Goal: Transaction & Acquisition: Purchase product/service

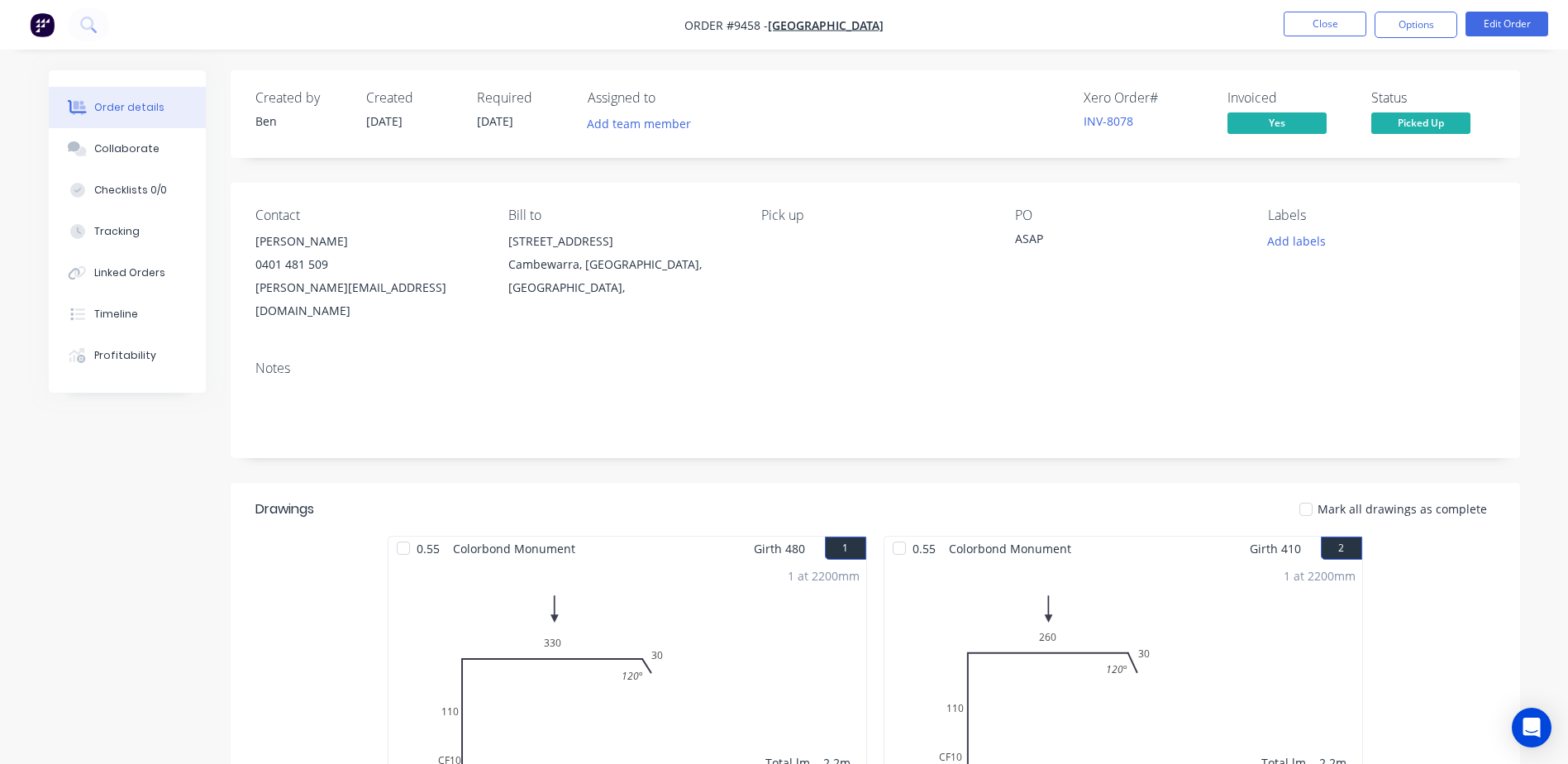
scroll to position [248, 0]
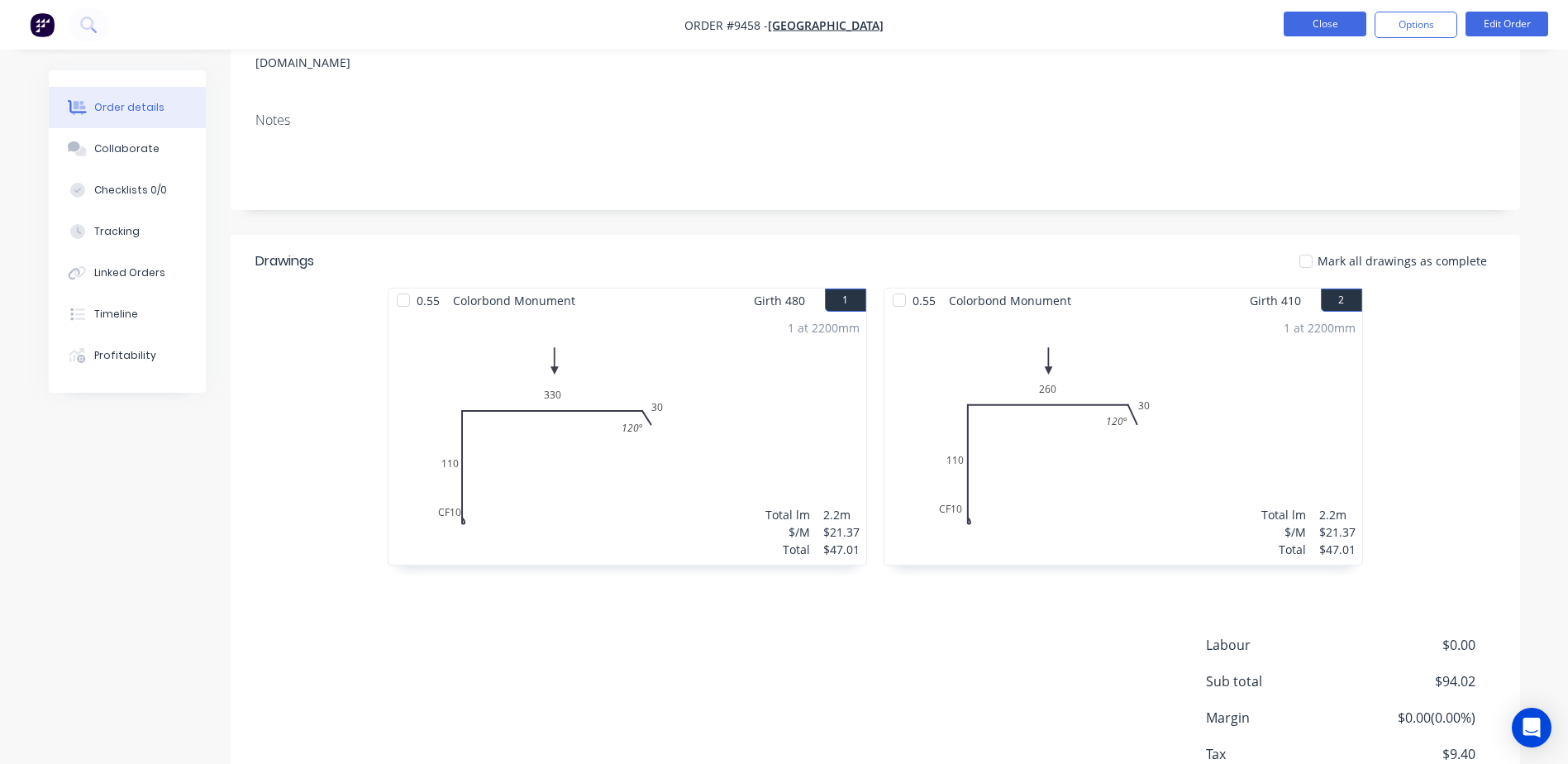
click at [1312, 21] on button "Close" at bounding box center [1324, 24] width 82 height 25
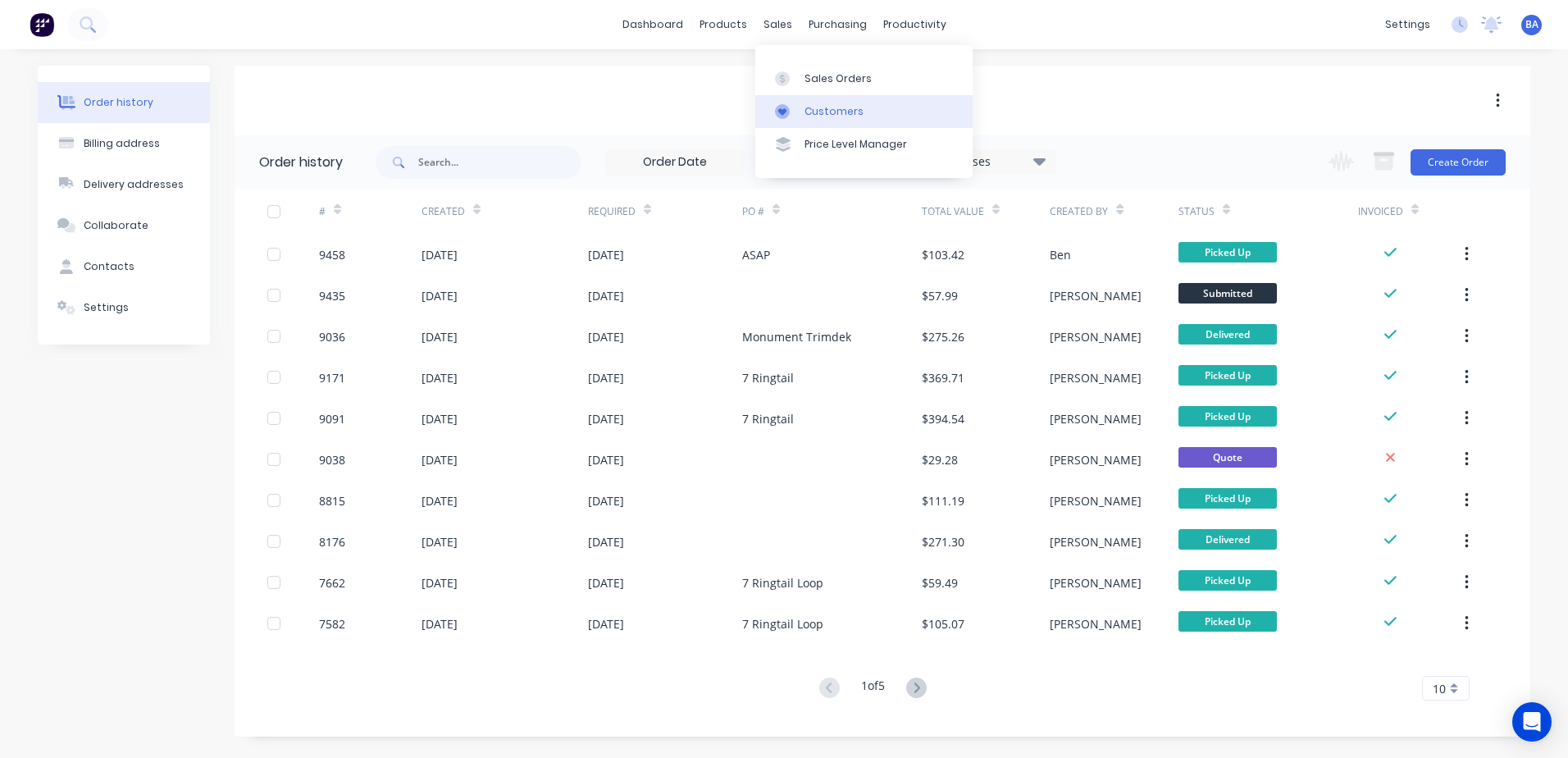
click at [790, 112] on div at bounding box center [787, 112] width 24 height 15
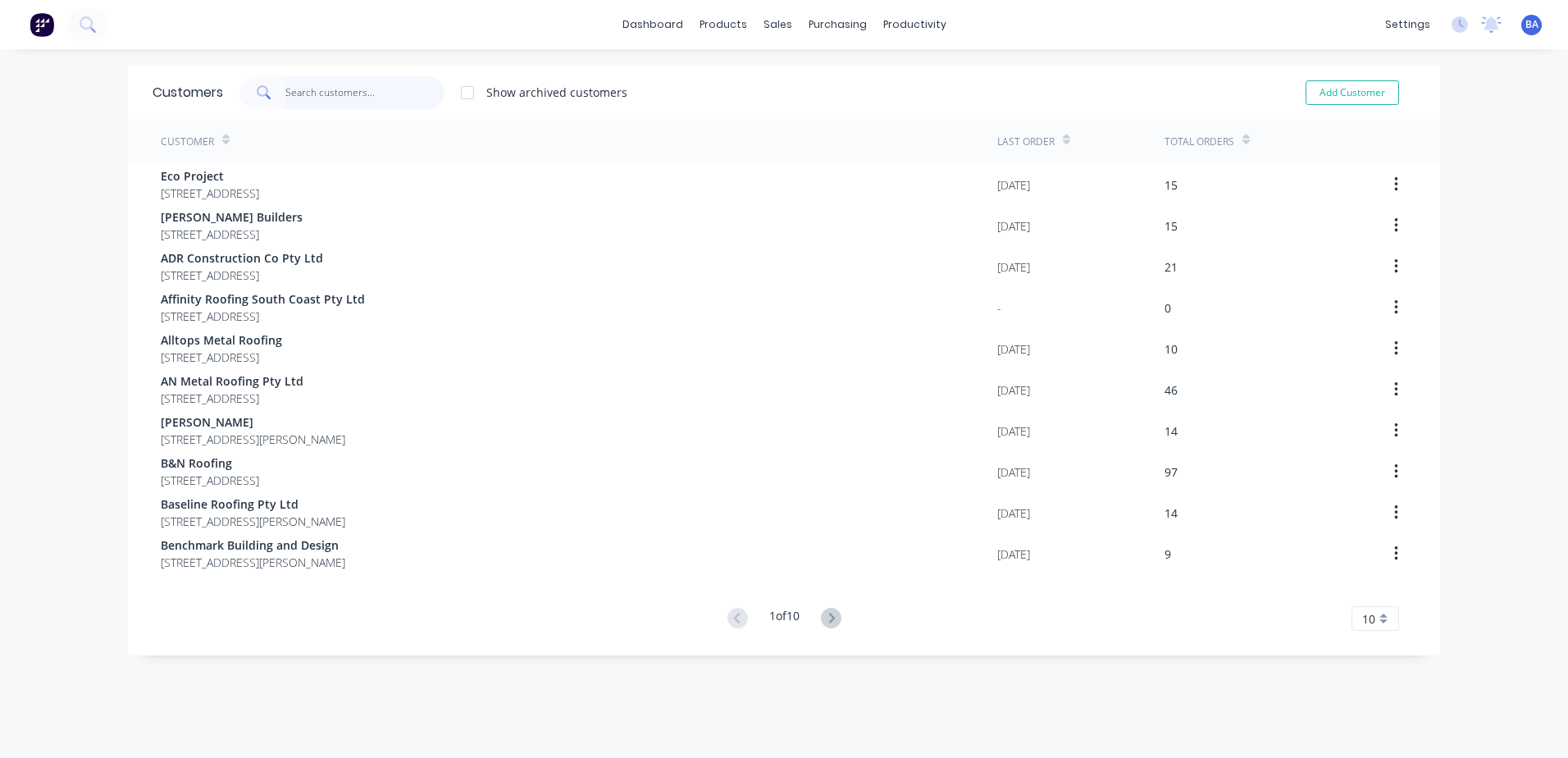
click at [419, 87] on input "text" at bounding box center [365, 92] width 160 height 33
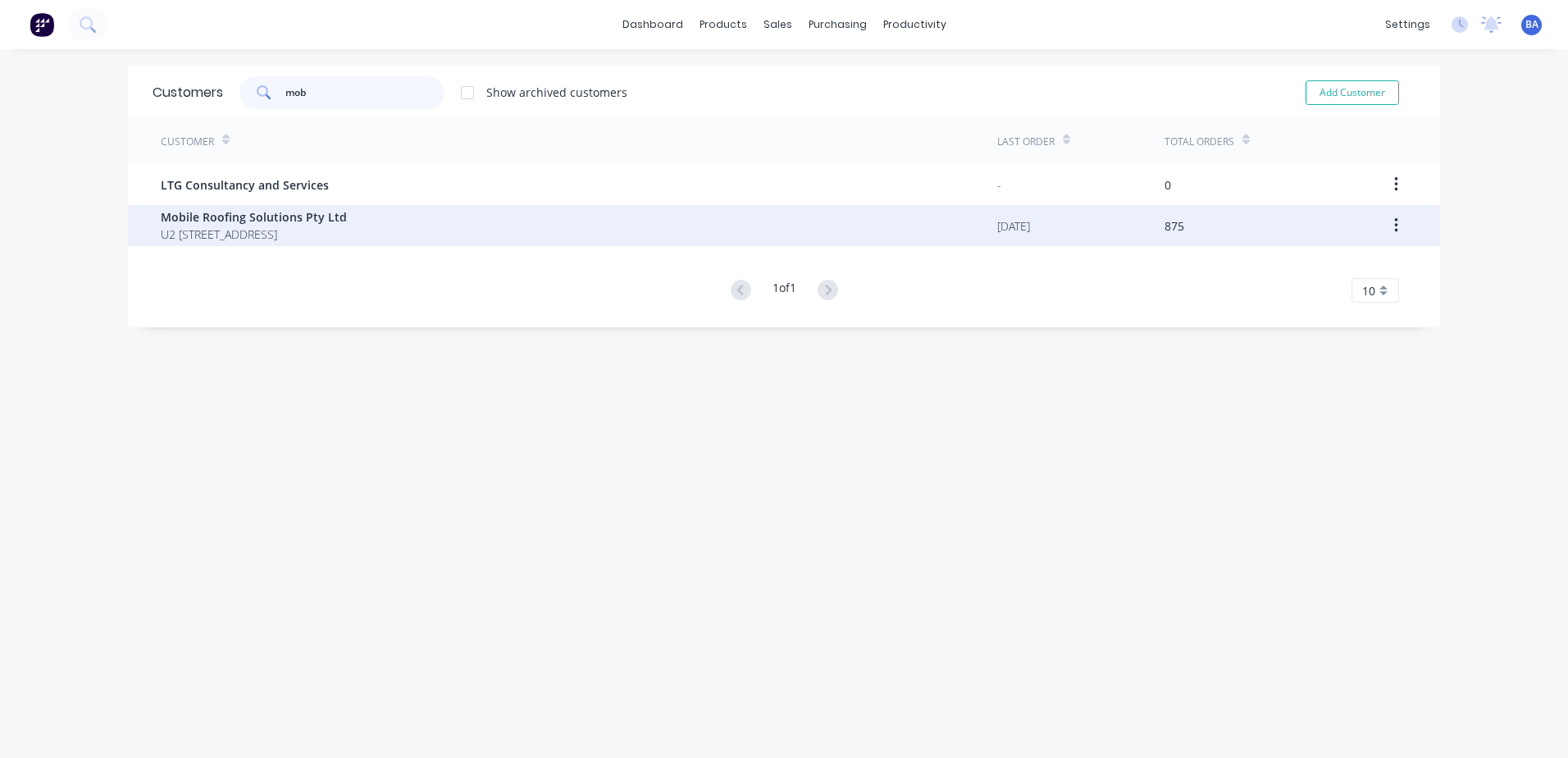
type input "mob"
click at [346, 229] on span "U2 24 Memorial Avenue Ingleburn New South Wales Australia 2565" at bounding box center [254, 234] width 186 height 17
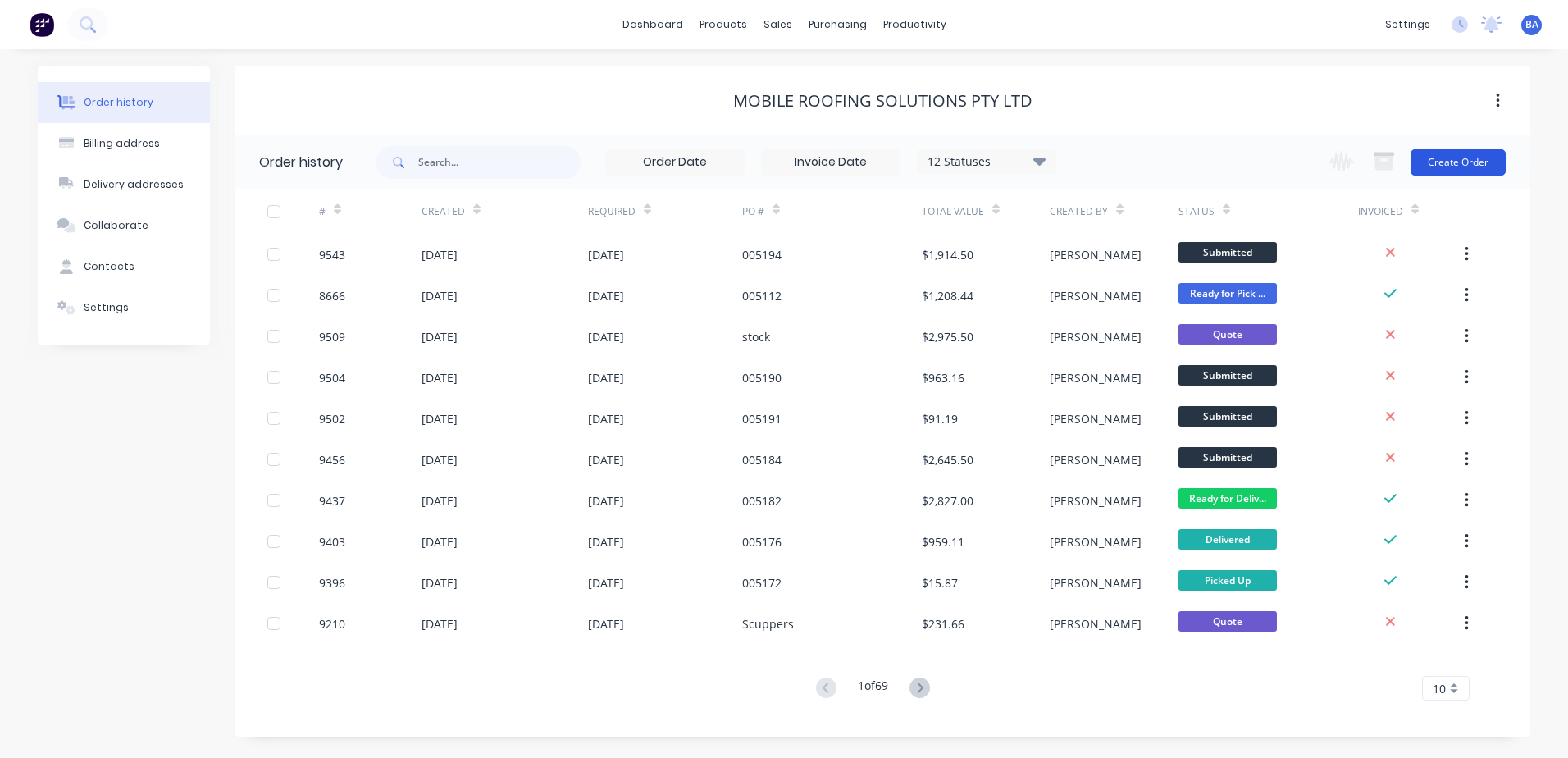
click at [1454, 163] on button "Create Order" at bounding box center [1457, 162] width 95 height 26
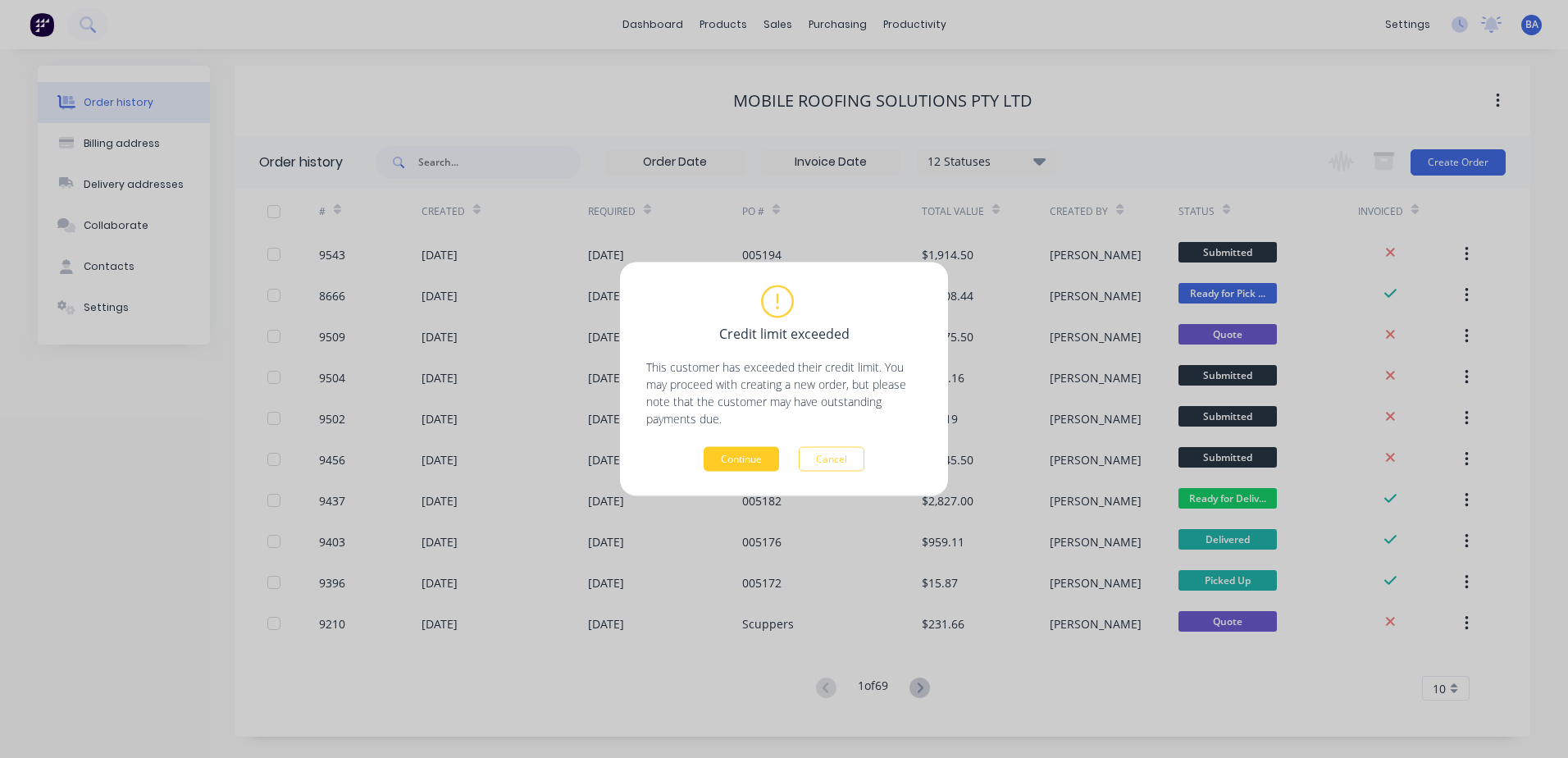
click at [761, 460] on button "Continue" at bounding box center [741, 459] width 75 height 24
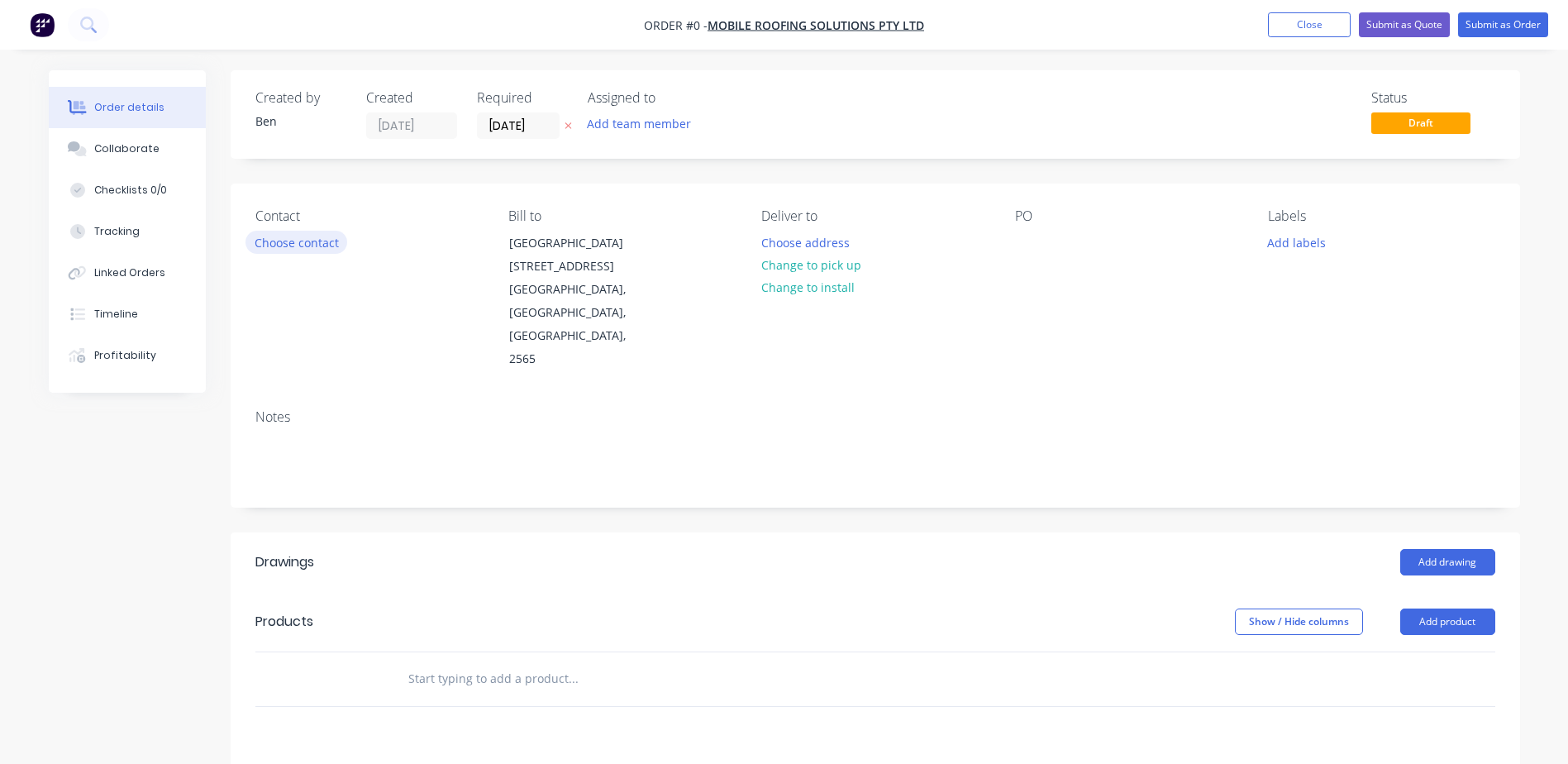
click at [297, 241] on button "Choose contact" at bounding box center [295, 242] width 101 height 23
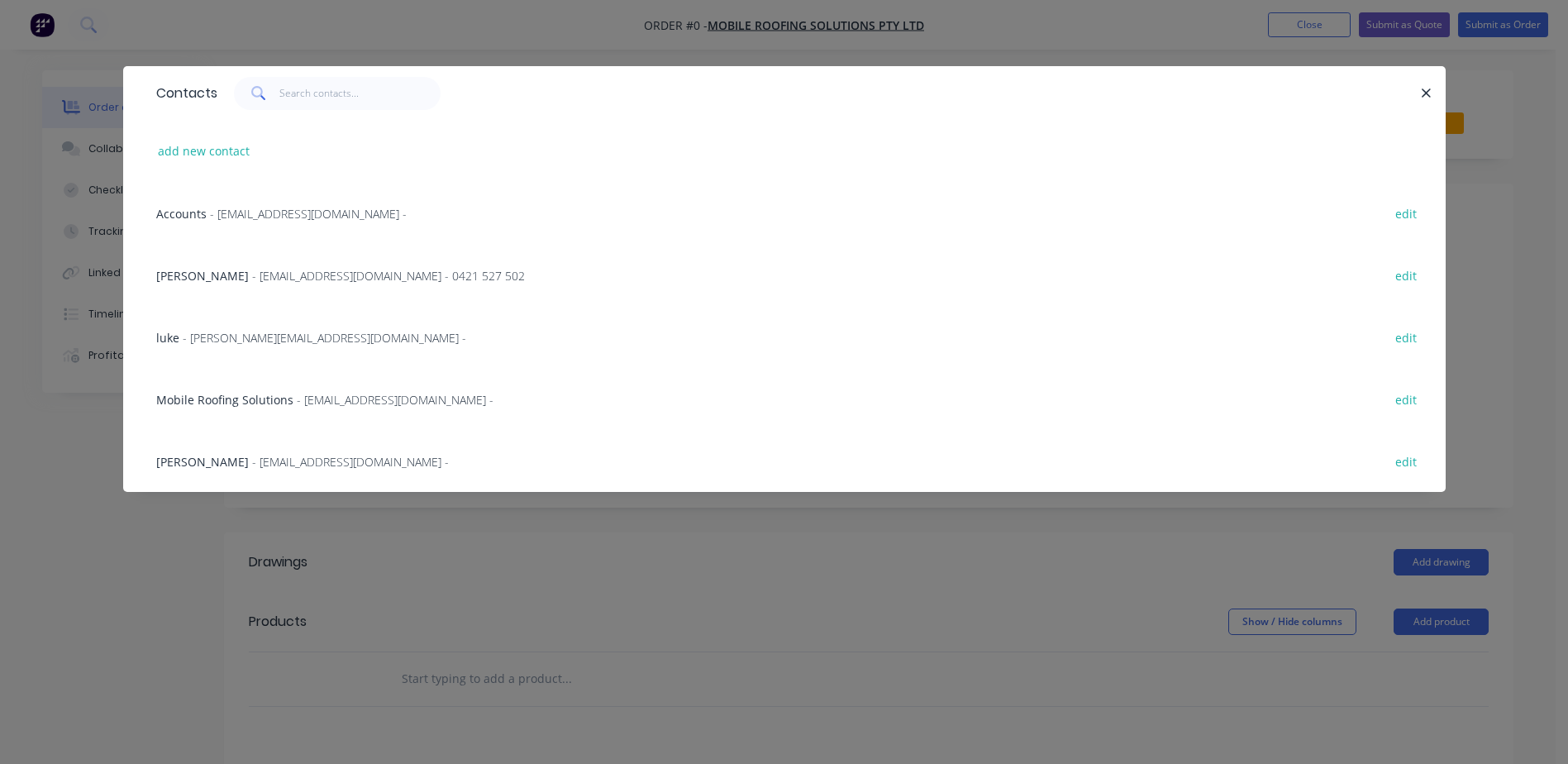
click at [220, 273] on span "Mariah Kuballa" at bounding box center [203, 275] width 93 height 16
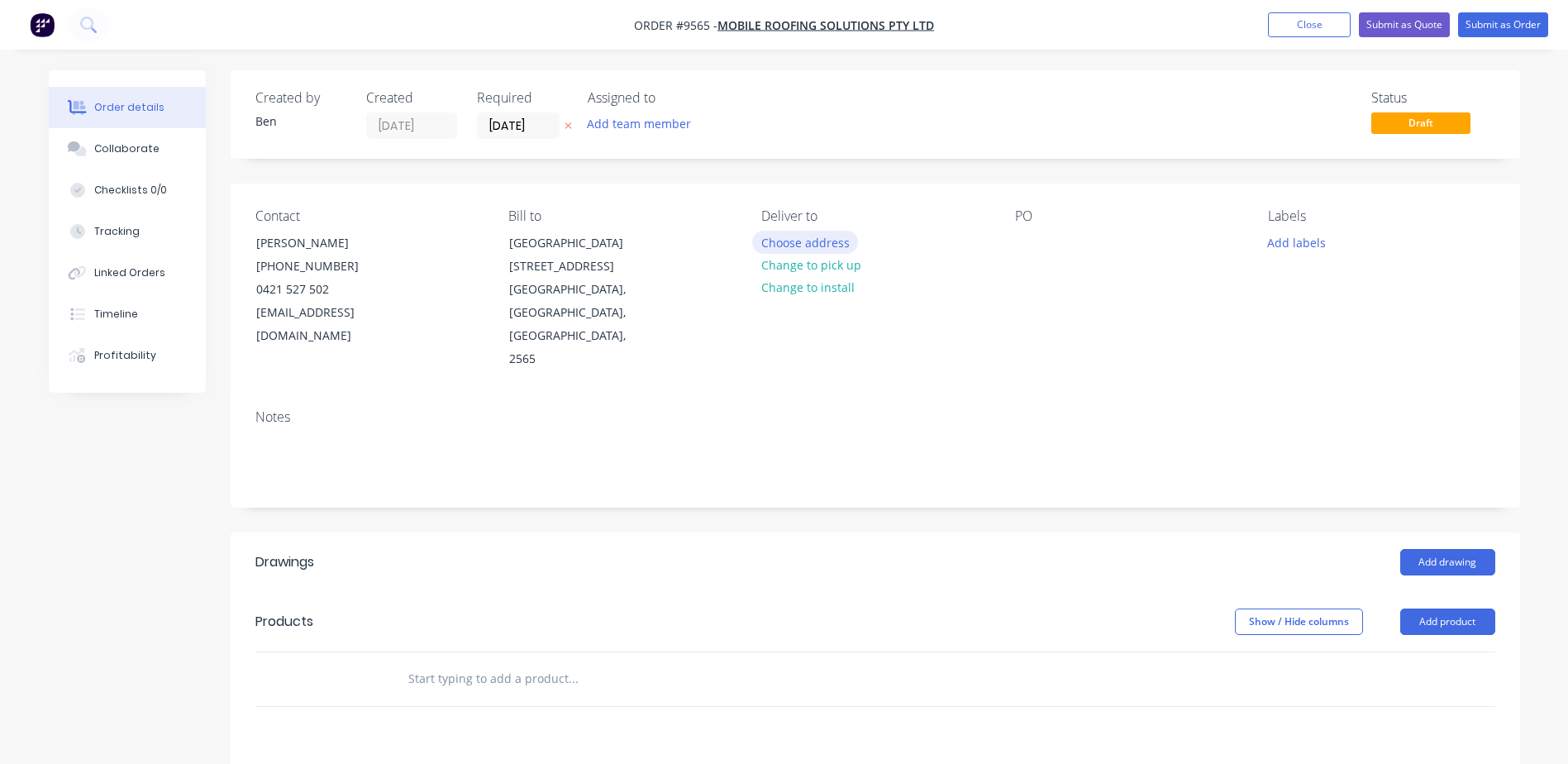
click at [812, 240] on button "Choose address" at bounding box center [805, 242] width 106 height 23
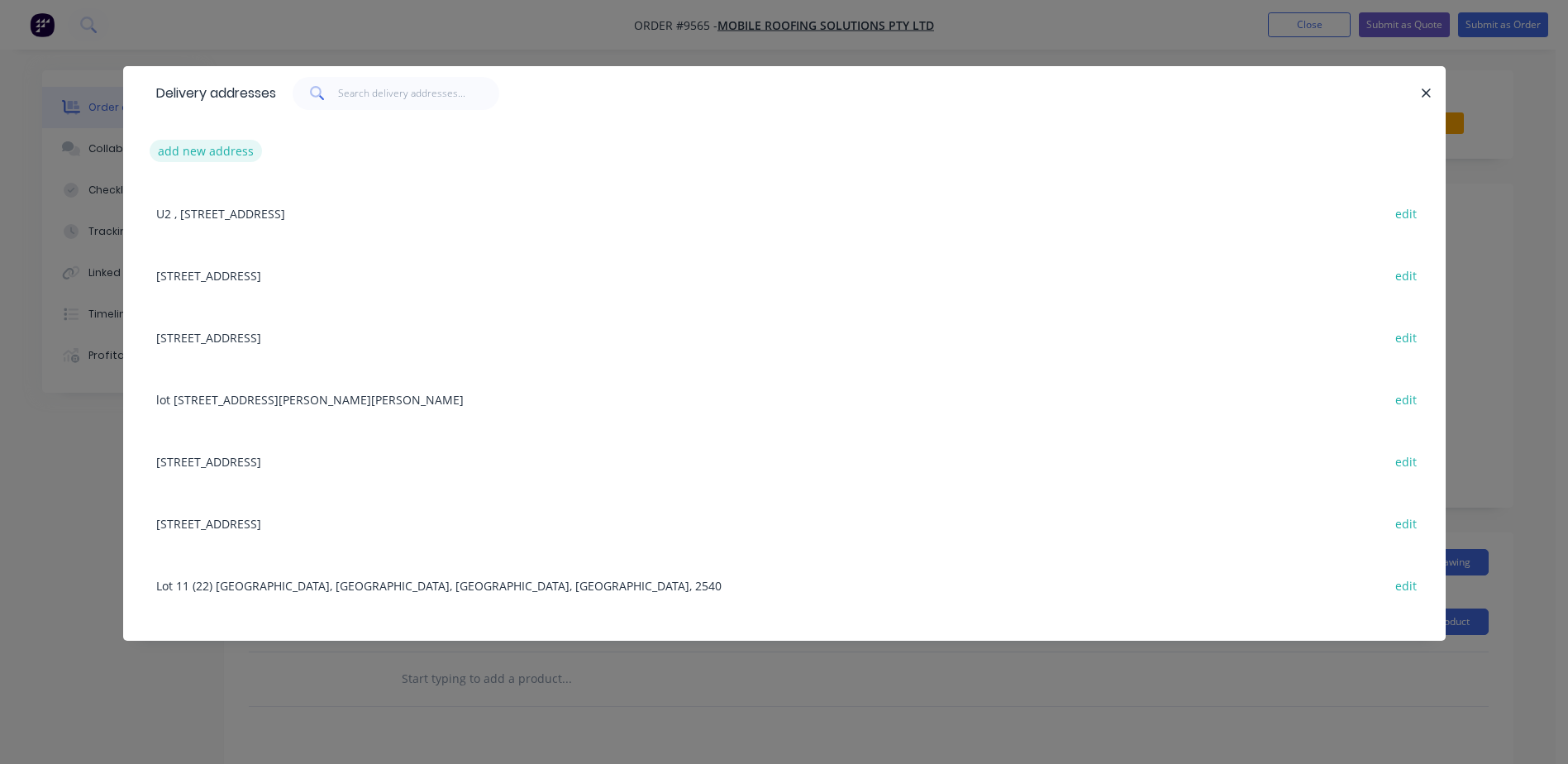
click at [224, 147] on button "add new address" at bounding box center [206, 151] width 114 height 23
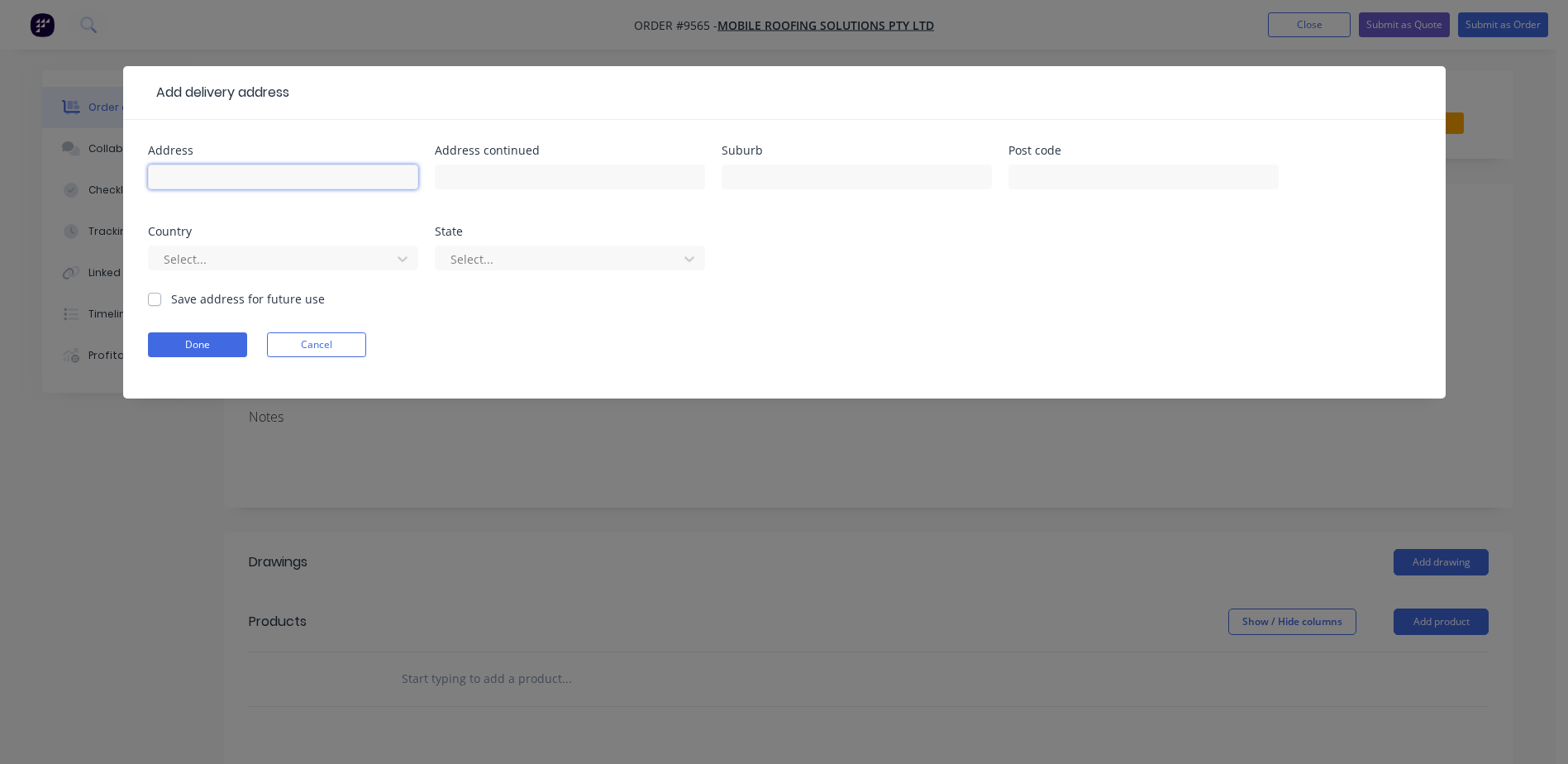
click at [237, 170] on input "text" at bounding box center [283, 177] width 271 height 25
type input "lot 16,14 Swan ave"
click at [746, 178] on input "text" at bounding box center [856, 177] width 271 height 25
type input "cudmirrah"
click at [1026, 179] on input "text" at bounding box center [1143, 177] width 271 height 25
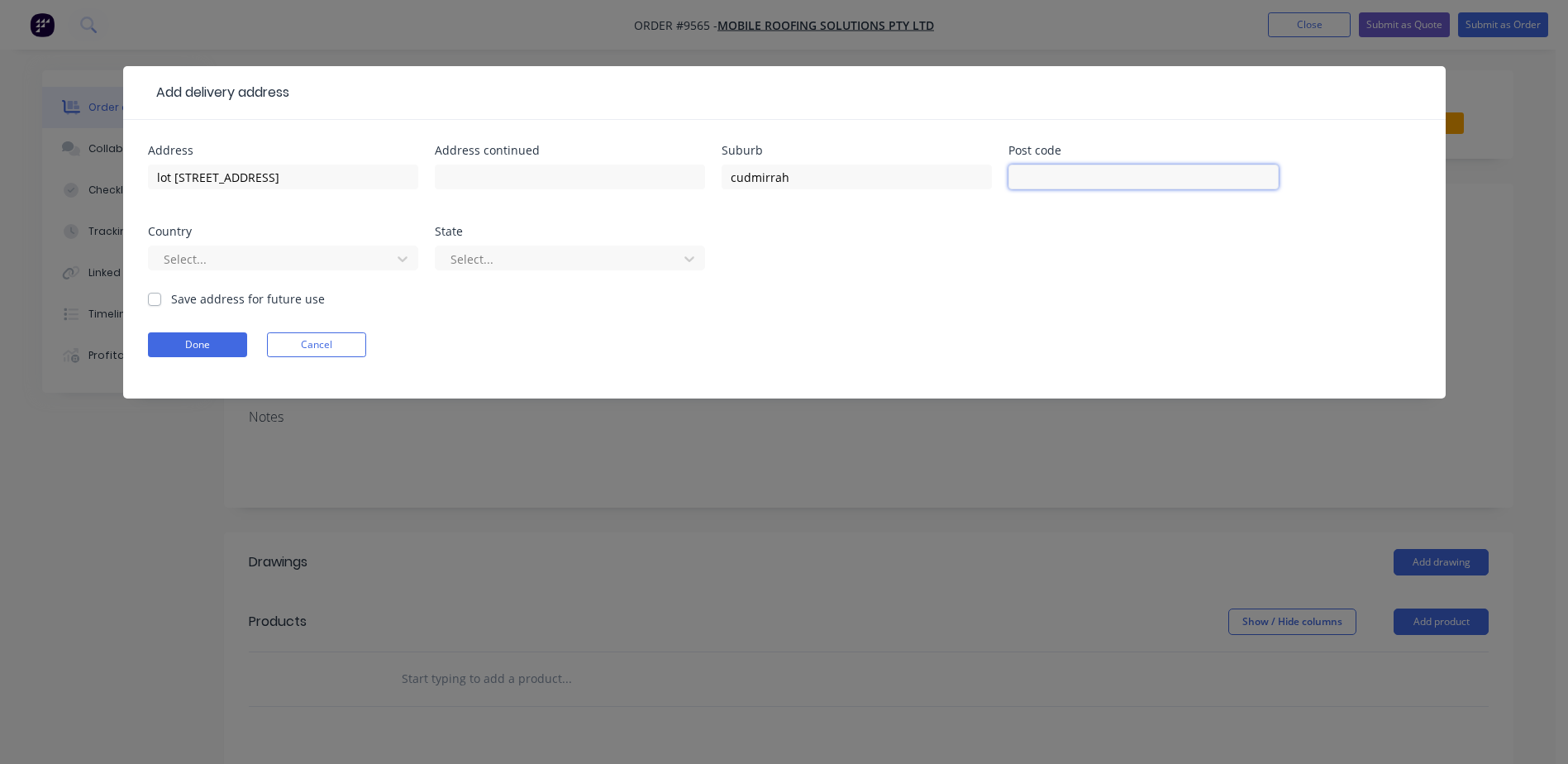
type input "2540"
click at [264, 254] on div at bounding box center [272, 259] width 220 height 21
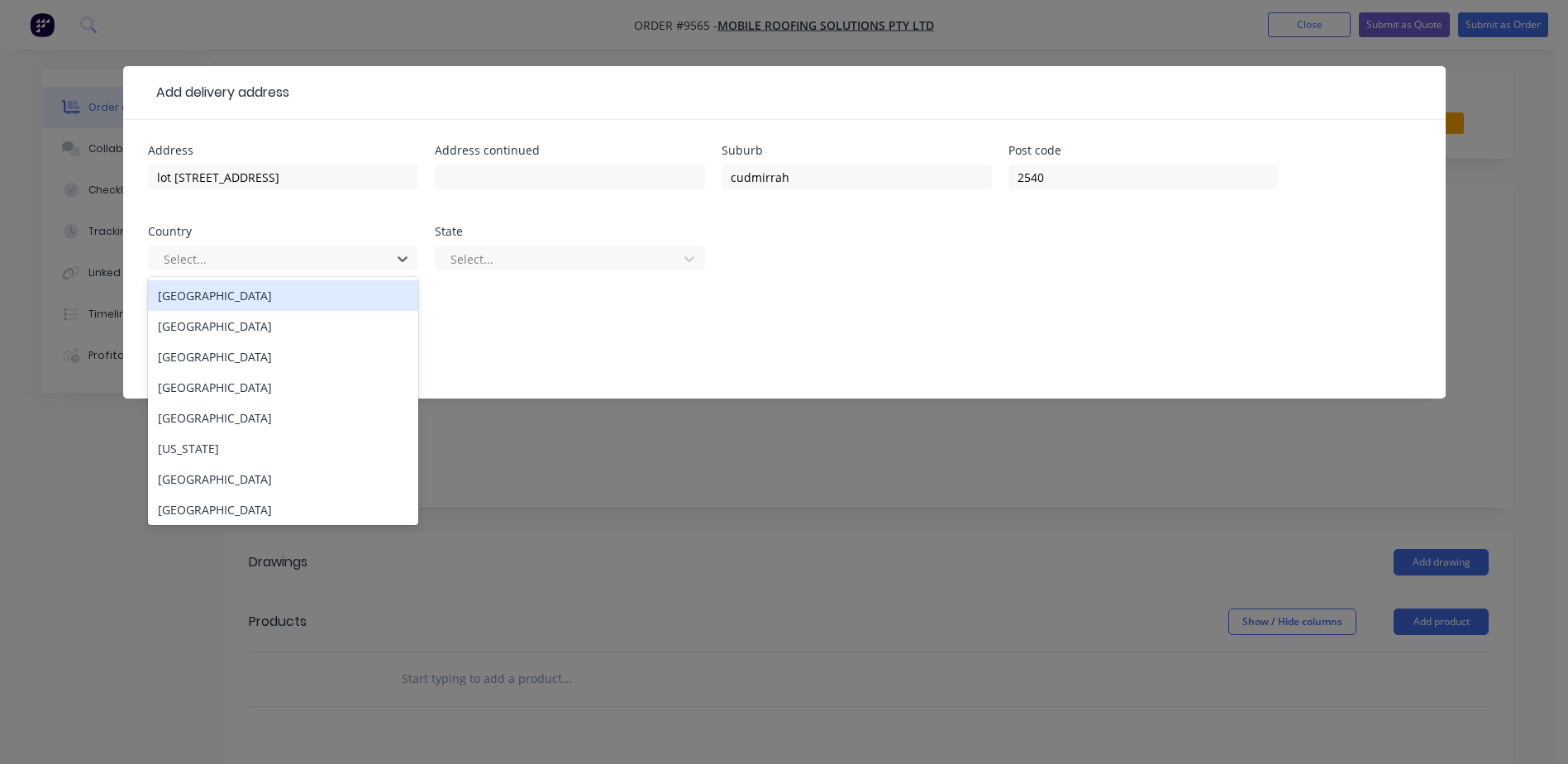
click at [261, 304] on div "[GEOGRAPHIC_DATA]" at bounding box center [283, 295] width 271 height 30
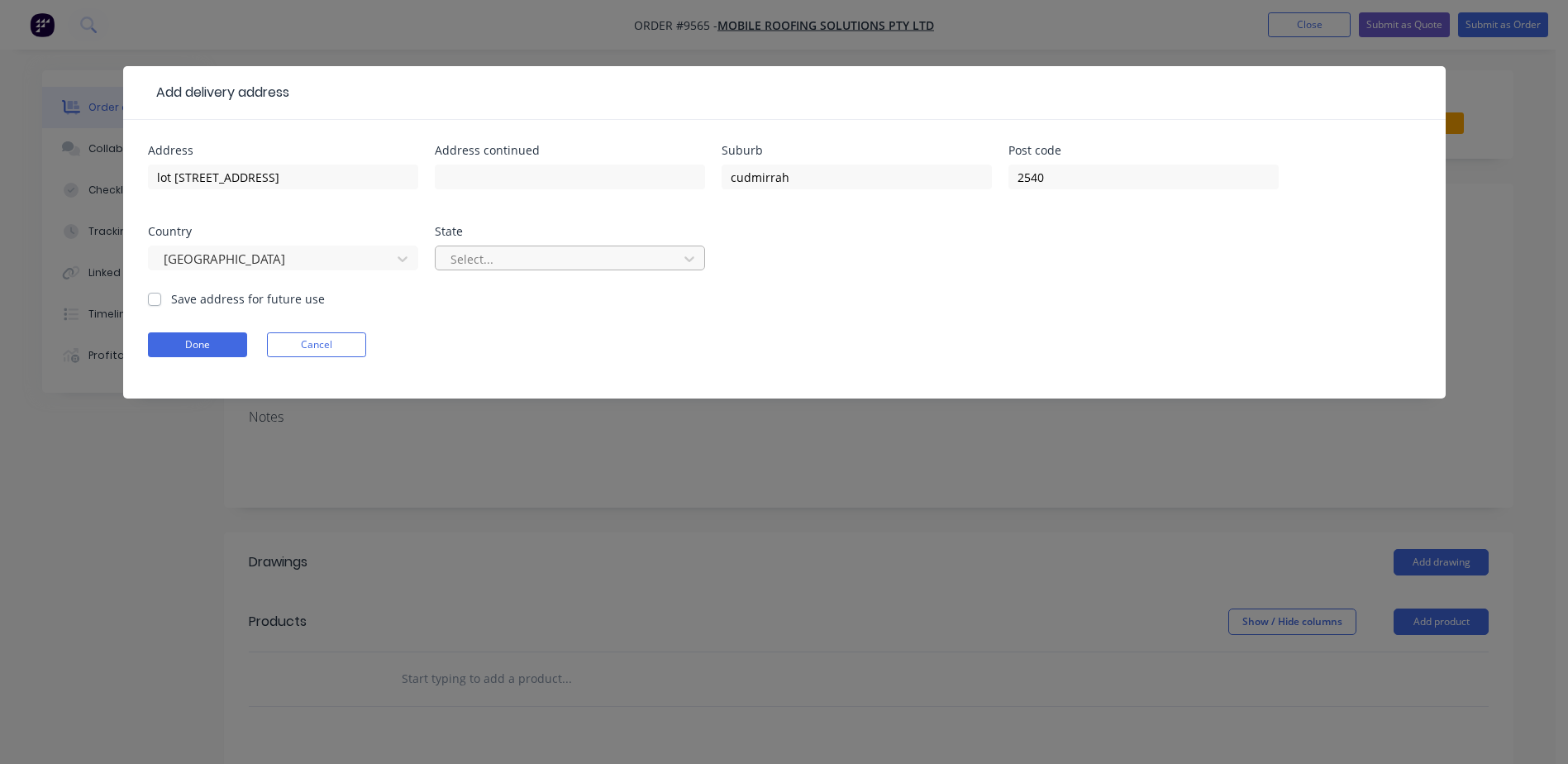
click at [544, 257] on div at bounding box center [558, 259] width 220 height 21
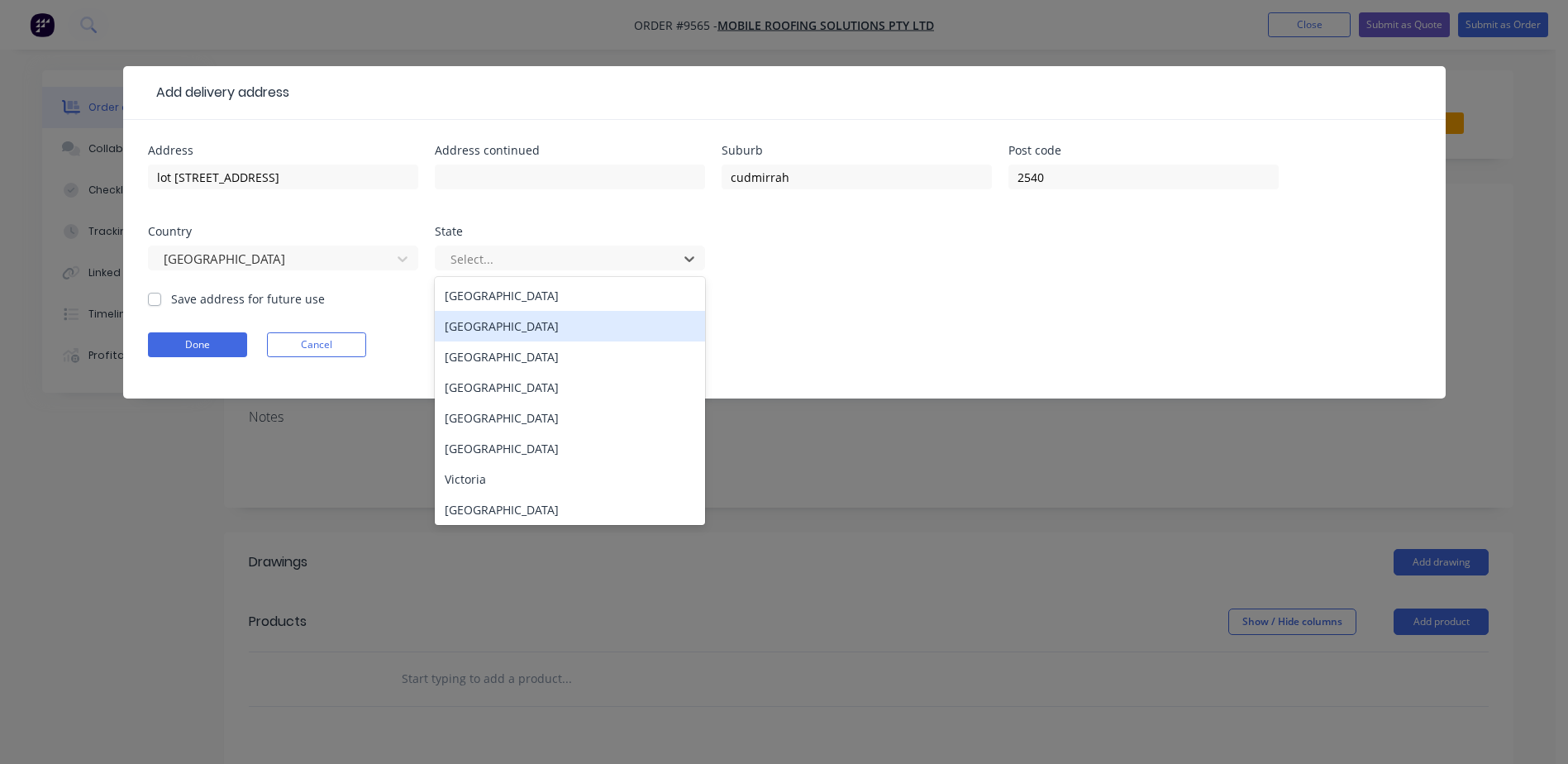
click at [511, 322] on div "[GEOGRAPHIC_DATA]" at bounding box center [570, 326] width 271 height 30
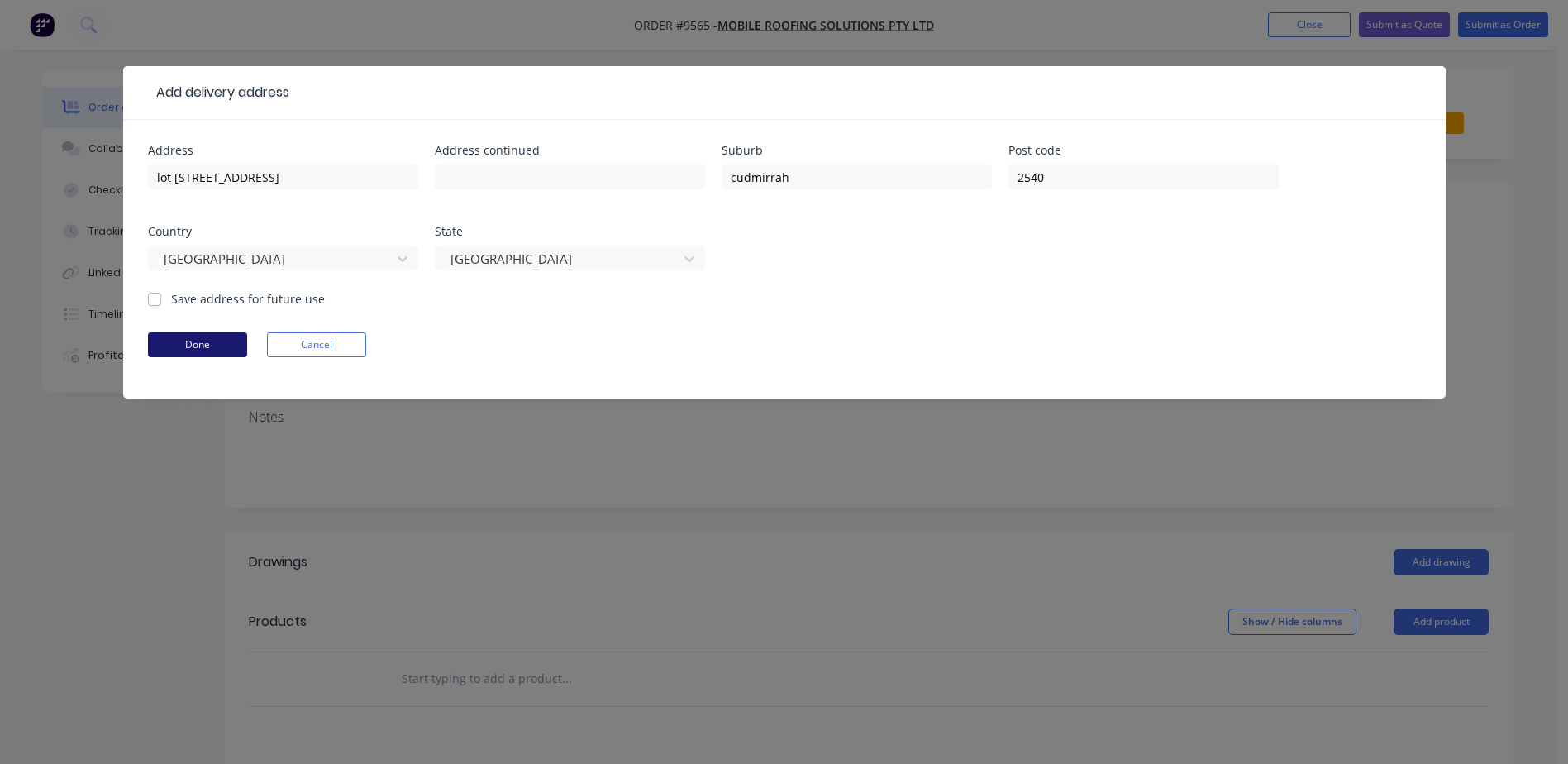
click at [208, 343] on button "Done" at bounding box center [197, 345] width 99 height 25
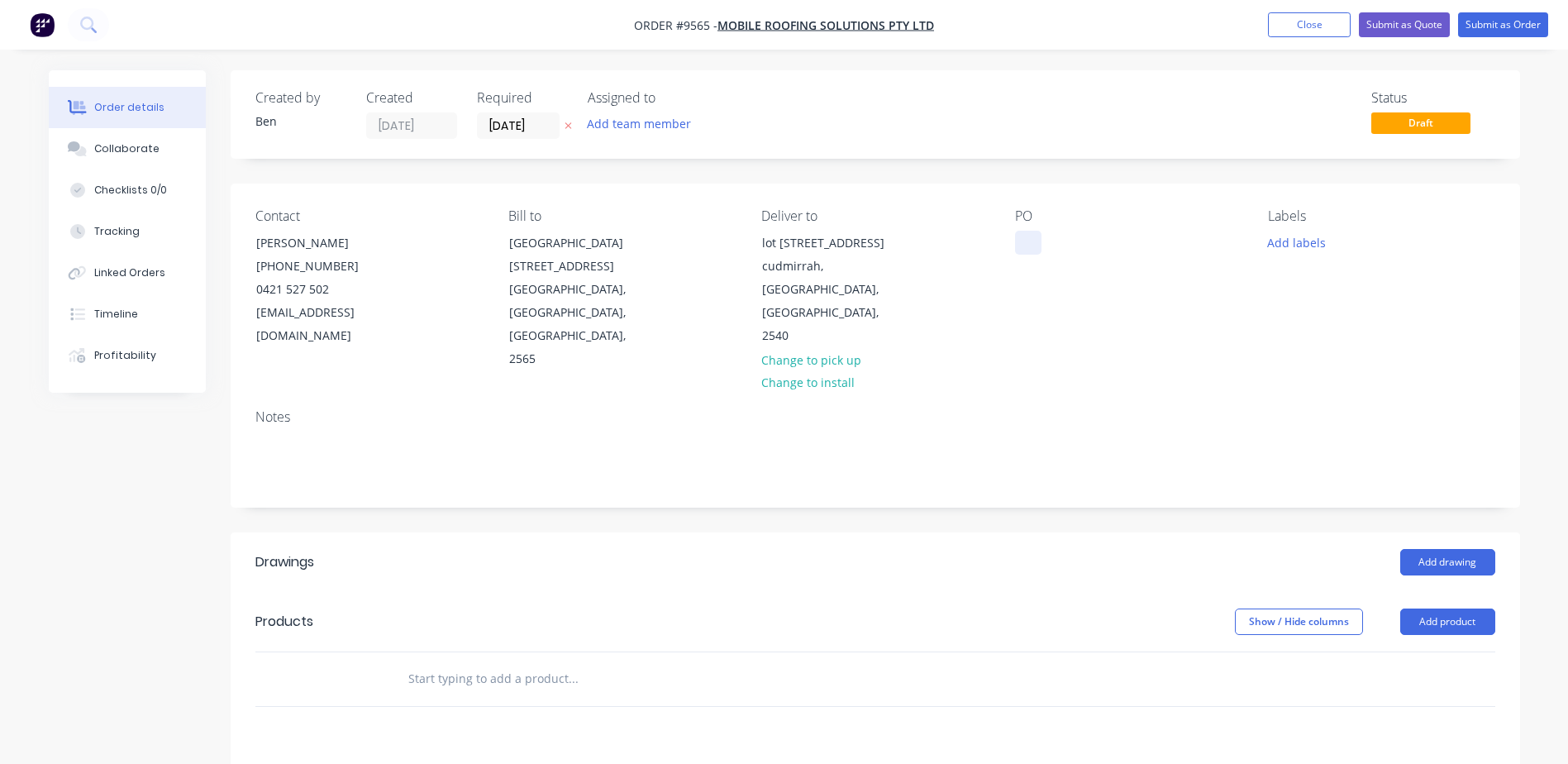
click at [1024, 247] on div at bounding box center [1028, 242] width 26 height 24
click at [1427, 549] on button "Add drawing" at bounding box center [1447, 562] width 95 height 27
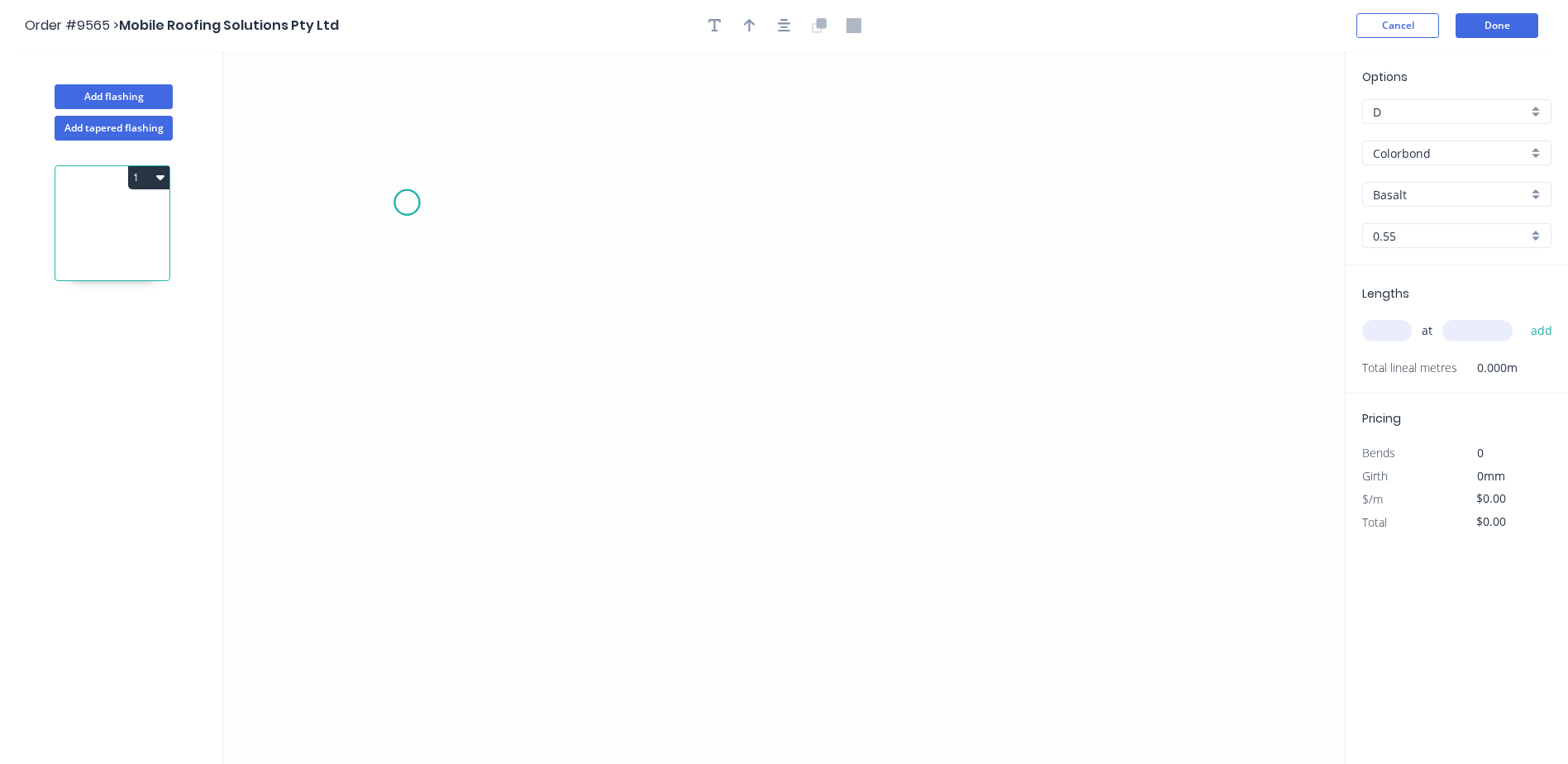
drag, startPoint x: 407, startPoint y: 203, endPoint x: 406, endPoint y: 270, distance: 67.0
click at [408, 204] on icon "0" at bounding box center [784, 407] width 1121 height 713
click at [406, 399] on icon "0" at bounding box center [784, 407] width 1121 height 713
drag, startPoint x: 910, startPoint y: 399, endPoint x: 927, endPoint y: 405, distance: 18.0
click at [911, 399] on icon "0 ?" at bounding box center [784, 407] width 1121 height 713
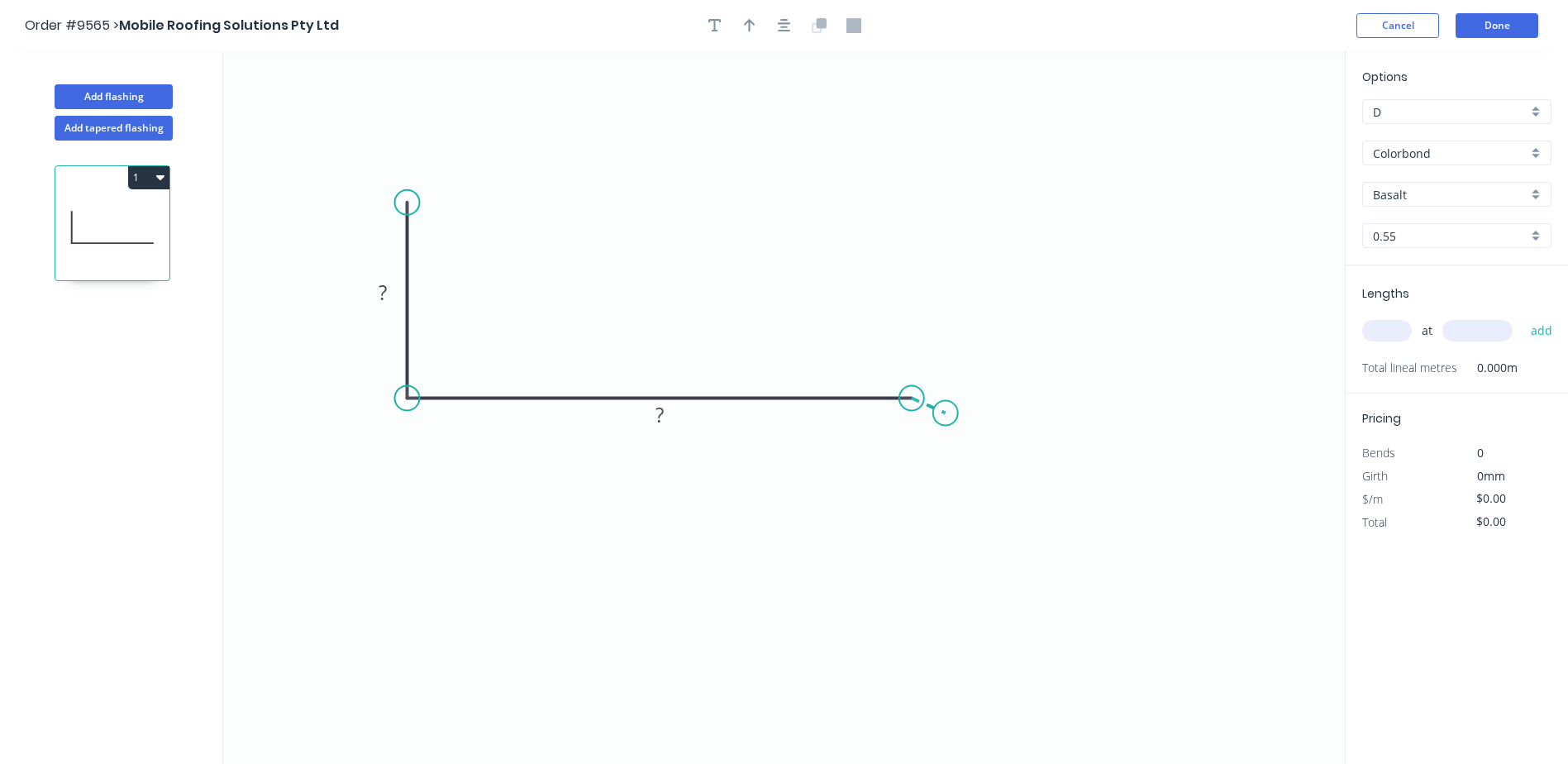
click at [946, 414] on icon "0 ? ?" at bounding box center [784, 407] width 1121 height 713
click at [392, 295] on rect at bounding box center [382, 293] width 33 height 23
click at [738, 101] on icon "0 90 180 20 160 º" at bounding box center [784, 407] width 1121 height 713
type input "$8.61"
click at [744, 29] on icon "button" at bounding box center [749, 26] width 11 height 15
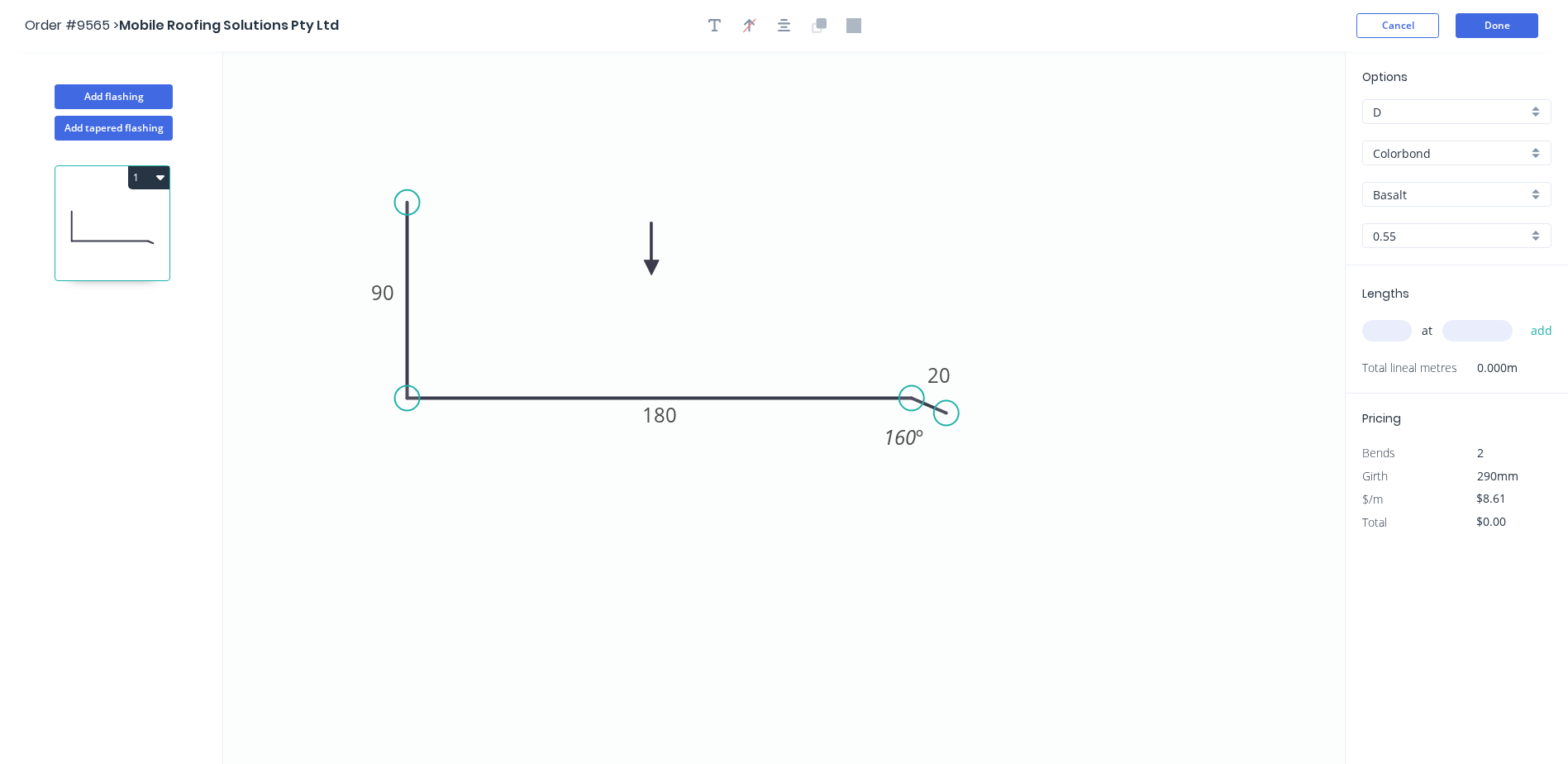
drag, startPoint x: 1259, startPoint y: 128, endPoint x: 651, endPoint y: 268, distance: 623.9
click at [651, 268] on icon at bounding box center [651, 249] width 15 height 53
click at [1417, 194] on input "Basalt" at bounding box center [1450, 194] width 154 height 17
click at [1401, 355] on div "Southerly" at bounding box center [1456, 363] width 187 height 29
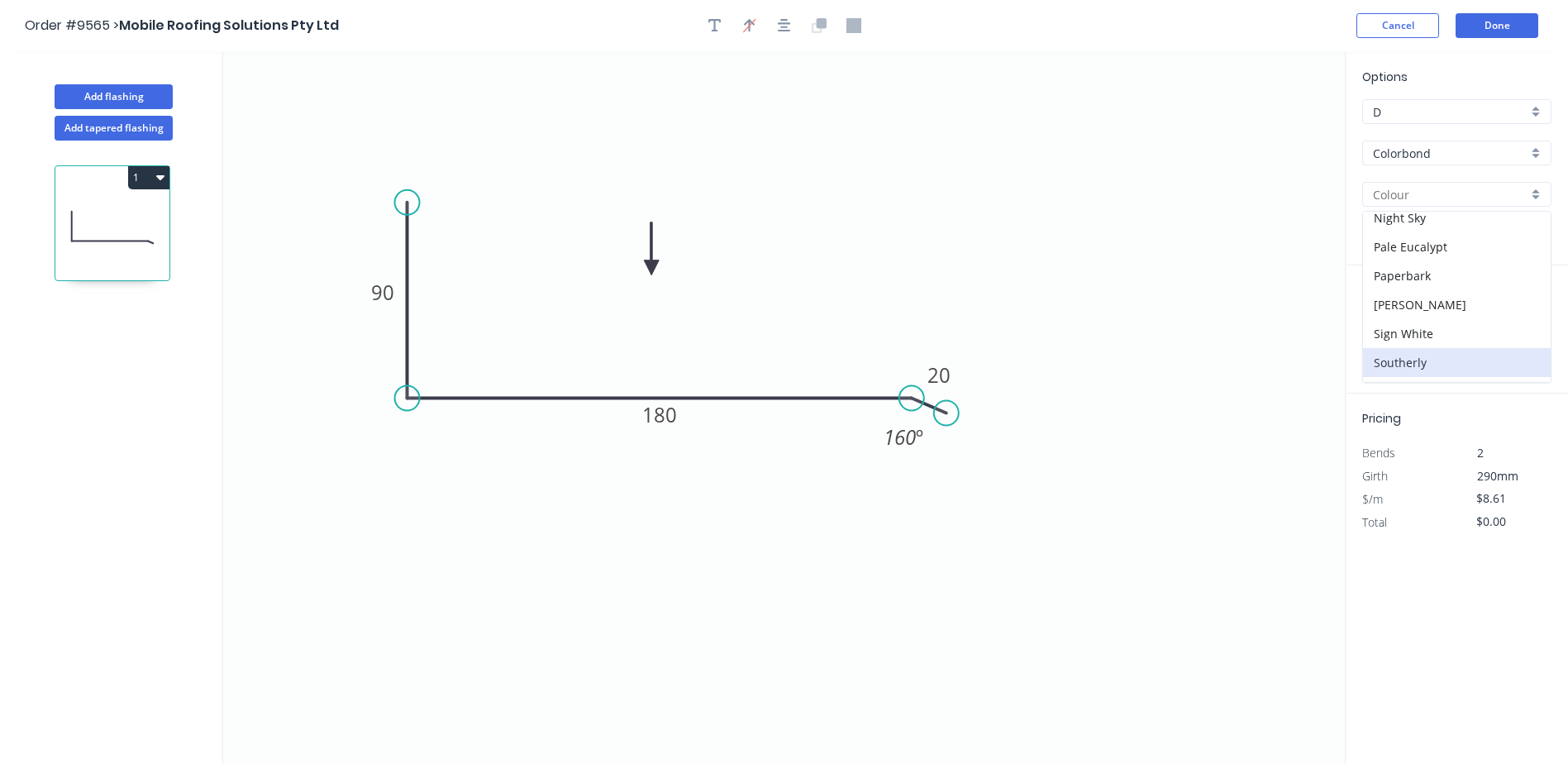
type input "Southerly"
click at [1386, 331] on input "text" at bounding box center [1386, 330] width 49 height 22
type input "2"
type input "3000"
click at [1523, 316] on button "add" at bounding box center [1542, 330] width 39 height 28
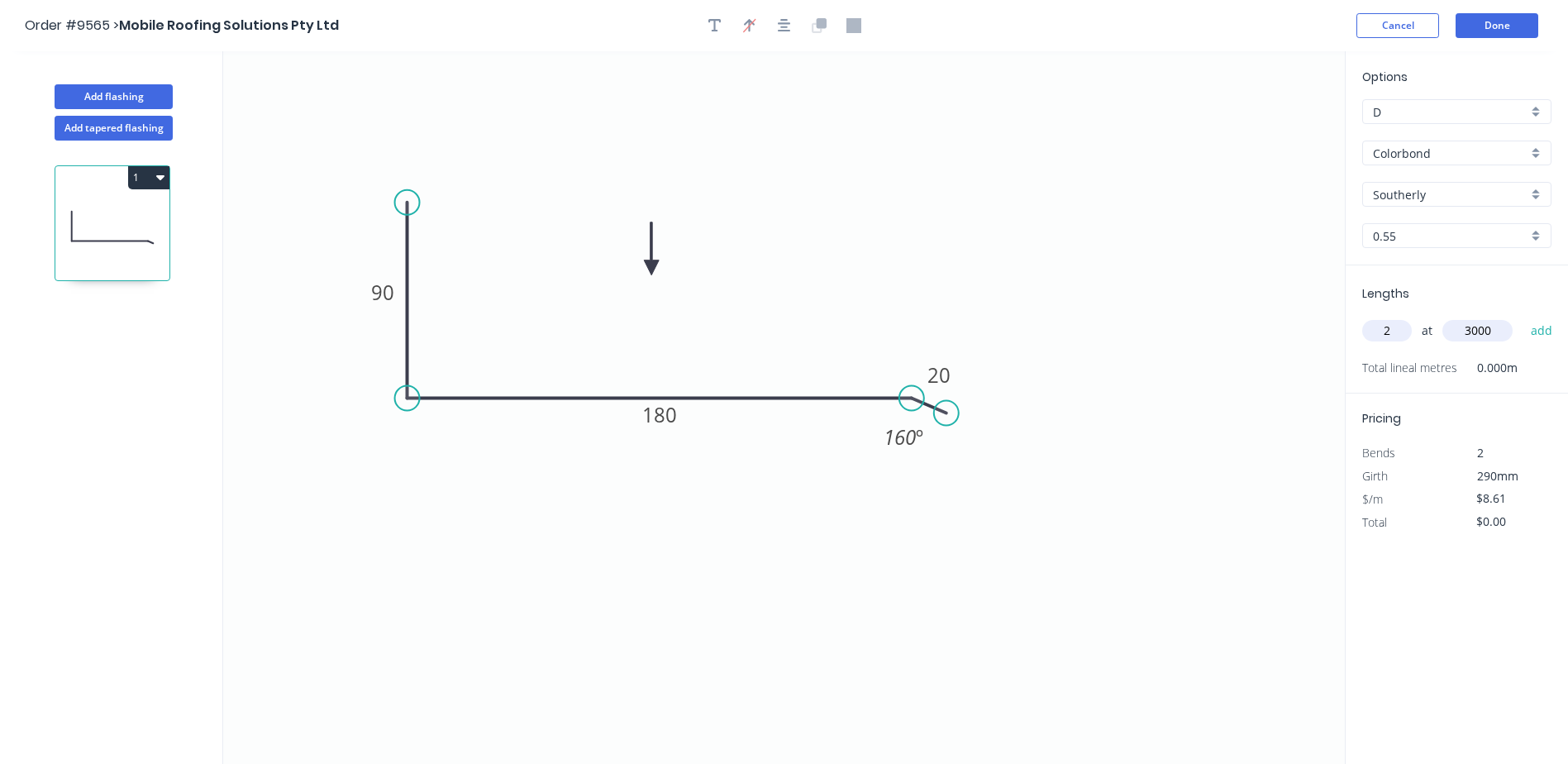
type input "$51.66"
click at [1492, 25] on button "Done" at bounding box center [1496, 26] width 82 height 25
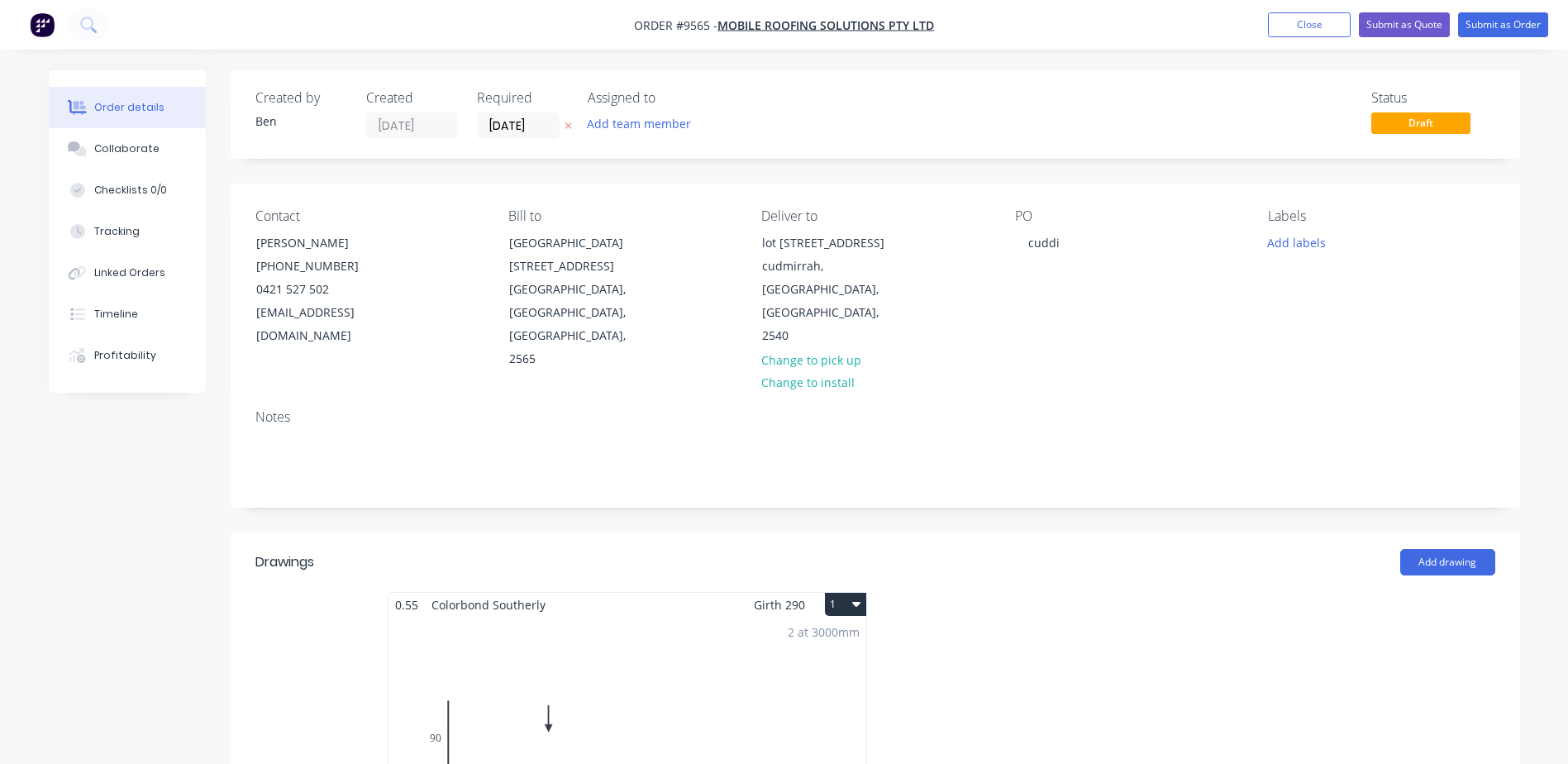
click at [833, 593] on button "1" at bounding box center [846, 604] width 42 height 23
click at [739, 616] on div "2 at 3000mm Total lm $/M Total 6m $8.61 $51.66" at bounding box center [626, 742] width 478 height 252
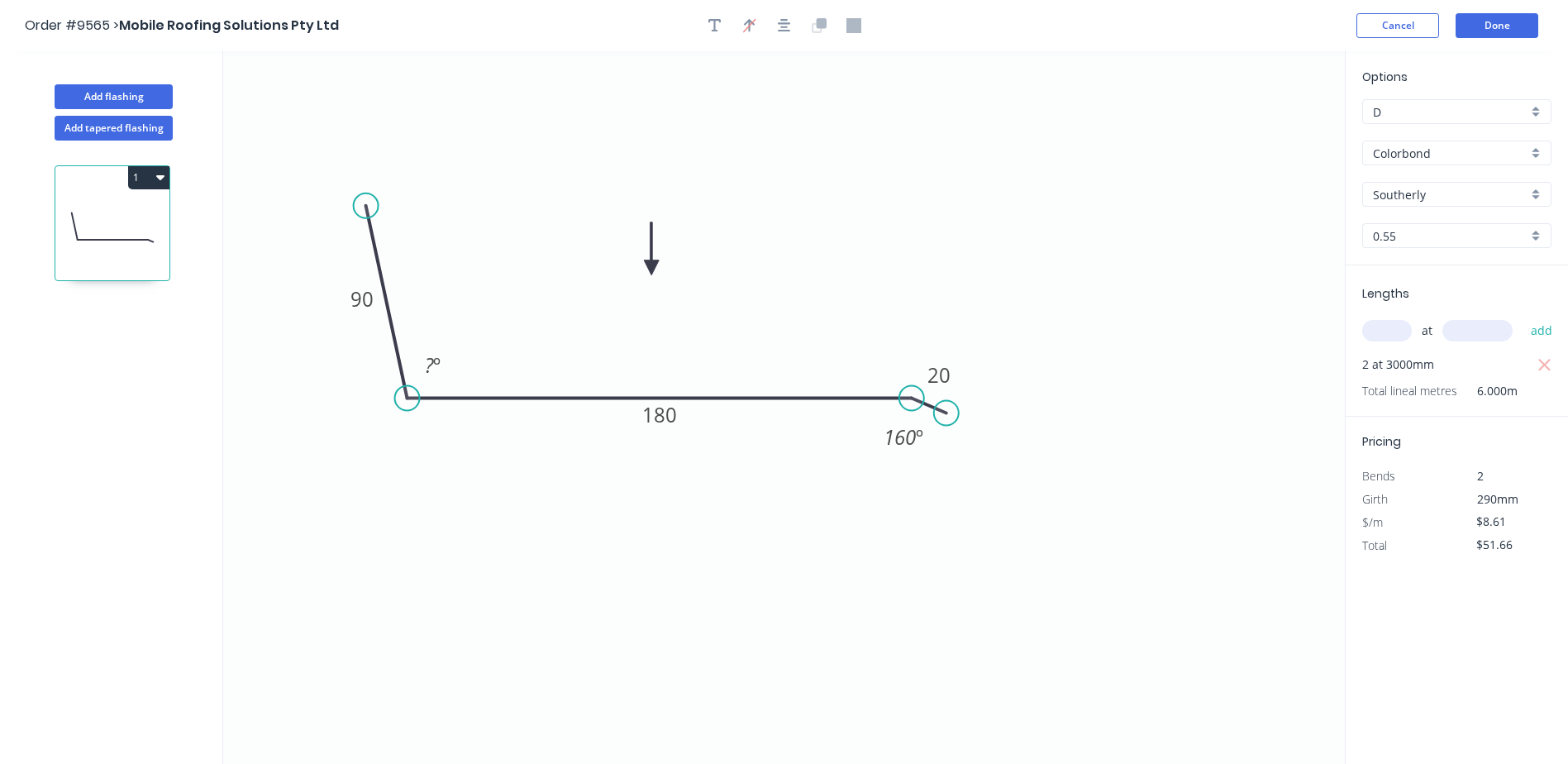
drag, startPoint x: 401, startPoint y: 197, endPoint x: 365, endPoint y: 205, distance: 36.9
click at [365, 205] on circle at bounding box center [366, 205] width 25 height 25
click at [431, 366] on tspan "?" at bounding box center [430, 364] width 9 height 27
click at [659, 251] on icon "0 90 180 20 115 º 160 º" at bounding box center [784, 407] width 1121 height 713
click at [1479, 17] on button "Done" at bounding box center [1496, 26] width 82 height 25
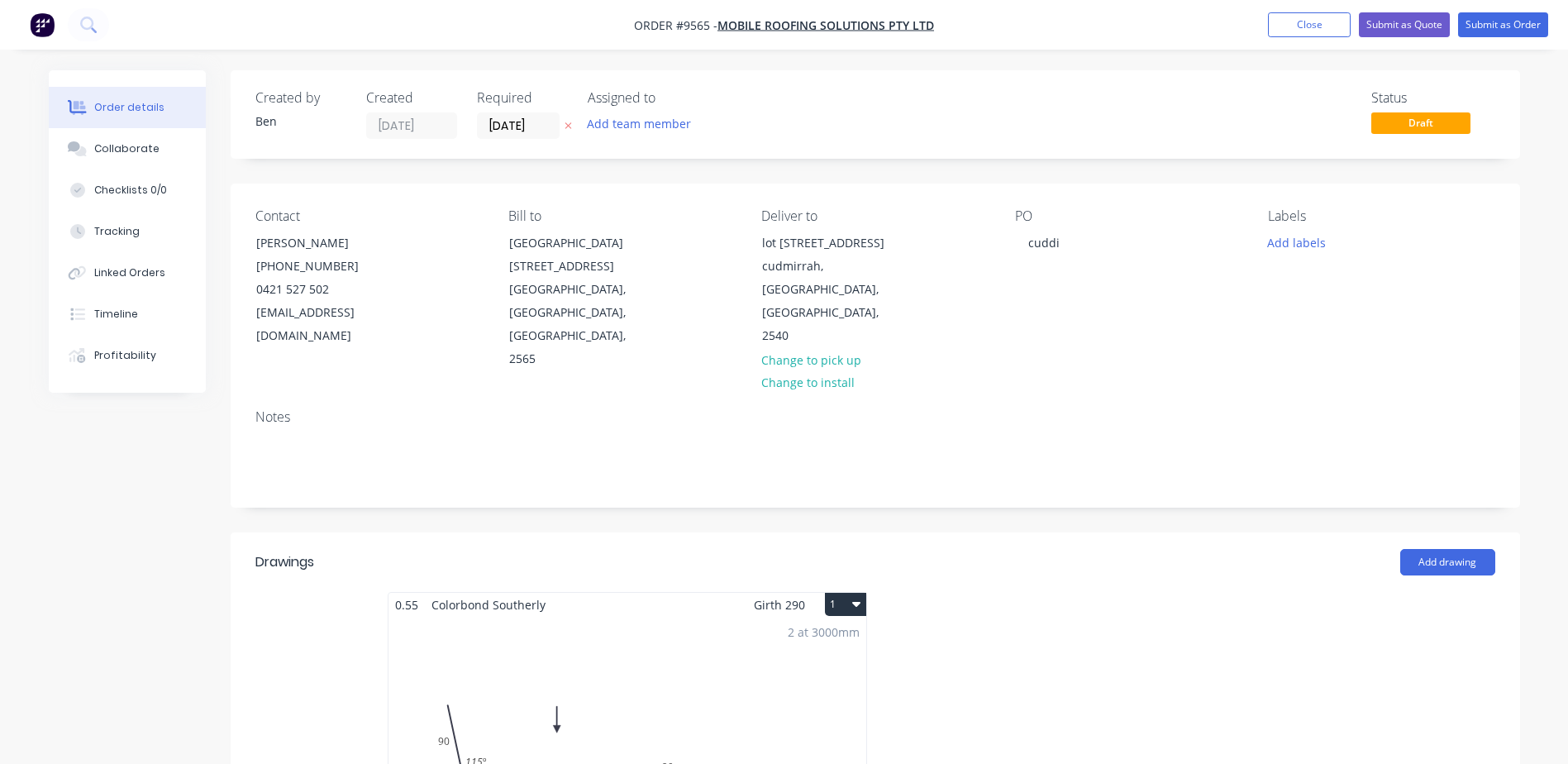
scroll to position [82, 0]
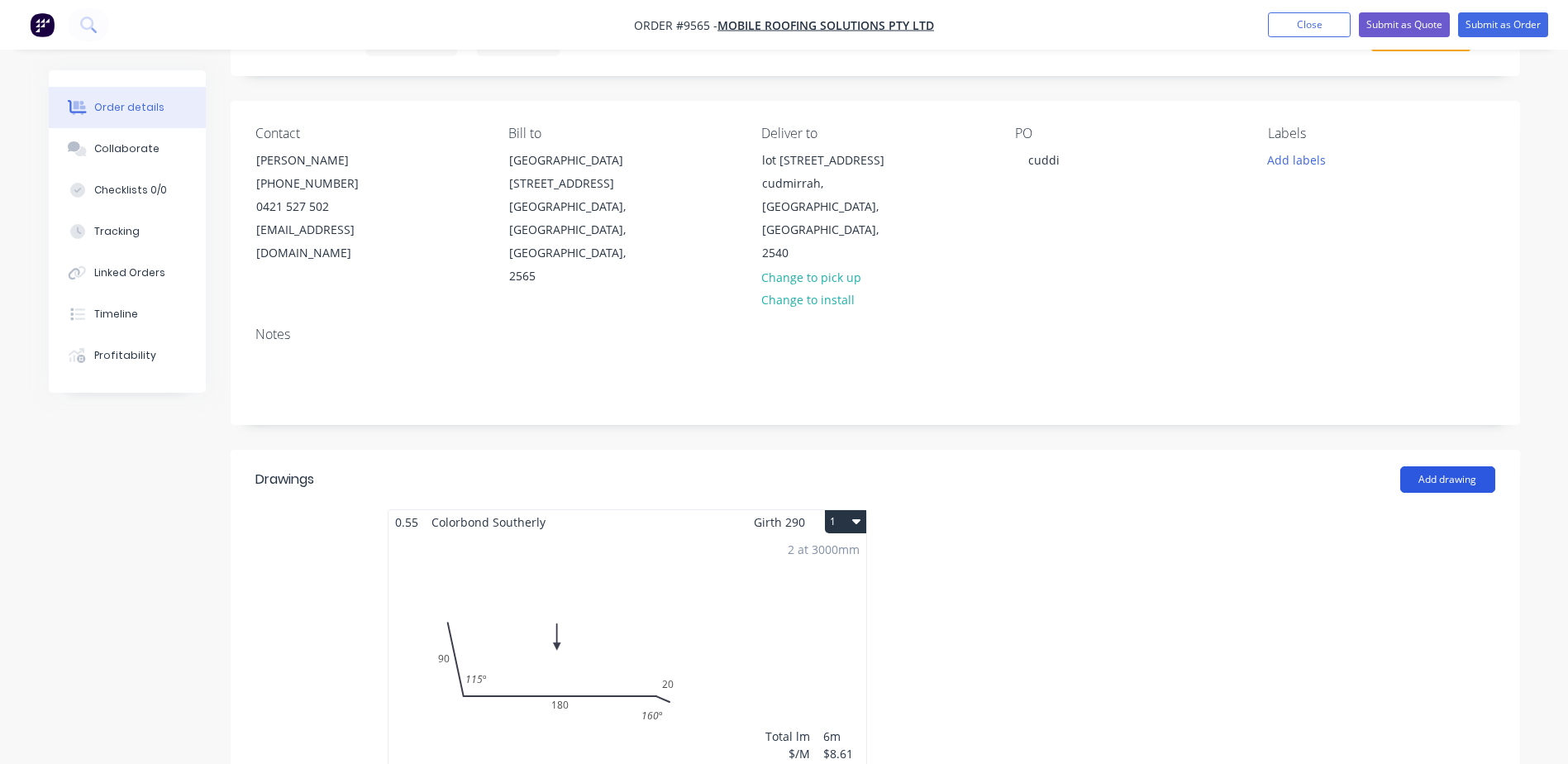
click at [1464, 467] on button "Add drawing" at bounding box center [1447, 480] width 95 height 27
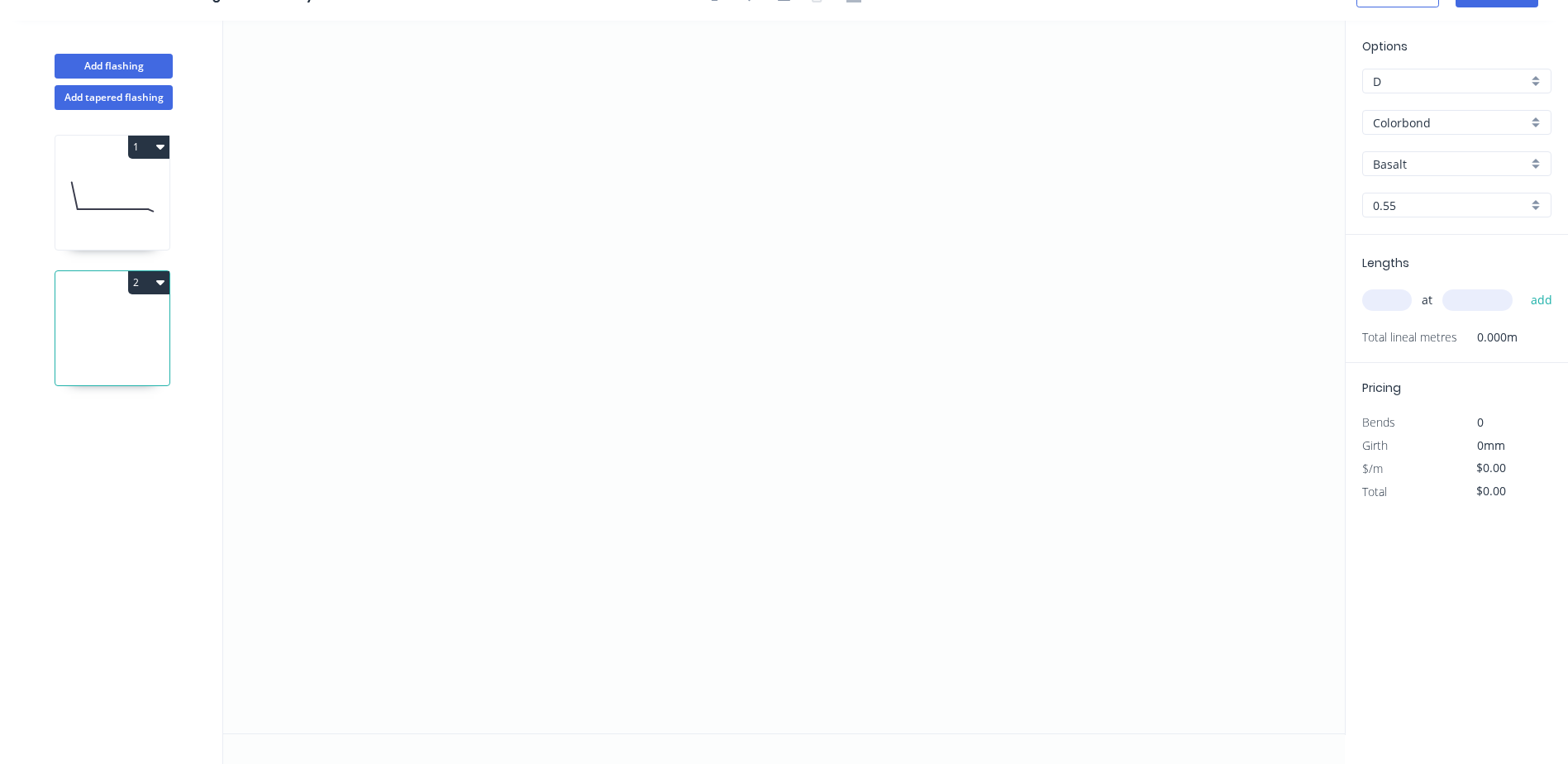
scroll to position [30, 0]
click at [414, 136] on icon "0" at bounding box center [784, 377] width 1121 height 713
click at [396, 395] on icon "0" at bounding box center [784, 377] width 1121 height 713
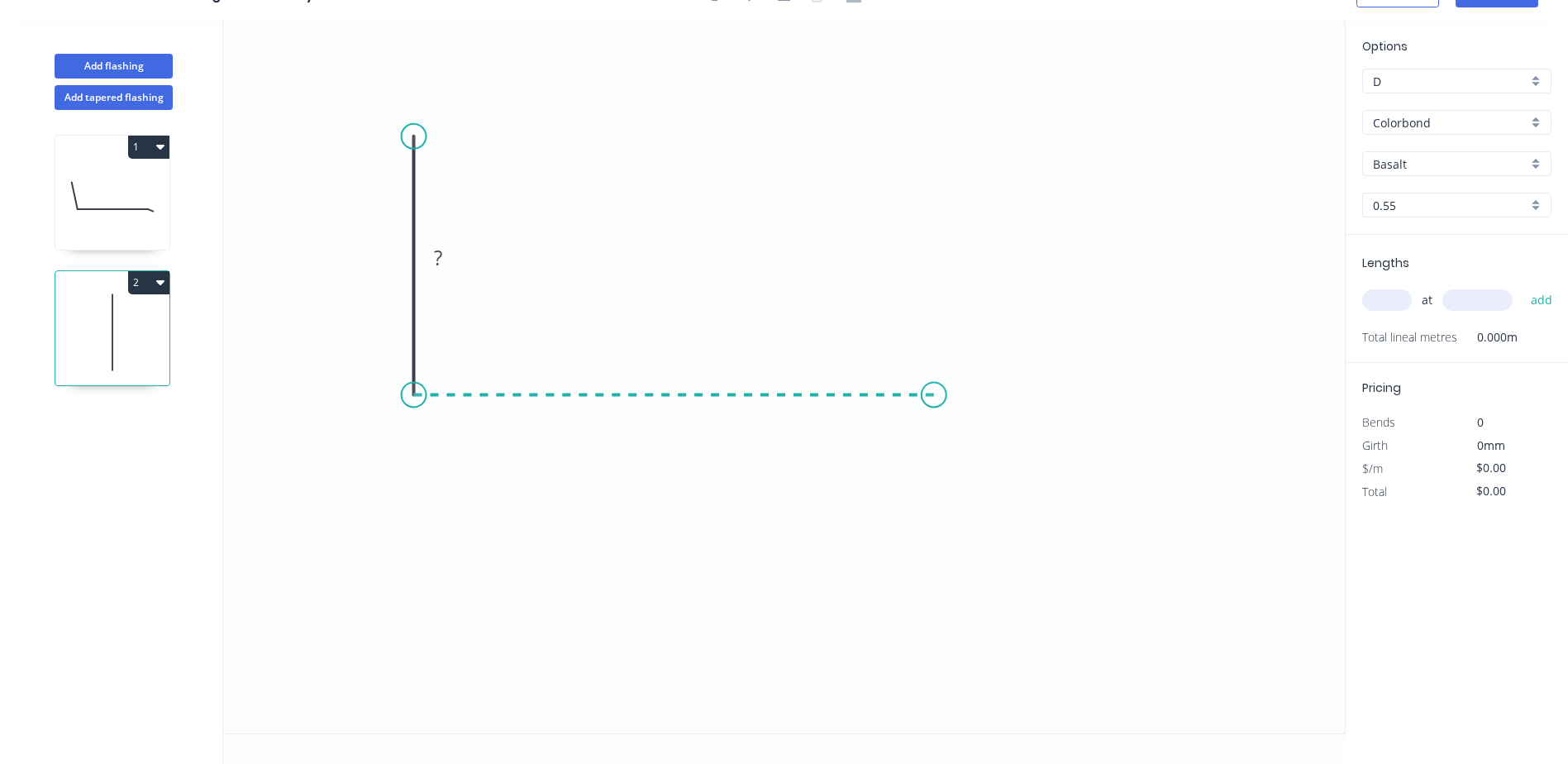
click at [934, 407] on icon "0 ?" at bounding box center [784, 377] width 1121 height 713
click at [976, 419] on icon "0 ? ?" at bounding box center [784, 377] width 1121 height 713
click at [391, 267] on tspan "?" at bounding box center [389, 258] width 9 height 27
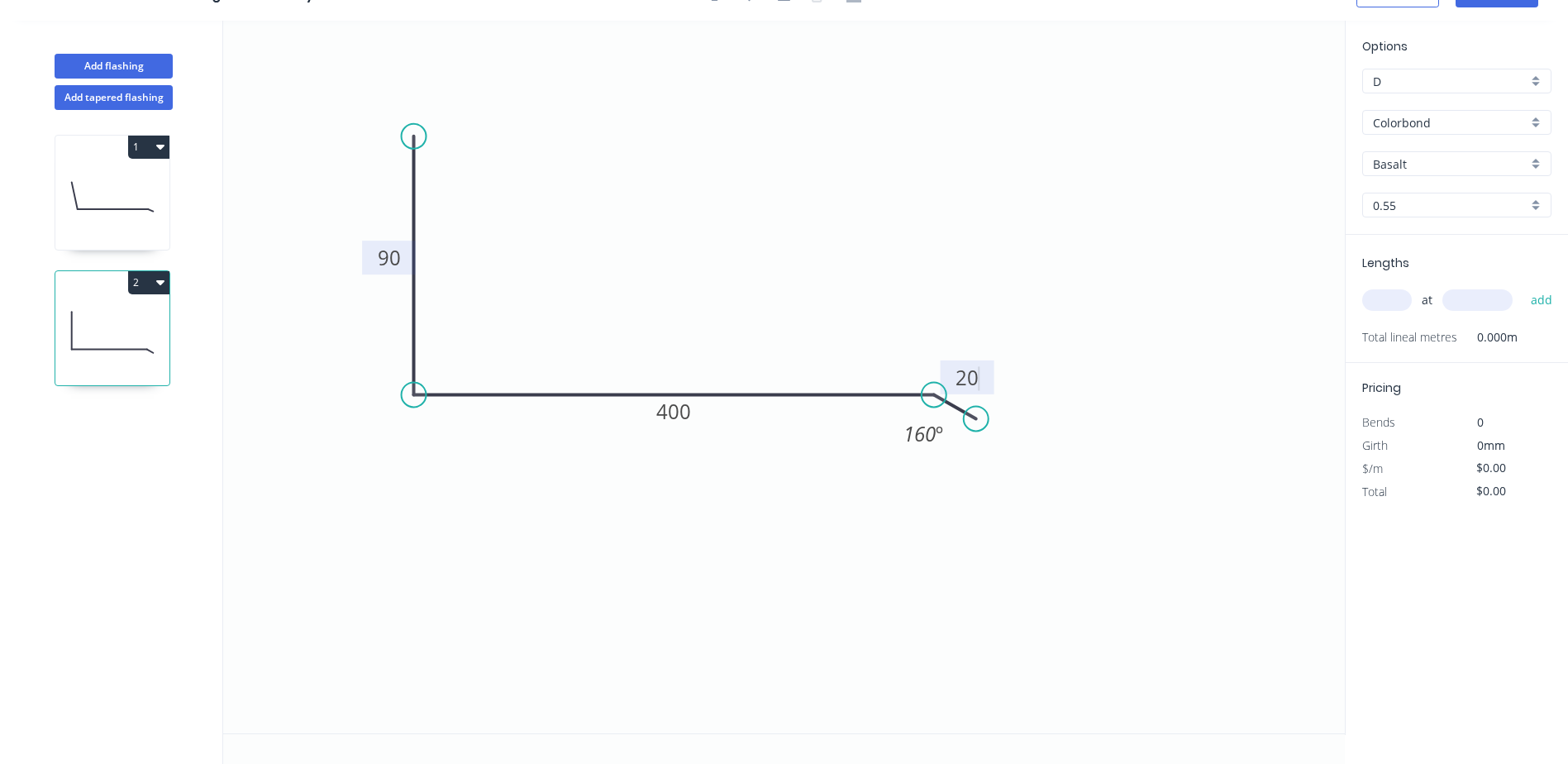
click at [757, 169] on icon "0 90 400 20 160 º" at bounding box center [784, 377] width 1121 height 713
type input "$14.75"
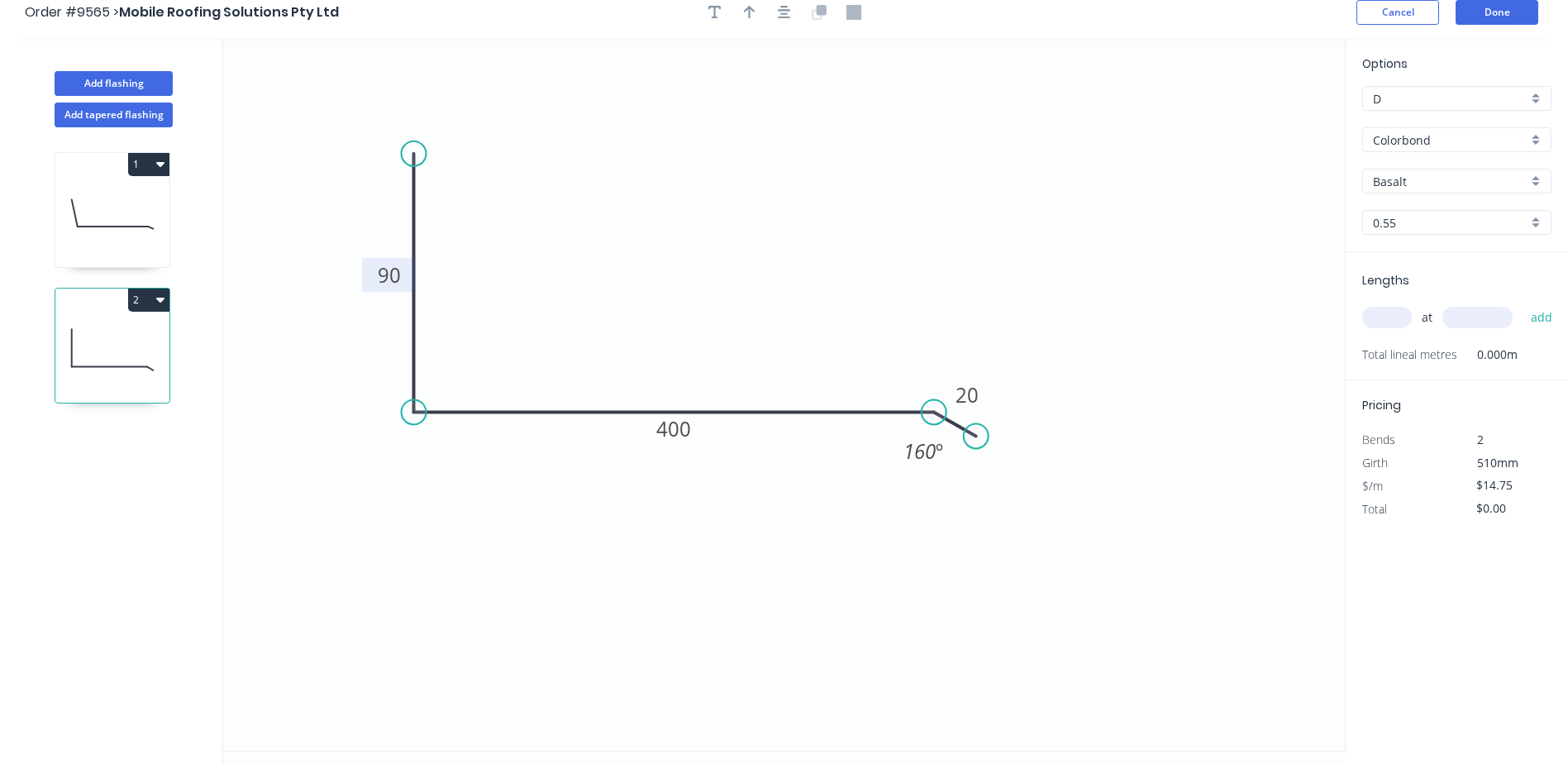
scroll to position [0, 0]
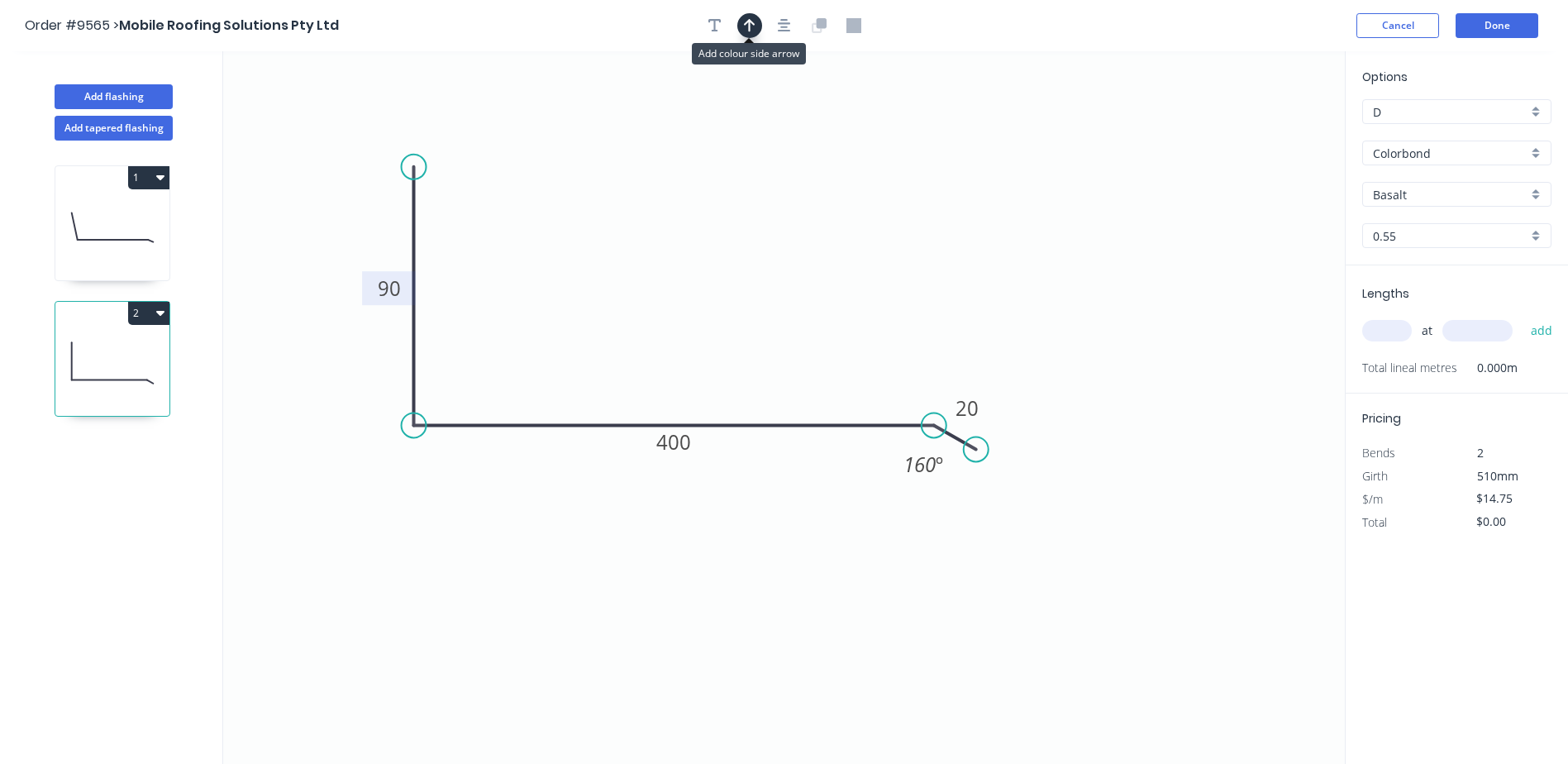
click at [745, 25] on icon "button" at bounding box center [749, 26] width 11 height 13
drag, startPoint x: 1262, startPoint y: 131, endPoint x: 678, endPoint y: 254, distance: 596.8
click at [678, 254] on icon at bounding box center [678, 235] width 15 height 53
click at [1414, 192] on input "Basalt" at bounding box center [1450, 194] width 154 height 17
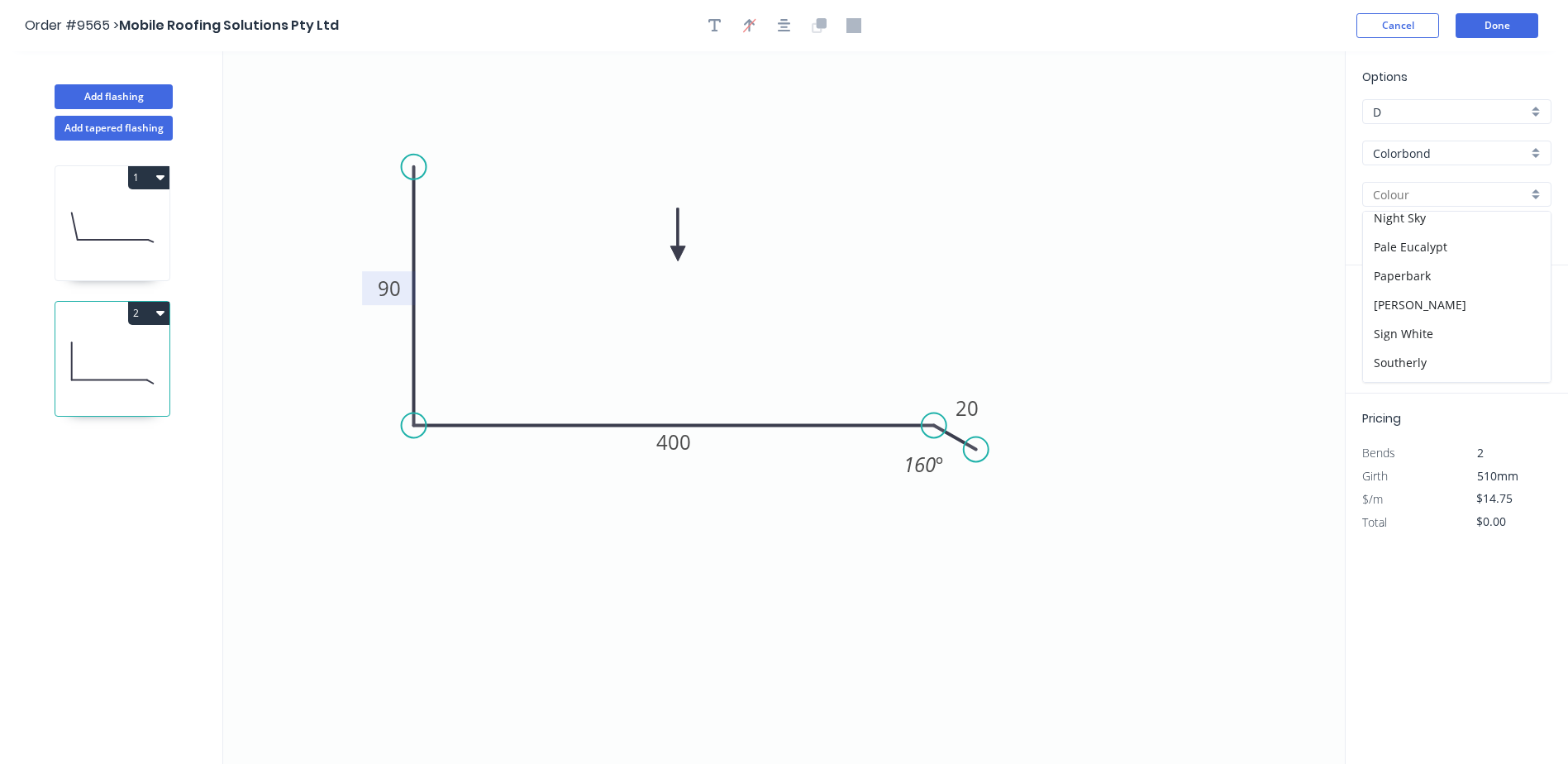
scroll to position [496, 0]
click at [1446, 274] on div "Southerly" at bounding box center [1456, 279] width 187 height 29
type input "Southerly"
click at [1388, 330] on input "text" at bounding box center [1386, 330] width 49 height 22
type input "1"
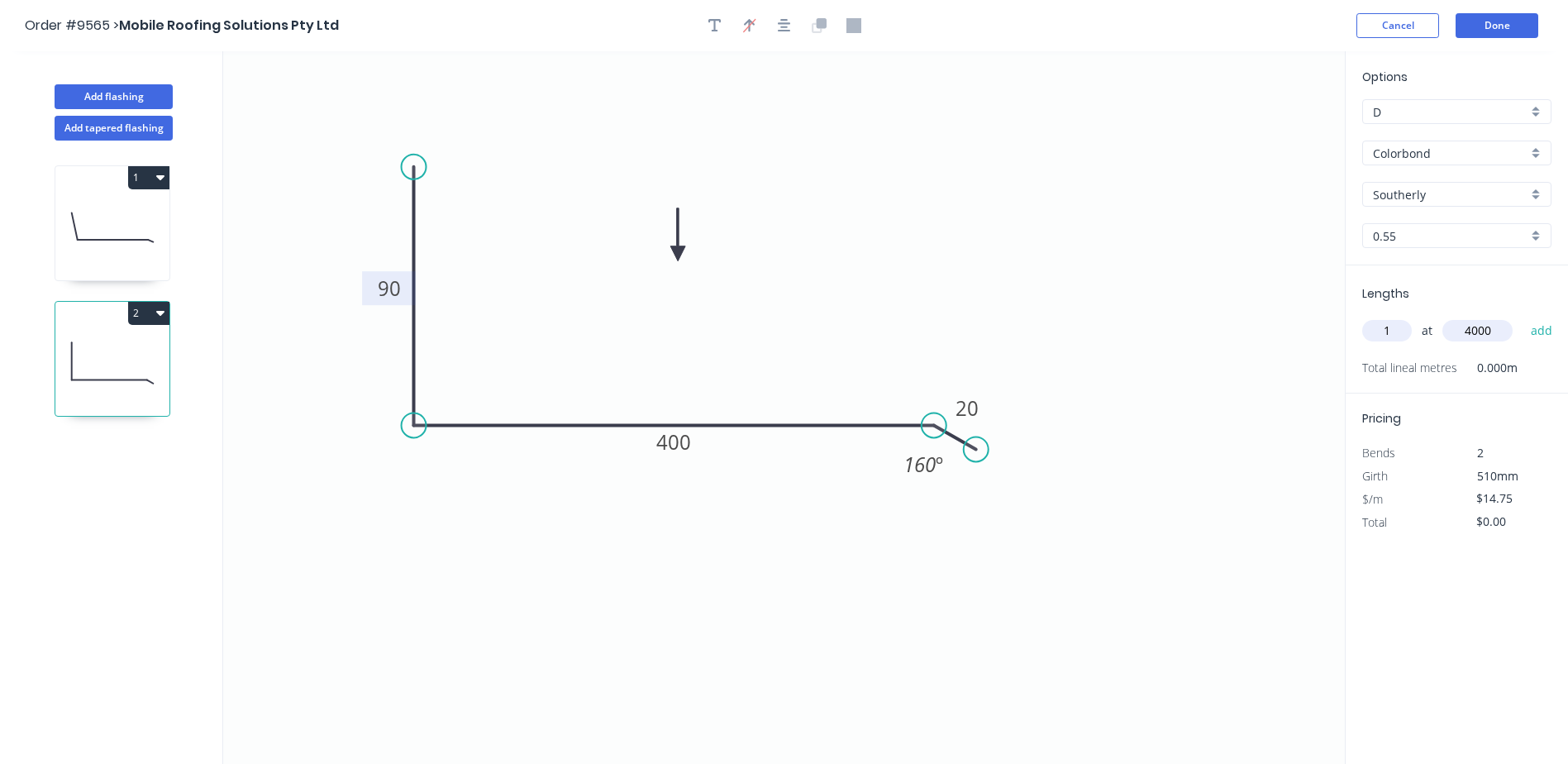
type input "4000"
click at [1523, 316] on button "add" at bounding box center [1542, 330] width 39 height 28
type input "$59.00"
type input "1"
type input "2500"
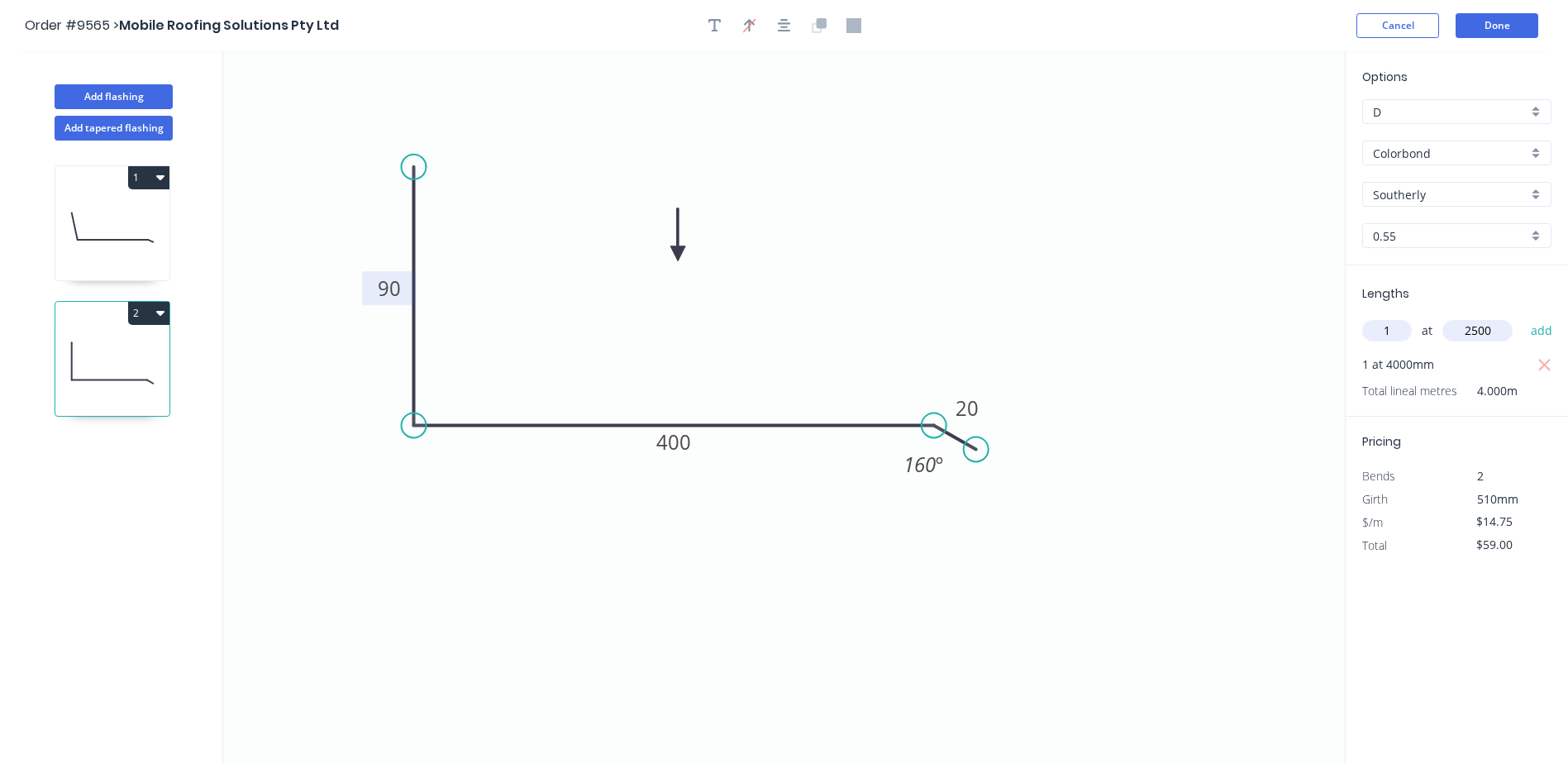
click at [1523, 316] on button "add" at bounding box center [1542, 330] width 39 height 28
type input "$95.88"
click at [1485, 27] on button "Done" at bounding box center [1496, 26] width 82 height 25
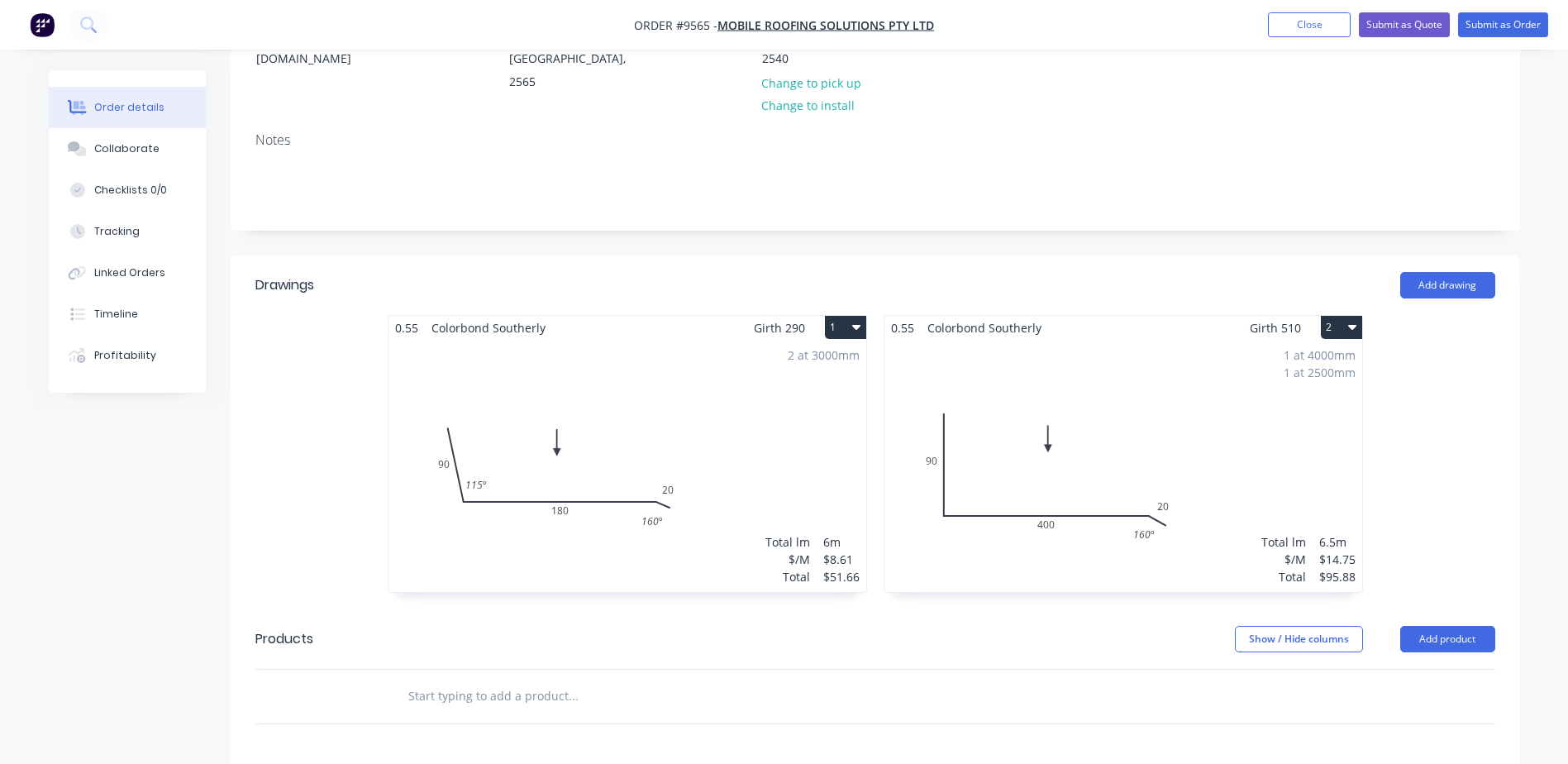
scroll to position [330, 0]
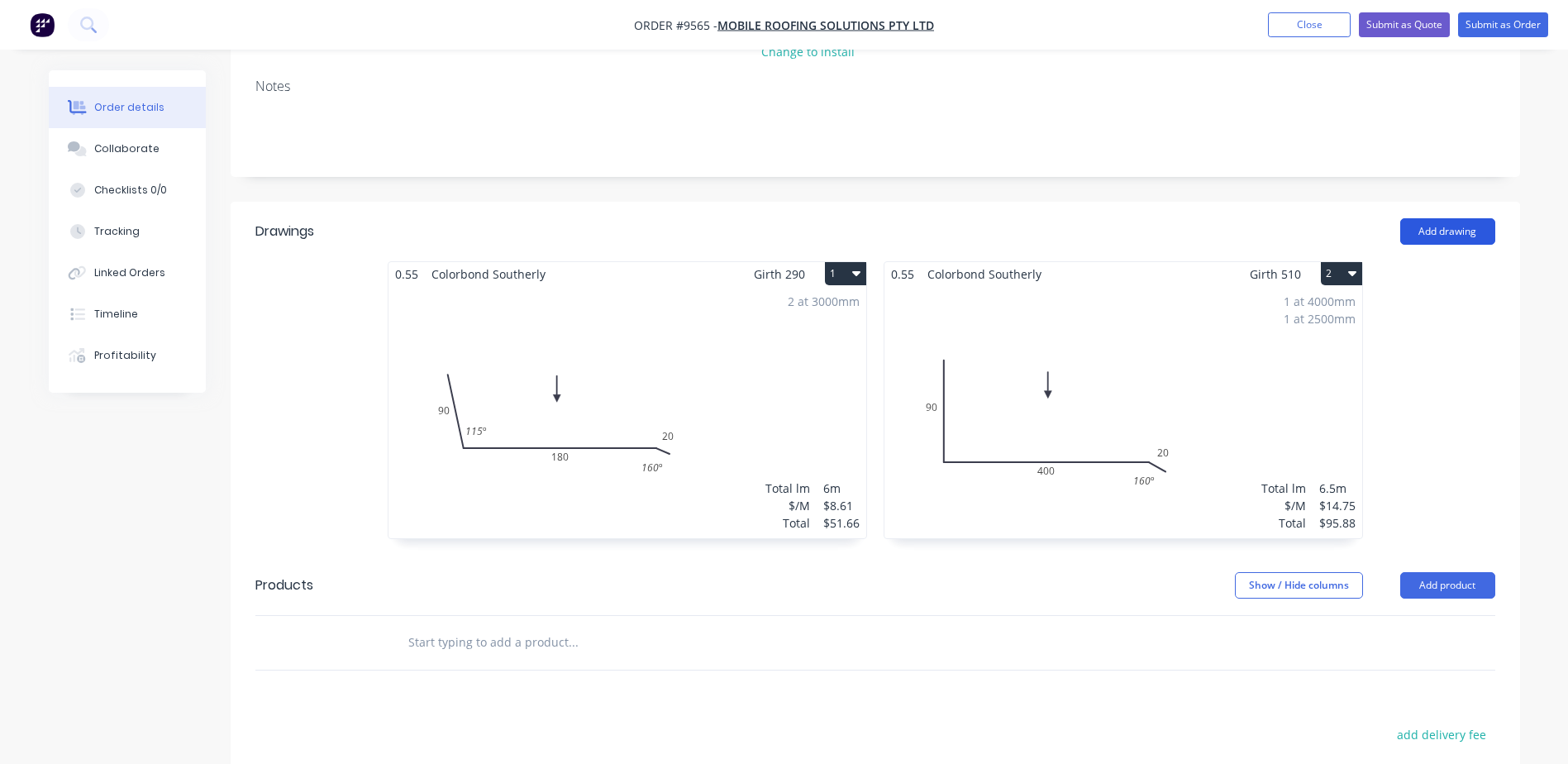
click at [1423, 219] on button "Add drawing" at bounding box center [1447, 232] width 95 height 27
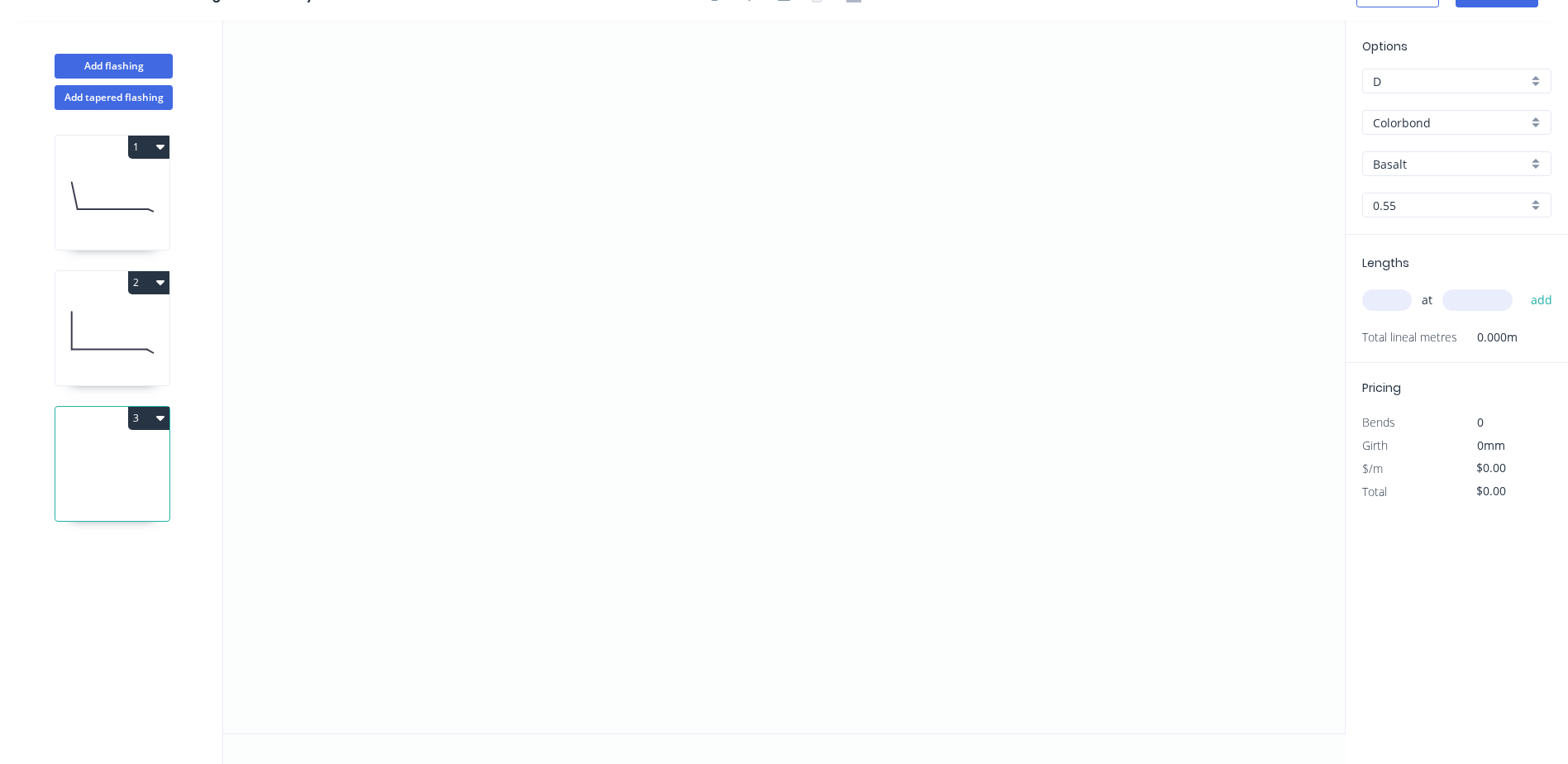
scroll to position [30, 0]
click at [580, 142] on icon "0" at bounding box center [784, 377] width 1121 height 713
click at [576, 393] on icon "0" at bounding box center [784, 377] width 1121 height 713
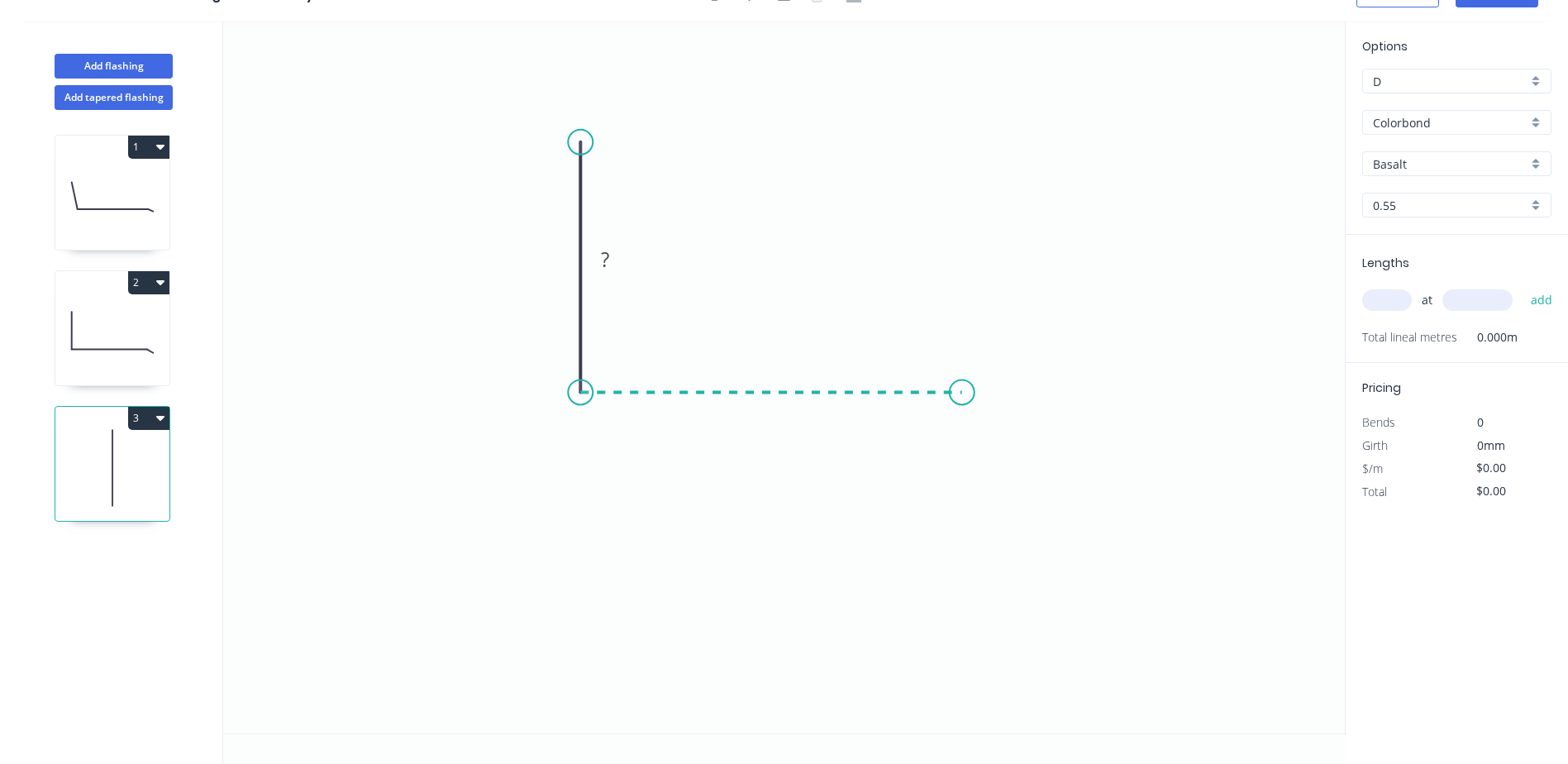
click at [962, 393] on icon "0 ?" at bounding box center [784, 377] width 1121 height 713
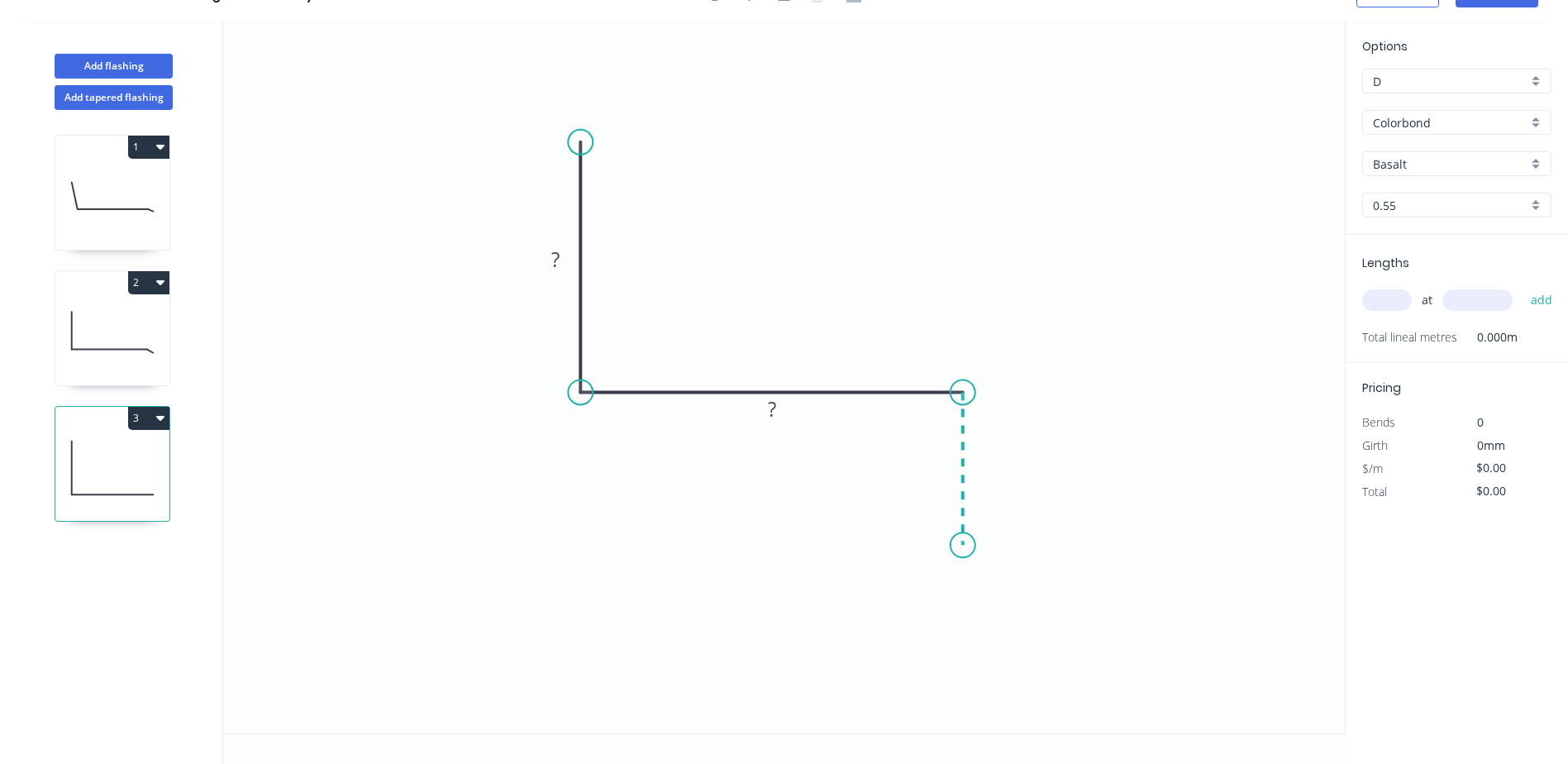
click at [962, 545] on icon "0 ? ?" at bounding box center [784, 377] width 1121 height 713
click at [938, 526] on icon "0 ? ? ?" at bounding box center [784, 377] width 1121 height 713
click at [934, 548] on tspan "?" at bounding box center [935, 547] width 9 height 27
click at [819, 213] on icon "0 90 180 30 10 45 º" at bounding box center [784, 377] width 1121 height 713
type input "$11.83"
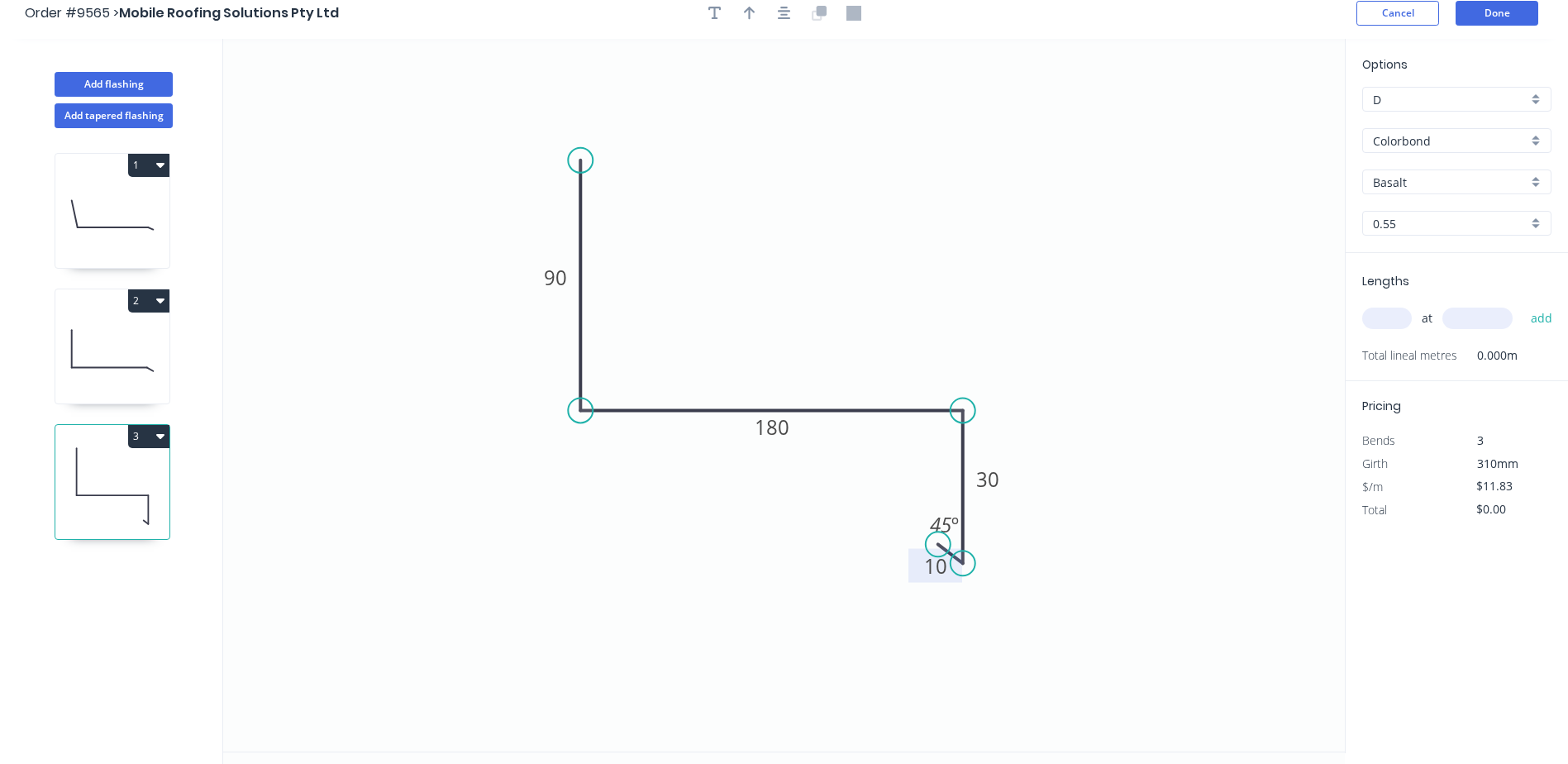
scroll to position [0, 0]
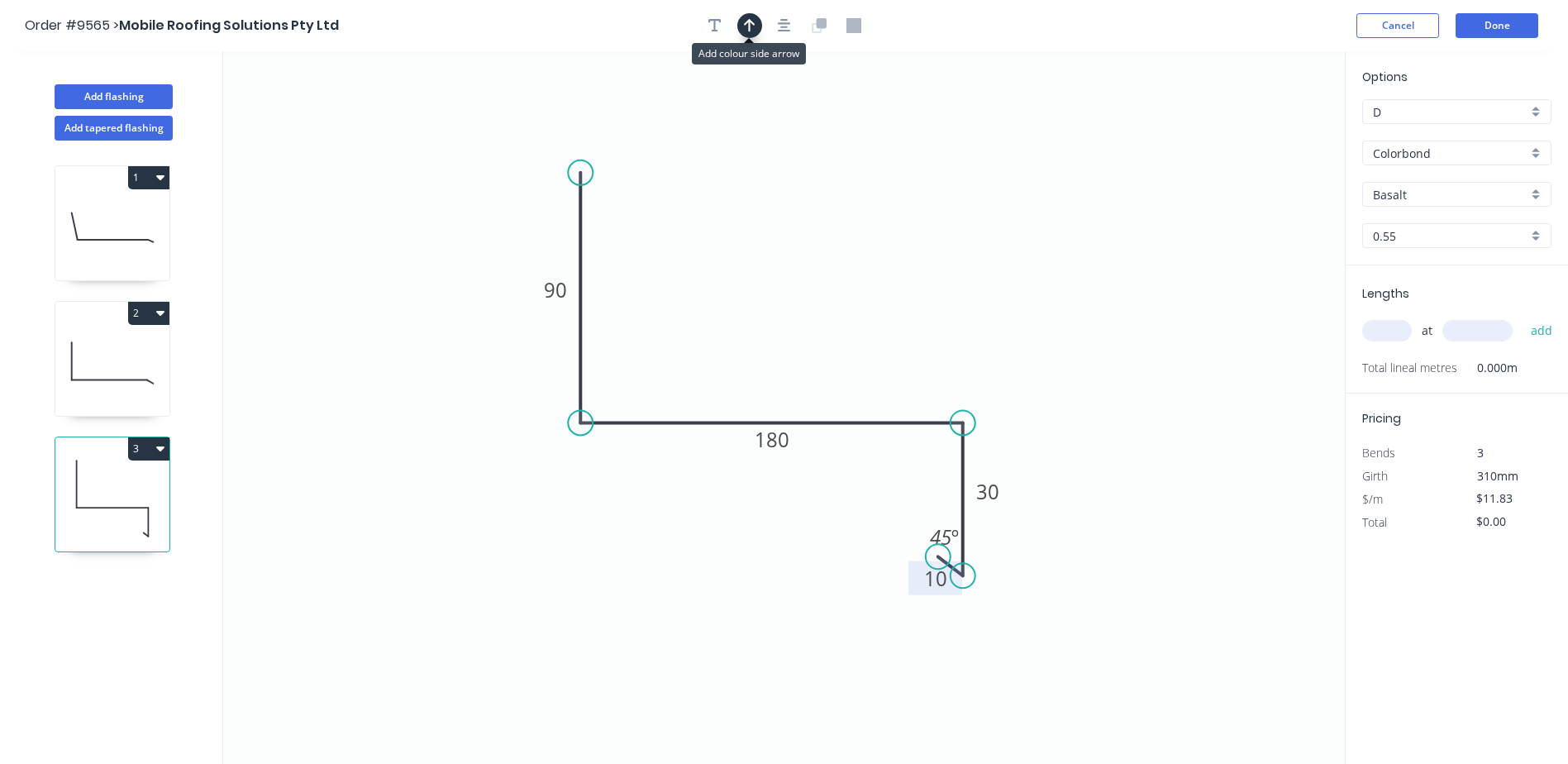
click at [747, 24] on icon "button" at bounding box center [749, 26] width 11 height 15
drag, startPoint x: 1260, startPoint y: 129, endPoint x: 796, endPoint y: 297, distance: 493.5
click at [796, 297] on icon at bounding box center [796, 278] width 15 height 53
click at [1405, 194] on input "Basalt" at bounding box center [1450, 194] width 154 height 17
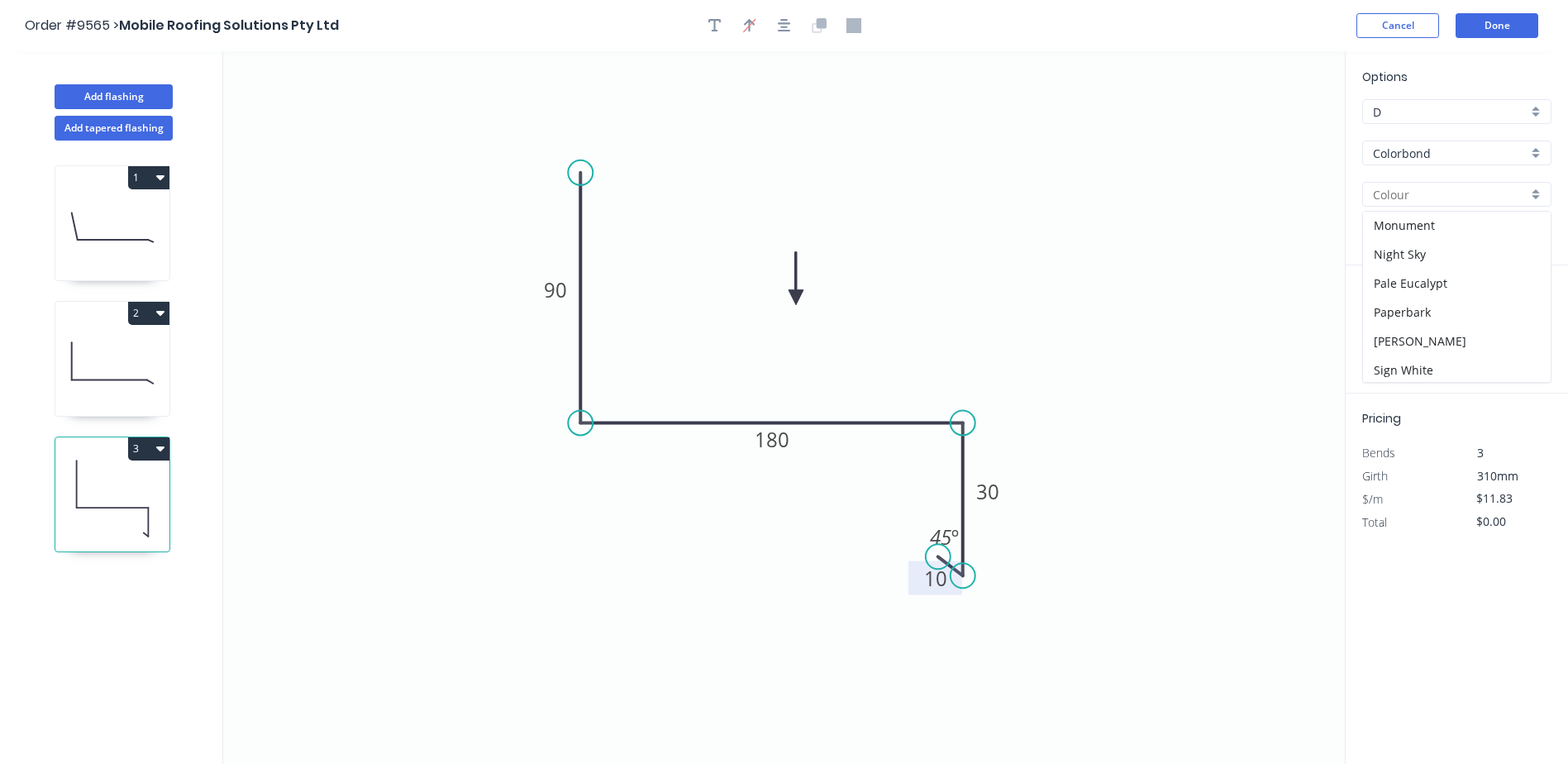
scroll to position [414, 0]
click at [1419, 358] on div "Southerly" at bounding box center [1456, 363] width 187 height 29
type input "Southerly"
click at [1396, 335] on input "text" at bounding box center [1386, 330] width 49 height 22
type input "1"
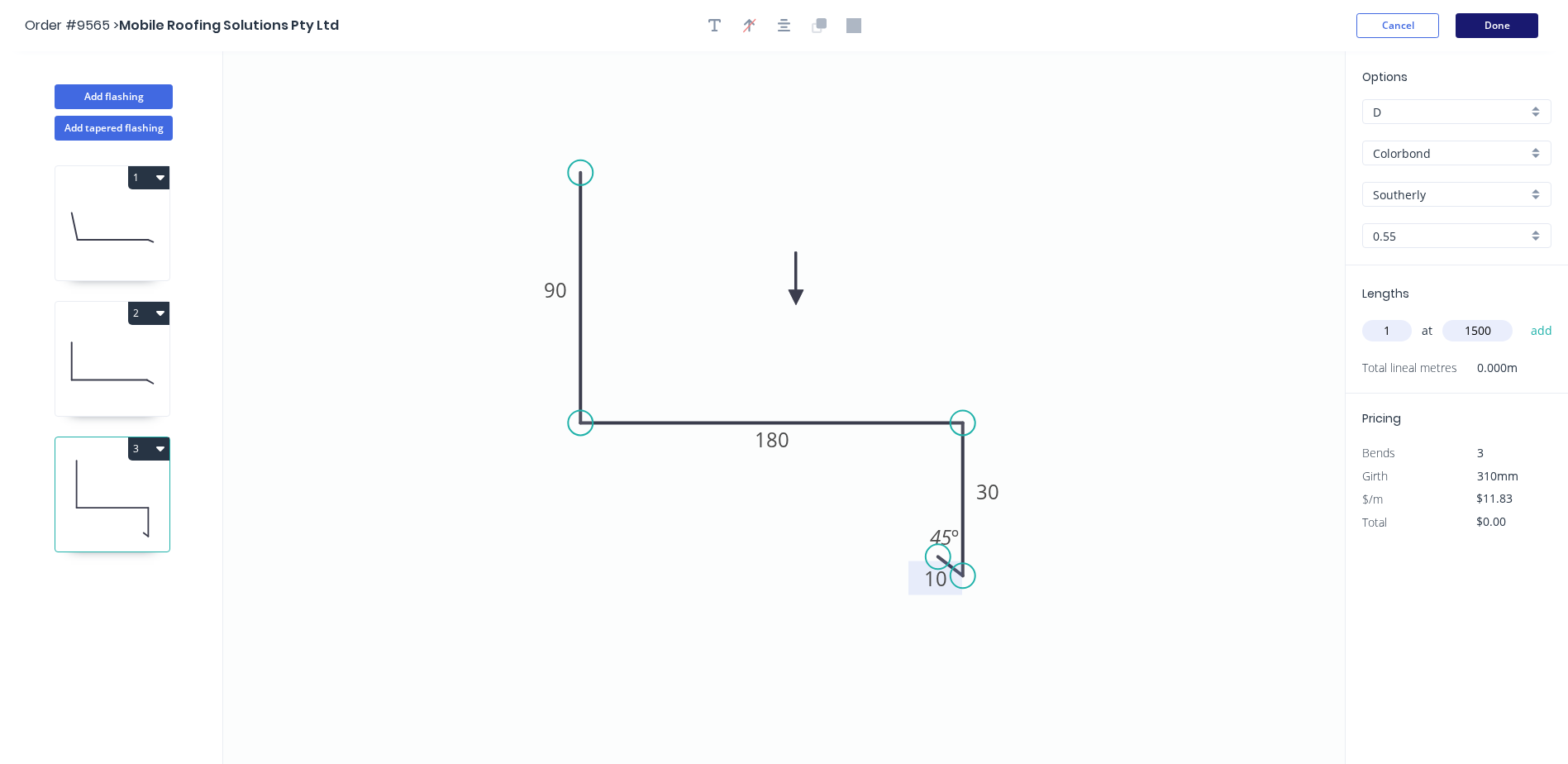
type input "1500"
click at [1488, 21] on button "Done" at bounding box center [1496, 26] width 82 height 25
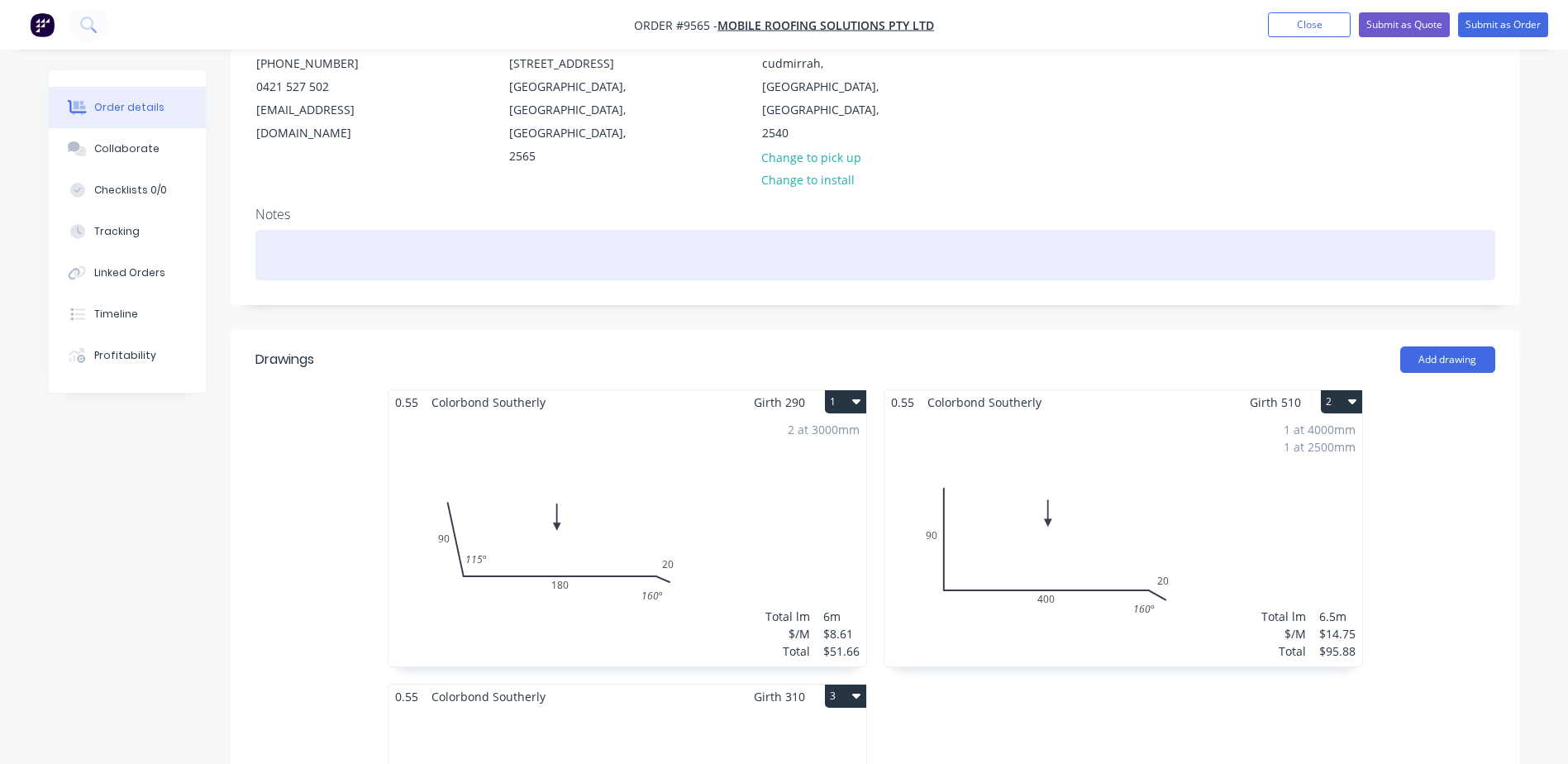
scroll to position [414, 0]
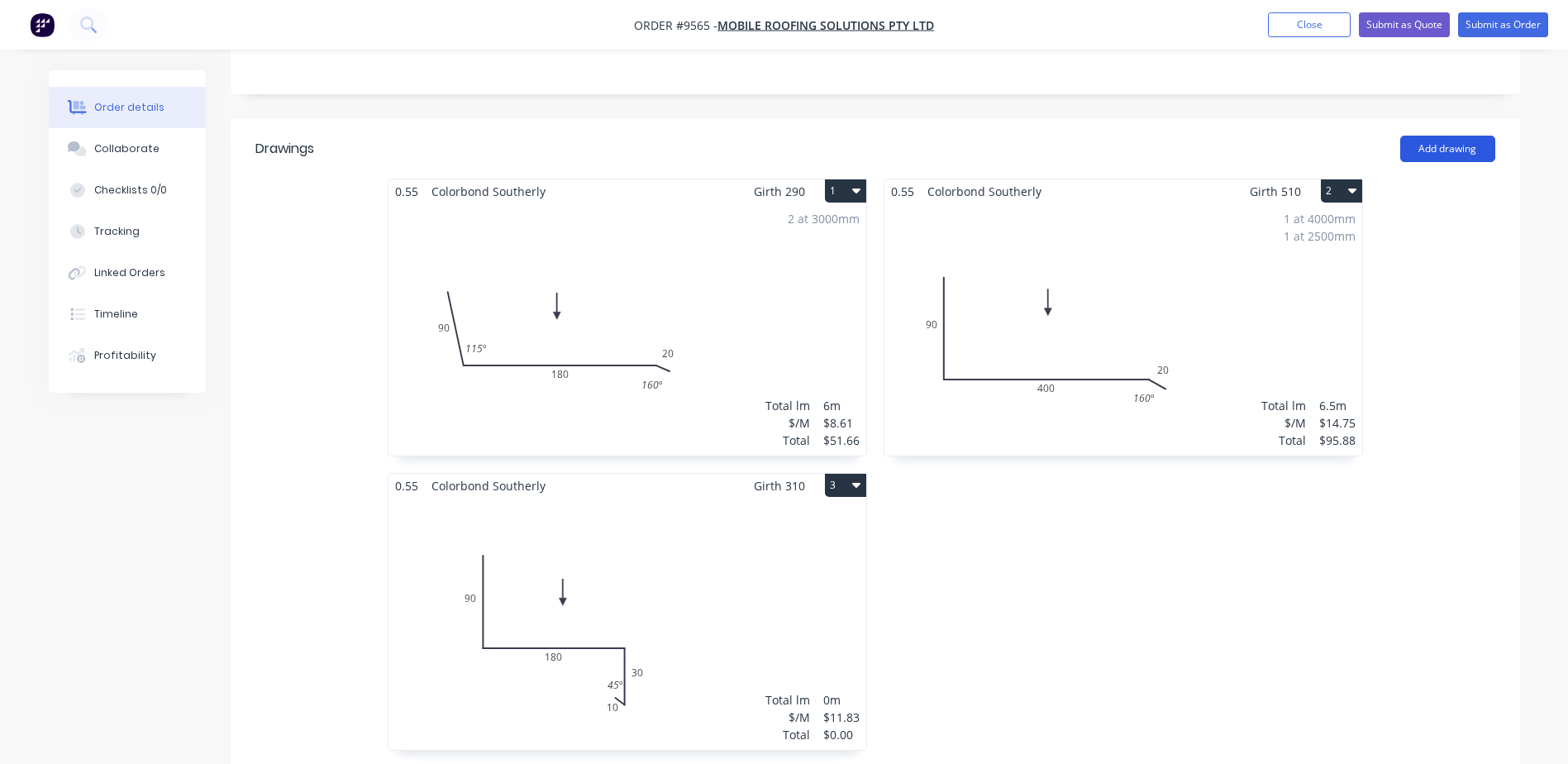
click at [1445, 135] on button "Add drawing" at bounding box center [1447, 149] width 95 height 27
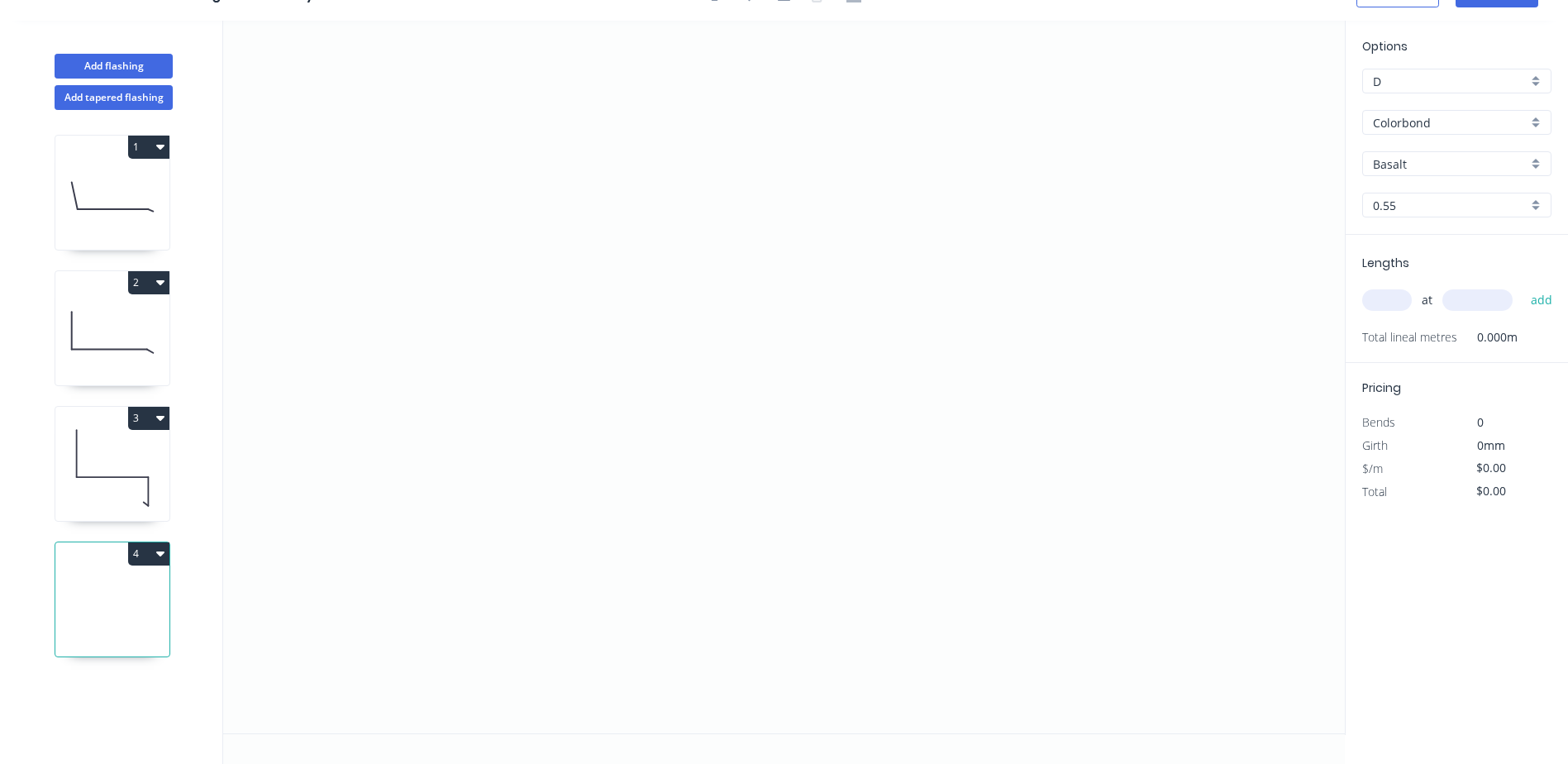
scroll to position [30, 0]
click at [120, 469] on icon at bounding box center [113, 468] width 115 height 106
type input "Southerly"
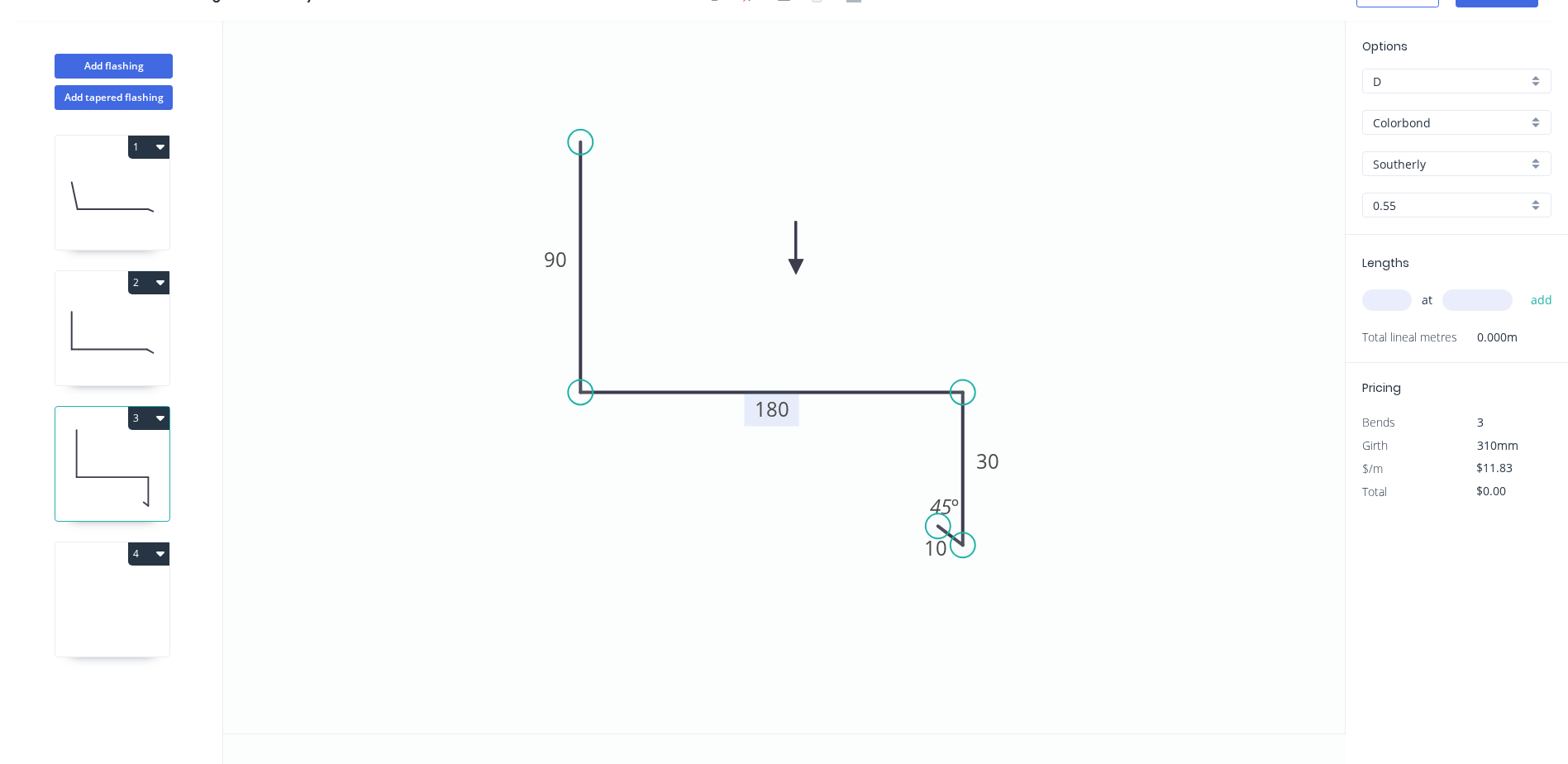
click at [787, 412] on tspan "180" at bounding box center [771, 408] width 35 height 27
click at [946, 228] on icon "0 90 145 30 10 45 º" at bounding box center [784, 377] width 1121 height 713
type input "$9.64"
click at [1386, 302] on input "text" at bounding box center [1386, 300] width 49 height 22
type input "1"
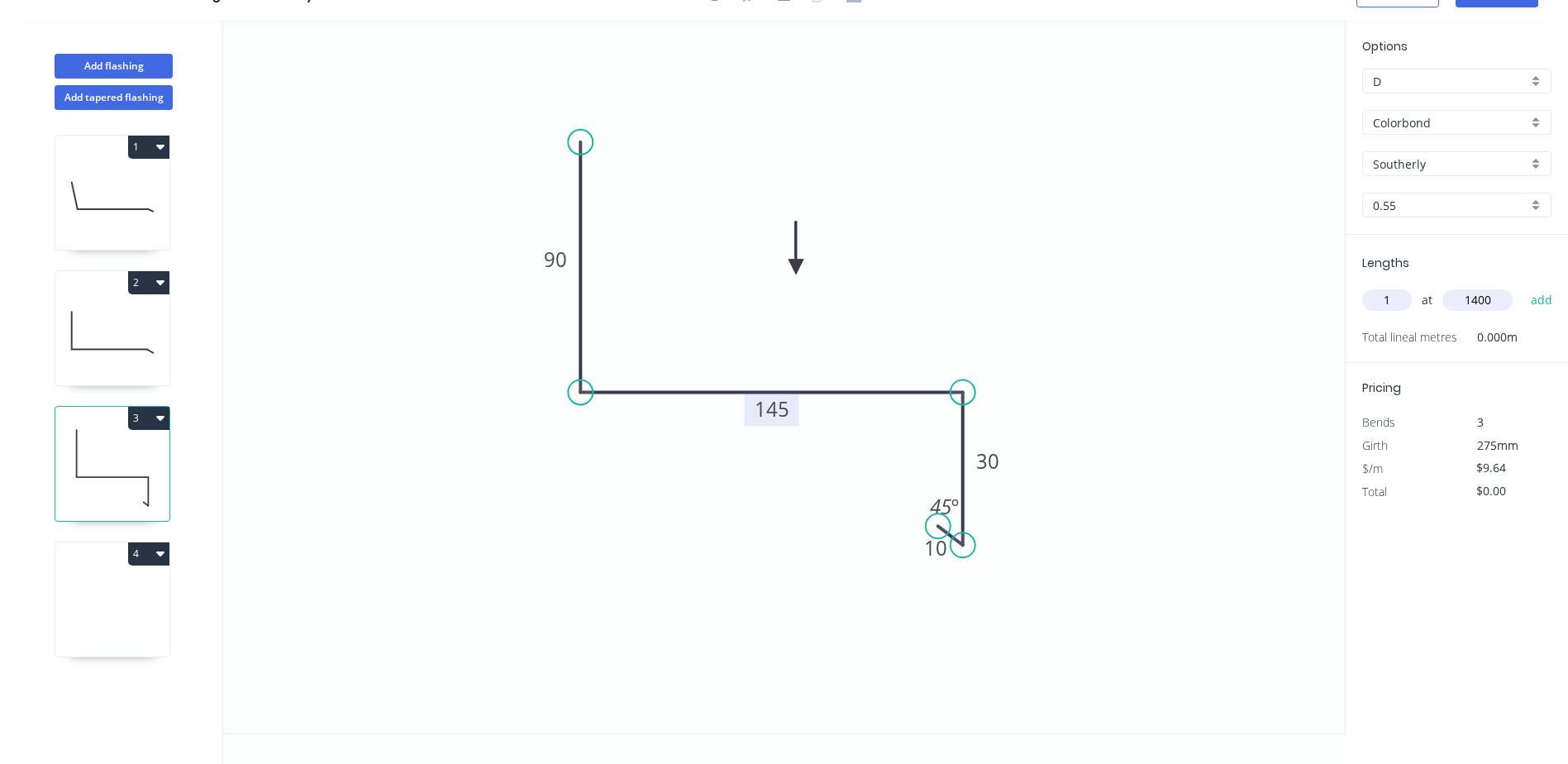
type input "1400"
click at [1523, 286] on button "add" at bounding box center [1542, 300] width 39 height 28
type input "$13.50"
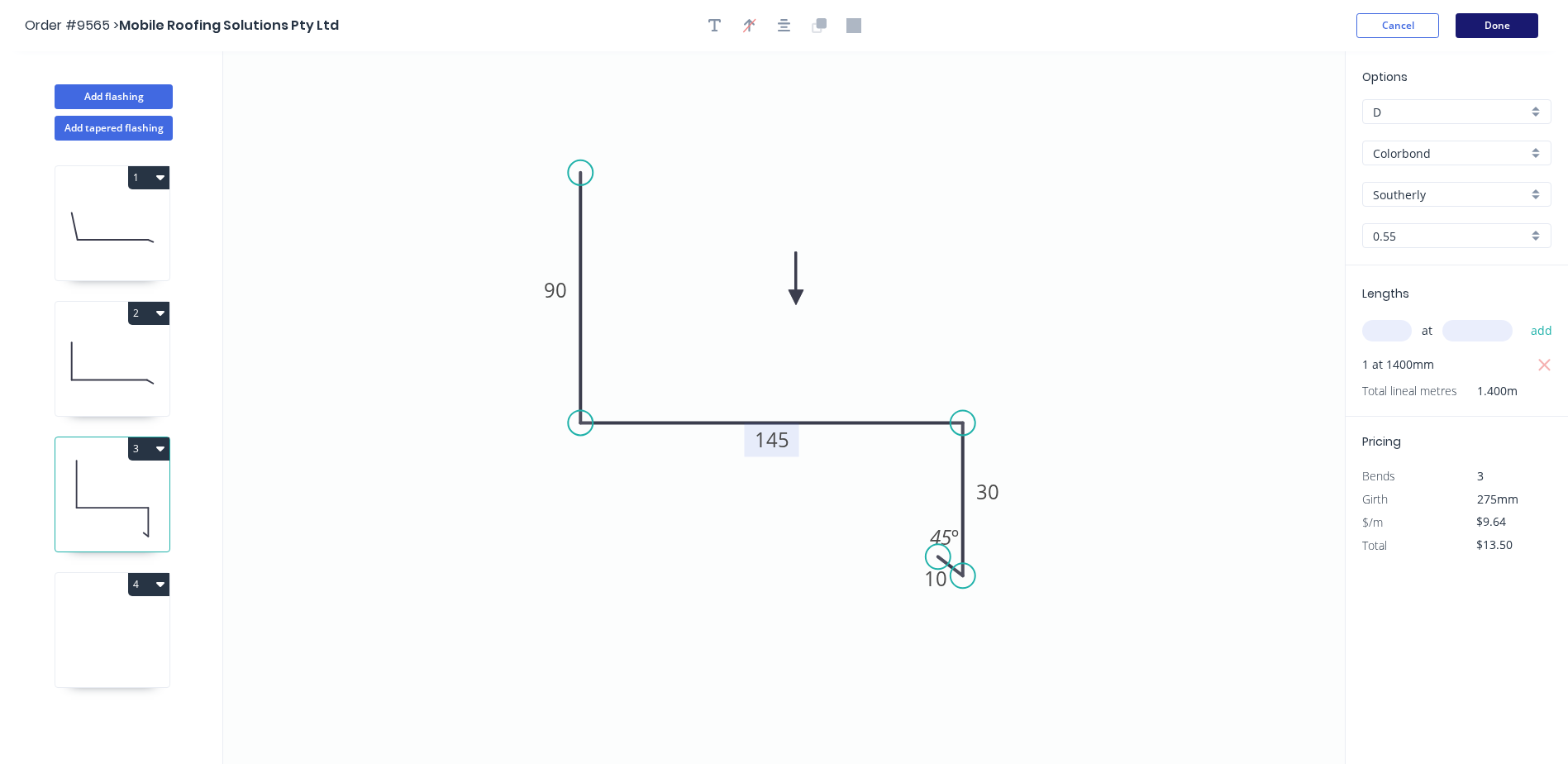
click at [1516, 23] on button "Done" at bounding box center [1496, 26] width 82 height 25
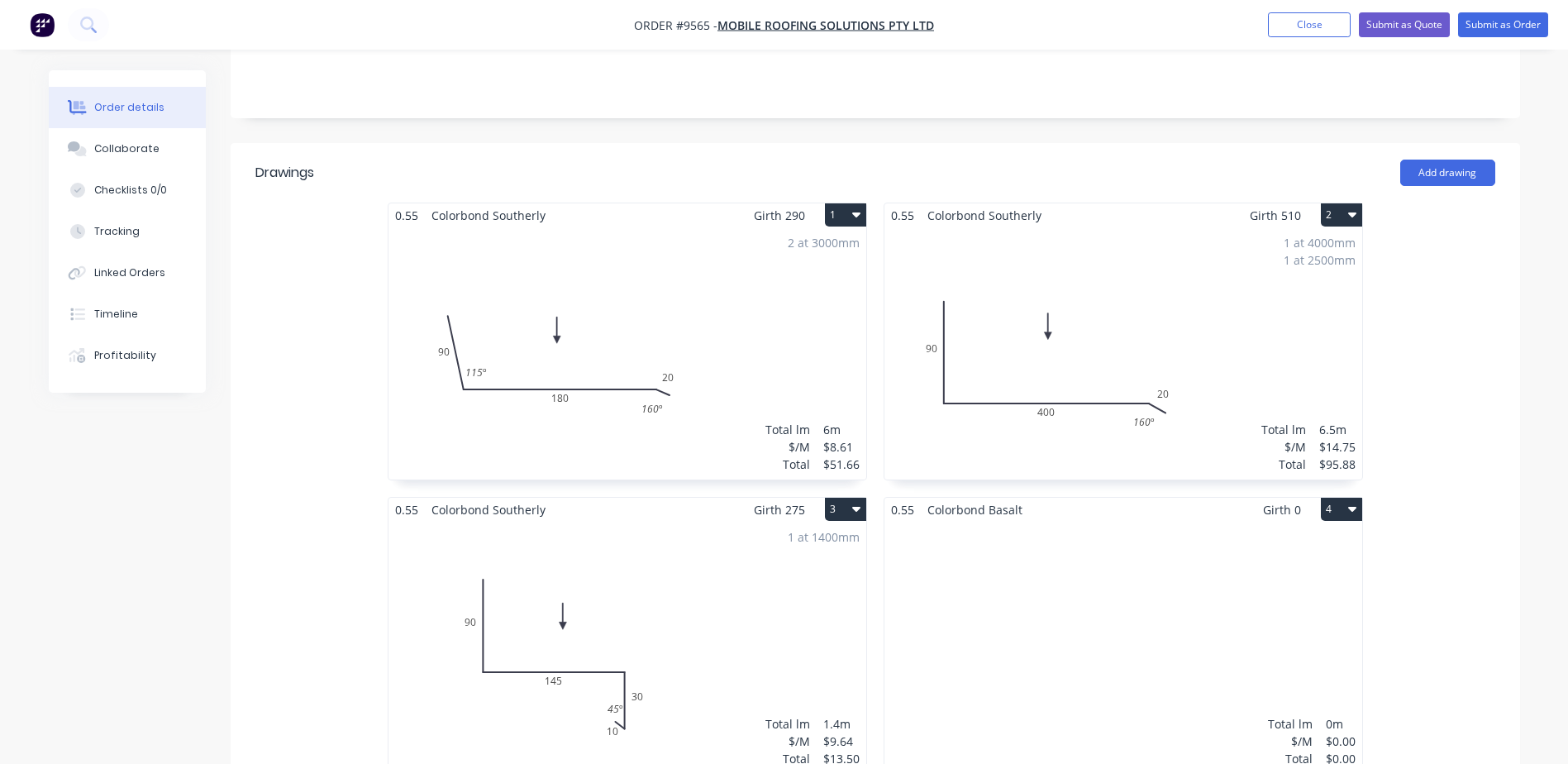
scroll to position [496, 0]
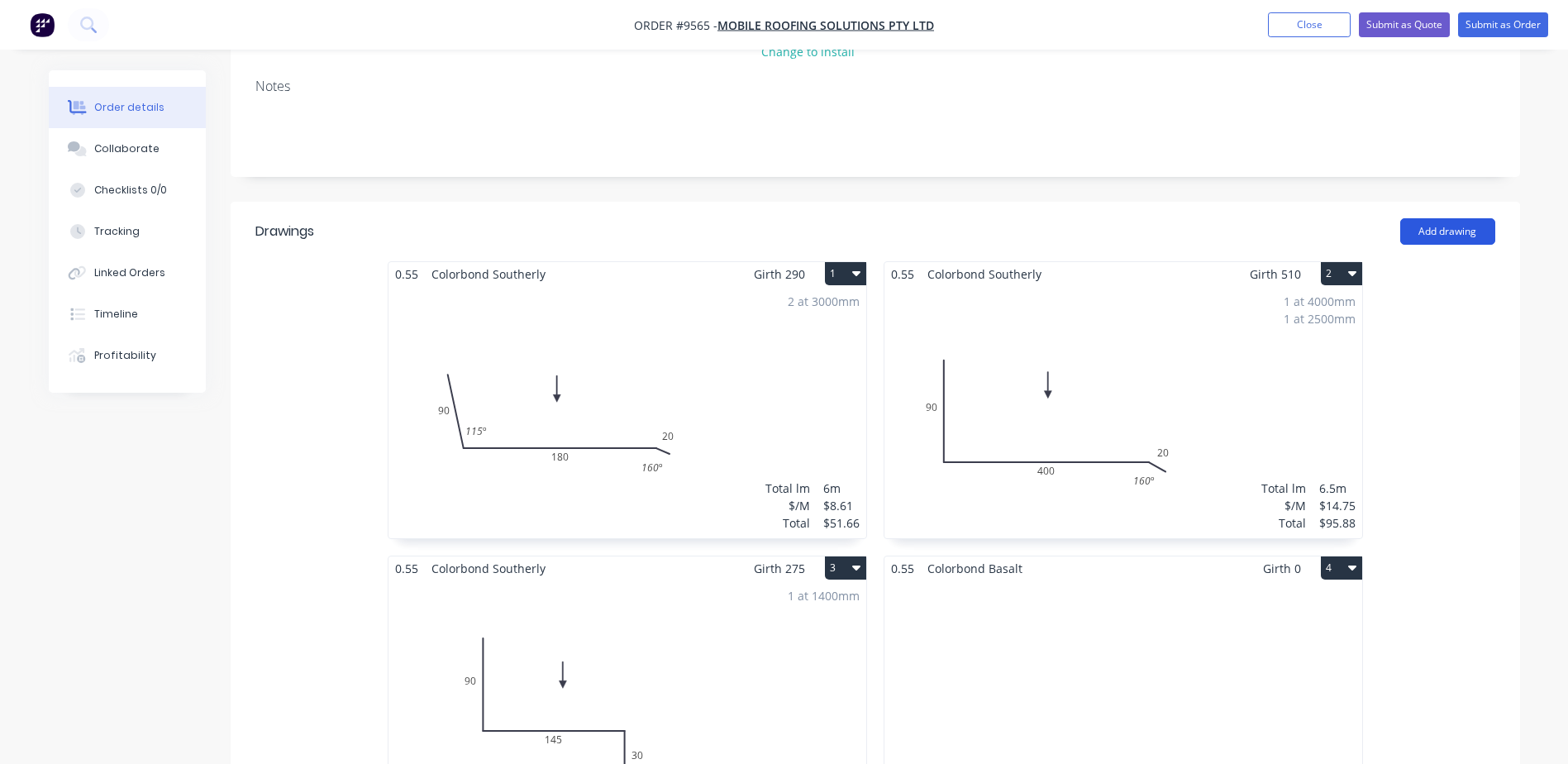
click at [1463, 219] on button "Add drawing" at bounding box center [1447, 232] width 95 height 27
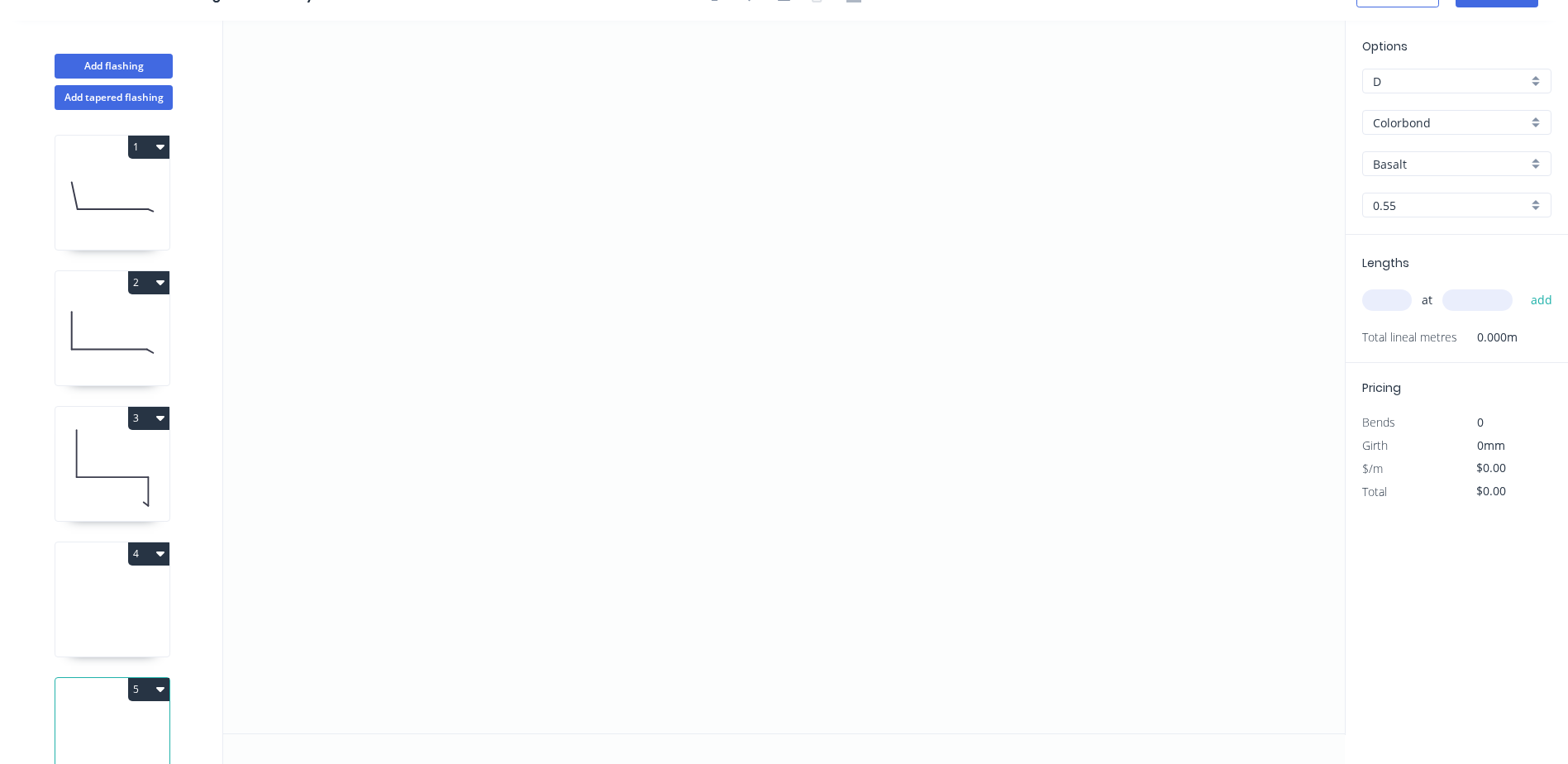
scroll to position [30, 0]
click at [123, 473] on icon at bounding box center [113, 468] width 115 height 106
type input "Southerly"
type input "$9.64"
type input "$13.50"
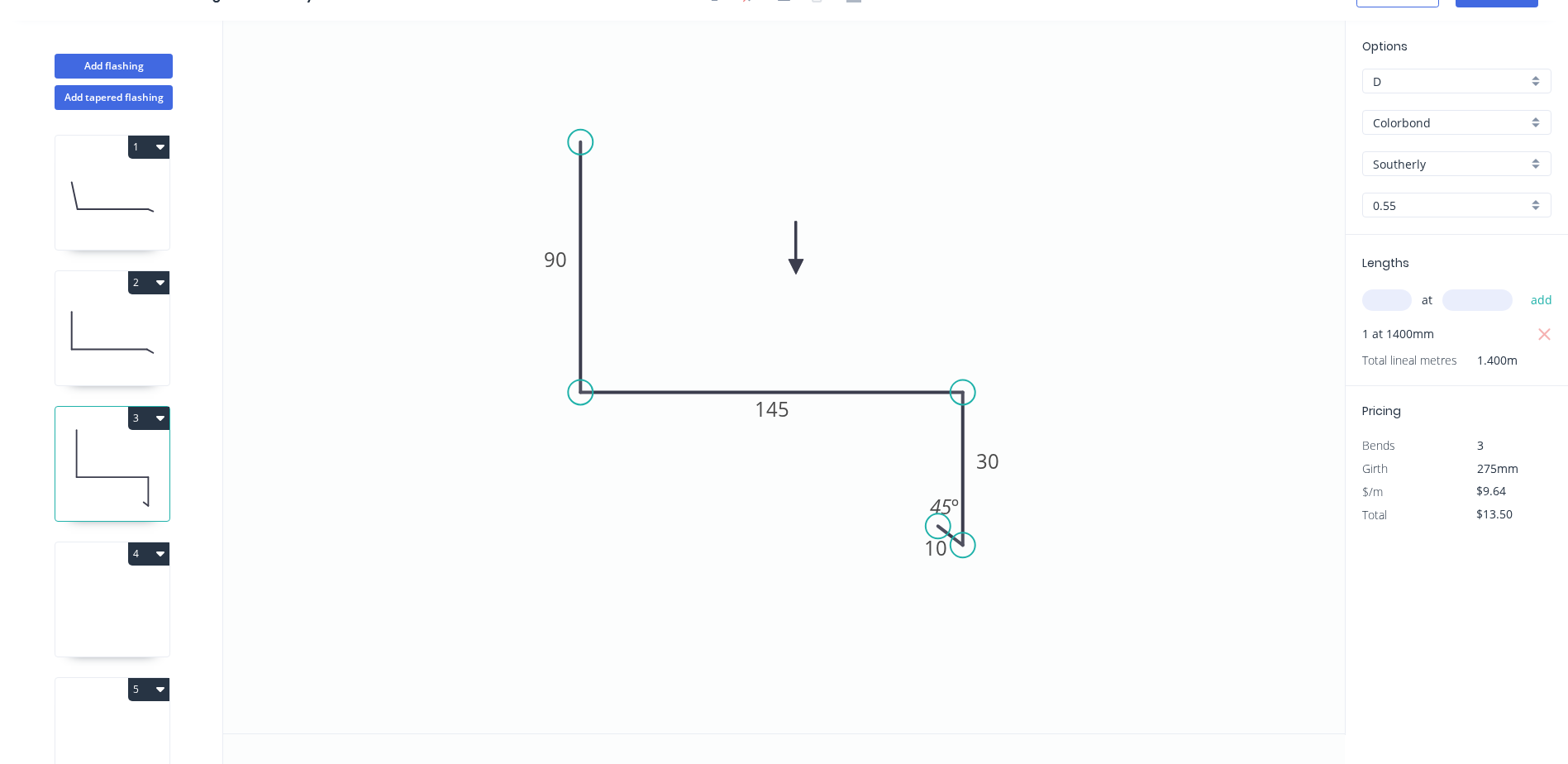
scroll to position [0, 0]
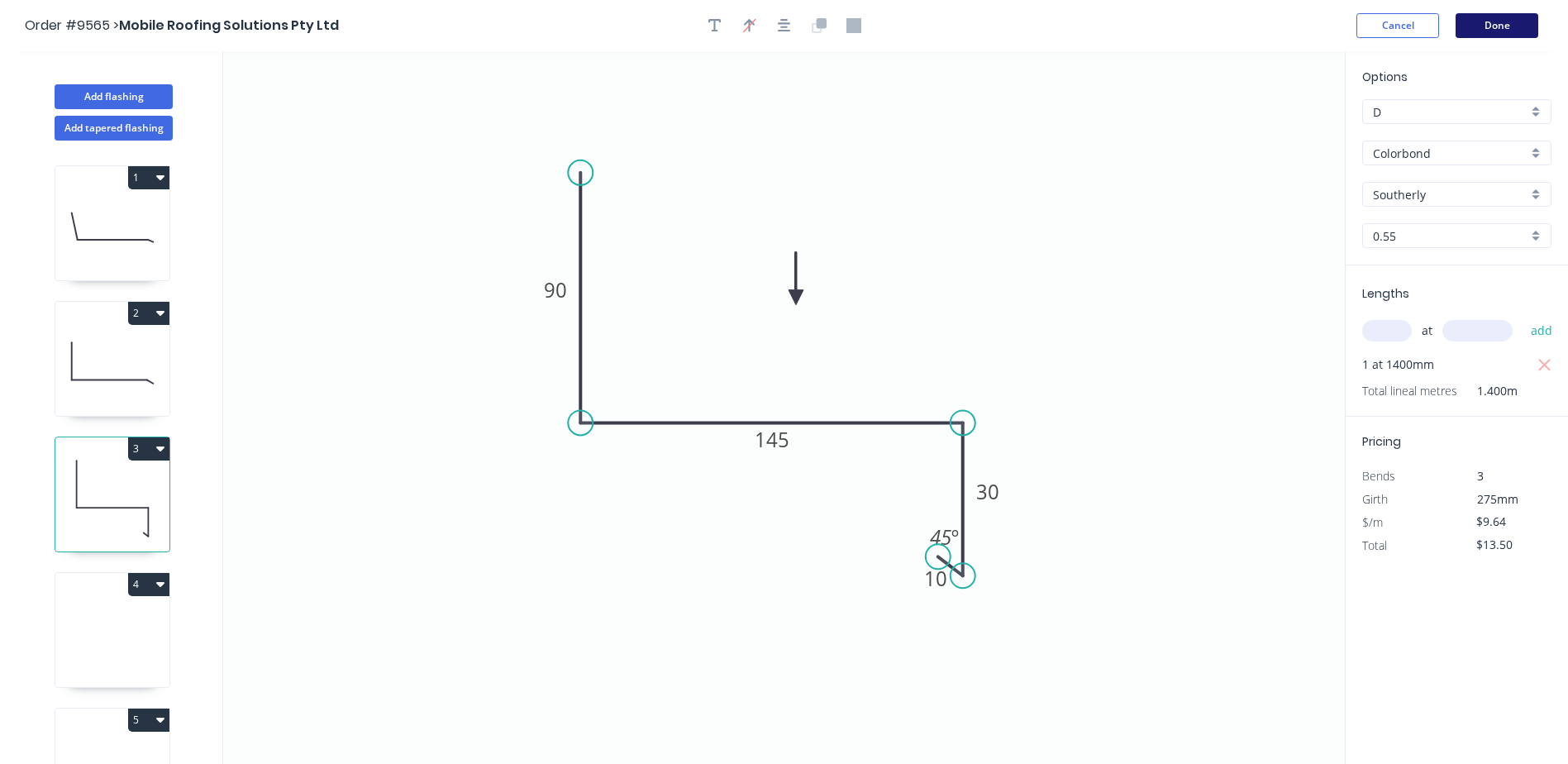
click at [1516, 19] on button "Done" at bounding box center [1496, 26] width 82 height 25
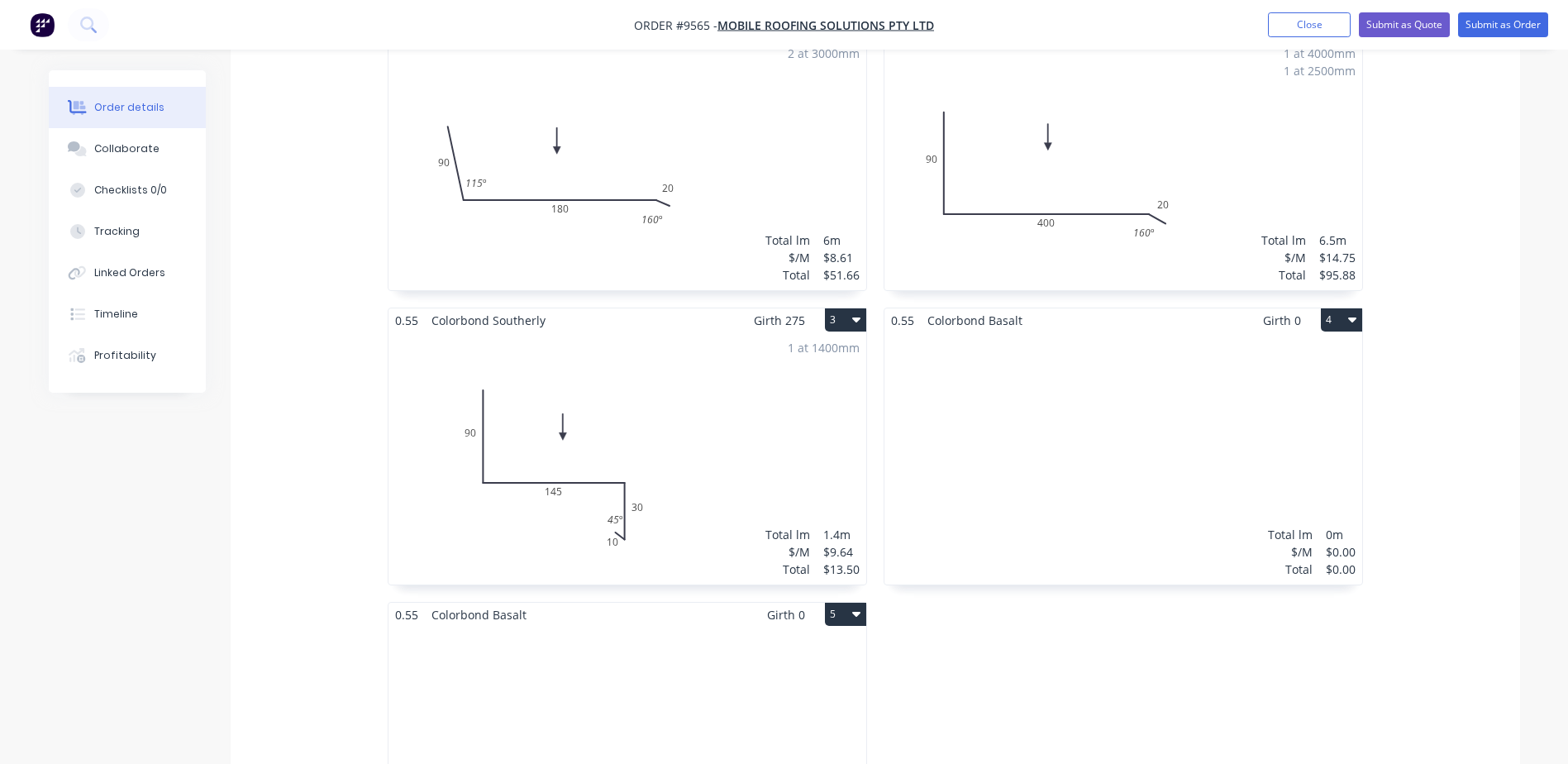
click at [685, 381] on div "1 at 1400mm Total lm $/M Total 1.4m $9.64 $13.50" at bounding box center [626, 458] width 478 height 252
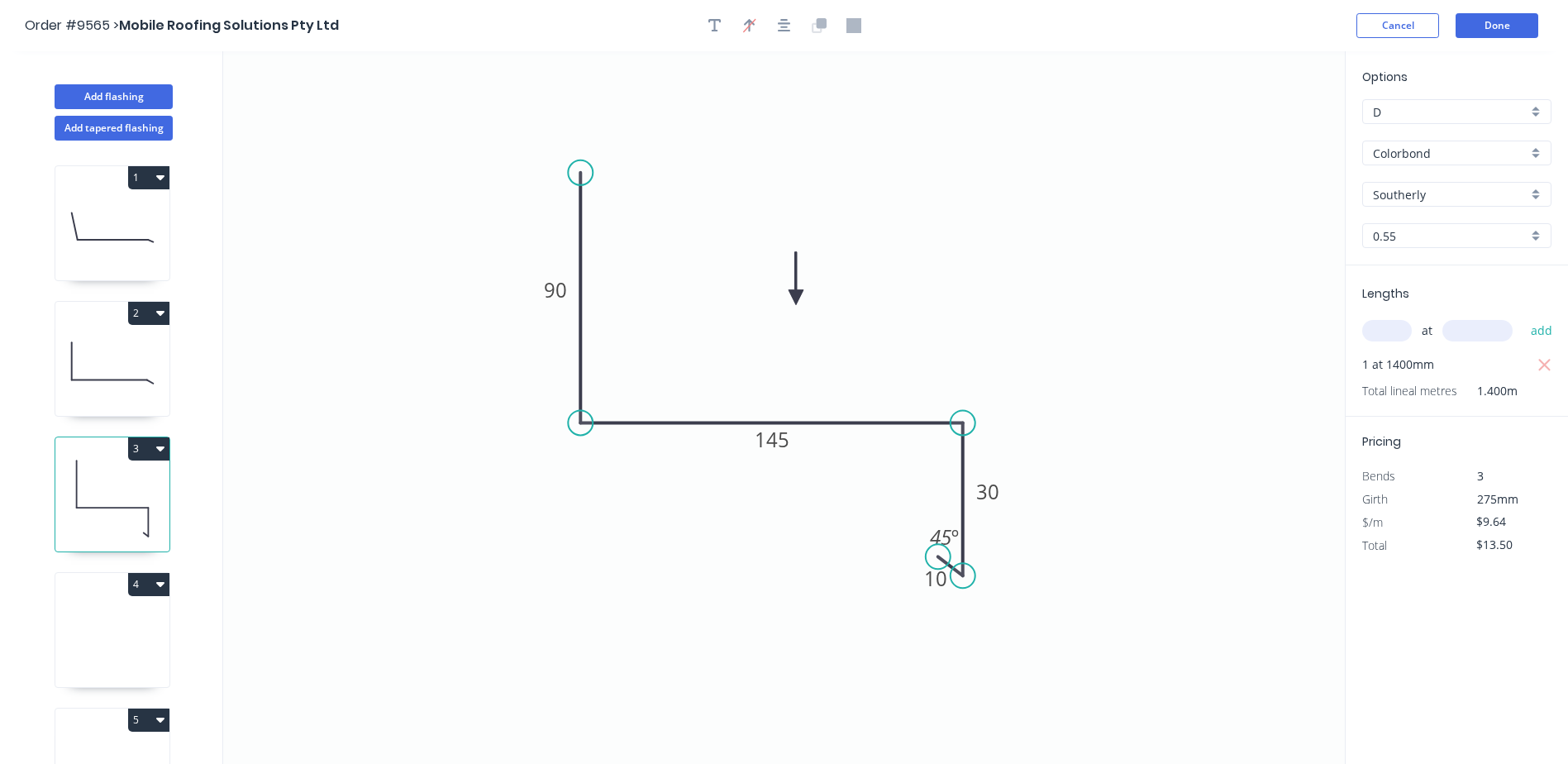
click at [1390, 329] on input "text" at bounding box center [1386, 330] width 49 height 22
type input "1"
type input "1500"
click at [1523, 316] on button "add" at bounding box center [1542, 330] width 39 height 28
type input "$27.96"
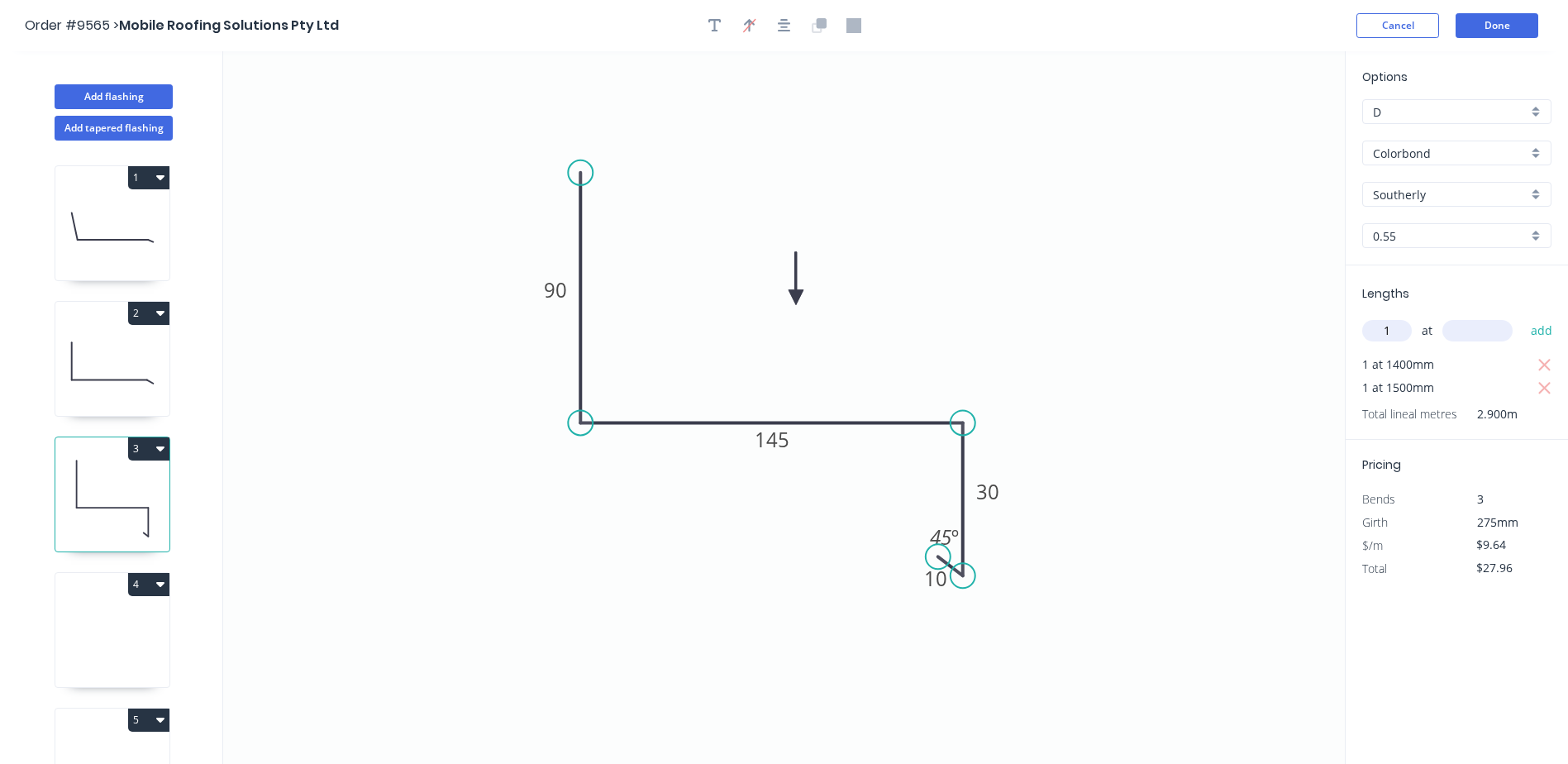
type input "1"
type input "2500"
click at [1523, 316] on button "add" at bounding box center [1542, 330] width 39 height 28
type input "$52.06"
click at [1485, 18] on button "Done" at bounding box center [1496, 26] width 82 height 25
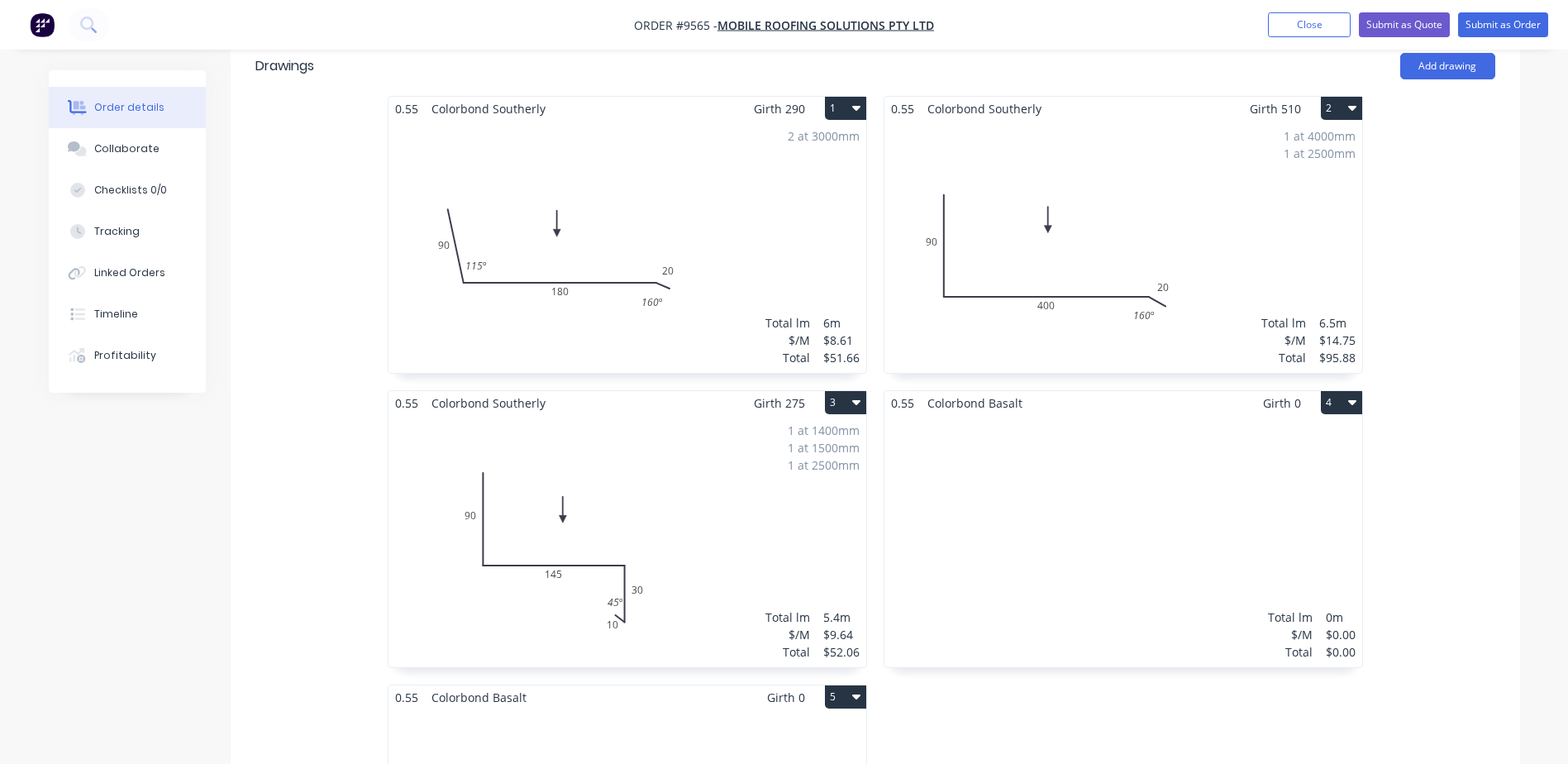
click at [500, 480] on div "1 at 1400mm 1 at 1500mm 1 at 2500mm Total lm $/M Total 5.4m $9.64 $52.06" at bounding box center [626, 541] width 478 height 252
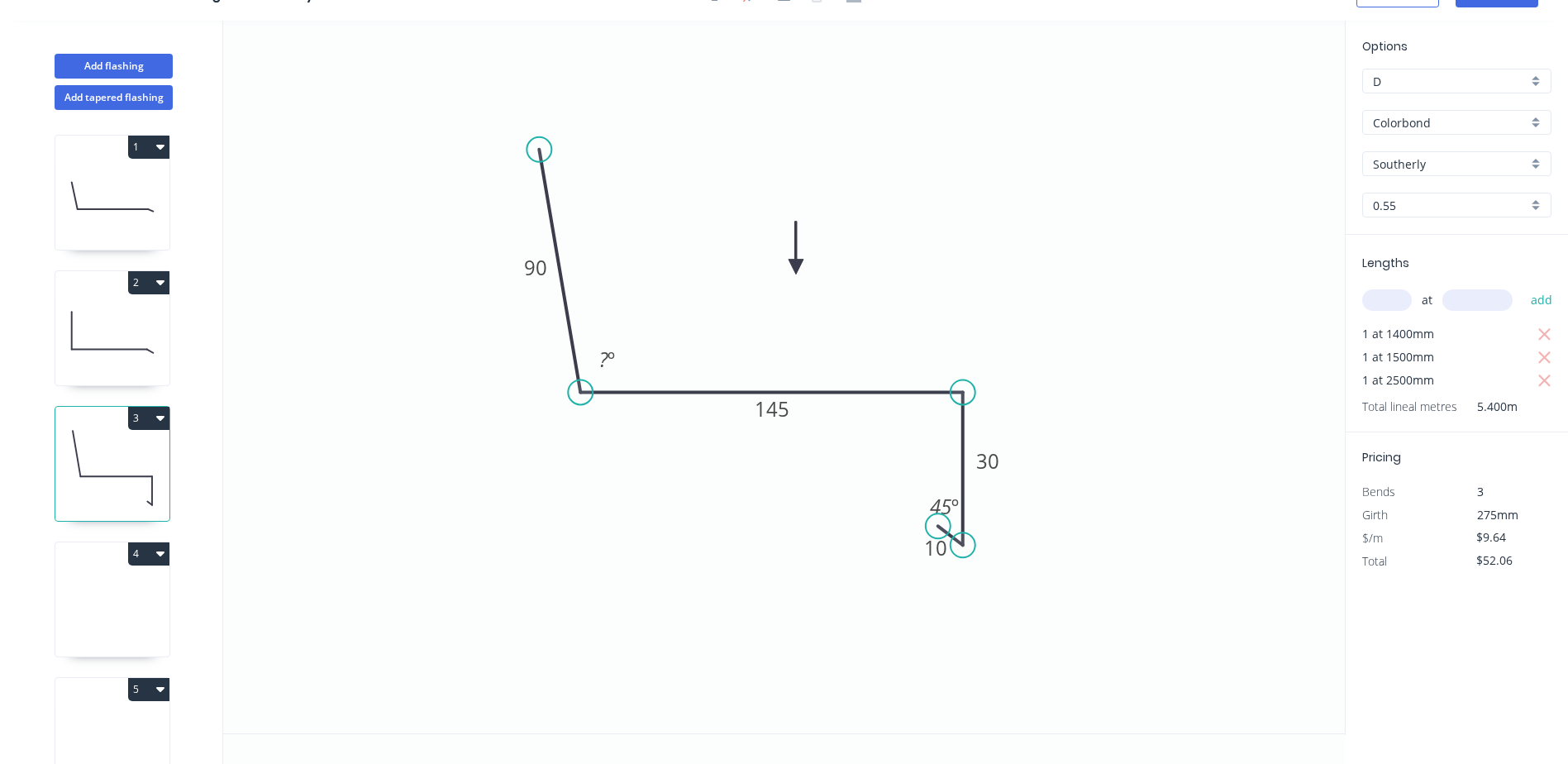
drag, startPoint x: 577, startPoint y: 137, endPoint x: 538, endPoint y: 151, distance: 41.4
click at [538, 151] on circle at bounding box center [538, 150] width 25 height 25
click at [616, 363] on rect at bounding box center [607, 361] width 33 height 23
click at [718, 235] on icon "0 90 145 30 10 110 º 45 º" at bounding box center [784, 377] width 1121 height 713
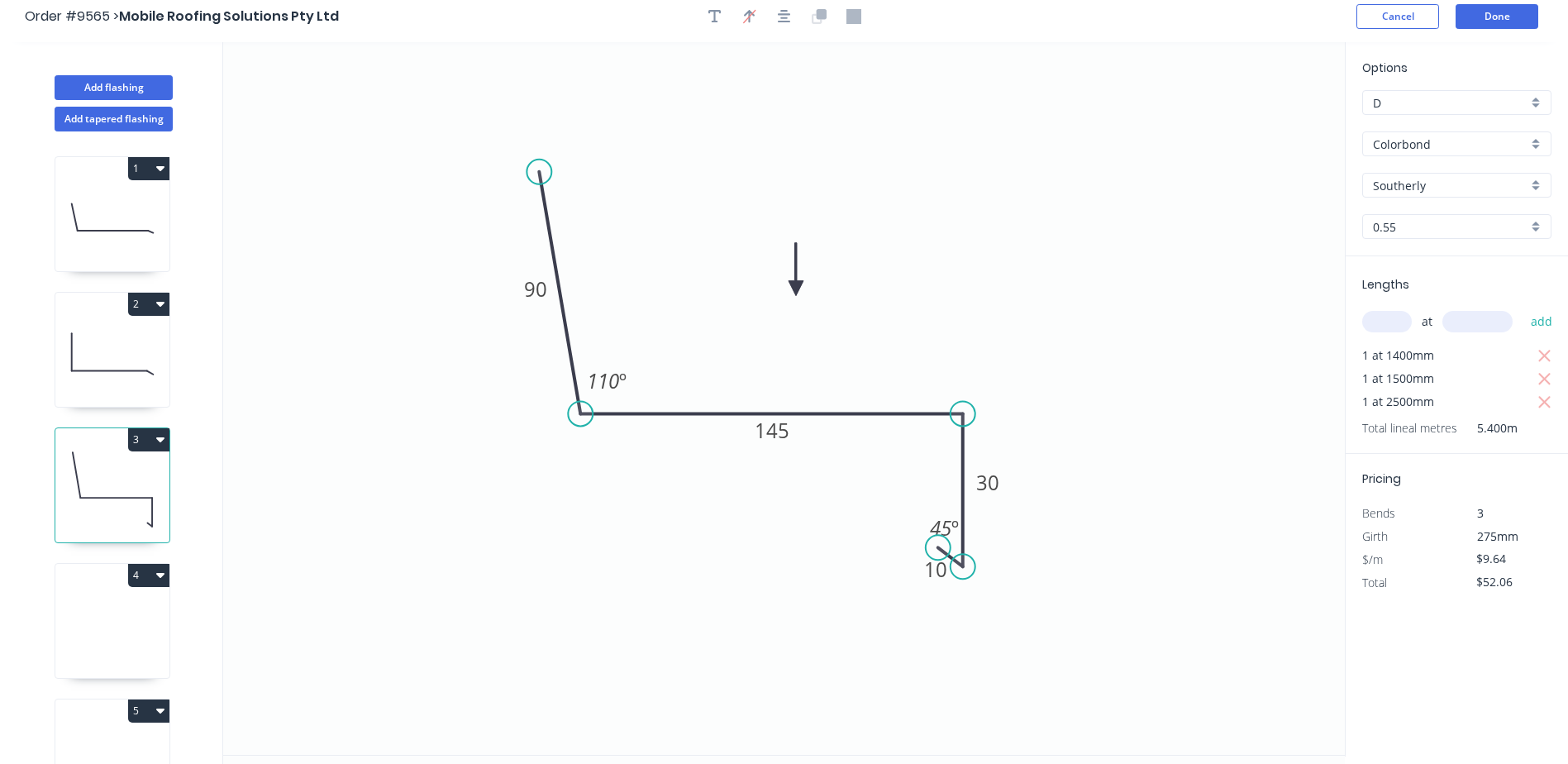
scroll to position [0, 0]
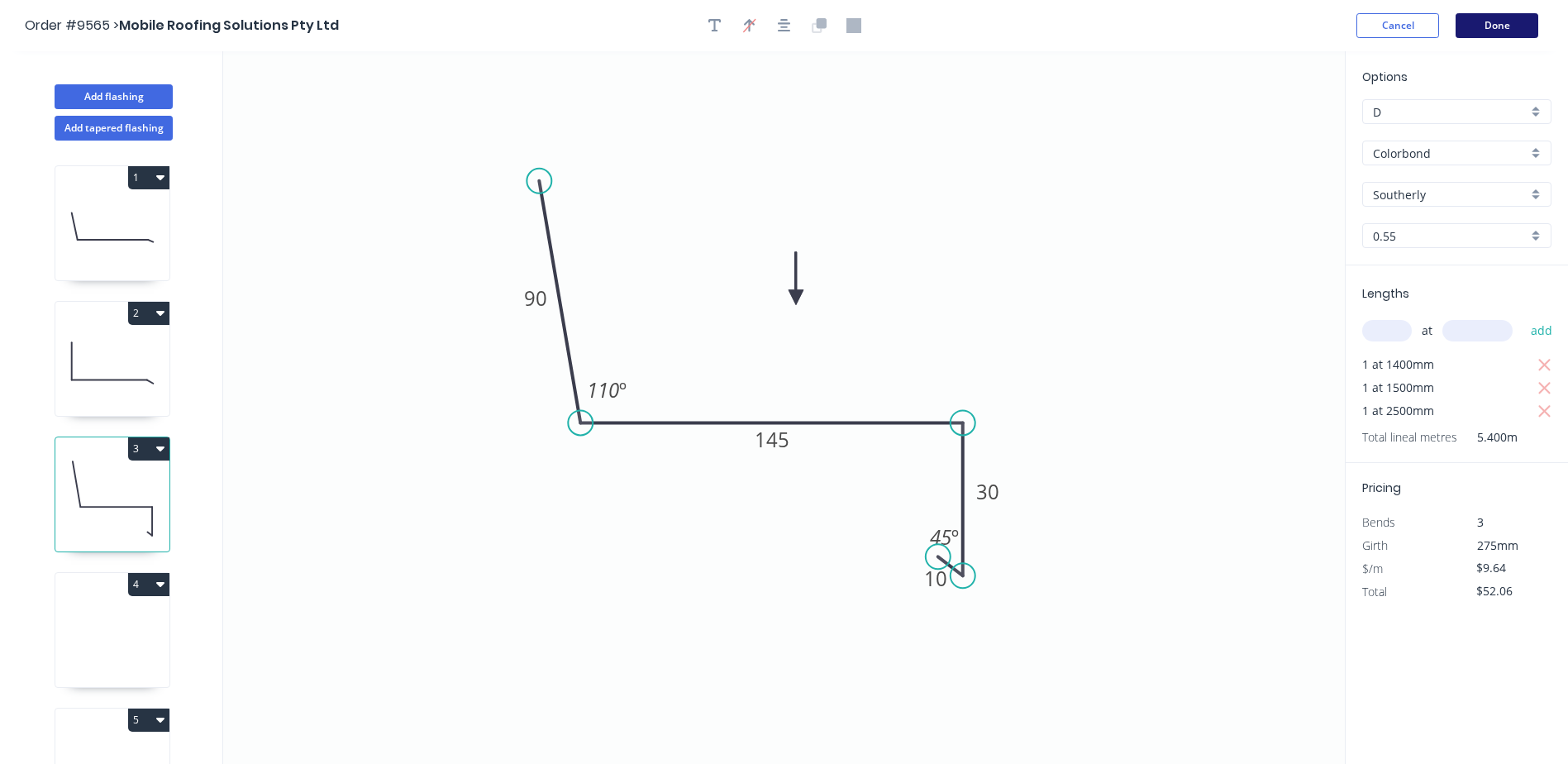
click at [1479, 27] on button "Done" at bounding box center [1496, 26] width 82 height 25
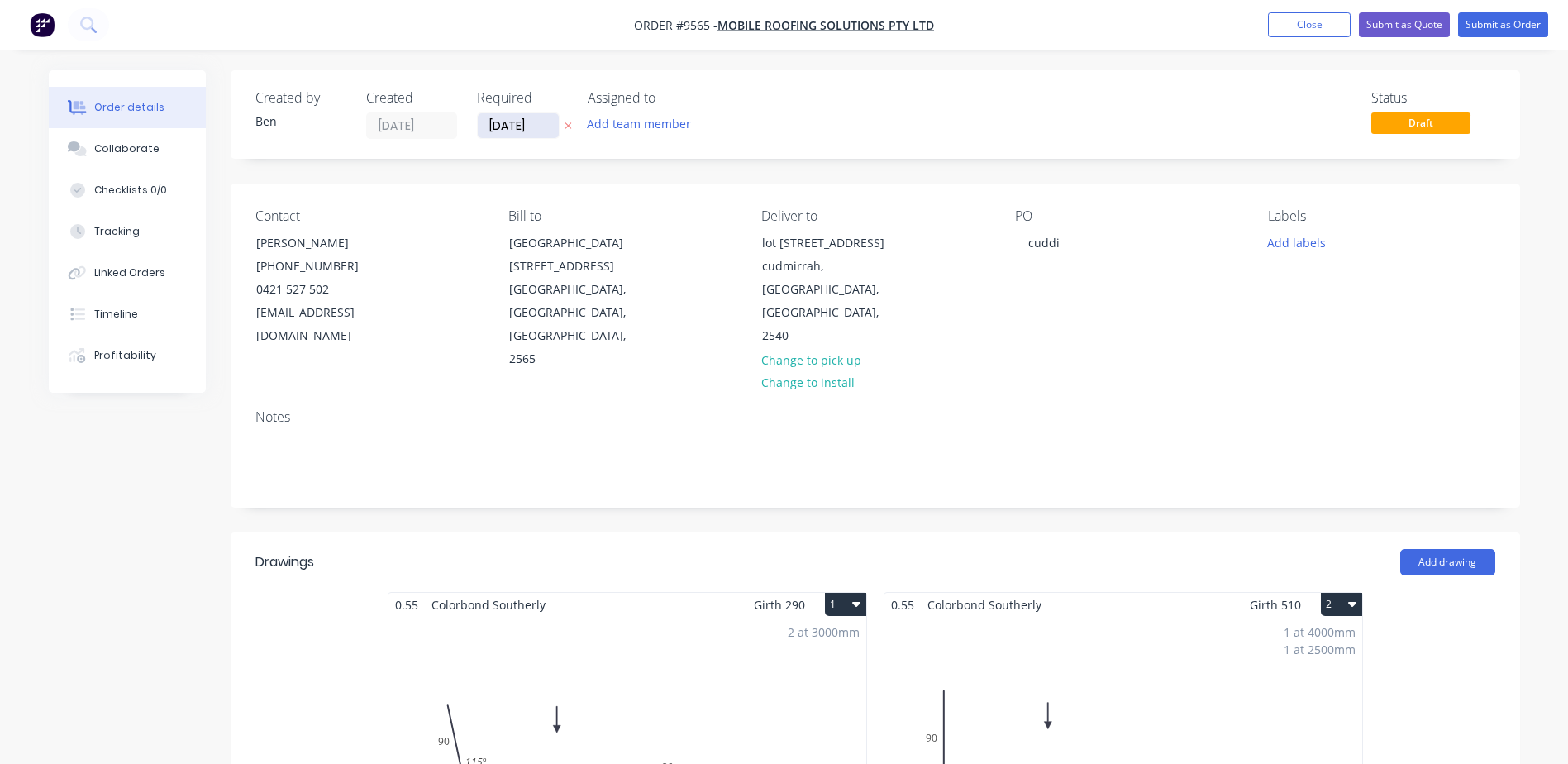
click at [501, 126] on input "02/09/25" at bounding box center [519, 126] width 81 height 25
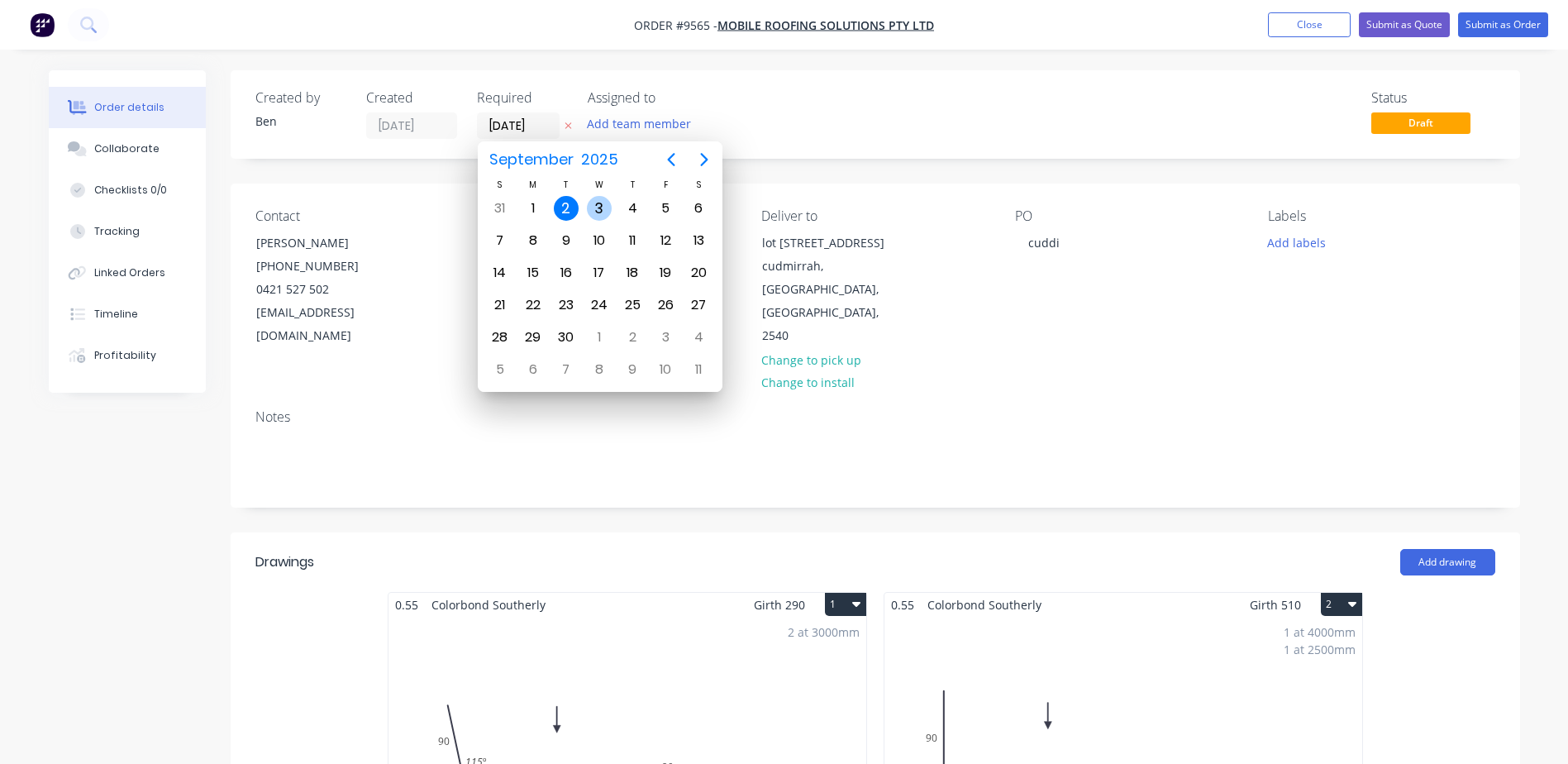
click at [608, 205] on div "3" at bounding box center [599, 208] width 25 height 25
type input "03/09/25"
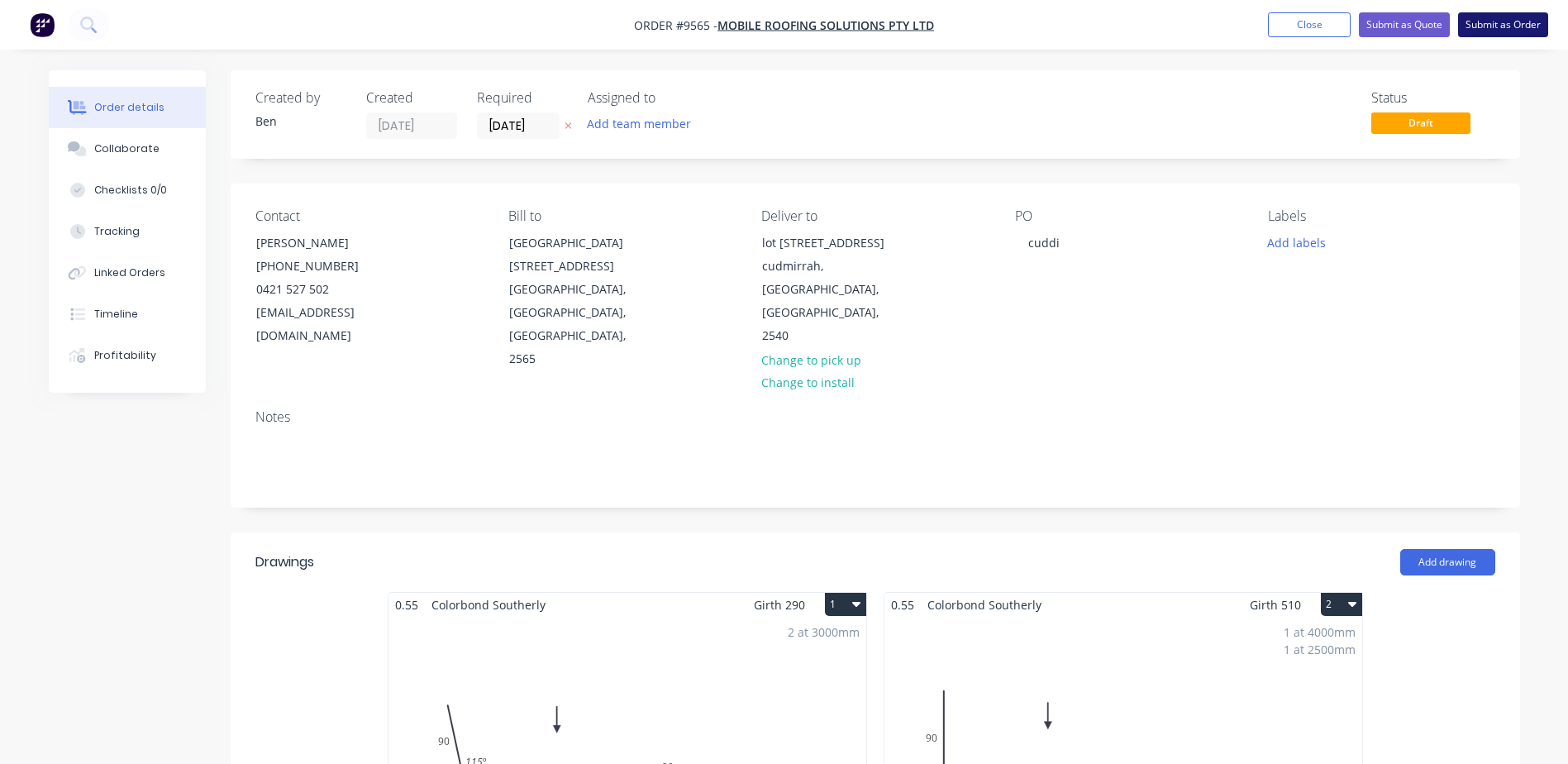
click at [1471, 17] on button "Submit as Order" at bounding box center [1502, 25] width 90 height 25
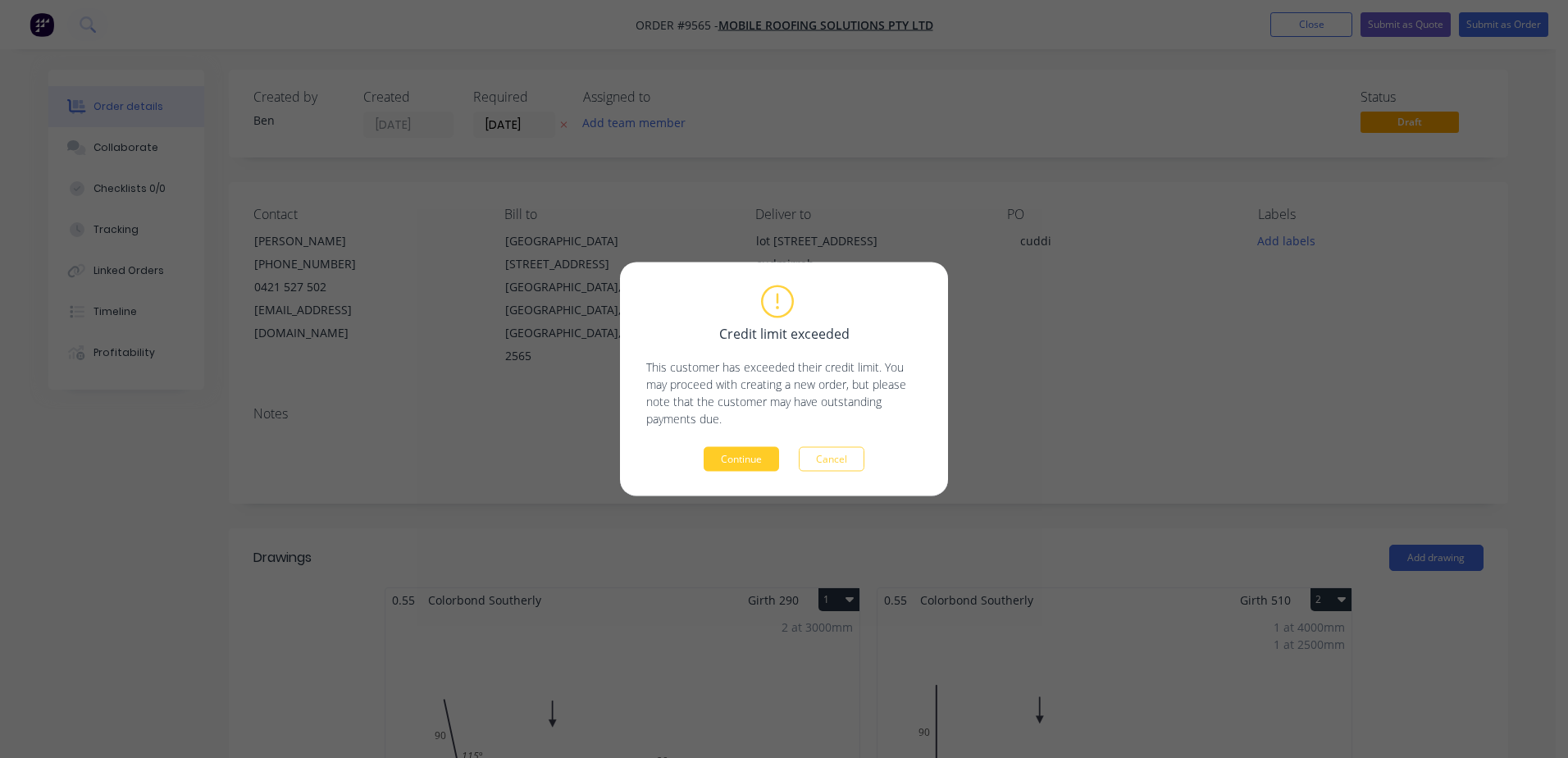
click at [721, 456] on button "Continue" at bounding box center [741, 459] width 75 height 24
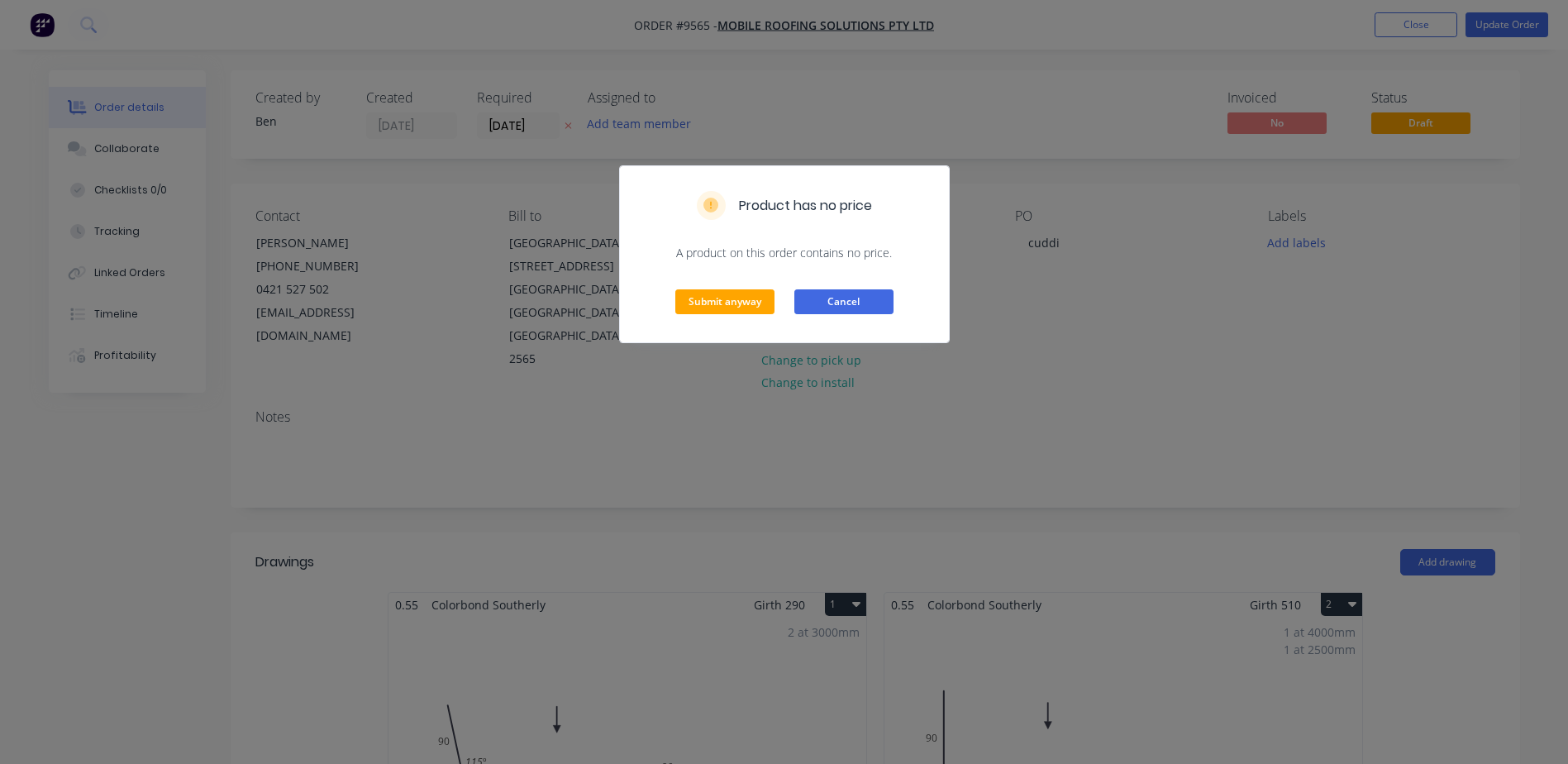
click at [861, 294] on button "Cancel" at bounding box center [843, 302] width 99 height 25
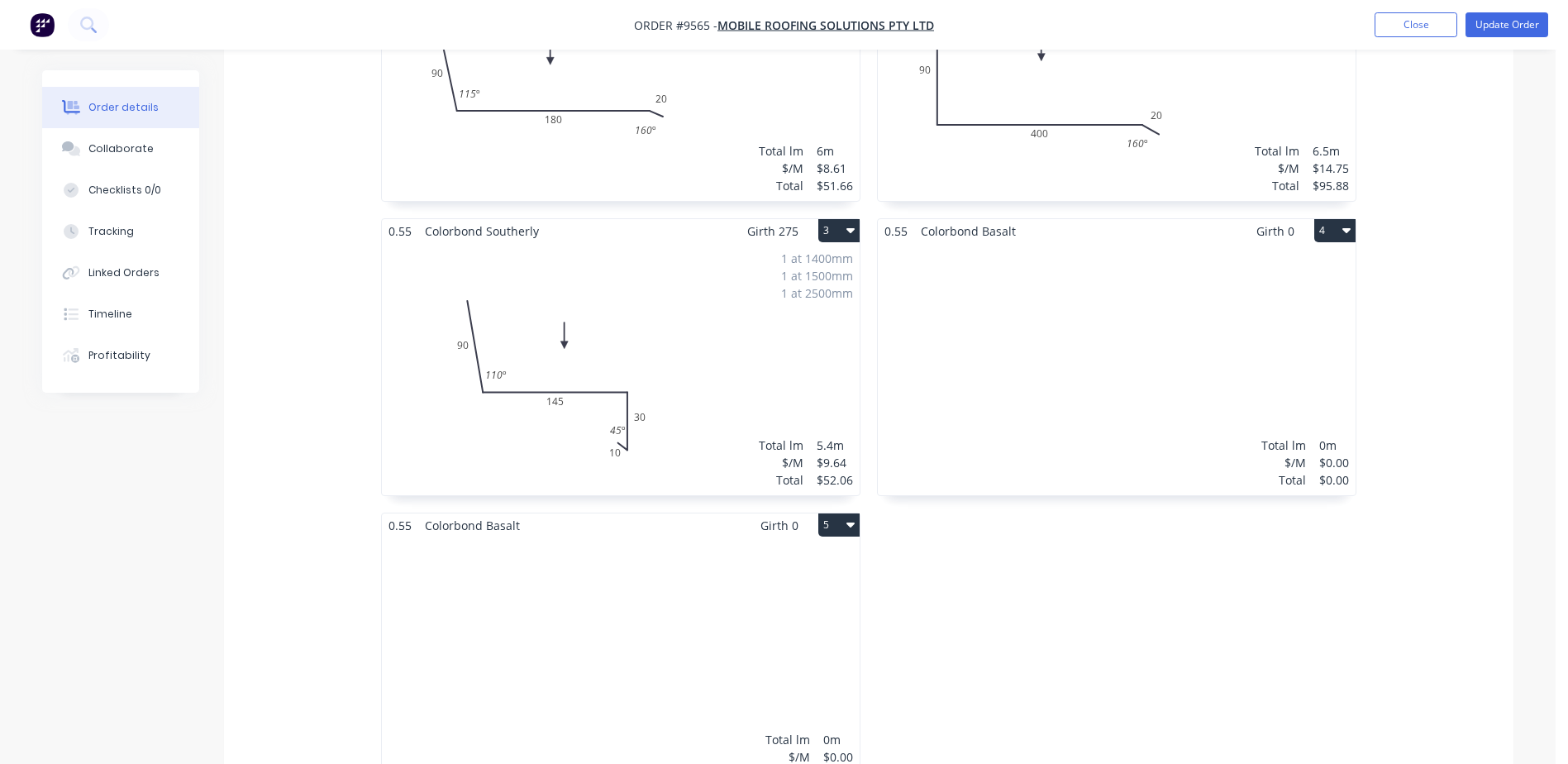
scroll to position [910, 0]
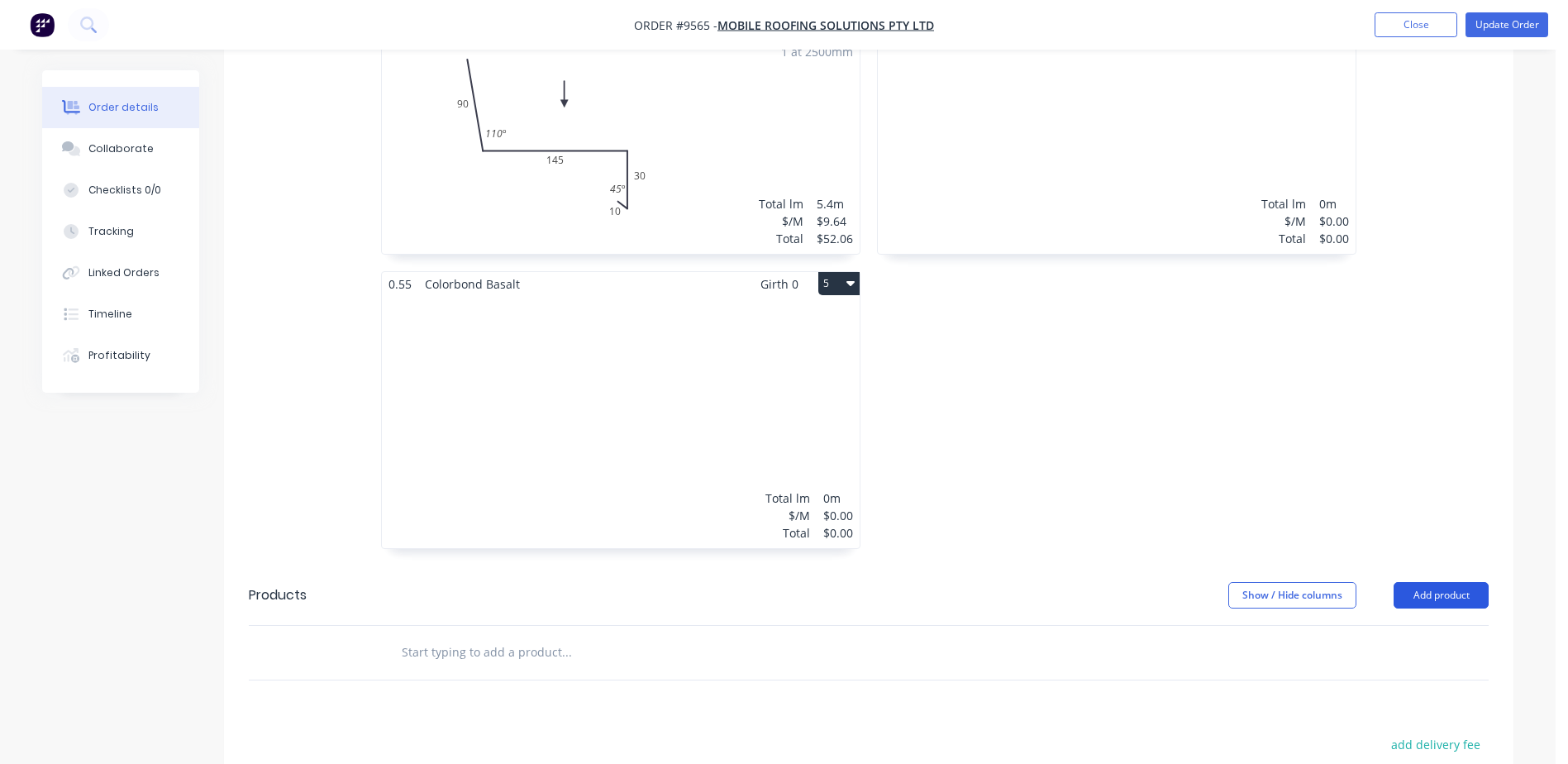
click at [1417, 582] on button "Add product" at bounding box center [1440, 595] width 95 height 27
click at [1410, 625] on div "Product catalogue" at bounding box center [1410, 636] width 127 height 24
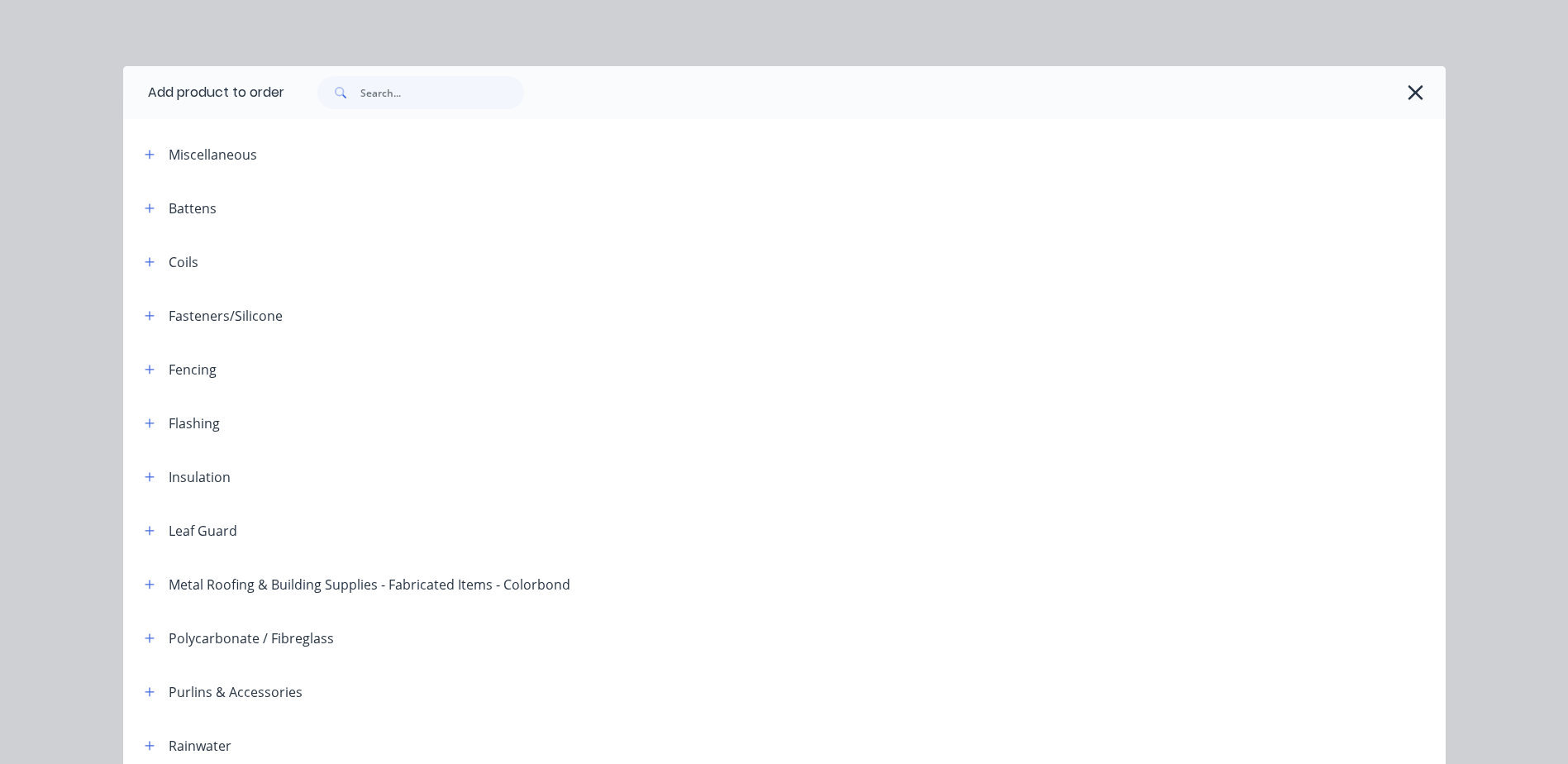
click at [354, 89] on span at bounding box center [338, 92] width 43 height 33
drag, startPoint x: 370, startPoint y: 108, endPoint x: 386, endPoint y: 91, distance: 23.3
click at [373, 102] on input "text" at bounding box center [442, 92] width 164 height 33
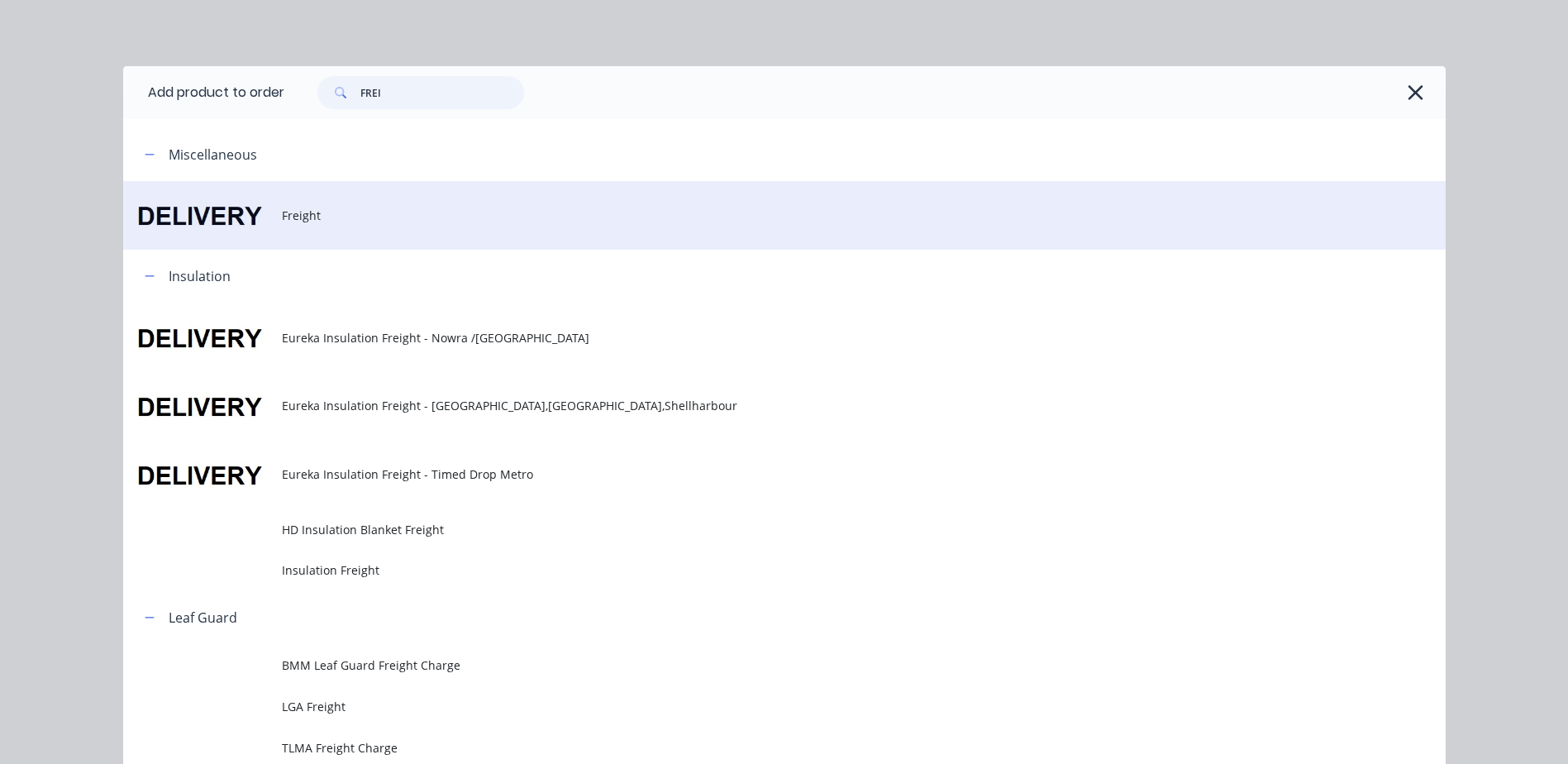
type input "FREI"
click at [274, 222] on td at bounding box center [203, 215] width 159 height 68
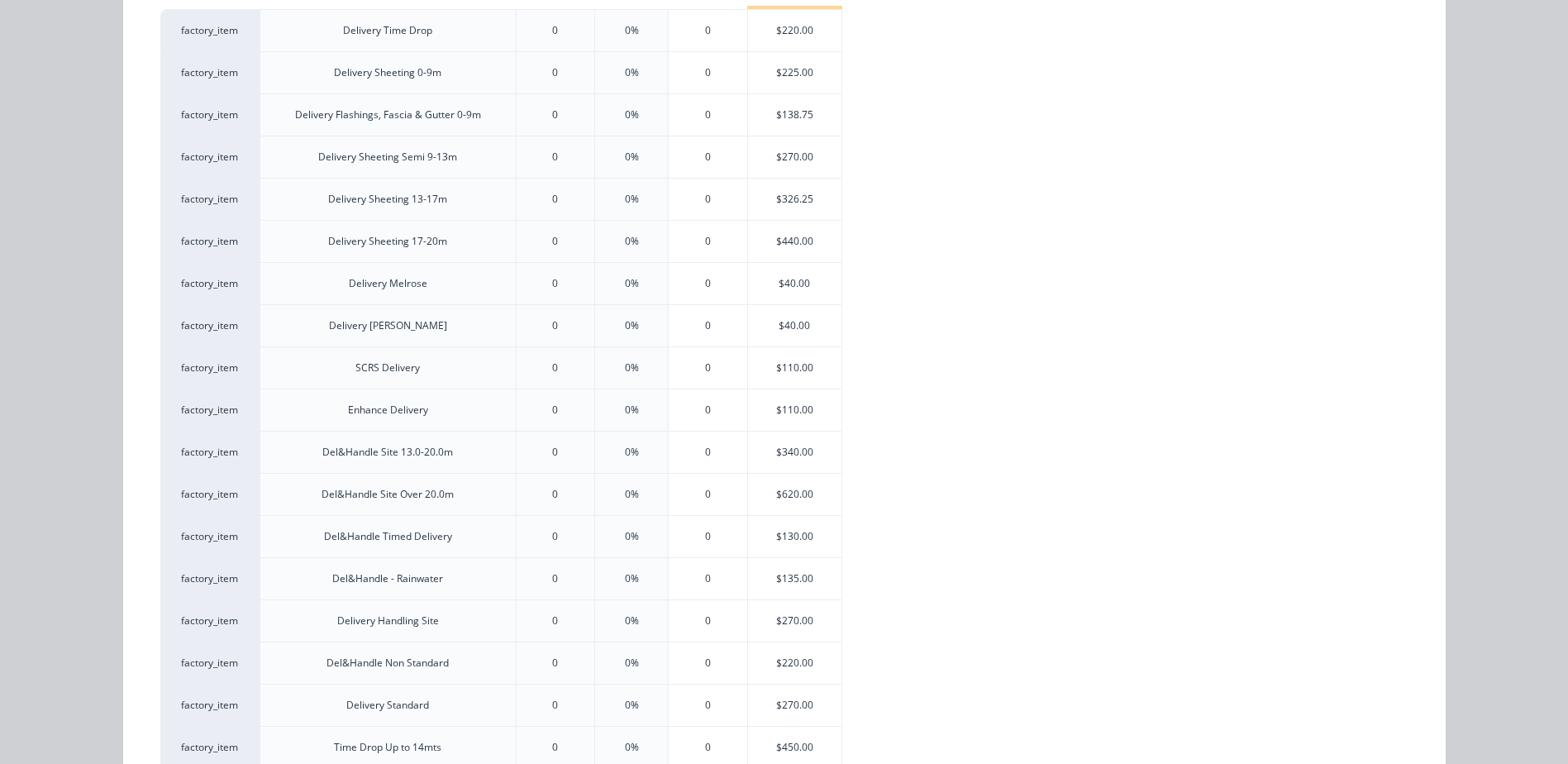
scroll to position [496, 0]
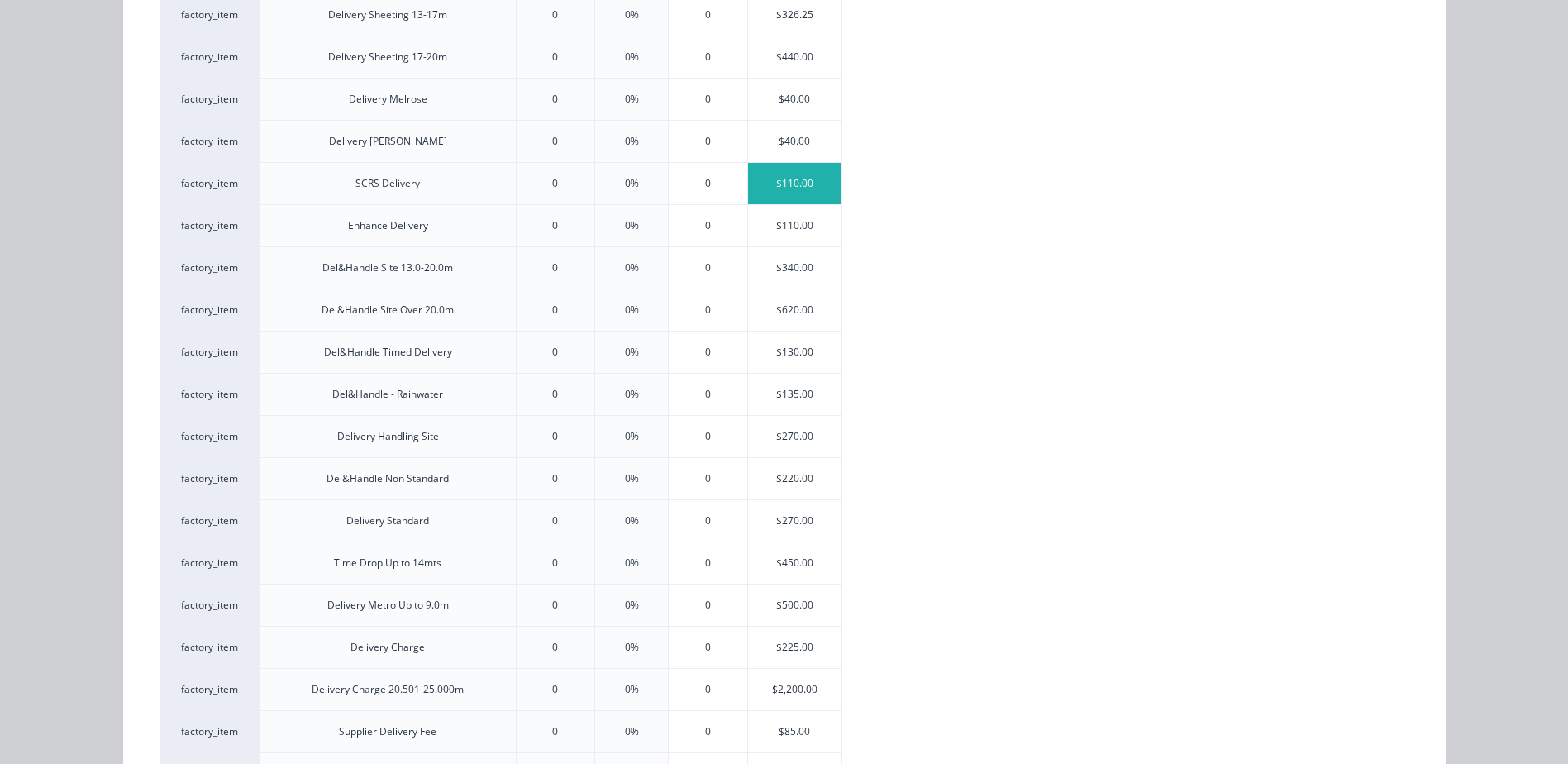
click at [810, 173] on div "$110.00" at bounding box center [794, 184] width 94 height 42
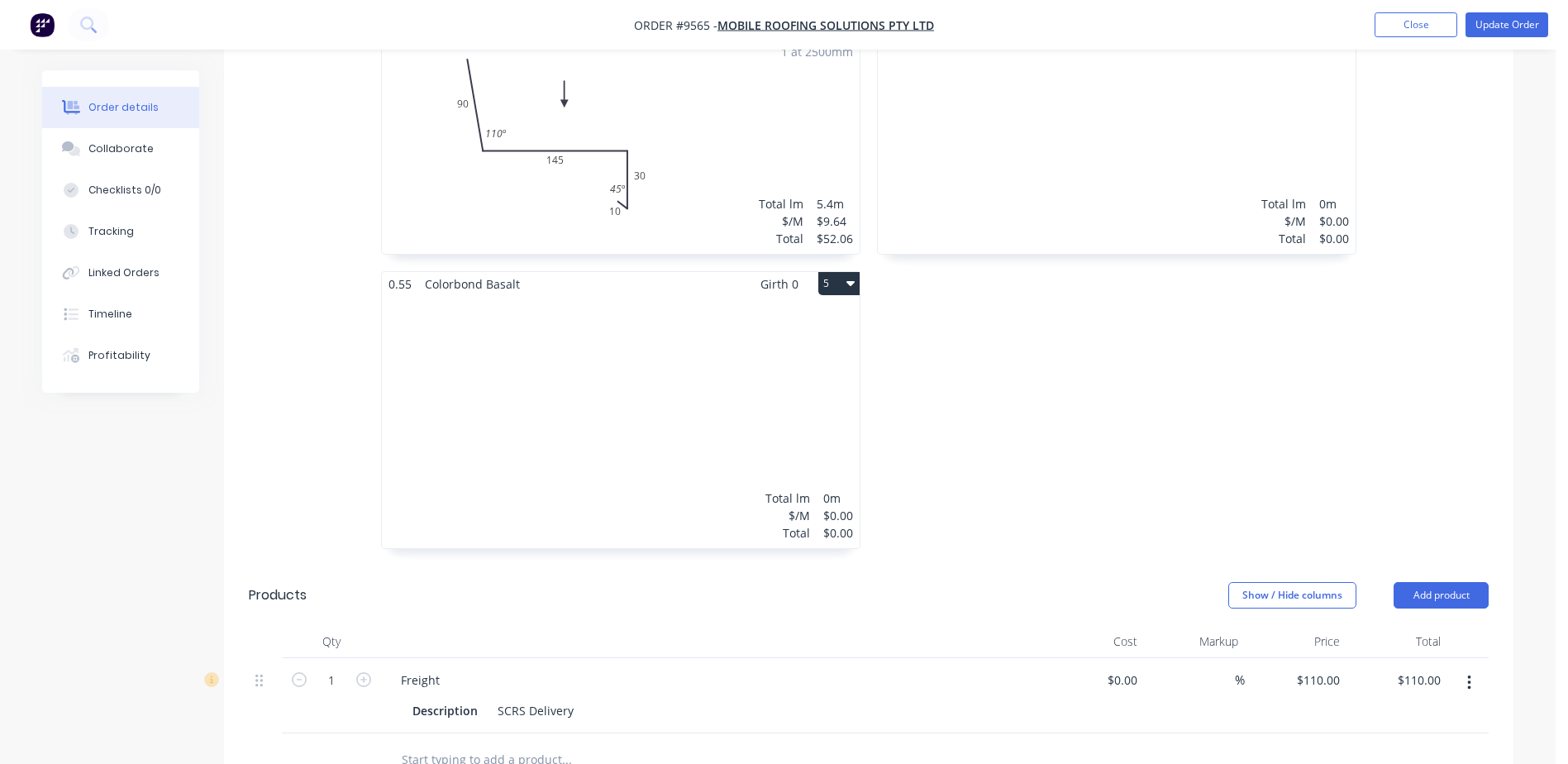
drag, startPoint x: 752, startPoint y: 282, endPoint x: 675, endPoint y: 285, distance: 77.1
click at [675, 296] on div "Total lm $/M Total 0m $0.00 $0.00" at bounding box center [620, 422] width 478 height 252
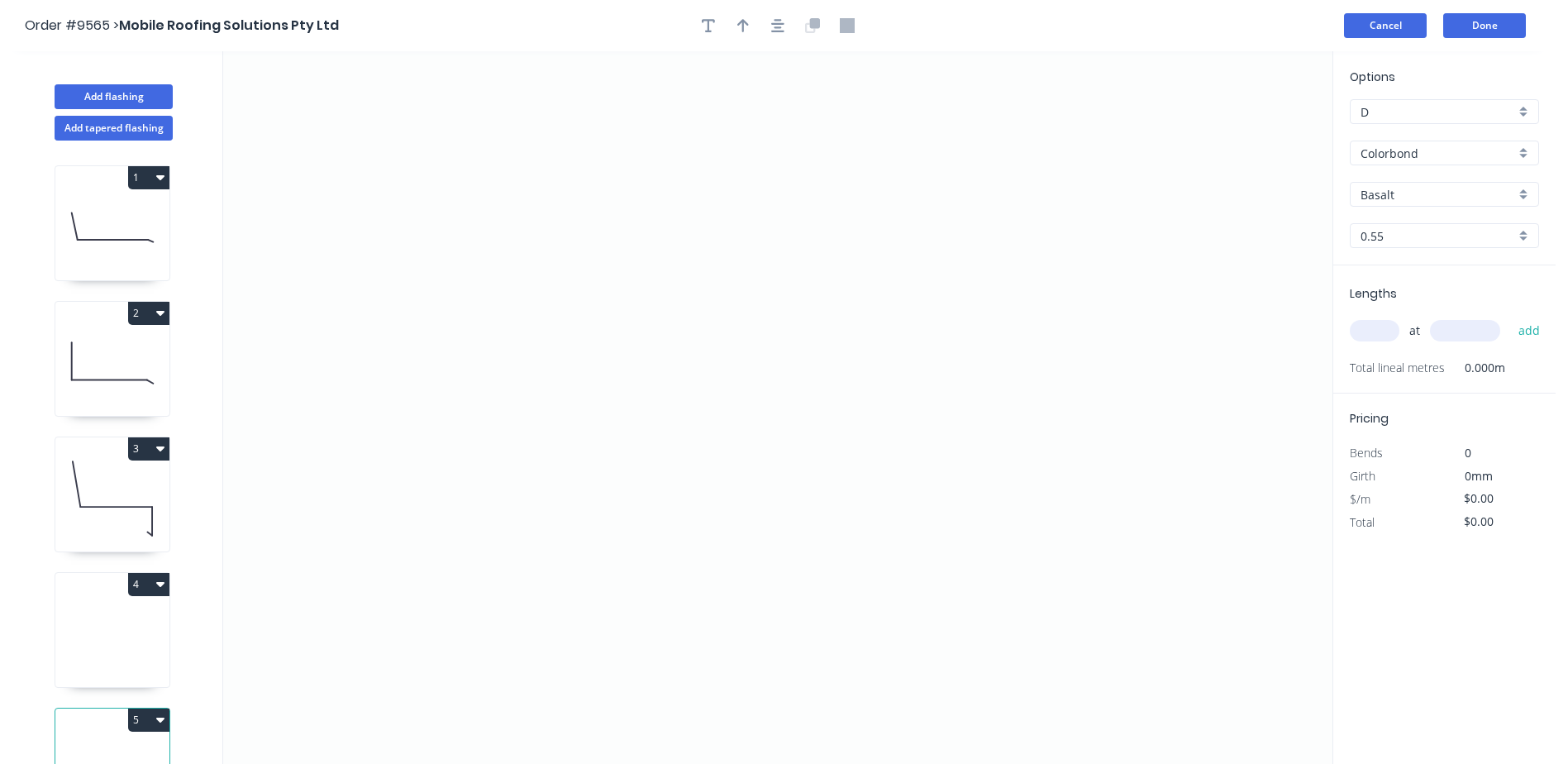
click at [1371, 22] on button "Cancel" at bounding box center [1384, 26] width 82 height 25
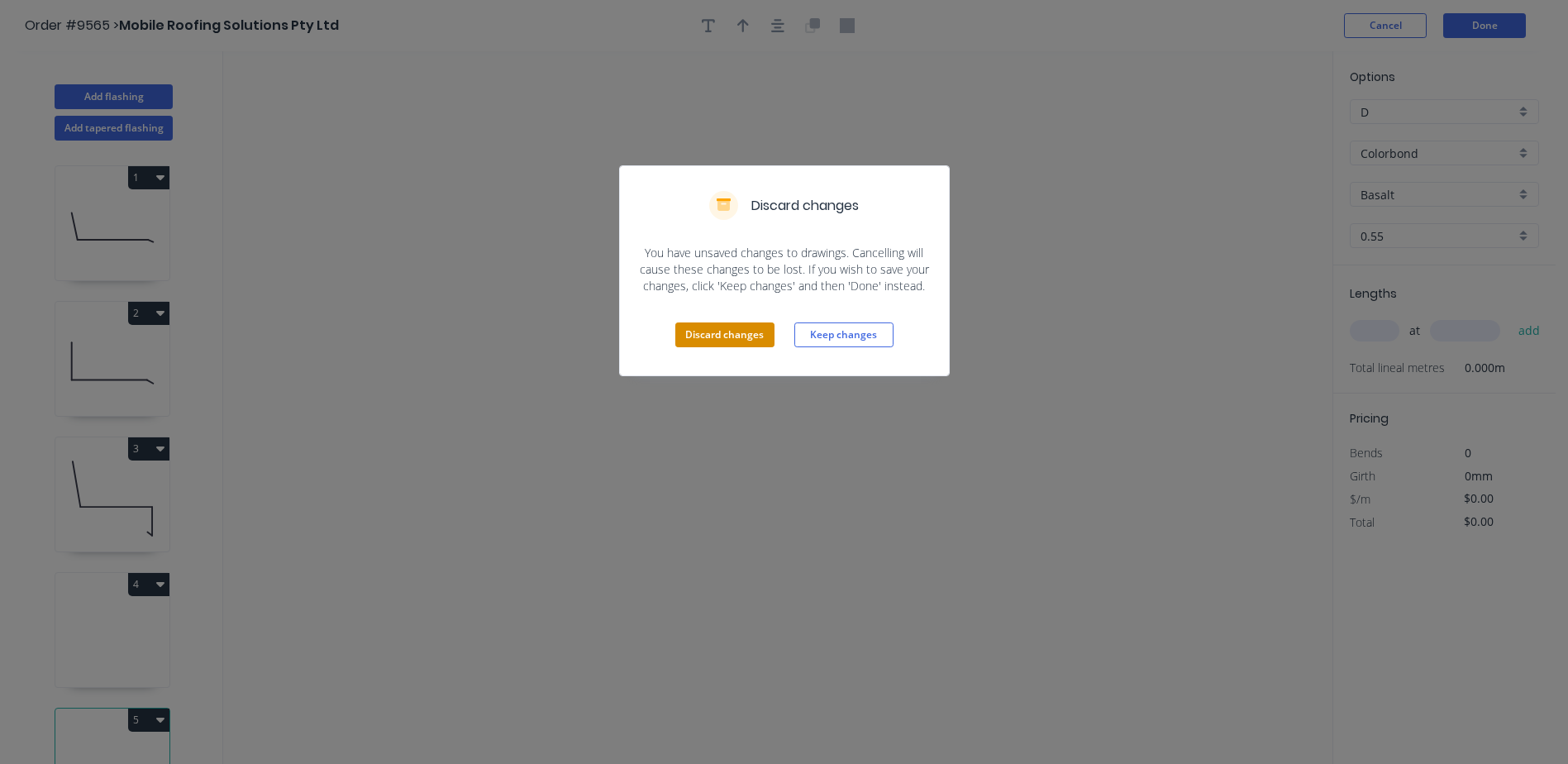
click at [745, 325] on button "Discard changes" at bounding box center [724, 335] width 99 height 25
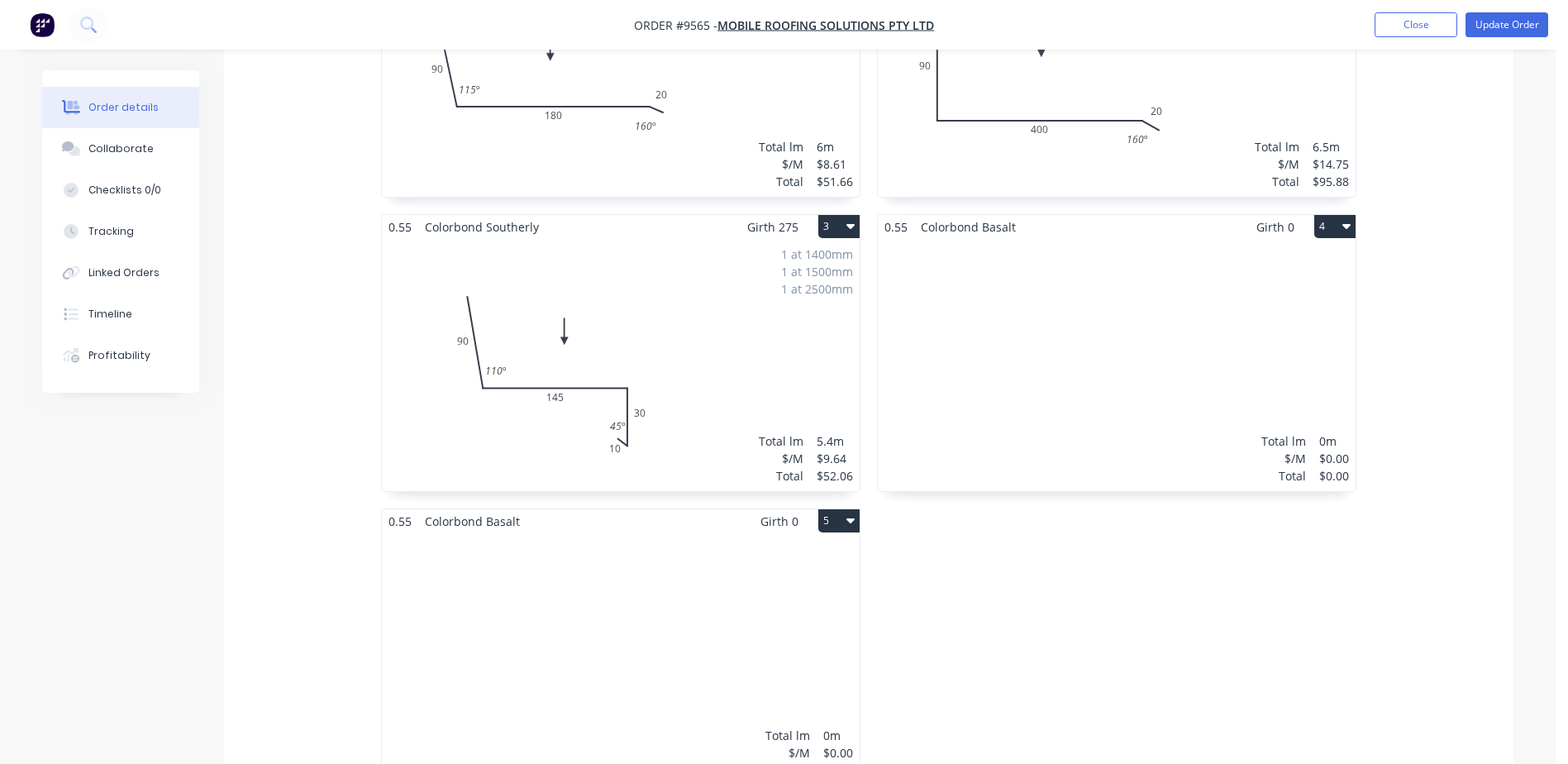
scroll to position [826, 0]
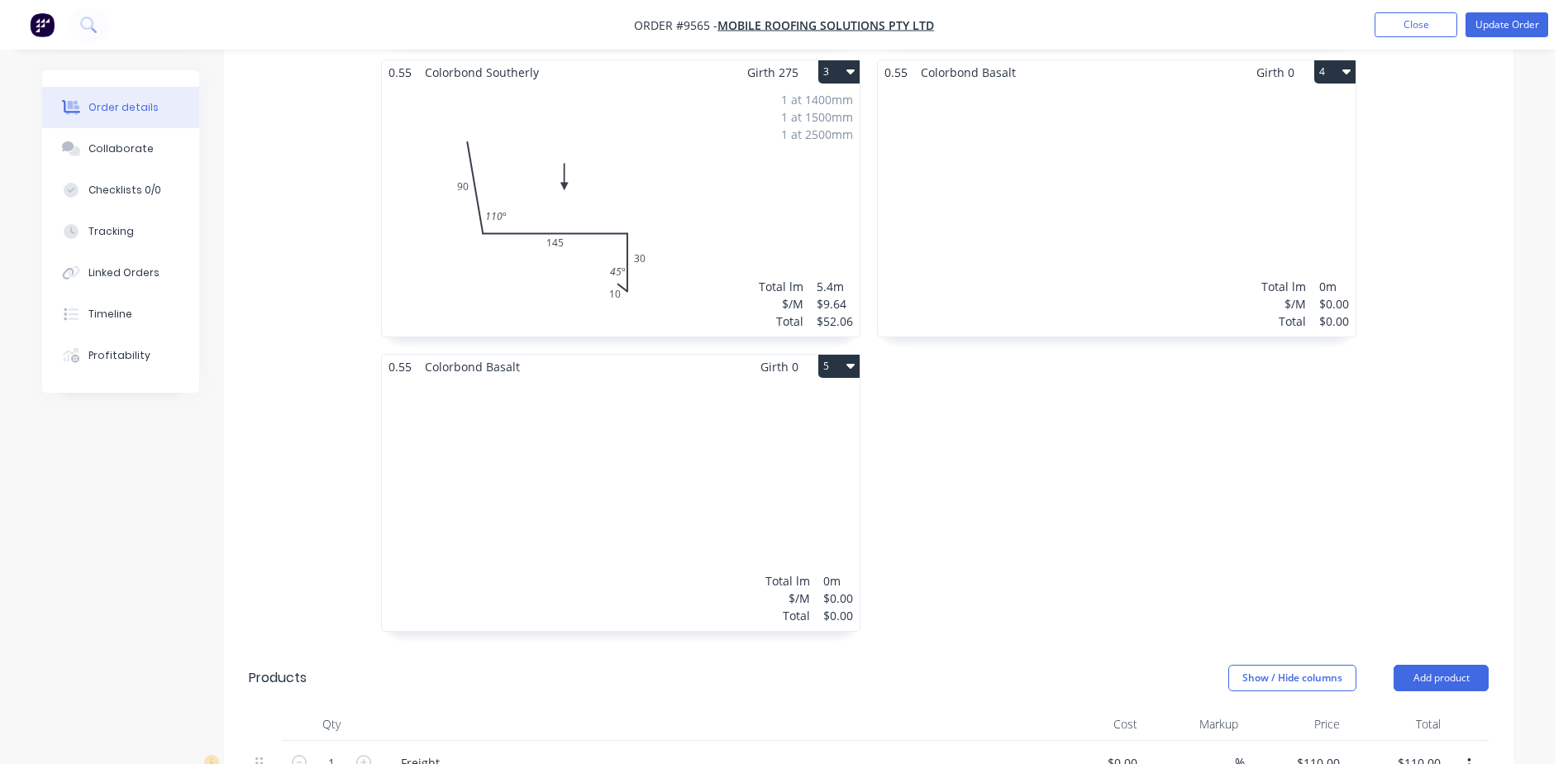
click at [844, 355] on button "5" at bounding box center [839, 366] width 42 height 23
click at [749, 460] on div "Delete" at bounding box center [781, 471] width 127 height 24
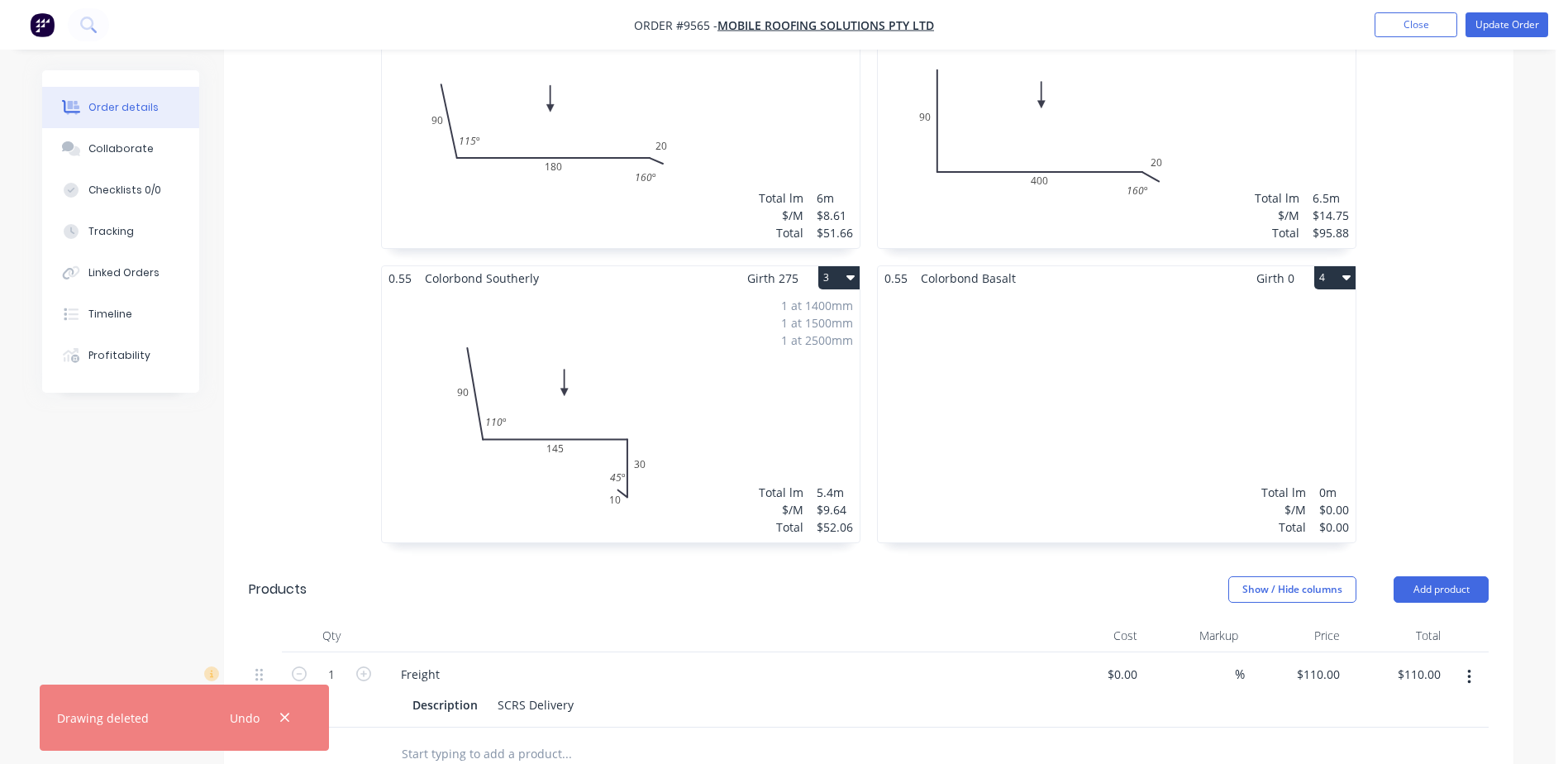
scroll to position [496, 0]
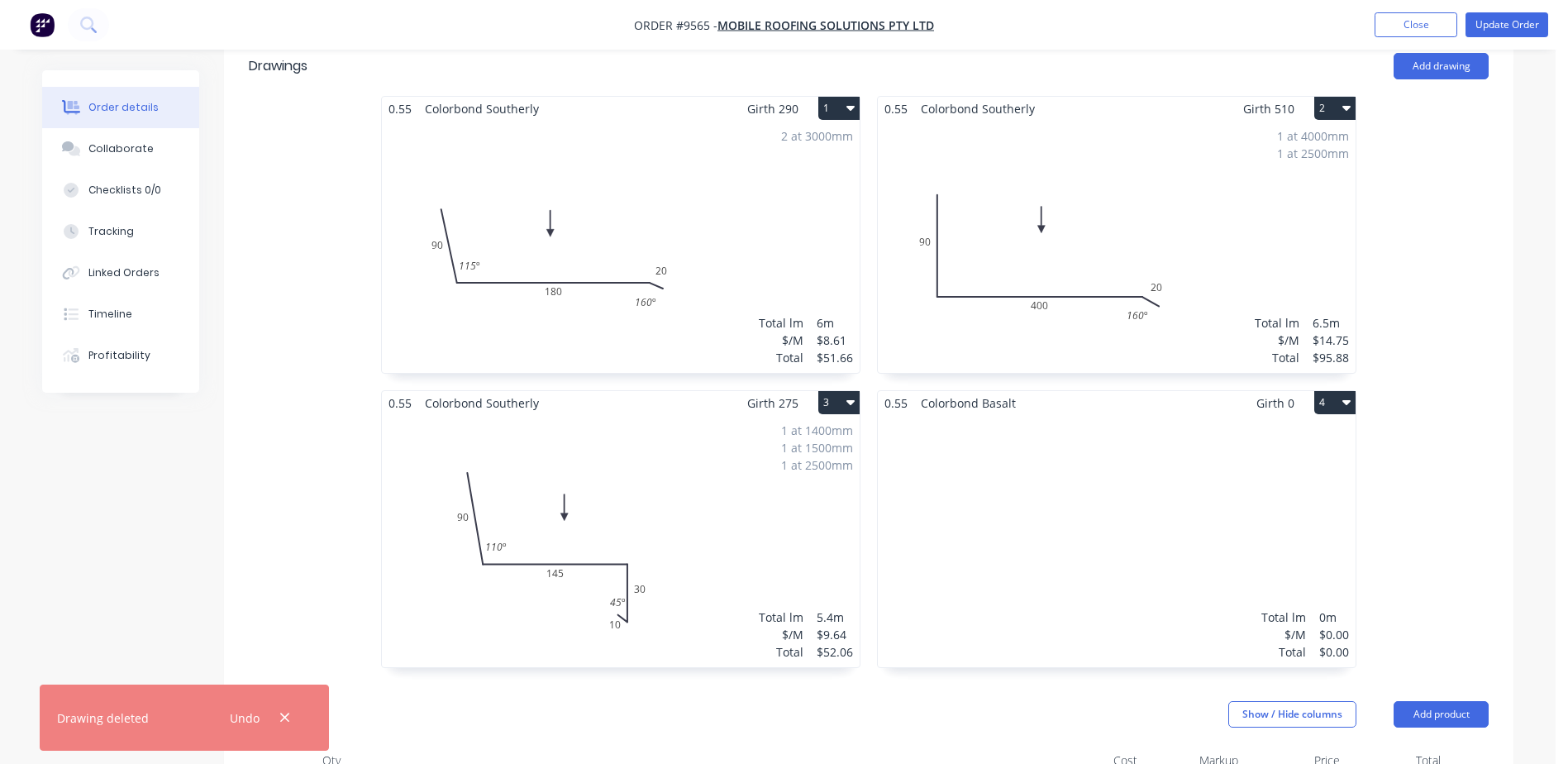
click at [1321, 391] on button "4" at bounding box center [1335, 402] width 42 height 23
click at [1280, 497] on div "Delete" at bounding box center [1277, 508] width 127 height 24
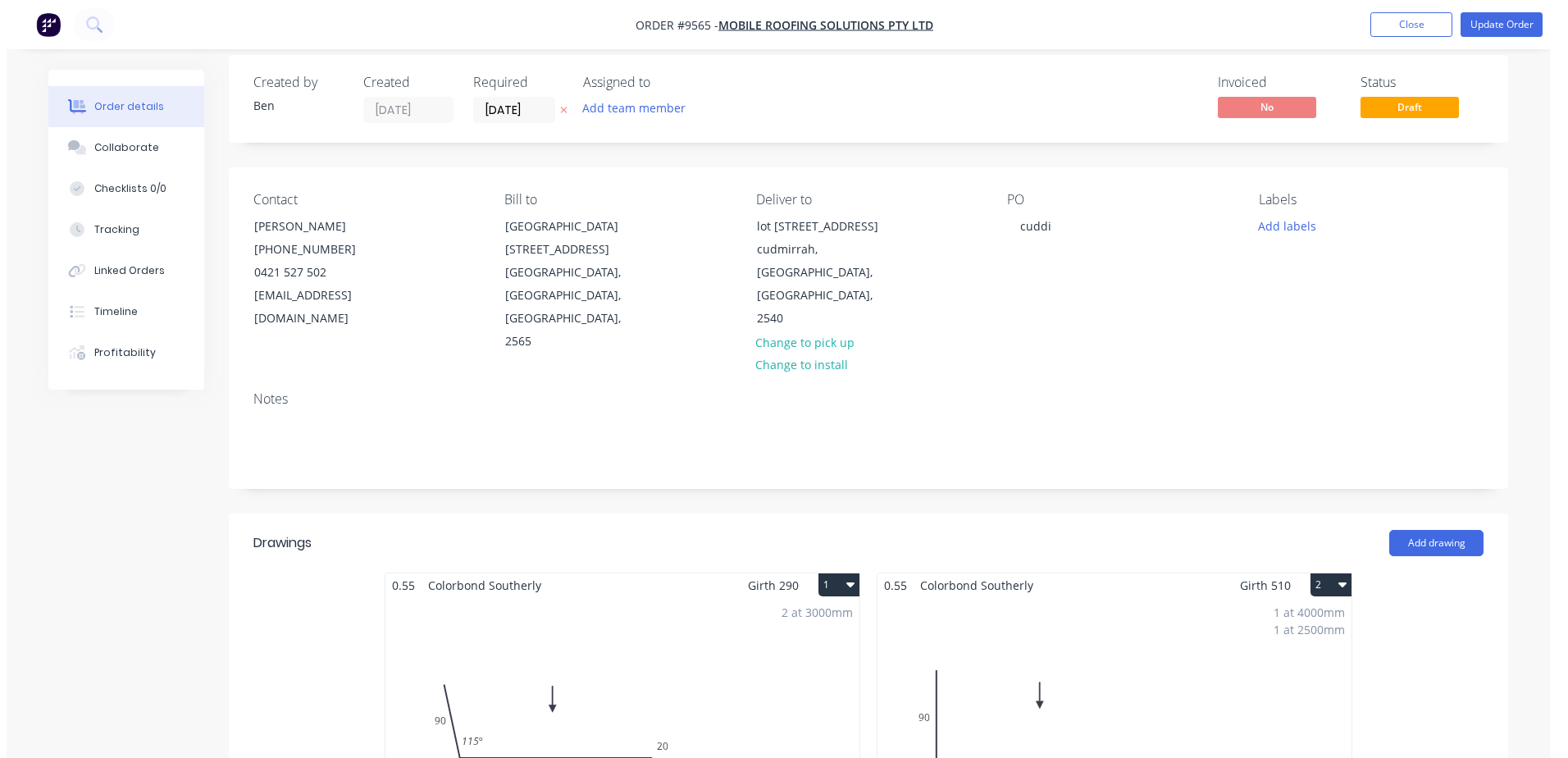
scroll to position [0, 0]
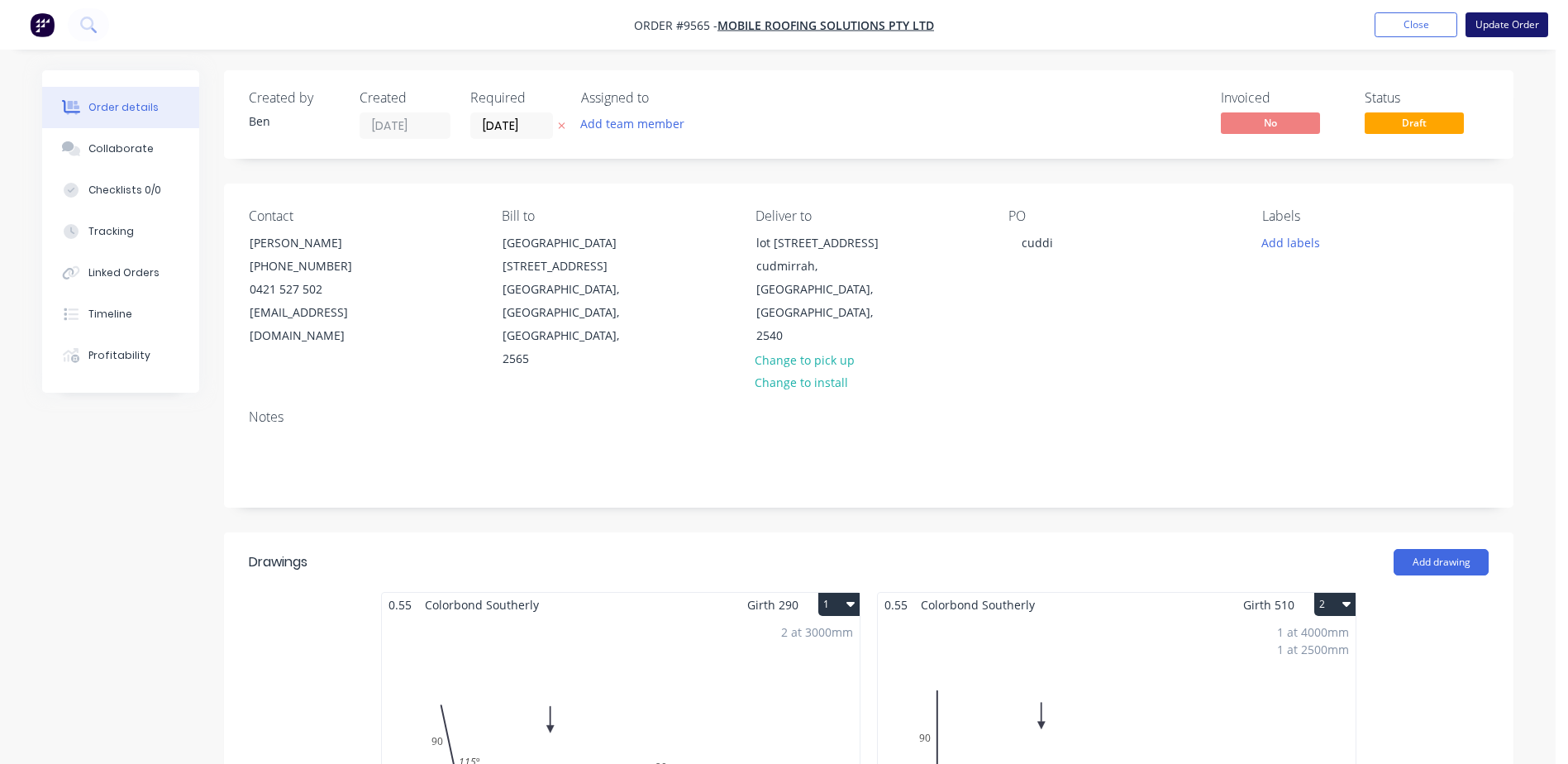
click at [1474, 22] on button "Update Order" at bounding box center [1506, 25] width 82 height 25
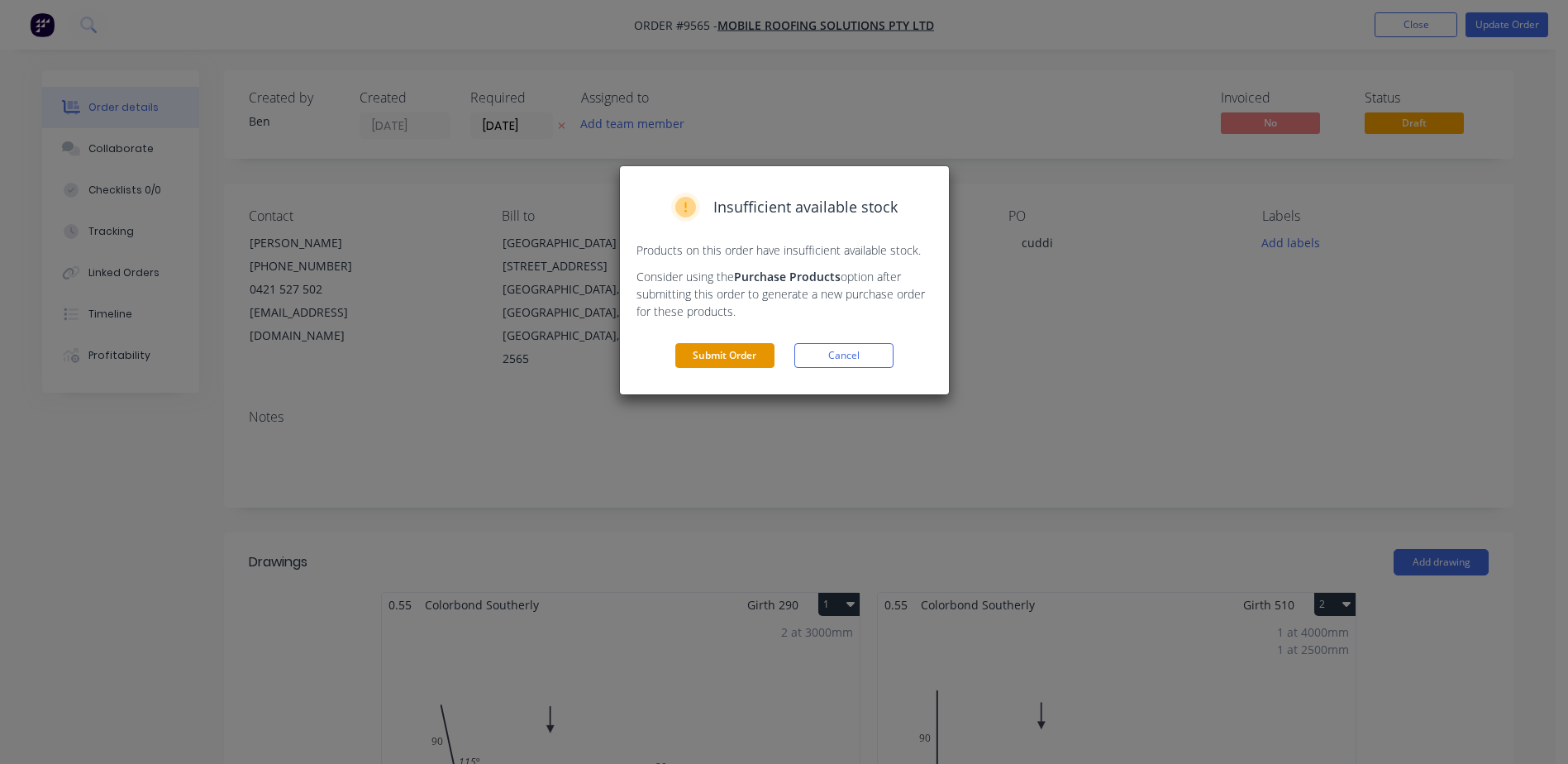
click at [703, 356] on button "Submit Order" at bounding box center [724, 355] width 99 height 25
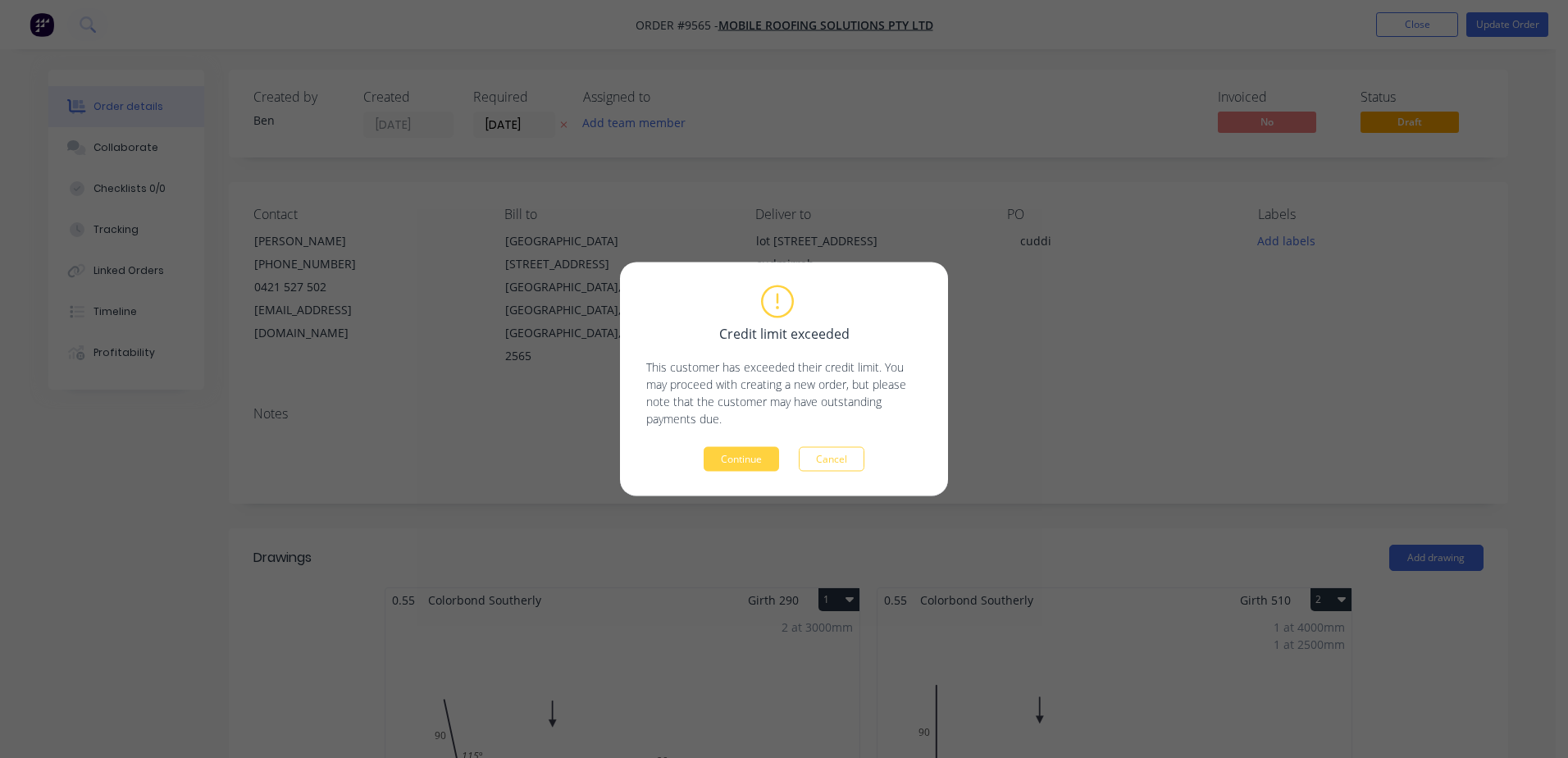
click at [747, 456] on button "Continue" at bounding box center [741, 459] width 75 height 24
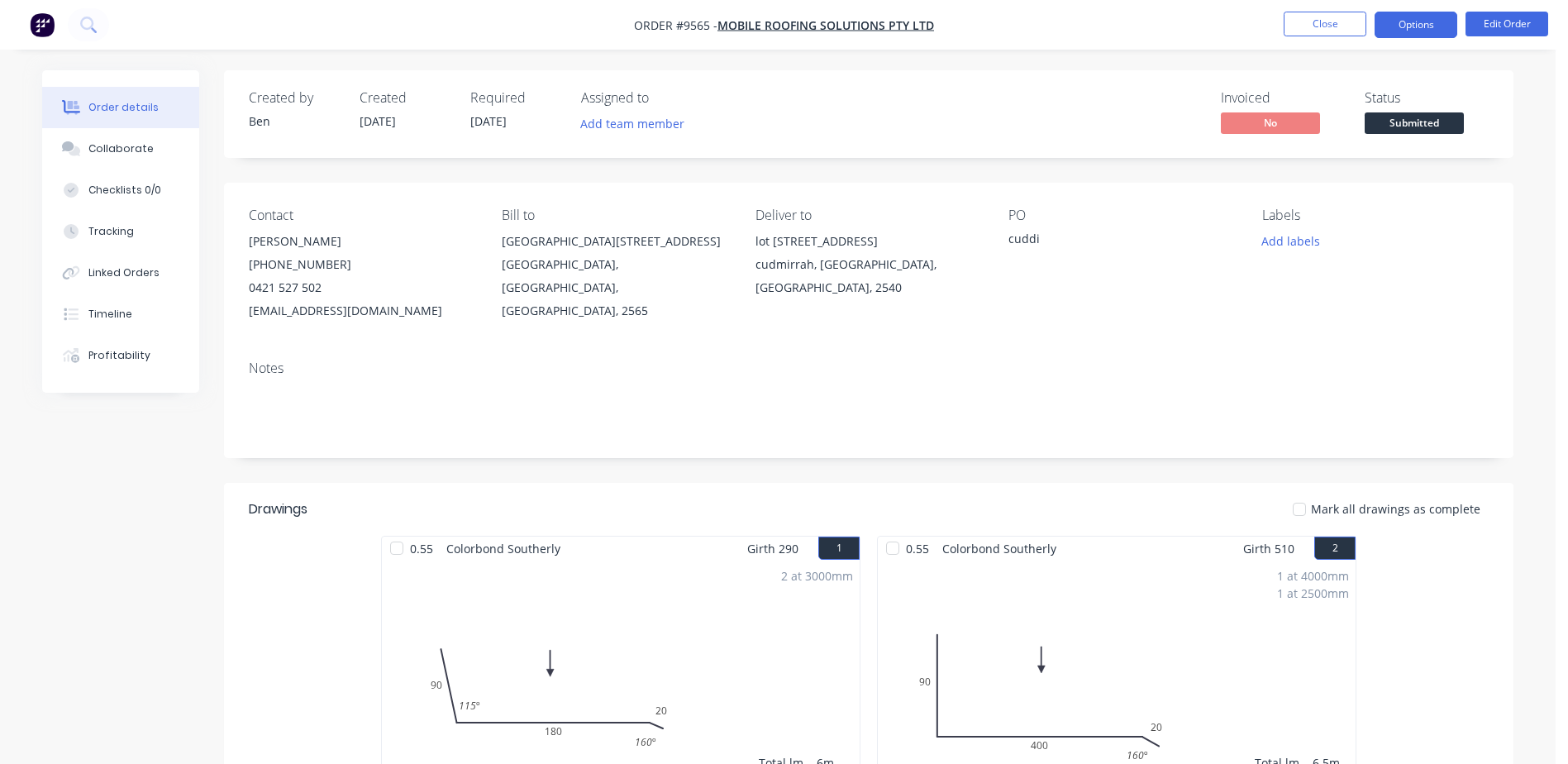
click at [1408, 27] on button "Options" at bounding box center [1415, 25] width 82 height 27
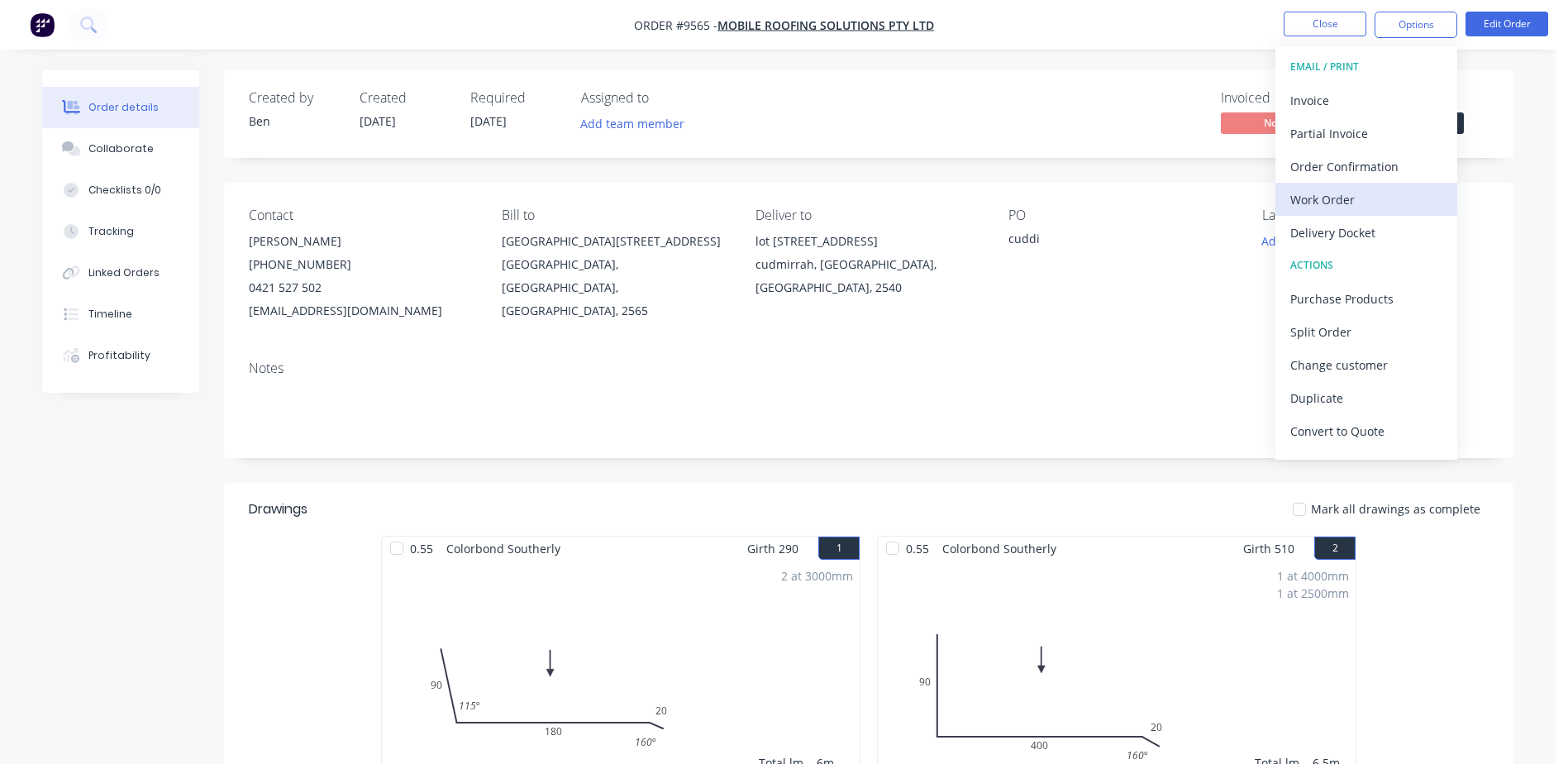
click at [1348, 199] on div "Work Order" at bounding box center [1365, 199] width 152 height 24
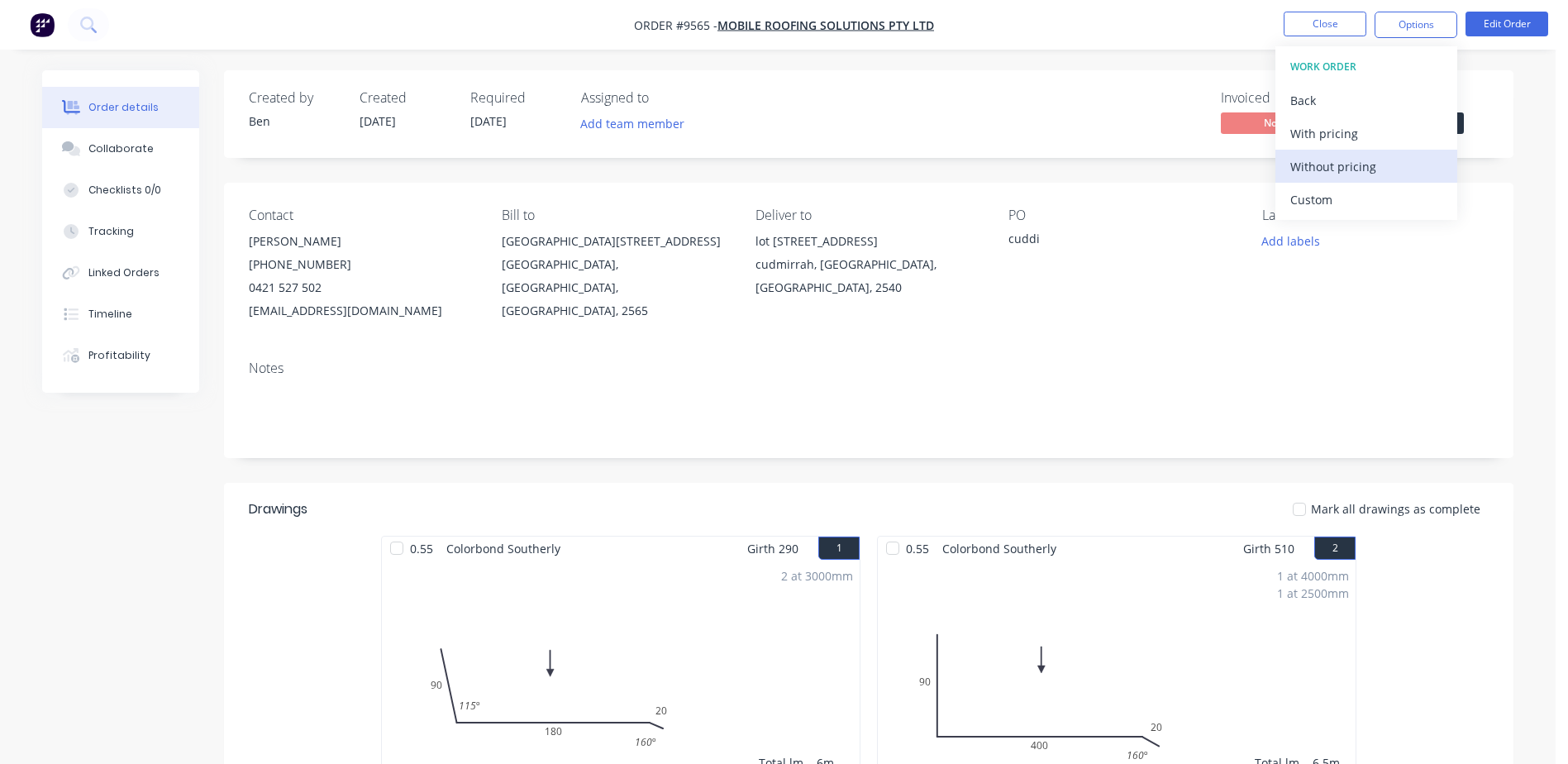
click at [1370, 159] on div "Without pricing" at bounding box center [1365, 166] width 152 height 24
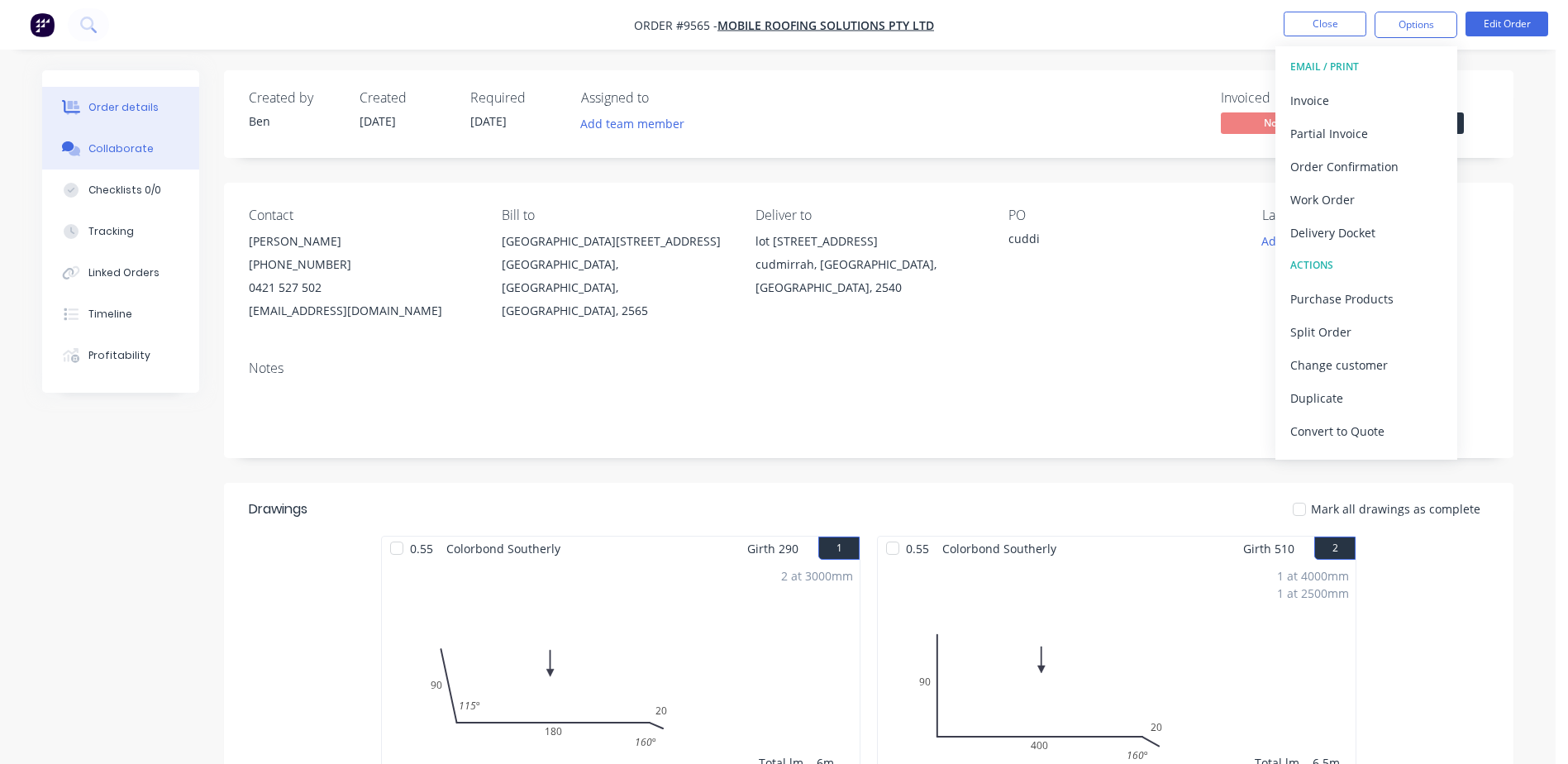
click at [130, 146] on div "Collaborate" at bounding box center [120, 149] width 65 height 15
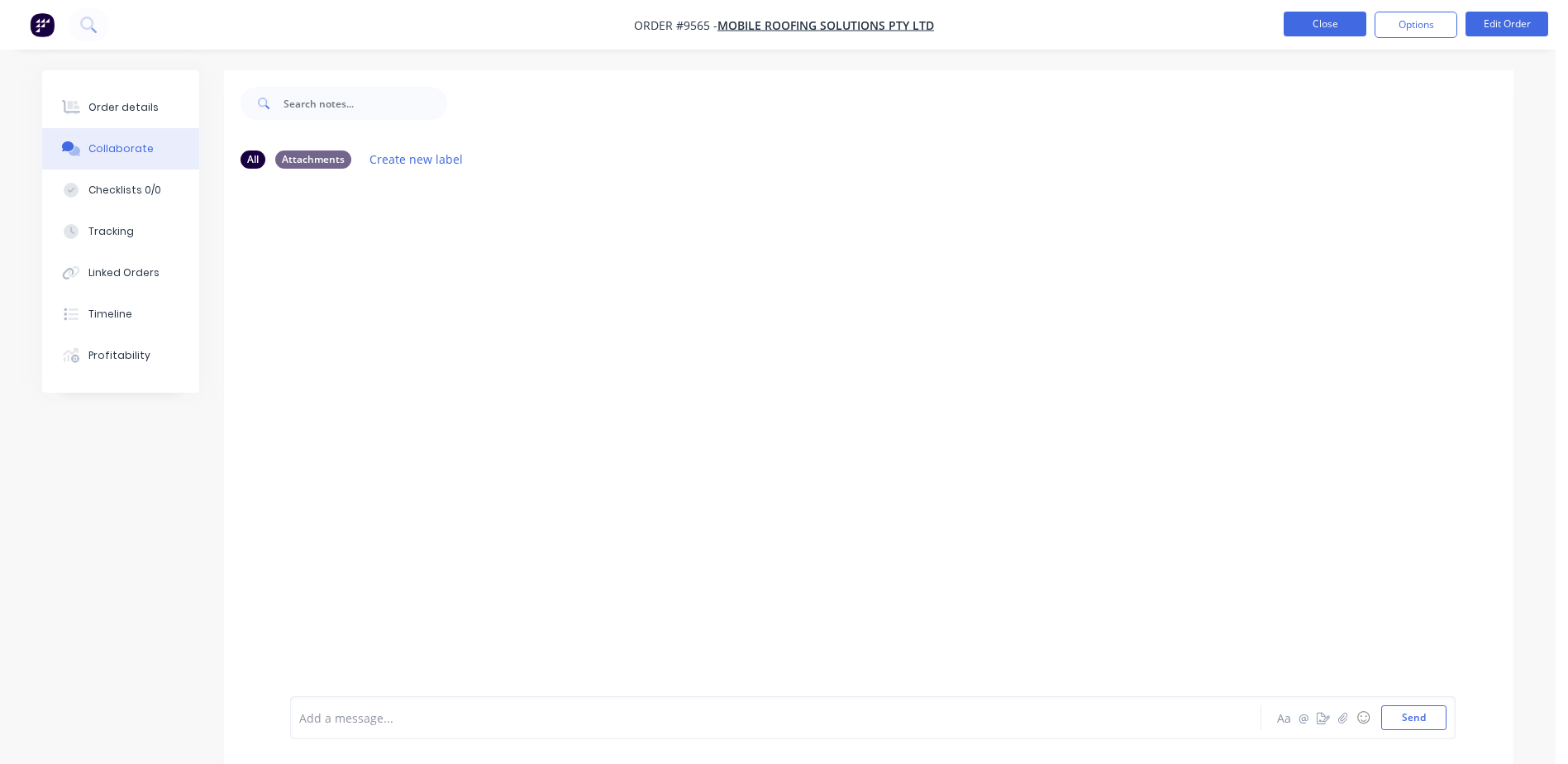
click at [1285, 29] on button "Close" at bounding box center [1324, 24] width 82 height 25
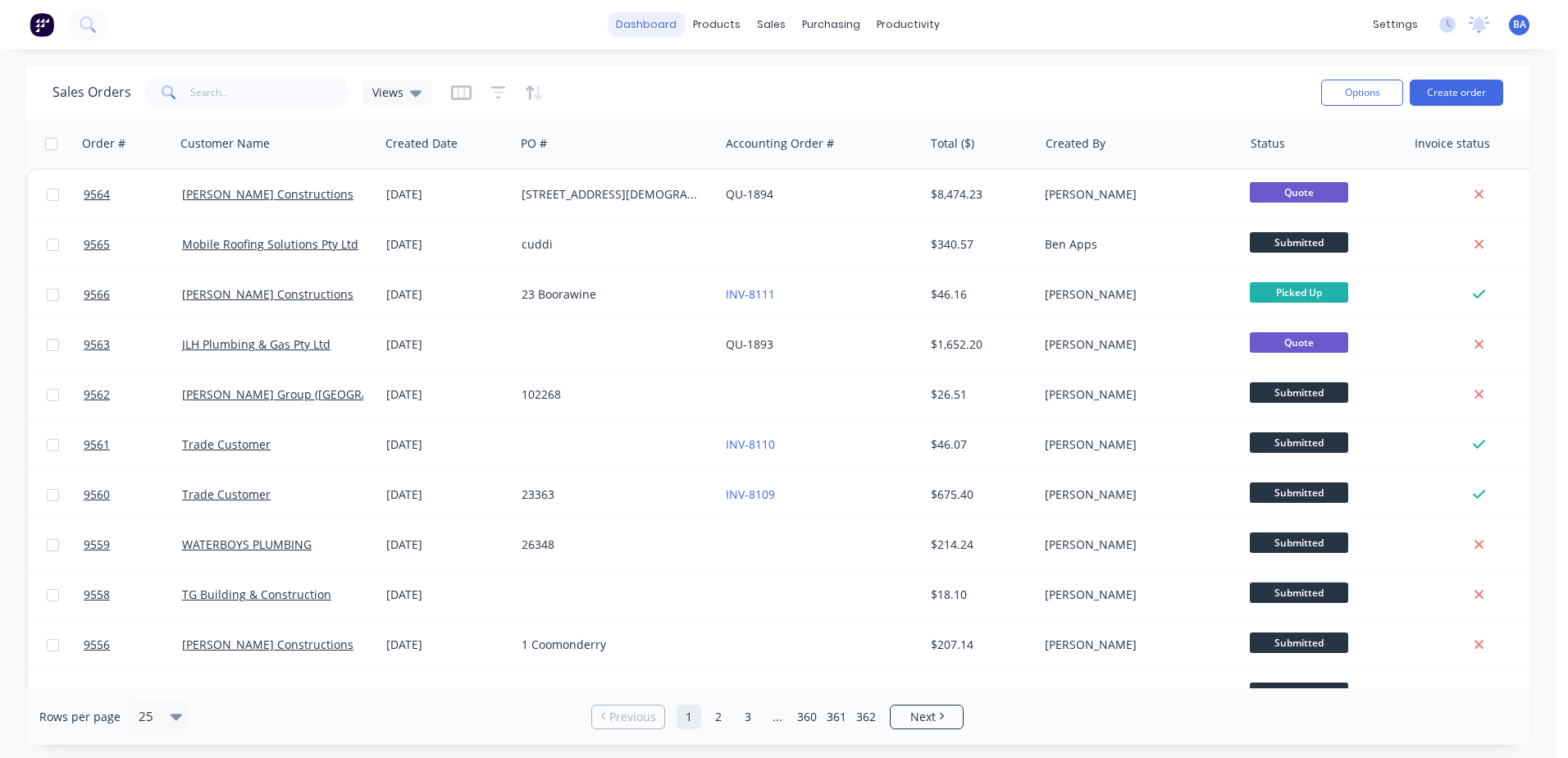
click at [639, 26] on link "dashboard" at bounding box center [646, 24] width 77 height 24
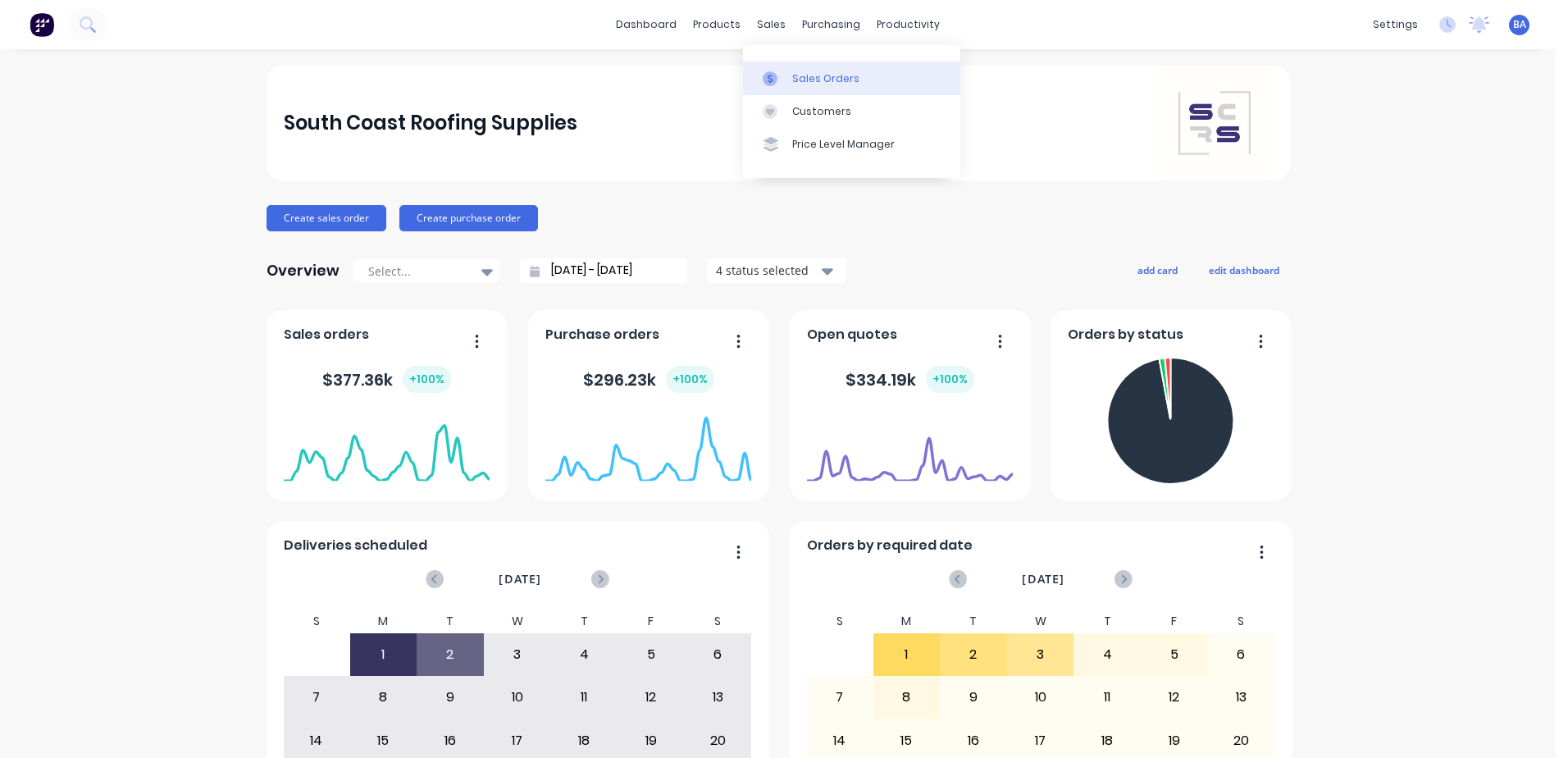
click at [806, 82] on div "Sales Orders" at bounding box center [826, 79] width 68 height 15
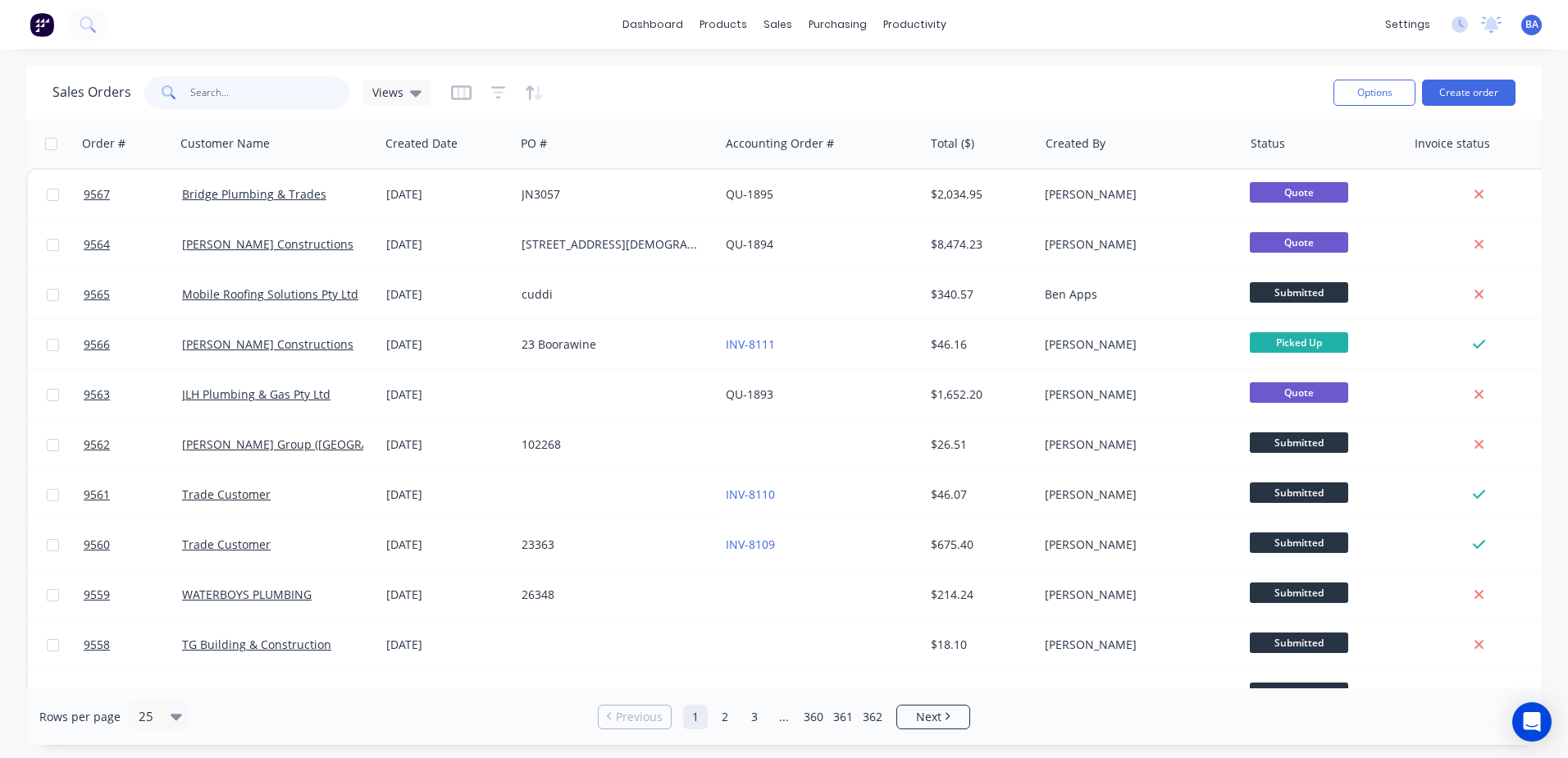
click at [236, 90] on input "text" at bounding box center [270, 92] width 160 height 33
click at [831, 78] on icon at bounding box center [825, 79] width 15 height 15
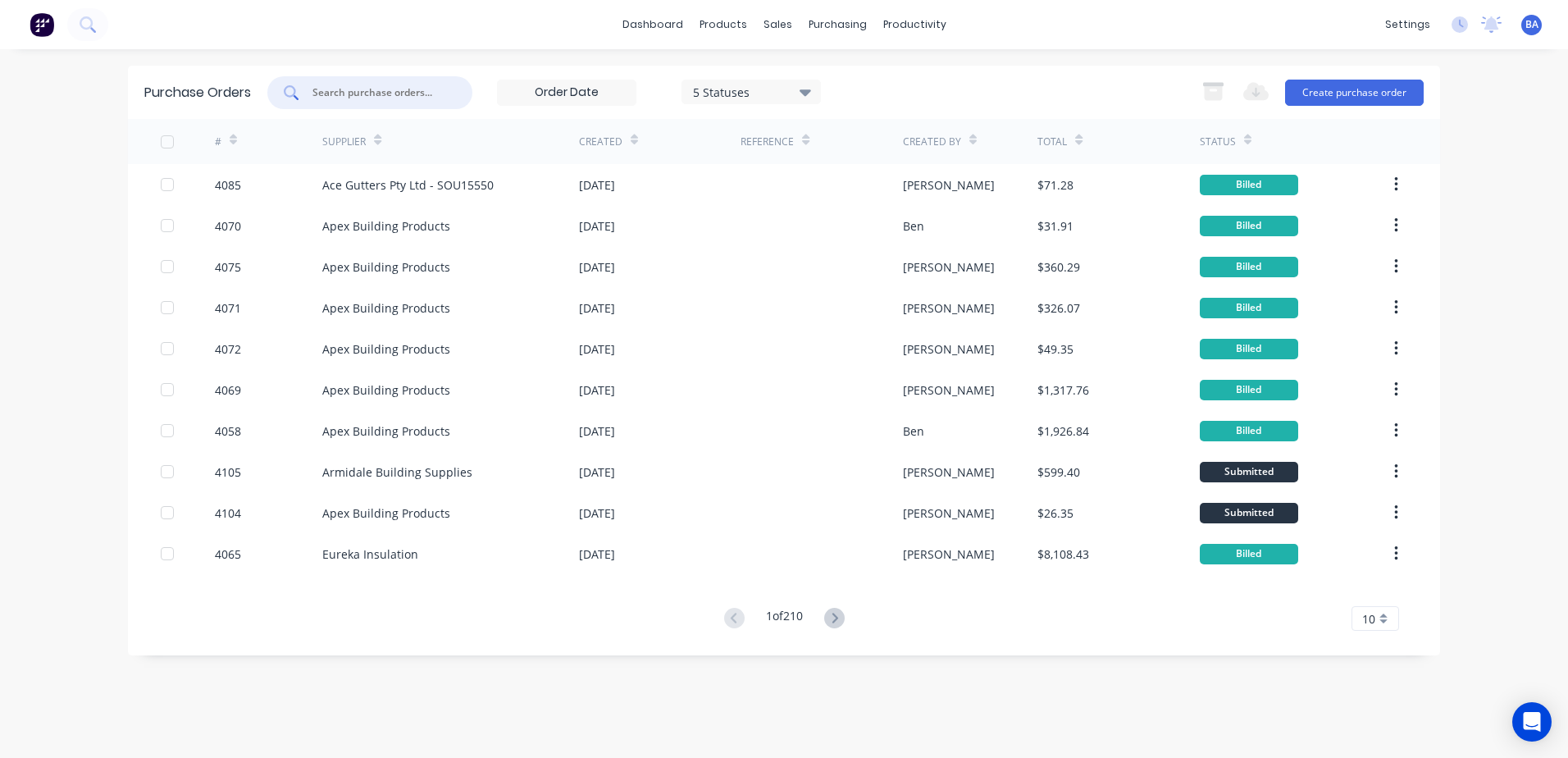
click at [417, 92] on input "text" at bounding box center [378, 92] width 136 height 16
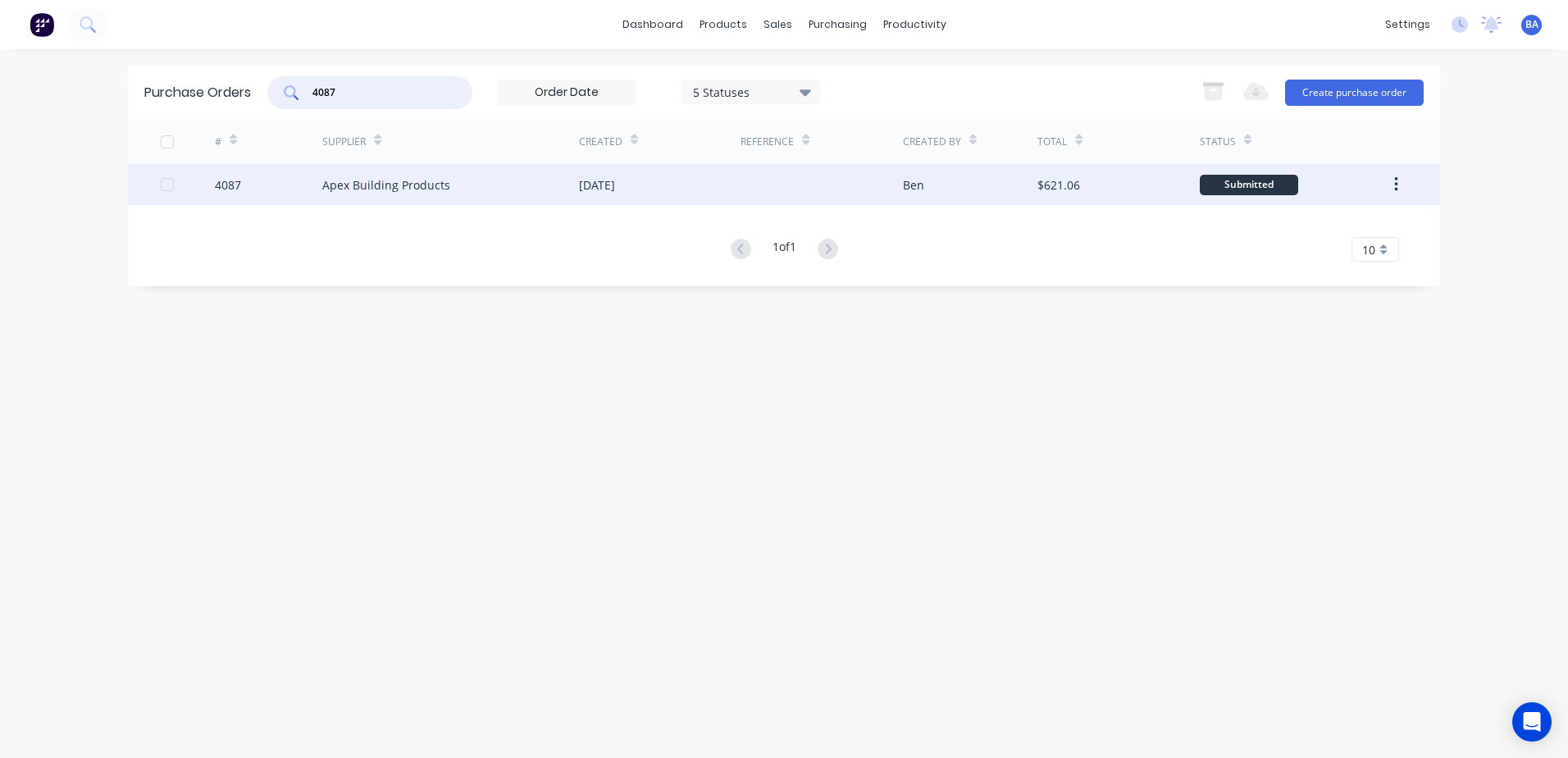
type input "4087"
click at [504, 184] on div "Apex Building Products" at bounding box center [450, 185] width 256 height 41
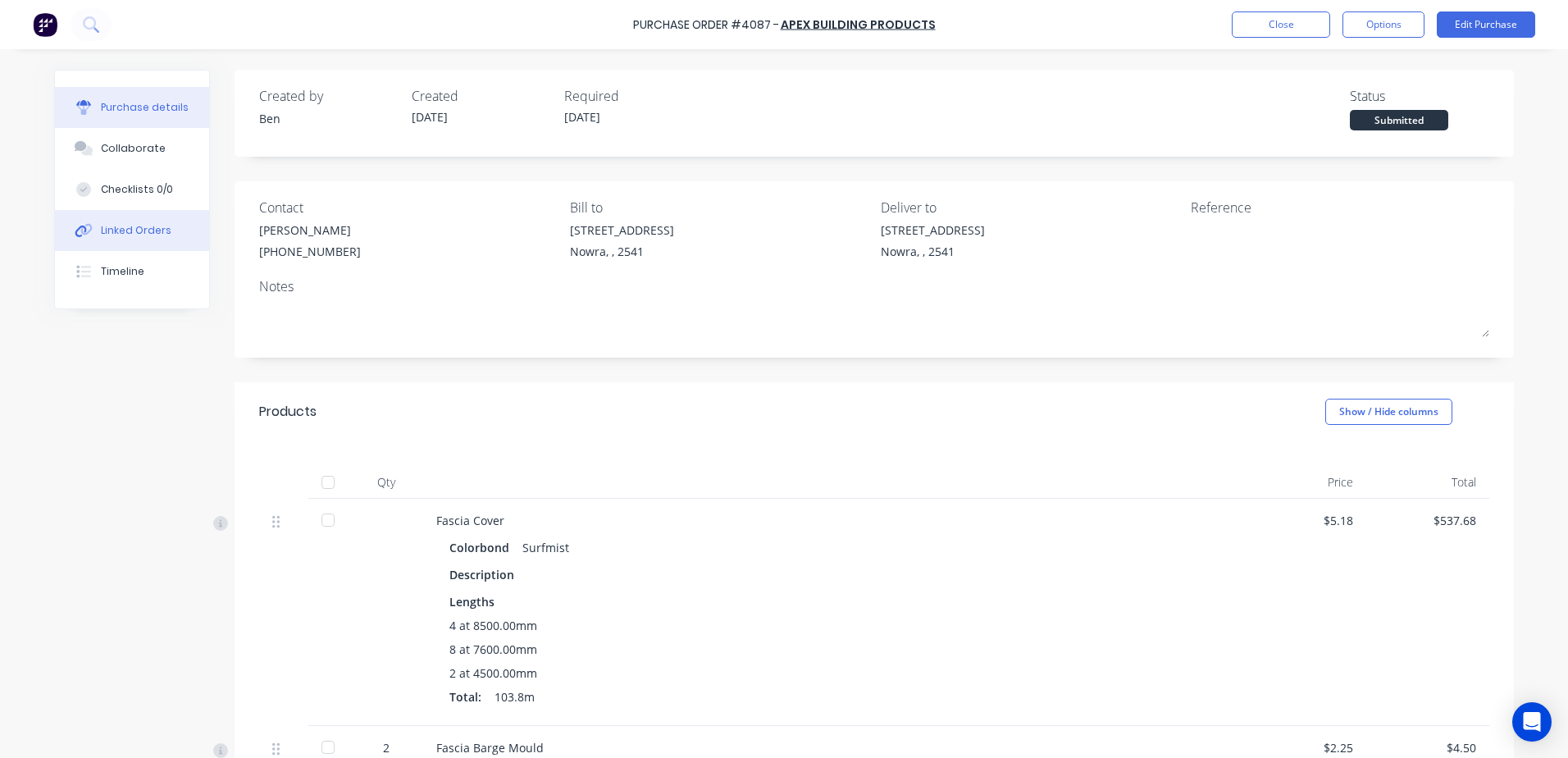
click at [147, 233] on div "Linked Orders" at bounding box center [135, 231] width 70 height 15
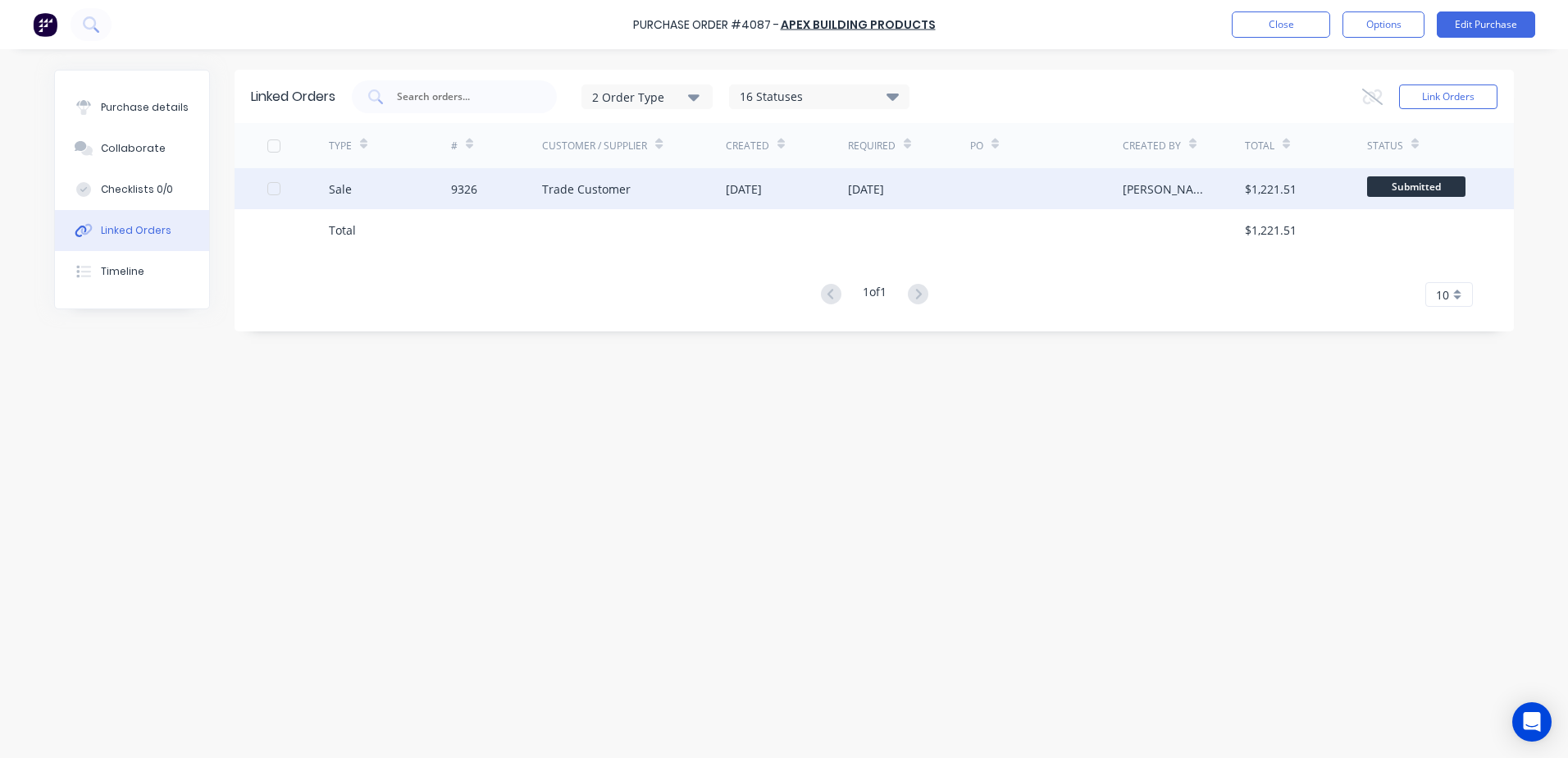
click at [618, 187] on div "Trade Customer" at bounding box center [586, 189] width 88 height 17
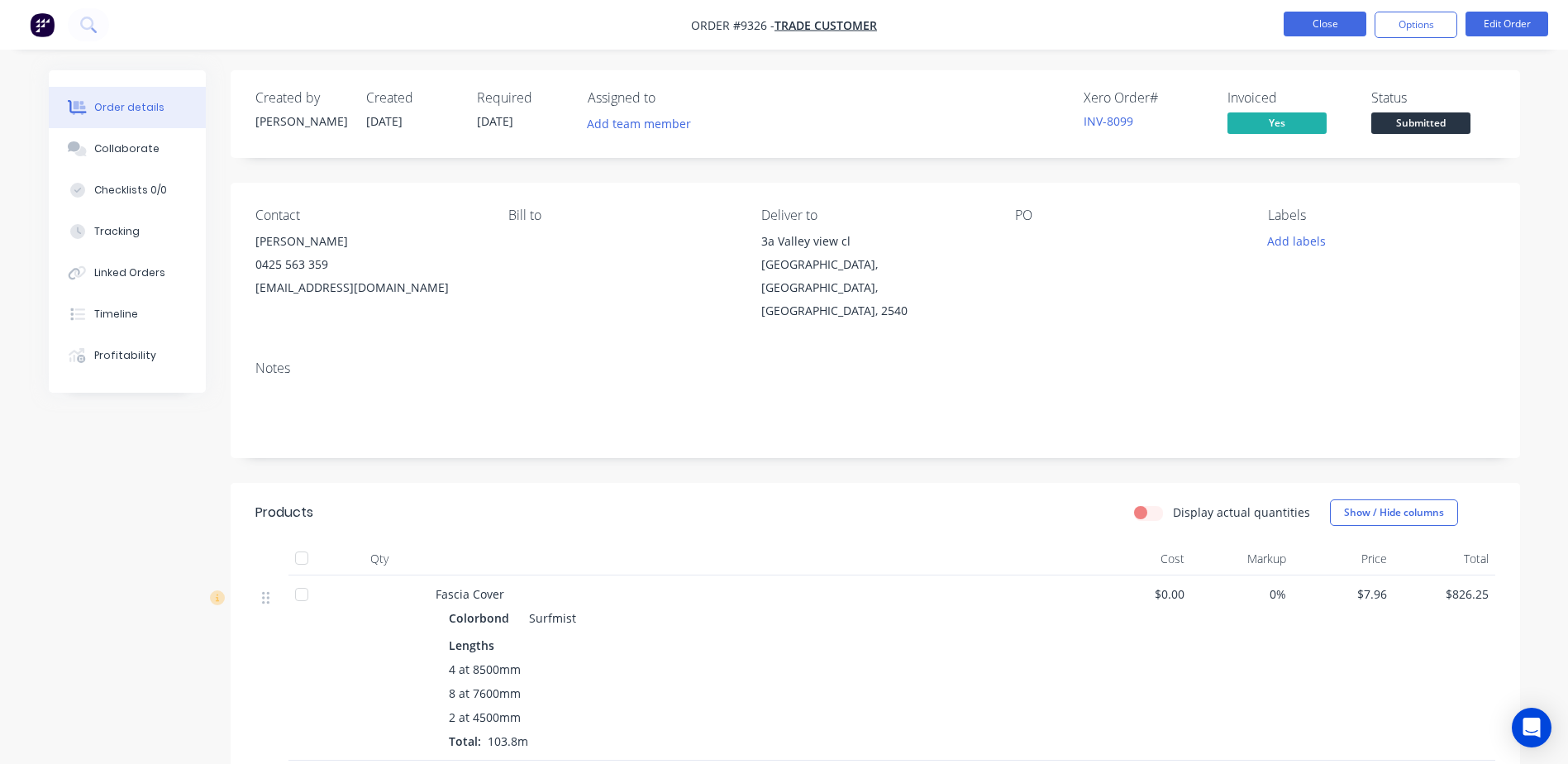
click at [1330, 26] on button "Close" at bounding box center [1324, 24] width 82 height 25
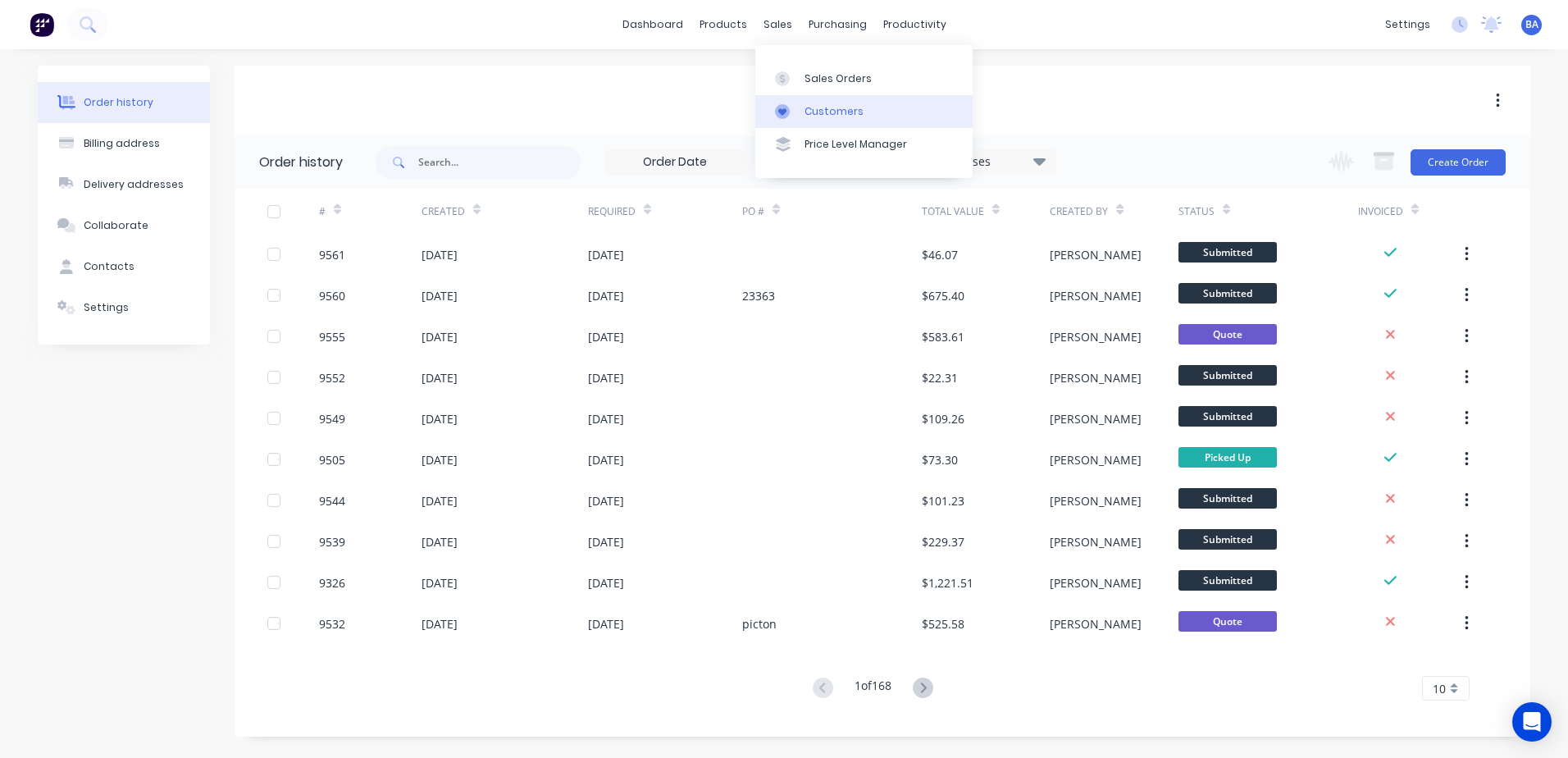
click at [789, 104] on icon at bounding box center [782, 112] width 15 height 15
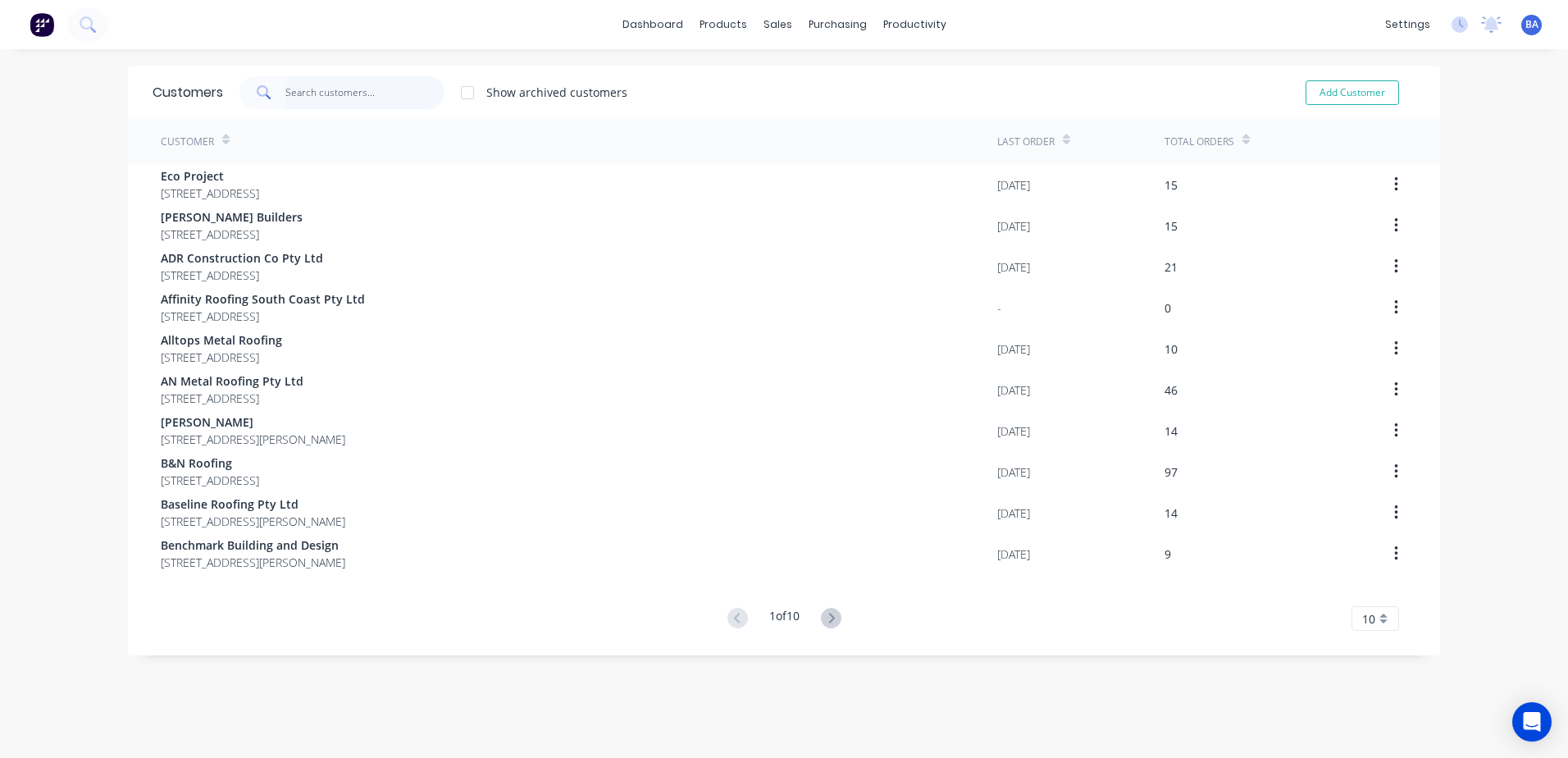
click at [326, 90] on input "text" at bounding box center [365, 92] width 160 height 33
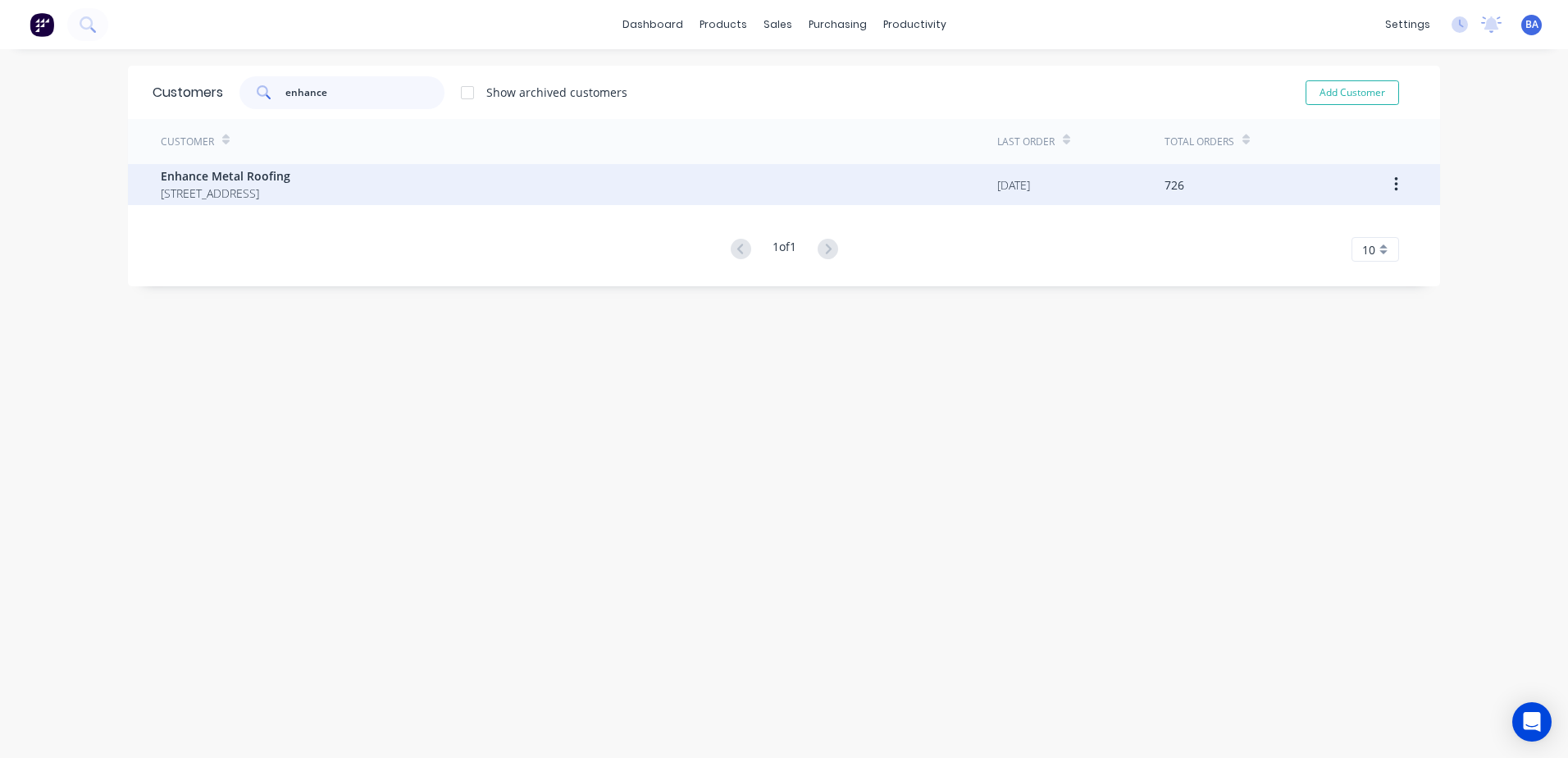
type input "enhance"
click at [249, 178] on span "Enhance Metal Roofing" at bounding box center [225, 176] width 130 height 17
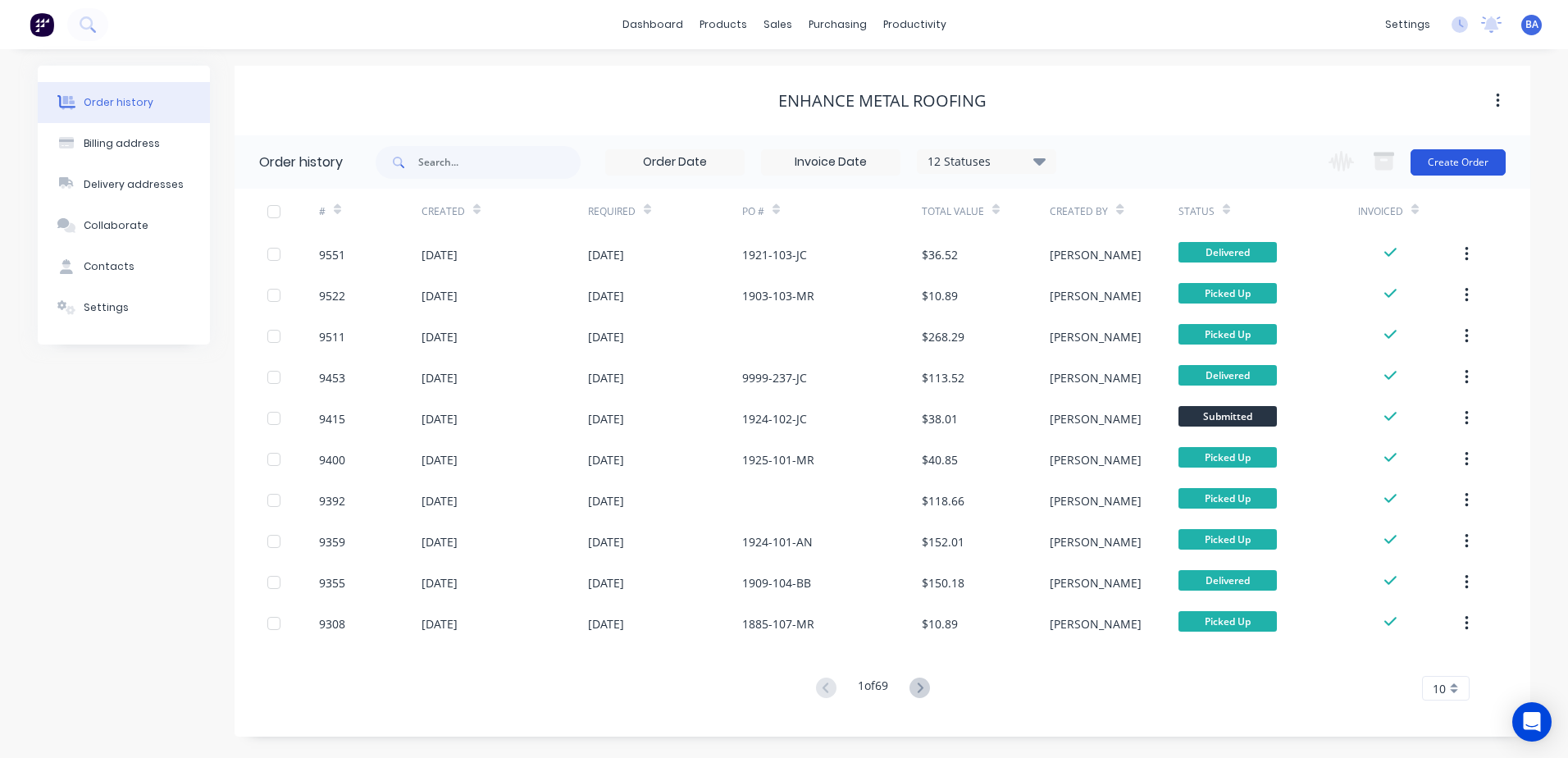
click at [1457, 158] on button "Create Order" at bounding box center [1457, 162] width 95 height 26
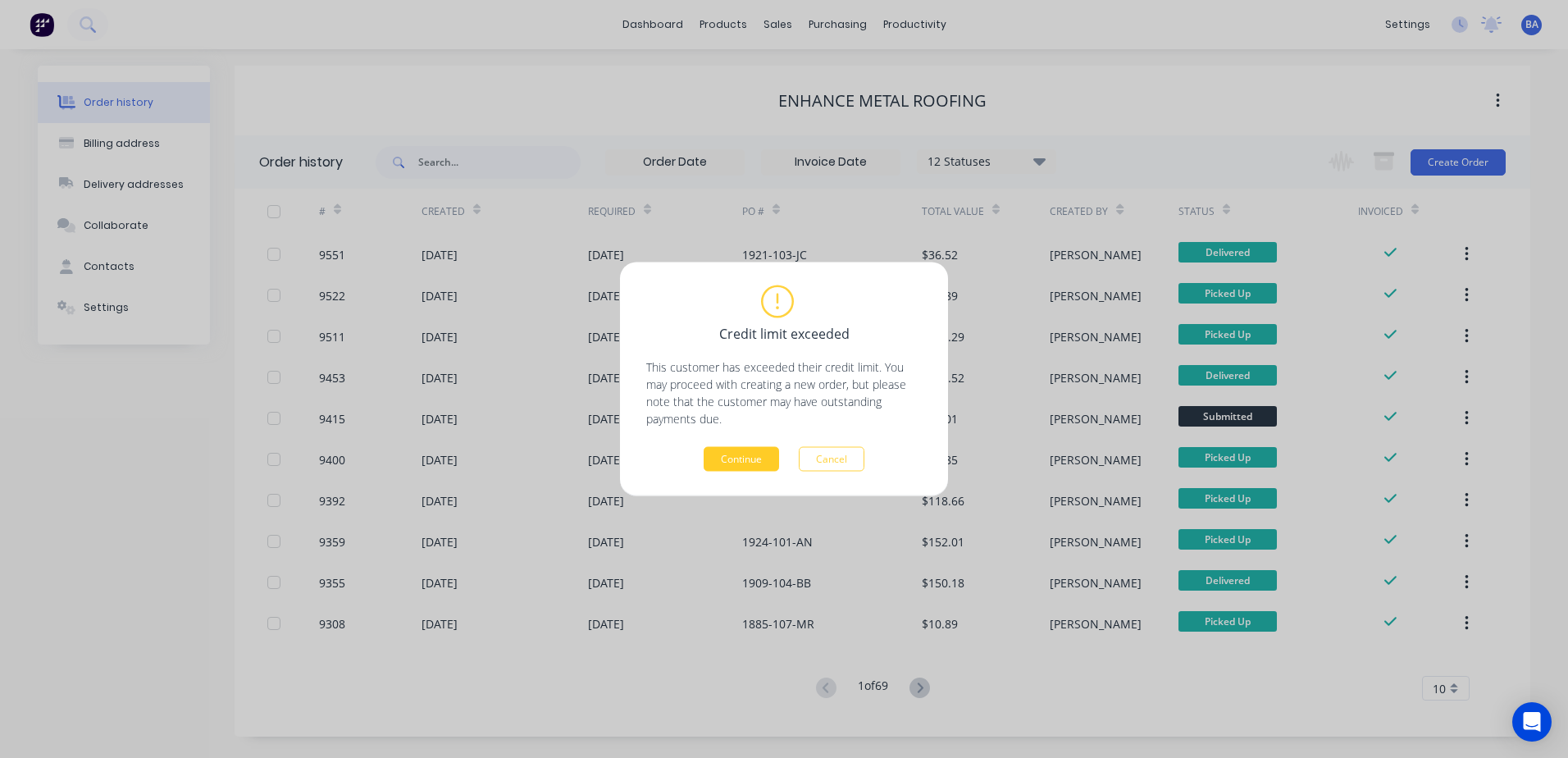
click at [741, 460] on button "Continue" at bounding box center [741, 459] width 75 height 24
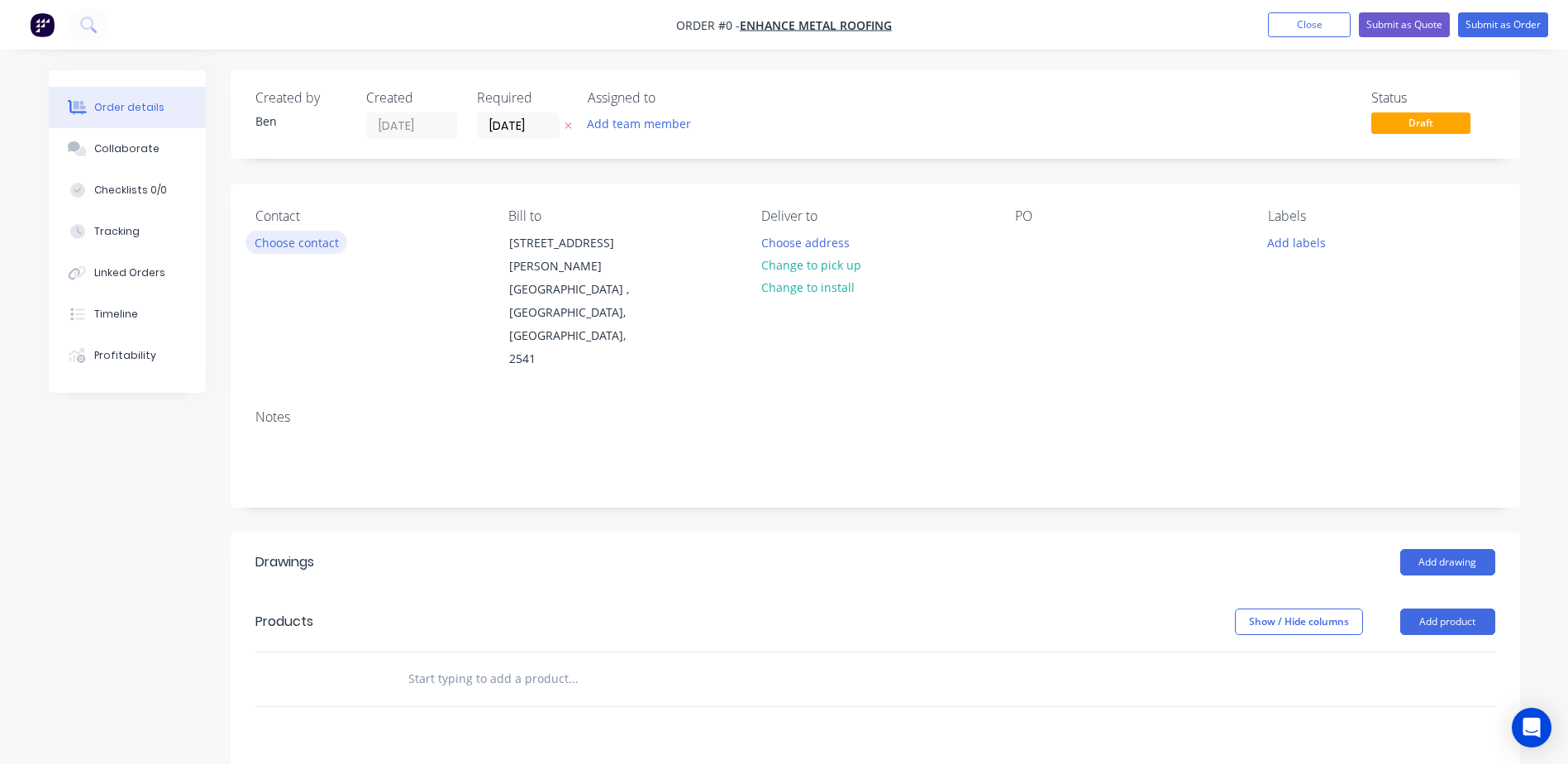
click at [306, 239] on button "Choose contact" at bounding box center [295, 242] width 101 height 23
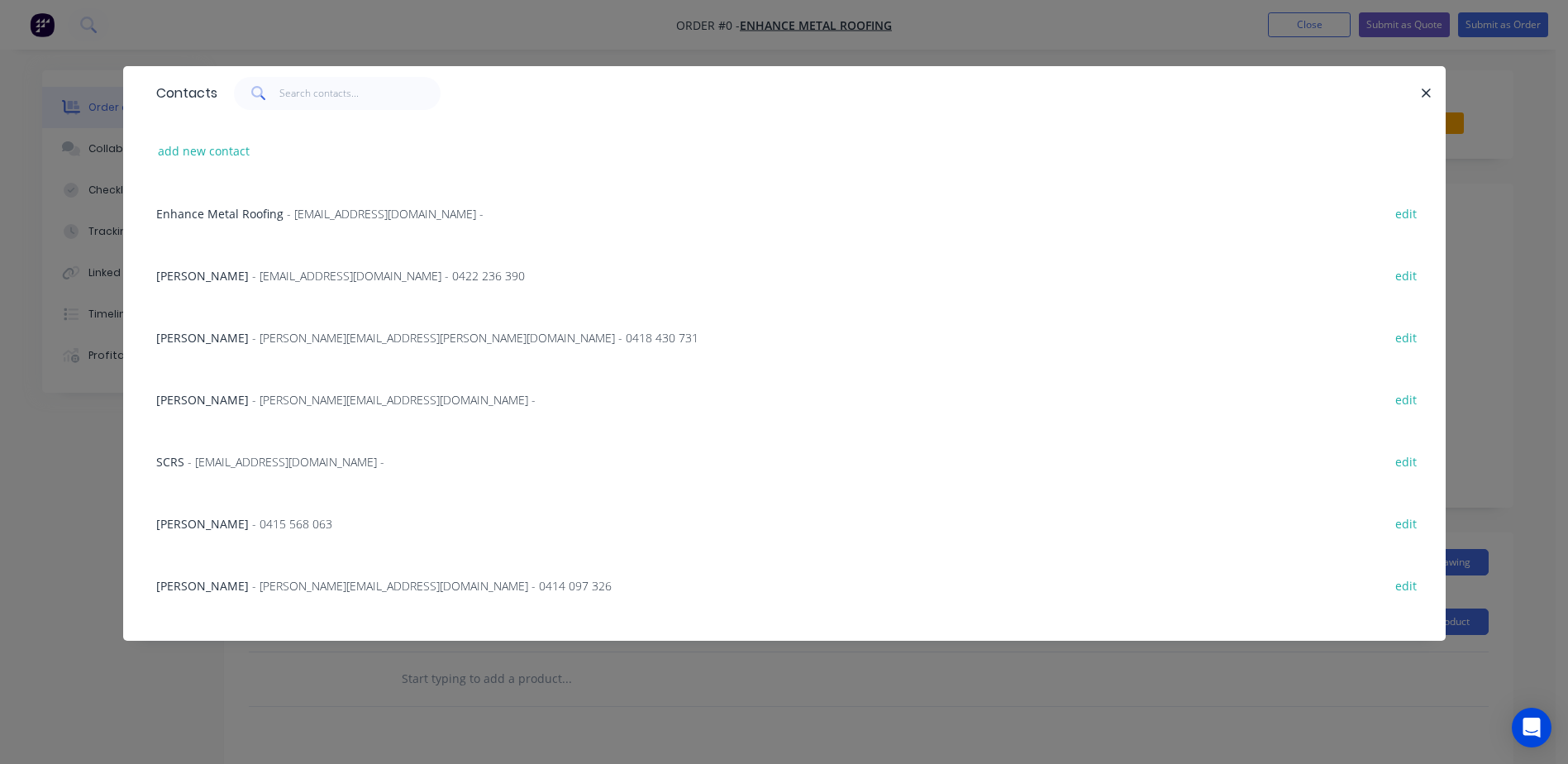
click at [252, 522] on span "- 0415 568 063" at bounding box center [291, 524] width 80 height 16
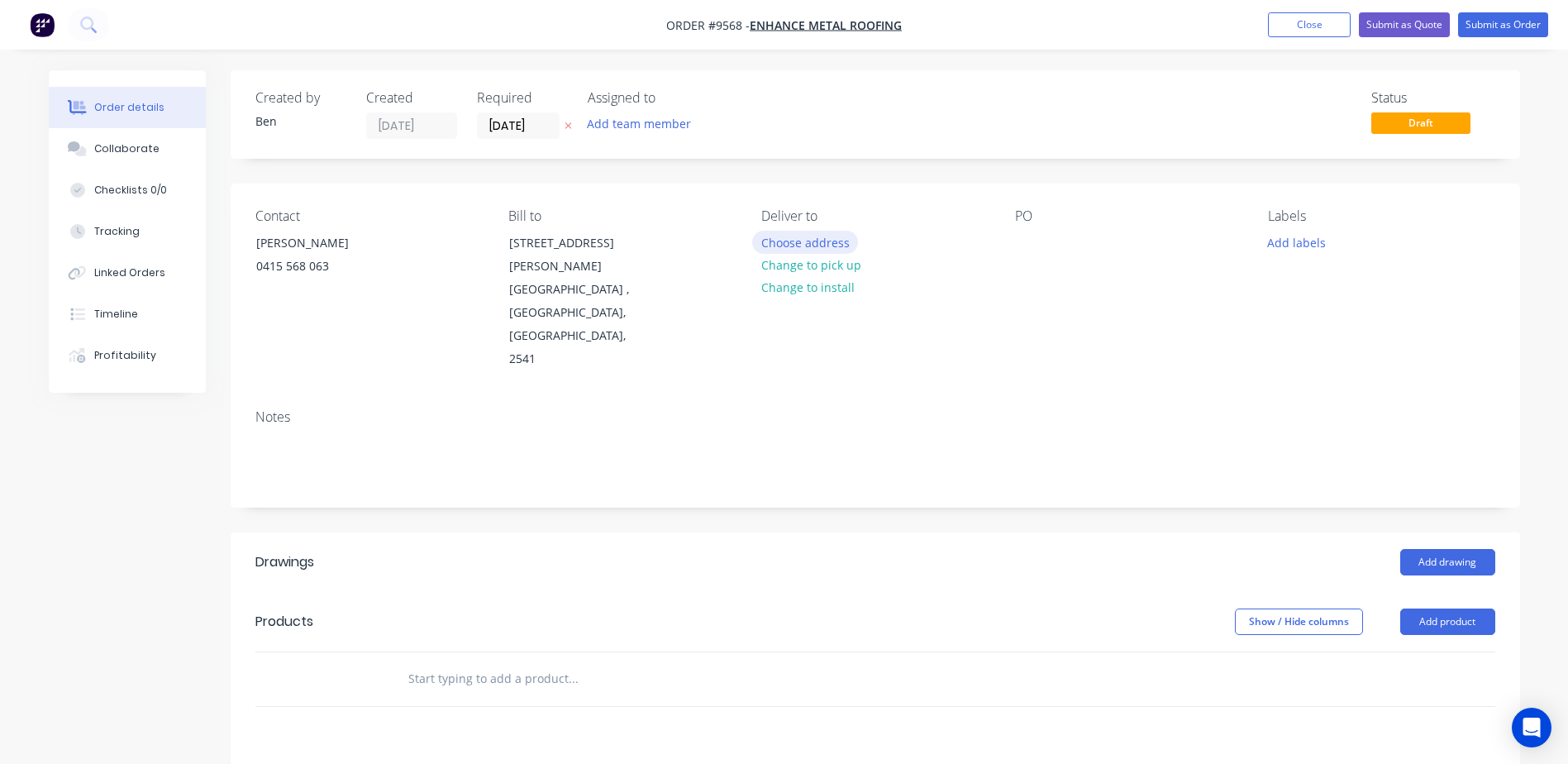
click at [829, 243] on button "Choose address" at bounding box center [805, 242] width 106 height 23
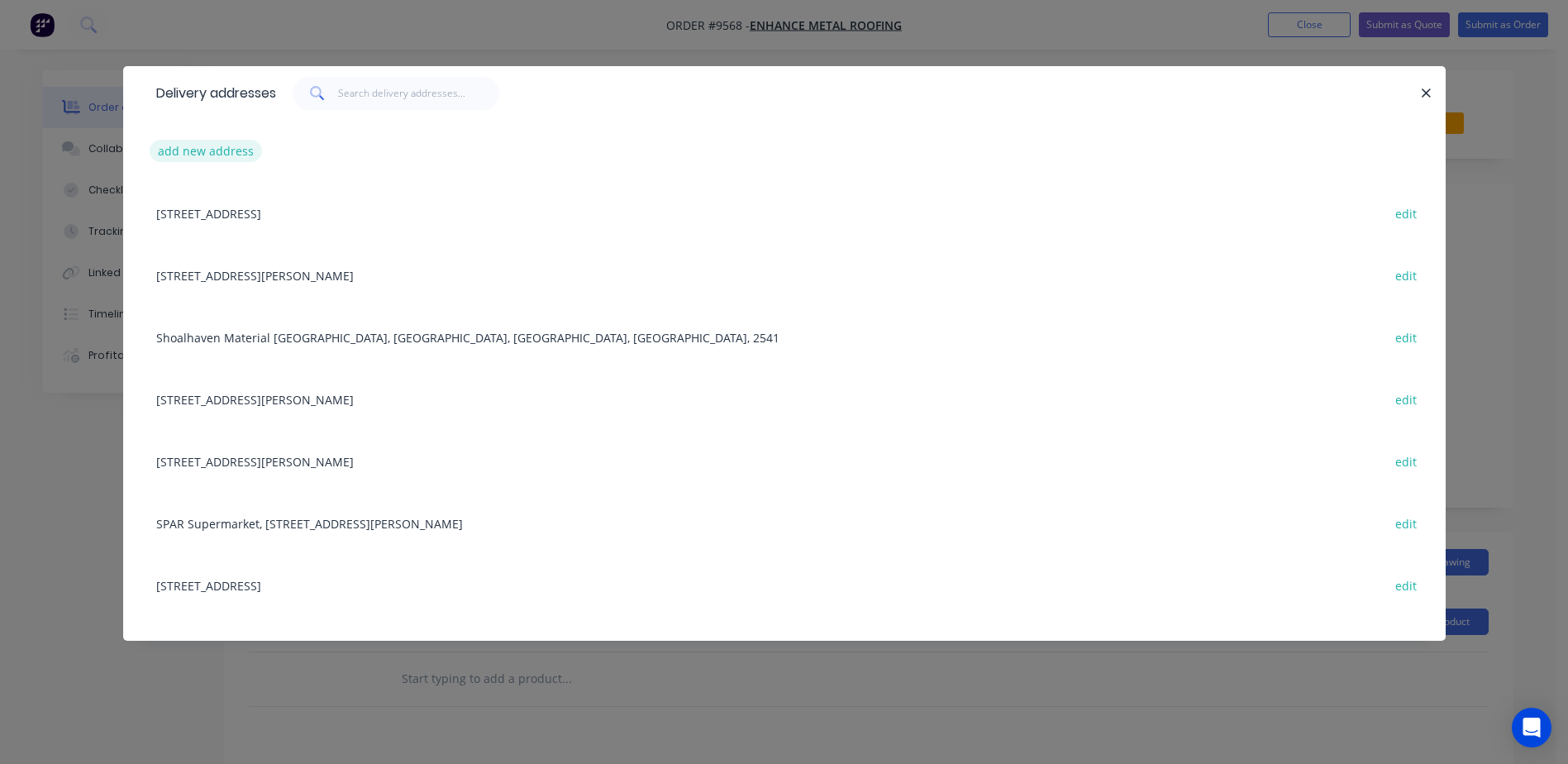
click at [219, 150] on button "add new address" at bounding box center [206, 151] width 114 height 23
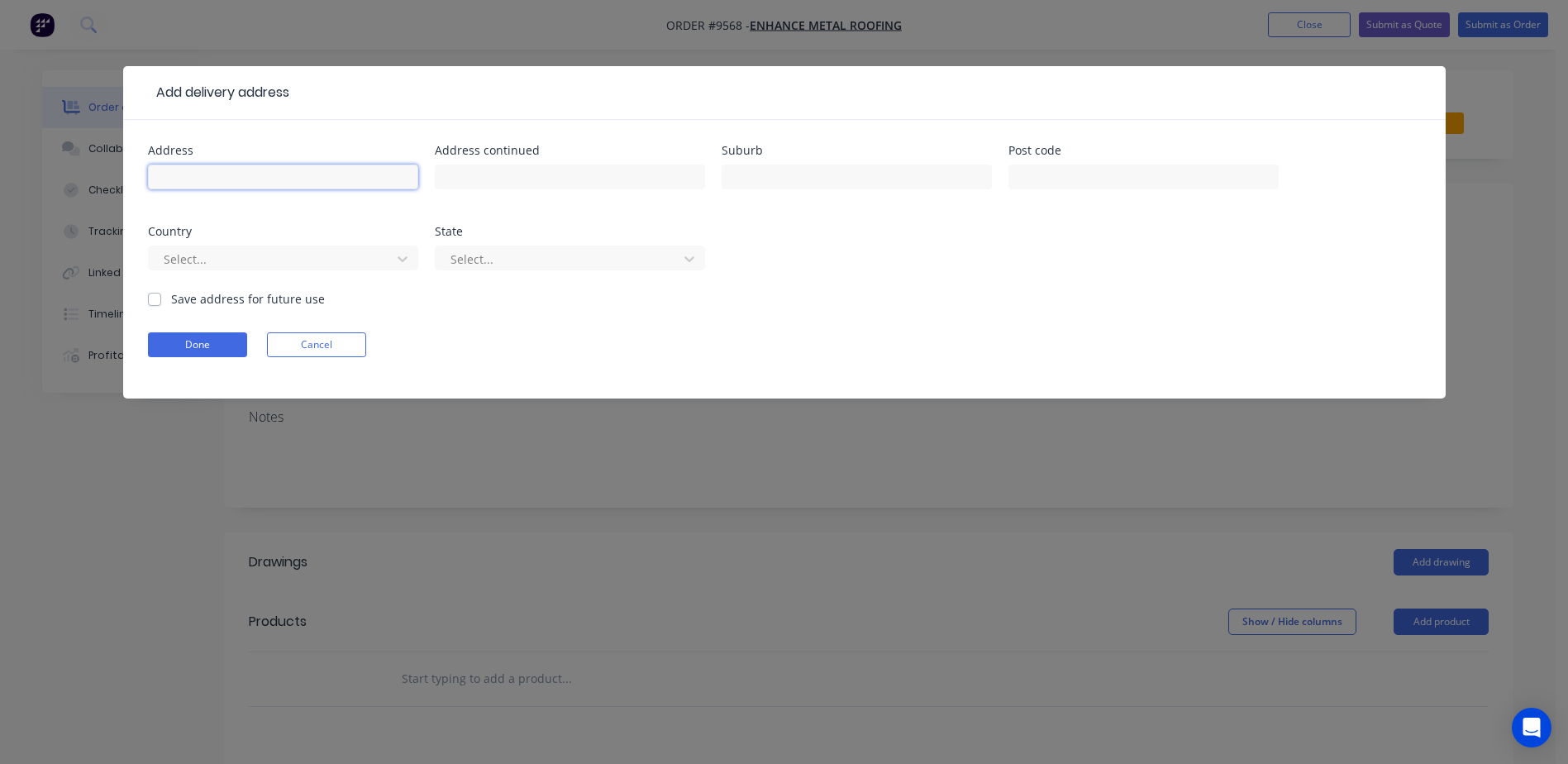
click at [238, 171] on input "text" at bounding box center [283, 177] width 271 height 25
type input "50 Lake conjola entrance road"
click at [804, 186] on input "text" at bounding box center [856, 177] width 271 height 25
type input "Lake conjola"
click at [1023, 169] on input "text" at bounding box center [1143, 177] width 271 height 25
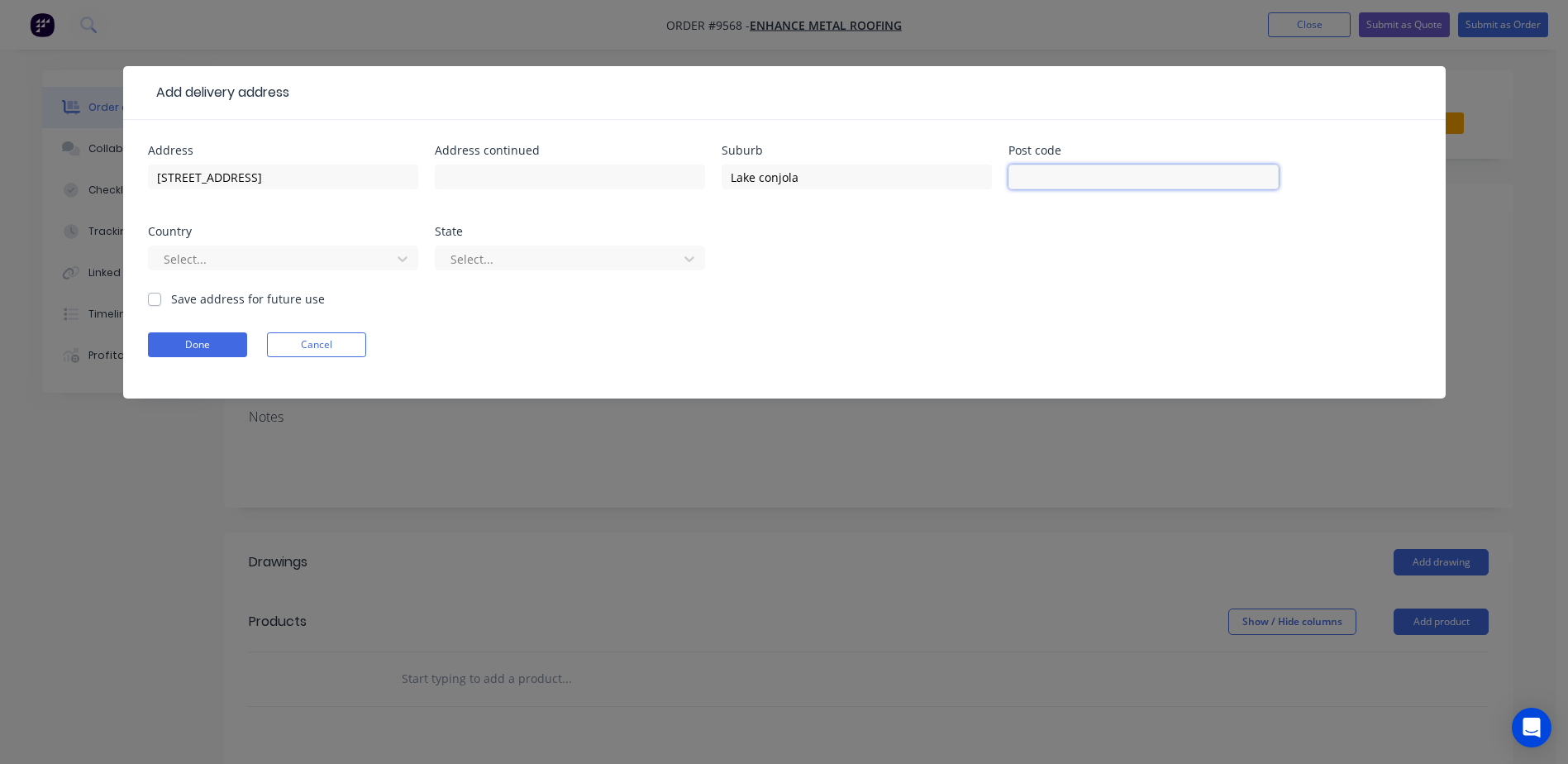
type input "2540"
click at [240, 258] on div at bounding box center [272, 259] width 220 height 21
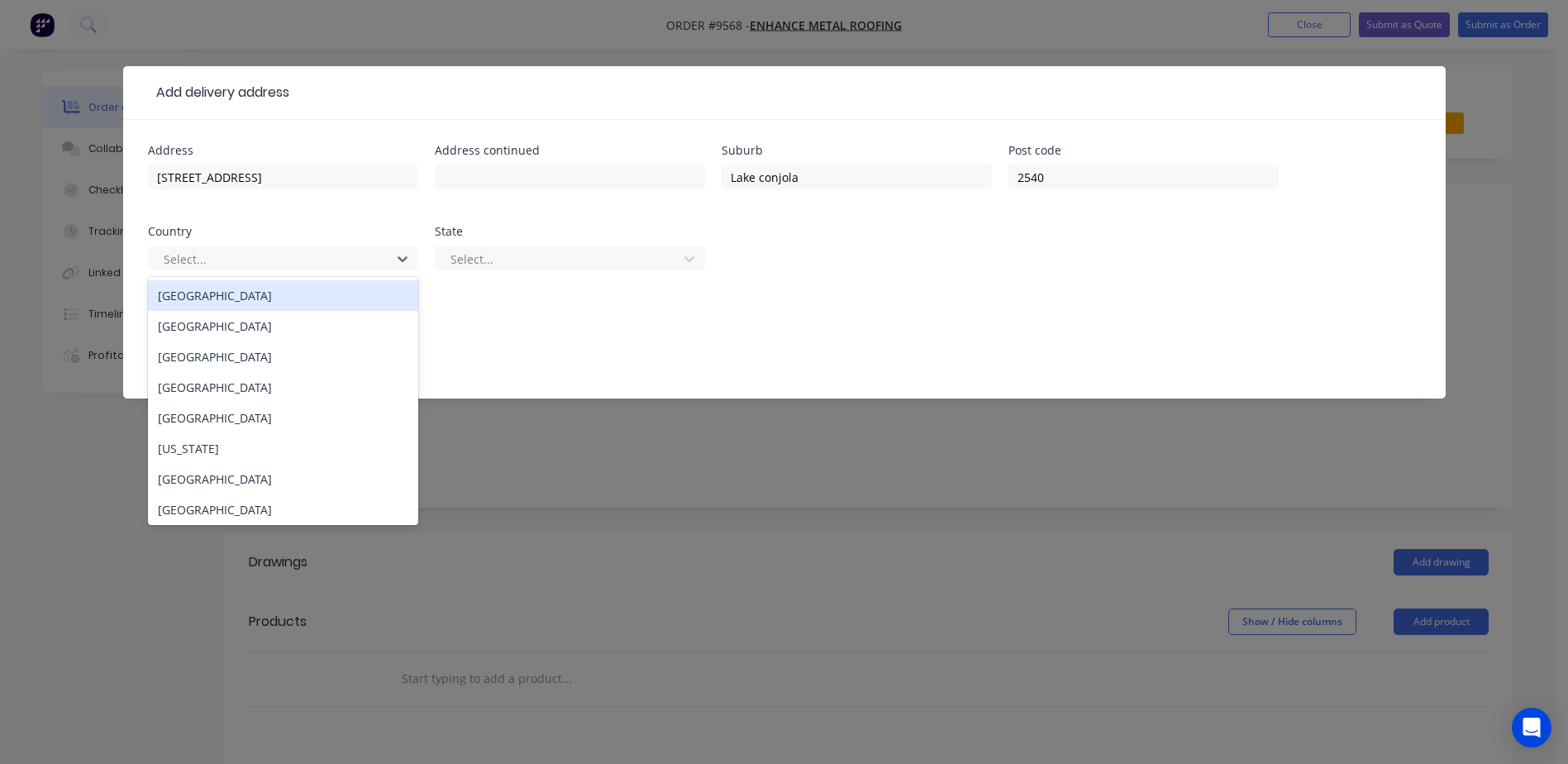
click at [239, 300] on div "Australia" at bounding box center [283, 295] width 271 height 30
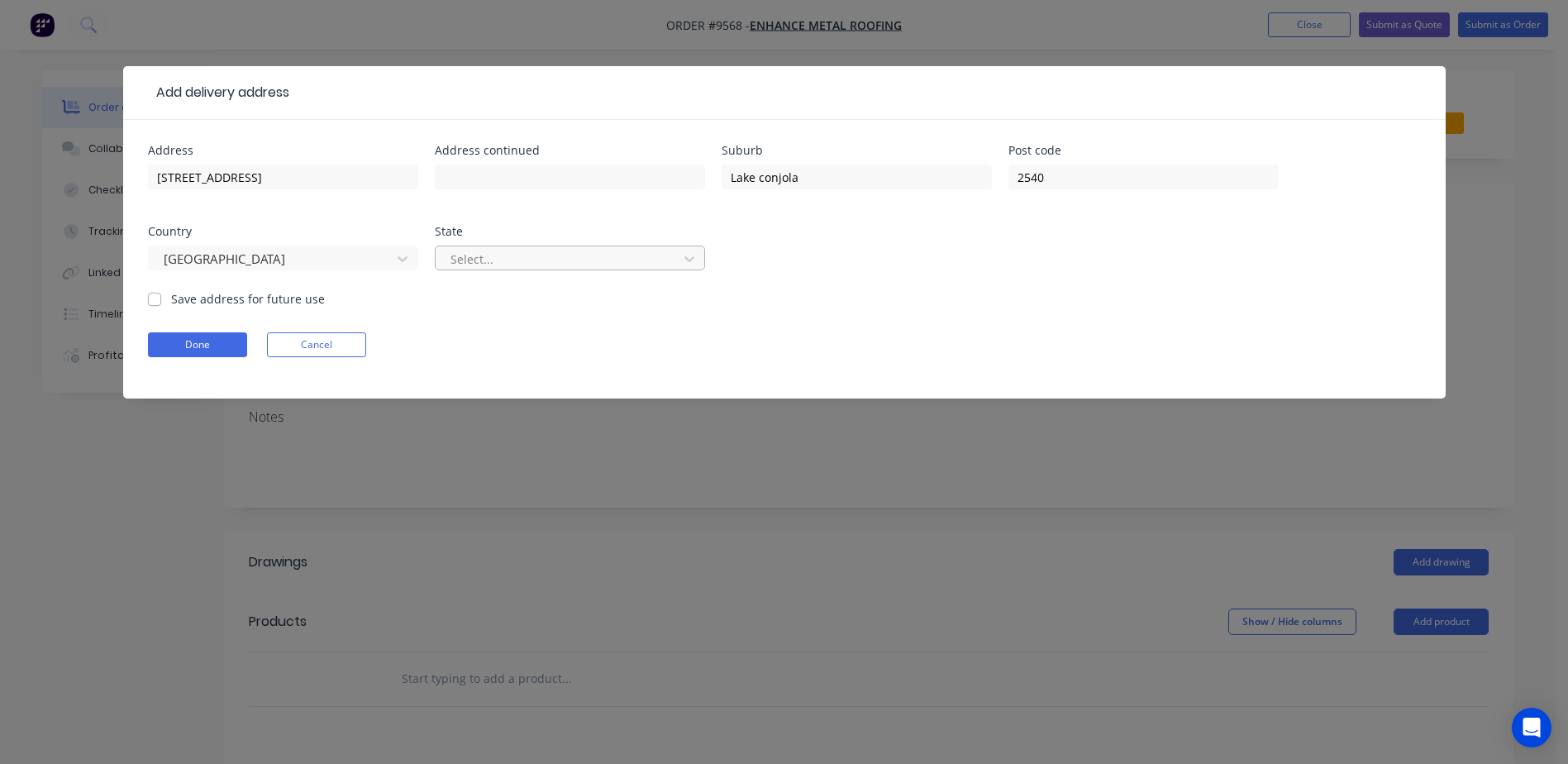
click at [494, 258] on div at bounding box center [558, 259] width 220 height 21
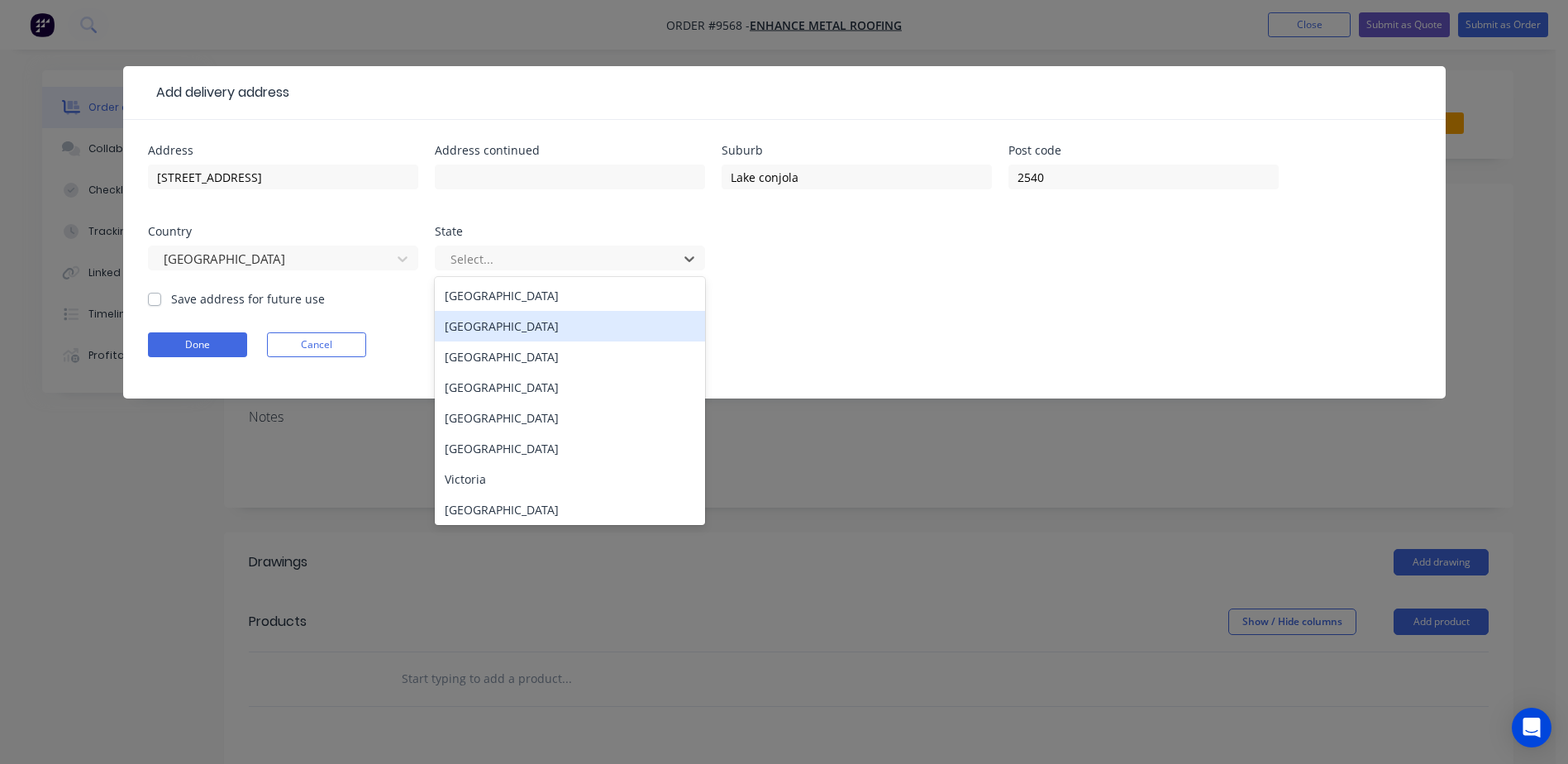
click at [488, 321] on div "New South Wales" at bounding box center [570, 326] width 271 height 30
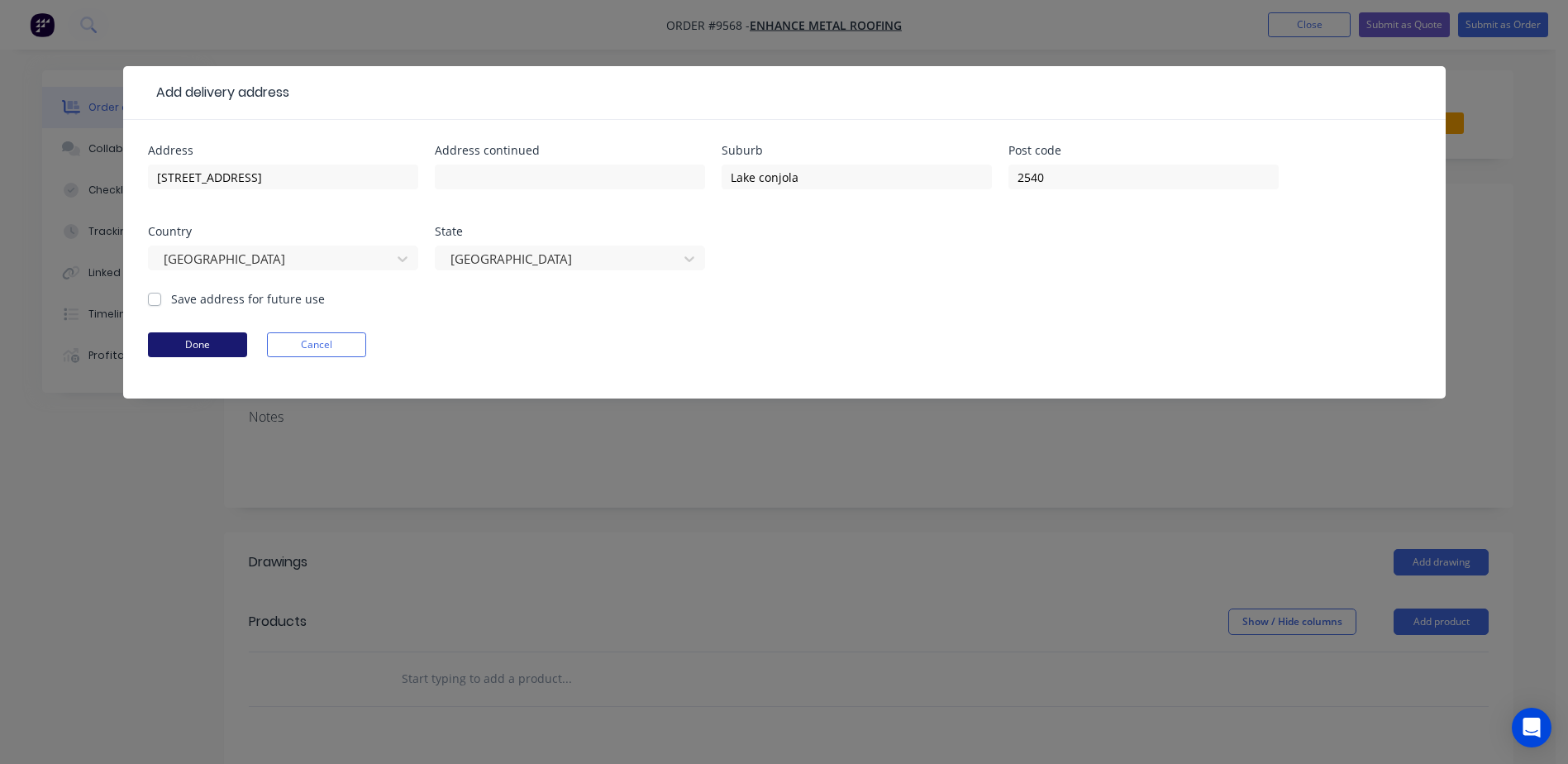
click at [204, 346] on button "Done" at bounding box center [197, 345] width 99 height 25
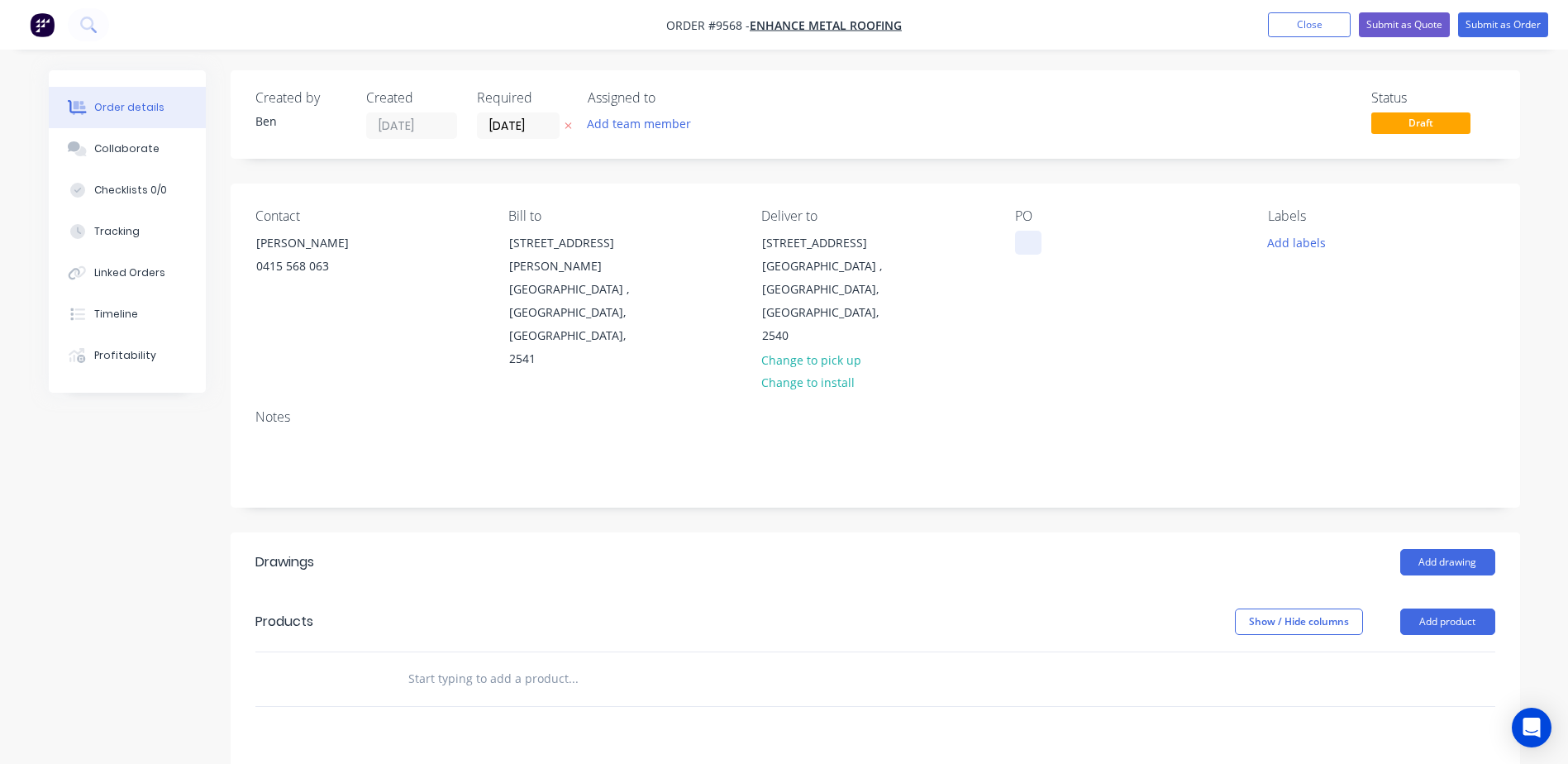
click at [1017, 240] on div at bounding box center [1028, 242] width 26 height 24
click at [1455, 549] on button "Add drawing" at bounding box center [1447, 562] width 95 height 27
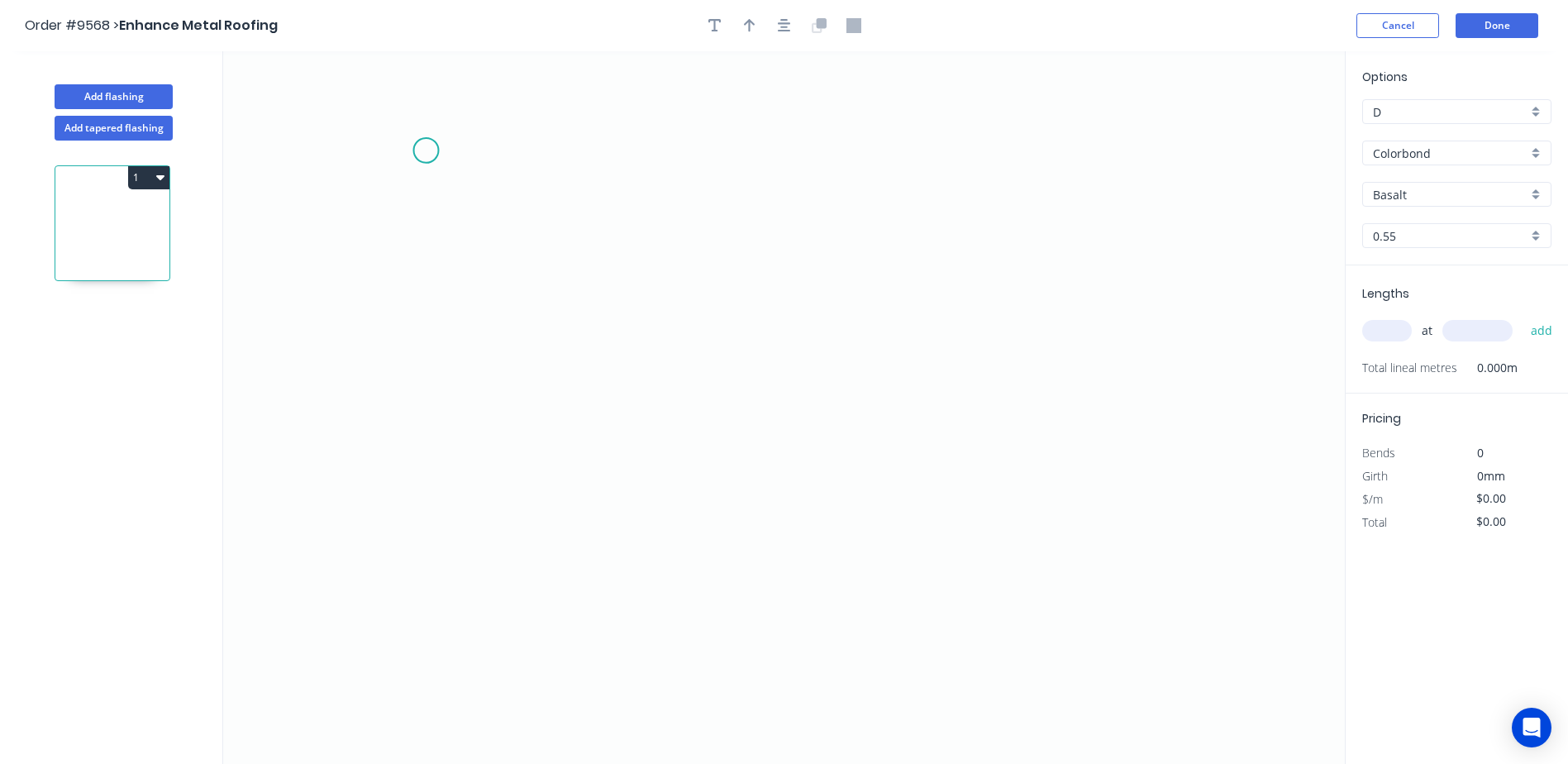
click at [426, 151] on icon "0" at bounding box center [784, 407] width 1121 height 713
click at [424, 368] on icon "0" at bounding box center [784, 407] width 1121 height 713
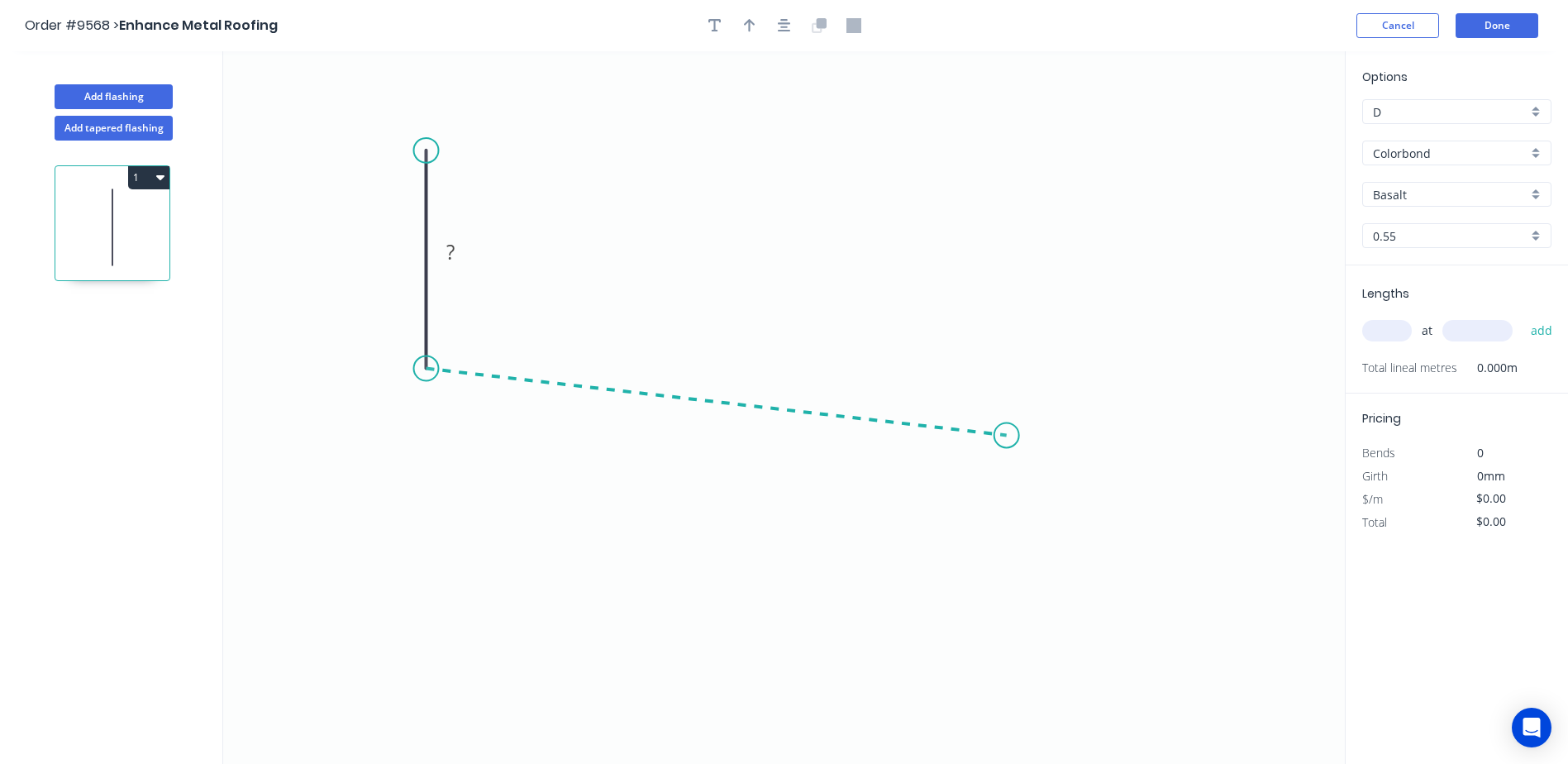
click at [1007, 435] on icon "0 ?" at bounding box center [784, 407] width 1121 height 713
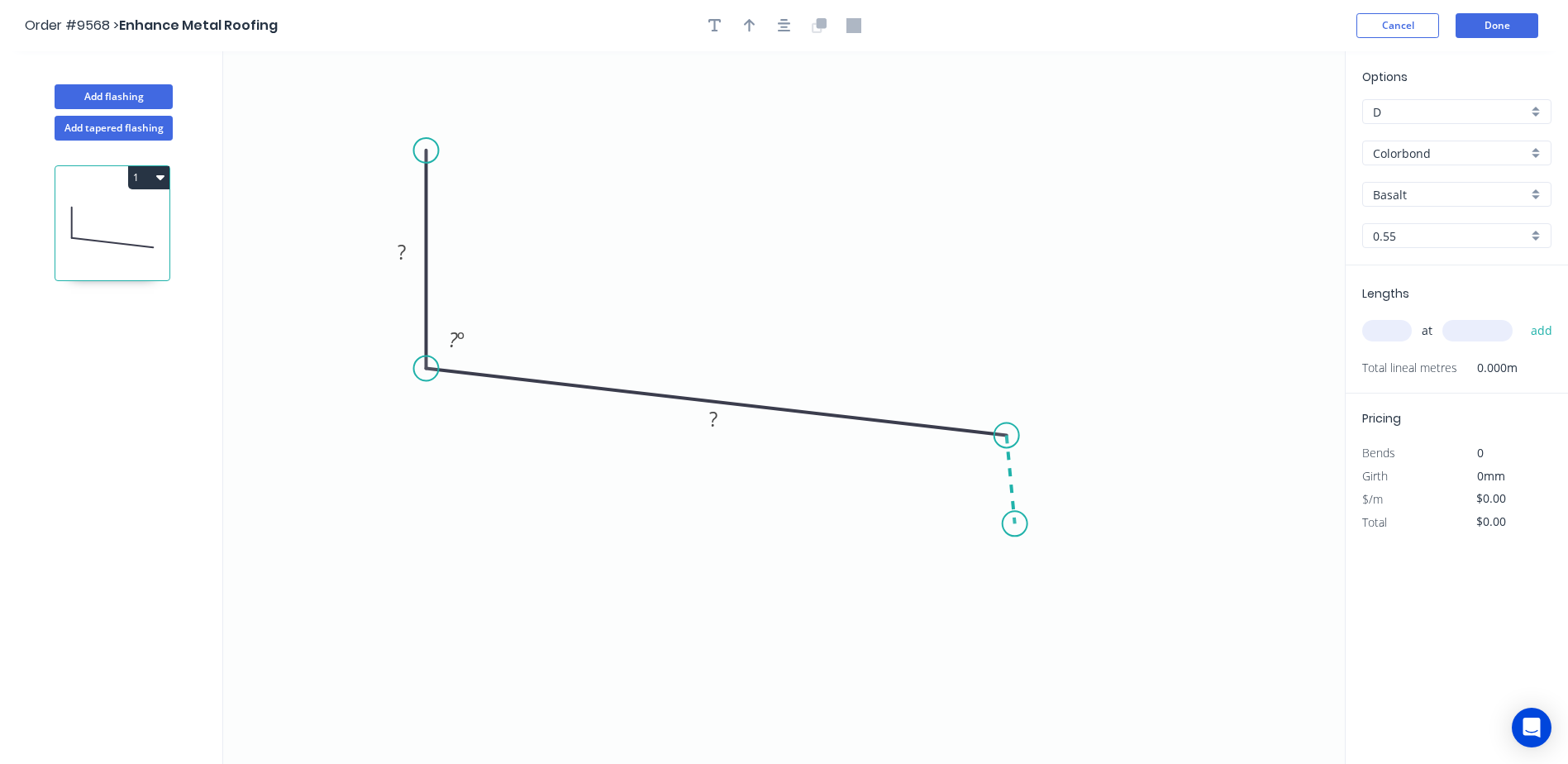
click at [1014, 524] on icon "0 ? ? ? º" at bounding box center [784, 407] width 1121 height 713
click at [396, 256] on rect at bounding box center [401, 253] width 33 height 23
click at [981, 475] on tspan "º" at bounding box center [980, 462] width 8 height 27
click at [1221, 435] on icon "0 90 ? ? 97 º 160 º" at bounding box center [784, 407] width 1121 height 713
drag, startPoint x: 1013, startPoint y: 520, endPoint x: 1054, endPoint y: 464, distance: 69.4
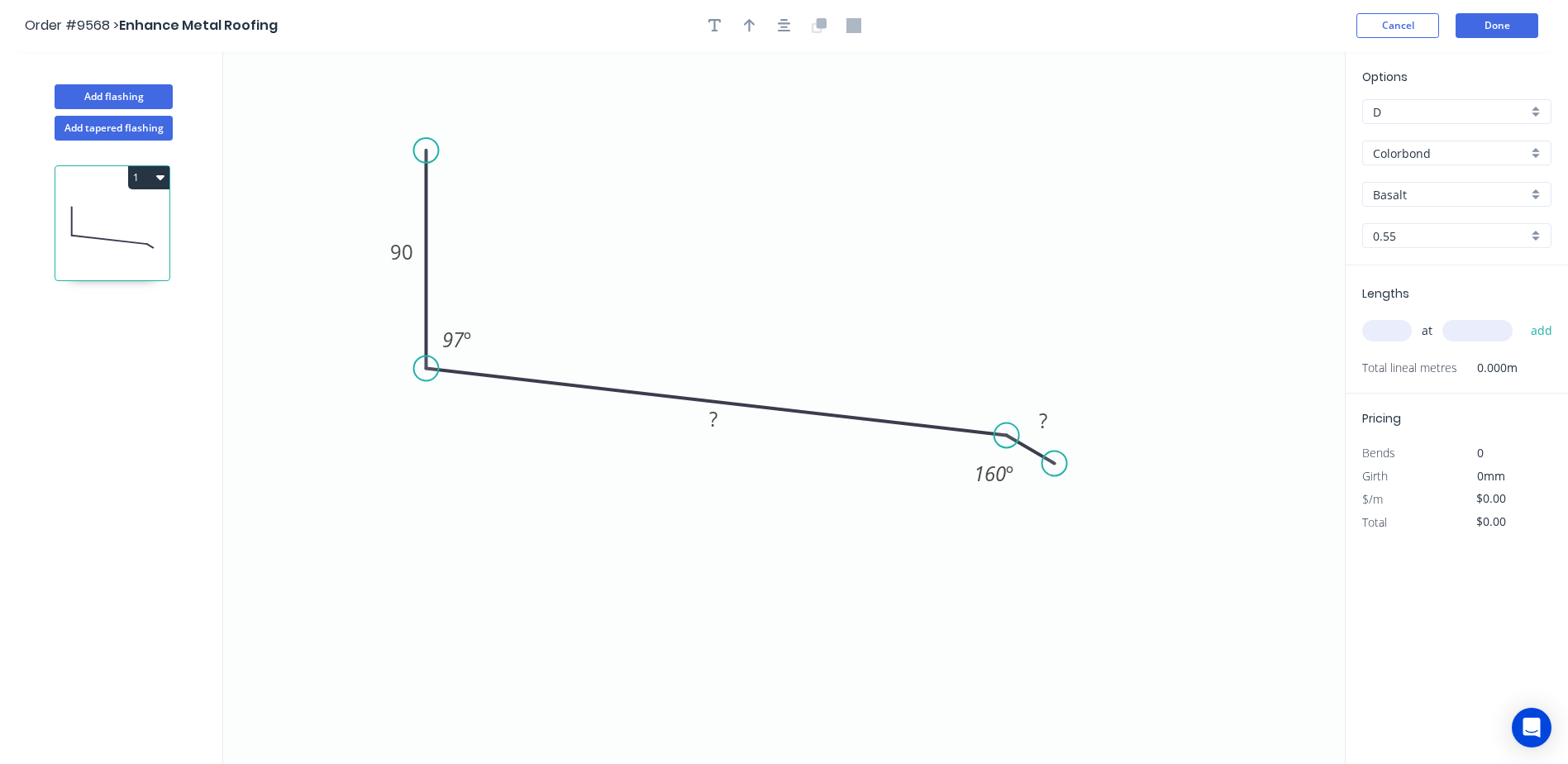
click at [1054, 464] on circle at bounding box center [1054, 463] width 25 height 25
click at [1043, 418] on tspan "?" at bounding box center [1043, 420] width 9 height 27
click at [749, 253] on icon "0 90 ? 20 97 º 160 º" at bounding box center [784, 407] width 1121 height 713
click at [728, 425] on rect at bounding box center [713, 419] width 33 height 23
click at [839, 259] on icon "0 90 140 20 97 º 160 º" at bounding box center [784, 407] width 1121 height 713
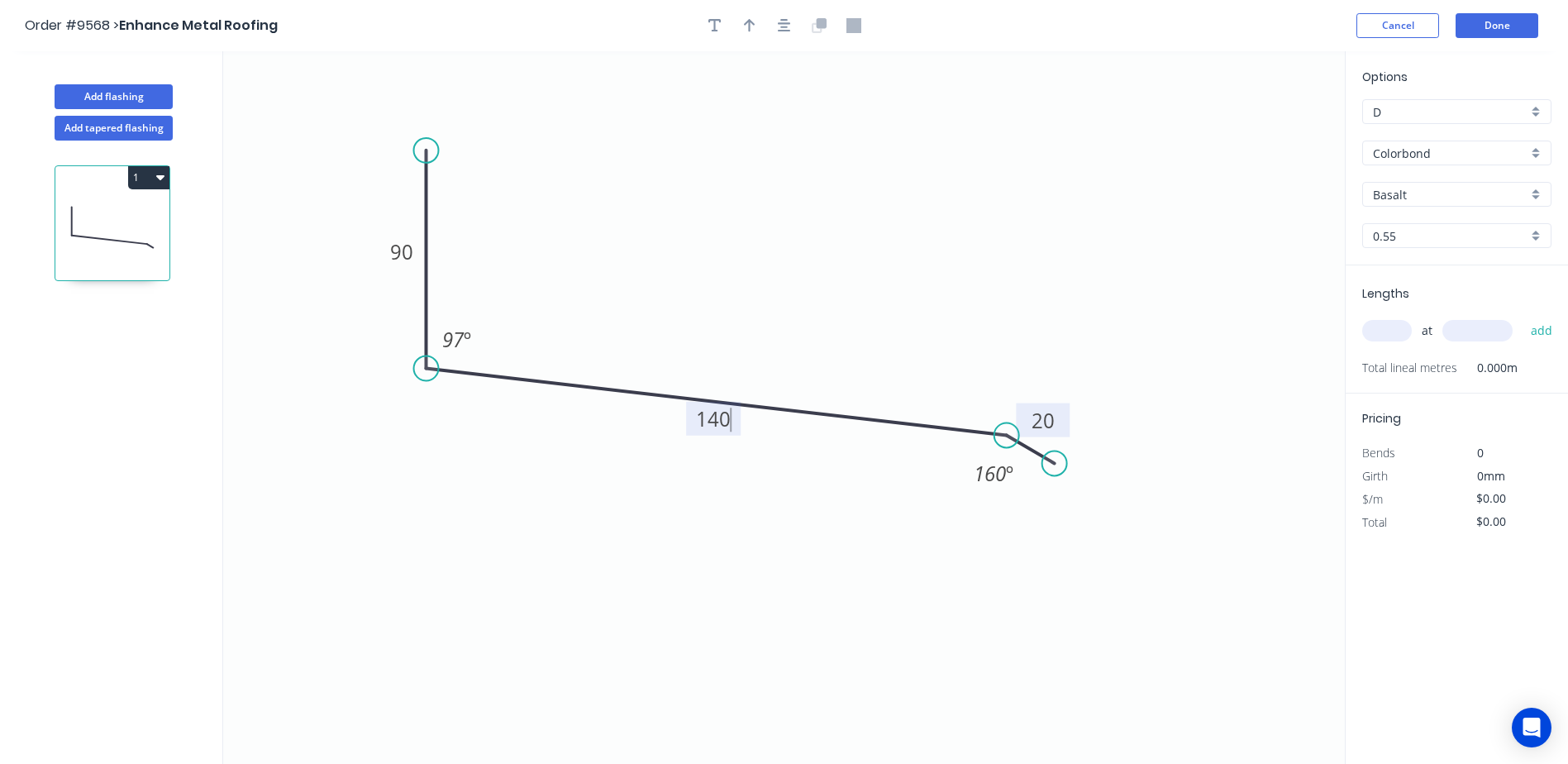
type input "$8.61"
click at [747, 22] on icon "button" at bounding box center [749, 26] width 11 height 13
drag, startPoint x: 1258, startPoint y: 131, endPoint x: 707, endPoint y: 247, distance: 563.1
click at [707, 247] on icon at bounding box center [707, 228] width 15 height 53
click at [1424, 199] on input "Basalt" at bounding box center [1450, 194] width 154 height 17
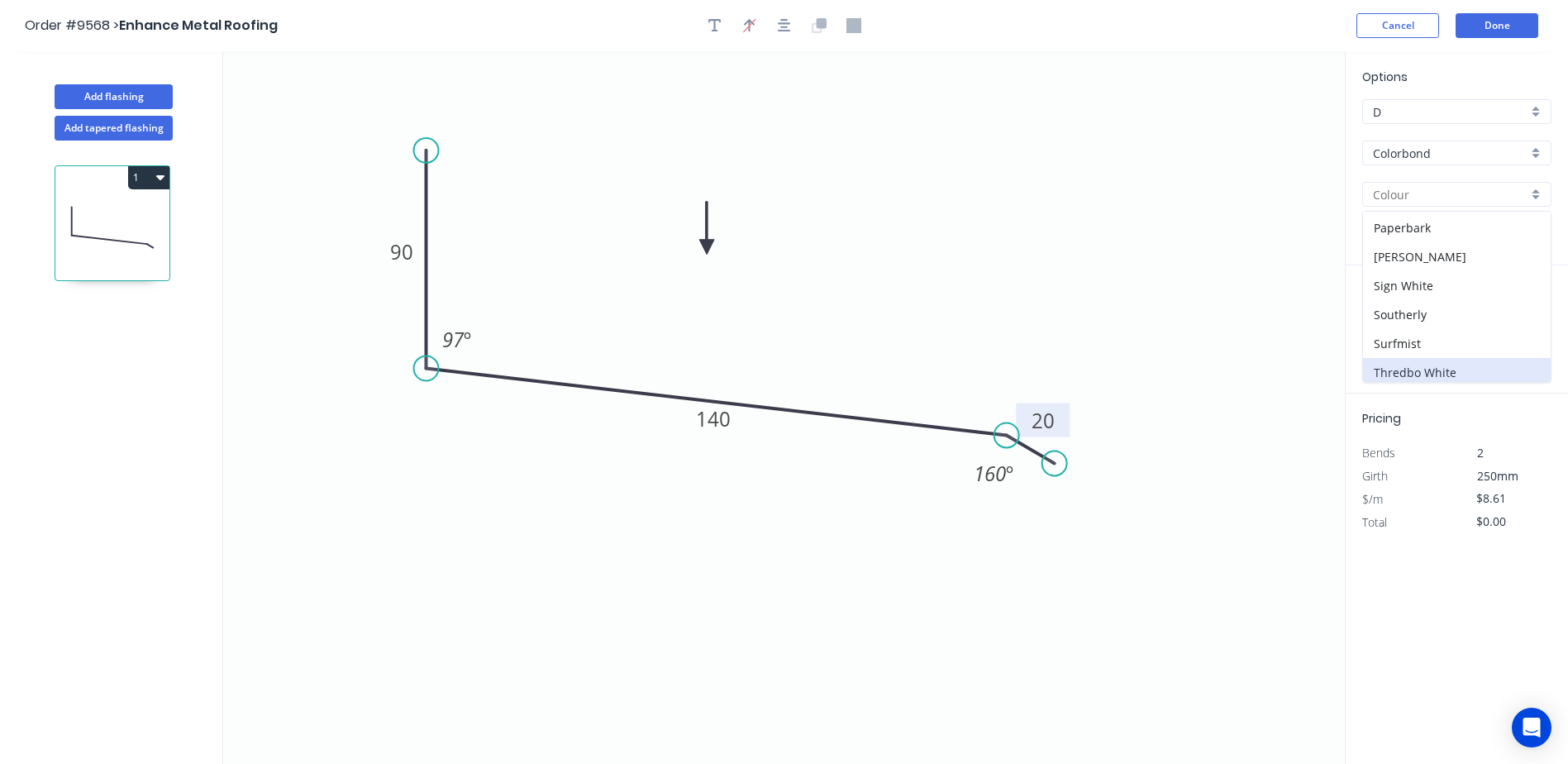
scroll to position [496, 0]
click at [1424, 311] on div "Surfmist" at bounding box center [1456, 309] width 187 height 29
type input "Surfmist"
click at [1390, 325] on input "text" at bounding box center [1386, 330] width 49 height 22
type input "1"
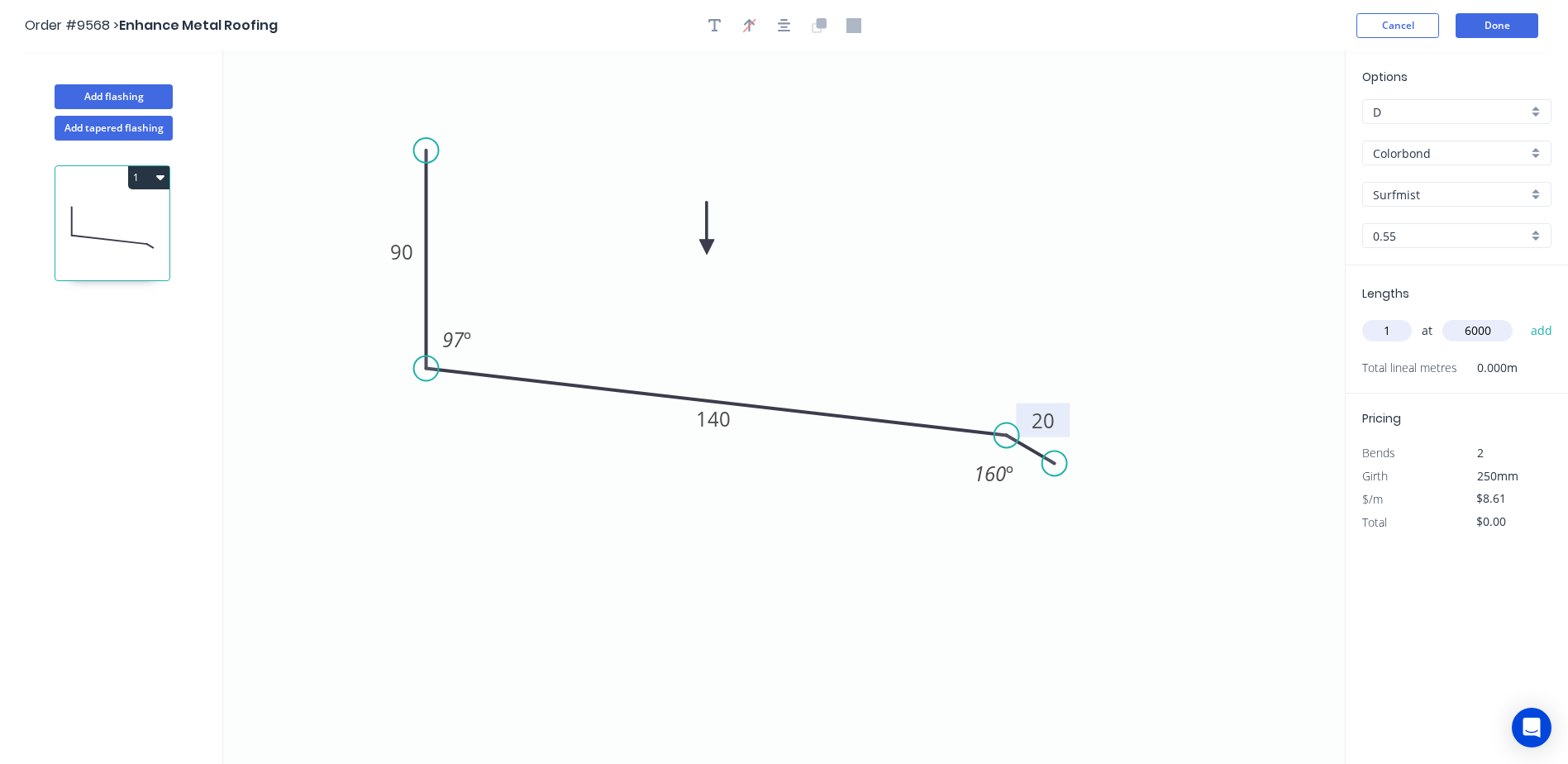
type input "6000"
click at [1523, 316] on button "add" at bounding box center [1542, 330] width 39 height 28
type input "$51.66"
type input "1"
type input "4600"
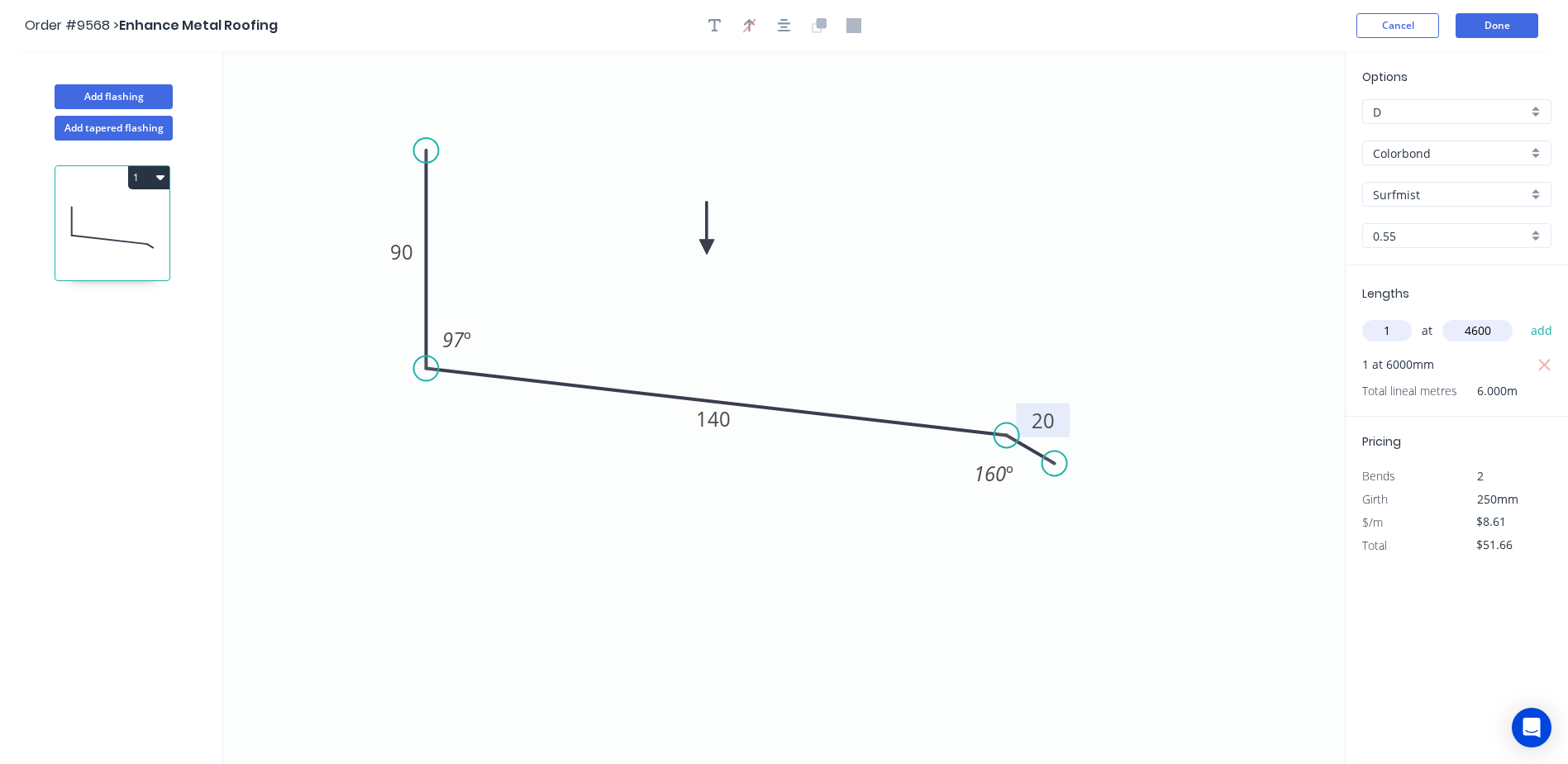
click at [1523, 316] on button "add" at bounding box center [1542, 330] width 39 height 28
type input "$91.27"
type input "1"
type input "2100"
click at [1523, 316] on button "add" at bounding box center [1542, 330] width 39 height 28
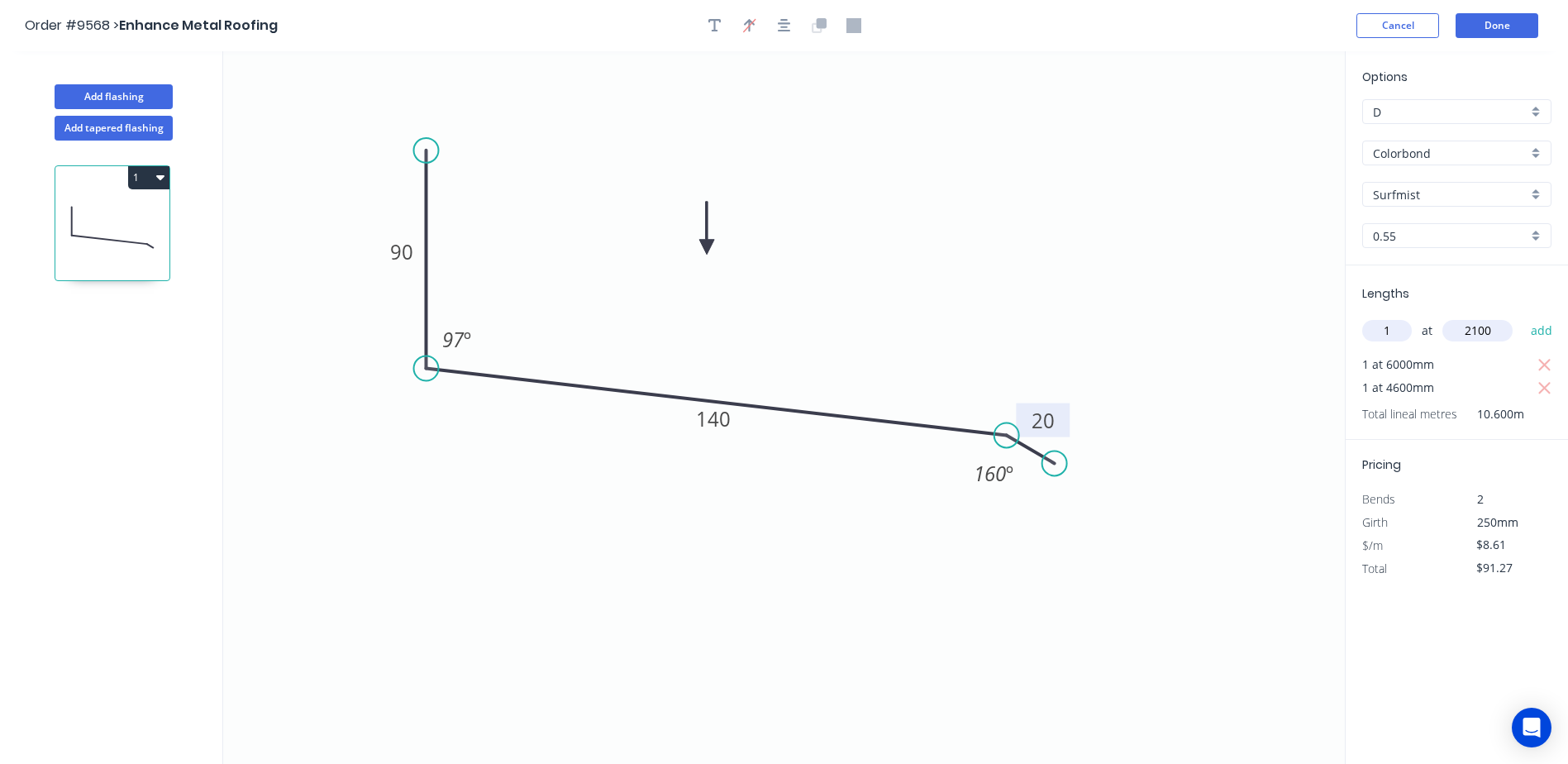
type input "$109.35"
click at [1476, 22] on button "Done" at bounding box center [1496, 26] width 82 height 25
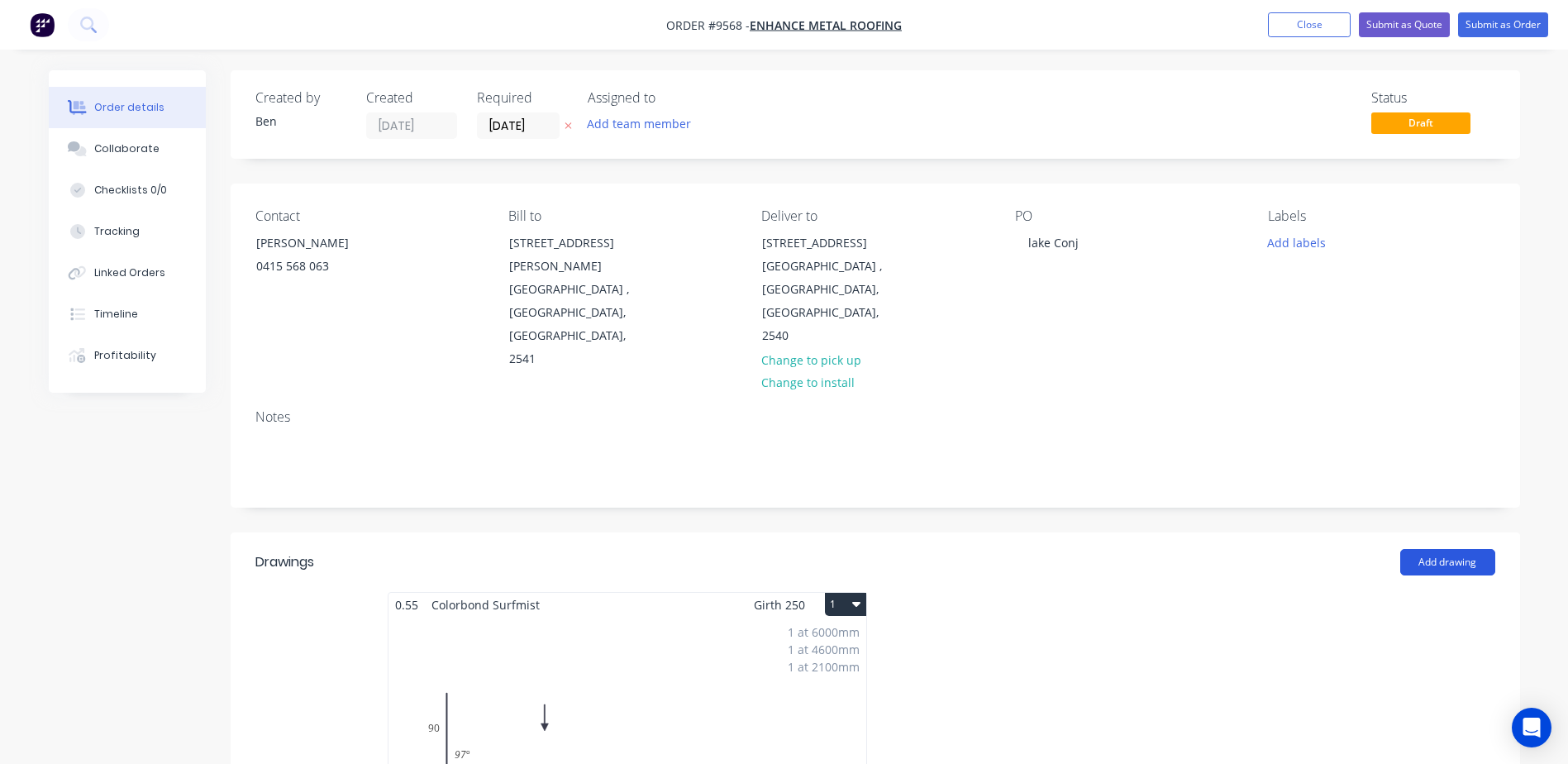
click at [1438, 549] on button "Add drawing" at bounding box center [1447, 562] width 95 height 27
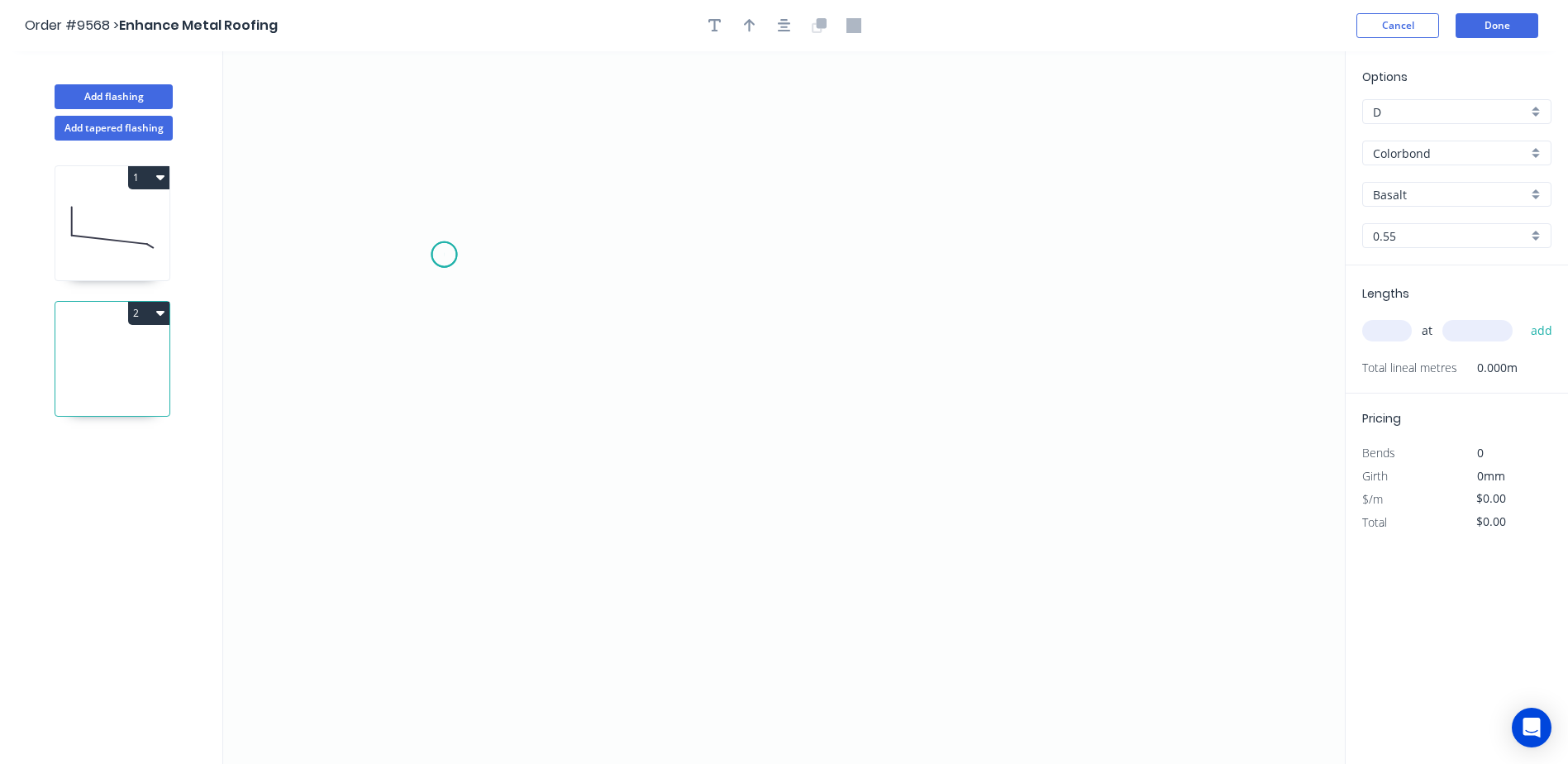
click at [444, 255] on icon "0" at bounding box center [784, 407] width 1121 height 713
drag, startPoint x: 445, startPoint y: 476, endPoint x: 573, endPoint y: 466, distance: 128.4
click at [446, 474] on icon "0" at bounding box center [784, 407] width 1121 height 713
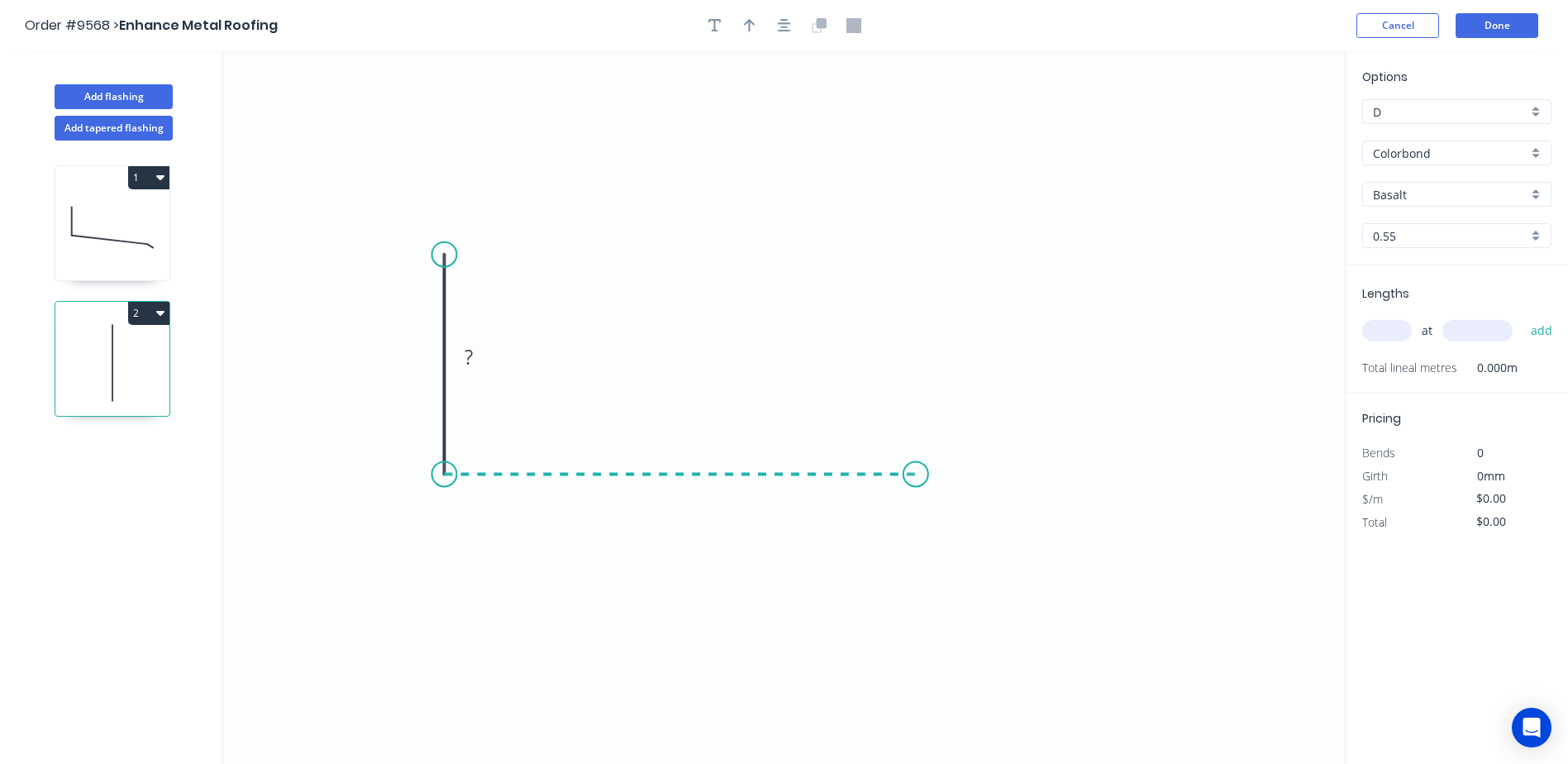
click at [916, 495] on icon "0 ?" at bounding box center [784, 407] width 1121 height 713
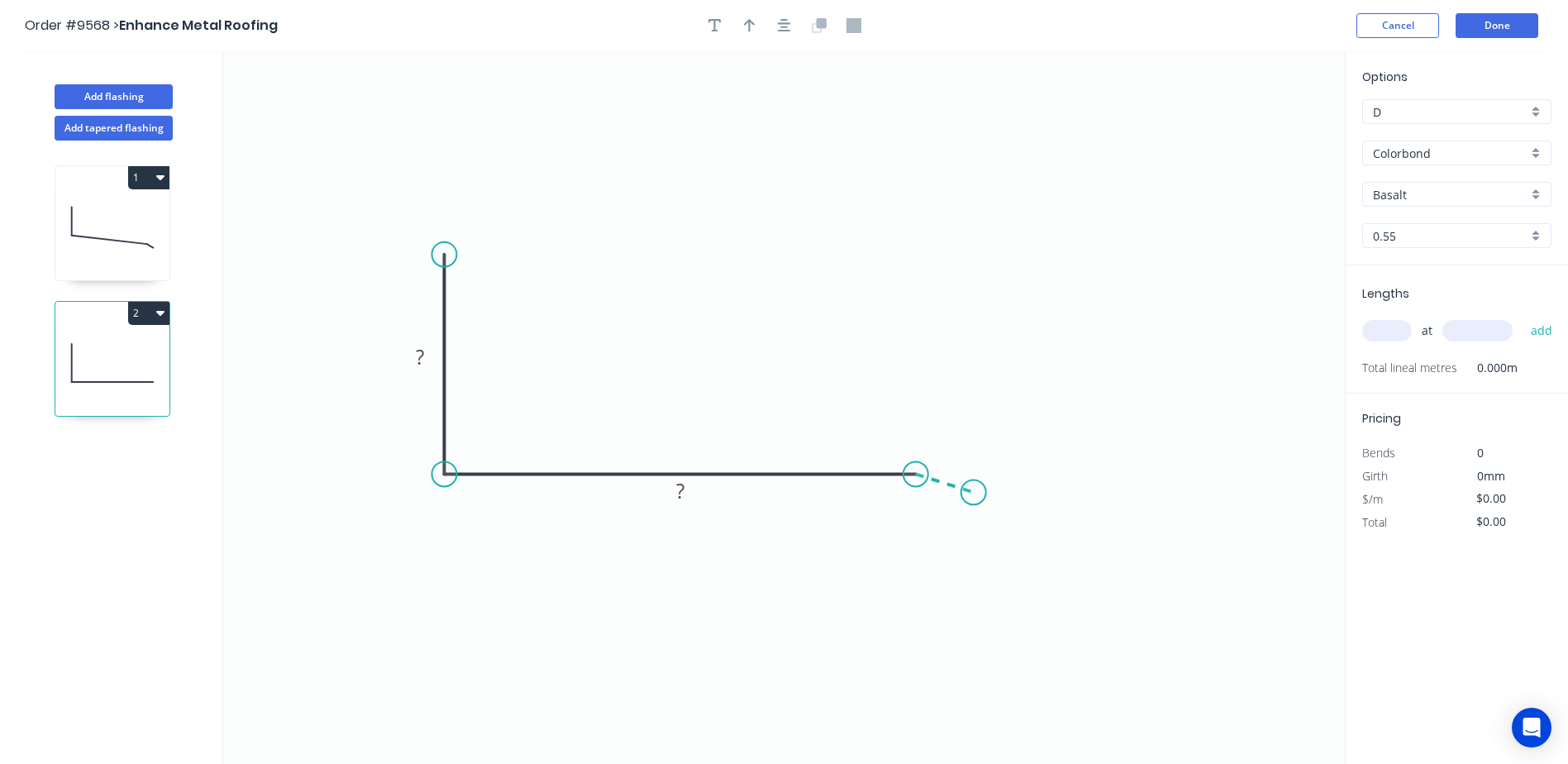
click at [974, 492] on icon "0 ? ?" at bounding box center [784, 407] width 1121 height 713
click at [415, 360] on tspan "?" at bounding box center [419, 356] width 9 height 27
click at [749, 25] on icon "button" at bounding box center [749, 26] width 11 height 13
type input "$14.75"
drag, startPoint x: 1262, startPoint y: 133, endPoint x: 674, endPoint y: 345, distance: 625.1
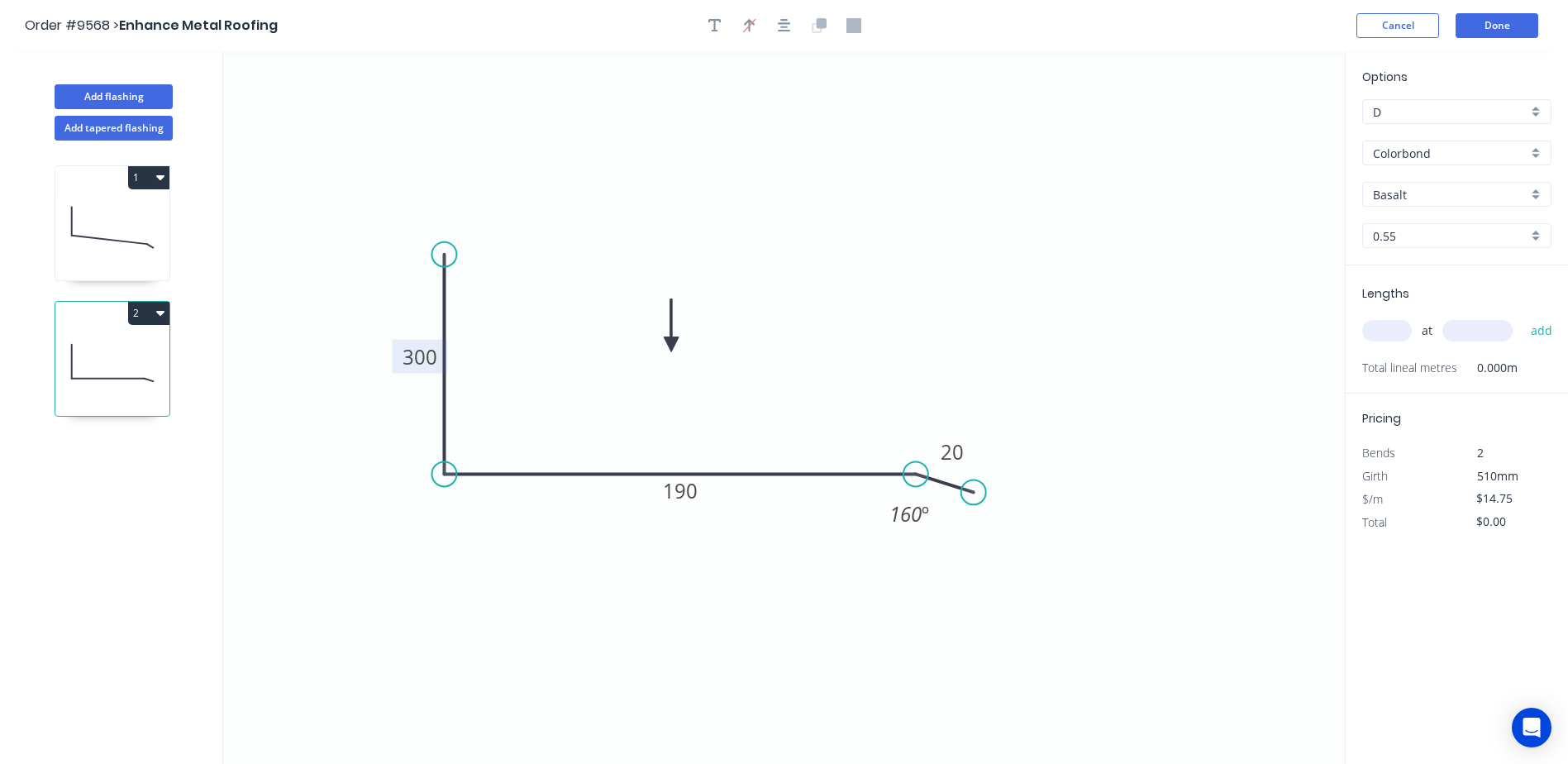
click at [672, 345] on icon at bounding box center [671, 326] width 15 height 53
click at [1444, 200] on input "Basalt" at bounding box center [1450, 194] width 154 height 17
click at [1428, 305] on div "Surfmist" at bounding box center [1456, 309] width 187 height 29
type input "Surfmist"
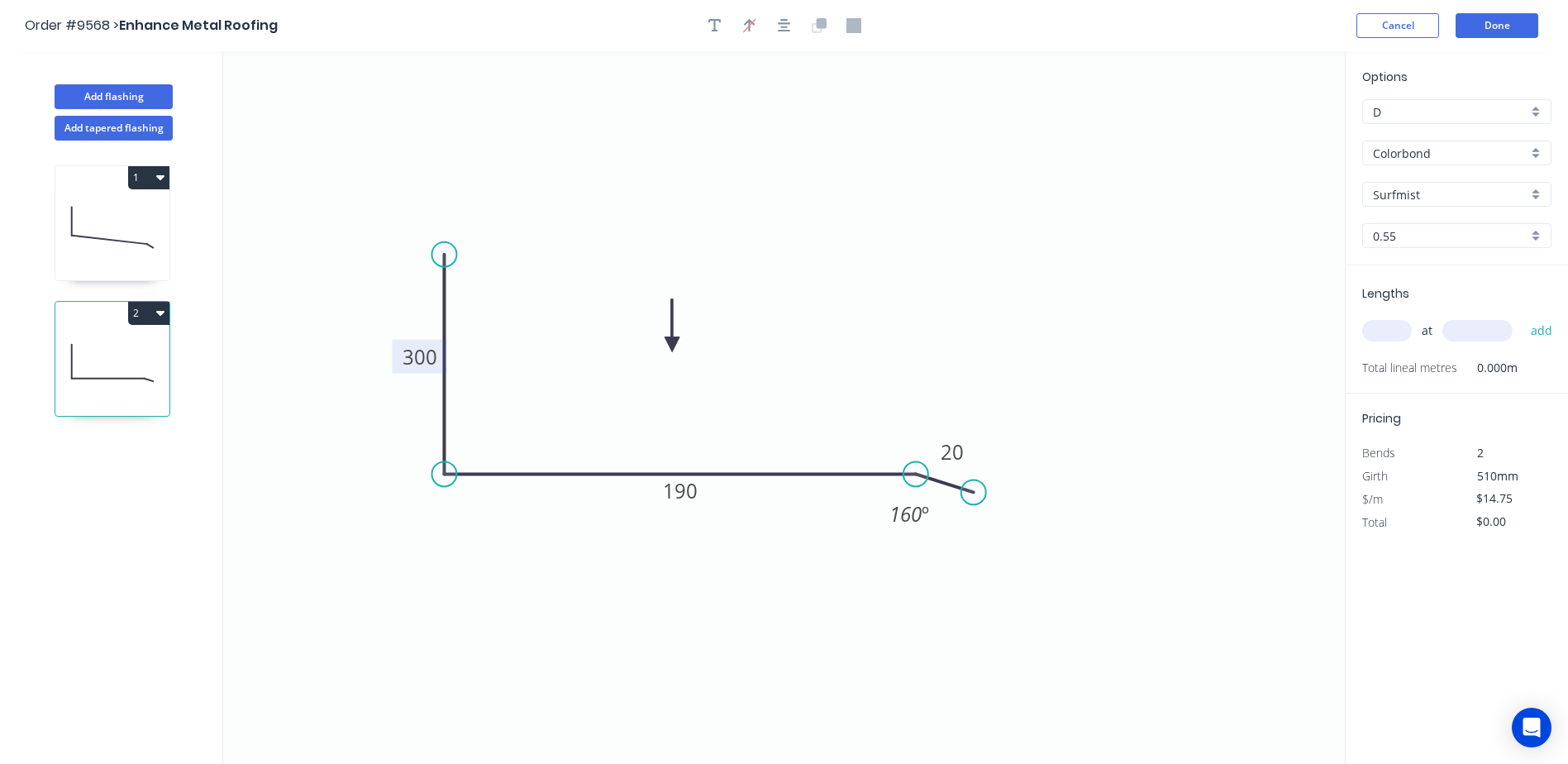
click at [1386, 329] on input "text" at bounding box center [1386, 330] width 49 height 22
type input "1"
type input "1500"
click at [1523, 316] on button "add" at bounding box center [1542, 330] width 39 height 28
type input "$22.13"
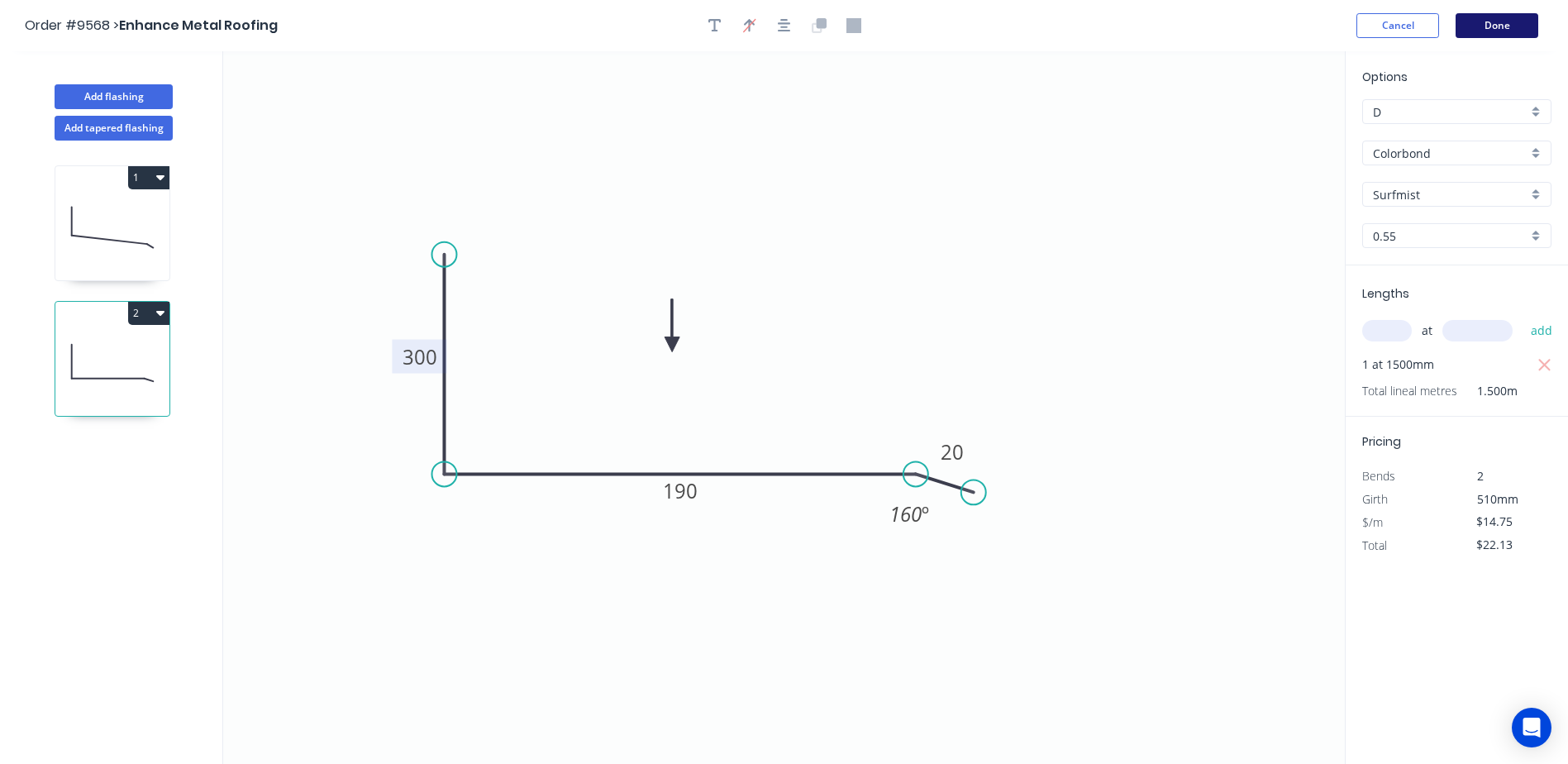
click at [1489, 25] on button "Done" at bounding box center [1496, 26] width 82 height 25
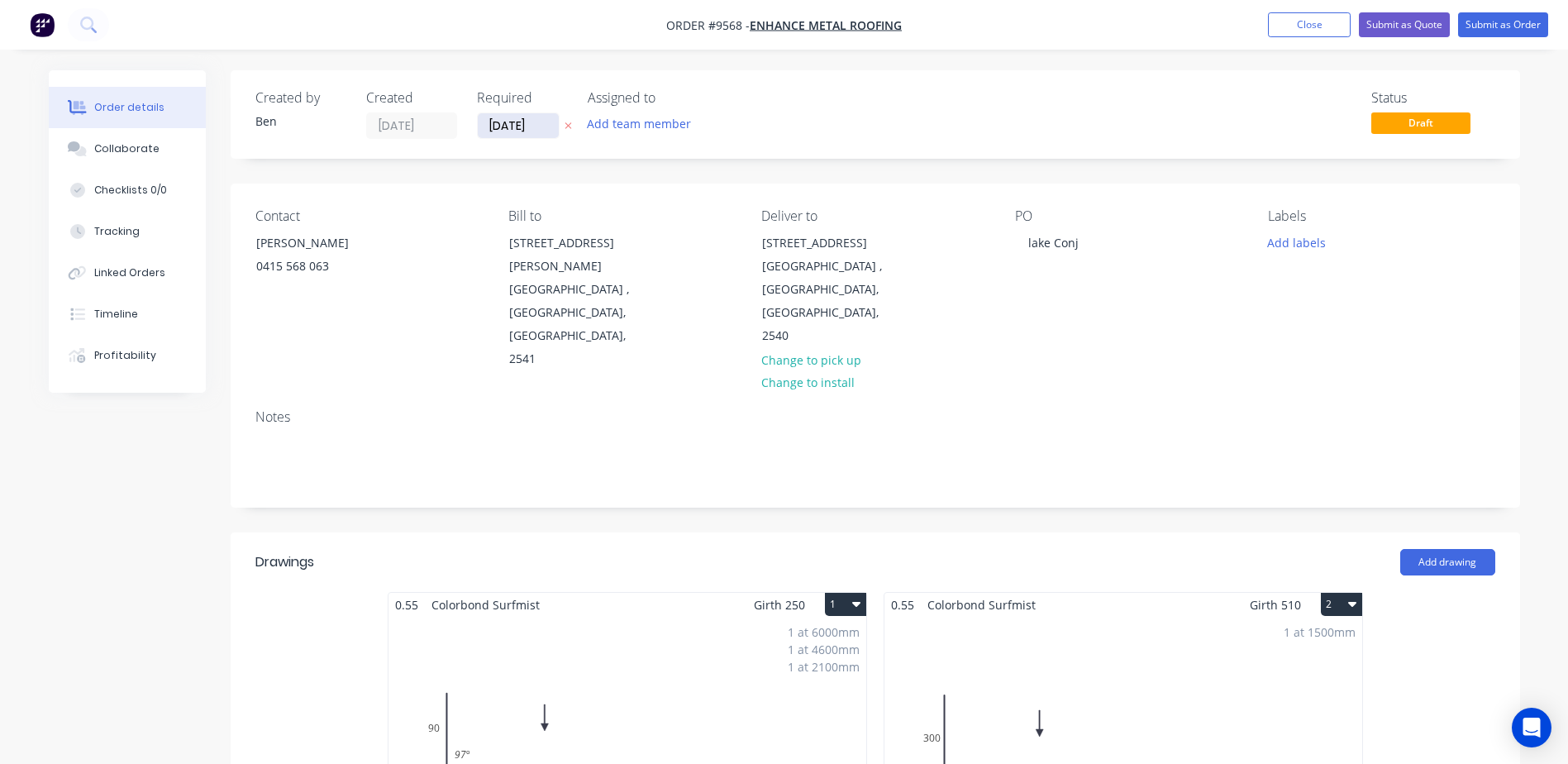
click at [518, 123] on input "[DATE]" at bounding box center [519, 126] width 81 height 25
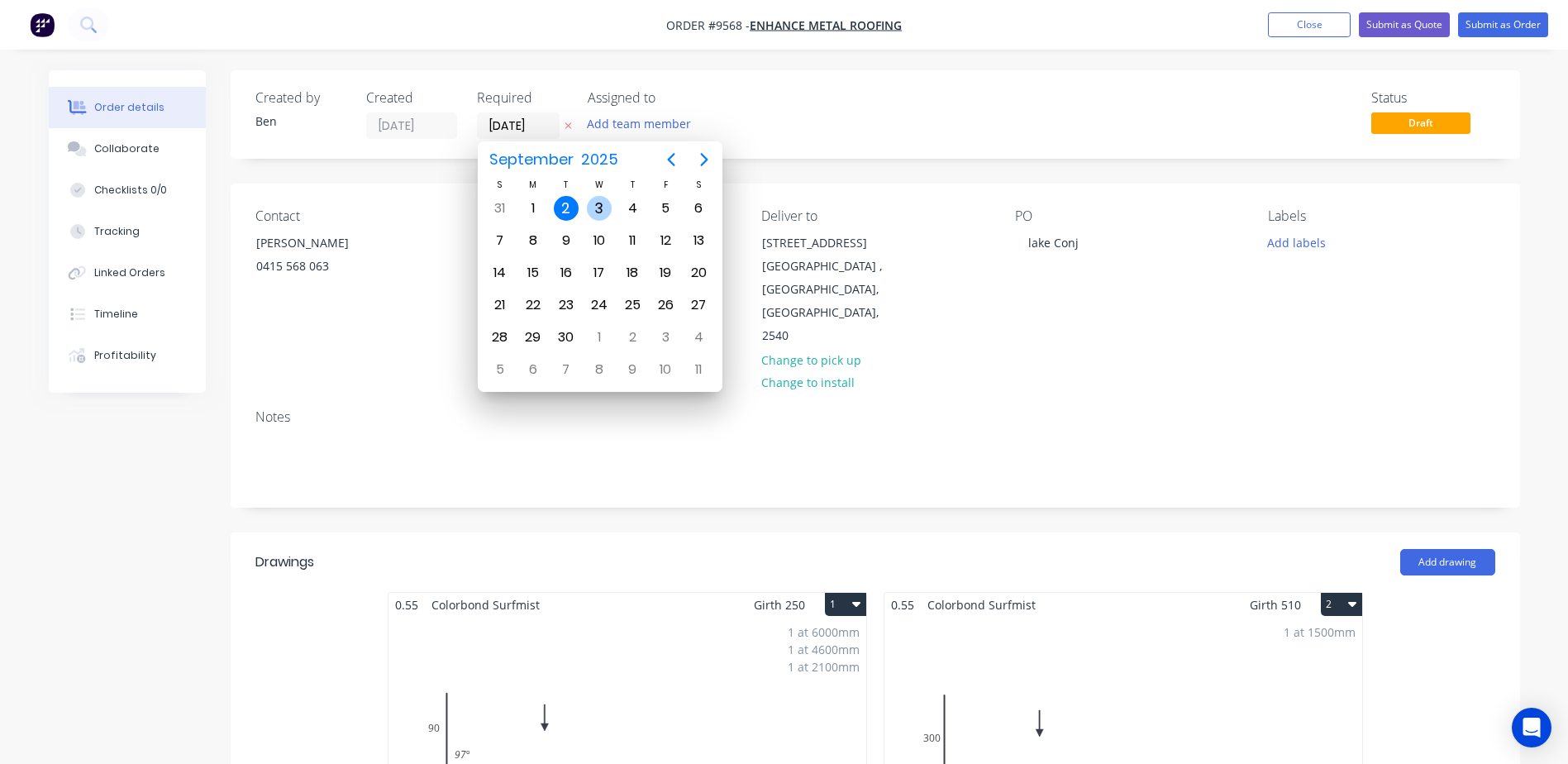
click at [605, 206] on div "3" at bounding box center [599, 208] width 25 height 25
type input "03/09/25"
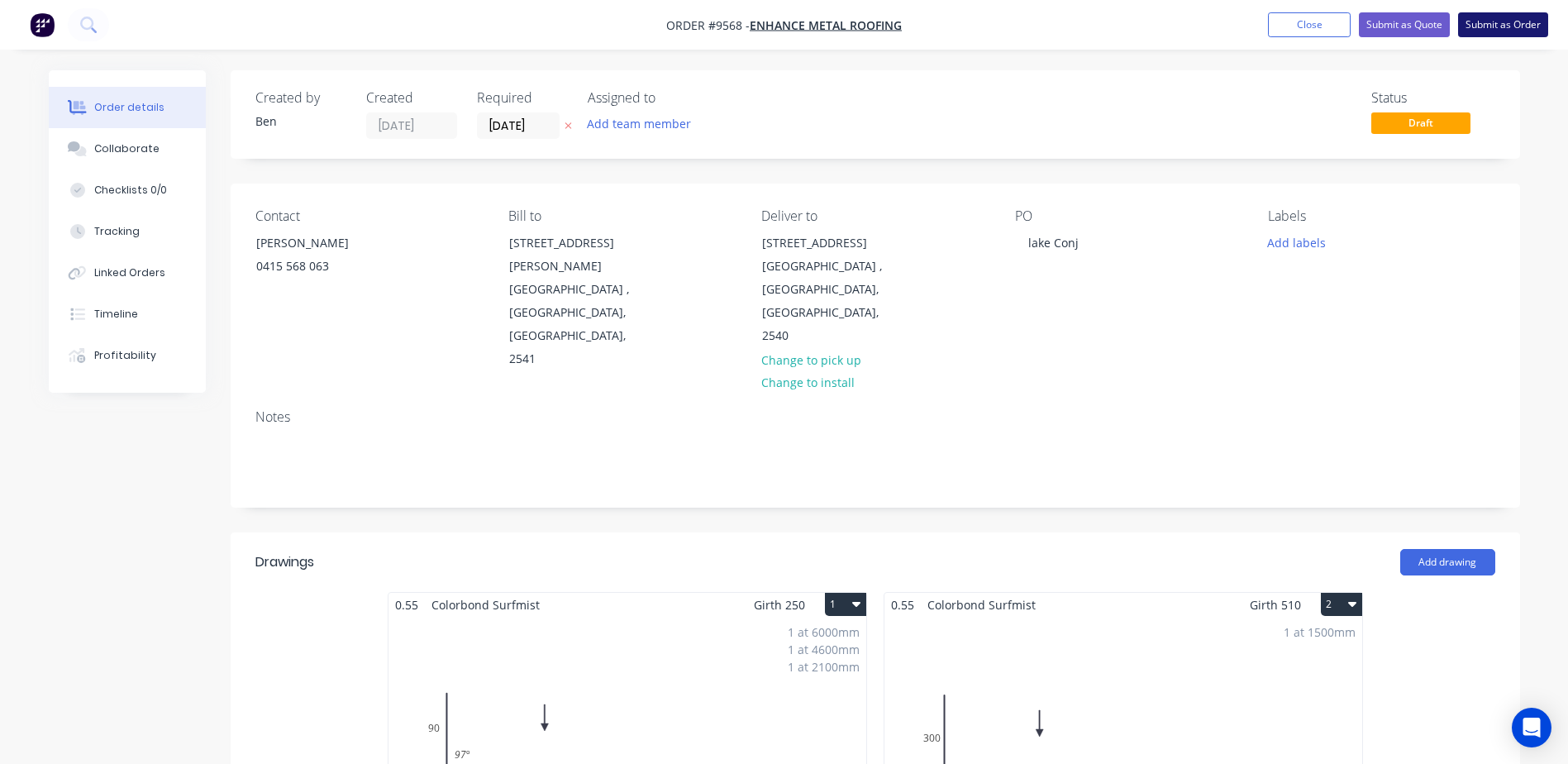
click at [1493, 21] on button "Submit as Order" at bounding box center [1502, 25] width 90 height 25
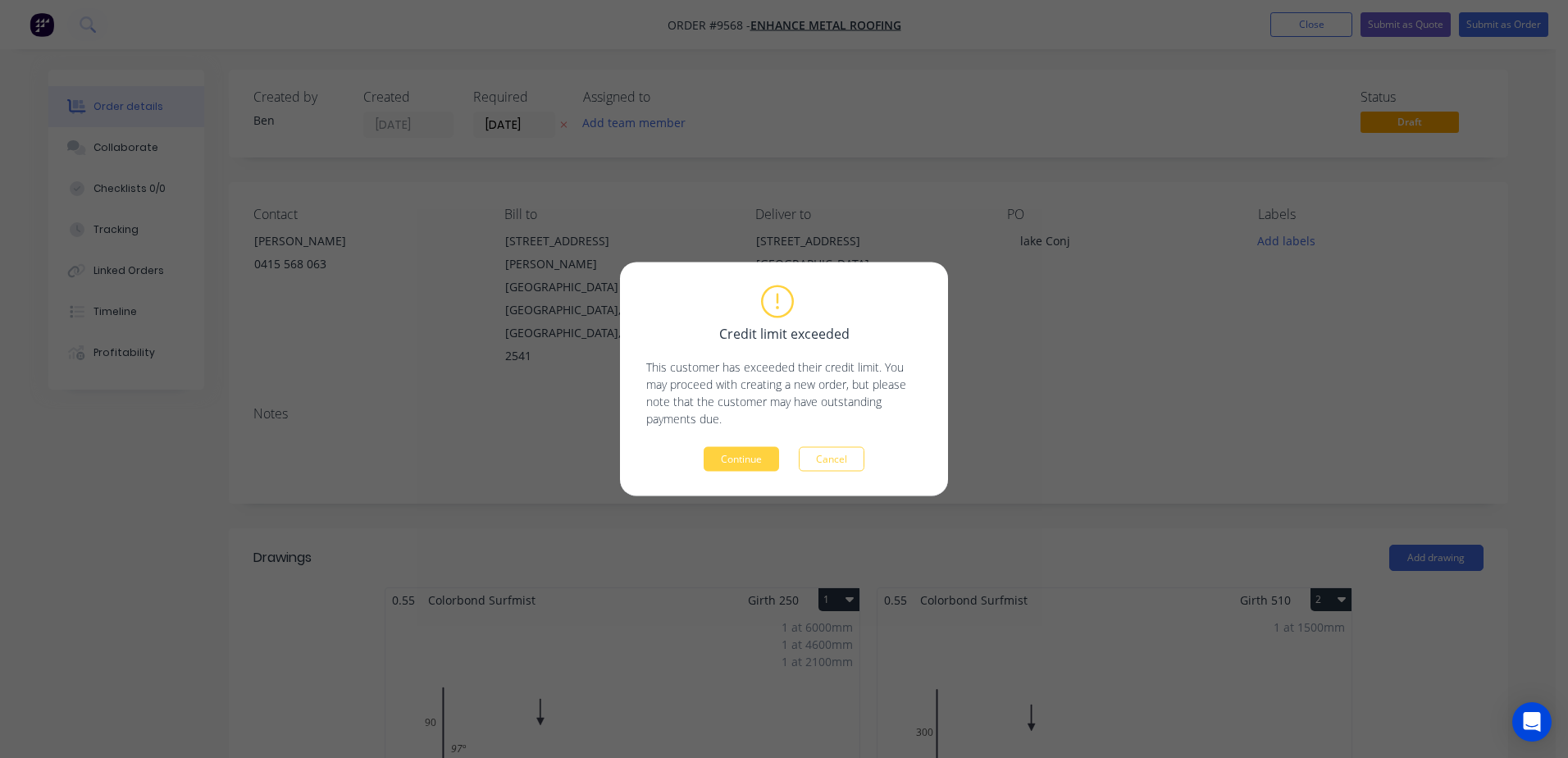
click at [741, 455] on button "Continue" at bounding box center [741, 459] width 75 height 24
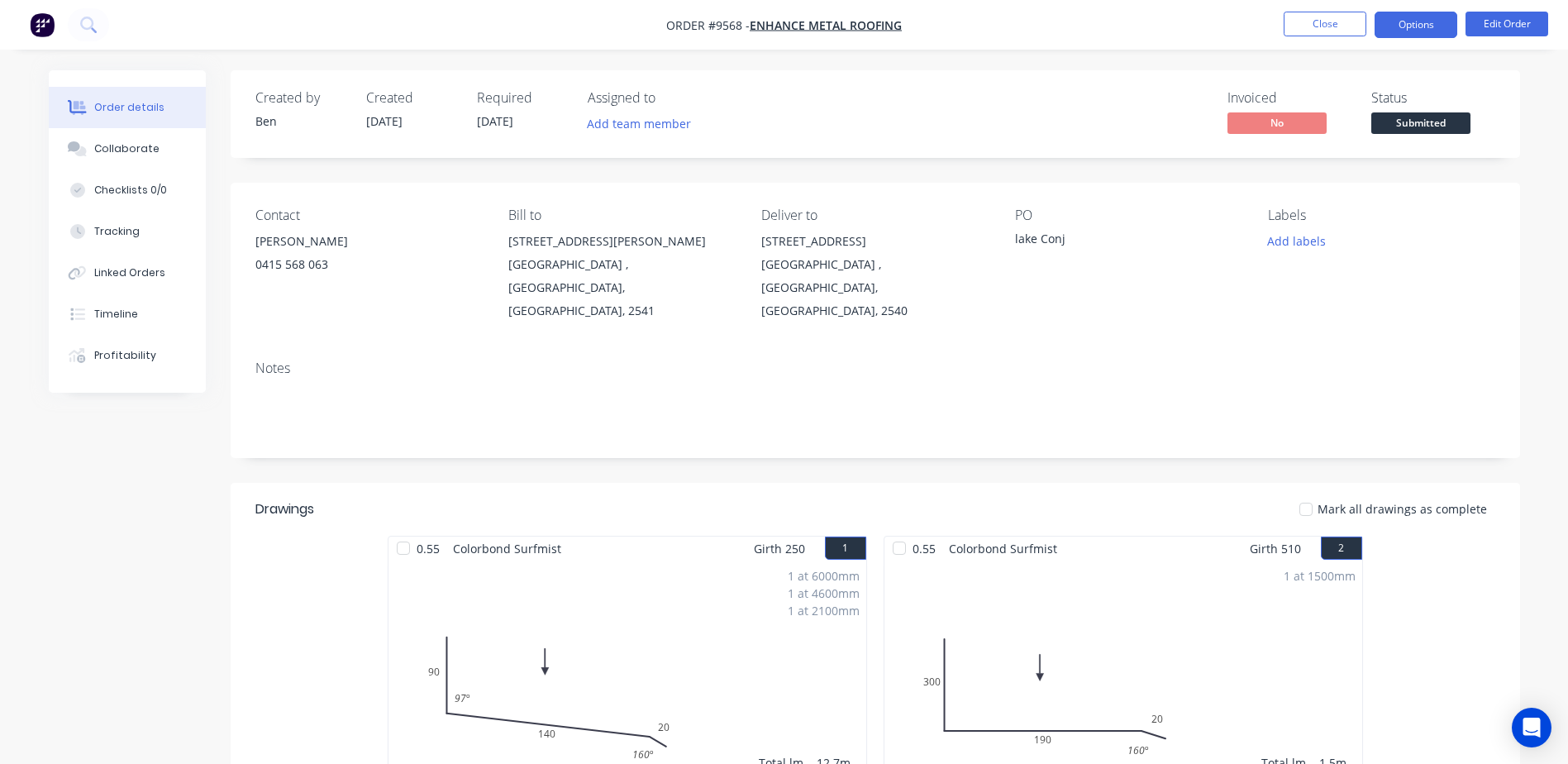
click at [1393, 20] on button "Options" at bounding box center [1415, 25] width 82 height 27
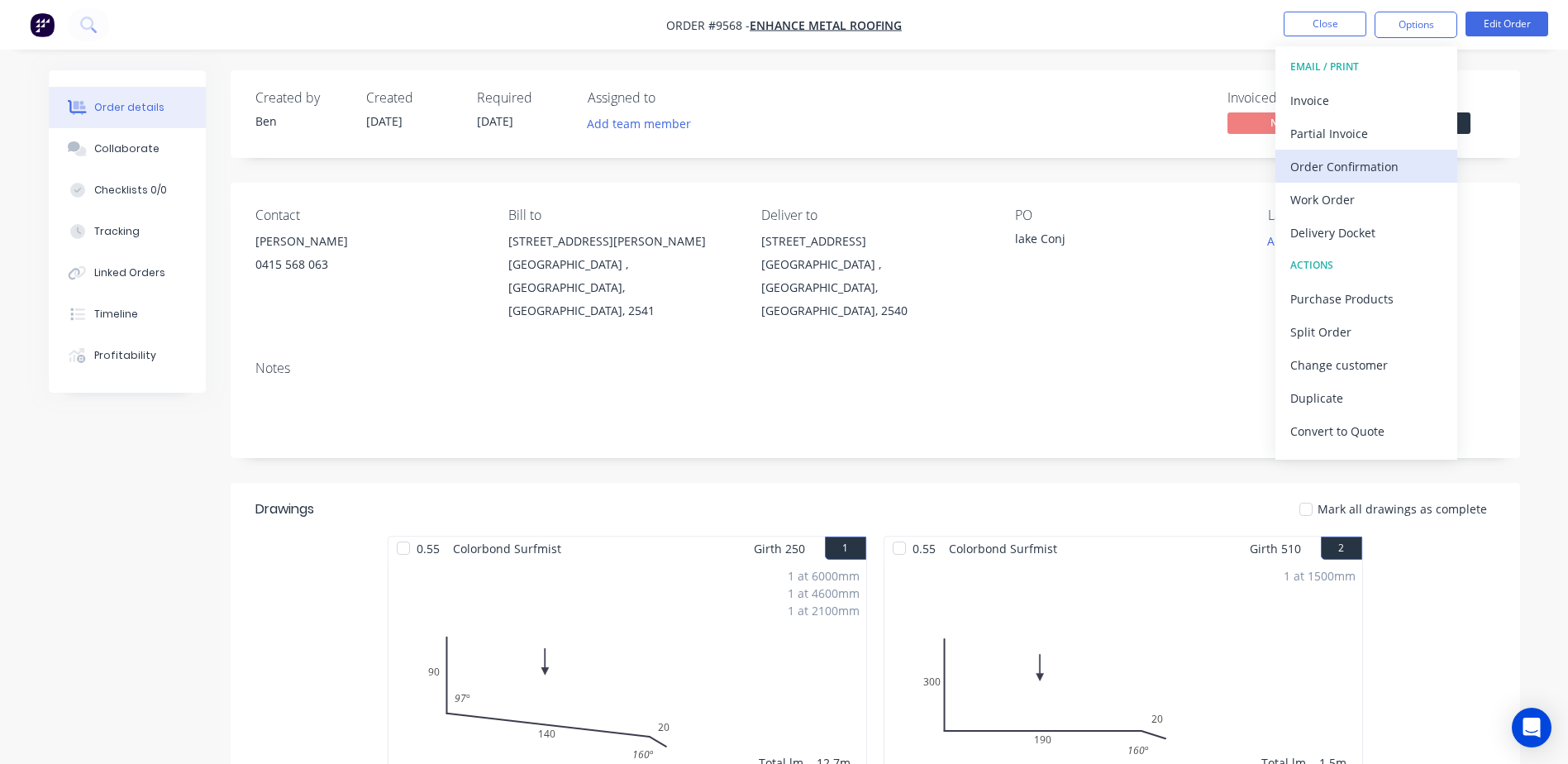
click at [1347, 165] on div "Order Confirmation" at bounding box center [1365, 166] width 152 height 24
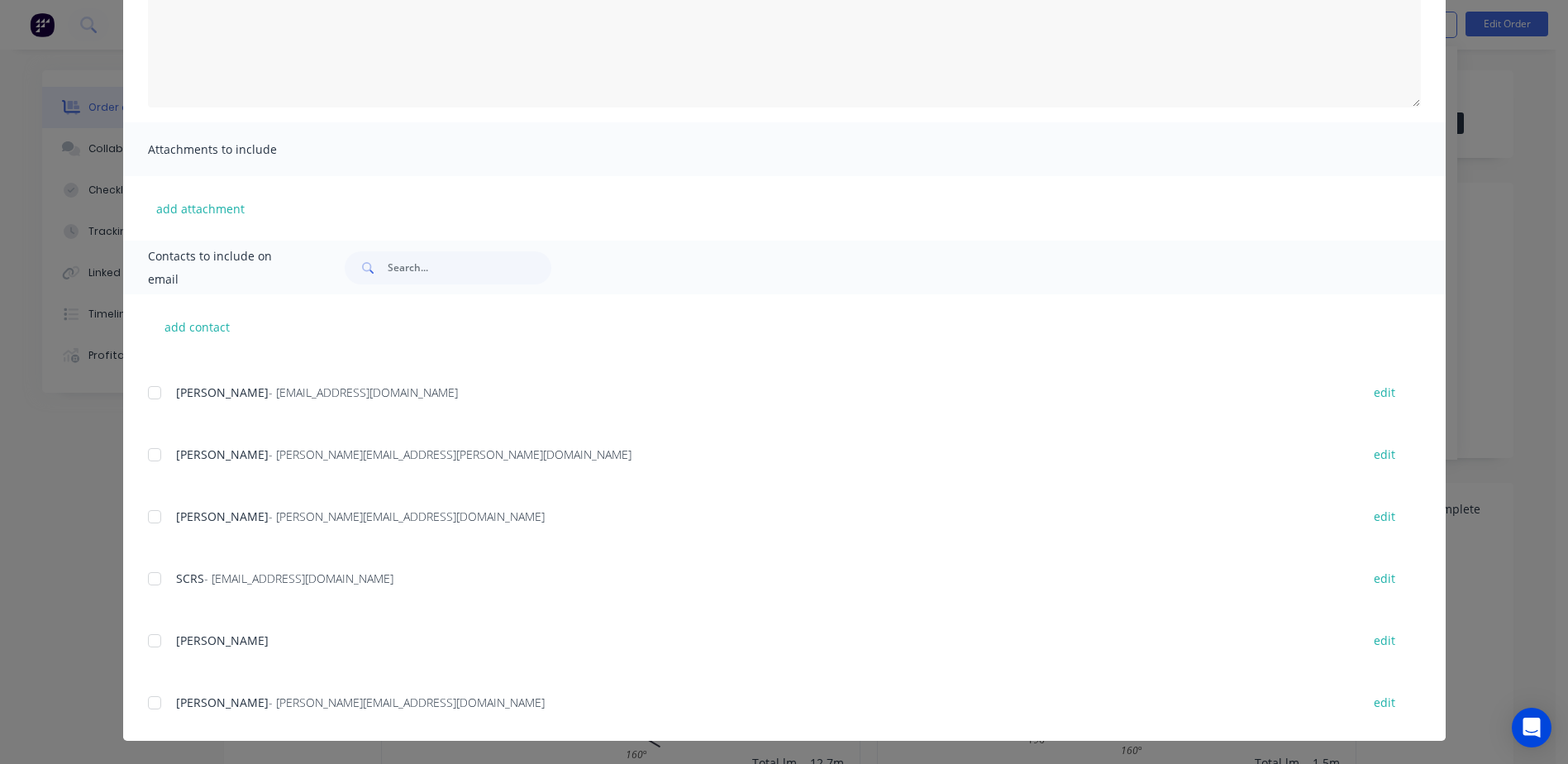
scroll to position [82, 0]
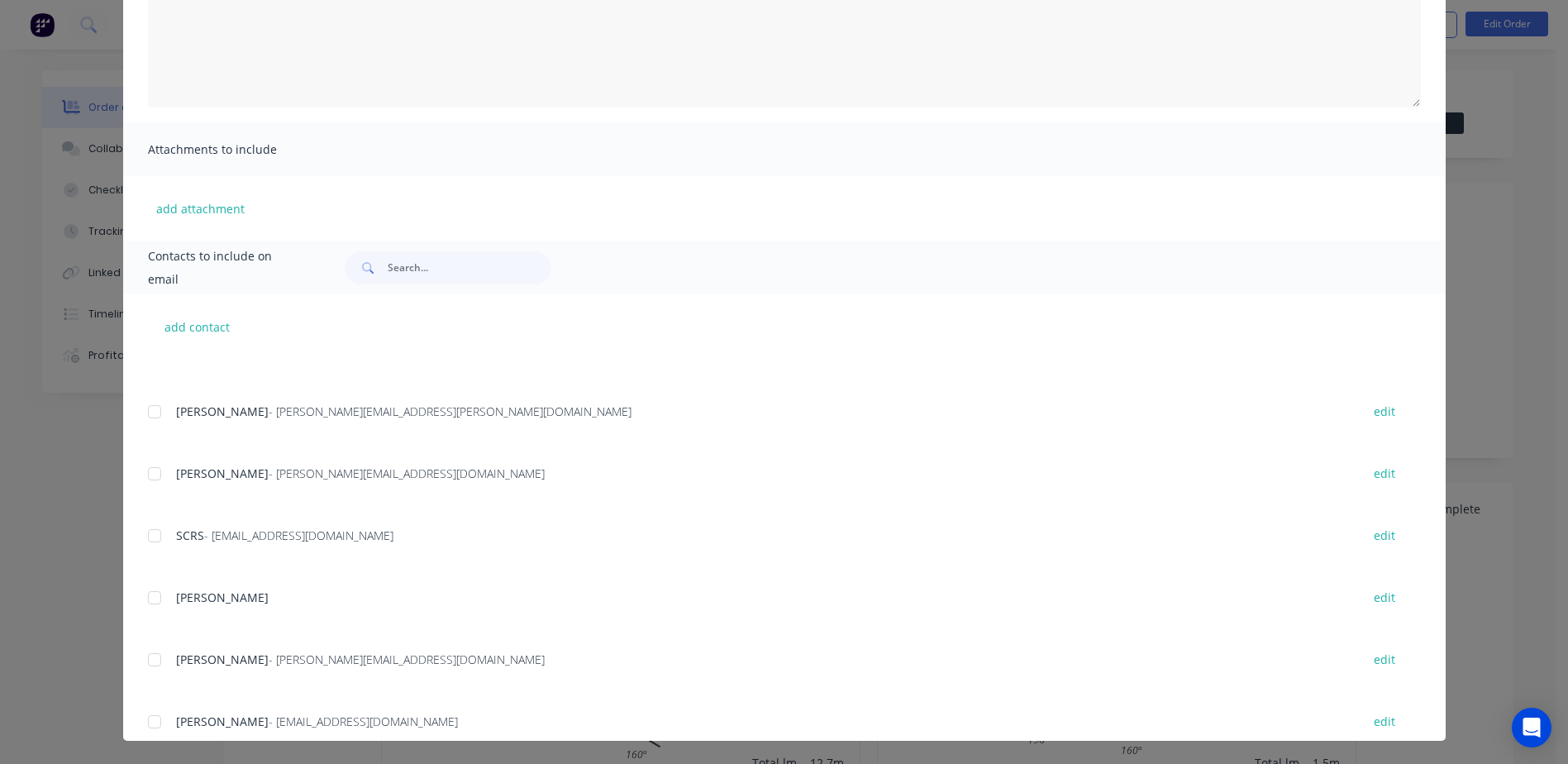
click at [147, 599] on div at bounding box center [154, 597] width 33 height 33
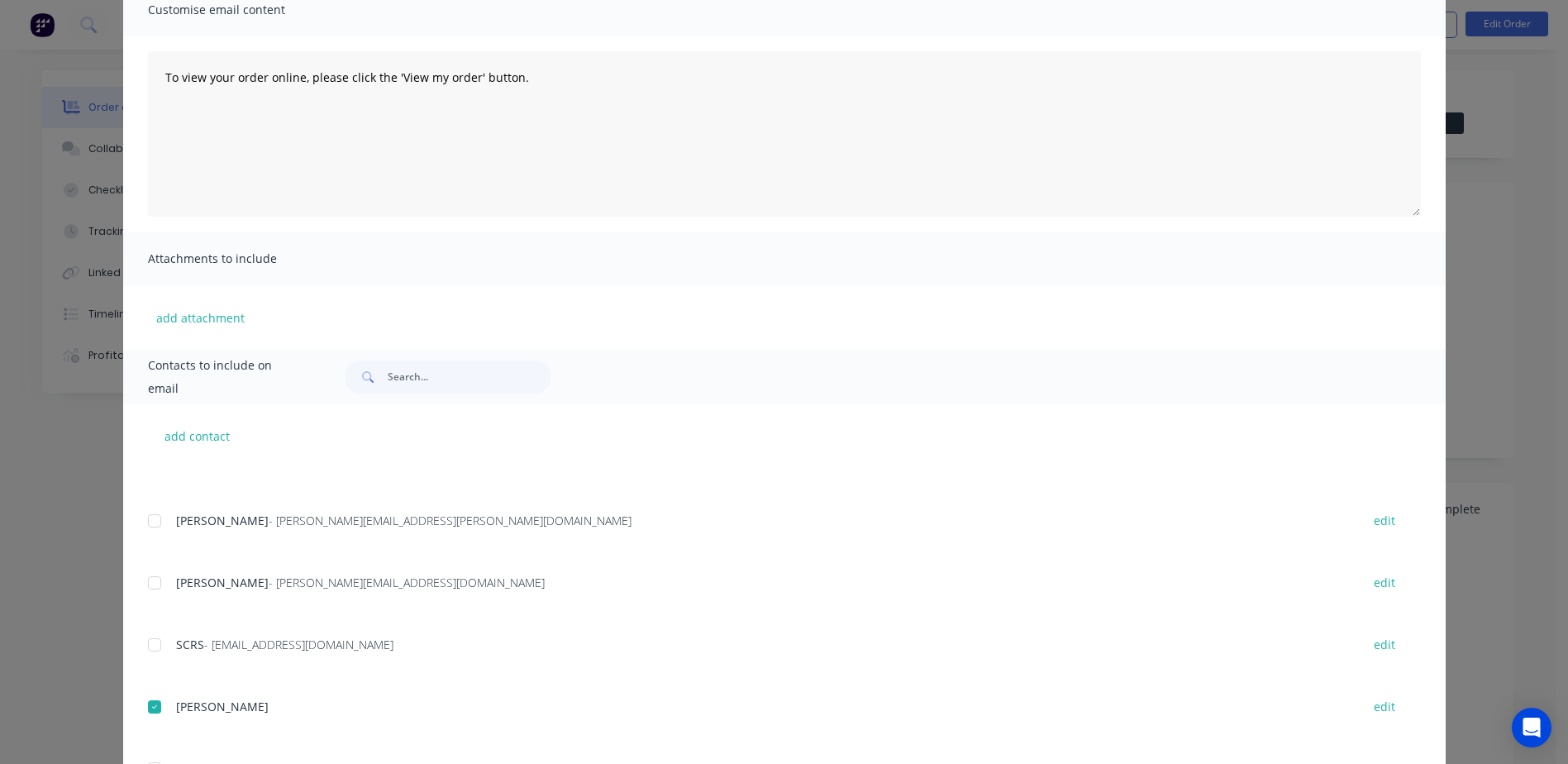
scroll to position [0, 0]
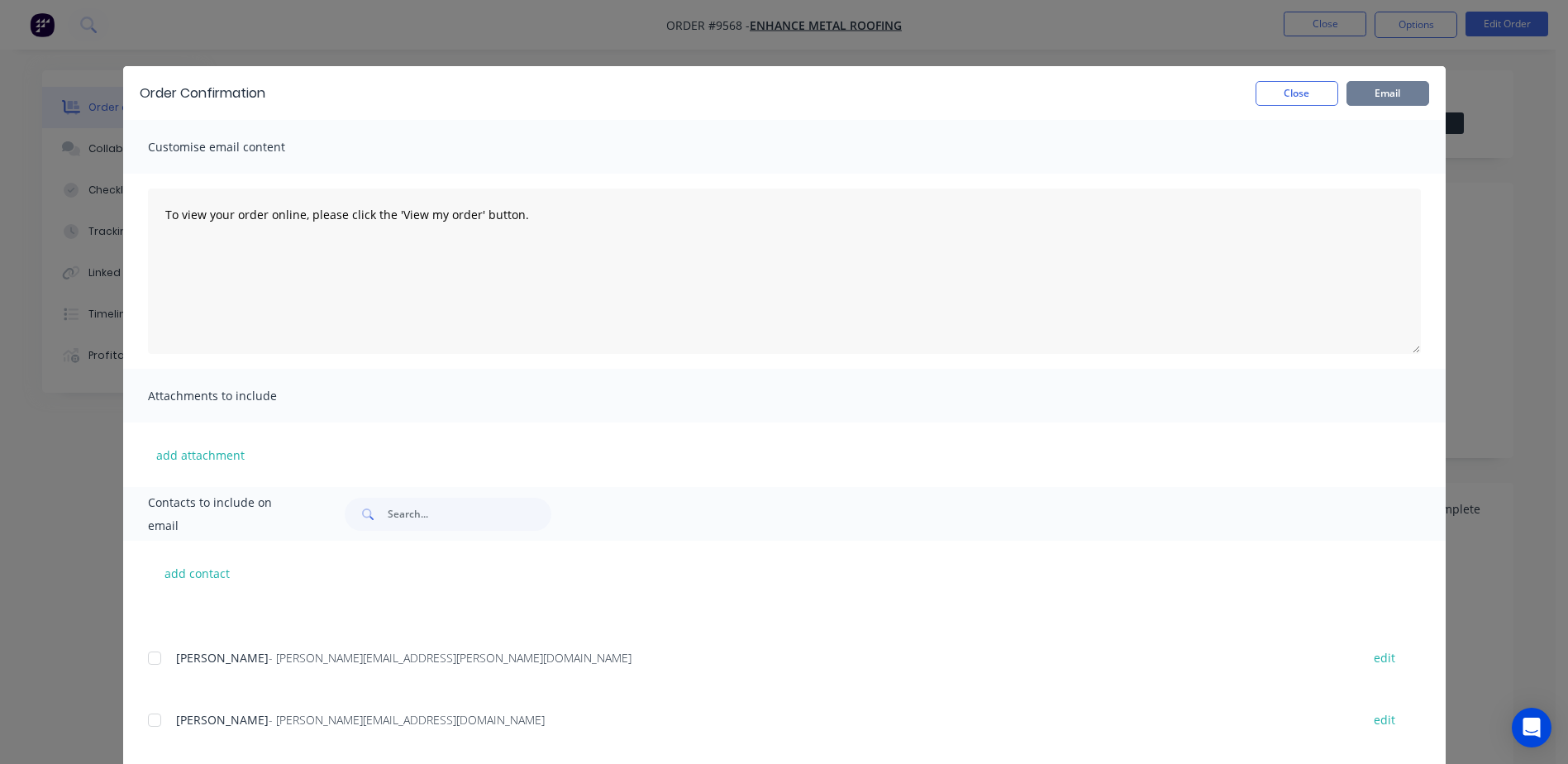
click at [1360, 90] on button "Email" at bounding box center [1387, 94] width 82 height 25
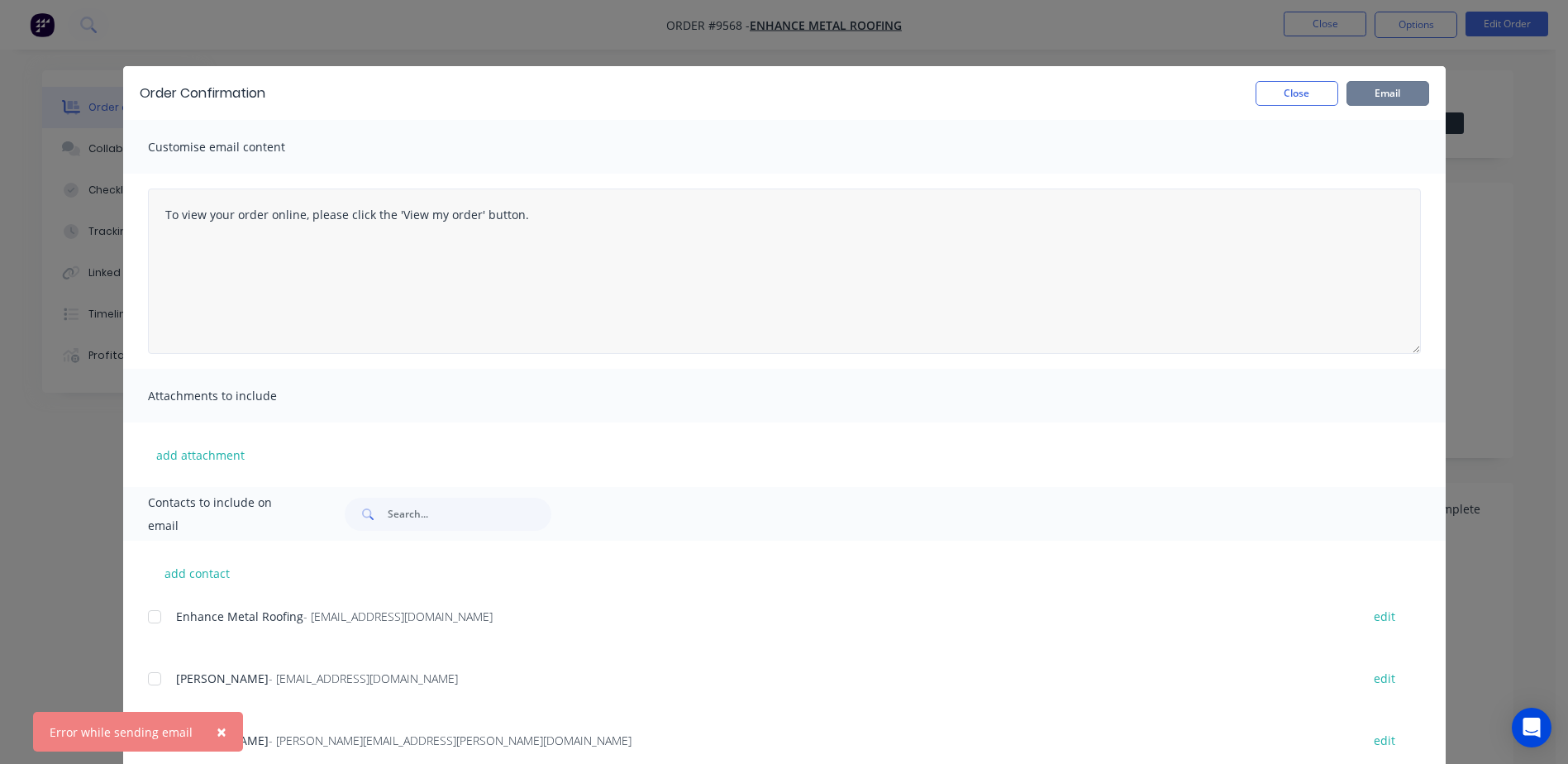
scroll to position [82, 0]
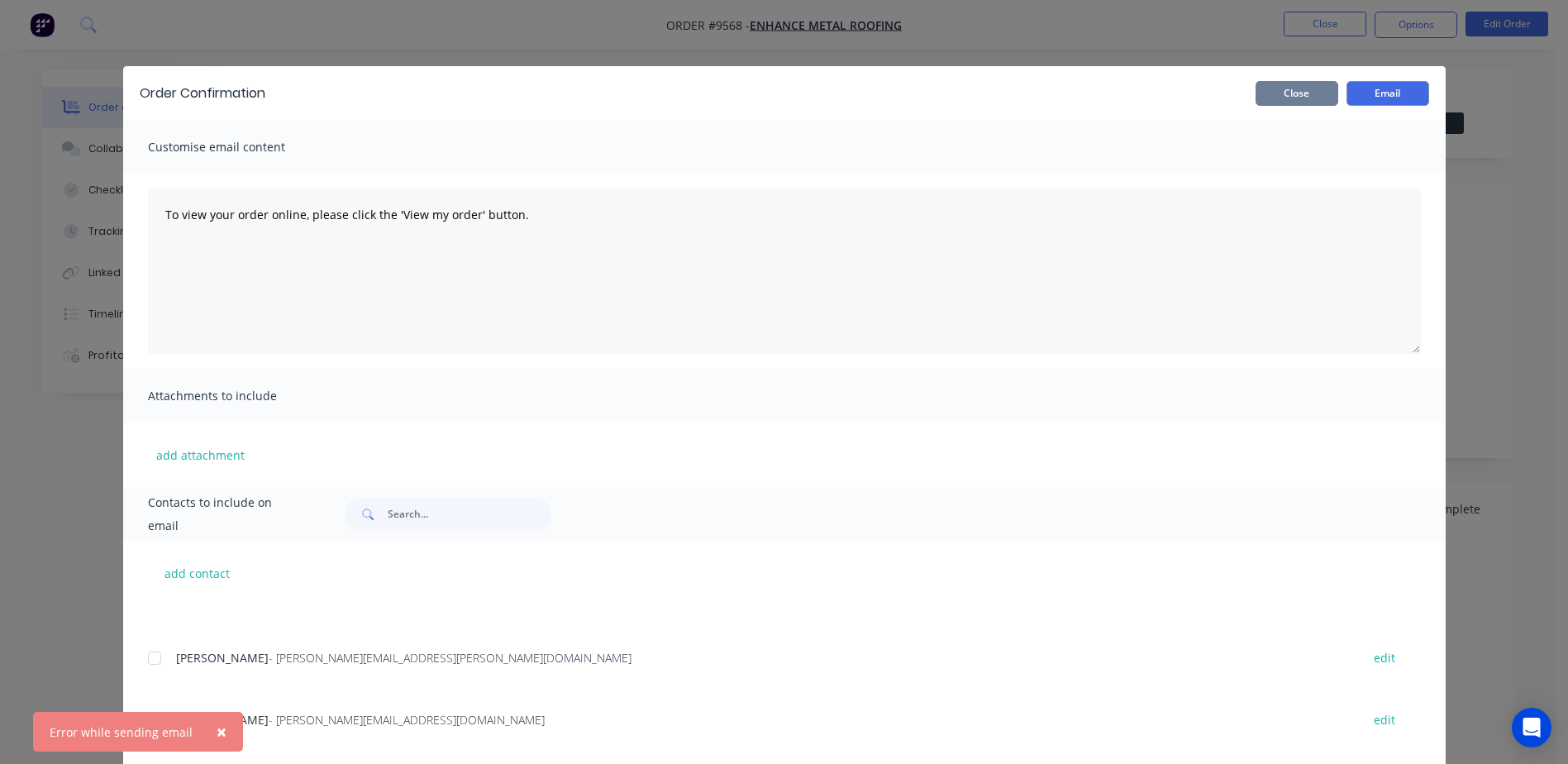
click at [1314, 101] on button "Close" at bounding box center [1296, 94] width 82 height 25
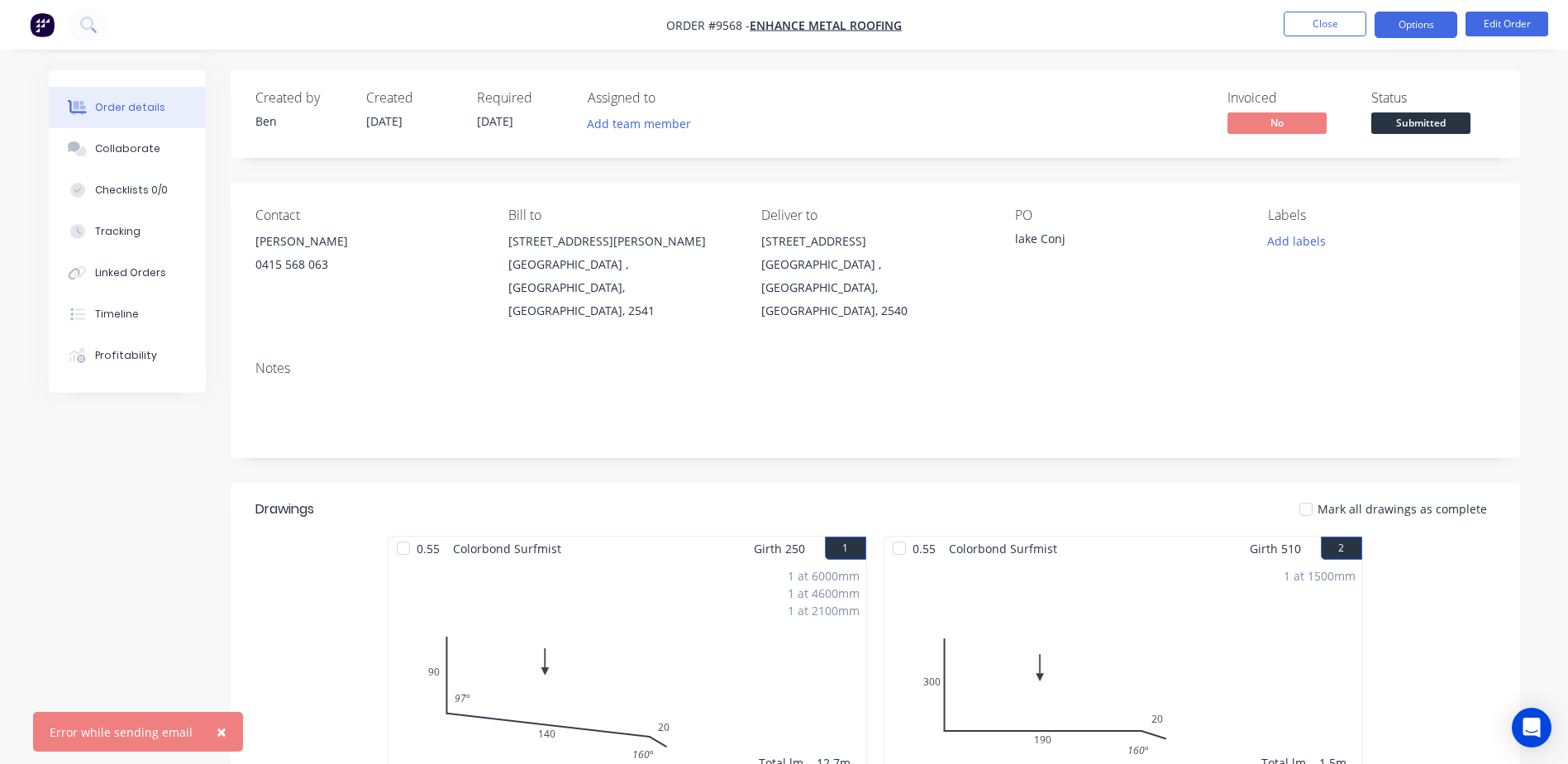
click at [1395, 26] on button "Options" at bounding box center [1415, 25] width 82 height 27
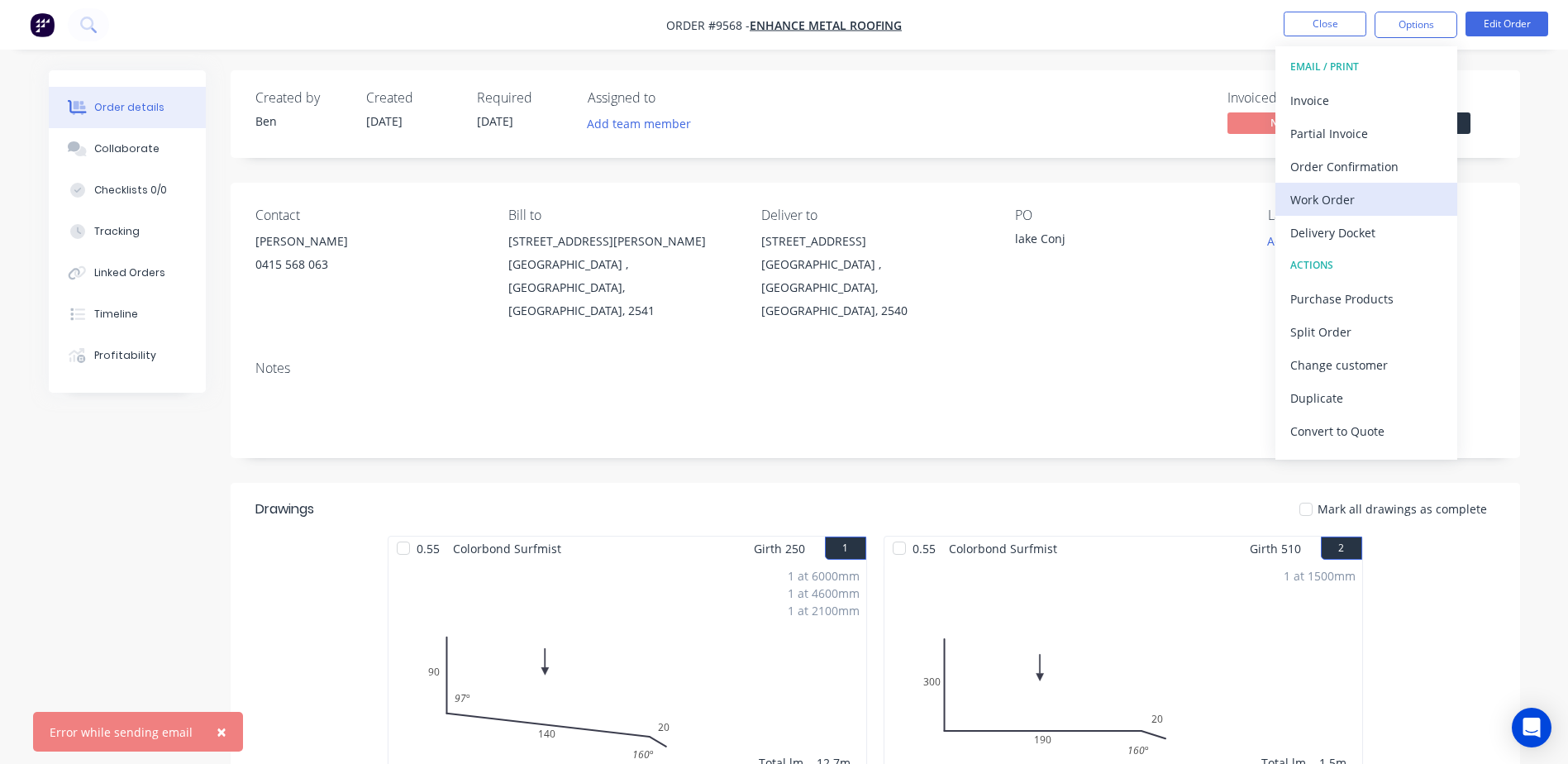
click at [1362, 196] on div "Work Order" at bounding box center [1365, 199] width 152 height 24
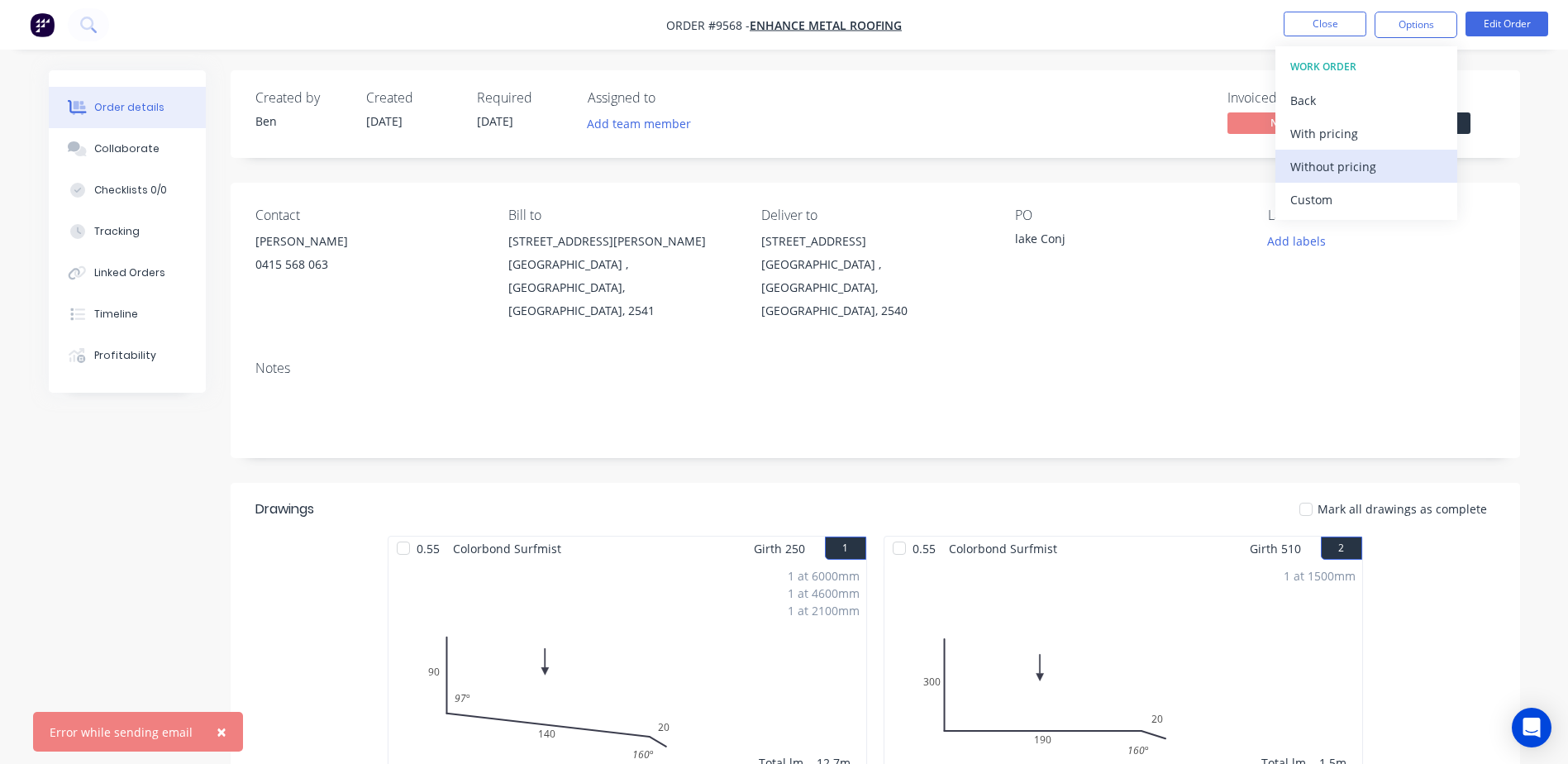
click at [1362, 168] on div "Without pricing" at bounding box center [1365, 166] width 152 height 24
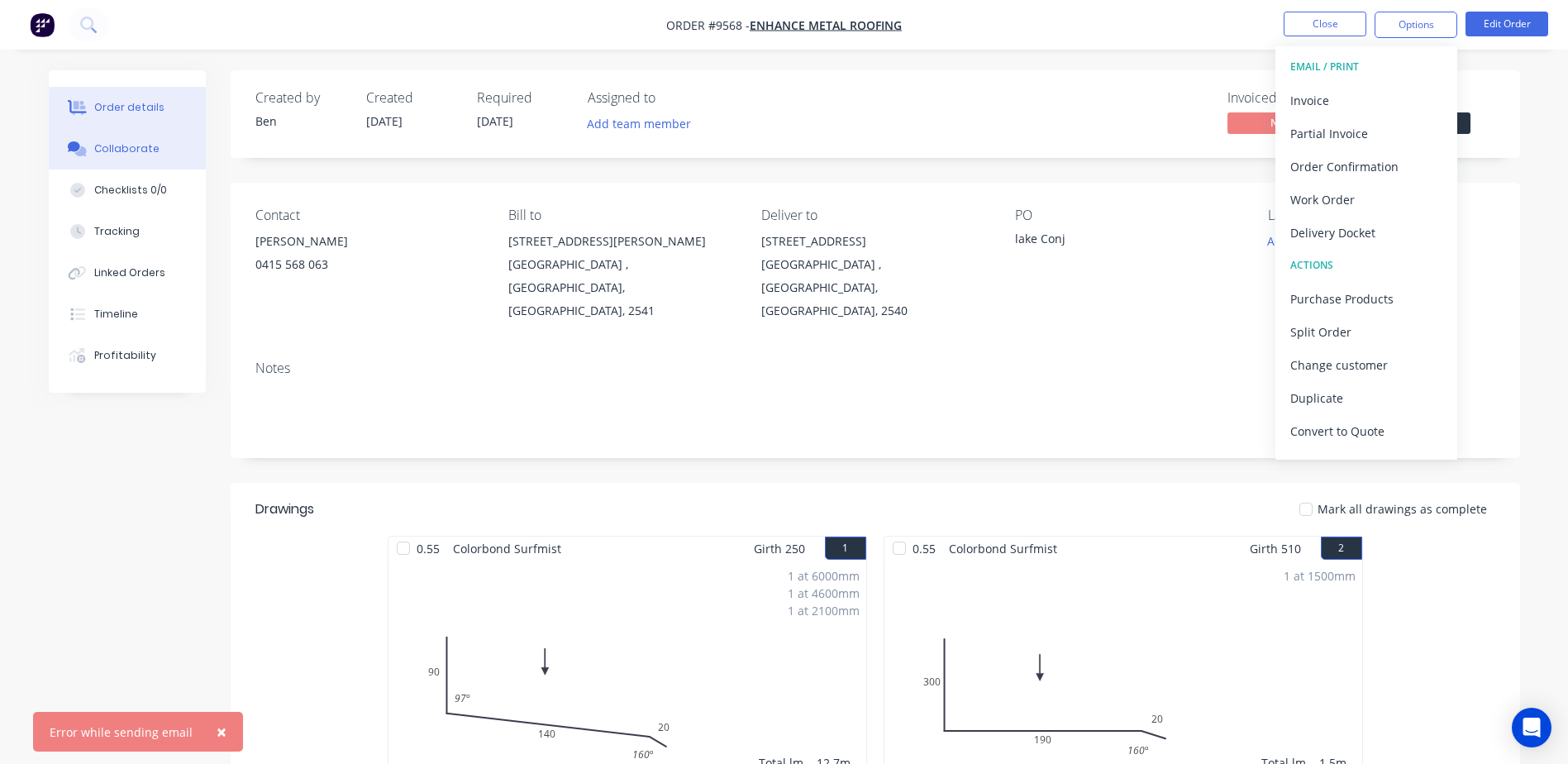
click at [145, 150] on div "Collaborate" at bounding box center [127, 149] width 65 height 15
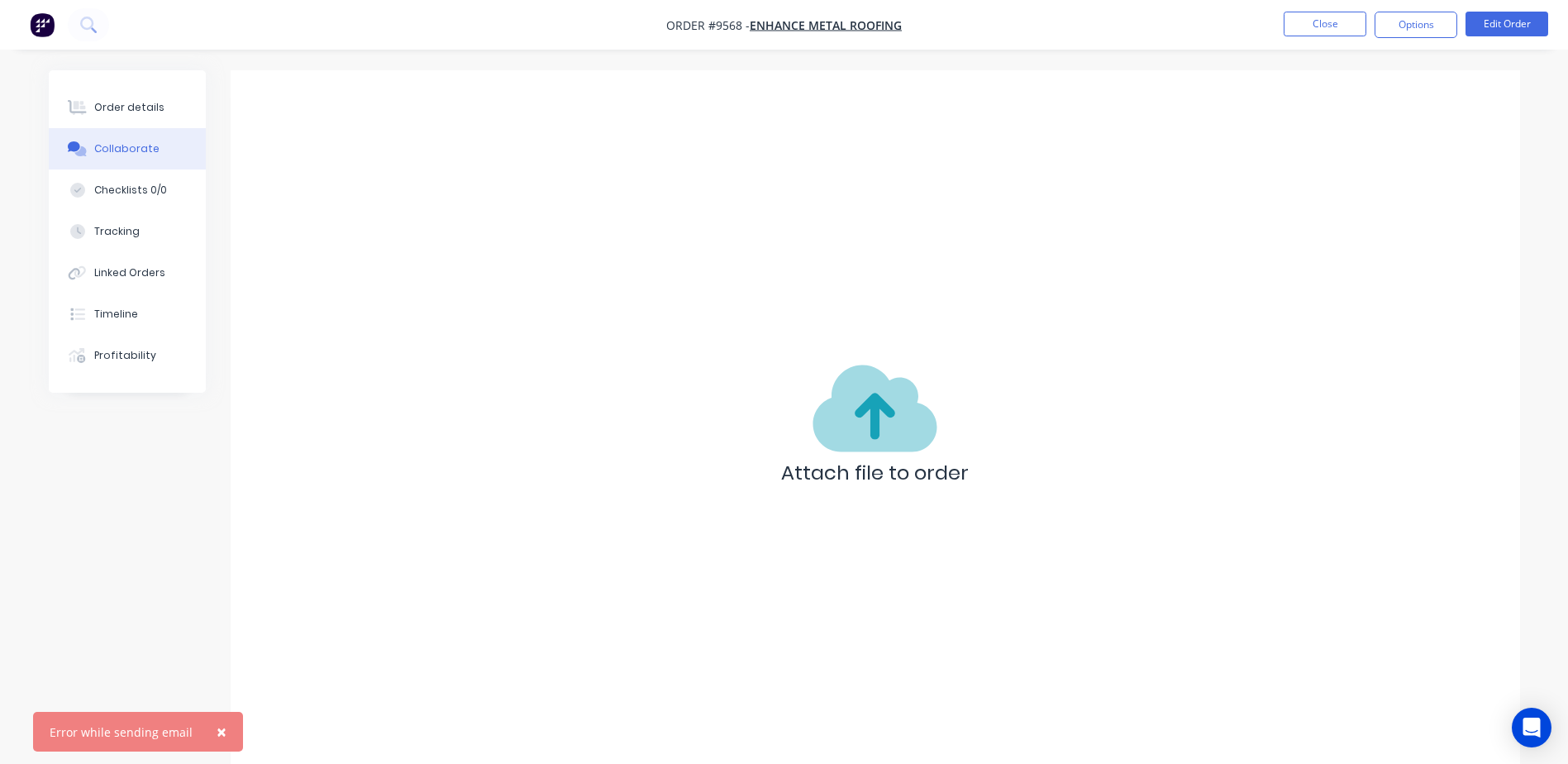
scroll to position [25, 0]
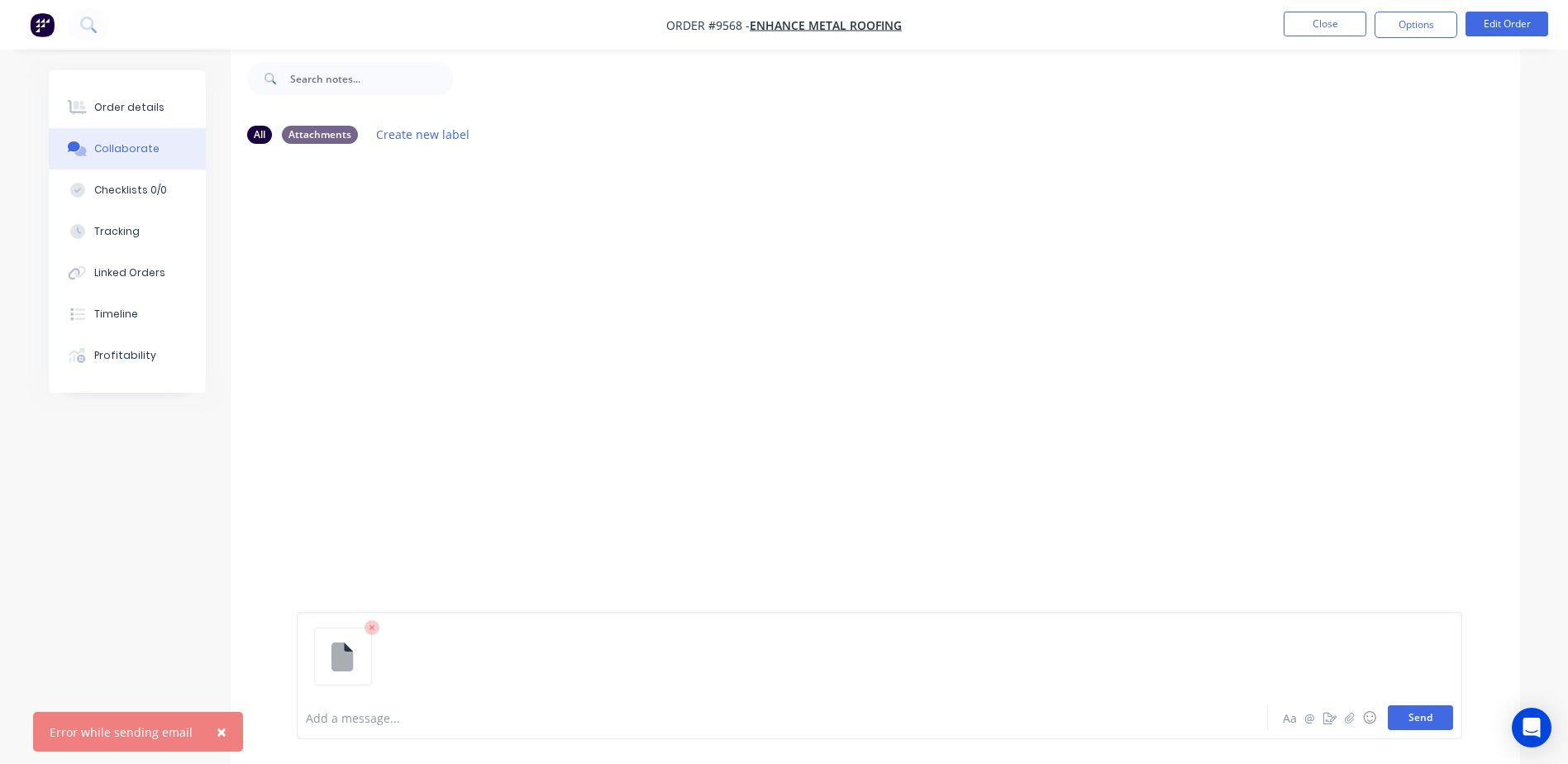
click at [1401, 713] on button "Send" at bounding box center [1419, 718] width 65 height 25
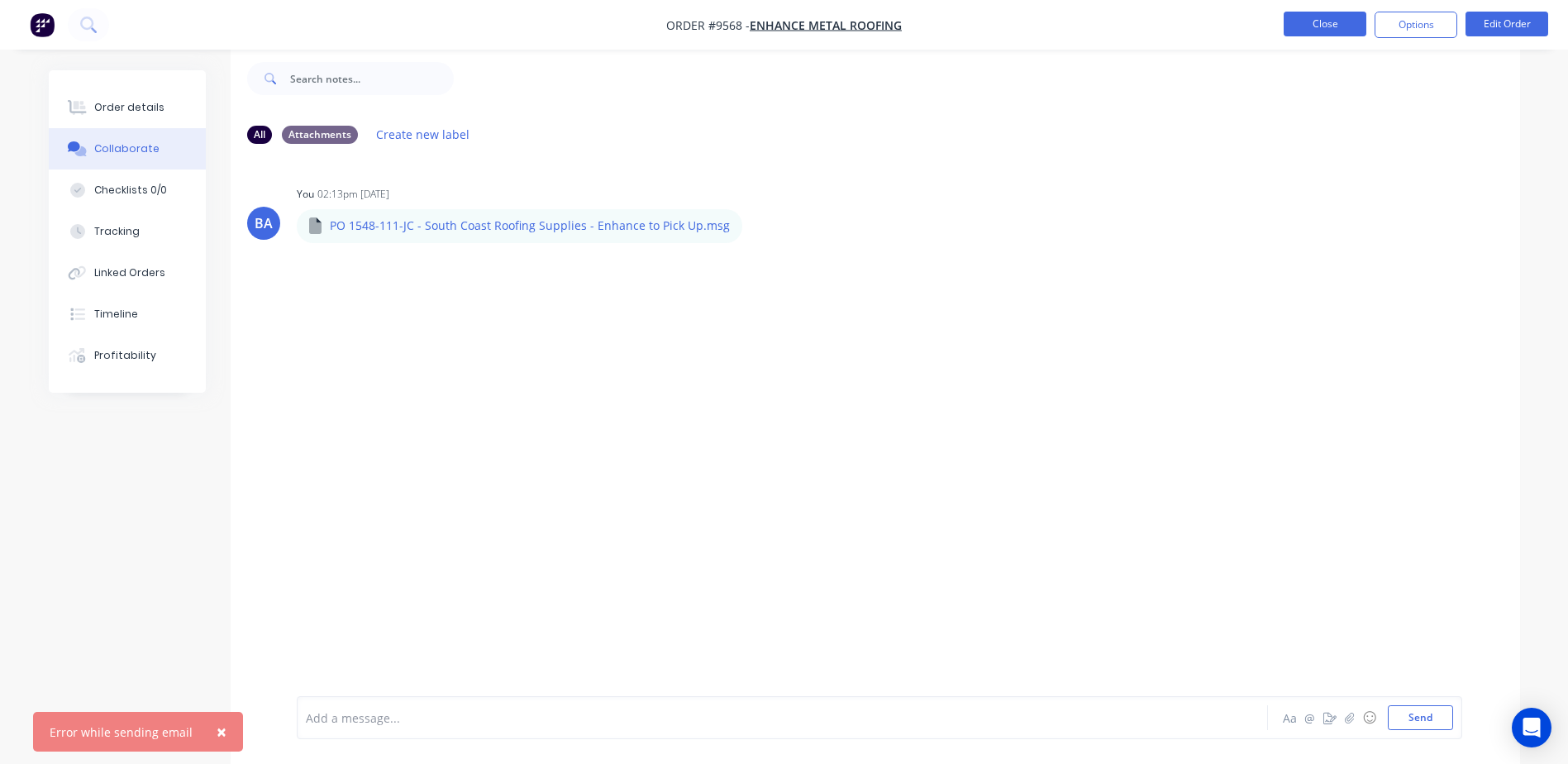
click at [1328, 28] on button "Close" at bounding box center [1324, 24] width 82 height 25
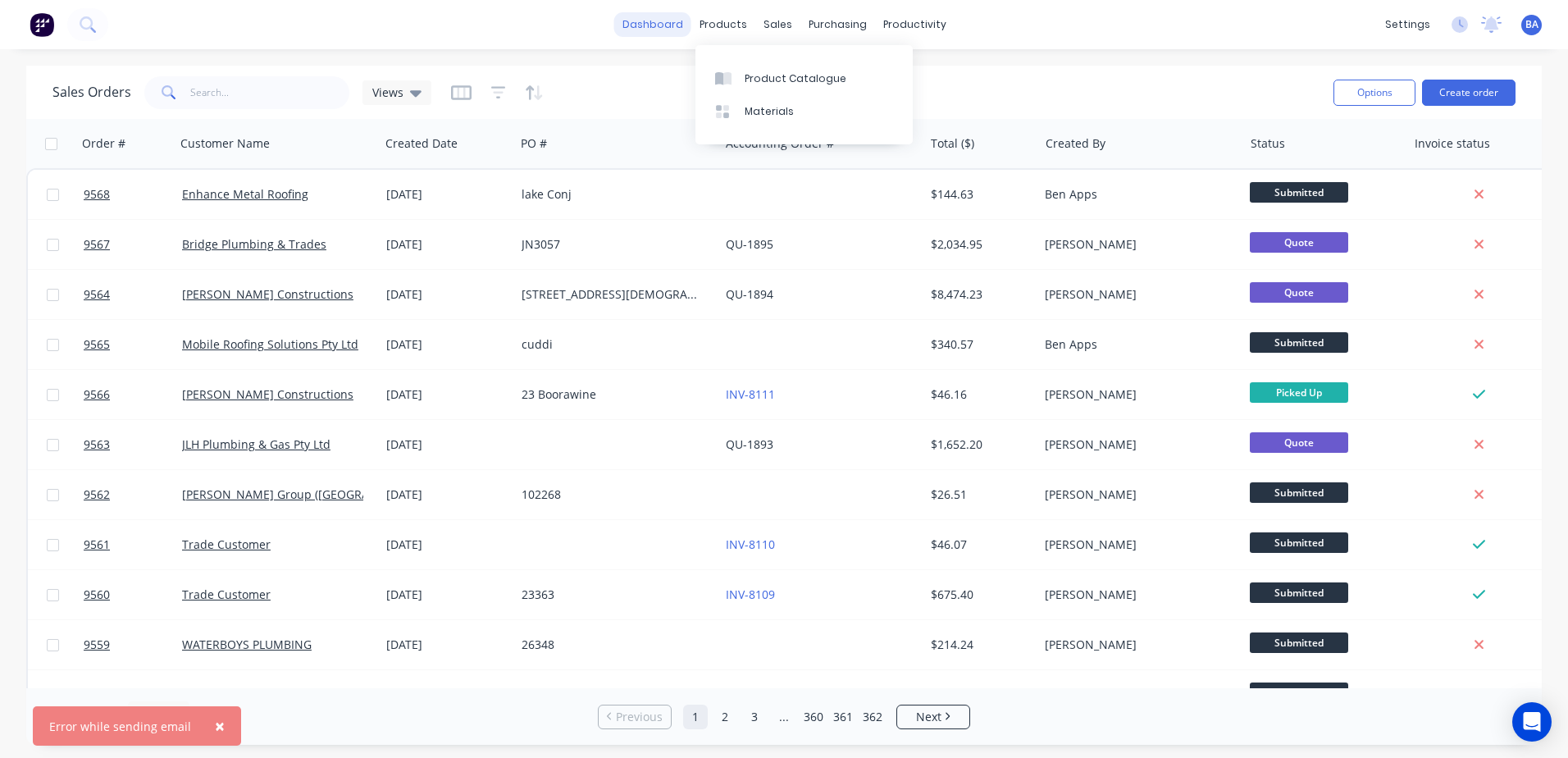
click at [680, 23] on link "dashboard" at bounding box center [653, 24] width 77 height 24
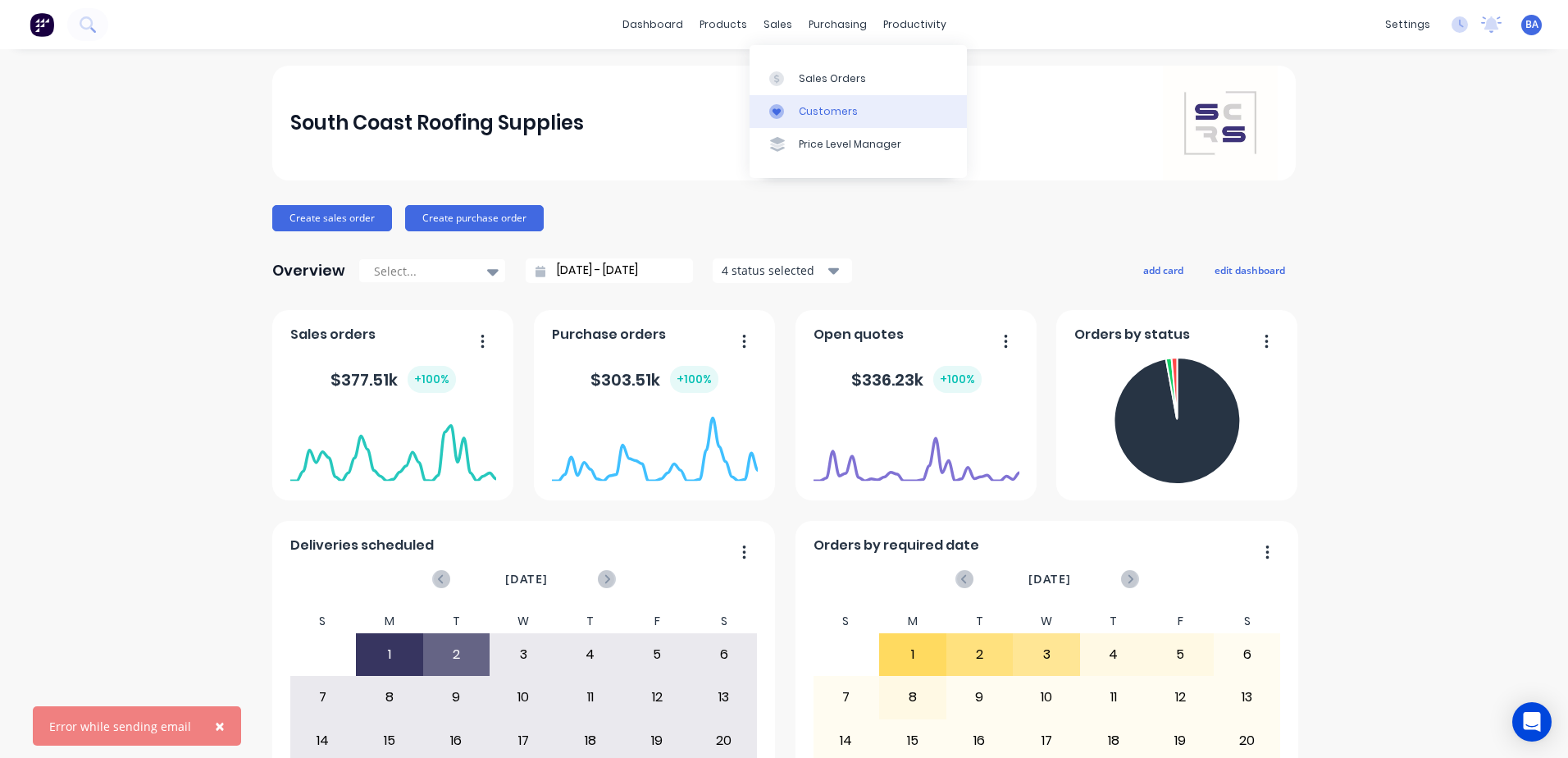
click at [799, 112] on div "Customers" at bounding box center [828, 112] width 59 height 15
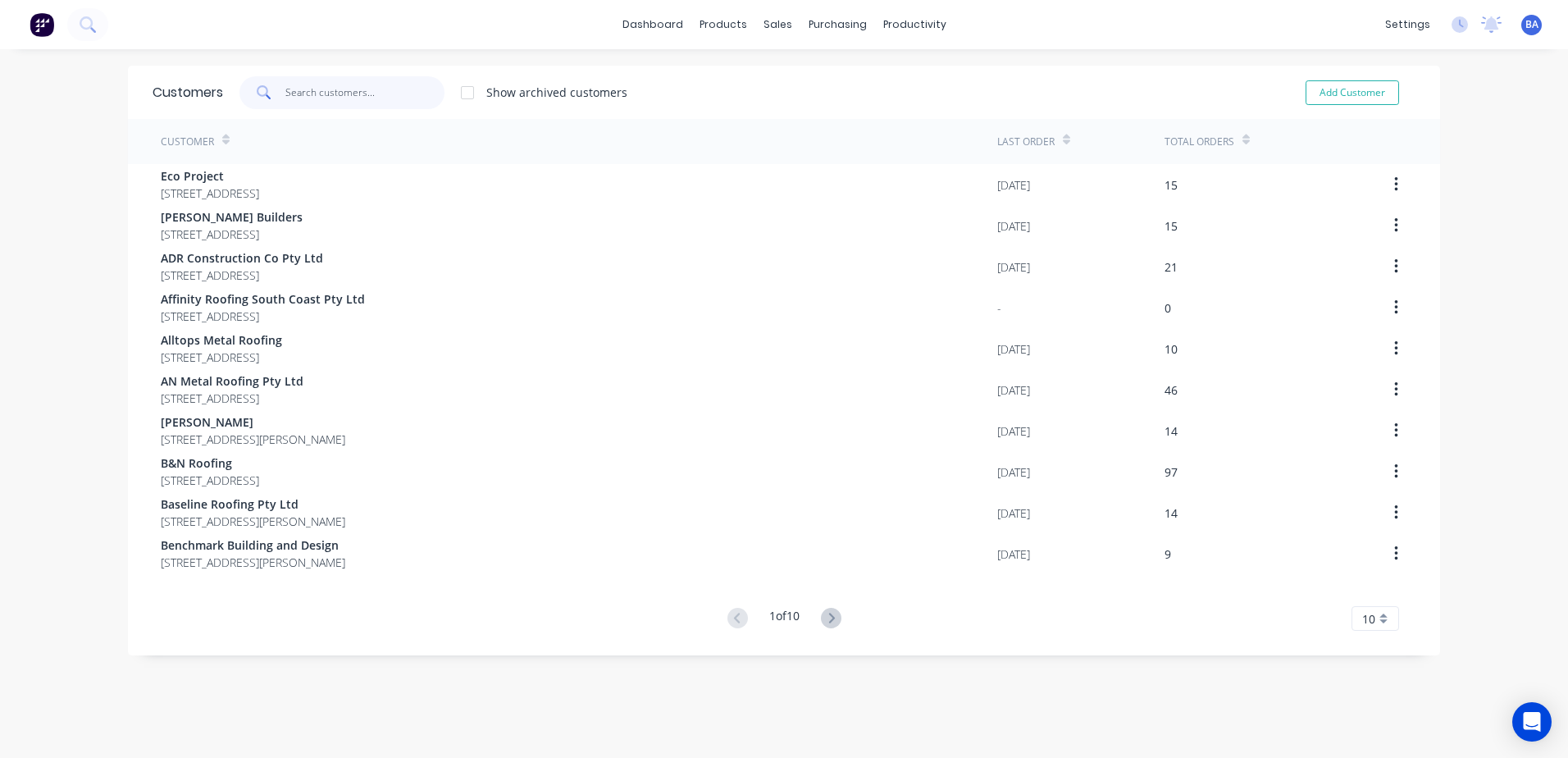
click at [378, 93] on input "text" at bounding box center [365, 92] width 160 height 33
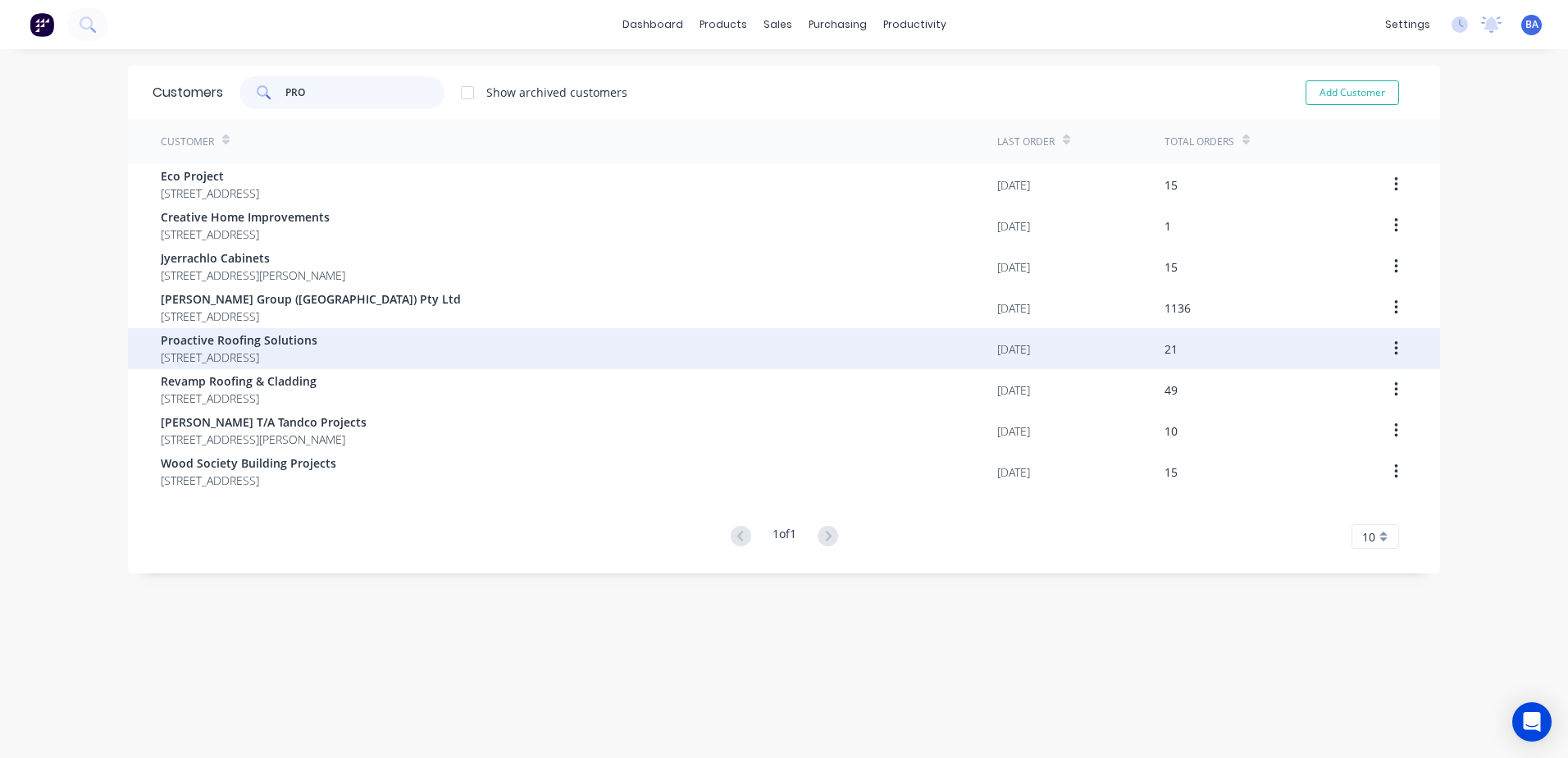
type input "PRO"
click at [307, 340] on span "Proactive Roofing Solutions" at bounding box center [238, 340] width 157 height 17
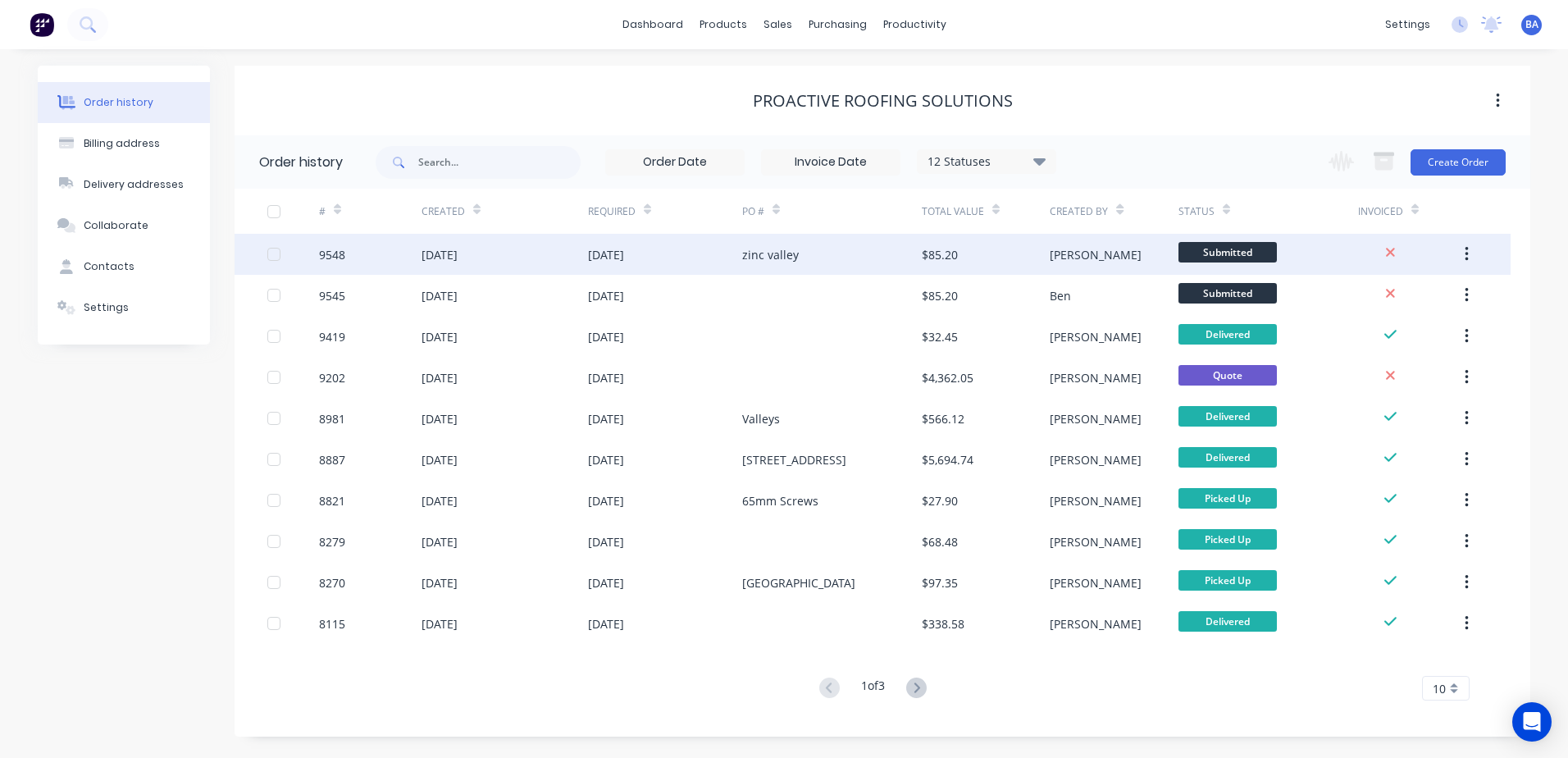
click at [842, 256] on div "zinc valley" at bounding box center [831, 255] width 179 height 41
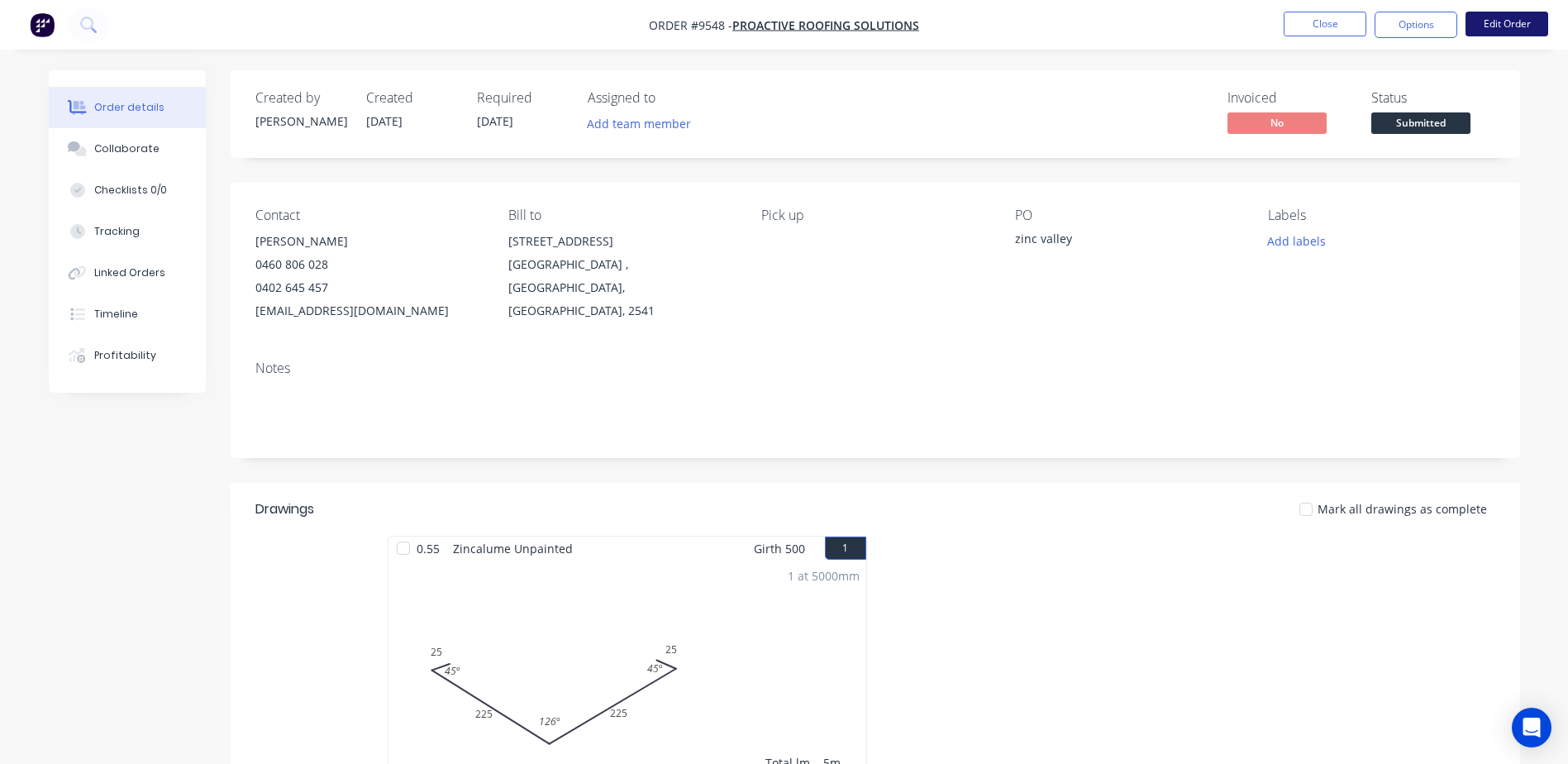
click at [1509, 22] on button "Edit Order" at bounding box center [1506, 24] width 82 height 25
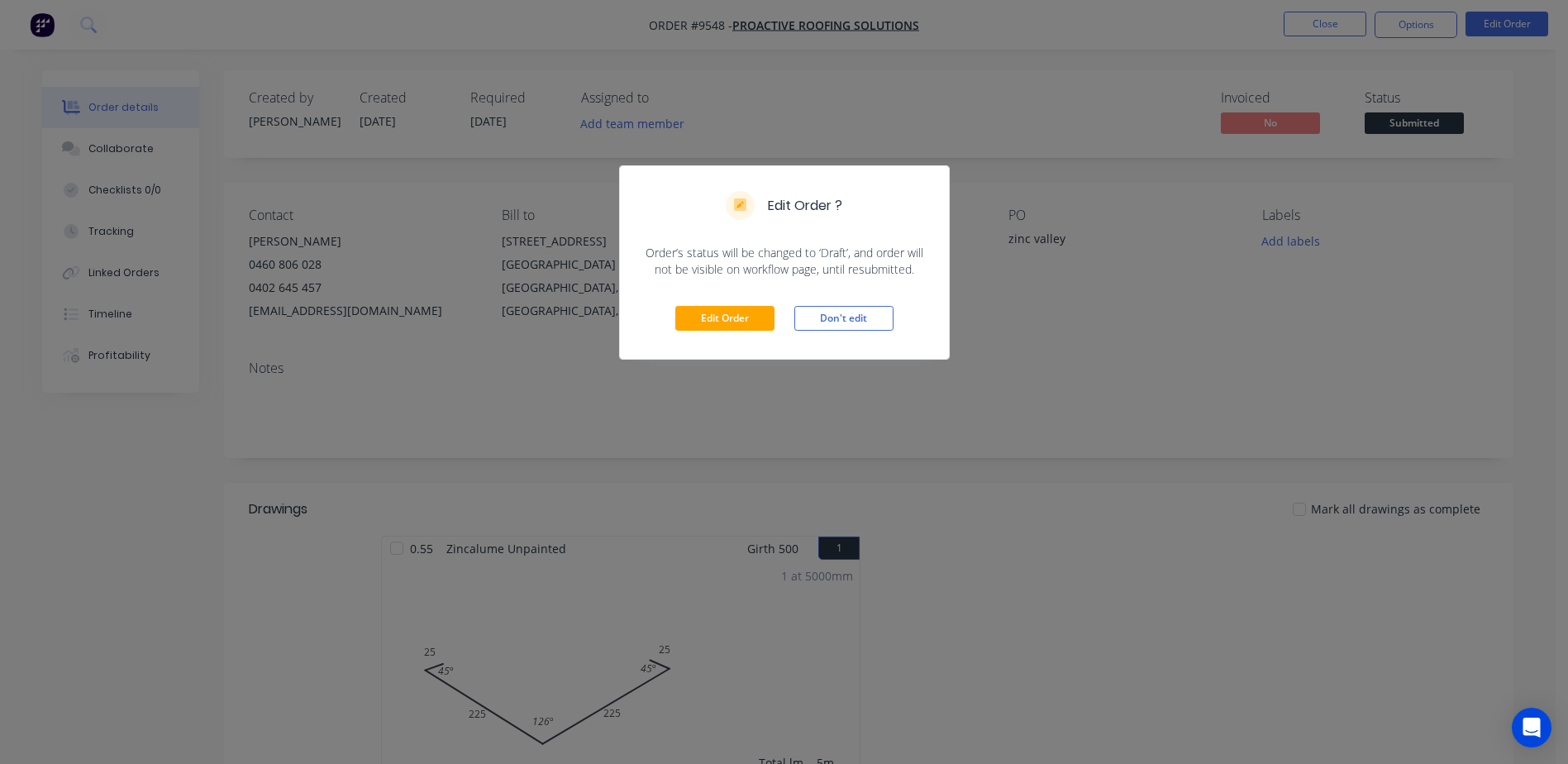
click at [1000, 290] on div "Edit Order ? Order’s status will be changed to ‘Draft’, and order will not be v…" at bounding box center [784, 382] width 1568 height 764
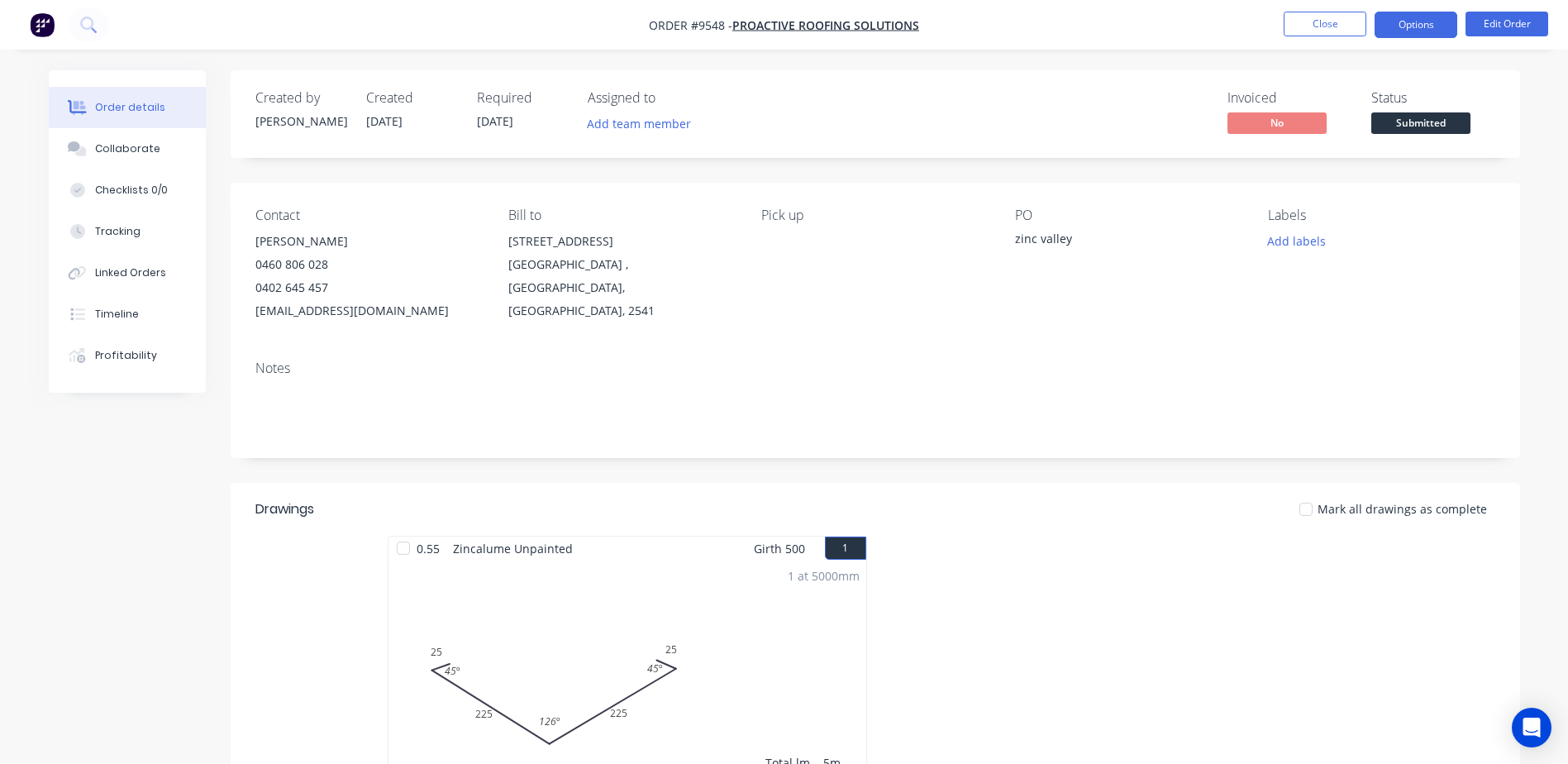
click at [1446, 27] on button "Options" at bounding box center [1415, 25] width 82 height 27
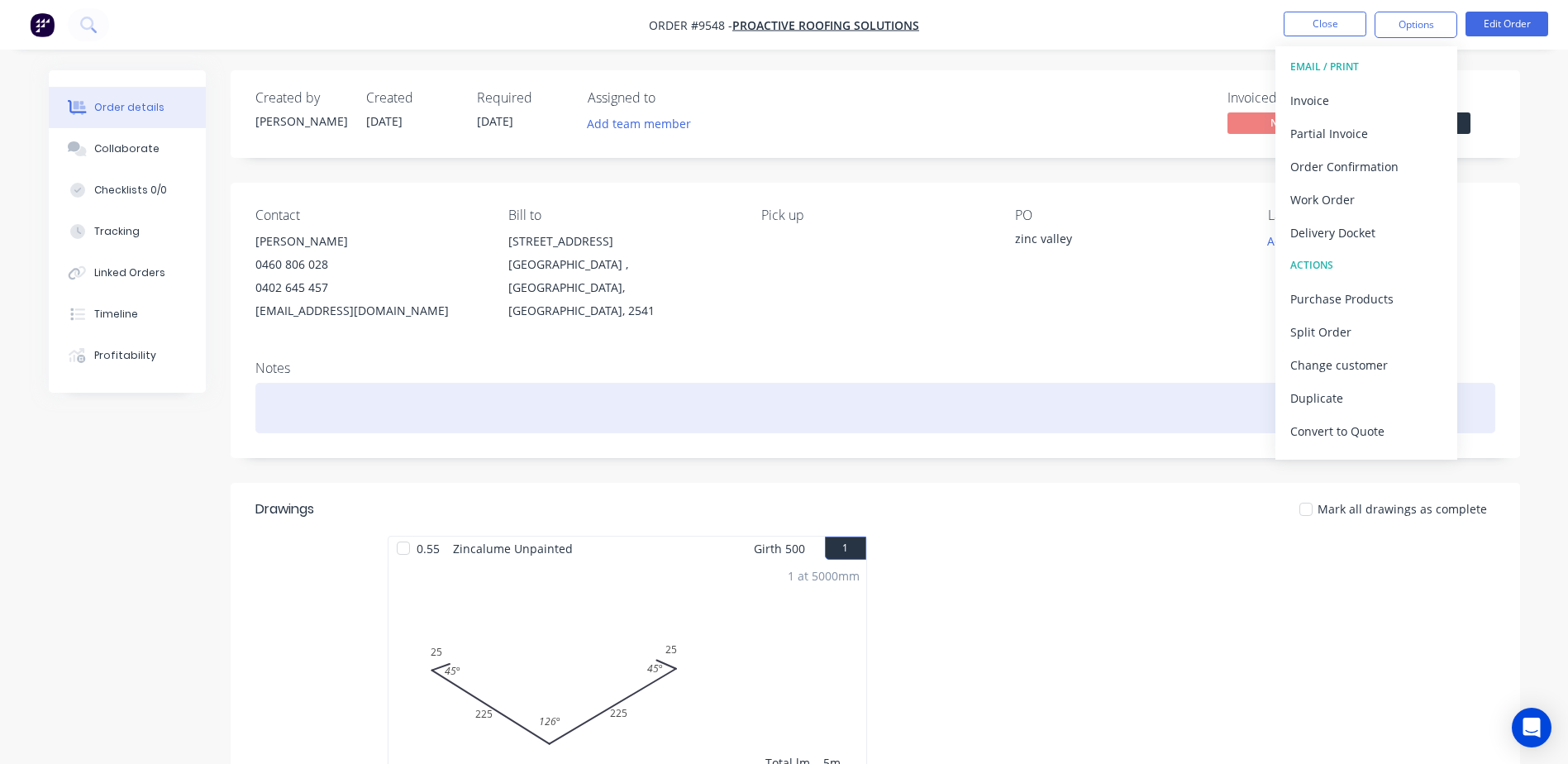
click at [1202, 400] on div at bounding box center [875, 407] width 1240 height 50
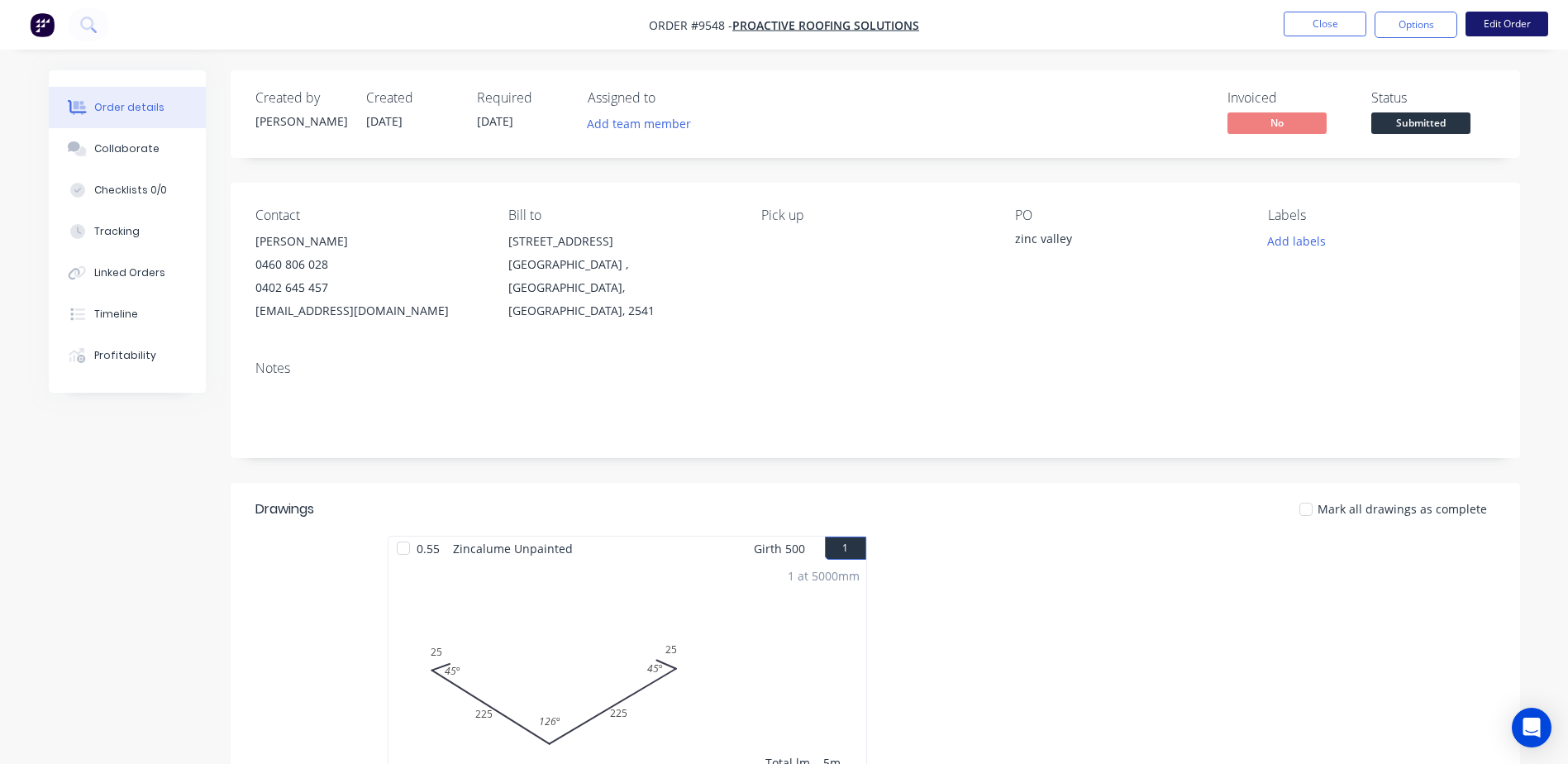
click at [1493, 20] on button "Edit Order" at bounding box center [1506, 24] width 82 height 25
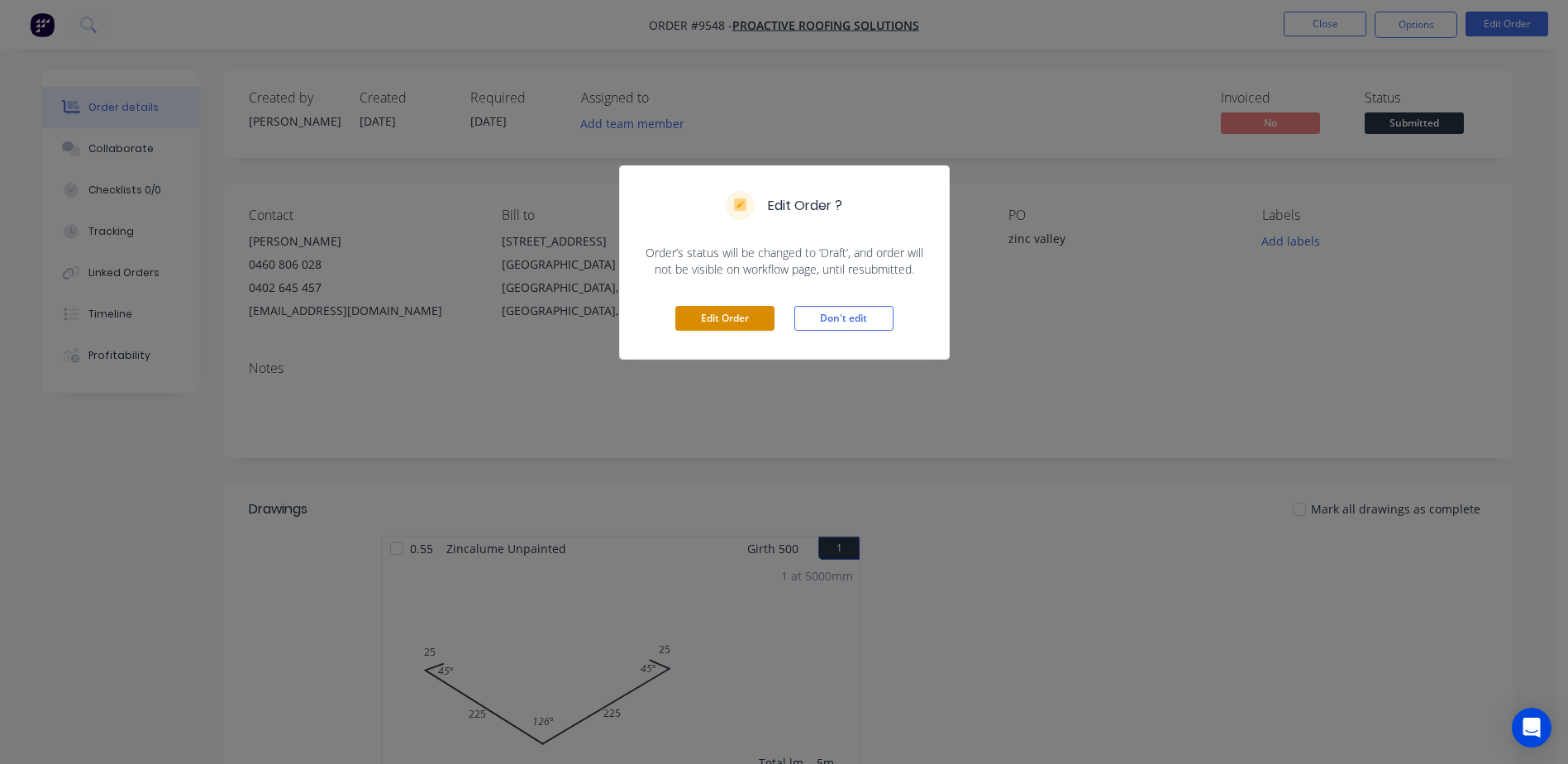
click at [752, 309] on button "Edit Order" at bounding box center [724, 318] width 99 height 25
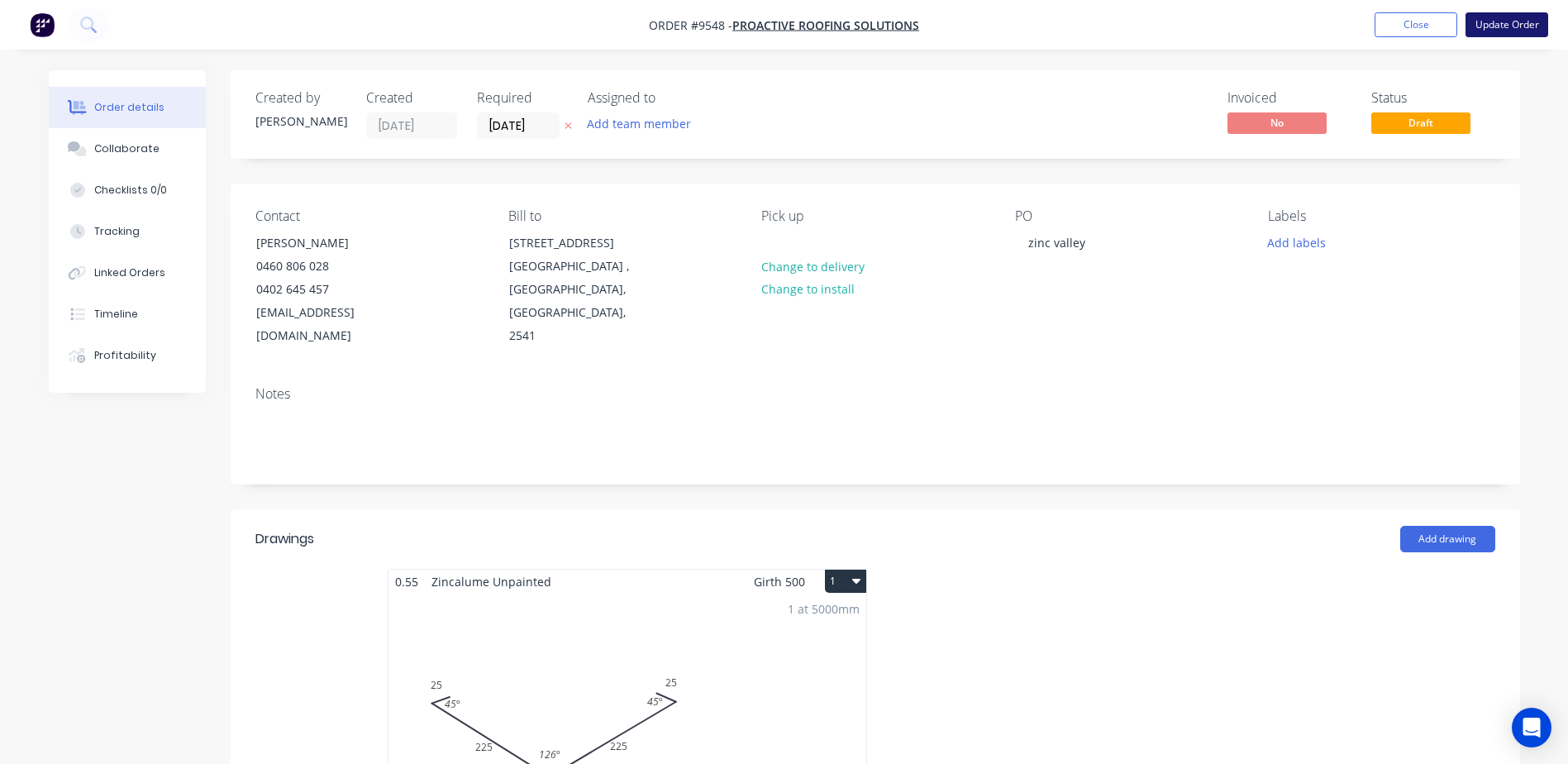
click at [1493, 19] on button "Update Order" at bounding box center [1506, 25] width 82 height 25
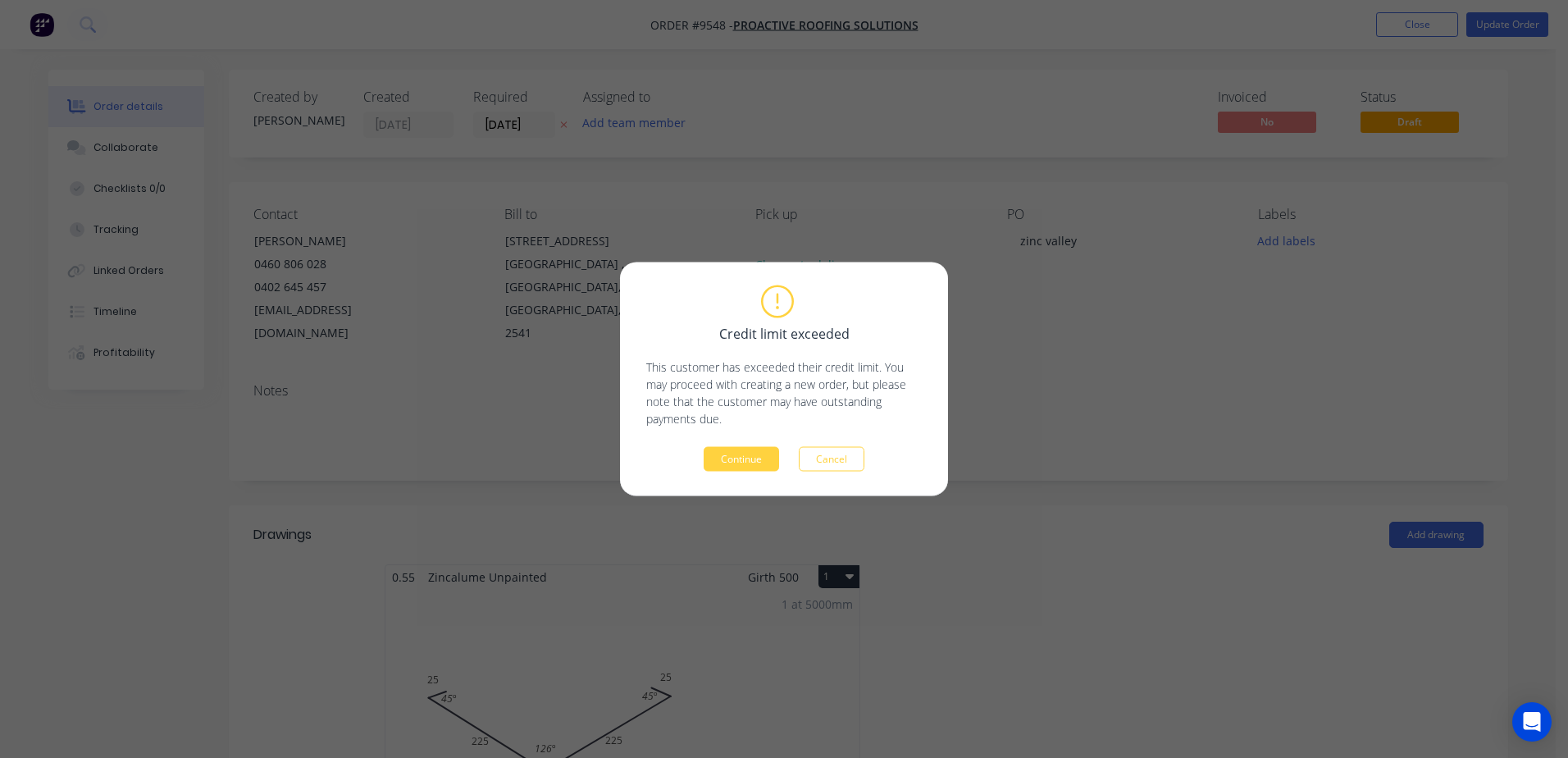
click at [829, 444] on div "Credit limit exceeded This customer has exceeded their credit limit. You may pr…" at bounding box center [783, 379] width 275 height 184
click at [825, 451] on button "Cancel" at bounding box center [832, 459] width 66 height 24
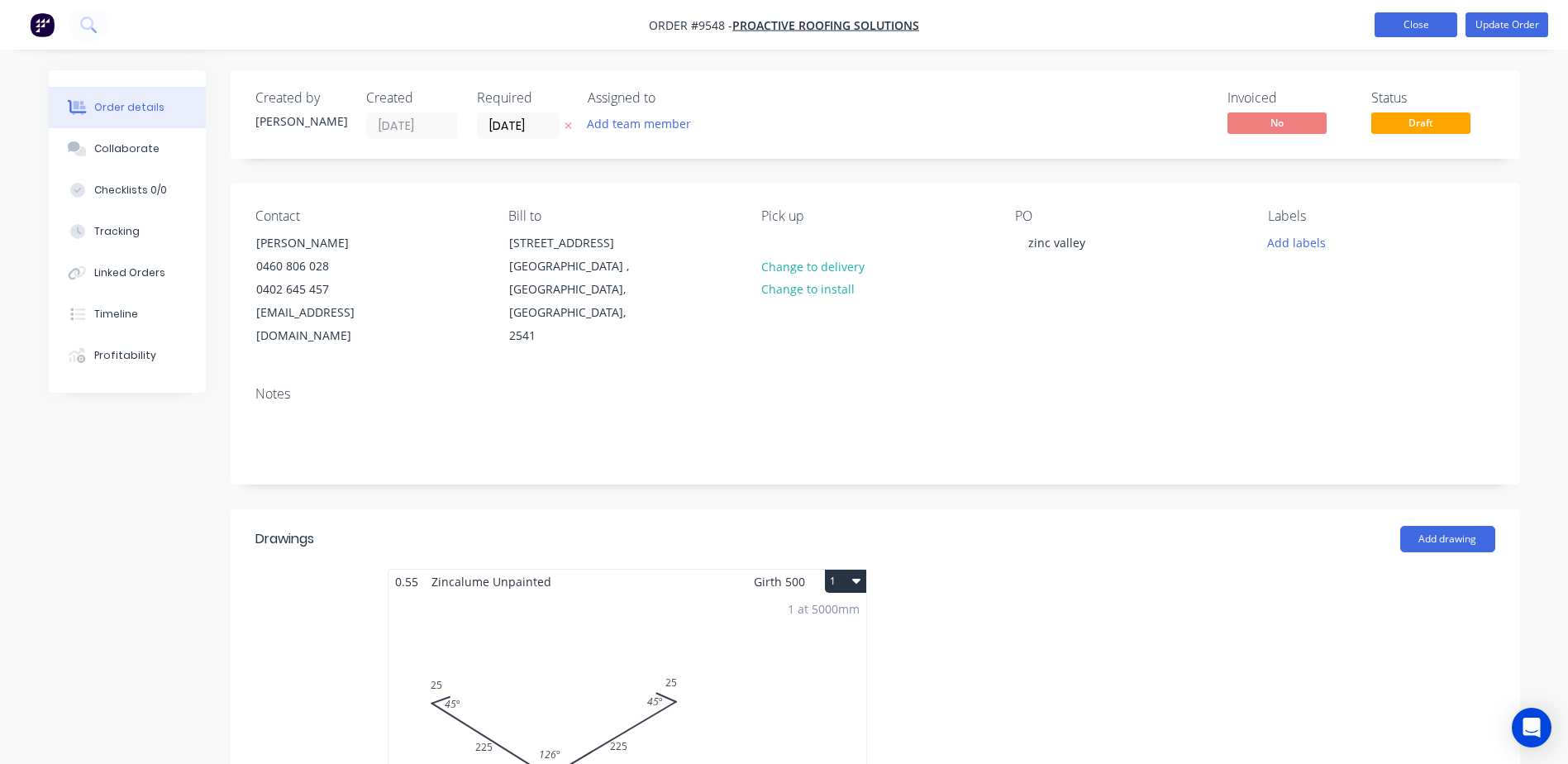
click at [1438, 18] on button "Close" at bounding box center [1415, 25] width 82 height 25
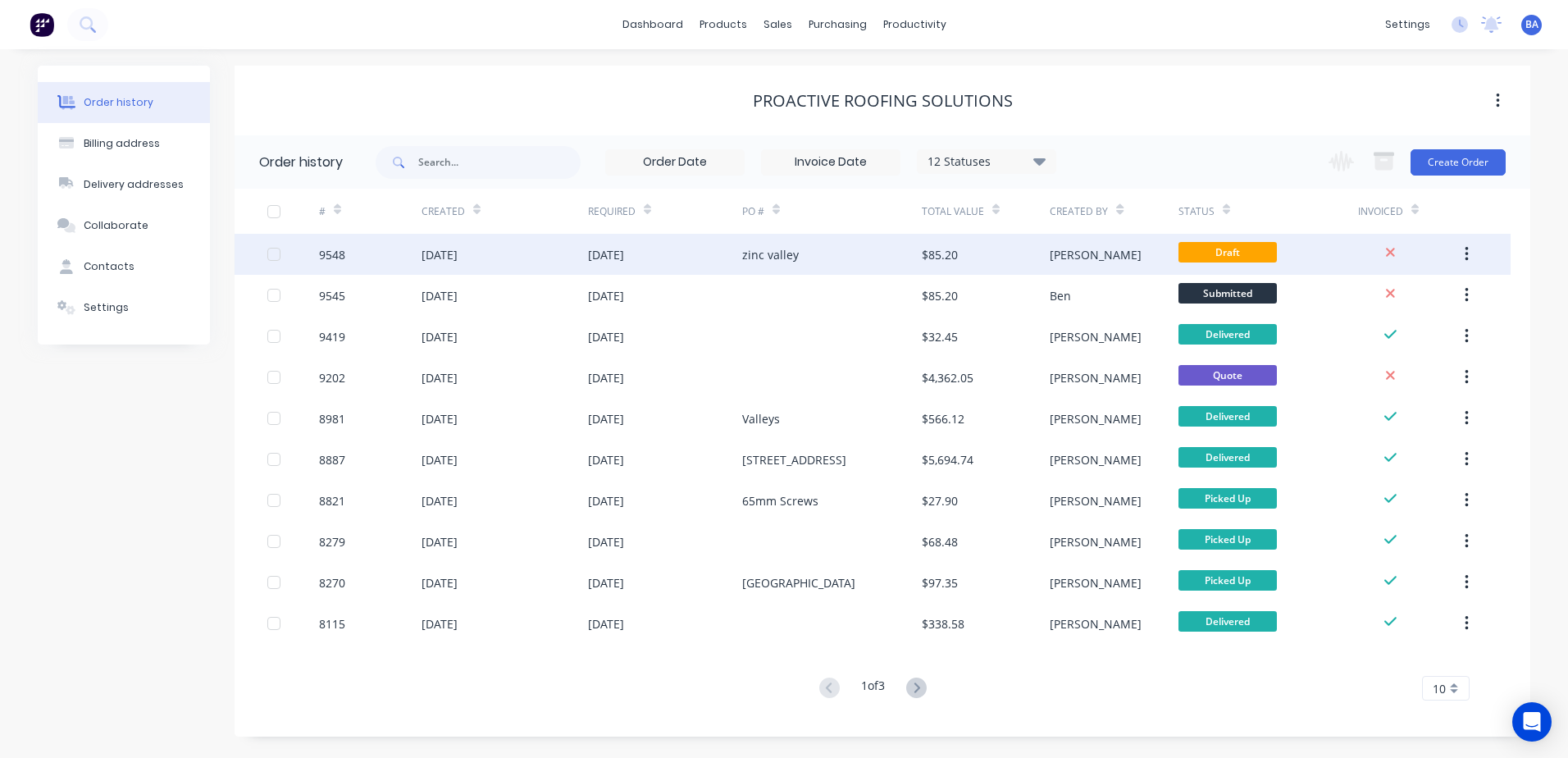
click at [1468, 250] on icon "button" at bounding box center [1467, 254] width 4 height 18
click at [1408, 294] on div "Archive" at bounding box center [1407, 297] width 126 height 23
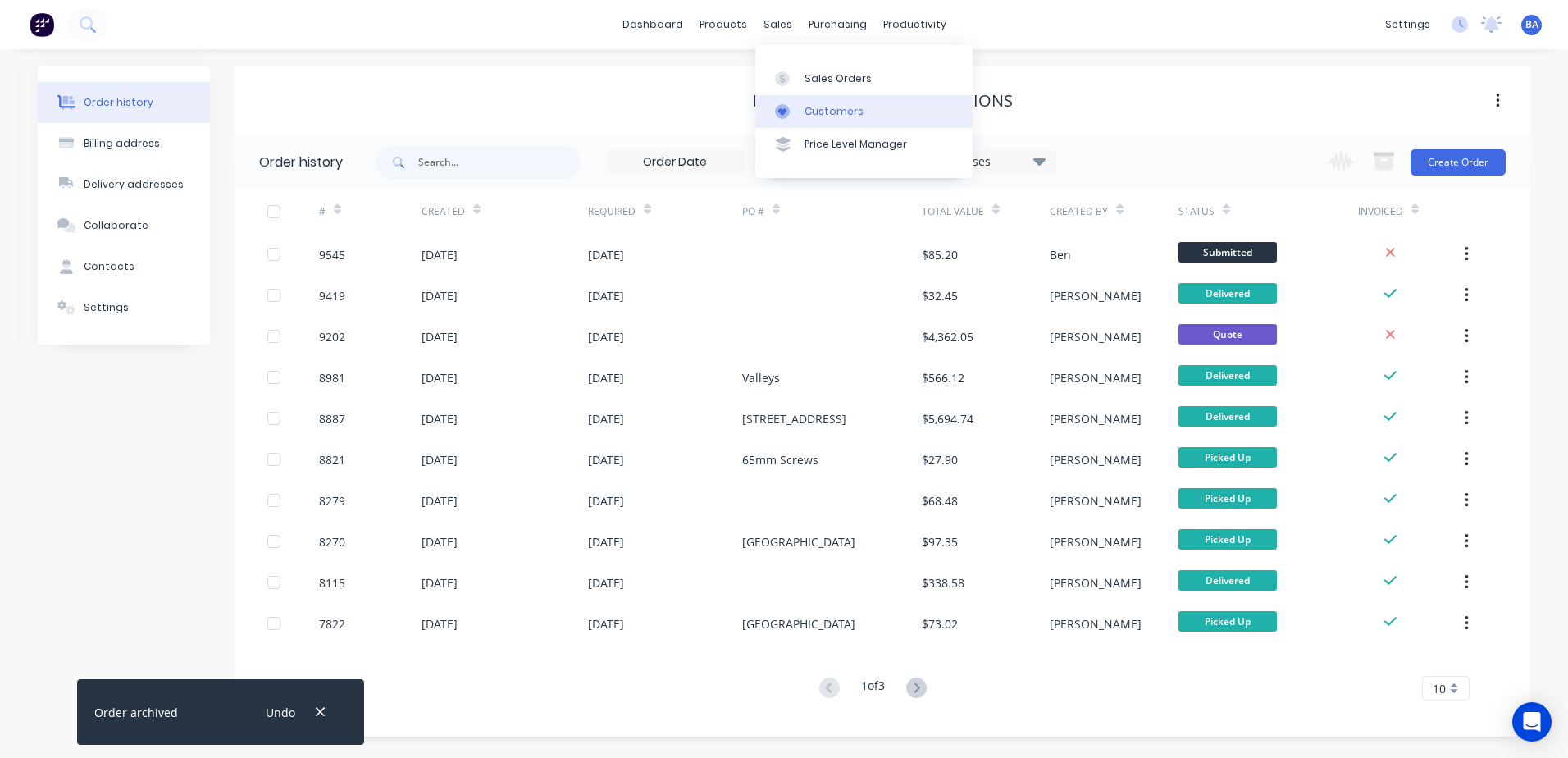
click at [790, 114] on div at bounding box center [787, 112] width 24 height 15
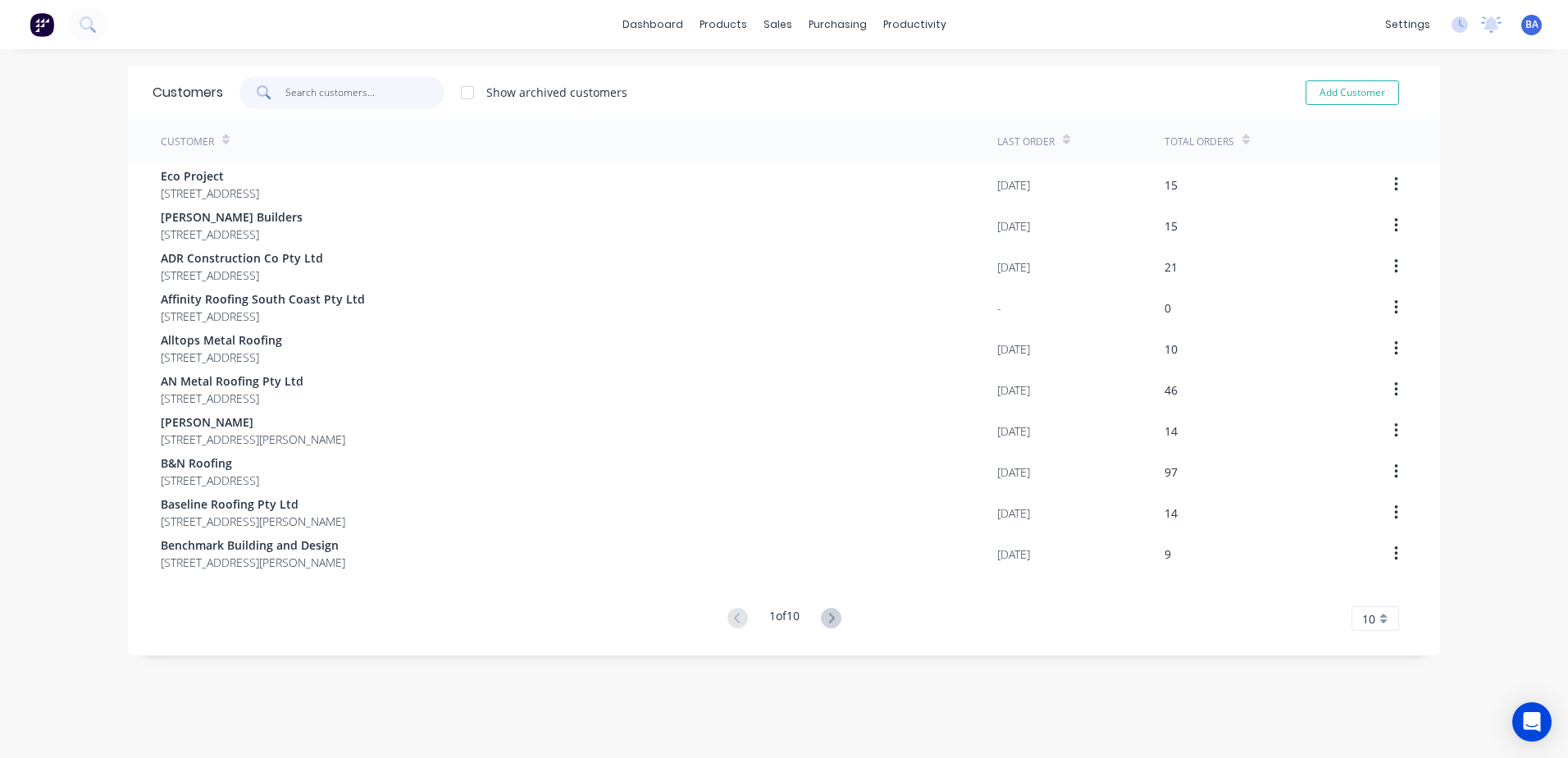
click at [376, 94] on input "text" at bounding box center [365, 92] width 160 height 33
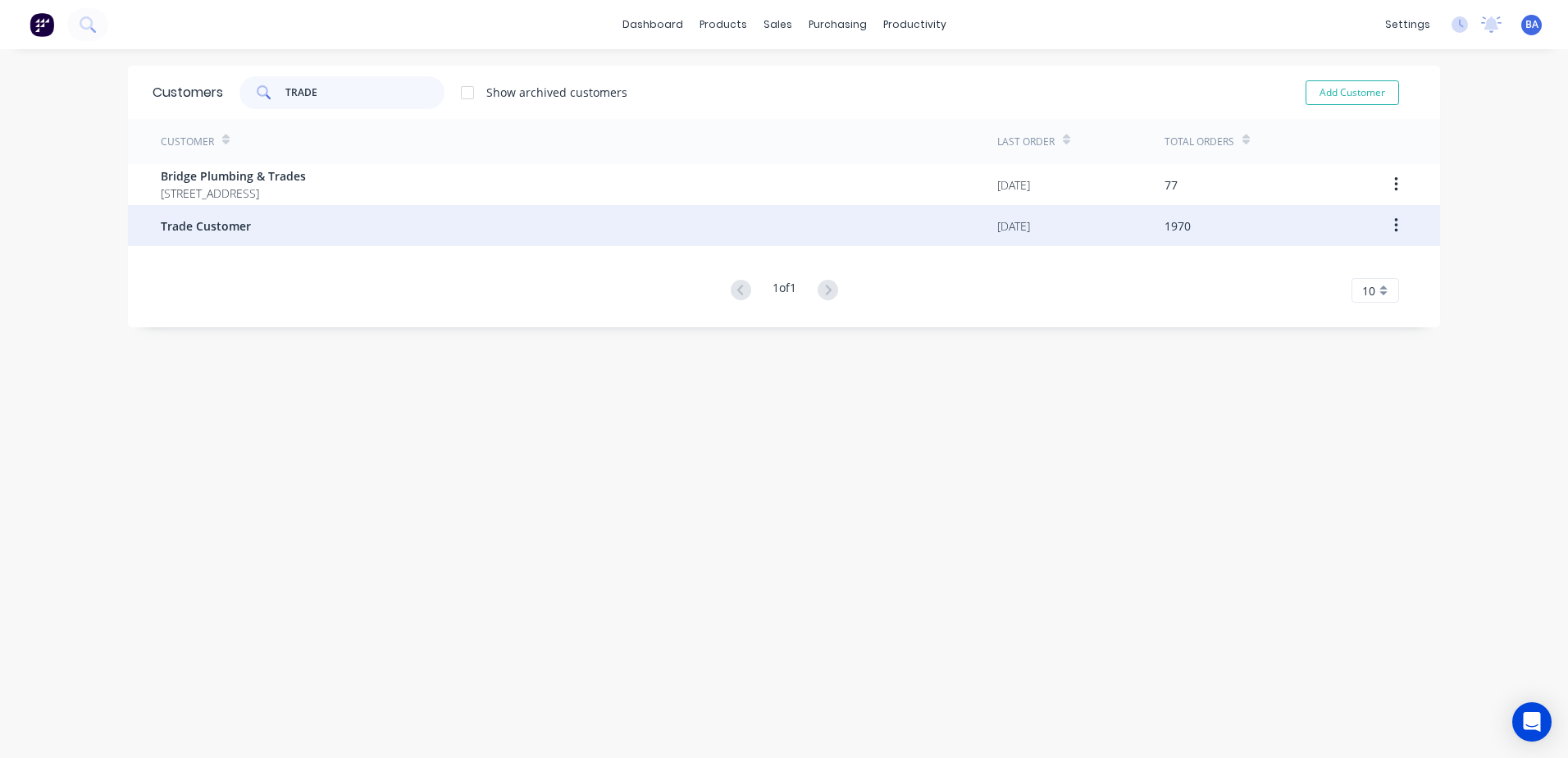
type input "TRADE"
click at [278, 224] on div "Trade Customer" at bounding box center [578, 225] width 837 height 41
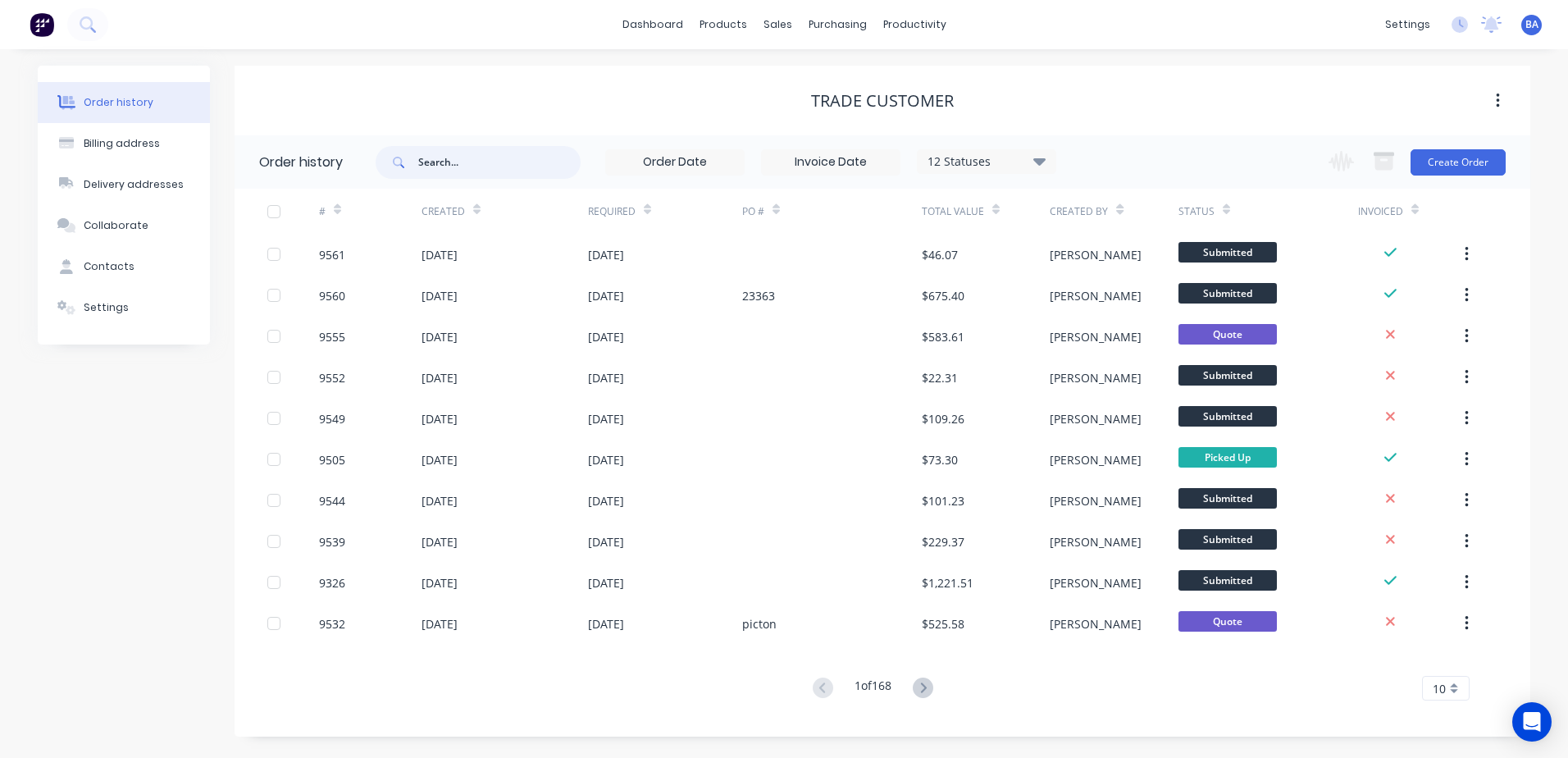
click at [433, 163] on input "text" at bounding box center [499, 162] width 162 height 33
type input "KEL"
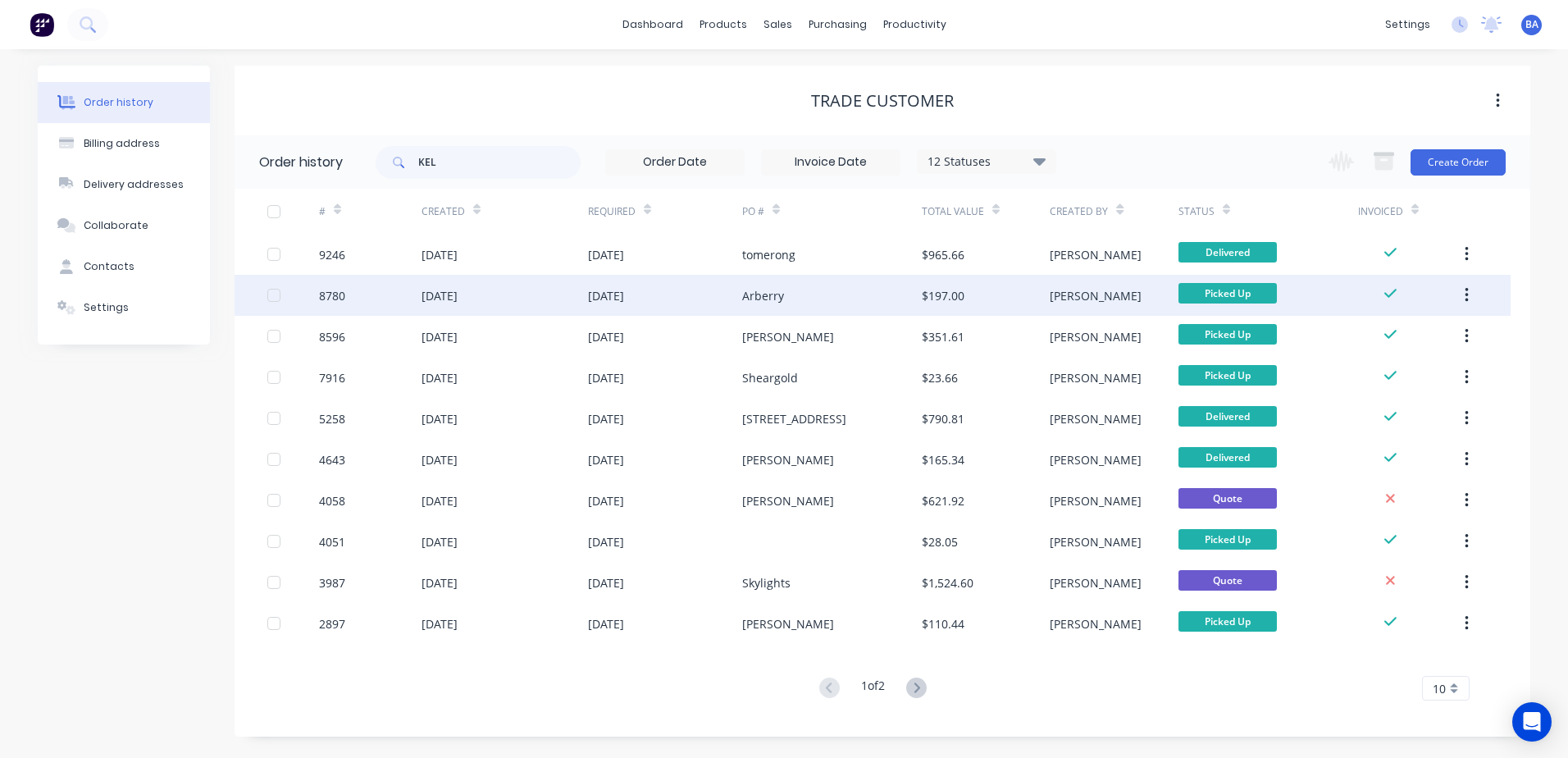
click at [858, 298] on div "Arberry" at bounding box center [831, 296] width 179 height 41
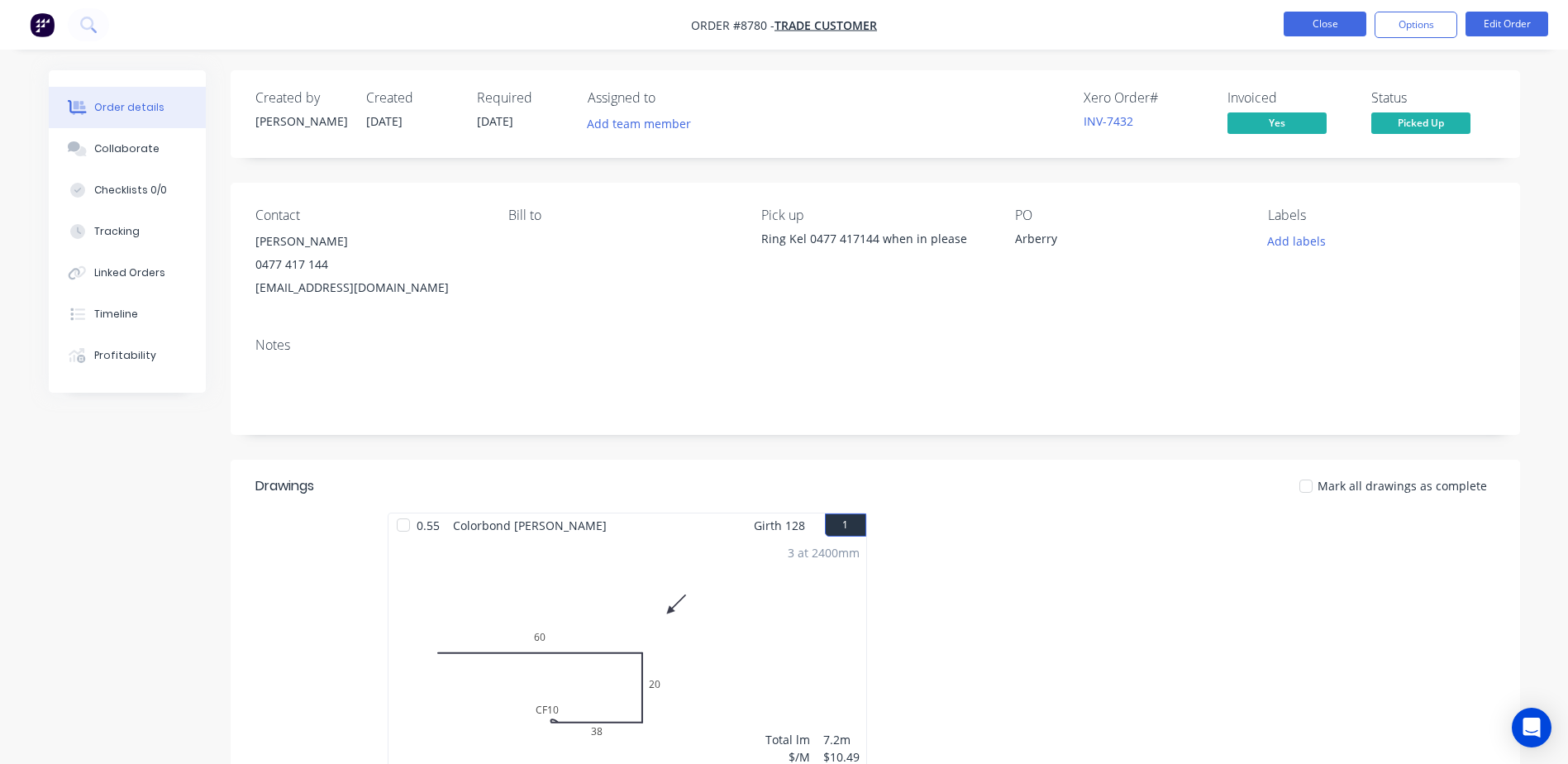
click at [1331, 17] on button "Close" at bounding box center [1324, 24] width 82 height 25
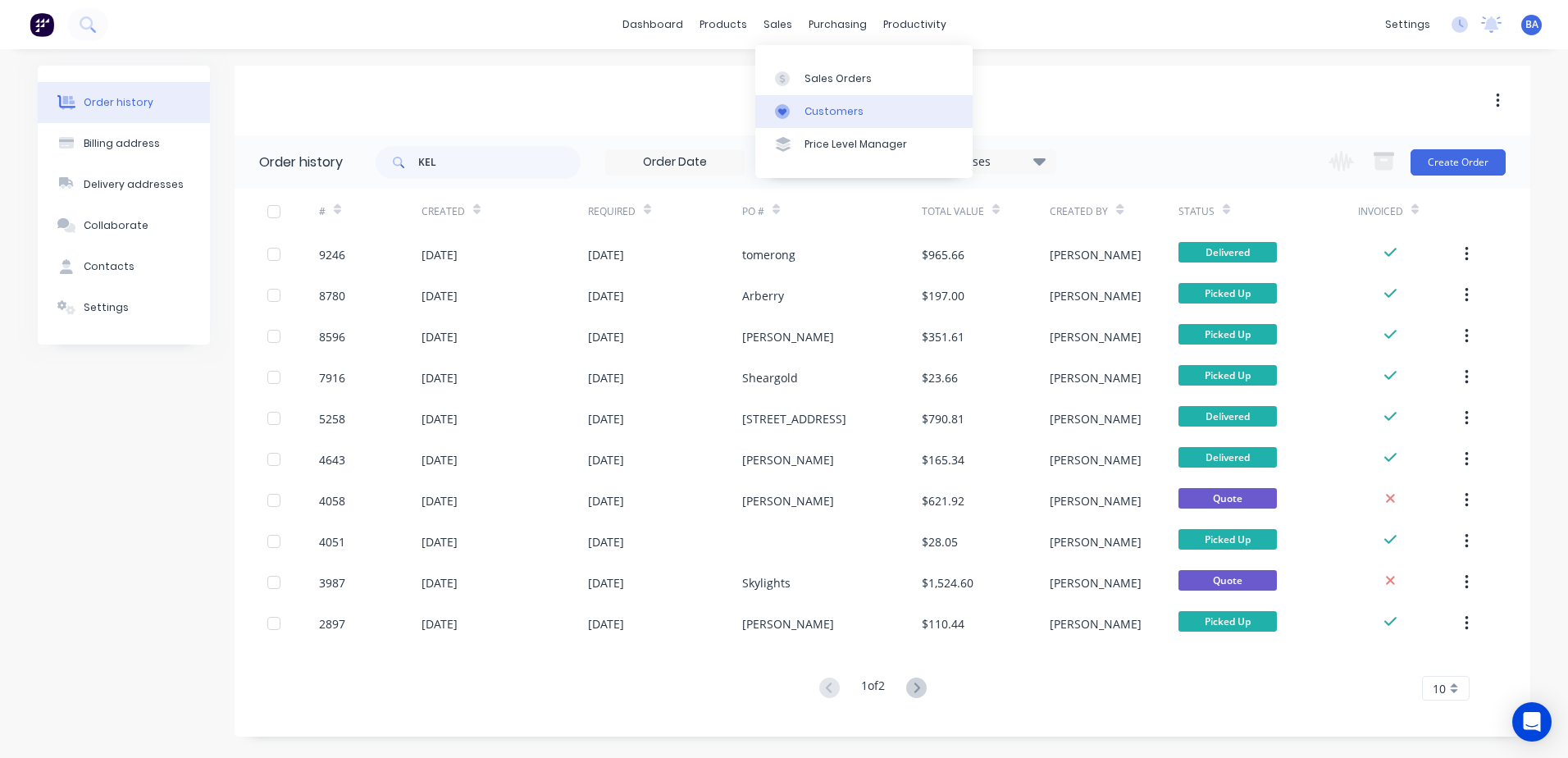
click at [877, 107] on link "Customers" at bounding box center [863, 111] width 217 height 33
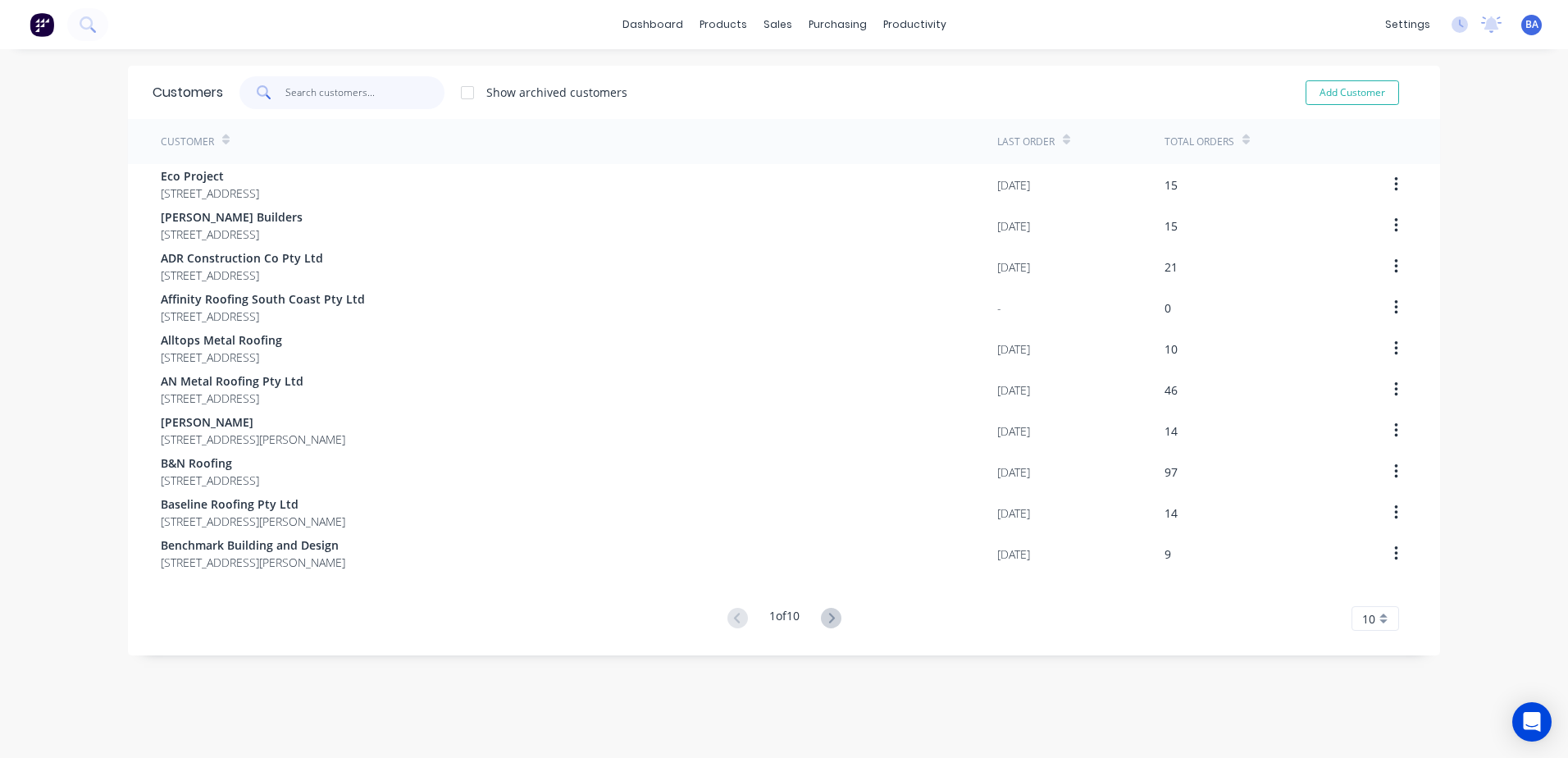
click at [365, 89] on input "text" at bounding box center [365, 92] width 160 height 33
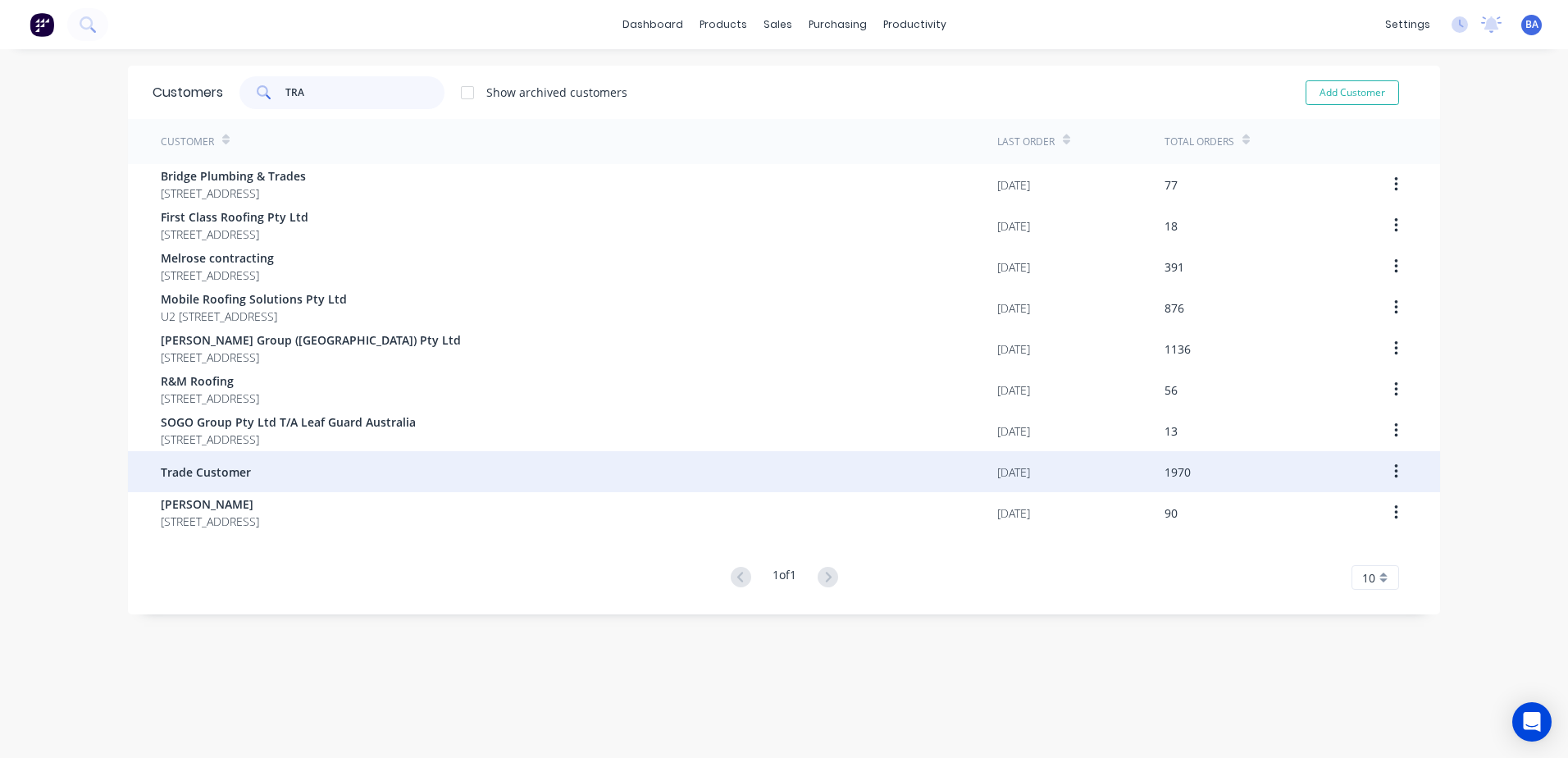
type input "TRA"
click at [248, 471] on div "Trade Customer" at bounding box center [578, 472] width 837 height 41
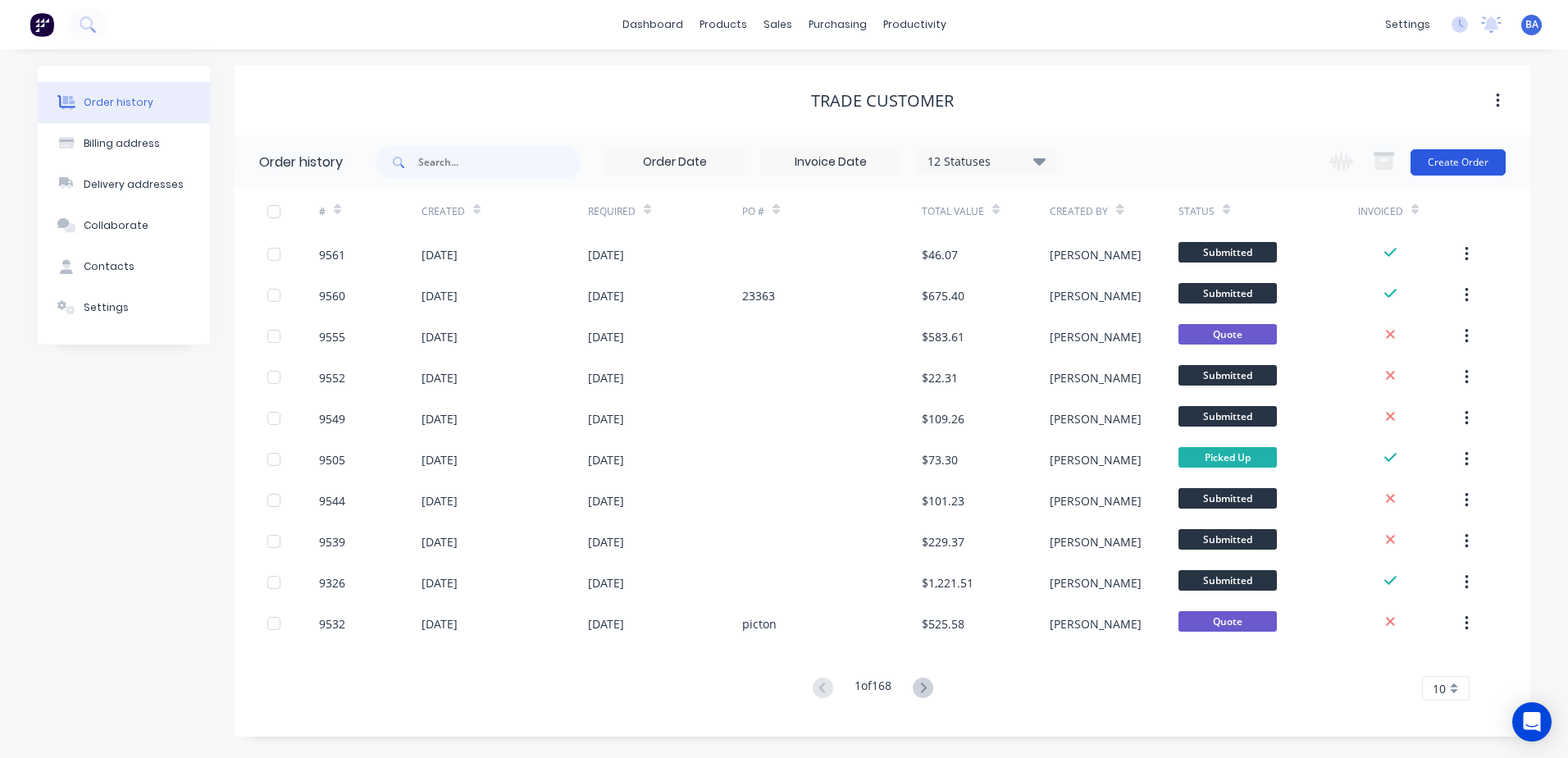
click at [1439, 161] on button "Create Order" at bounding box center [1457, 162] width 95 height 26
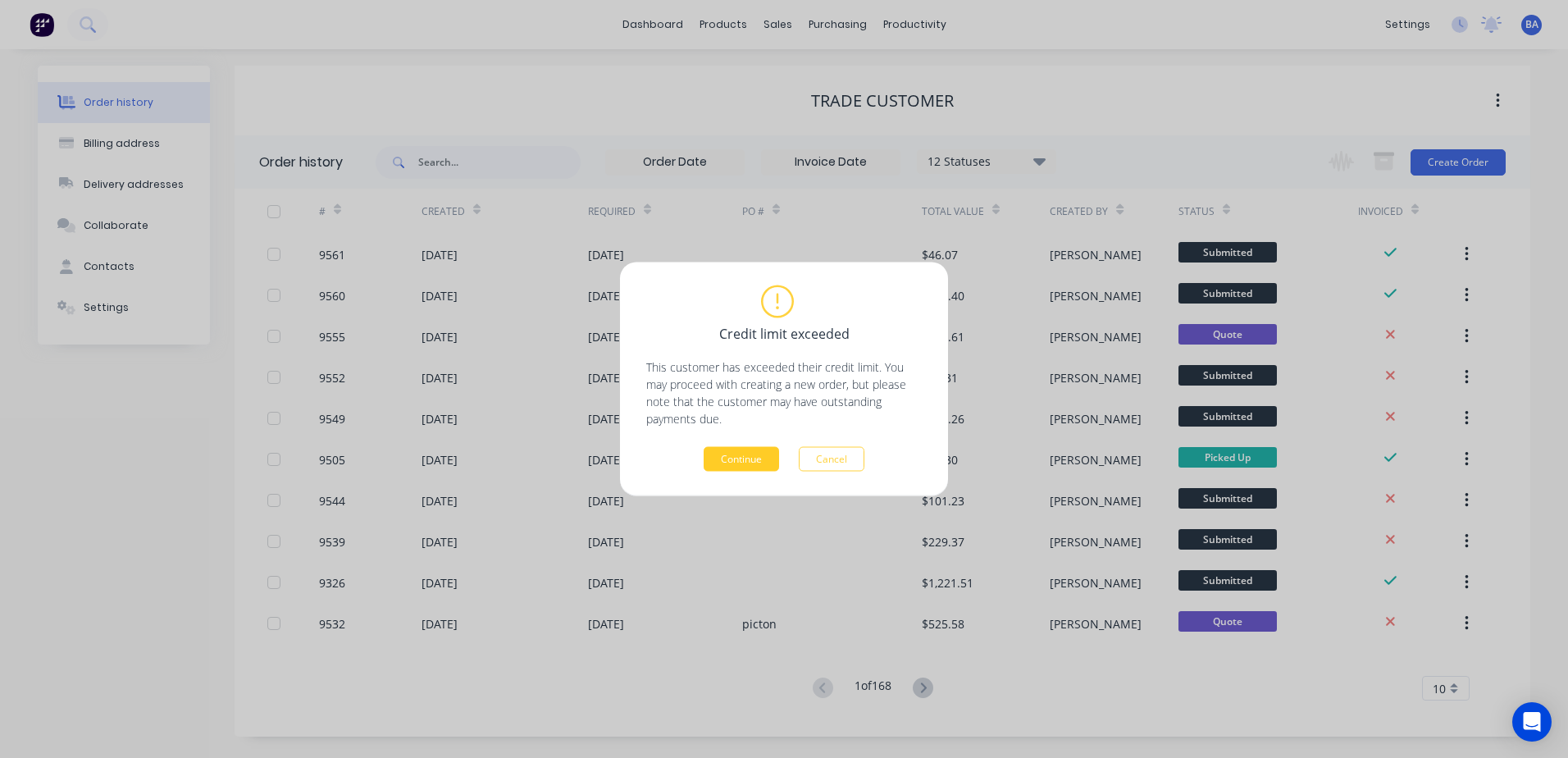
click at [753, 463] on button "Continue" at bounding box center [741, 459] width 75 height 24
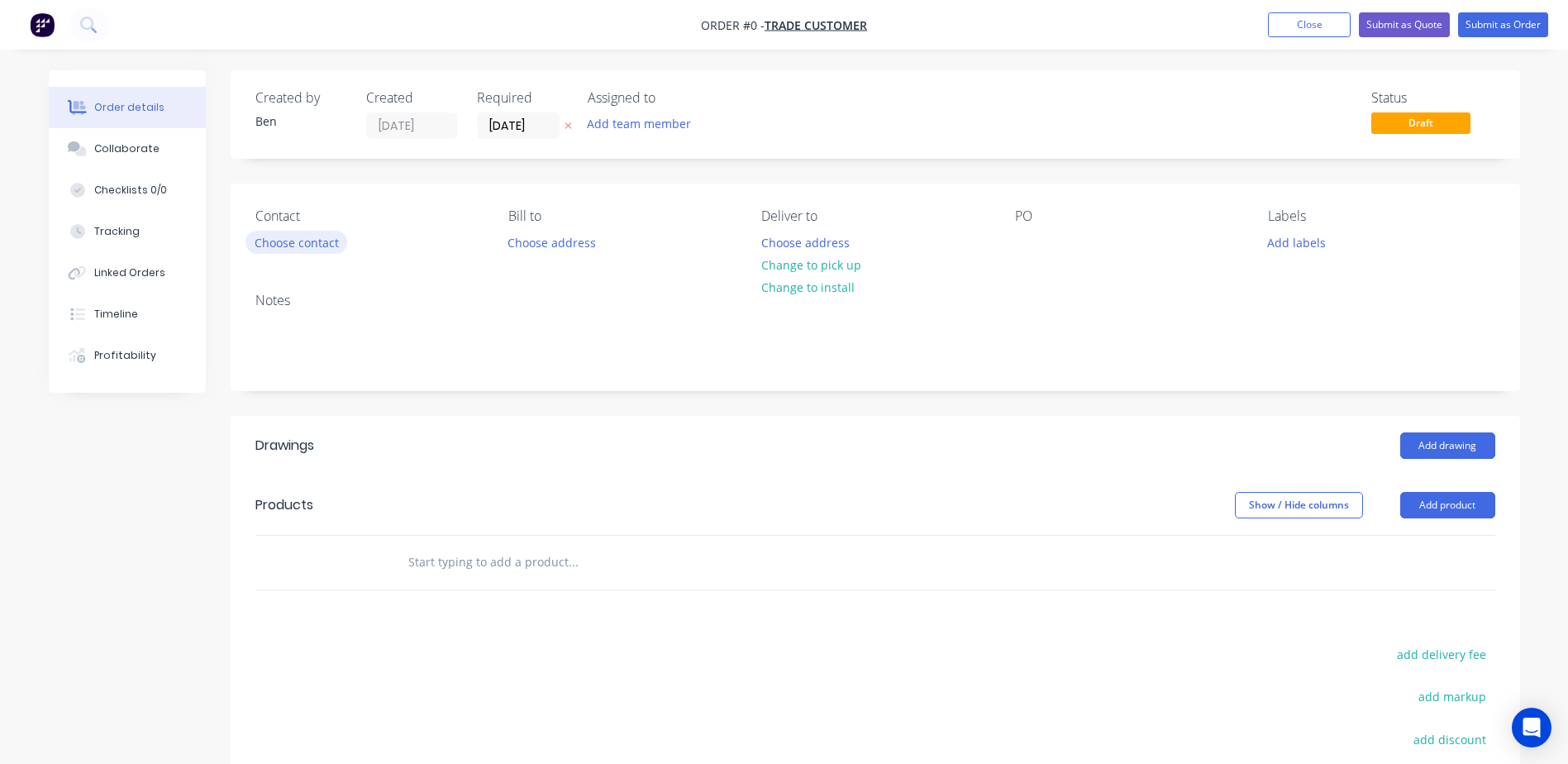
click at [296, 240] on button "Choose contact" at bounding box center [295, 242] width 101 height 23
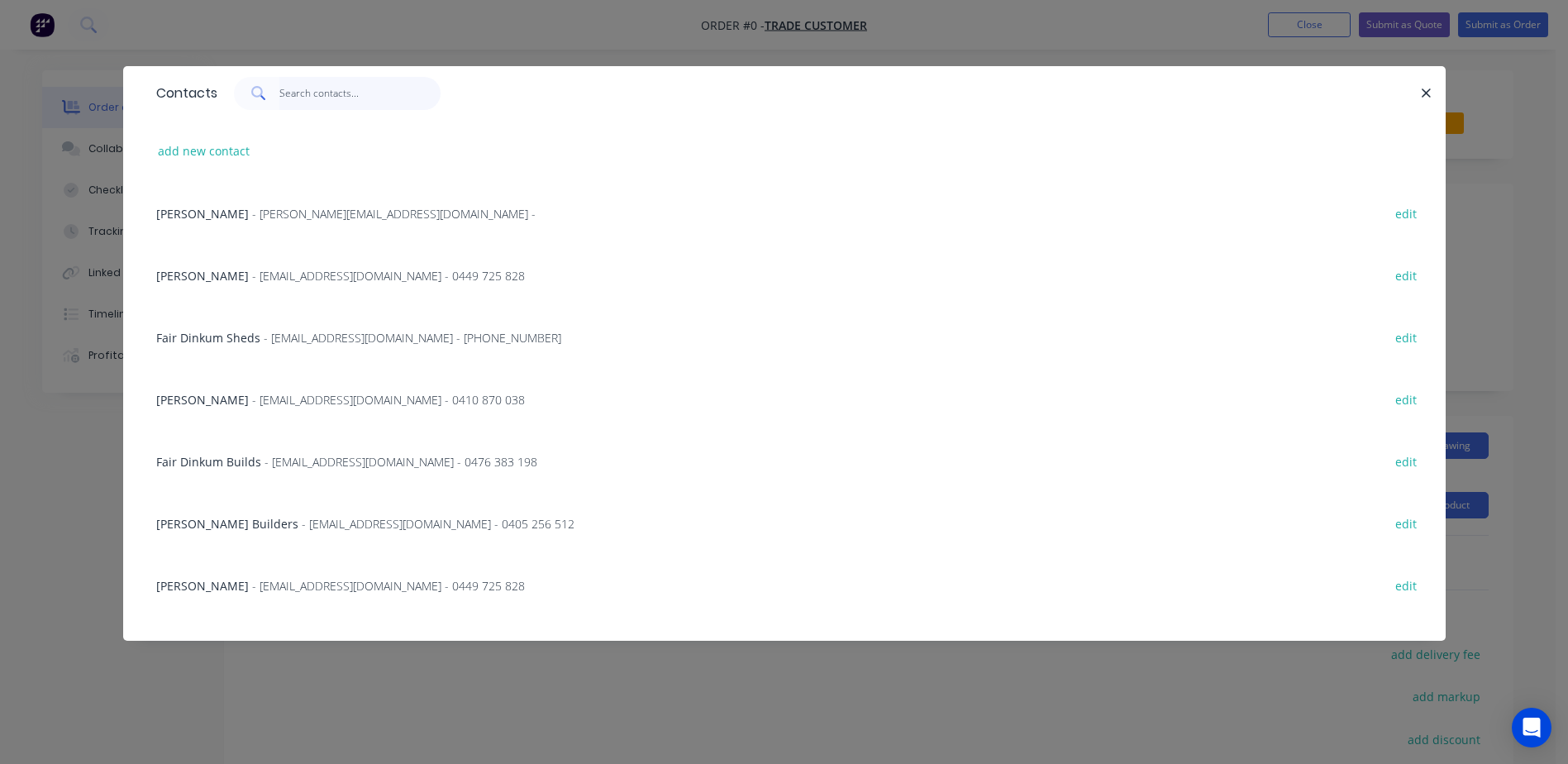
click at [309, 95] on input "text" at bounding box center [360, 93] width 161 height 33
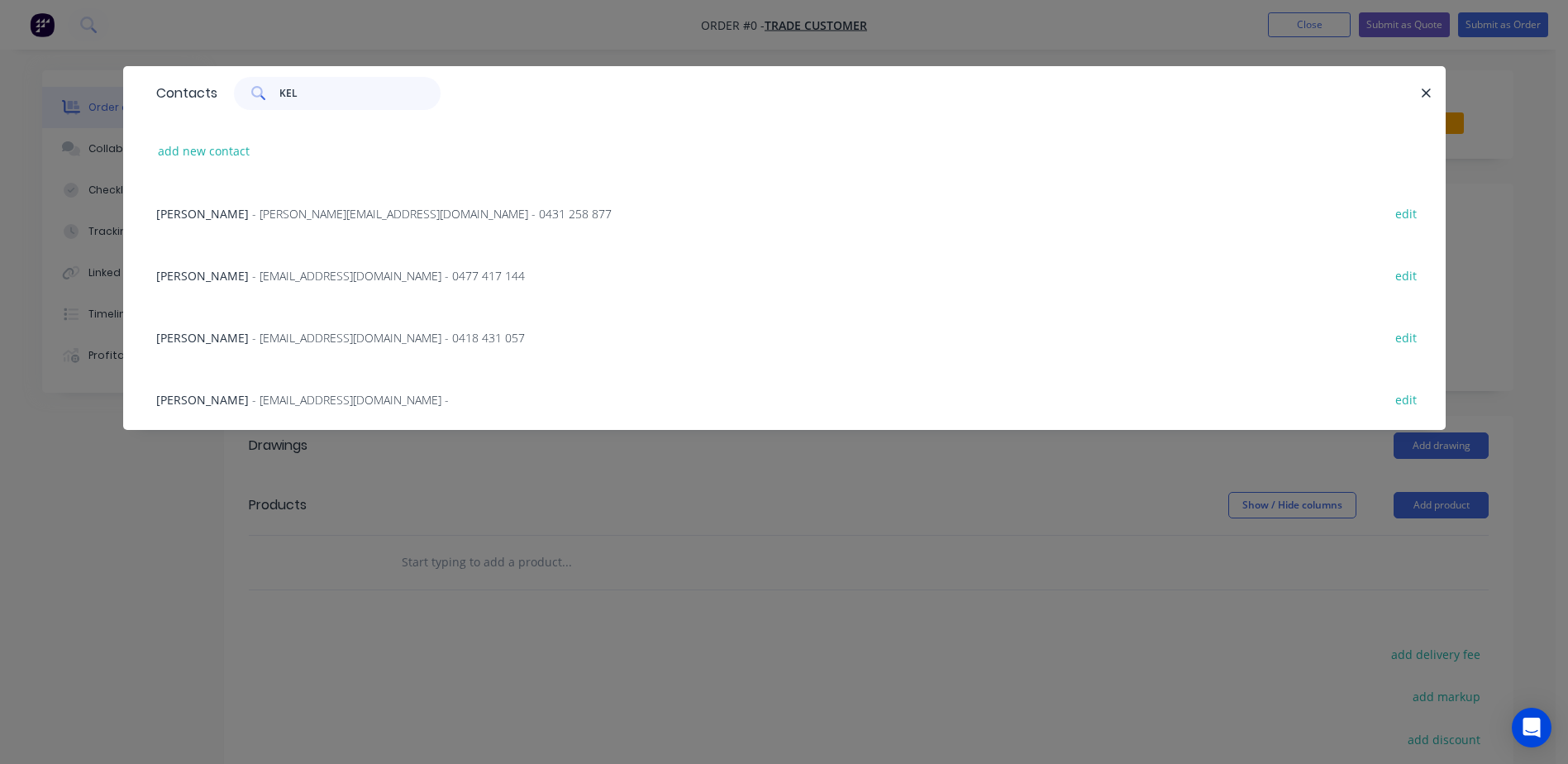
type input "KEL"
click at [411, 274] on span "- [EMAIL_ADDRESS][DOMAIN_NAME] - 0477 417 144" at bounding box center [388, 275] width 273 height 16
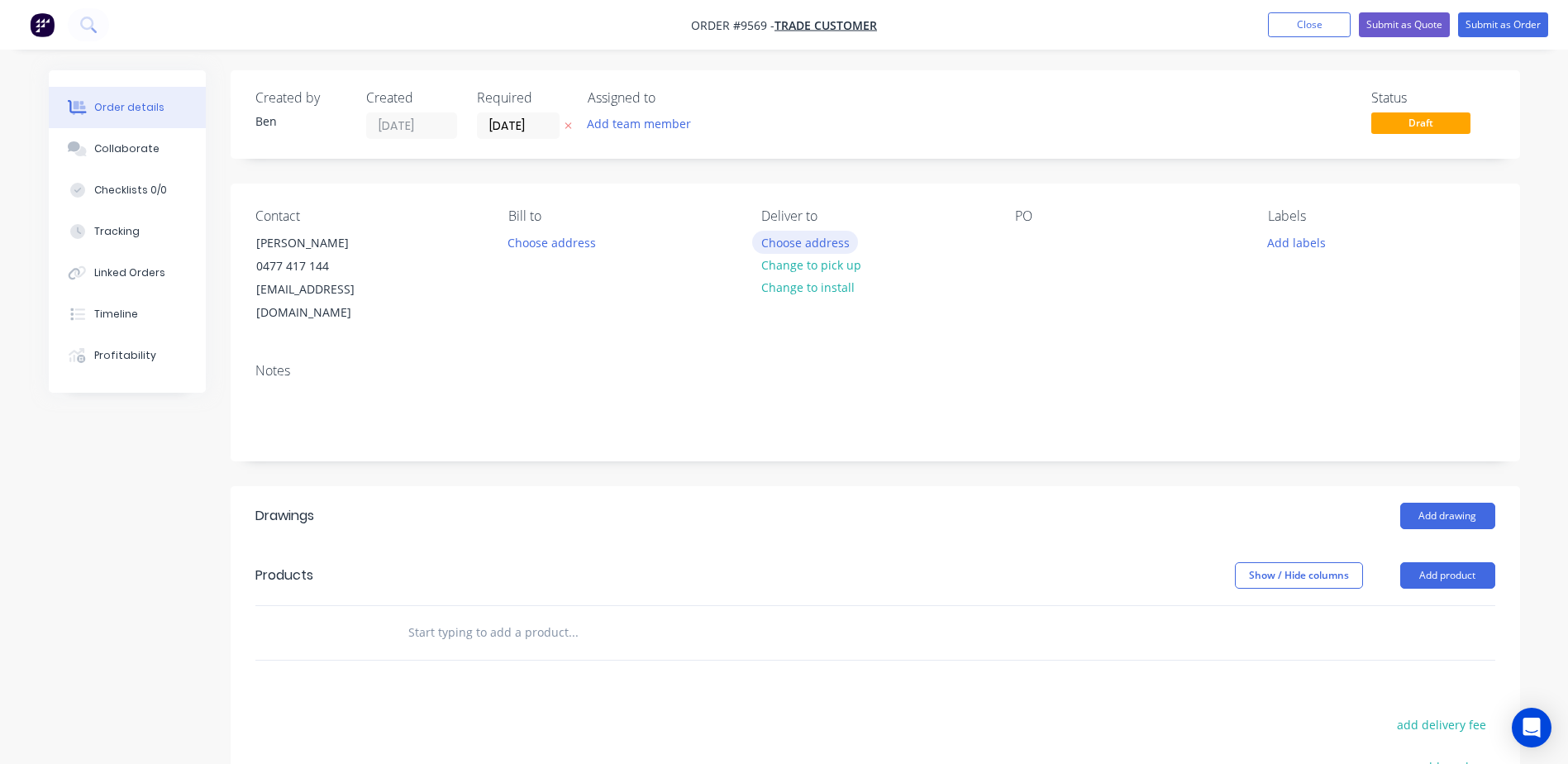
click at [817, 239] on button "Choose address" at bounding box center [805, 242] width 106 height 23
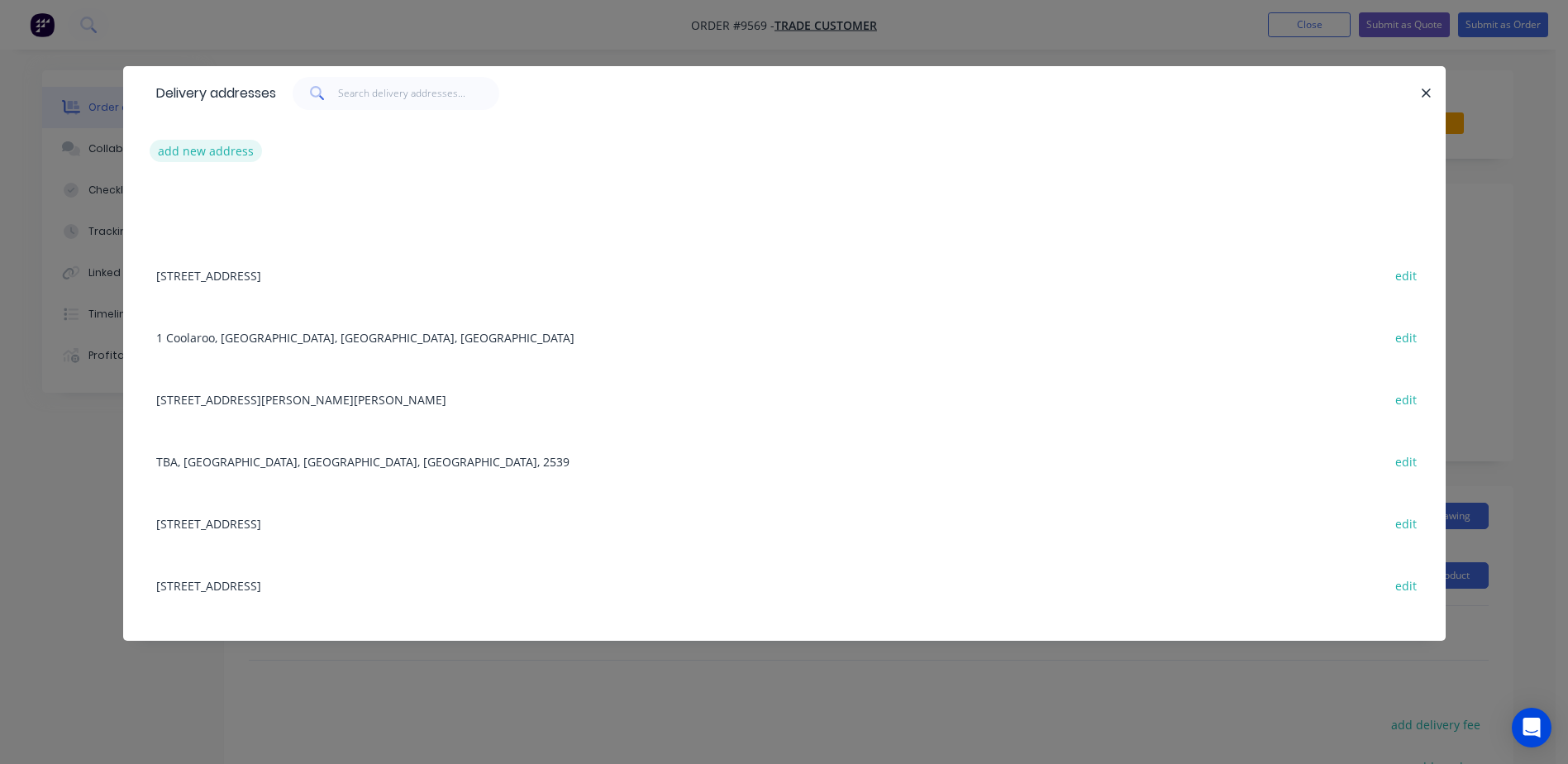
click at [244, 151] on button "add new address" at bounding box center [206, 151] width 114 height 23
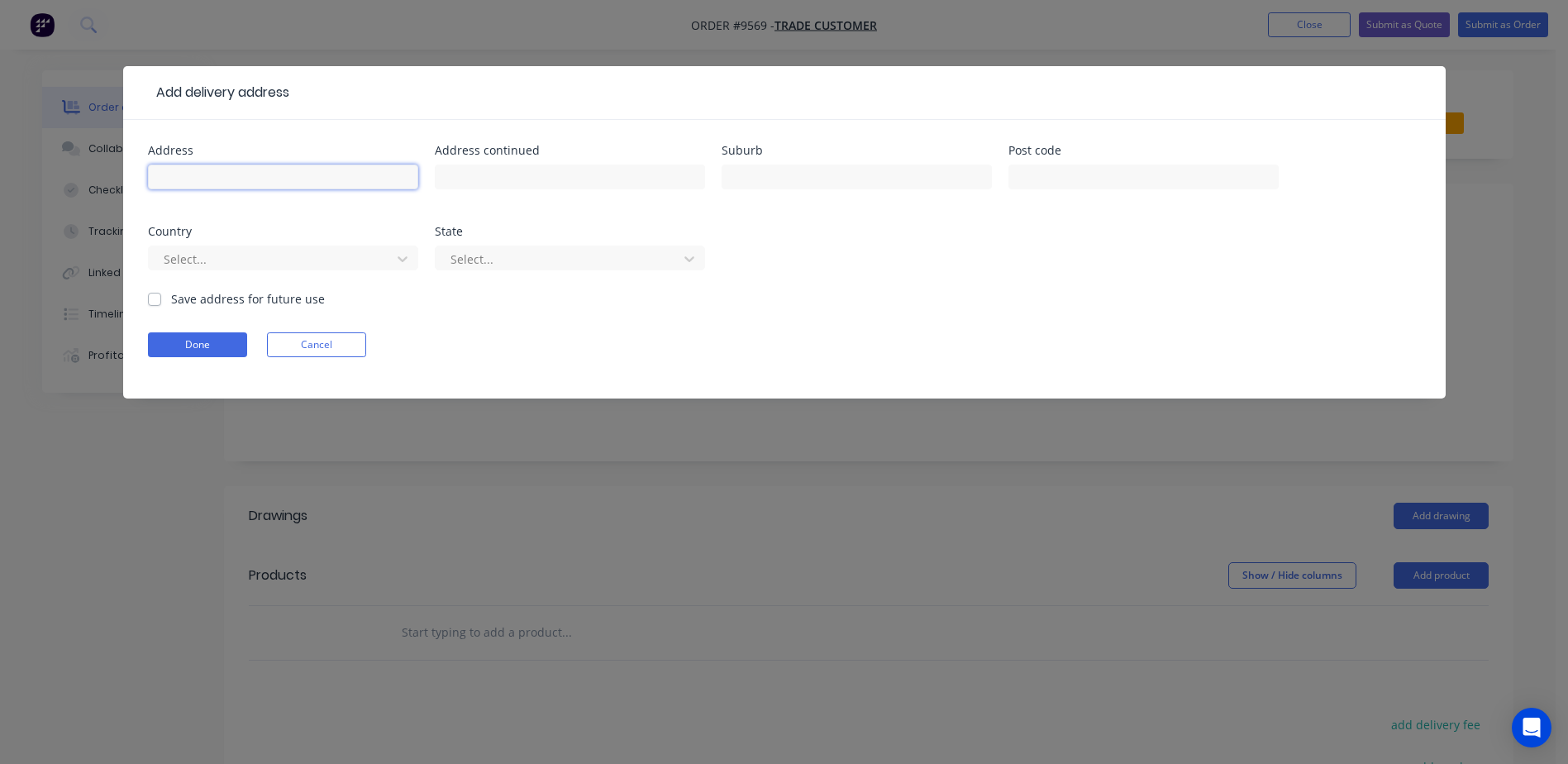
click at [301, 183] on input "text" at bounding box center [283, 177] width 271 height 25
type input "[STREET_ADDRESS]"
click at [733, 176] on input "text" at bounding box center [856, 177] width 271 height 25
type input "c"
type input "Cambewarra"
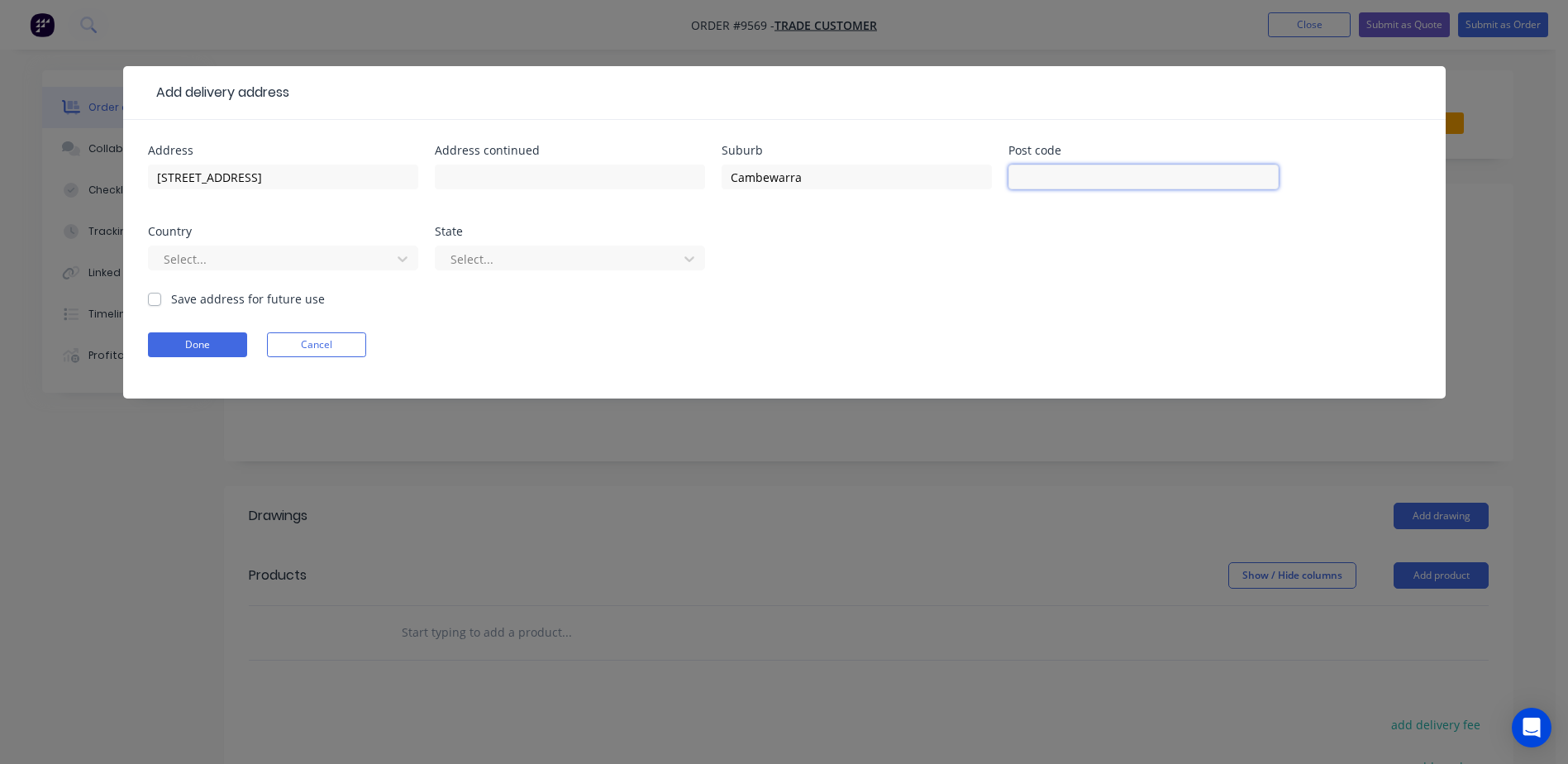
click at [1083, 169] on input "text" at bounding box center [1143, 177] width 271 height 25
type input "2540"
click at [269, 263] on div at bounding box center [272, 259] width 220 height 21
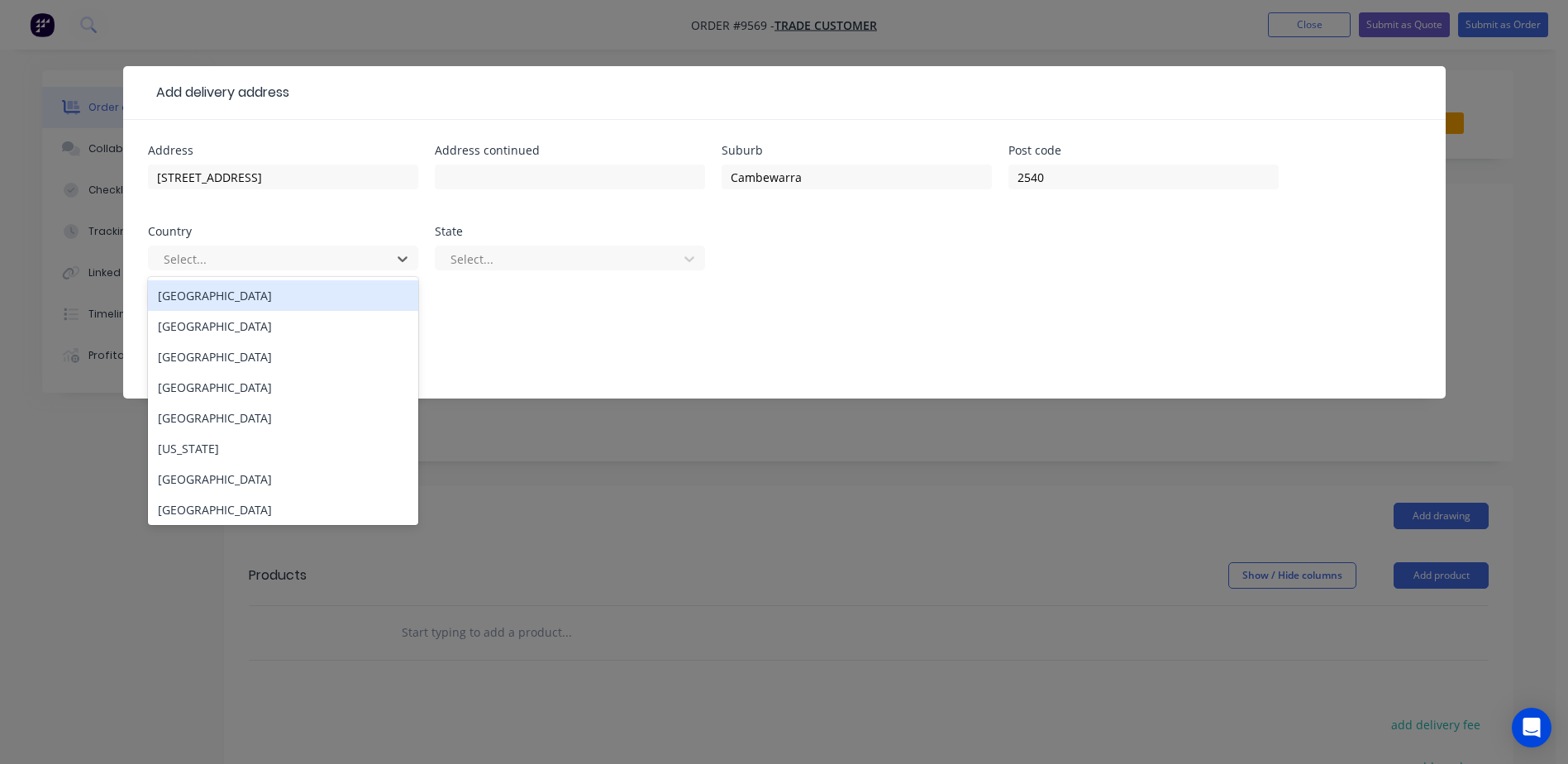
click at [232, 293] on div "[GEOGRAPHIC_DATA]" at bounding box center [283, 295] width 271 height 30
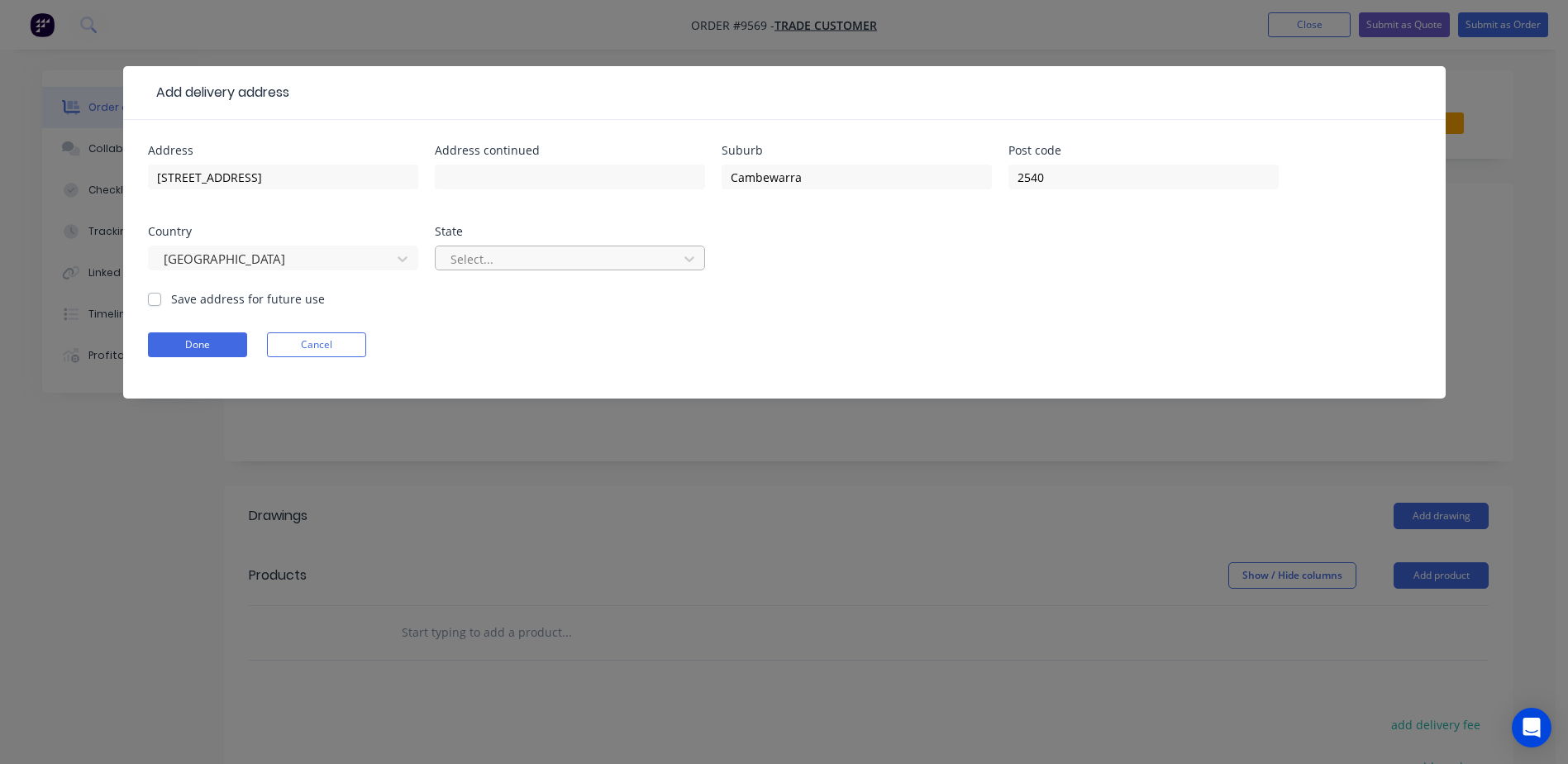
click at [495, 251] on div at bounding box center [558, 259] width 220 height 21
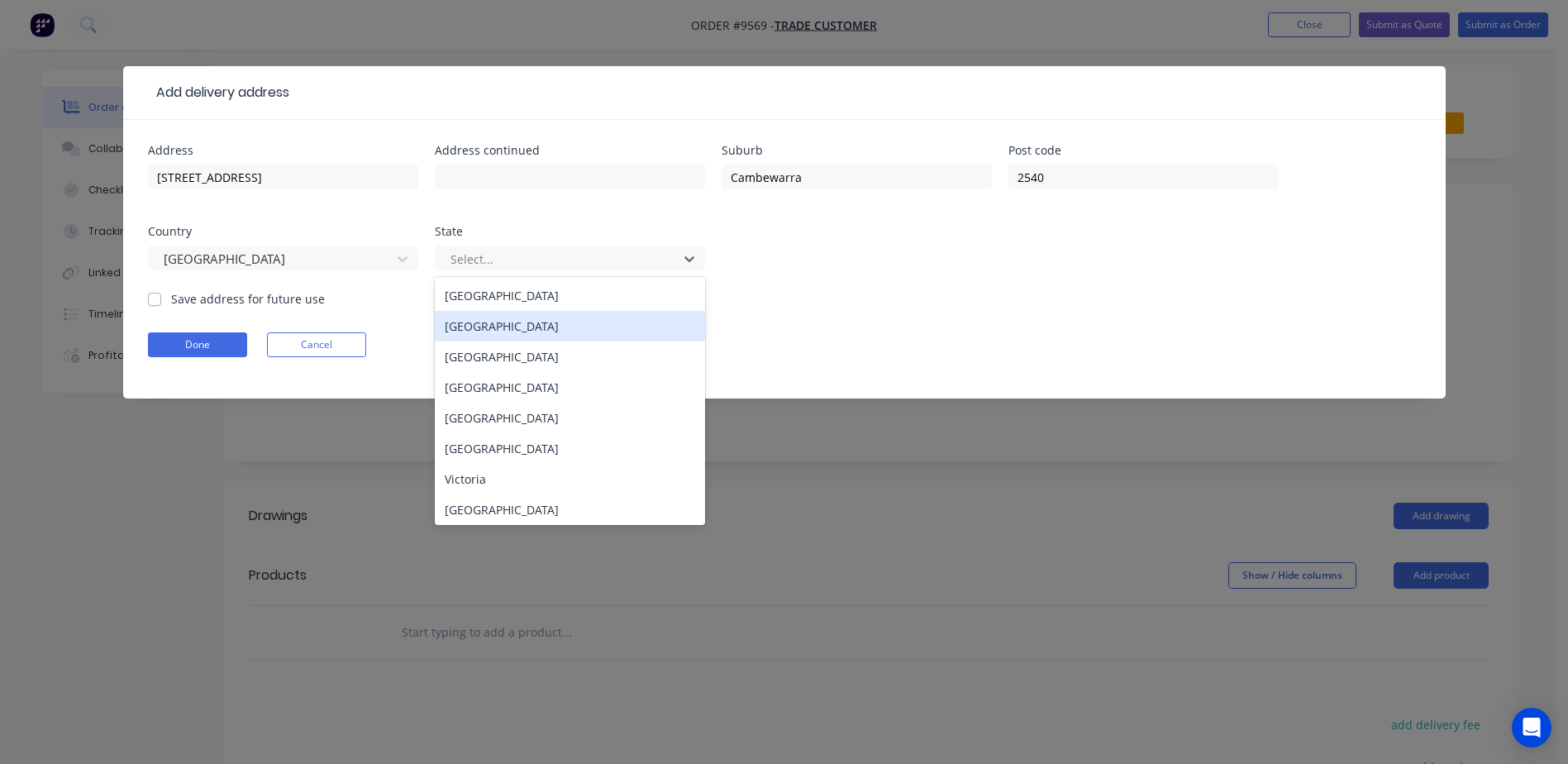
click at [492, 329] on div "[GEOGRAPHIC_DATA]" at bounding box center [570, 326] width 271 height 30
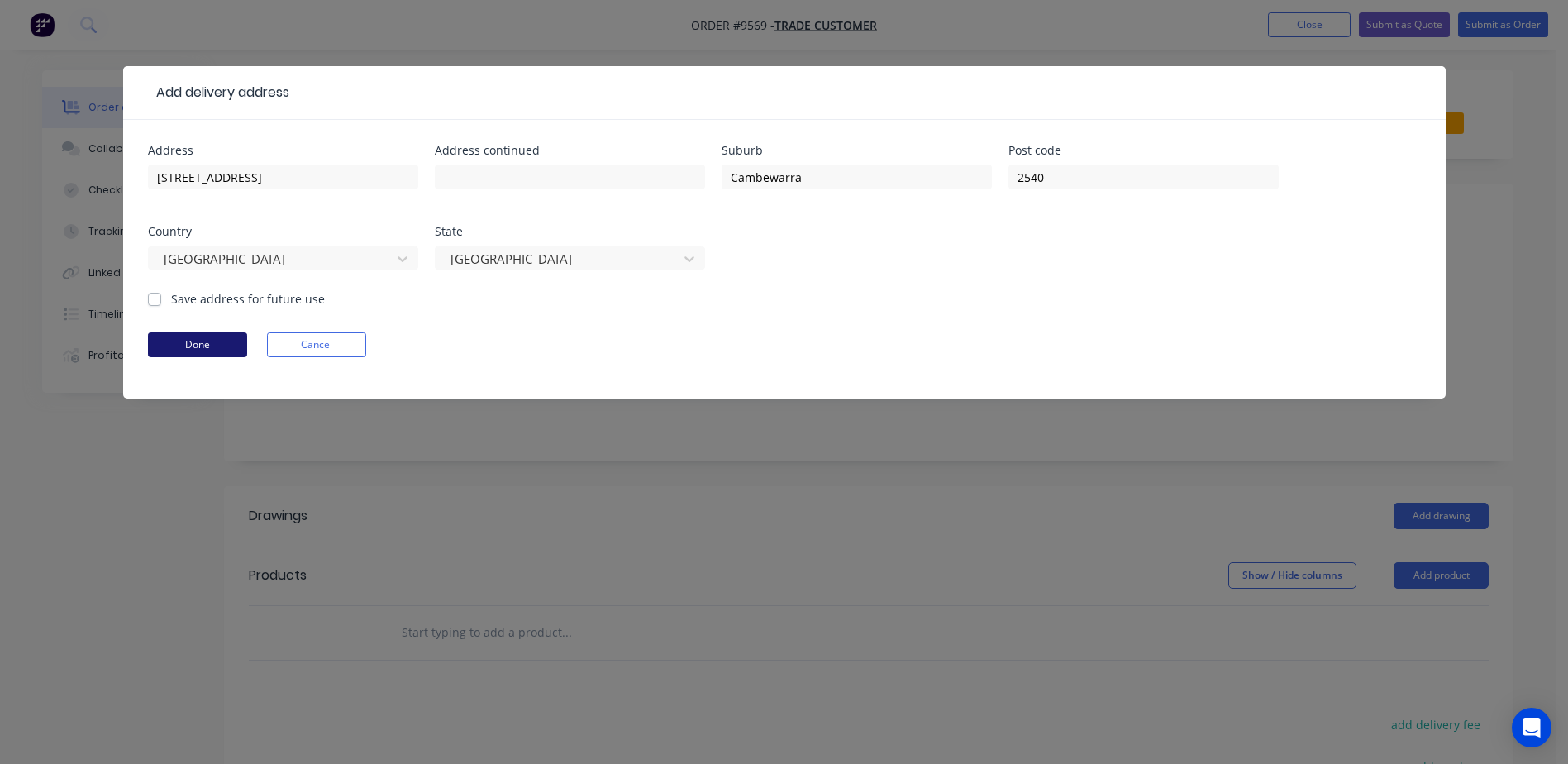
click at [225, 338] on button "Done" at bounding box center [197, 345] width 99 height 25
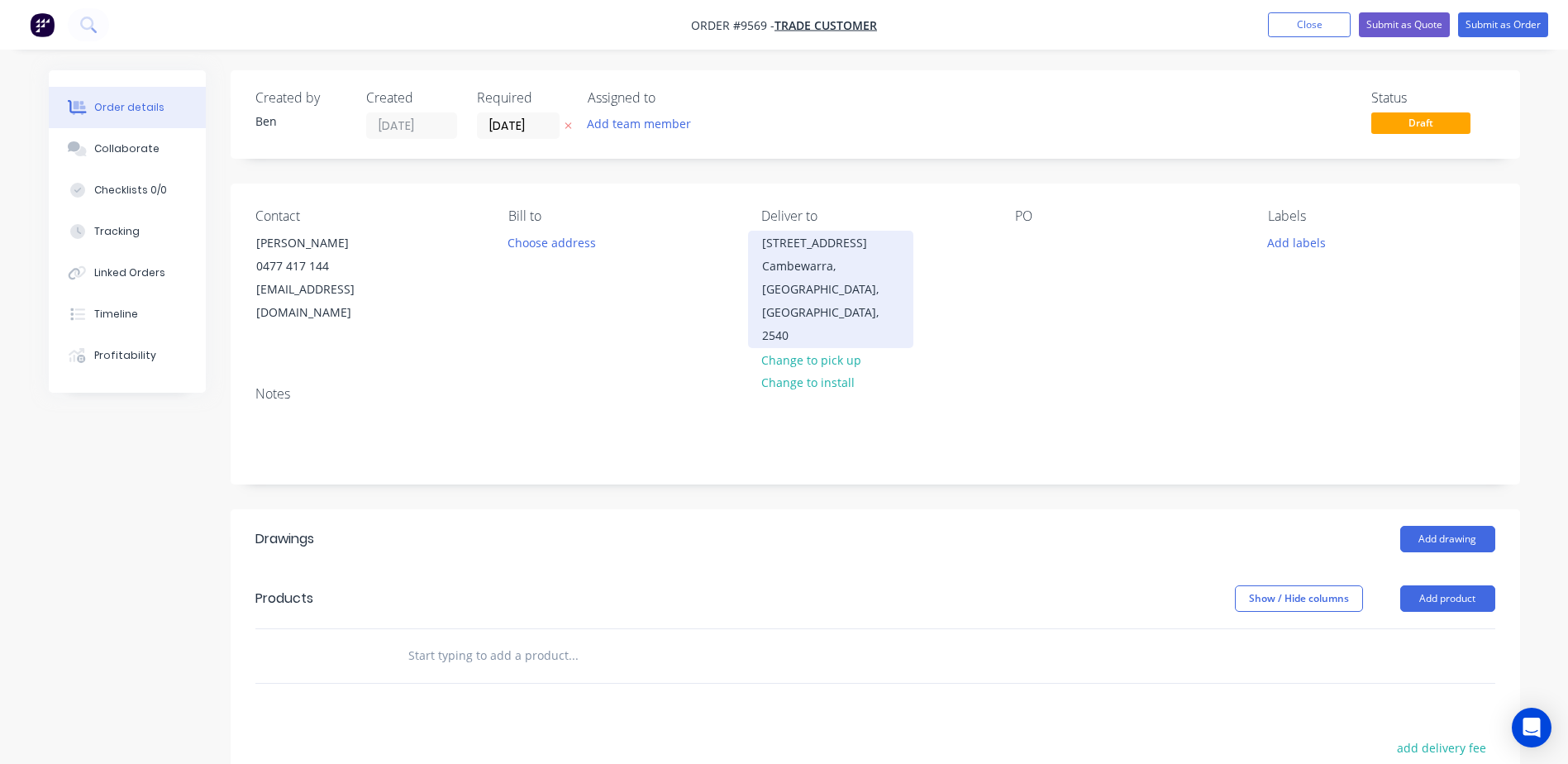
click at [893, 266] on div "Cambewarra, [GEOGRAPHIC_DATA], [GEOGRAPHIC_DATA], 2540" at bounding box center [830, 301] width 137 height 93
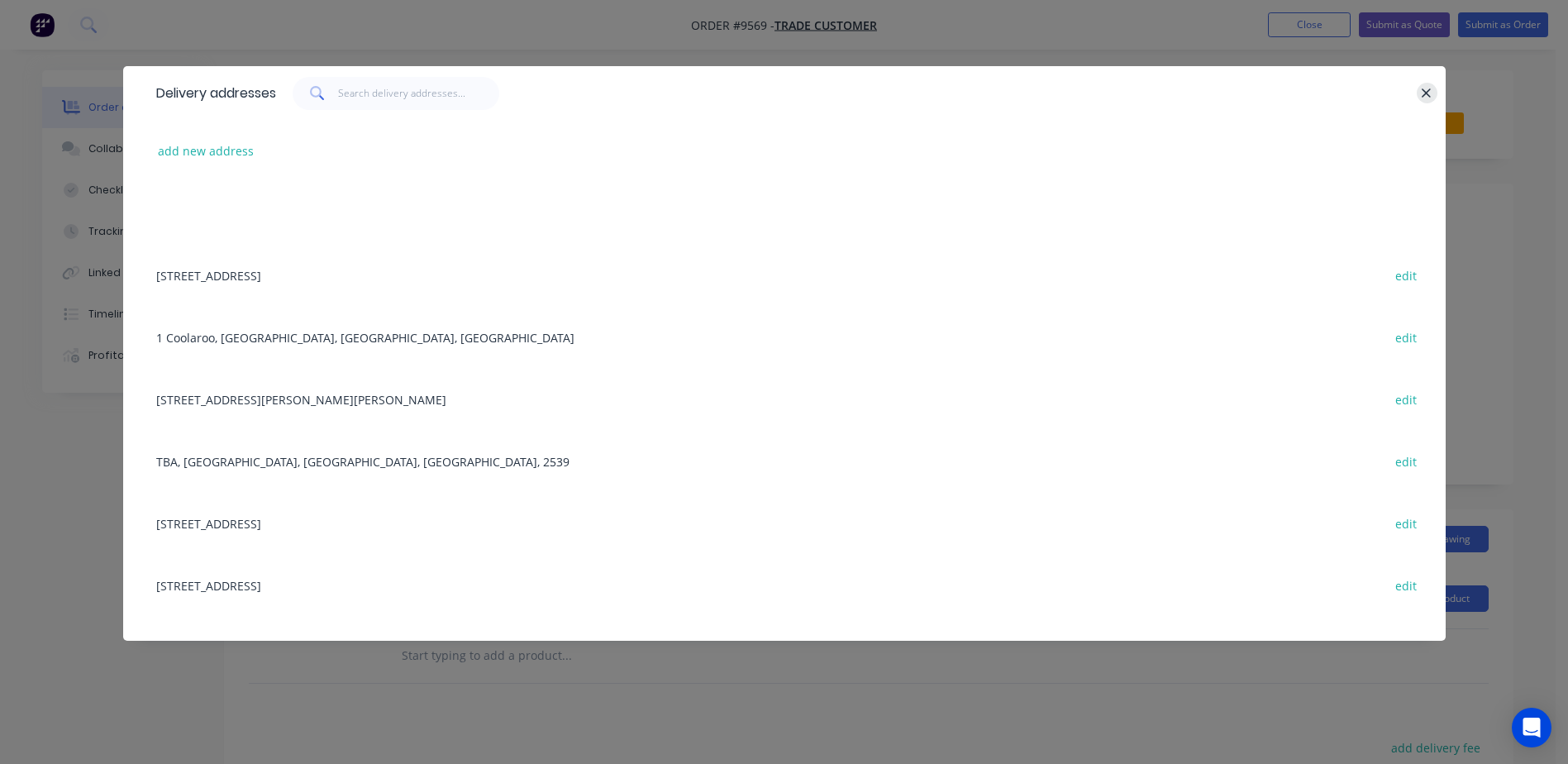
click at [1425, 98] on icon "button" at bounding box center [1425, 94] width 10 height 15
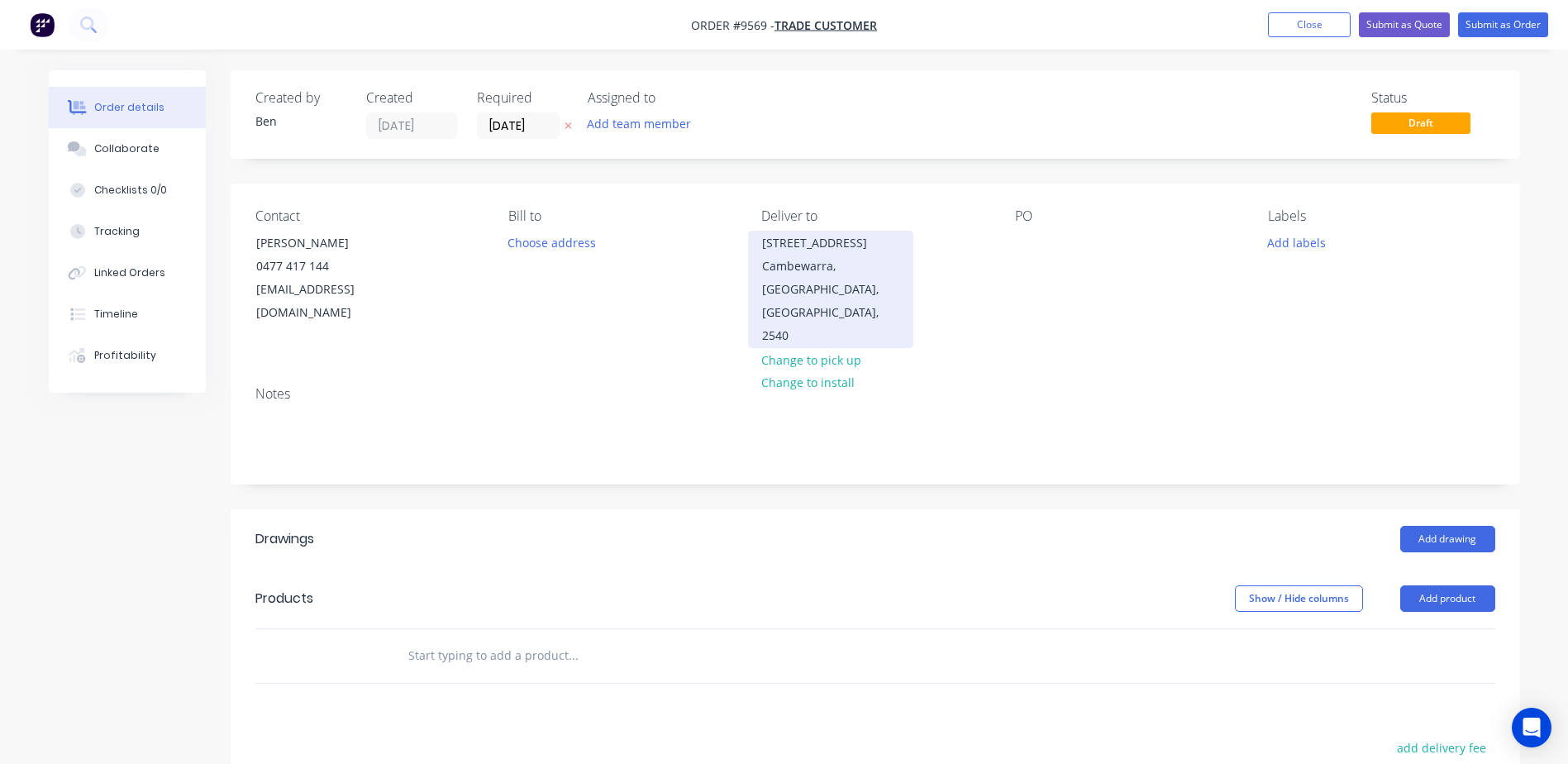
click at [820, 256] on div "Cambewarra, [GEOGRAPHIC_DATA], [GEOGRAPHIC_DATA], 2540" at bounding box center [830, 301] width 137 height 93
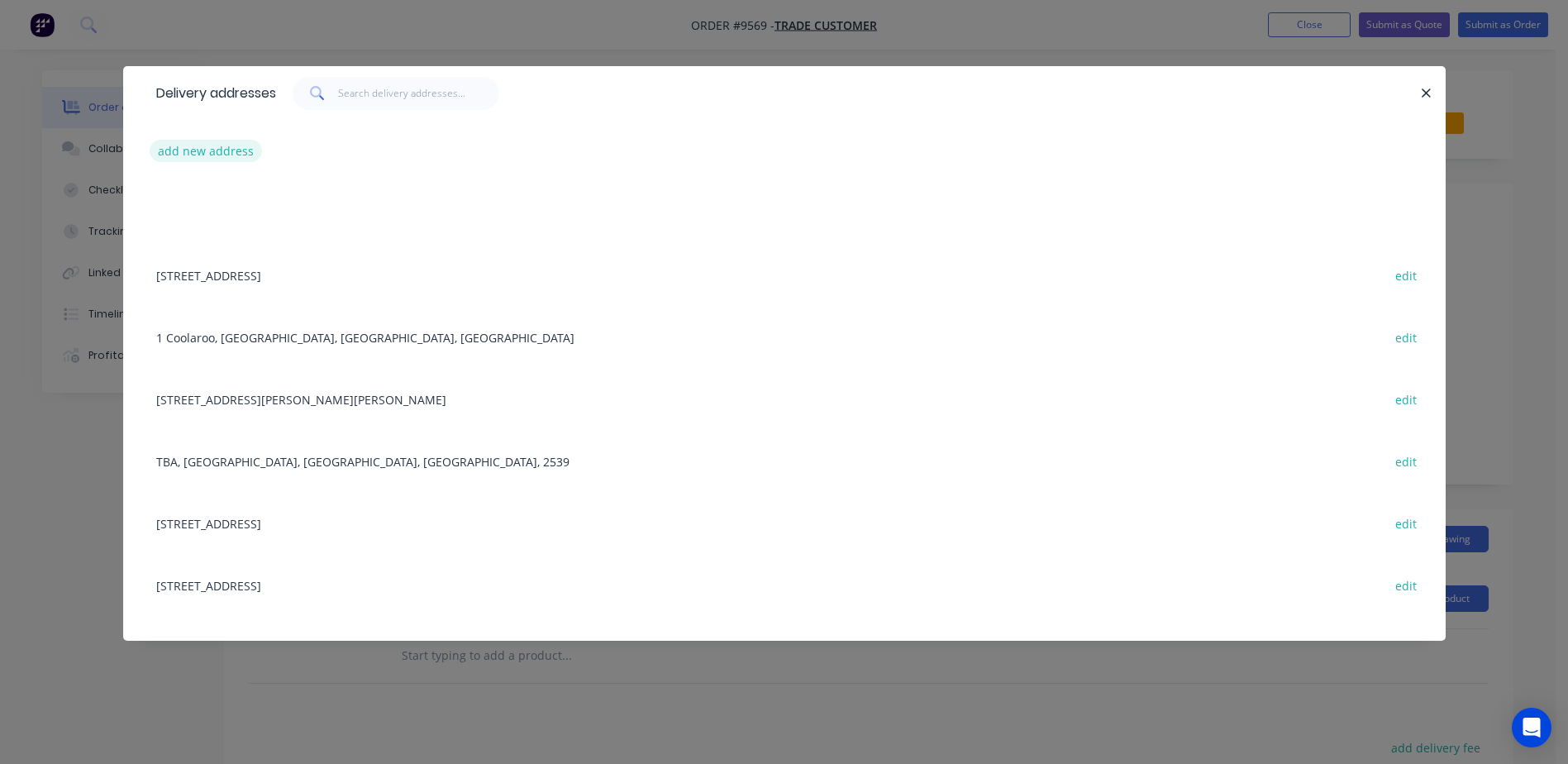
click at [204, 144] on button "add new address" at bounding box center [206, 151] width 114 height 23
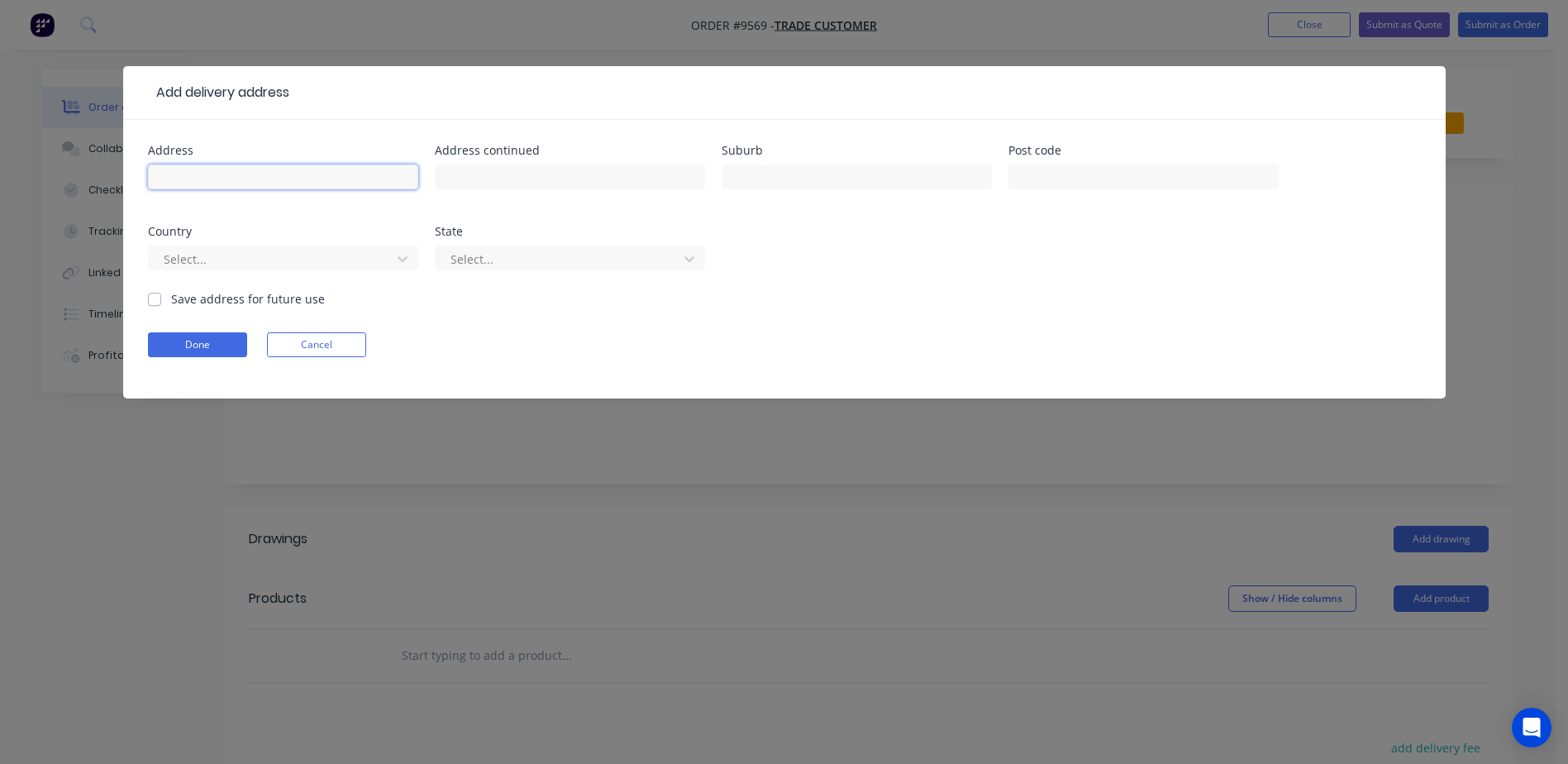
click at [238, 174] on input "text" at bounding box center [283, 177] width 271 height 25
type input "[STREET_ADDRESS]"
click at [795, 174] on input "text" at bounding box center [856, 177] width 271 height 25
type input "Bomaderry"
click at [1054, 173] on input "text" at bounding box center [1143, 177] width 271 height 25
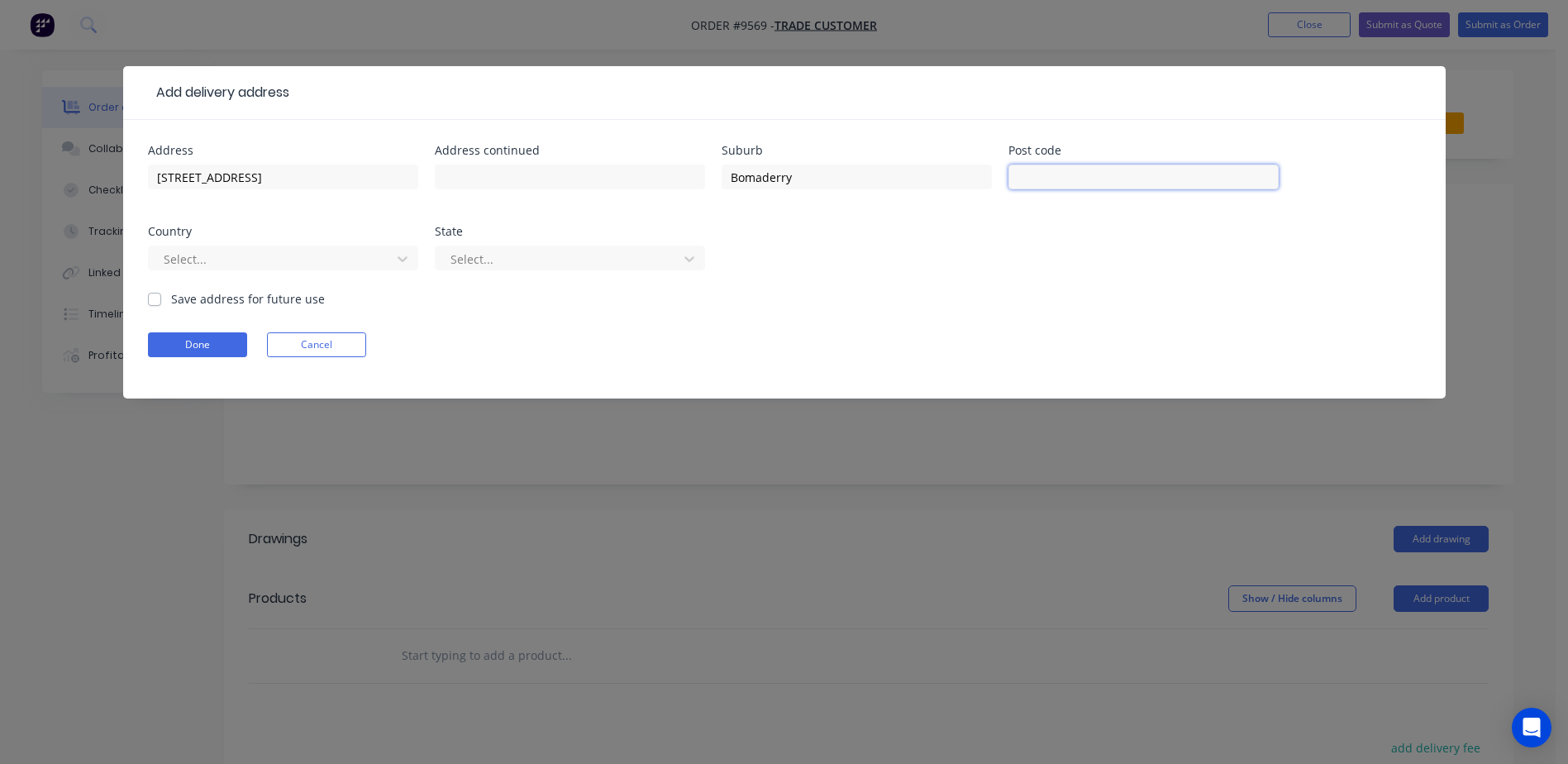
type input "2541"
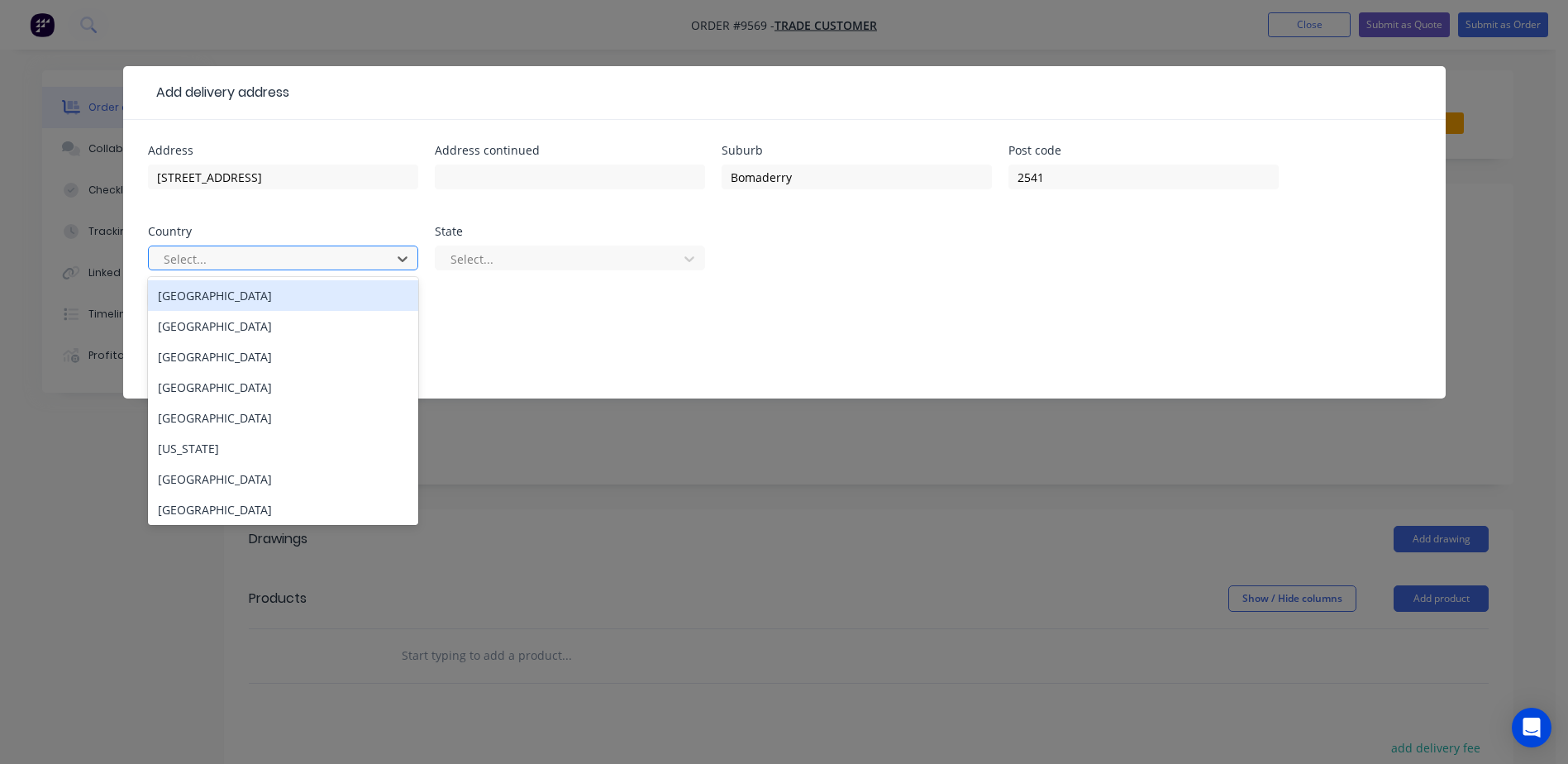
click at [319, 259] on div at bounding box center [272, 259] width 220 height 21
click at [260, 292] on div "Australia" at bounding box center [283, 295] width 271 height 30
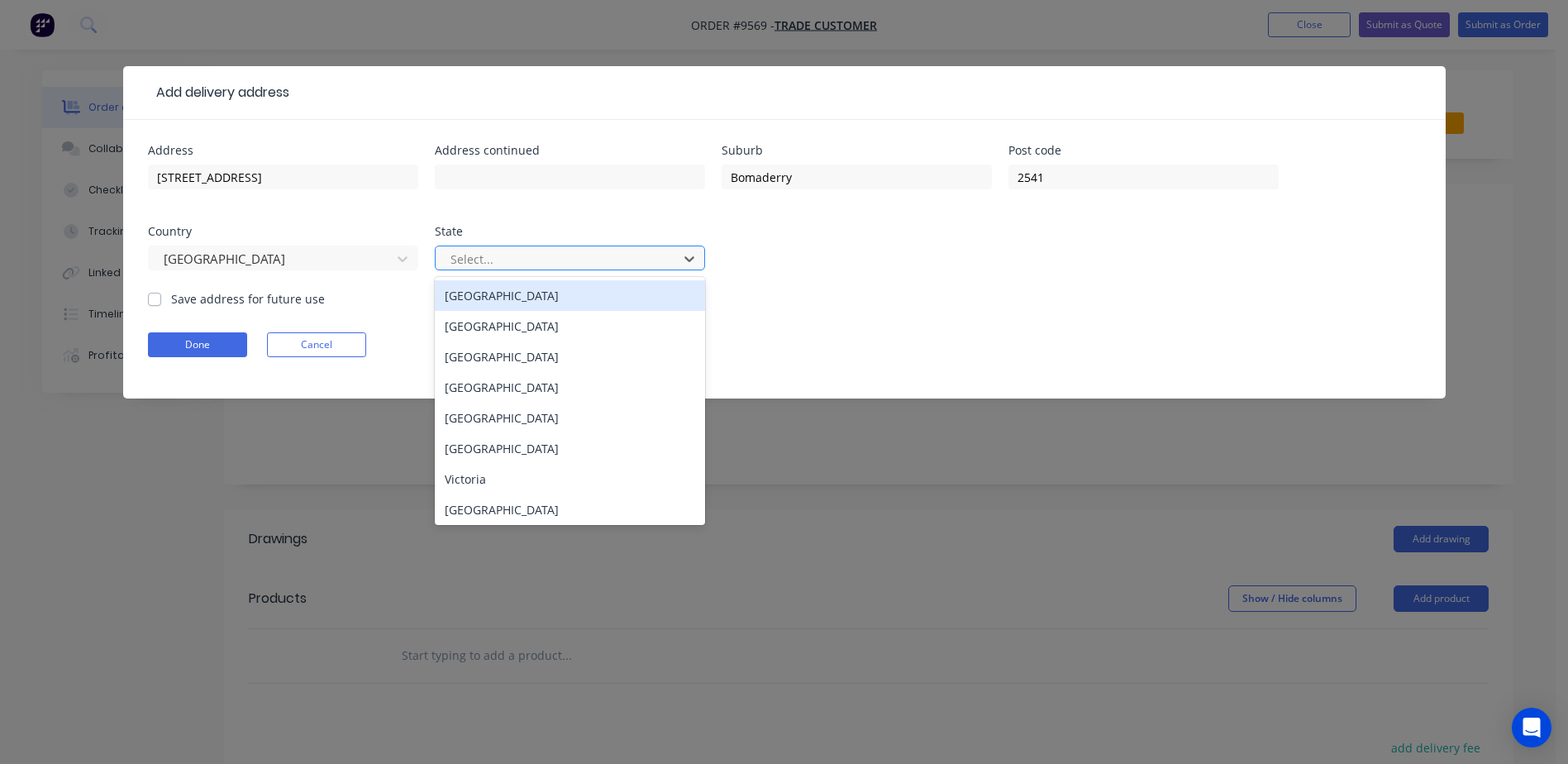
click at [525, 267] on div at bounding box center [558, 259] width 220 height 21
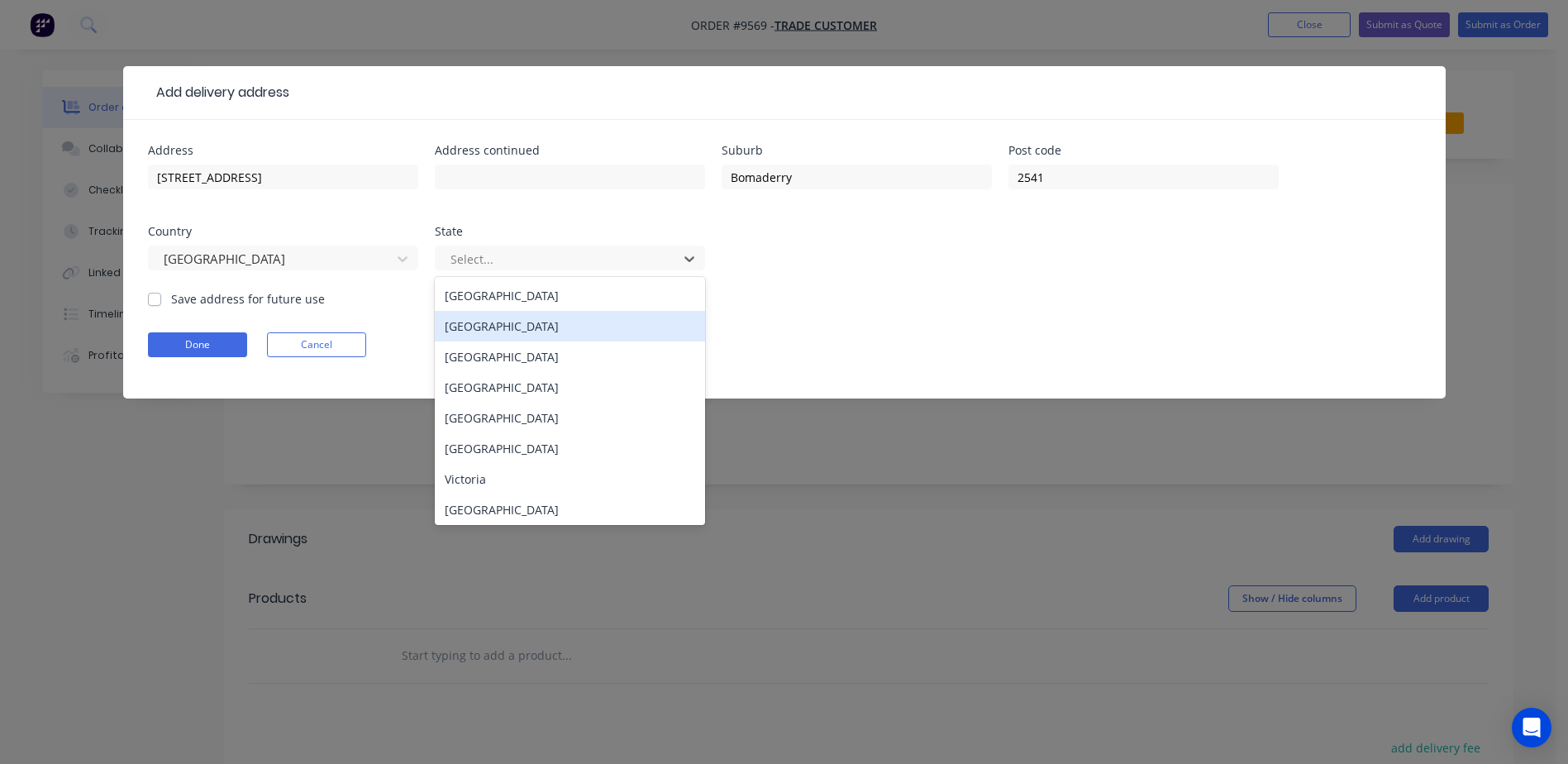
click at [513, 327] on div "New South Wales" at bounding box center [570, 326] width 271 height 30
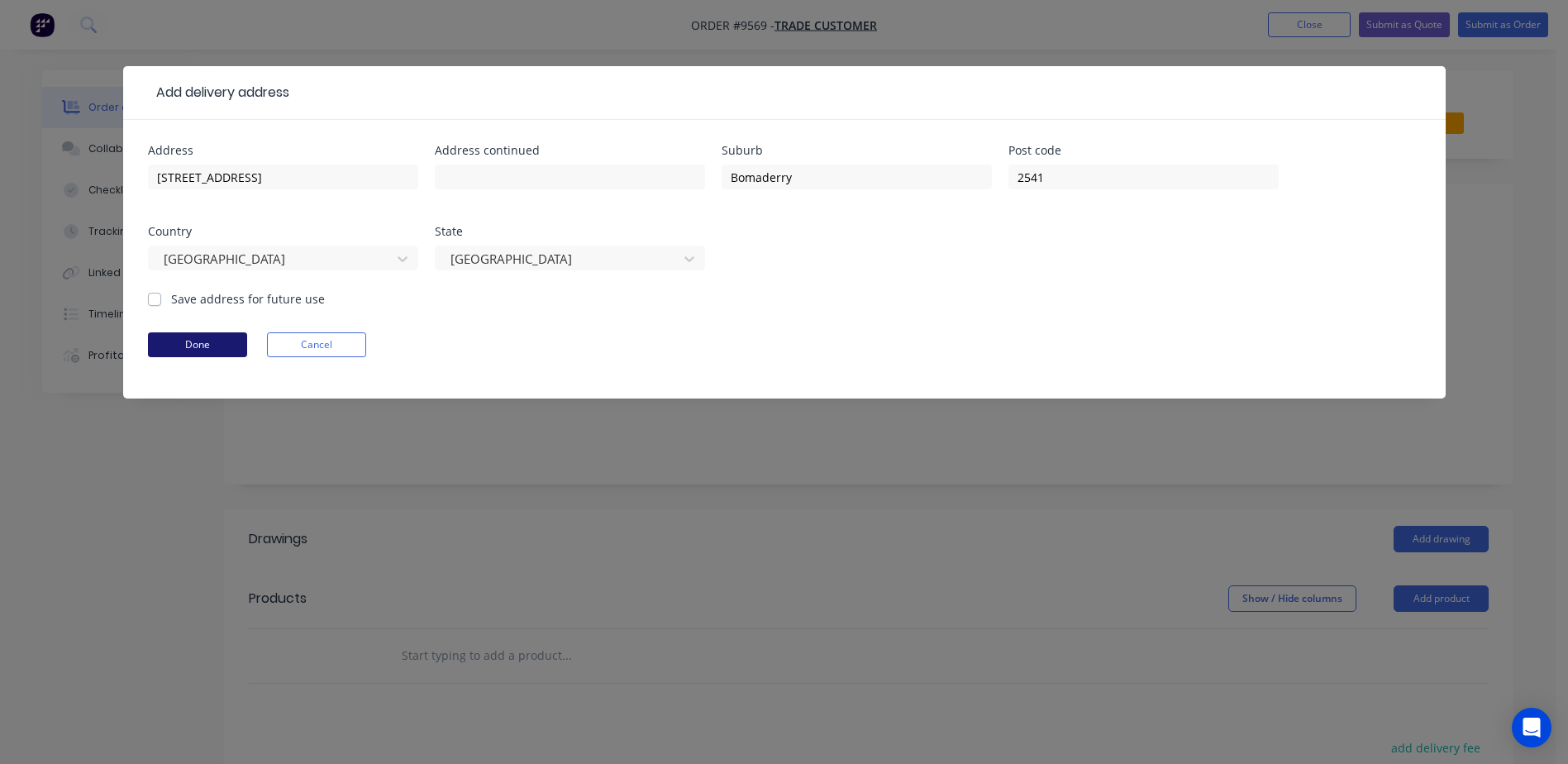
click at [213, 341] on button "Done" at bounding box center [197, 345] width 99 height 25
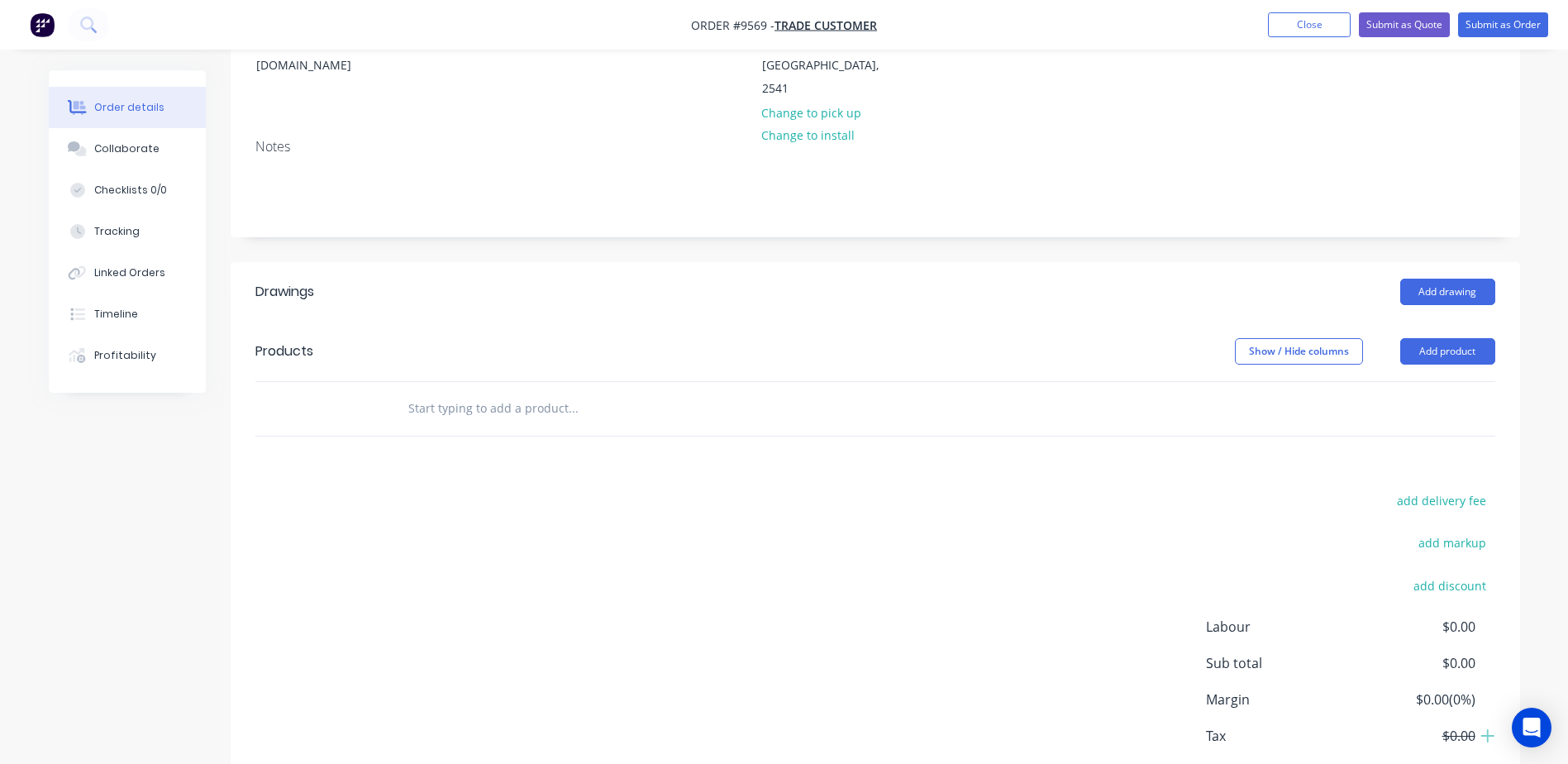
scroll to position [248, 0]
click at [1447, 277] on button "Add drawing" at bounding box center [1447, 291] width 95 height 27
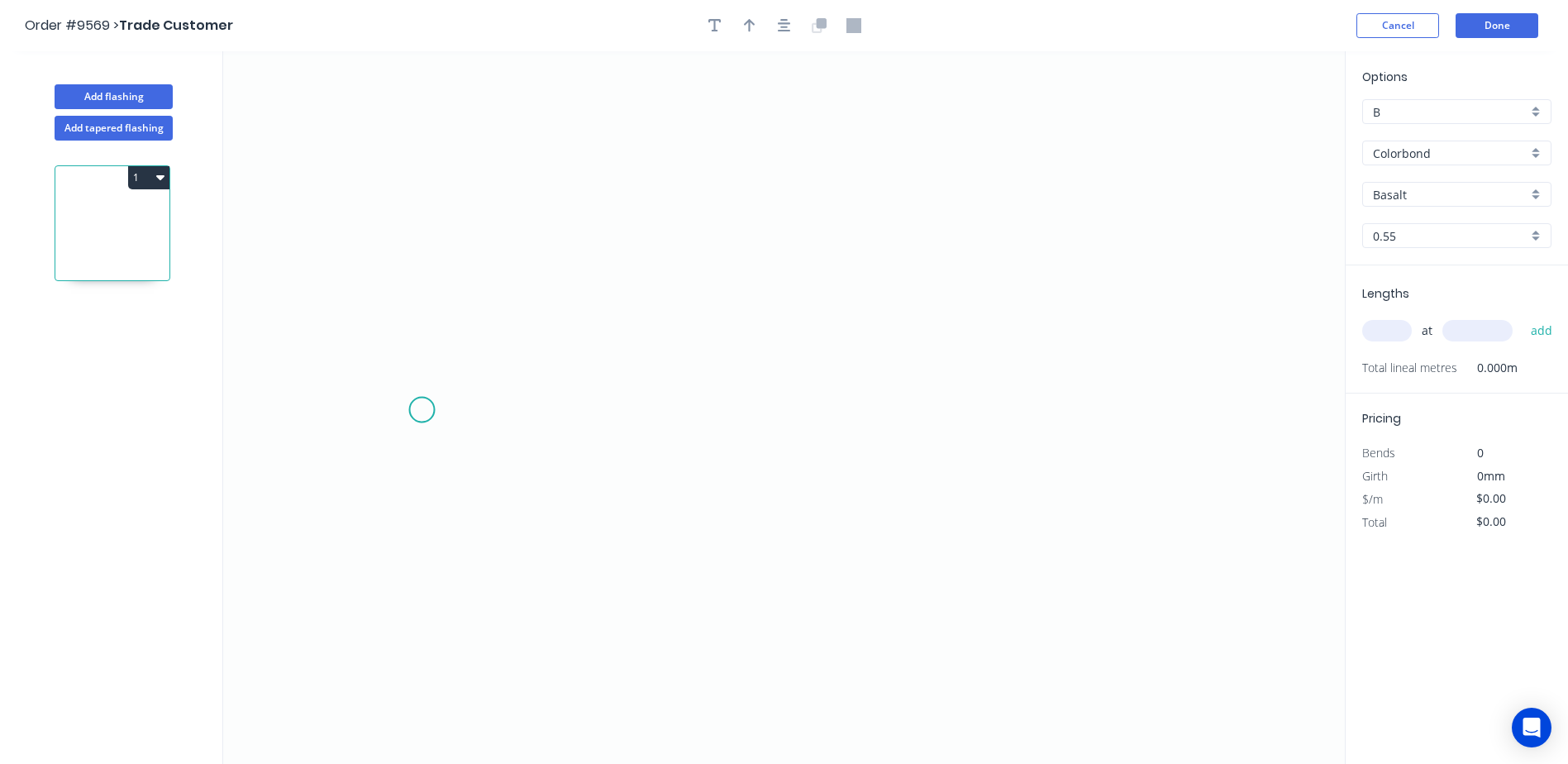
click at [421, 410] on icon "0" at bounding box center [784, 407] width 1121 height 713
click at [421, 311] on icon "0" at bounding box center [784, 407] width 1121 height 713
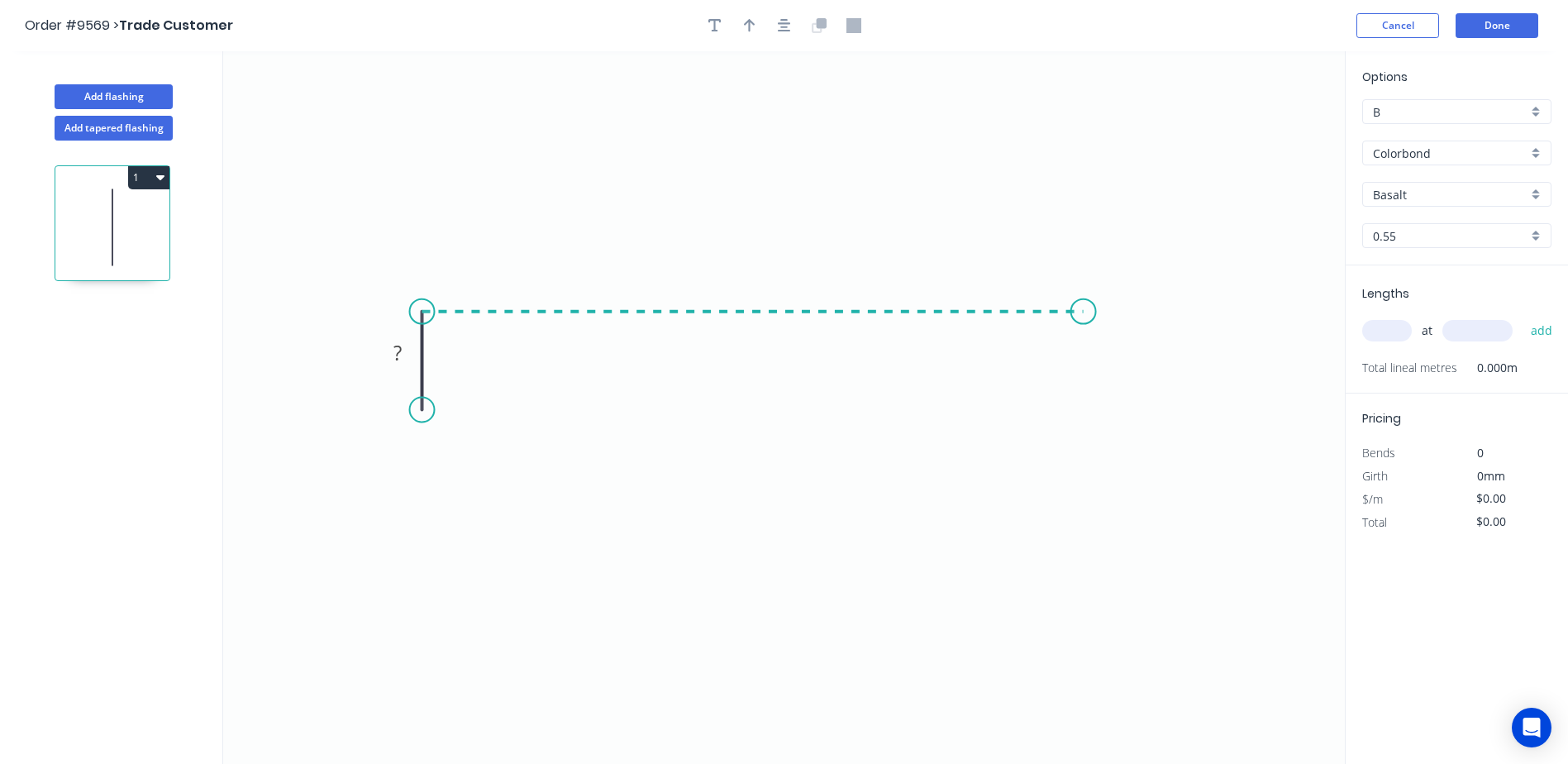
click at [1084, 304] on icon "0 ?" at bounding box center [784, 407] width 1121 height 713
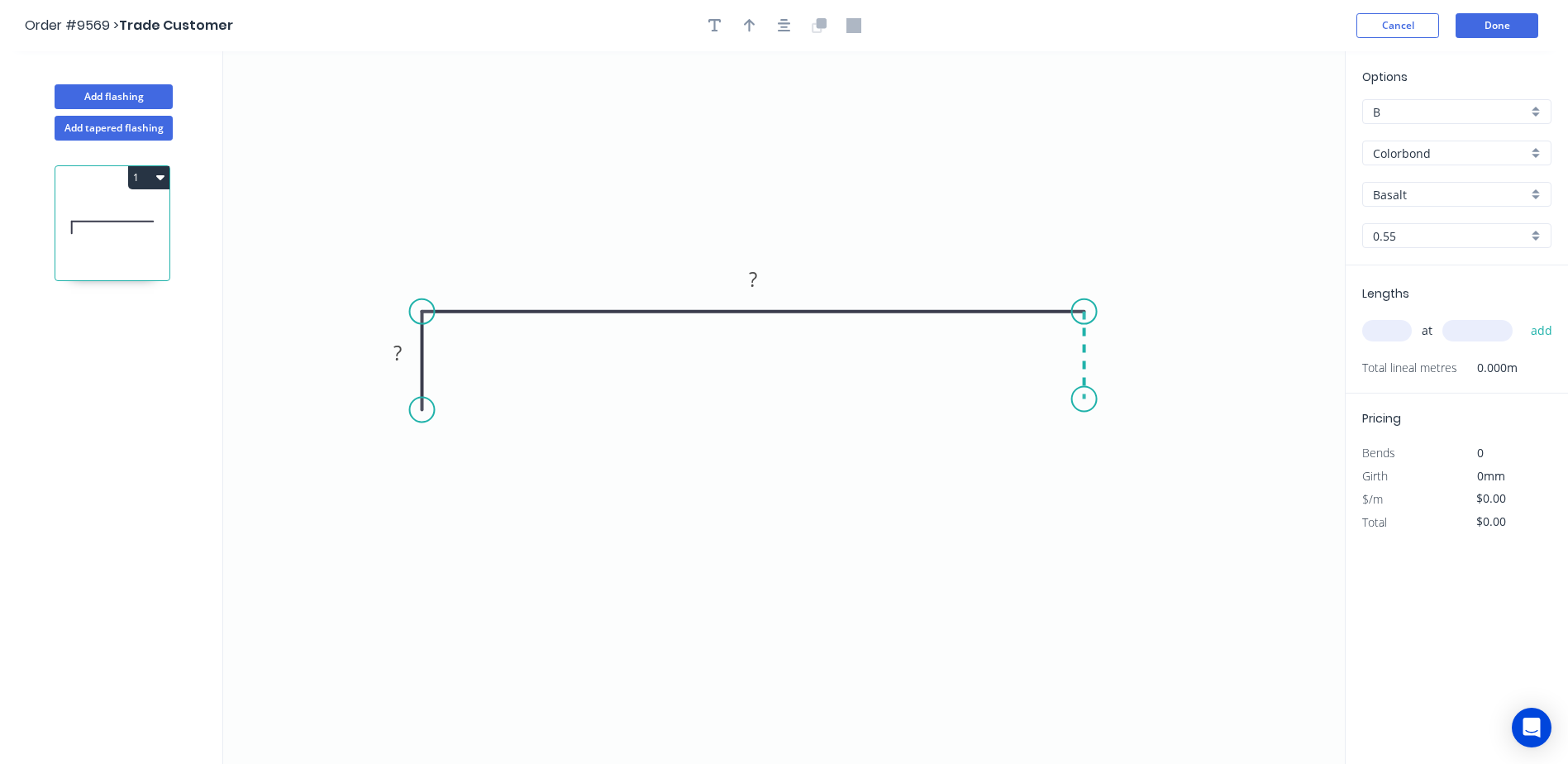
click at [1084, 400] on icon "0 ? ?" at bounding box center [784, 407] width 1121 height 713
click at [750, 16] on button "button" at bounding box center [749, 26] width 25 height 25
drag, startPoint x: 1259, startPoint y: 127, endPoint x: 751, endPoint y: 145, distance: 508.3
click at [751, 145] on icon at bounding box center [751, 126] width 15 height 53
click at [752, 286] on tspan "?" at bounding box center [752, 278] width 9 height 27
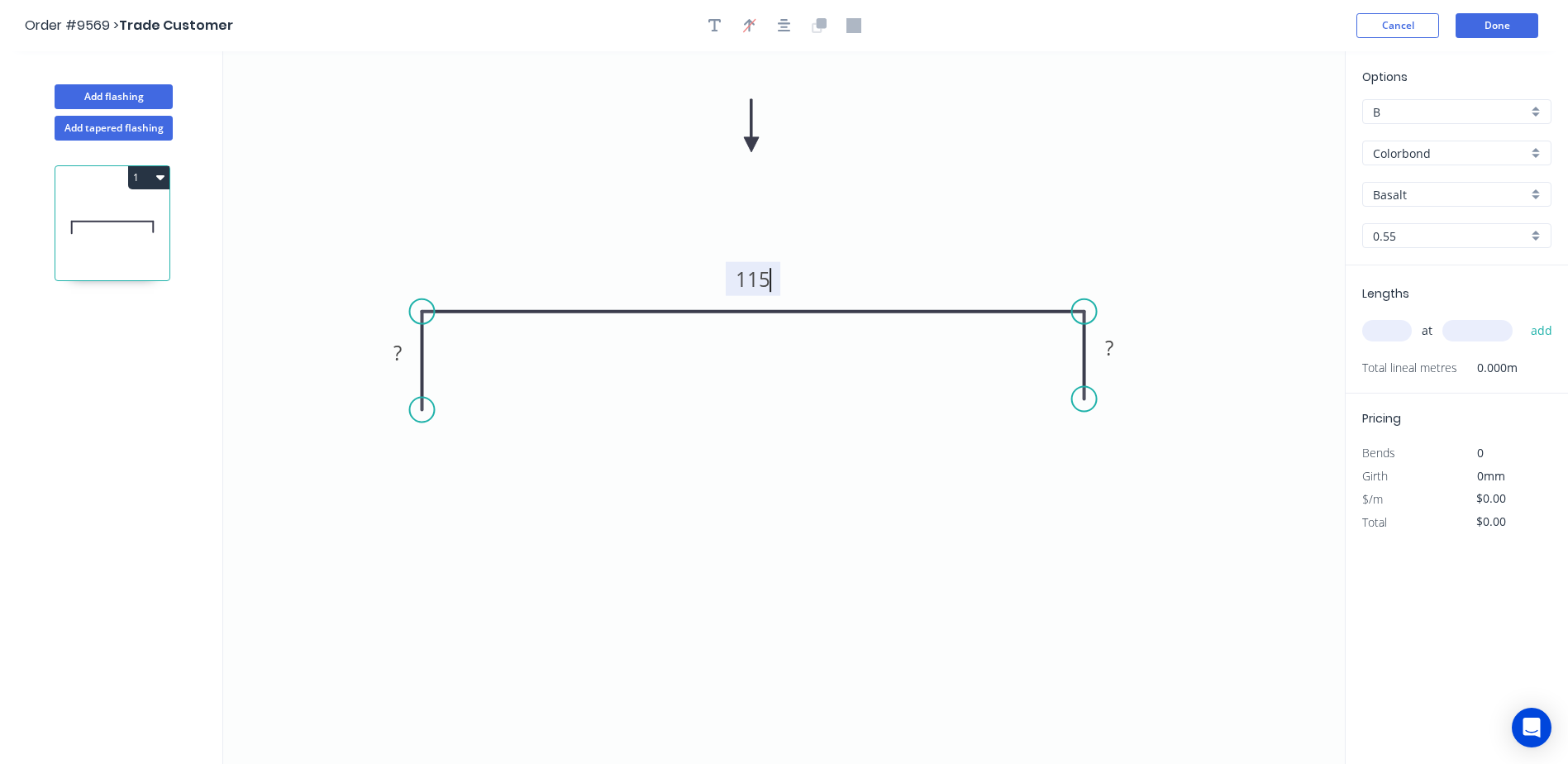
click at [838, 368] on icon "0 ? 115 ?" at bounding box center [784, 407] width 1121 height 713
click at [394, 349] on tspan "?" at bounding box center [397, 352] width 9 height 27
click at [1105, 349] on tspan "?" at bounding box center [1109, 347] width 9 height 27
click at [1236, 129] on icon "0 40 115 40" at bounding box center [784, 407] width 1121 height 713
type input "$9.13"
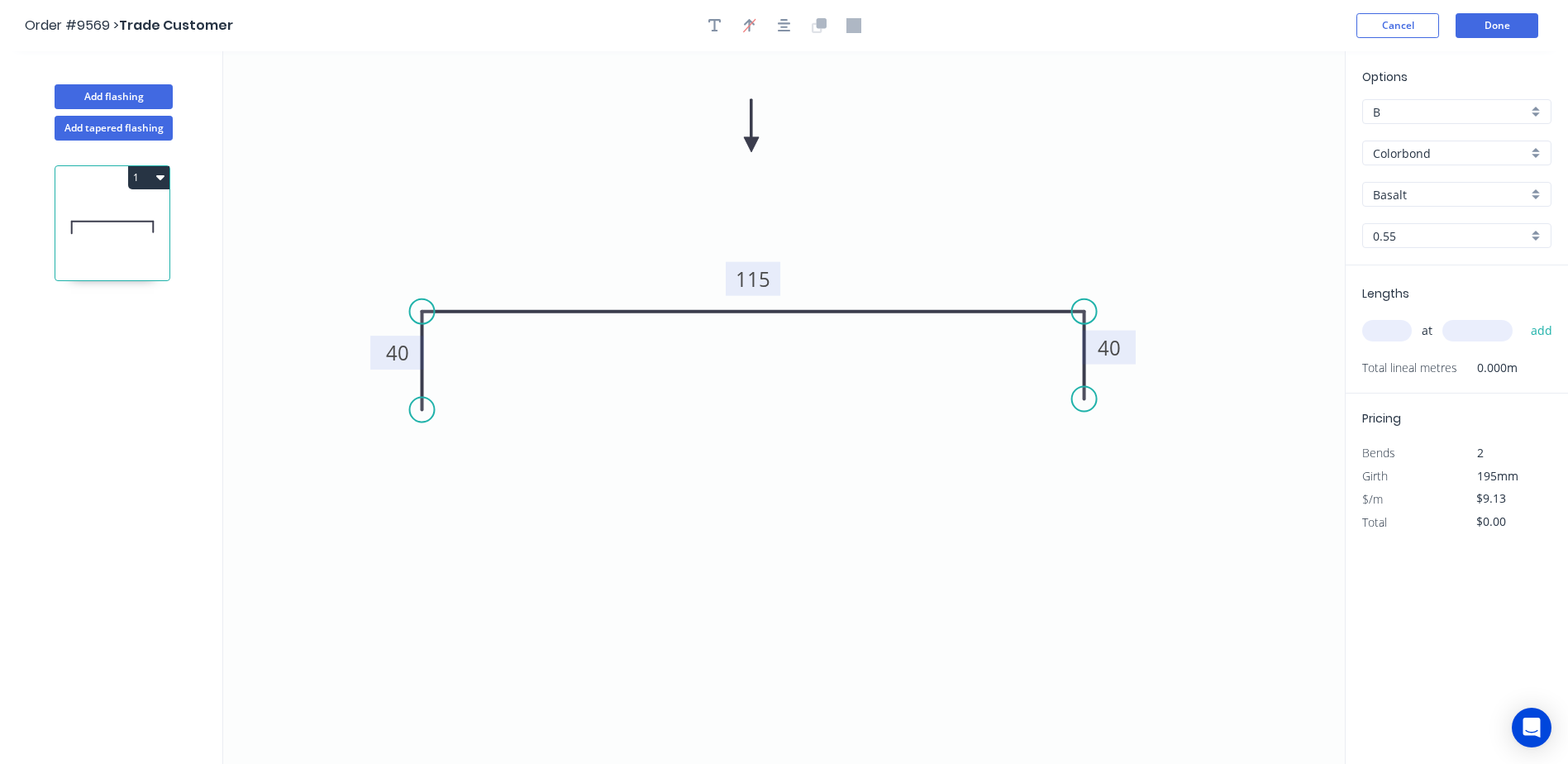
click at [1408, 193] on input "Basalt" at bounding box center [1450, 194] width 154 height 17
click at [1438, 346] on div "Monument" at bounding box center [1456, 354] width 187 height 29
type input "Monument"
click at [1382, 332] on input "text" at bounding box center [1386, 330] width 49 height 22
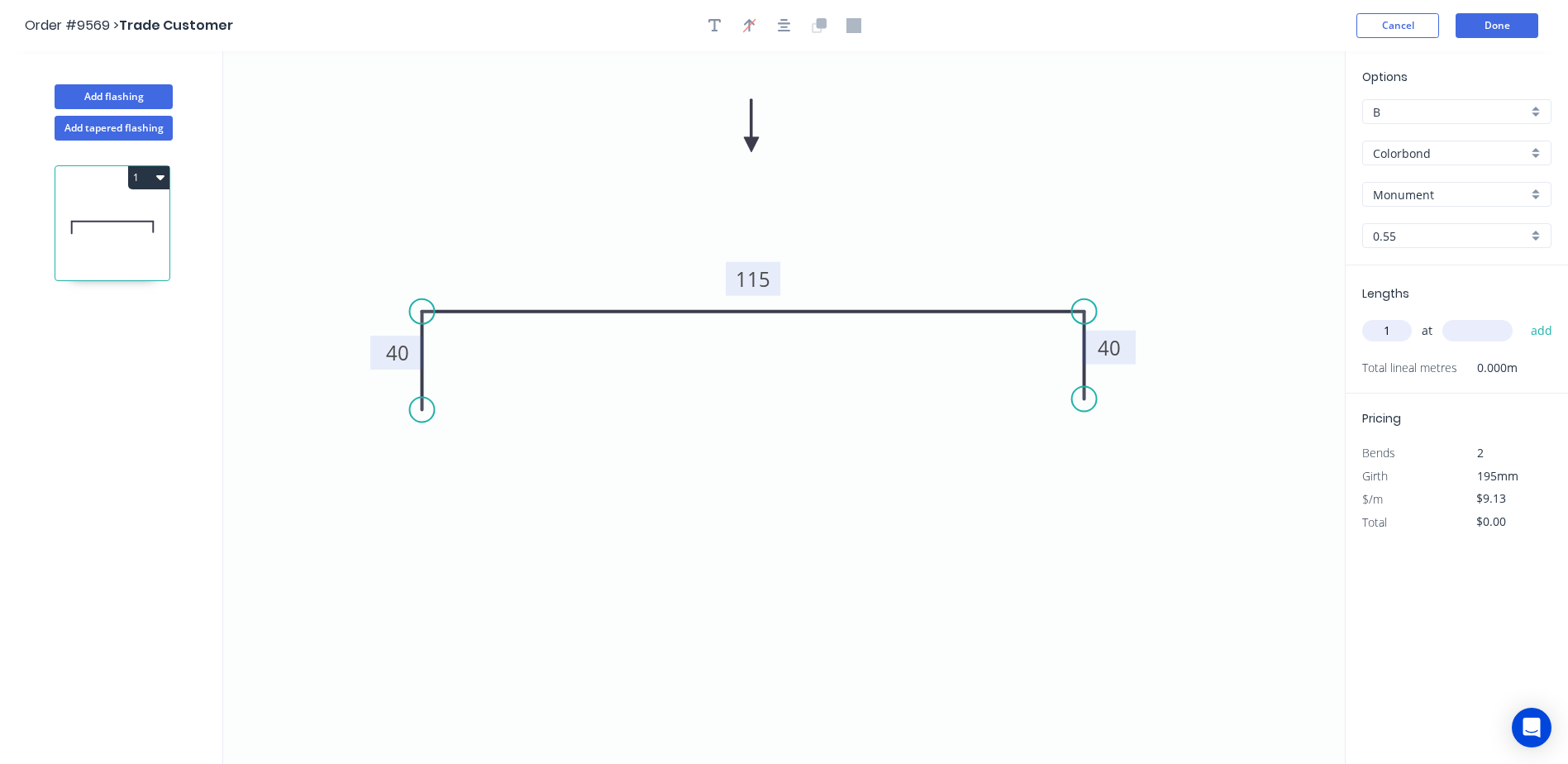
type input "1"
type input "7800"
click at [1523, 316] on button "add" at bounding box center [1542, 330] width 39 height 28
type input "$71.21"
click at [1489, 23] on button "Done" at bounding box center [1496, 26] width 82 height 25
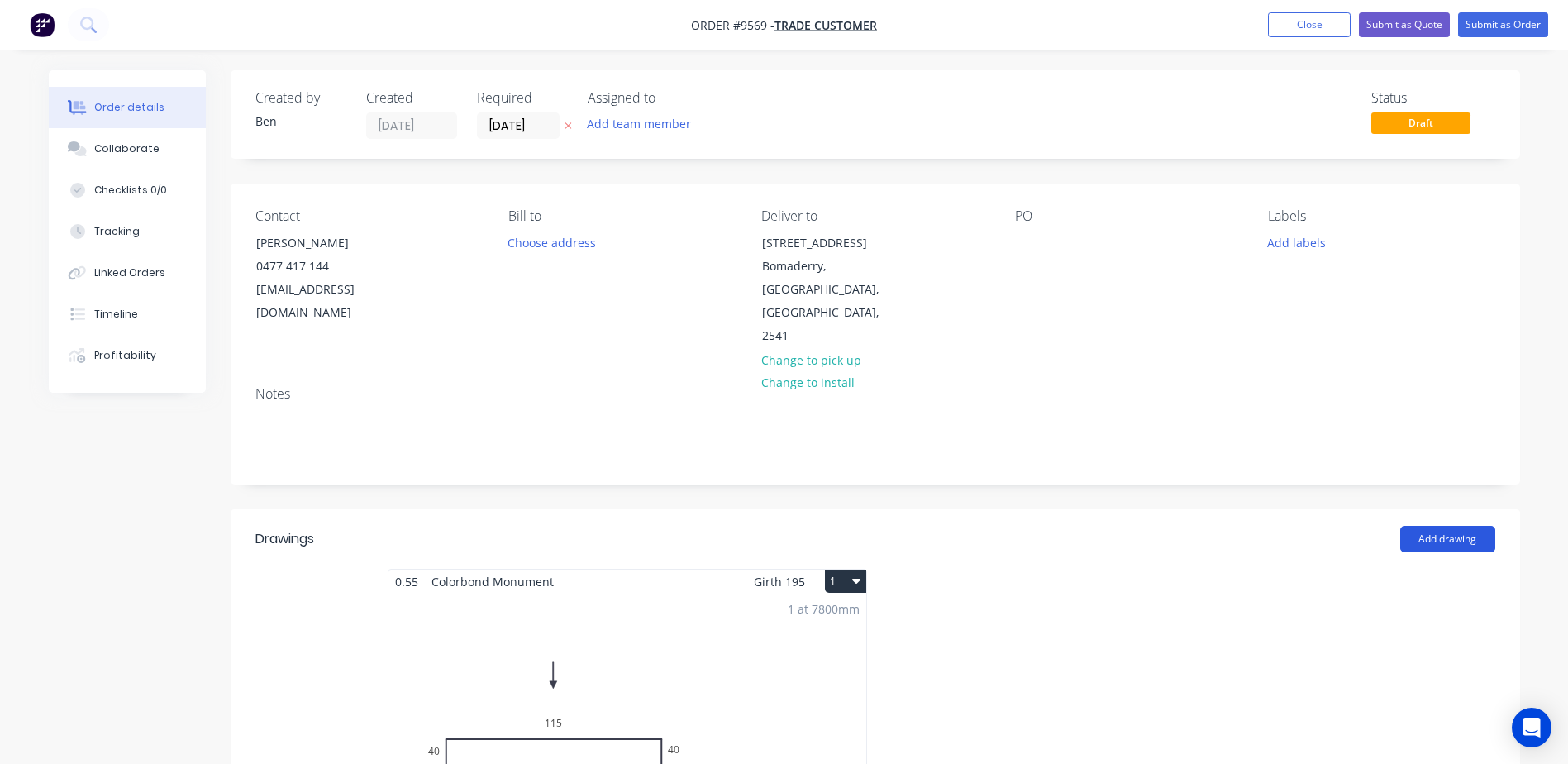
click at [1442, 525] on button "Add drawing" at bounding box center [1447, 539] width 95 height 27
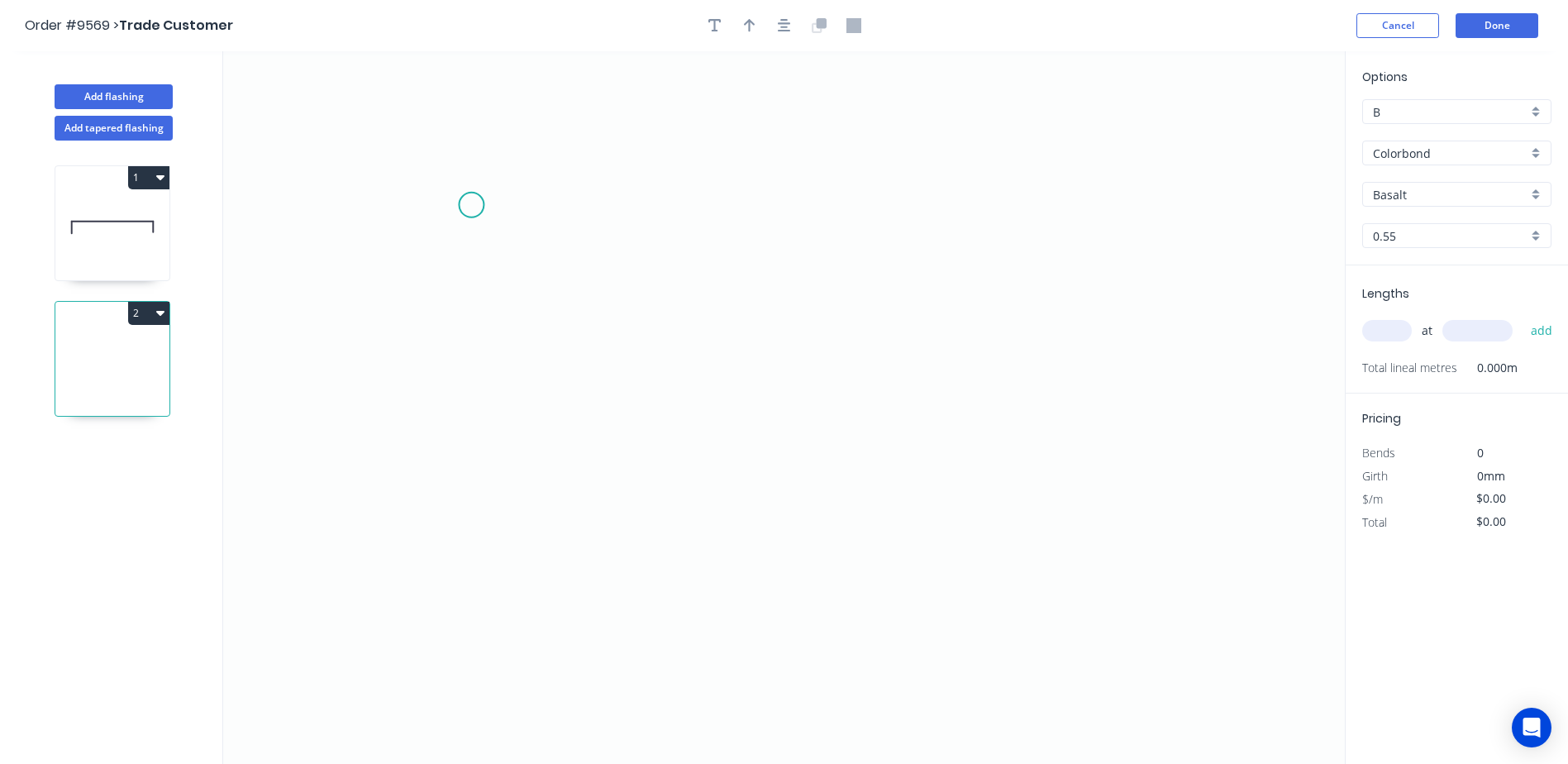
click at [471, 204] on icon "0" at bounding box center [784, 407] width 1121 height 713
click at [476, 454] on icon "0" at bounding box center [784, 407] width 1121 height 713
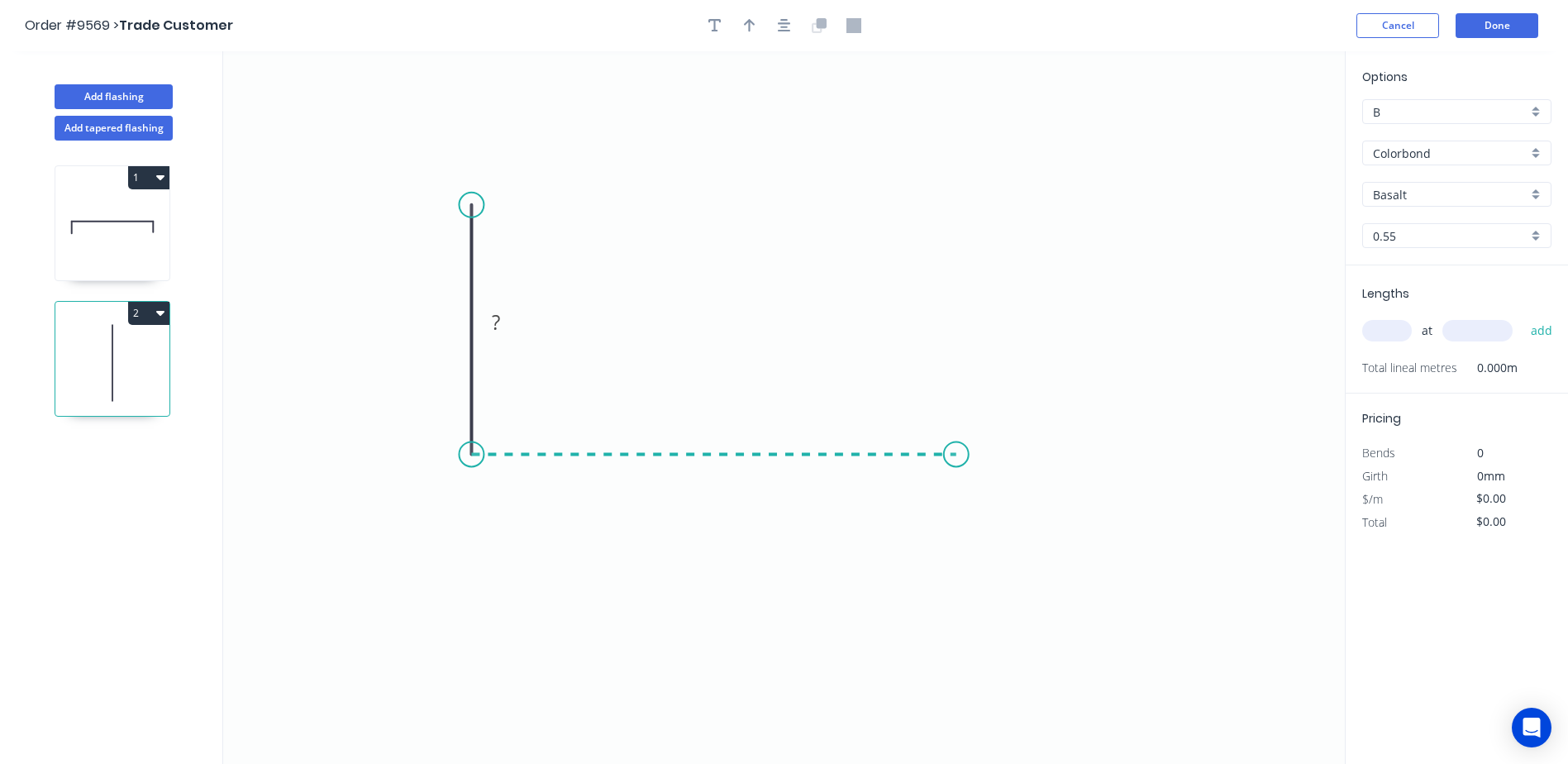
drag, startPoint x: 956, startPoint y: 439, endPoint x: 1011, endPoint y: 464, distance: 60.4
click at [958, 439] on icon "0 ?" at bounding box center [784, 407] width 1121 height 713
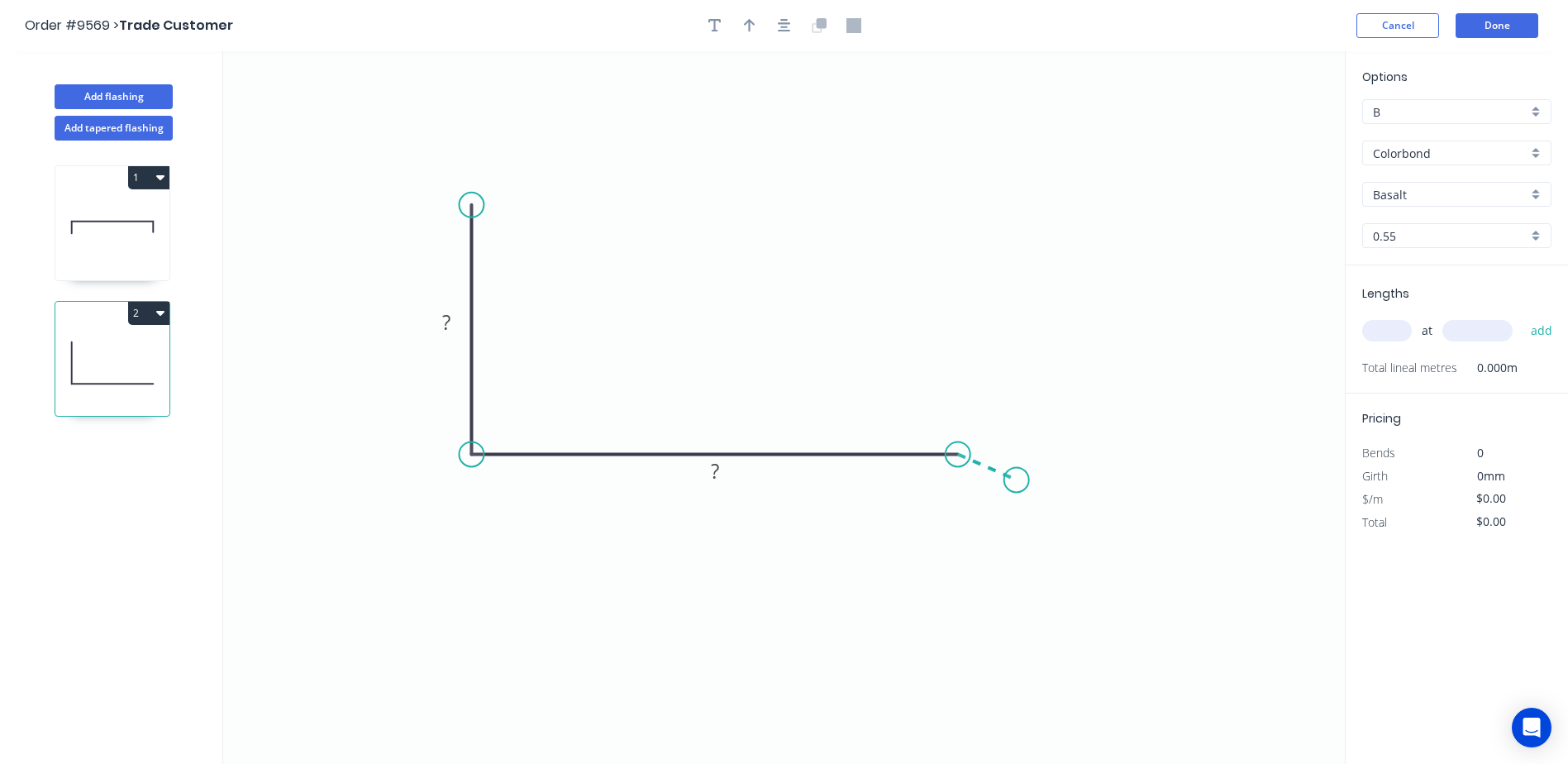
click at [1016, 480] on icon "0 ? ?" at bounding box center [784, 407] width 1121 height 713
click at [446, 326] on tspan "?" at bounding box center [446, 322] width 9 height 27
click at [809, 198] on icon "0 250 135 20 160 º" at bounding box center [784, 407] width 1121 height 713
type input "$18.46"
click at [753, 26] on icon "button" at bounding box center [749, 26] width 11 height 15
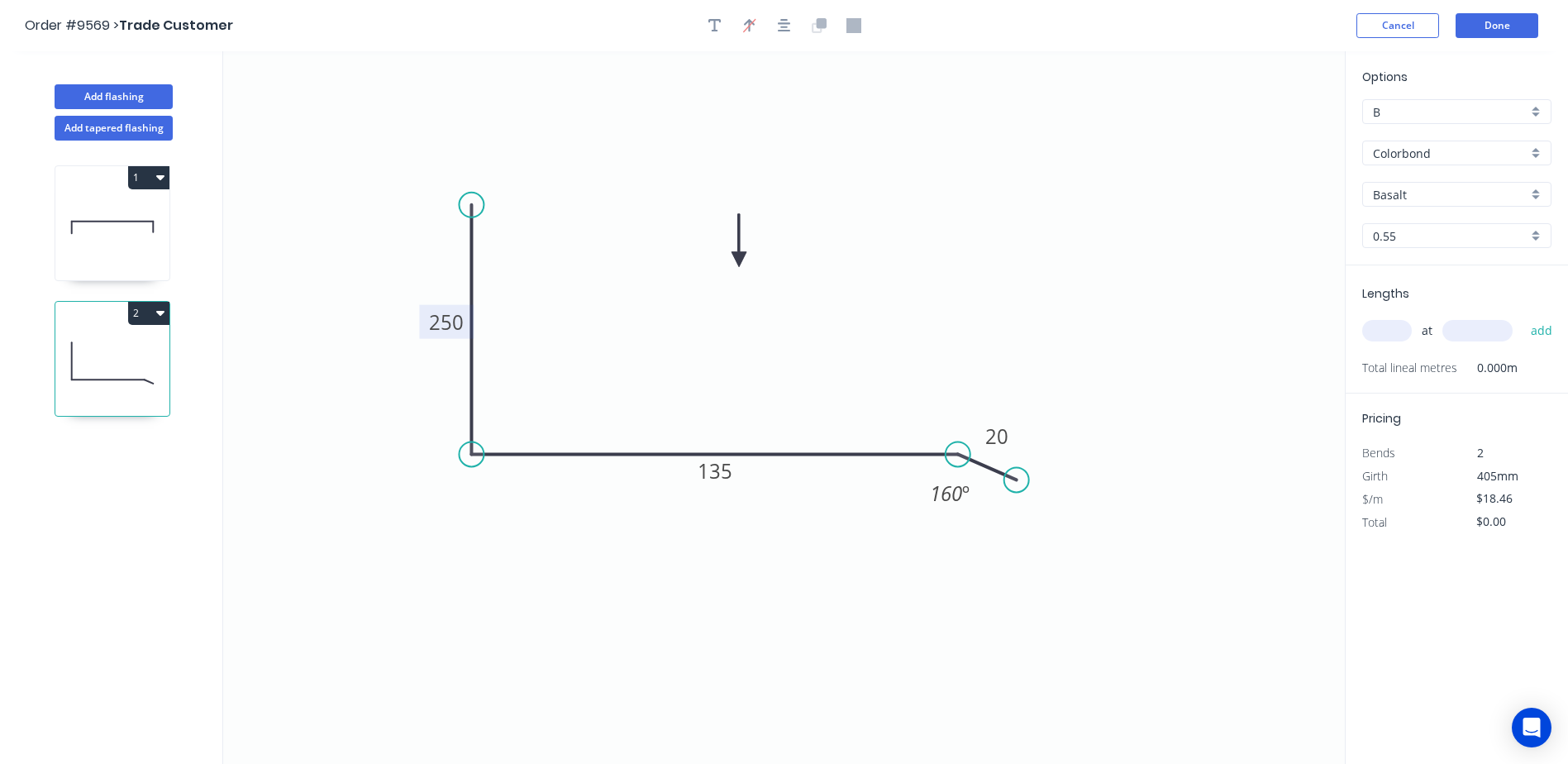
drag, startPoint x: 1258, startPoint y: 133, endPoint x: 739, endPoint y: 259, distance: 534.1
click at [739, 259] on icon at bounding box center [739, 240] width 15 height 53
click at [1426, 199] on input "Basalt" at bounding box center [1450, 194] width 154 height 17
click at [1435, 348] on div "Monument" at bounding box center [1456, 354] width 187 height 29
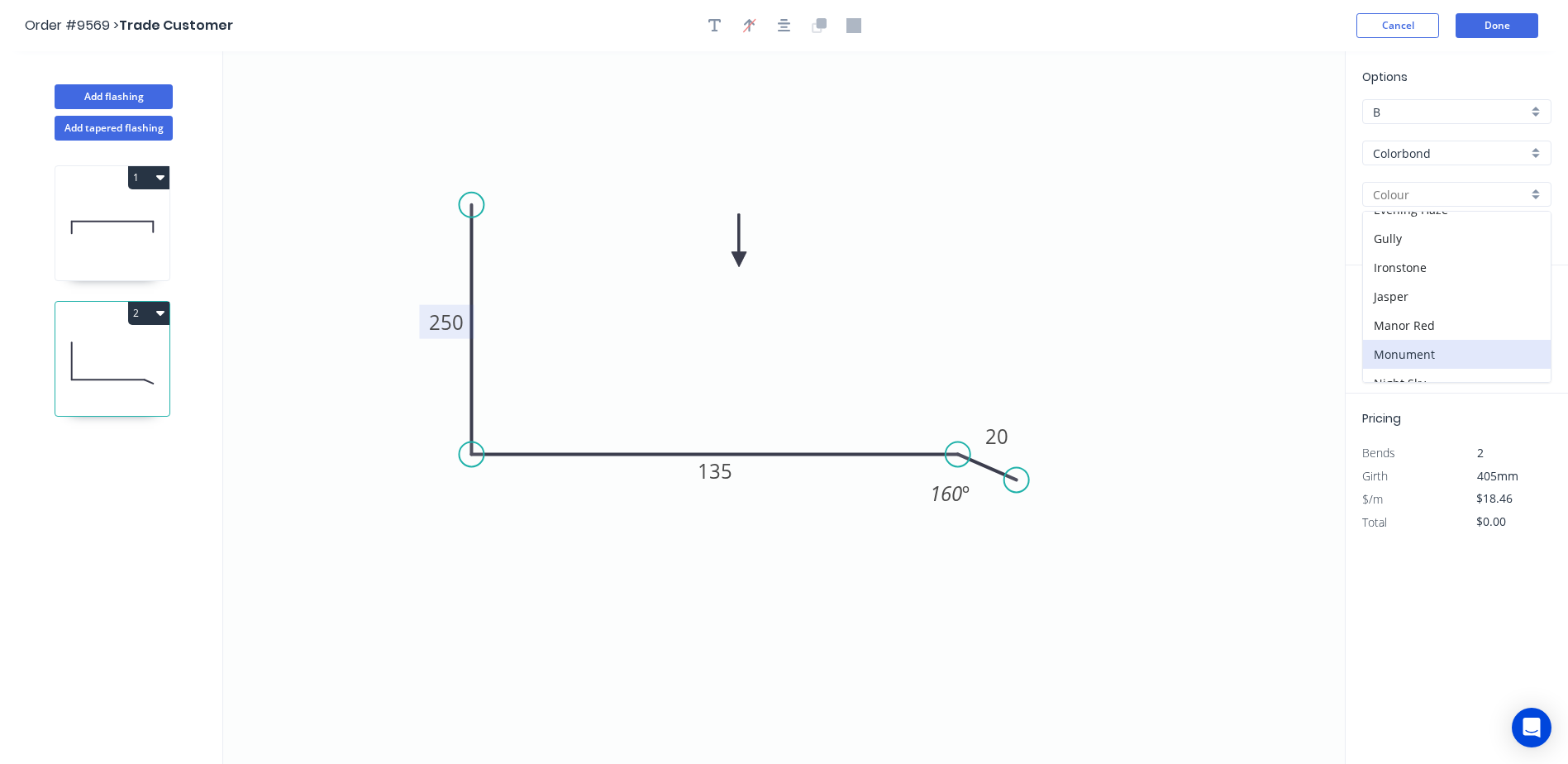
type input "Monument"
click at [1392, 330] on input "text" at bounding box center [1386, 330] width 49 height 22
type input "1"
type input "7700"
click at [1523, 316] on button "add" at bounding box center [1542, 330] width 39 height 28
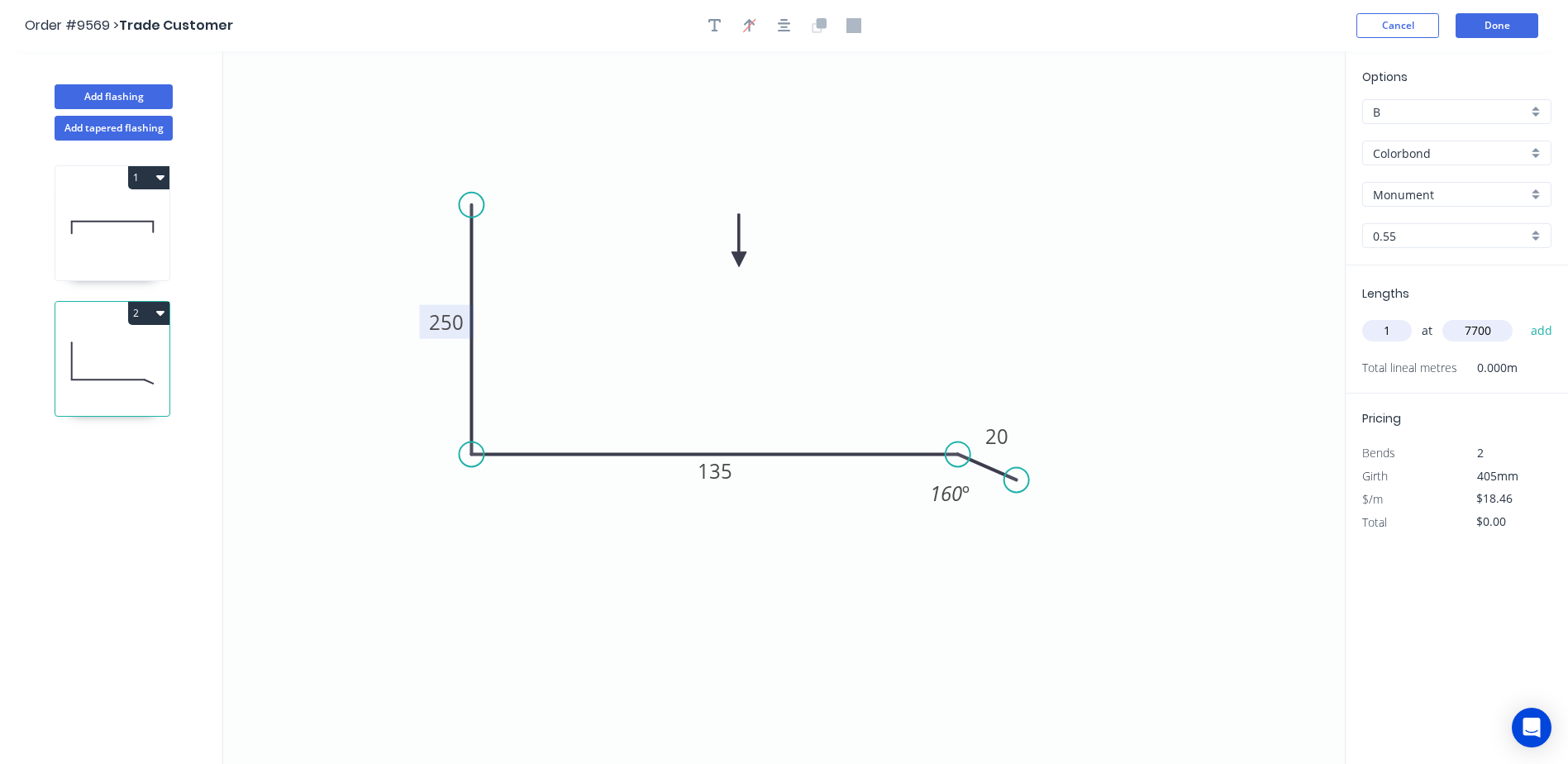
type input "$142.14"
click at [1497, 20] on button "Done" at bounding box center [1496, 26] width 82 height 25
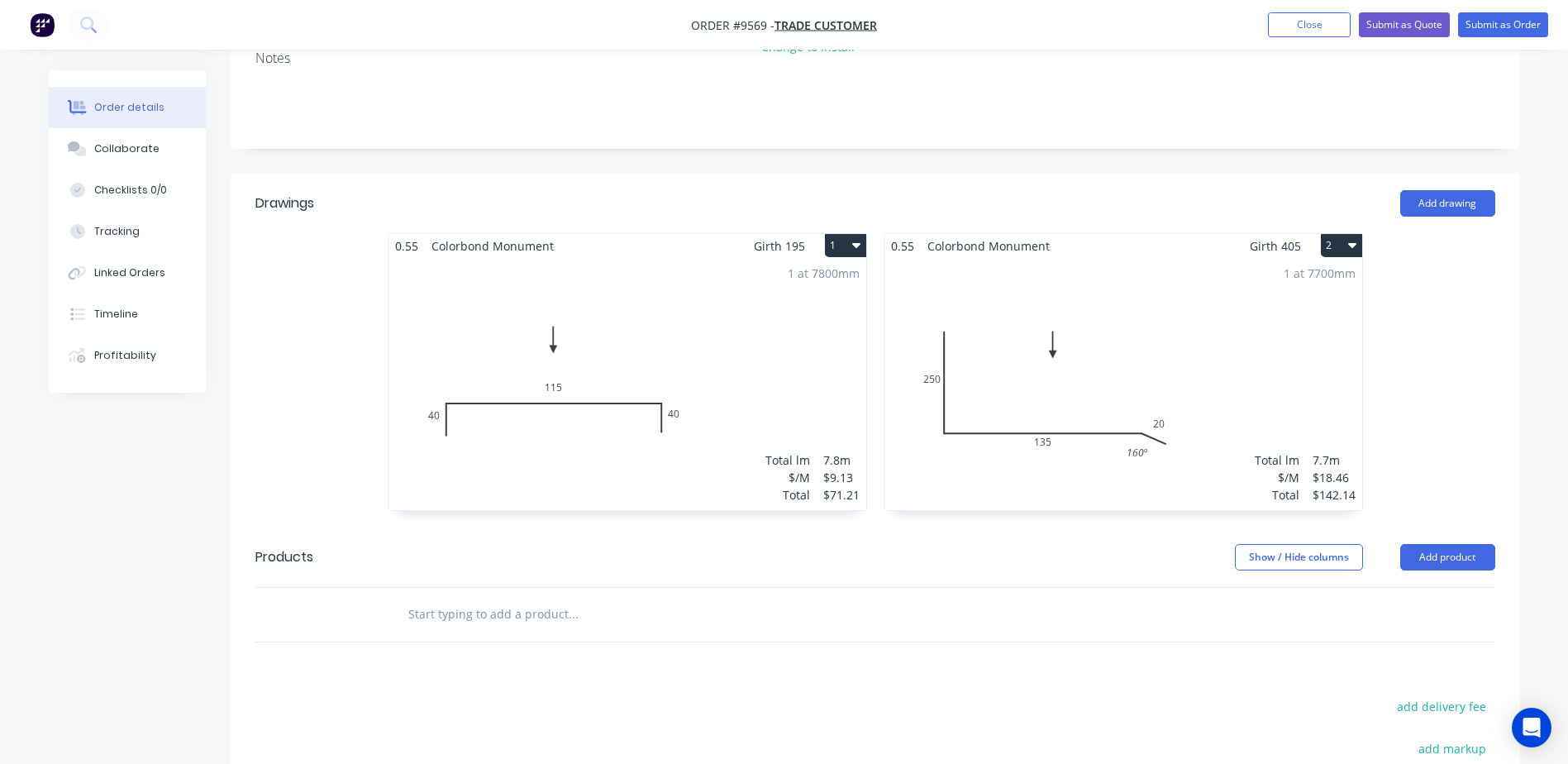
scroll to position [414, 0]
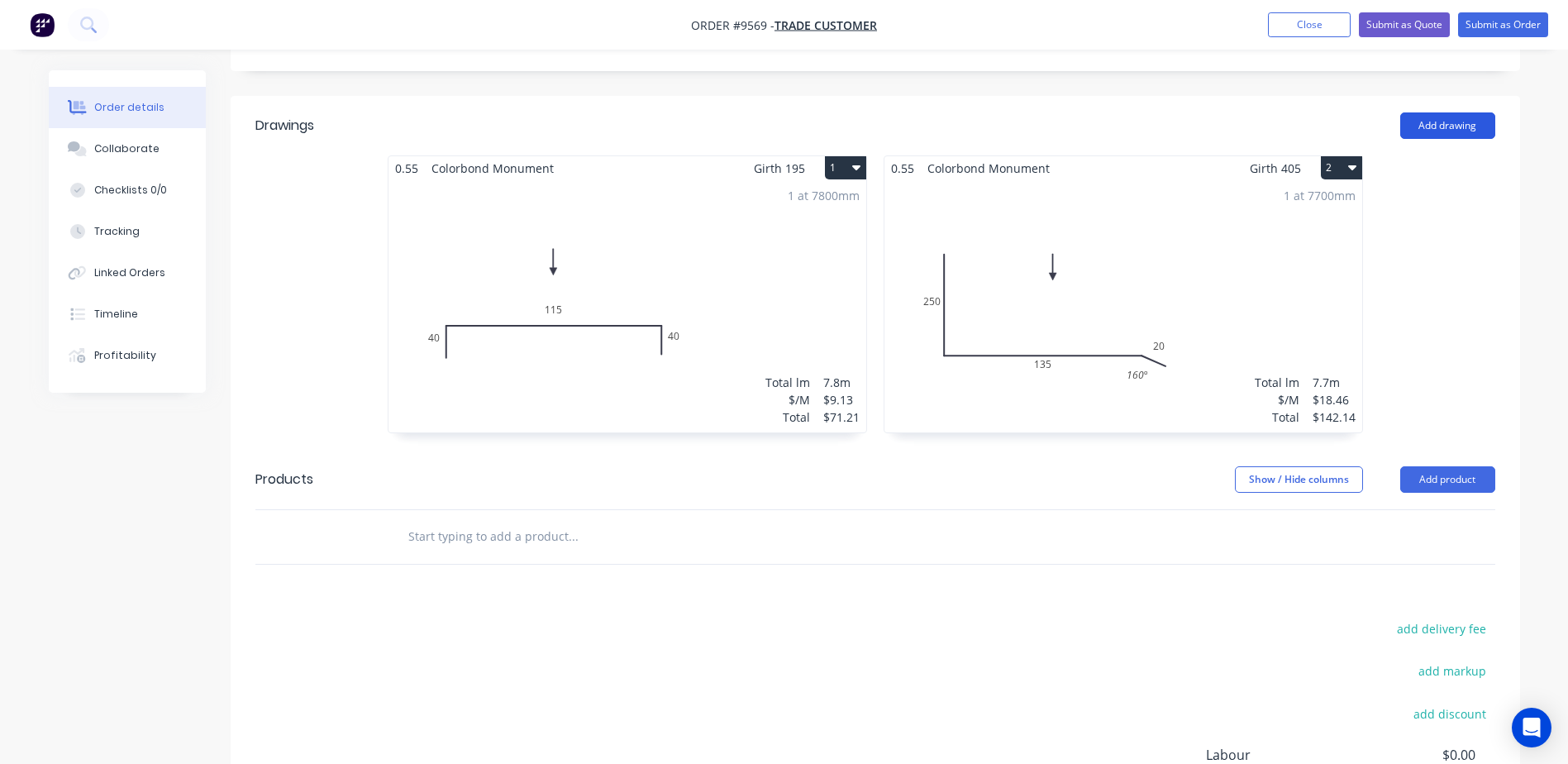
click at [1442, 113] on button "Add drawing" at bounding box center [1447, 126] width 95 height 27
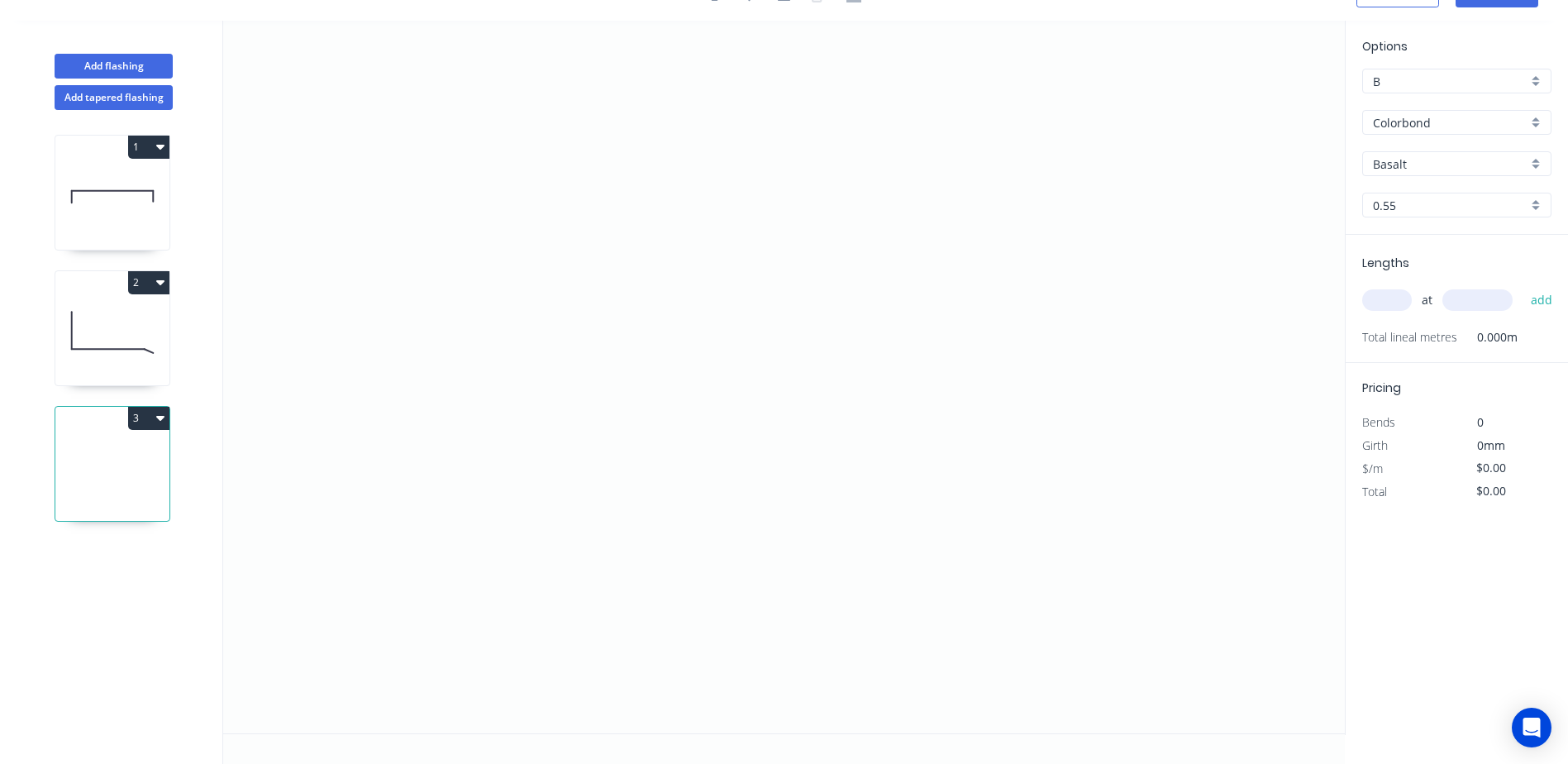
scroll to position [30, 0]
click at [414, 212] on icon "0" at bounding box center [784, 377] width 1121 height 713
click at [502, 211] on icon "0" at bounding box center [784, 377] width 1121 height 713
drag, startPoint x: 505, startPoint y: 525, endPoint x: 752, endPoint y: 553, distance: 248.6
click at [512, 524] on icon "0 ?" at bounding box center [784, 377] width 1121 height 713
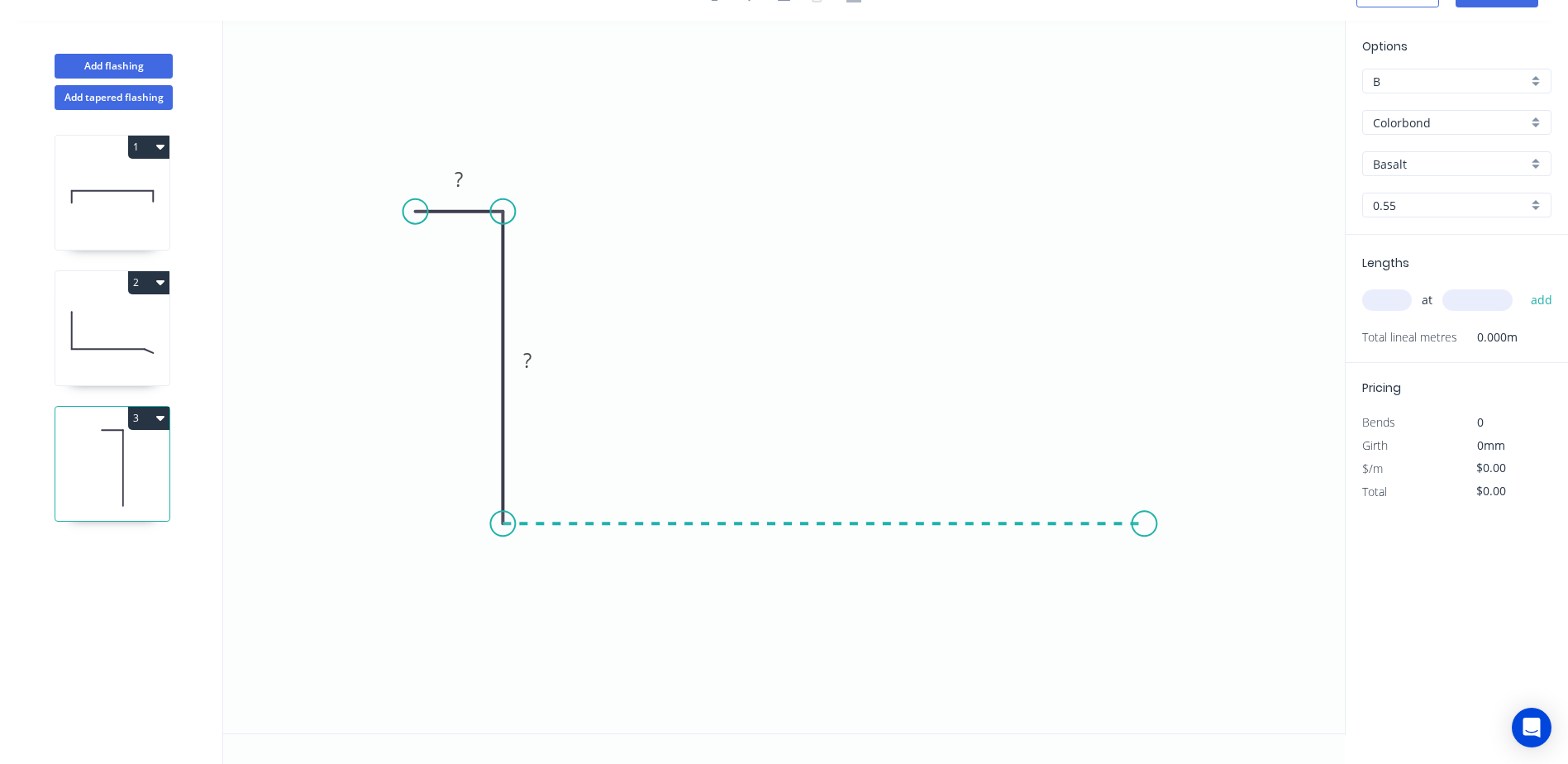
click at [1145, 512] on icon "0 ? ?" at bounding box center [784, 377] width 1121 height 713
click at [1186, 544] on icon "0 ? ? ?" at bounding box center [784, 377] width 1121 height 713
click at [470, 177] on rect at bounding box center [458, 180] width 33 height 23
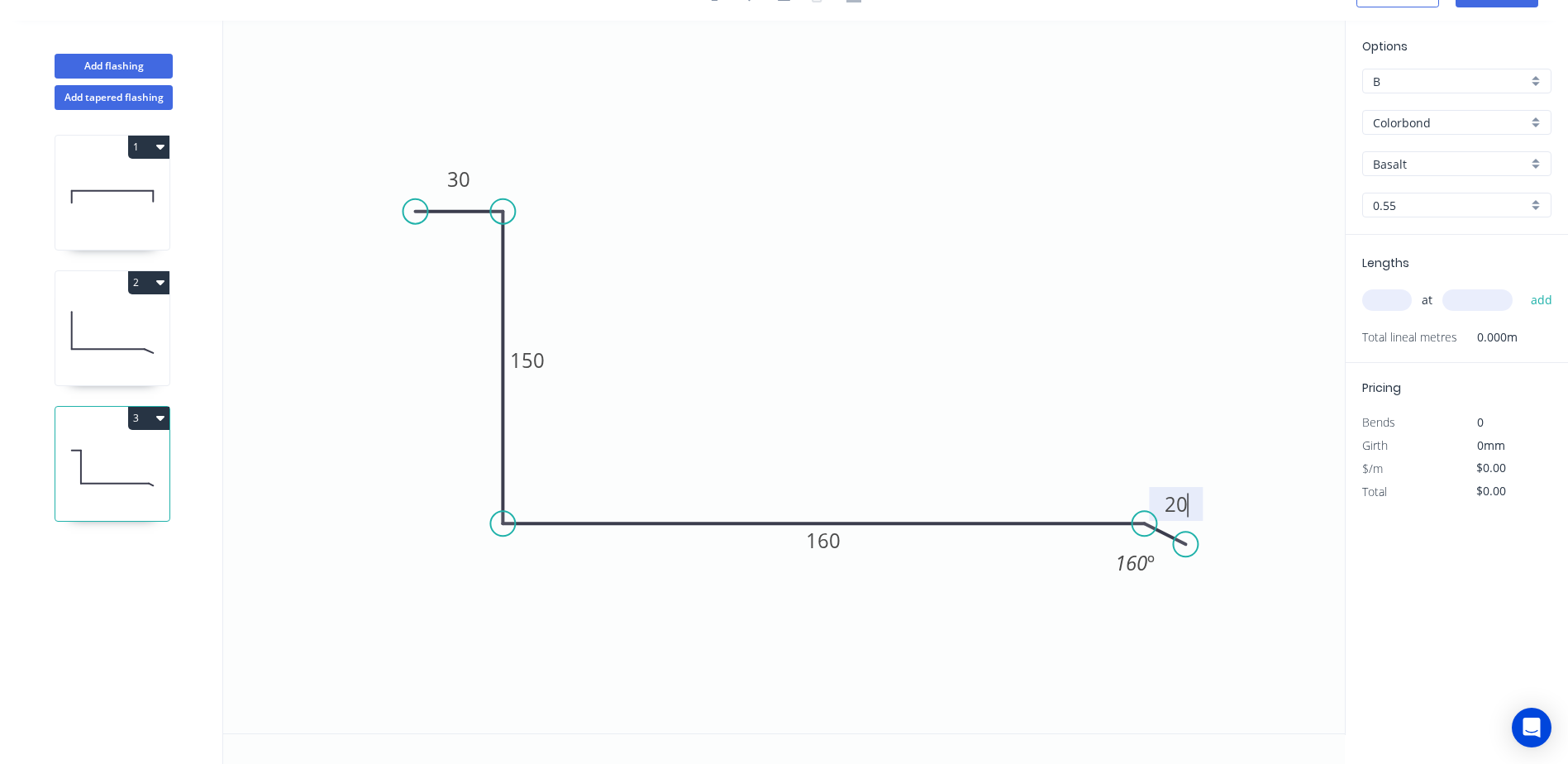
click at [700, 210] on icon "0 30 150 160 20 160 º" at bounding box center [784, 377] width 1121 height 713
type input "$16.81"
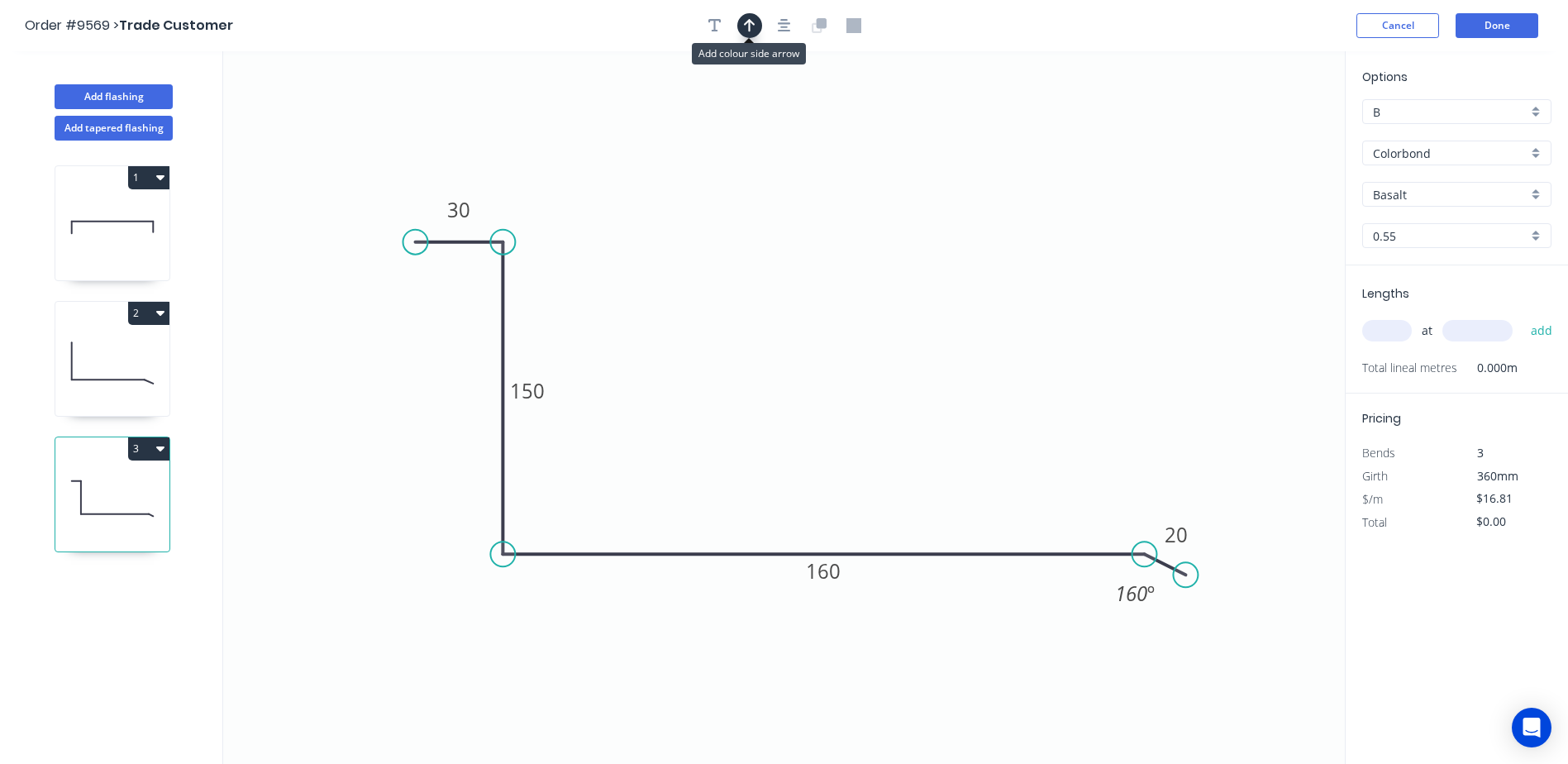
click at [750, 32] on icon "button" at bounding box center [749, 26] width 11 height 15
drag, startPoint x: 1260, startPoint y: 132, endPoint x: 825, endPoint y: 316, distance: 472.3
click at [825, 316] on icon at bounding box center [826, 297] width 15 height 53
click at [1430, 187] on input "Basalt" at bounding box center [1450, 194] width 154 height 17
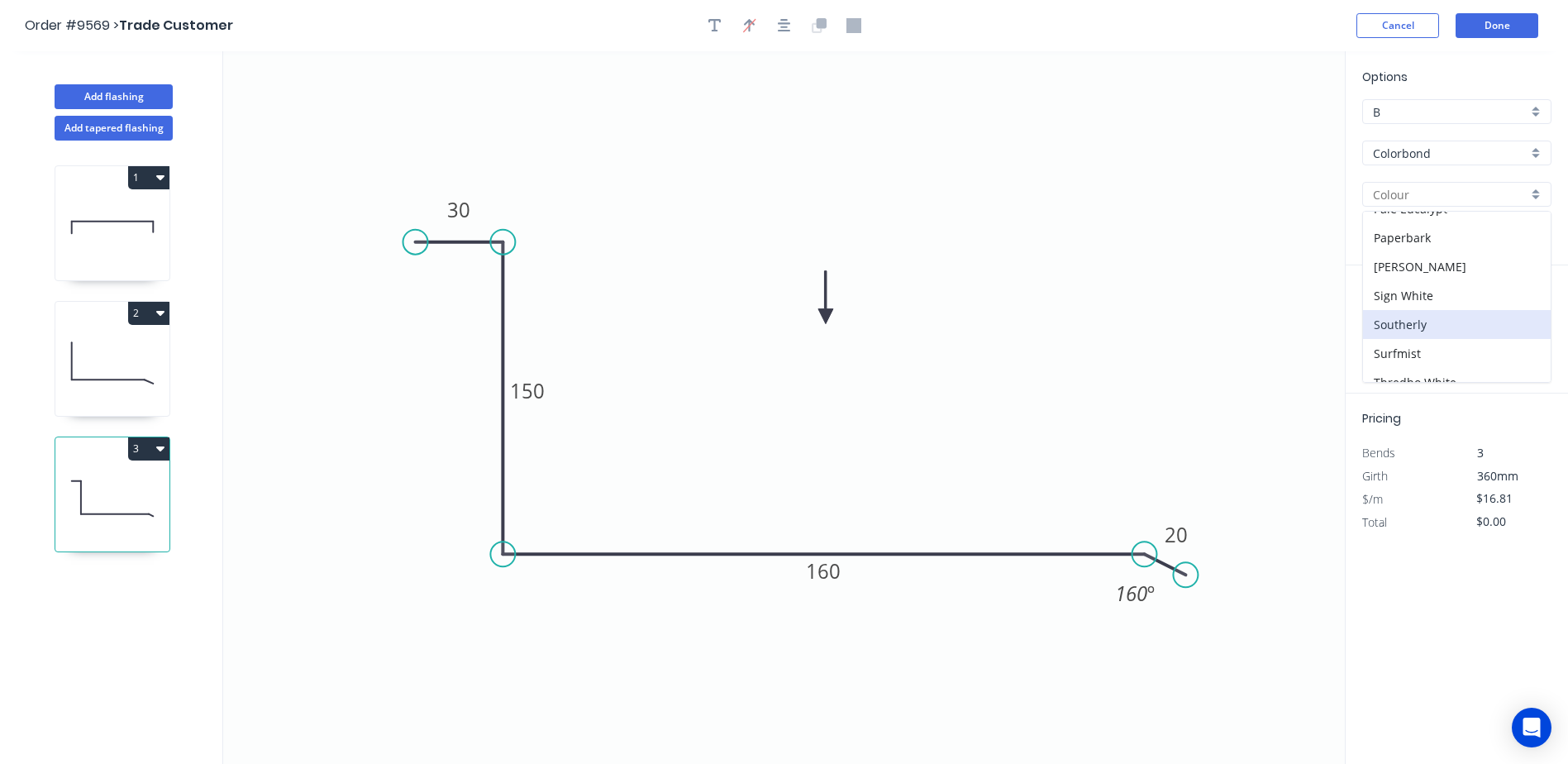
scroll to position [496, 0]
click at [1440, 312] on div "Surfmist" at bounding box center [1456, 309] width 187 height 29
type input "Surfmist"
click at [1381, 335] on input "text" at bounding box center [1386, 330] width 49 height 22
type input "1"
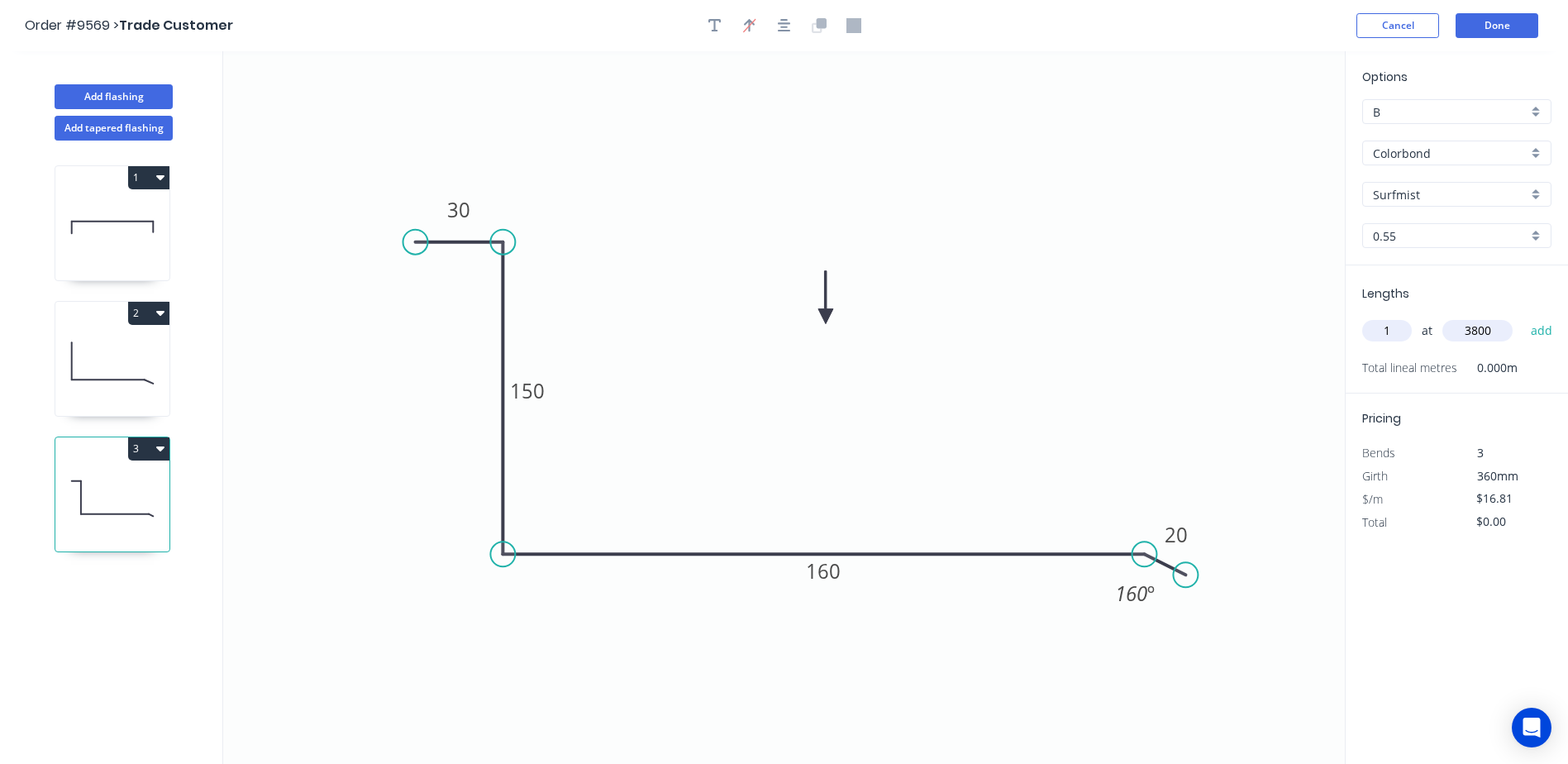
type input "3800"
click at [1523, 316] on button "add" at bounding box center [1542, 330] width 39 height 28
type input "$63.88"
click at [1471, 27] on button "Done" at bounding box center [1496, 26] width 82 height 25
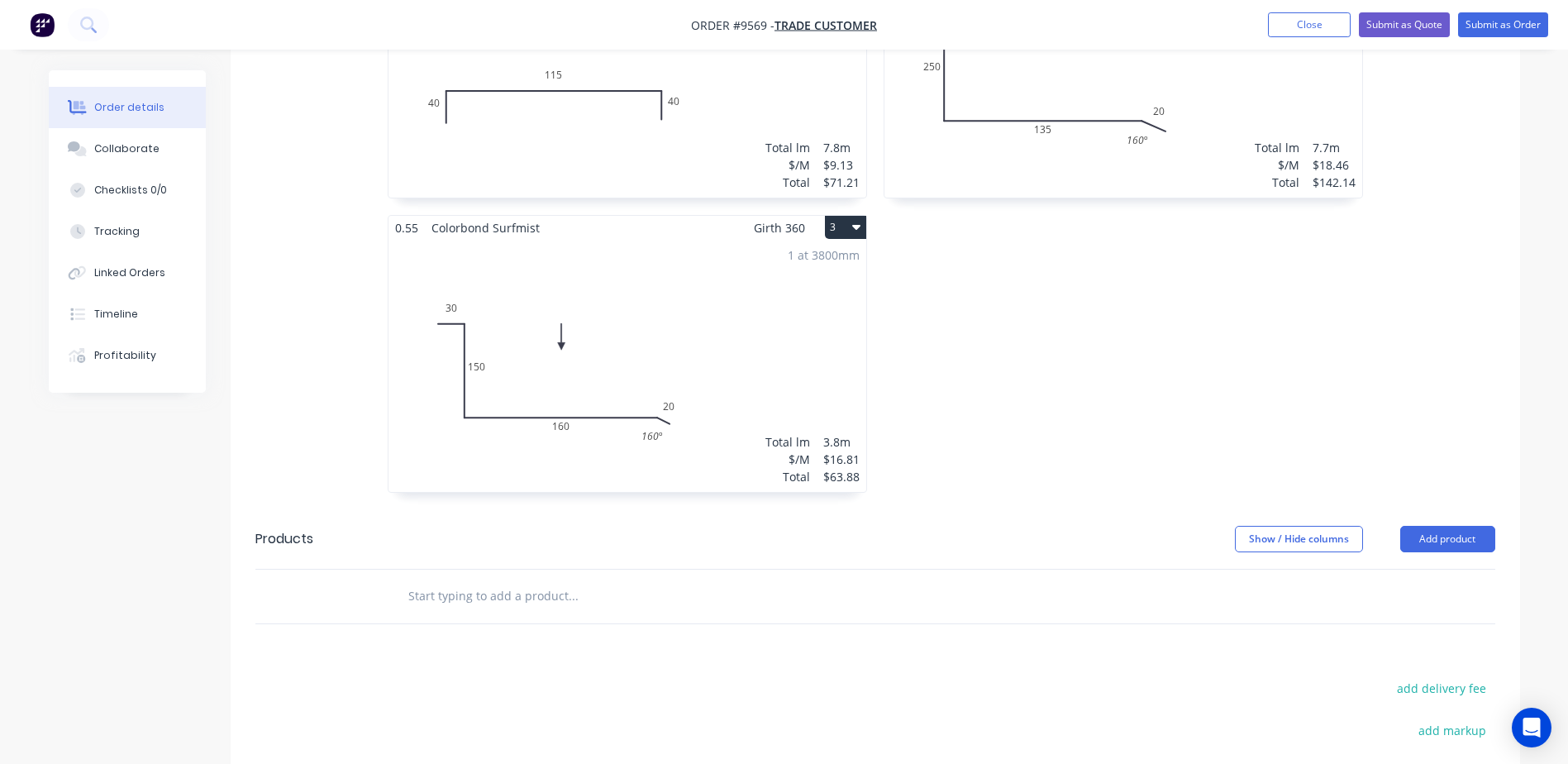
scroll to position [662, 0]
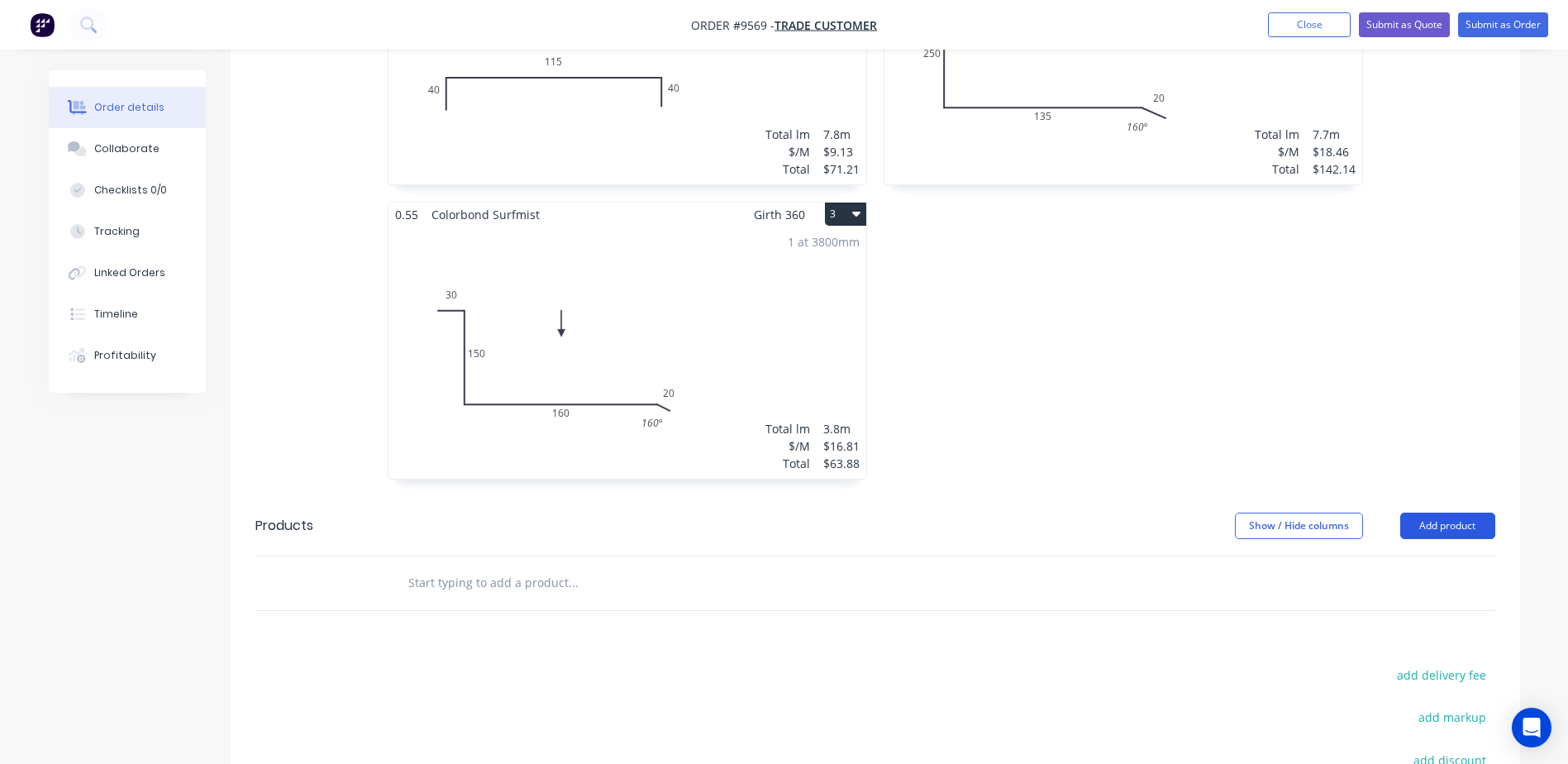
click at [1424, 512] on button "Add product" at bounding box center [1447, 525] width 95 height 27
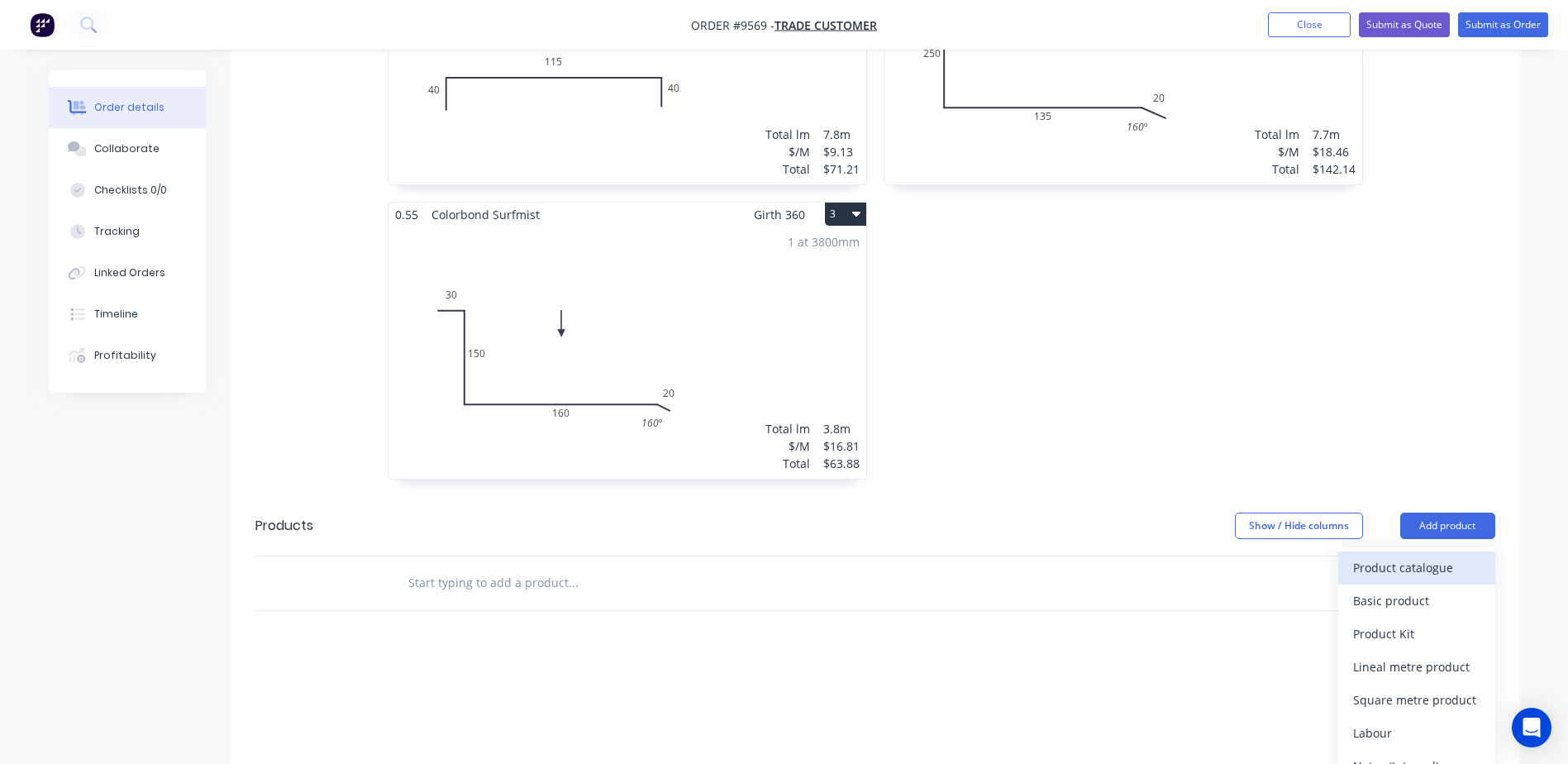
click at [1411, 556] on div "Product catalogue" at bounding box center [1417, 567] width 127 height 24
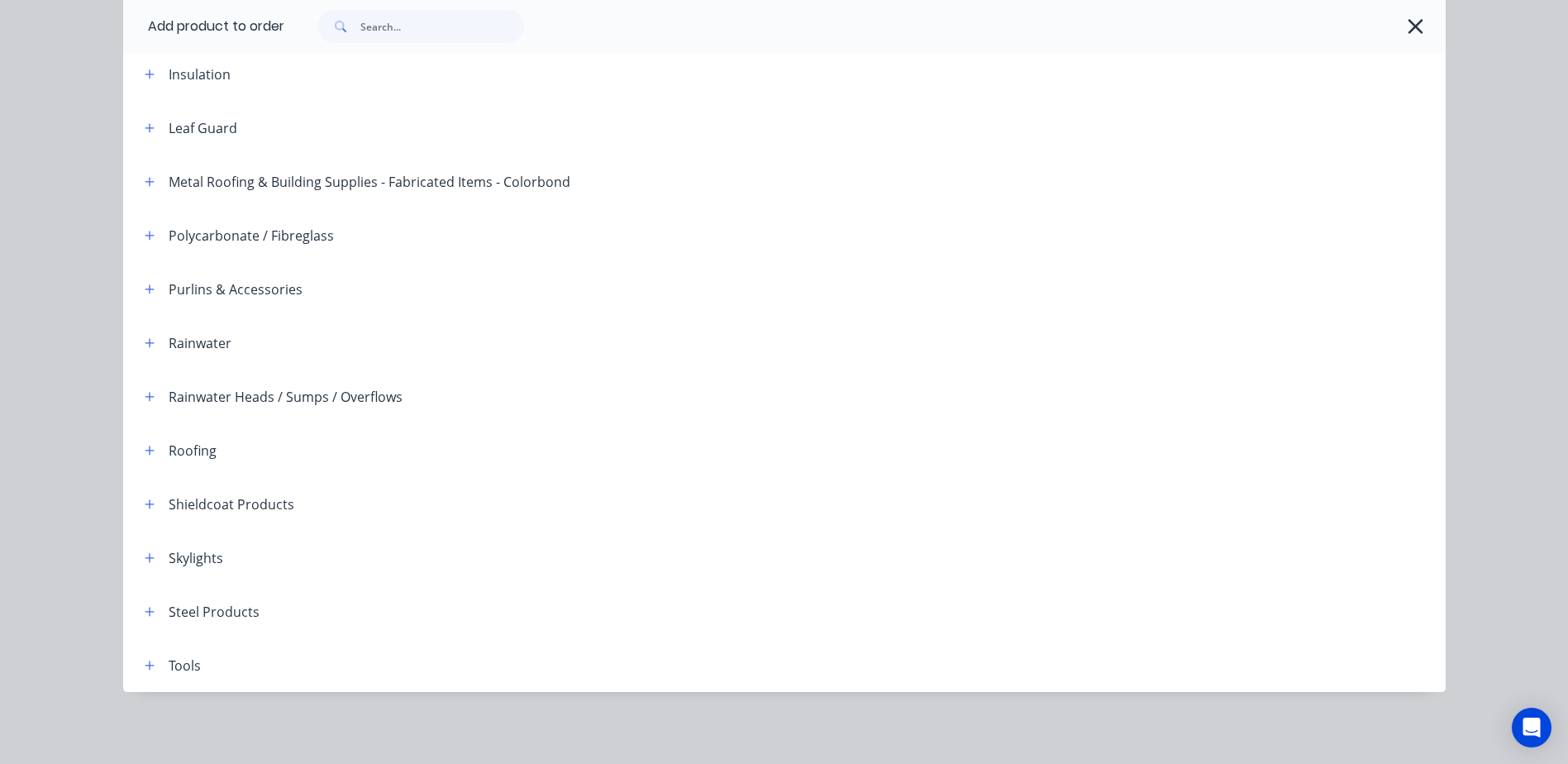
scroll to position [403, 0]
click at [145, 450] on icon "button" at bounding box center [150, 450] width 9 height 9
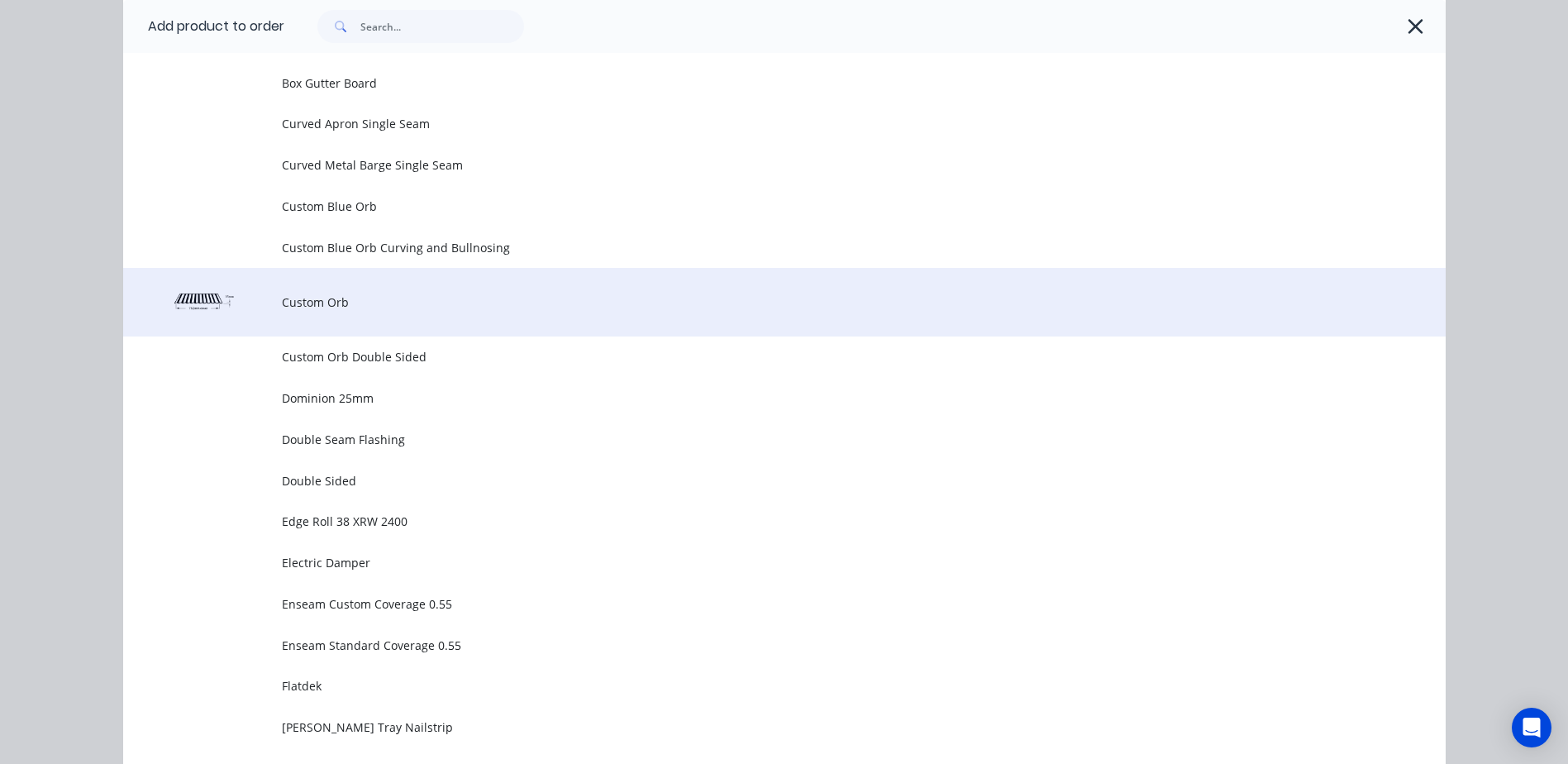
scroll to position [1065, 0]
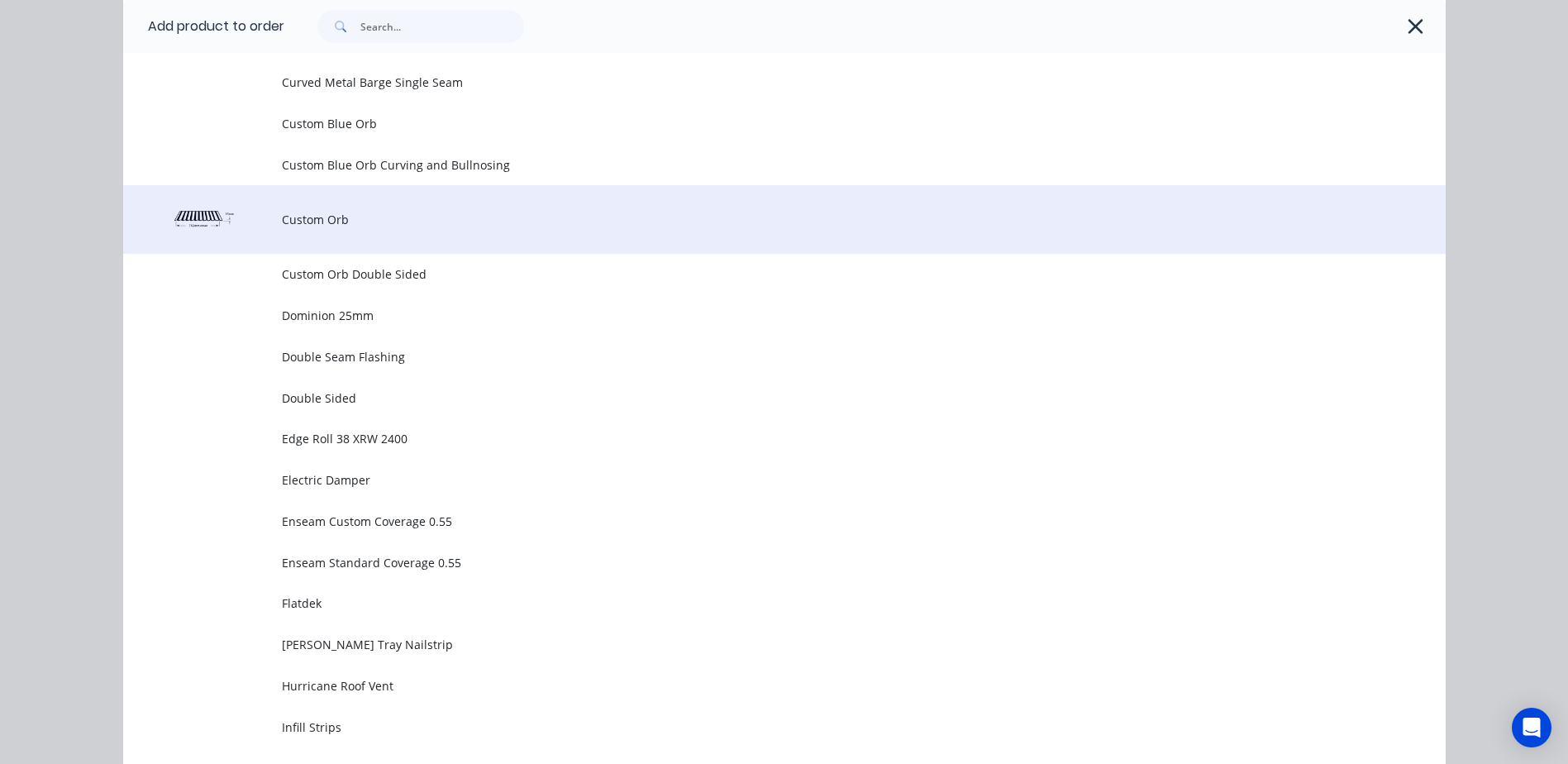
click at [323, 211] on span "Custom Orb" at bounding box center [747, 220] width 930 height 17
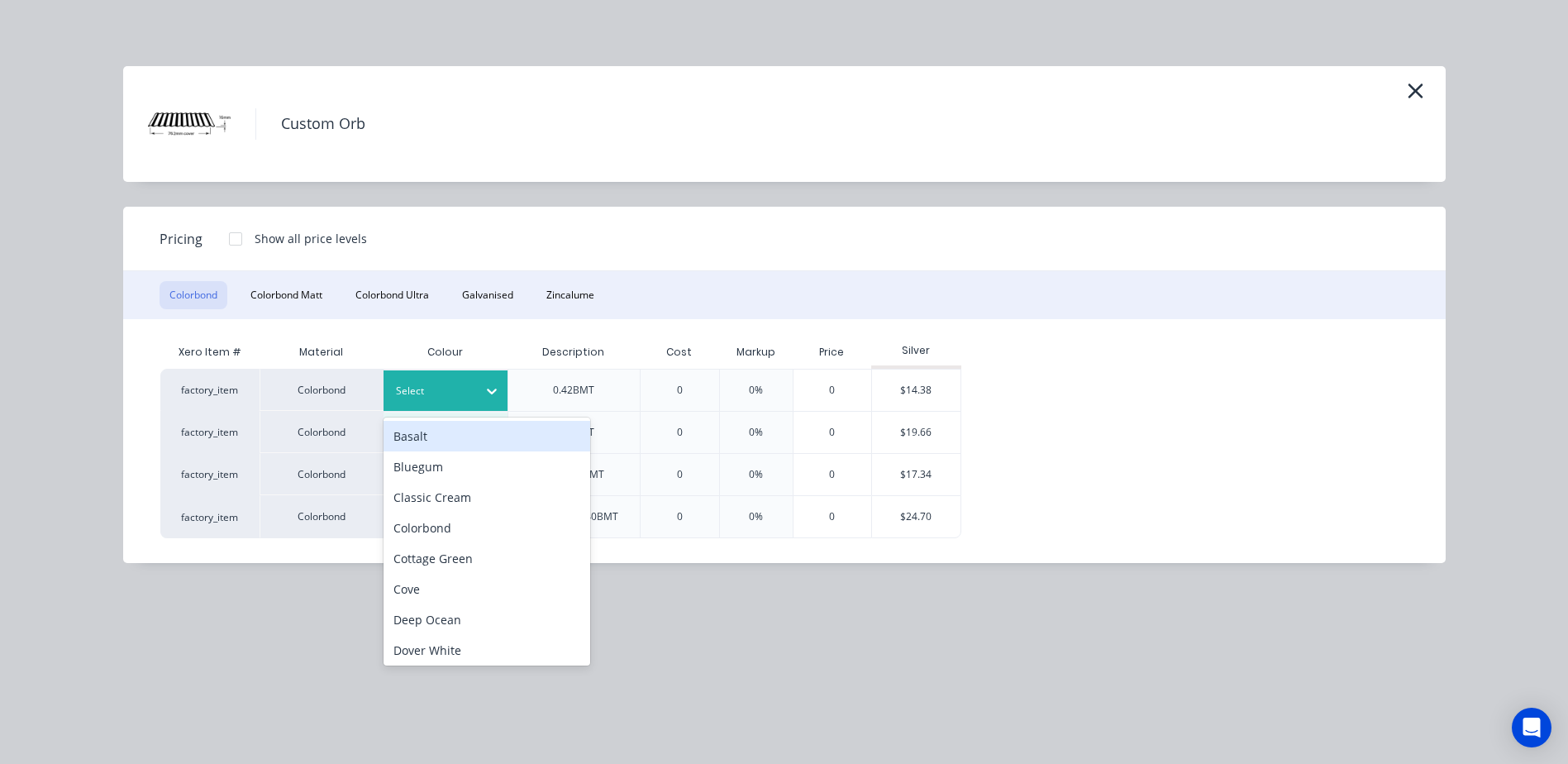
click at [497, 390] on icon at bounding box center [491, 390] width 16 height 16
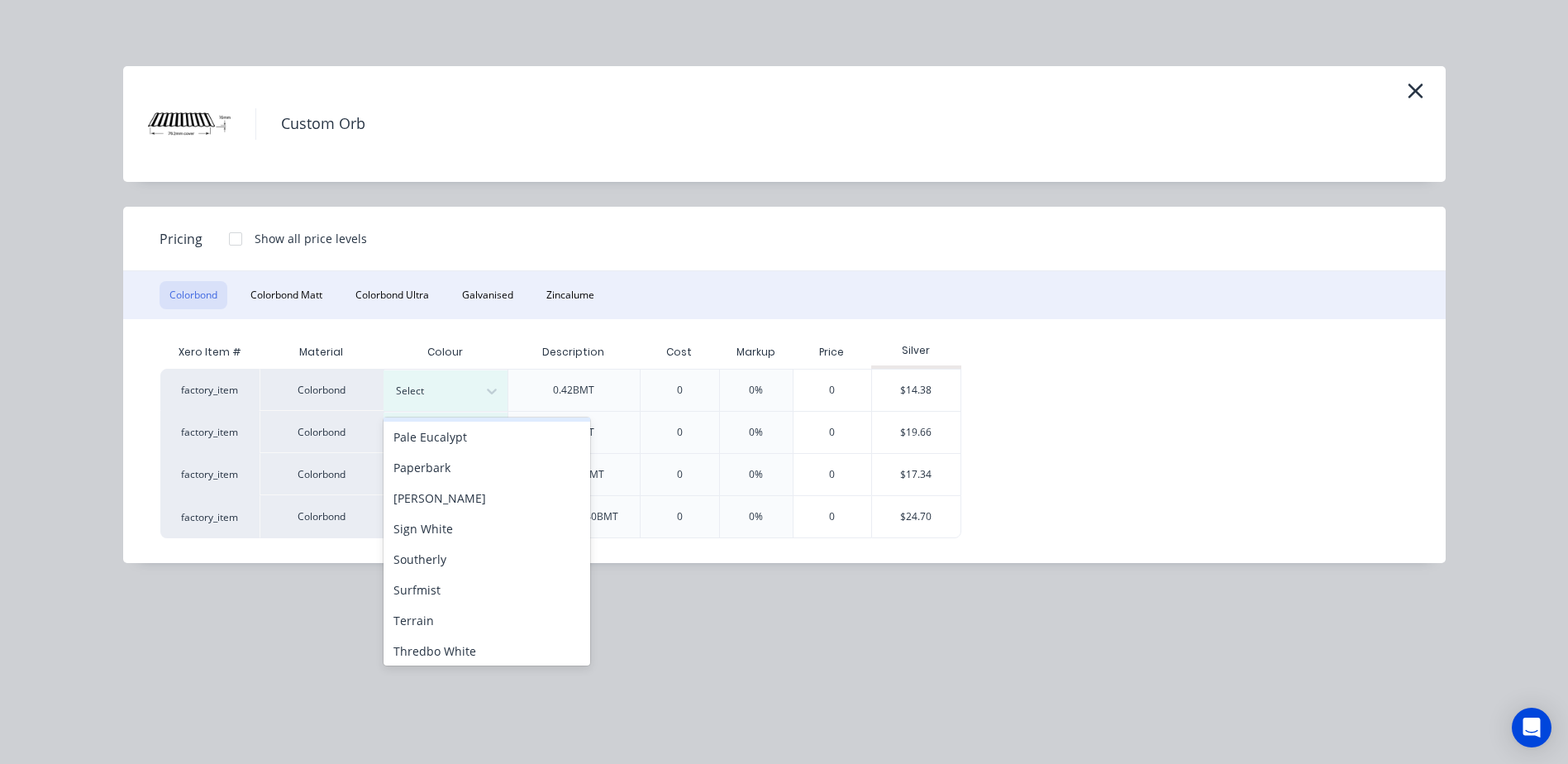
scroll to position [496, 0]
click at [455, 569] on div "Surfmist" at bounding box center [486, 582] width 206 height 30
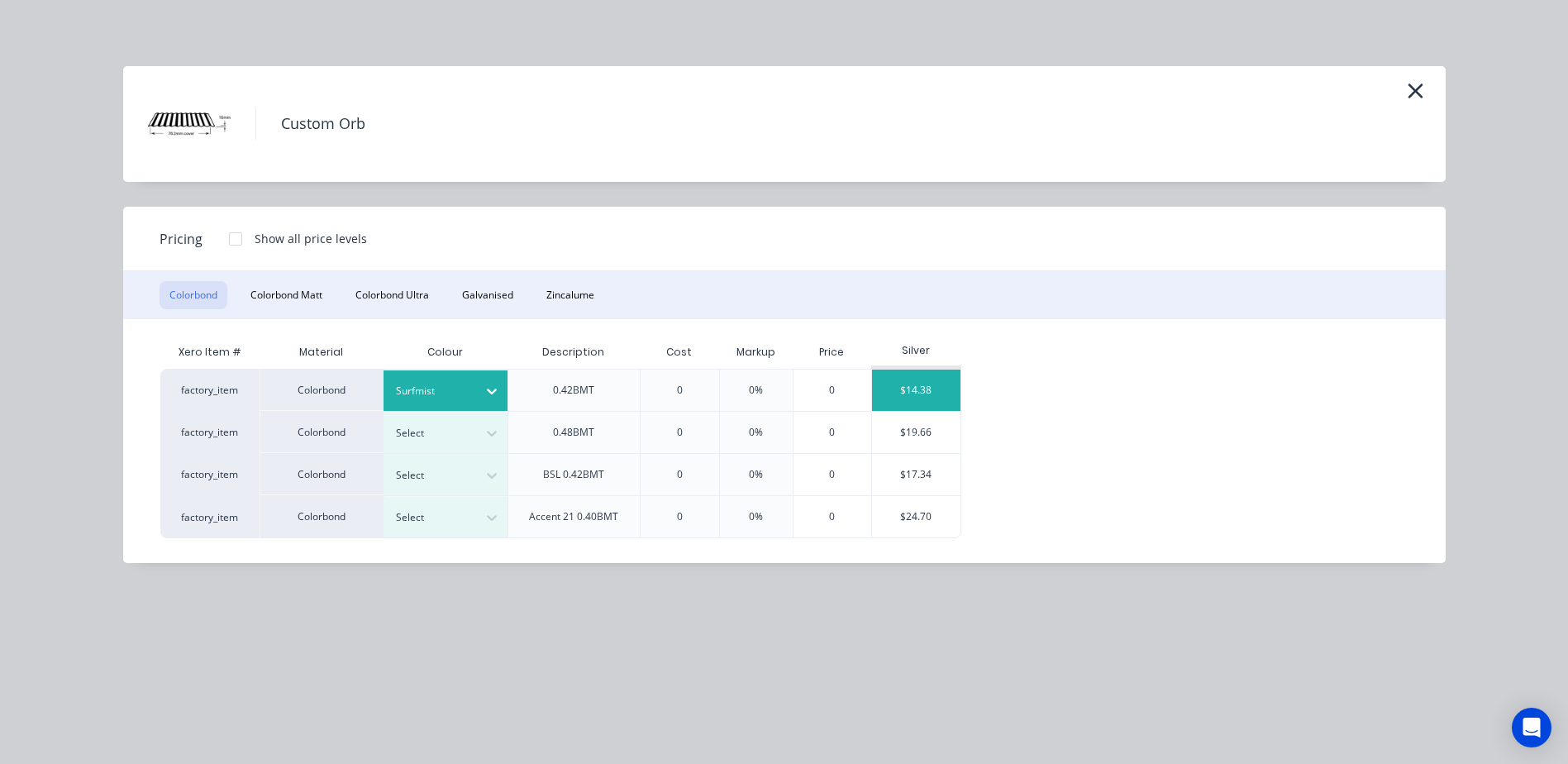
click at [925, 380] on div "$14.38" at bounding box center [915, 390] width 88 height 42
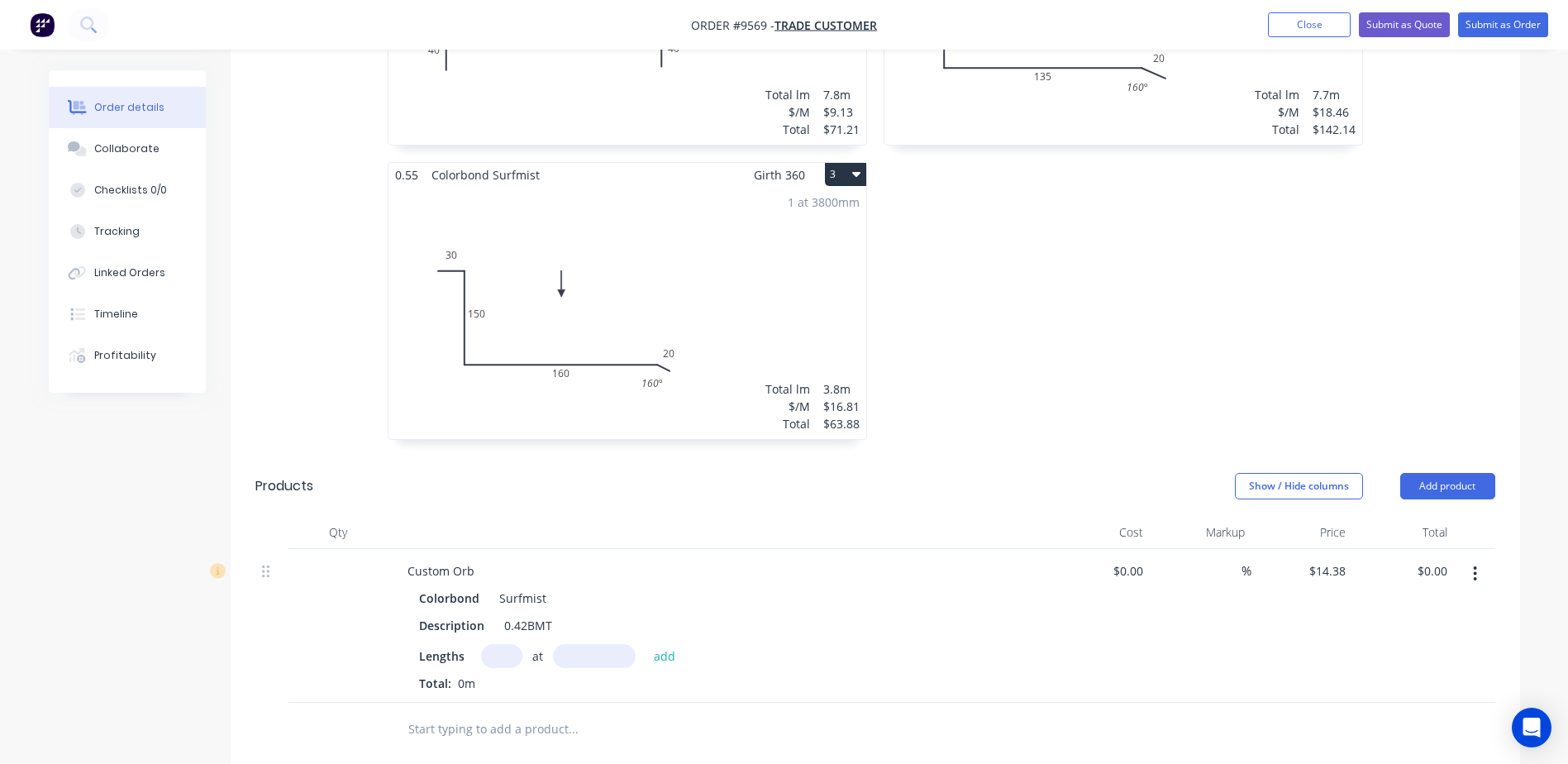
scroll to position [744, 0]
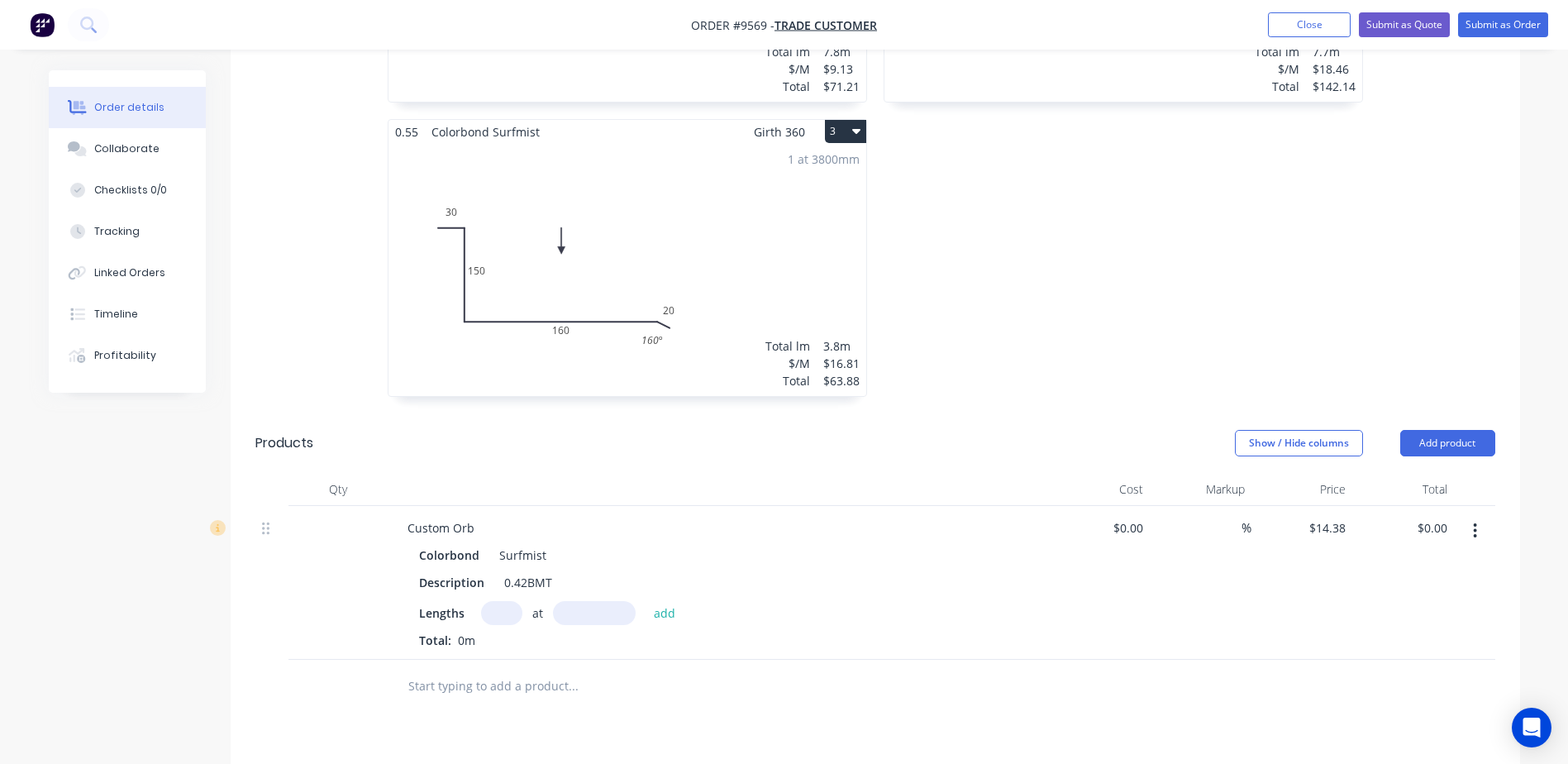
click at [492, 601] on input "text" at bounding box center [502, 613] width 42 height 24
type input "1"
type input "8100"
click at [645, 601] on button "add" at bounding box center [664, 613] width 39 height 23
type input "$116.48"
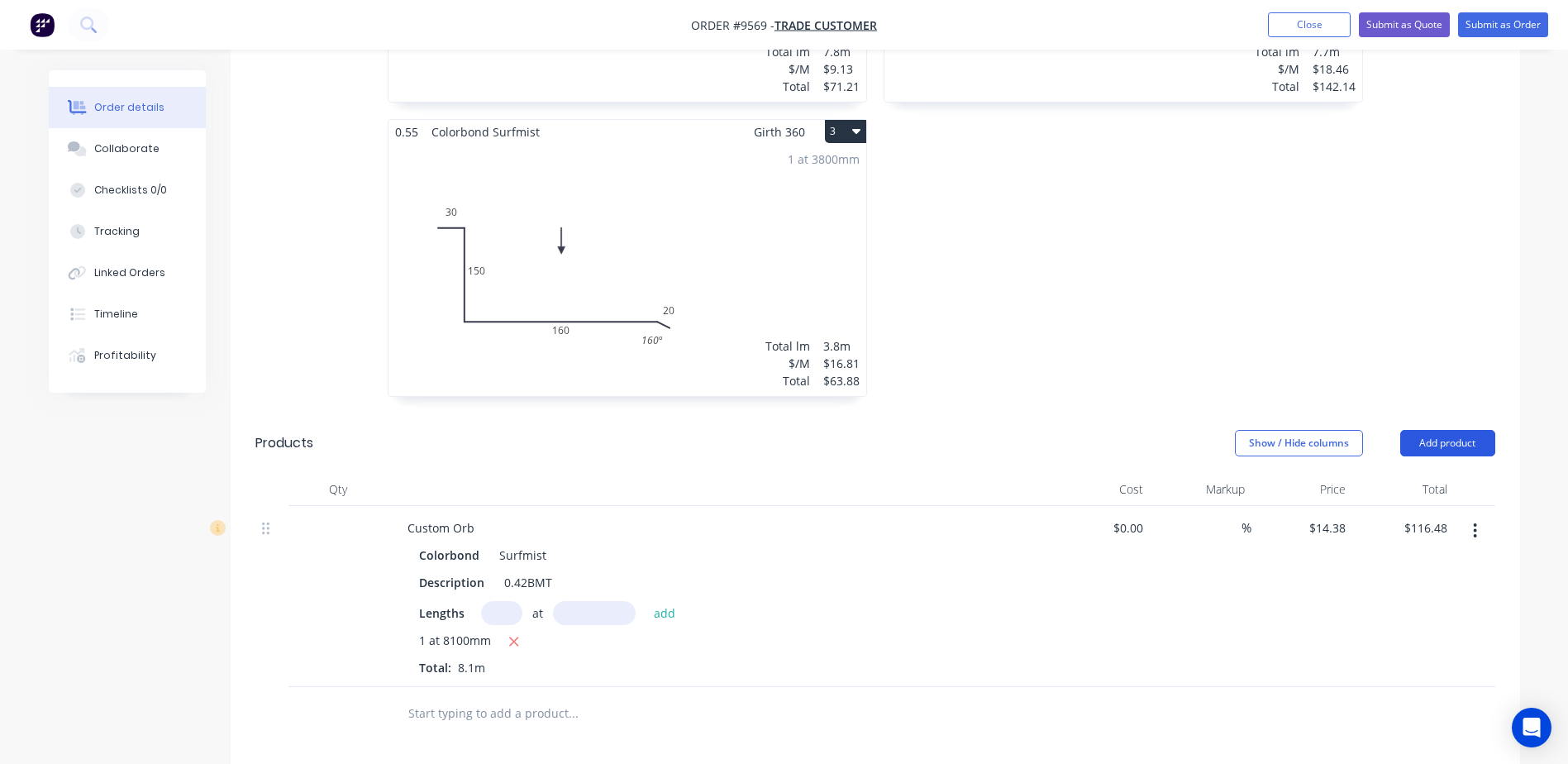
click at [1436, 430] on button "Add product" at bounding box center [1447, 443] width 95 height 27
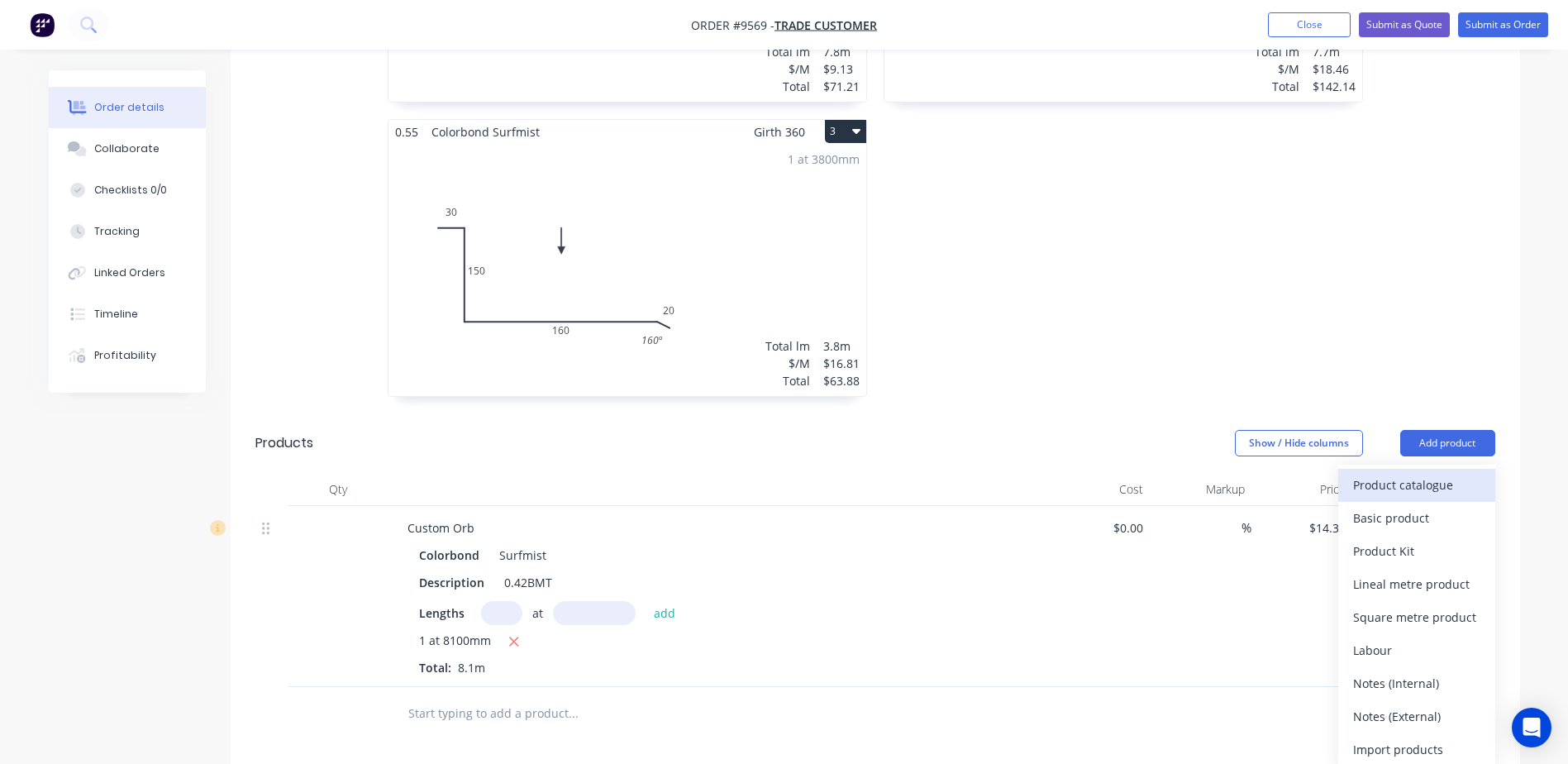
click at [1426, 473] on div "Product catalogue" at bounding box center [1417, 485] width 127 height 24
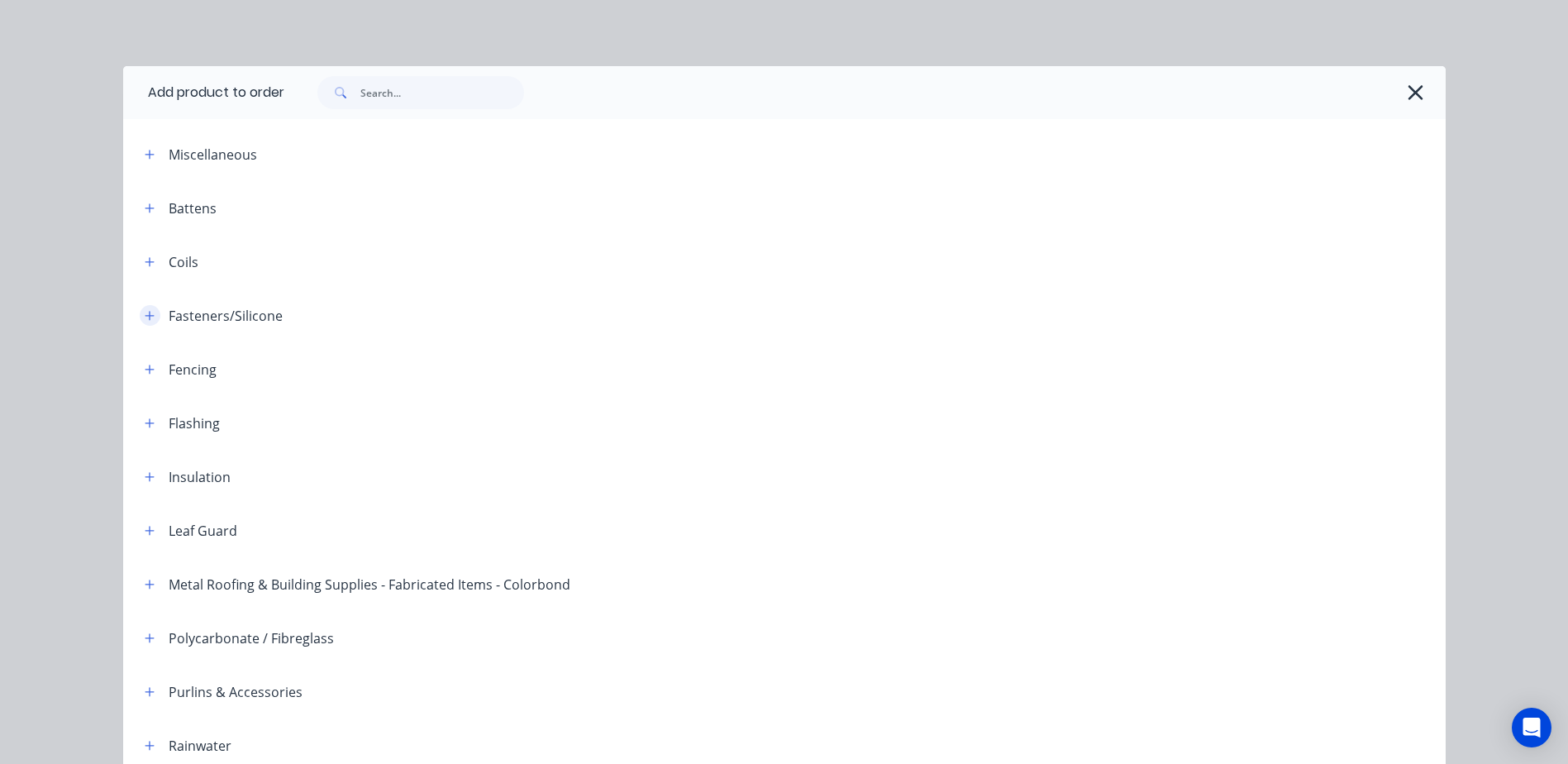
click at [146, 316] on icon "button" at bounding box center [150, 315] width 9 height 11
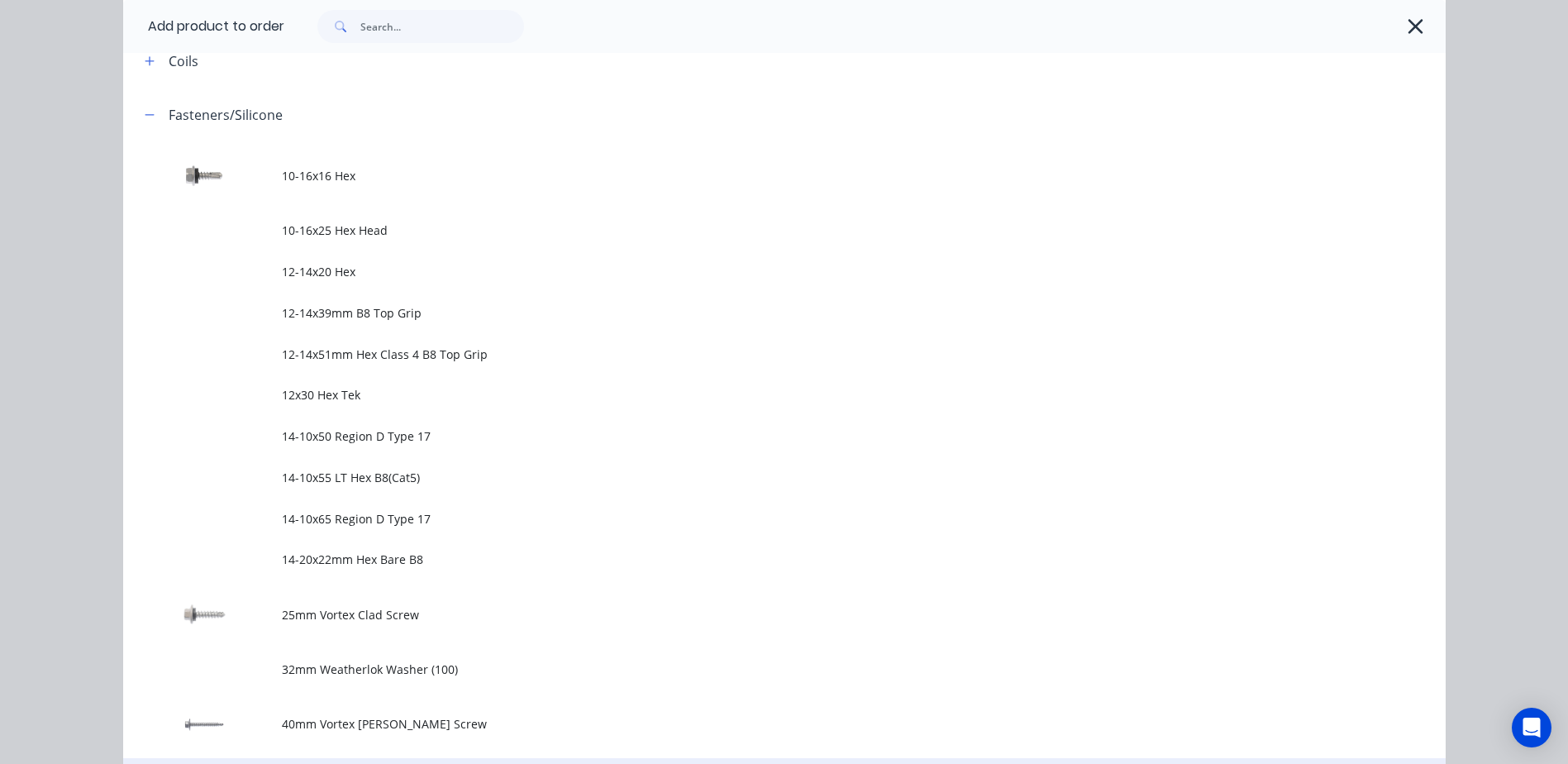
scroll to position [662, 0]
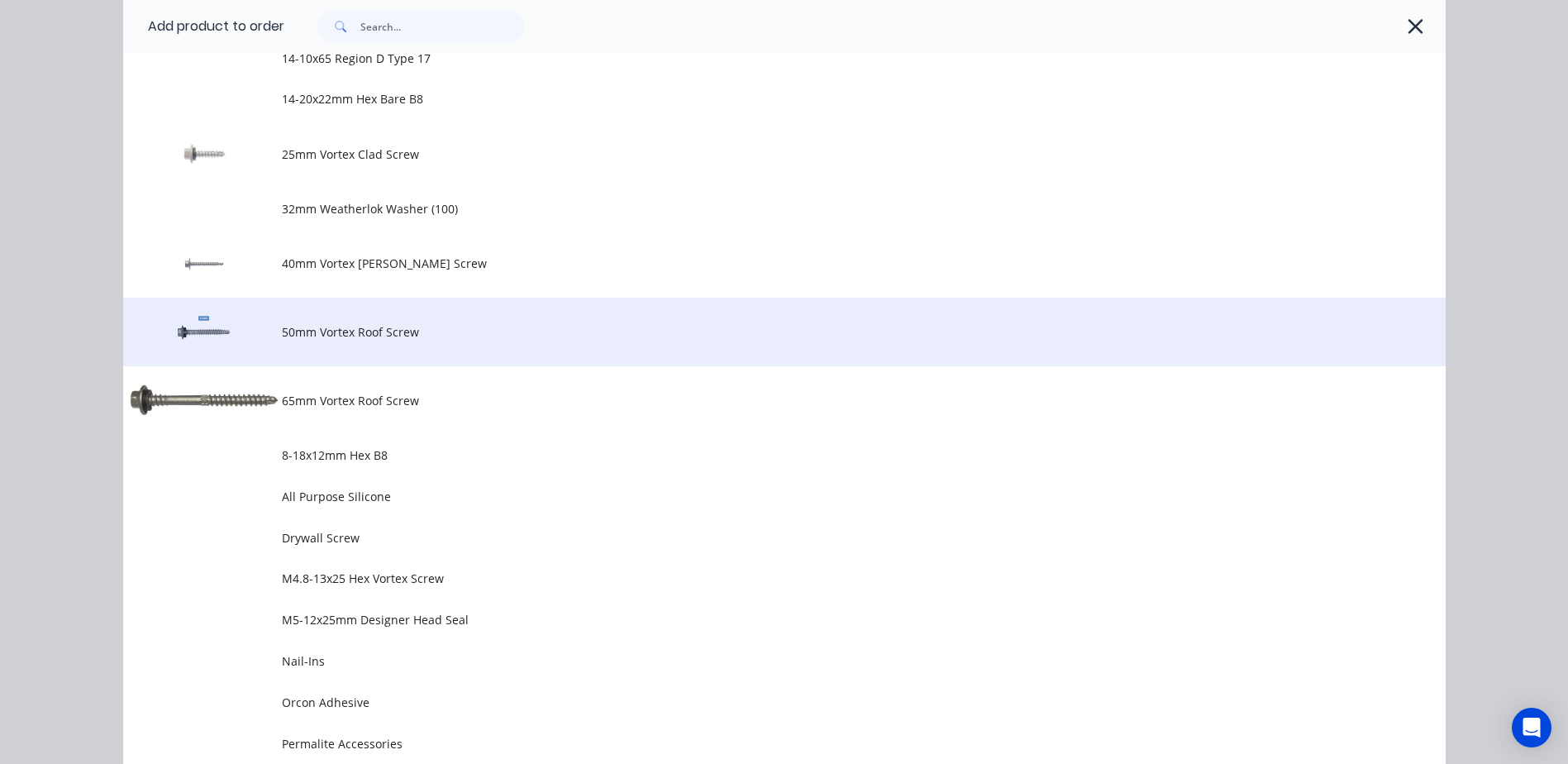
click at [349, 333] on span "50mm Vortex Roof Screw" at bounding box center [747, 331] width 930 height 17
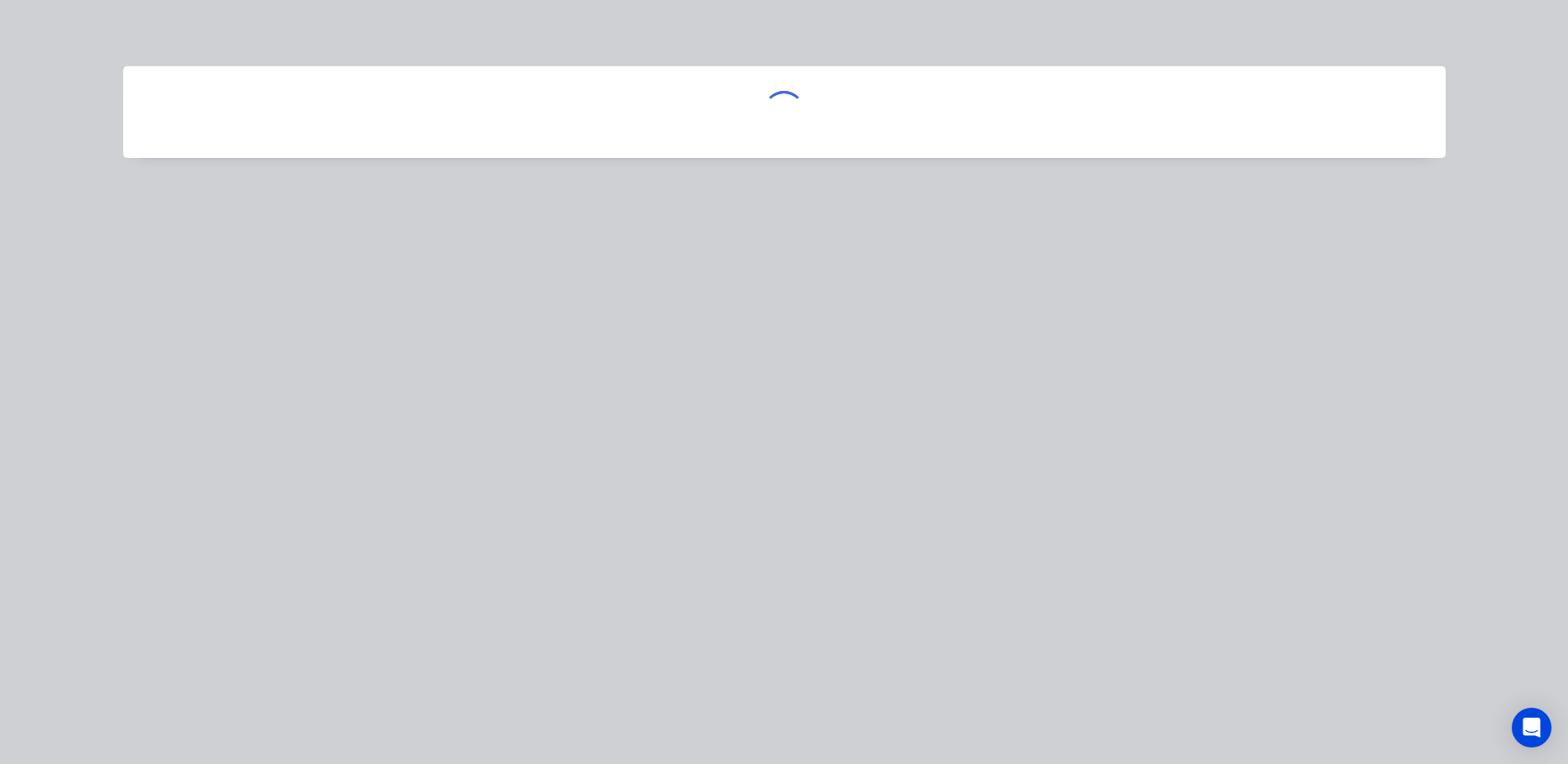
scroll to position [0, 0]
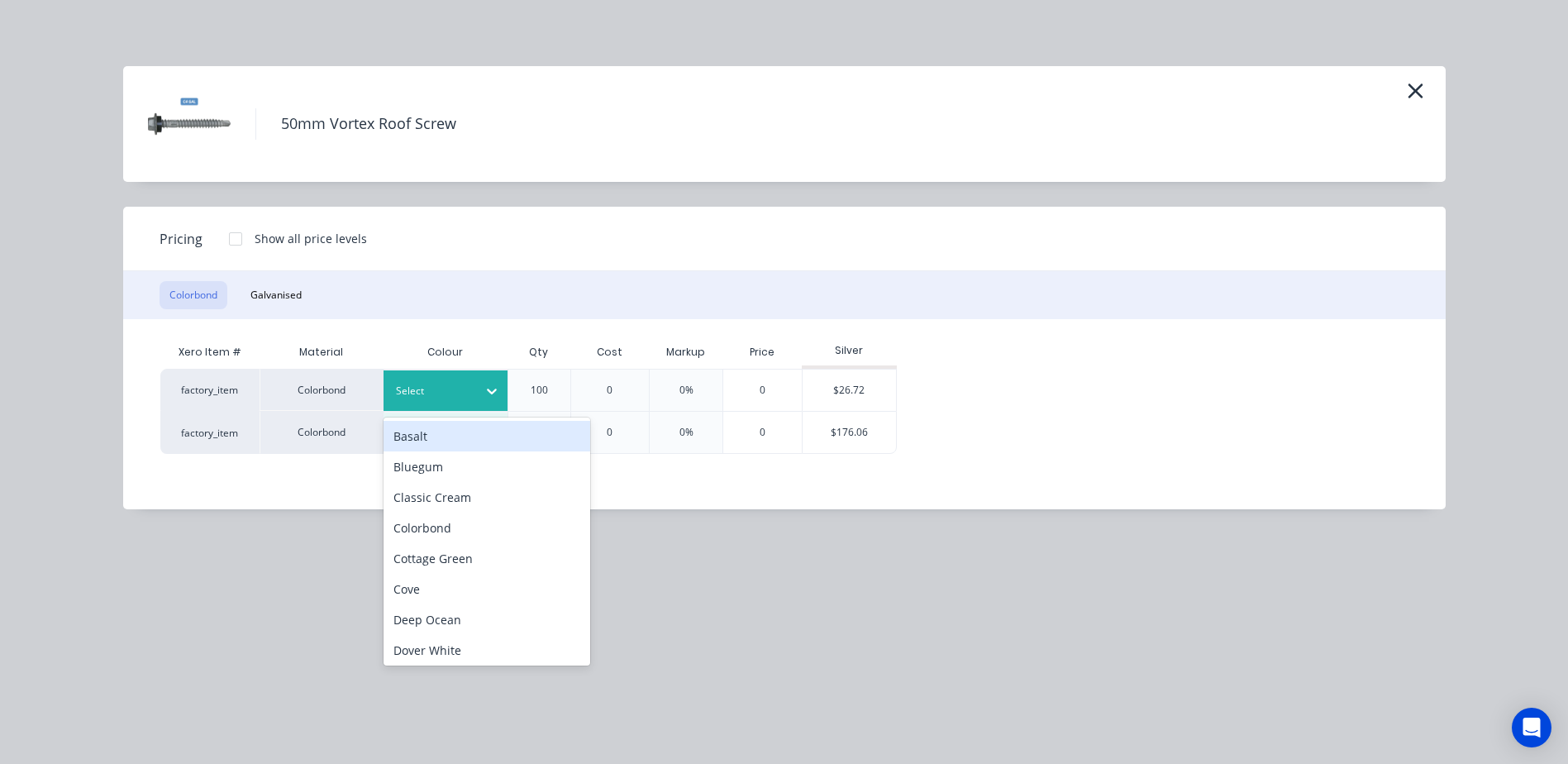
click at [471, 388] on div "Select" at bounding box center [431, 391] width 93 height 22
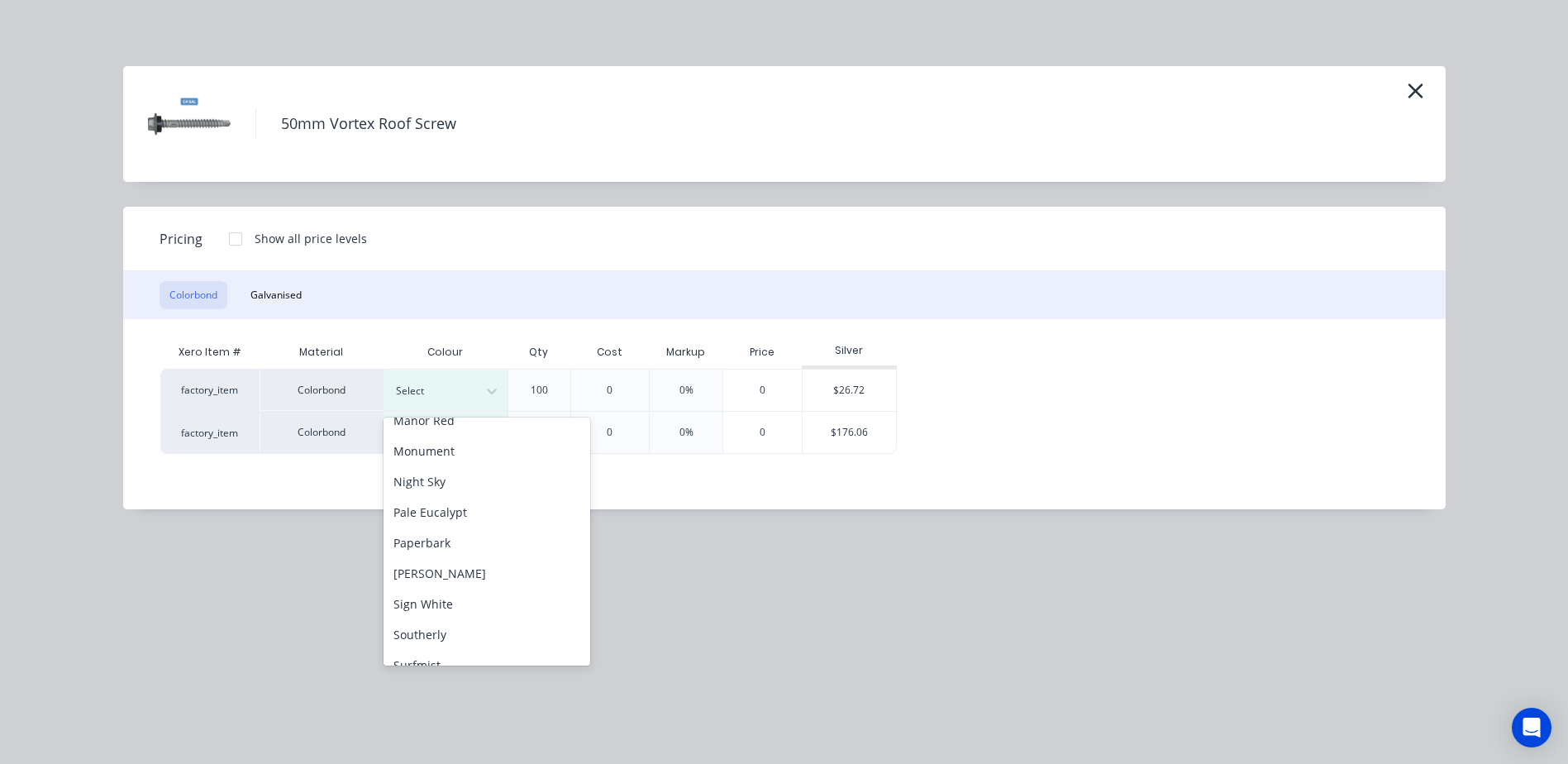
scroll to position [578, 0]
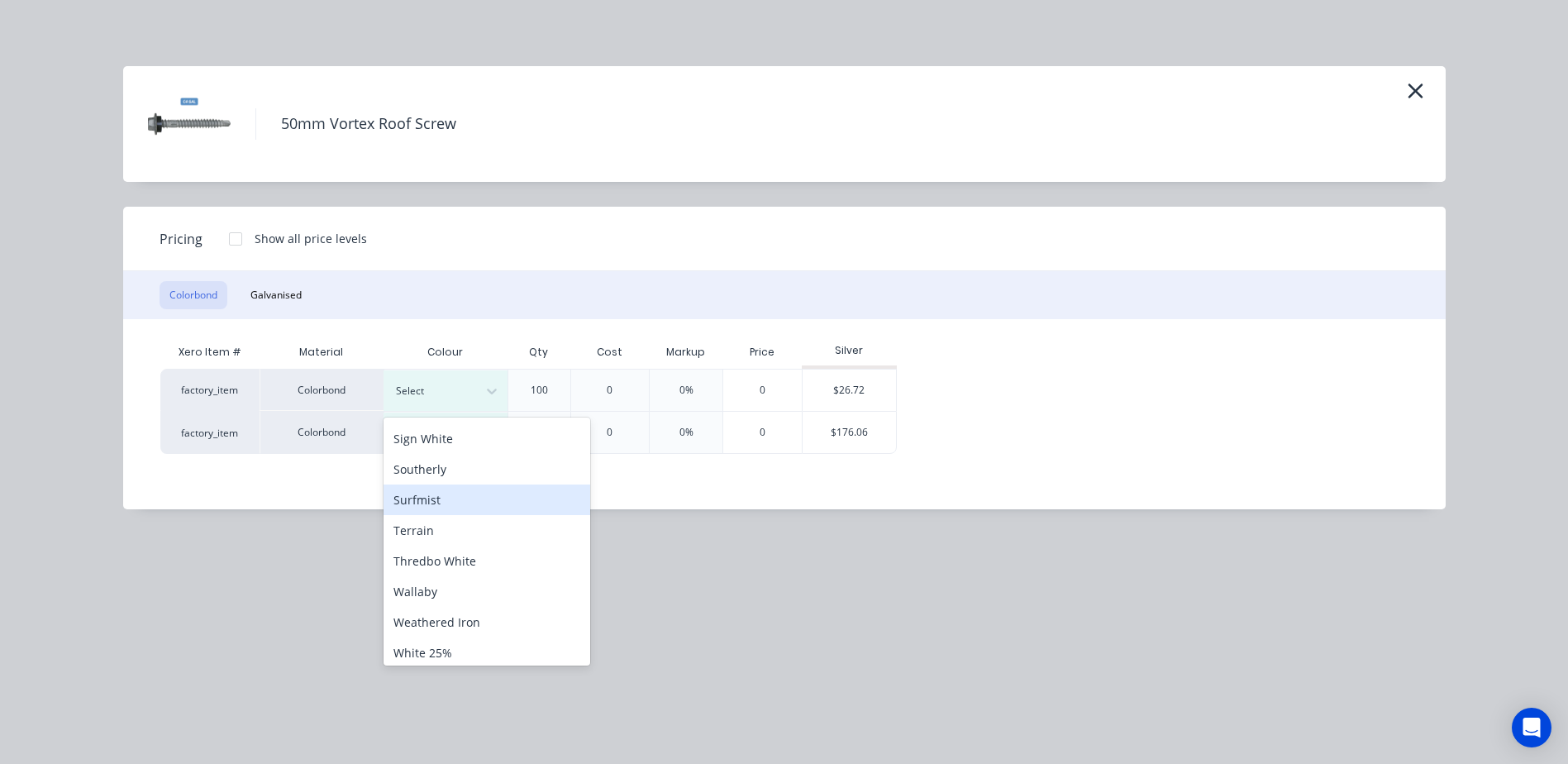
click at [462, 504] on div "Surfmist" at bounding box center [486, 500] width 206 height 30
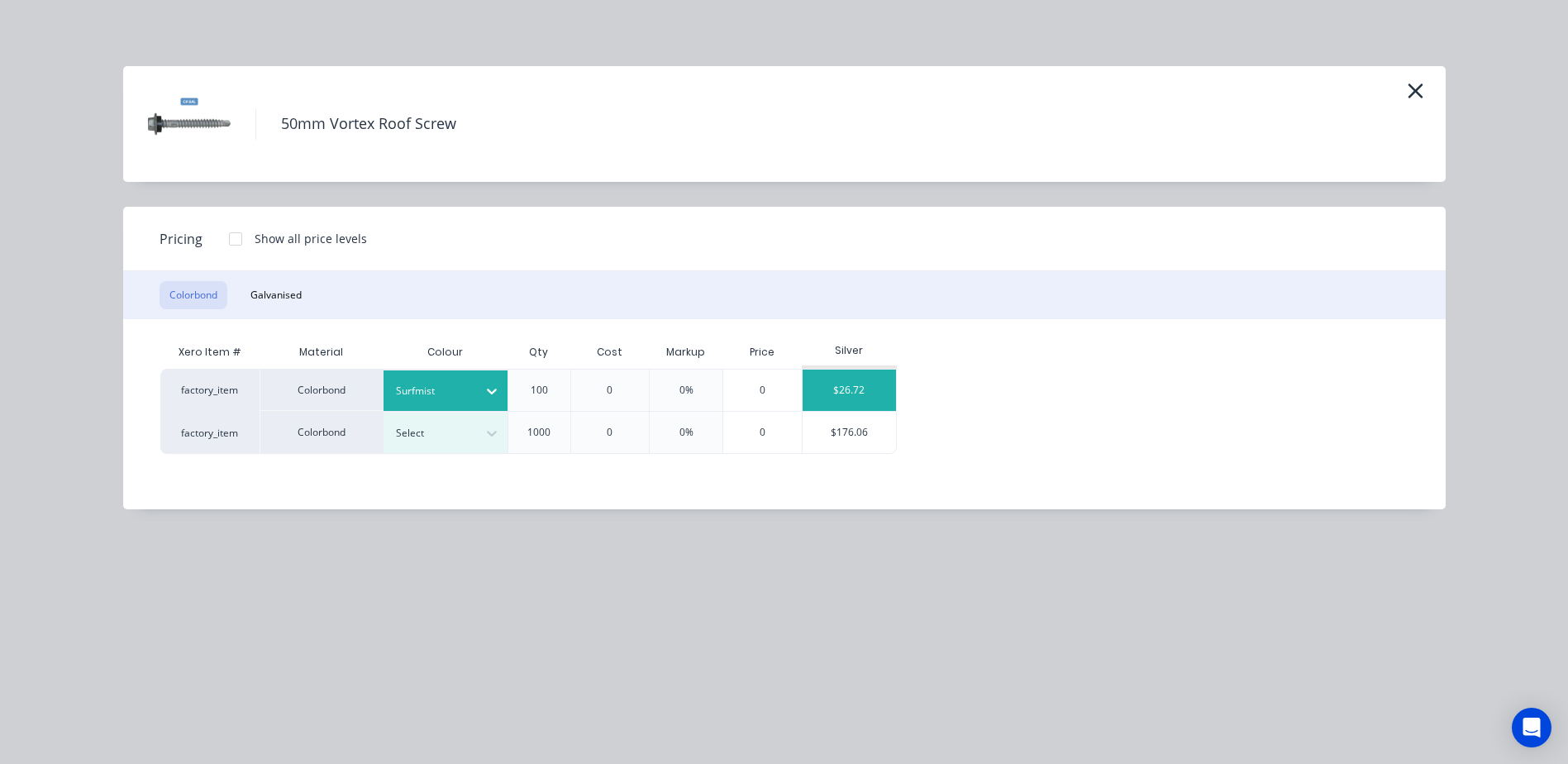
click at [856, 394] on div "$26.72" at bounding box center [849, 390] width 94 height 42
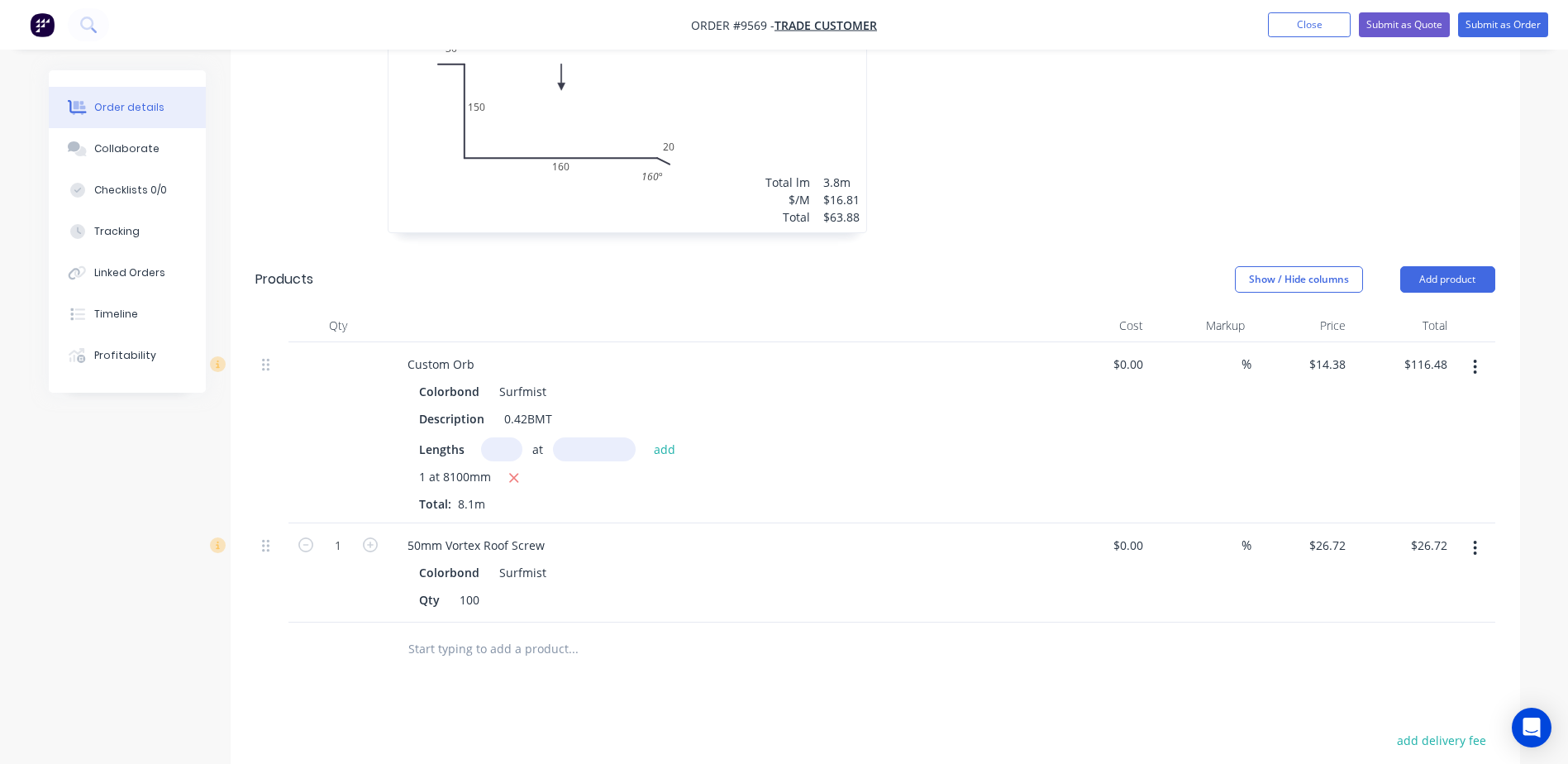
scroll to position [910, 0]
click at [1423, 264] on button "Add product" at bounding box center [1447, 277] width 95 height 27
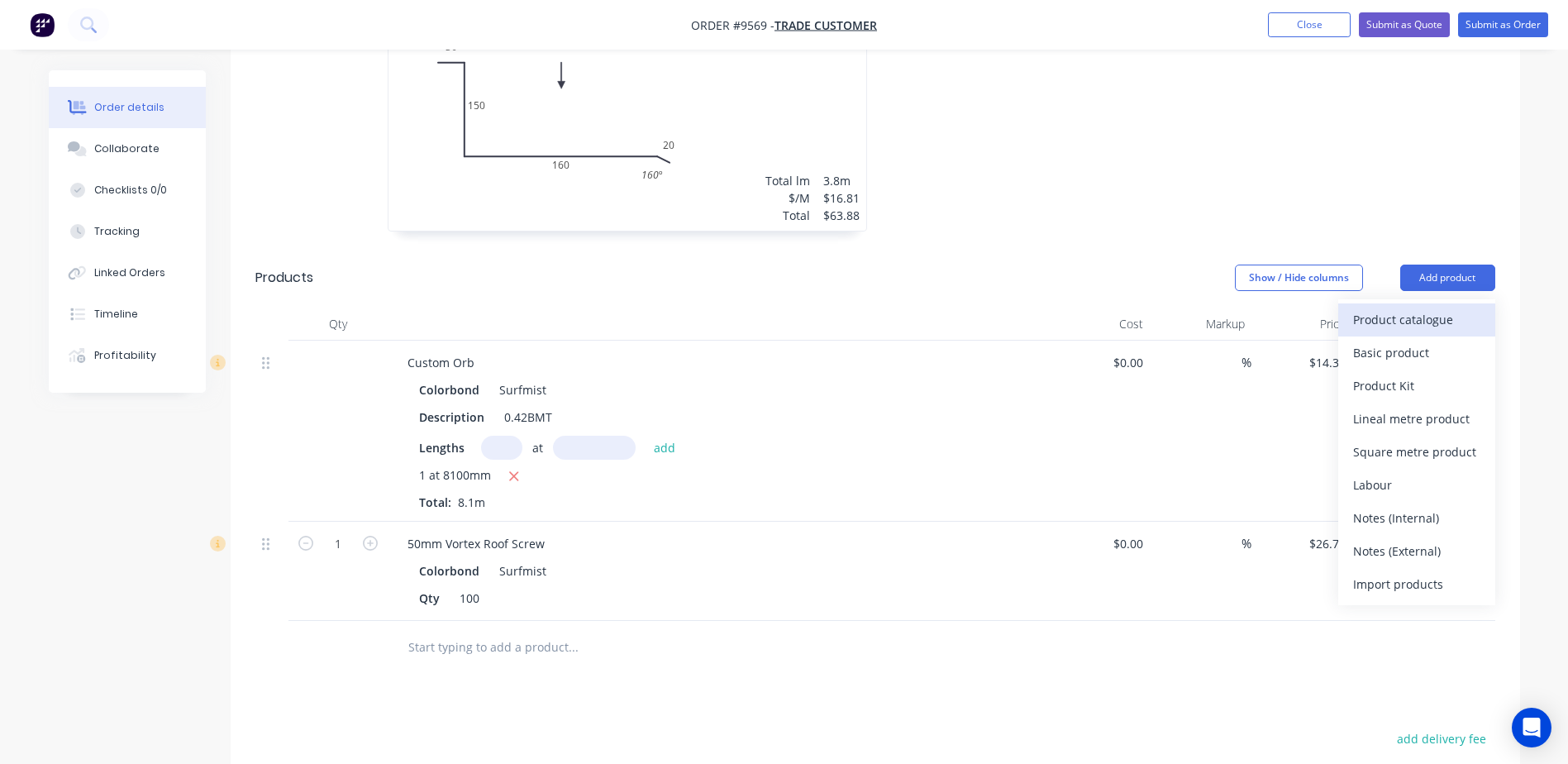
click at [1412, 308] on div "Product catalogue" at bounding box center [1417, 319] width 127 height 24
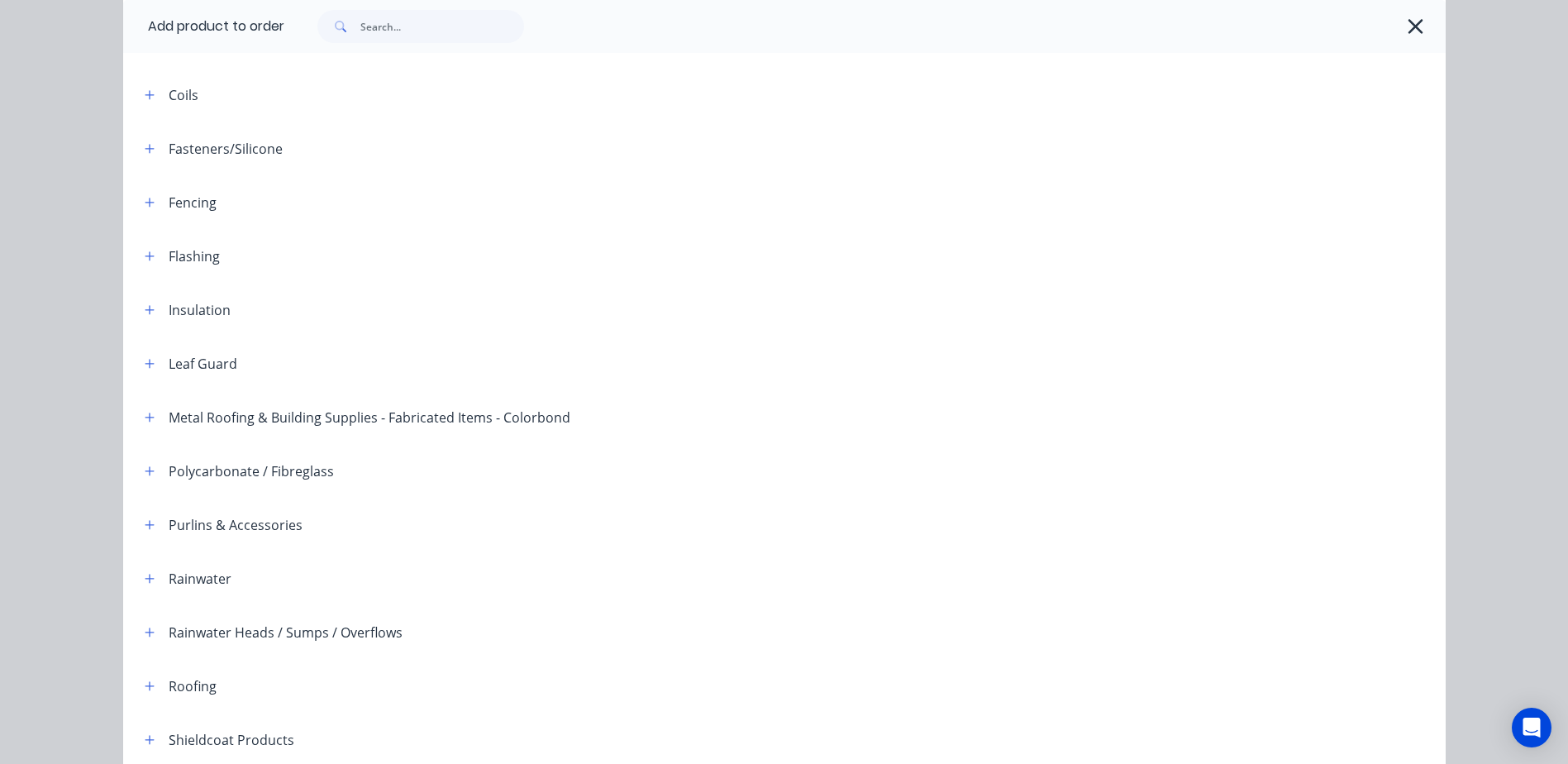
scroll to position [155, 0]
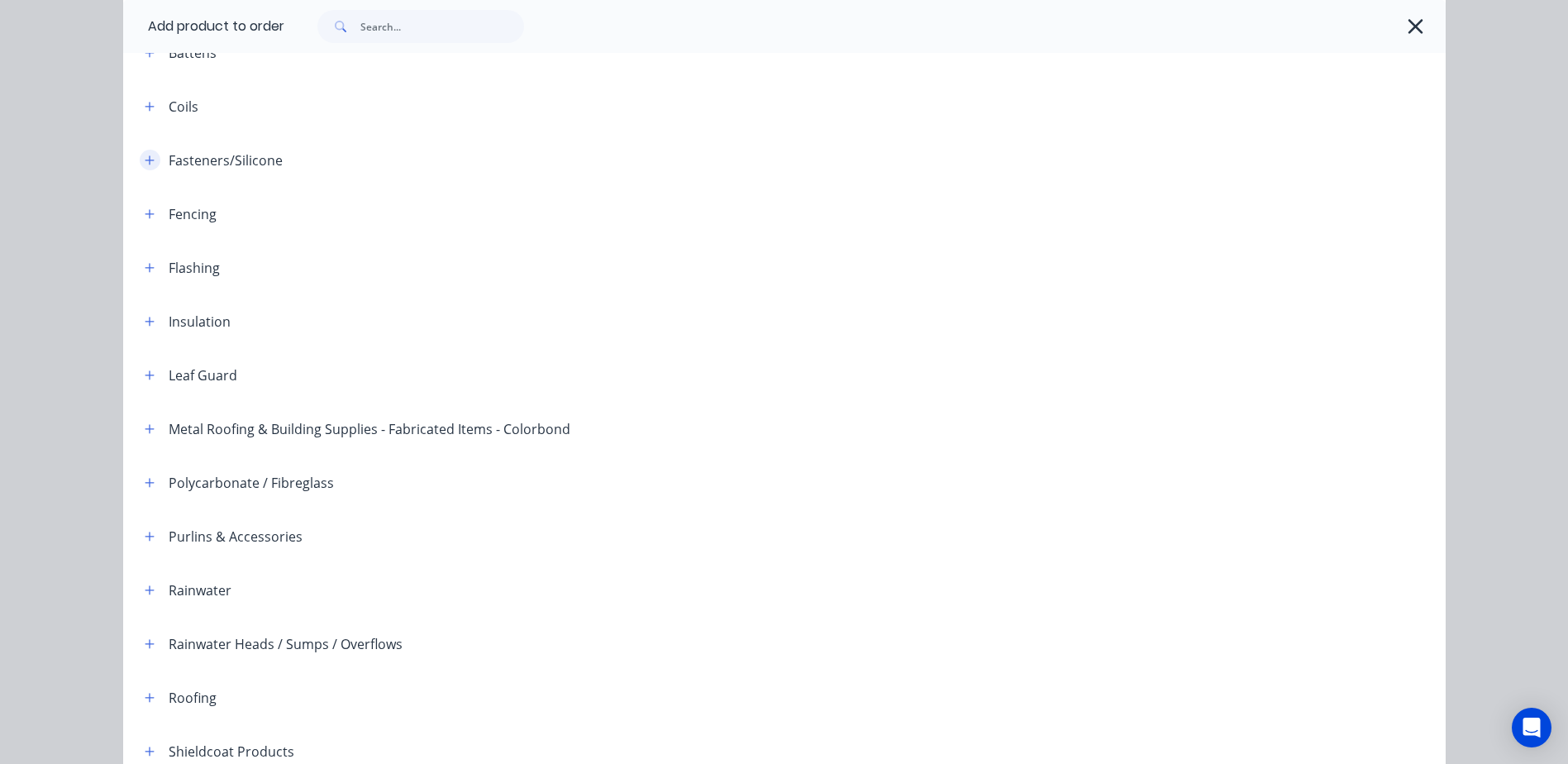
click at [145, 155] on icon "button" at bounding box center [150, 160] width 9 height 11
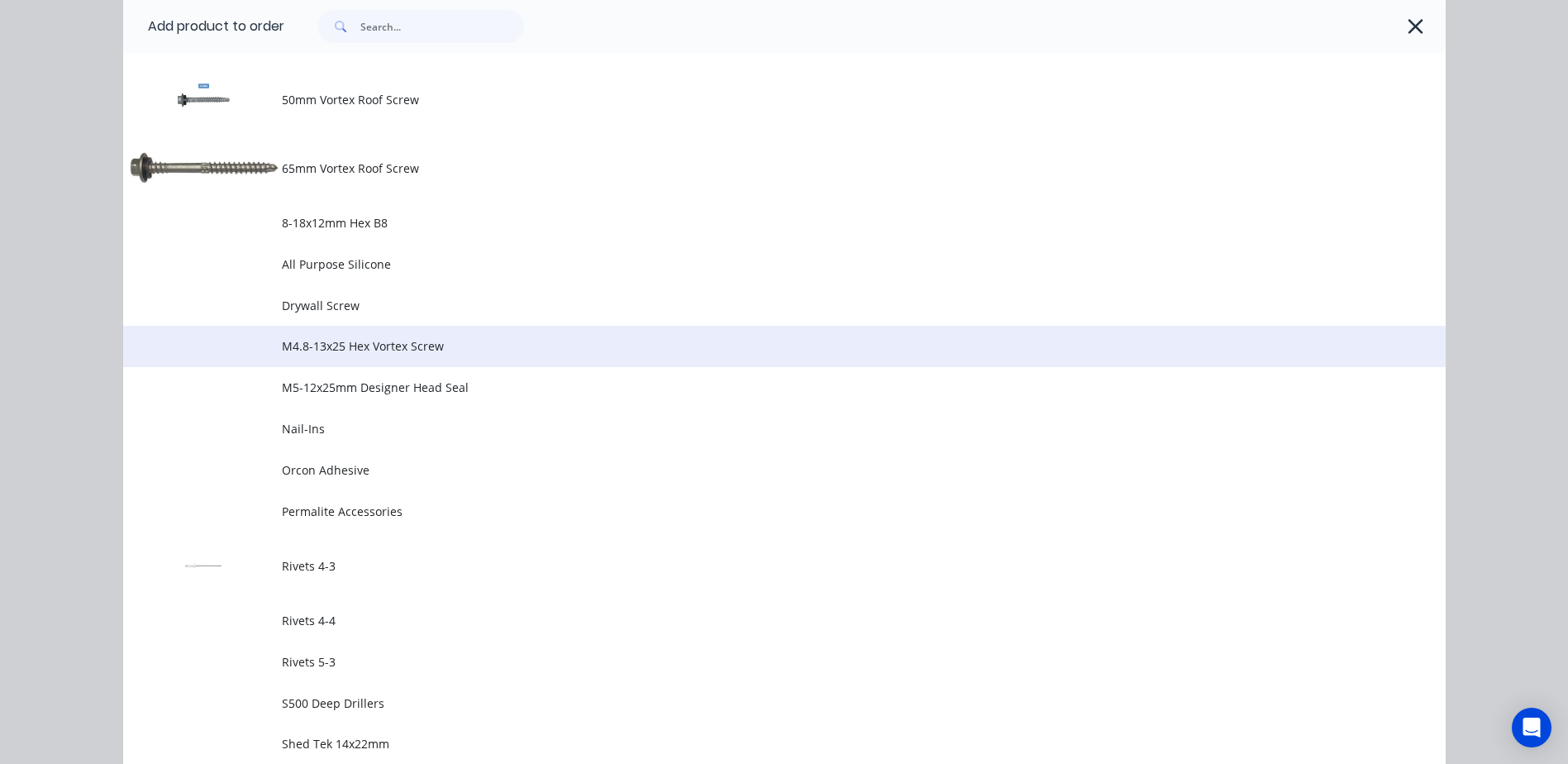
scroll to position [1065, 0]
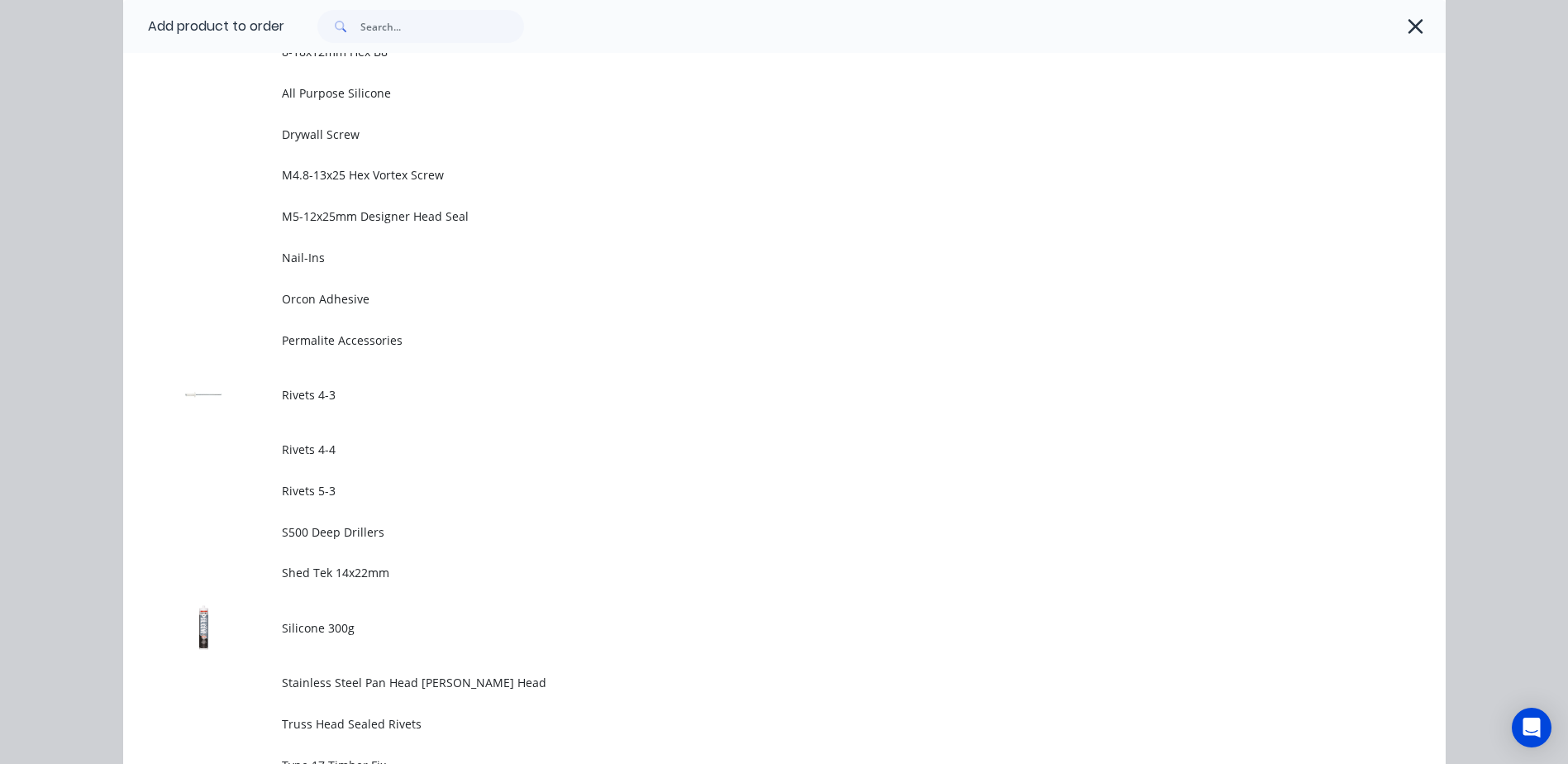
click at [330, 390] on span "Rivets 4-3" at bounding box center [747, 395] width 930 height 17
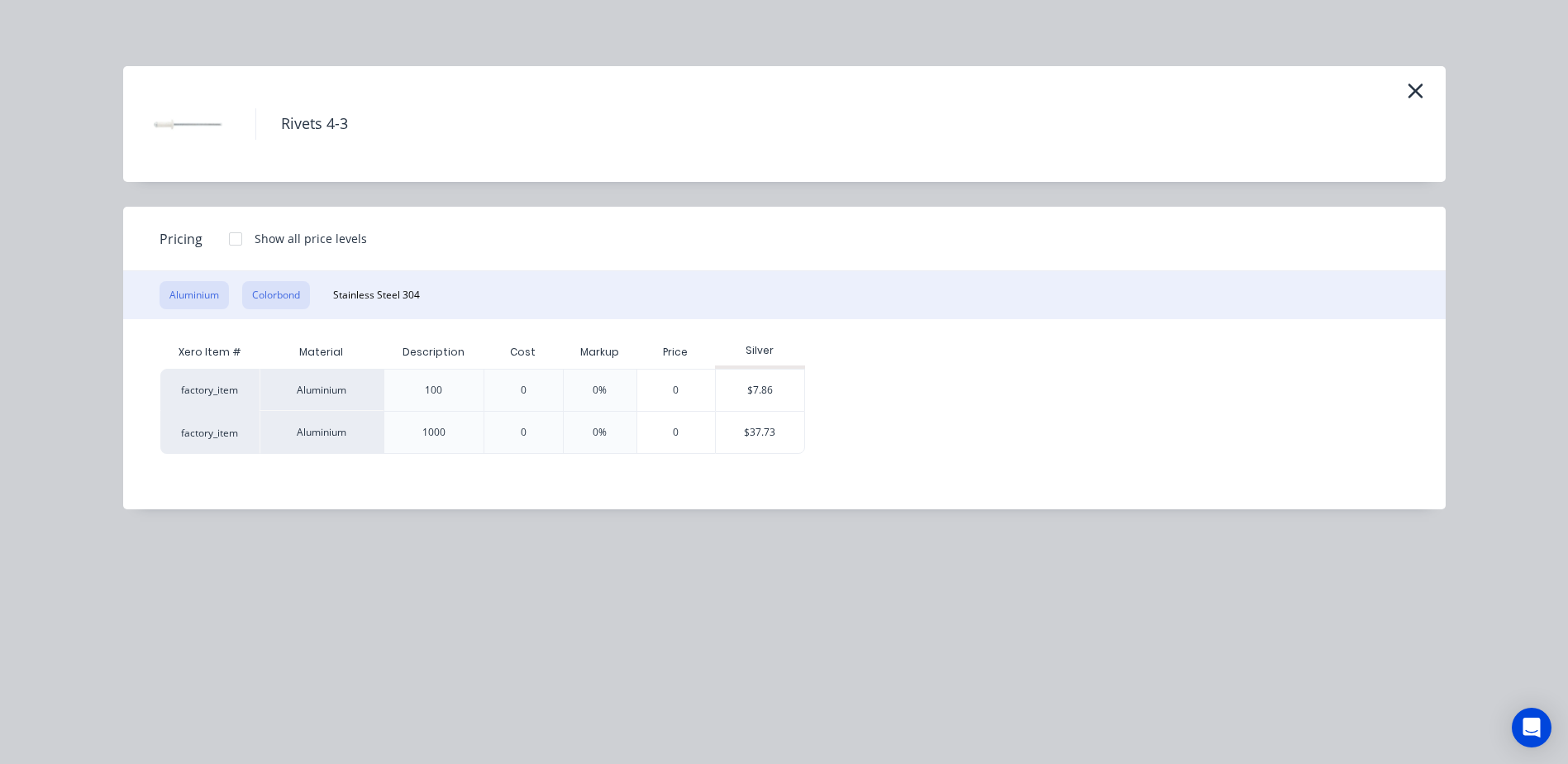
click at [291, 290] on button "Colorbond" at bounding box center [276, 295] width 68 height 28
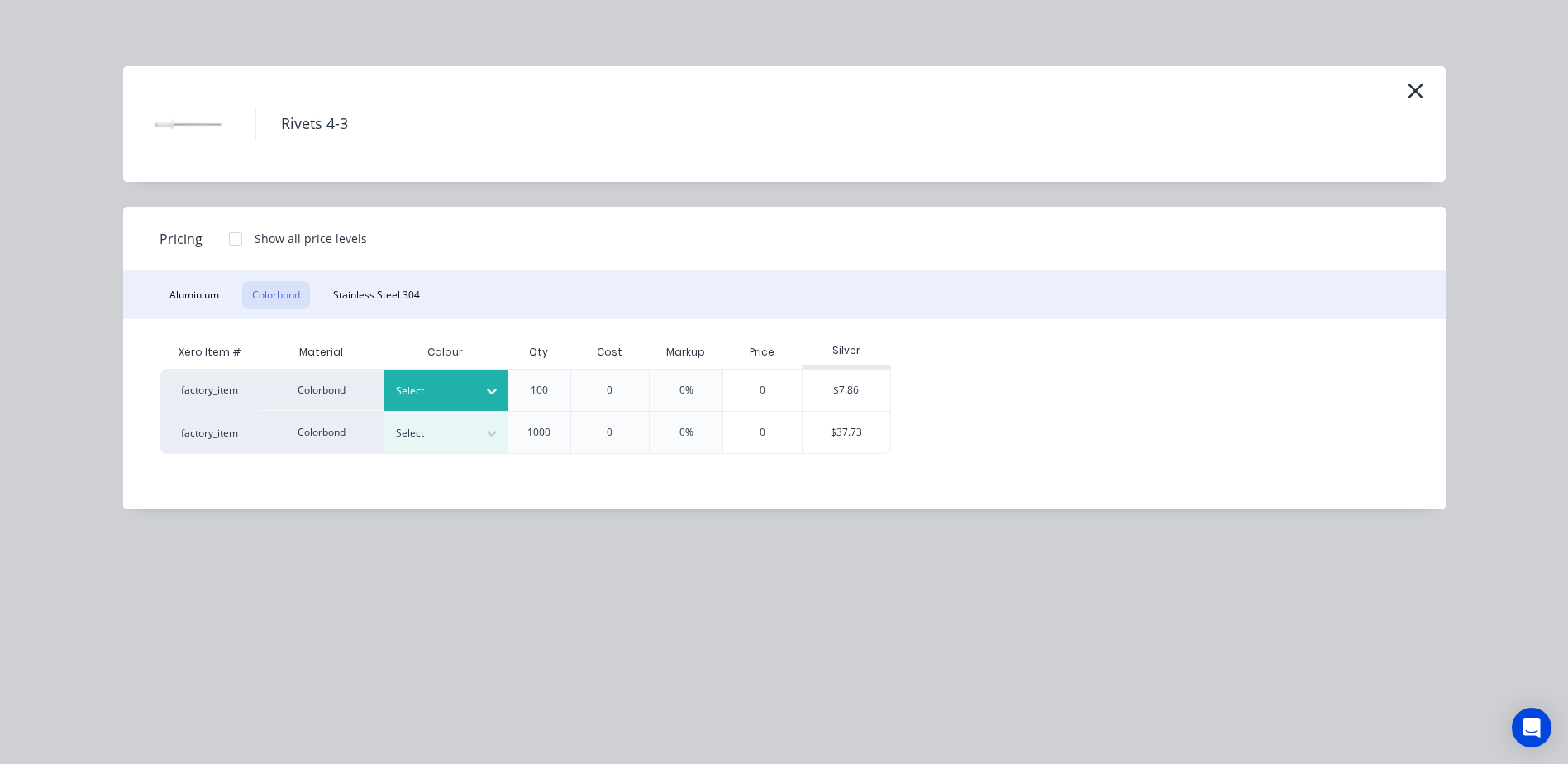
click at [480, 382] on div at bounding box center [491, 391] width 29 height 27
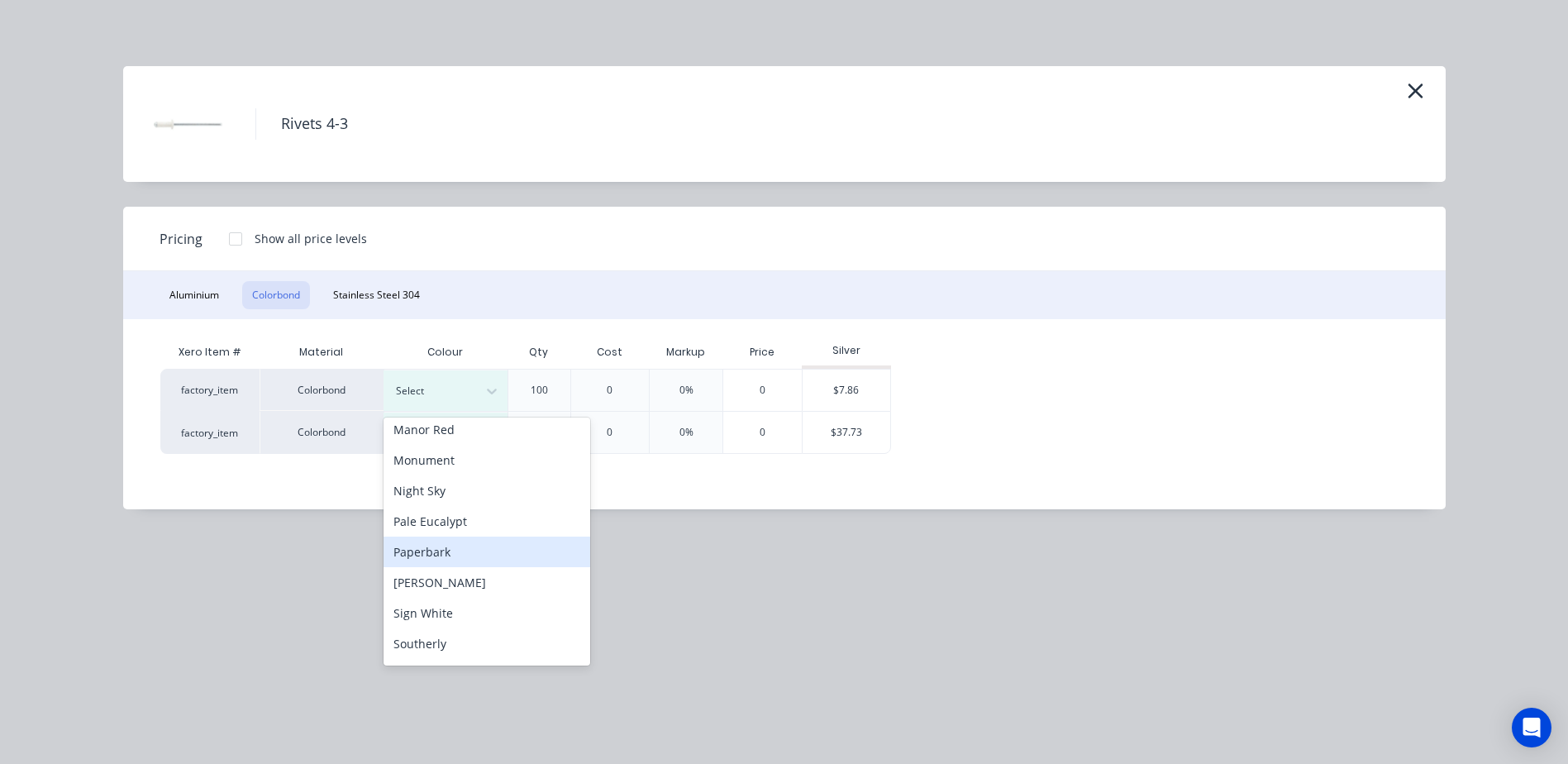
scroll to position [578, 0]
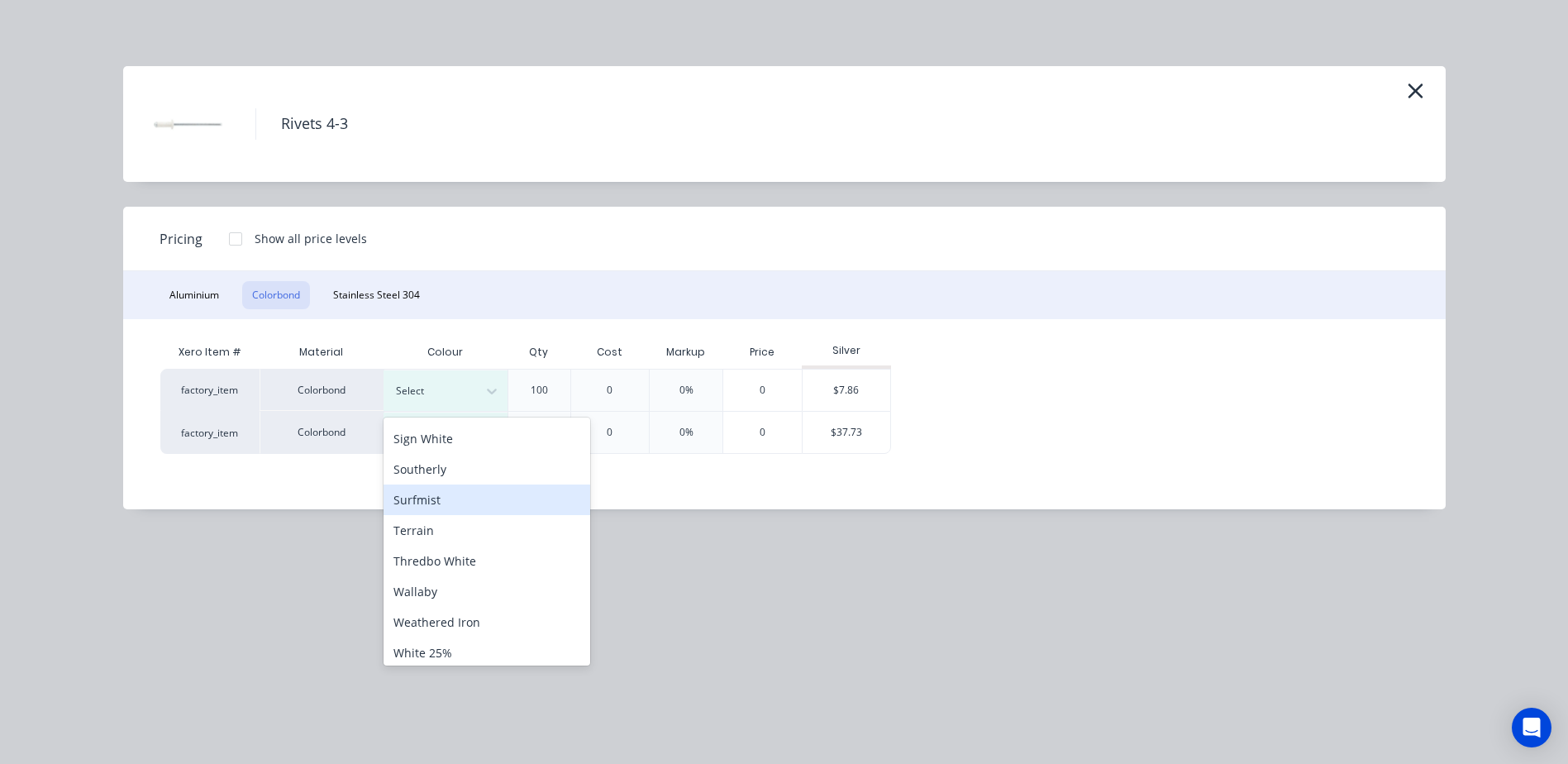
click at [462, 491] on div "Surfmist" at bounding box center [486, 500] width 206 height 30
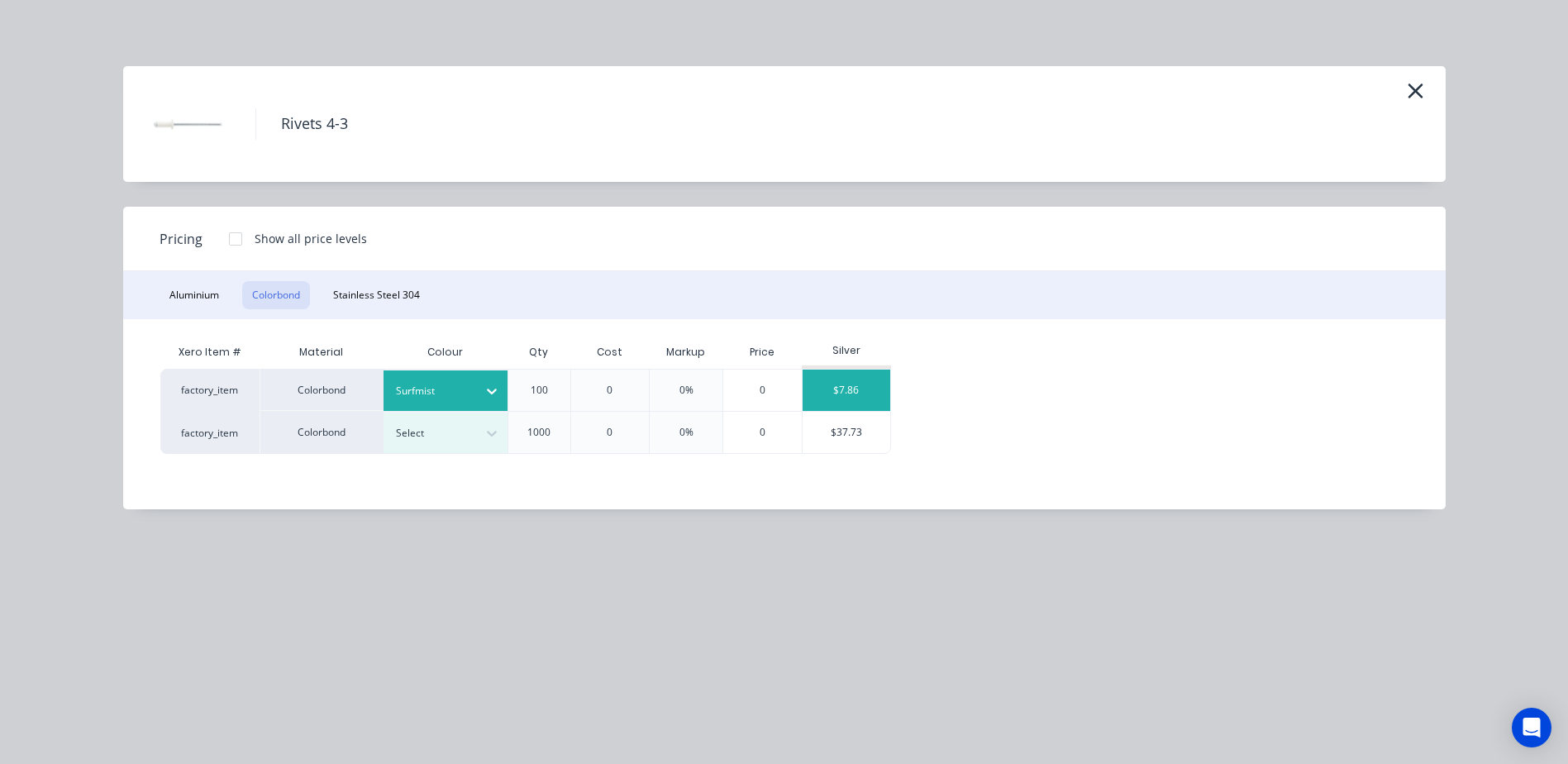
click at [823, 381] on div "$7.86" at bounding box center [846, 390] width 88 height 42
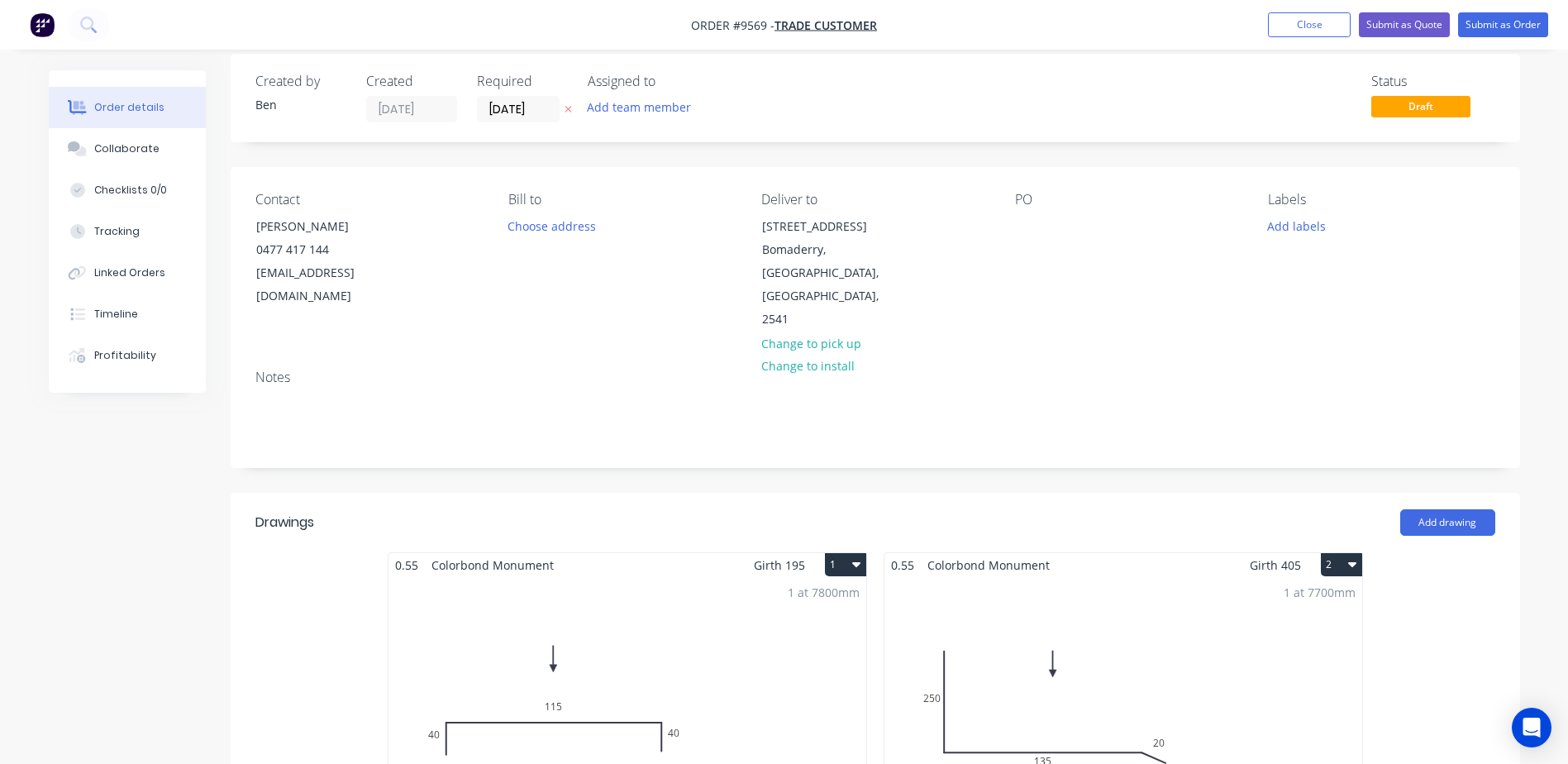
scroll to position [0, 0]
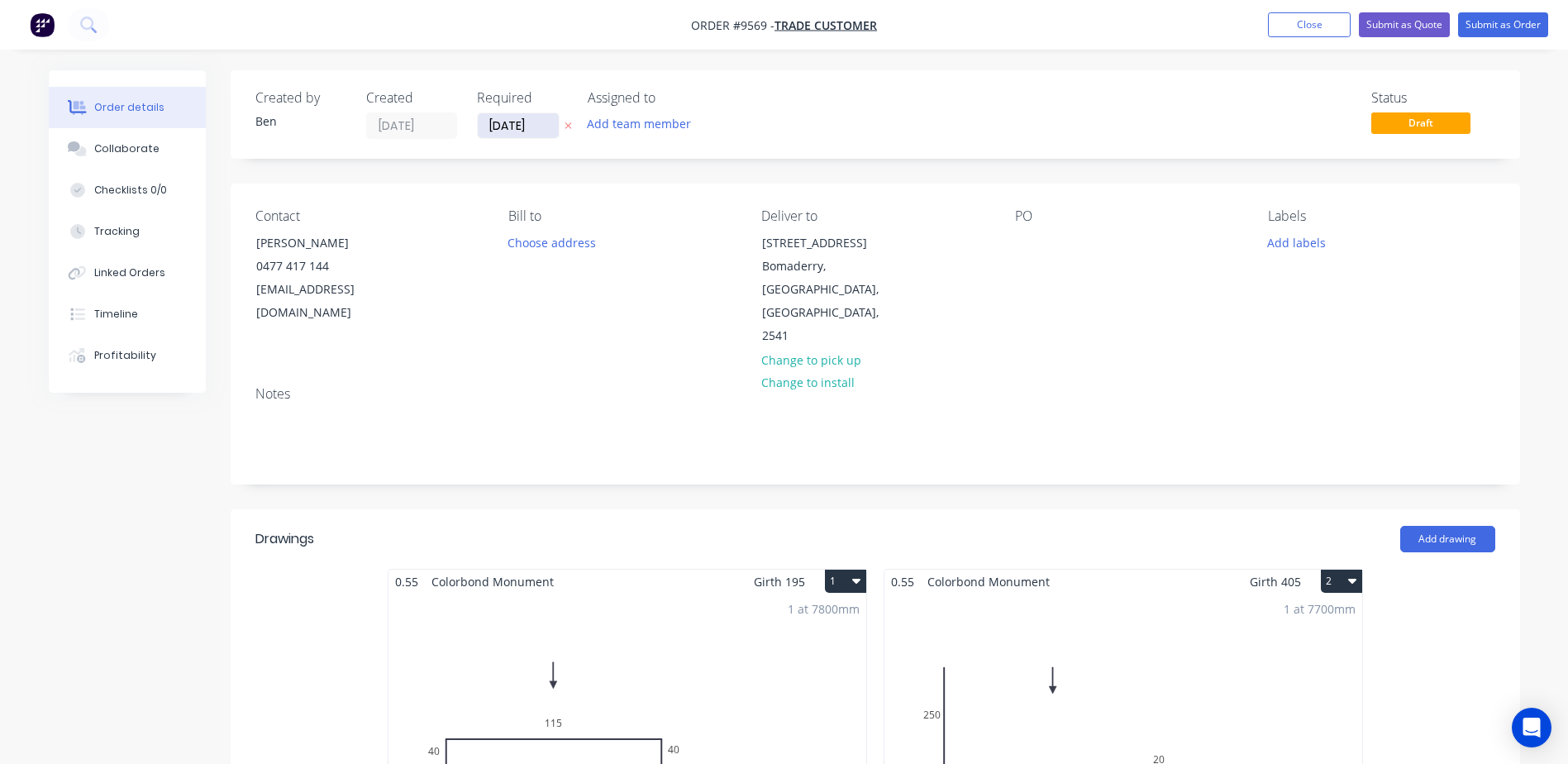
click at [517, 127] on input "[DATE]" at bounding box center [519, 126] width 81 height 25
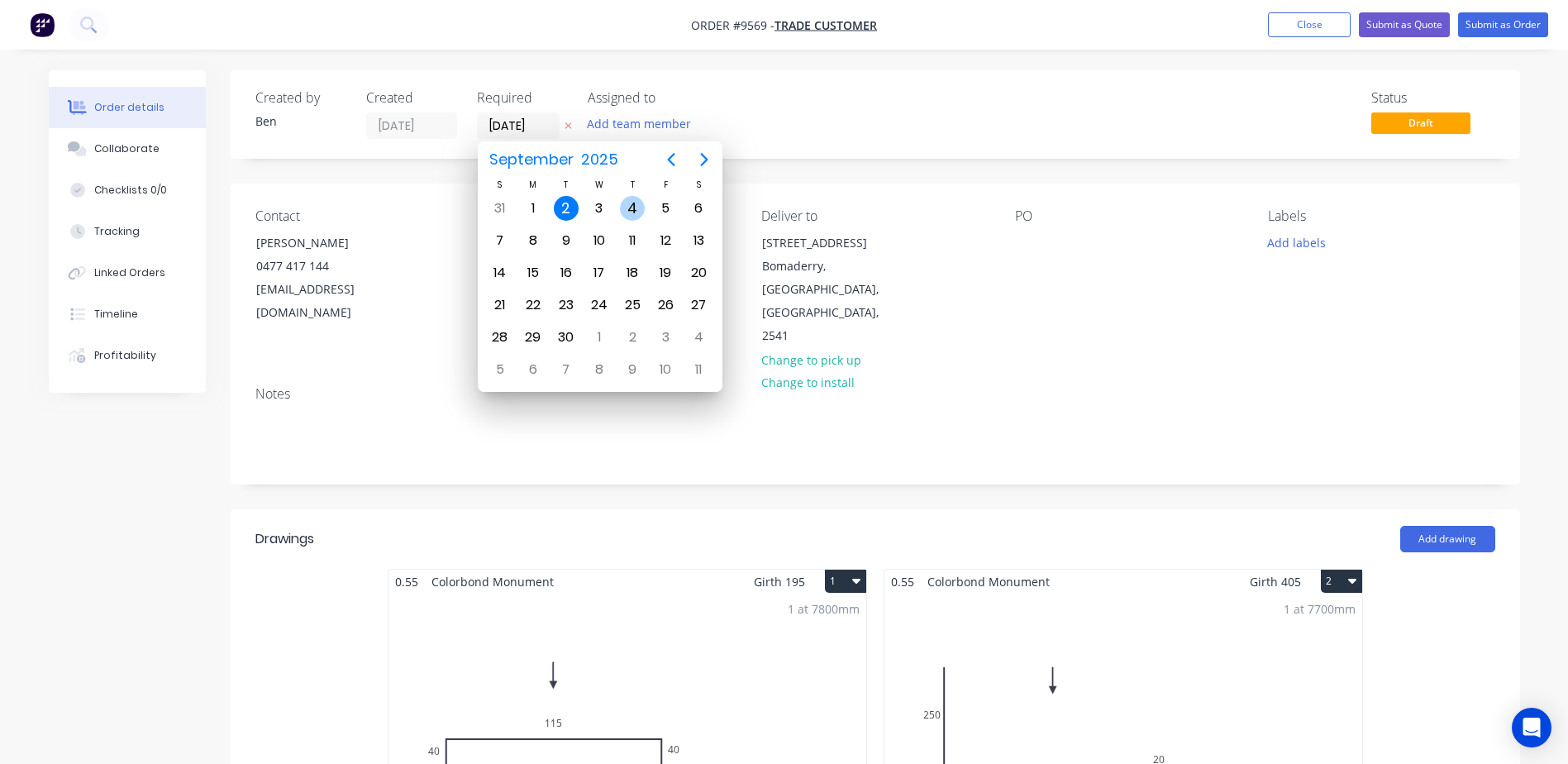
click at [637, 209] on div "4" at bounding box center [632, 208] width 25 height 25
type input "04/09/25"
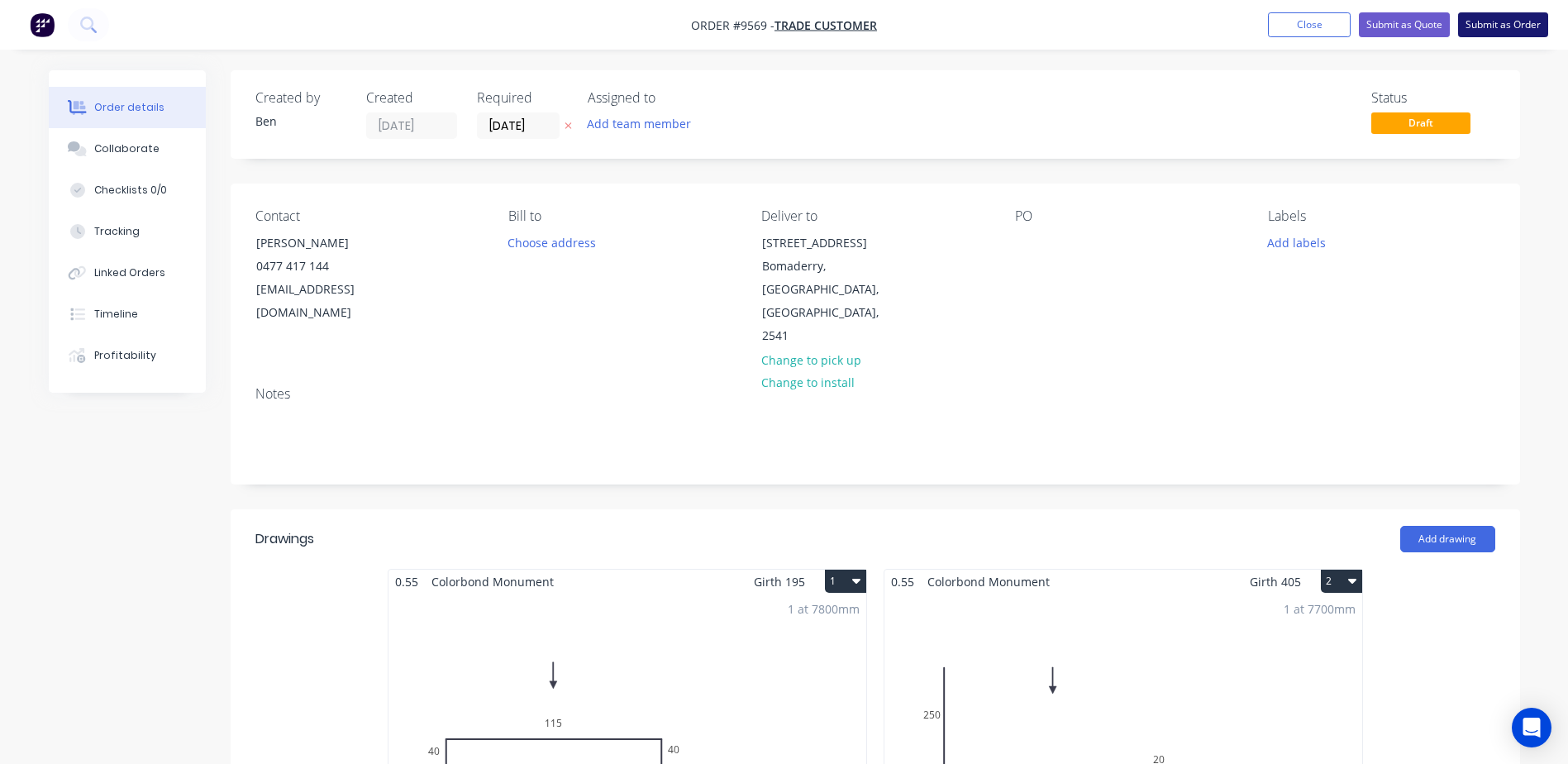
click at [1499, 24] on button "Submit as Order" at bounding box center [1502, 25] width 90 height 25
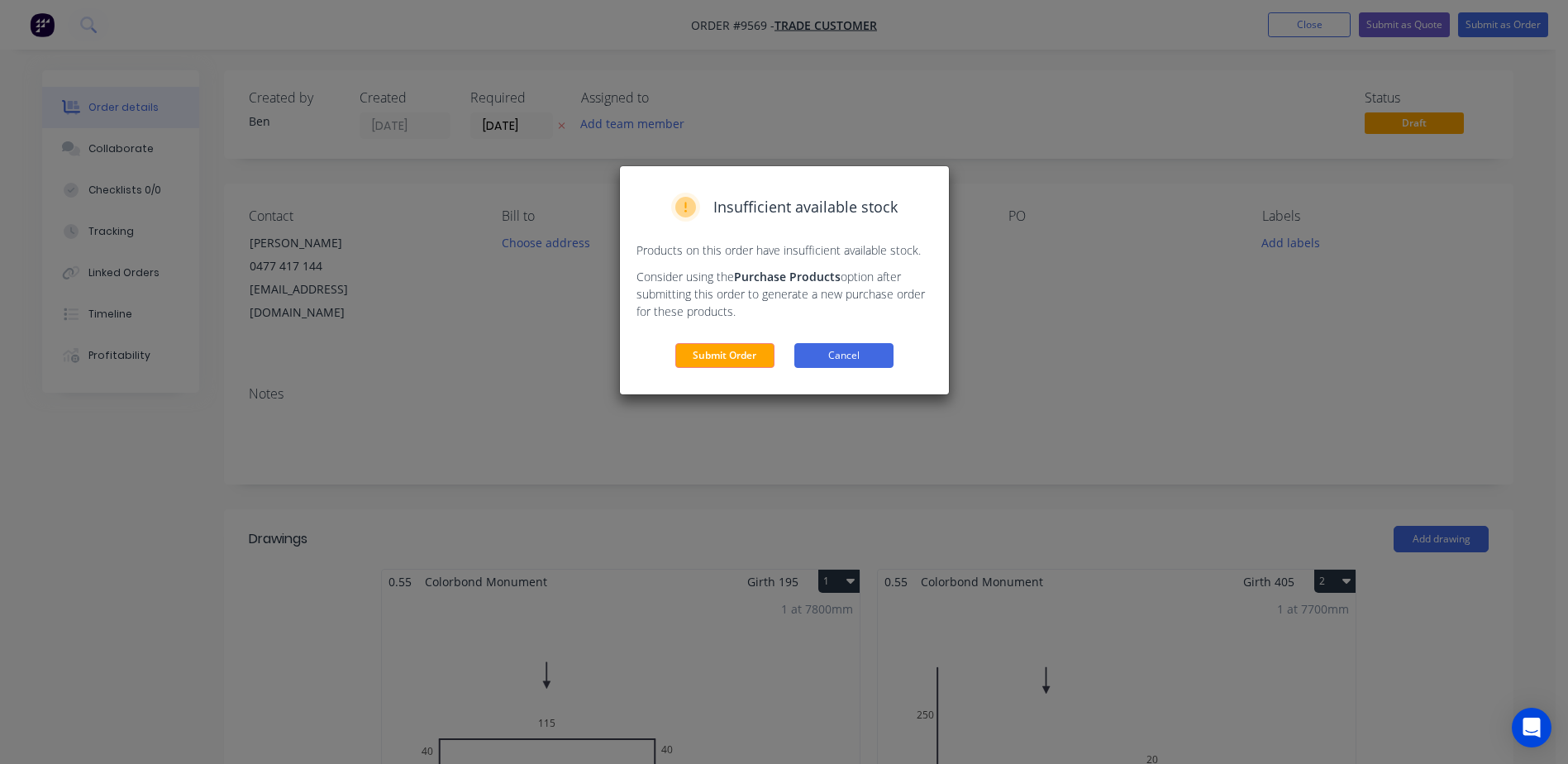
click at [866, 356] on button "Cancel" at bounding box center [843, 355] width 99 height 25
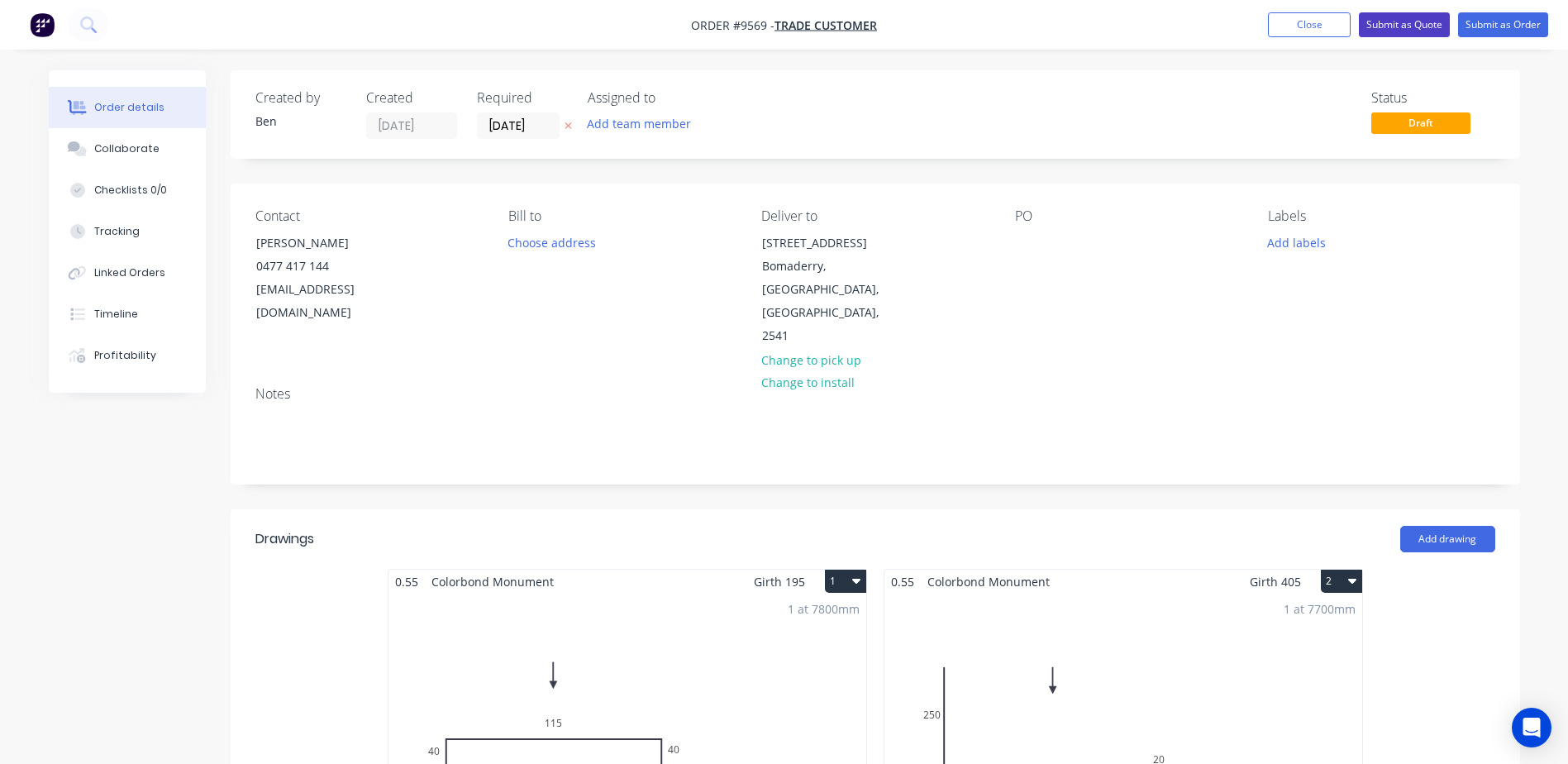
click at [1396, 24] on button "Submit as Quote" at bounding box center [1404, 25] width 91 height 25
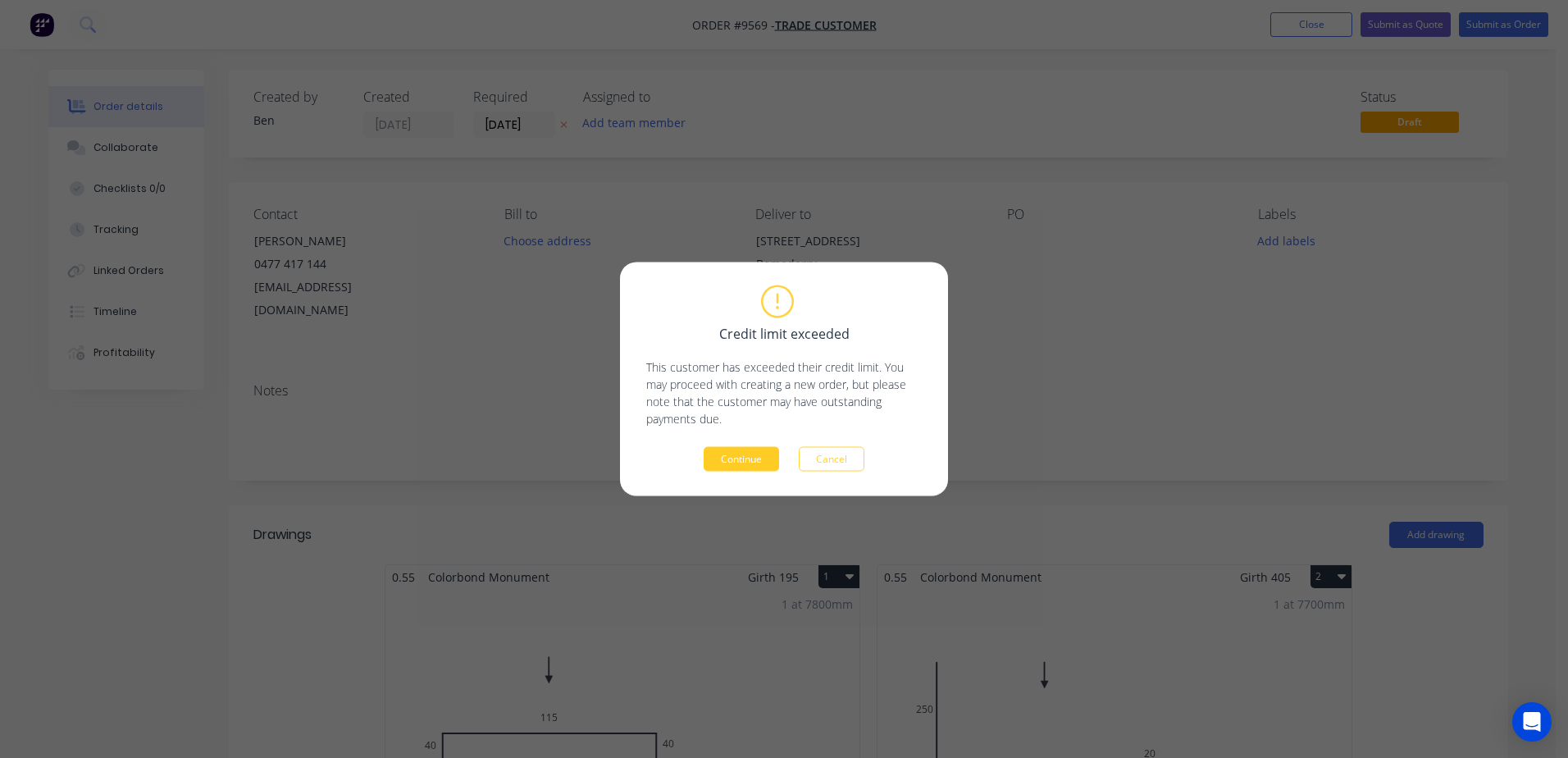
click at [741, 456] on button "Continue" at bounding box center [741, 459] width 75 height 24
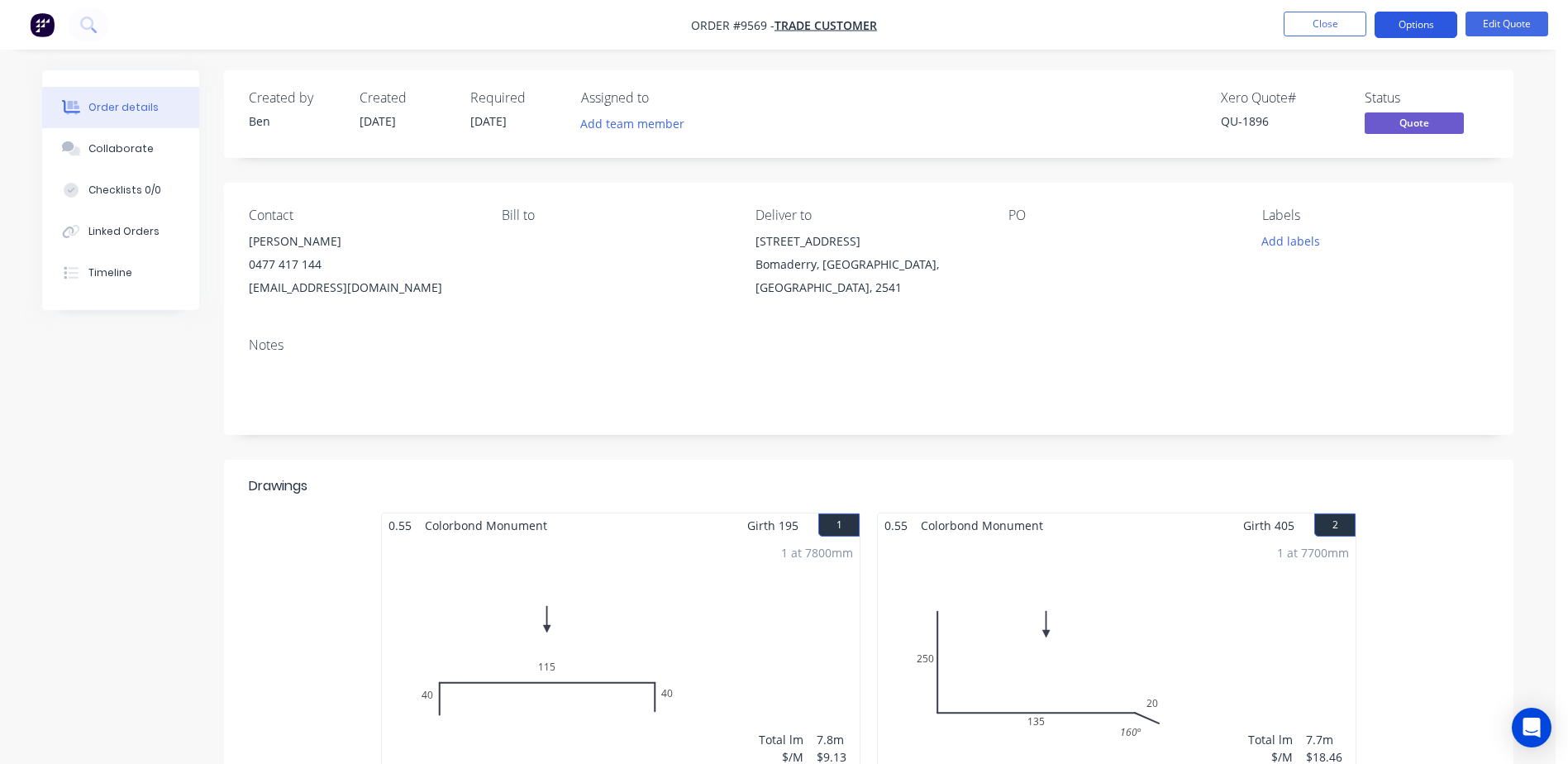
click at [1430, 16] on button "Options" at bounding box center [1415, 25] width 82 height 27
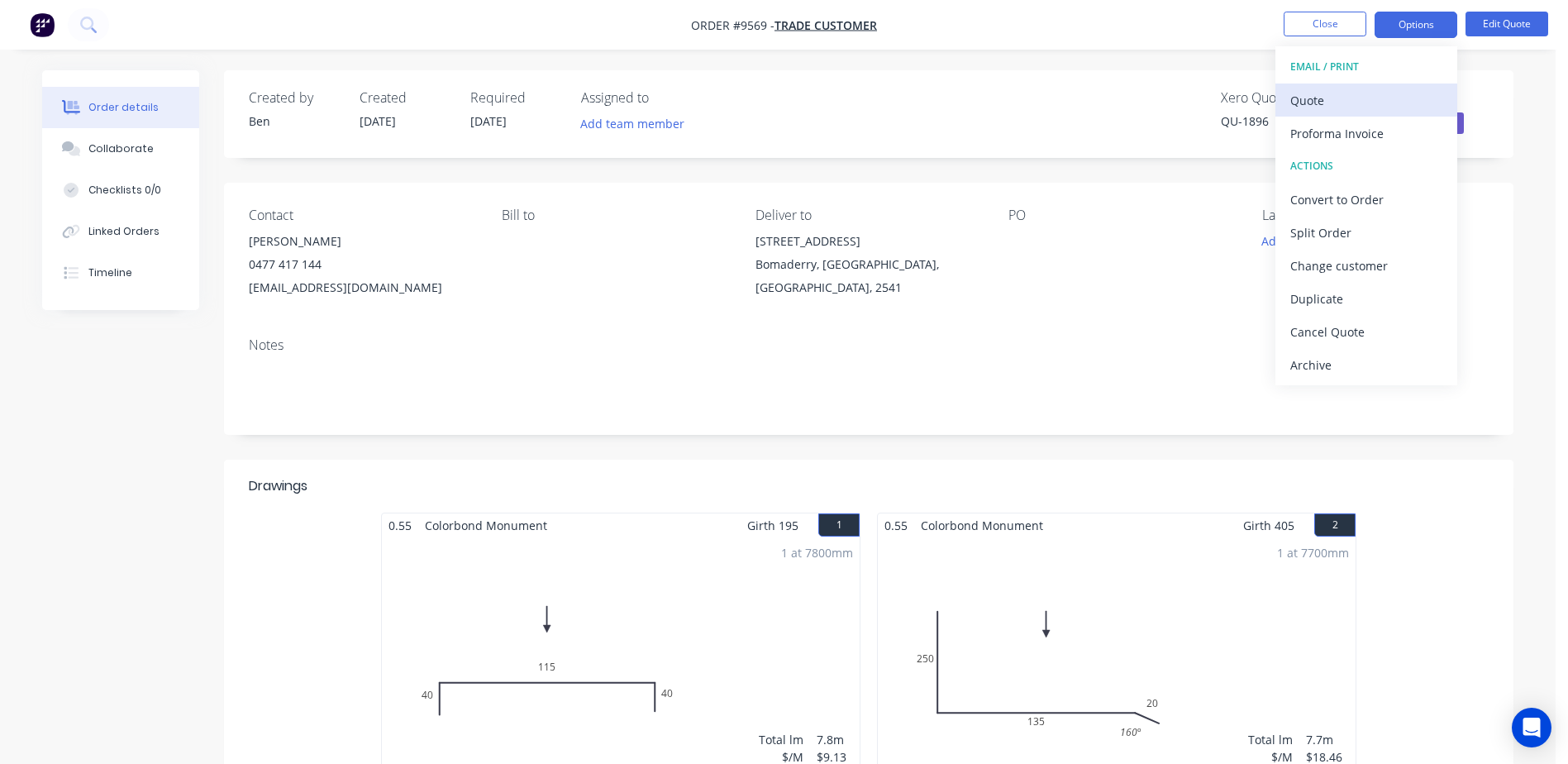
click at [1333, 101] on div "Quote" at bounding box center [1365, 99] width 152 height 24
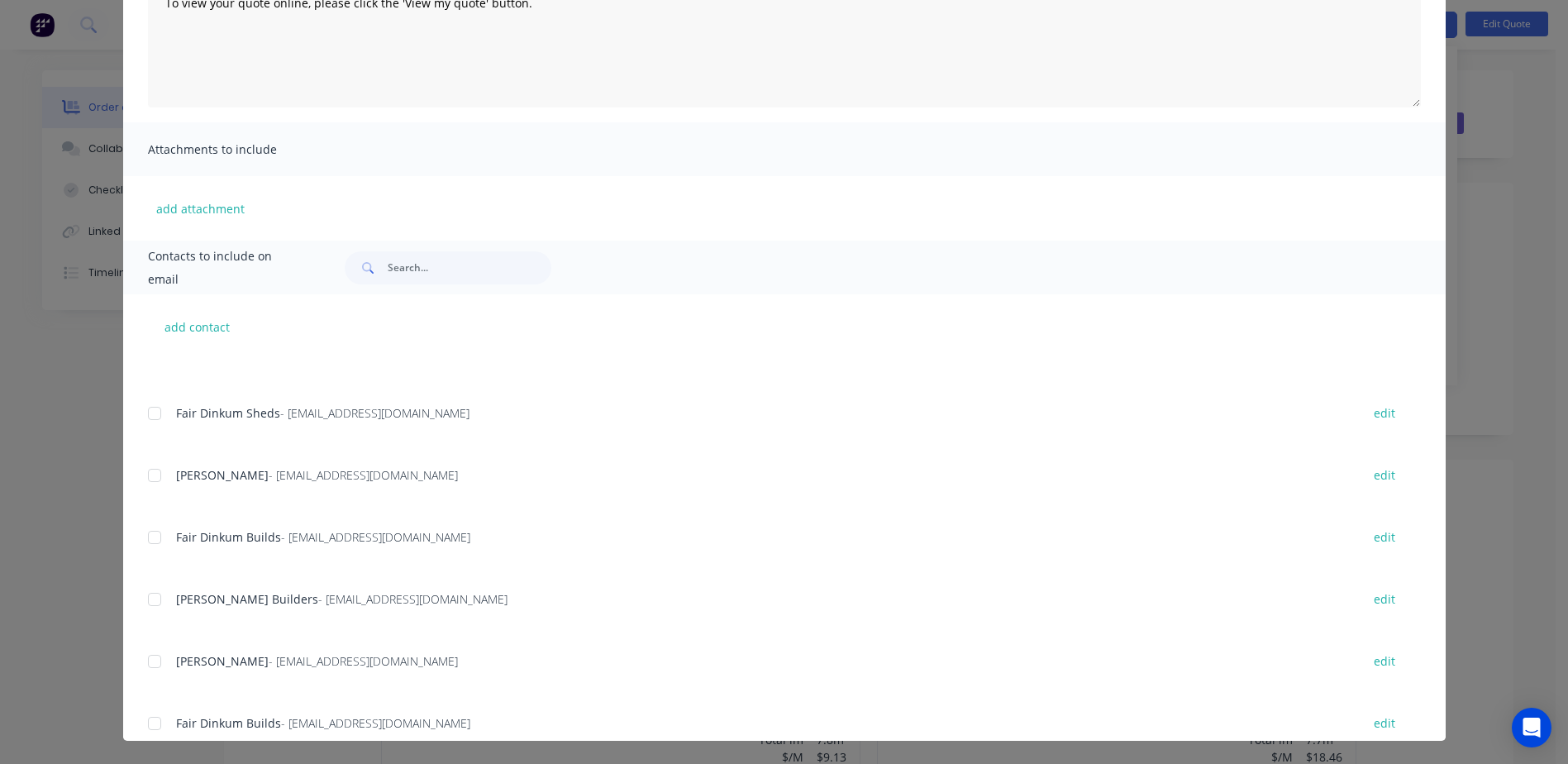
scroll to position [82, 0]
click at [411, 267] on input "text" at bounding box center [469, 267] width 164 height 33
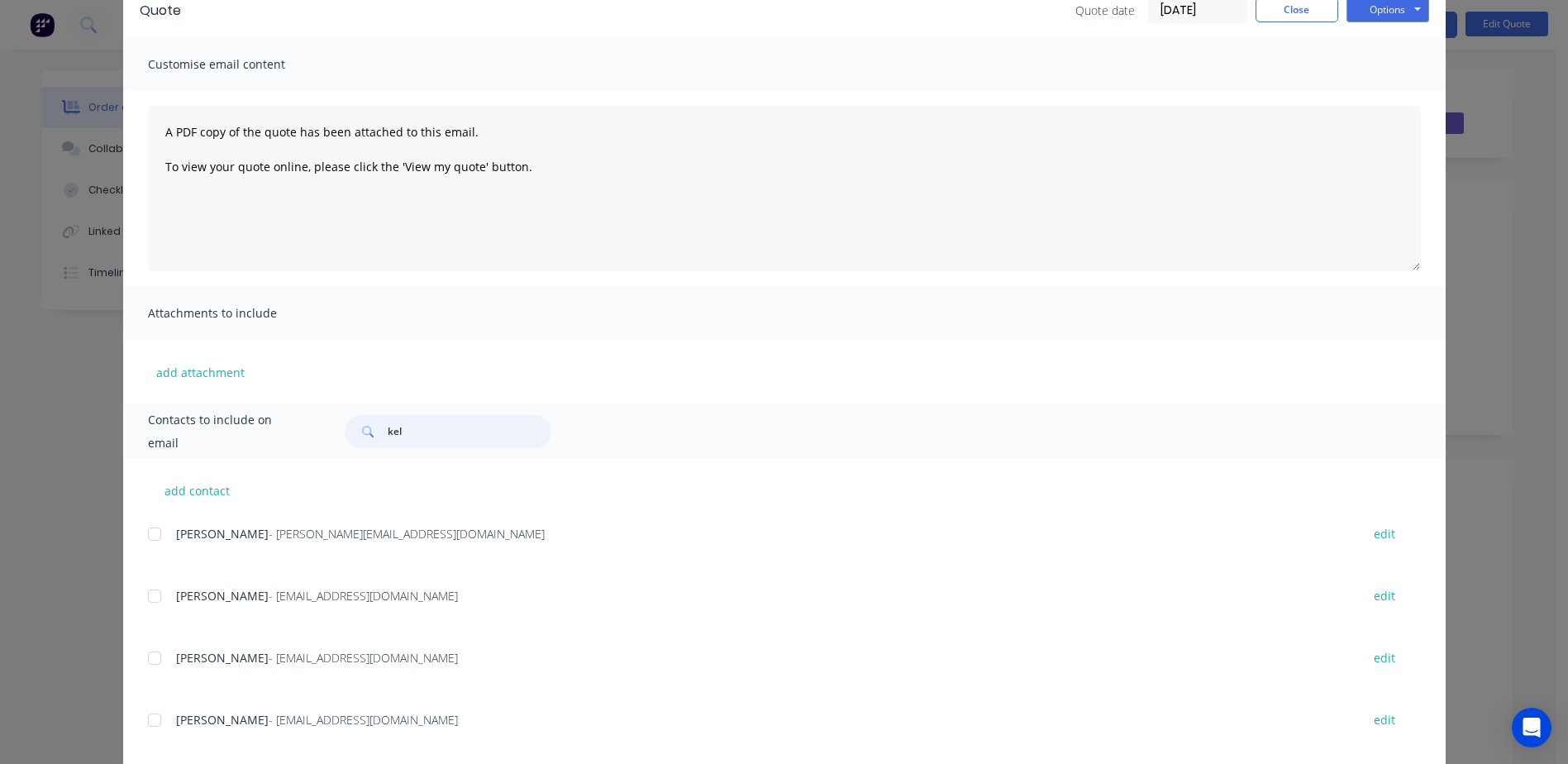
click at [148, 594] on div at bounding box center [154, 595] width 33 height 33
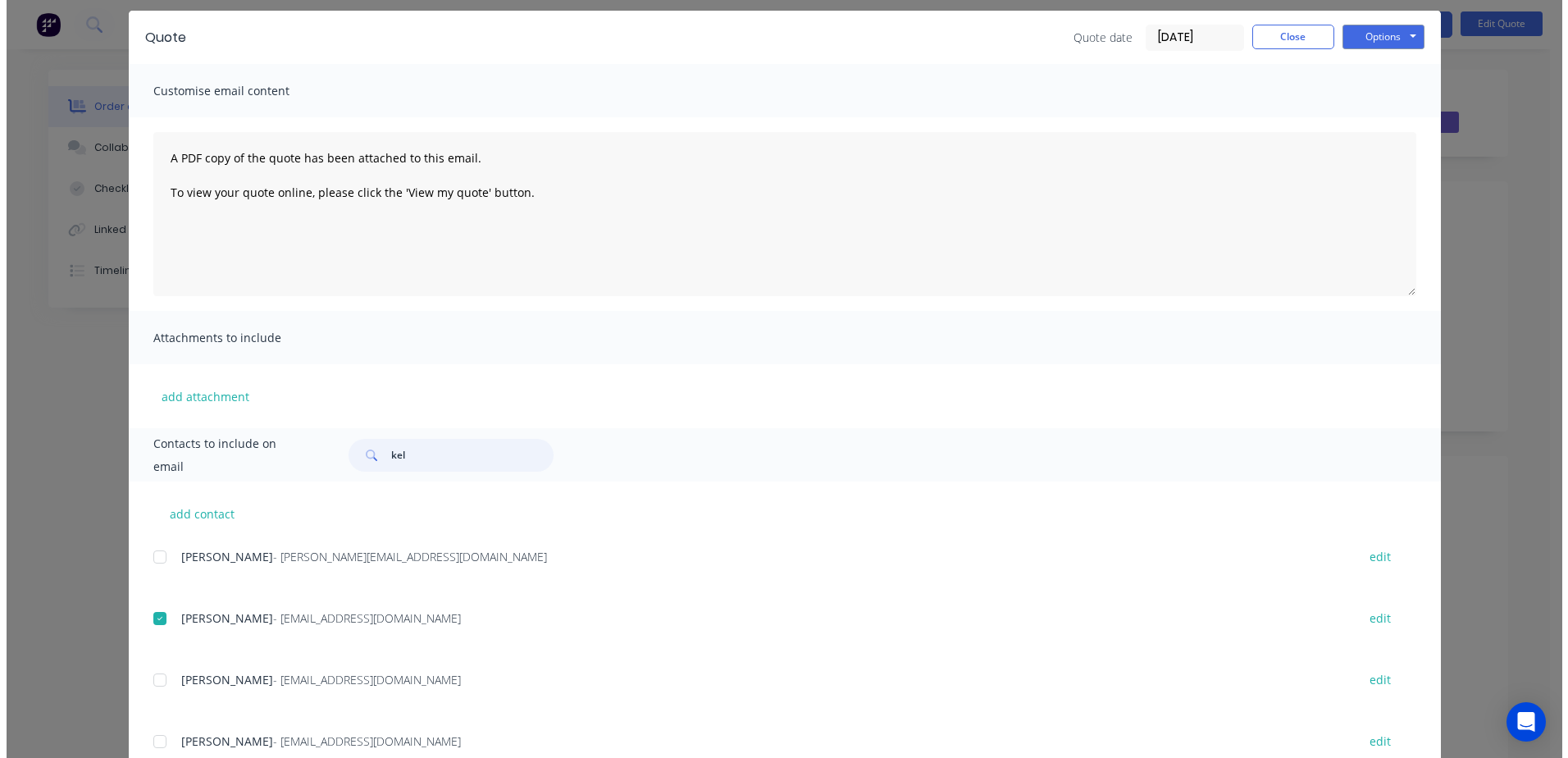
scroll to position [0, 0]
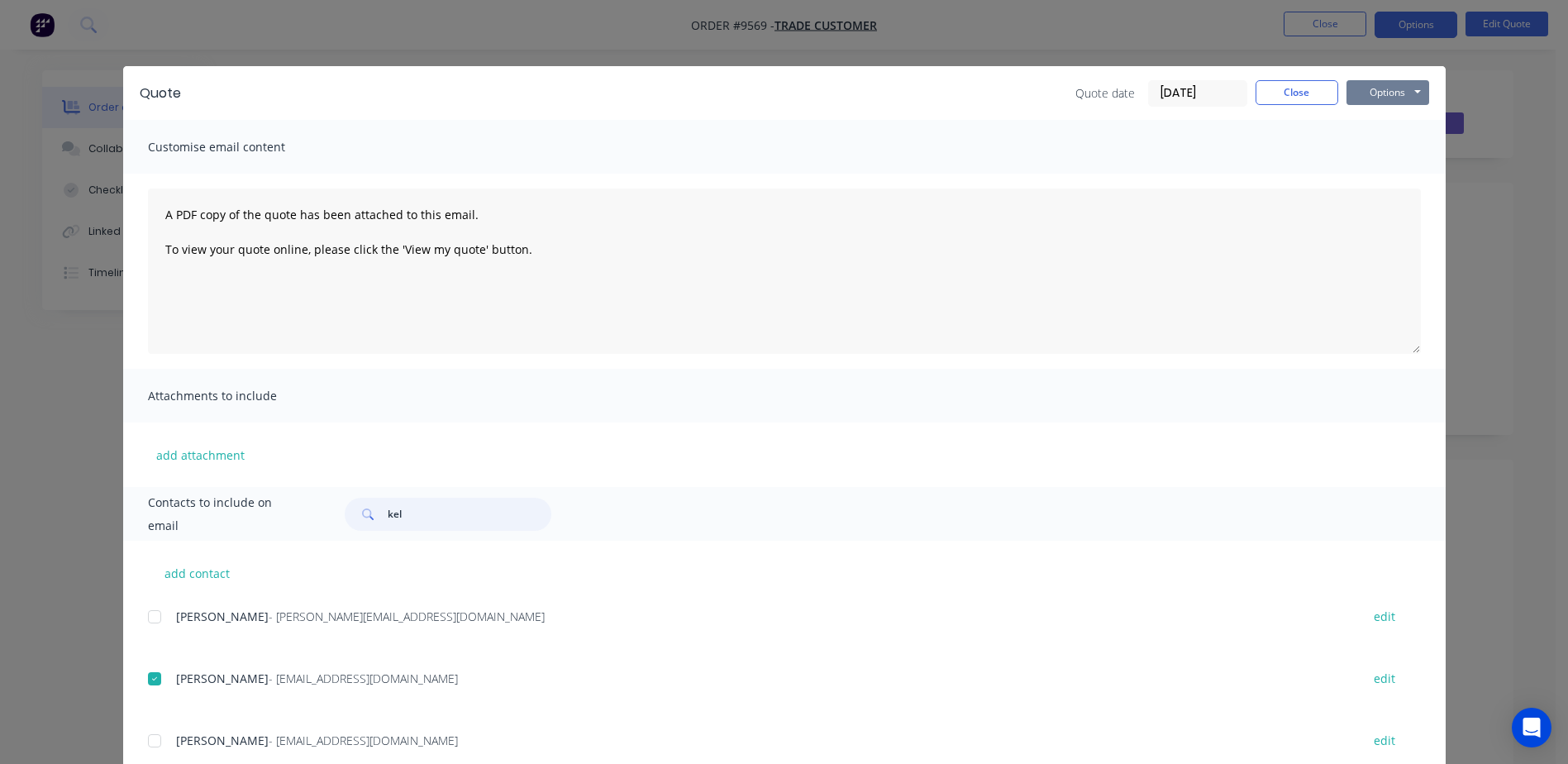
type input "kel"
click at [1362, 89] on button "Options" at bounding box center [1387, 93] width 82 height 25
click at [1388, 169] on button "Email" at bounding box center [1400, 176] width 106 height 27
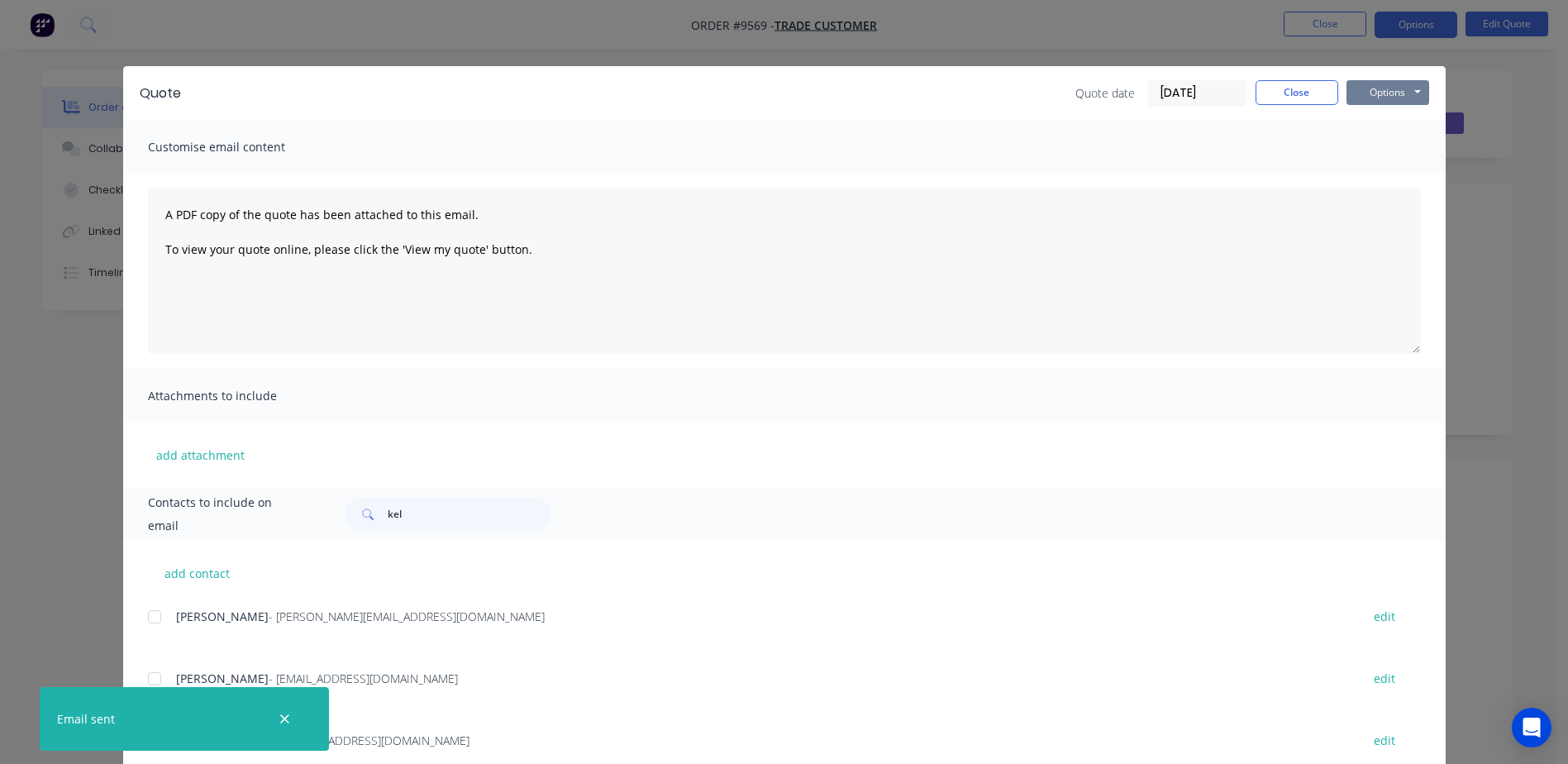
click at [1380, 87] on button "Options" at bounding box center [1387, 93] width 82 height 25
click at [1373, 140] on button "Print" at bounding box center [1400, 149] width 106 height 27
click at [287, 719] on icon "button" at bounding box center [284, 720] width 10 height 15
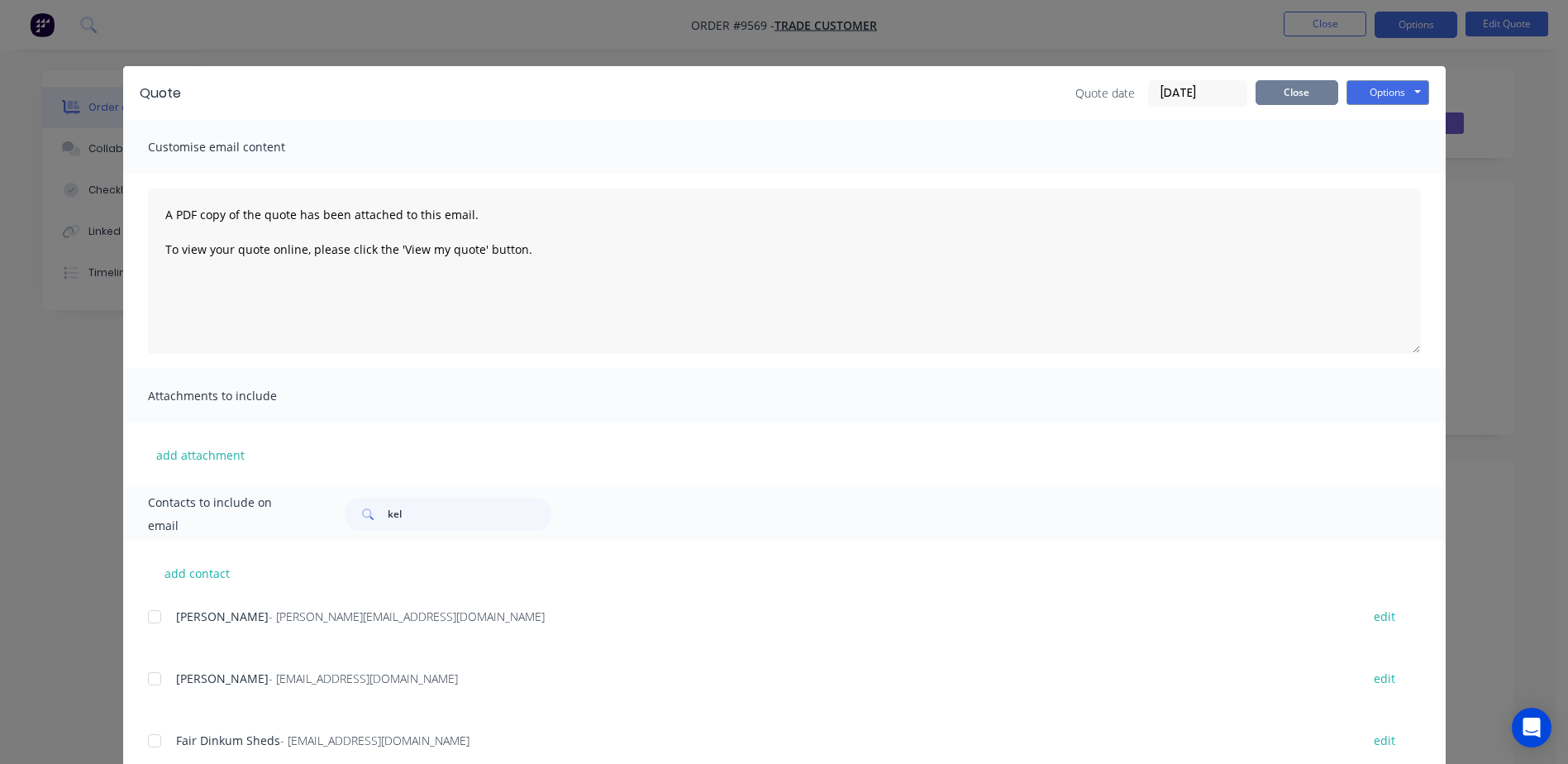
click at [1308, 89] on button "Close" at bounding box center [1296, 93] width 82 height 25
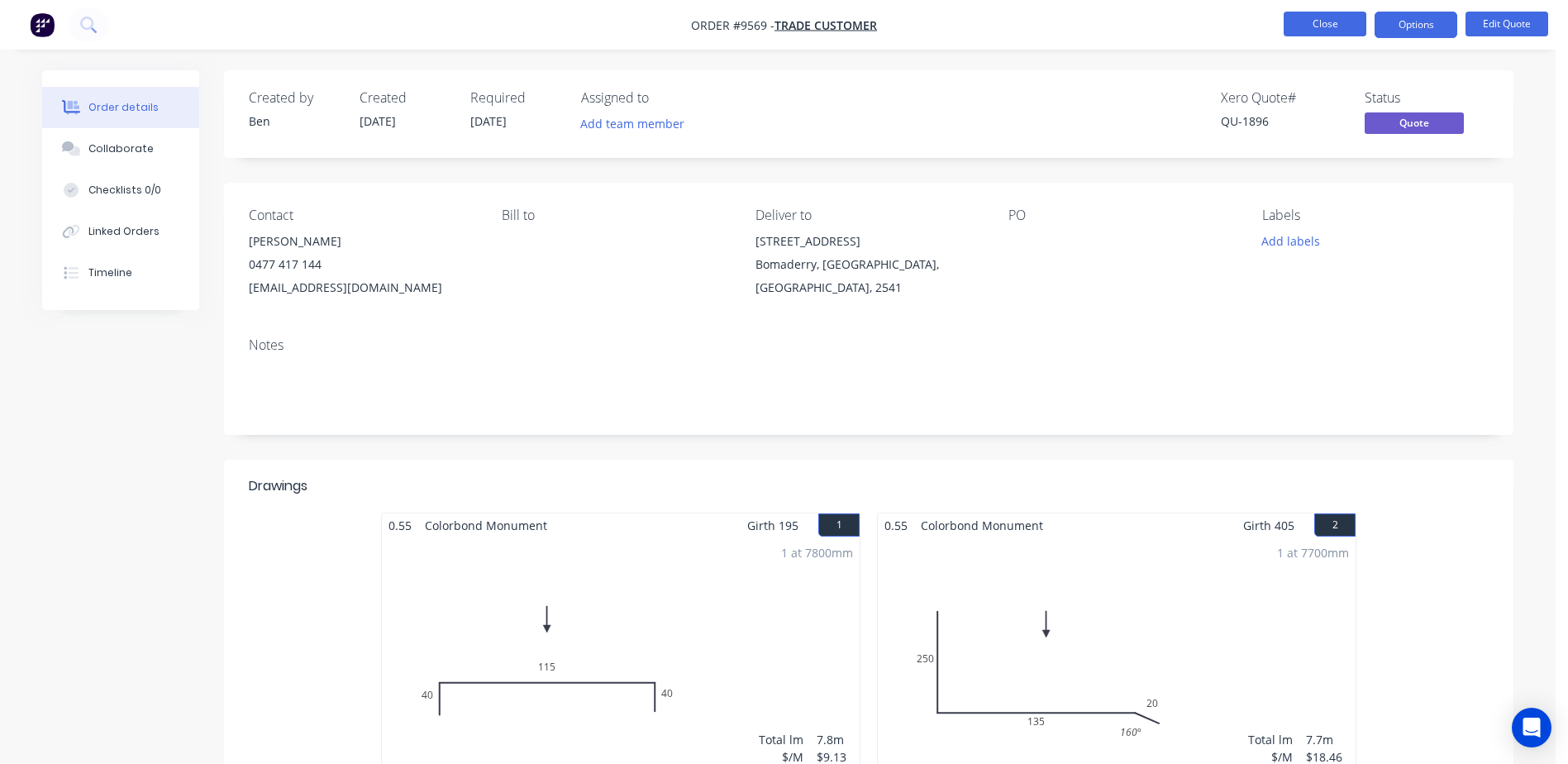
click at [1329, 23] on button "Close" at bounding box center [1324, 24] width 82 height 25
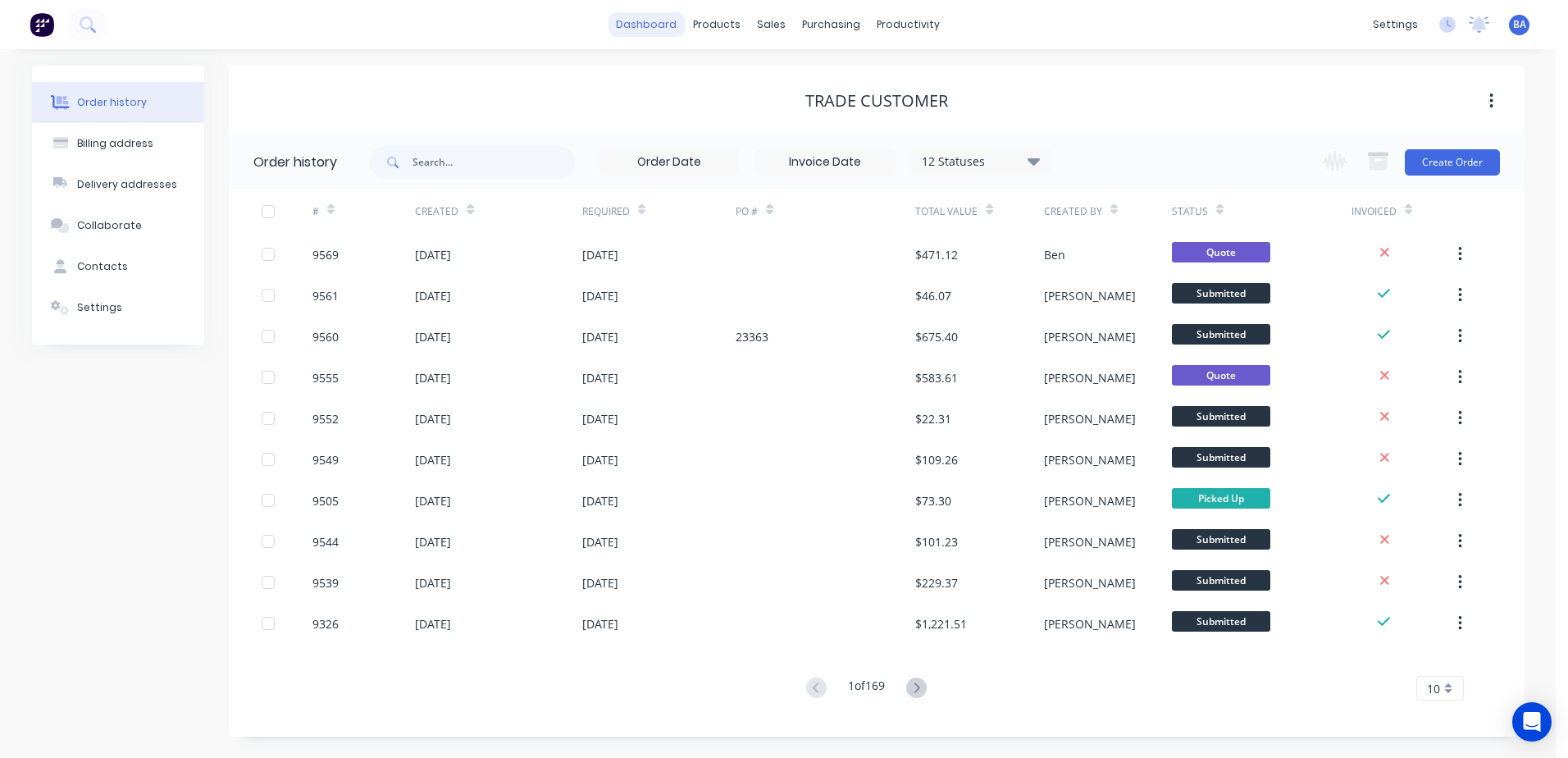
click at [638, 24] on link "dashboard" at bounding box center [646, 24] width 77 height 24
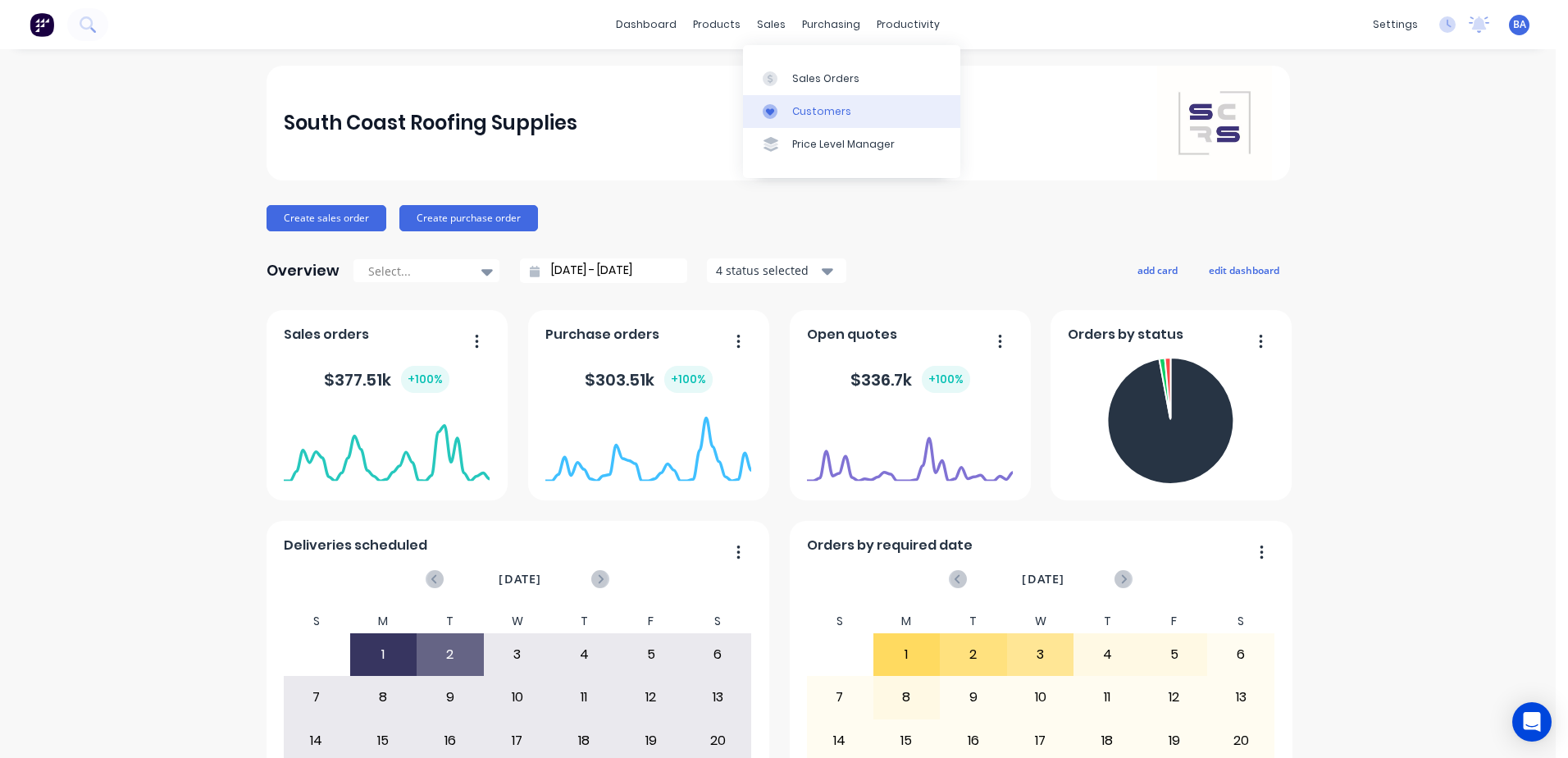
click at [776, 110] on icon at bounding box center [770, 112] width 15 height 15
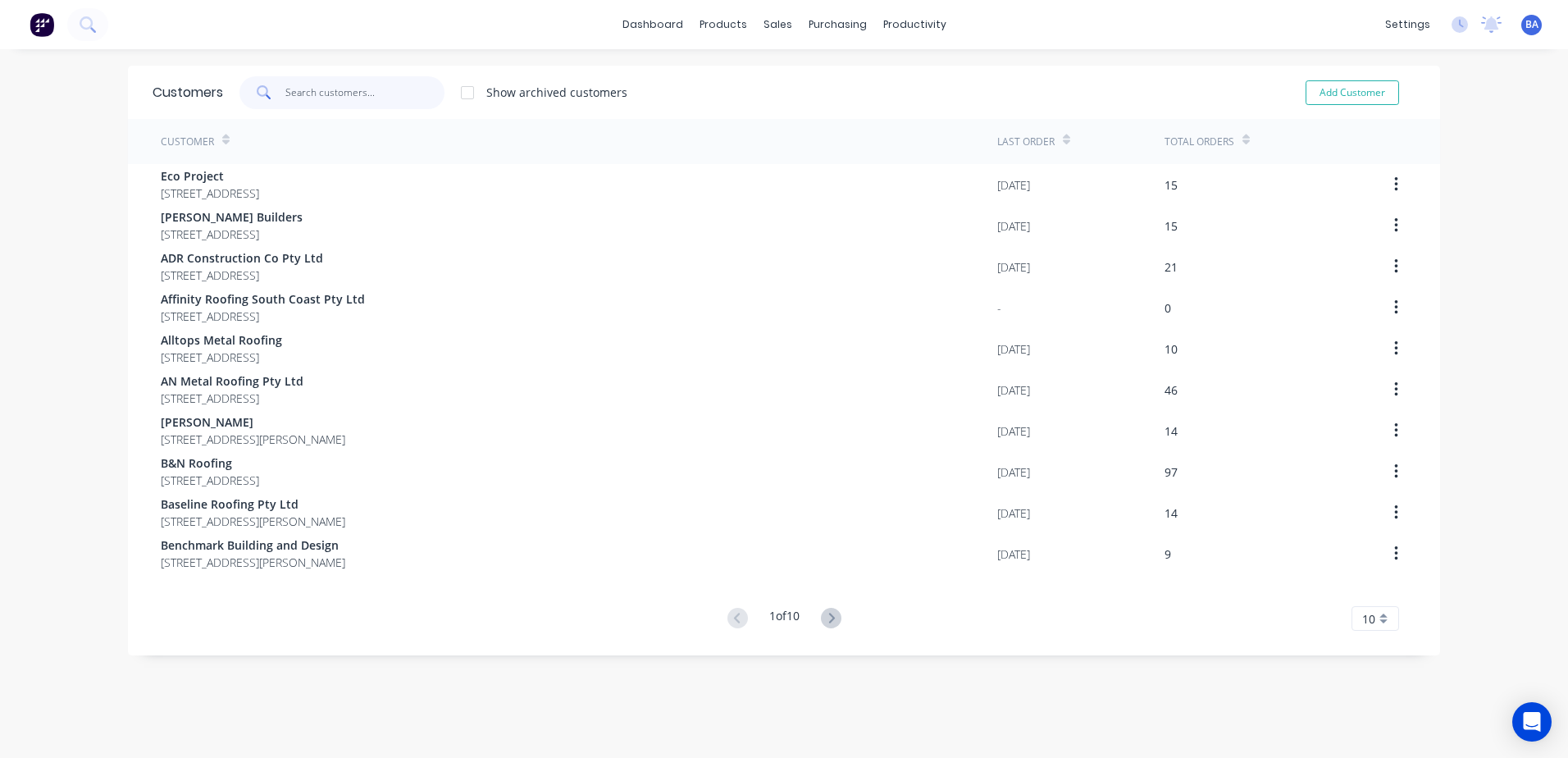
click at [325, 94] on input "text" at bounding box center [365, 92] width 160 height 33
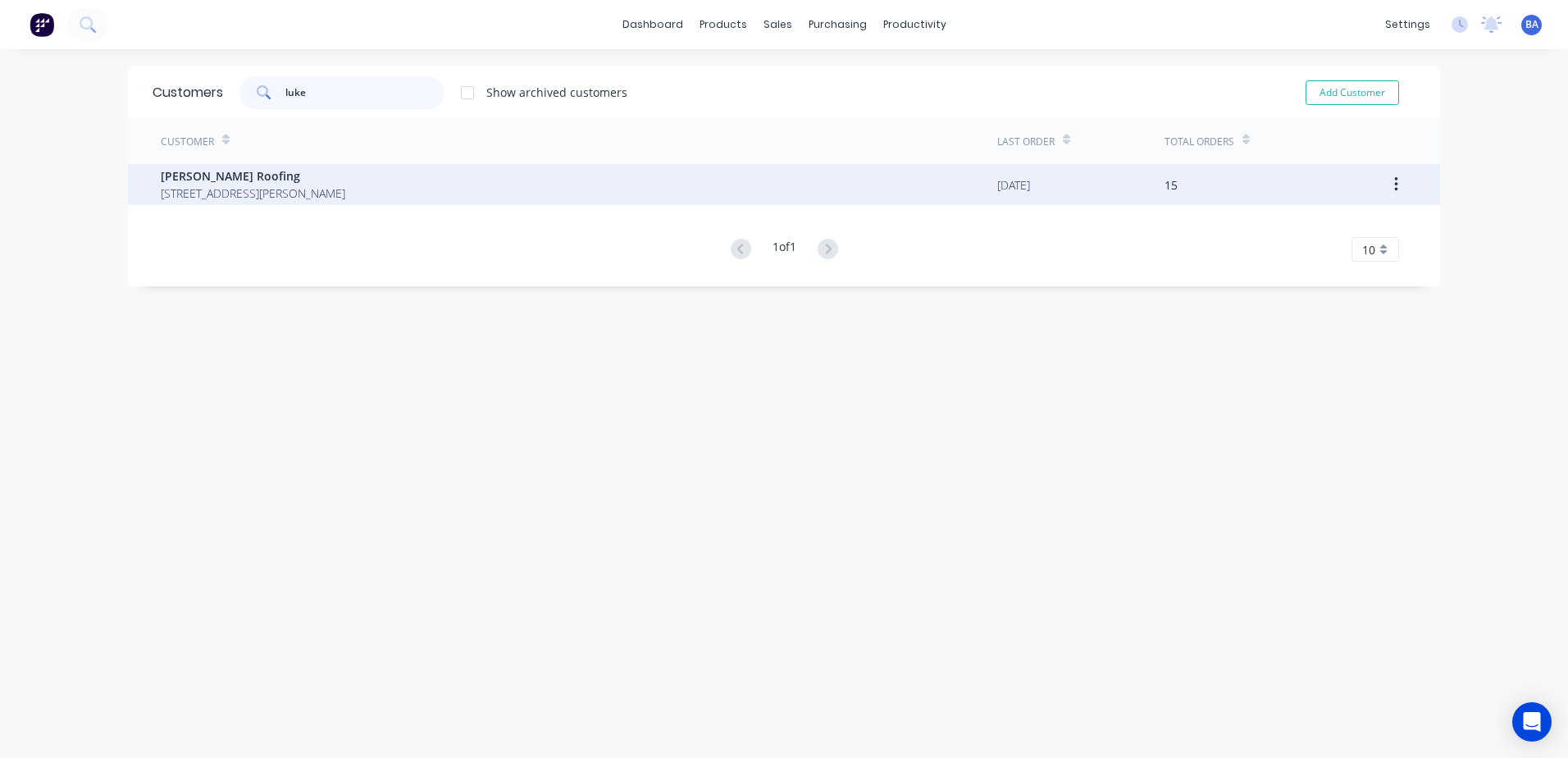
type input "luke"
click at [316, 192] on span "[STREET_ADDRESS][PERSON_NAME]" at bounding box center [253, 193] width 184 height 17
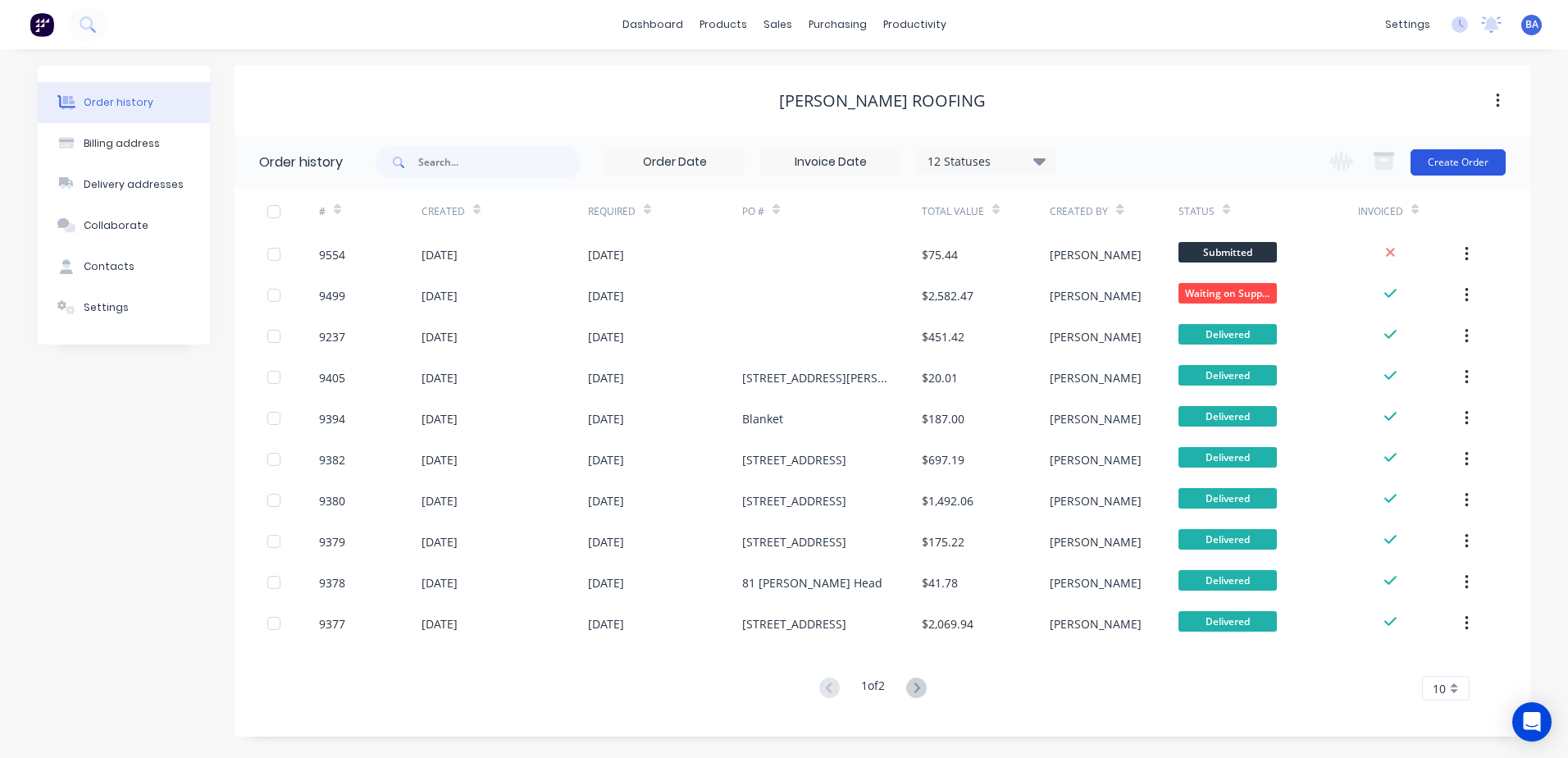
click at [1441, 159] on button "Create Order" at bounding box center [1457, 162] width 95 height 26
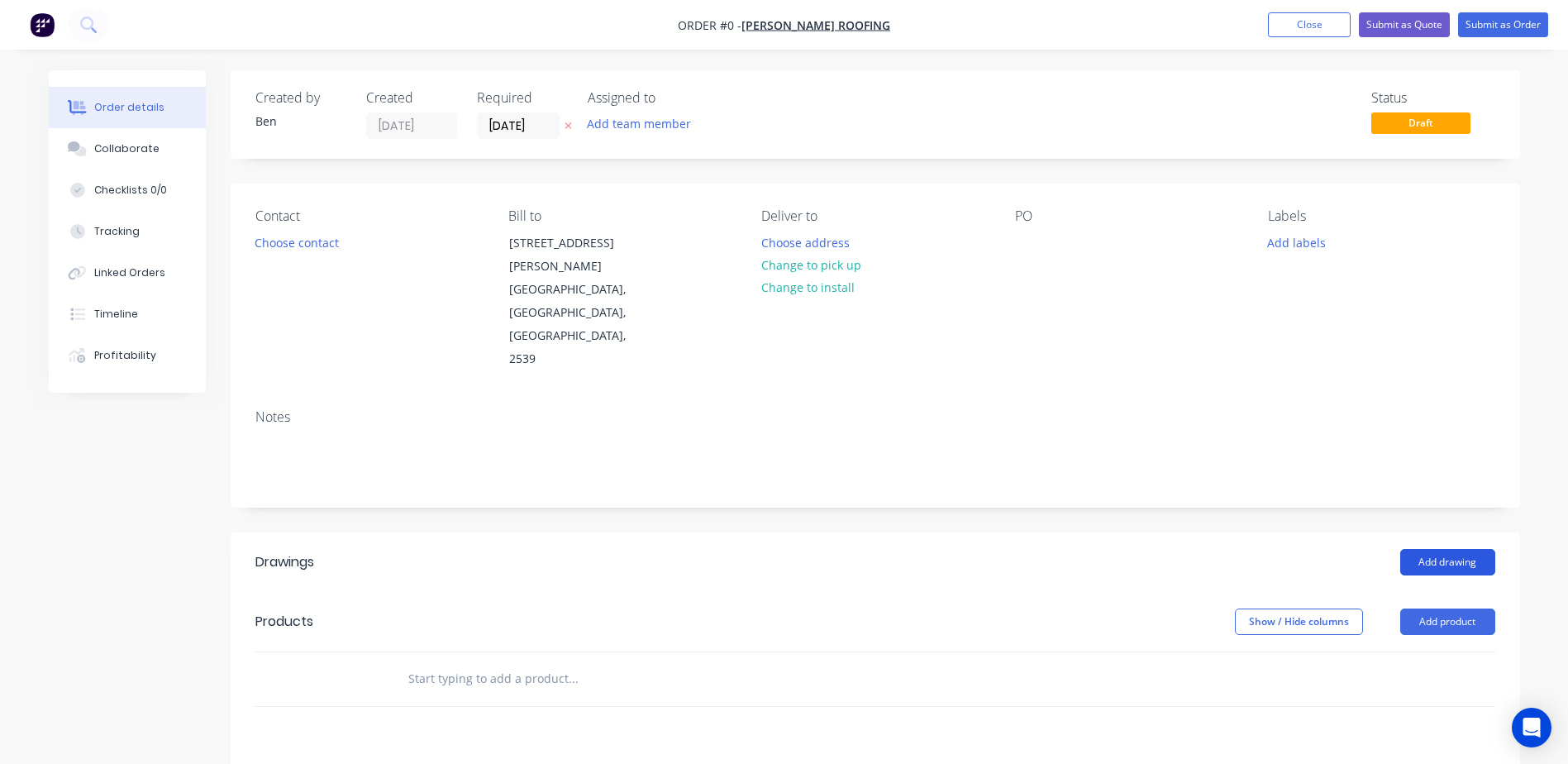
click at [1424, 549] on button "Add drawing" at bounding box center [1447, 562] width 95 height 27
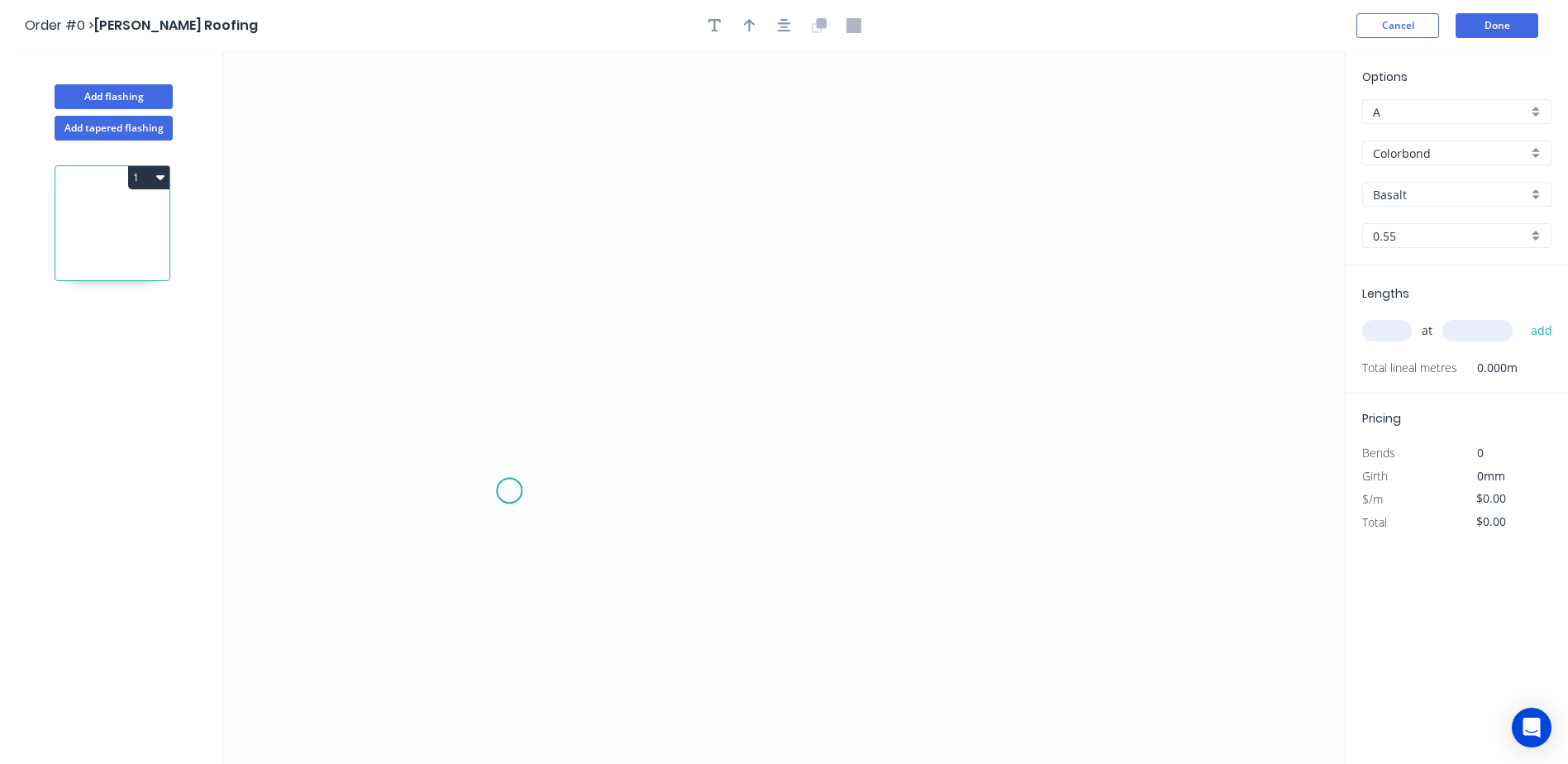
click at [509, 491] on icon "0" at bounding box center [784, 407] width 1121 height 713
click at [503, 418] on icon at bounding box center [506, 453] width 6 height 73
click at [502, 418] on circle at bounding box center [503, 418] width 25 height 25
click at [505, 420] on circle at bounding box center [503, 418] width 25 height 25
click at [544, 442] on div "Delete point" at bounding box center [589, 442] width 167 height 34
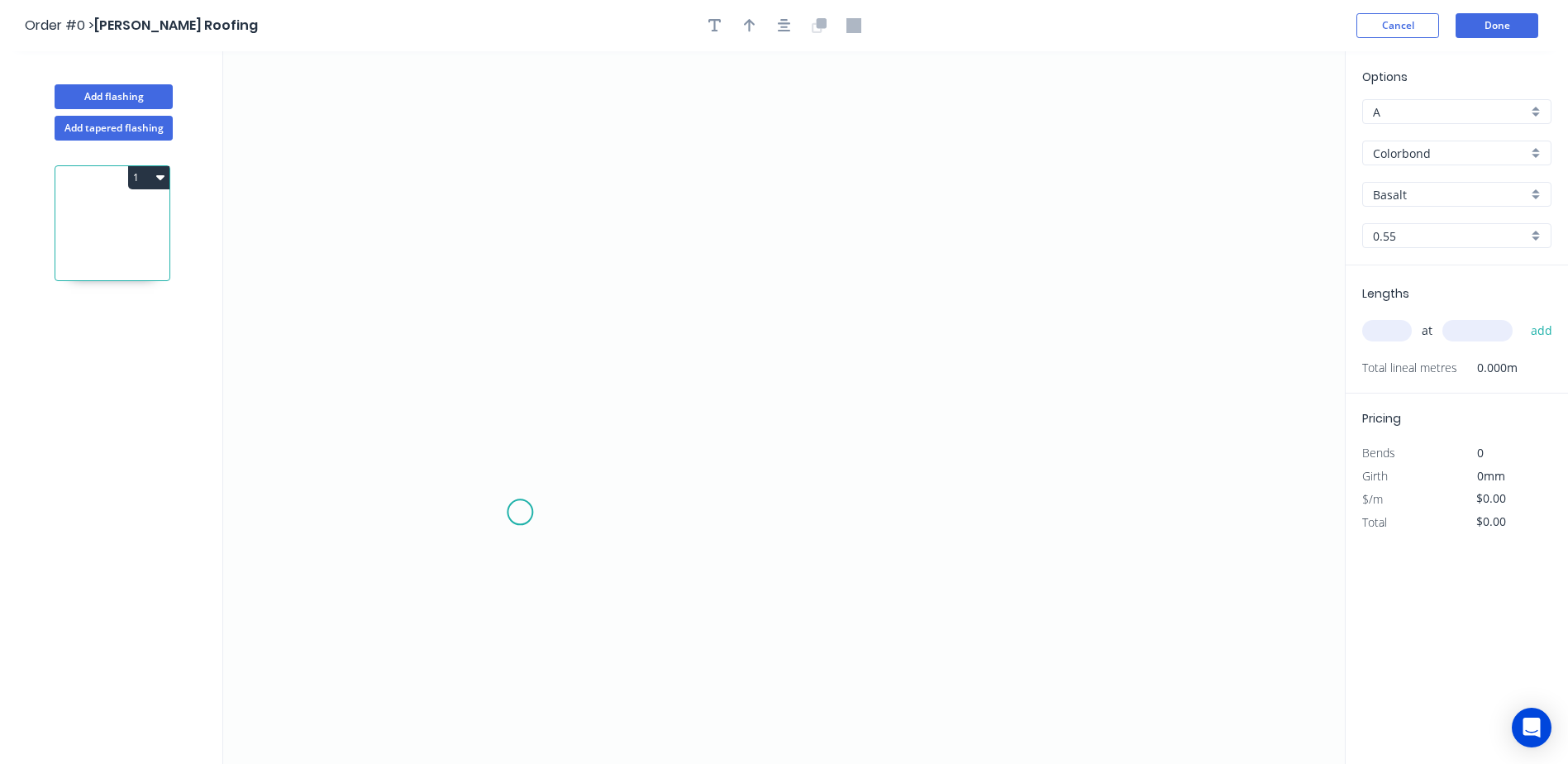
click at [520, 512] on icon "0" at bounding box center [784, 407] width 1121 height 713
click at [520, 449] on icon "0" at bounding box center [784, 407] width 1121 height 713
click at [464, 449] on icon "0 ?" at bounding box center [784, 407] width 1121 height 713
click at [464, 292] on icon at bounding box center [464, 370] width 0 height 157
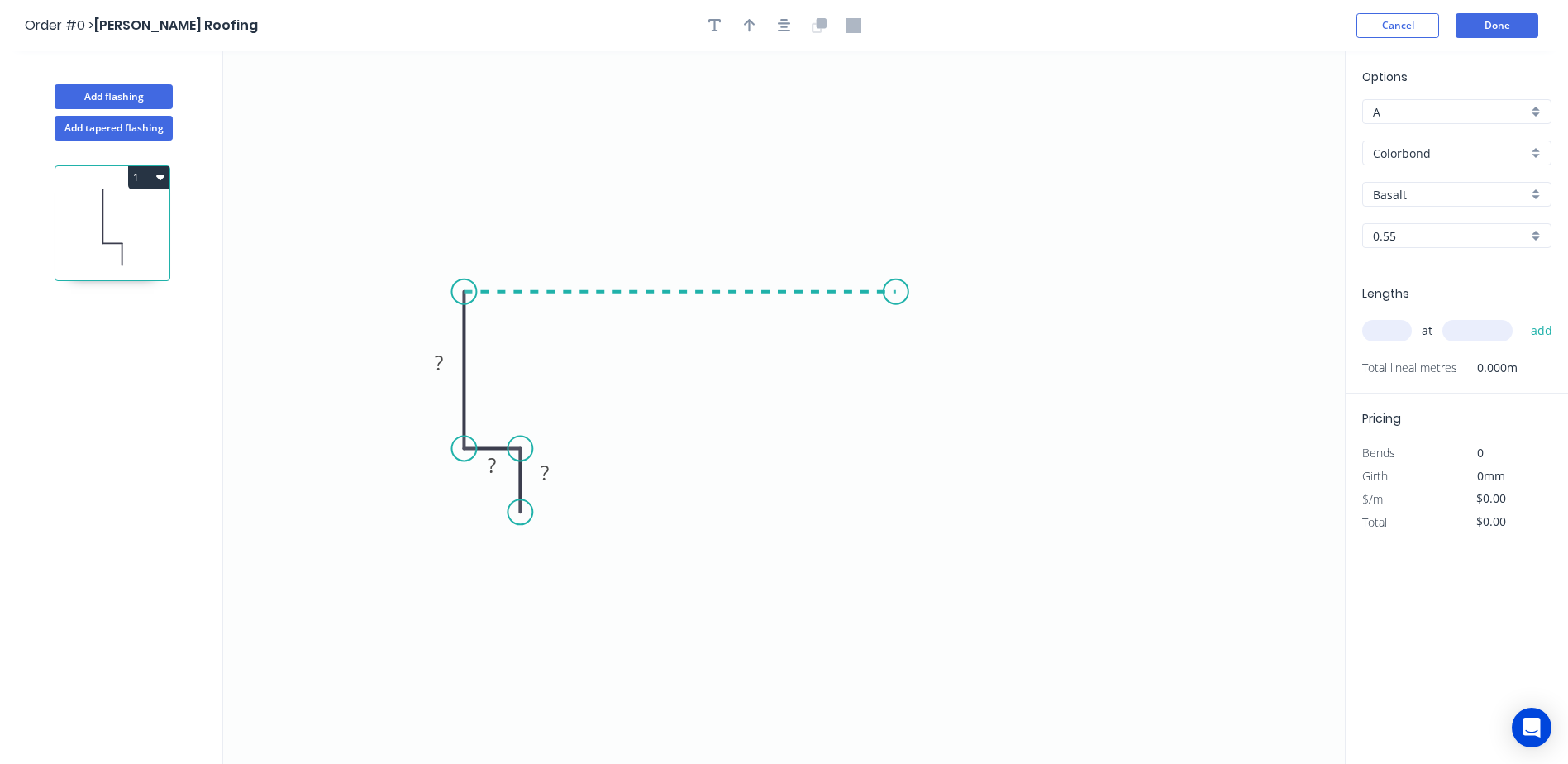
click at [896, 292] on icon "0 ? ? ?" at bounding box center [784, 407] width 1121 height 713
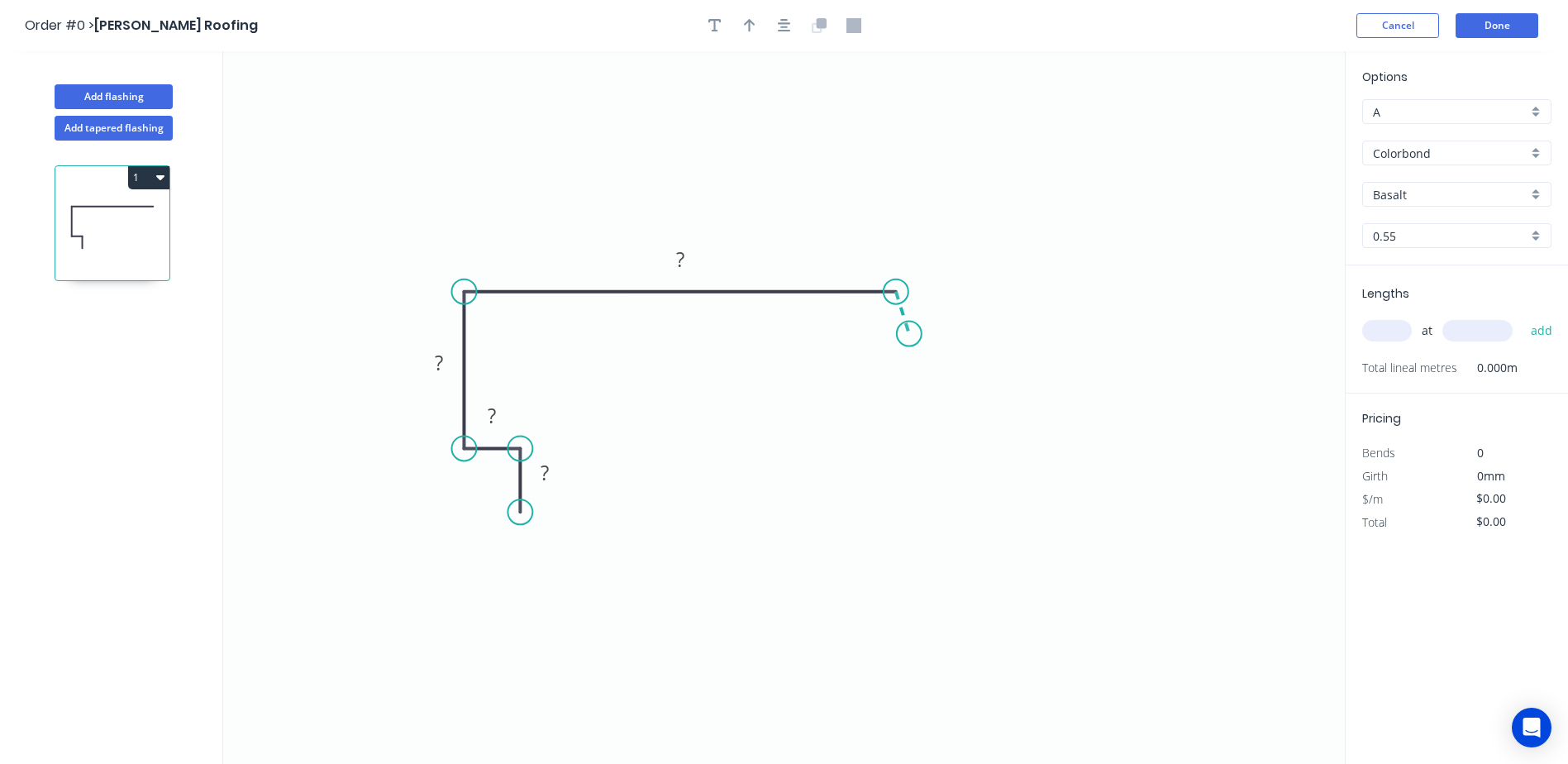
click at [909, 334] on icon "0 ? ? ? ?" at bounding box center [784, 407] width 1121 height 713
drag, startPoint x: 683, startPoint y: 259, endPoint x: 692, endPoint y: 260, distance: 9.1
click at [690, 260] on g "?" at bounding box center [679, 258] width 33 height 27
click at [847, 251] on icon "0 ? ? ? 285 ? ? º" at bounding box center [784, 407] width 1121 height 713
click at [443, 364] on tspan "?" at bounding box center [438, 363] width 9 height 27
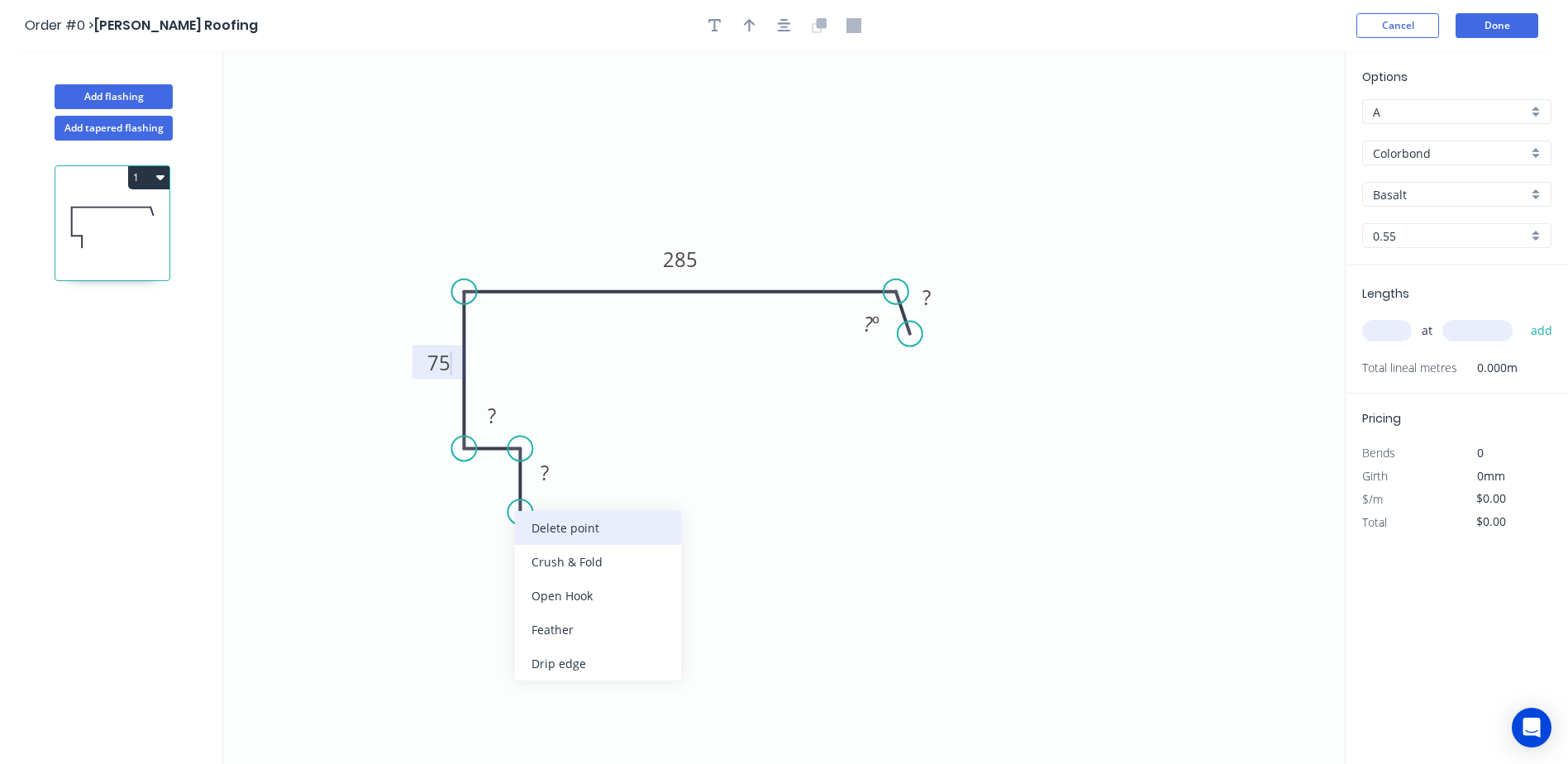
click at [545, 536] on div "Delete point" at bounding box center [598, 528] width 167 height 34
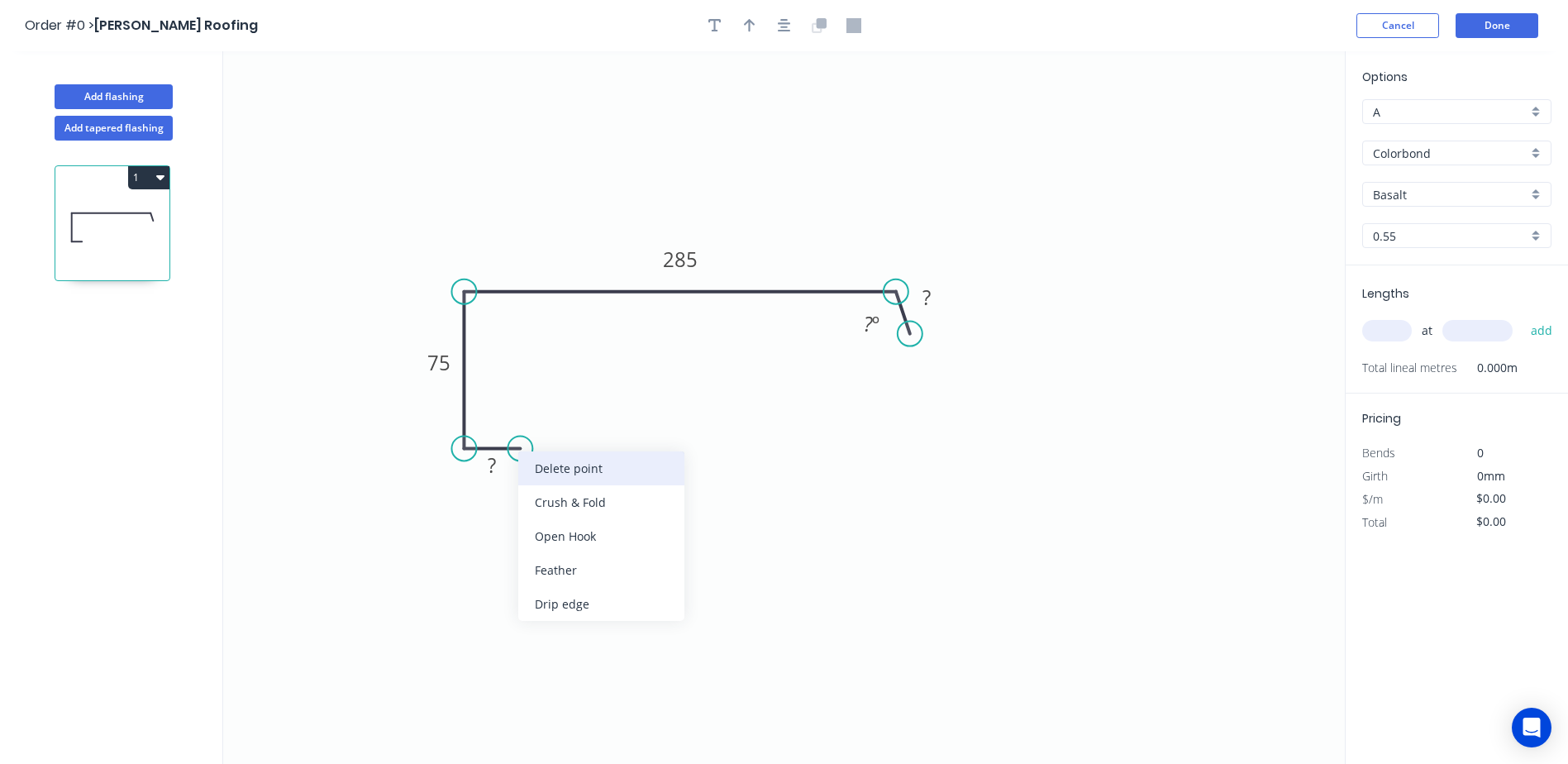
click at [524, 460] on div "Delete point" at bounding box center [602, 469] width 167 height 34
click at [467, 441] on circle at bounding box center [464, 448] width 25 height 25
click at [489, 420] on icon "0 75 285 ? ? º" at bounding box center [784, 407] width 1121 height 713
click at [493, 443] on tspan "?" at bounding box center [494, 445] width 9 height 27
click at [751, 438] on icon "0 9 75 285 ? ? º" at bounding box center [784, 407] width 1121 height 713
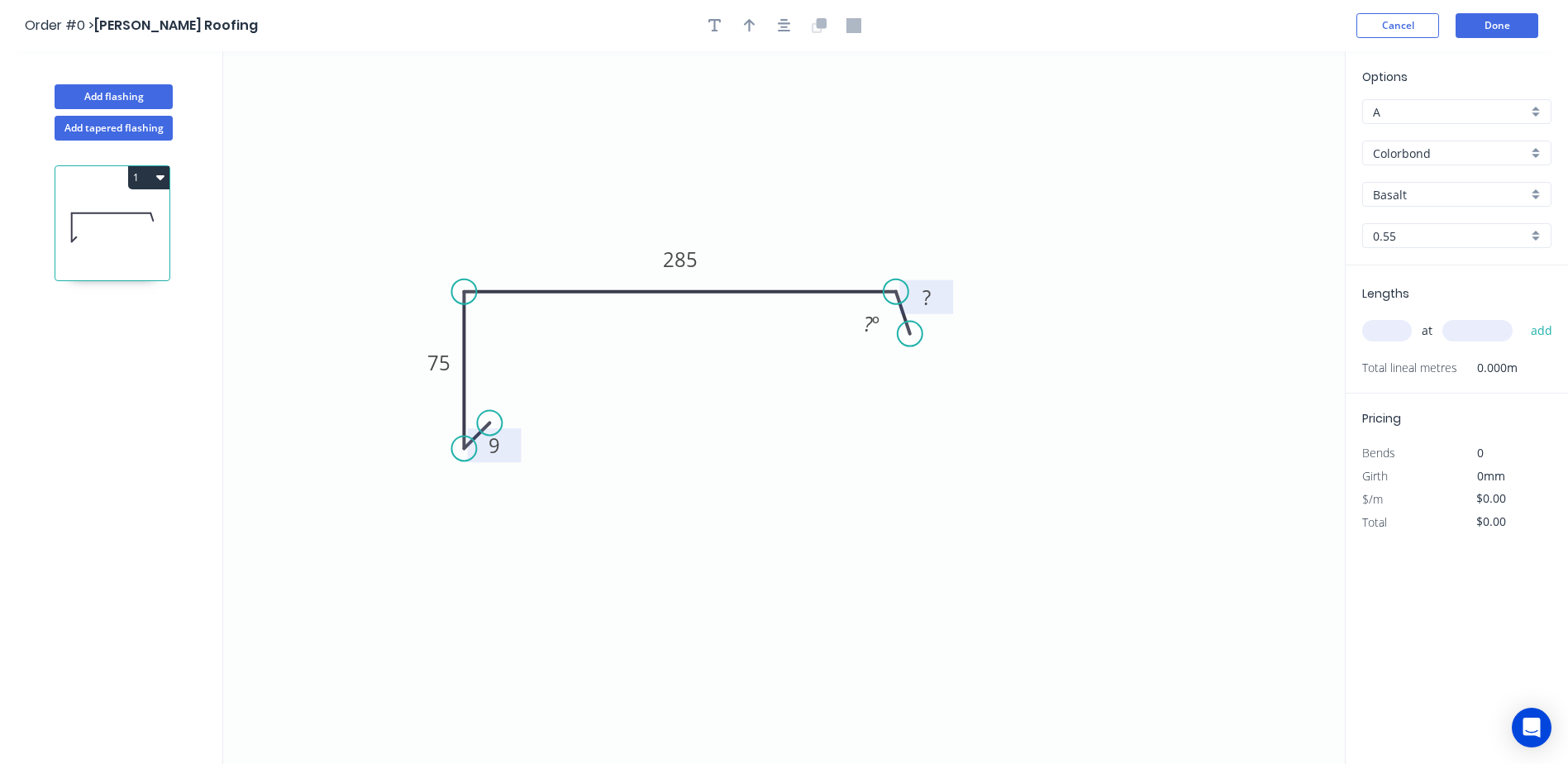
click at [931, 304] on rect at bounding box center [925, 298] width 33 height 23
click at [1228, 235] on icon "0 9 75 285 33 ? º" at bounding box center [784, 407] width 1121 height 713
type input "$14.75"
click at [862, 322] on rect at bounding box center [872, 325] width 33 height 23
click at [1022, 200] on icon "0 9 75 285 33 120? º" at bounding box center [784, 407] width 1121 height 713
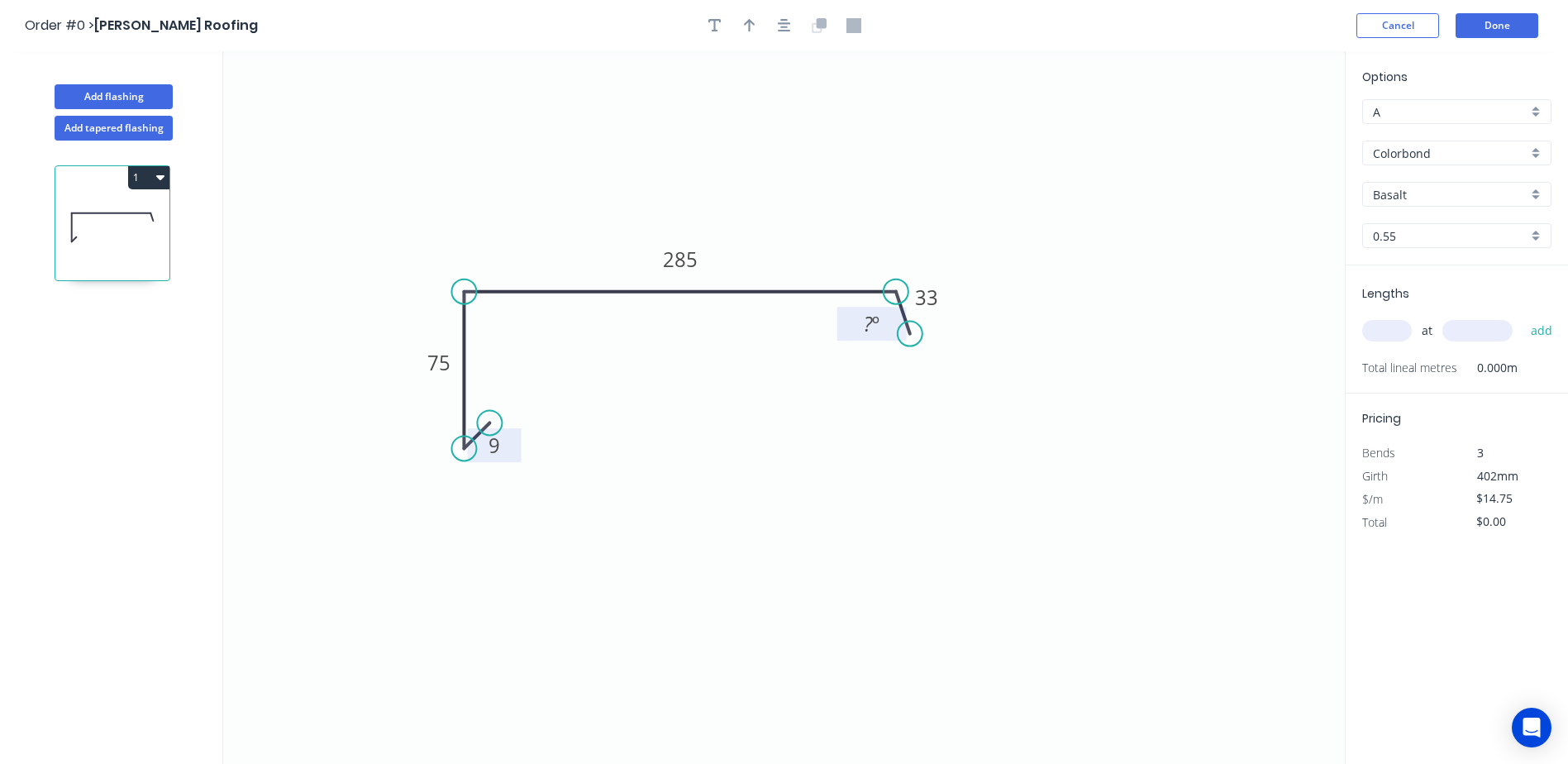
click at [871, 332] on tspan "?" at bounding box center [869, 323] width 9 height 27
click at [991, 212] on icon "0 9 75 285 33 120 º" at bounding box center [784, 407] width 1121 height 713
click at [743, 27] on button "button" at bounding box center [749, 26] width 25 height 25
drag, startPoint x: 1260, startPoint y: 129, endPoint x: 708, endPoint y: 167, distance: 553.3
click at [708, 167] on icon at bounding box center [709, 147] width 15 height 53
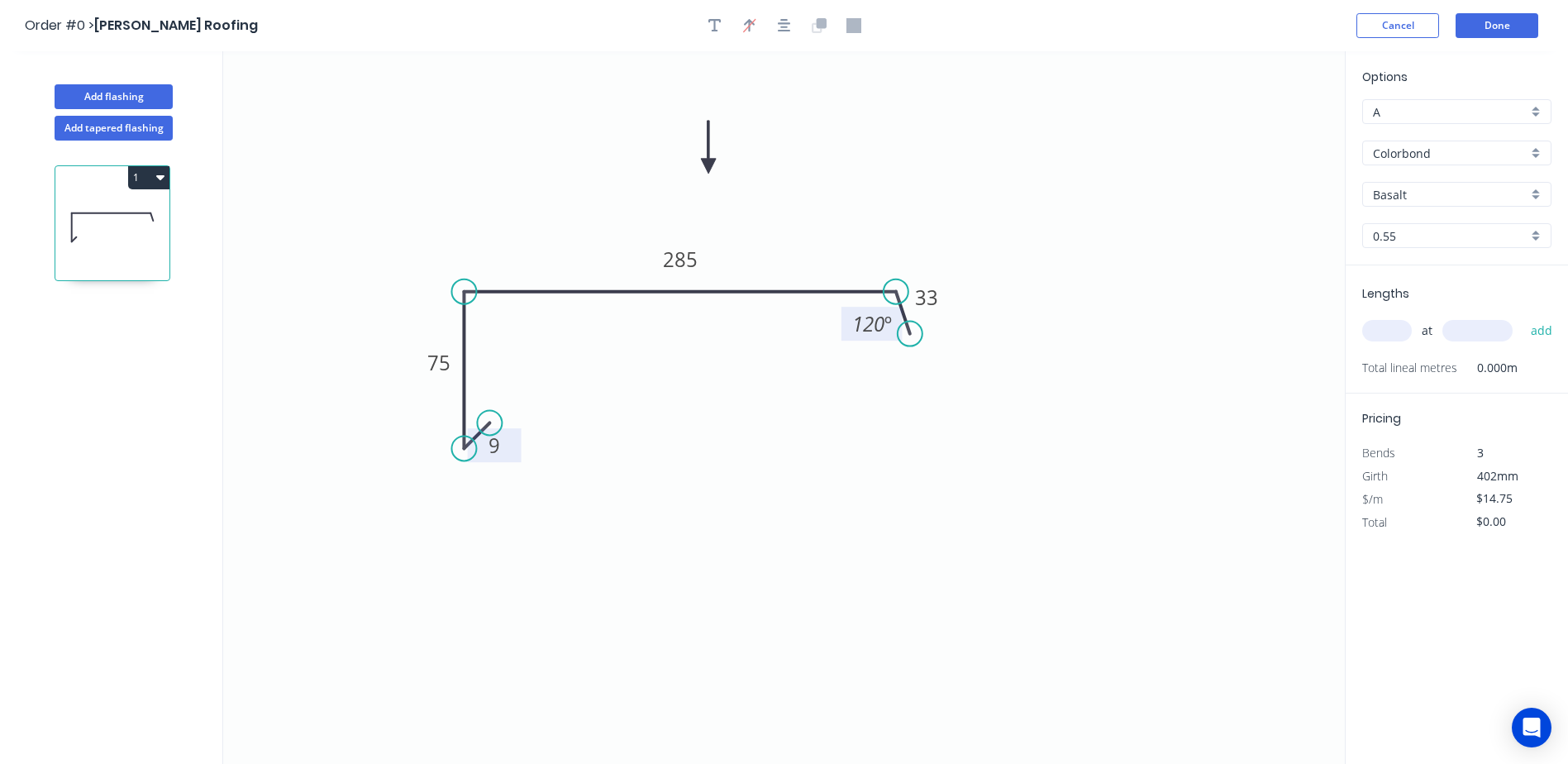
click at [1431, 192] on input "Basalt" at bounding box center [1450, 194] width 154 height 17
click at [1436, 266] on div "Monument" at bounding box center [1456, 272] width 187 height 29
type input "Monument"
click at [1397, 333] on input "text" at bounding box center [1386, 330] width 49 height 22
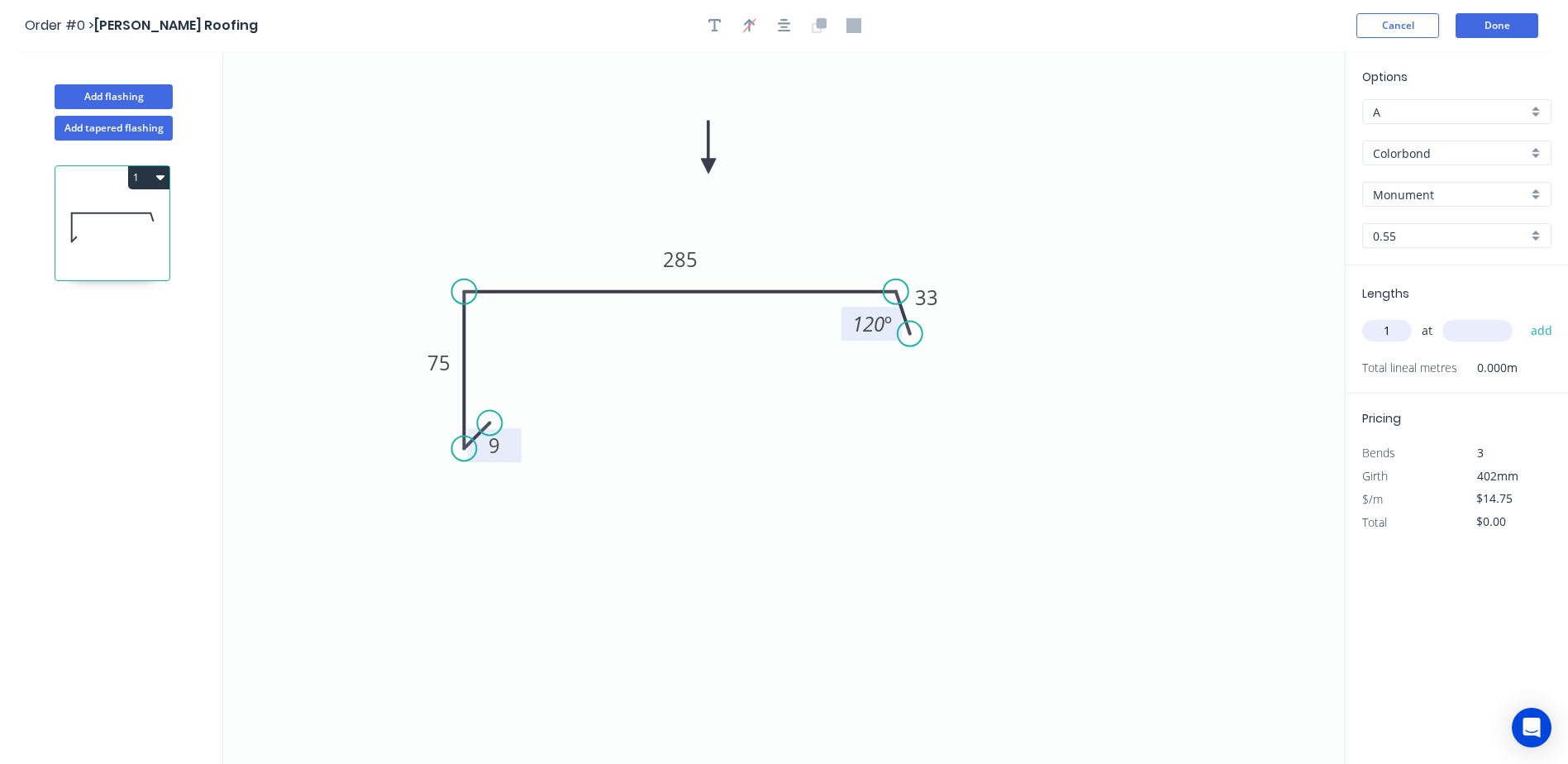
type input "1"
type input "5300"
click at [1523, 316] on button "add" at bounding box center [1542, 330] width 39 height 28
type input "$78.18"
click at [1496, 28] on button "Done" at bounding box center [1496, 26] width 82 height 25
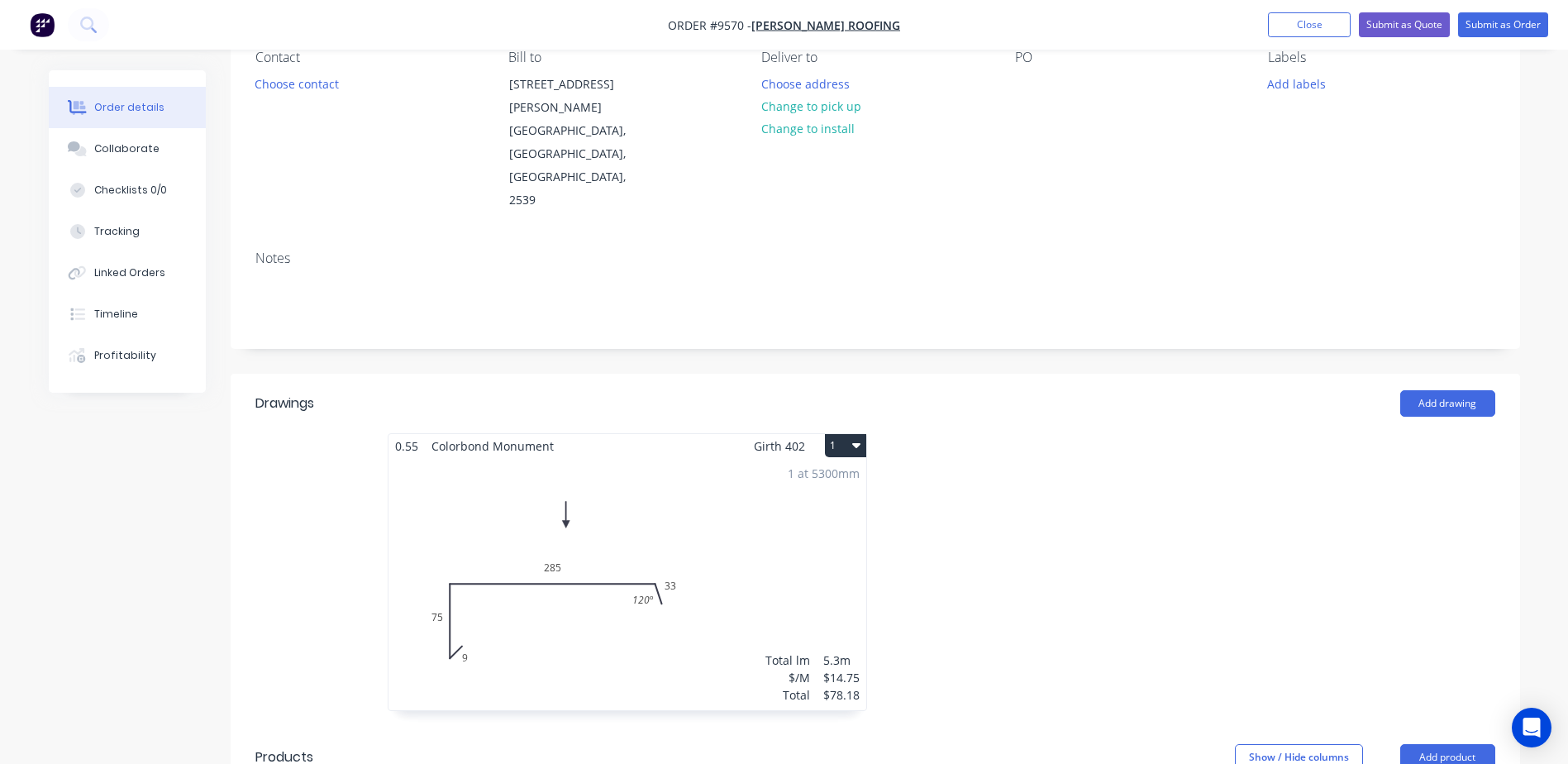
scroll to position [166, 0]
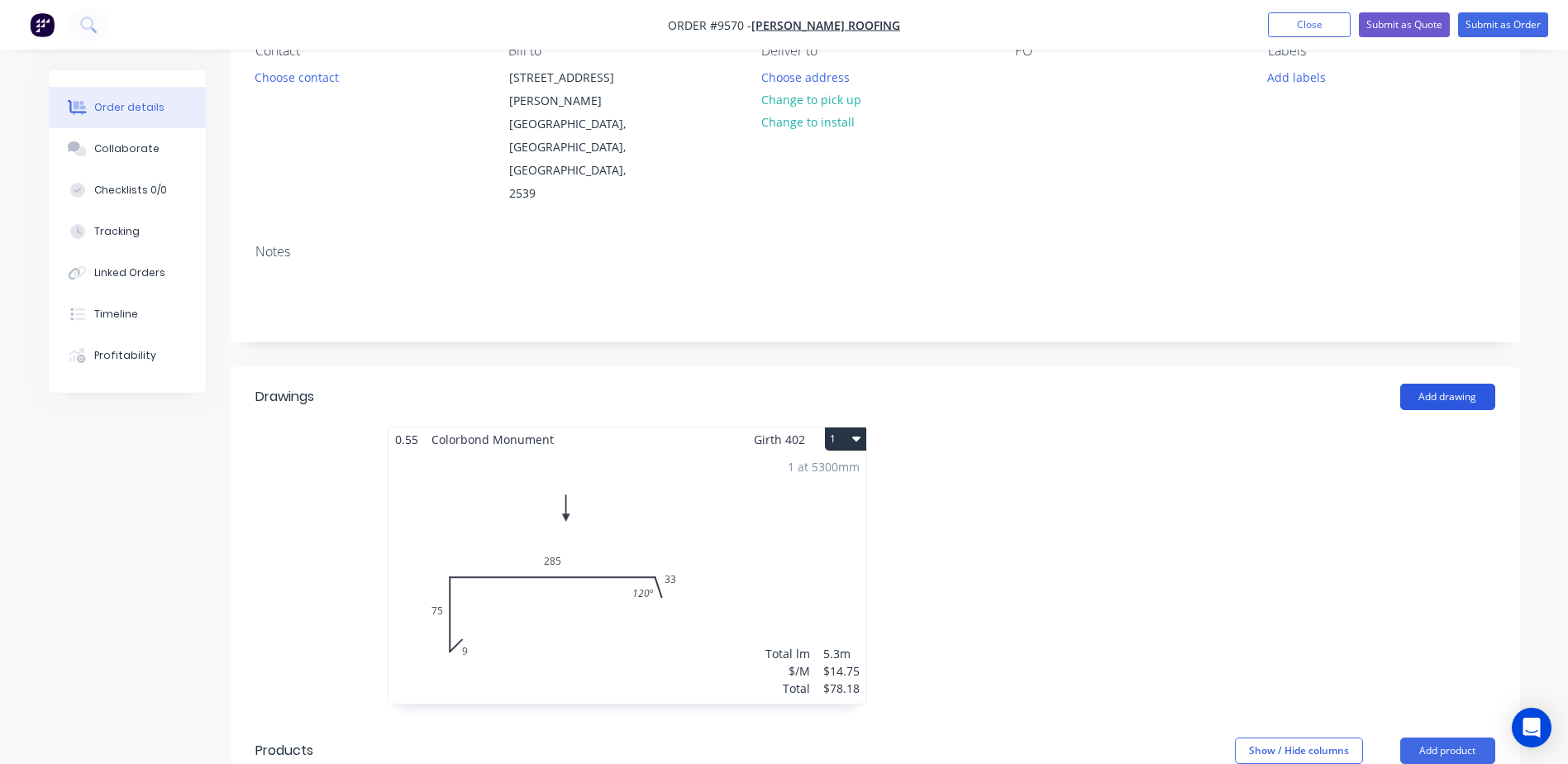
click at [1467, 383] on button "Add drawing" at bounding box center [1447, 397] width 95 height 27
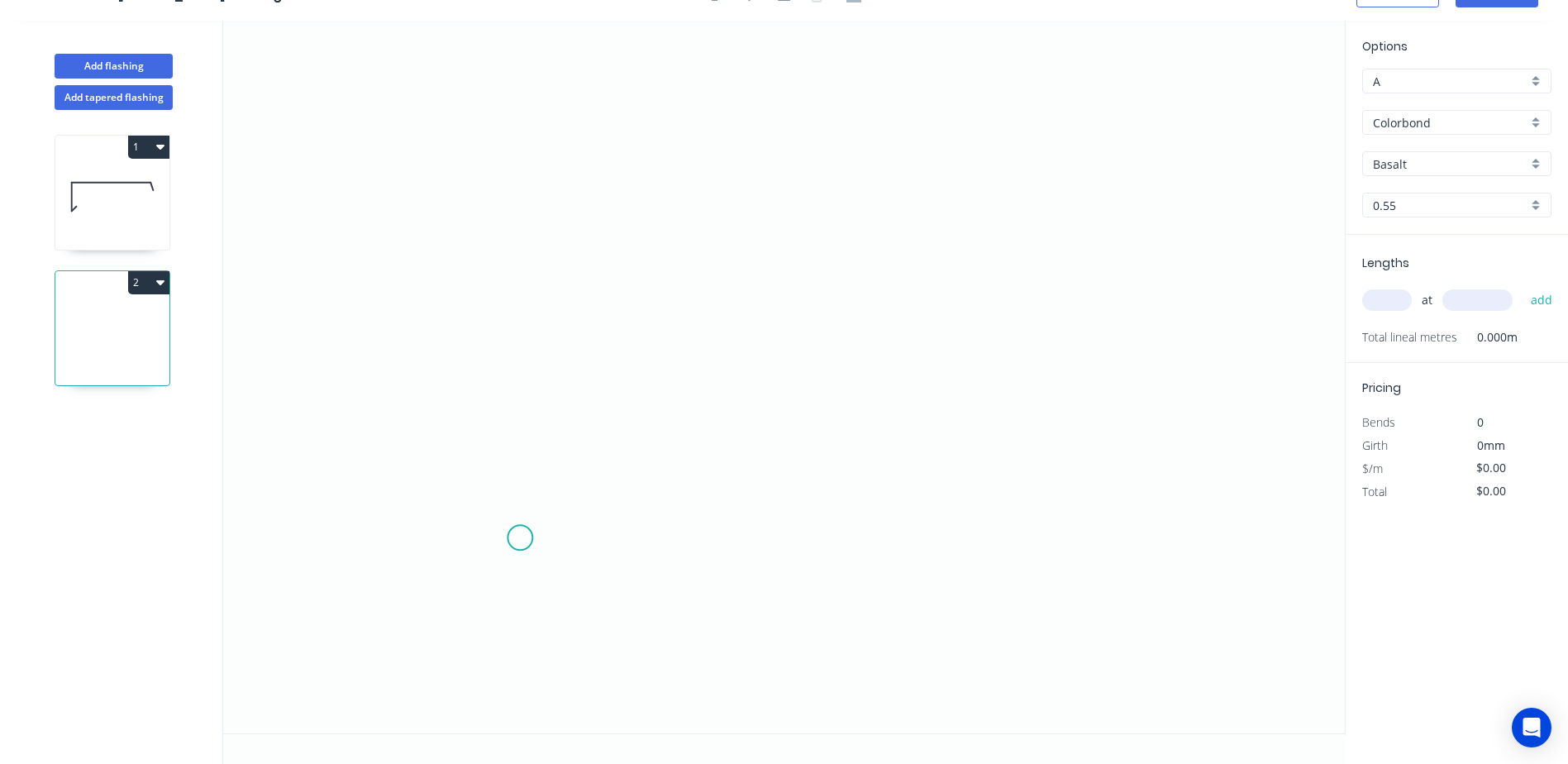
click at [520, 537] on icon "0" at bounding box center [784, 377] width 1121 height 713
click at [519, 457] on icon "0" at bounding box center [784, 377] width 1121 height 713
click at [442, 459] on icon "0 ?" at bounding box center [784, 377] width 1121 height 713
click at [438, 229] on icon "0 ? ?" at bounding box center [784, 377] width 1121 height 713
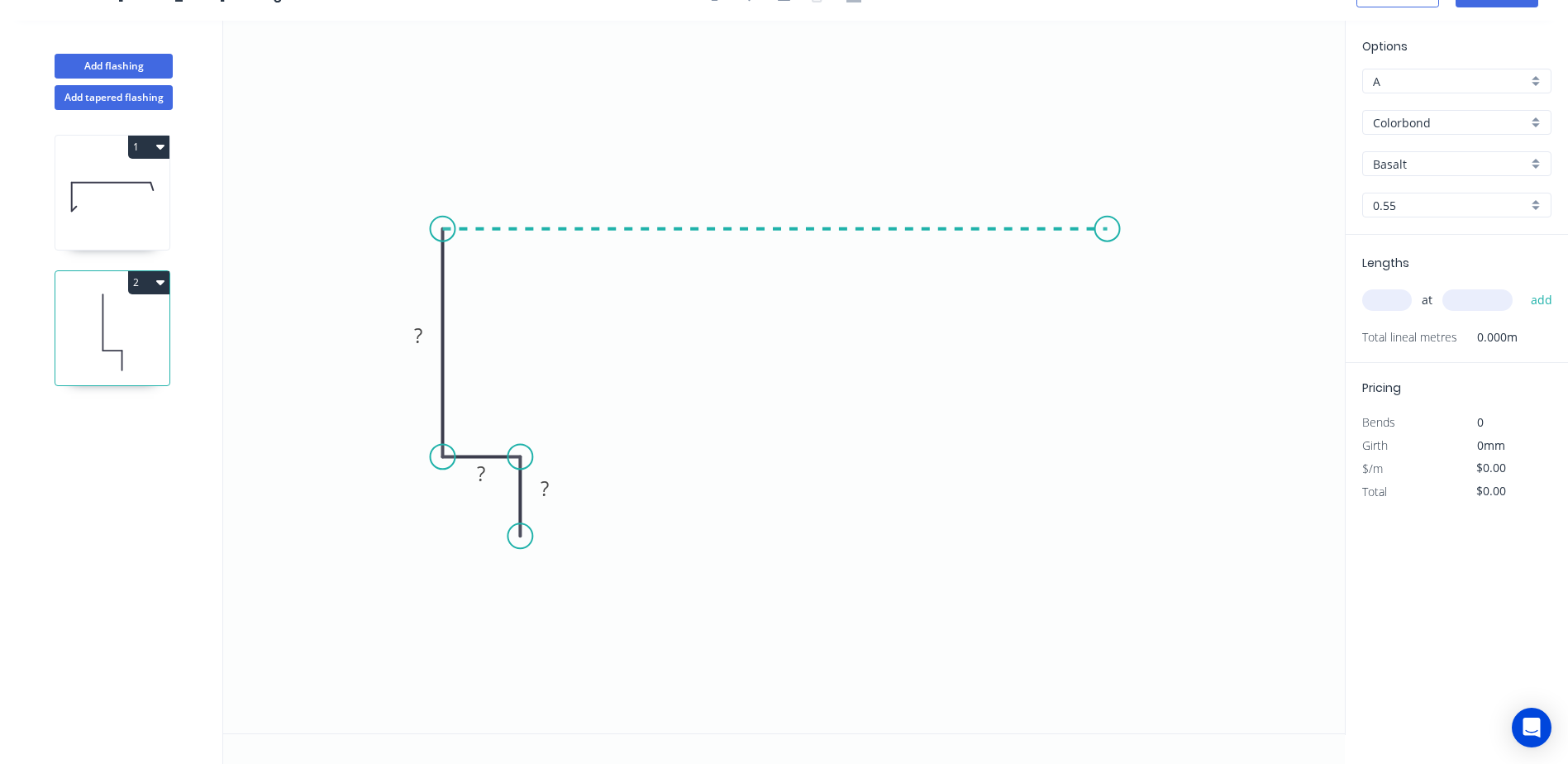
click at [1110, 223] on icon "0 ? ? ?" at bounding box center [784, 377] width 1121 height 713
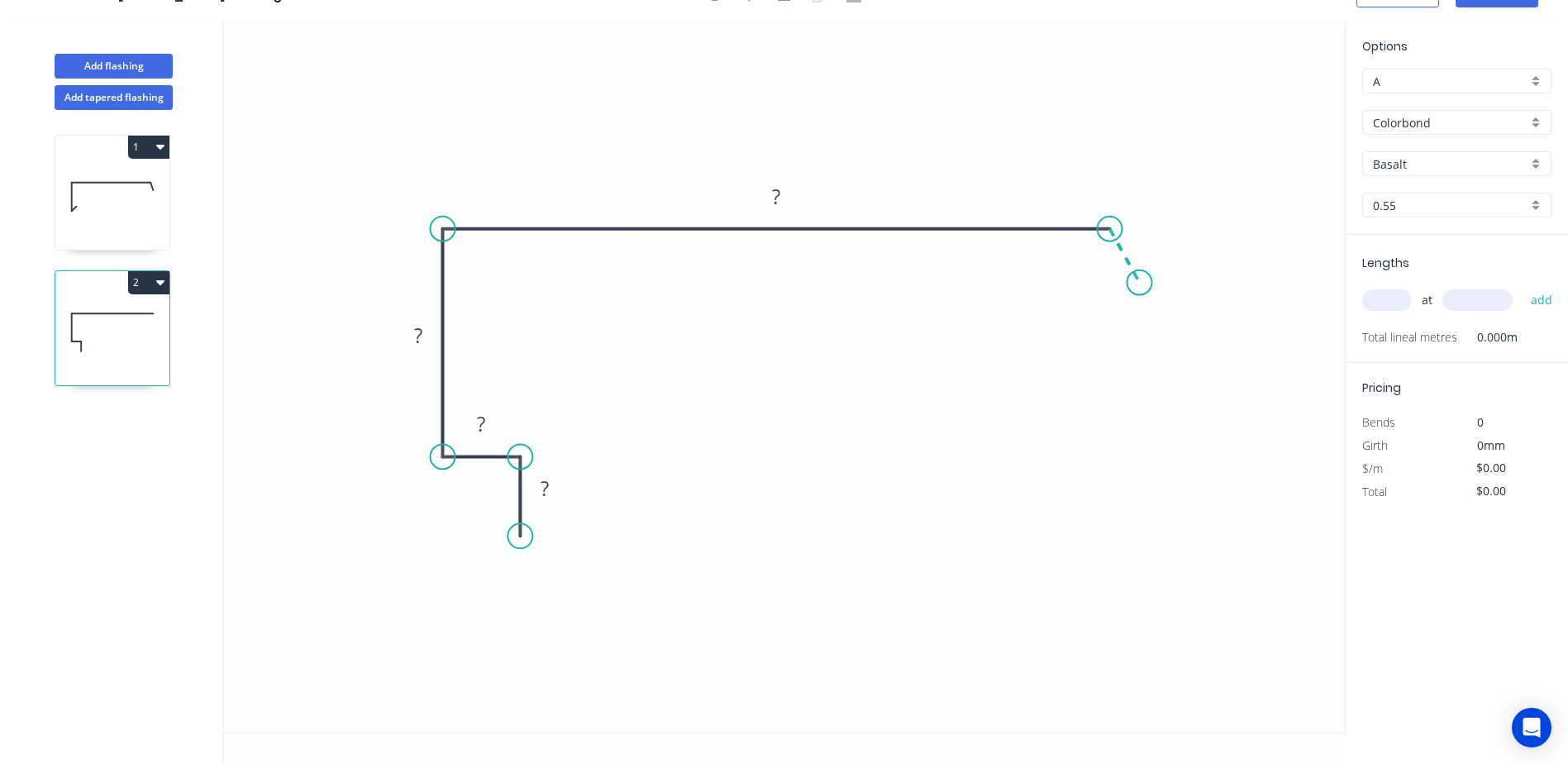
click at [1139, 283] on icon "0 ? ? ? ?" at bounding box center [784, 377] width 1121 height 713
drag, startPoint x: 416, startPoint y: 337, endPoint x: 427, endPoint y: 346, distance: 14.2
click at [427, 346] on g "?" at bounding box center [417, 335] width 33 height 27
click at [396, 480] on icon "0 ? ? 75 ? ? ? º" at bounding box center [784, 377] width 1121 height 713
click at [487, 427] on rect at bounding box center [481, 425] width 33 height 23
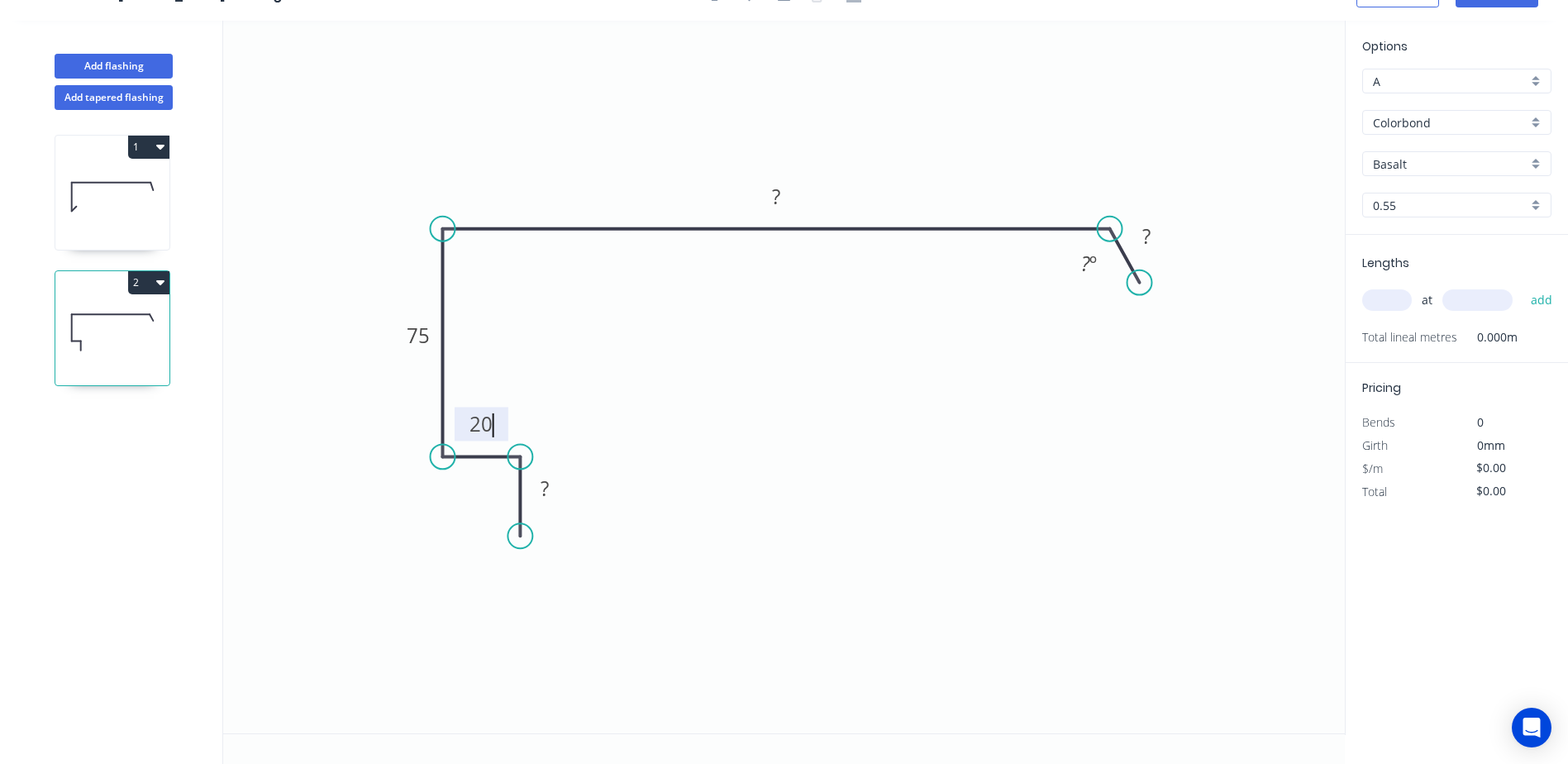
drag, startPoint x: 633, startPoint y: 403, endPoint x: 587, endPoint y: 488, distance: 96.6
click at [634, 403] on icon "0 ? 20 75 ? ? ? º" at bounding box center [784, 377] width 1121 height 713
click at [551, 492] on rect at bounding box center [544, 489] width 33 height 23
click at [599, 460] on icon "0 20 20 75 ? ? ? º" at bounding box center [784, 377] width 1121 height 713
click at [785, 192] on rect at bounding box center [776, 197] width 33 height 23
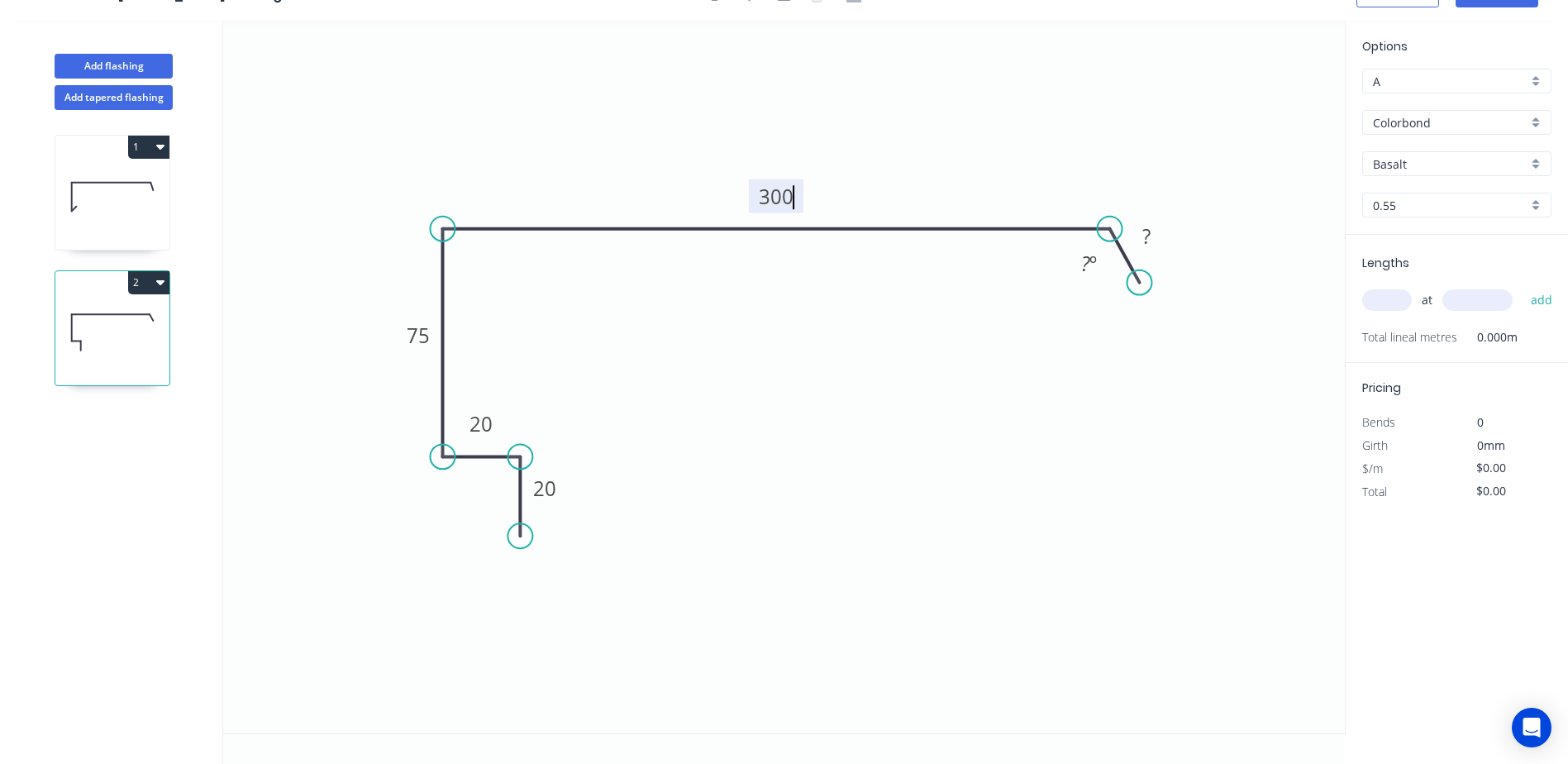
click at [871, 152] on icon "0 20 20 75 300 ? ? º" at bounding box center [784, 377] width 1121 height 713
click at [1092, 257] on tspan "º" at bounding box center [1093, 263] width 8 height 27
click at [1100, 156] on icon "0 20 20 75 300 ? 120 º" at bounding box center [784, 377] width 1121 height 713
click at [1145, 239] on tspan "?" at bounding box center [1146, 236] width 9 height 27
click at [1145, 160] on icon "0 20 20 75 300 33 120 º" at bounding box center [784, 377] width 1121 height 713
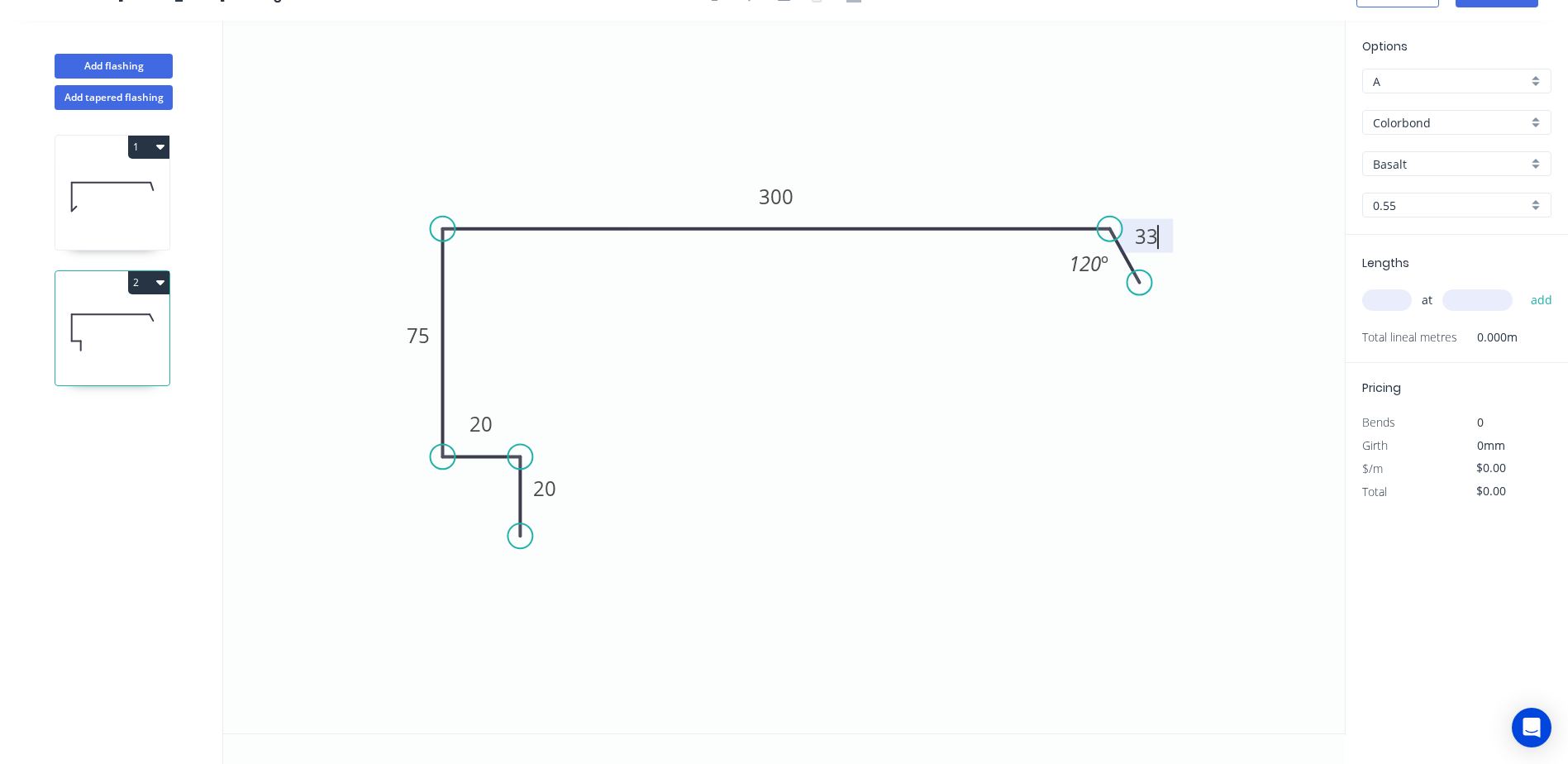
type input "$15.84"
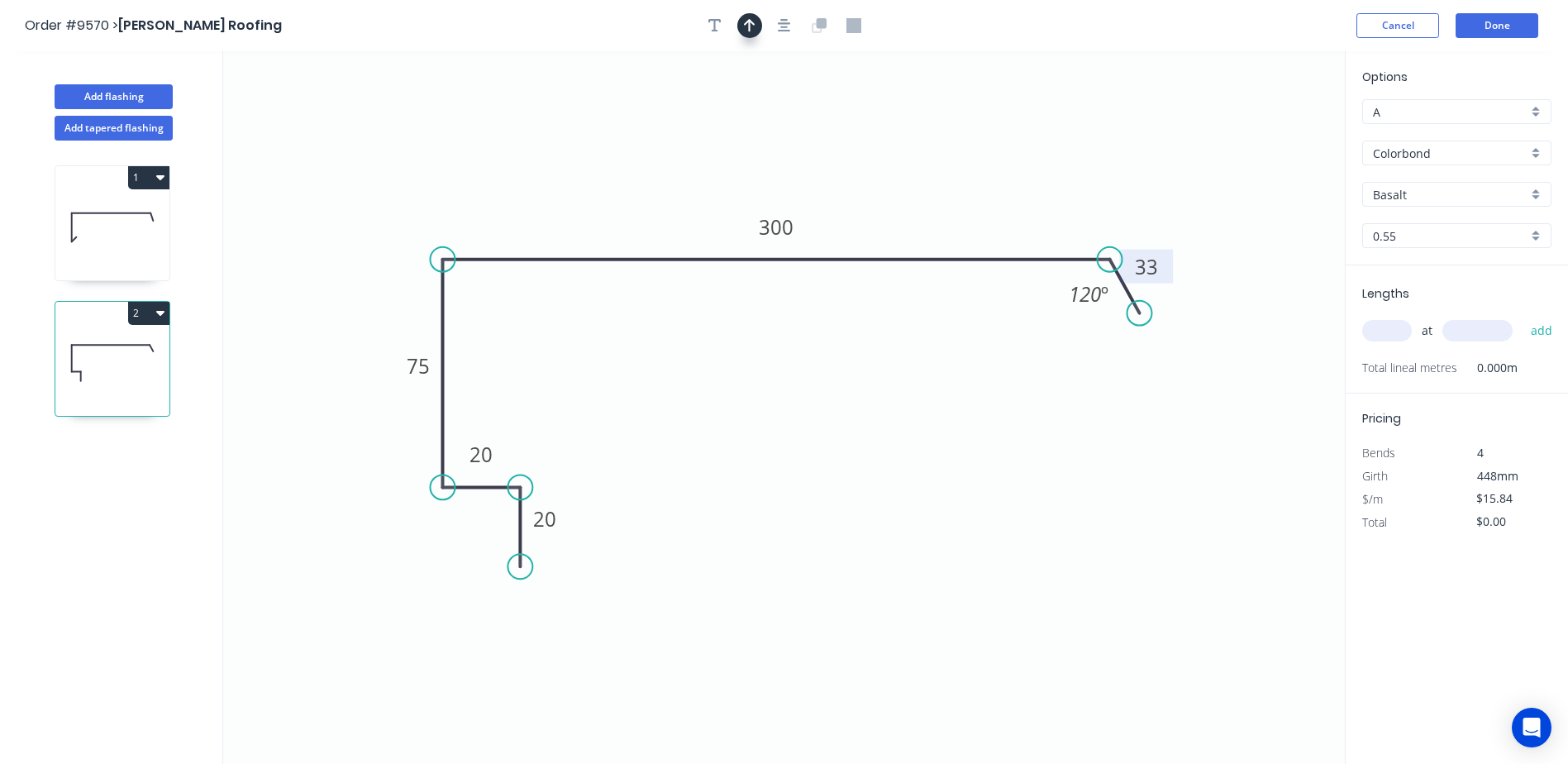
click at [749, 27] on icon "button" at bounding box center [749, 26] width 11 height 13
drag, startPoint x: 1259, startPoint y: 129, endPoint x: 774, endPoint y: 138, distance: 485.1
click at [774, 138] on icon at bounding box center [774, 119] width 15 height 53
drag, startPoint x: 441, startPoint y: 480, endPoint x: 474, endPoint y: 477, distance: 33.1
click at [474, 477] on circle at bounding box center [474, 476] width 25 height 25
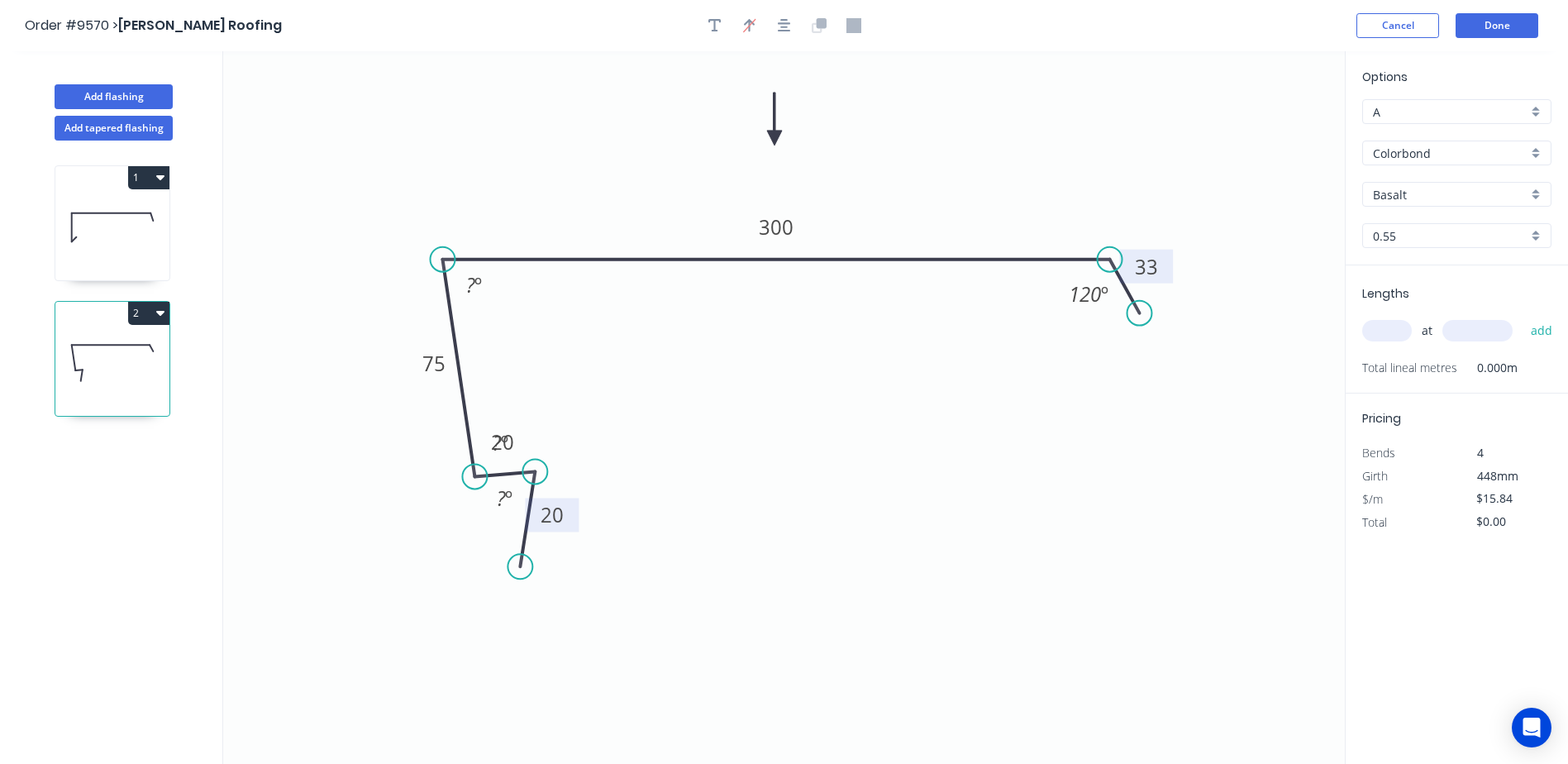
drag, startPoint x: 521, startPoint y: 486, endPoint x: 532, endPoint y: 508, distance: 24.6
click at [535, 473] on circle at bounding box center [535, 471] width 25 height 25
drag, startPoint x: 518, startPoint y: 559, endPoint x: 540, endPoint y: 542, distance: 27.8
click at [540, 542] on circle at bounding box center [540, 542] width 25 height 25
click at [532, 470] on circle at bounding box center [531, 469] width 25 height 25
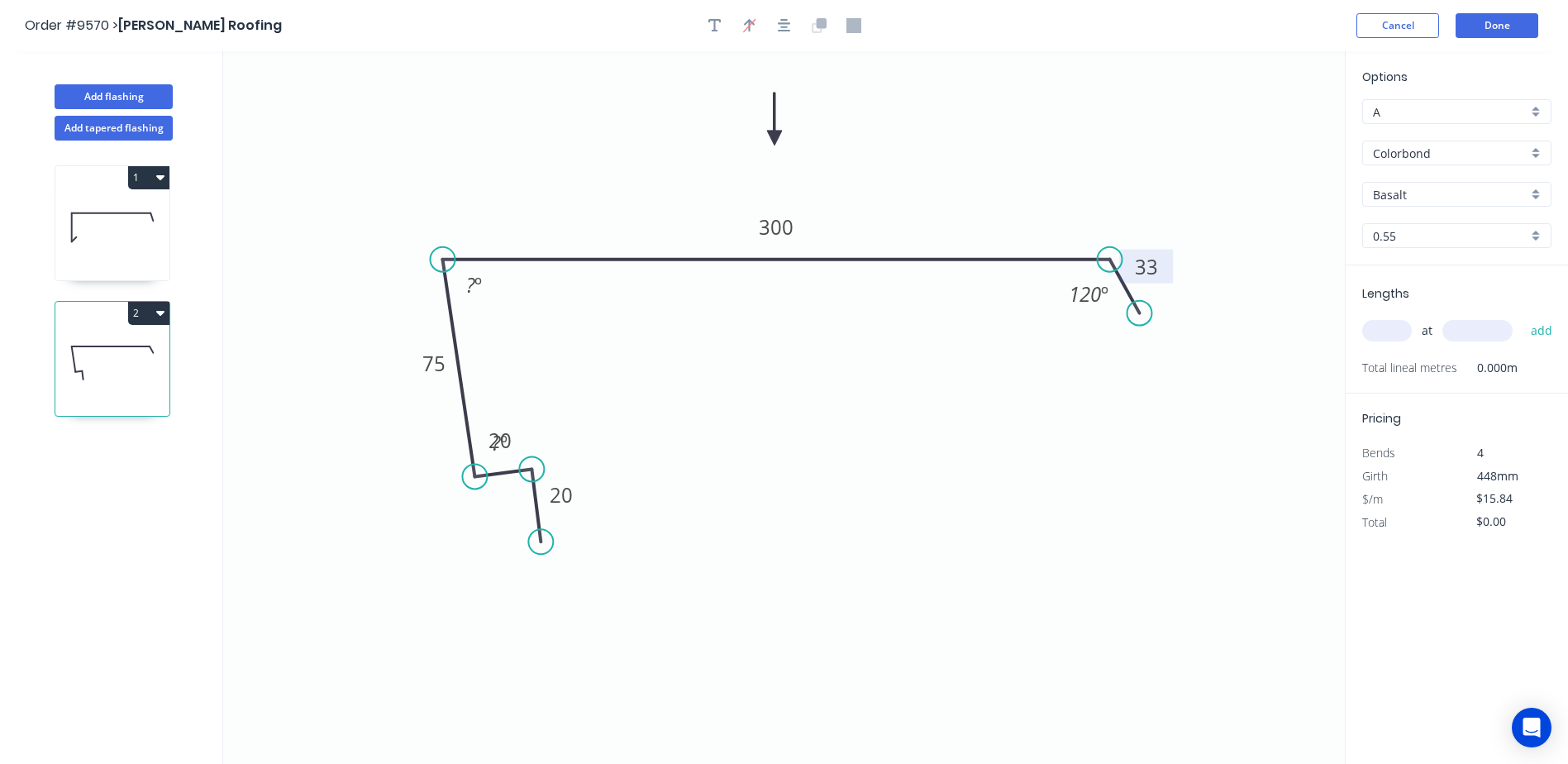
click at [295, 577] on icon "0 20 20 75 300 33 ? º ? º 120 º" at bounding box center [784, 407] width 1121 height 713
click at [520, 502] on div "Hide angle" at bounding box center [578, 497] width 167 height 34
click at [484, 286] on rect at bounding box center [473, 286] width 33 height 23
click at [628, 336] on icon "0 20 20 75 300 33 85 º 120 º" at bounding box center [784, 407] width 1121 height 713
click at [1398, 192] on input "Basalt" at bounding box center [1450, 194] width 154 height 17
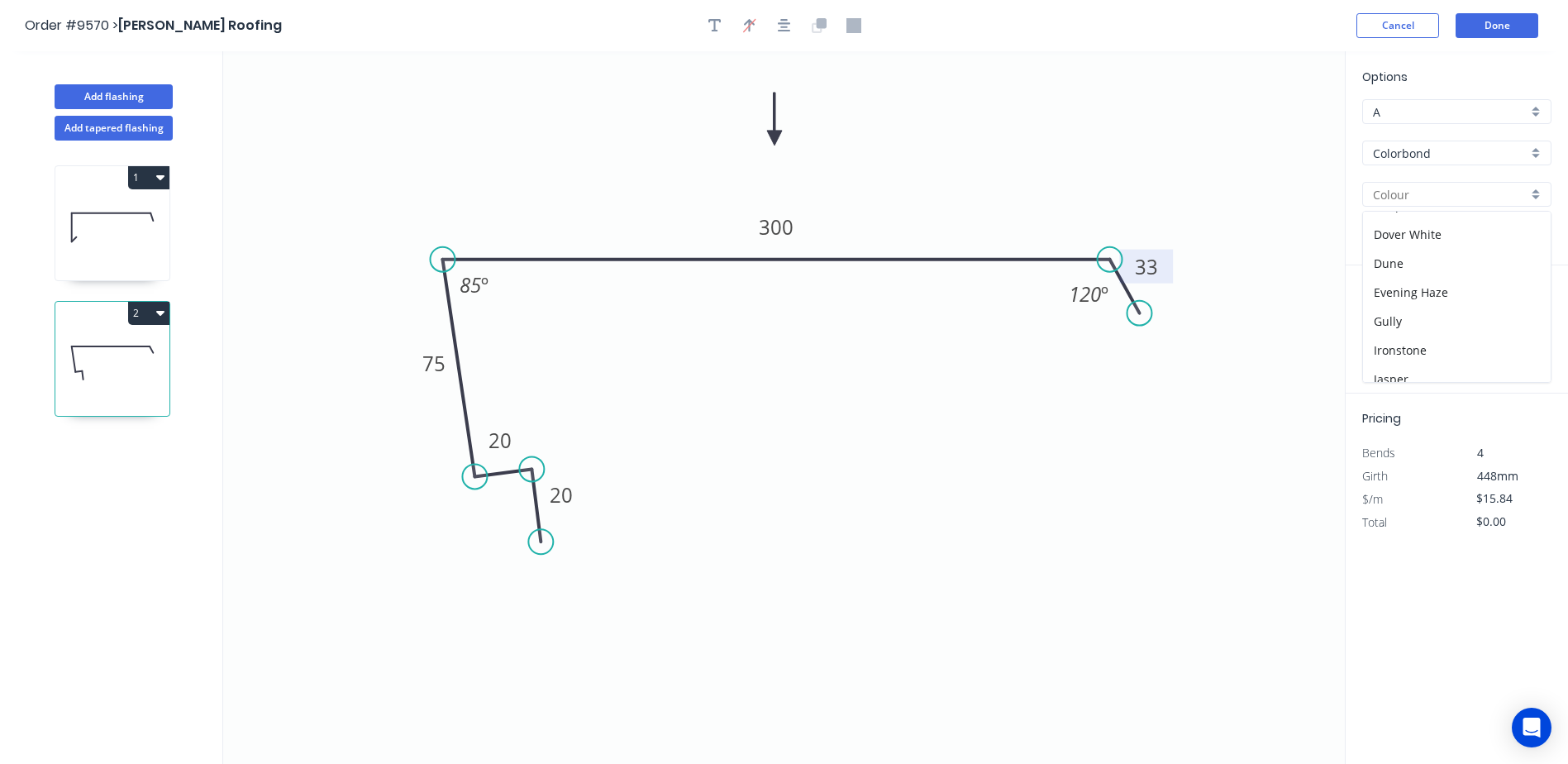
scroll to position [248, 0]
click at [1401, 343] on div "Monument" at bounding box center [1456, 354] width 187 height 29
type input "Monument"
click at [1384, 329] on input "text" at bounding box center [1386, 330] width 49 height 22
type input "1"
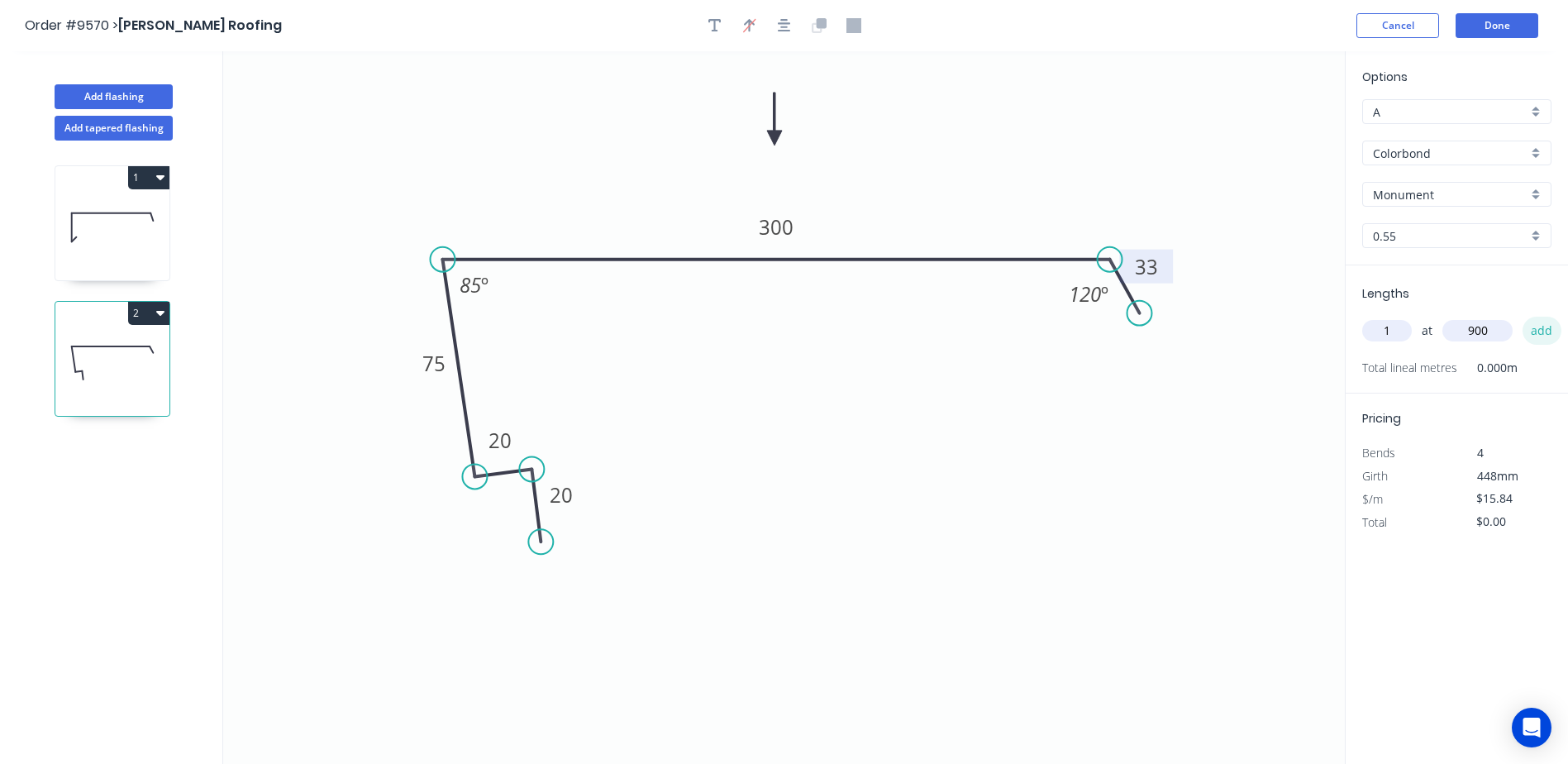
type input "900"
click at [1529, 329] on button "add" at bounding box center [1542, 330] width 39 height 28
type input "$15.84"
click at [1501, 22] on button "Done" at bounding box center [1496, 26] width 82 height 25
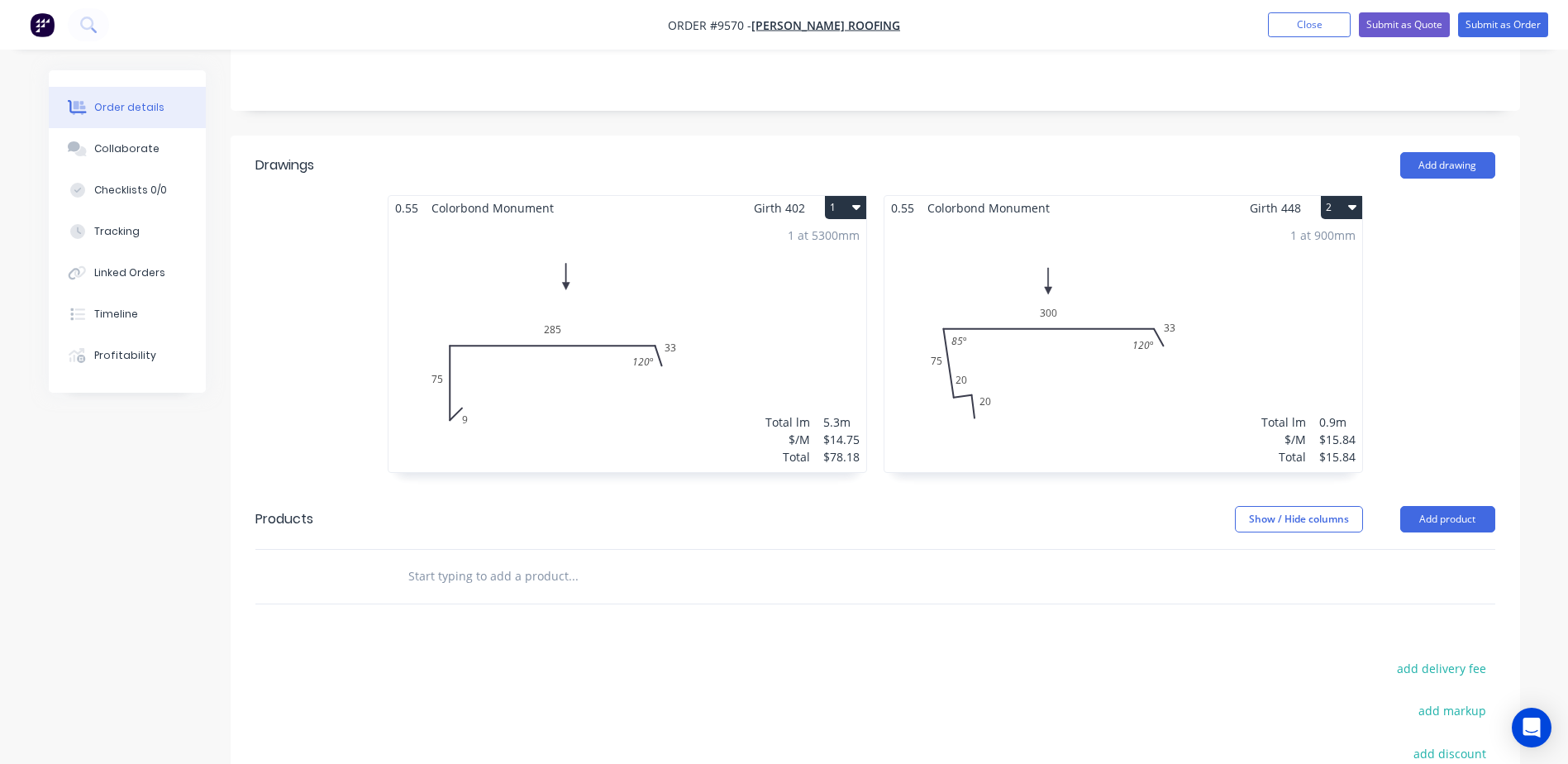
scroll to position [414, 0]
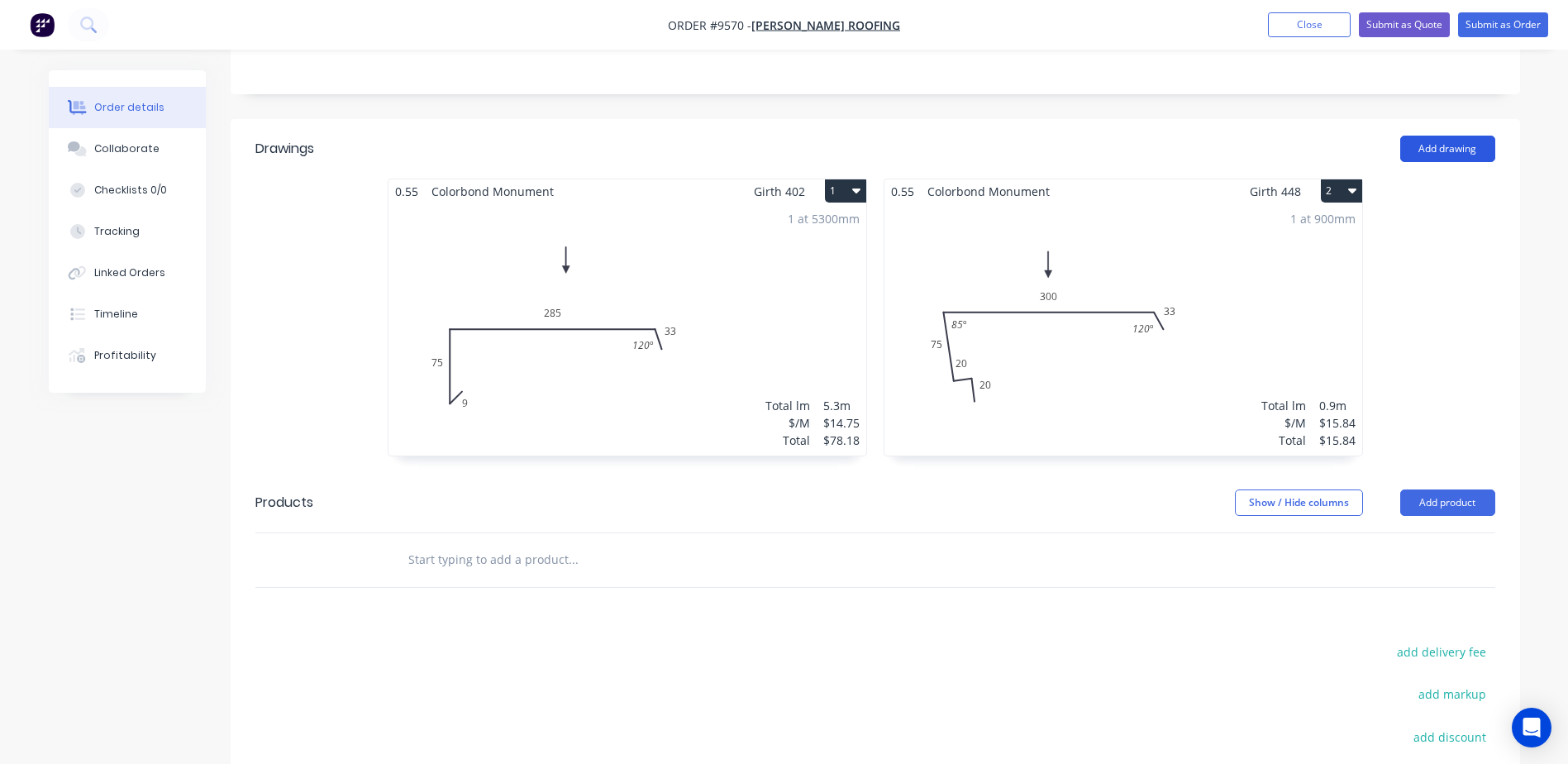
click at [1464, 135] on button "Add drawing" at bounding box center [1447, 149] width 95 height 27
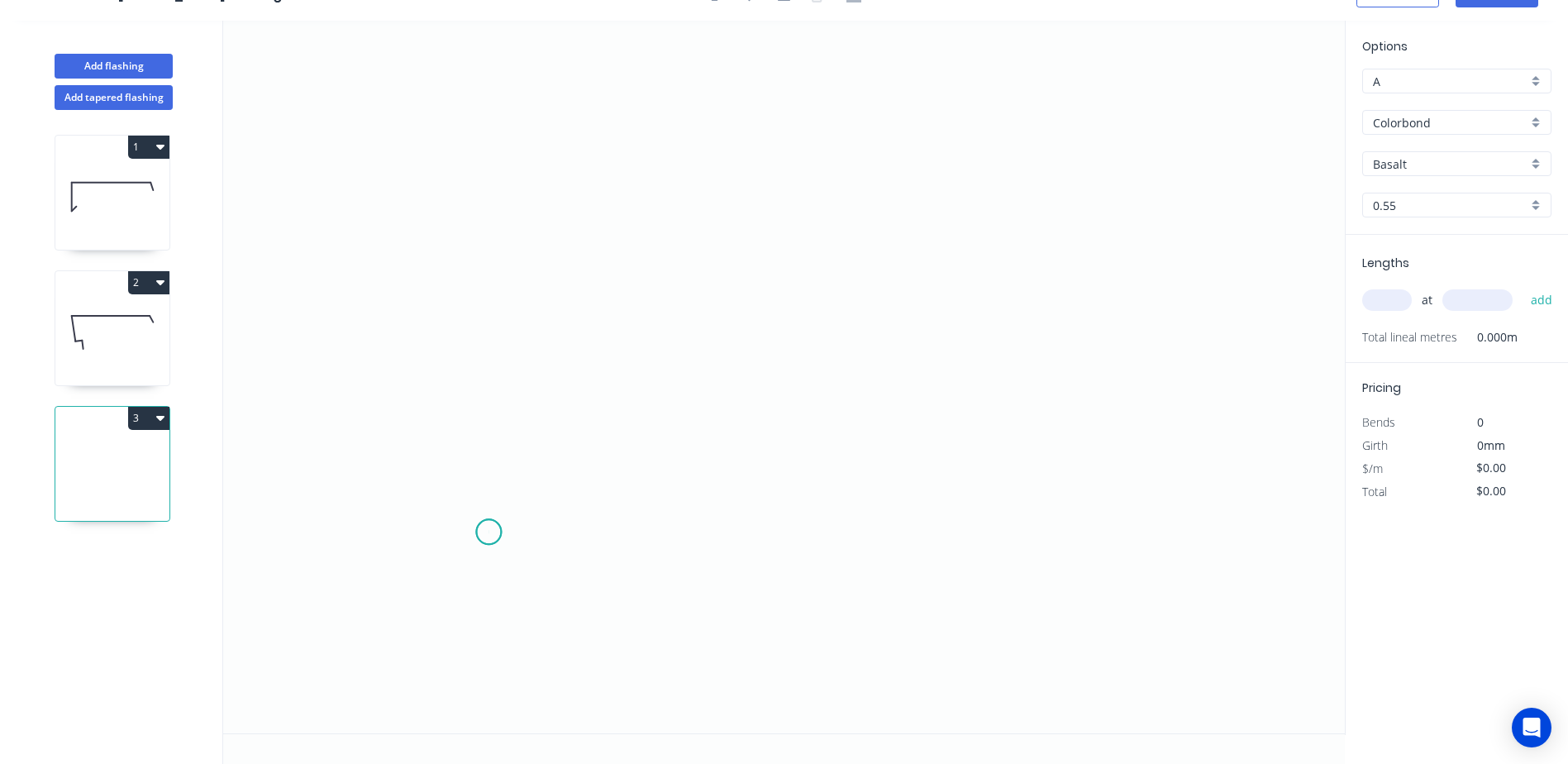
click at [488, 532] on icon "0" at bounding box center [784, 377] width 1121 height 713
click at [492, 471] on icon "0" at bounding box center [784, 377] width 1121 height 713
click at [436, 472] on icon "0 ?" at bounding box center [784, 377] width 1121 height 713
click at [436, 323] on icon "0 ? ?" at bounding box center [784, 377] width 1121 height 713
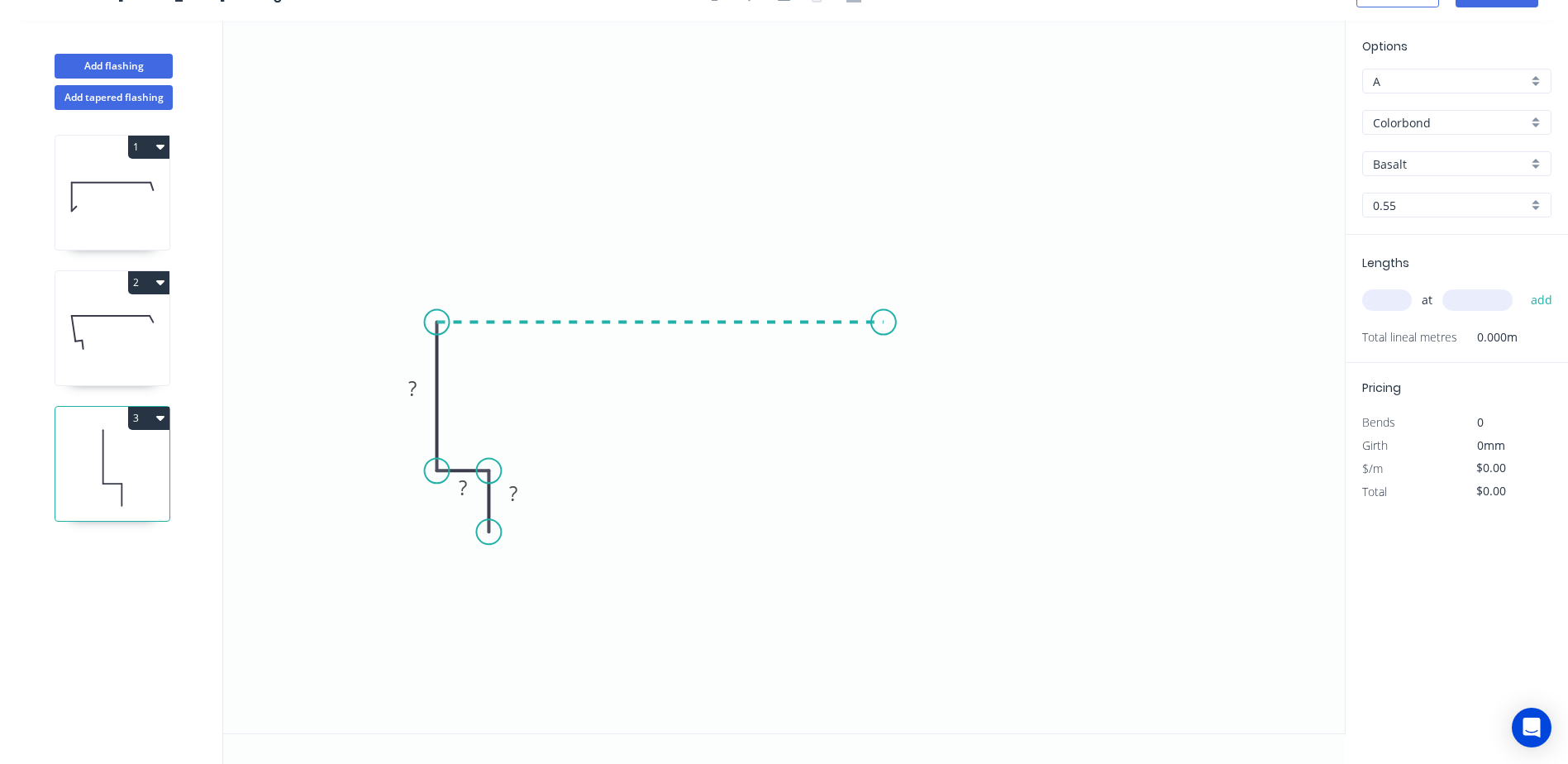
click at [884, 326] on icon "0 ? ? ?" at bounding box center [784, 377] width 1121 height 713
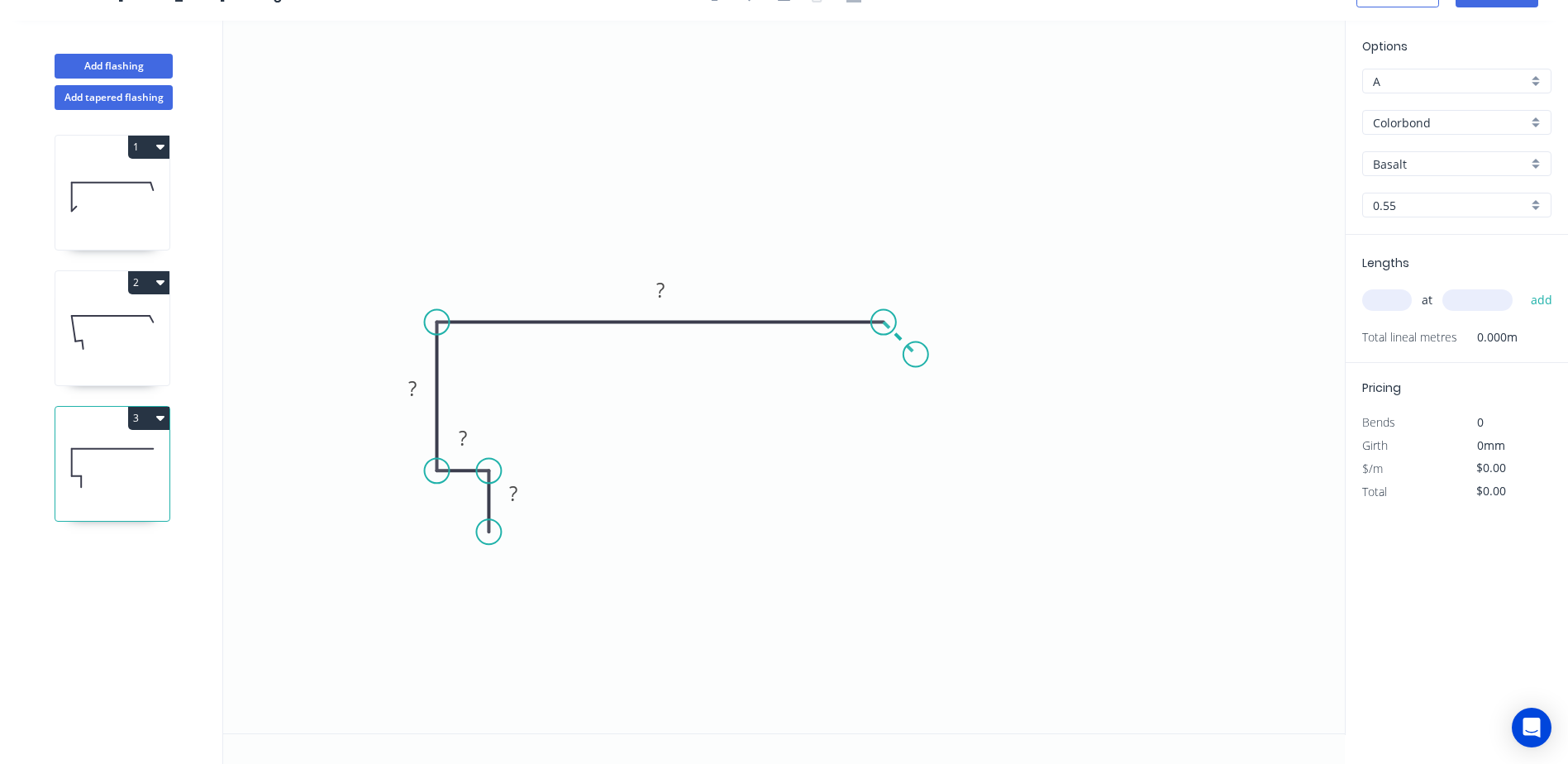
click at [916, 357] on icon "0 ? ? ? ?" at bounding box center [784, 377] width 1121 height 713
click at [668, 297] on rect at bounding box center [660, 291] width 33 height 23
click at [748, 207] on icon "0 ? ? ? 280 ?" at bounding box center [784, 377] width 1121 height 713
drag, startPoint x: 910, startPoint y: 352, endPoint x: 911, endPoint y: 366, distance: 14.0
click at [911, 366] on circle at bounding box center [911, 366] width 25 height 25
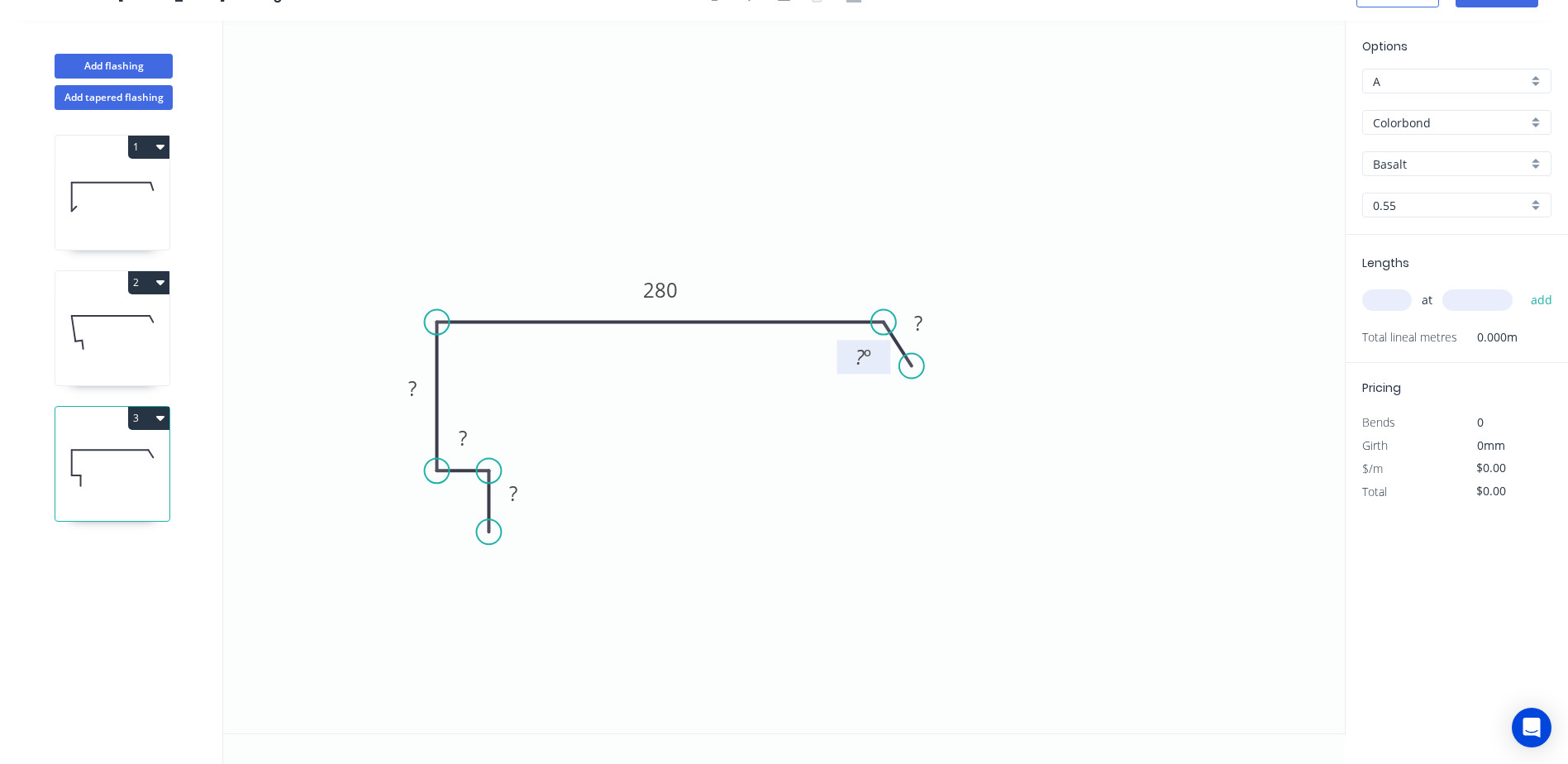
click at [855, 363] on tspan "?" at bounding box center [860, 356] width 9 height 27
click at [1113, 232] on icon "0 ? ? ? 280 ? 120 º" at bounding box center [784, 377] width 1121 height 713
click at [925, 334] on rect at bounding box center [918, 324] width 33 height 23
click at [756, 240] on icon "0 ? ? ? 280 33 120 º" at bounding box center [784, 377] width 1121 height 713
click at [416, 391] on rect at bounding box center [412, 389] width 33 height 23
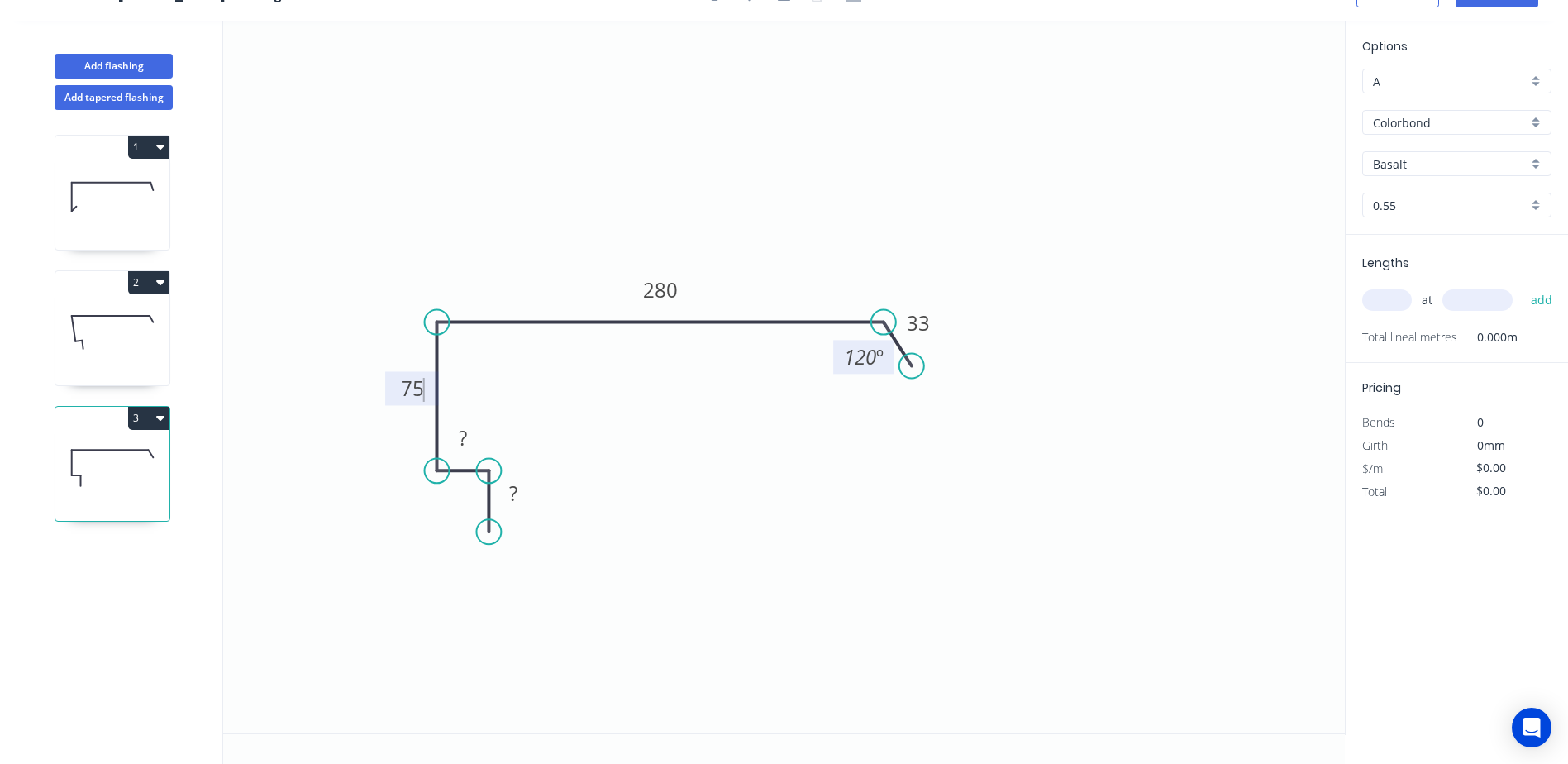
click at [362, 421] on icon "0 ? ? 75 280 33 120 º" at bounding box center [784, 377] width 1121 height 713
click at [480, 437] on rect at bounding box center [462, 438] width 54 height 34
click at [532, 420] on icon "0 ? ? 75 280 33 120 º" at bounding box center [784, 377] width 1121 height 713
click at [452, 435] on rect at bounding box center [463, 438] width 33 height 23
click at [557, 445] on icon "0 ? 20 75 280 33 120 º" at bounding box center [784, 377] width 1121 height 713
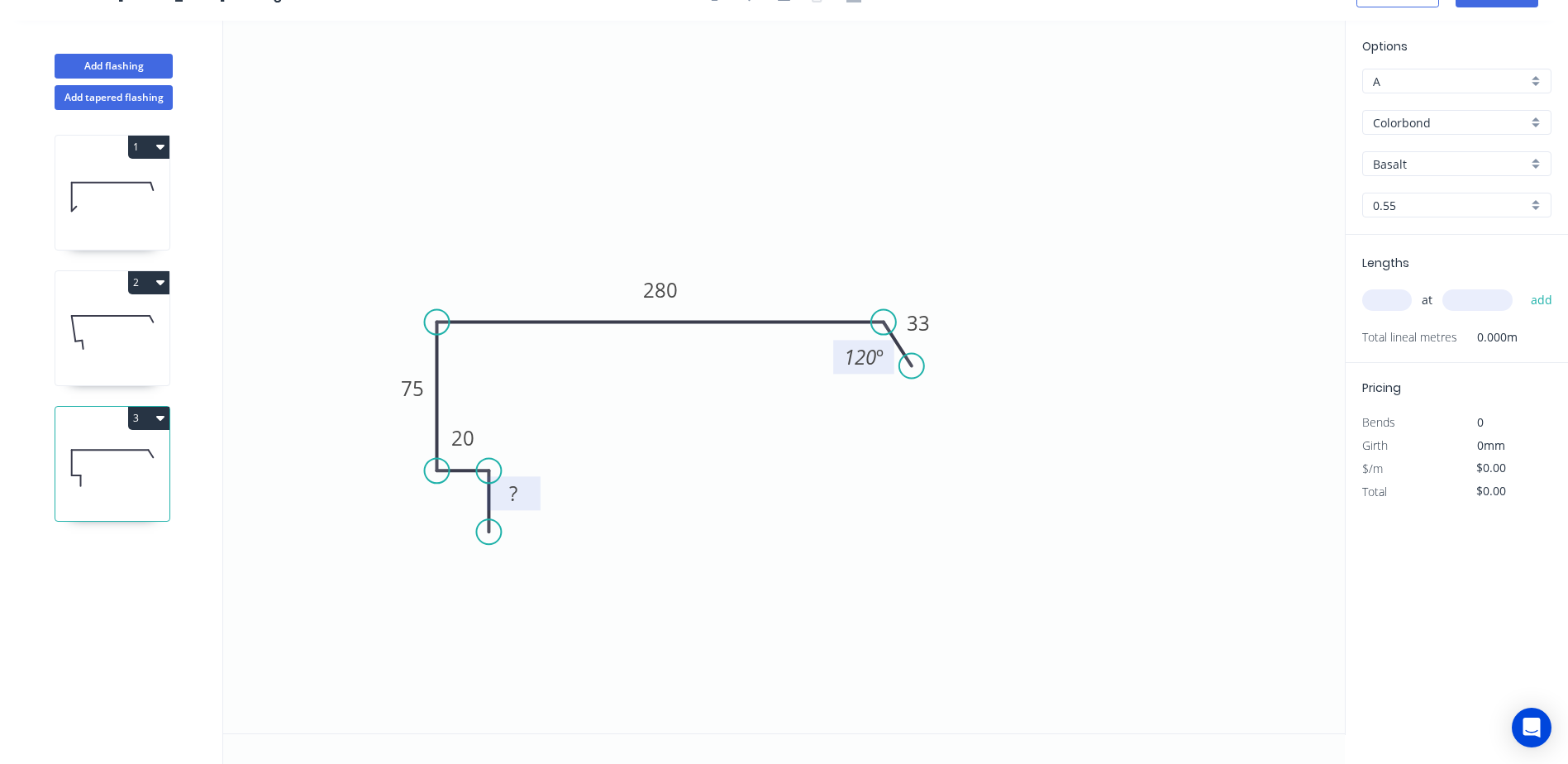
click at [512, 484] on tspan "?" at bounding box center [513, 493] width 9 height 27
click at [618, 460] on icon "0 20 20 75 280 33 120 º" at bounding box center [784, 377] width 1121 height 713
type input "$15.84"
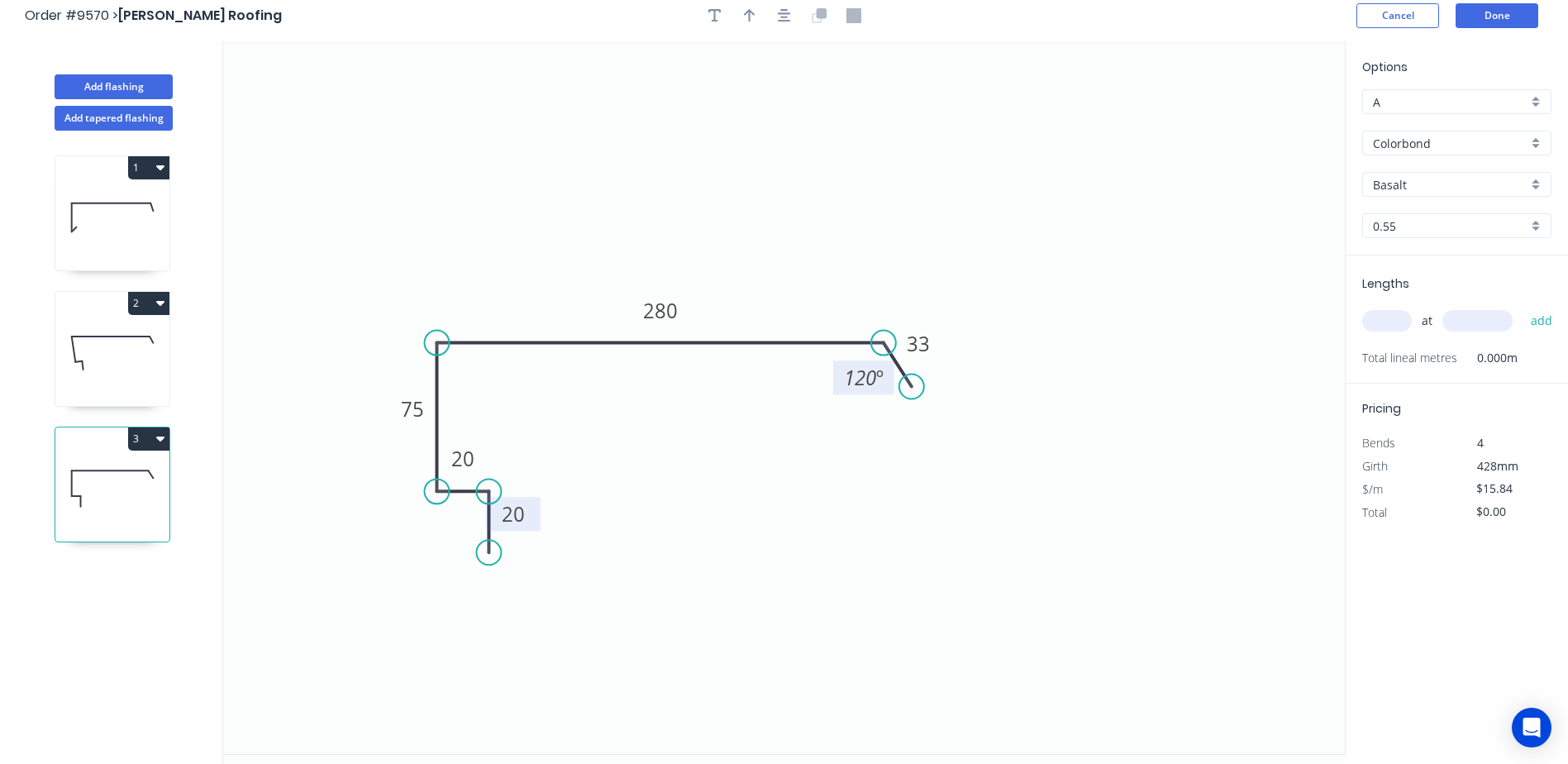
scroll to position [0, 0]
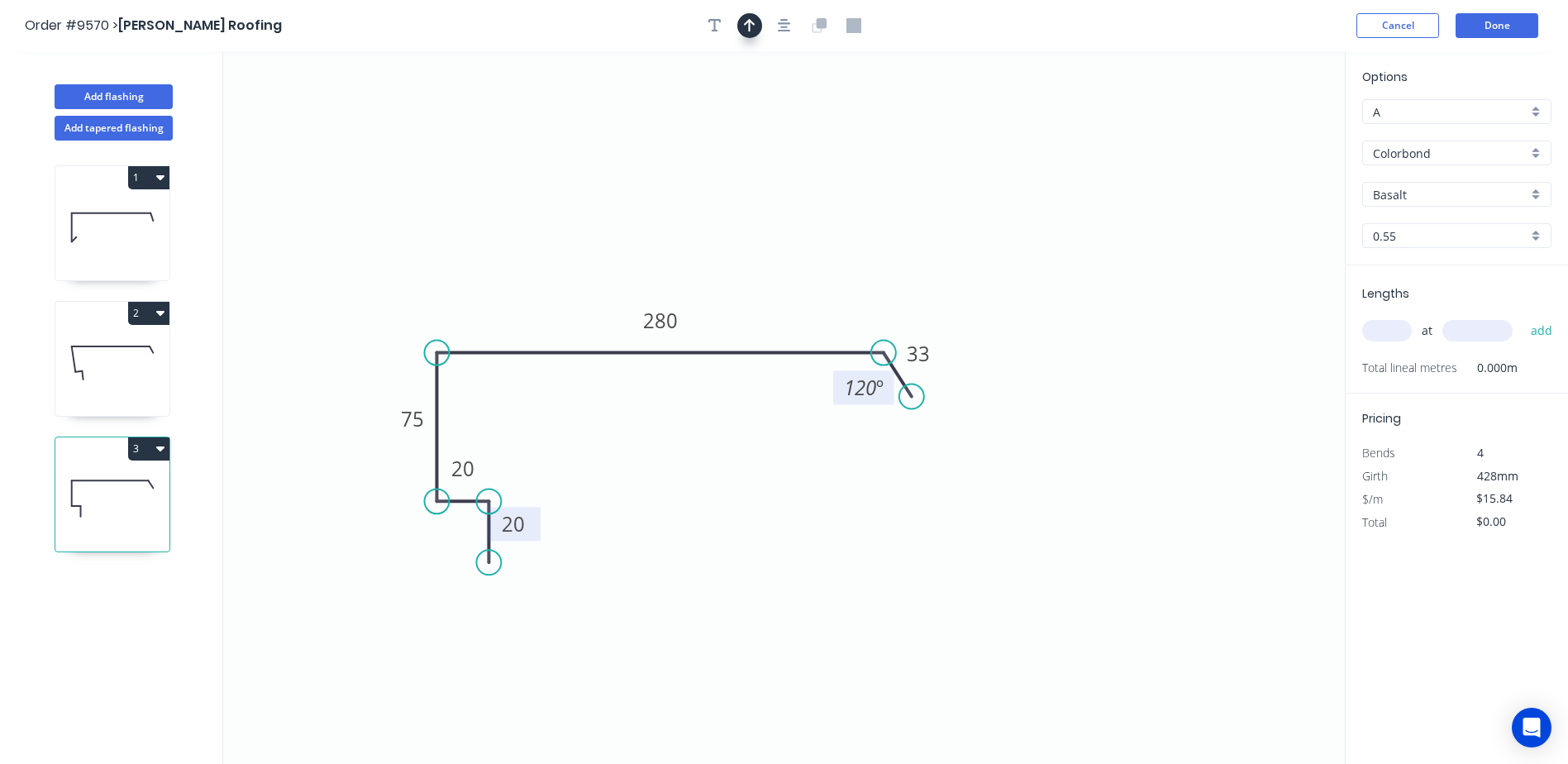
click at [749, 25] on icon "button" at bounding box center [749, 26] width 11 height 13
drag, startPoint x: 1260, startPoint y: 130, endPoint x: 685, endPoint y: 205, distance: 579.9
click at [685, 205] on icon at bounding box center [685, 187] width 15 height 53
click at [1425, 195] on input "Basalt" at bounding box center [1450, 194] width 154 height 17
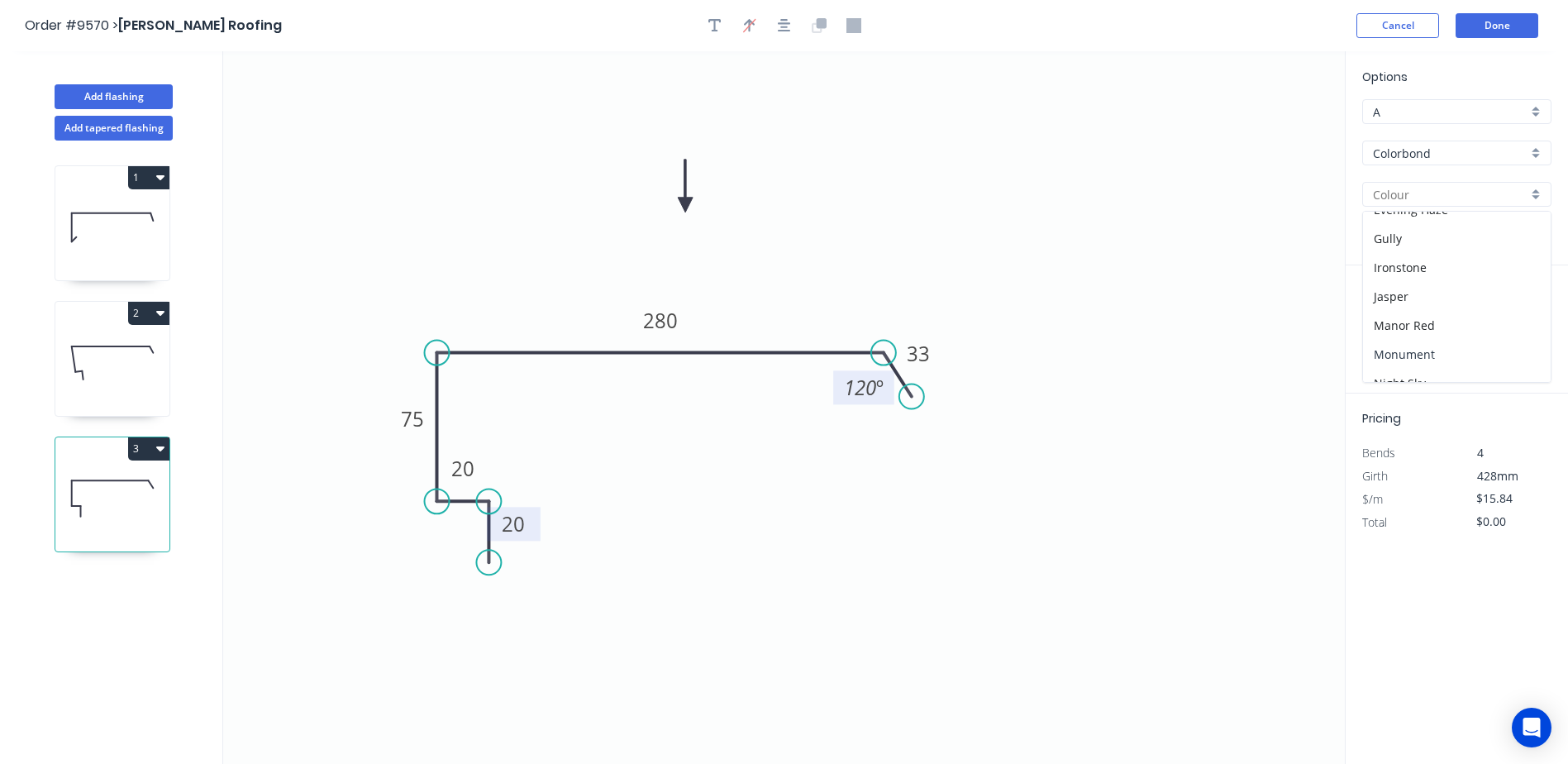
click at [1422, 344] on div "Monument" at bounding box center [1456, 354] width 187 height 29
type input "Monument"
click at [1386, 326] on input "text" at bounding box center [1386, 330] width 49 height 22
type input "1"
type input "4900"
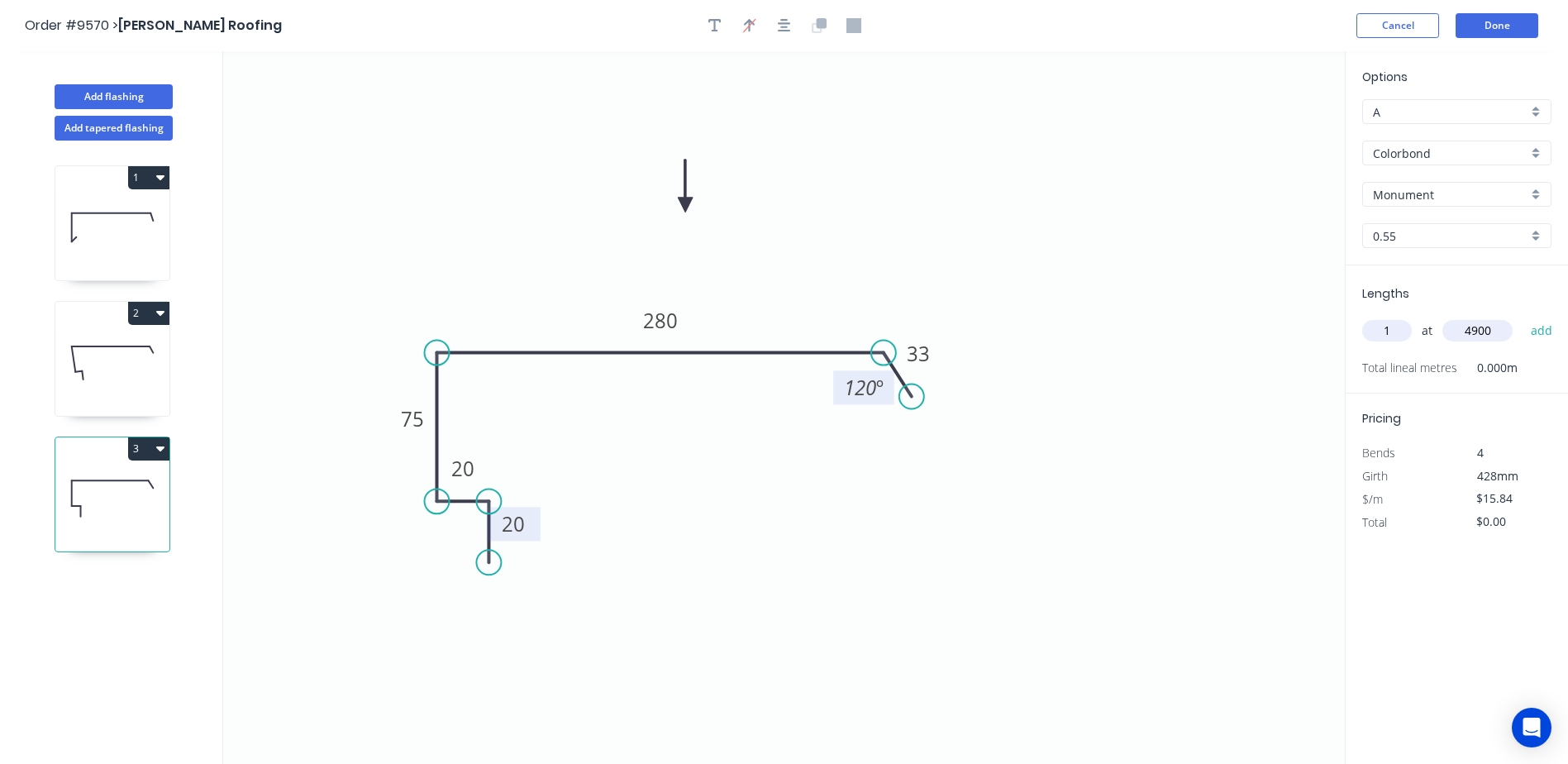
click at [1523, 316] on button "add" at bounding box center [1542, 330] width 39 height 28
type input "$77.62"
click at [1488, 28] on button "Done" at bounding box center [1496, 26] width 82 height 25
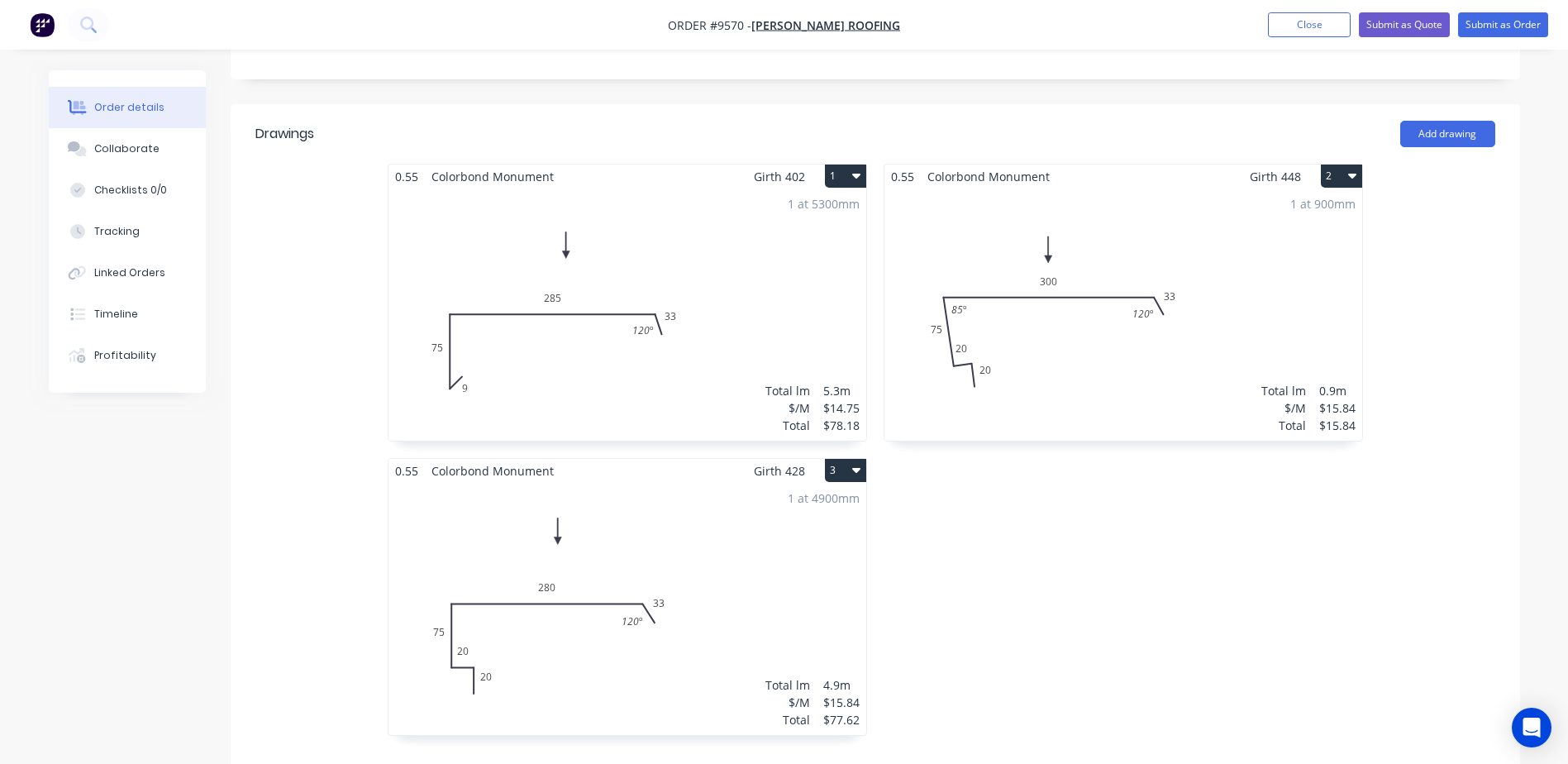
scroll to position [330, 0]
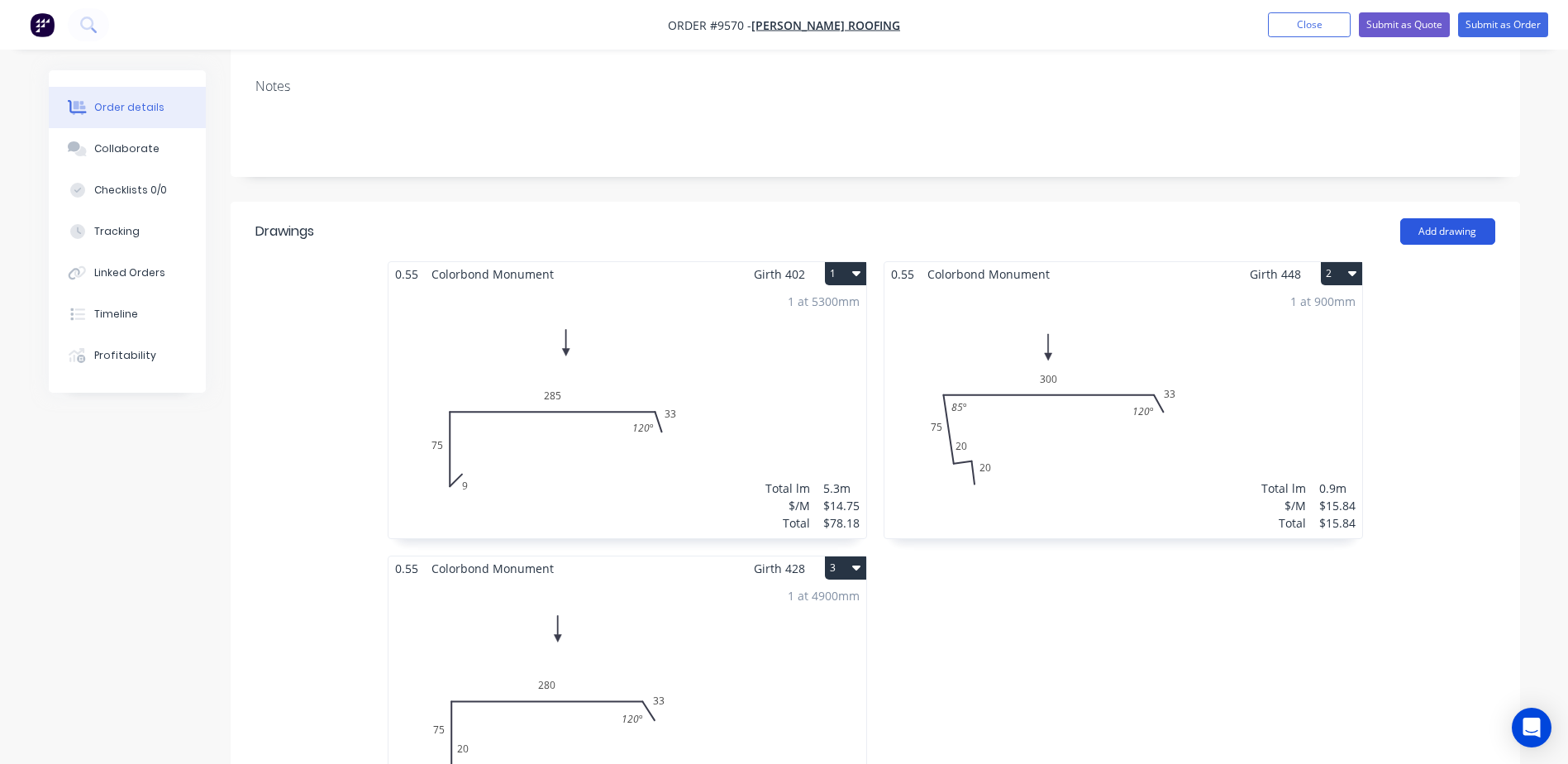
click at [1435, 219] on button "Add drawing" at bounding box center [1447, 232] width 95 height 27
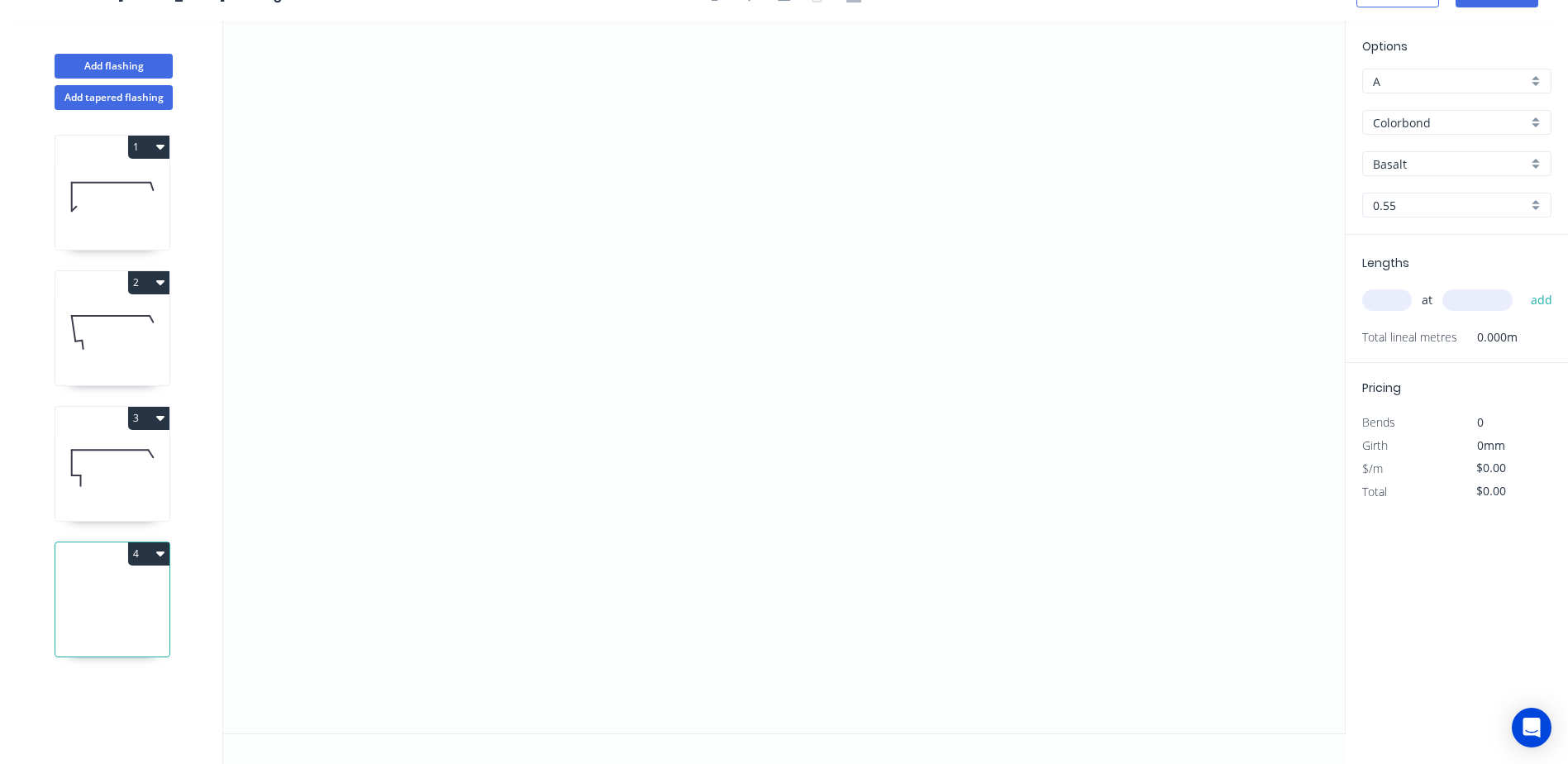
scroll to position [30, 0]
click at [556, 543] on icon "0" at bounding box center [784, 377] width 1121 height 713
click at [531, 571] on icon "0" at bounding box center [784, 377] width 1121 height 713
click at [515, 232] on icon "0 ?" at bounding box center [784, 377] width 1121 height 713
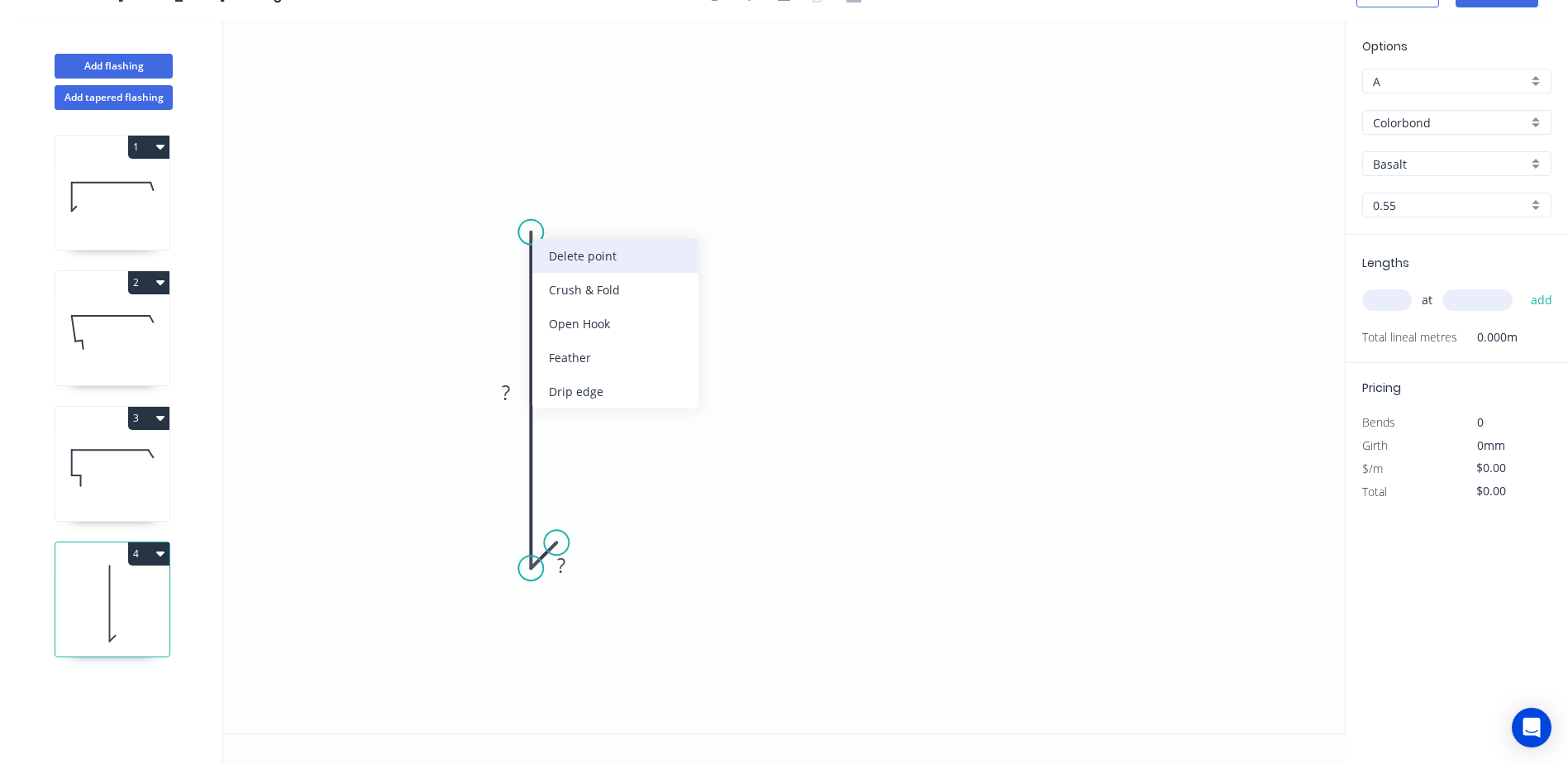
click at [547, 258] on div "Delete point" at bounding box center [615, 256] width 167 height 34
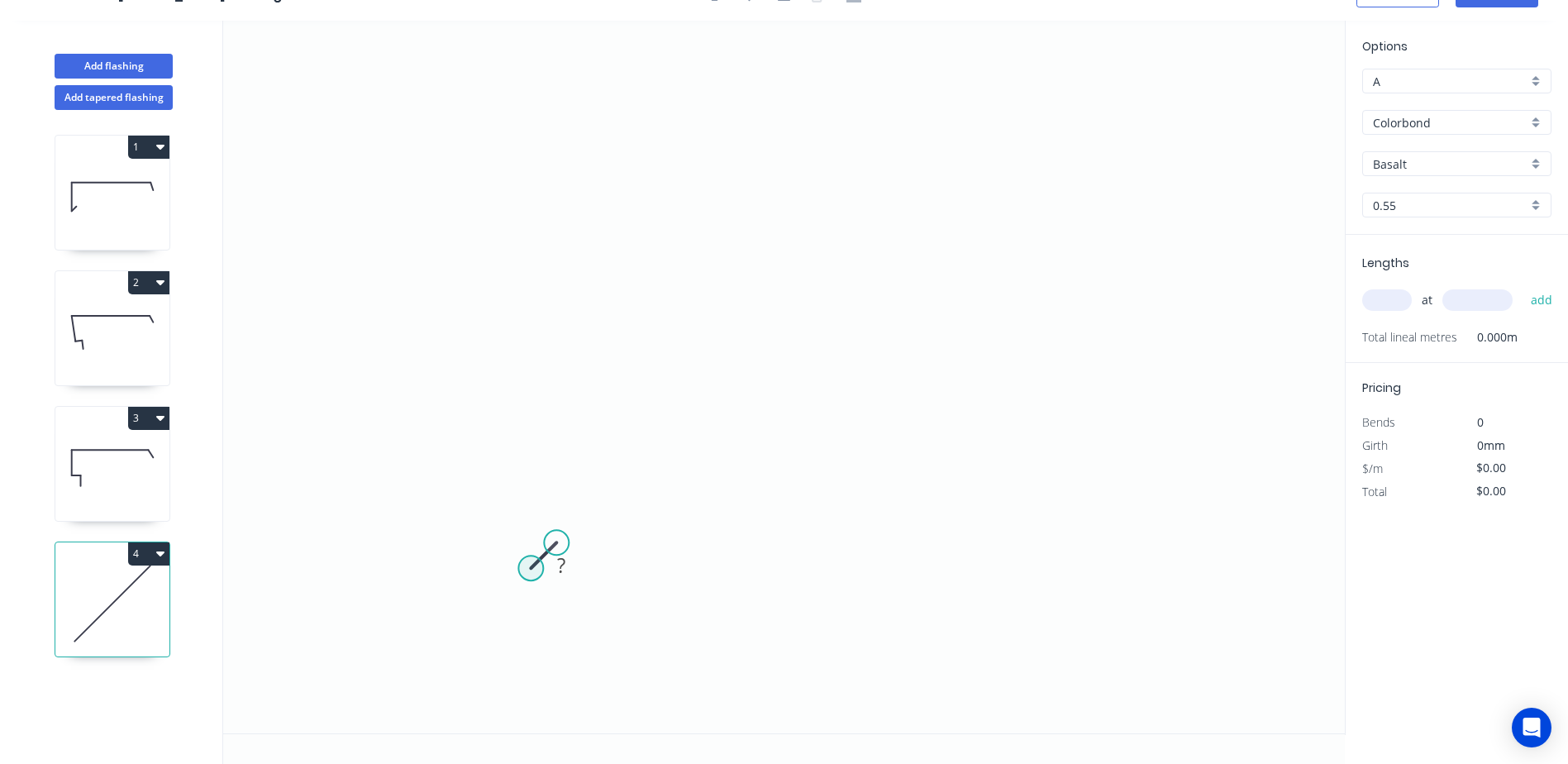
click at [532, 562] on circle at bounding box center [531, 568] width 25 height 25
click at [537, 318] on icon "0 ?" at bounding box center [784, 377] width 1121 height 713
click at [1015, 321] on icon "0 ? ?" at bounding box center [784, 377] width 1121 height 713
click at [1033, 333] on icon "0 ? ? ?" at bounding box center [784, 377] width 1121 height 713
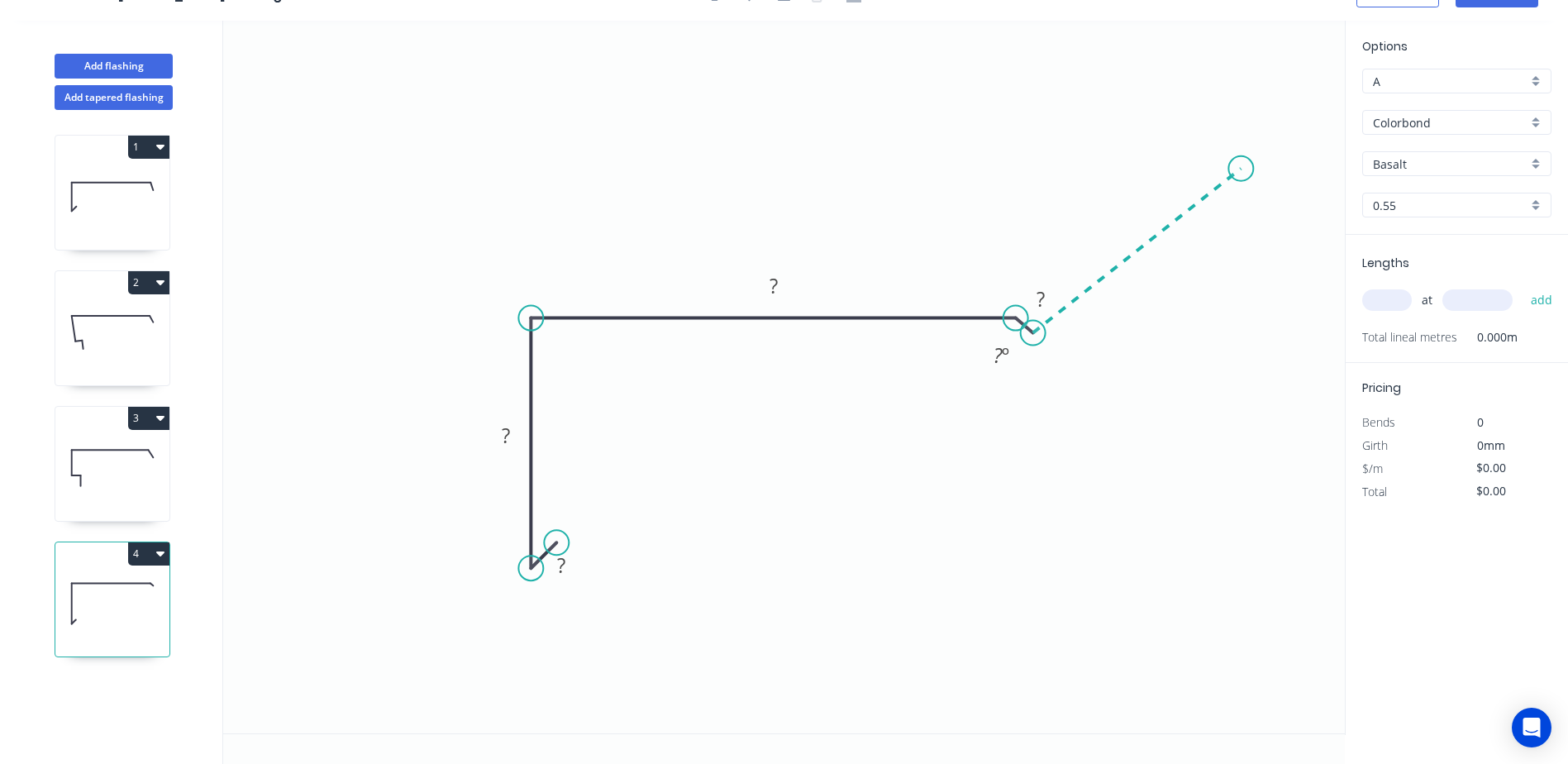
click at [1242, 169] on icon "0 ? ? ? ? ? º" at bounding box center [784, 377] width 1121 height 713
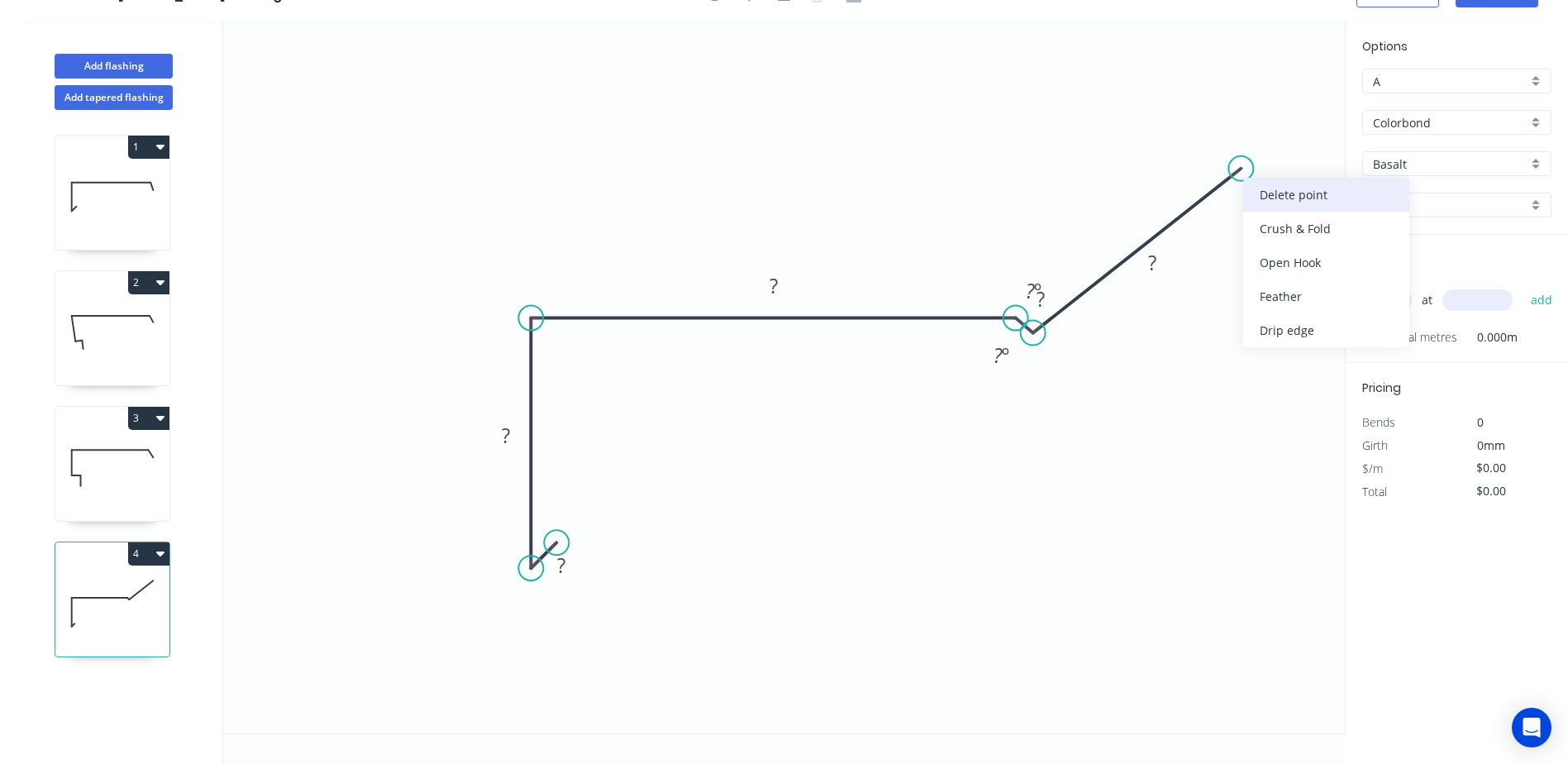
click at [1267, 197] on div "Delete point" at bounding box center [1326, 195] width 167 height 34
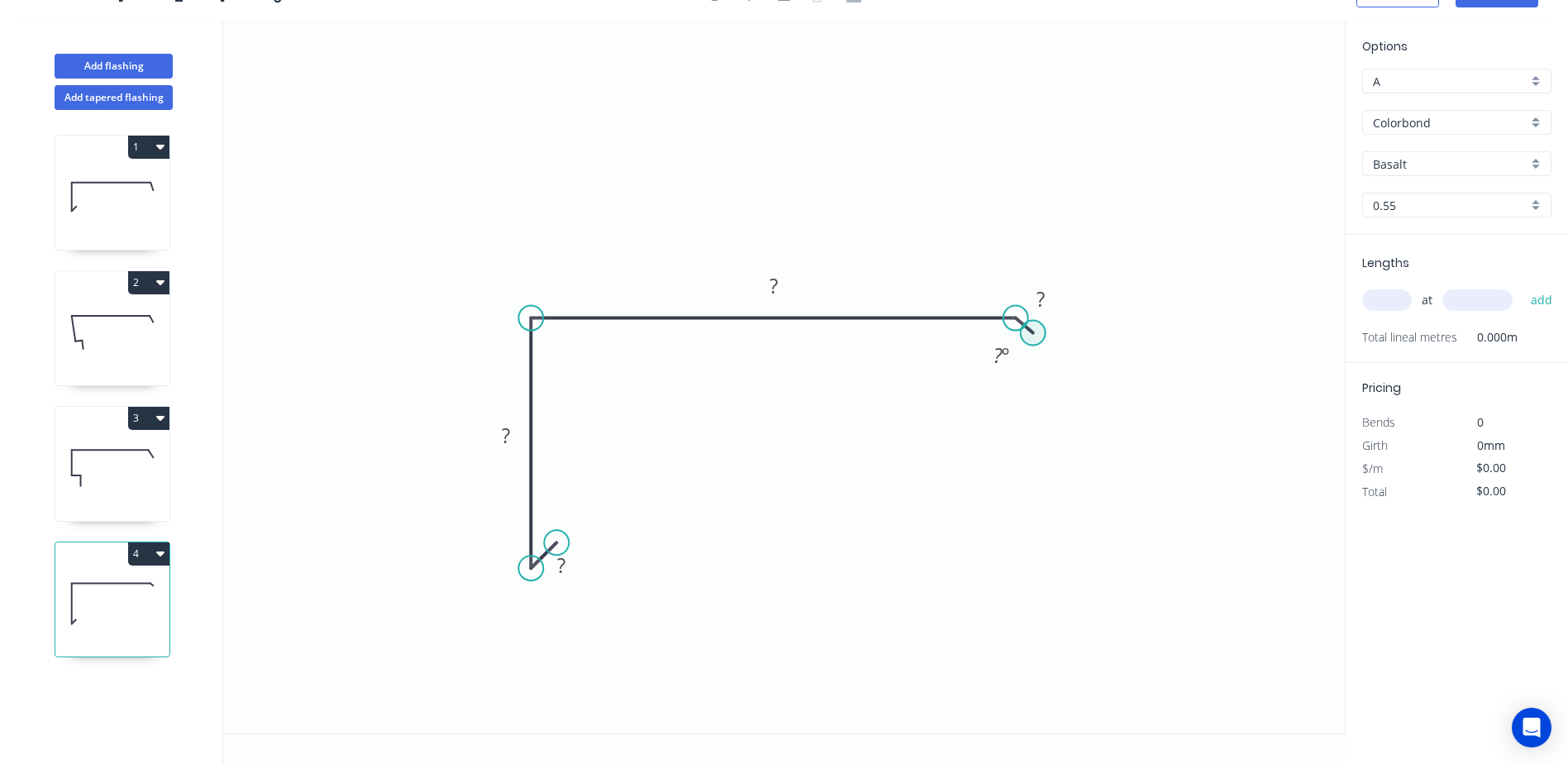
click at [1033, 329] on circle at bounding box center [1033, 333] width 25 height 25
click at [1061, 356] on div "Delete point" at bounding box center [1122, 361] width 167 height 34
click at [1014, 315] on circle at bounding box center [1015, 318] width 25 height 25
click at [1057, 357] on icon "0 ? ? ?" at bounding box center [784, 377] width 1121 height 713
click at [1049, 364] on circle at bounding box center [1049, 364] width 25 height 25
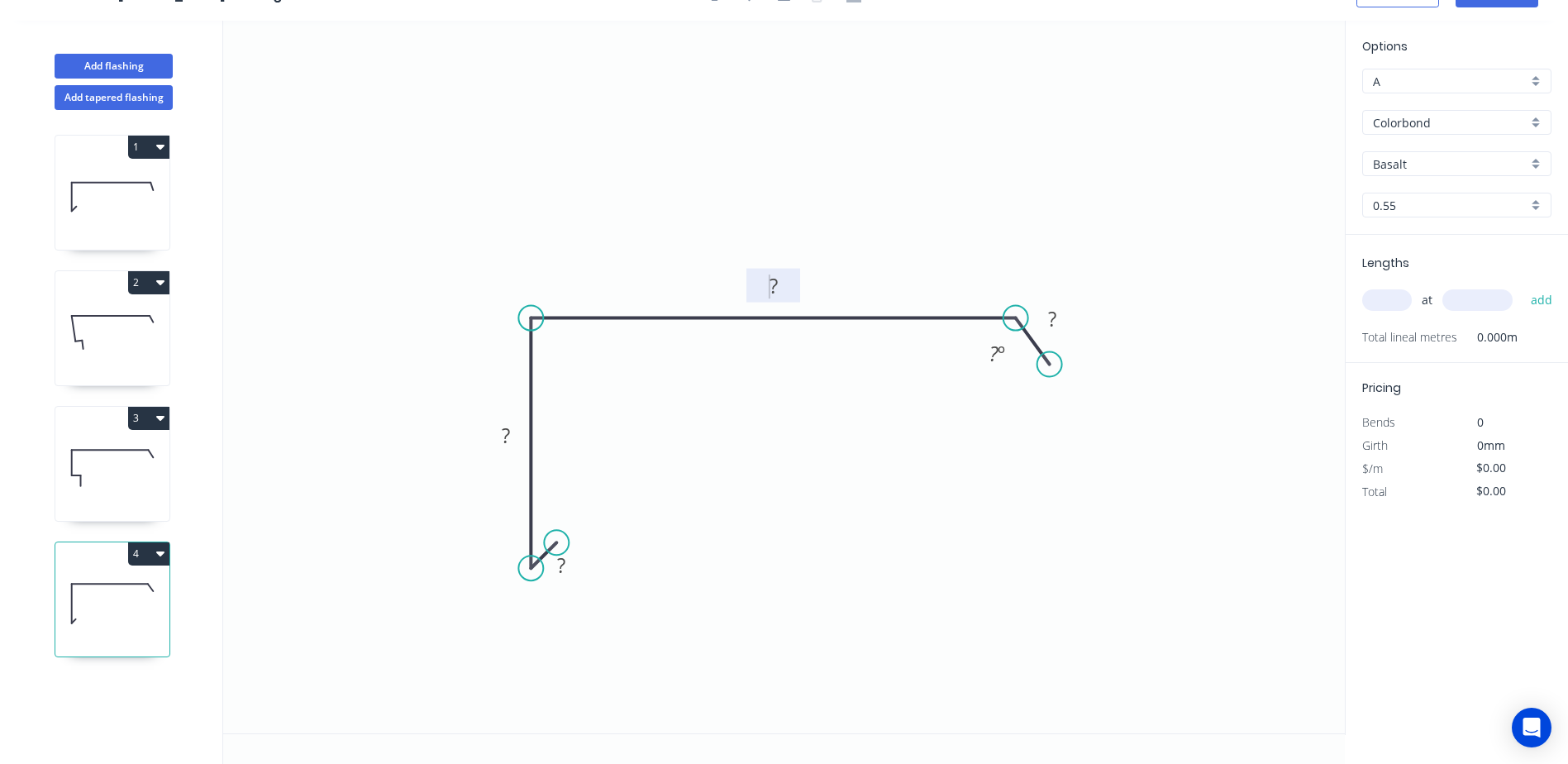
click at [768, 287] on g "?" at bounding box center [773, 285] width 33 height 27
click at [832, 225] on icon "0 ? ? 220? ? ? º" at bounding box center [784, 377] width 1121 height 713
click at [773, 291] on tspan "?" at bounding box center [773, 285] width 9 height 27
click at [787, 232] on icon "0 ? ? 220 ? ? º" at bounding box center [784, 377] width 1121 height 713
click at [509, 434] on tspan "?" at bounding box center [505, 435] width 9 height 27
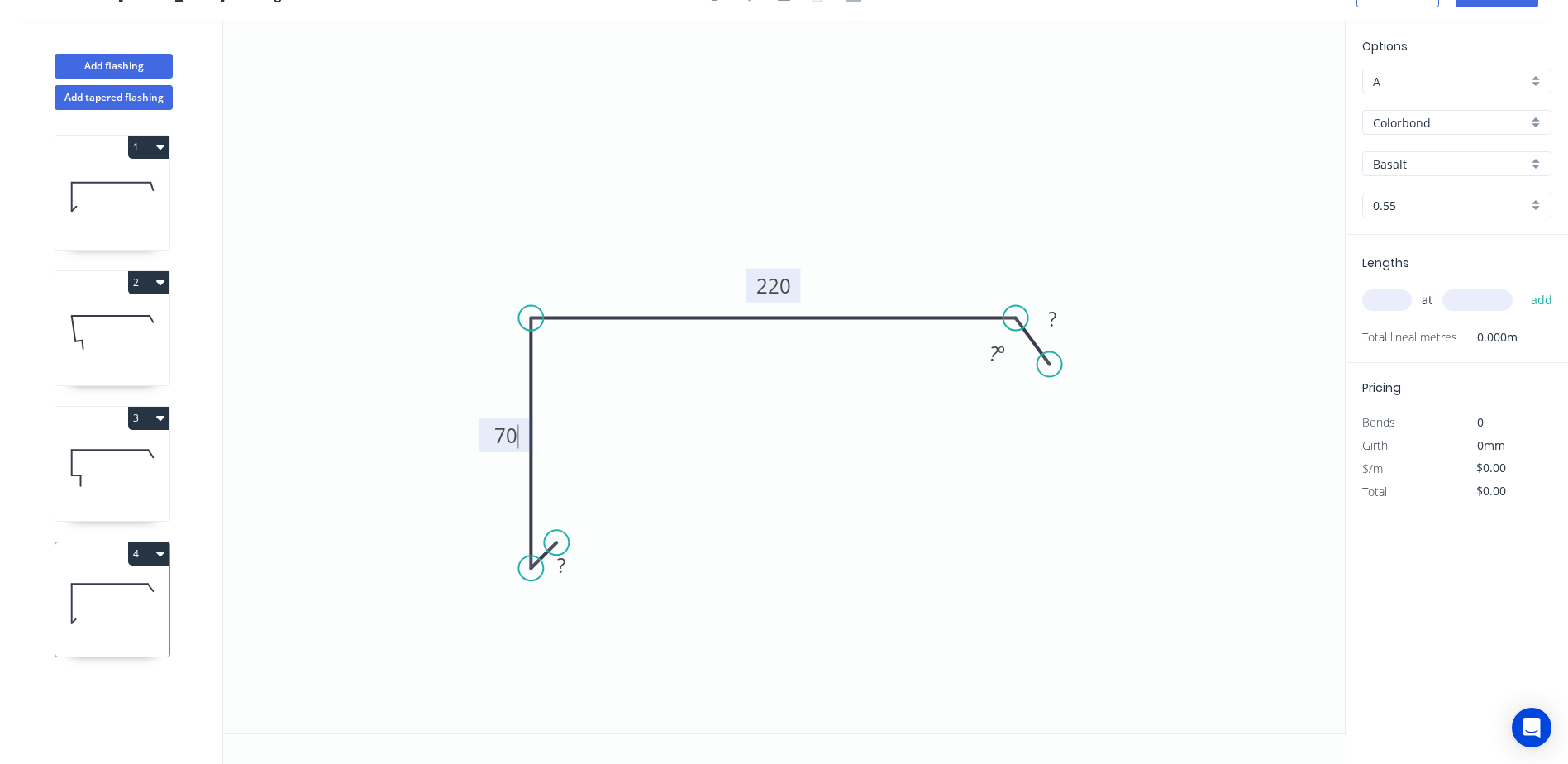
click at [453, 415] on icon "0 ? 70 220 ? ? º" at bounding box center [784, 377] width 1121 height 713
click at [559, 560] on tspan "?" at bounding box center [561, 564] width 9 height 27
click at [722, 508] on icon "0 10 70 220 ? ? º" at bounding box center [784, 377] width 1121 height 713
click at [995, 355] on tspan "?" at bounding box center [994, 353] width 9 height 27
drag, startPoint x: 984, startPoint y: 427, endPoint x: 989, endPoint y: 404, distance: 23.5
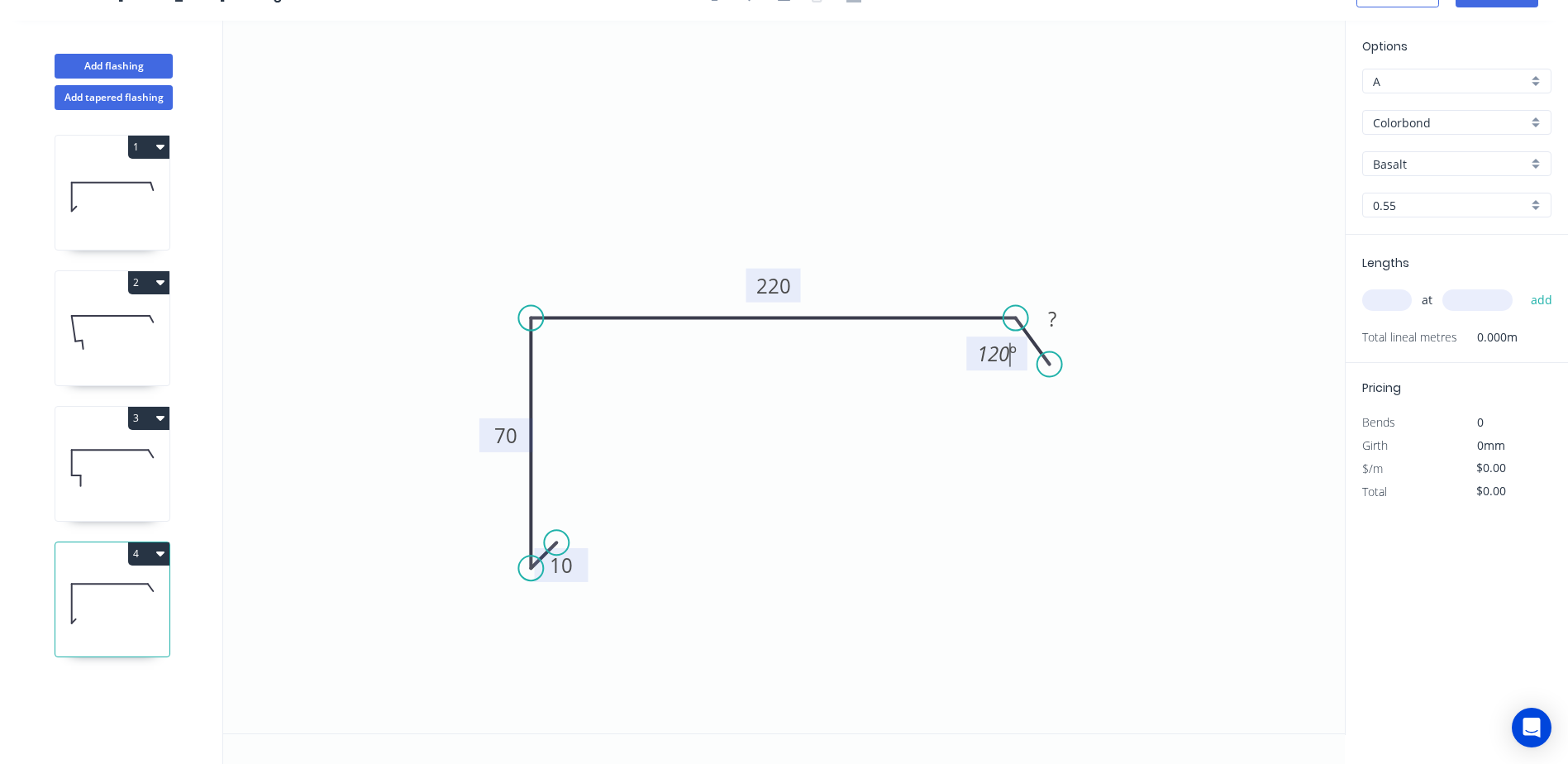
click at [984, 428] on icon "0 10 70 220 ? 120 º" at bounding box center [784, 377] width 1121 height 713
click at [1046, 322] on rect at bounding box center [1051, 320] width 33 height 23
click at [1112, 255] on icon "0 10 70 220 33 120 º" at bounding box center [784, 377] width 1121 height 713
type input "$12.45"
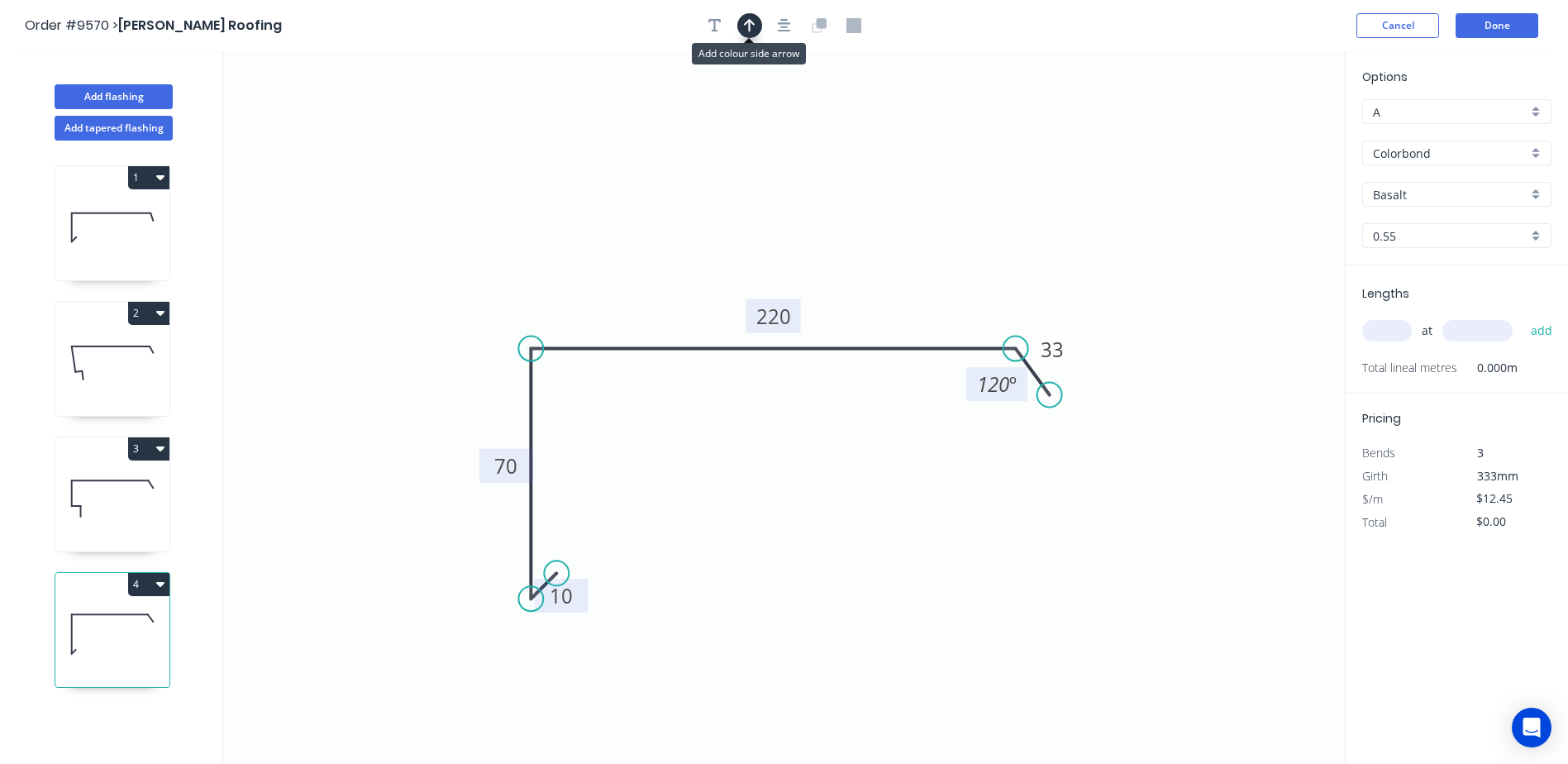
click at [746, 24] on icon "button" at bounding box center [749, 26] width 11 height 13
drag, startPoint x: 1259, startPoint y: 130, endPoint x: 769, endPoint y: 174, distance: 492.0
click at [769, 174] on icon at bounding box center [771, 155] width 15 height 53
click at [1429, 196] on input "Basalt" at bounding box center [1450, 194] width 154 height 17
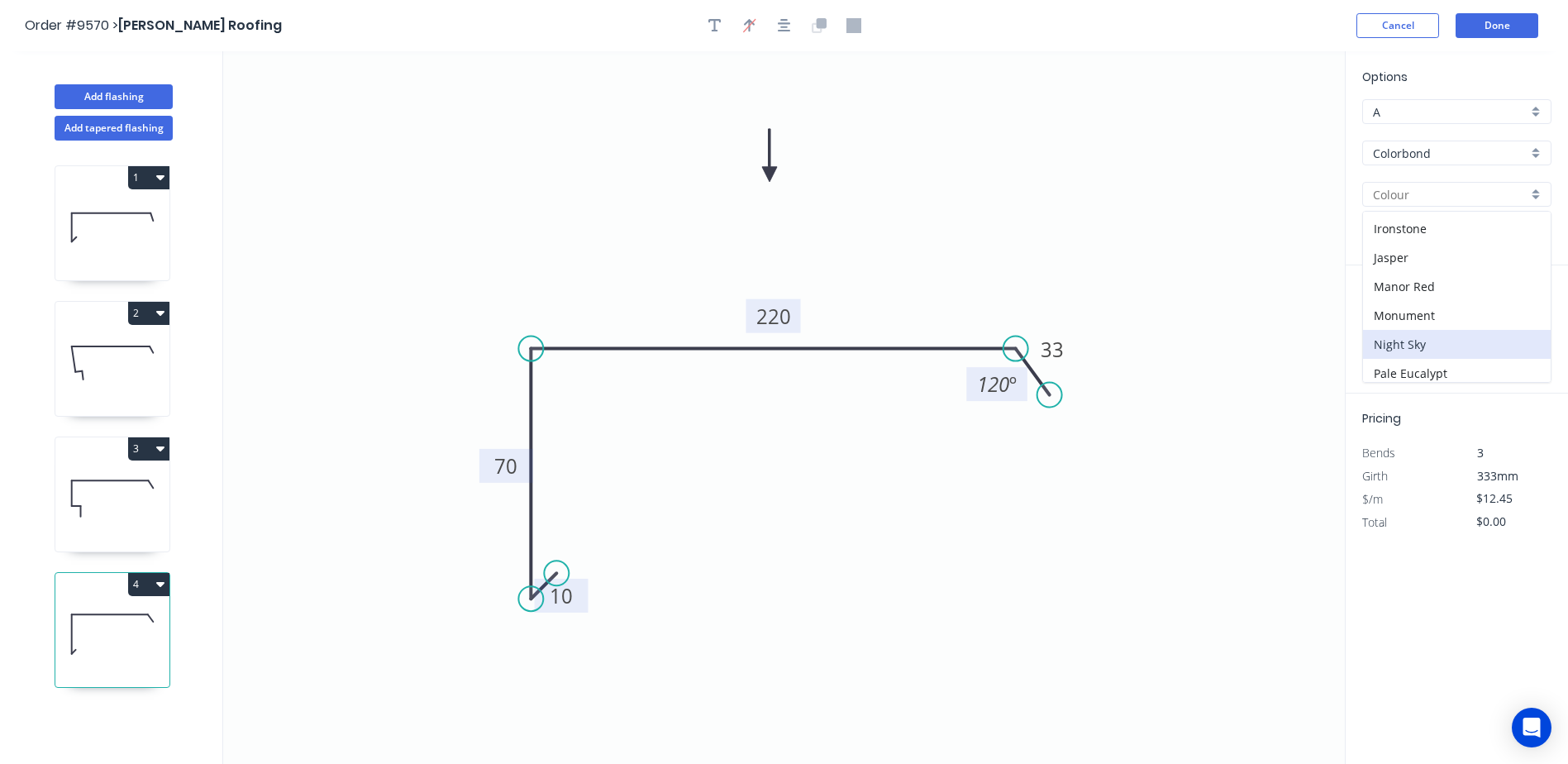
scroll to position [330, 0]
click at [1422, 271] on div "Monument" at bounding box center [1456, 272] width 187 height 29
type input "Monument"
click at [1367, 327] on input "text" at bounding box center [1386, 330] width 49 height 22
type input "1"
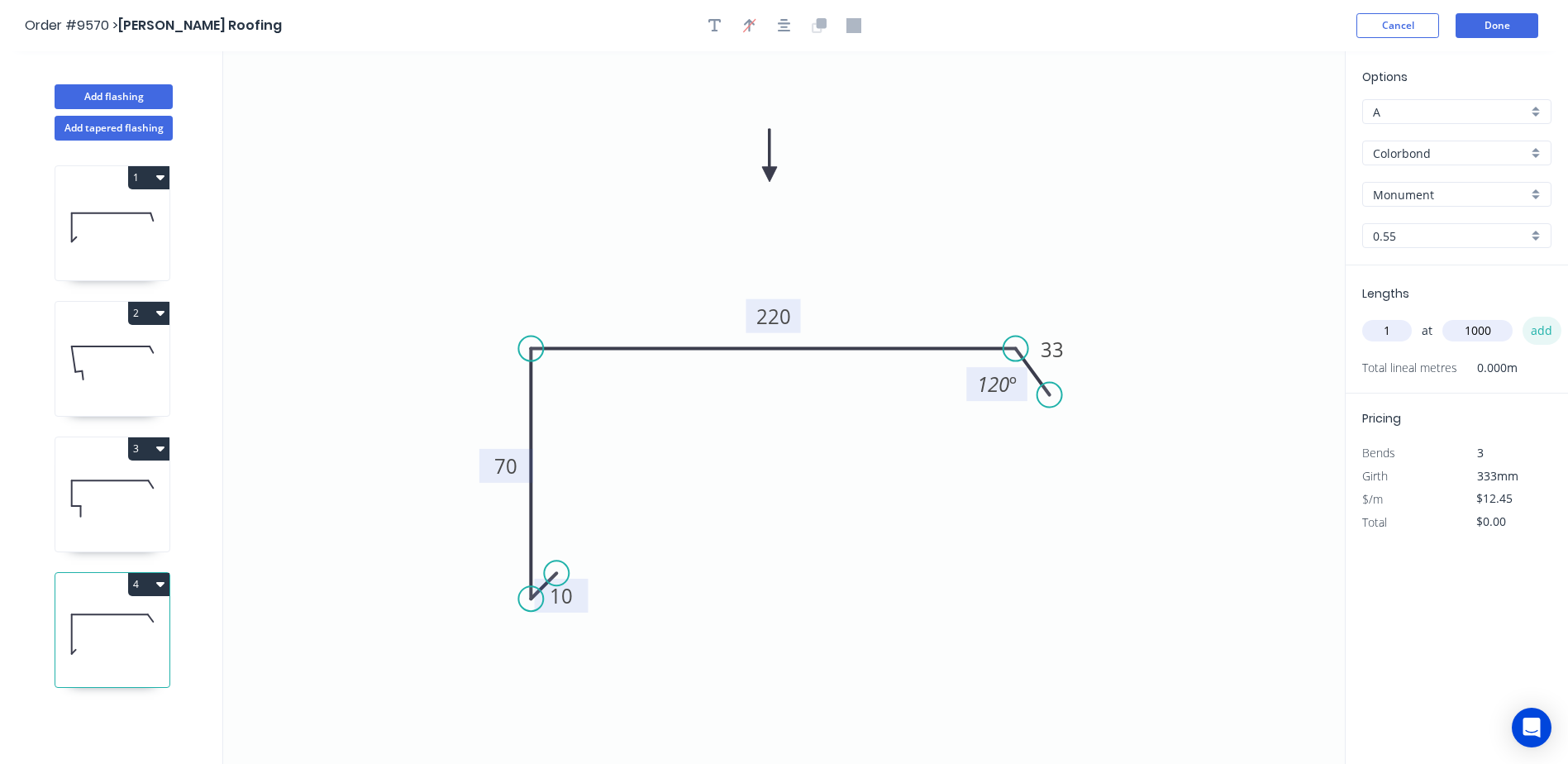
type input "1000"
click at [1536, 327] on button "add" at bounding box center [1542, 330] width 39 height 28
type input "$12.45"
click at [1496, 23] on button "Done" at bounding box center [1496, 26] width 82 height 25
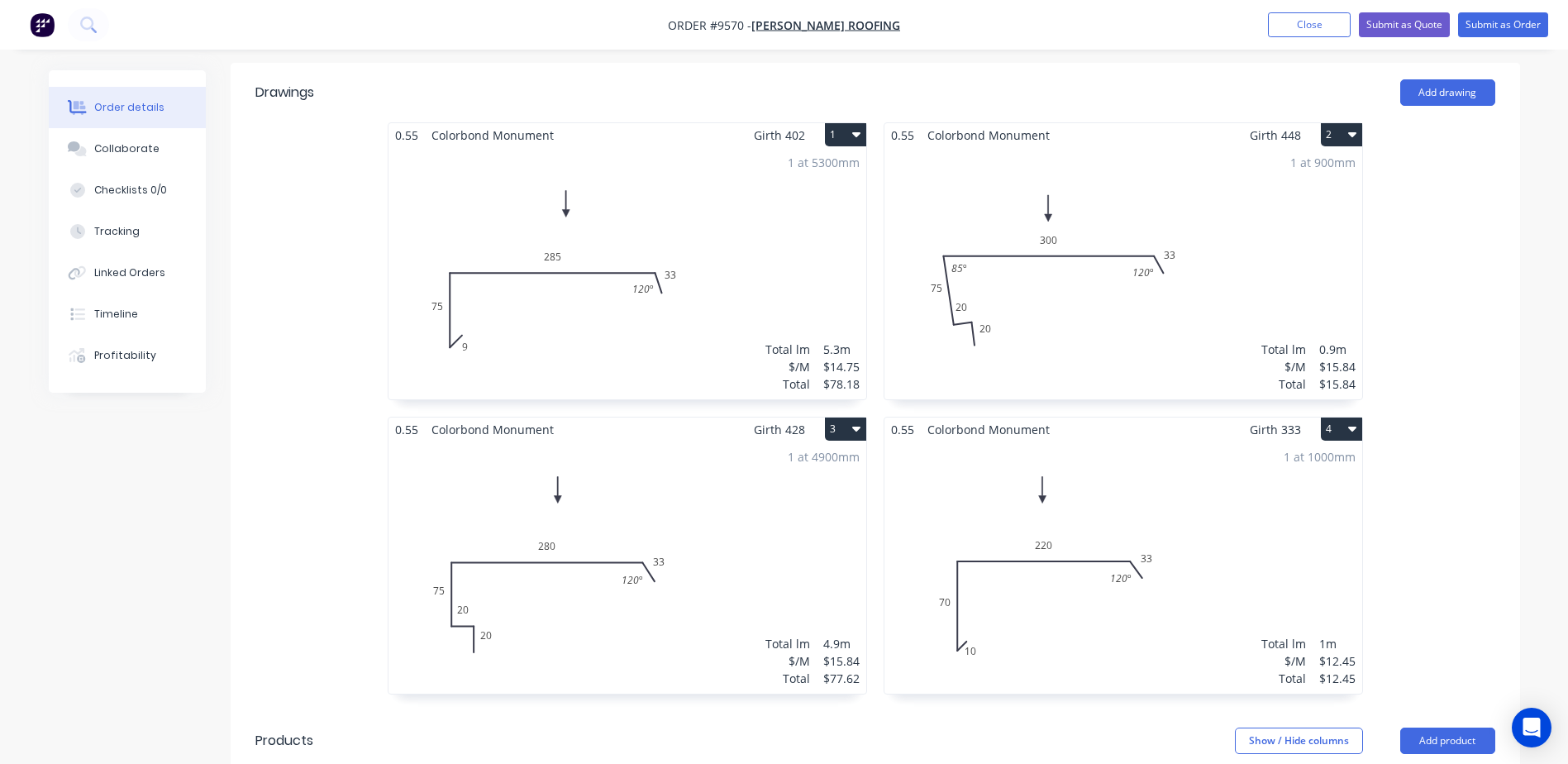
scroll to position [248, 0]
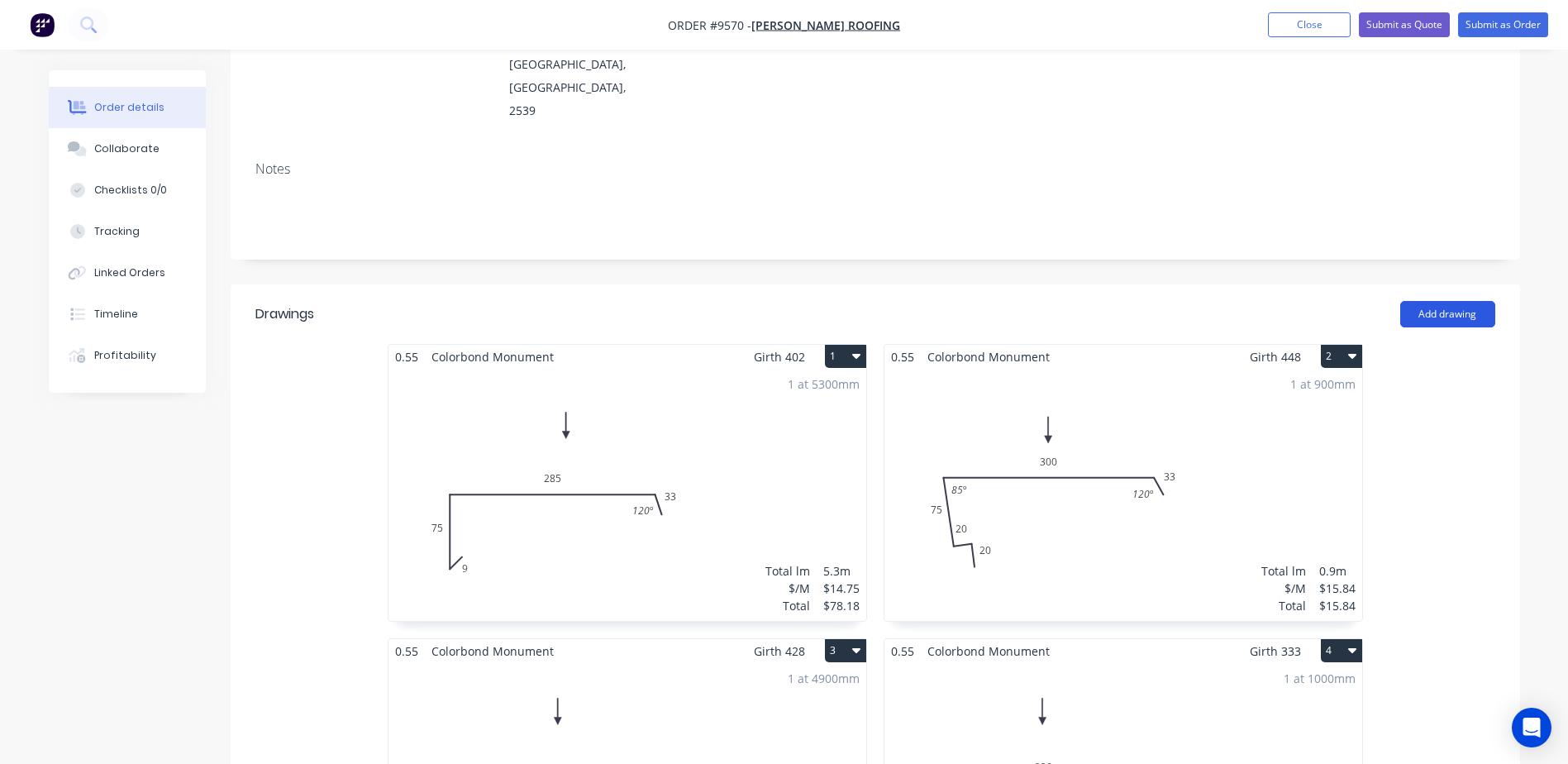
click at [1467, 301] on button "Add drawing" at bounding box center [1447, 314] width 95 height 27
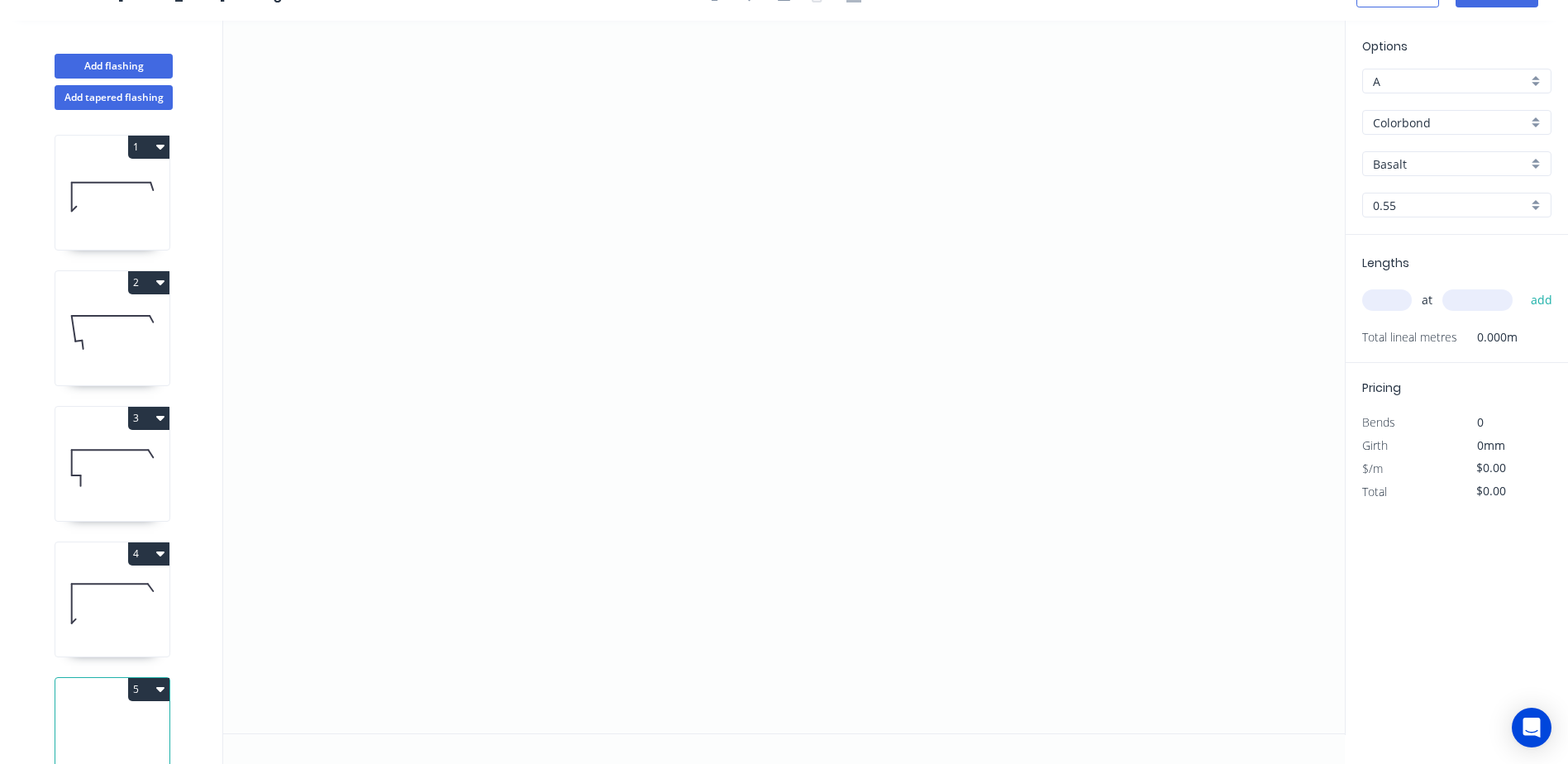
scroll to position [30, 0]
click at [471, 223] on icon "0" at bounding box center [784, 377] width 1121 height 713
click at [477, 451] on icon "0" at bounding box center [784, 377] width 1121 height 713
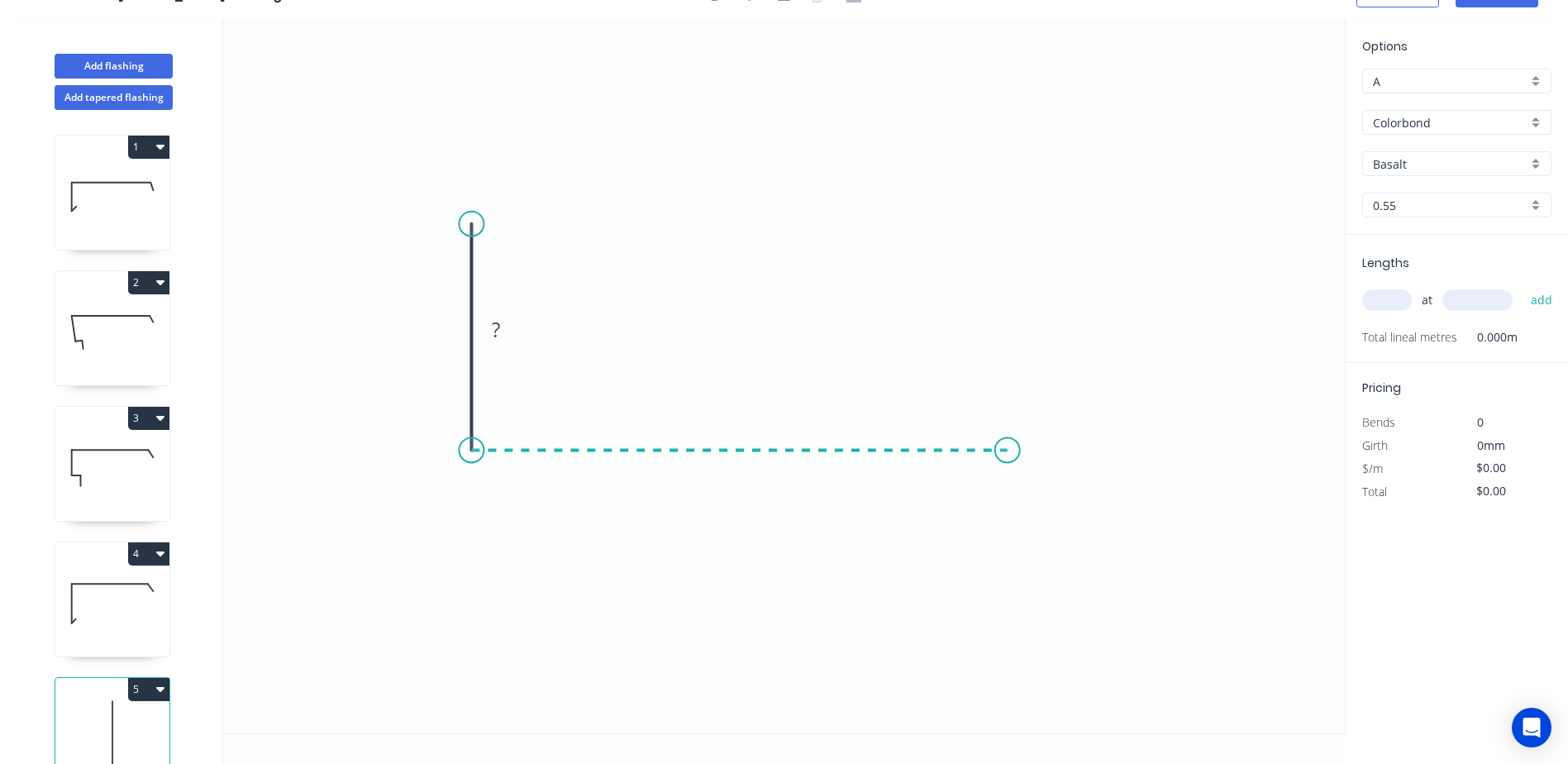
click at [1008, 458] on icon "0 ?" at bounding box center [784, 377] width 1121 height 713
click at [1051, 482] on icon "0 ? ?" at bounding box center [784, 377] width 1121 height 713
click at [1048, 447] on rect at bounding box center [1043, 438] width 33 height 23
click at [1053, 316] on icon "0 ? ? 20 ? º" at bounding box center [784, 377] width 1121 height 713
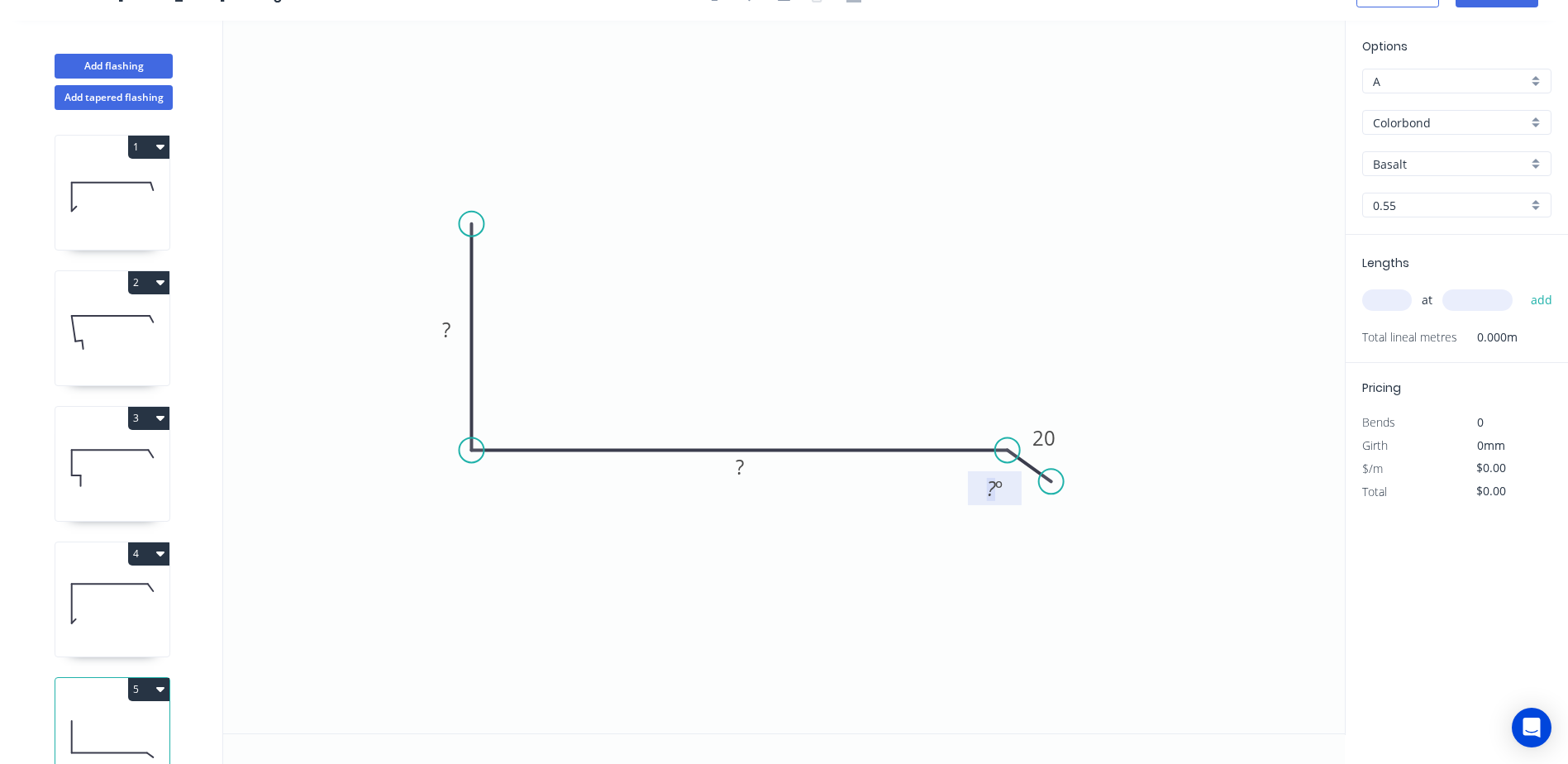
click at [996, 483] on tspan "º" at bounding box center [998, 488] width 8 height 27
click at [970, 325] on icon "0 ? ? 20 160 º" at bounding box center [784, 377] width 1121 height 713
click at [747, 467] on rect at bounding box center [739, 468] width 33 height 23
click at [784, 370] on icon "0 ? 150 20 160 º" at bounding box center [784, 377] width 1121 height 713
click at [440, 325] on rect at bounding box center [446, 330] width 33 height 23
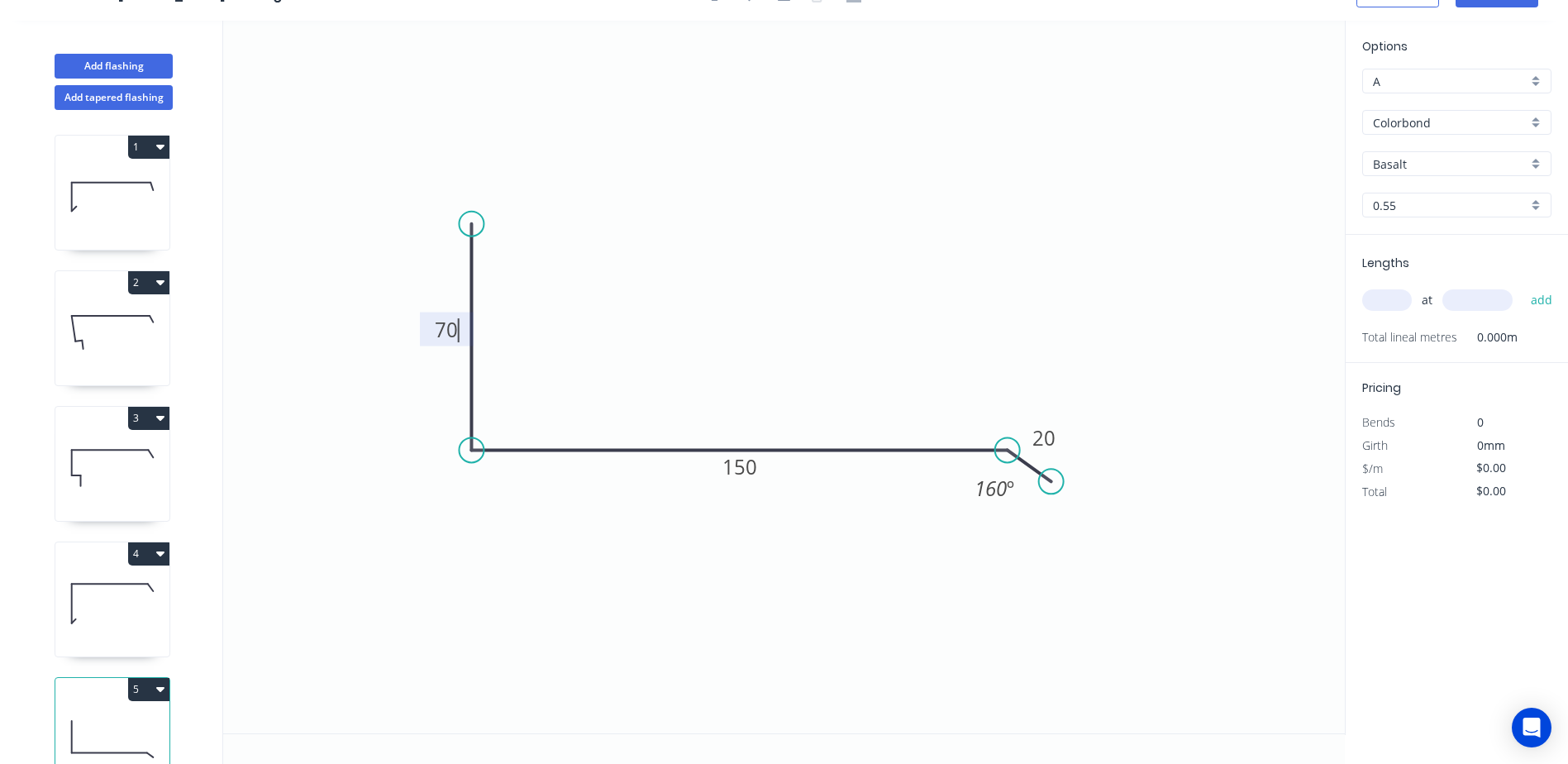
click at [795, 234] on icon "0 70 150 20 160 º" at bounding box center [784, 377] width 1121 height 713
type input "$7.68"
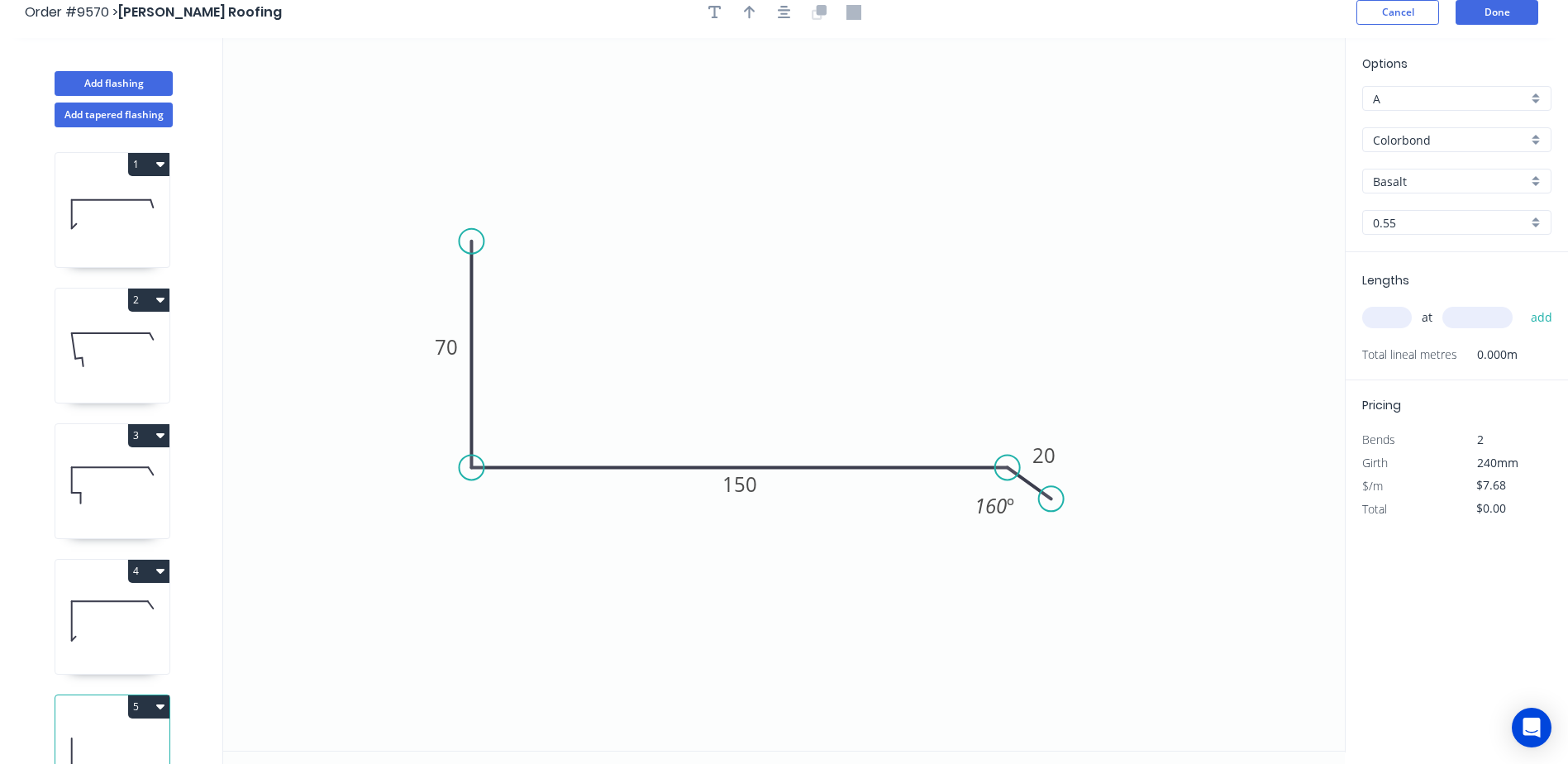
scroll to position [0, 0]
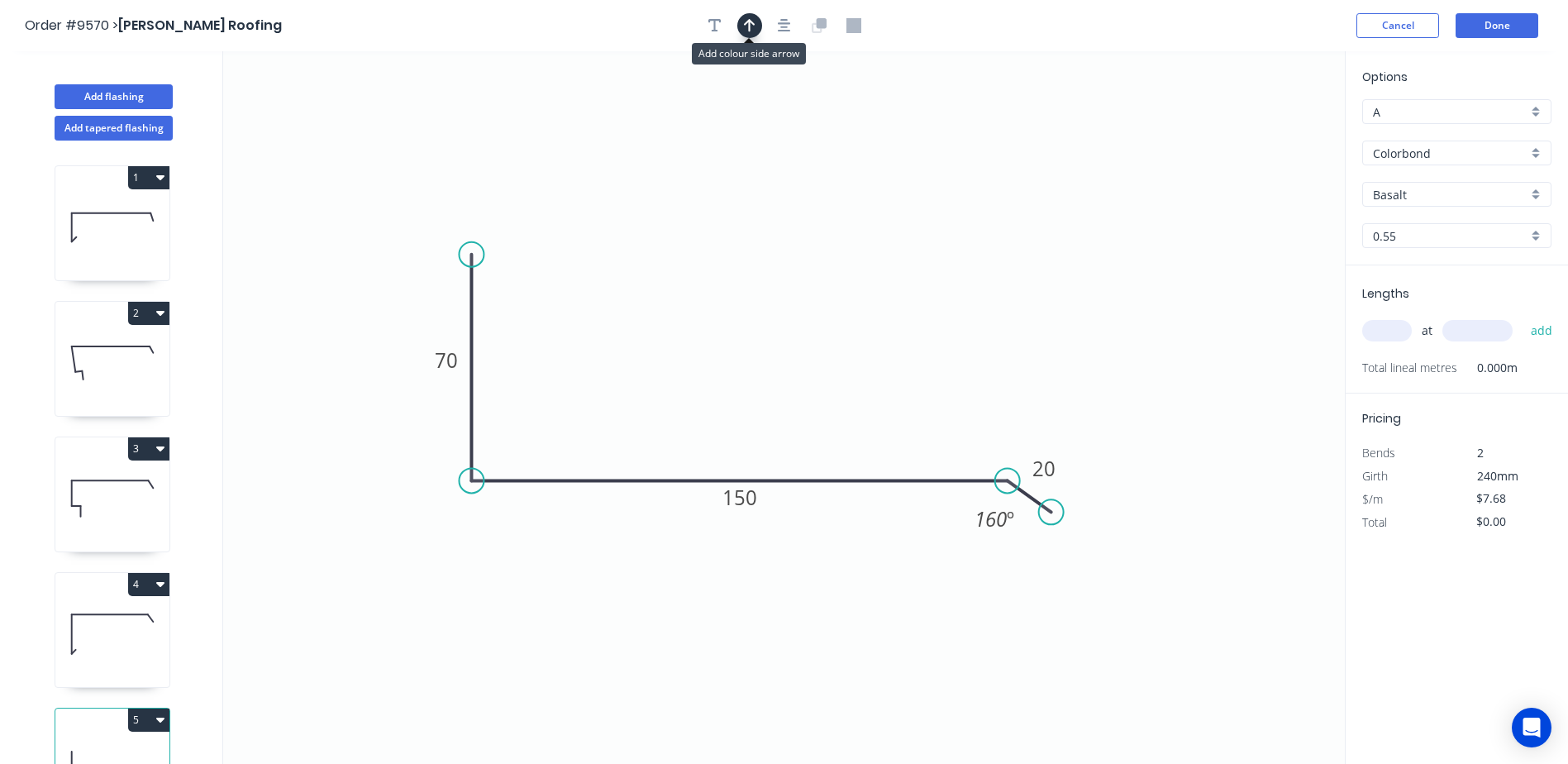
click at [748, 21] on icon "button" at bounding box center [749, 26] width 11 height 13
drag, startPoint x: 1260, startPoint y: 133, endPoint x: 756, endPoint y: 323, distance: 538.6
click at [756, 323] on icon at bounding box center [761, 298] width 15 height 53
click at [1403, 198] on input "Basalt" at bounding box center [1450, 194] width 154 height 17
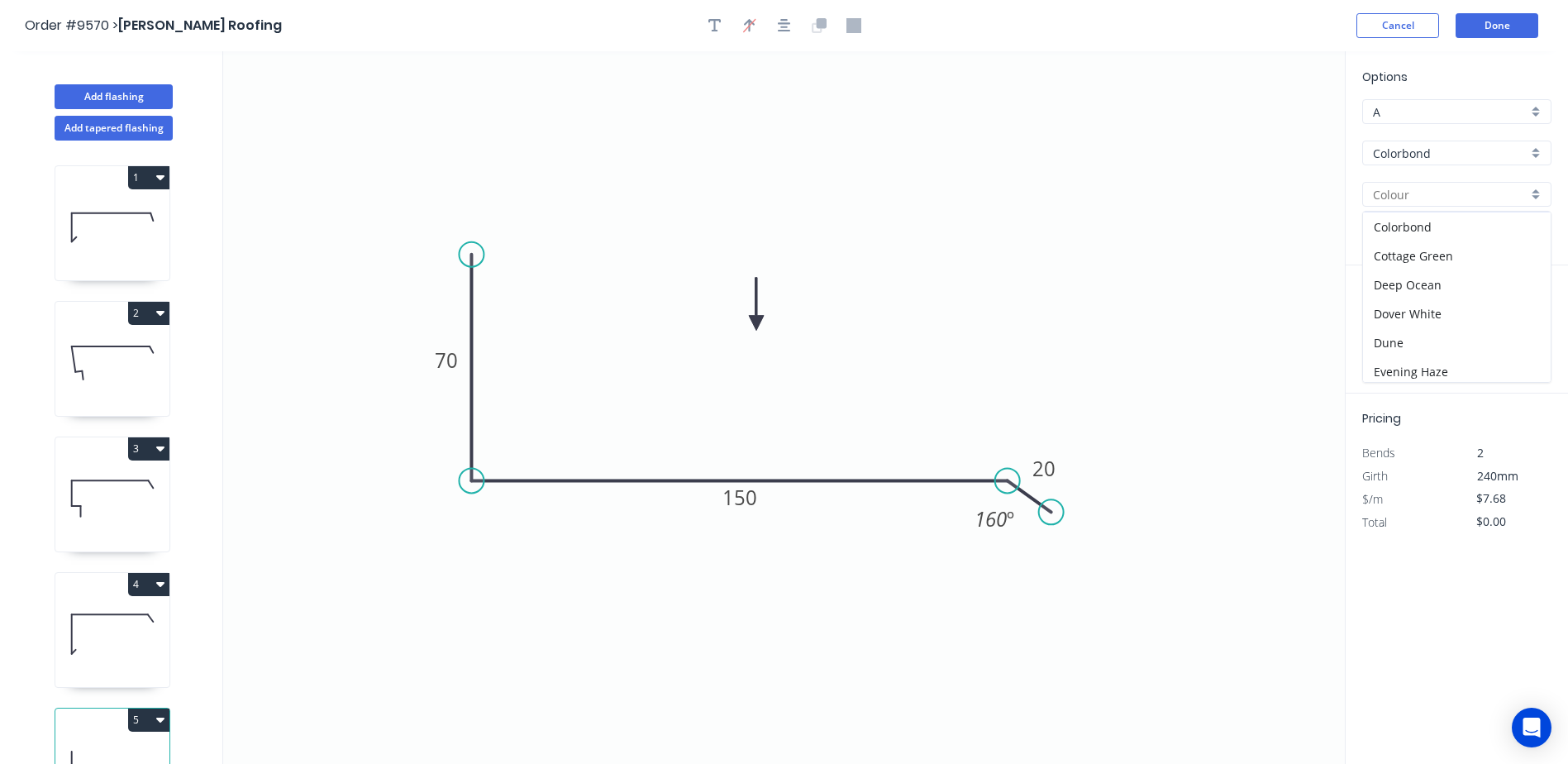
scroll to position [248, 0]
click at [1420, 352] on div "Monument" at bounding box center [1456, 354] width 187 height 29
type input "Monument"
click at [1377, 331] on input "text" at bounding box center [1386, 330] width 49 height 22
type input "1"
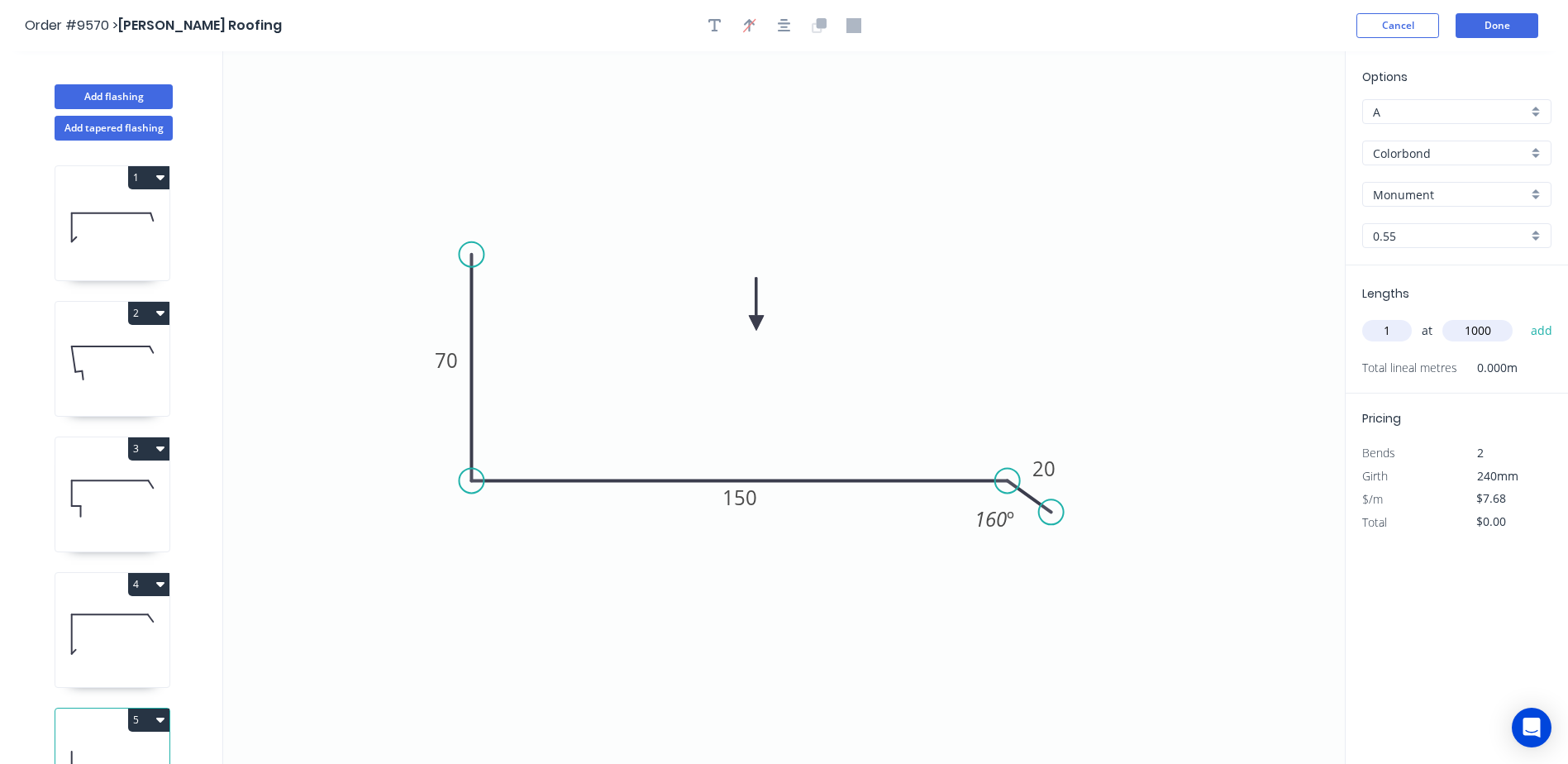
type input "1000"
click at [1523, 316] on button "add" at bounding box center [1542, 330] width 39 height 28
type input "$7.68"
click at [1498, 26] on button "Done" at bounding box center [1496, 26] width 82 height 25
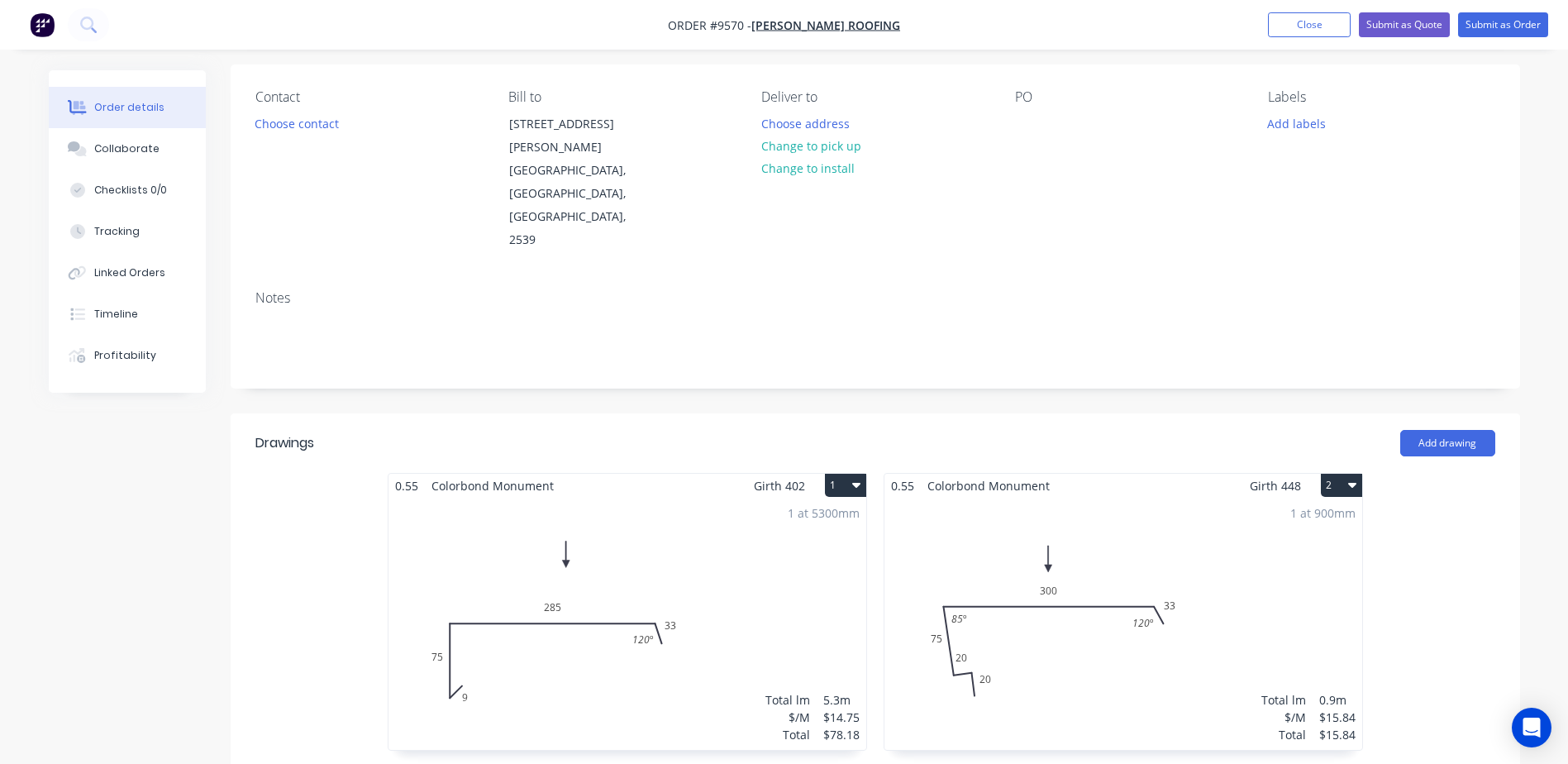
scroll to position [330, 0]
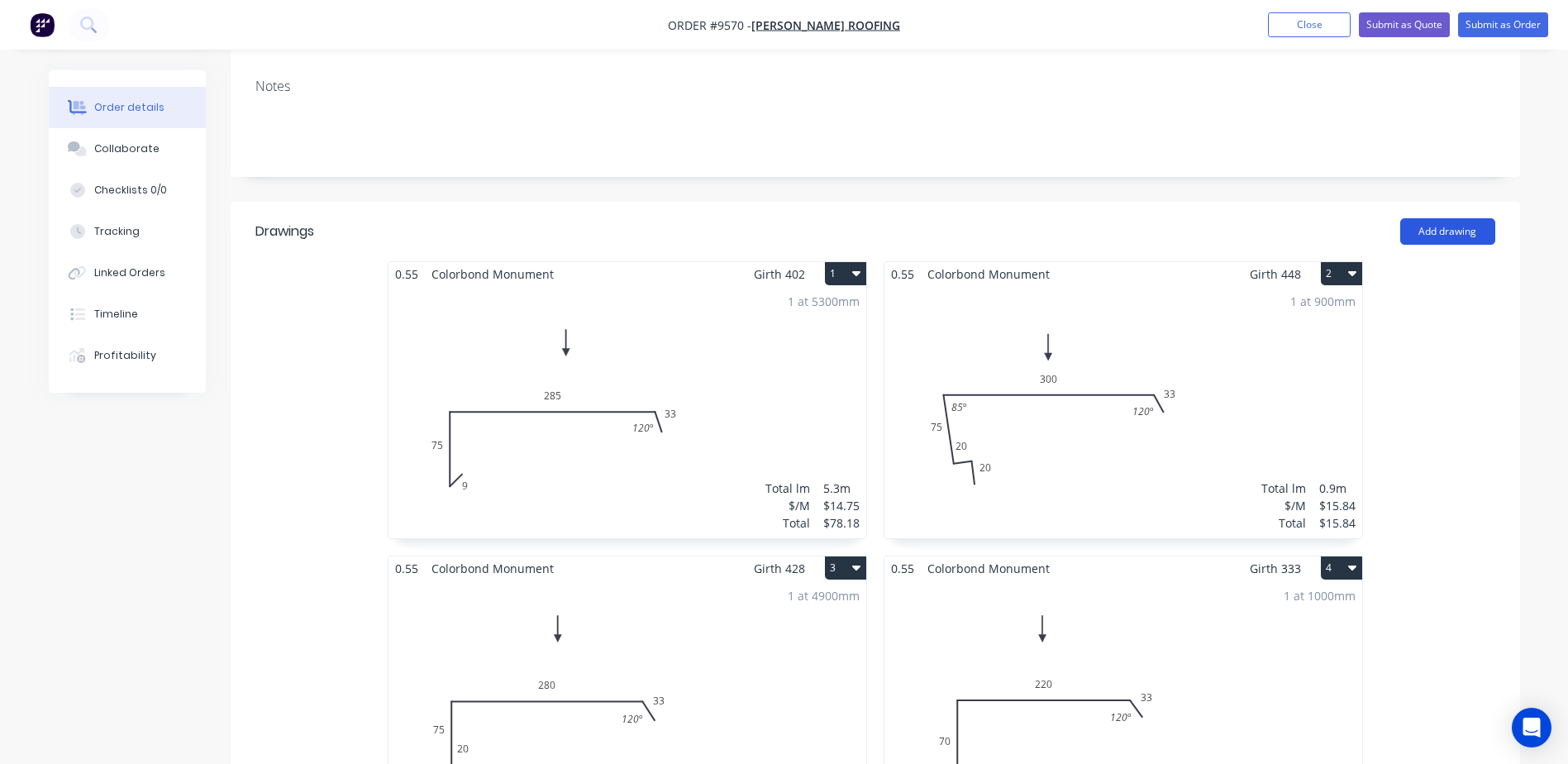
click at [1440, 219] on button "Add drawing" at bounding box center [1447, 232] width 95 height 27
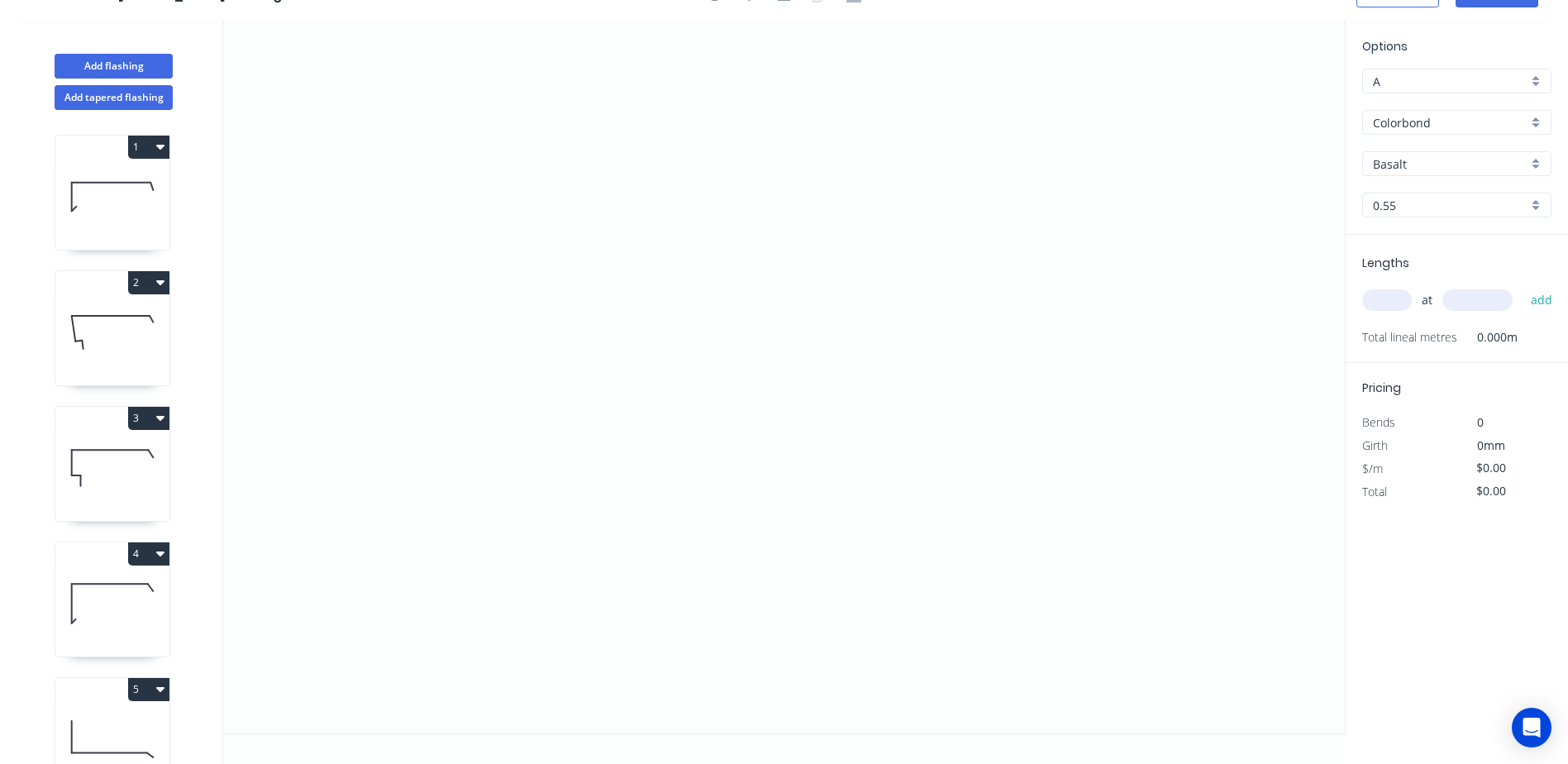
scroll to position [30, 0]
click at [488, 194] on icon "0" at bounding box center [784, 377] width 1121 height 713
drag, startPoint x: 485, startPoint y: 432, endPoint x: 533, endPoint y: 428, distance: 48.2
click at [486, 432] on icon "0" at bounding box center [784, 377] width 1121 height 713
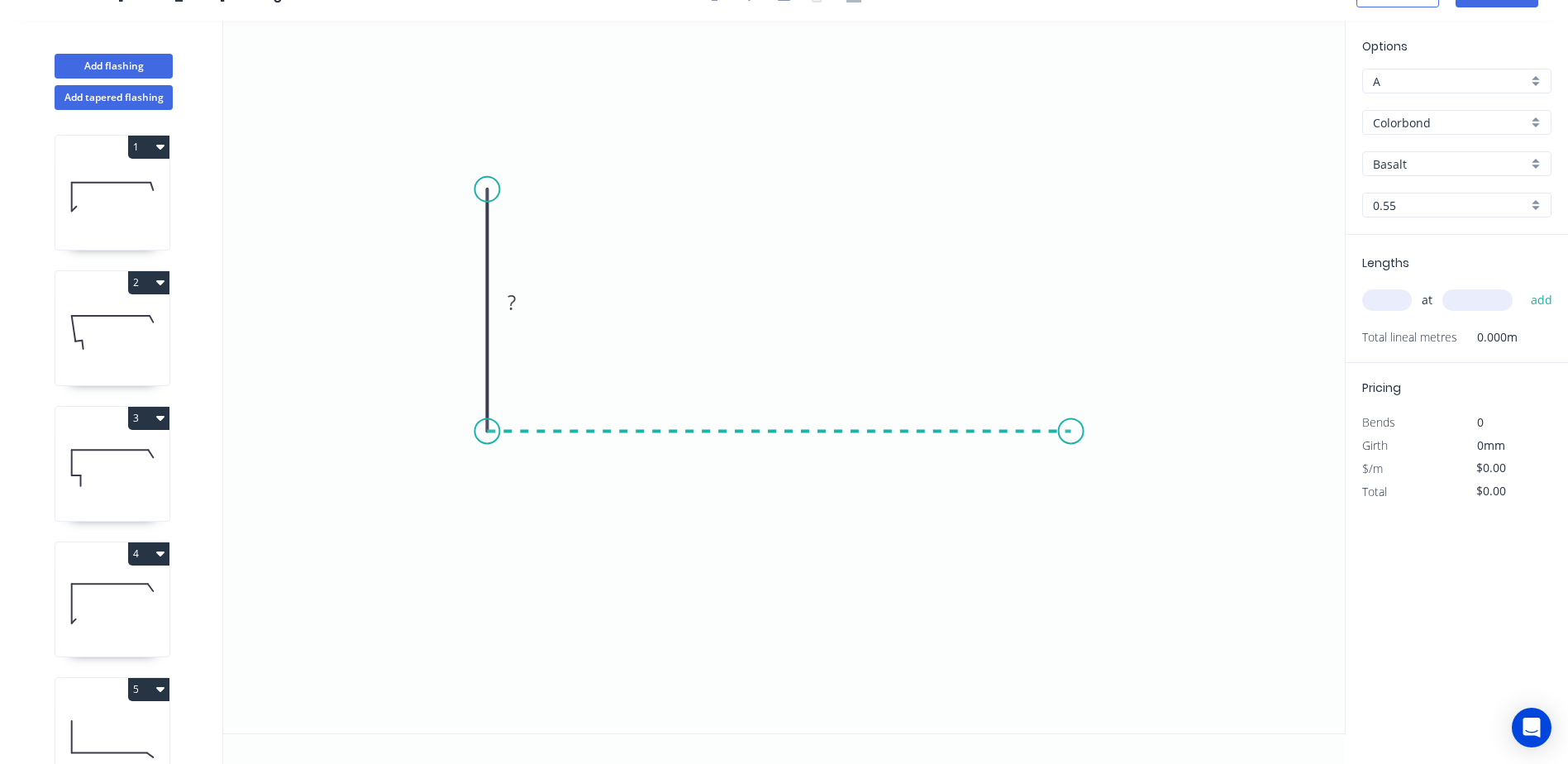
click at [1071, 438] on icon "0 ?" at bounding box center [784, 377] width 1121 height 713
click at [1105, 478] on icon "0 ? ?" at bounding box center [784, 377] width 1121 height 713
click at [1099, 434] on rect at bounding box center [1108, 433] width 33 height 23
click at [1066, 348] on icon "0 ? ? 33 ? º" at bounding box center [784, 377] width 1121 height 713
click at [1062, 471] on rect at bounding box center [1051, 468] width 33 height 23
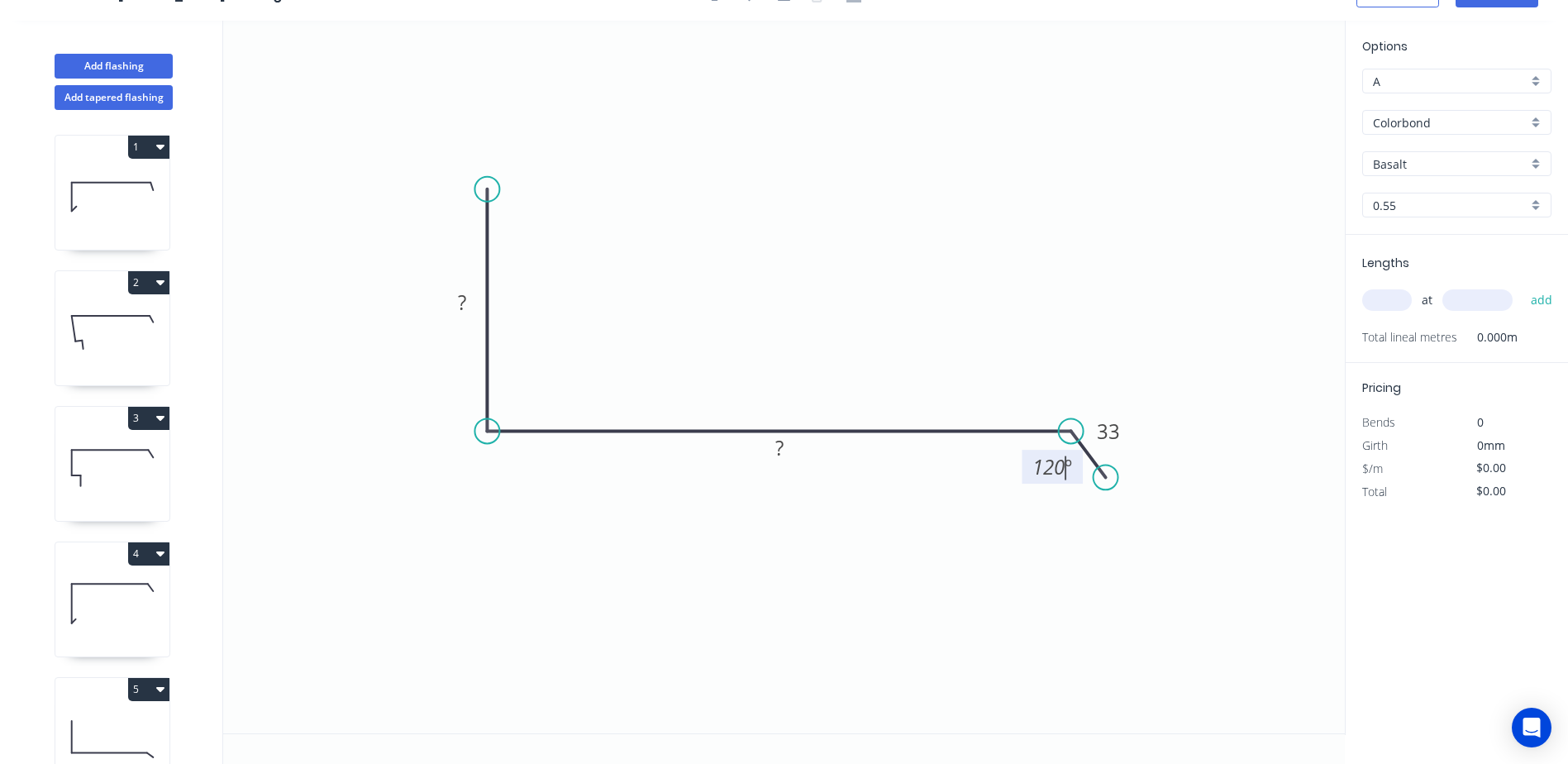
click at [1010, 234] on icon "0 ? ? 33 120 º" at bounding box center [784, 377] width 1121 height 713
click at [771, 450] on rect at bounding box center [779, 449] width 33 height 23
click at [847, 343] on icon "0 ? 280 33 120 º" at bounding box center [784, 377] width 1121 height 713
click at [467, 303] on tspan "?" at bounding box center [462, 302] width 9 height 27
click at [626, 207] on icon "0 125 280 33 120 º" at bounding box center [784, 377] width 1121 height 713
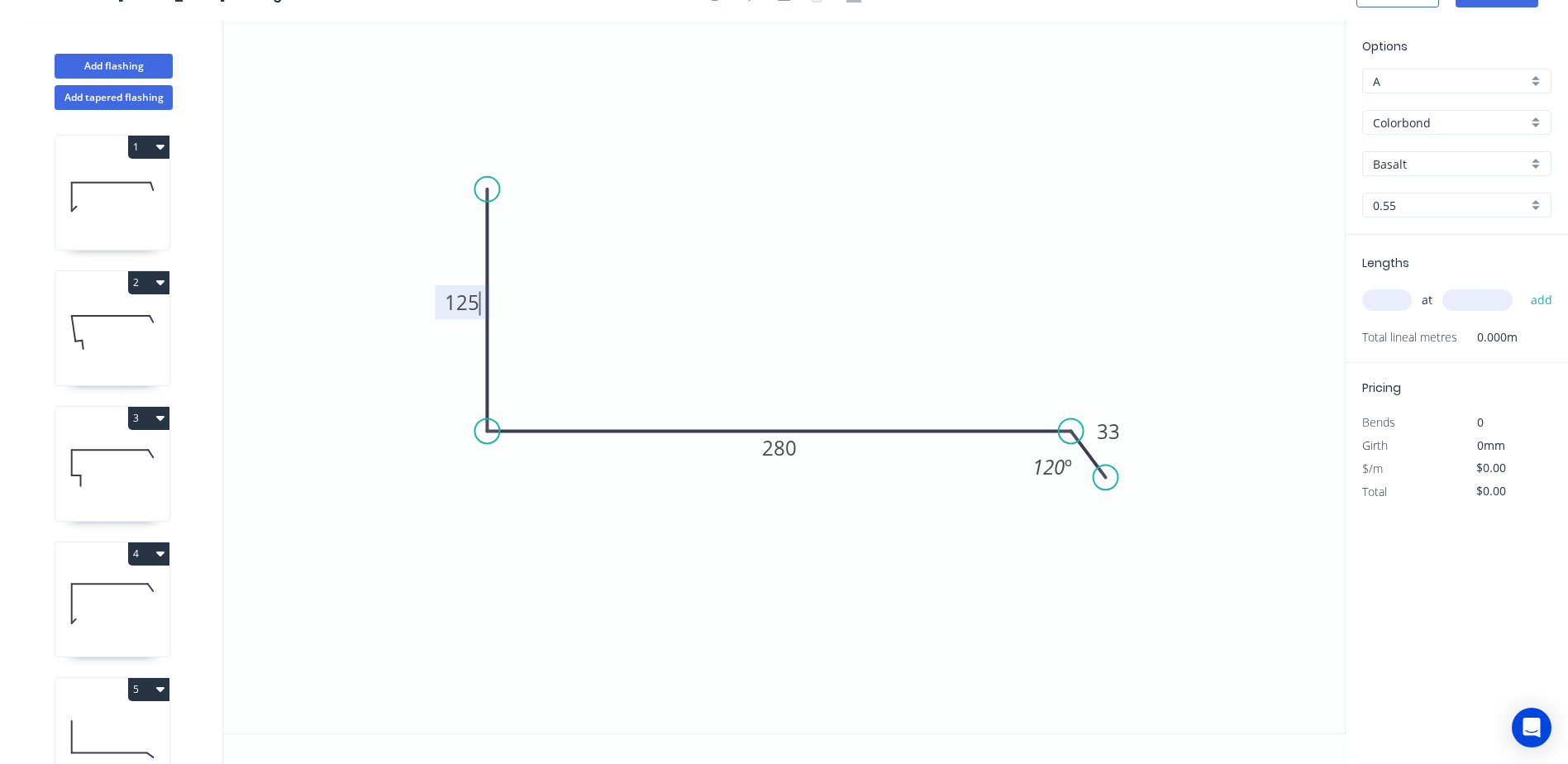
type input "$13.67"
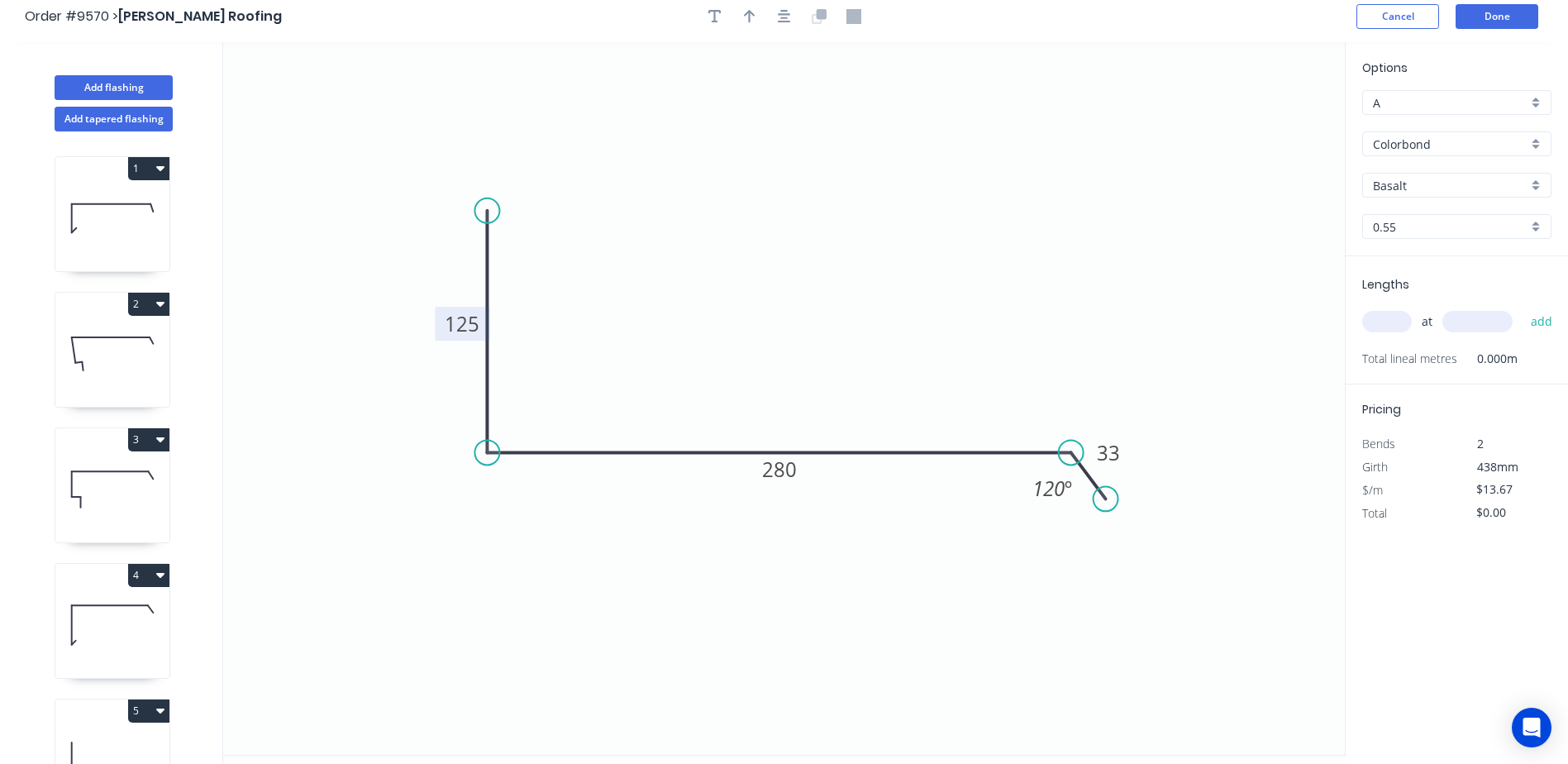
scroll to position [0, 0]
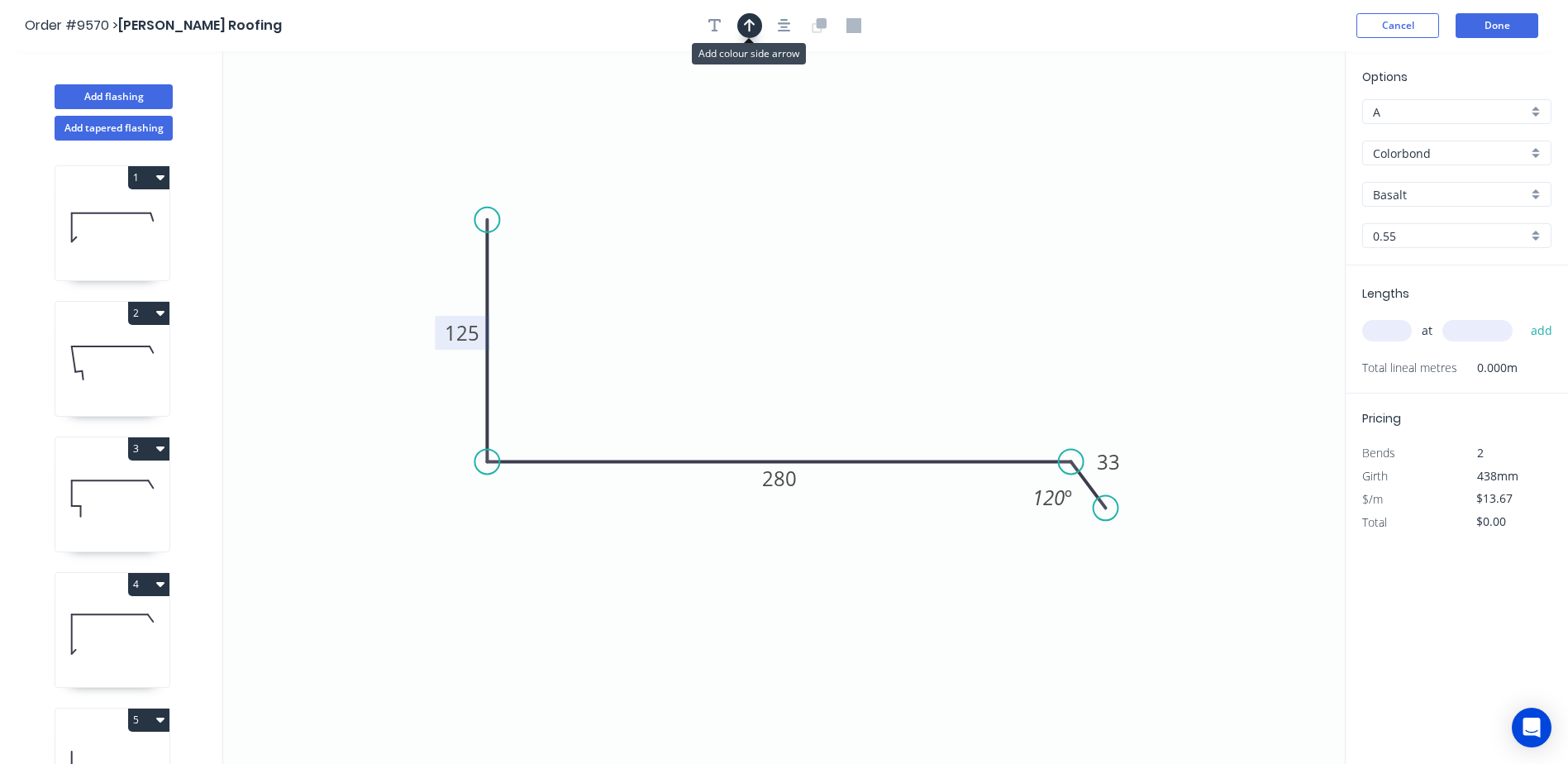
click at [744, 23] on icon "button" at bounding box center [749, 26] width 11 height 15
drag, startPoint x: 1262, startPoint y: 129, endPoint x: 771, endPoint y: 274, distance: 512.0
click at [771, 274] on icon at bounding box center [771, 255] width 15 height 53
click at [1399, 195] on input "Basalt" at bounding box center [1450, 194] width 154 height 17
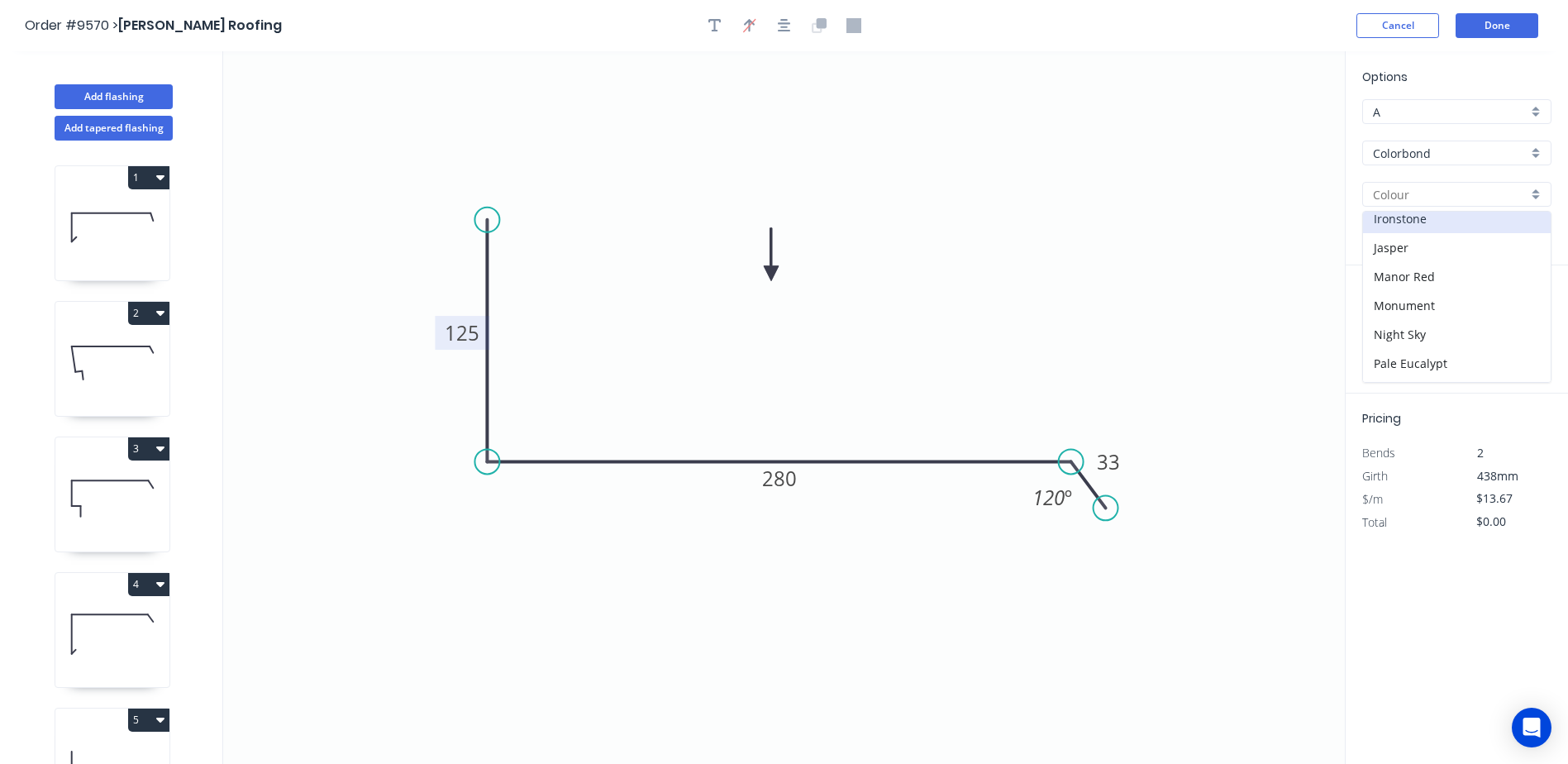
scroll to position [330, 0]
click at [1408, 268] on div "Monument" at bounding box center [1456, 272] width 187 height 29
type input "Monument"
click at [1391, 332] on input "text" at bounding box center [1386, 330] width 49 height 22
type input "1"
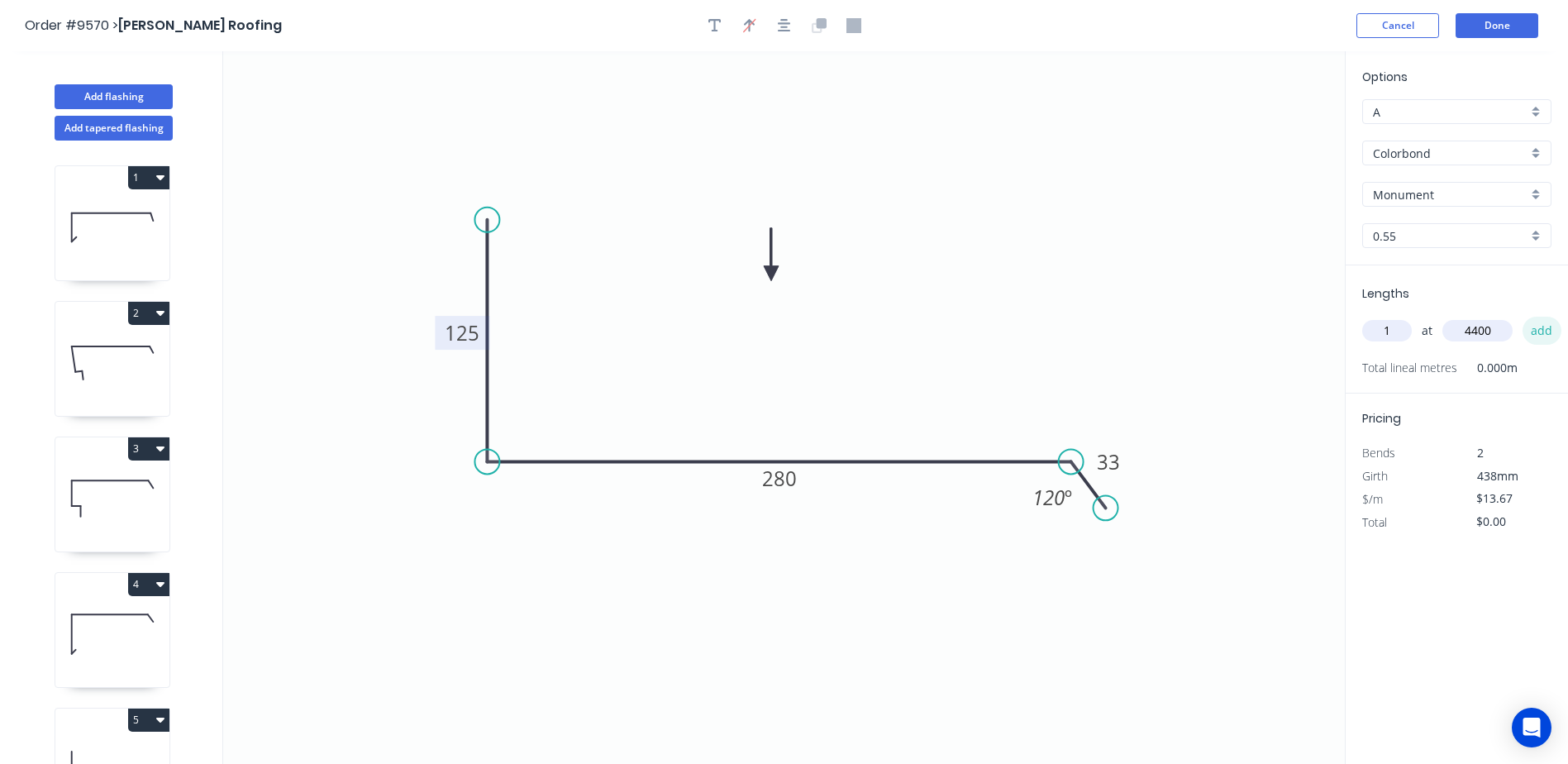
type input "4400"
click at [1539, 329] on button "add" at bounding box center [1542, 330] width 39 height 28
type input "$60.15"
click at [1511, 20] on button "Done" at bounding box center [1496, 26] width 82 height 25
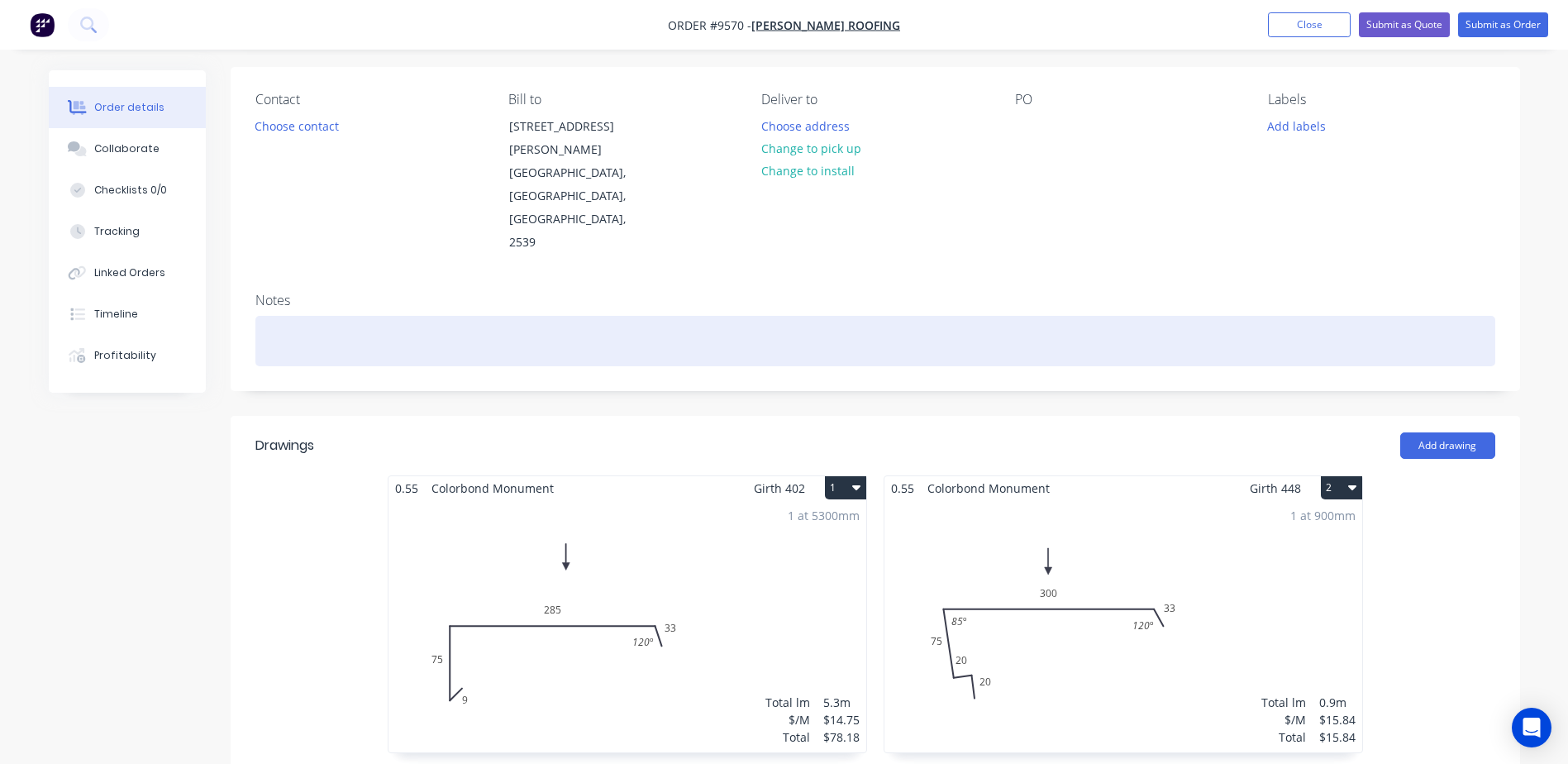
scroll to position [330, 0]
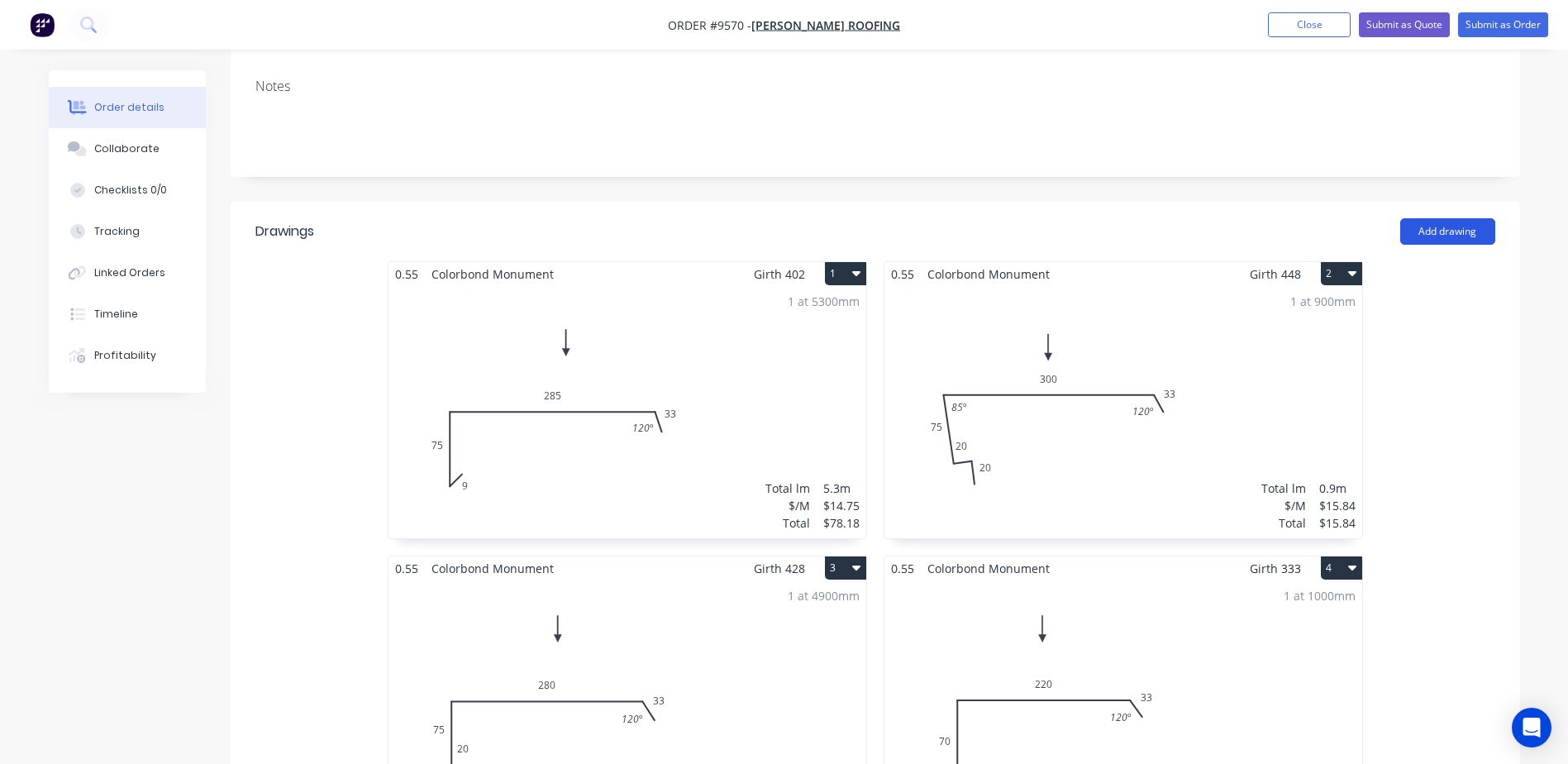
click at [1451, 219] on button "Add drawing" at bounding box center [1447, 232] width 95 height 27
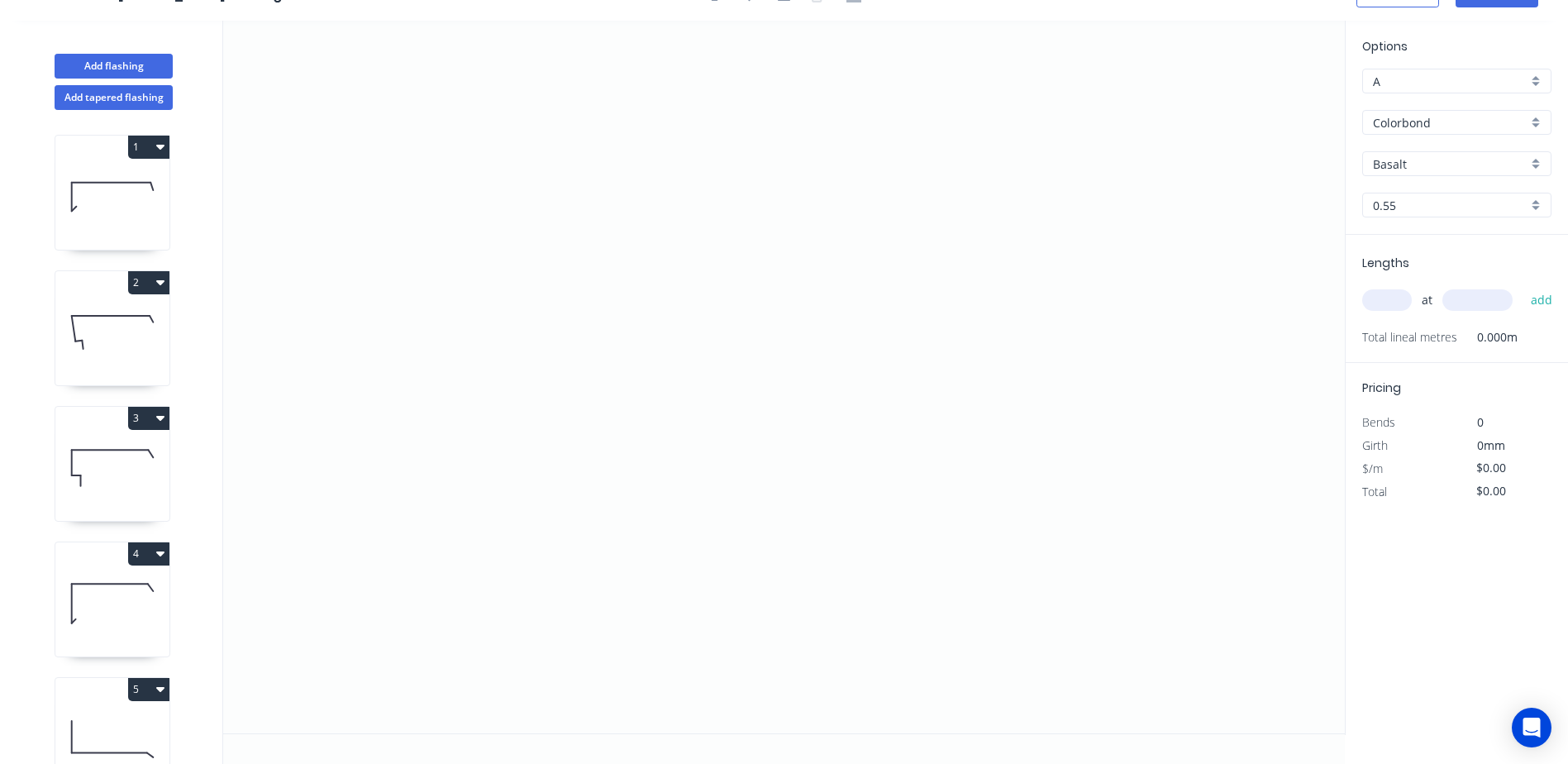
scroll to position [30, 0]
click at [444, 222] on icon "0" at bounding box center [784, 377] width 1121 height 713
click at [434, 376] on icon "0" at bounding box center [784, 377] width 1121 height 713
click at [885, 378] on icon "0 ?" at bounding box center [784, 377] width 1121 height 713
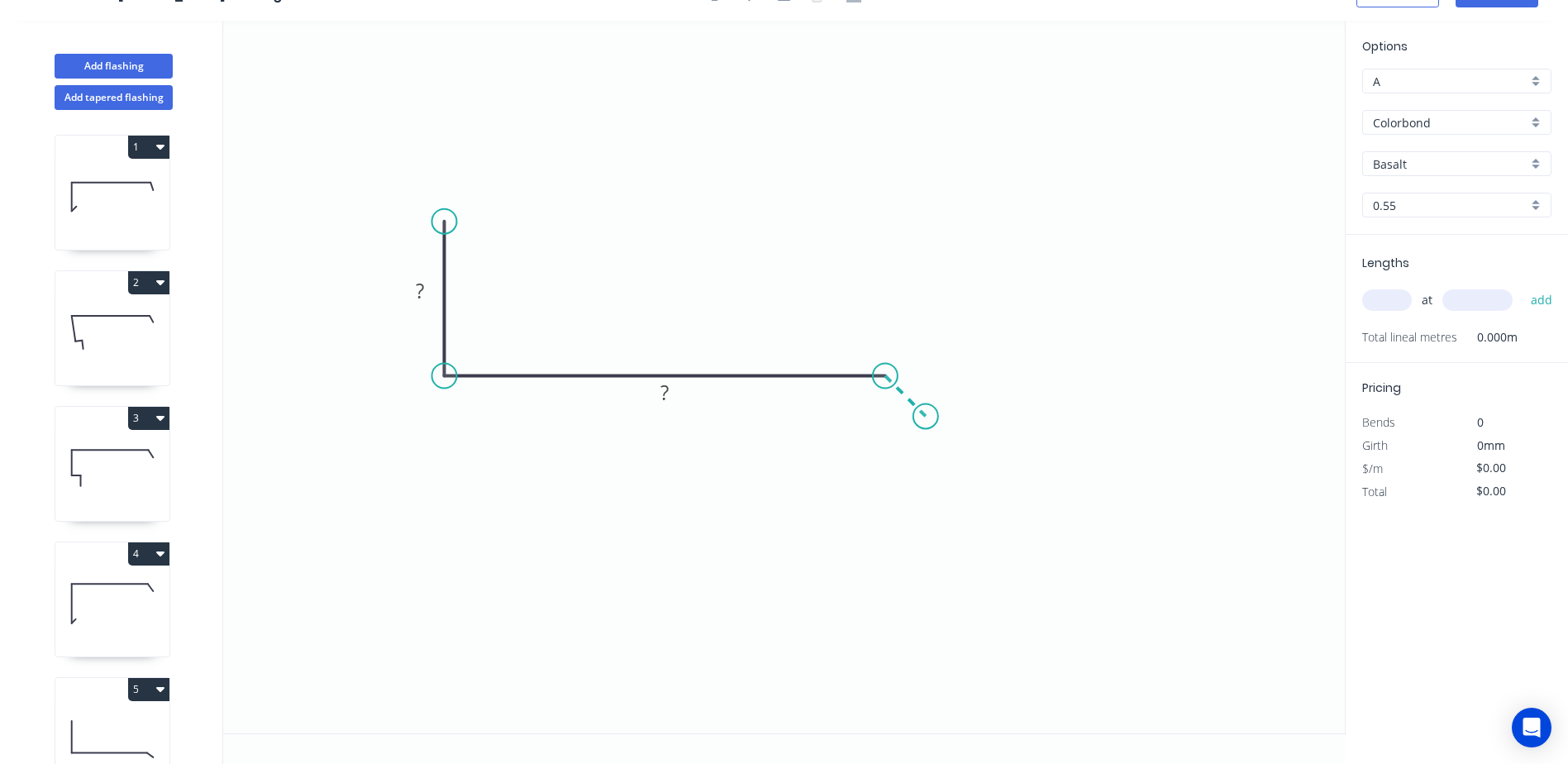
click at [925, 415] on icon at bounding box center [905, 396] width 41 height 41
drag, startPoint x: 929, startPoint y: 416, endPoint x: 921, endPoint y: 422, distance: 10.0
click at [921, 422] on circle at bounding box center [921, 421] width 25 height 25
click at [416, 291] on tspan "?" at bounding box center [419, 291] width 9 height 27
click at [681, 328] on icon "0 150 ? ? ? º" at bounding box center [784, 377] width 1121 height 713
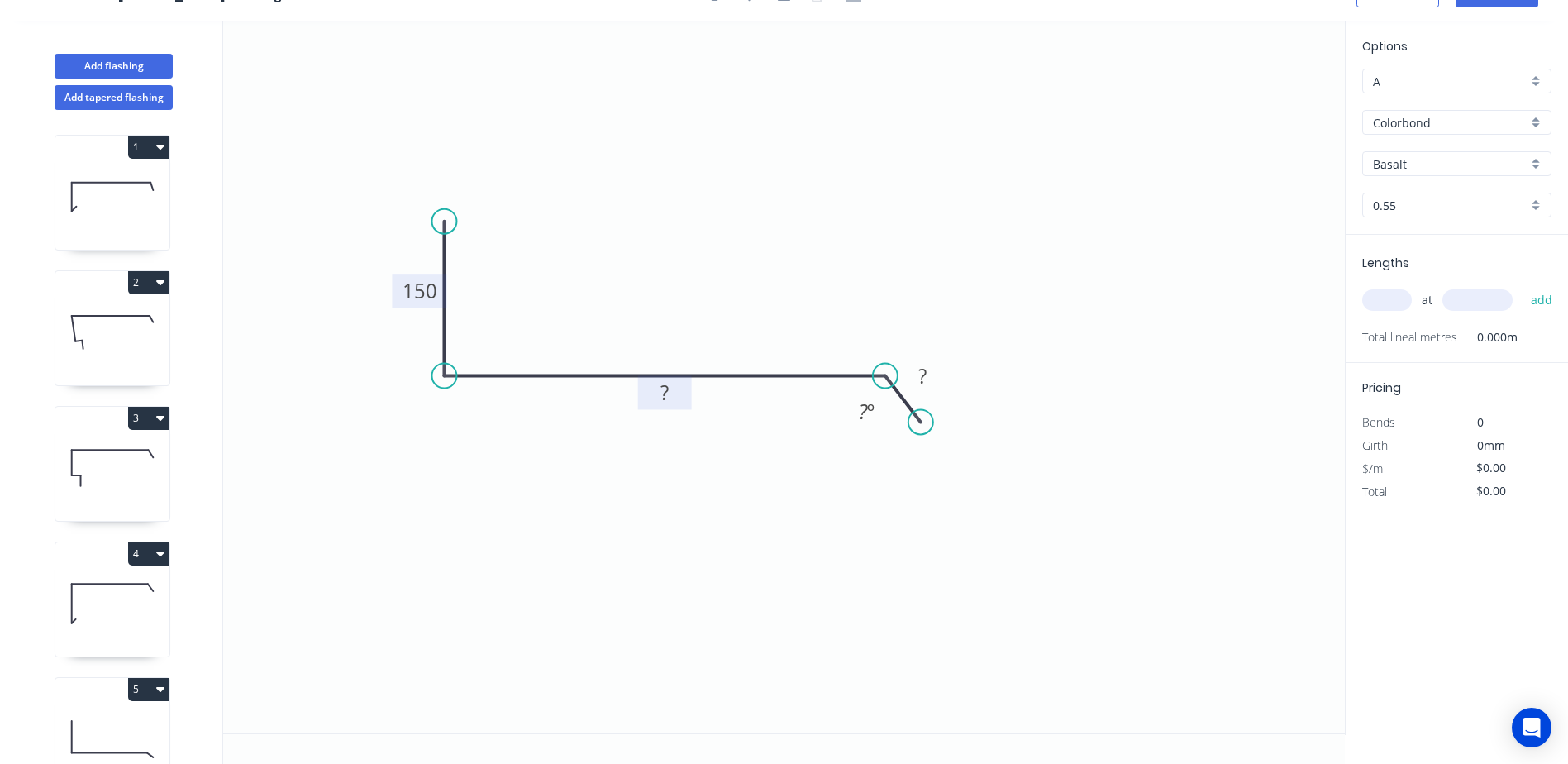
click at [662, 392] on tspan "?" at bounding box center [664, 392] width 9 height 27
click at [846, 278] on icon "0 150 270 ? ? º" at bounding box center [784, 377] width 1121 height 713
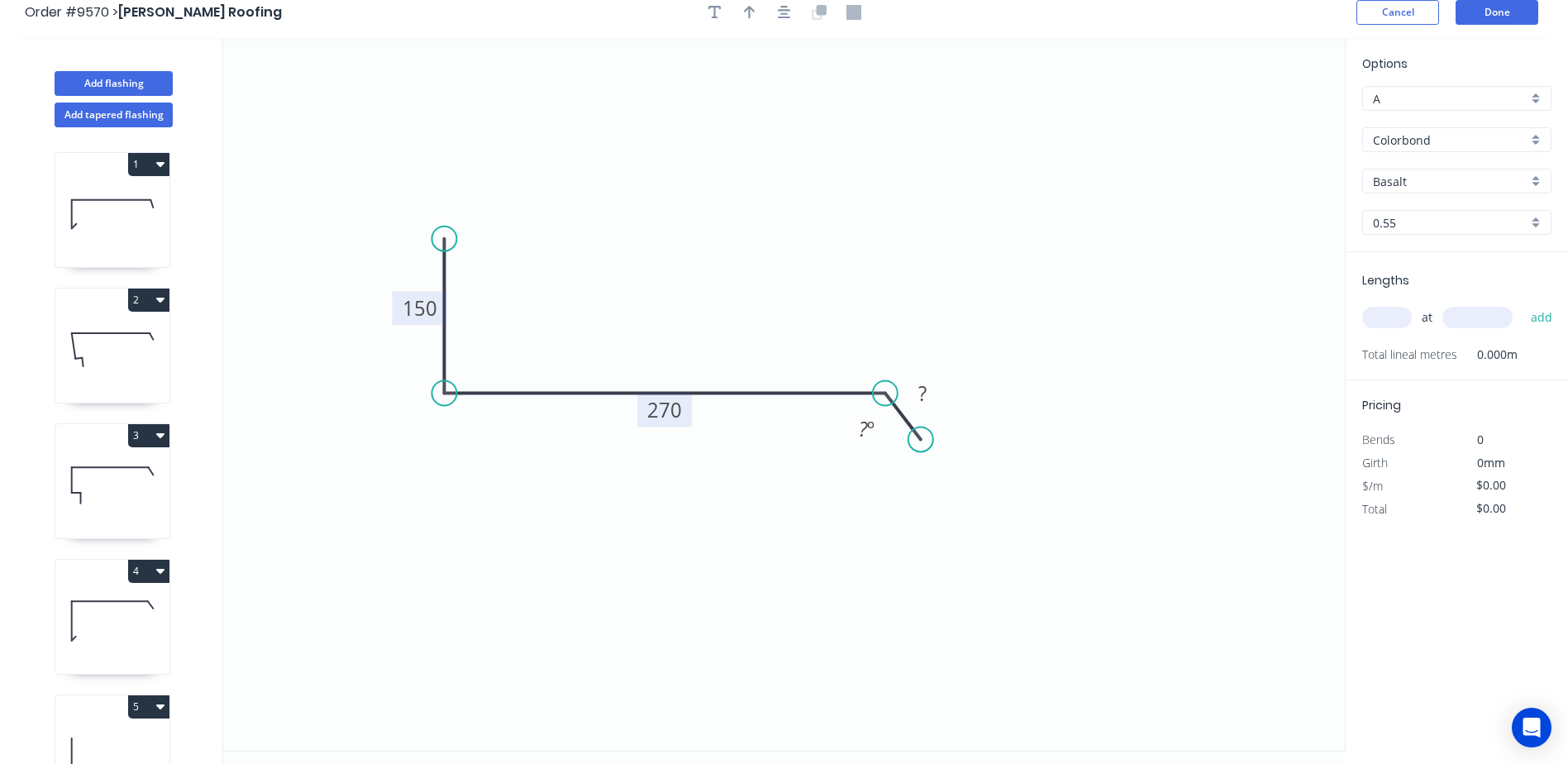
scroll to position [0, 0]
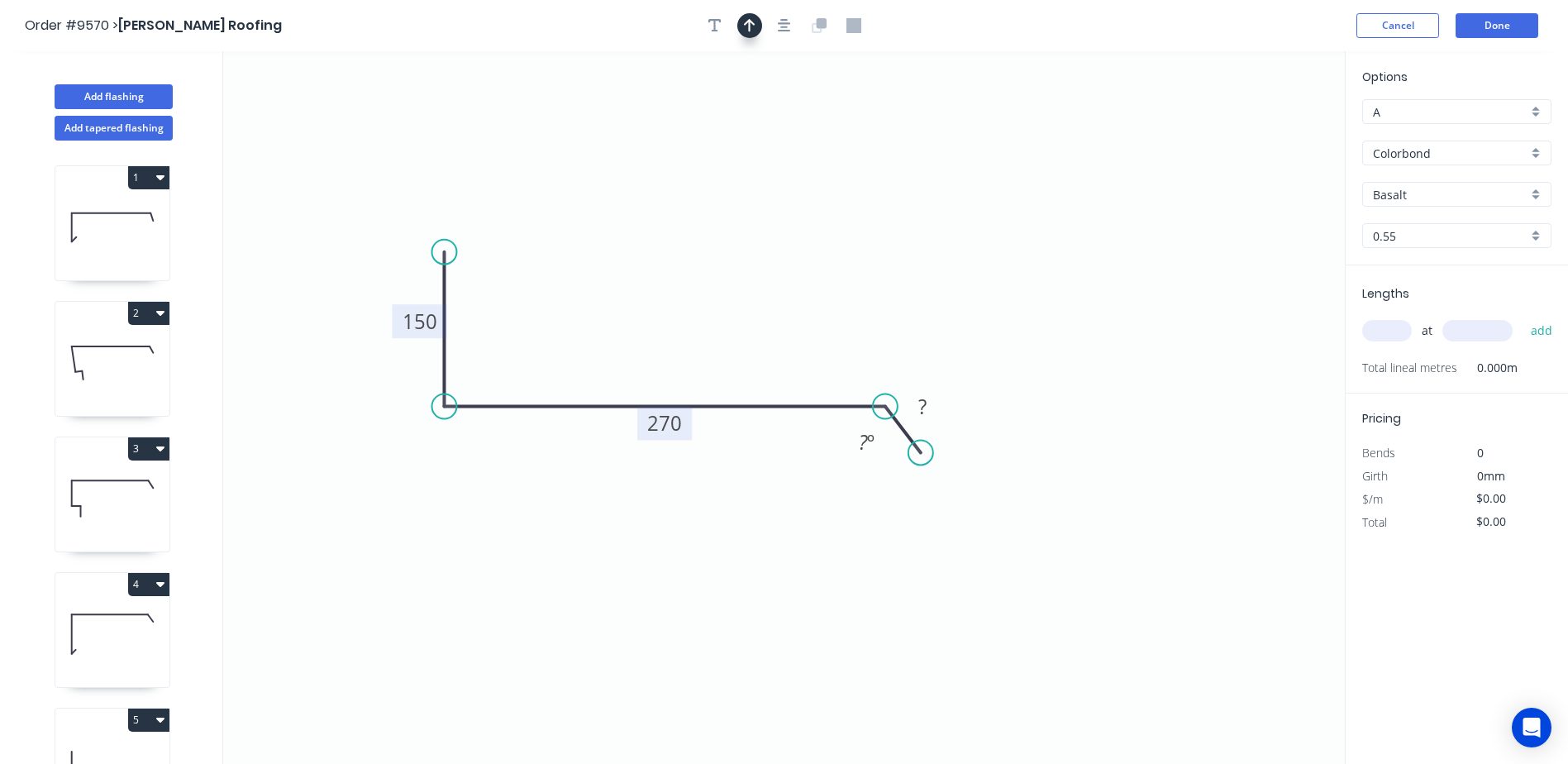
click at [748, 21] on icon "button" at bounding box center [749, 26] width 11 height 13
drag, startPoint x: 1260, startPoint y: 127, endPoint x: 649, endPoint y: 264, distance: 626.2
click at [649, 264] on icon at bounding box center [649, 245] width 15 height 53
click at [866, 444] on tspan "?" at bounding box center [863, 441] width 9 height 27
click at [1064, 337] on icon "0 150 270 ? 120 º" at bounding box center [784, 407] width 1121 height 713
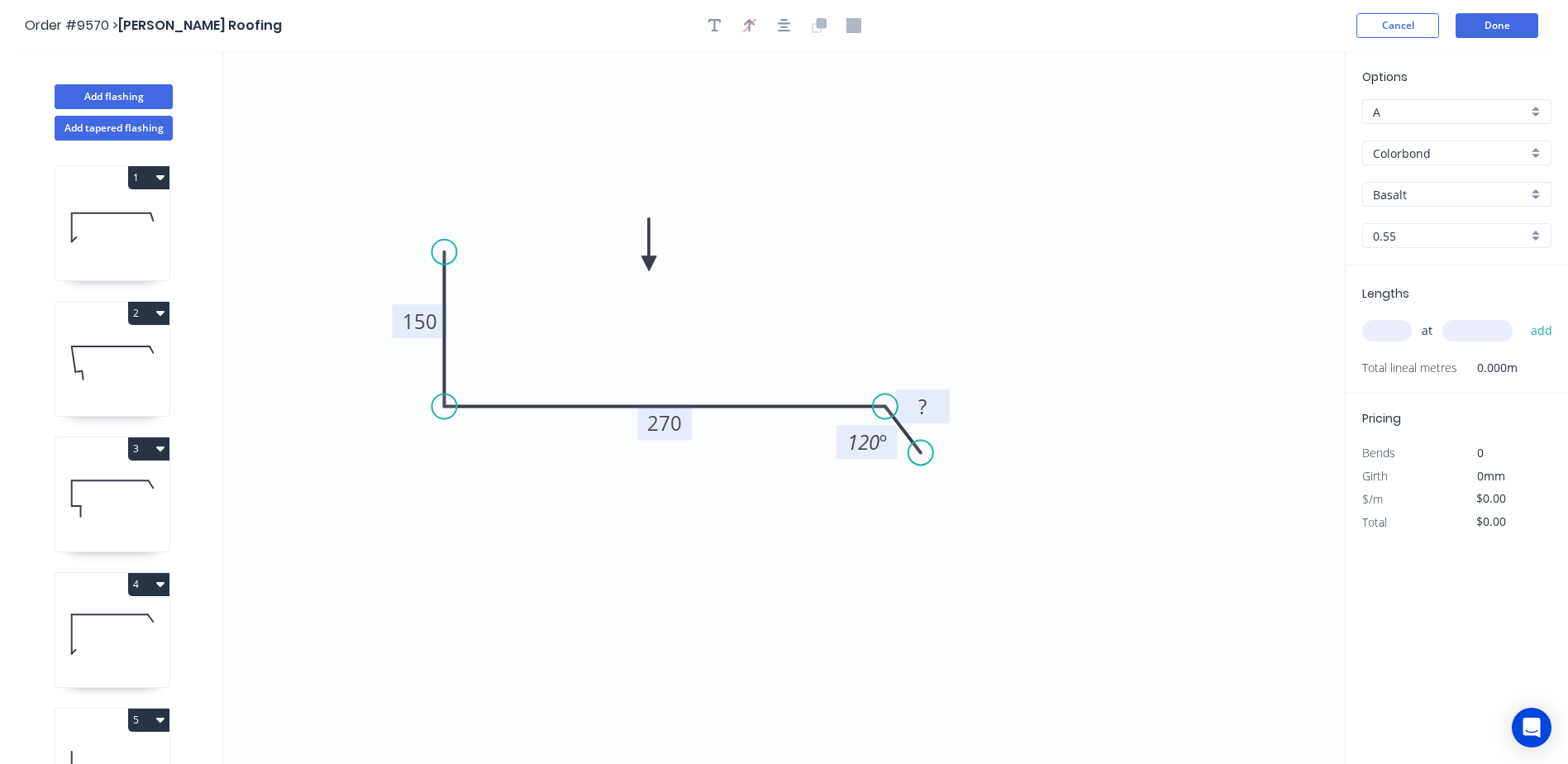
click at [936, 411] on rect at bounding box center [922, 407] width 33 height 23
click at [984, 362] on icon "0 150 270 33 120 º" at bounding box center [784, 407] width 1121 height 713
type input "$13.67"
click at [1415, 193] on input "Basalt" at bounding box center [1450, 194] width 154 height 17
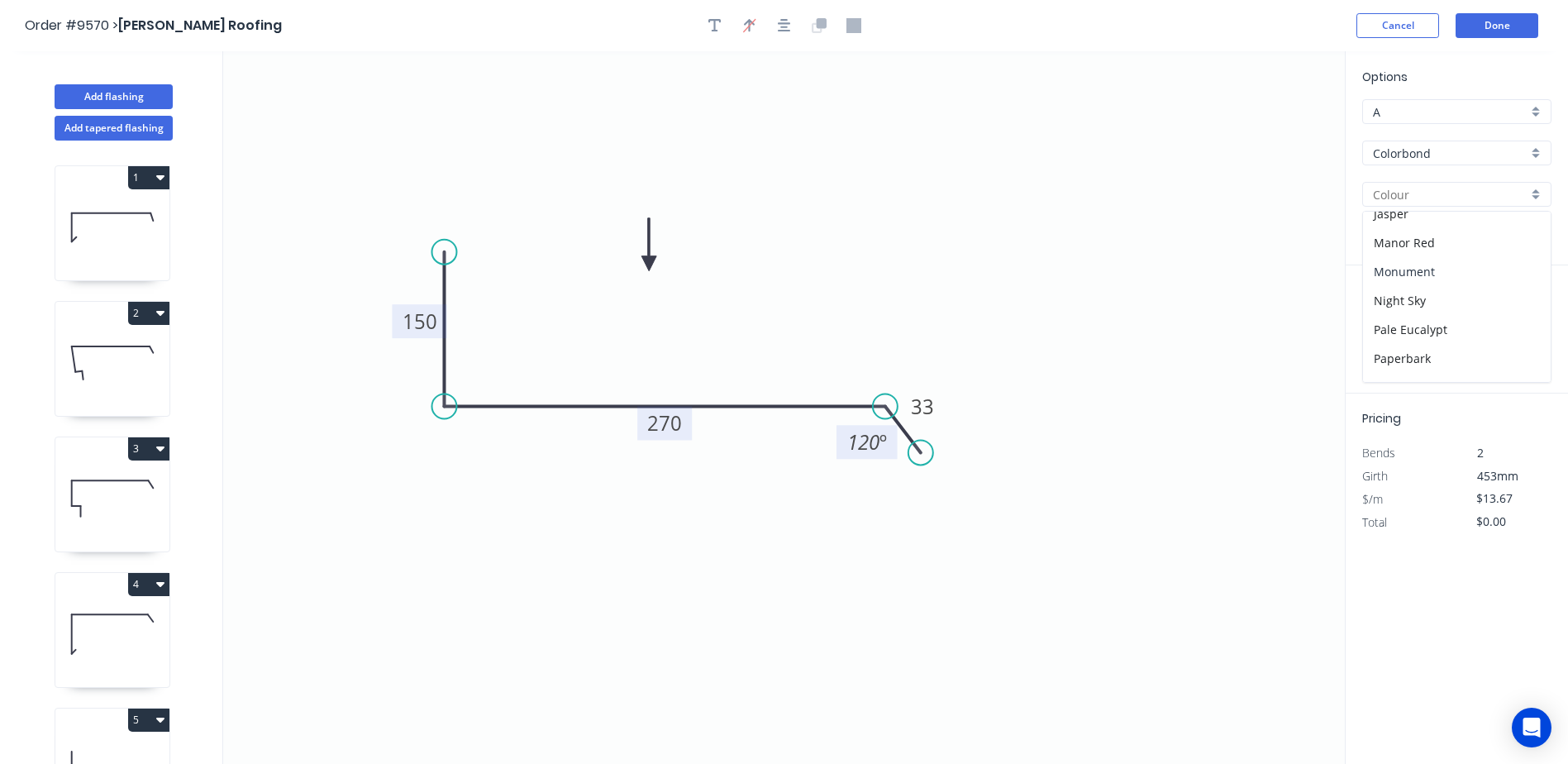
click at [1428, 259] on div "Monument" at bounding box center [1456, 272] width 187 height 29
type input "Monument"
click at [1383, 332] on input "text" at bounding box center [1386, 330] width 49 height 22
type input "1"
type input "1100"
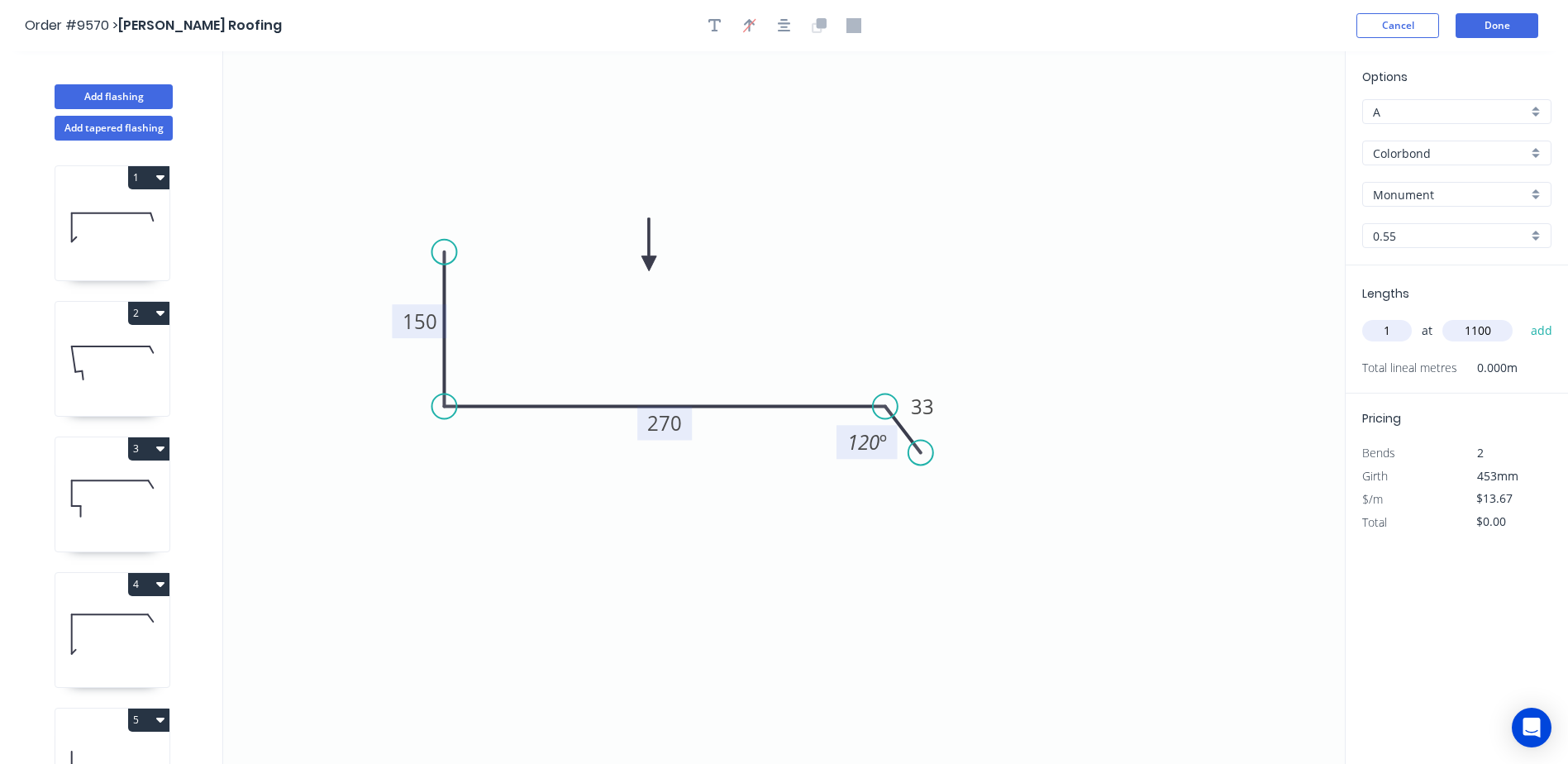
click at [1523, 316] on button "add" at bounding box center [1542, 330] width 39 height 28
type input "$15.04"
click at [1483, 28] on button "Done" at bounding box center [1496, 26] width 82 height 25
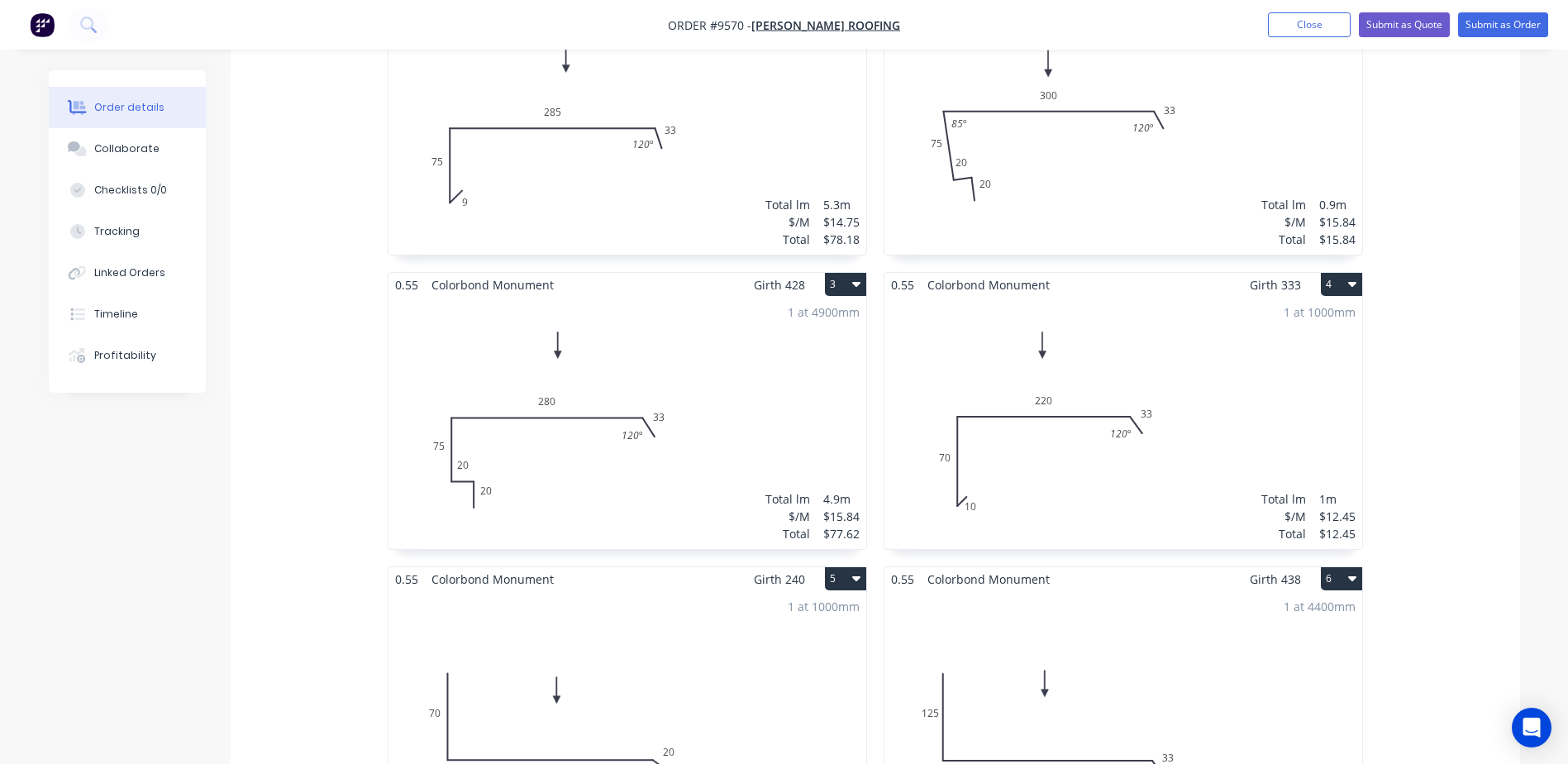
scroll to position [330, 0]
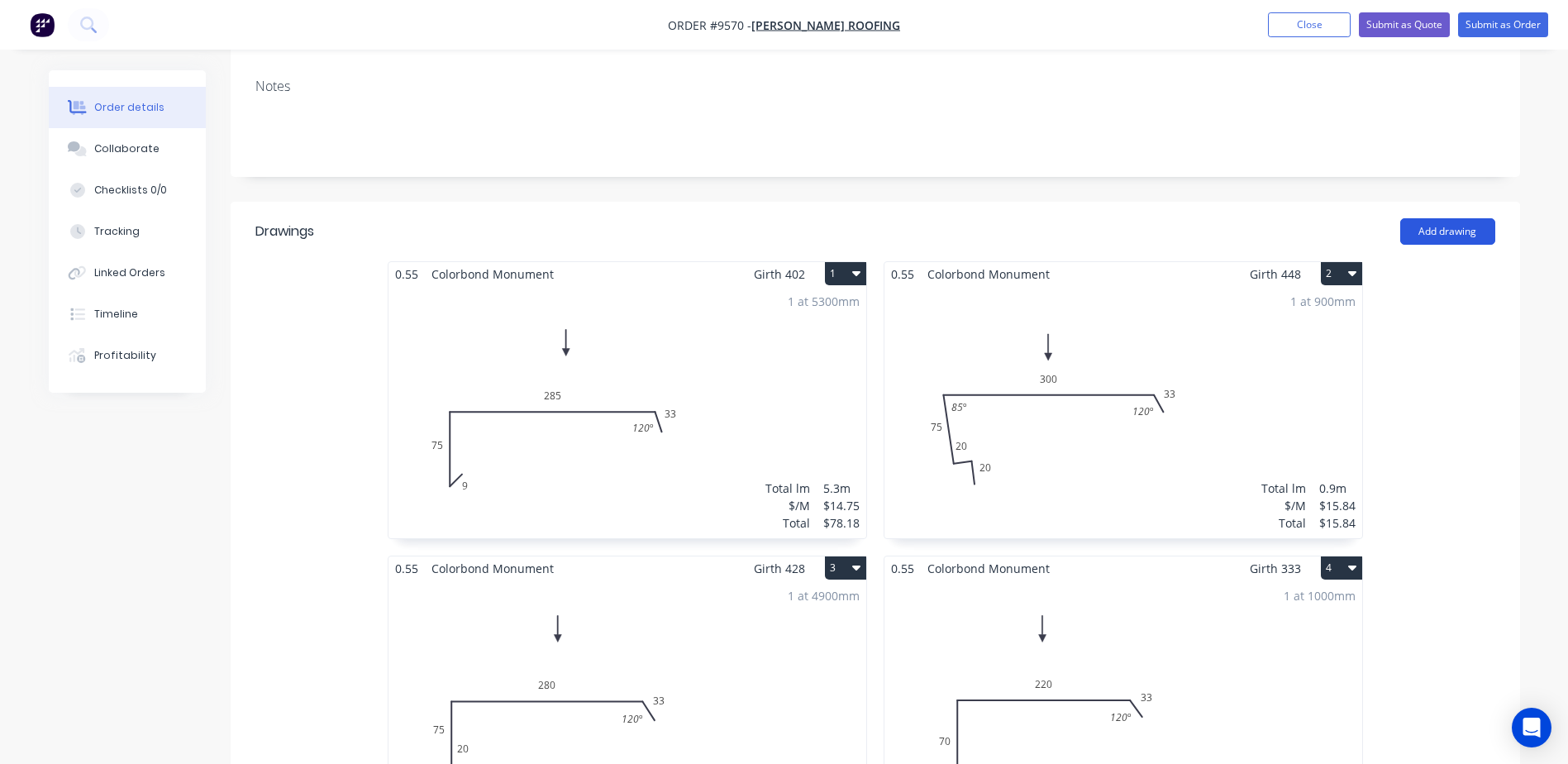
click at [1457, 219] on button "Add drawing" at bounding box center [1447, 232] width 95 height 27
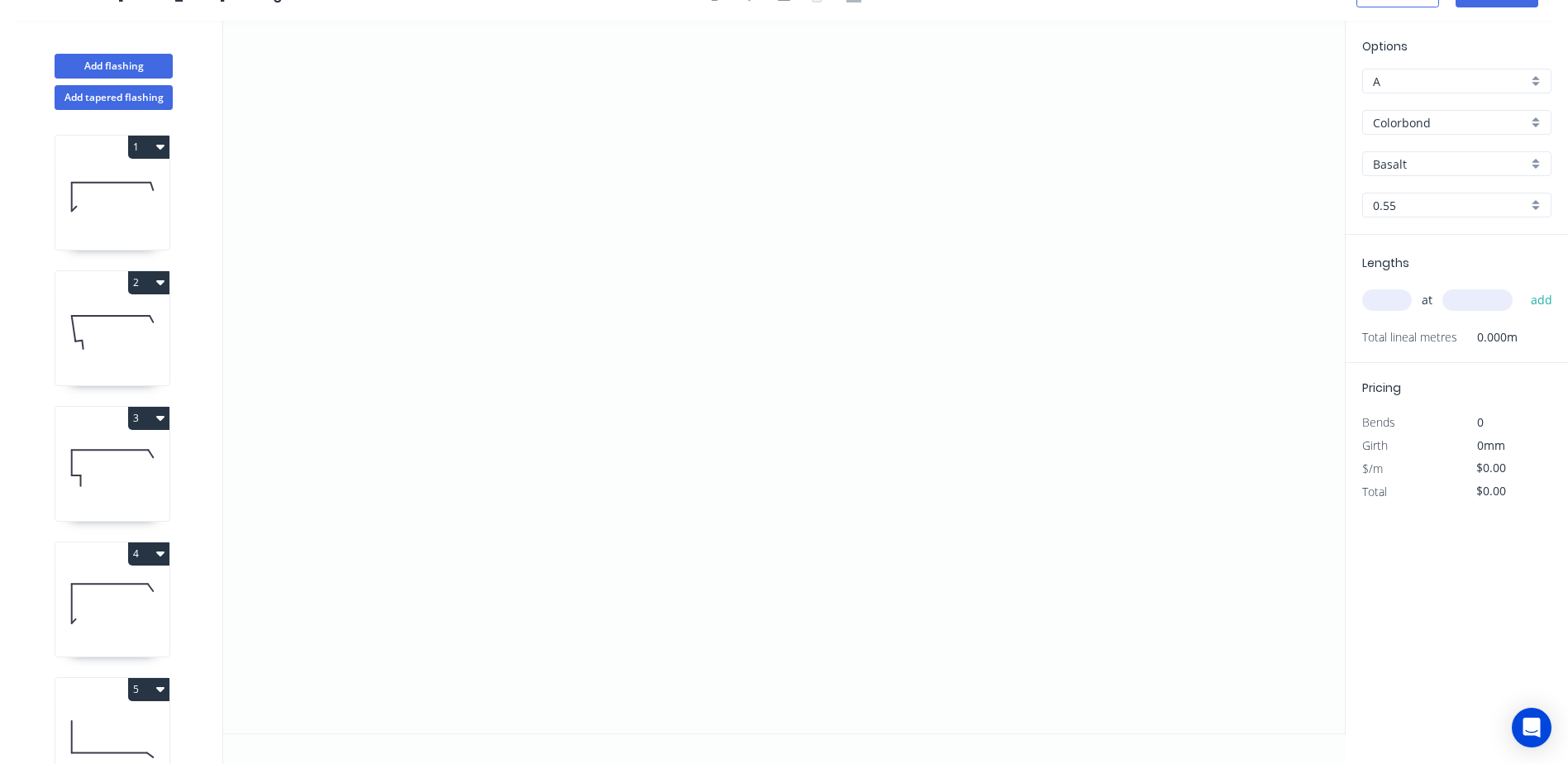
scroll to position [30, 0]
click at [623, 562] on icon "0" at bounding box center [784, 377] width 1121 height 713
drag, startPoint x: 592, startPoint y: 586, endPoint x: 590, endPoint y: 570, distance: 16.1
click at [591, 584] on icon "0" at bounding box center [784, 377] width 1121 height 713
click at [583, 248] on icon "0 ?" at bounding box center [784, 377] width 1121 height 713
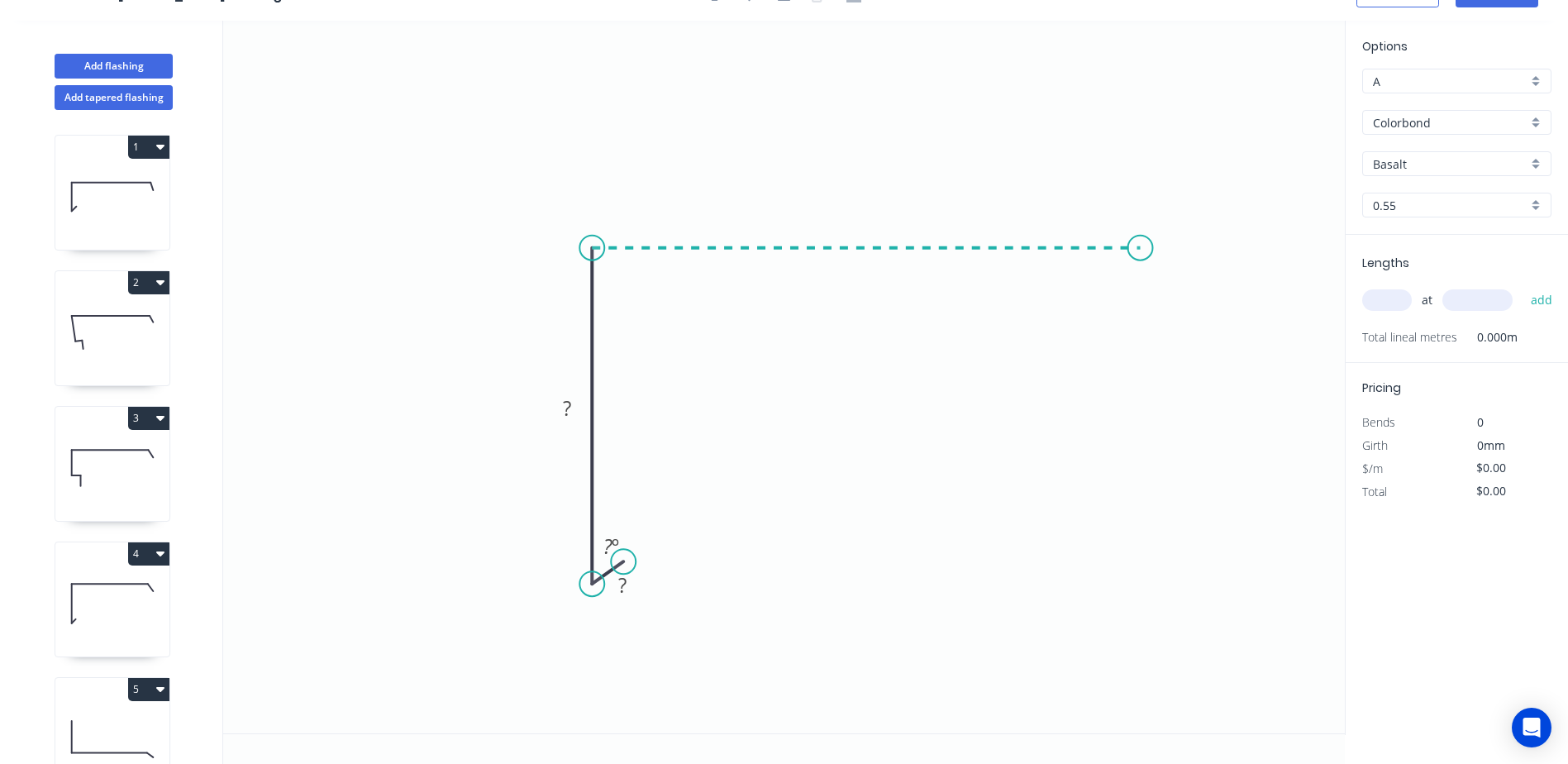
click at [1140, 249] on icon "0 ? ? ? º" at bounding box center [784, 377] width 1121 height 713
click at [1179, 300] on icon "0 ? ? ? ? º" at bounding box center [784, 377] width 1121 height 713
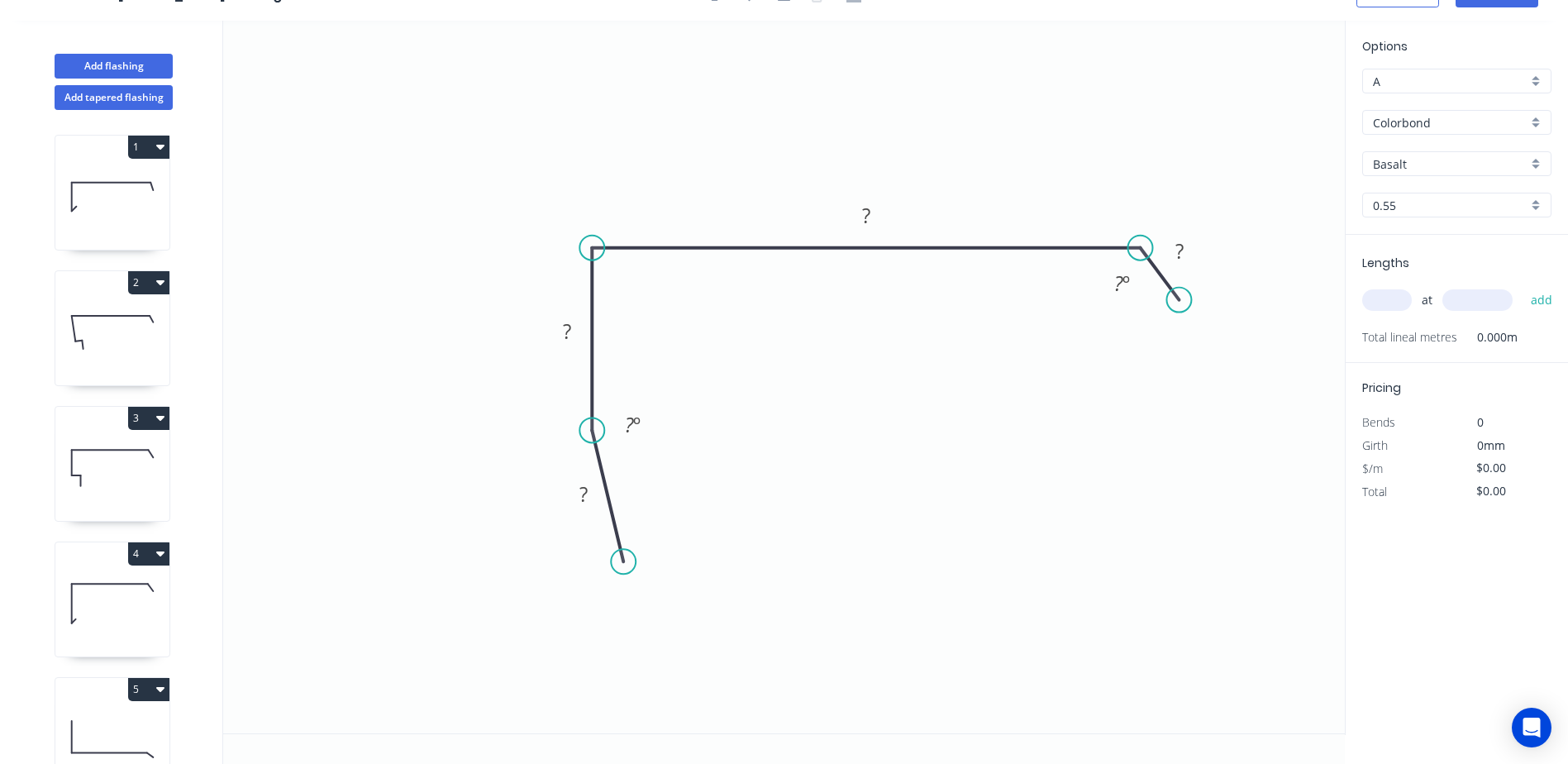
drag, startPoint x: 592, startPoint y: 581, endPoint x: 580, endPoint y: 431, distance: 150.5
click at [580, 431] on circle at bounding box center [591, 430] width 25 height 25
drag, startPoint x: 627, startPoint y: 556, endPoint x: 623, endPoint y: 400, distance: 156.1
click at [623, 400] on circle at bounding box center [622, 400] width 25 height 25
drag, startPoint x: 594, startPoint y: 424, endPoint x: 592, endPoint y: 551, distance: 127.0
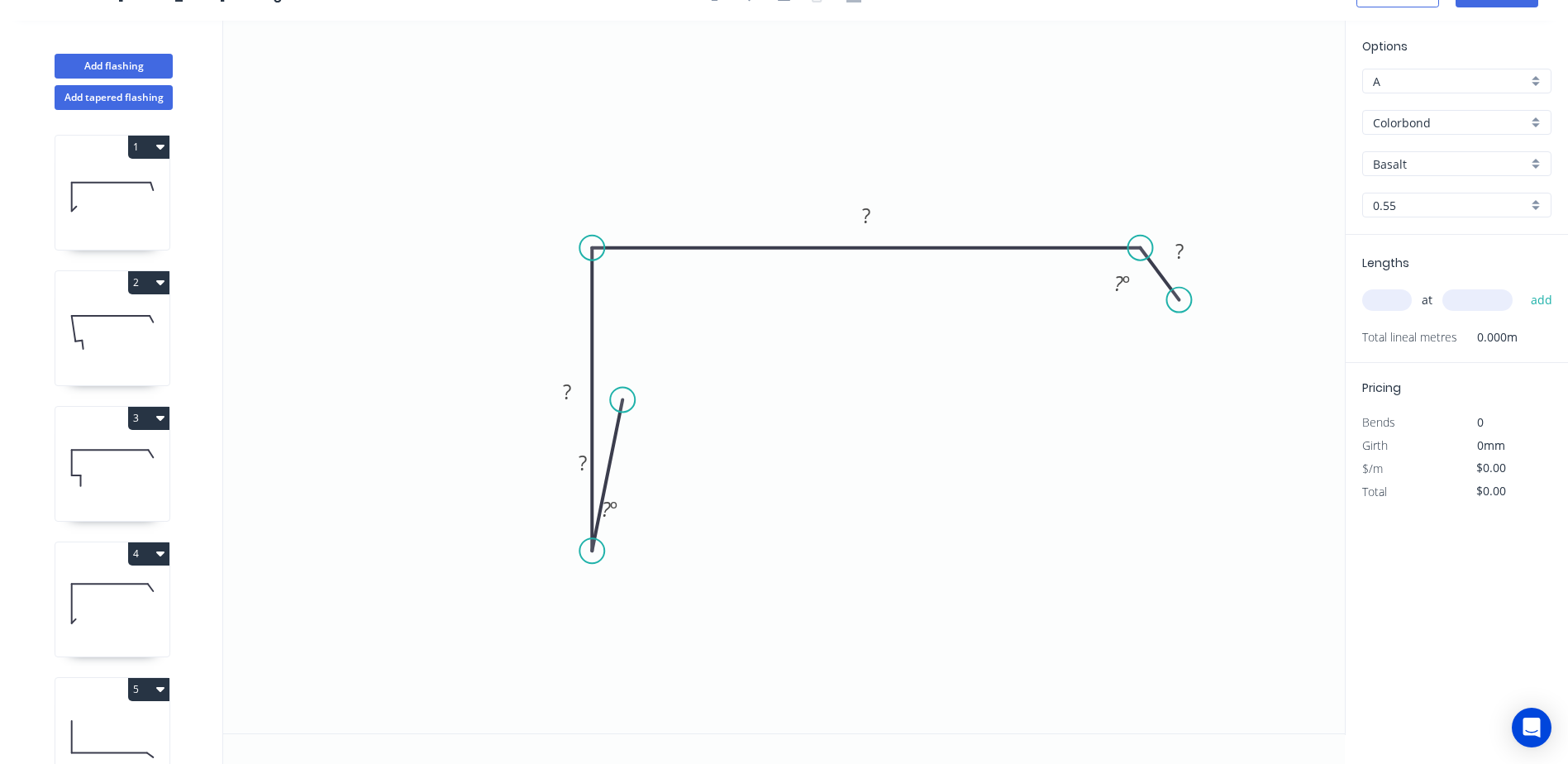
click at [592, 551] on circle at bounding box center [591, 551] width 25 height 25
drag, startPoint x: 626, startPoint y: 459, endPoint x: 627, endPoint y: 524, distance: 65.0
click at [627, 524] on icon "0 ? ? ? ? ? º ? º" at bounding box center [784, 377] width 1121 height 713
drag, startPoint x: 627, startPoint y: 524, endPoint x: 615, endPoint y: 519, distance: 13.0
click at [615, 519] on g "? º" at bounding box center [599, 512] width 54 height 34
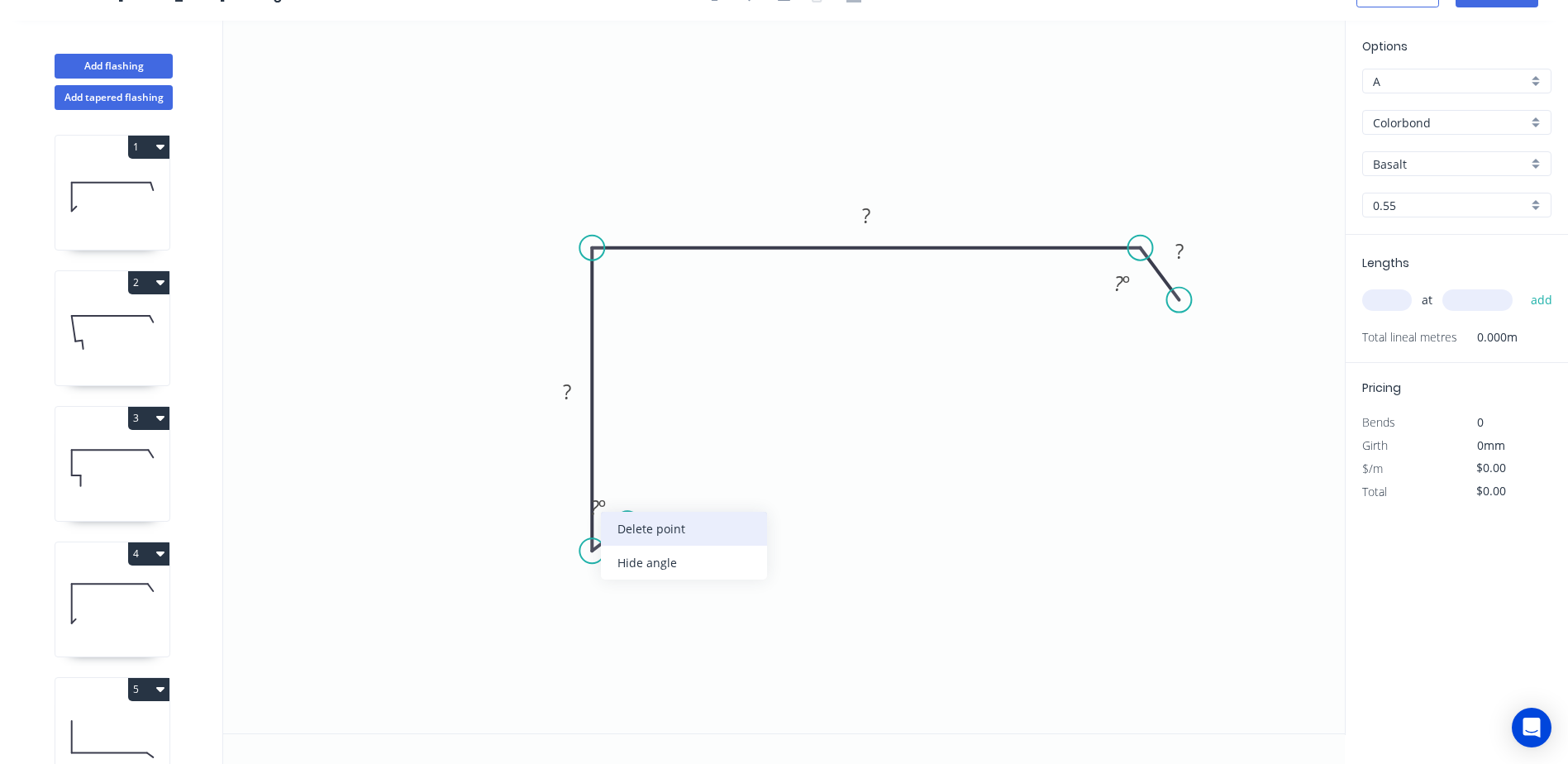
click at [616, 526] on div "Delete point" at bounding box center [684, 529] width 167 height 34
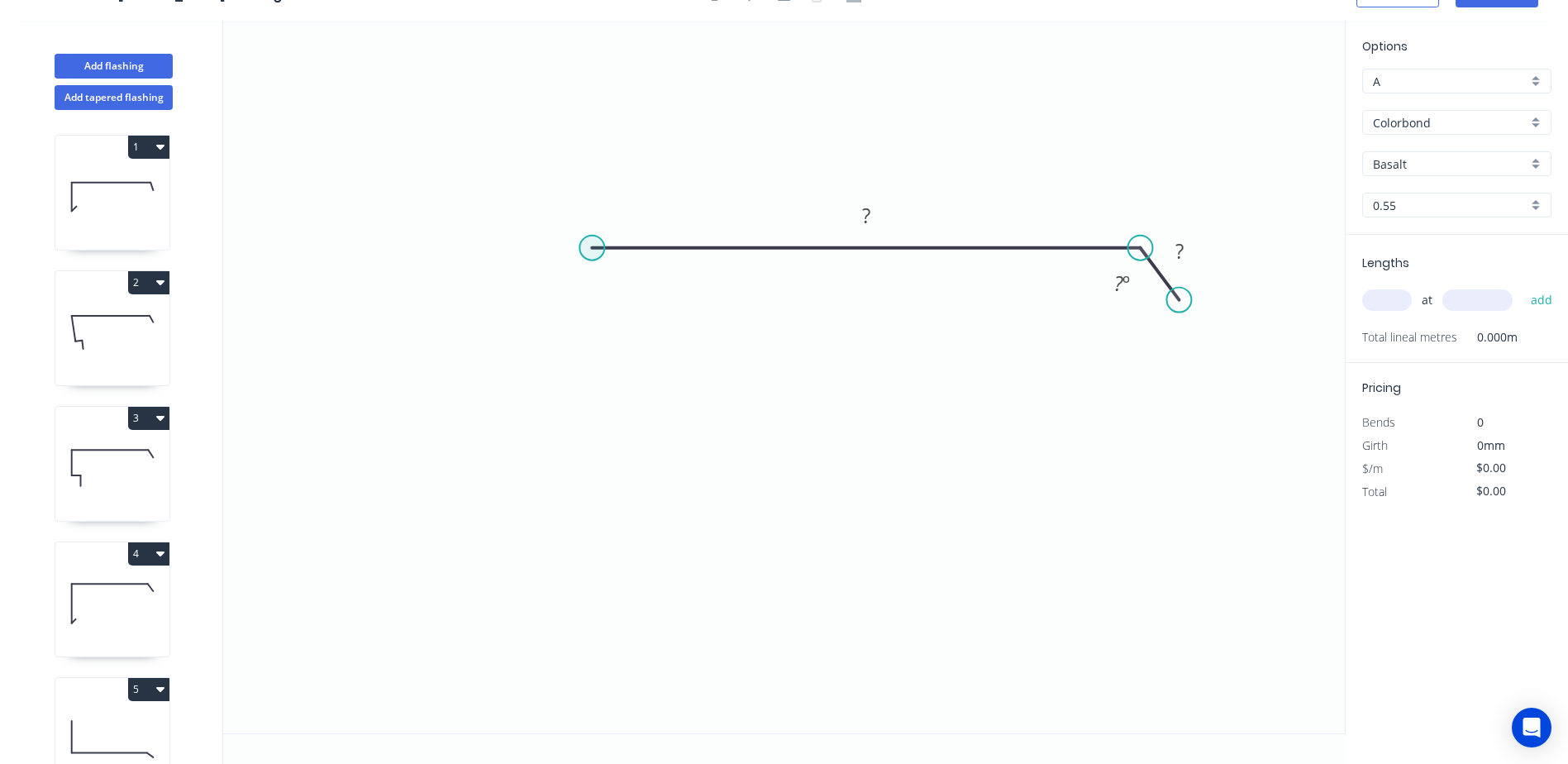
click at [590, 245] on circle at bounding box center [591, 248] width 25 height 25
drag, startPoint x: 590, startPoint y: 519, endPoint x: 593, endPoint y: 495, distance: 24.2
click at [590, 513] on icon "0 ? ? ? º" at bounding box center [784, 377] width 1121 height 713
click at [624, 480] on icon "0 ? ? ? ? º" at bounding box center [784, 377] width 1121 height 713
click at [632, 511] on rect at bounding box center [625, 507] width 33 height 23
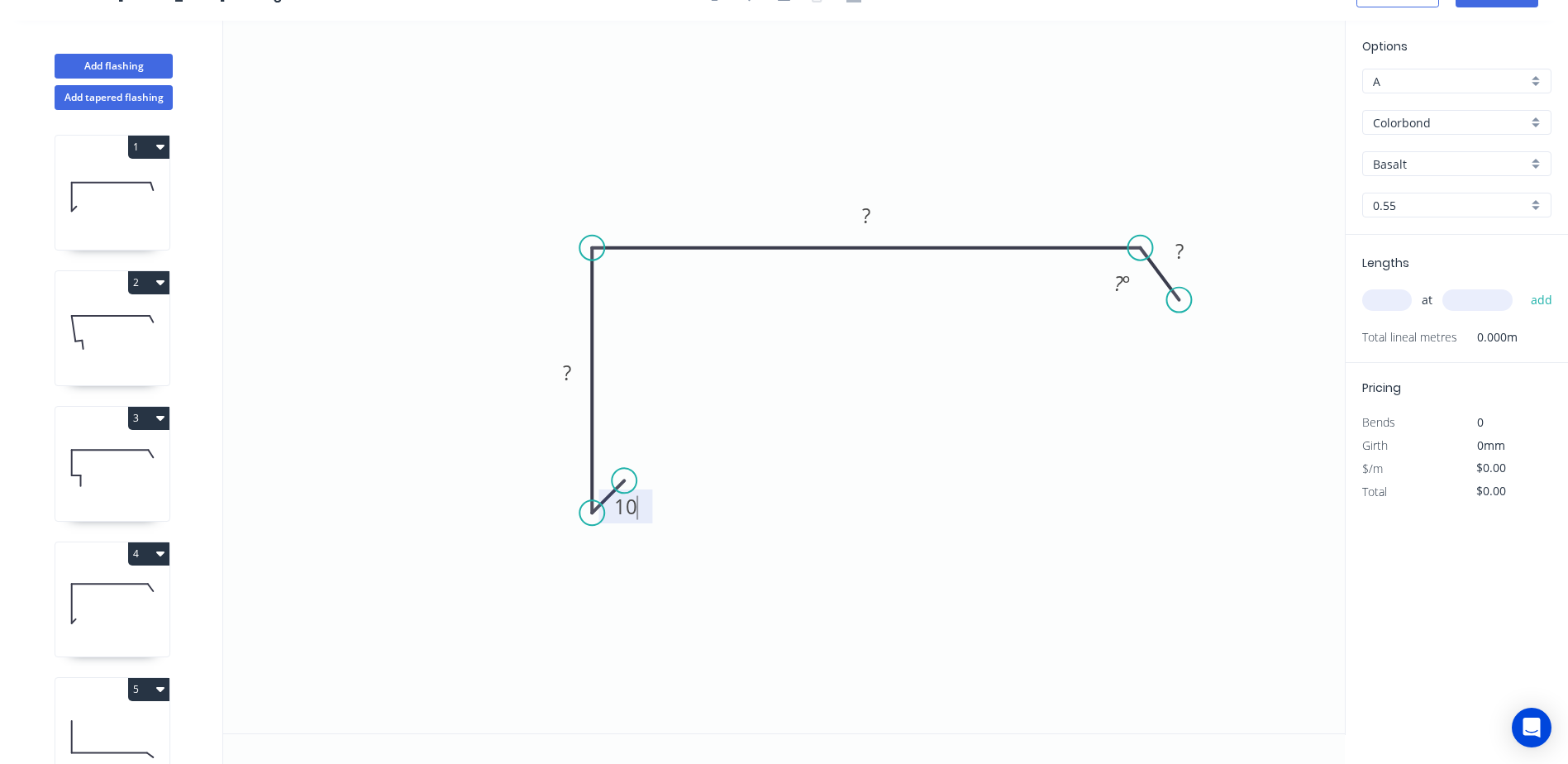
click at [799, 457] on icon "0 10 ? ? ? ? º" at bounding box center [784, 377] width 1121 height 713
click at [570, 377] on tspan "?" at bounding box center [567, 372] width 9 height 27
click at [753, 323] on icon "0 10 70 ? ? ? º" at bounding box center [784, 377] width 1121 height 713
click at [875, 217] on rect at bounding box center [866, 217] width 33 height 23
click at [1105, 152] on icon "0 10 70 380 ? ? º" at bounding box center [784, 377] width 1121 height 713
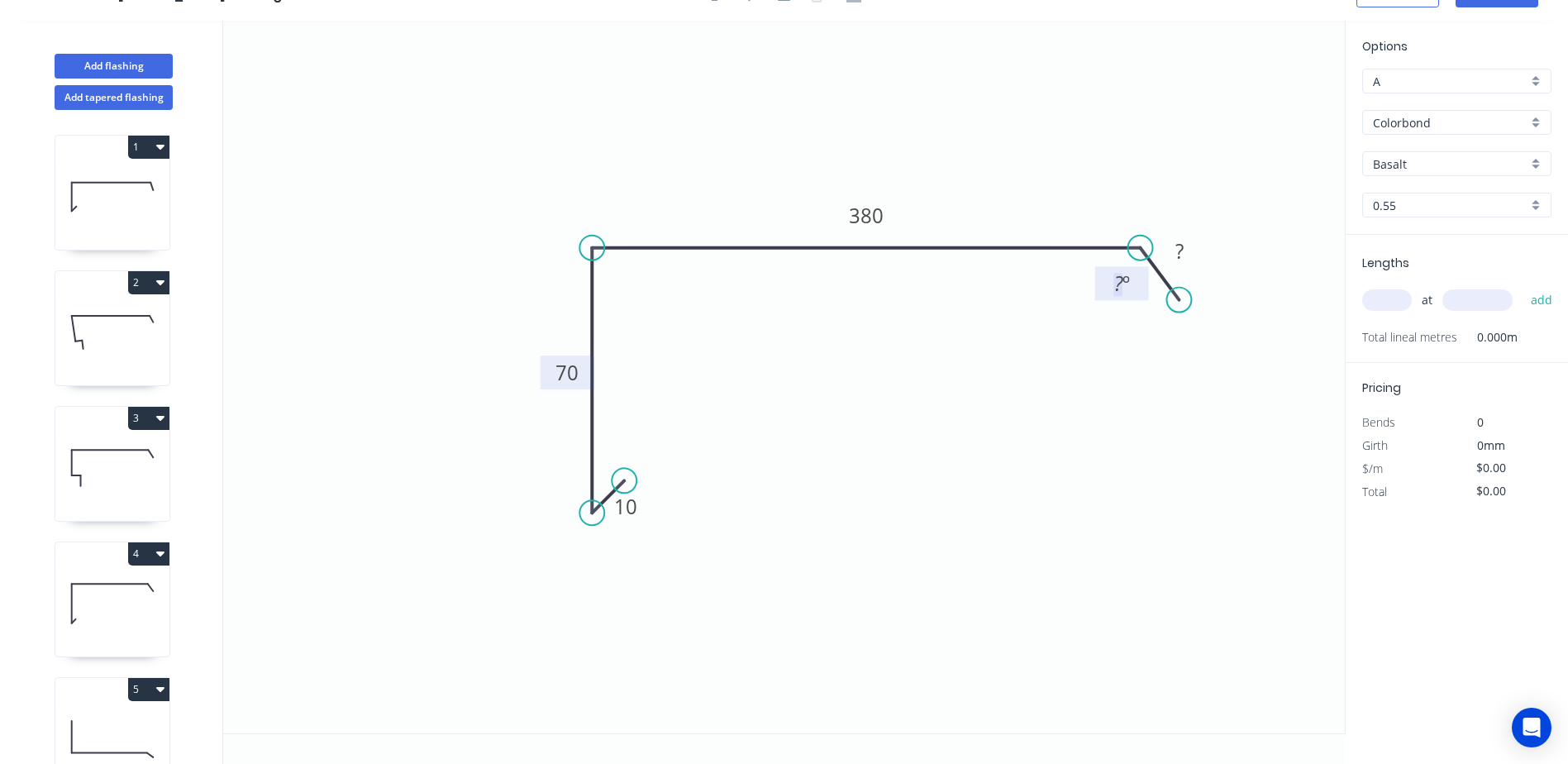
click at [1114, 287] on tspan "?" at bounding box center [1119, 283] width 9 height 27
click at [1172, 216] on icon "0 10 70 380 ? 120 º" at bounding box center [784, 377] width 1121 height 713
click at [1191, 248] on rect at bounding box center [1179, 252] width 33 height 23
click at [1168, 179] on icon "0 10 70 380 33 120 º" at bounding box center [784, 377] width 1121 height 713
type input "$14.75"
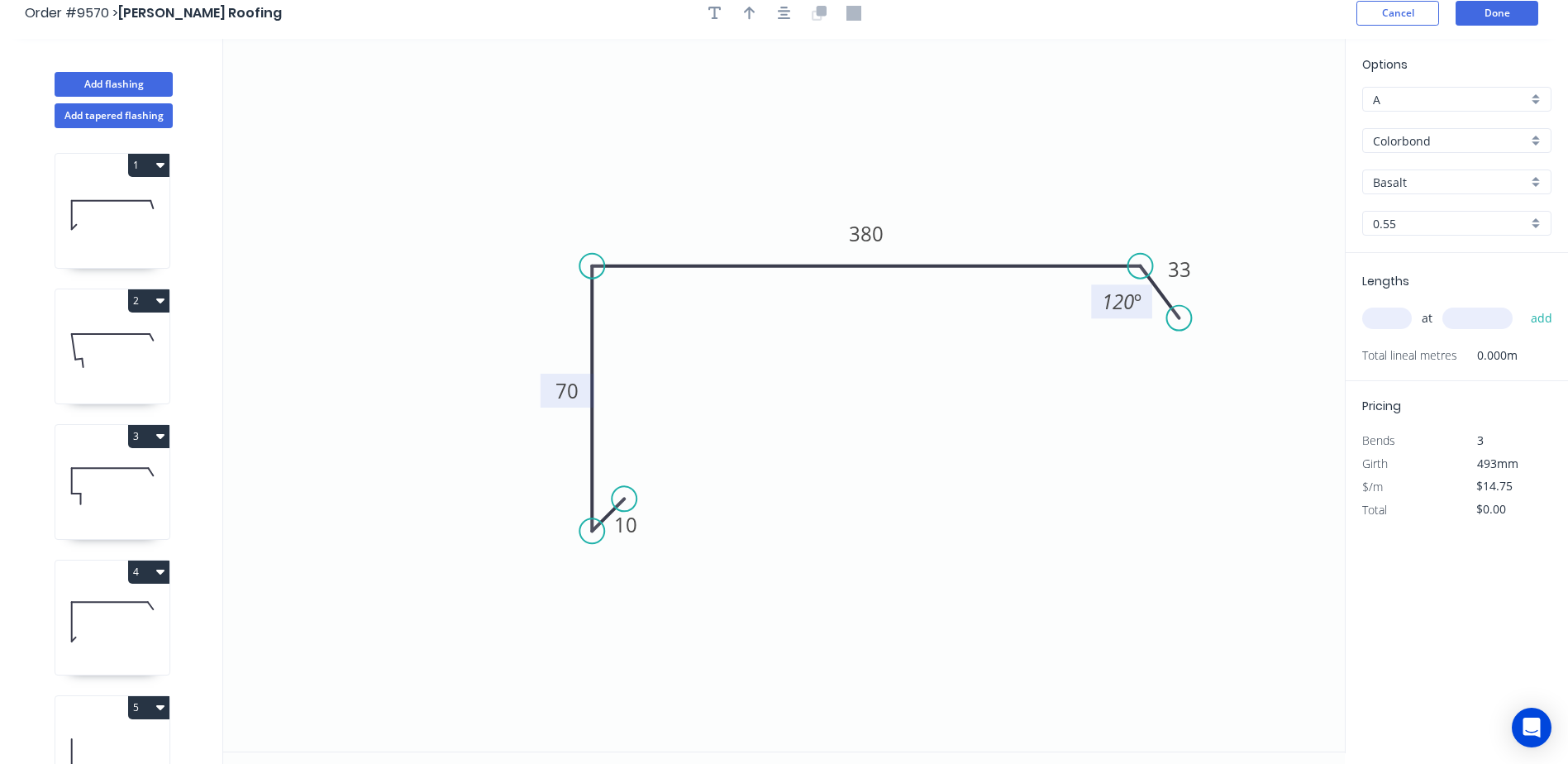
scroll to position [0, 0]
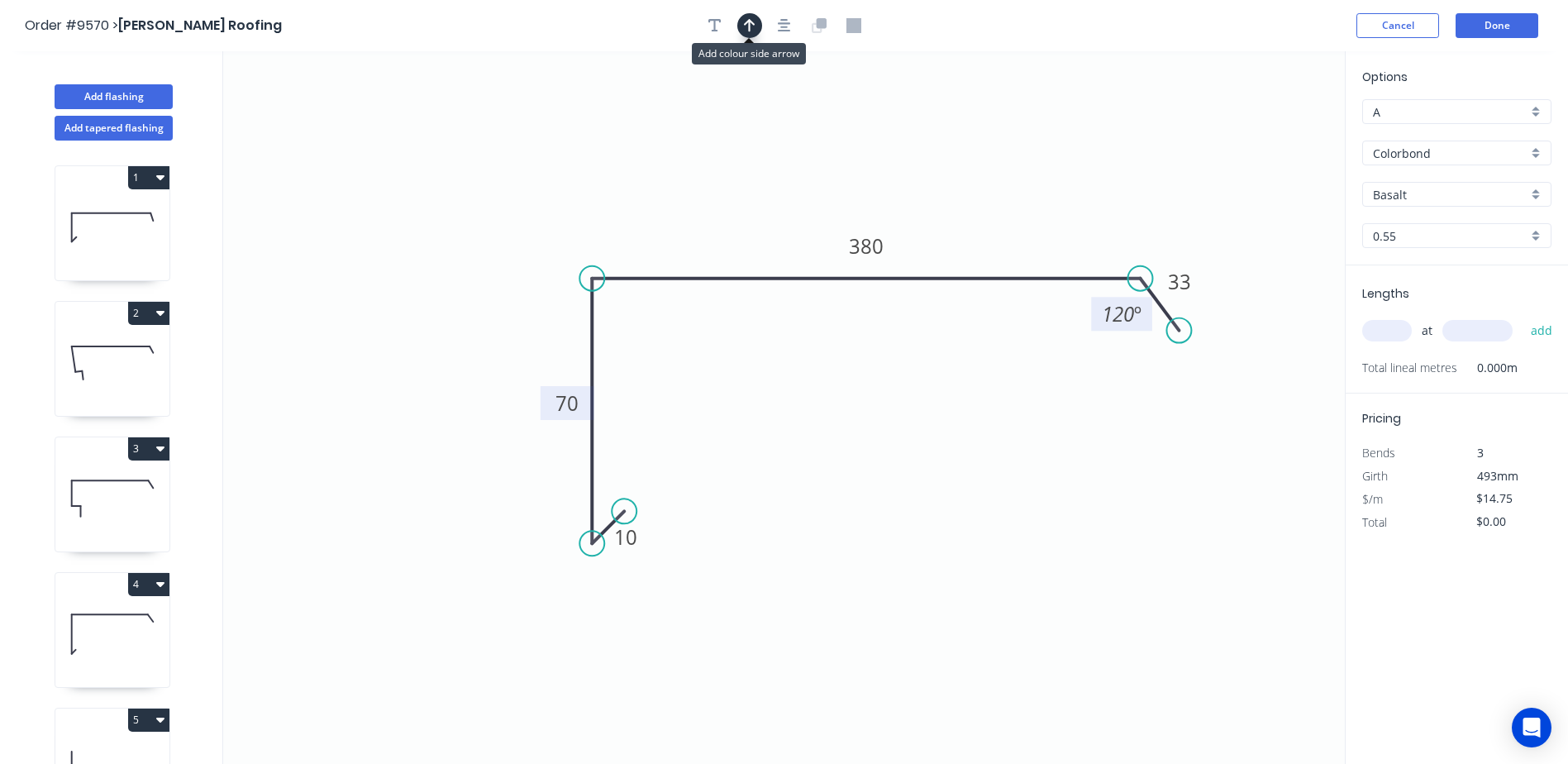
click at [754, 31] on icon "button" at bounding box center [749, 26] width 11 height 15
drag, startPoint x: 1262, startPoint y: 126, endPoint x: 1036, endPoint y: 138, distance: 226.3
click at [1027, 140] on icon "0 10 70 380 33 120 º" at bounding box center [784, 407] width 1121 height 713
drag, startPoint x: 1262, startPoint y: 128, endPoint x: 872, endPoint y: 153, distance: 390.8
click at [872, 153] on icon at bounding box center [872, 134] width 15 height 53
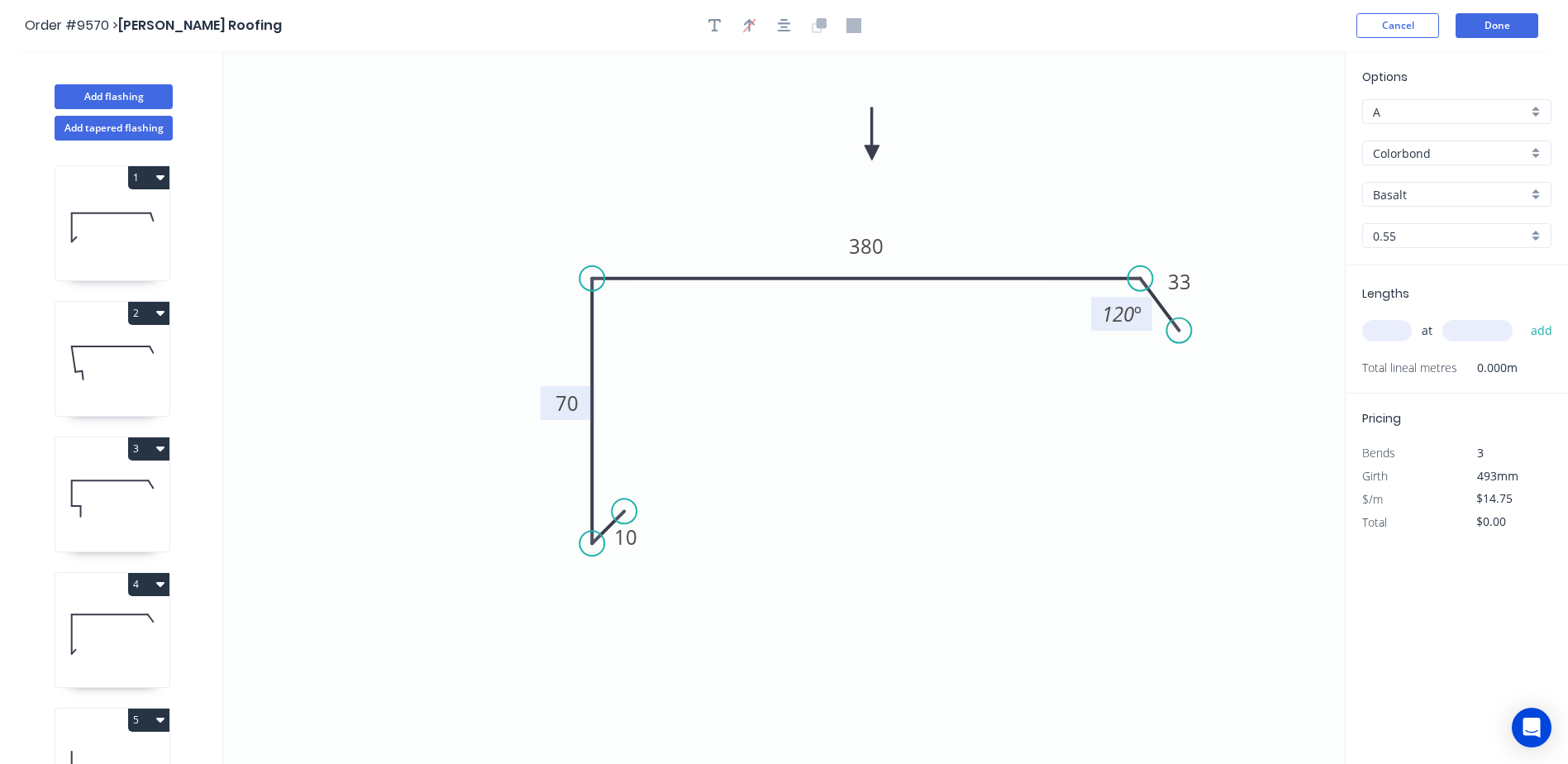
click at [1407, 187] on input "Basalt" at bounding box center [1450, 194] width 154 height 17
click at [1437, 278] on div "Monument" at bounding box center [1456, 272] width 187 height 29
type input "Monument"
click at [1386, 330] on input "text" at bounding box center [1386, 330] width 49 height 22
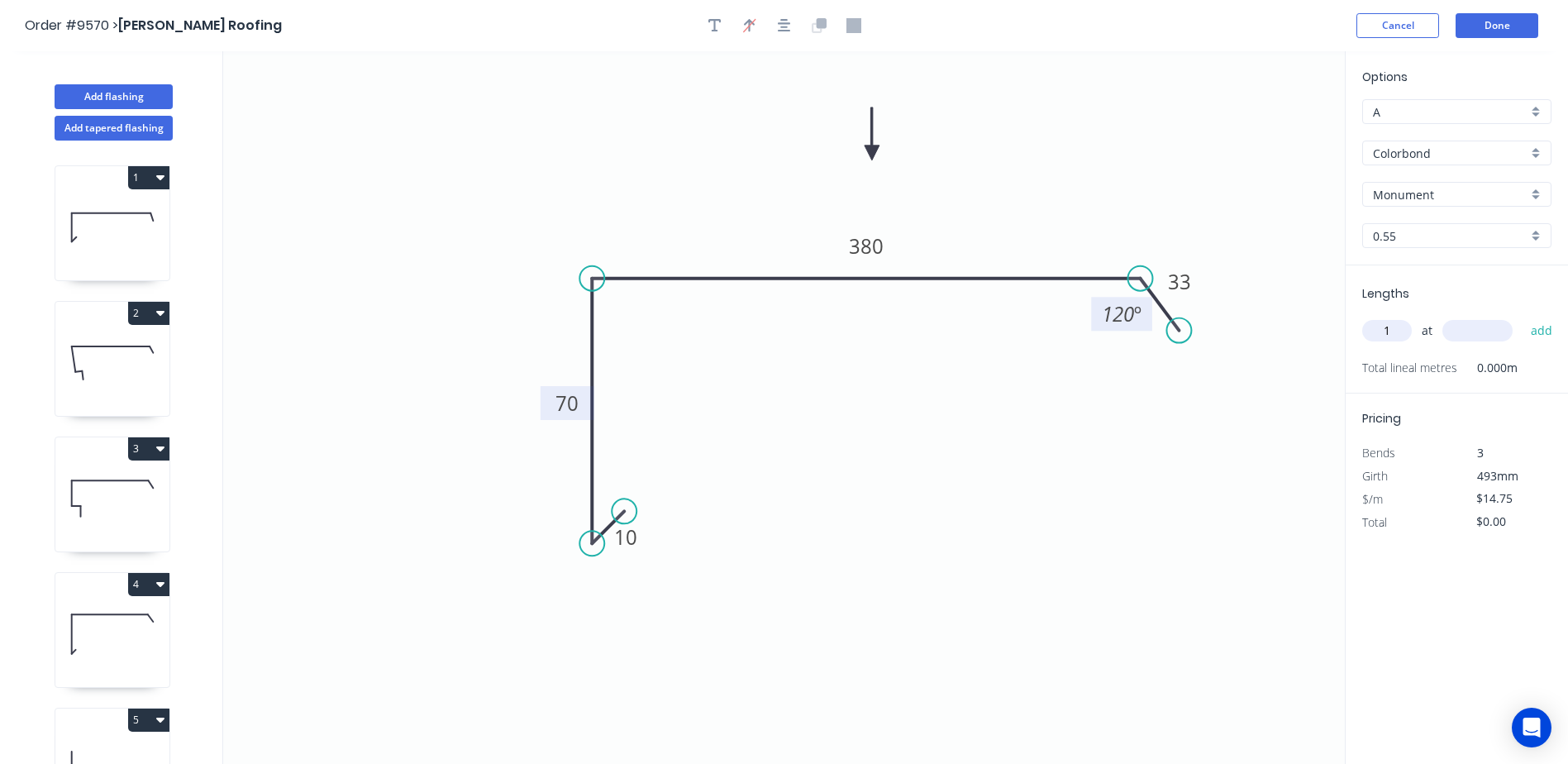
type input "1"
type input "500"
click at [1523, 316] on button "add" at bounding box center [1542, 330] width 39 height 28
type input "$14.75"
click at [1494, 27] on button "Done" at bounding box center [1496, 26] width 82 height 25
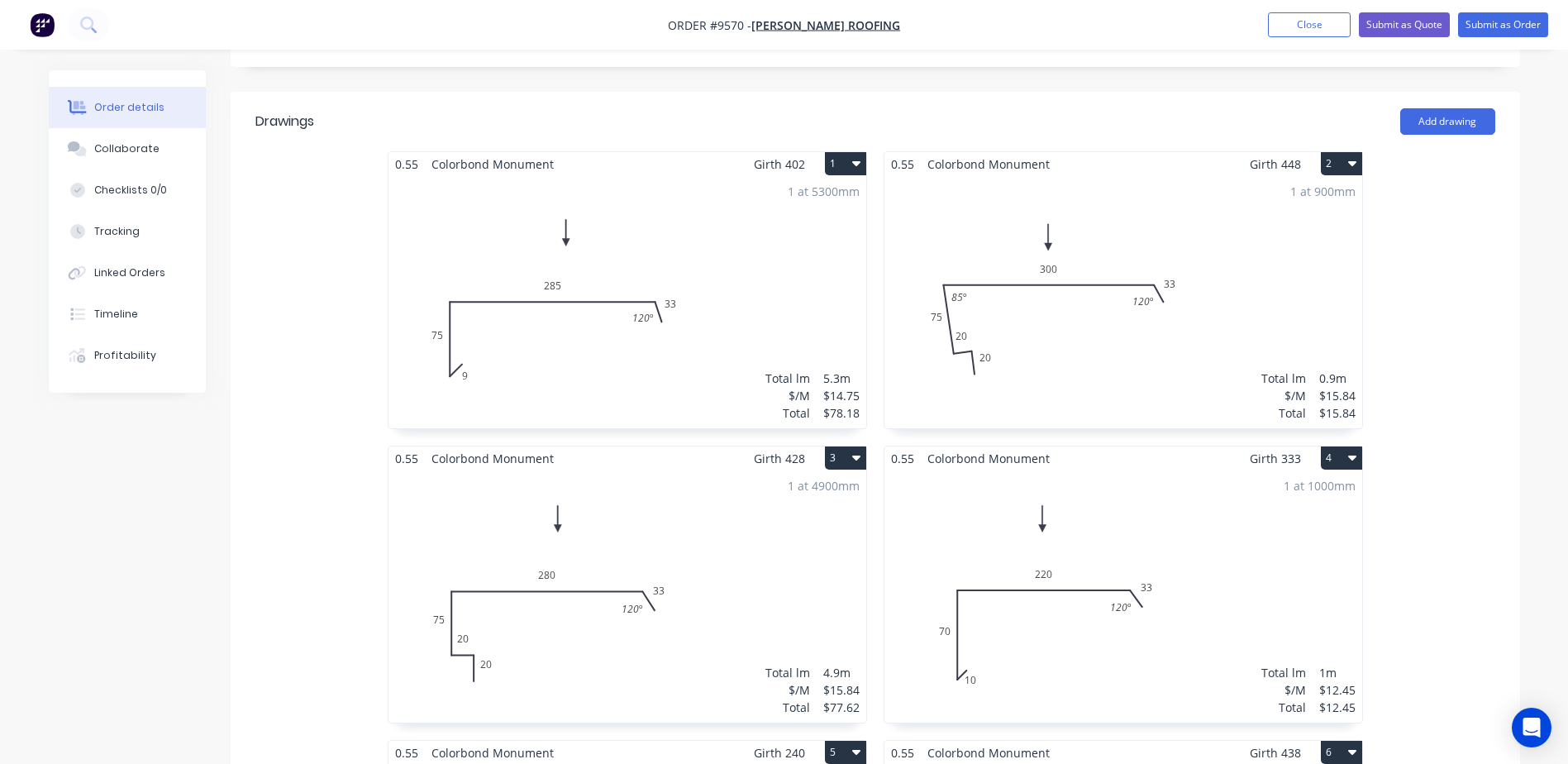
scroll to position [248, 0]
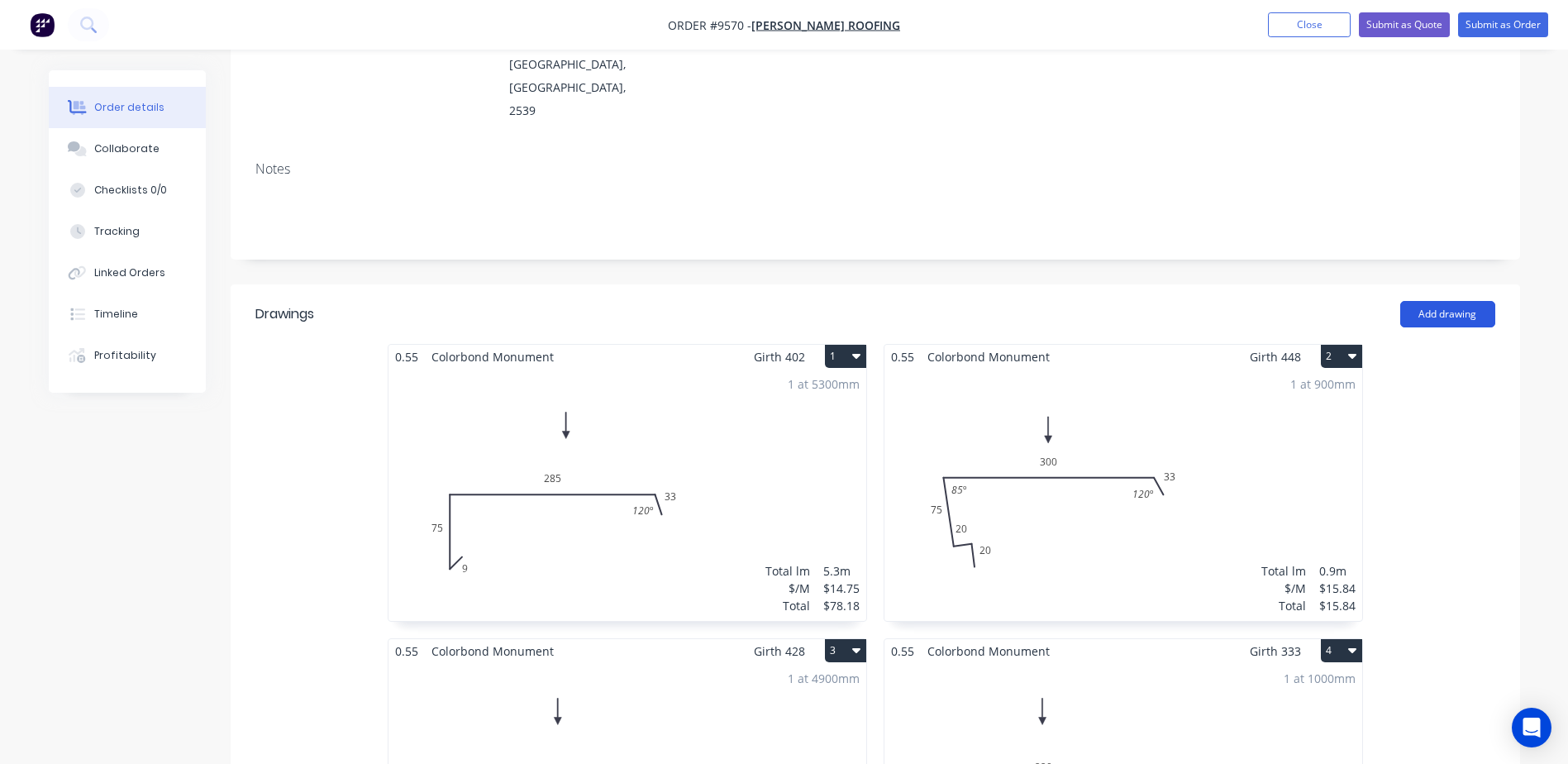
click at [1427, 301] on button "Add drawing" at bounding box center [1447, 314] width 95 height 27
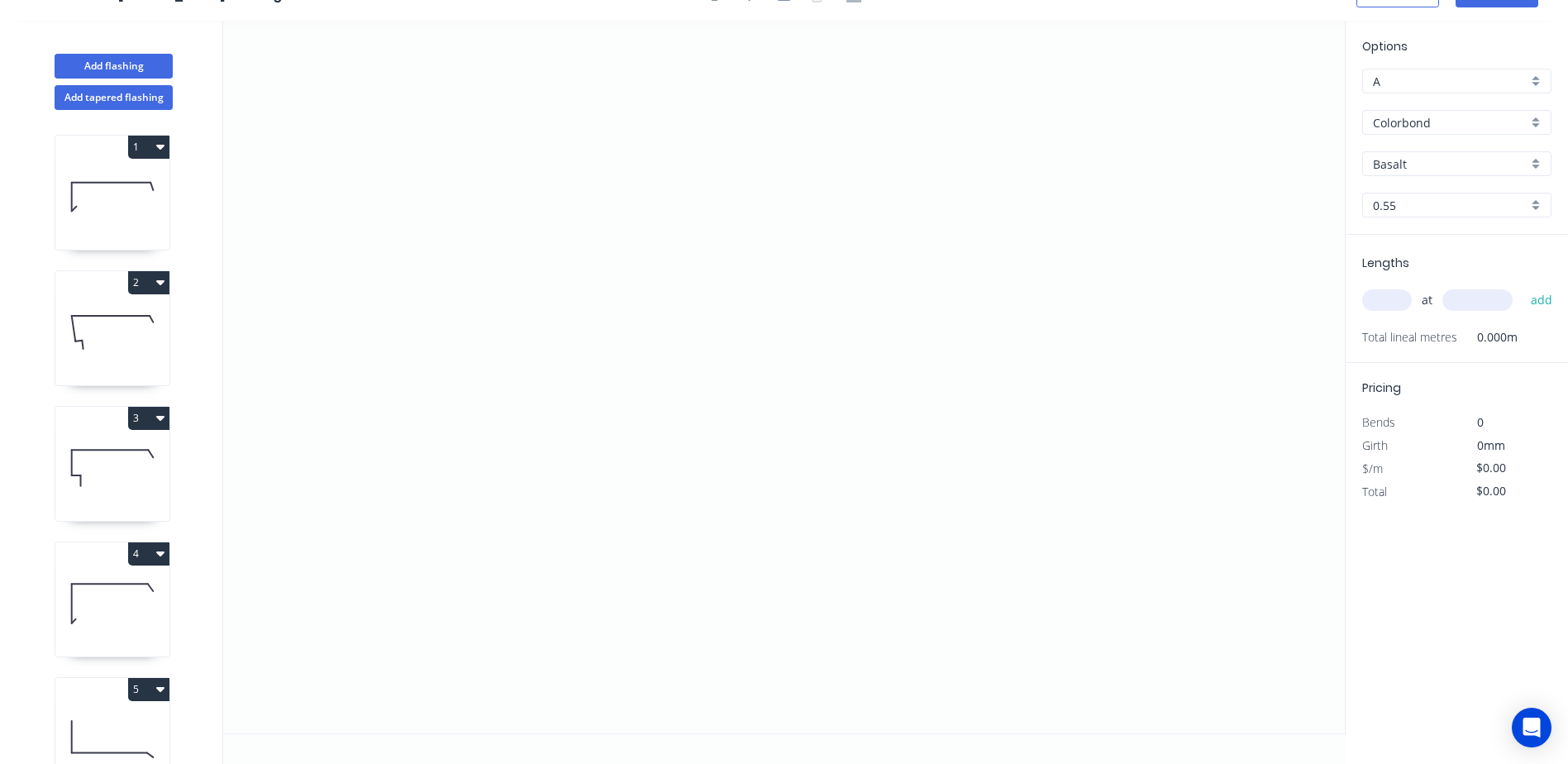
scroll to position [30, 0]
click at [426, 177] on icon "0" at bounding box center [784, 377] width 1121 height 713
drag, startPoint x: 421, startPoint y: 433, endPoint x: 677, endPoint y: 428, distance: 256.0
click at [421, 433] on icon "0" at bounding box center [784, 377] width 1121 height 713
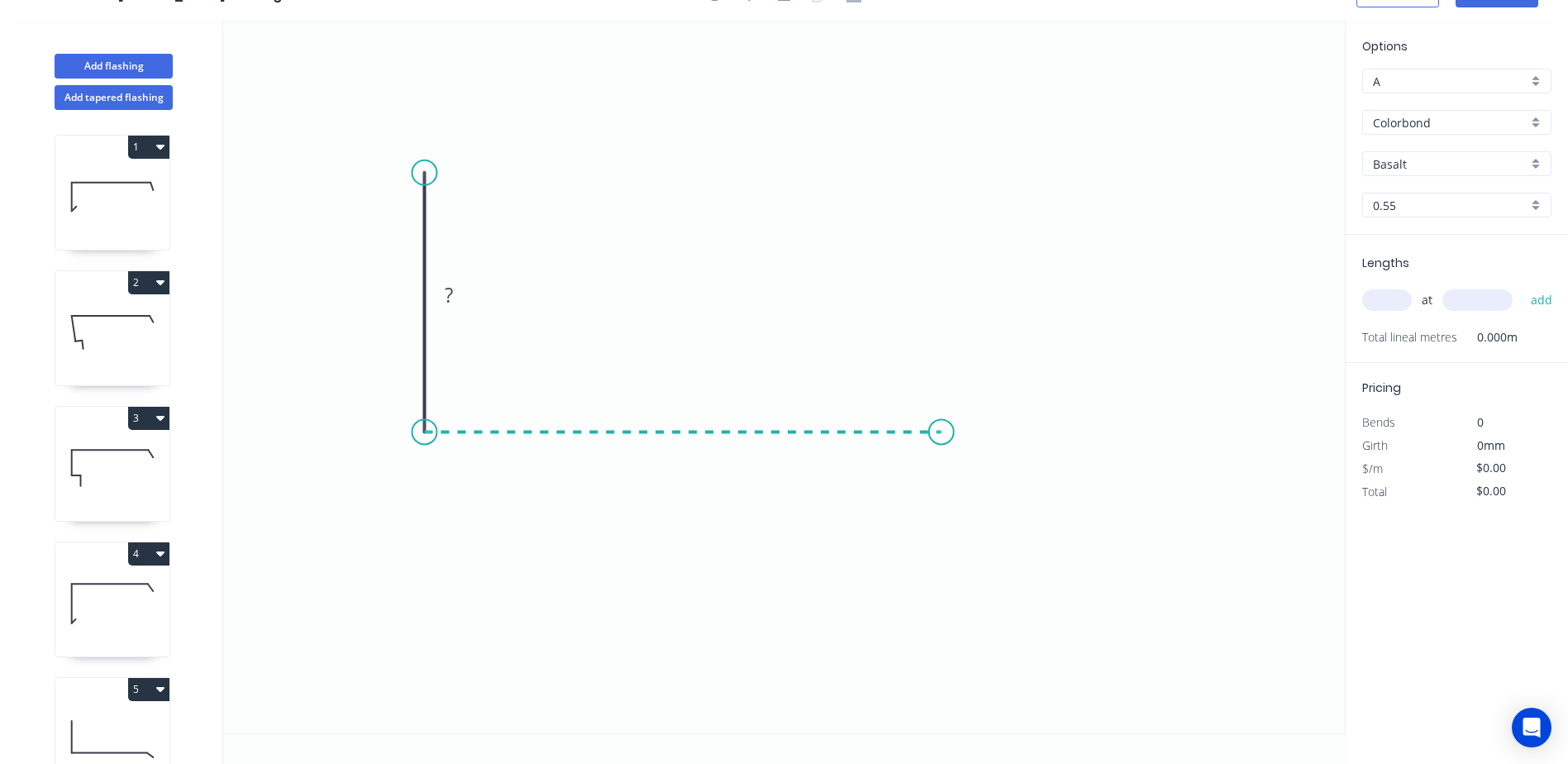
click at [942, 422] on icon "0 ?" at bounding box center [784, 377] width 1121 height 713
click at [995, 494] on icon "0 ? ?" at bounding box center [784, 377] width 1121 height 713
drag, startPoint x: 995, startPoint y: 486, endPoint x: 979, endPoint y: 497, distance: 19.4
click at [979, 497] on circle at bounding box center [979, 496] width 25 height 25
click at [923, 467] on tspan "º" at bounding box center [925, 467] width 8 height 27
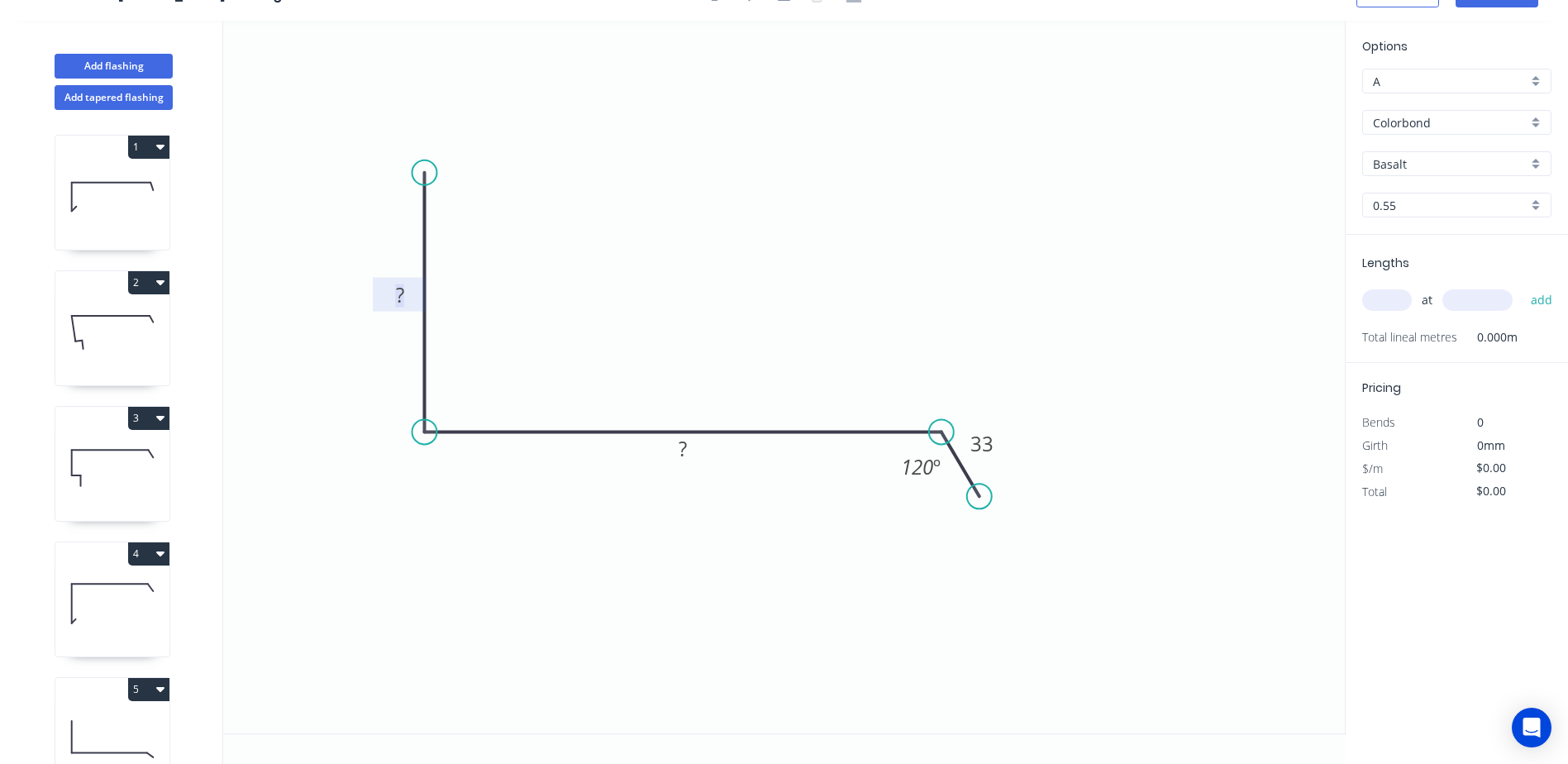
scroll to position [0, 0]
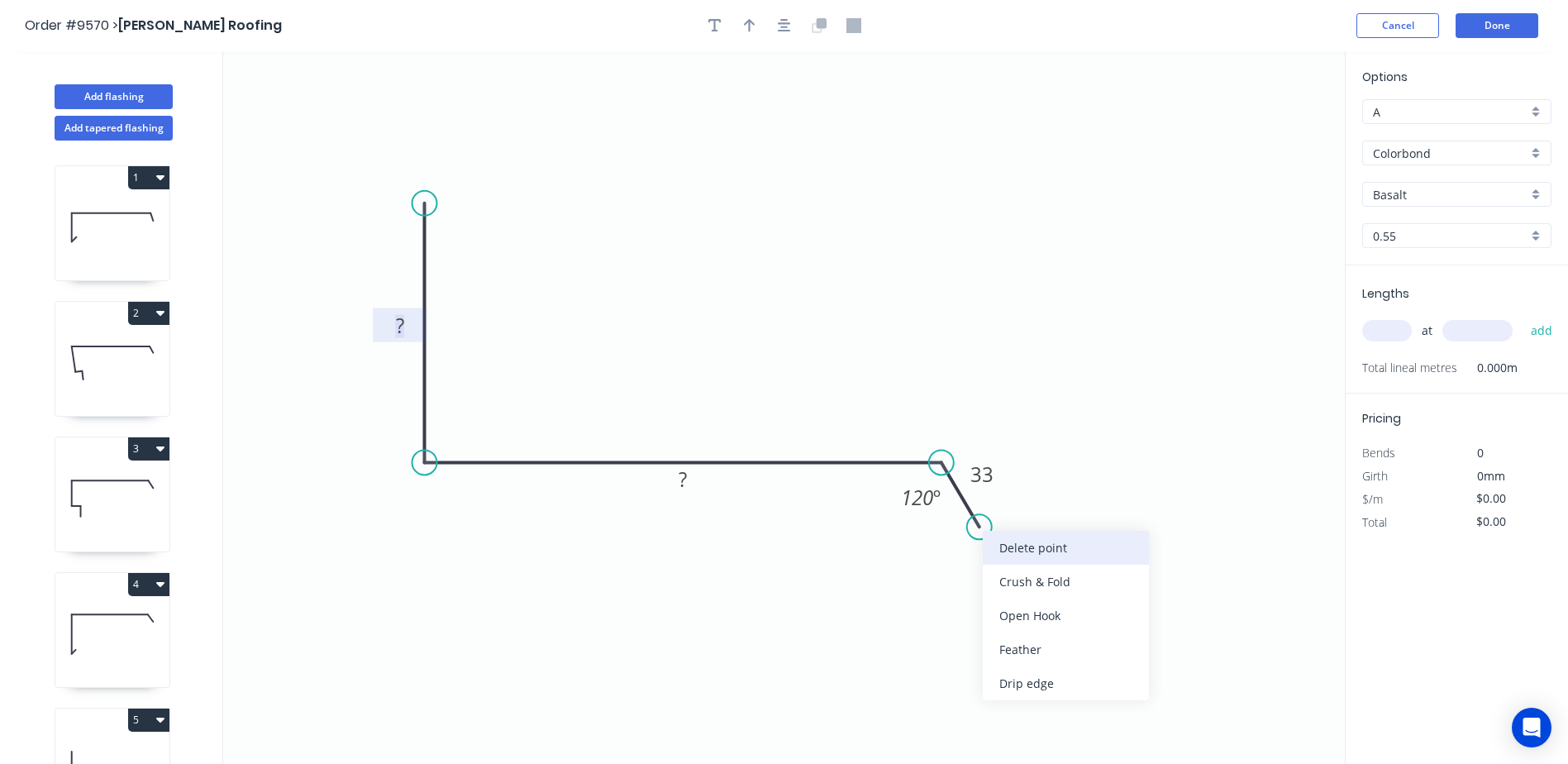
click at [988, 540] on div "Delete point" at bounding box center [1066, 548] width 167 height 34
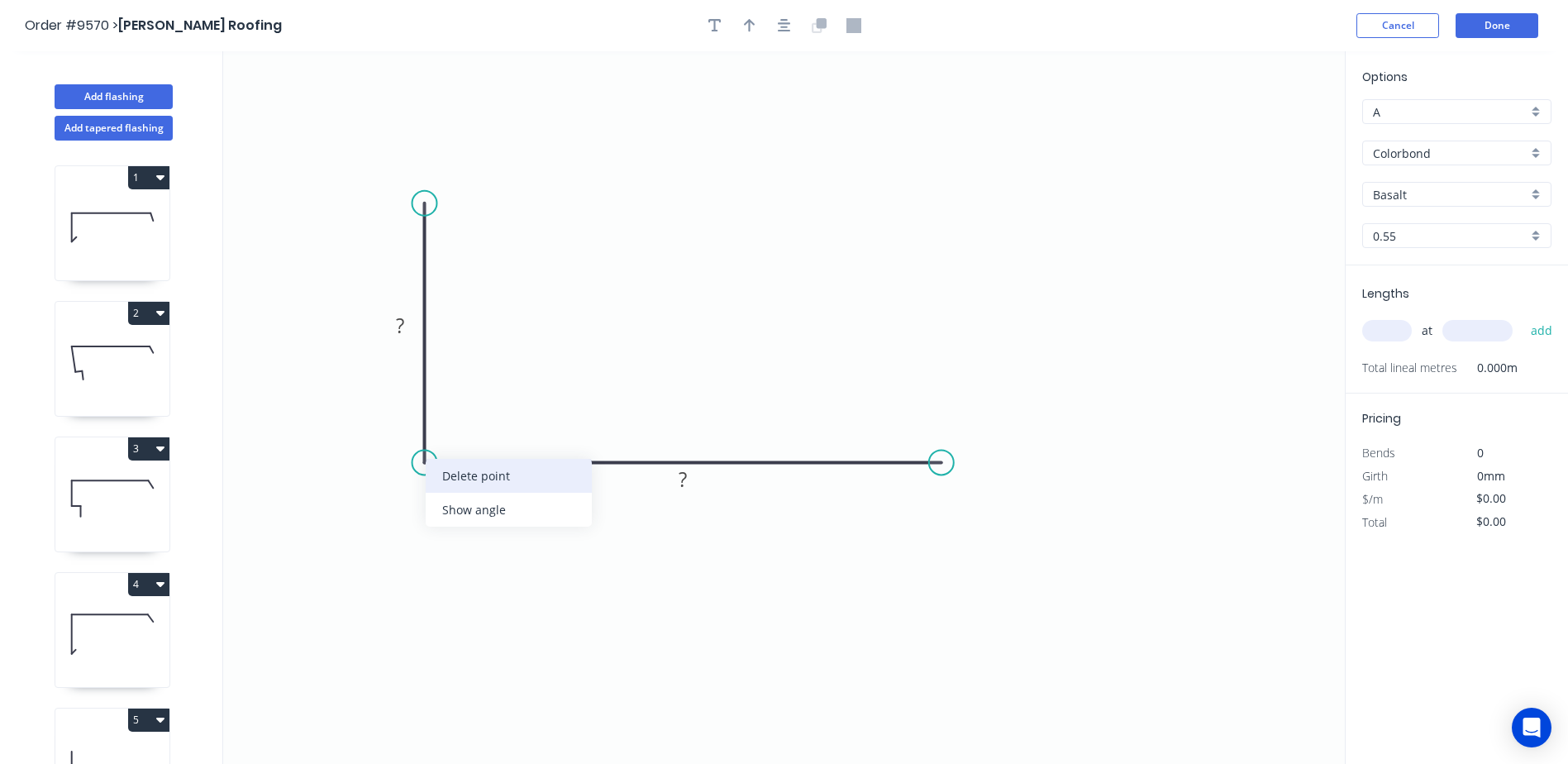
click at [452, 480] on div "Delete point" at bounding box center [509, 476] width 167 height 34
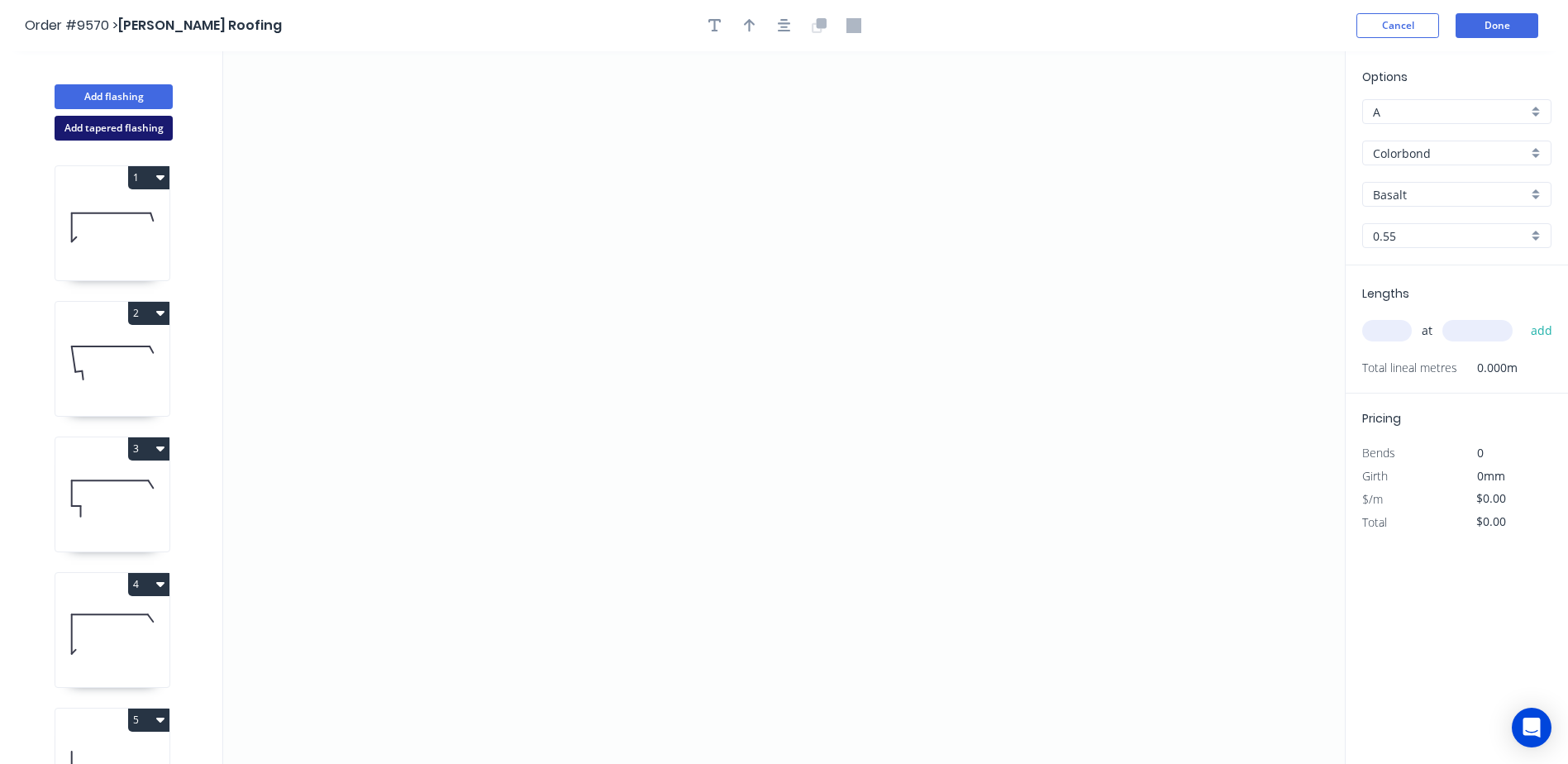
click at [147, 122] on button "Add tapered flashing" at bounding box center [114, 128] width 118 height 25
click at [492, 311] on icon "0" at bounding box center [784, 229] width 1121 height 356
click at [537, 274] on icon "0" at bounding box center [784, 229] width 1121 height 356
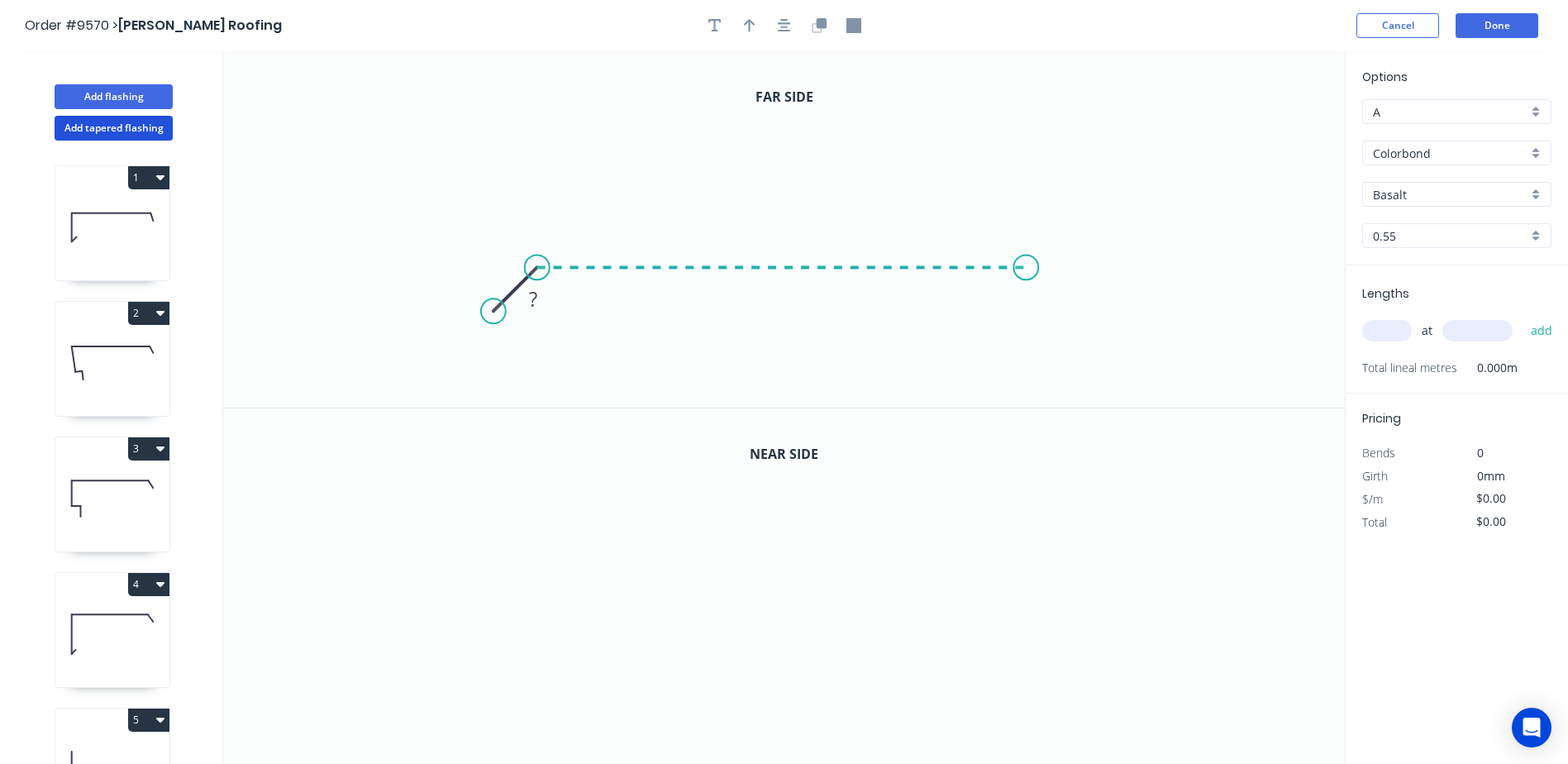
click at [1027, 273] on icon "0 ?" at bounding box center [784, 229] width 1121 height 356
click at [1018, 121] on icon "0 ? ?" at bounding box center [784, 229] width 1121 height 356
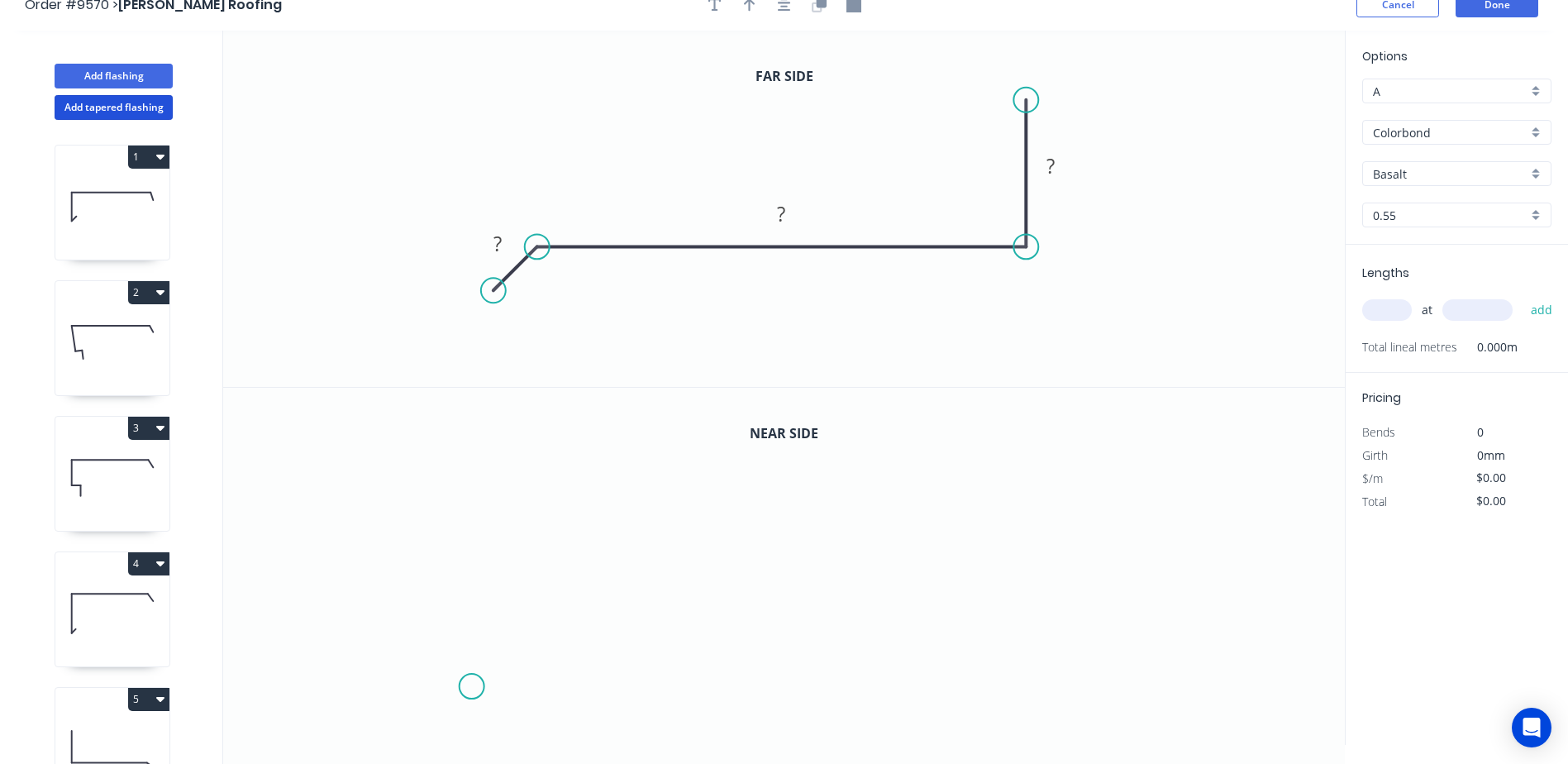
scroll to position [30, 0]
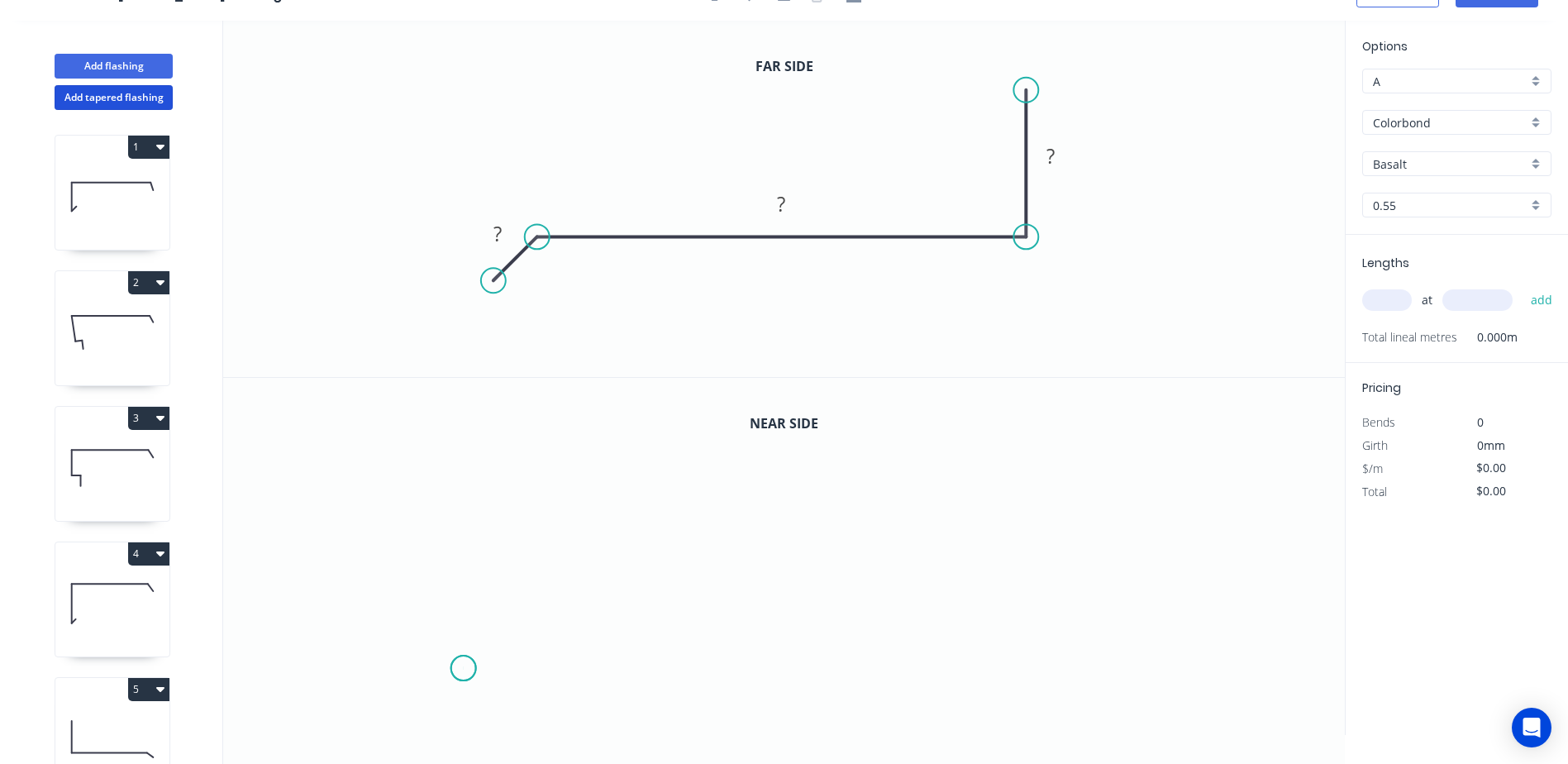
click at [464, 668] on icon "0" at bounding box center [784, 556] width 1121 height 357
click at [506, 628] on icon "0" at bounding box center [784, 556] width 1121 height 357
click at [1044, 630] on icon "0 ?" at bounding box center [784, 556] width 1121 height 357
click at [1048, 495] on icon "0 ? ?" at bounding box center [784, 556] width 1121 height 357
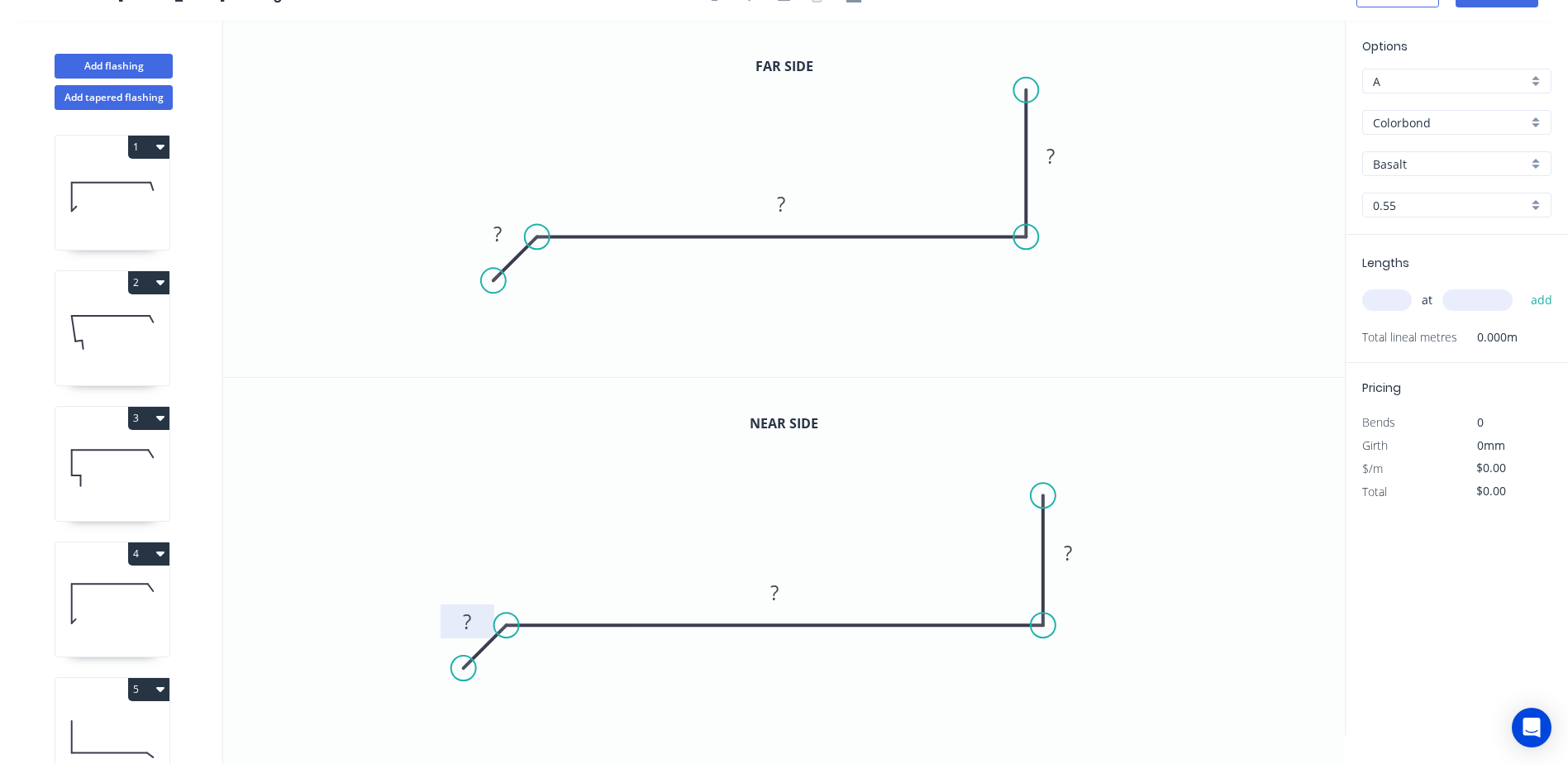
click at [456, 621] on rect at bounding box center [467, 622] width 33 height 23
click at [721, 420] on icon "0 33 ? ?" at bounding box center [784, 556] width 1121 height 357
click at [499, 232] on tspan "?" at bounding box center [497, 233] width 9 height 27
click at [636, 147] on icon "0 33 ? ?" at bounding box center [784, 199] width 1121 height 356
click at [780, 202] on tspan "?" at bounding box center [782, 204] width 9 height 27
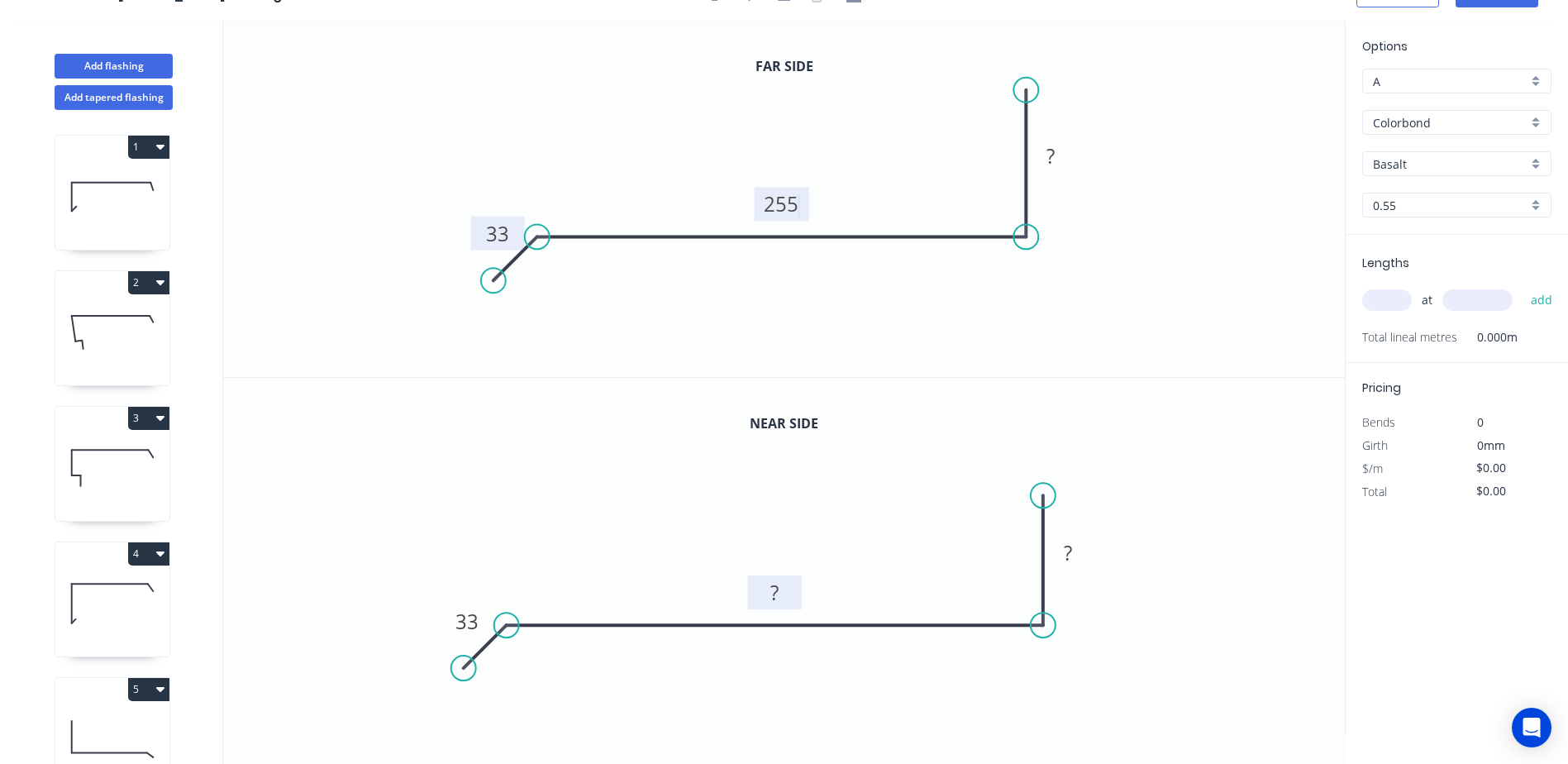
click at [785, 597] on rect at bounding box center [775, 594] width 33 height 23
click at [862, 541] on icon "0 33 255 ?" at bounding box center [784, 556] width 1121 height 357
click at [1077, 550] on rect at bounding box center [1068, 554] width 33 height 23
click at [1080, 191] on icon "0 33 255 ?" at bounding box center [784, 199] width 1121 height 356
type input "$14.67"
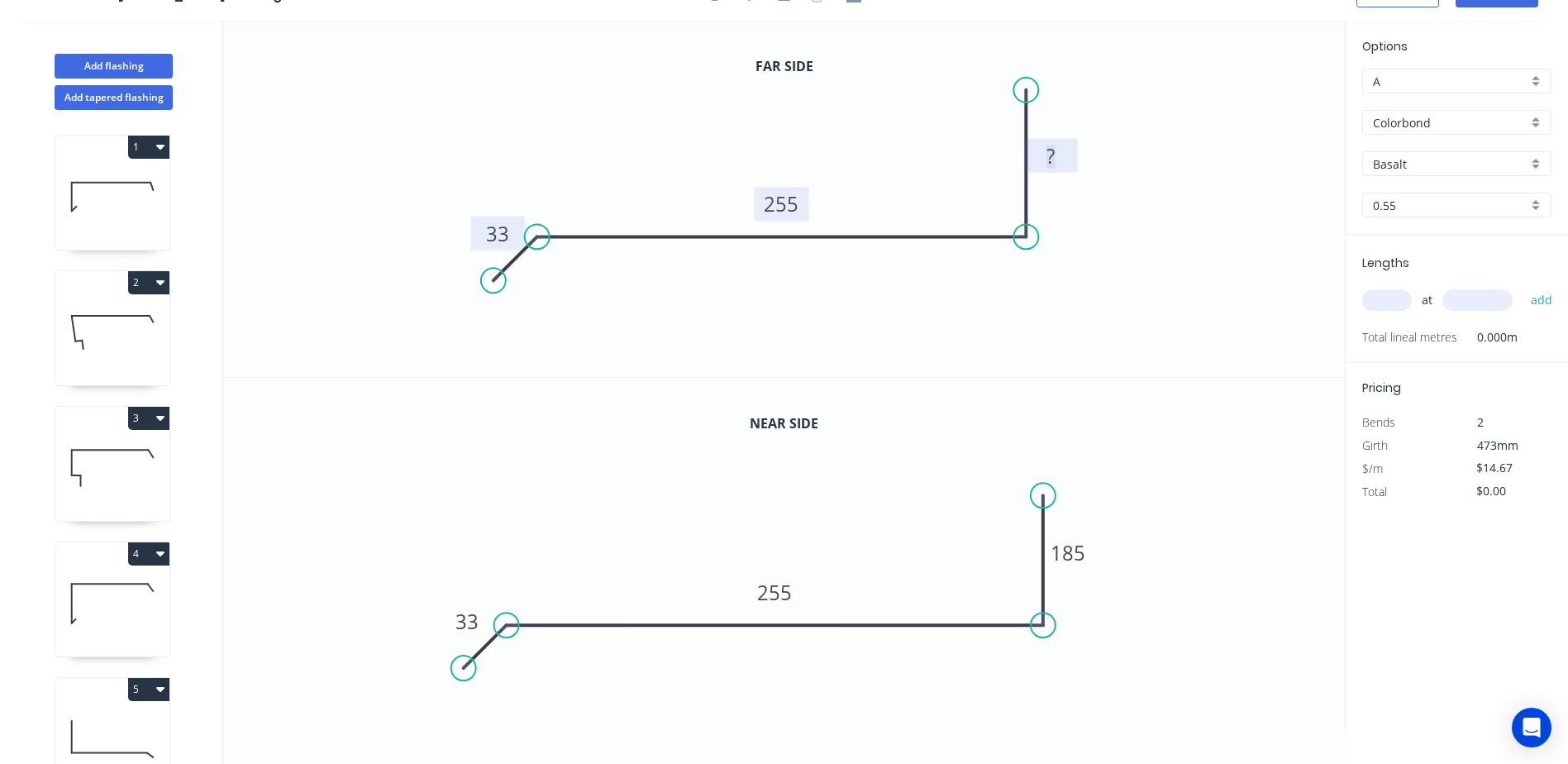
click at [1054, 155] on tspan "?" at bounding box center [1050, 155] width 9 height 27
click at [1159, 132] on icon "0 33 255 105" at bounding box center [784, 199] width 1121 height 356
click at [1444, 163] on input "Basalt" at bounding box center [1450, 164] width 154 height 17
click at [1418, 323] on div "Monument" at bounding box center [1456, 324] width 187 height 29
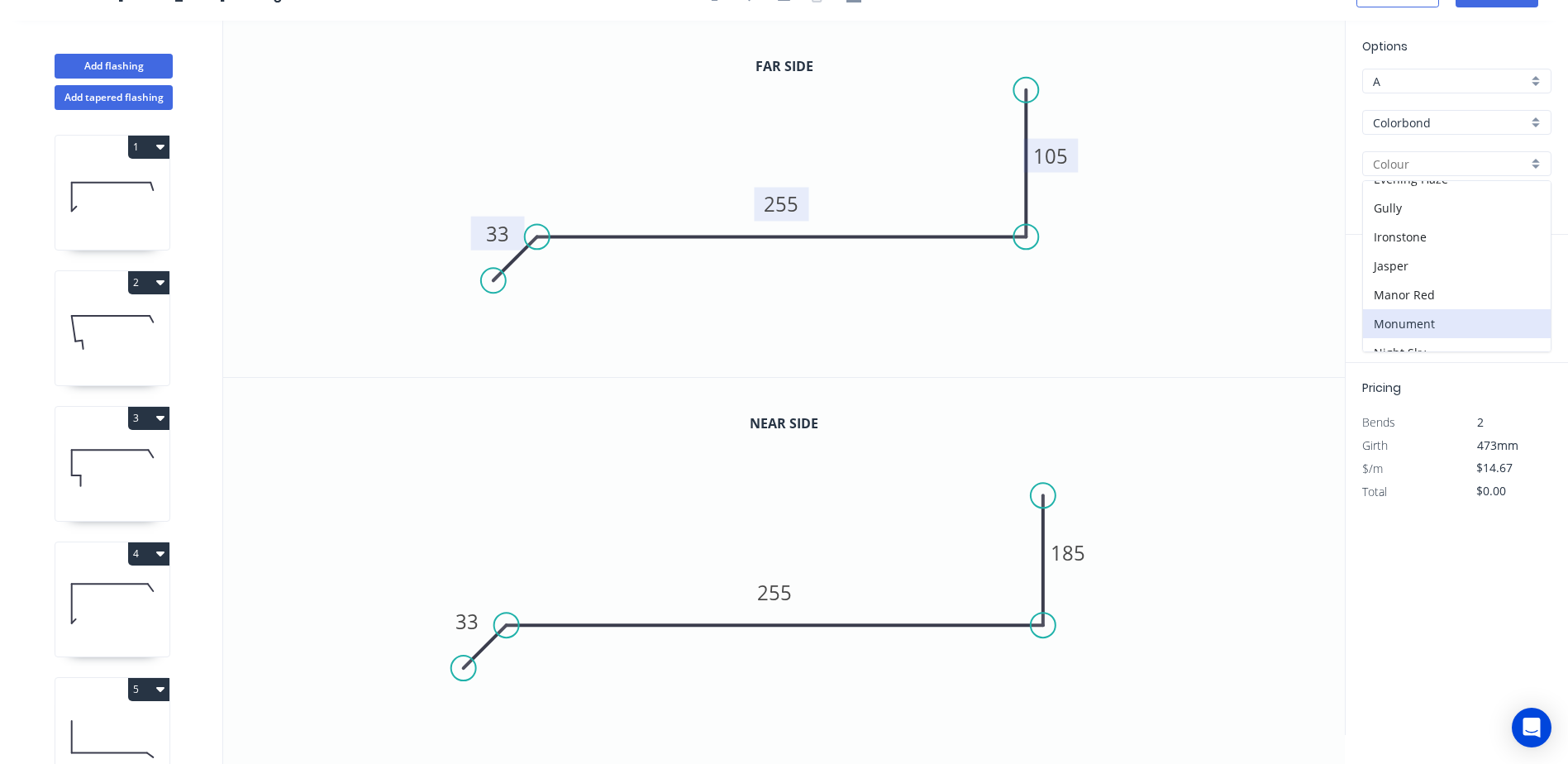
type input "Monument"
click at [1383, 298] on input "text" at bounding box center [1386, 300] width 49 height 22
type input "1"
type input "2100"
click at [1523, 286] on button "add" at bounding box center [1542, 300] width 39 height 28
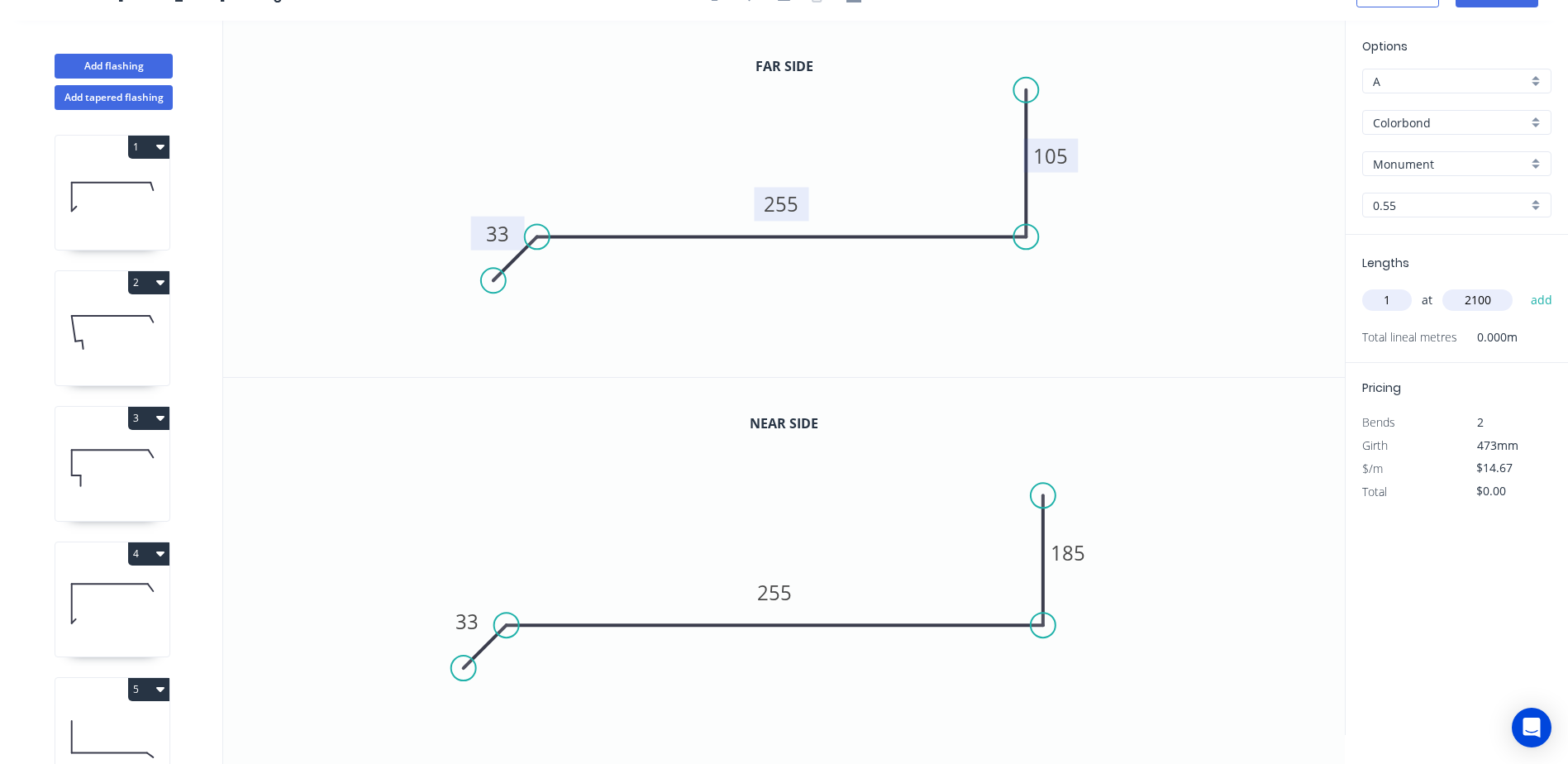
type input "$30.81"
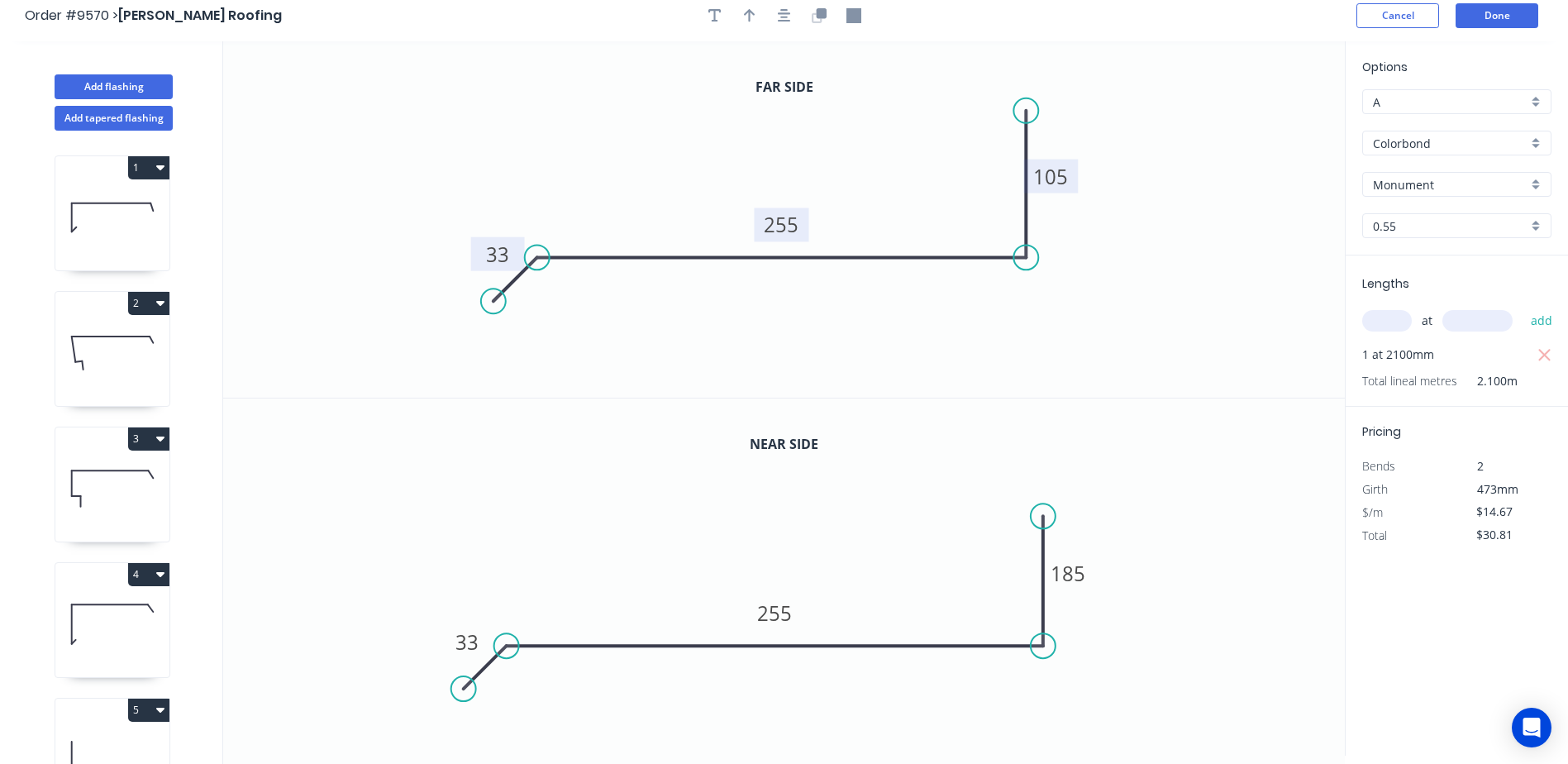
scroll to position [0, 0]
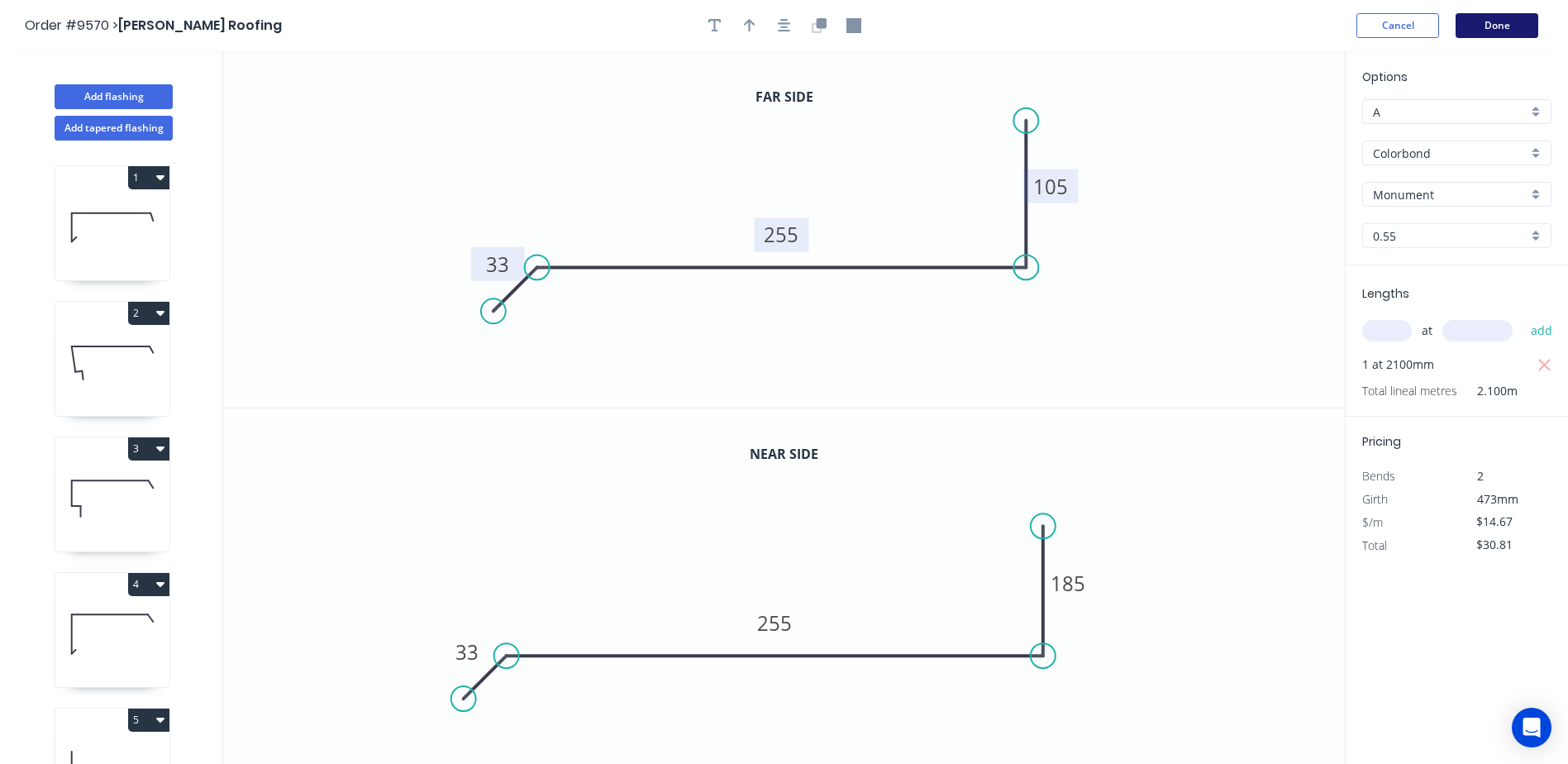
click at [1470, 21] on button "Done" at bounding box center [1496, 26] width 82 height 25
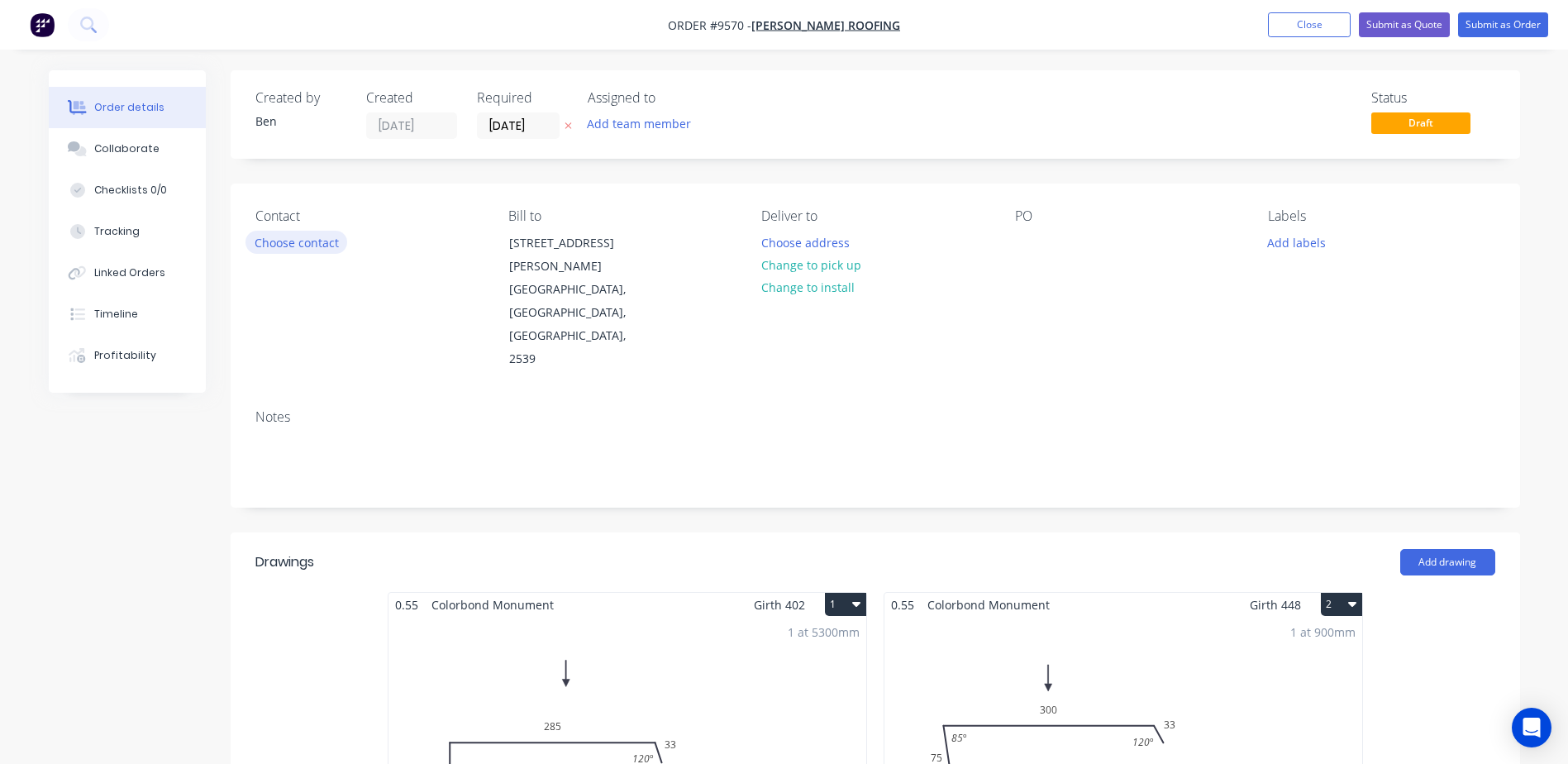
click at [305, 239] on button "Choose contact" at bounding box center [295, 242] width 101 height 23
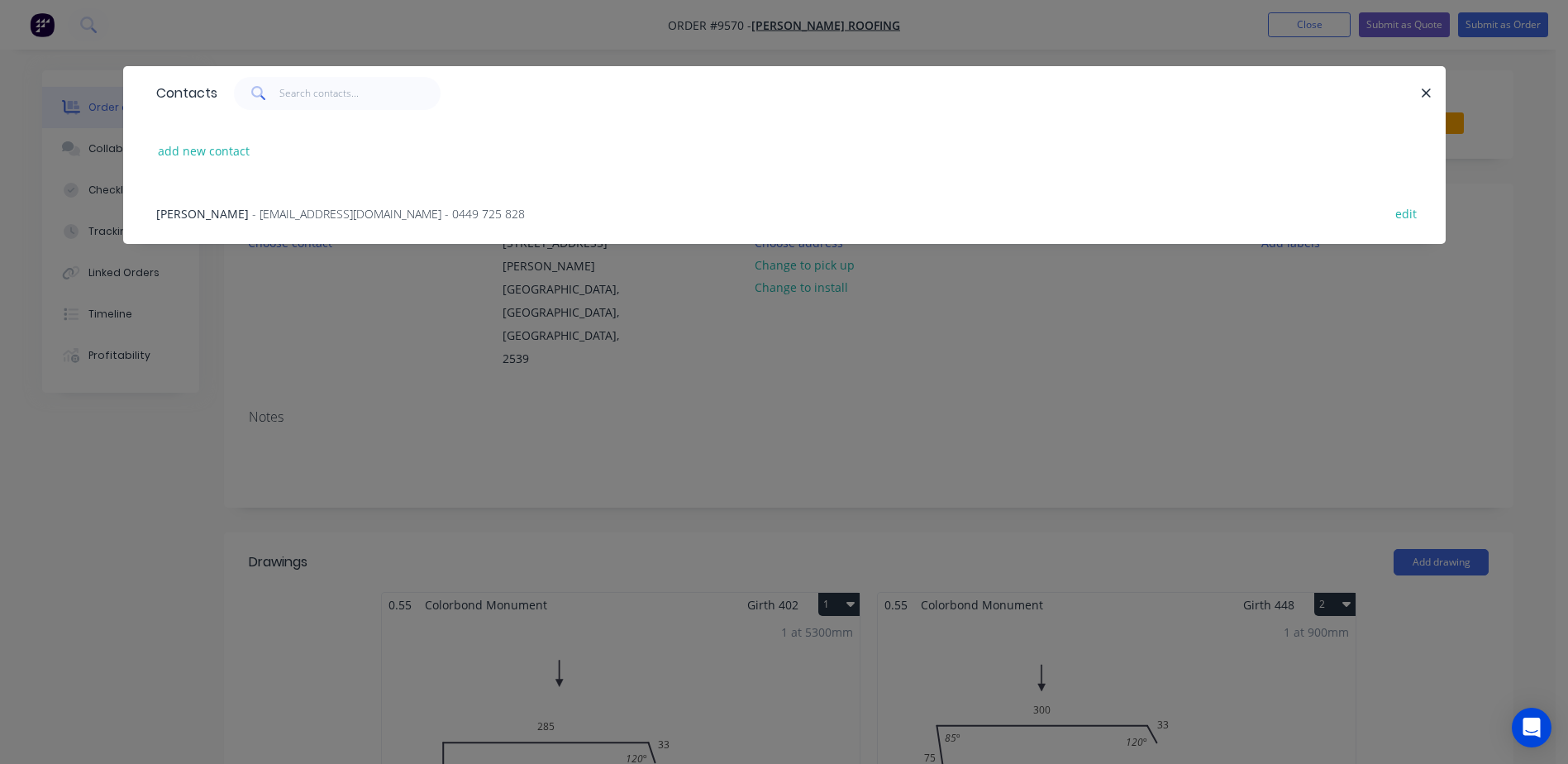
click at [296, 213] on span "- cleansweep1989@yahoo.com - 0449 725 828" at bounding box center [388, 213] width 273 height 16
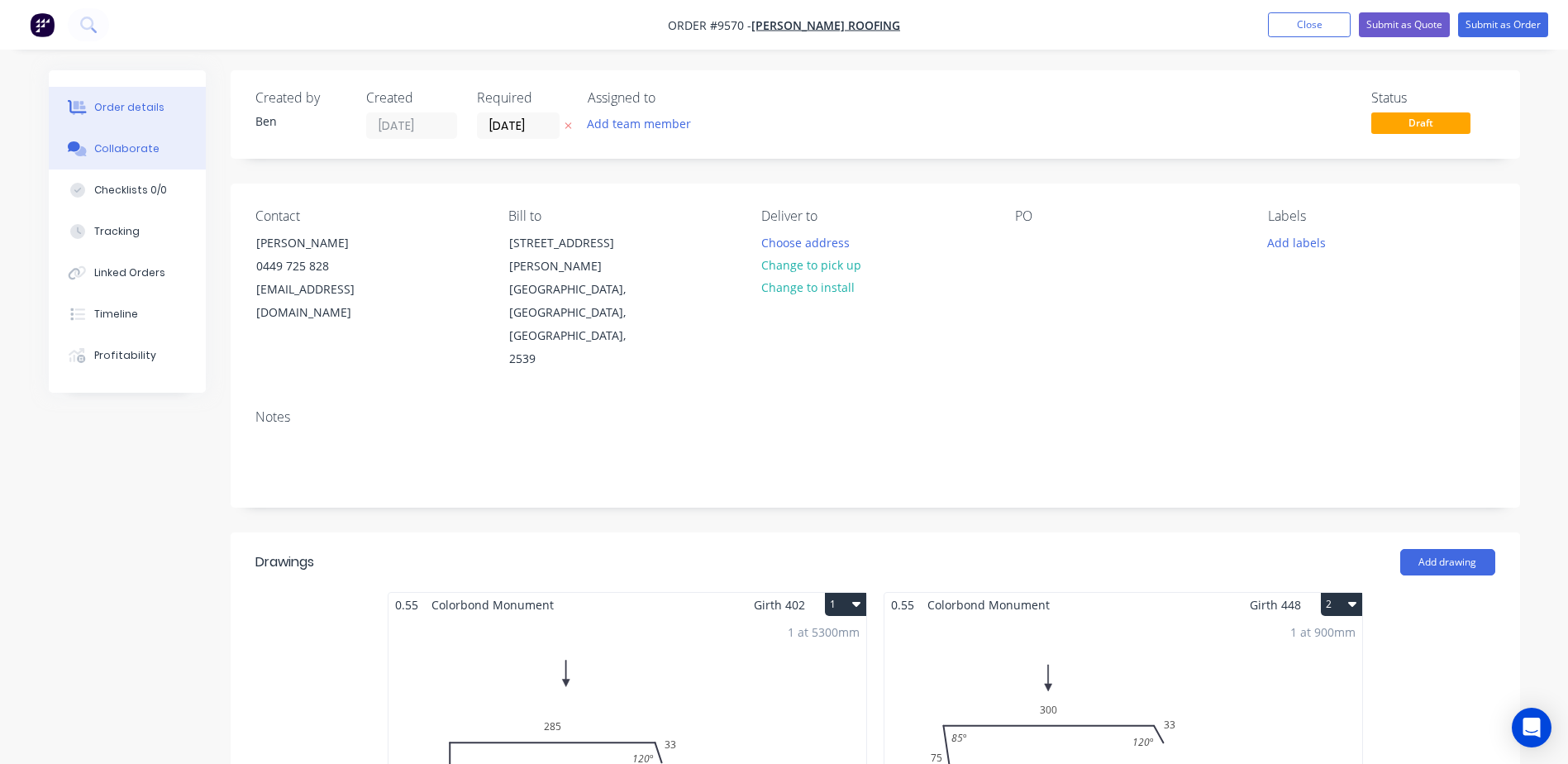
click at [138, 146] on div "Collaborate" at bounding box center [127, 149] width 65 height 15
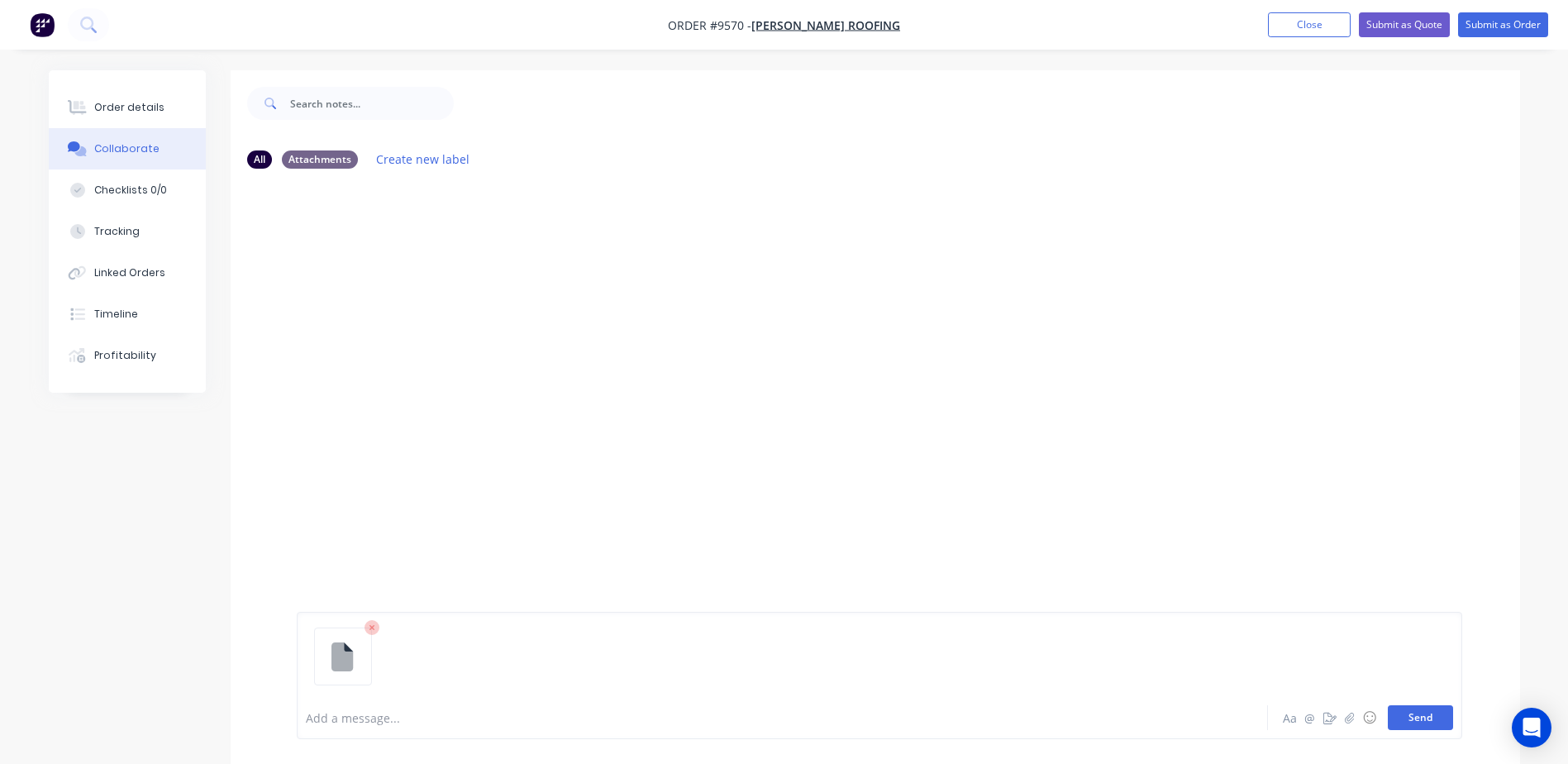
click at [1418, 717] on button "Send" at bounding box center [1419, 718] width 65 height 25
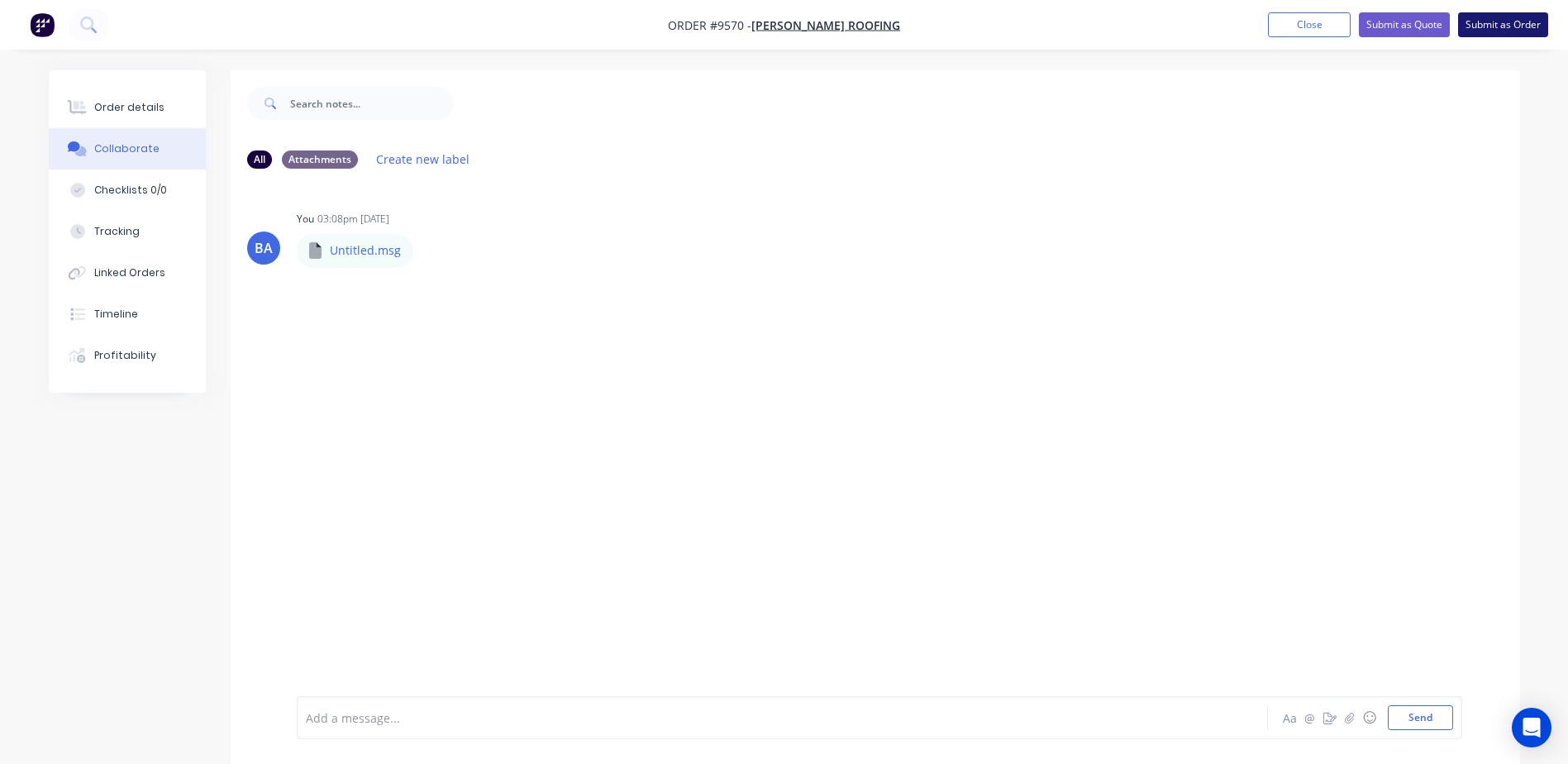
click at [1483, 18] on button "Submit as Order" at bounding box center [1502, 25] width 90 height 25
click at [1480, 18] on button "Edit Order" at bounding box center [1506, 24] width 82 height 25
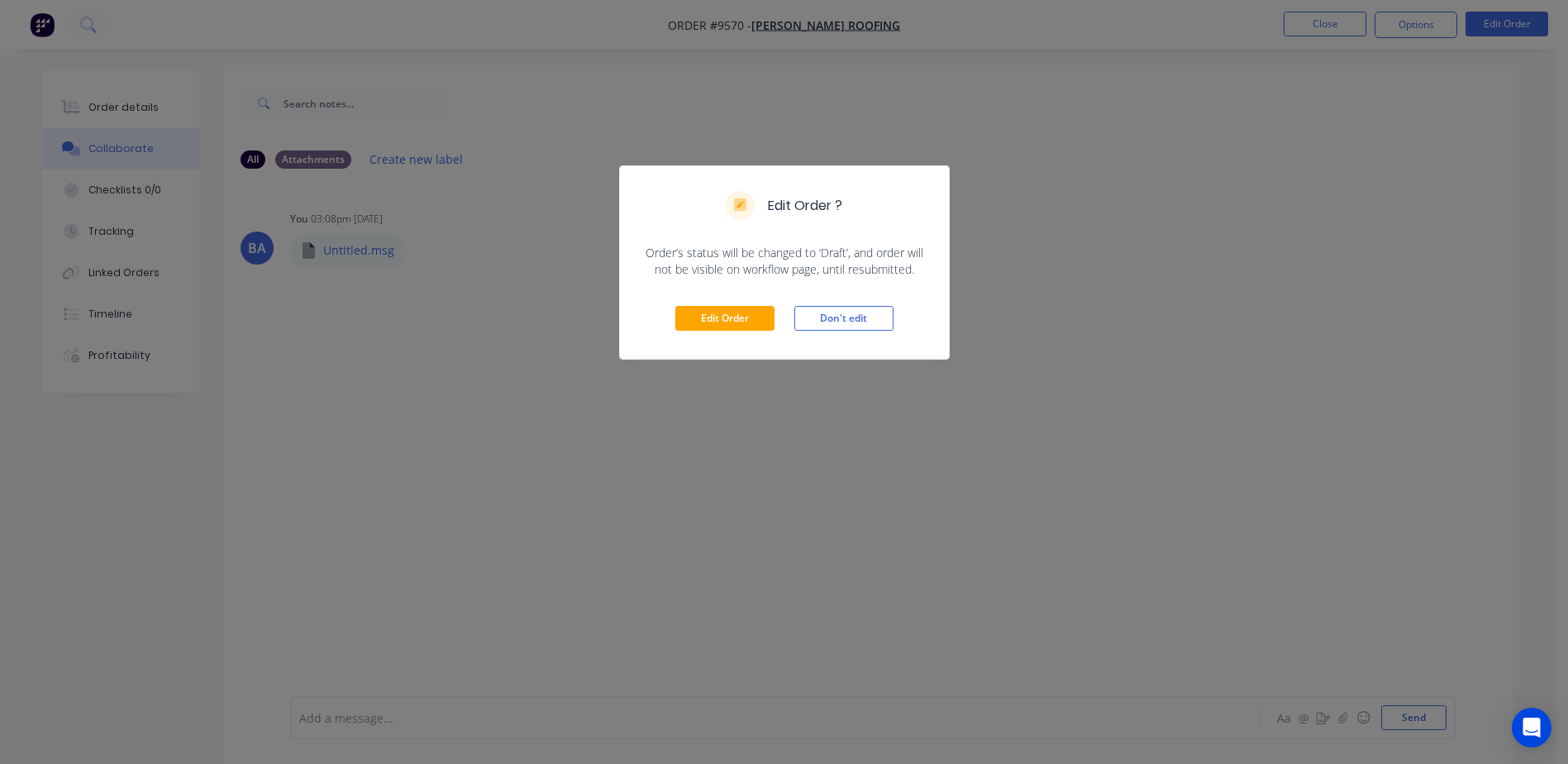
click at [717, 304] on div "Edit Order Don't edit" at bounding box center [784, 318] width 329 height 81
click at [720, 311] on button "Edit Order" at bounding box center [724, 318] width 99 height 25
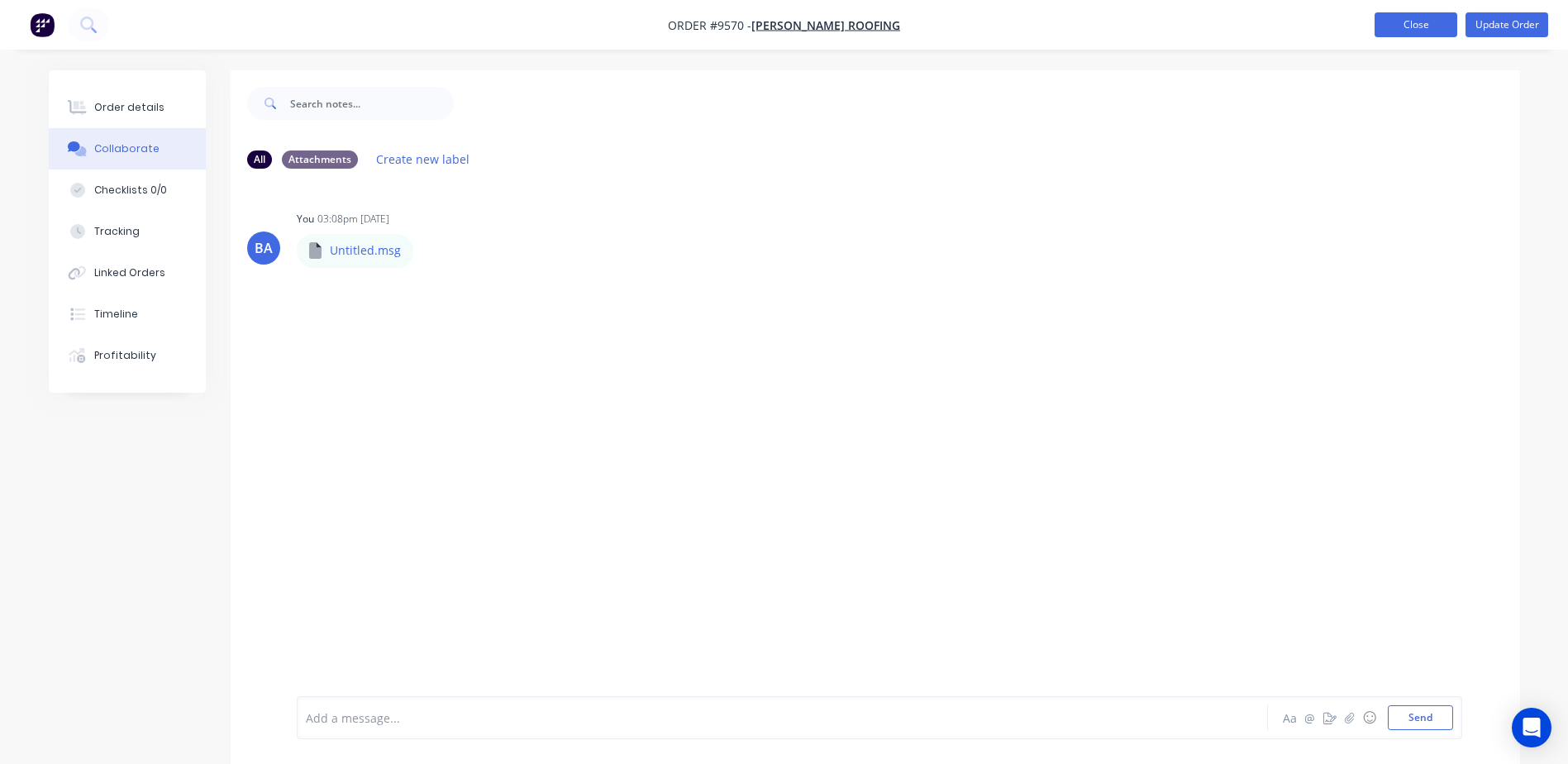
click at [1398, 23] on button "Close" at bounding box center [1415, 25] width 82 height 25
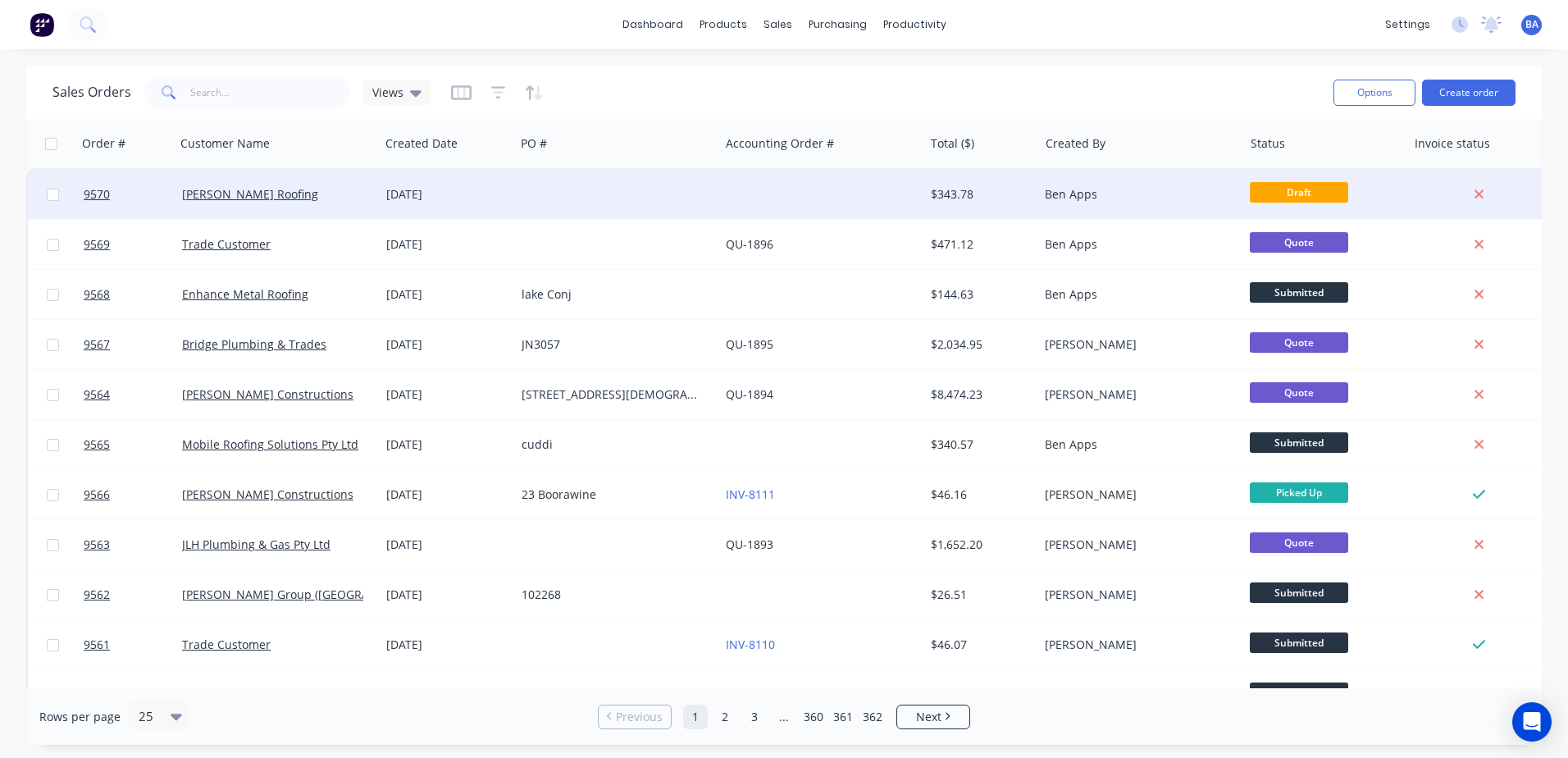
click at [720, 191] on div at bounding box center [821, 194] width 204 height 49
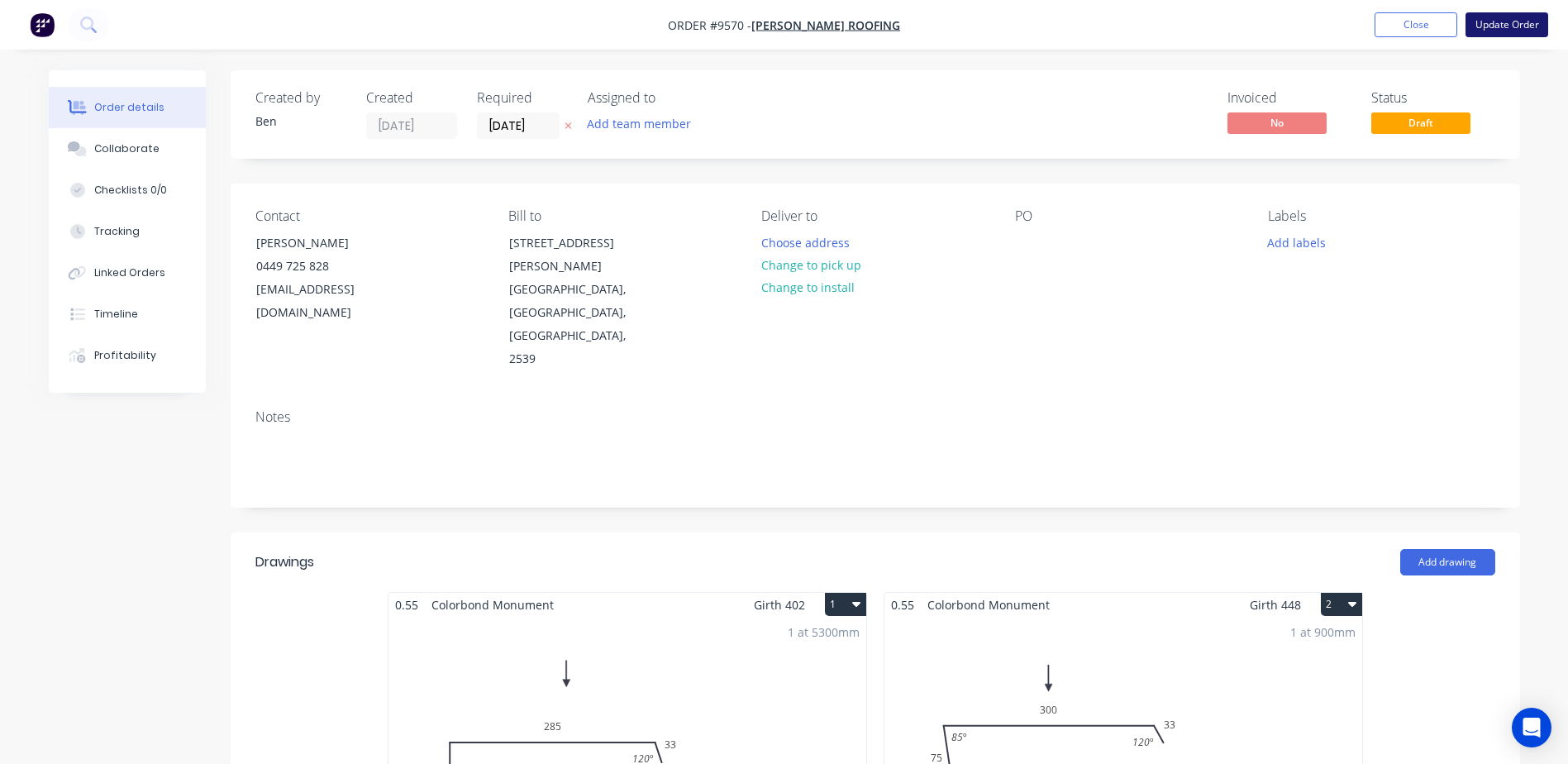
click at [1507, 24] on button "Update Order" at bounding box center [1506, 25] width 82 height 25
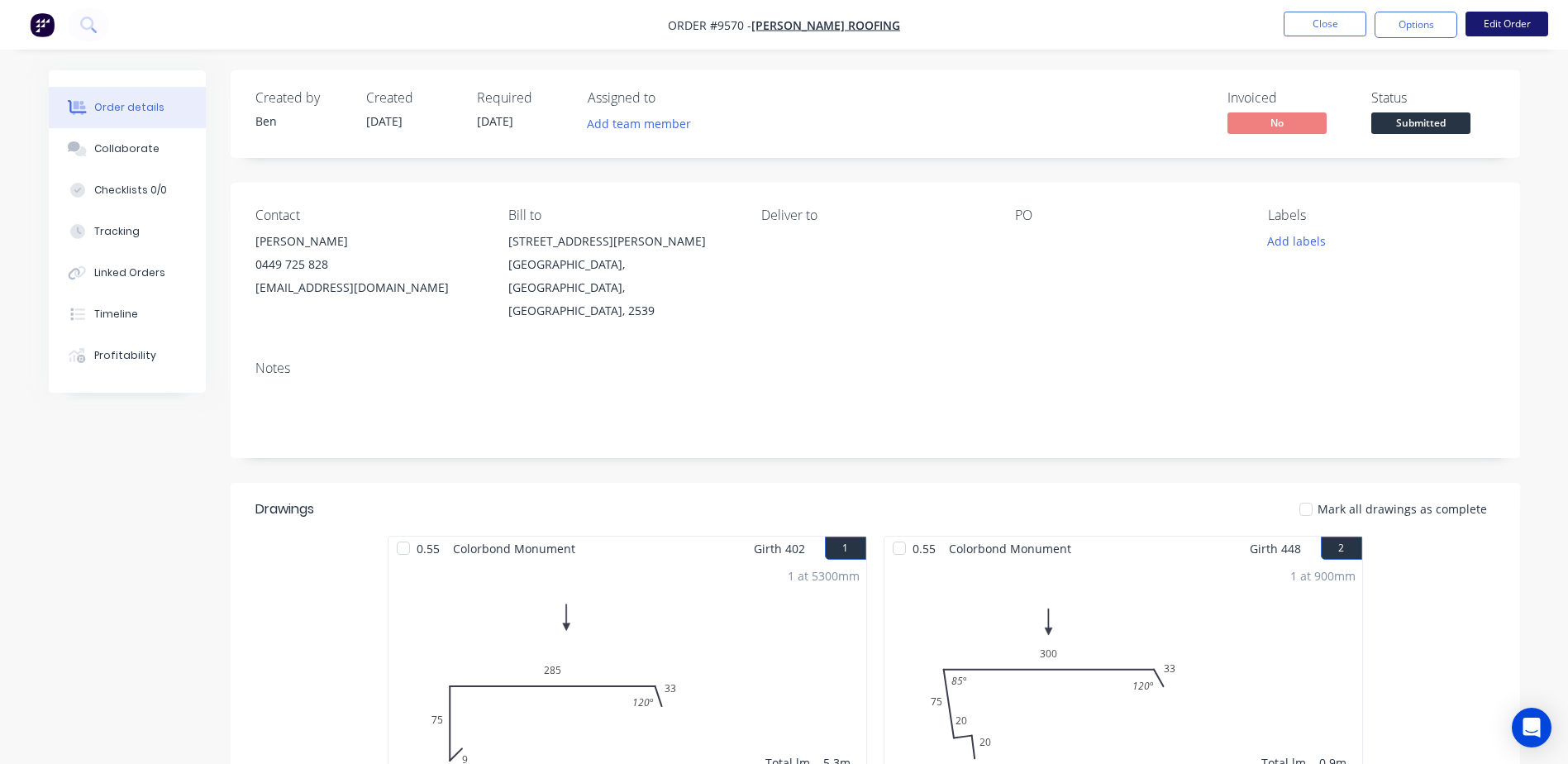
click at [1500, 22] on button "Edit Order" at bounding box center [1506, 24] width 82 height 25
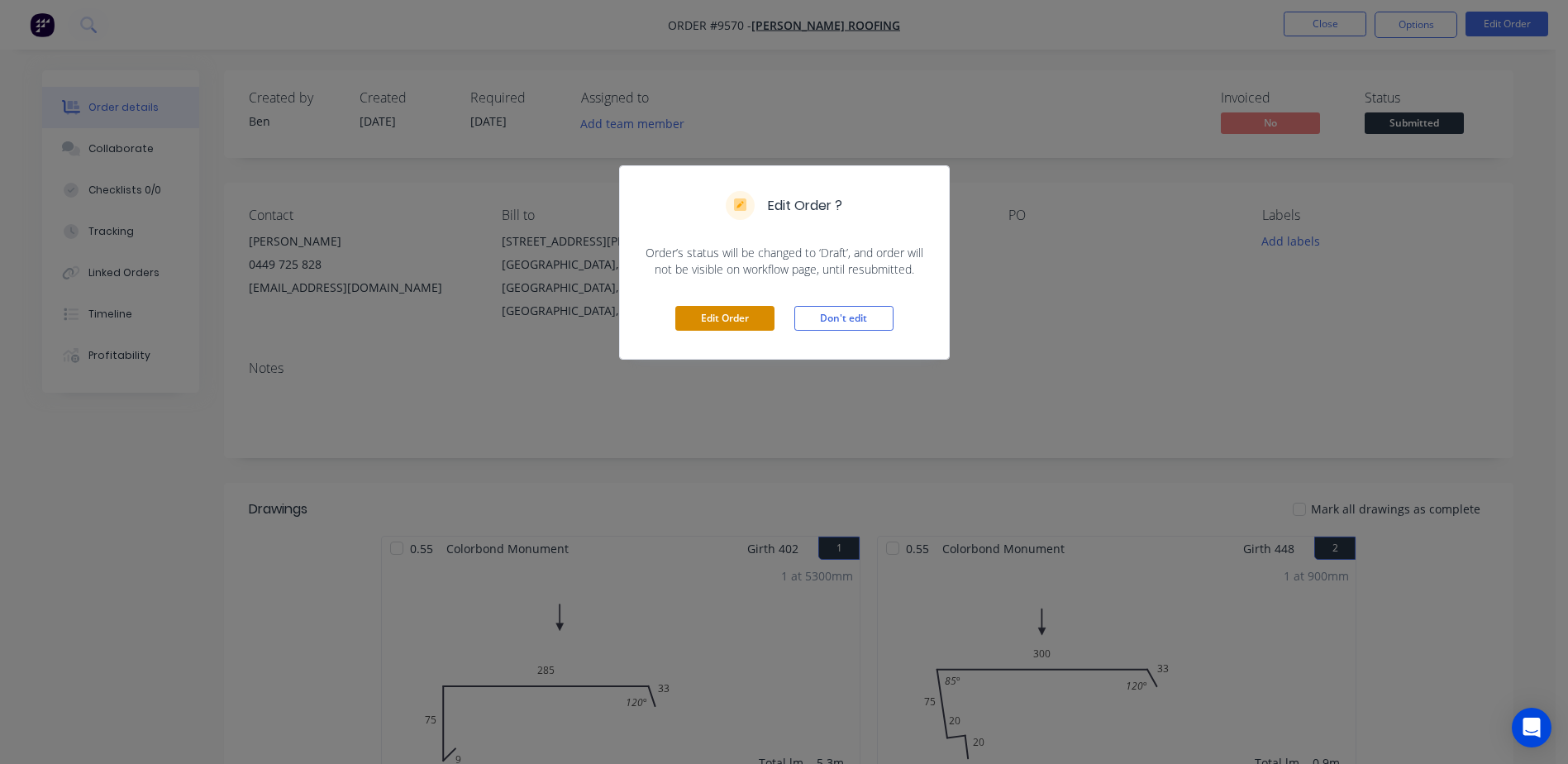
click at [736, 316] on button "Edit Order" at bounding box center [724, 318] width 99 height 25
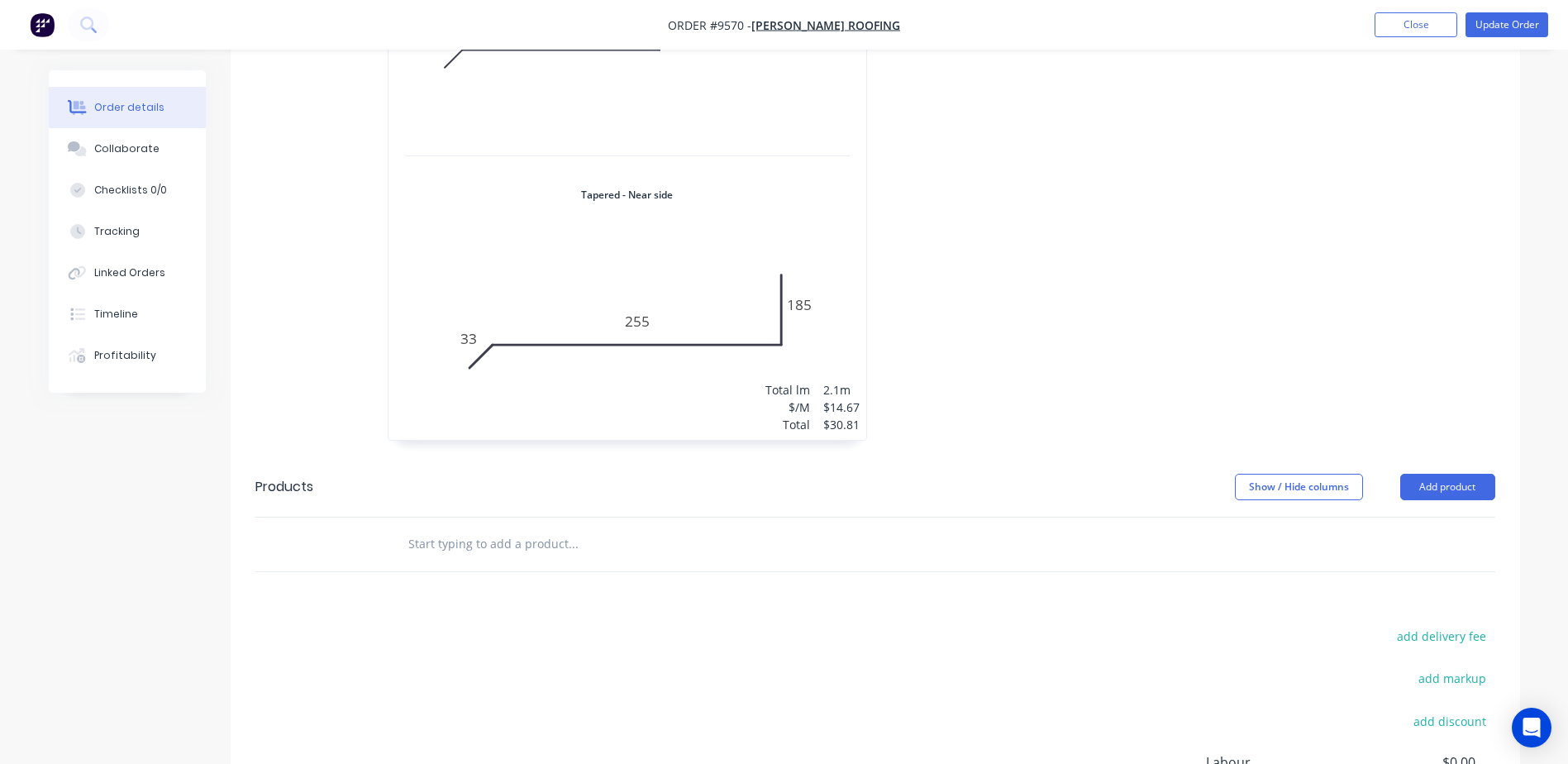
scroll to position [1902, 0]
click at [1418, 471] on button "Add product" at bounding box center [1447, 485] width 95 height 27
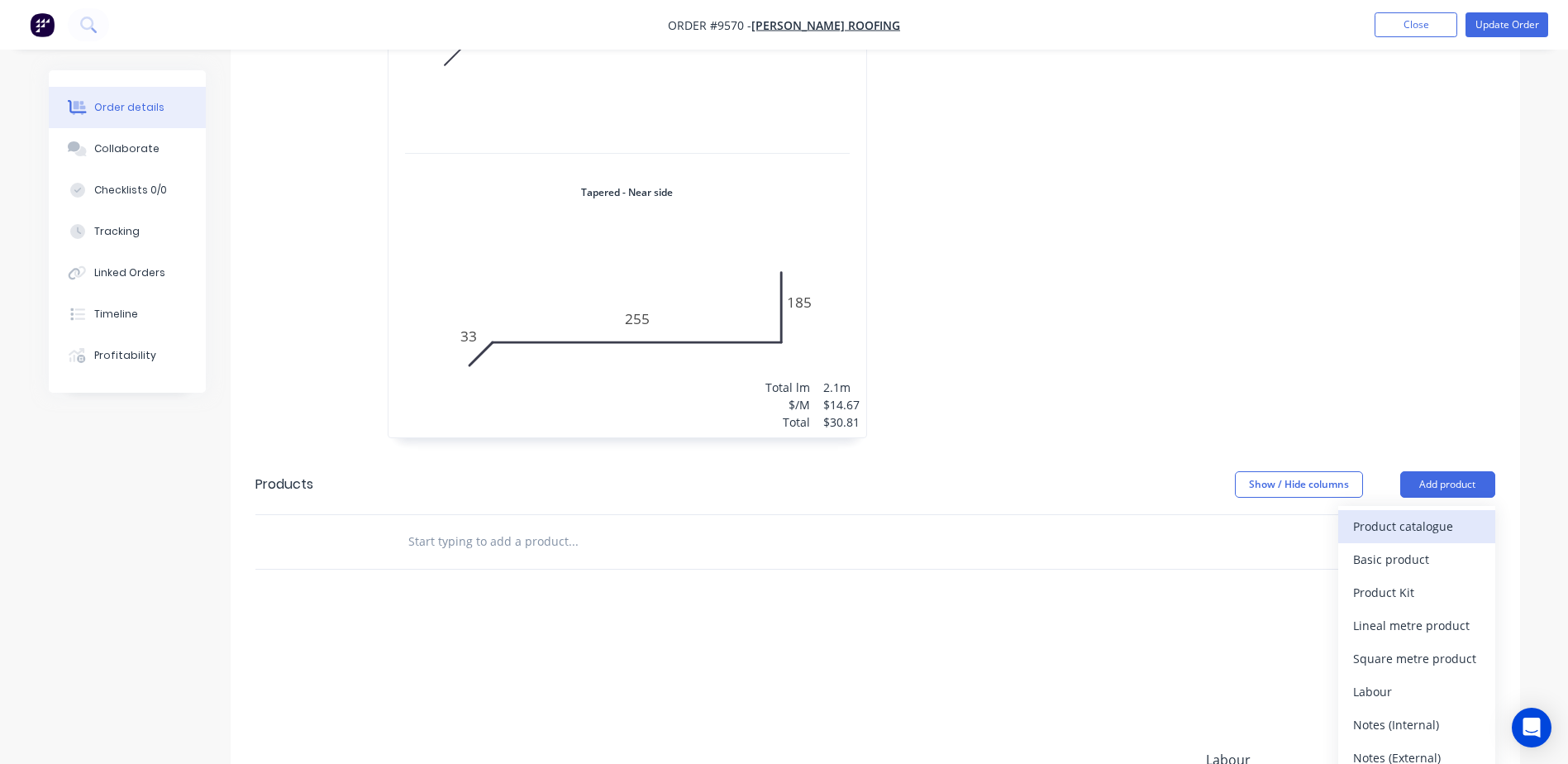
click at [1399, 514] on div "Product catalogue" at bounding box center [1417, 525] width 127 height 24
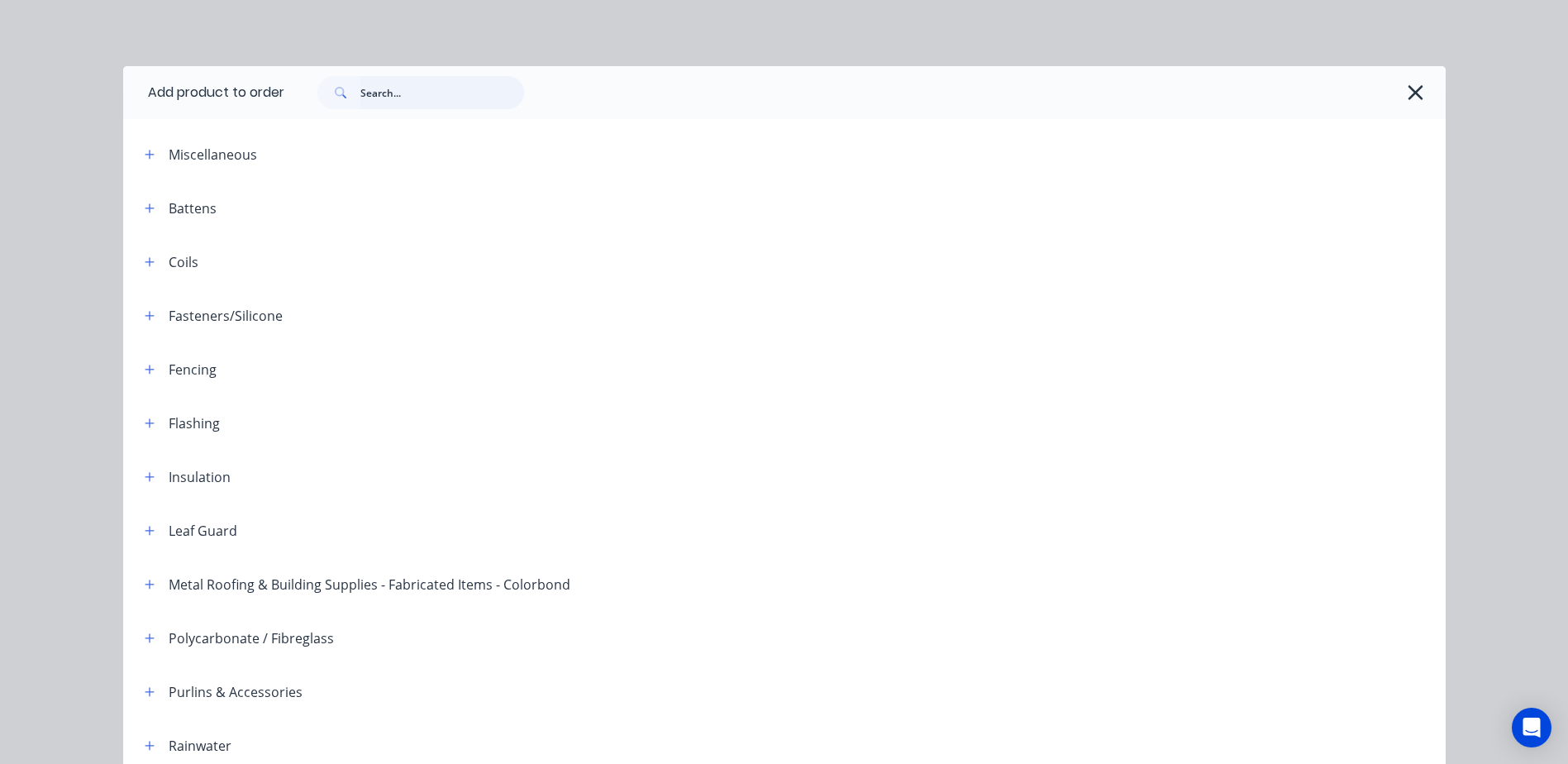
click at [367, 87] on input "text" at bounding box center [442, 92] width 164 height 33
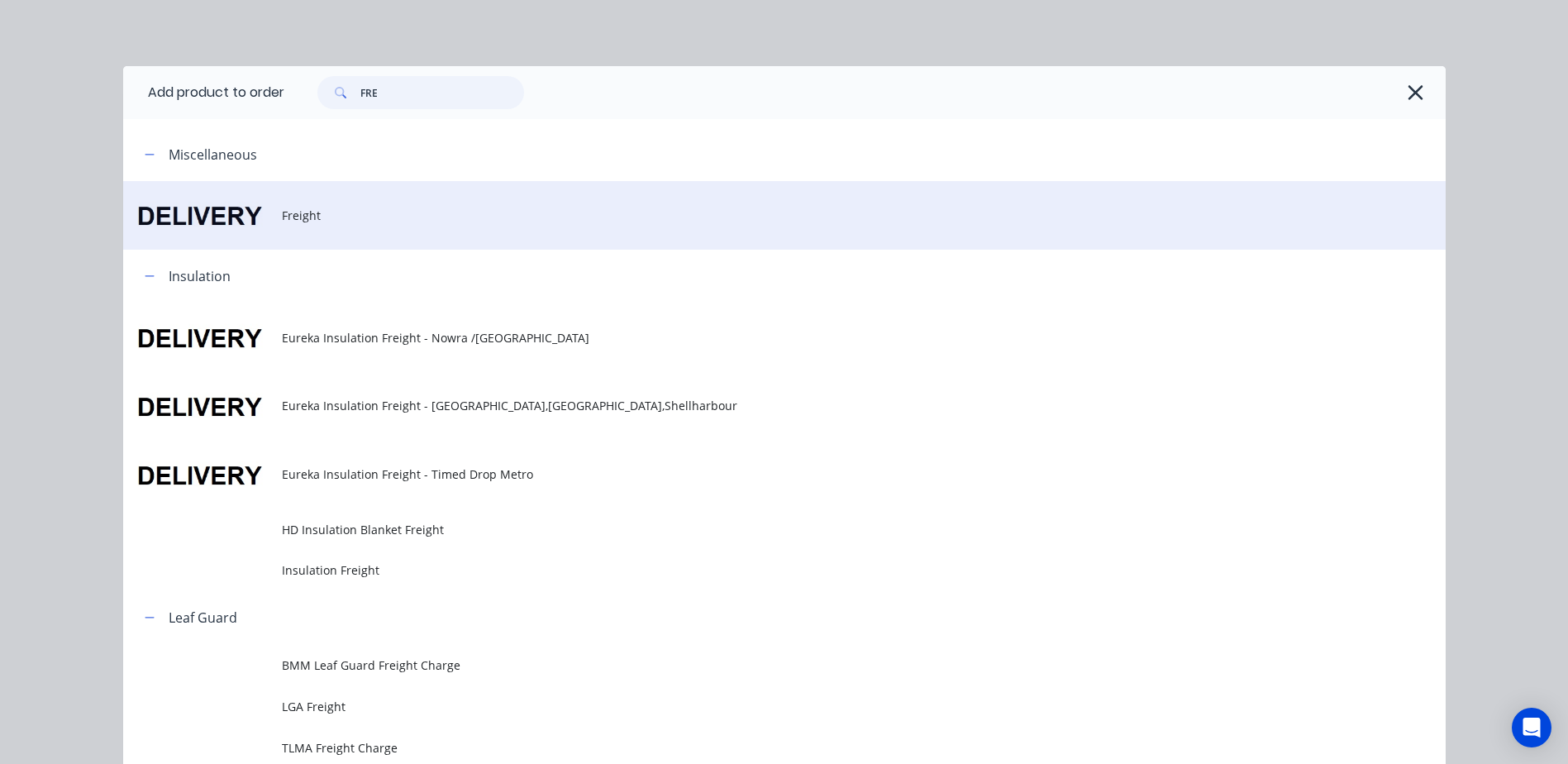
type input "FRE"
click at [291, 222] on span "Freight" at bounding box center [747, 215] width 930 height 17
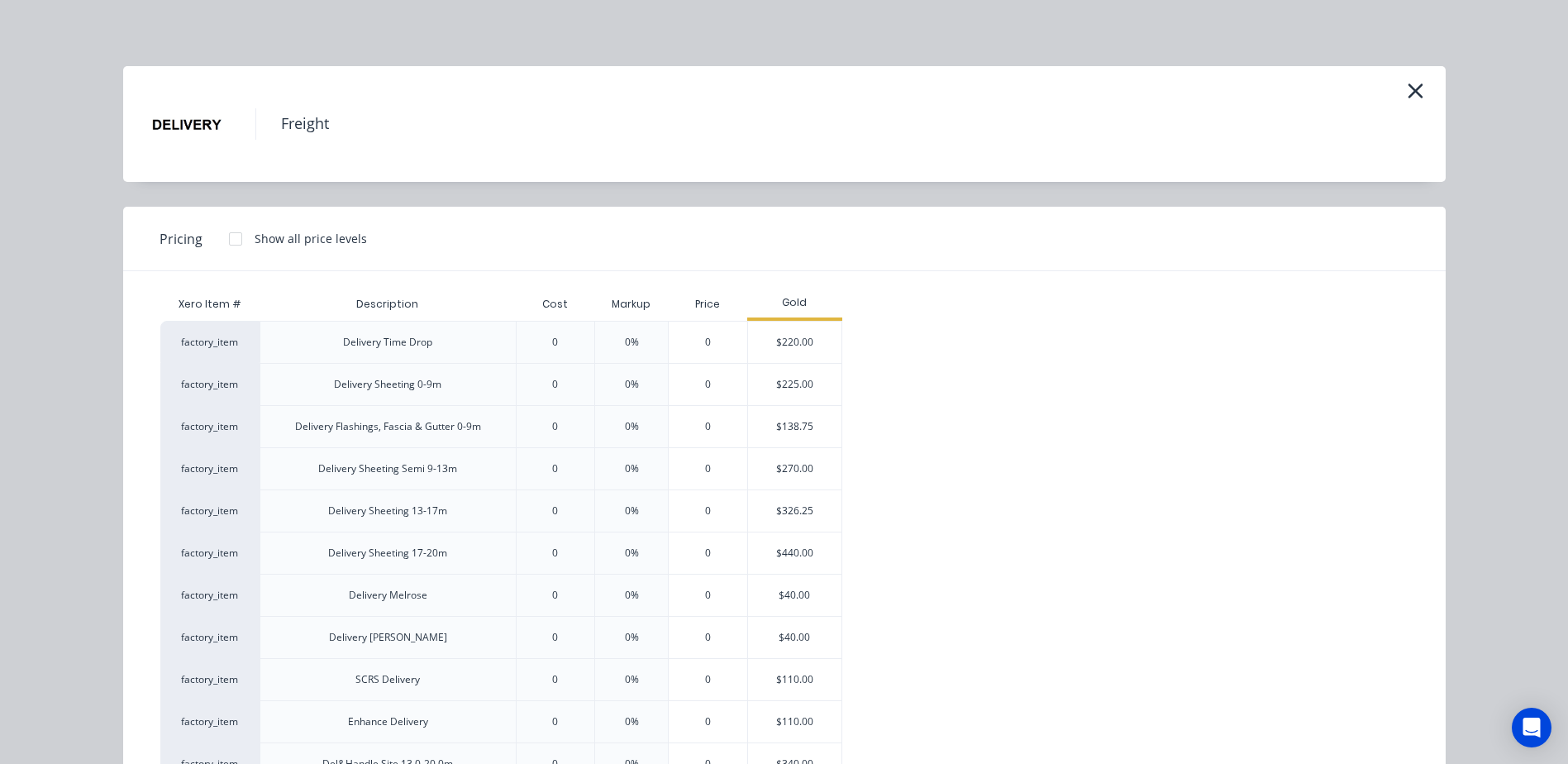
scroll to position [414, 0]
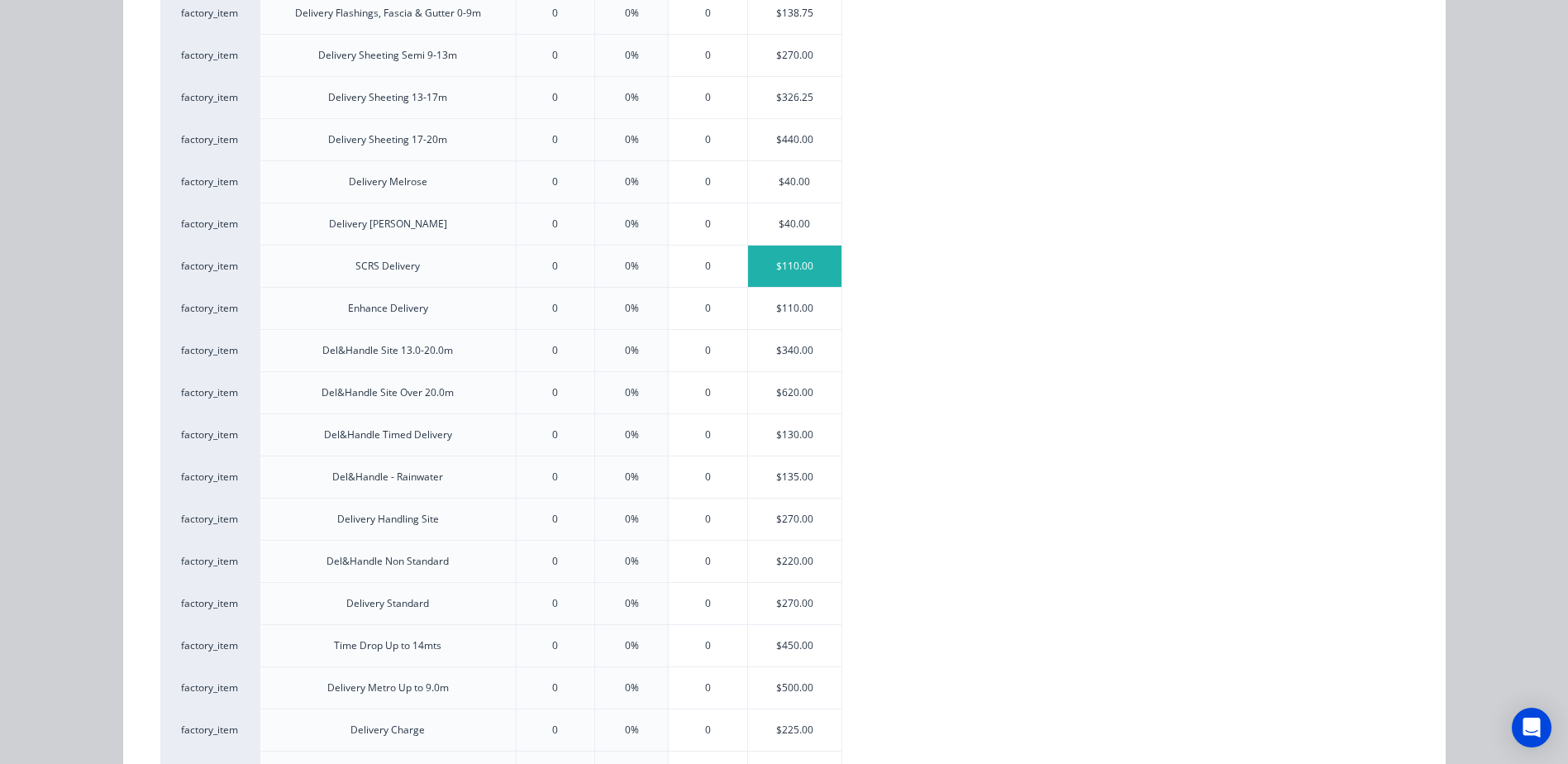
click at [782, 264] on div "$110.00" at bounding box center [794, 266] width 94 height 42
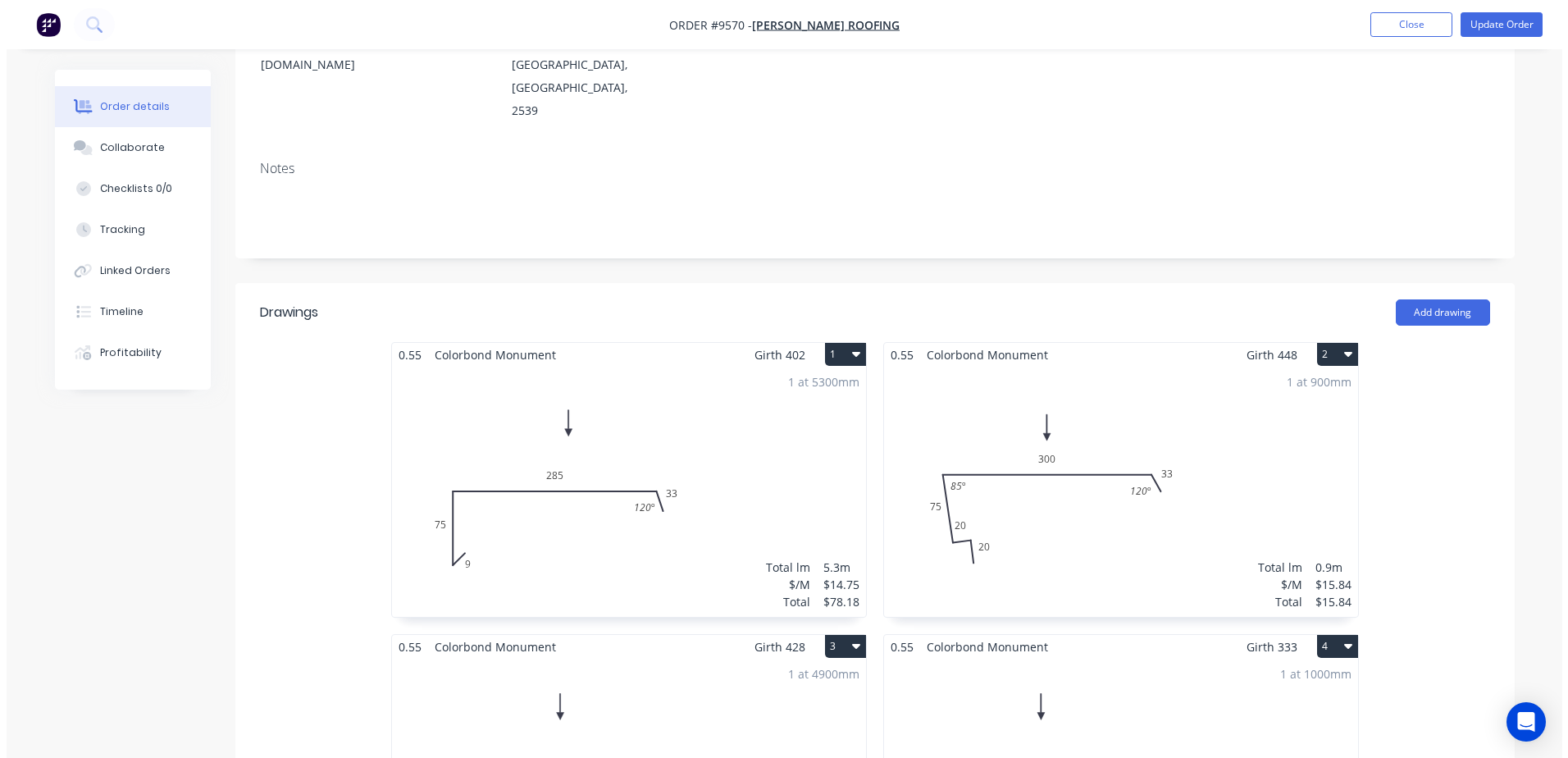
scroll to position [0, 0]
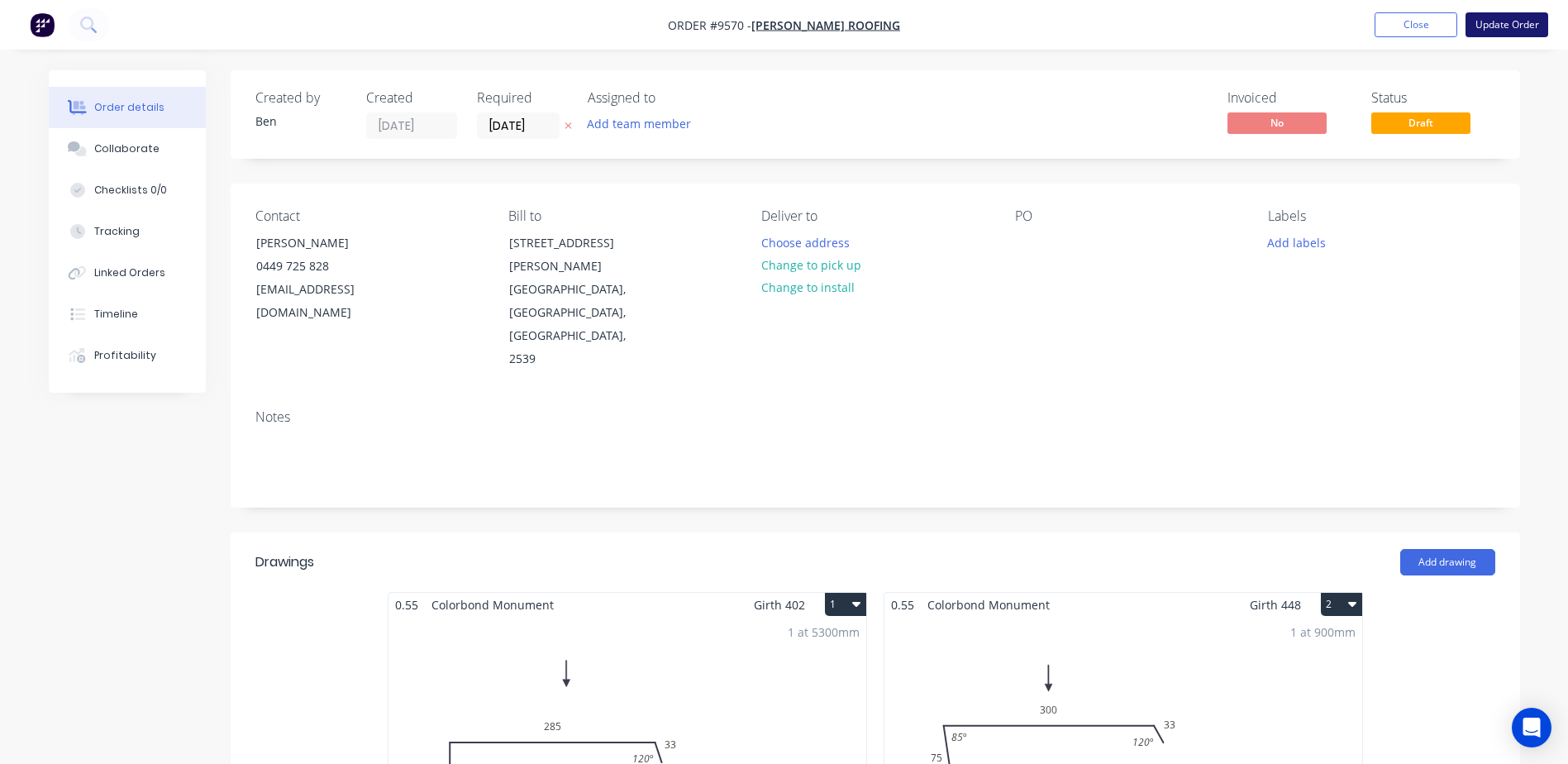
click at [1482, 23] on button "Update Order" at bounding box center [1506, 25] width 82 height 25
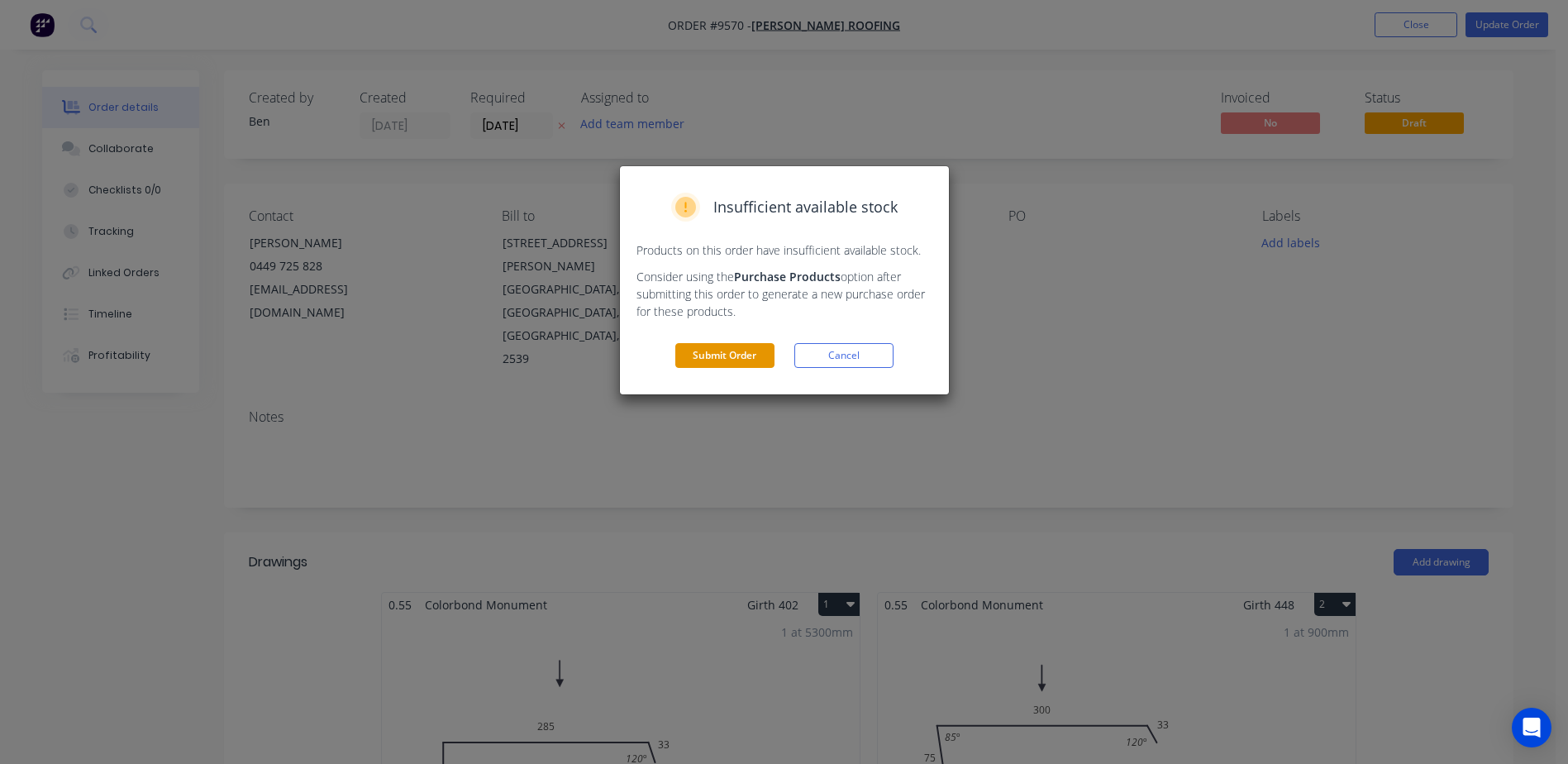
click at [733, 348] on button "Submit Order" at bounding box center [724, 355] width 99 height 25
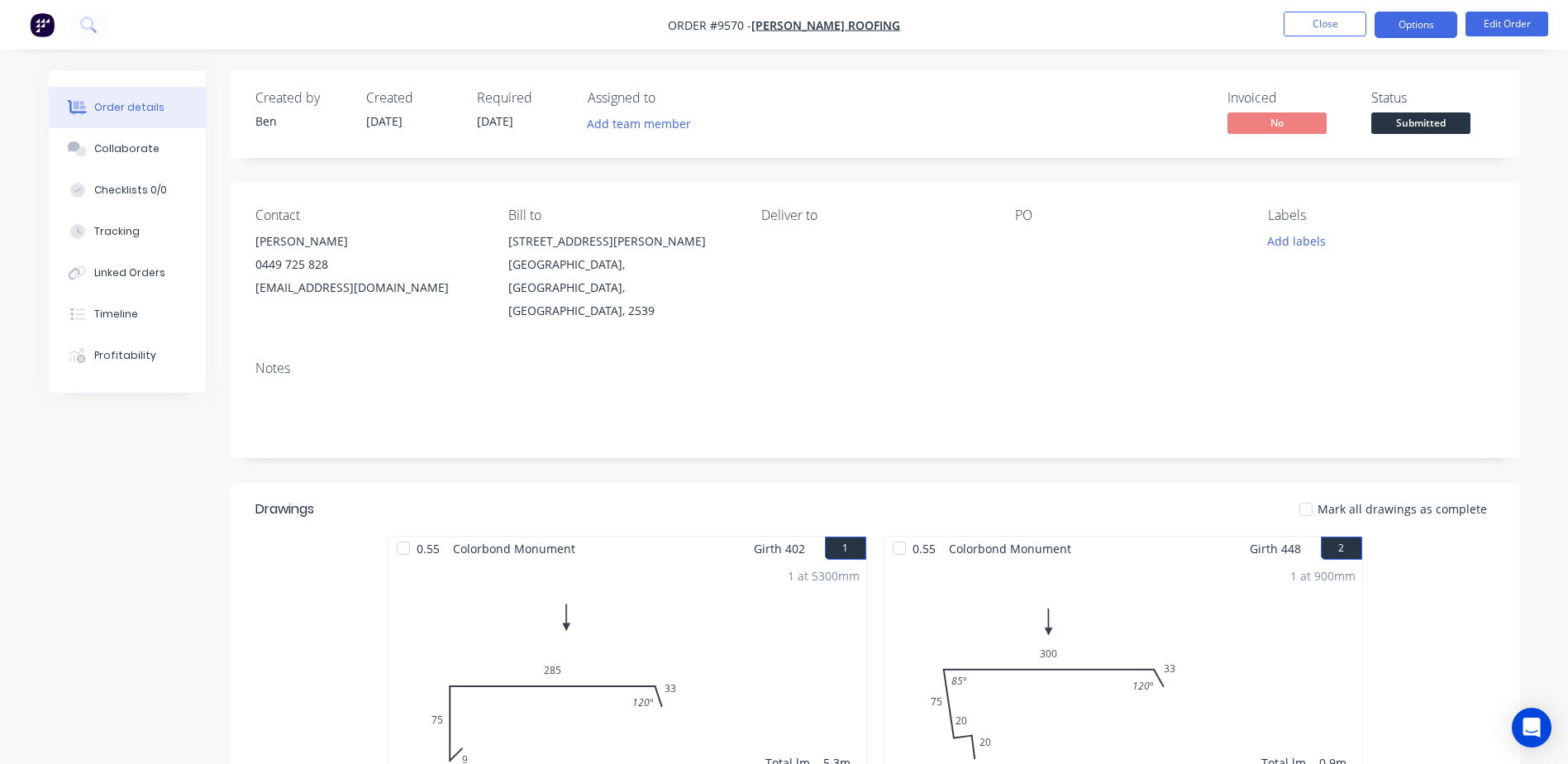
click at [1431, 20] on button "Options" at bounding box center [1415, 25] width 82 height 27
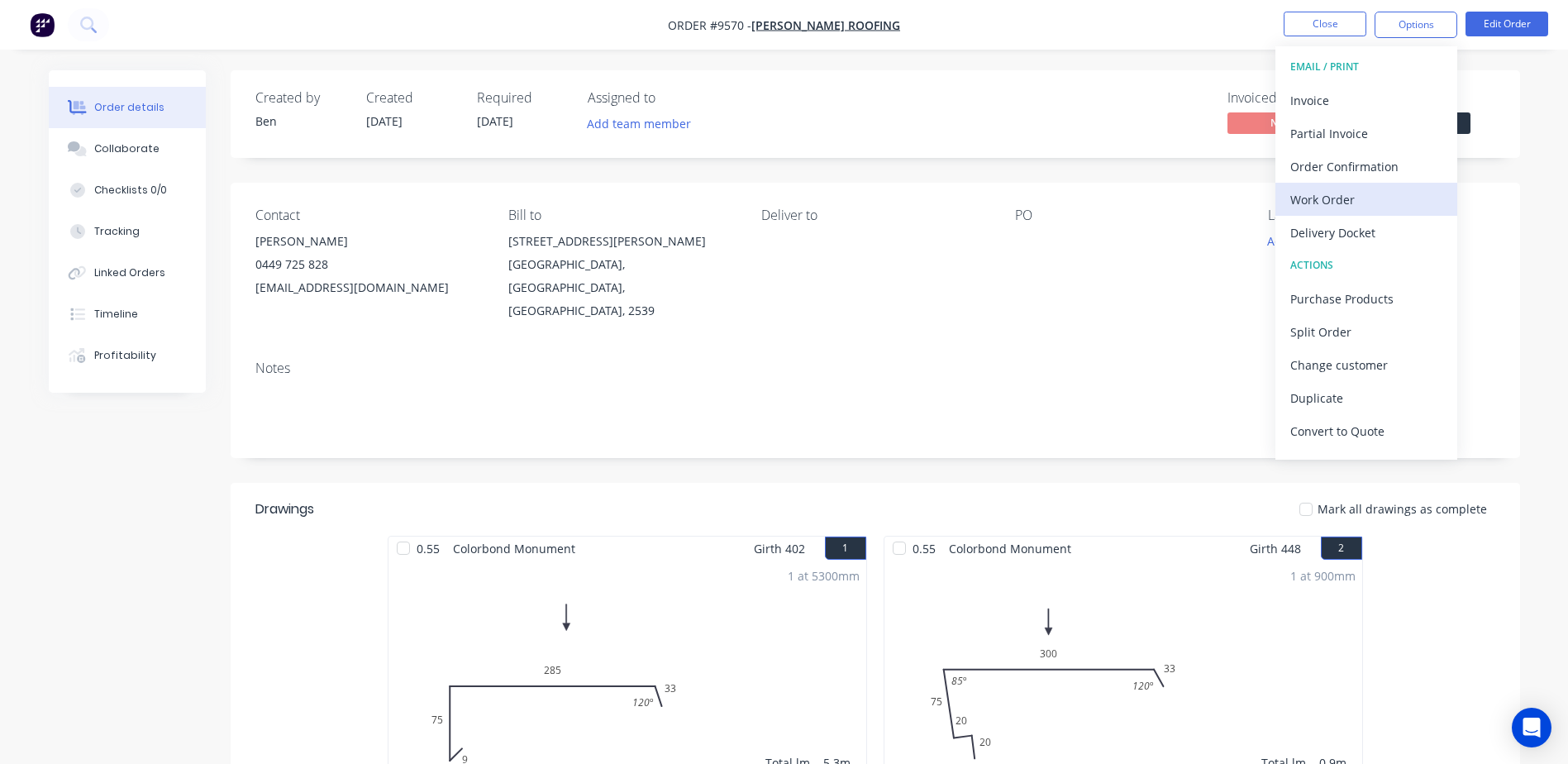
click at [1345, 192] on div "Work Order" at bounding box center [1365, 199] width 152 height 24
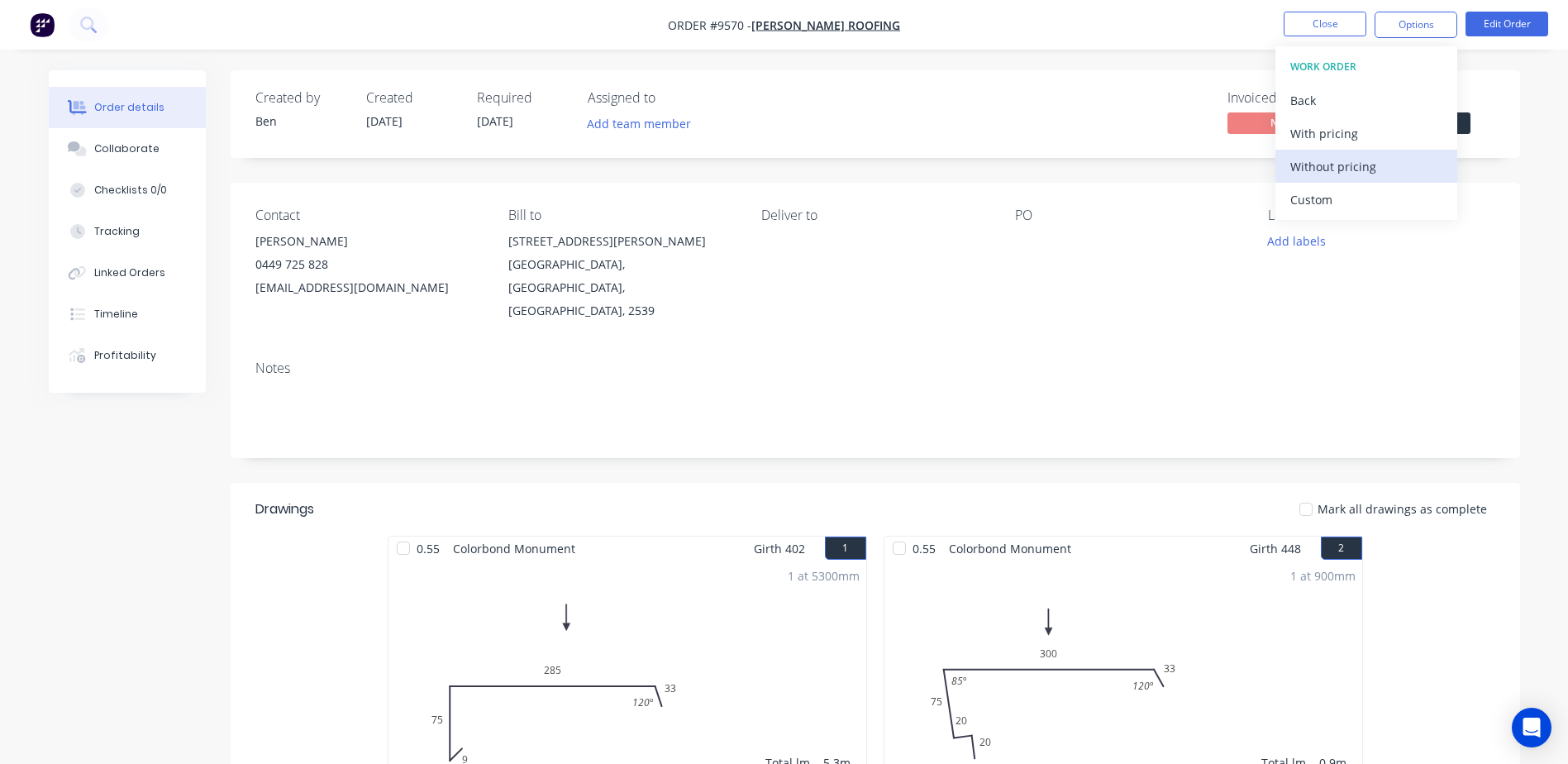
click at [1364, 162] on div "Without pricing" at bounding box center [1365, 166] width 152 height 24
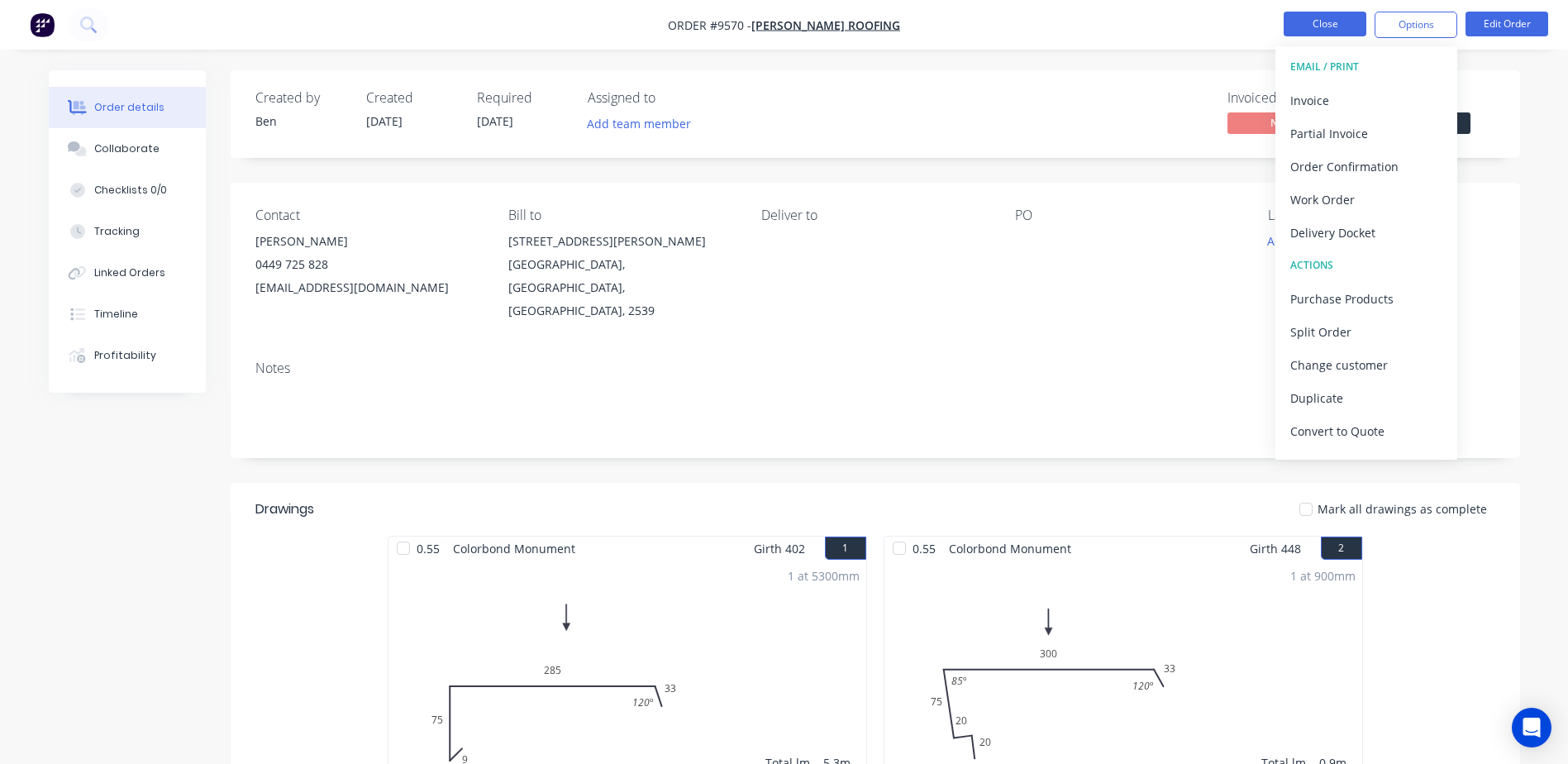
click at [1320, 20] on button "Close" at bounding box center [1324, 24] width 82 height 25
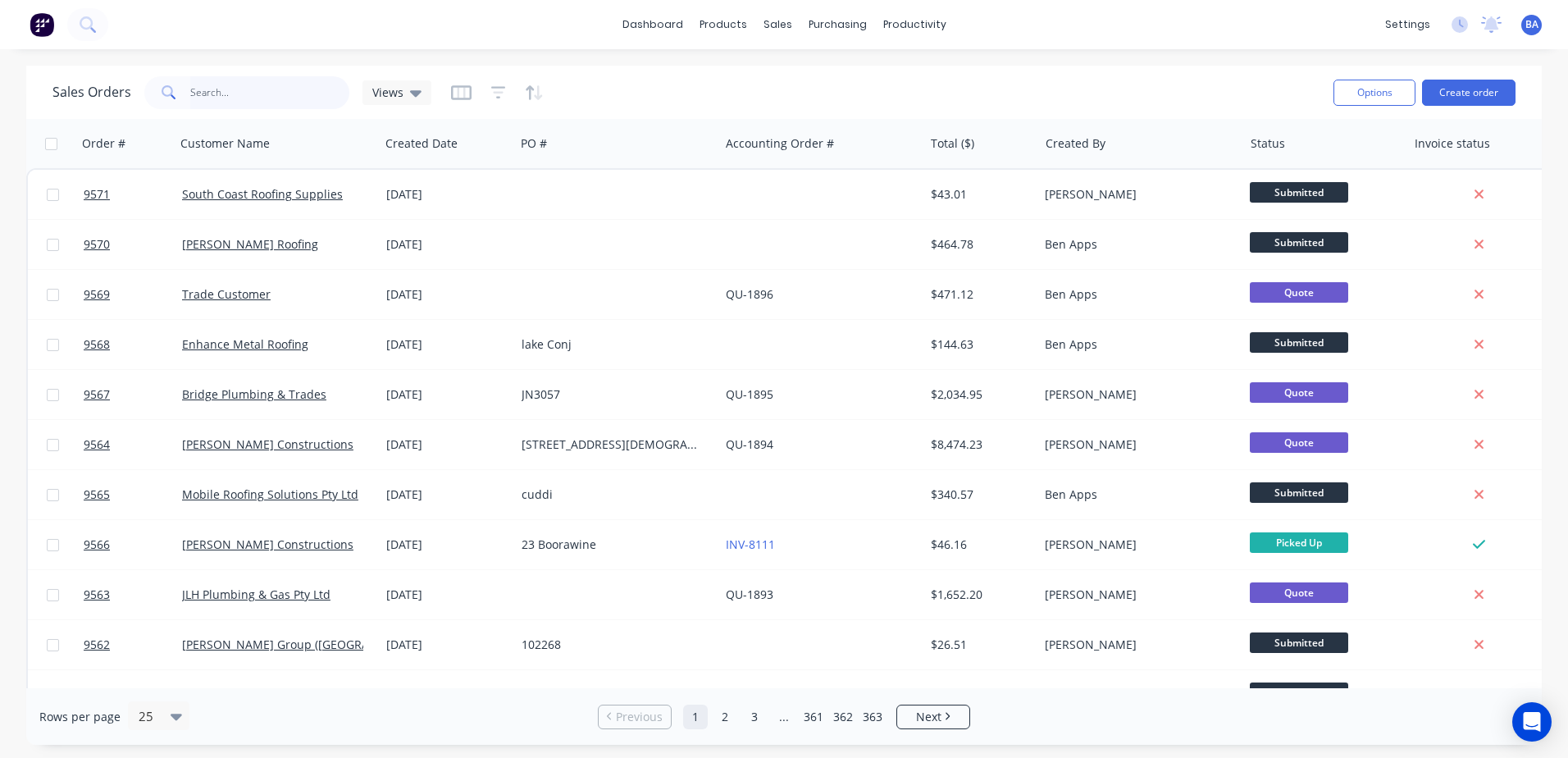
click at [301, 91] on input "text" at bounding box center [270, 92] width 160 height 33
click at [789, 104] on icon at bounding box center [782, 112] width 15 height 15
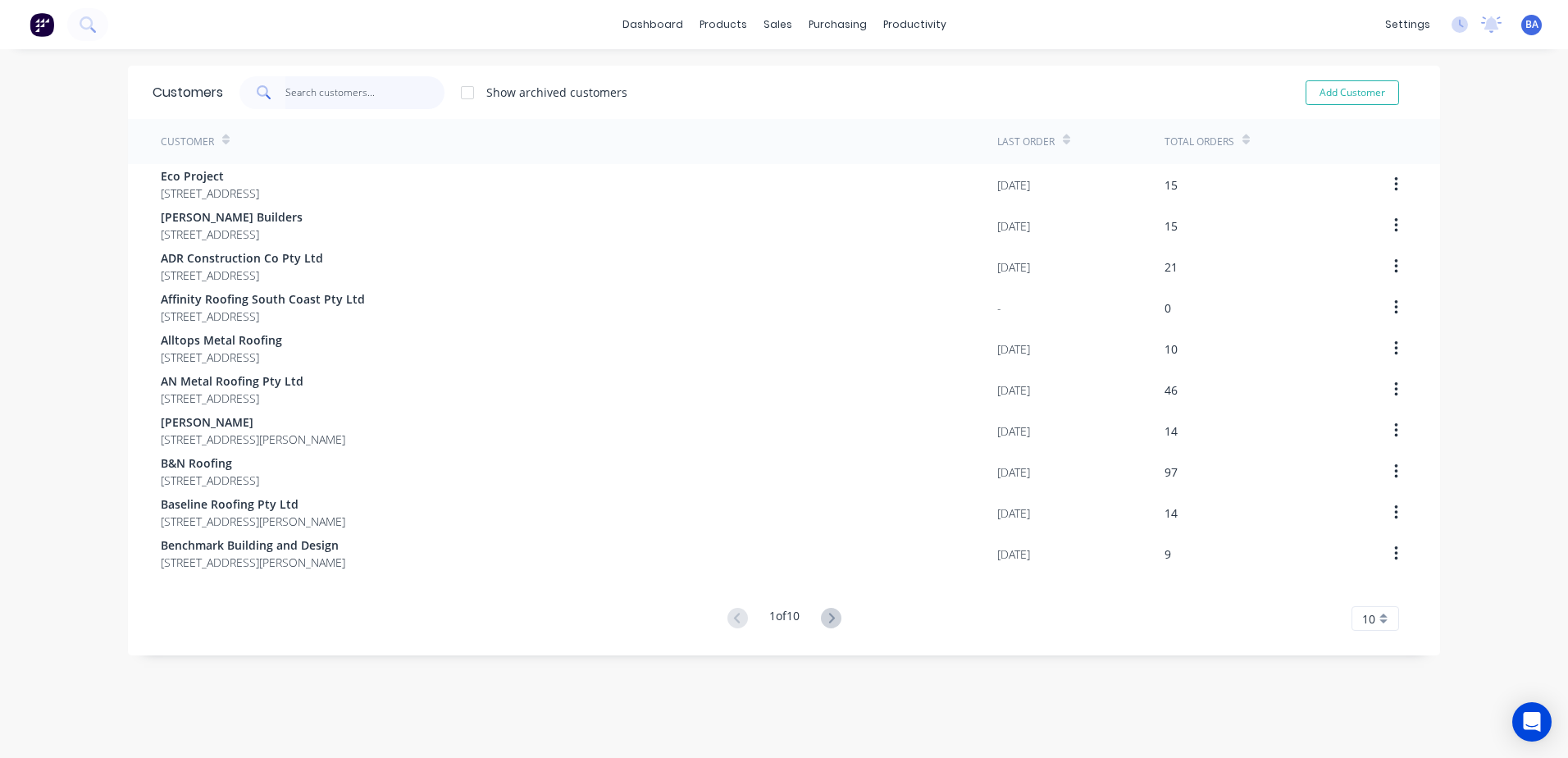
click at [344, 92] on input "text" at bounding box center [365, 92] width 160 height 33
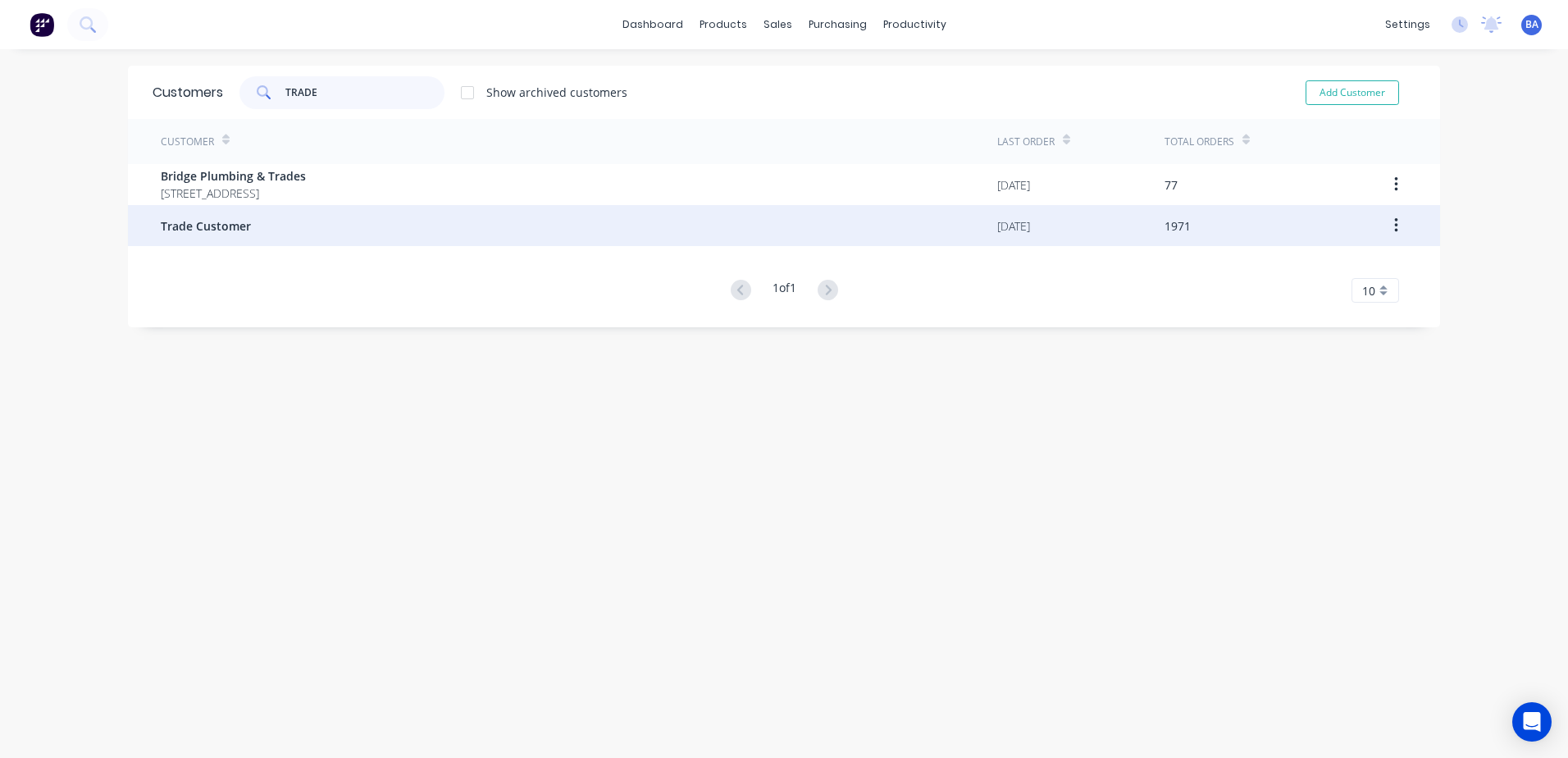
type input "TRADE"
click at [264, 234] on div "Trade Customer" at bounding box center [578, 225] width 837 height 41
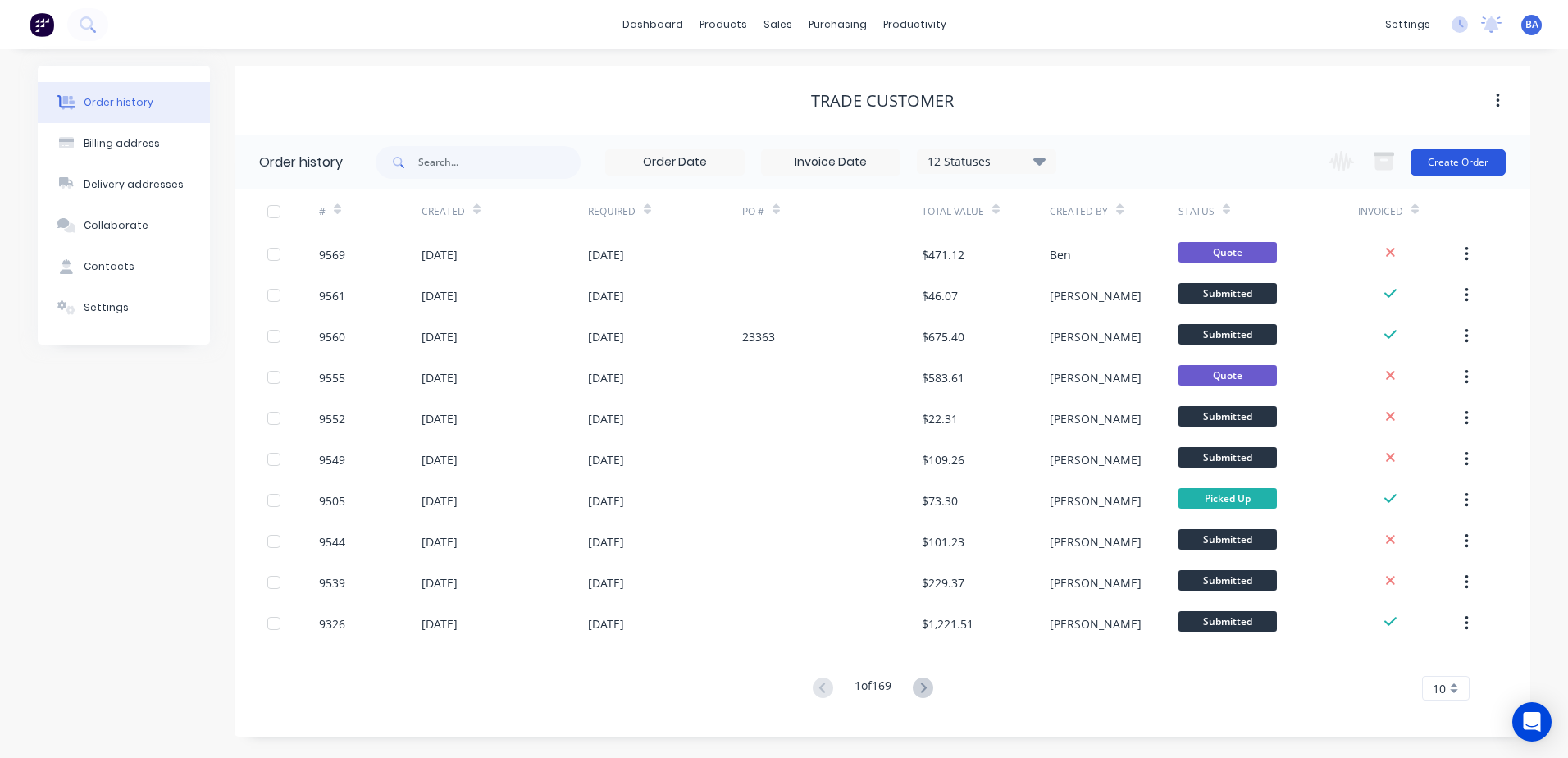
click at [1448, 159] on button "Create Order" at bounding box center [1457, 162] width 95 height 26
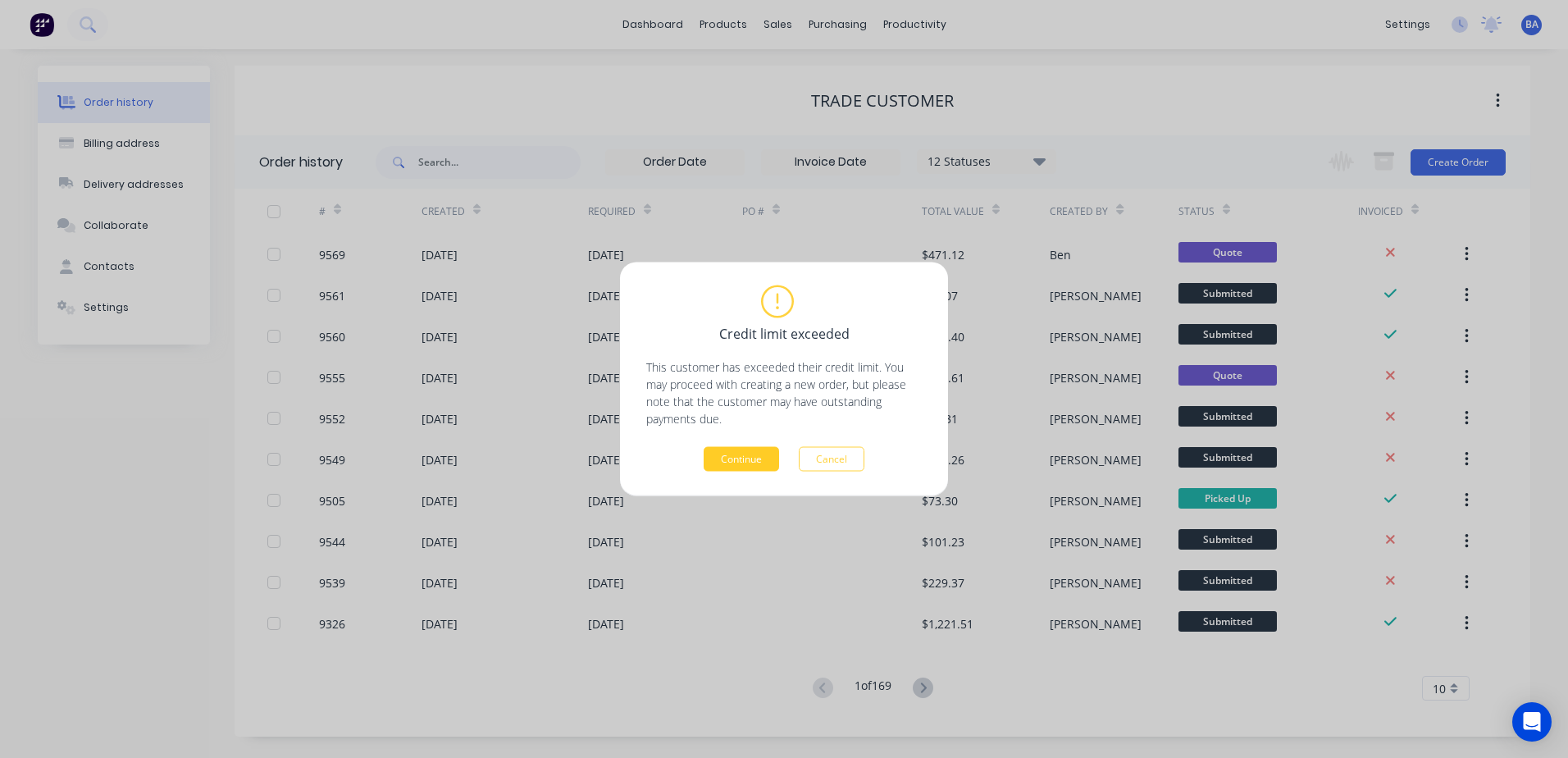
click at [740, 456] on button "Continue" at bounding box center [741, 459] width 75 height 24
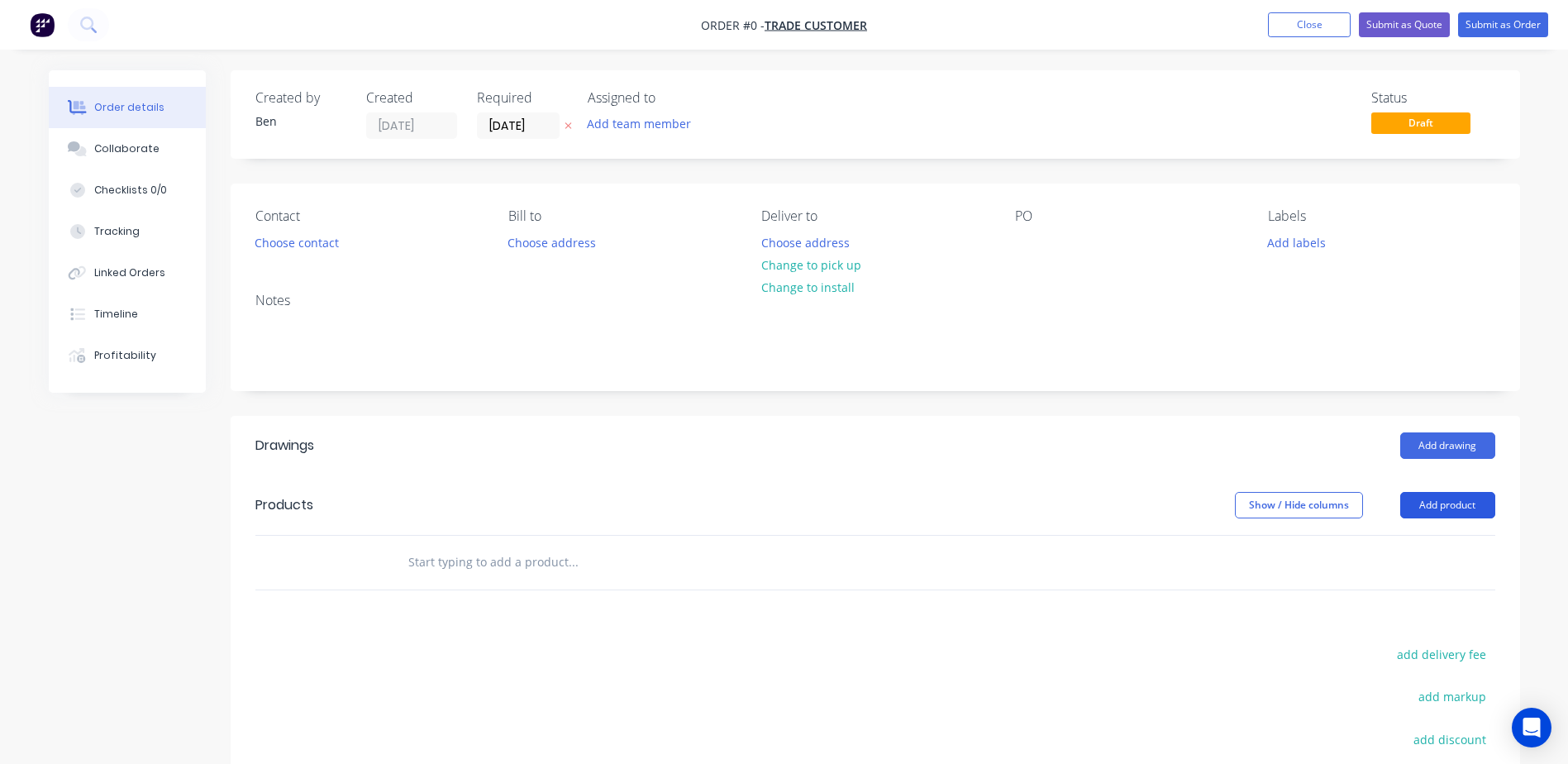
click at [1448, 496] on button "Add product" at bounding box center [1447, 506] width 95 height 27
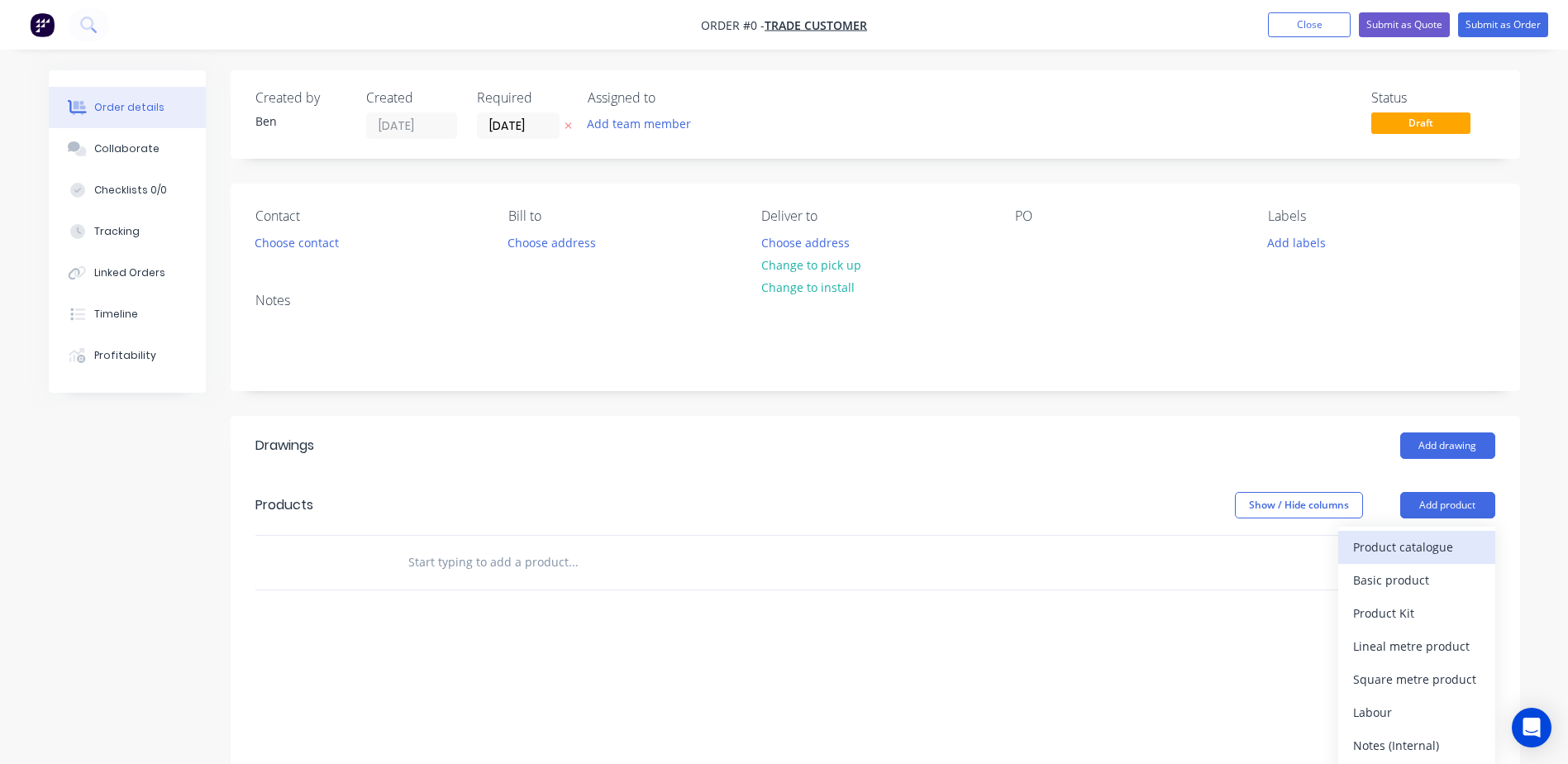
click at [1425, 542] on div "Product catalogue" at bounding box center [1417, 546] width 127 height 24
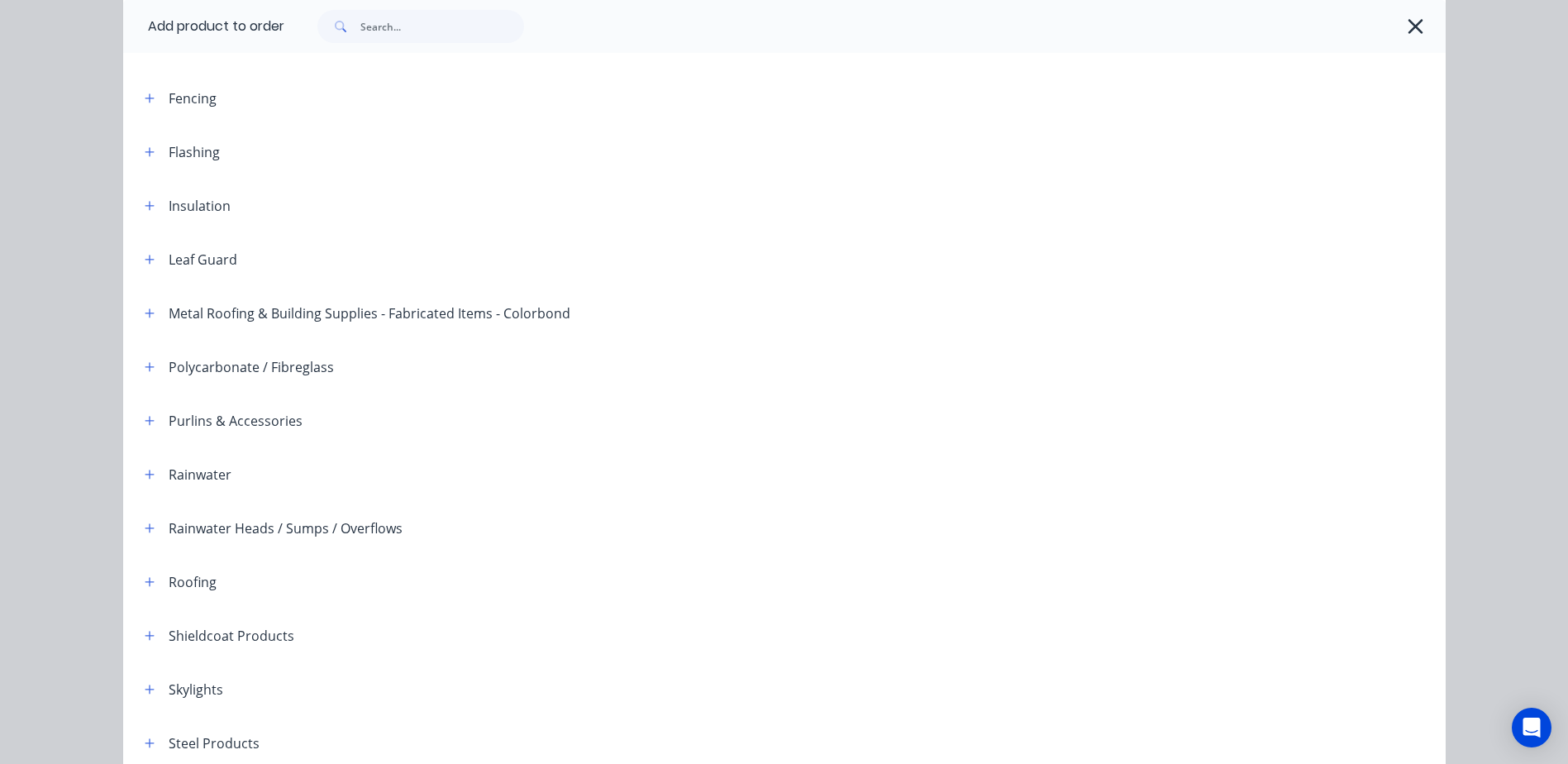
scroll to position [330, 0]
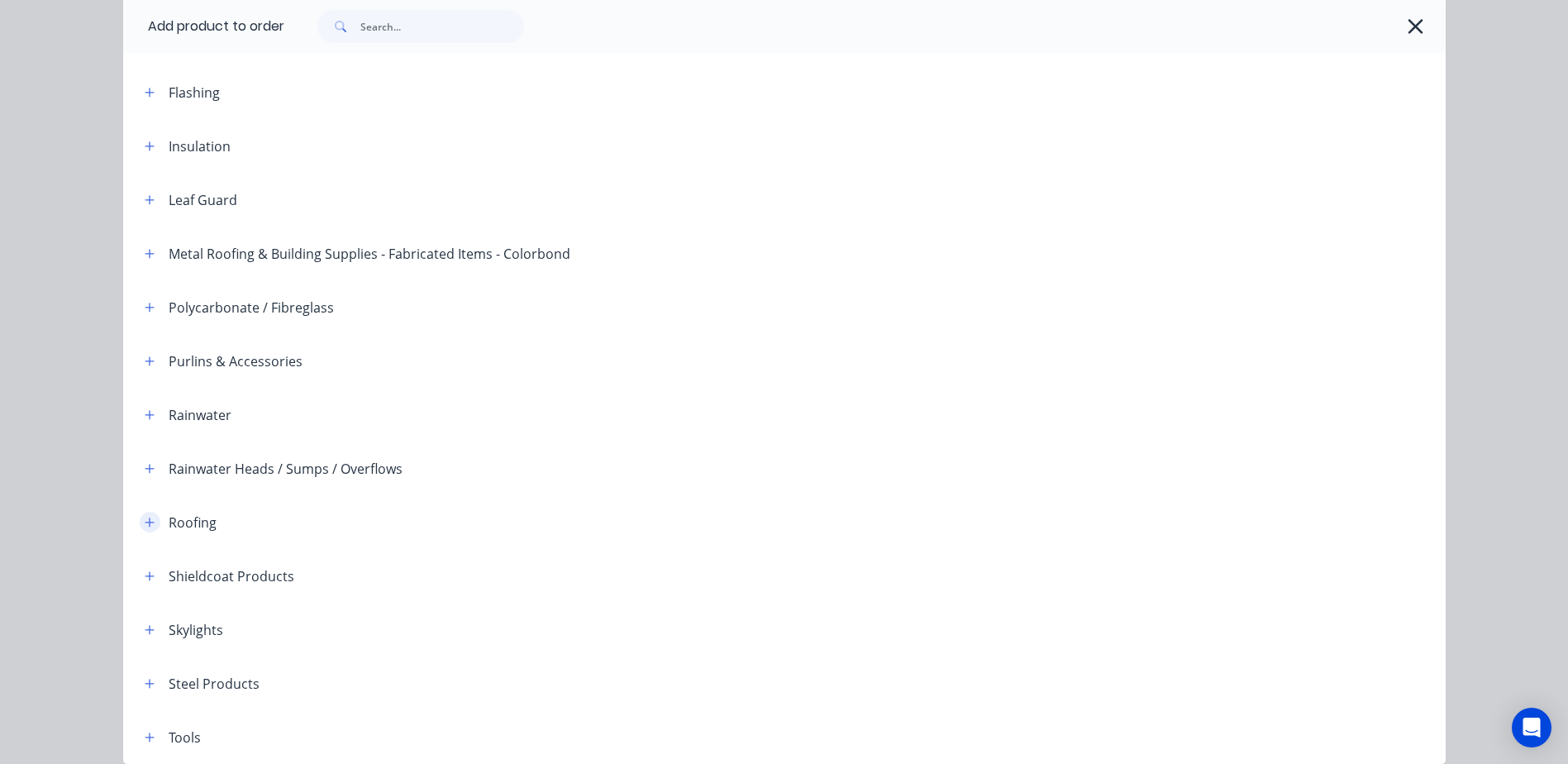
click at [145, 521] on icon "button" at bounding box center [150, 523] width 9 height 9
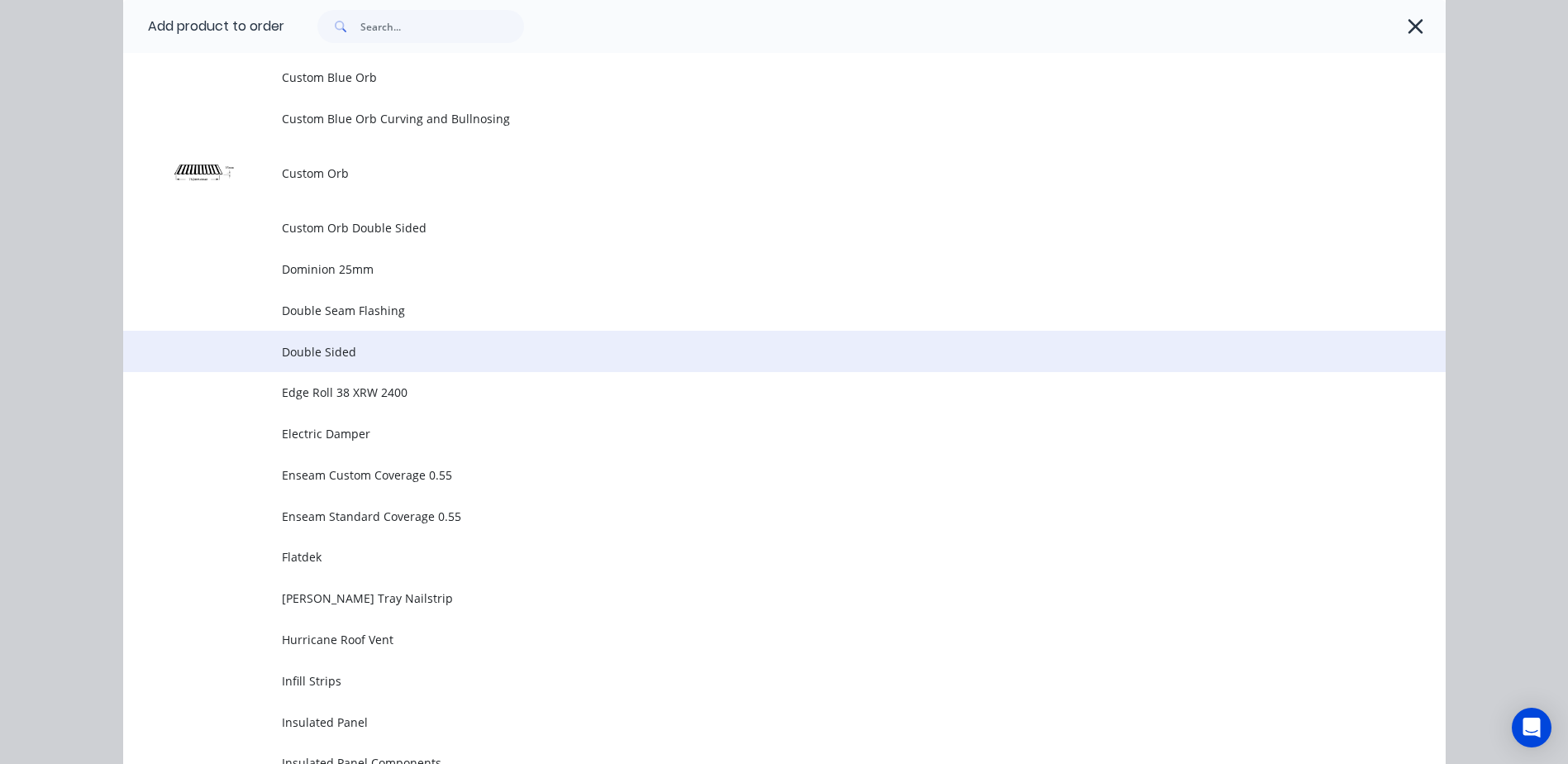
scroll to position [1075, 0]
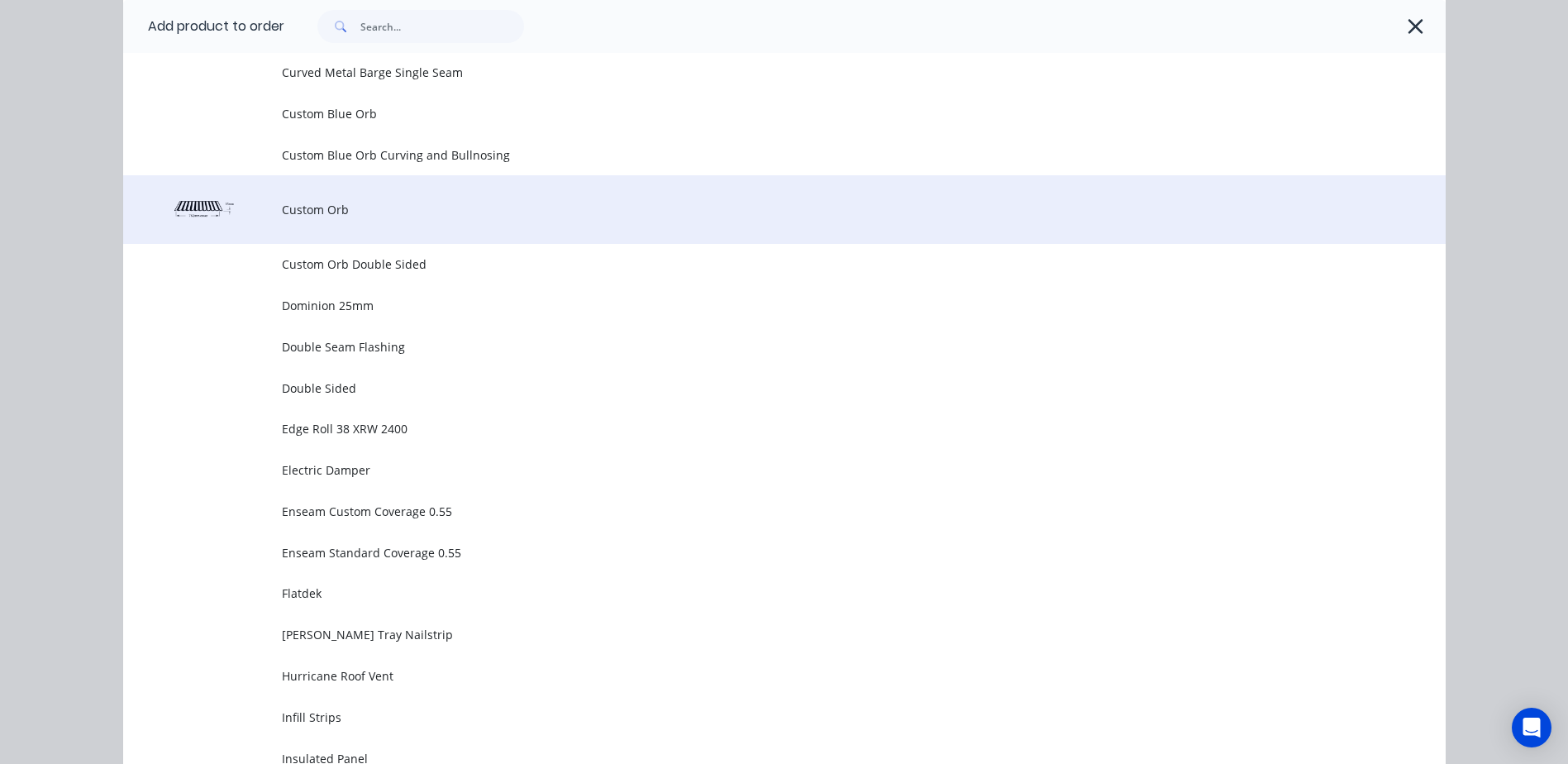
click at [334, 211] on span "Custom Orb" at bounding box center [747, 209] width 930 height 17
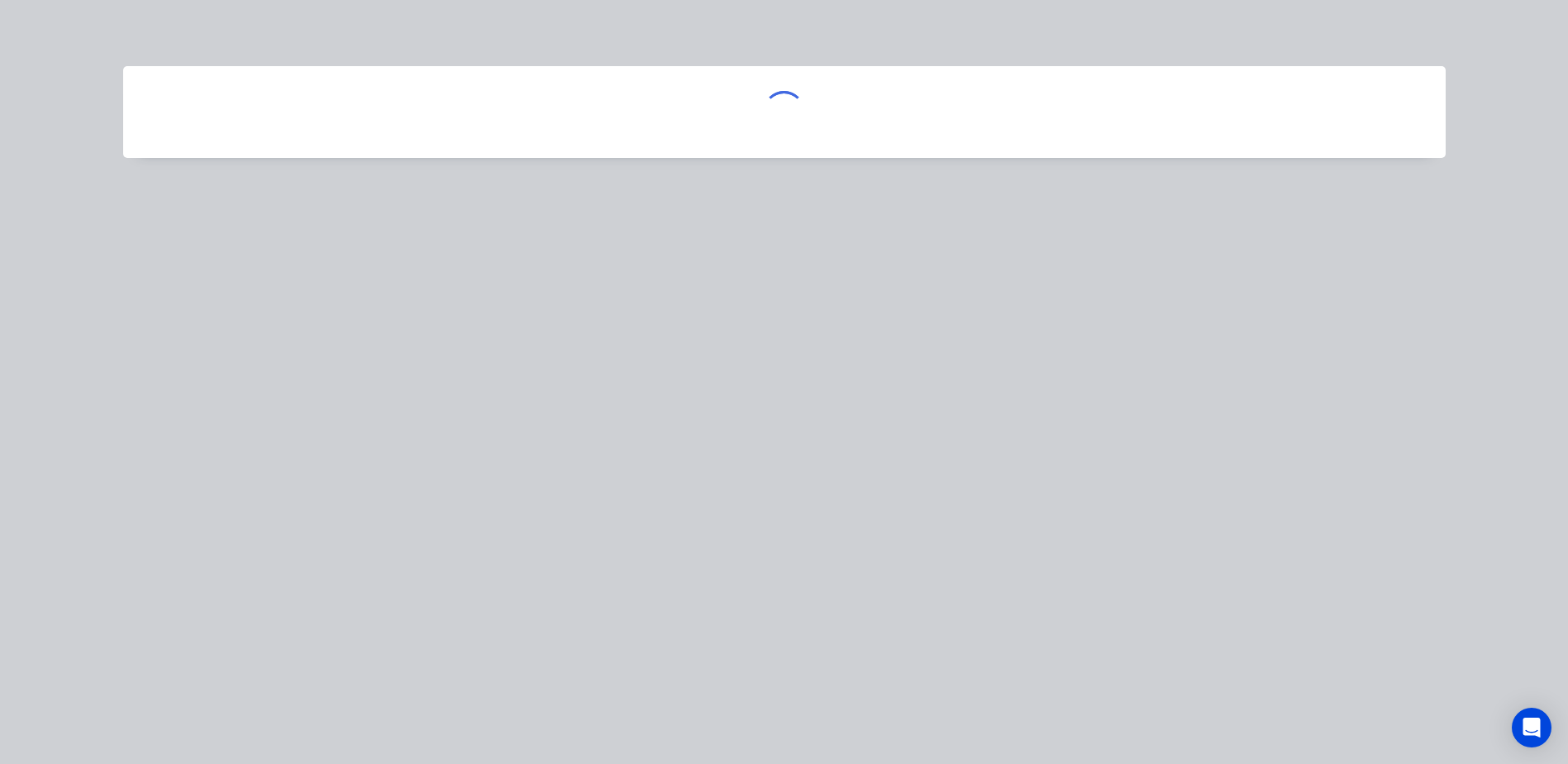
scroll to position [0, 0]
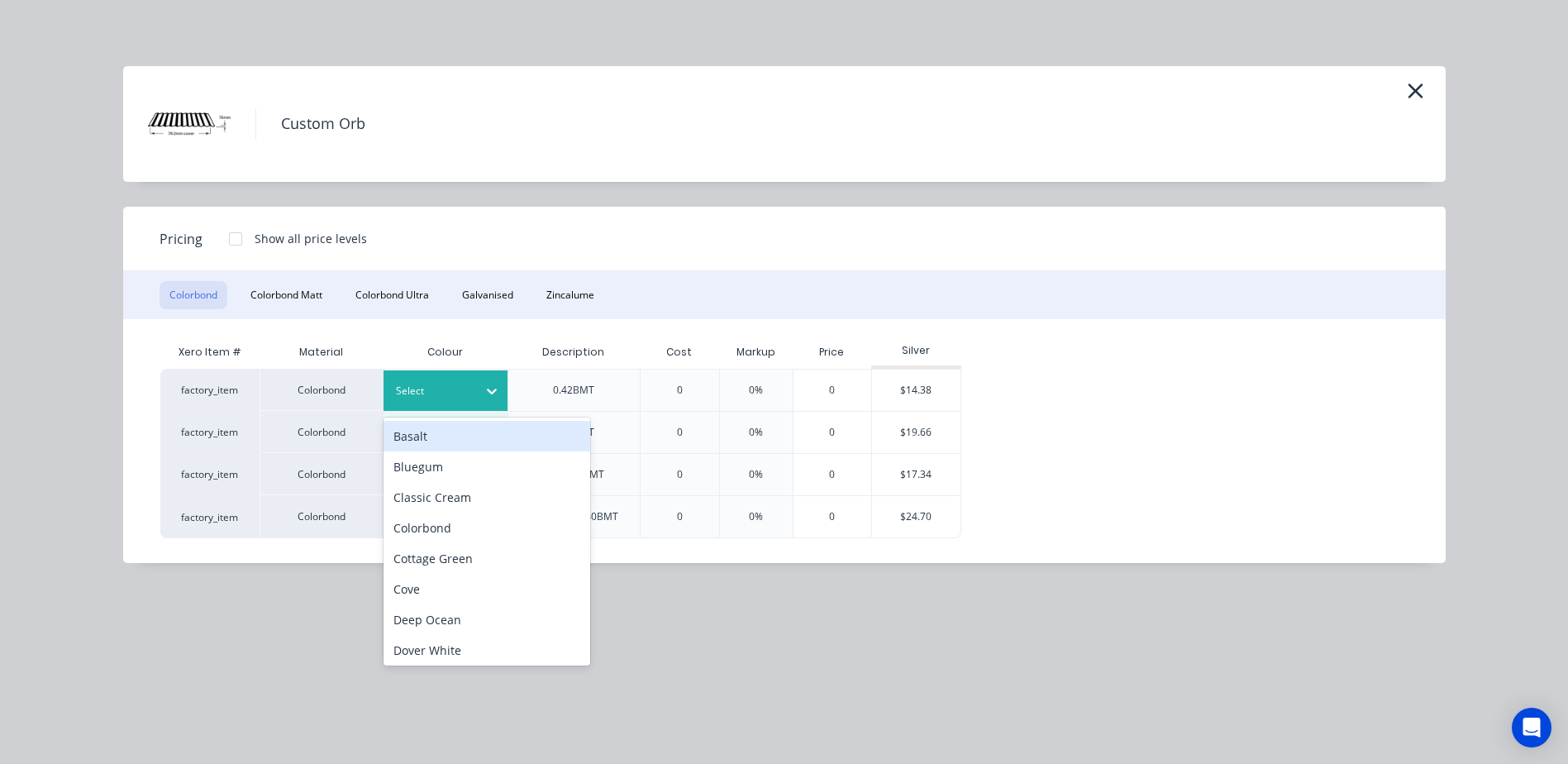
click at [484, 383] on icon at bounding box center [491, 390] width 16 height 16
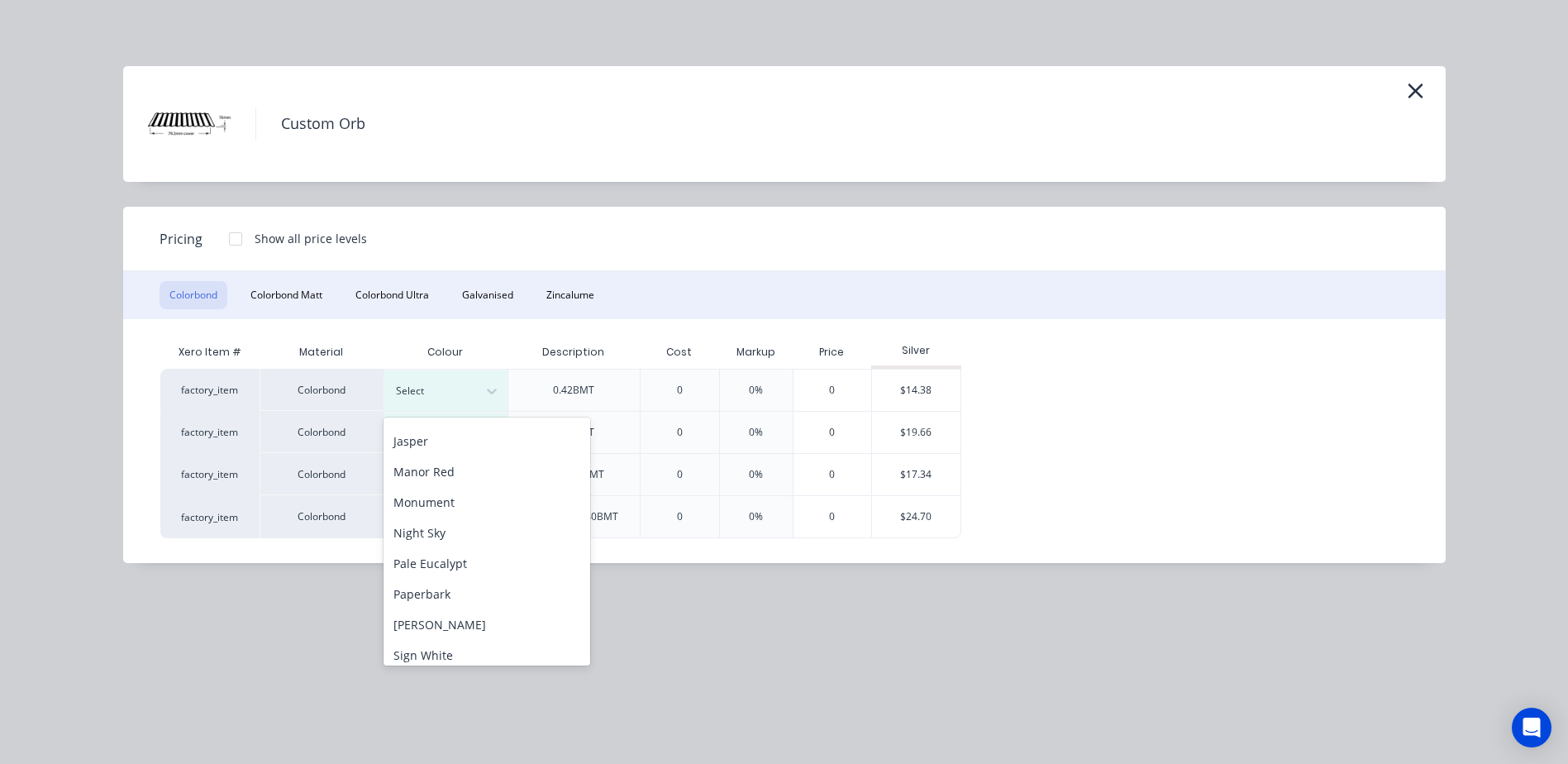
scroll to position [346, 0]
click at [456, 582] on div "Pale Eucalypt" at bounding box center [486, 579] width 206 height 30
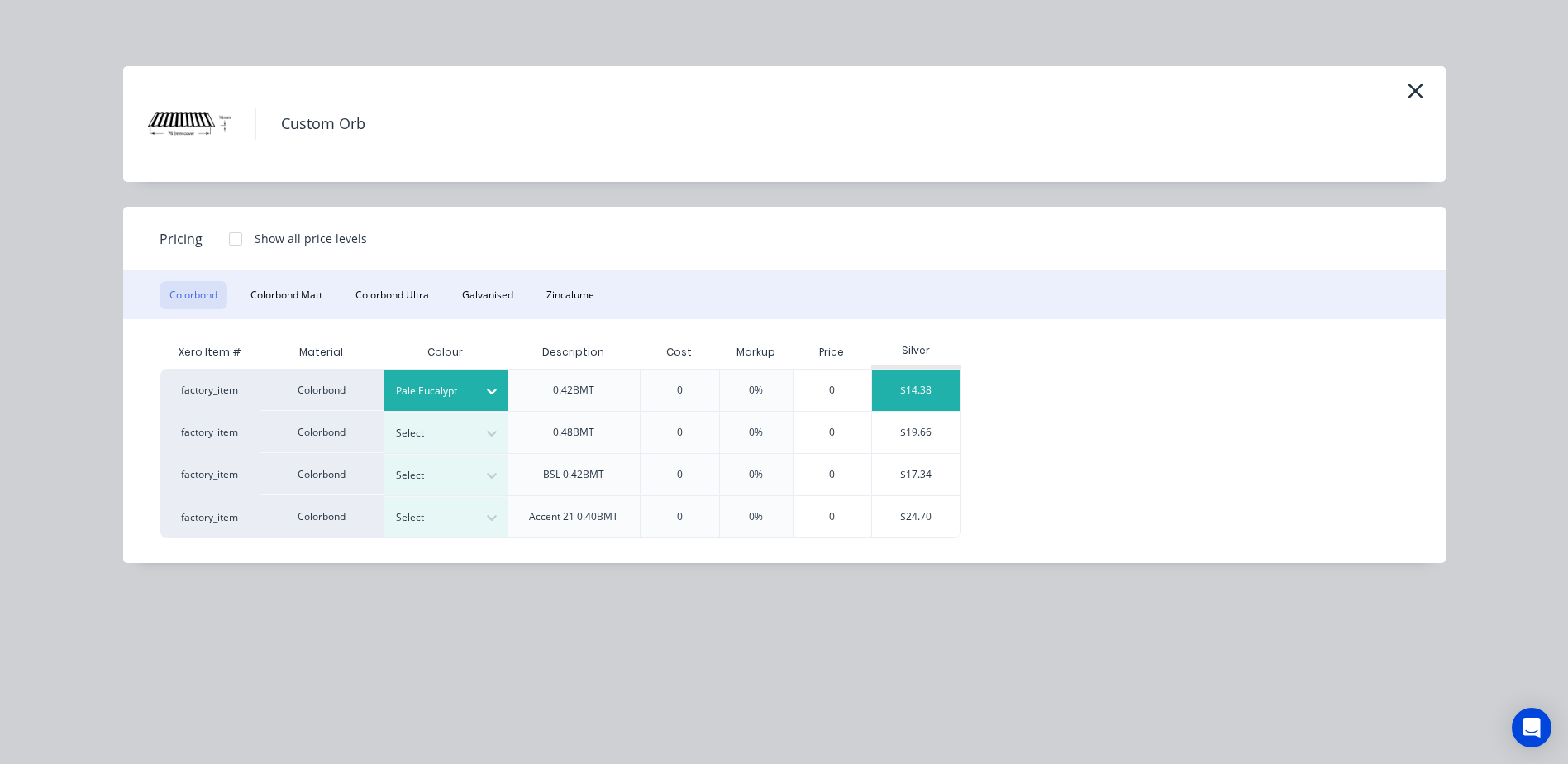
click at [906, 378] on div "$14.38" at bounding box center [915, 390] width 88 height 42
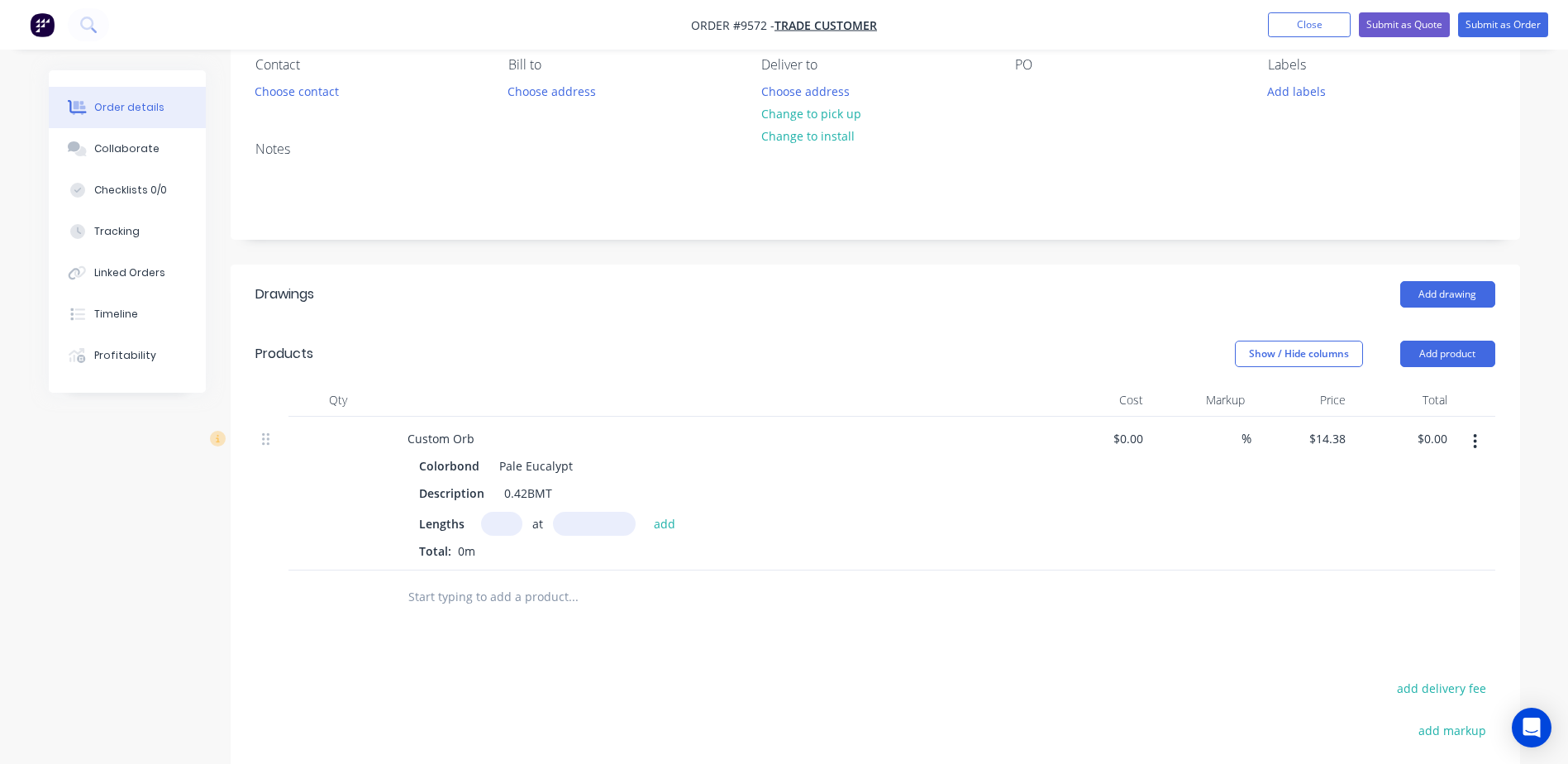
scroll to position [166, 0]
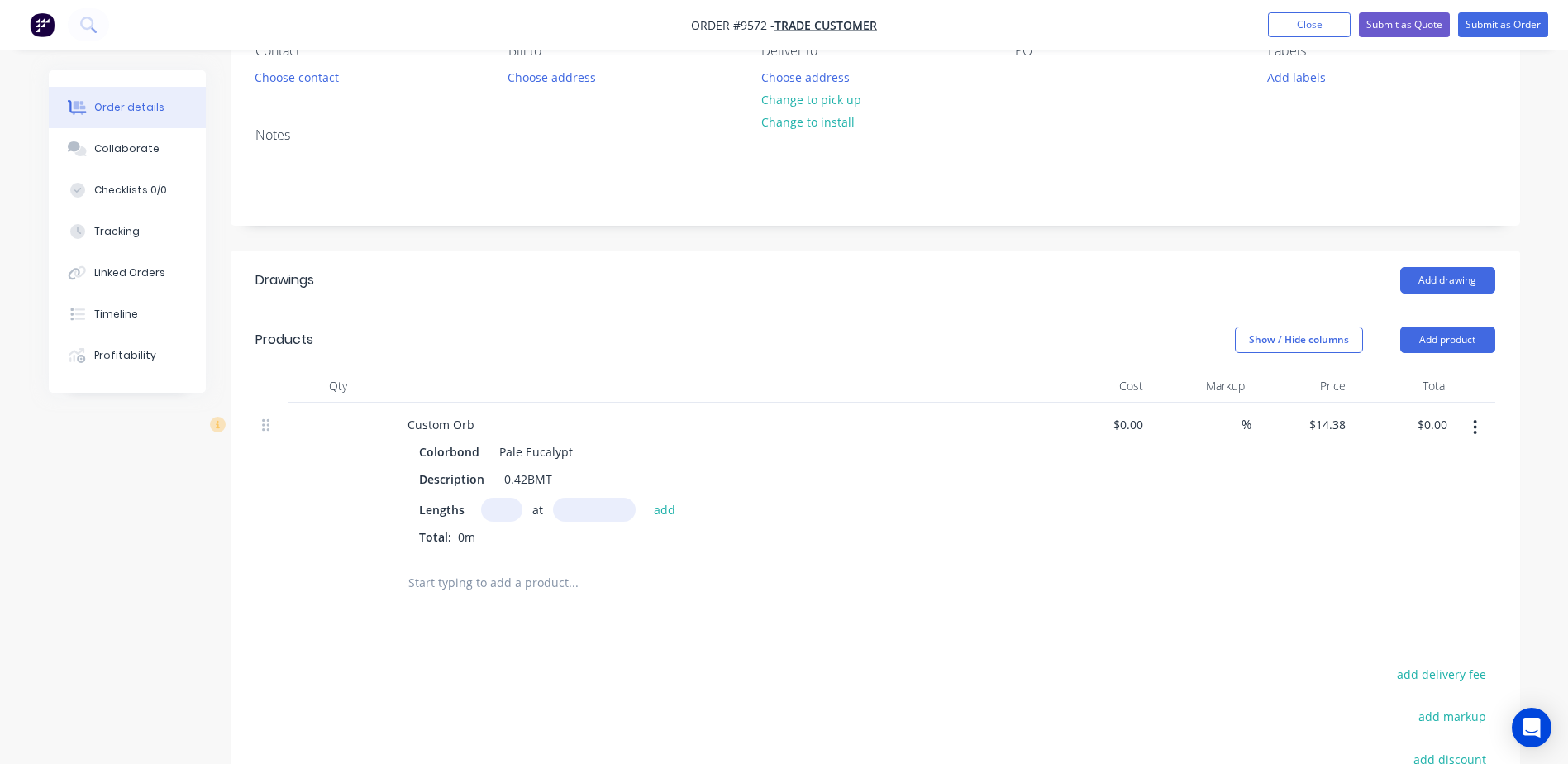
click at [504, 504] on input "text" at bounding box center [502, 509] width 42 height 24
type input "5"
type input "1800"
click at [645, 498] on button "add" at bounding box center [664, 509] width 39 height 23
type input "$129.42"
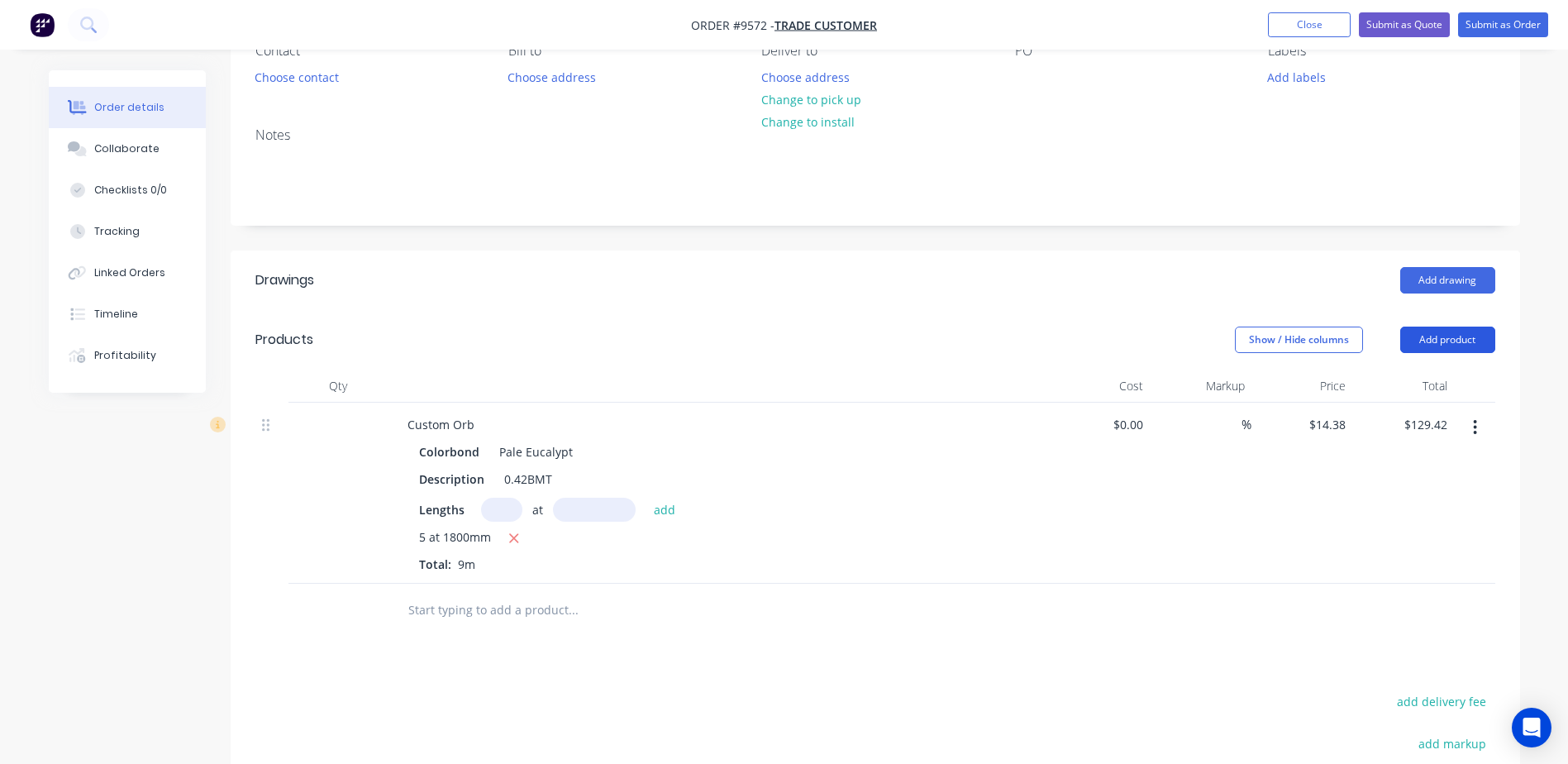
click at [1456, 335] on button "Add product" at bounding box center [1447, 340] width 95 height 27
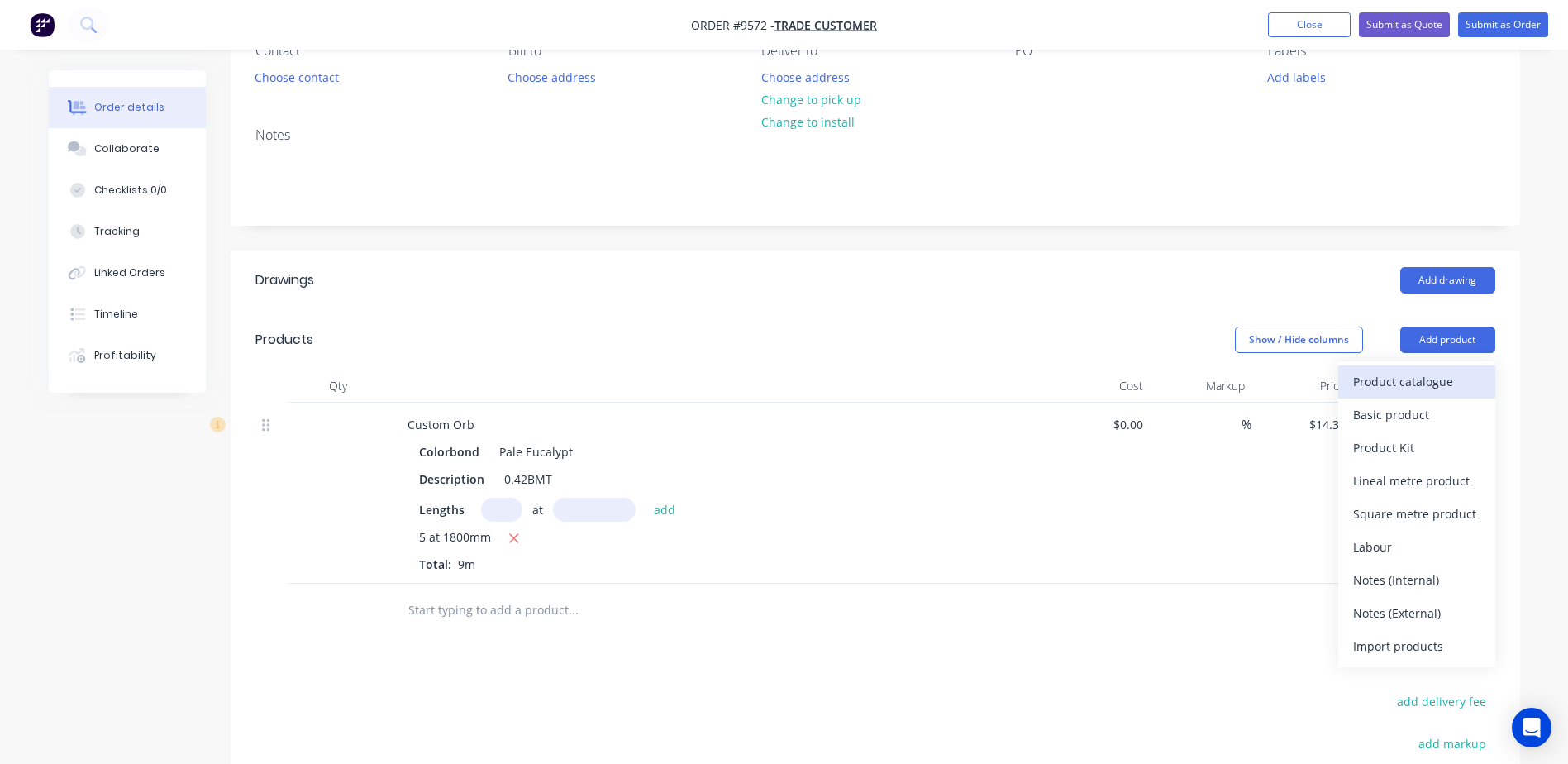
click at [1457, 377] on div "Product catalogue" at bounding box center [1417, 381] width 127 height 24
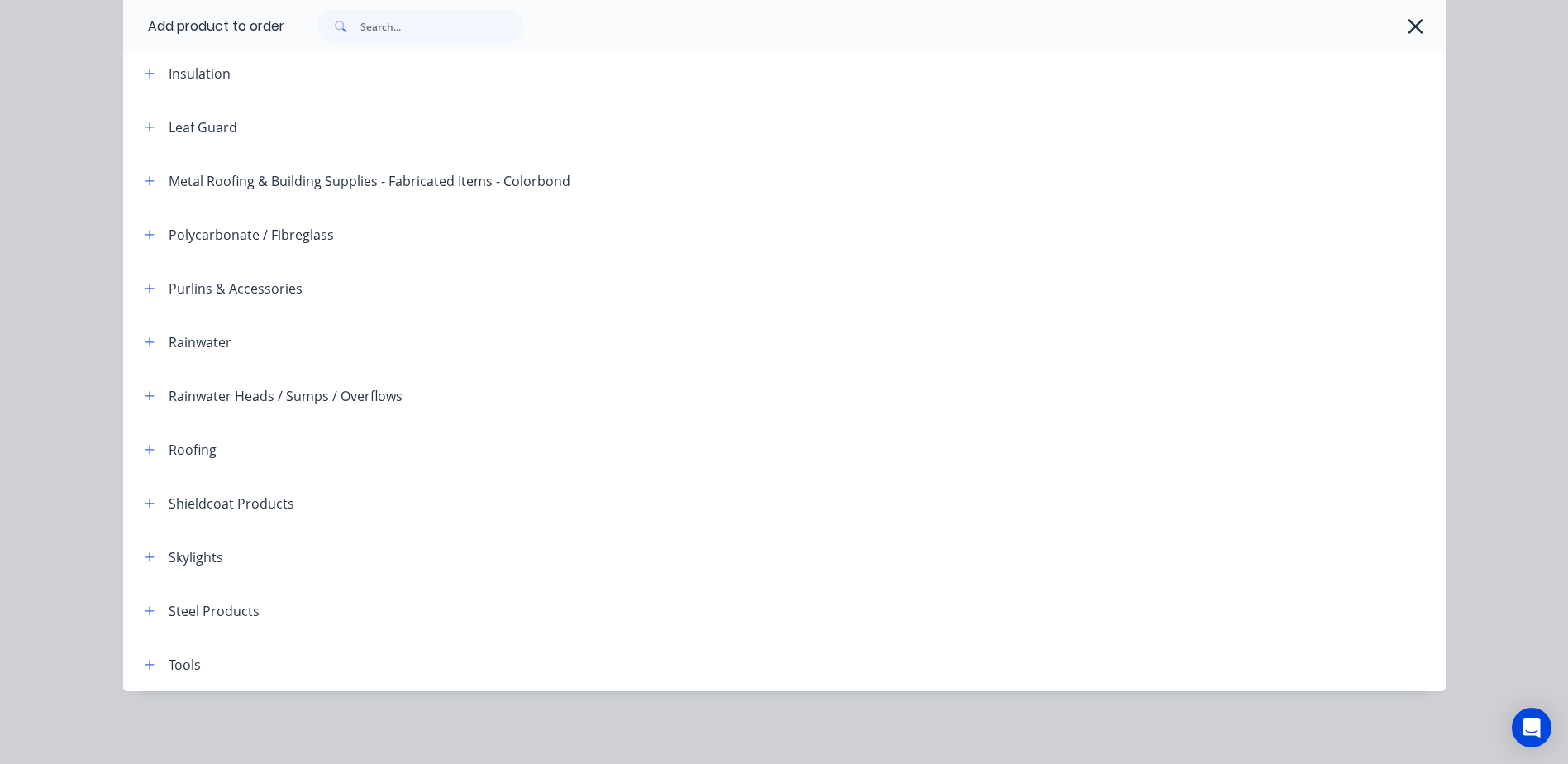
scroll to position [0, 0]
click at [145, 449] on icon "button" at bounding box center [150, 450] width 9 height 9
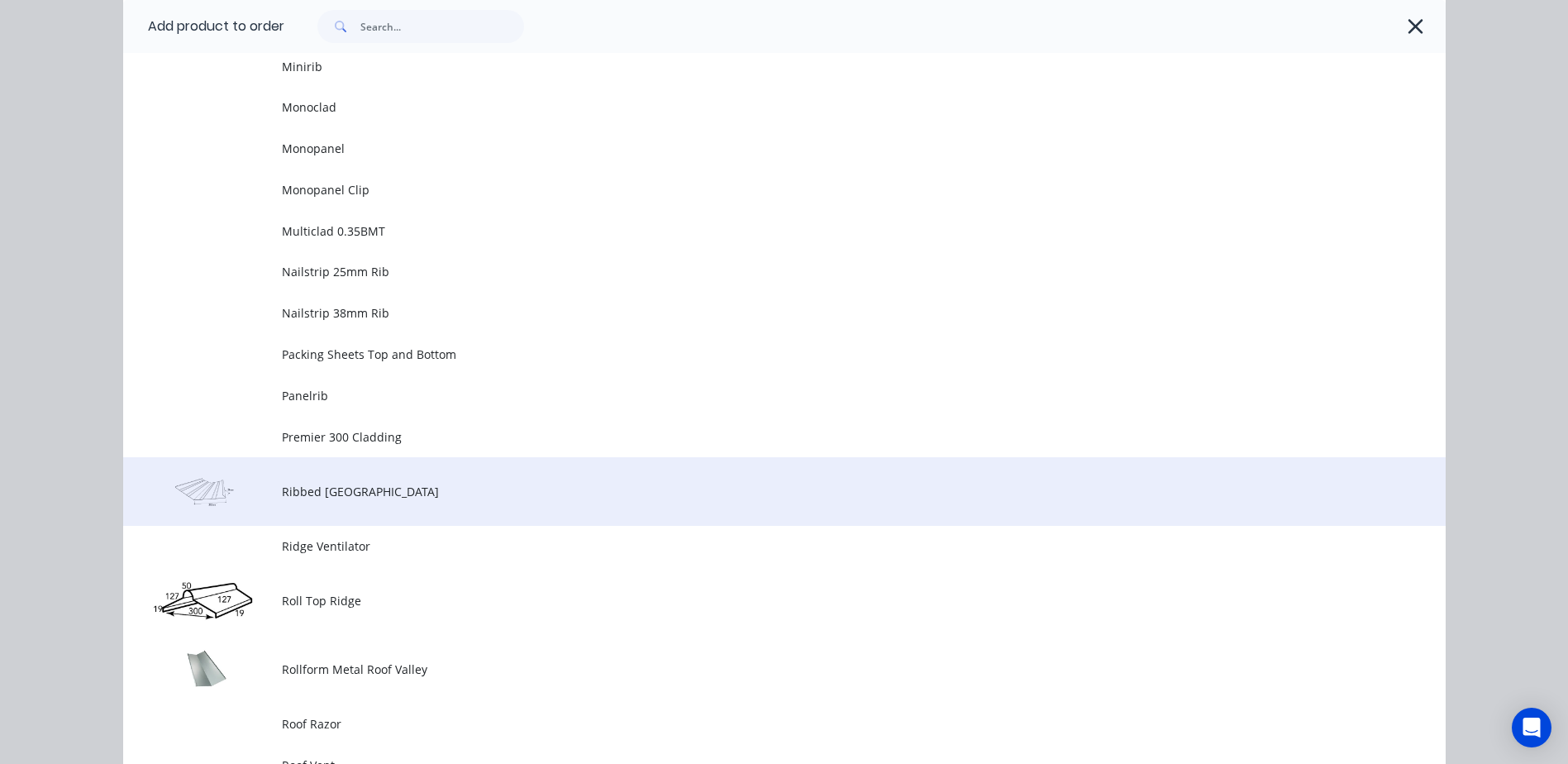
scroll to position [2553, 0]
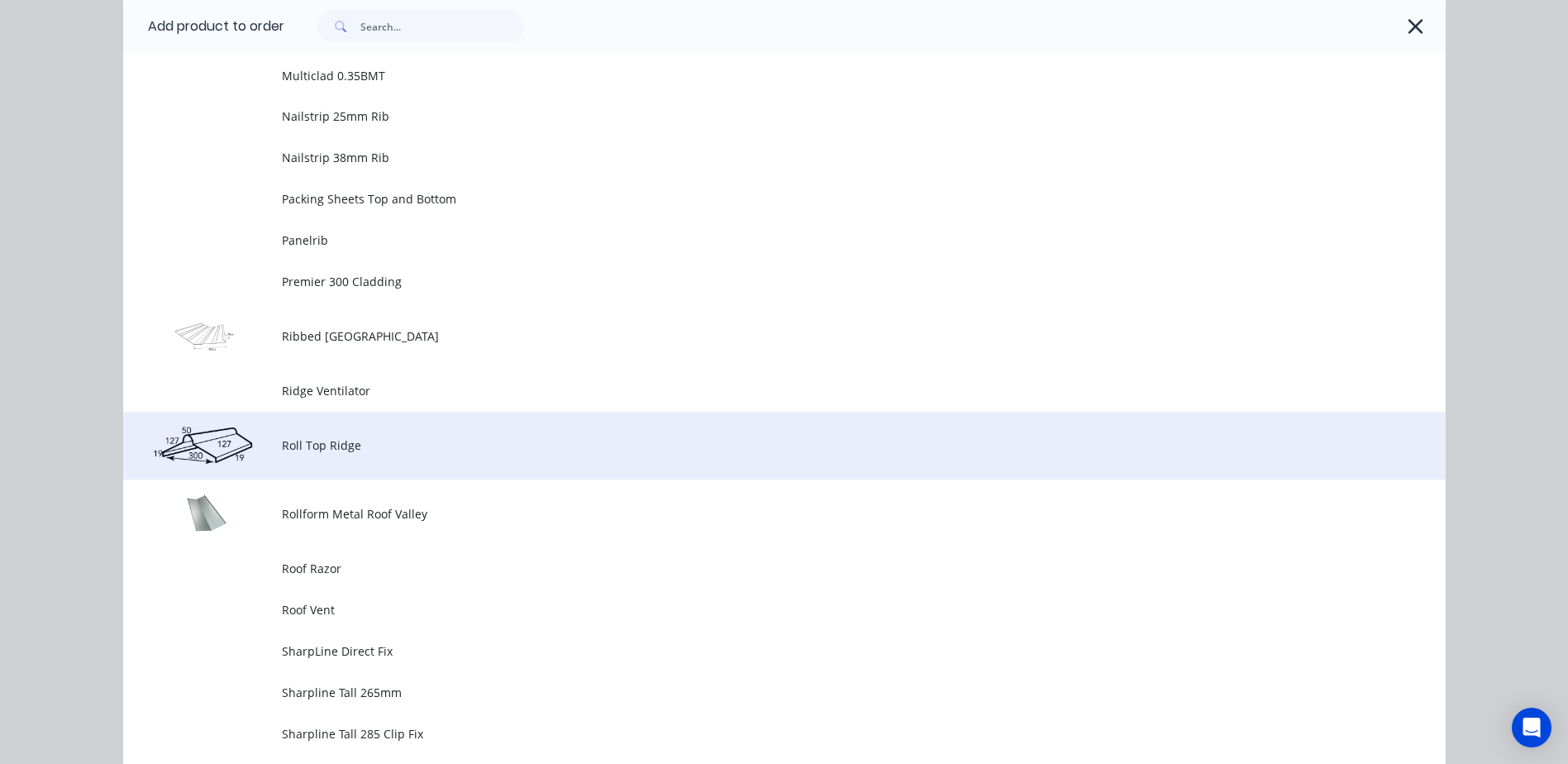
click at [340, 449] on span "Roll Top Ridge" at bounding box center [747, 445] width 930 height 17
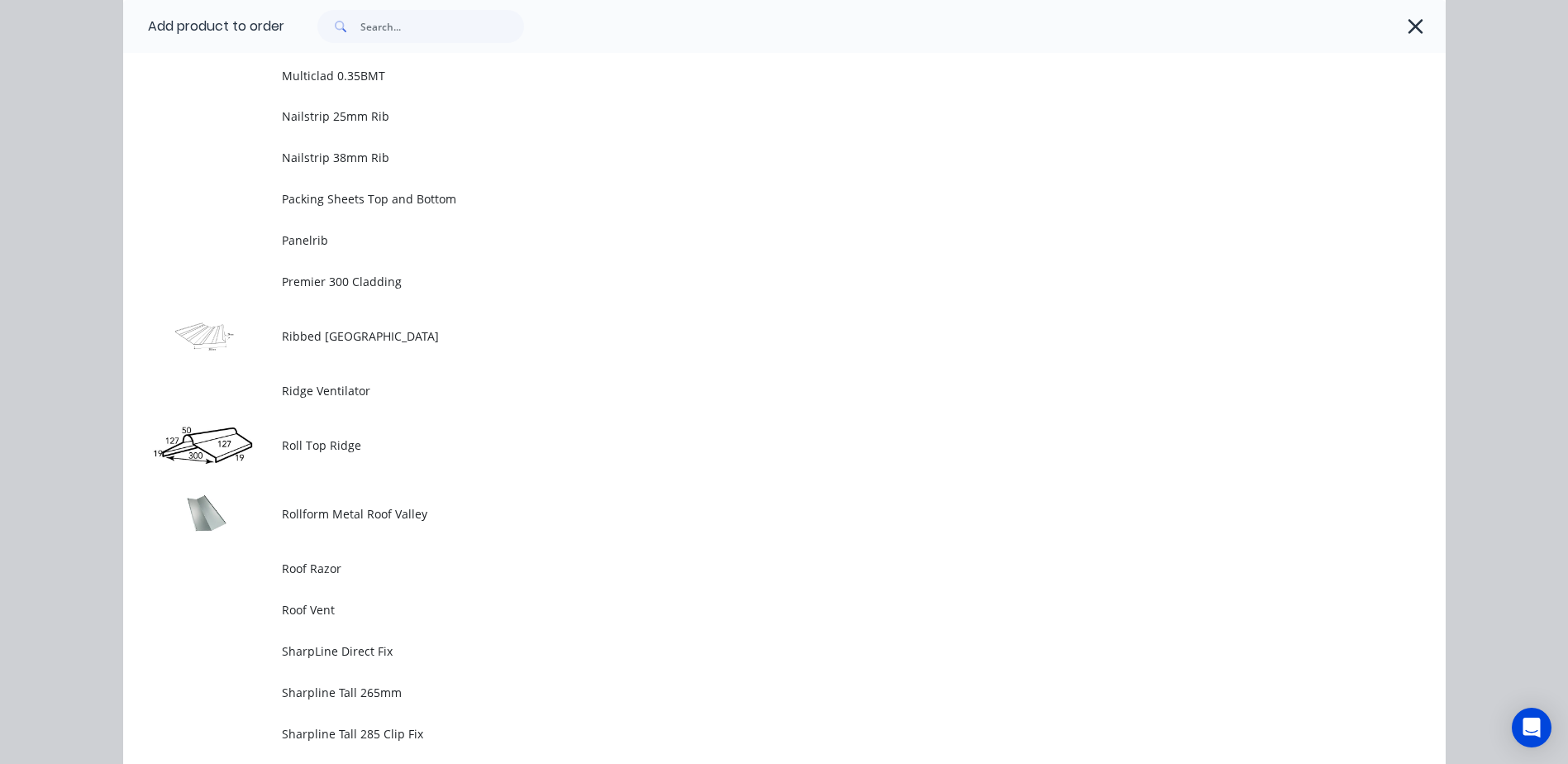
scroll to position [0, 0]
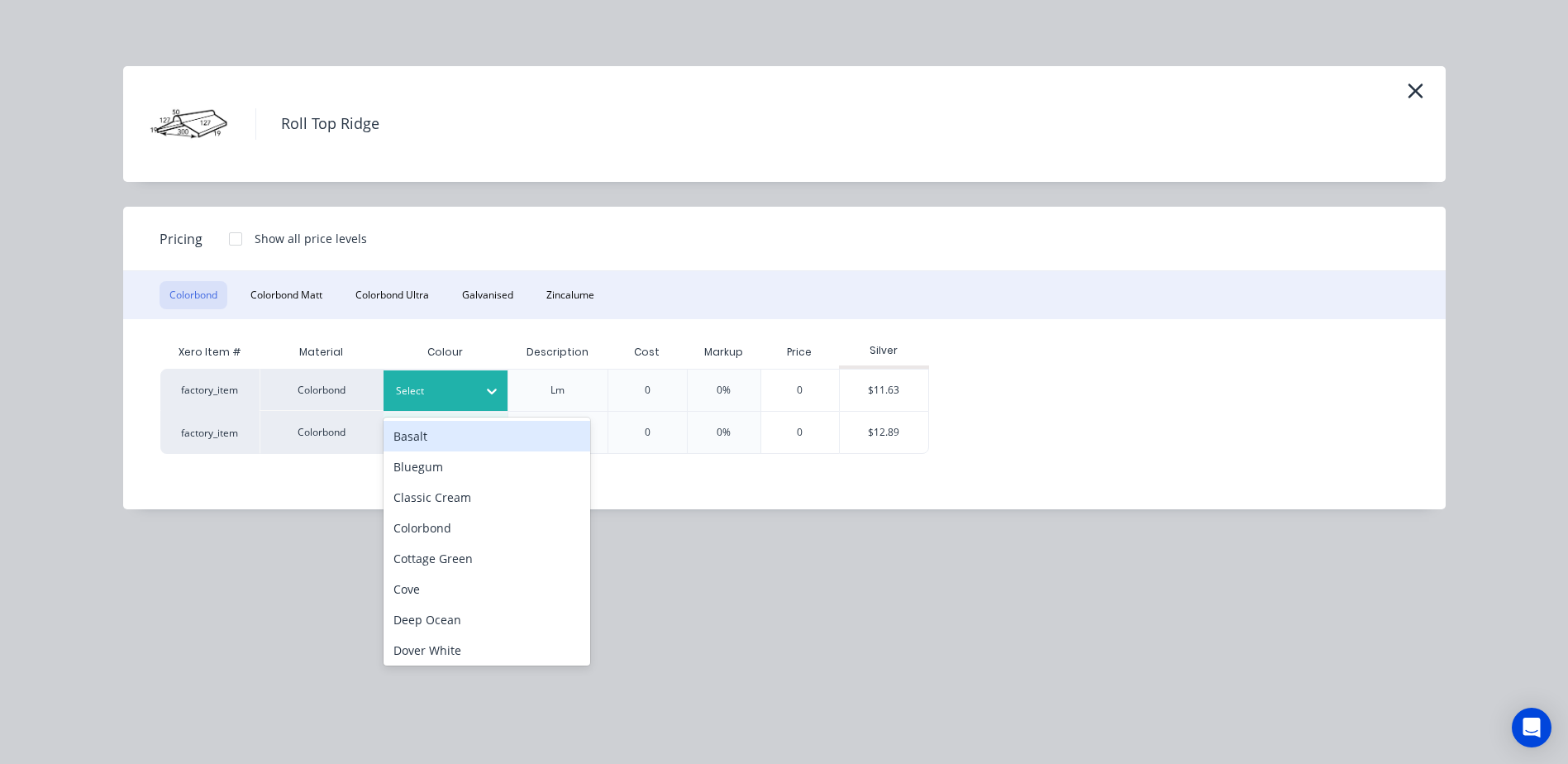
click at [485, 384] on icon at bounding box center [491, 390] width 16 height 16
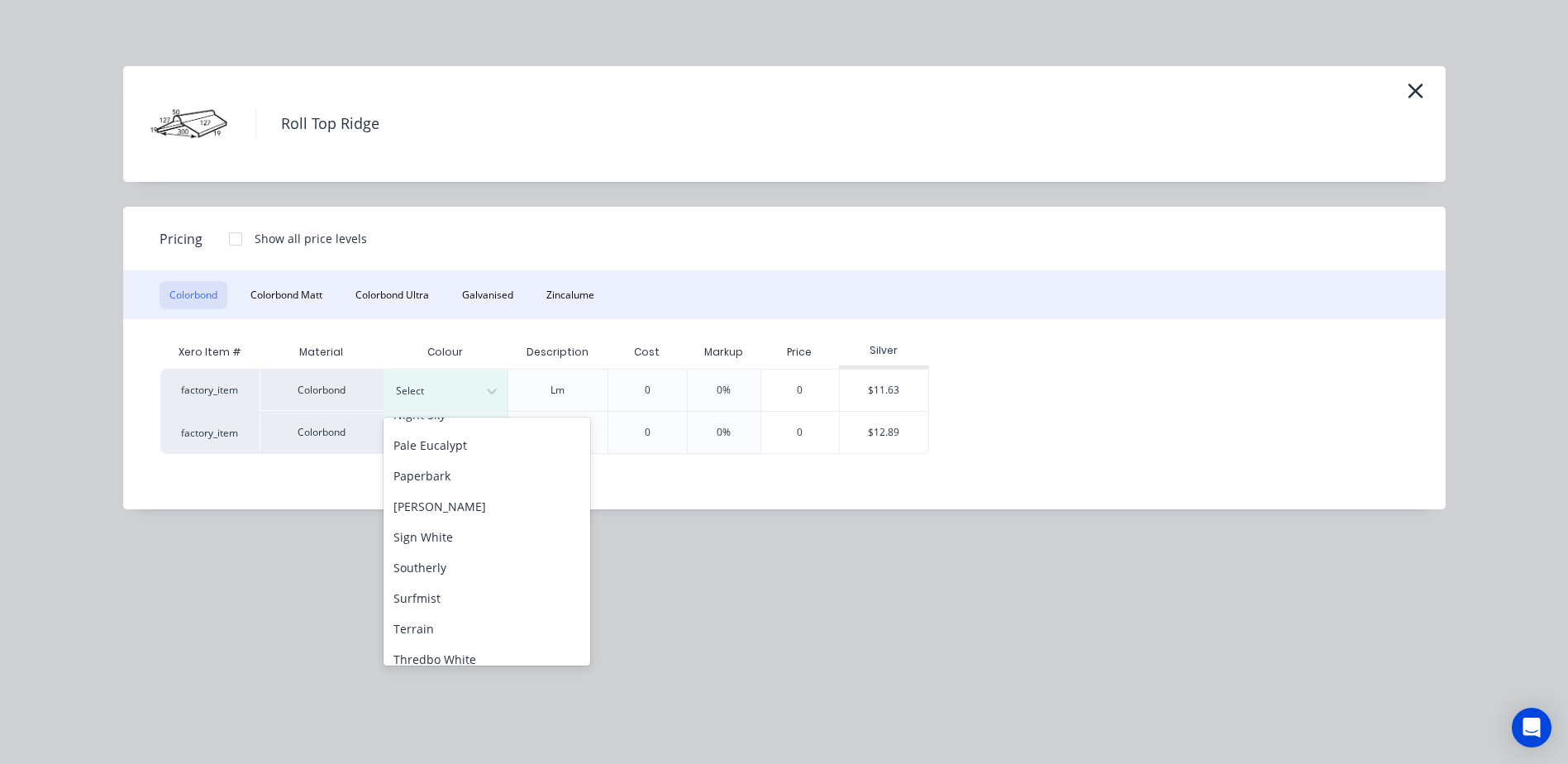
scroll to position [496, 0]
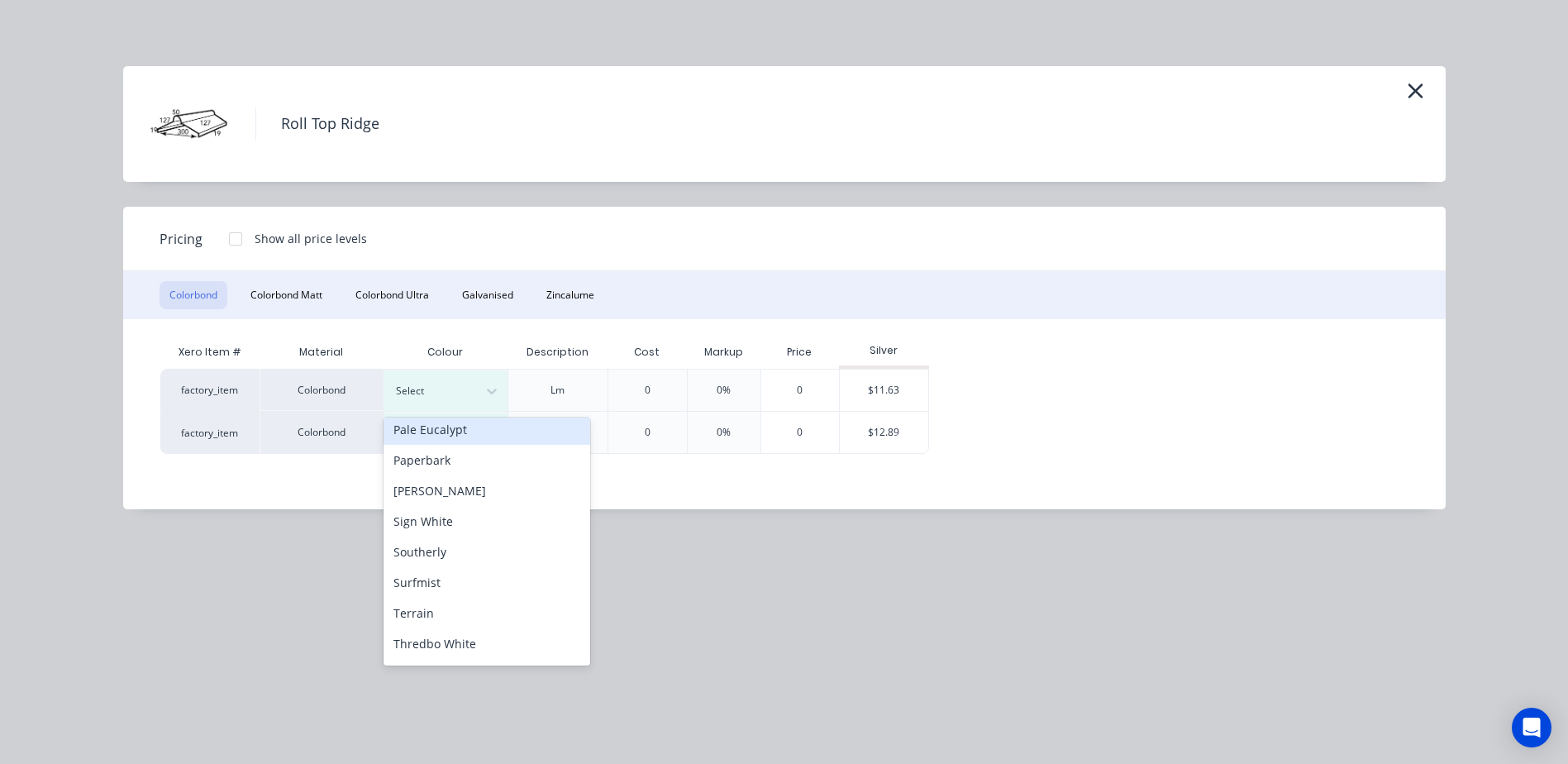
click at [467, 434] on div "Pale Eucalypt" at bounding box center [486, 430] width 206 height 30
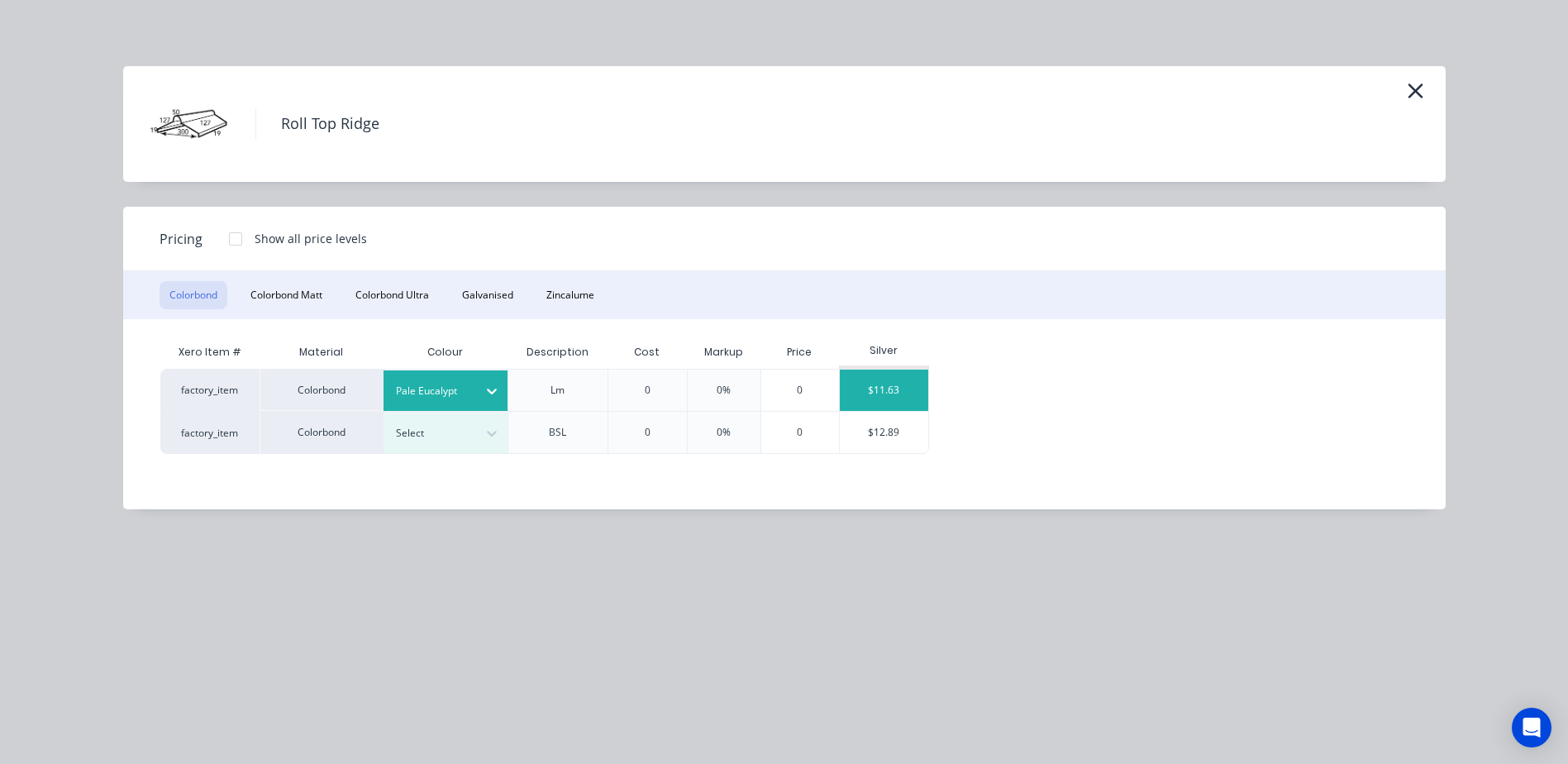
click at [871, 384] on div "$11.63" at bounding box center [883, 390] width 88 height 42
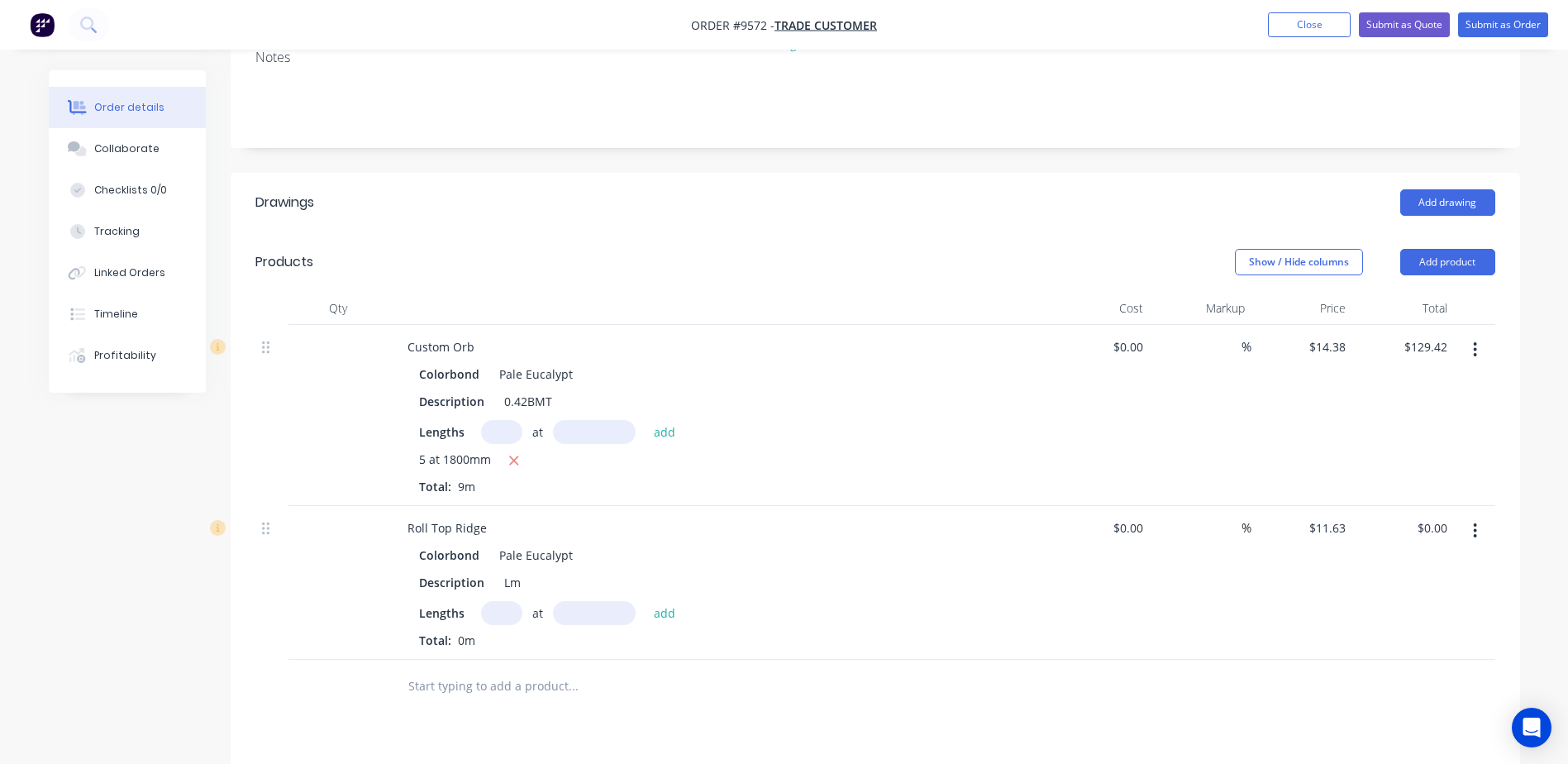
scroll to position [248, 0]
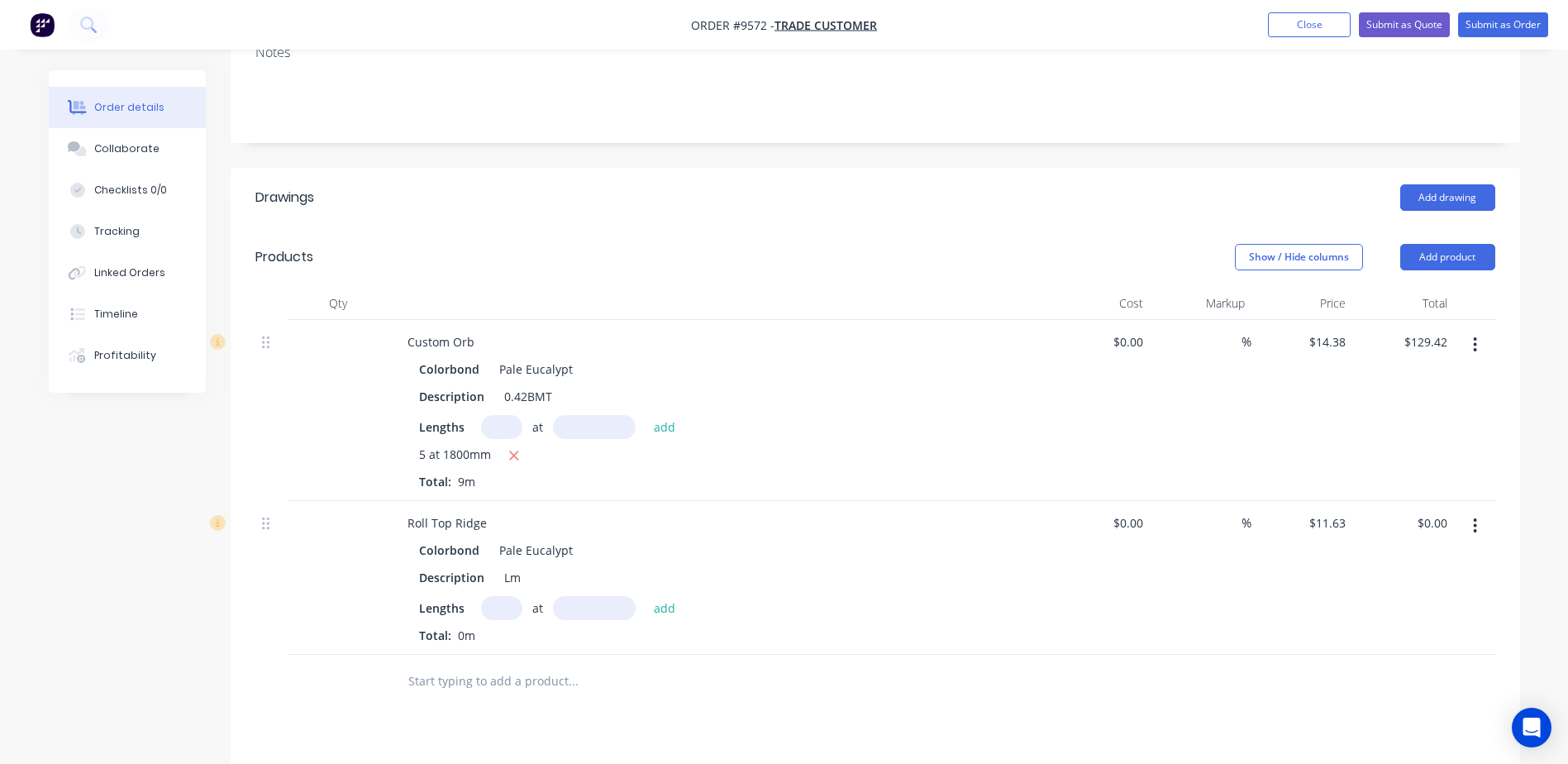
click at [491, 606] on input "text" at bounding box center [502, 608] width 42 height 24
type input "1"
type input "2000"
click at [645, 596] on button "add" at bounding box center [664, 608] width 39 height 23
type input "$23.26"
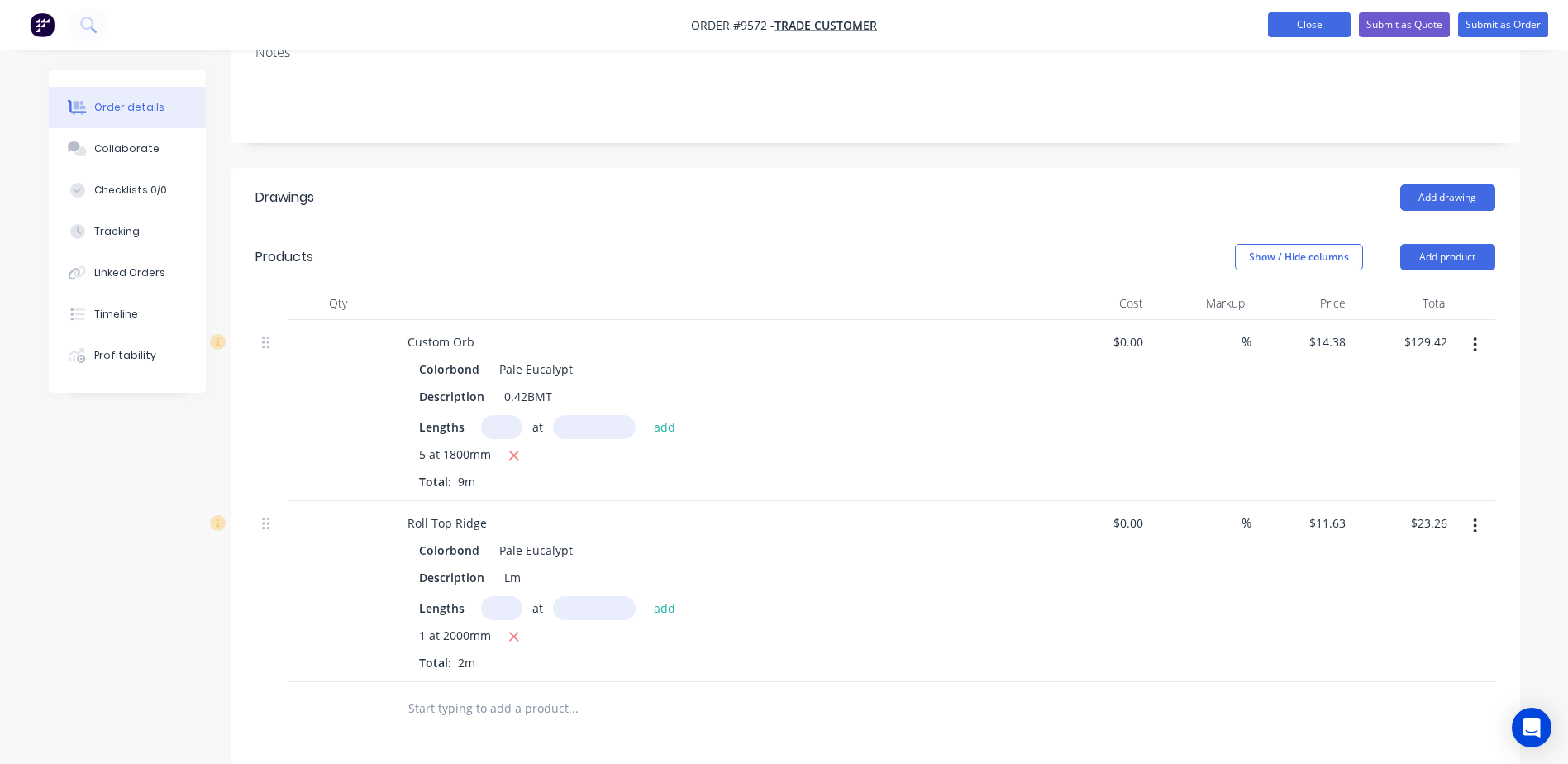
click at [1314, 20] on button "Close" at bounding box center [1309, 25] width 82 height 25
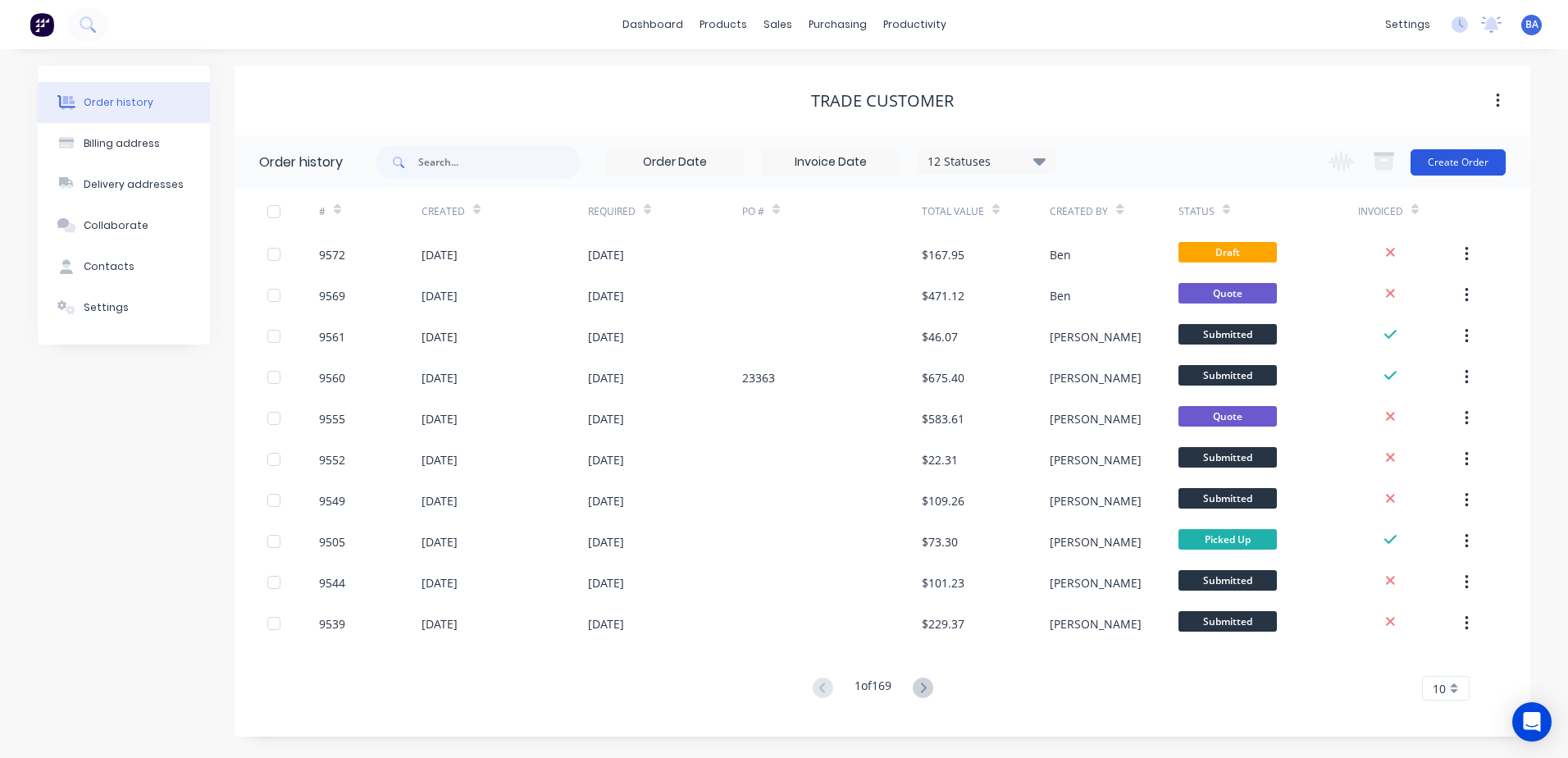
click at [1472, 159] on button "Create Order" at bounding box center [1457, 162] width 95 height 26
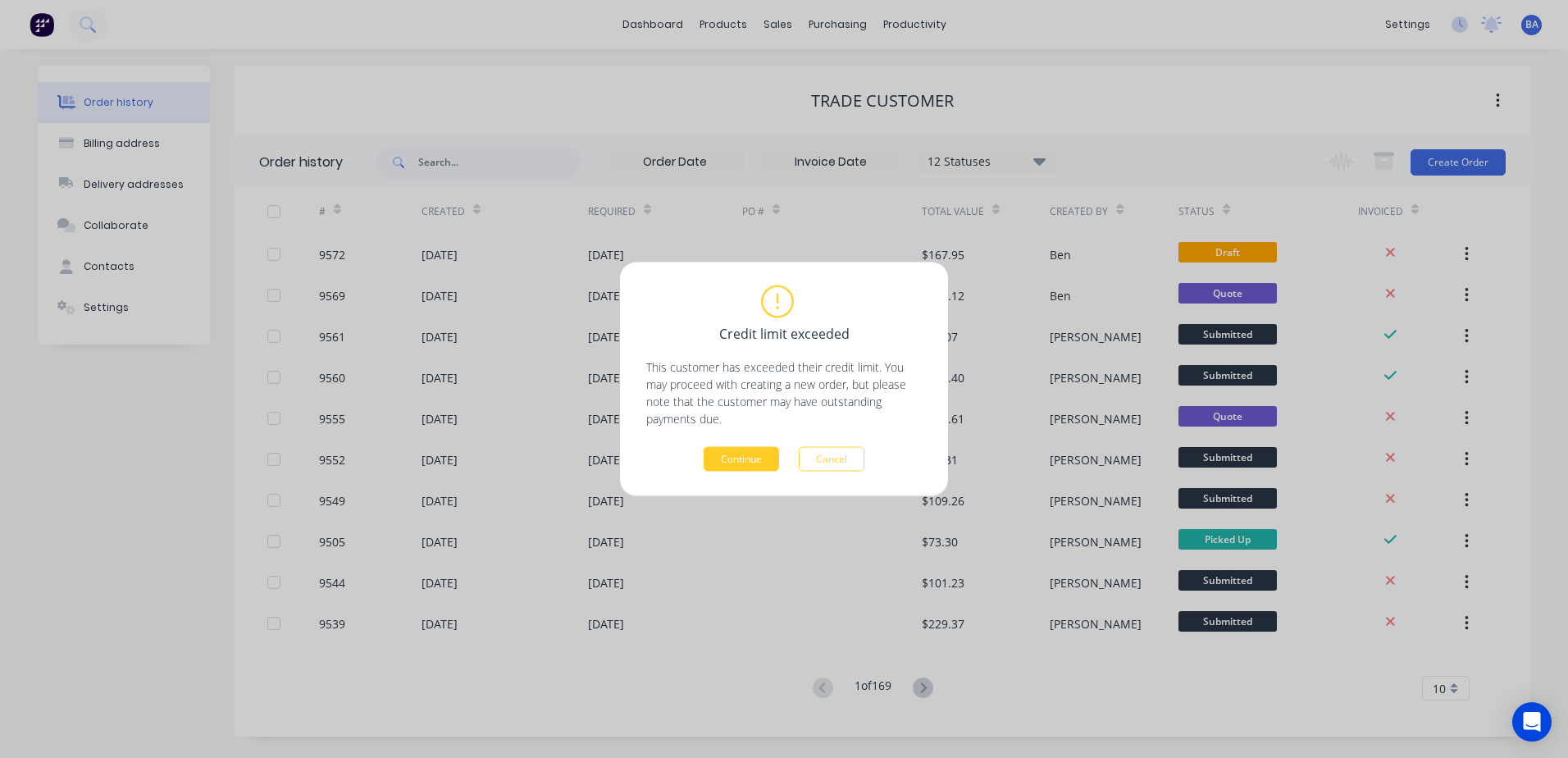
click at [758, 467] on button "Continue" at bounding box center [741, 459] width 75 height 24
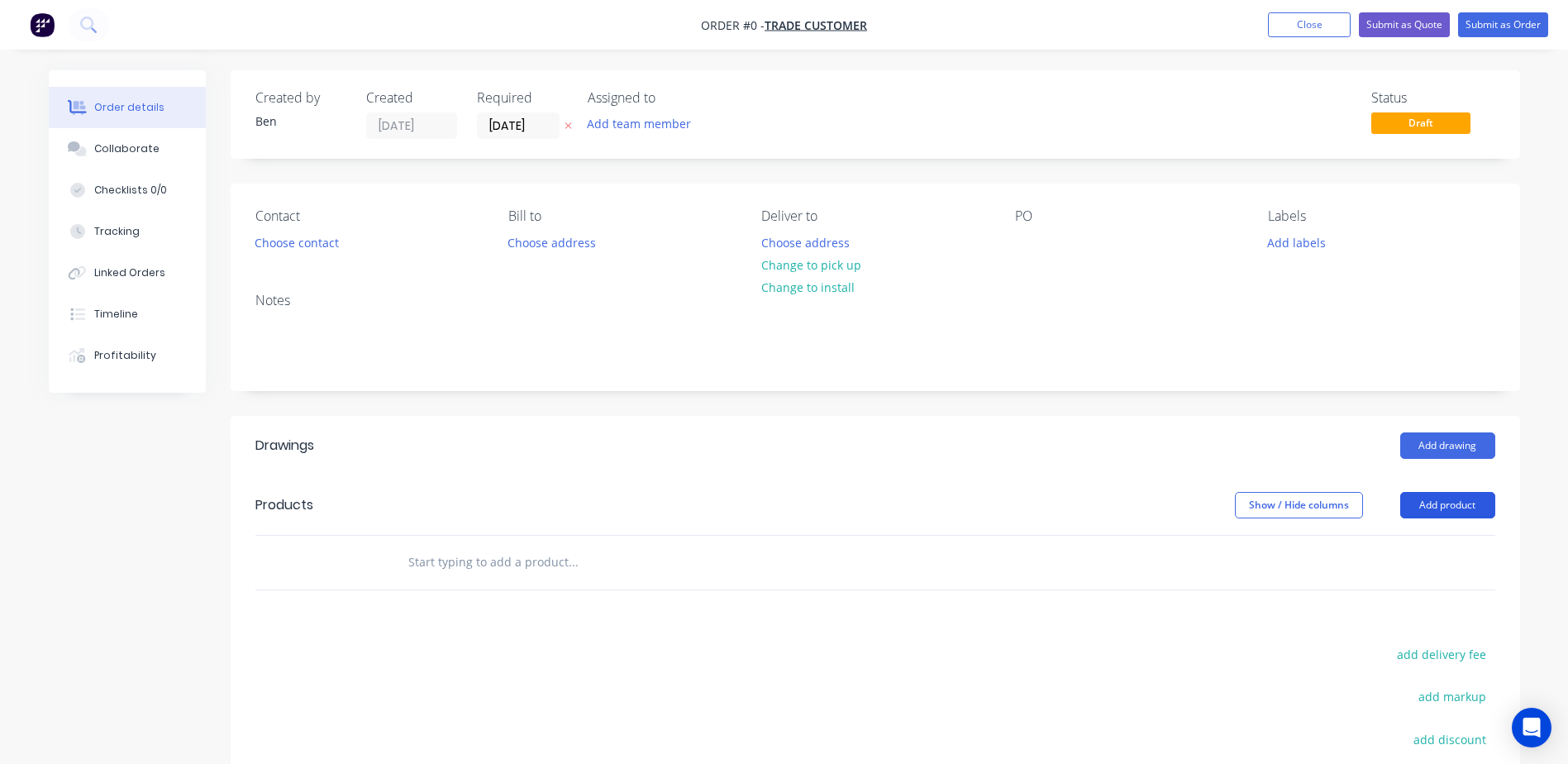
click at [1426, 500] on button "Add product" at bounding box center [1447, 506] width 95 height 27
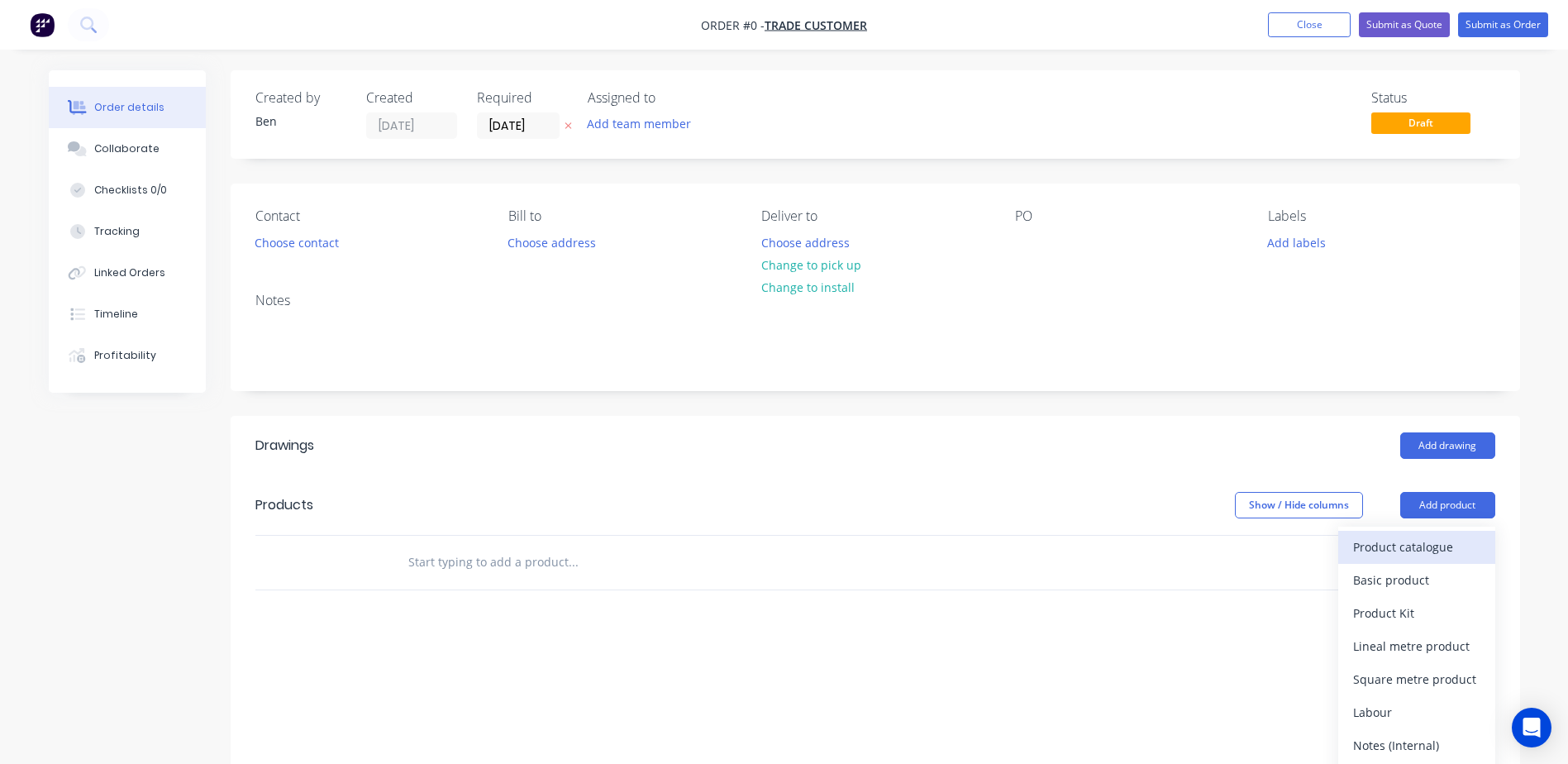
click at [1420, 541] on div "Product catalogue" at bounding box center [1417, 546] width 127 height 24
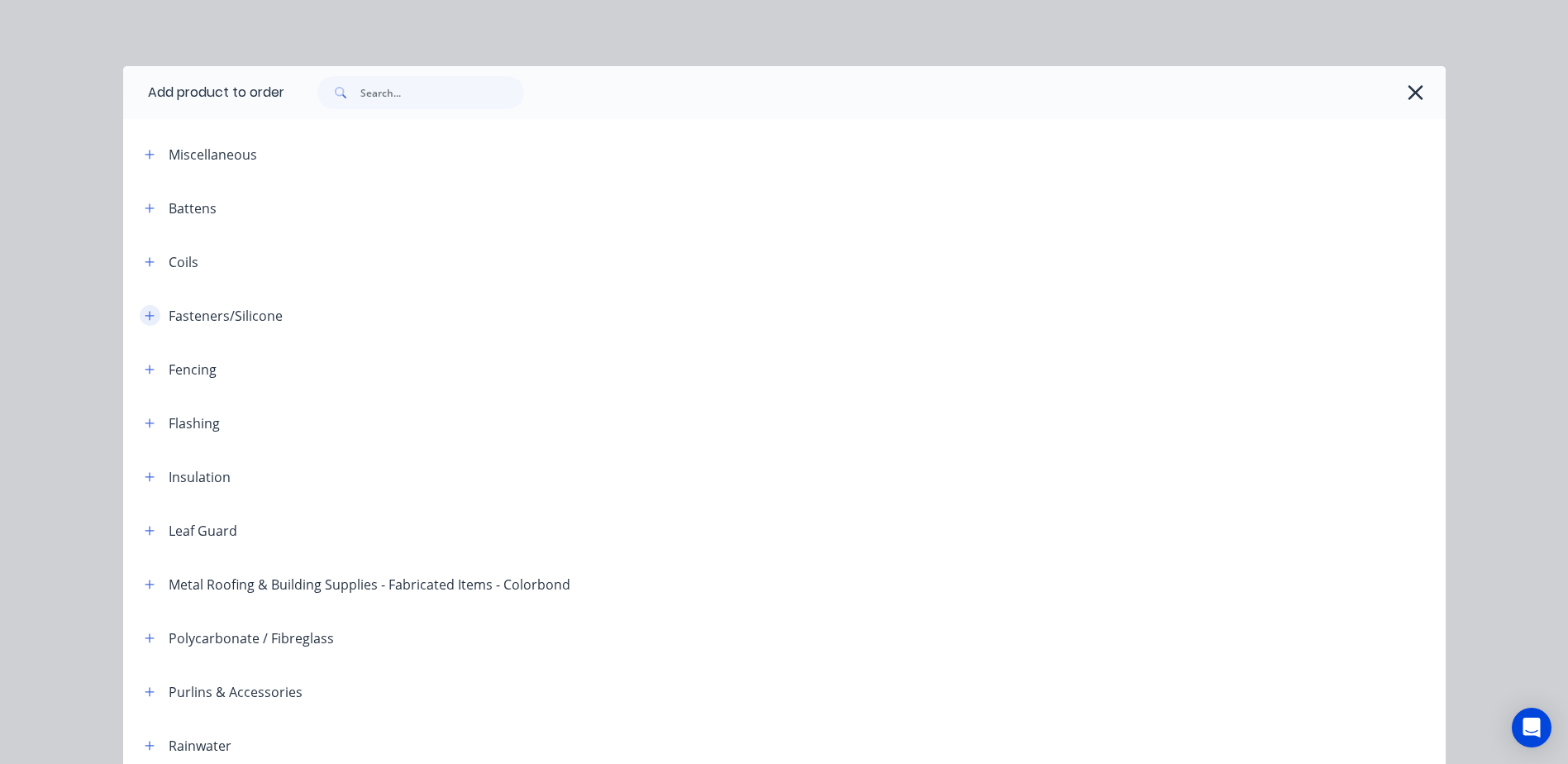
click at [146, 316] on icon "button" at bounding box center [150, 315] width 9 height 9
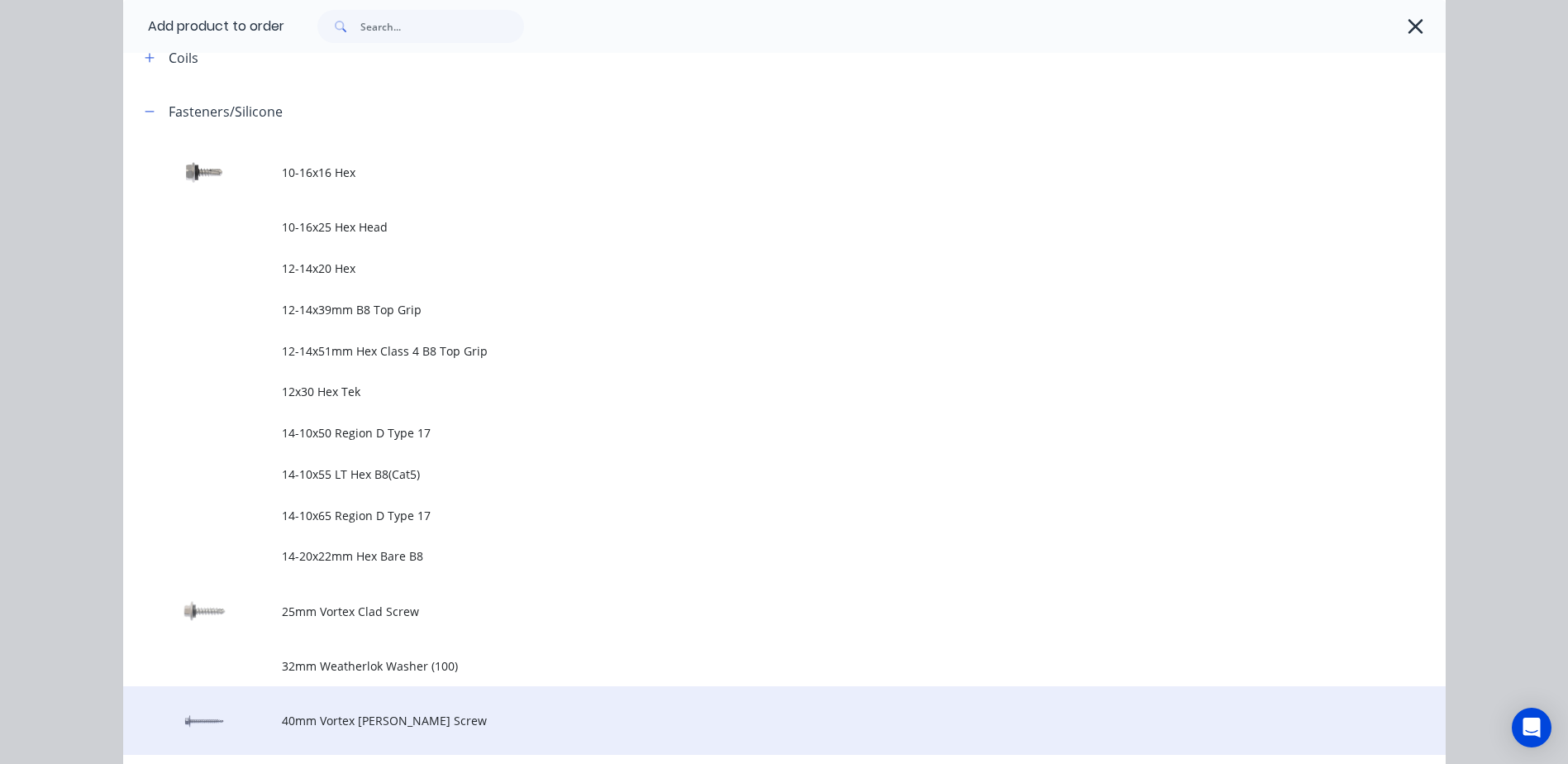
scroll to position [578, 0]
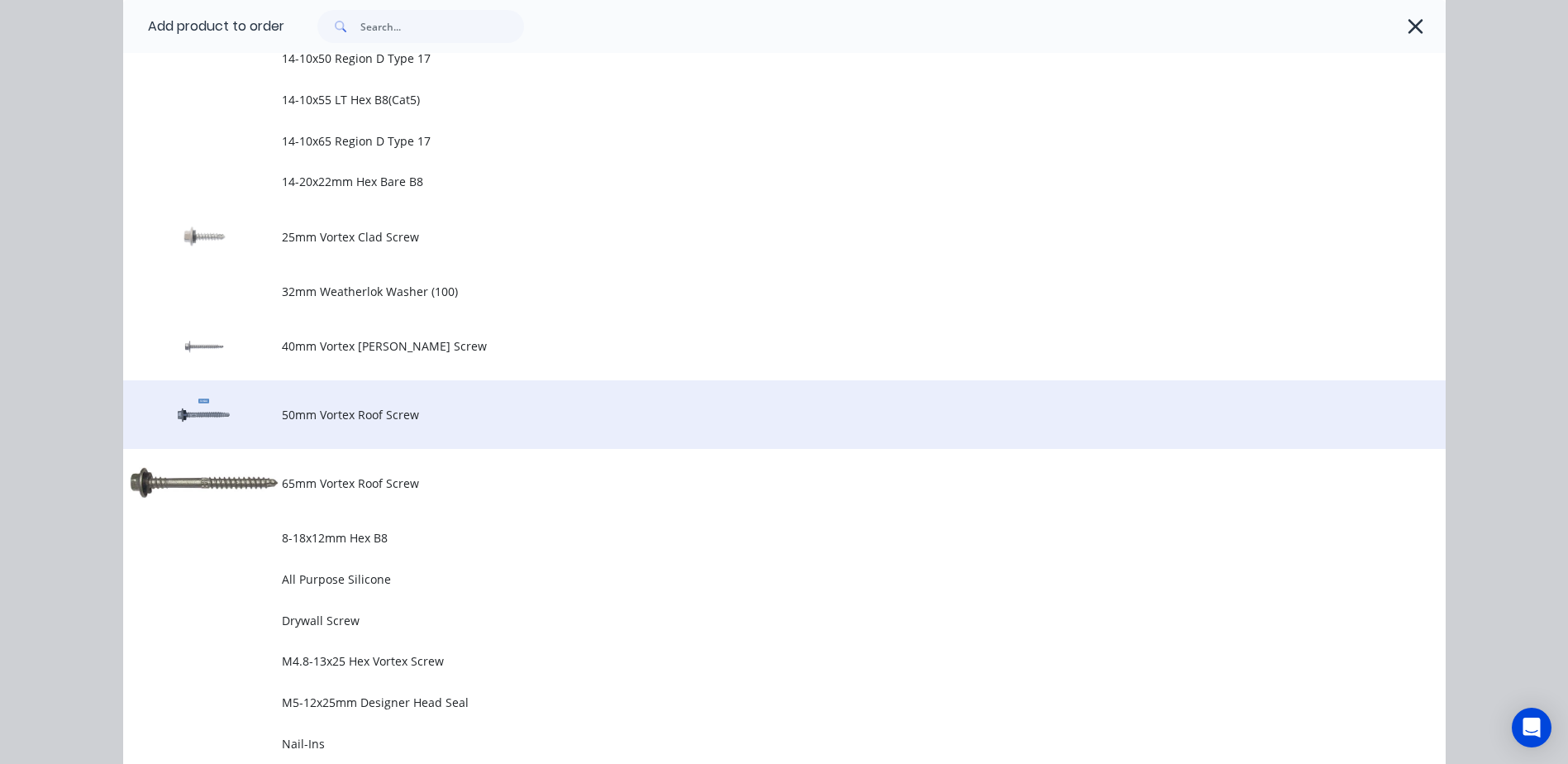
click at [346, 408] on span "50mm Vortex Roof Screw" at bounding box center [747, 415] width 930 height 17
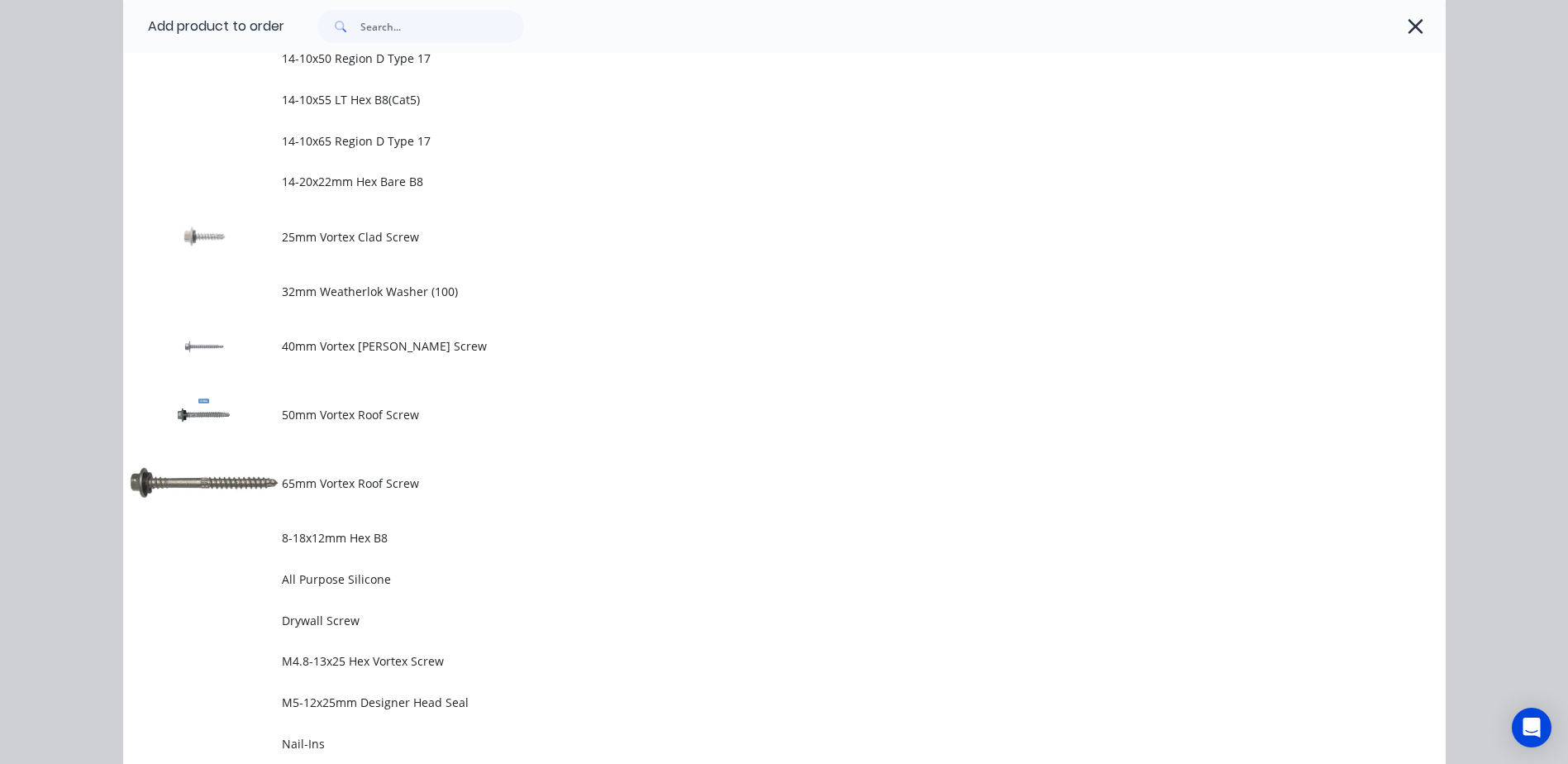
scroll to position [0, 0]
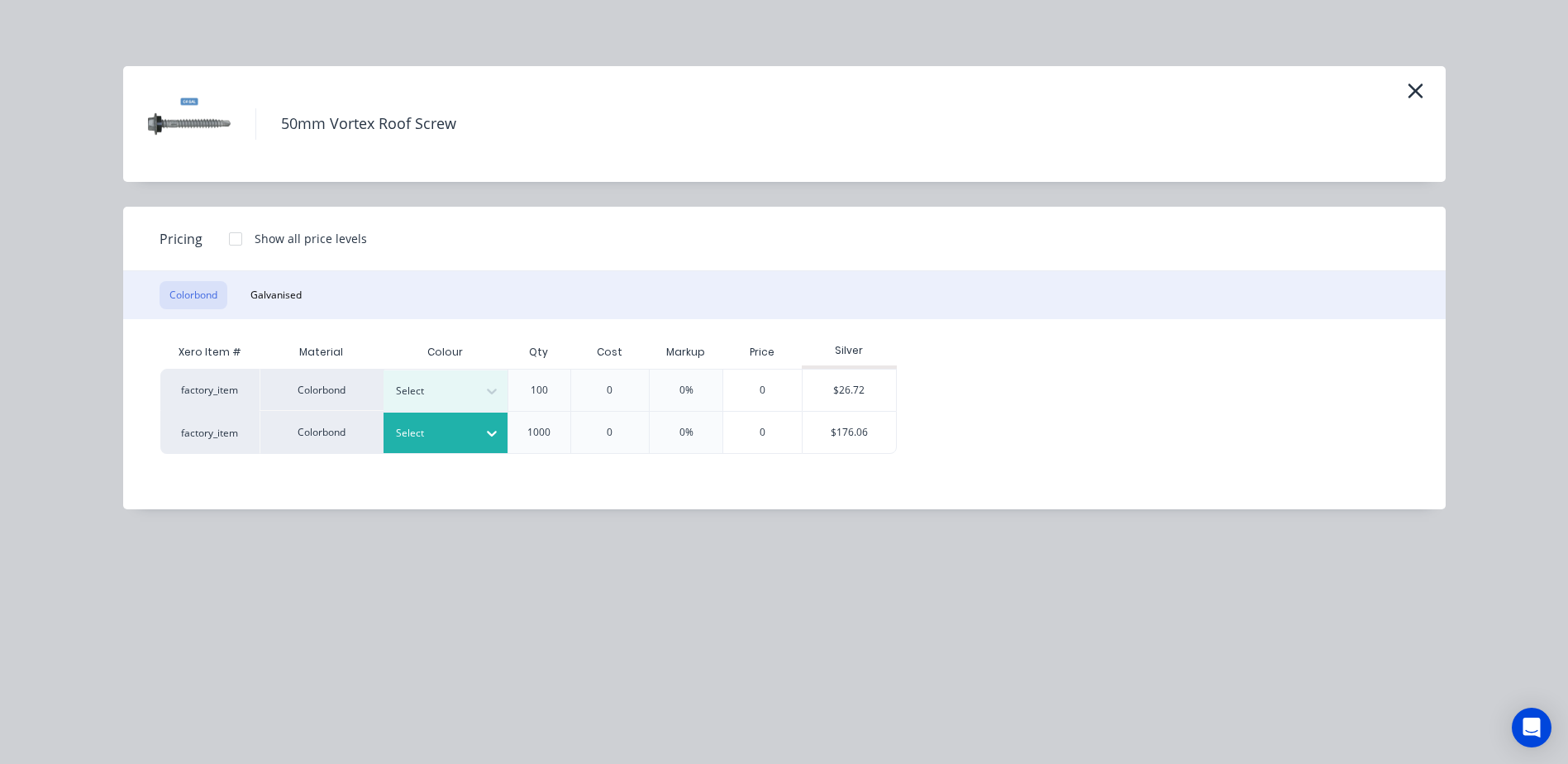
click at [483, 423] on div at bounding box center [491, 434] width 29 height 27
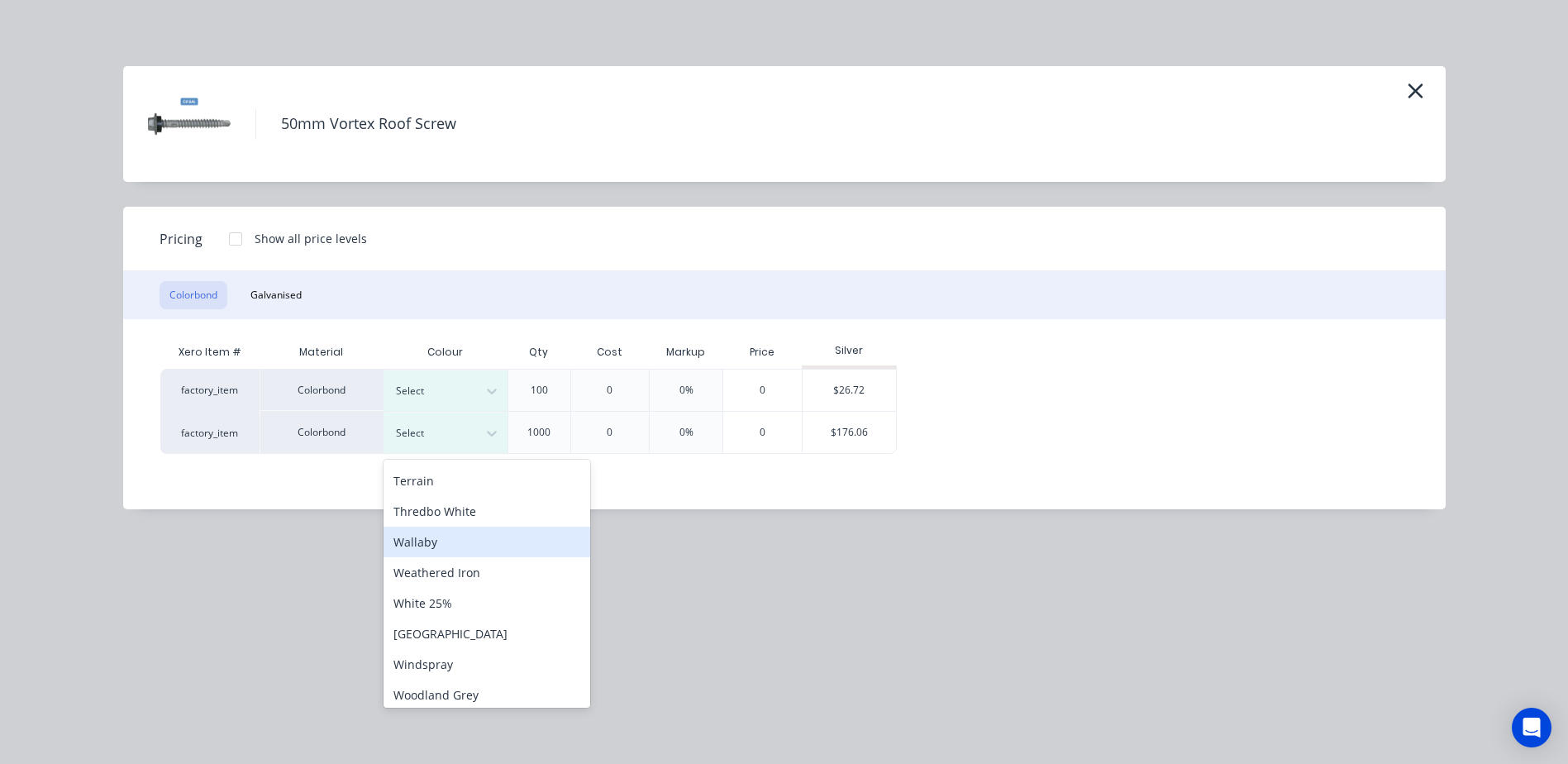
scroll to position [676, 0]
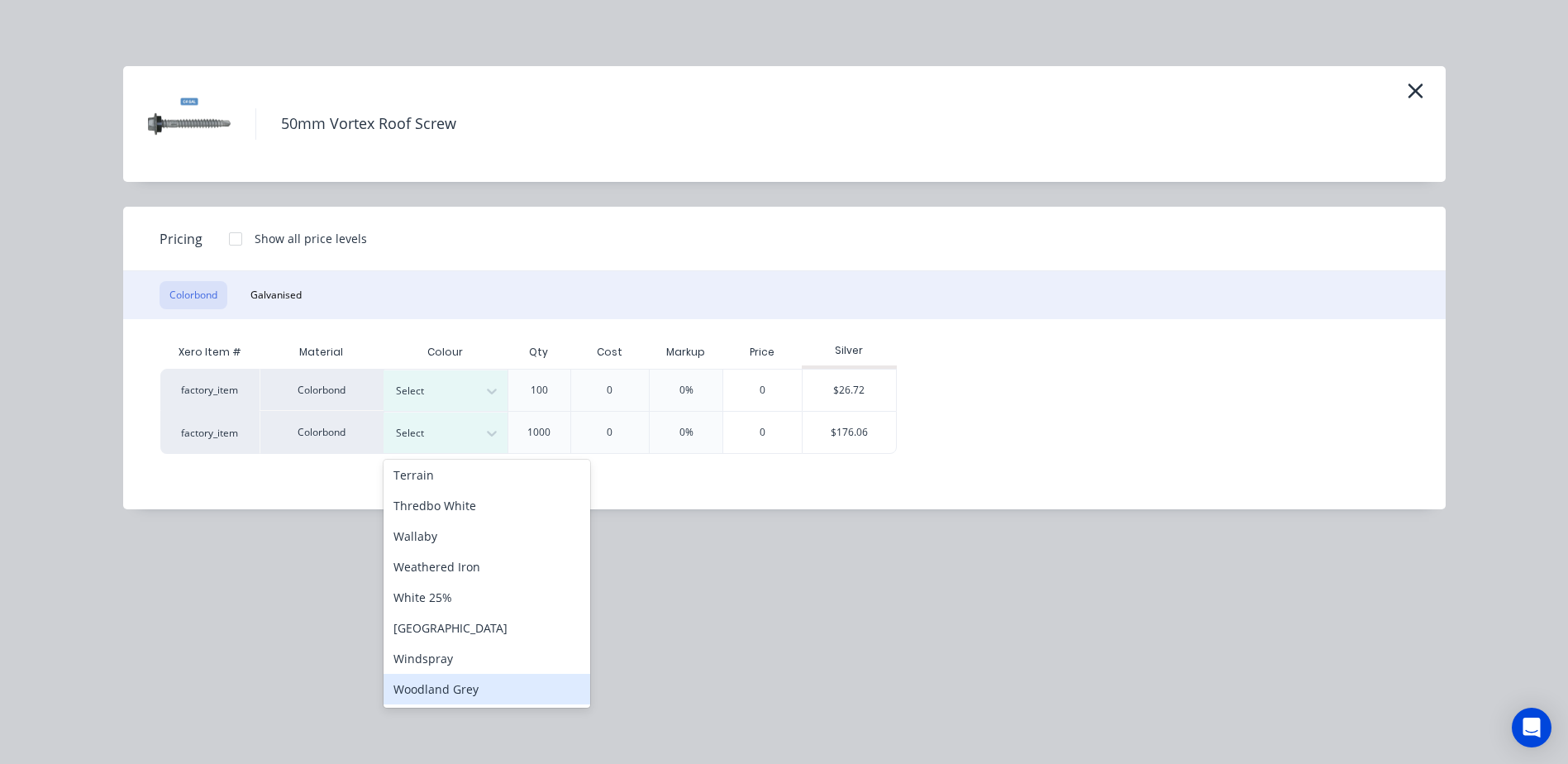
click at [440, 689] on div "Woodland Grey" at bounding box center [486, 689] width 206 height 30
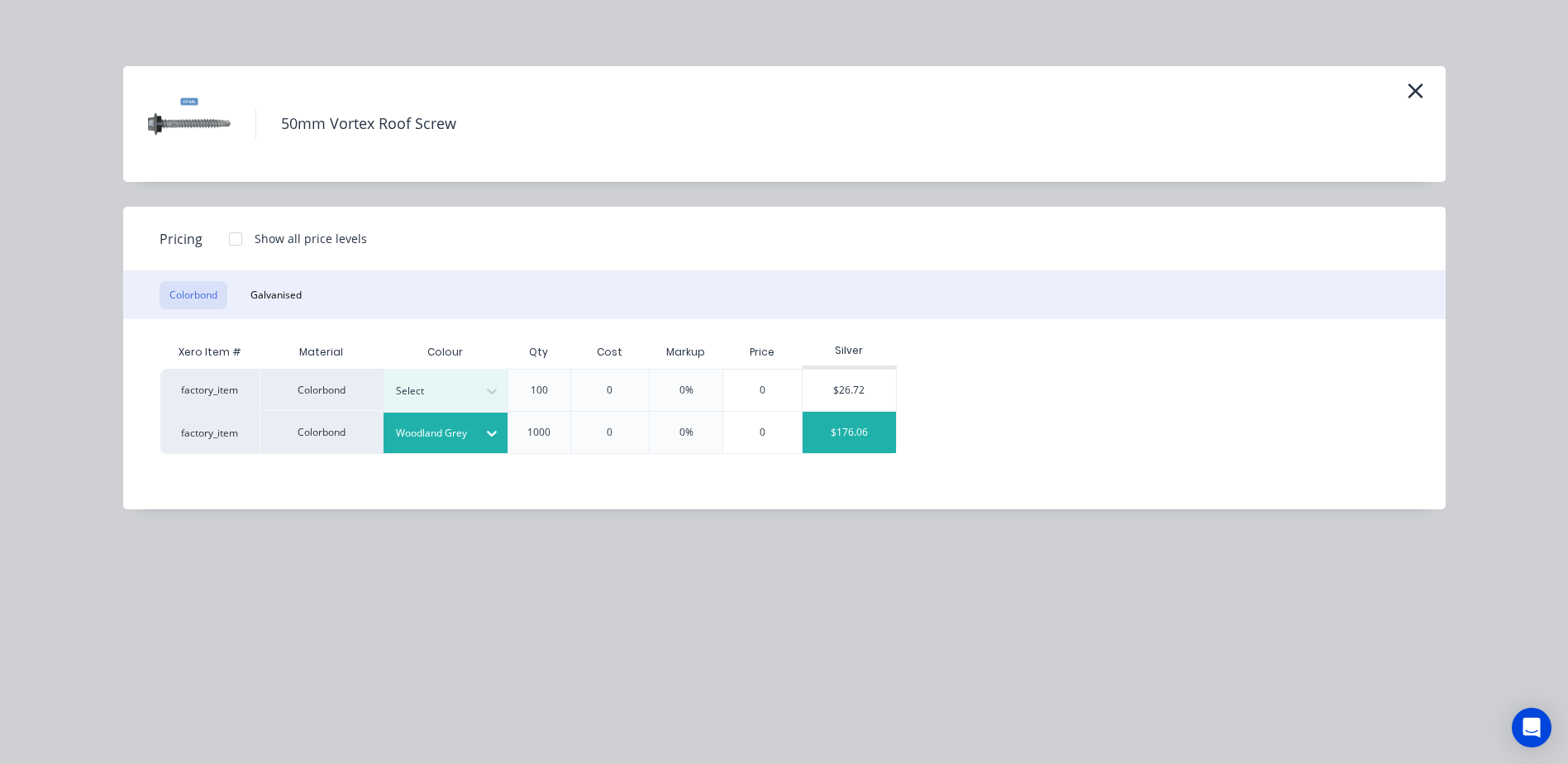
click at [845, 434] on div "$176.06" at bounding box center [849, 433] width 94 height 42
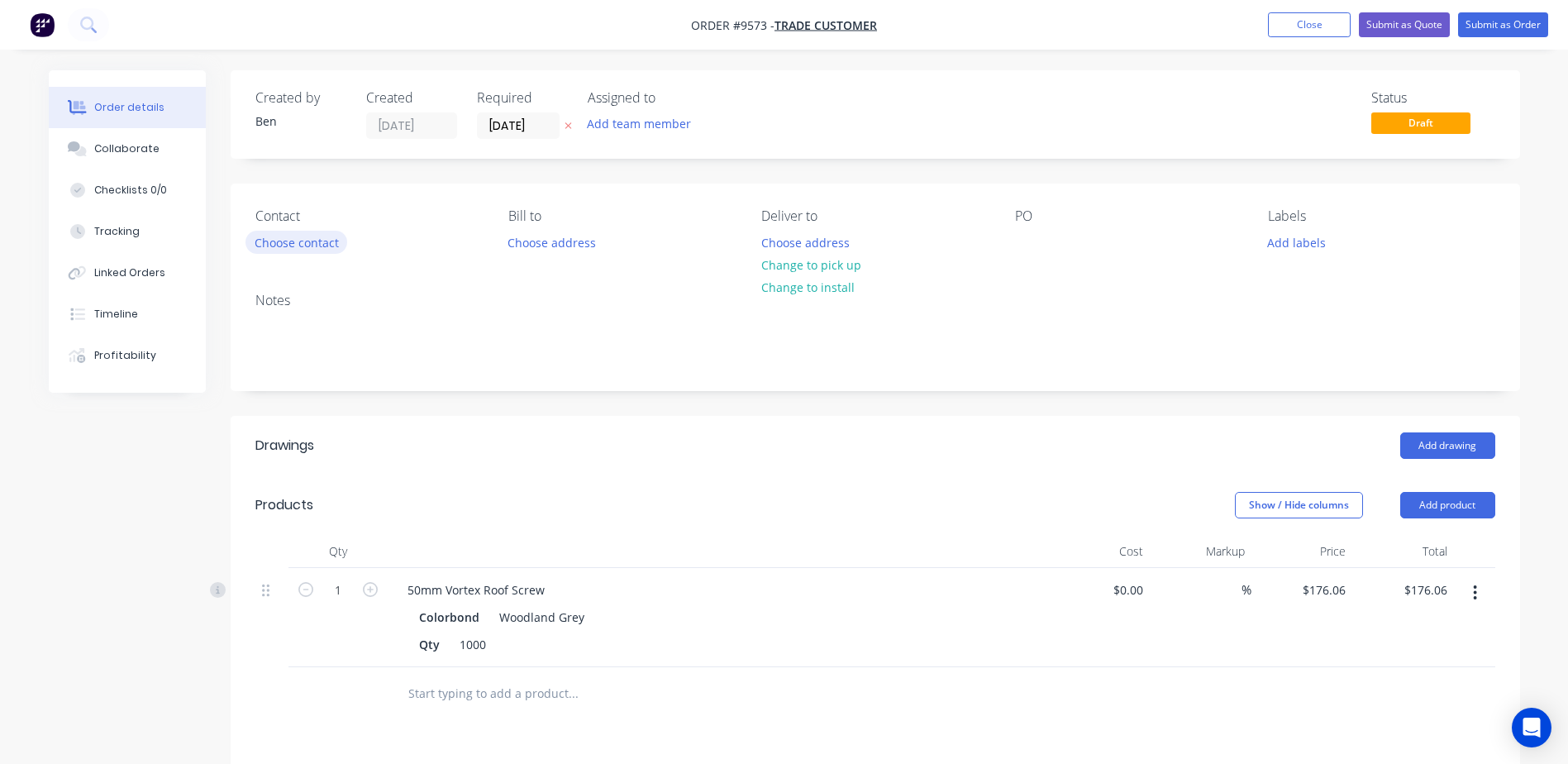
click at [330, 241] on button "Choose contact" at bounding box center [295, 242] width 101 height 23
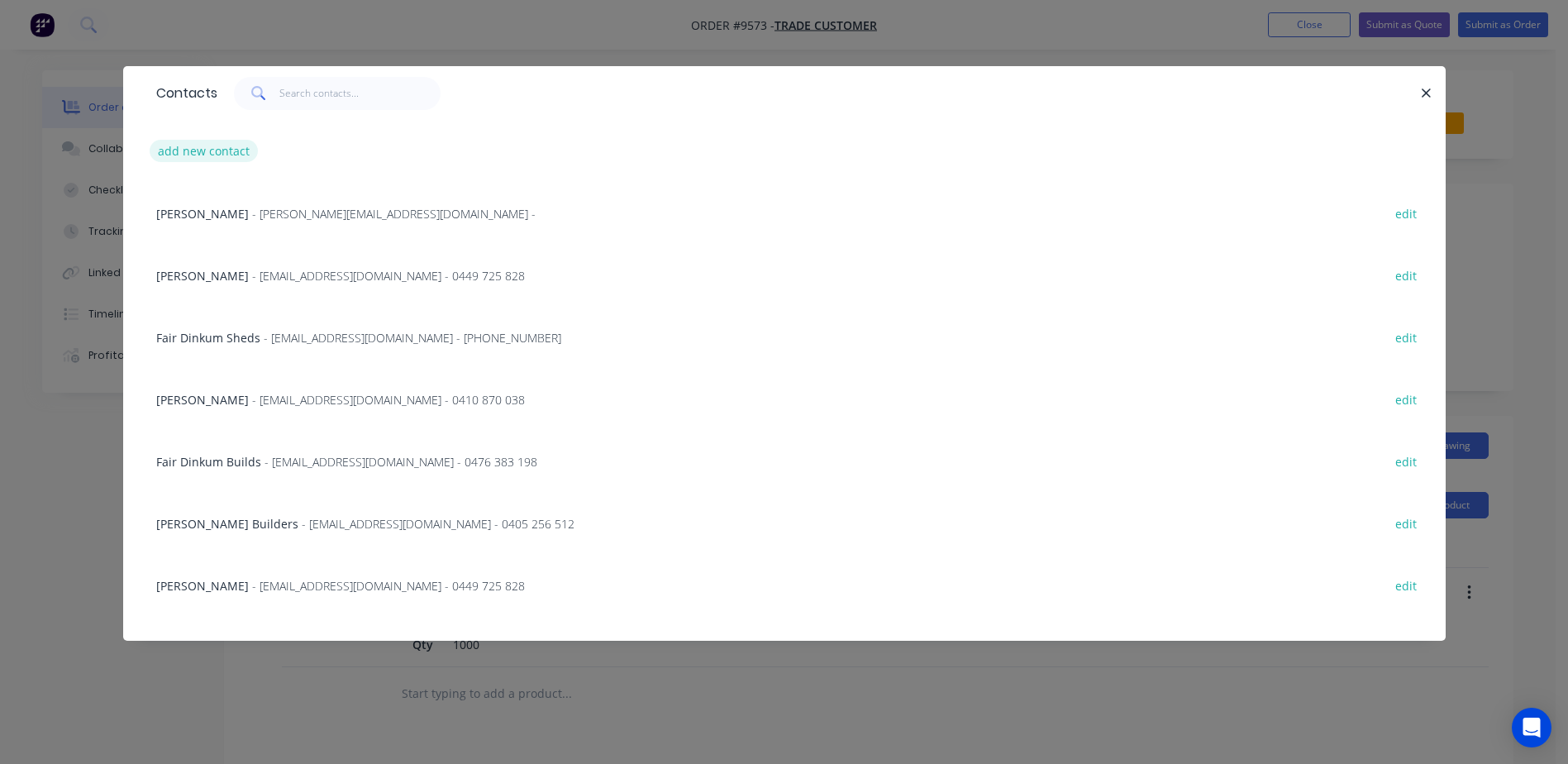
click at [204, 151] on button "add new contact" at bounding box center [203, 151] width 109 height 23
select select "AU"
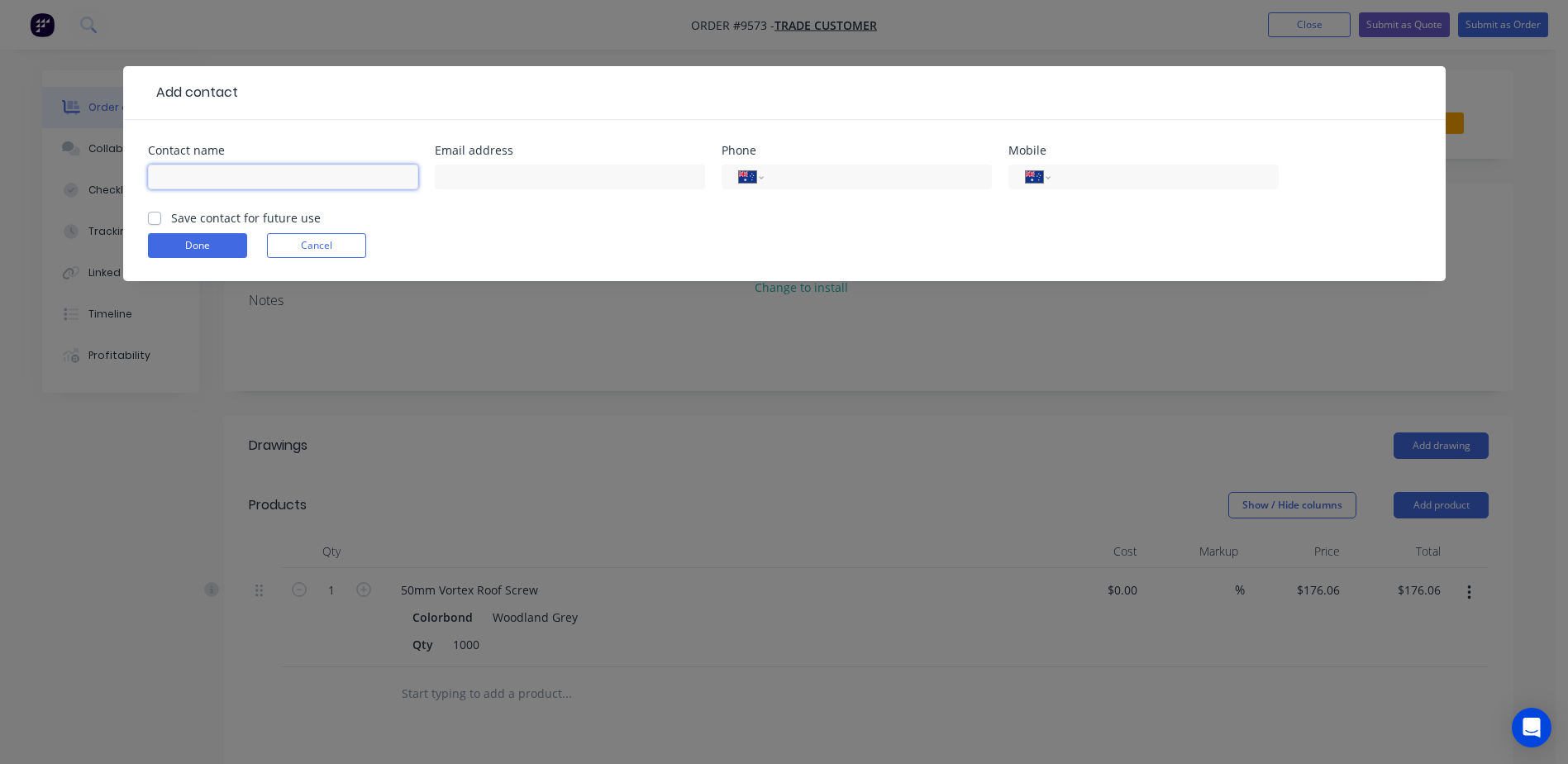
click at [203, 177] on input "text" at bounding box center [283, 177] width 271 height 25
type input "b"
type input "BIG BLUE CREATIONS"
click at [567, 169] on input "text" at bounding box center [570, 177] width 271 height 25
click at [1059, 175] on div "International [GEOGRAPHIC_DATA] [GEOGRAPHIC_DATA] [GEOGRAPHIC_DATA] [GEOGRAPHIC…" at bounding box center [1143, 177] width 271 height 25
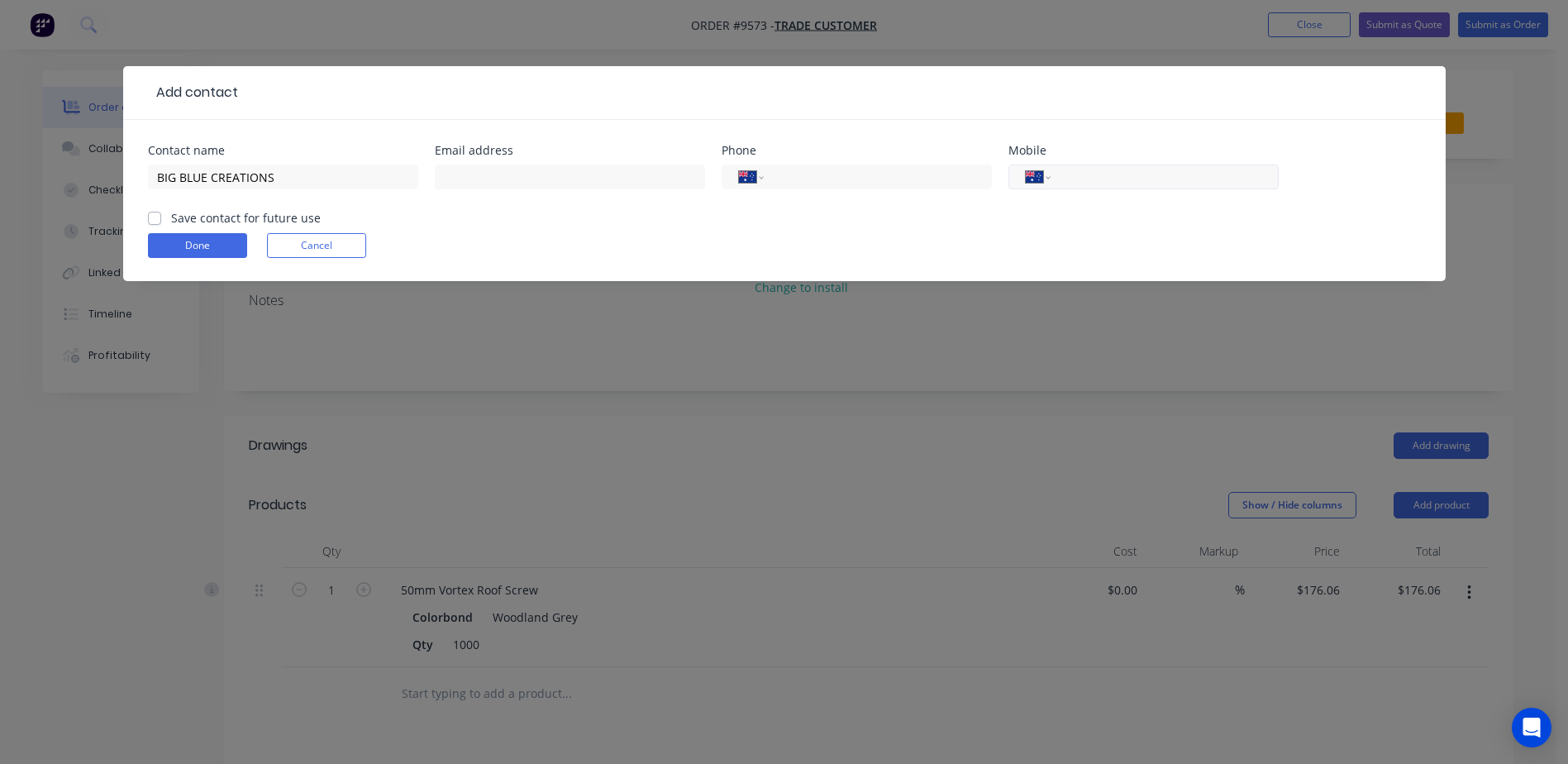
click at [1059, 175] on div "International [GEOGRAPHIC_DATA] [GEOGRAPHIC_DATA] [GEOGRAPHIC_DATA] [GEOGRAPHIC…" at bounding box center [1143, 177] width 271 height 25
click at [1067, 180] on input "tel" at bounding box center [1161, 177] width 199 height 19
type input "0408 968 809"
click at [207, 238] on button "Done" at bounding box center [197, 245] width 99 height 25
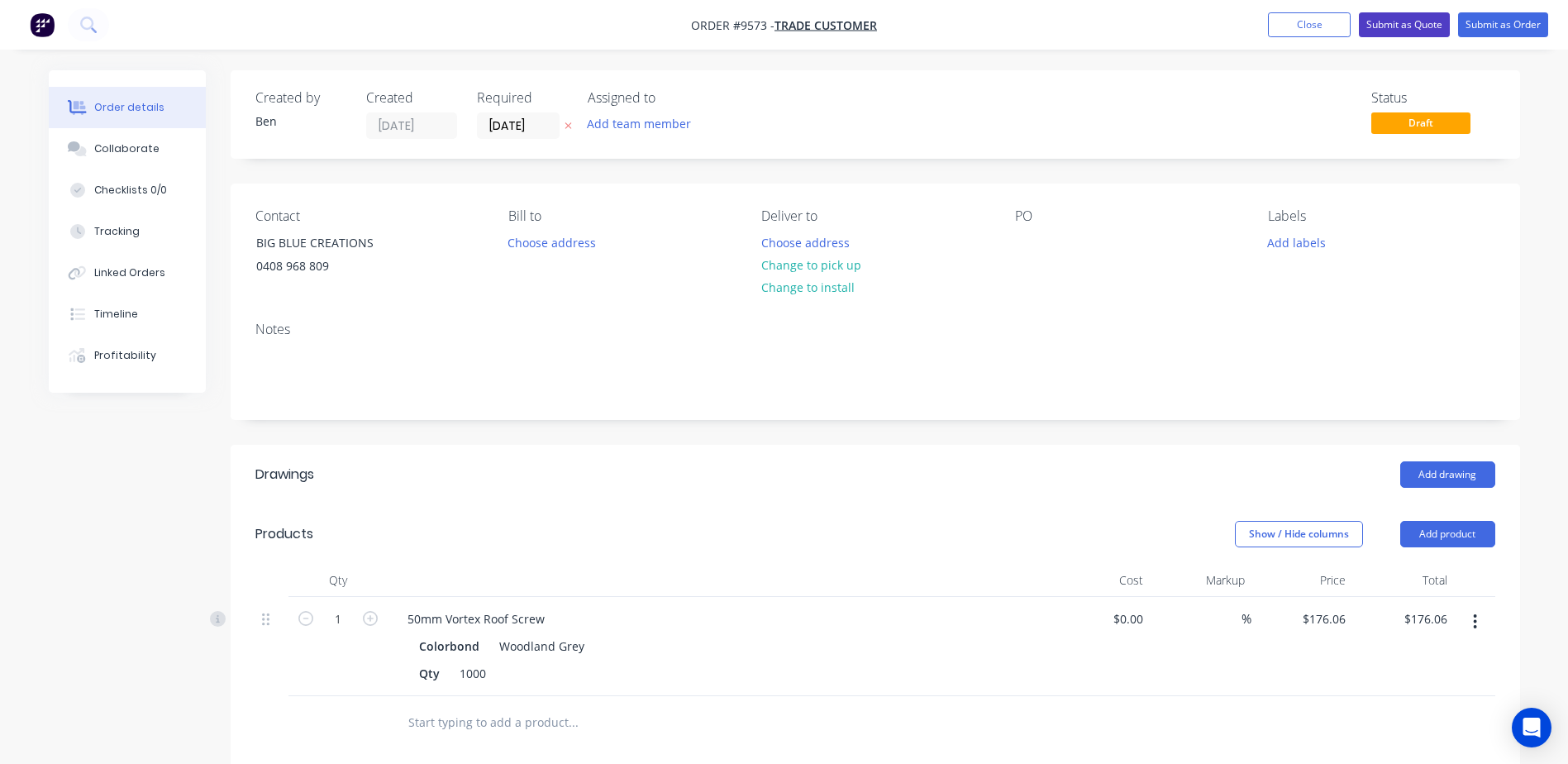
click at [1419, 20] on button "Submit as Quote" at bounding box center [1404, 25] width 91 height 25
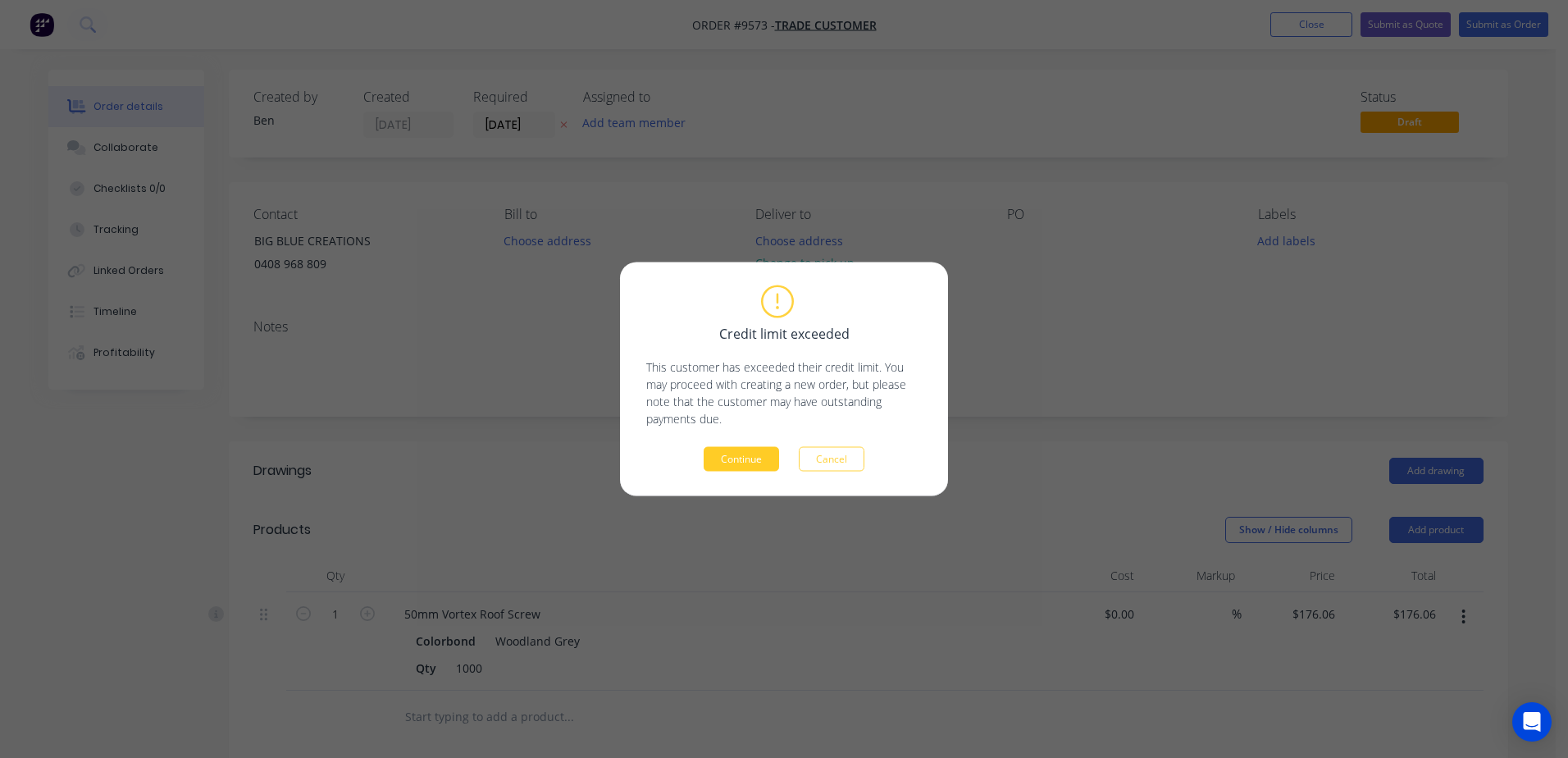
click at [756, 459] on button "Continue" at bounding box center [741, 459] width 75 height 24
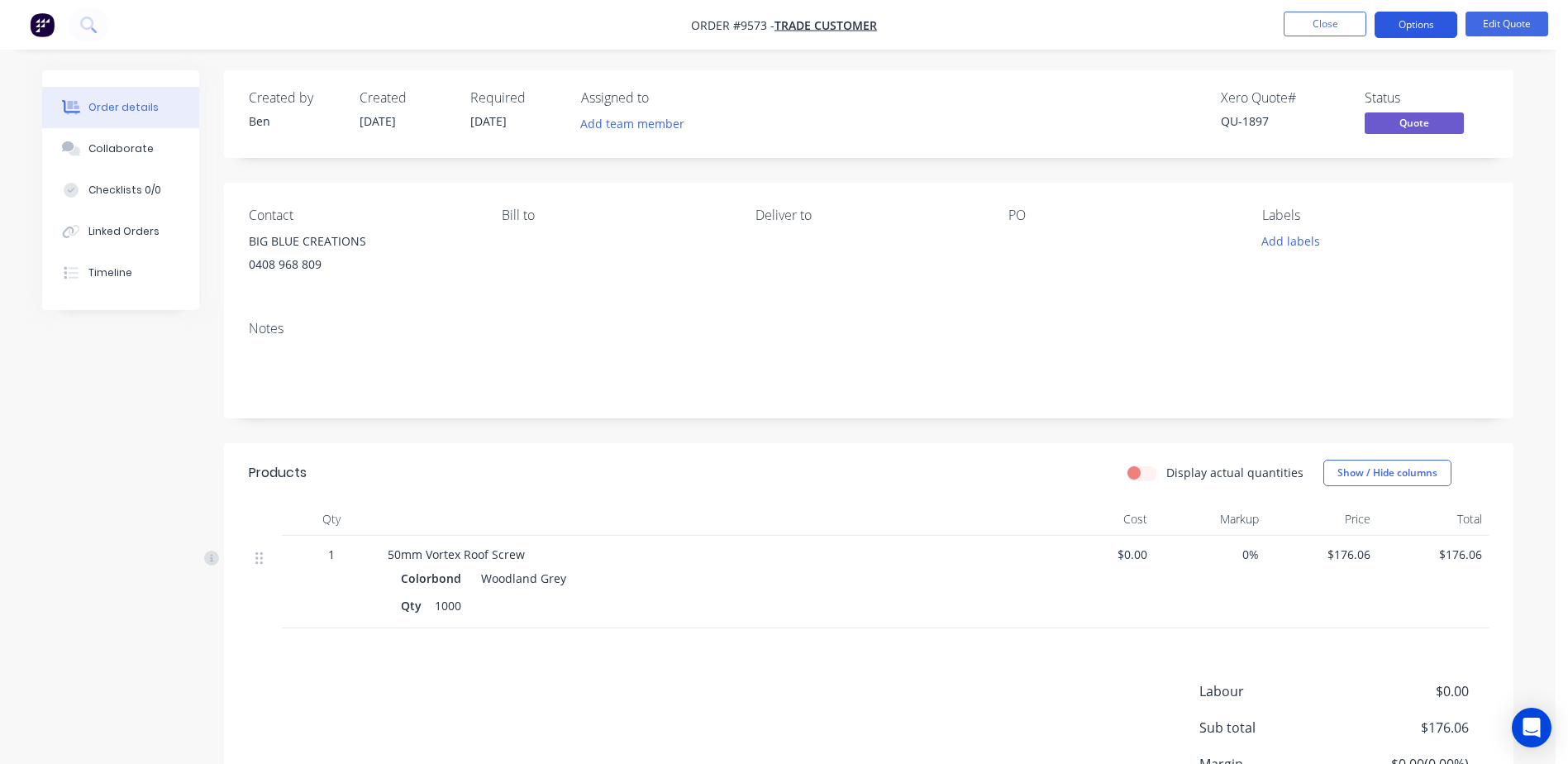
click at [1424, 22] on button "Options" at bounding box center [1415, 25] width 82 height 27
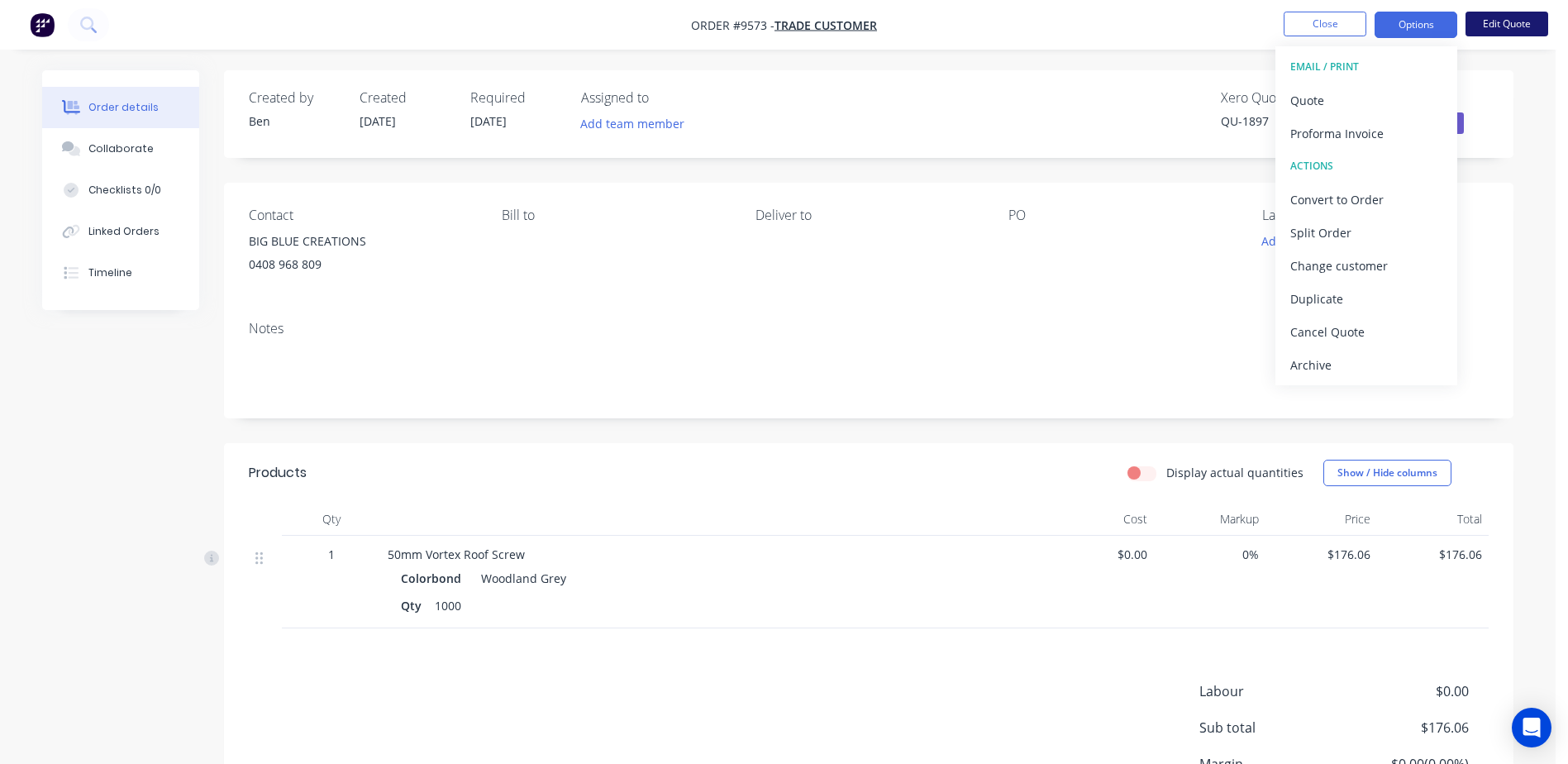
click at [1496, 23] on button "Edit Quote" at bounding box center [1506, 24] width 82 height 25
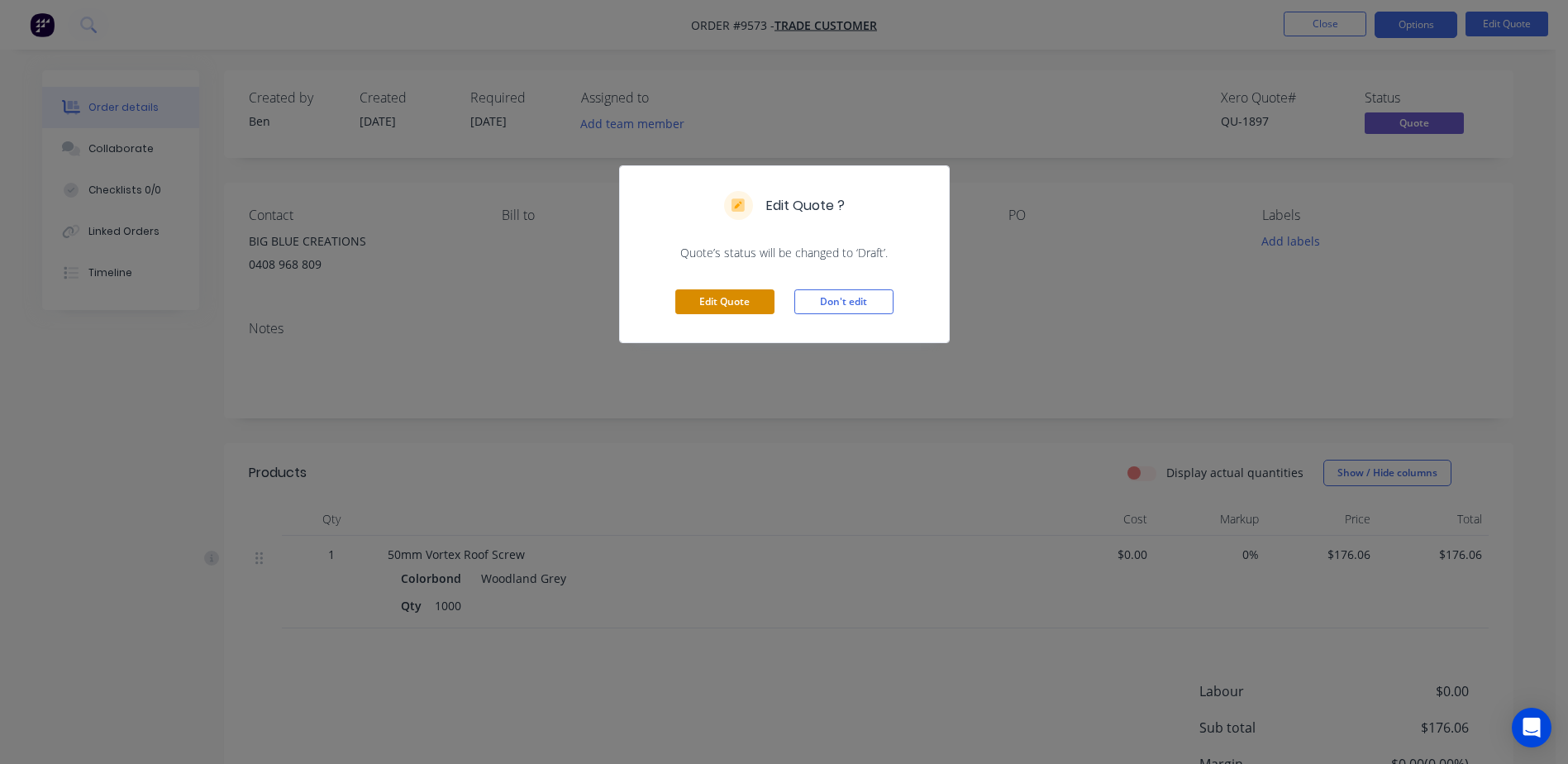
click at [696, 301] on button "Edit Quote" at bounding box center [724, 302] width 99 height 25
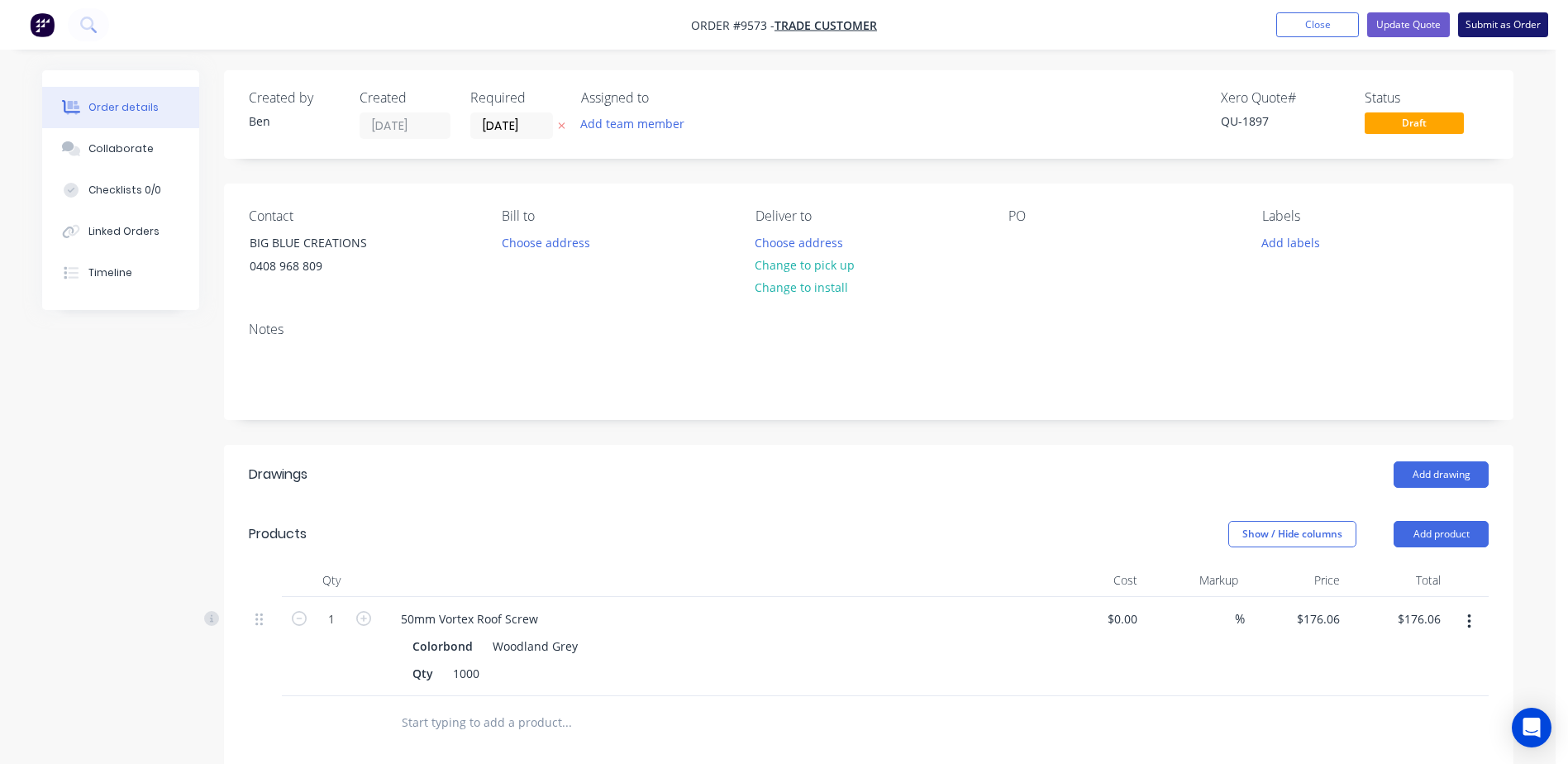
click at [1482, 24] on button "Submit as Order" at bounding box center [1502, 25] width 90 height 25
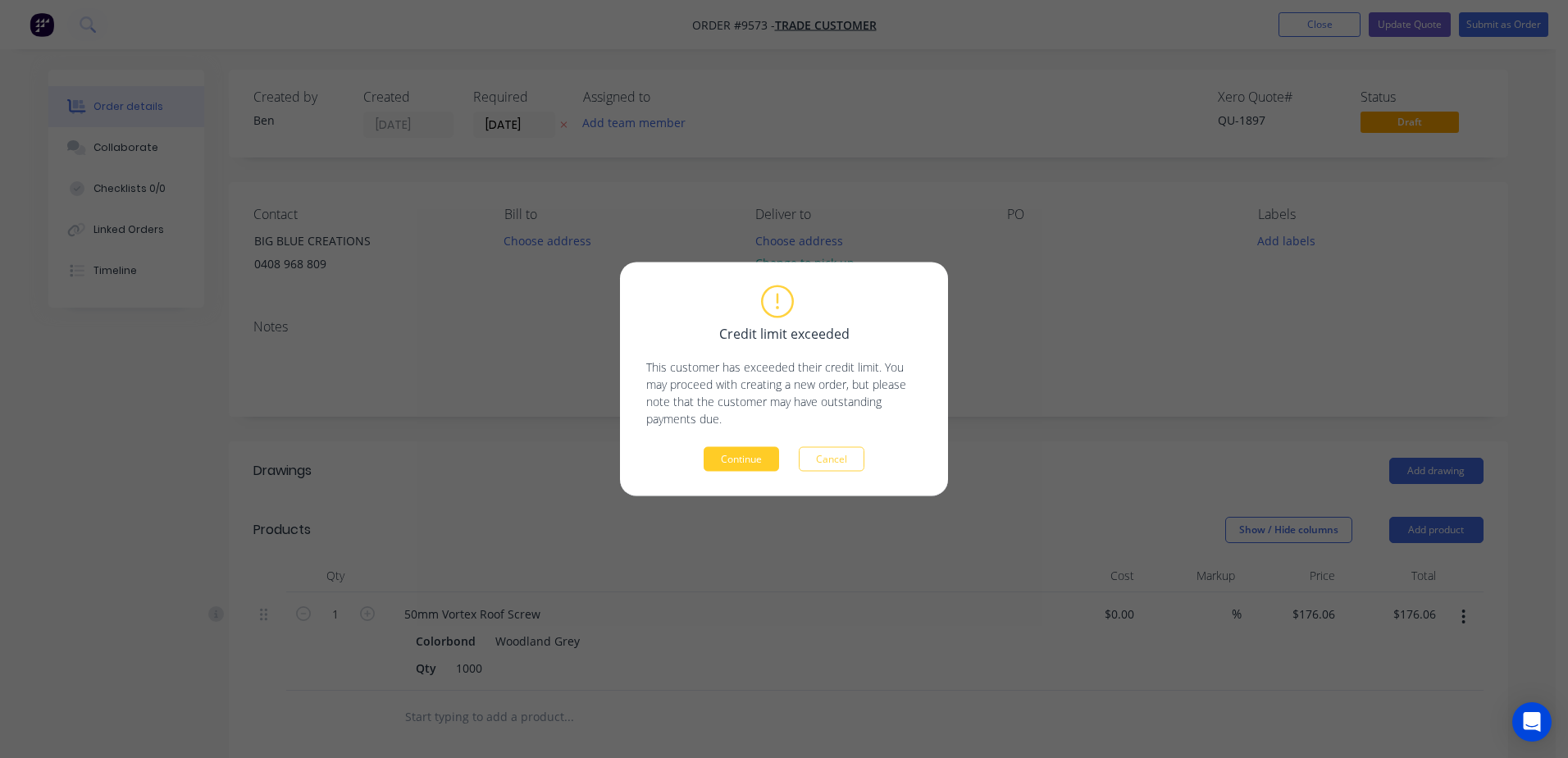
click at [747, 459] on button "Continue" at bounding box center [741, 459] width 75 height 24
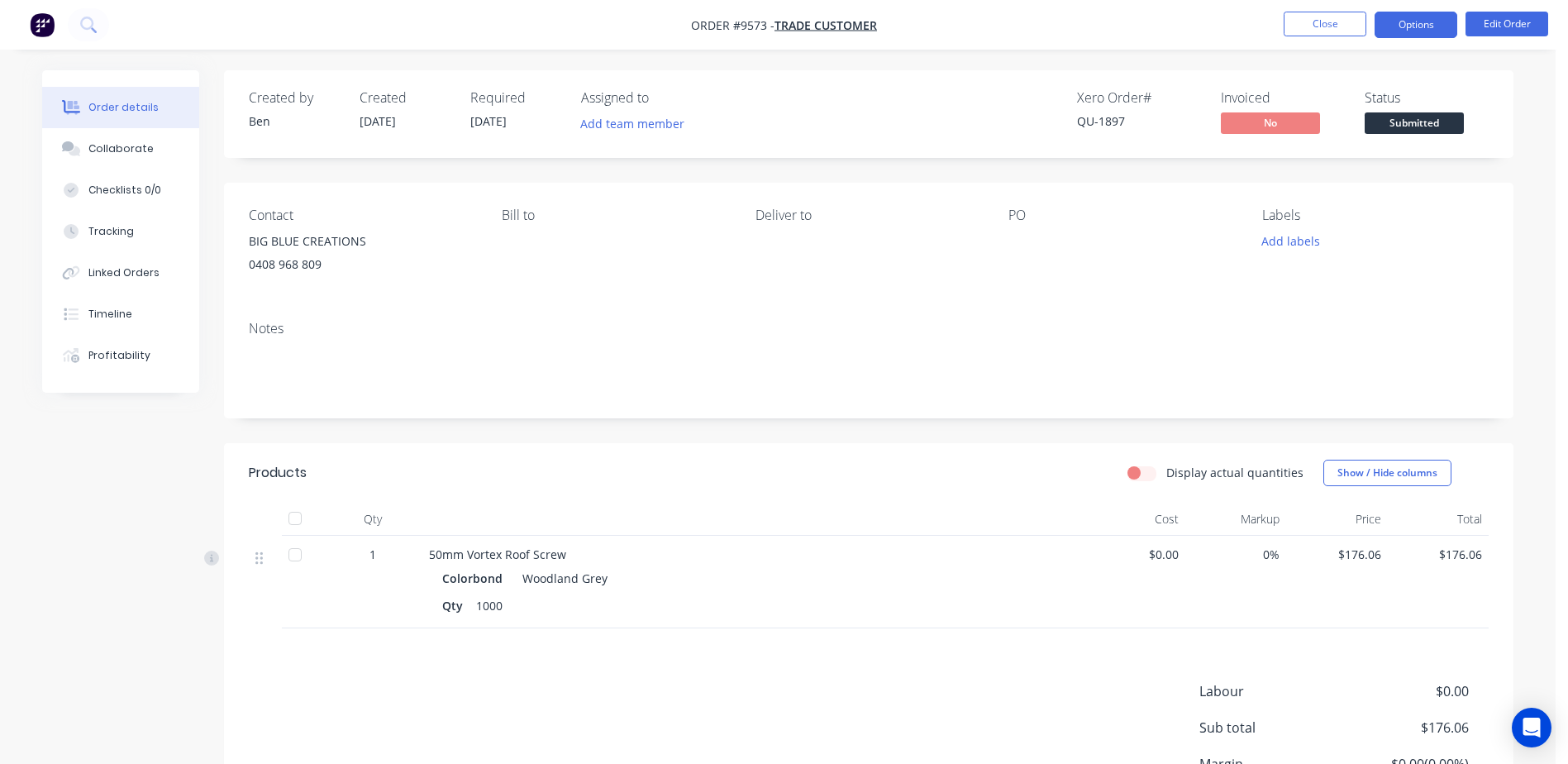
click at [1386, 22] on button "Options" at bounding box center [1415, 25] width 82 height 27
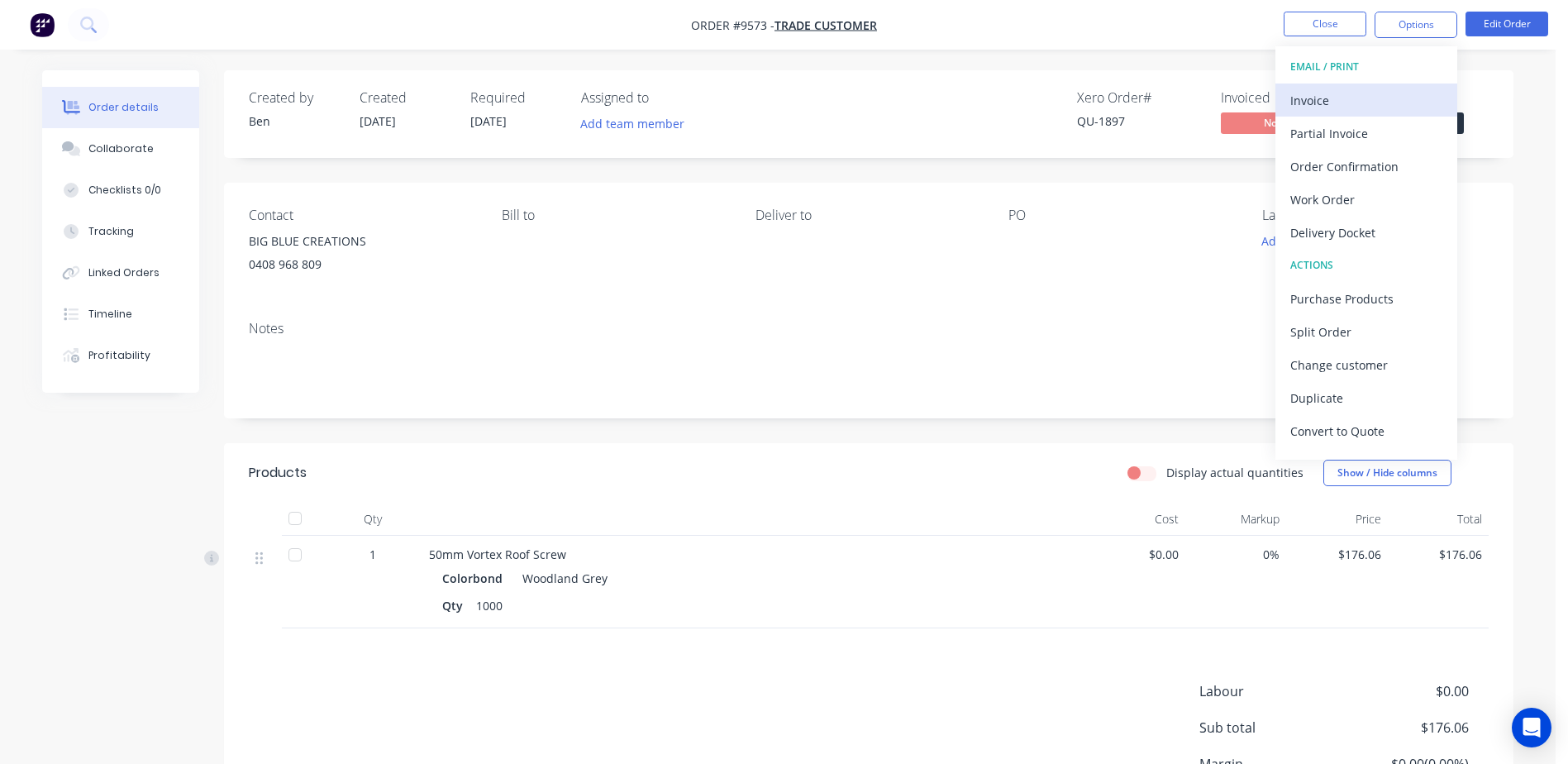
click at [1345, 97] on div "Invoice" at bounding box center [1365, 99] width 152 height 24
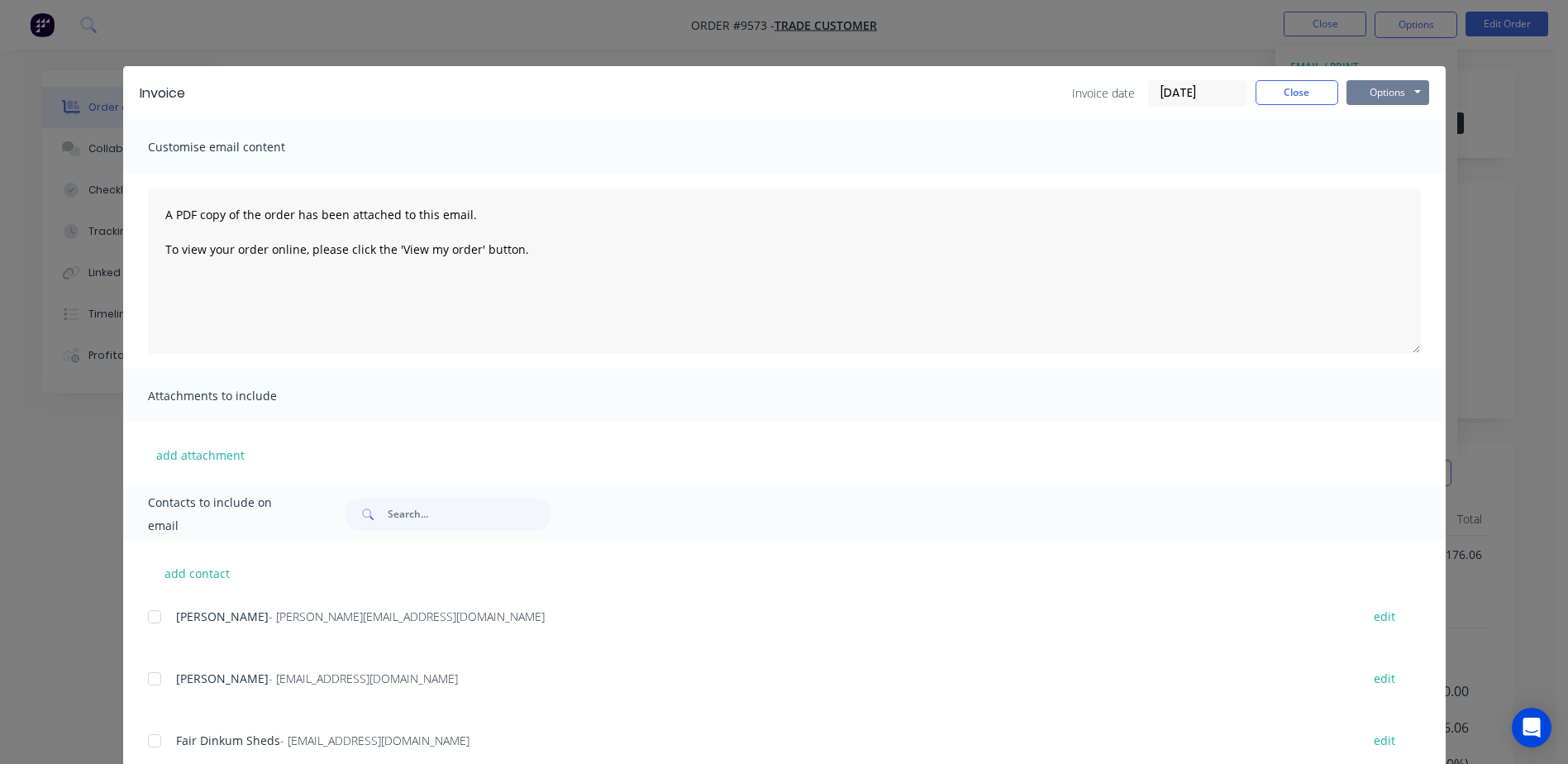
click at [1367, 89] on button "Options" at bounding box center [1387, 93] width 82 height 25
click at [1370, 147] on button "Print" at bounding box center [1400, 149] width 106 height 27
click at [1265, 89] on button "Close" at bounding box center [1296, 93] width 82 height 25
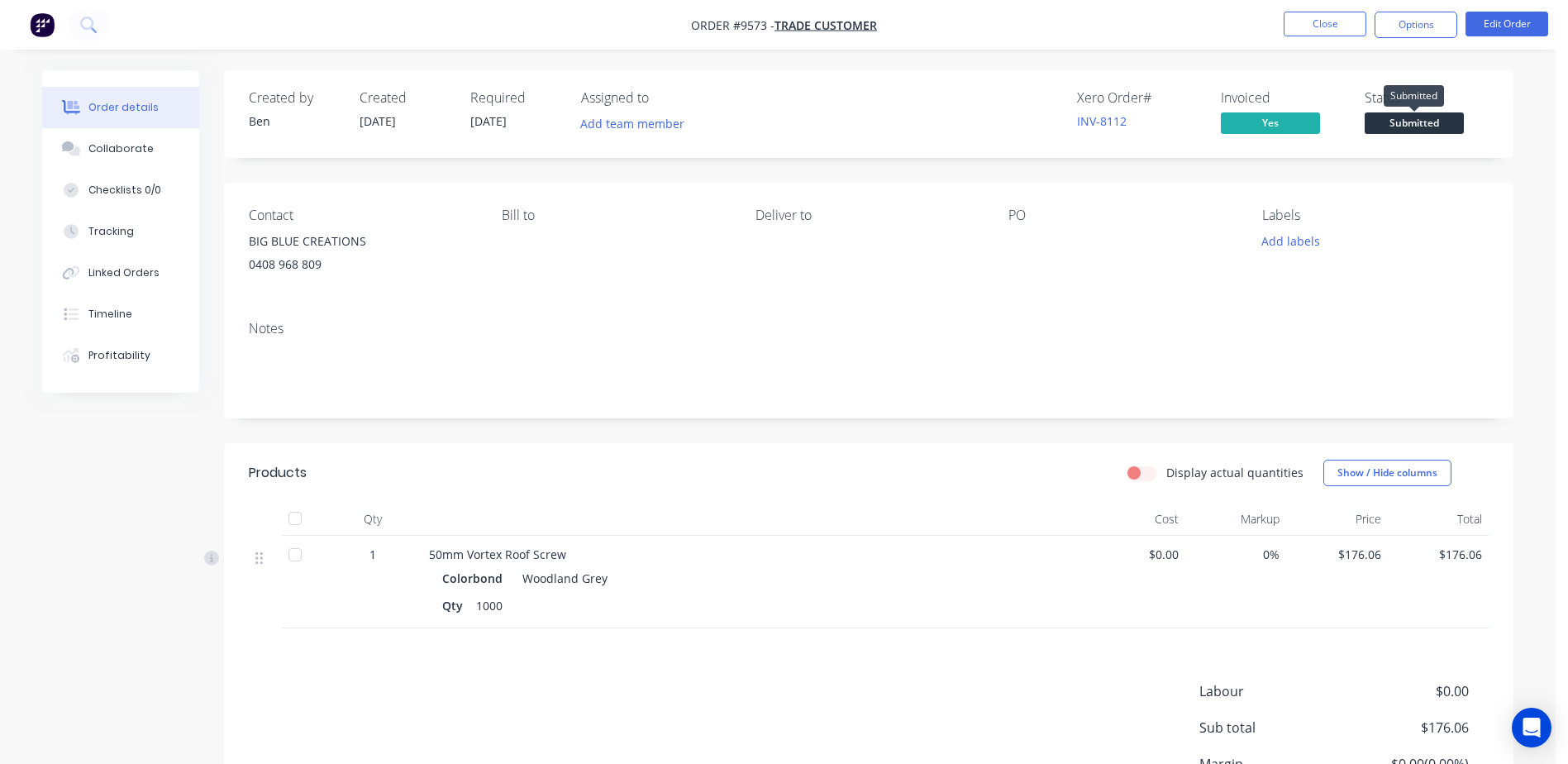
click at [1423, 116] on span "Submitted" at bounding box center [1414, 123] width 99 height 21
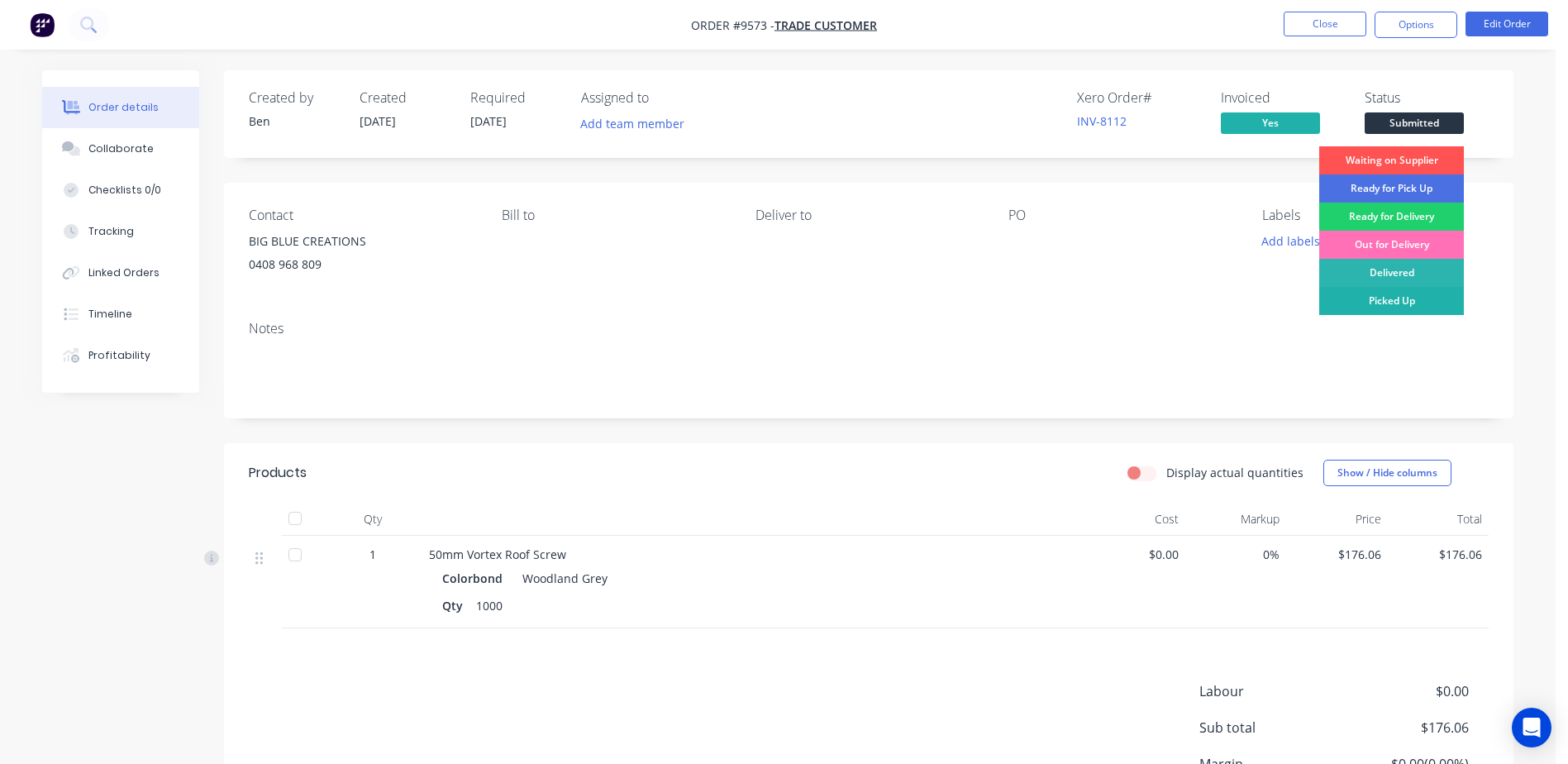
click at [1407, 295] on div "Picked Up" at bounding box center [1391, 301] width 145 height 28
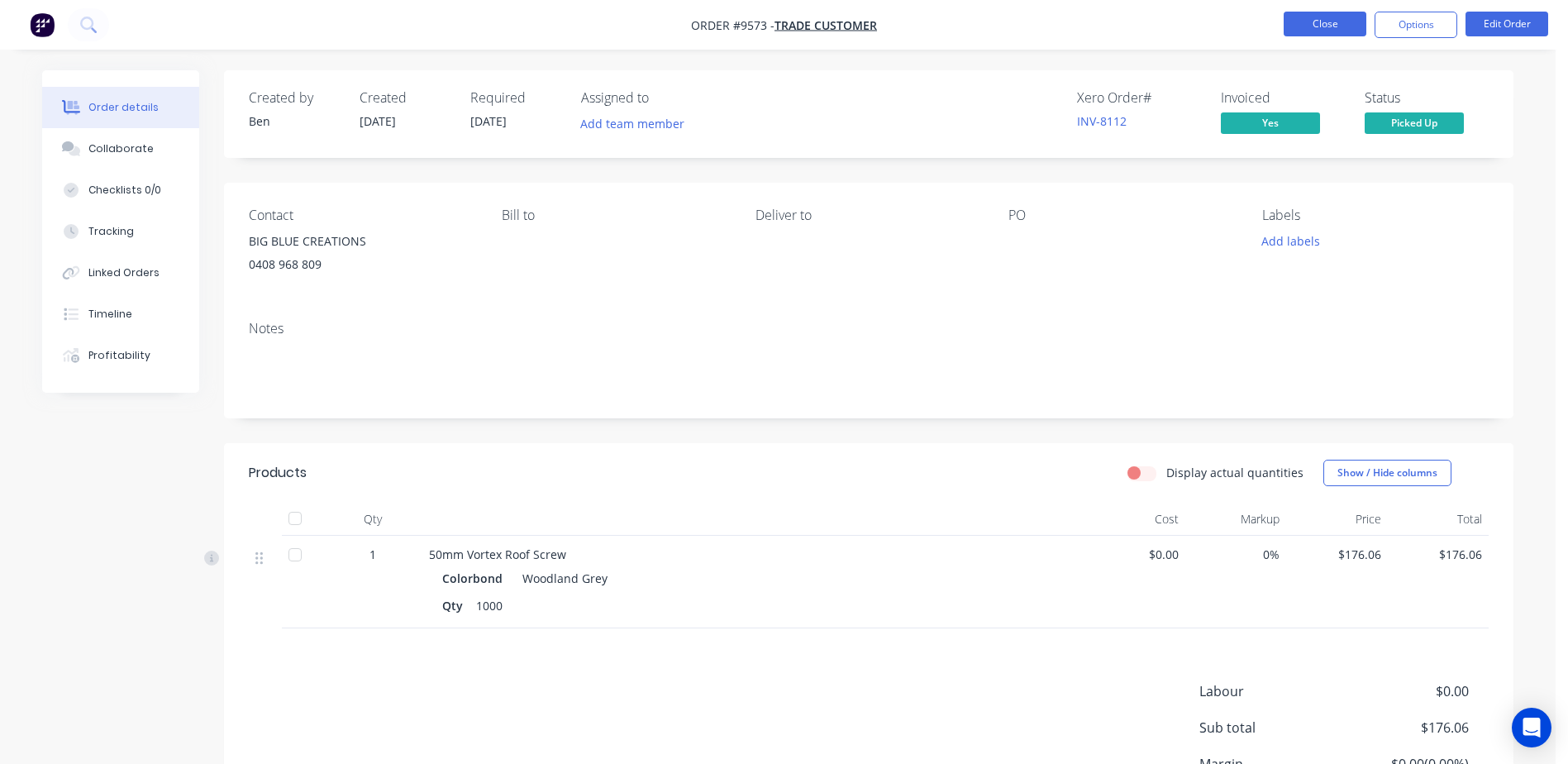
click at [1328, 20] on button "Close" at bounding box center [1324, 24] width 82 height 25
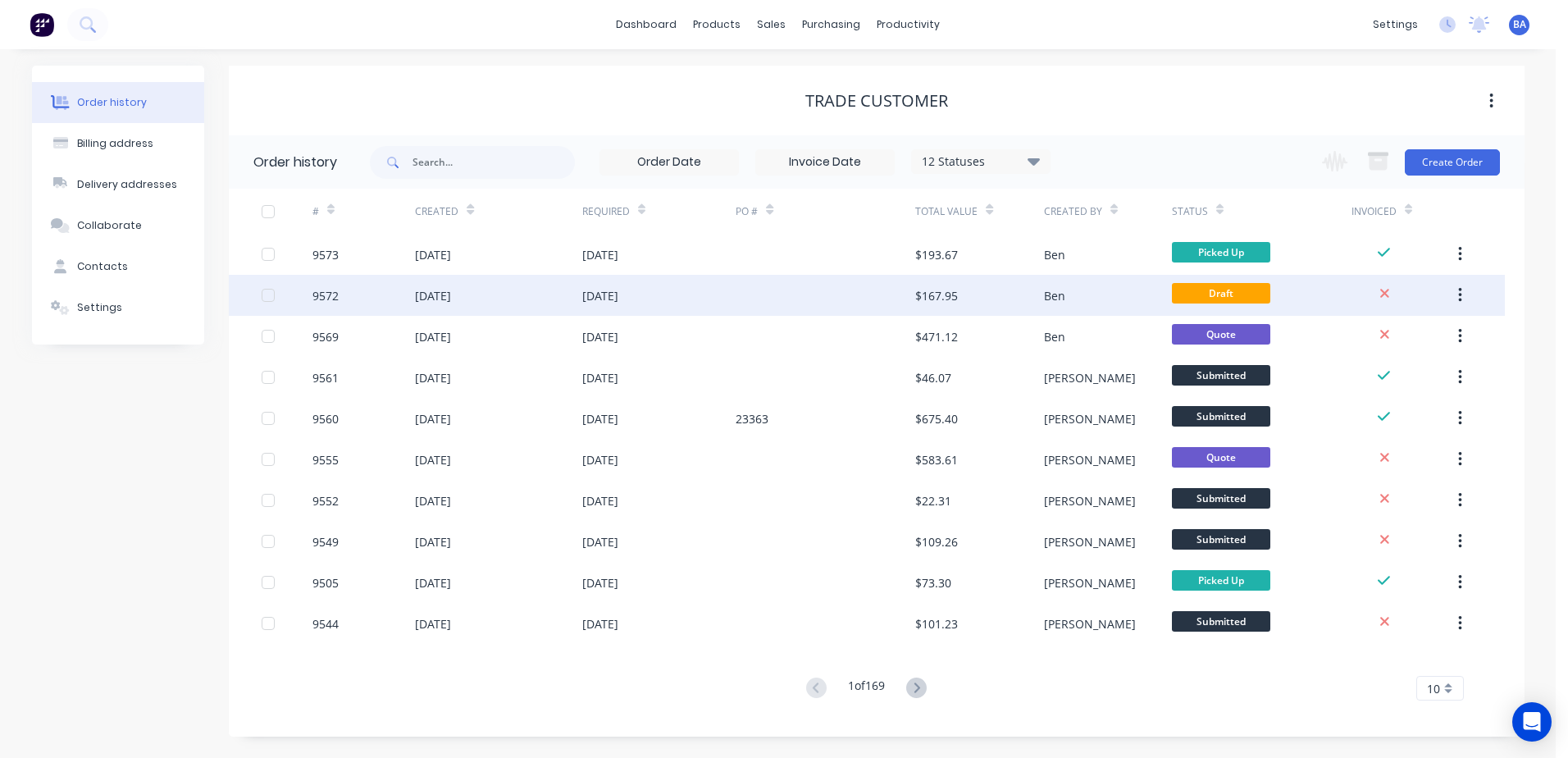
click at [816, 300] on div at bounding box center [824, 296] width 179 height 41
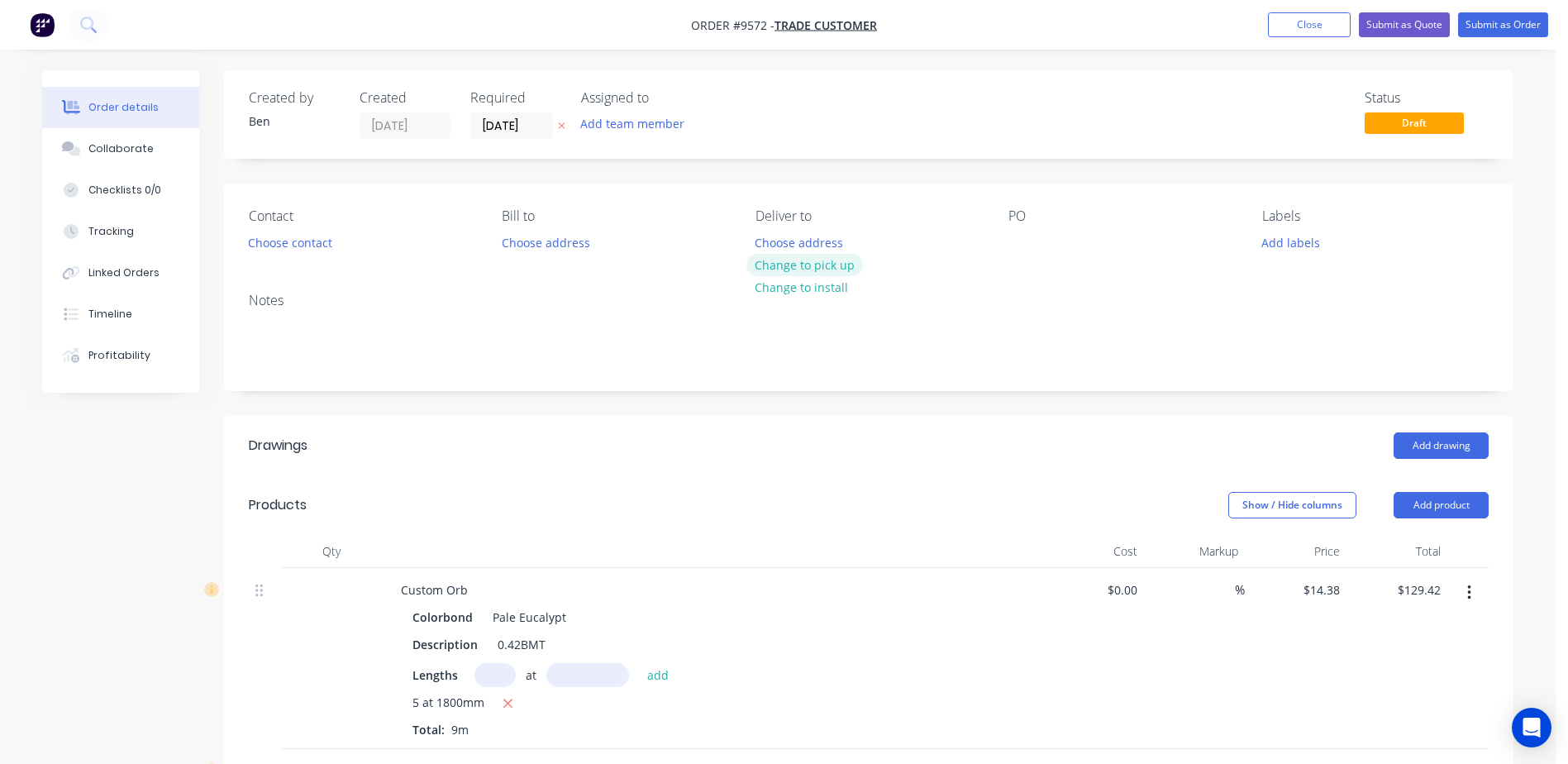
click at [808, 262] on button "Change to pick up" at bounding box center [805, 265] width 117 height 23
click at [291, 244] on button "Choose contact" at bounding box center [290, 242] width 101 height 23
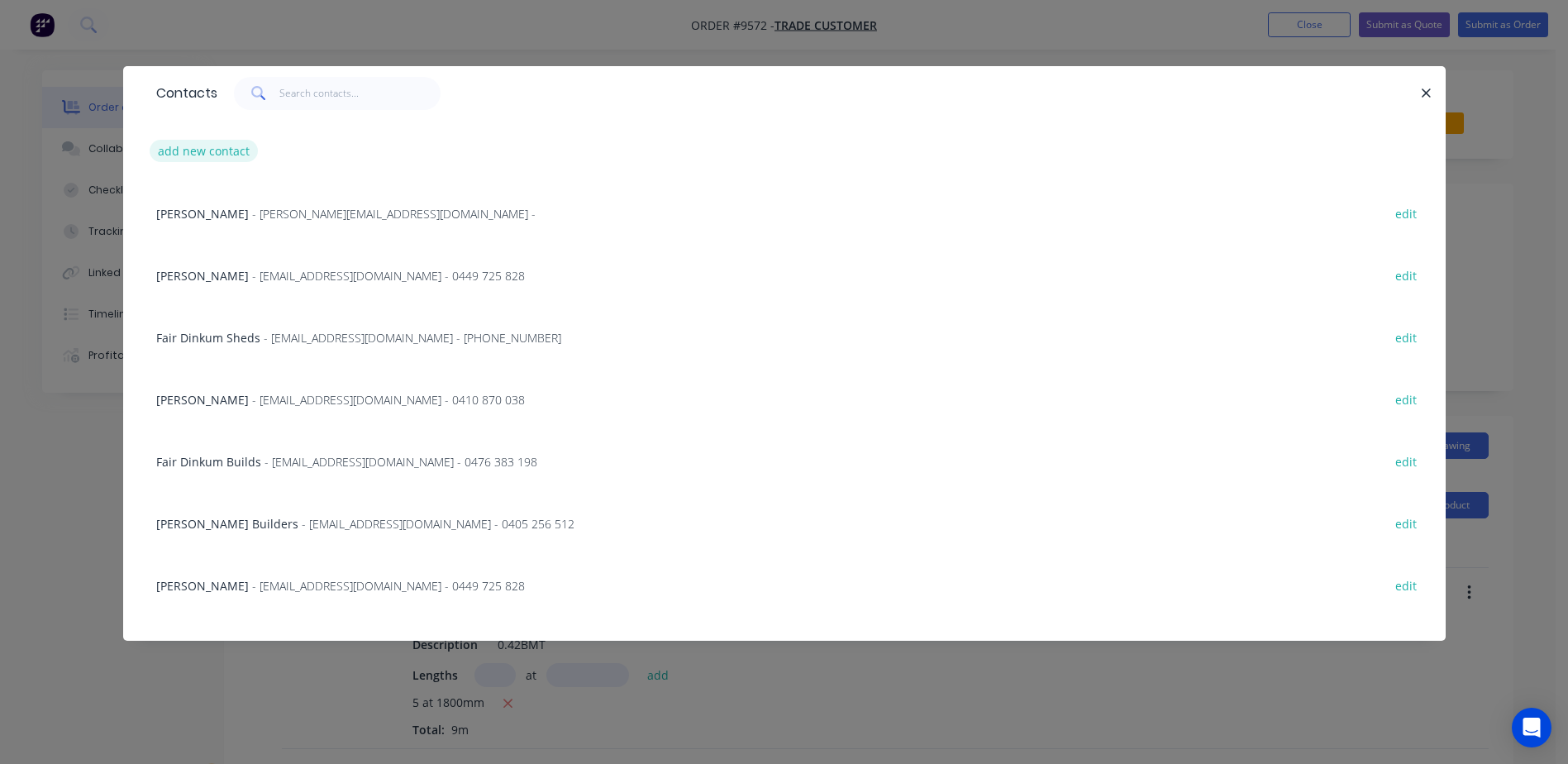
click at [234, 153] on button "add new contact" at bounding box center [203, 151] width 109 height 23
select select "AU"
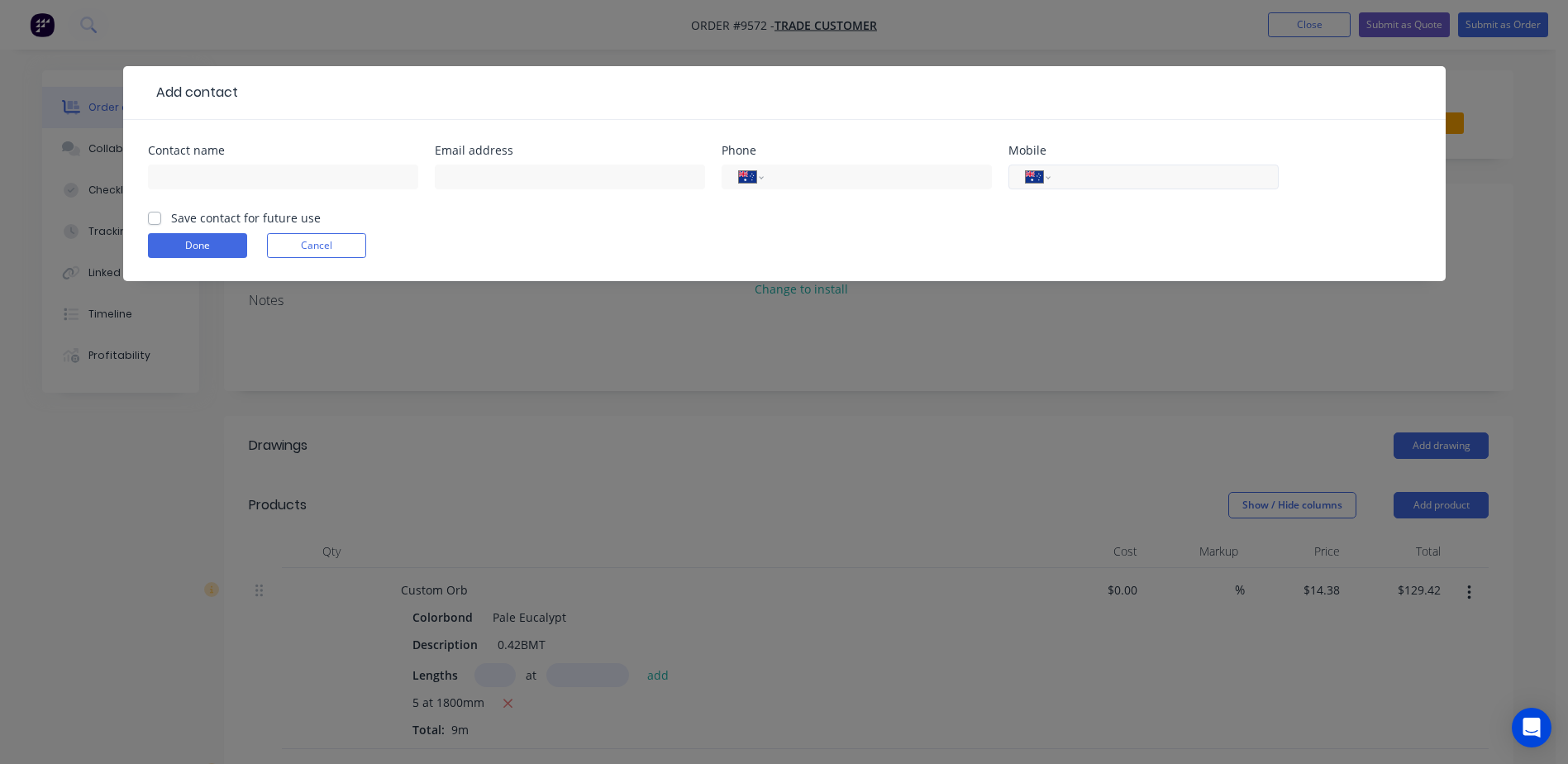
click at [1120, 180] on input "tel" at bounding box center [1161, 177] width 199 height 19
type input "0419 245 350"
click at [232, 178] on input "text" at bounding box center [283, 177] width 271 height 25
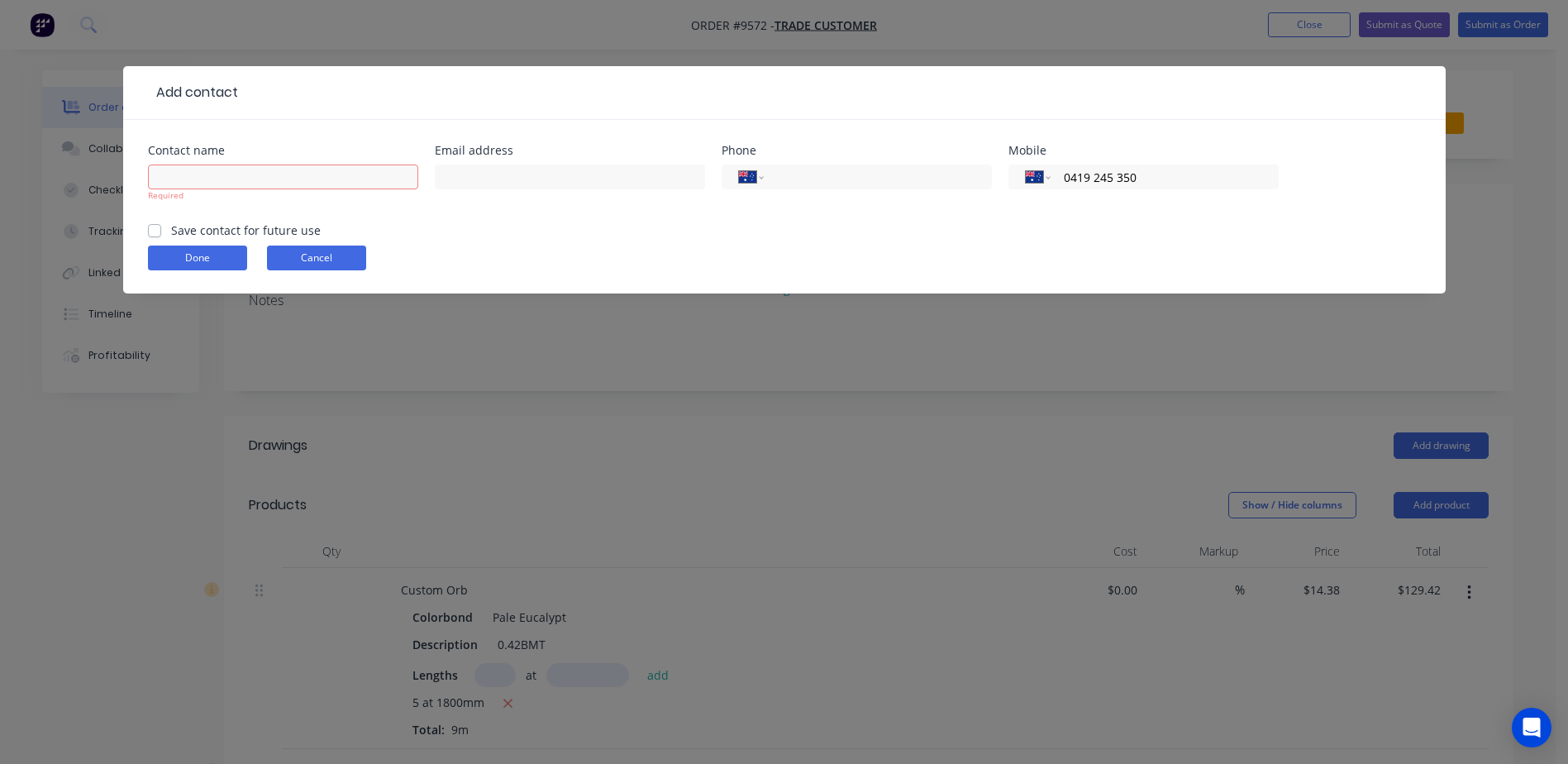
click at [291, 257] on button "Cancel" at bounding box center [316, 258] width 99 height 25
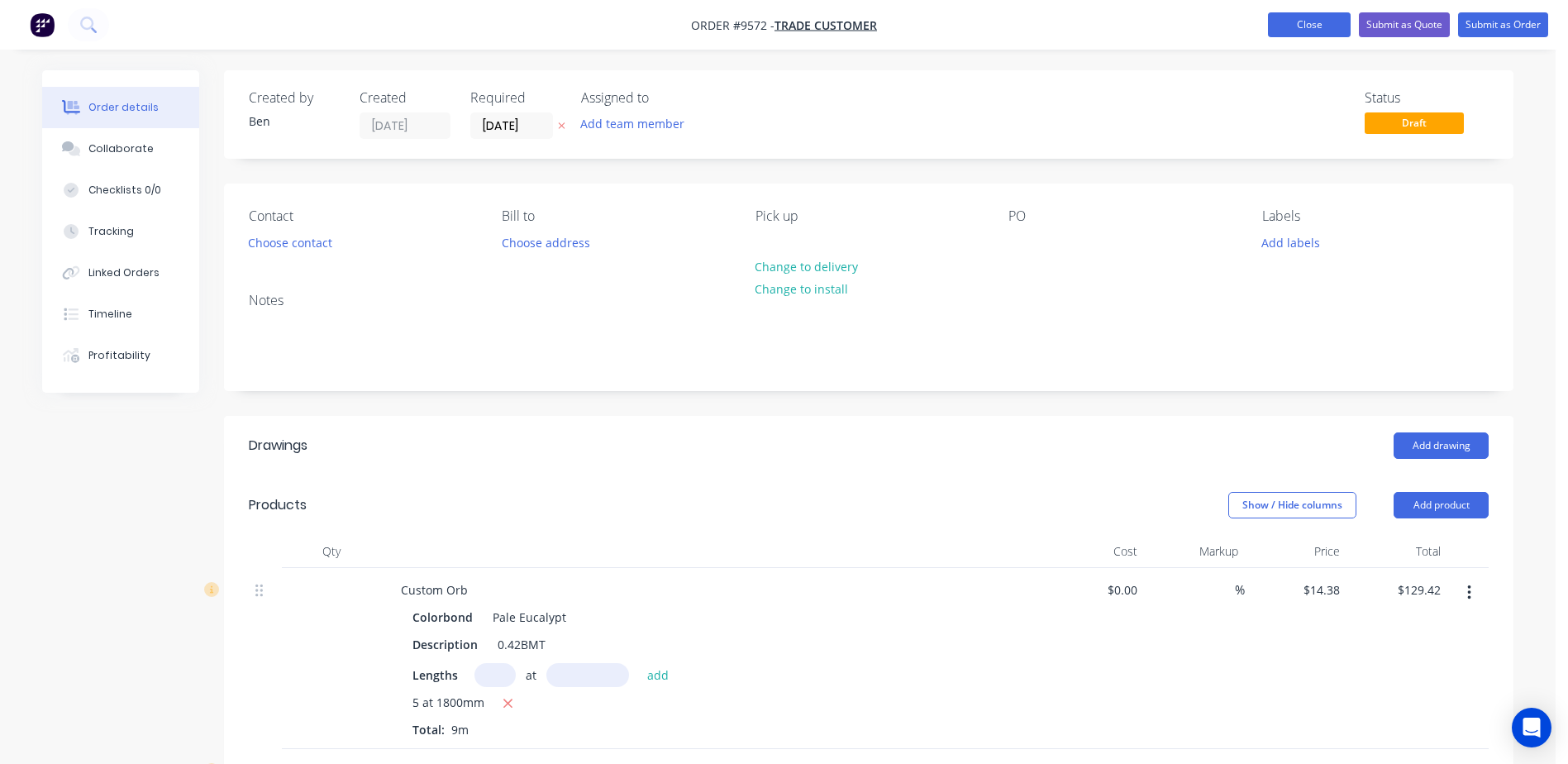
click at [1327, 27] on button "Close" at bounding box center [1309, 25] width 82 height 25
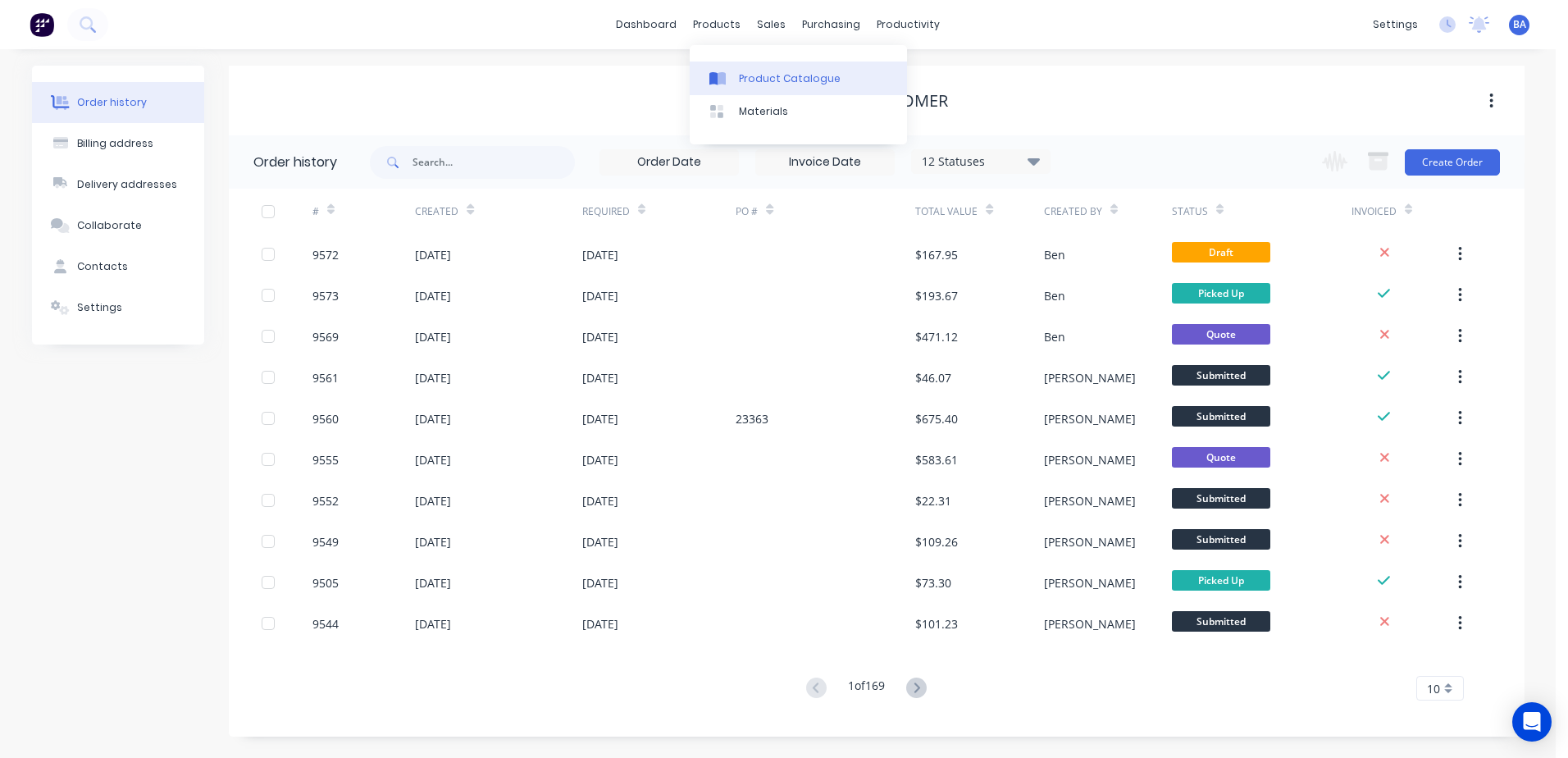
click at [728, 67] on link "Product Catalogue" at bounding box center [797, 77] width 217 height 33
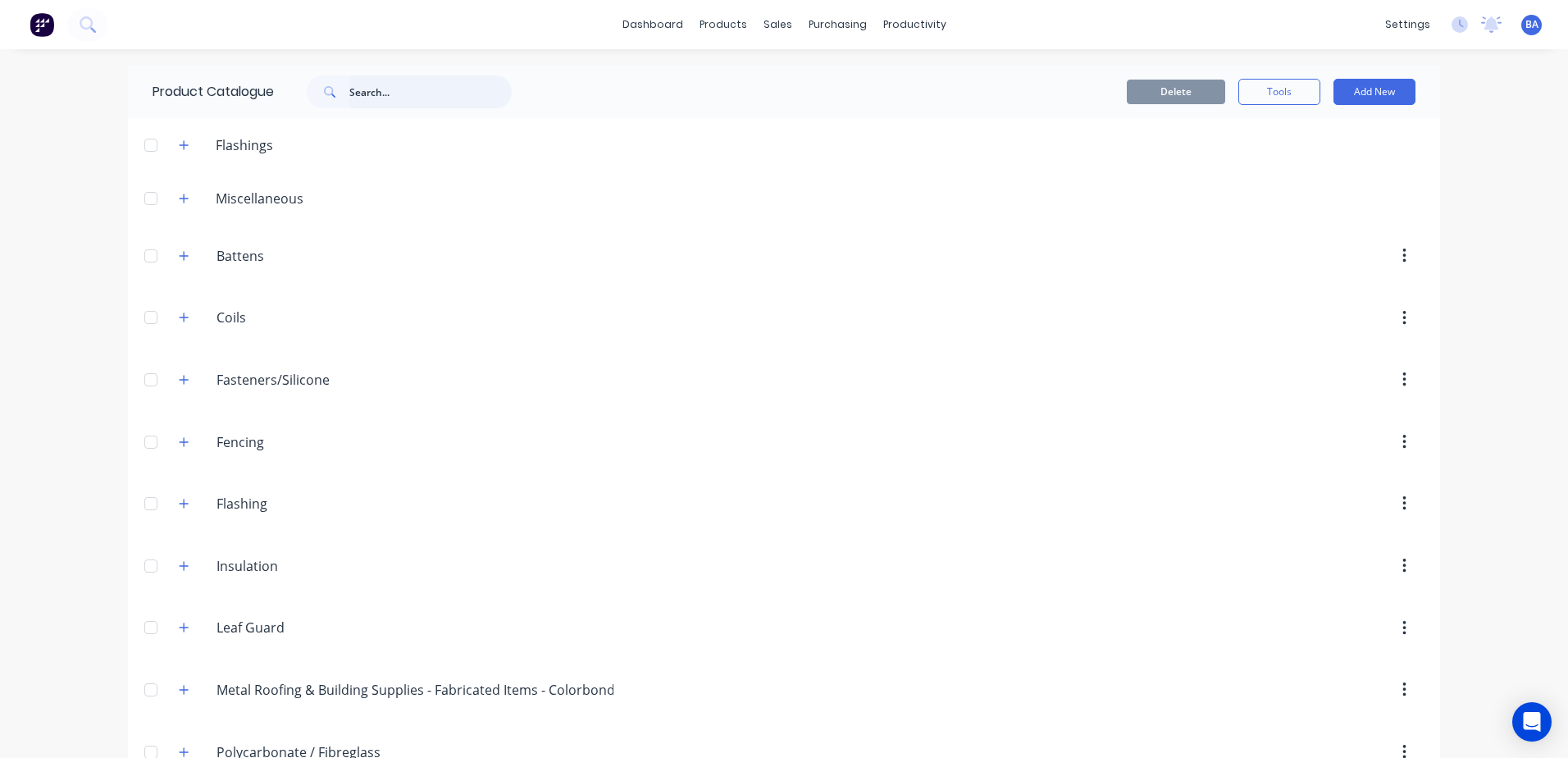
click at [387, 102] on input "text" at bounding box center [430, 91] width 162 height 33
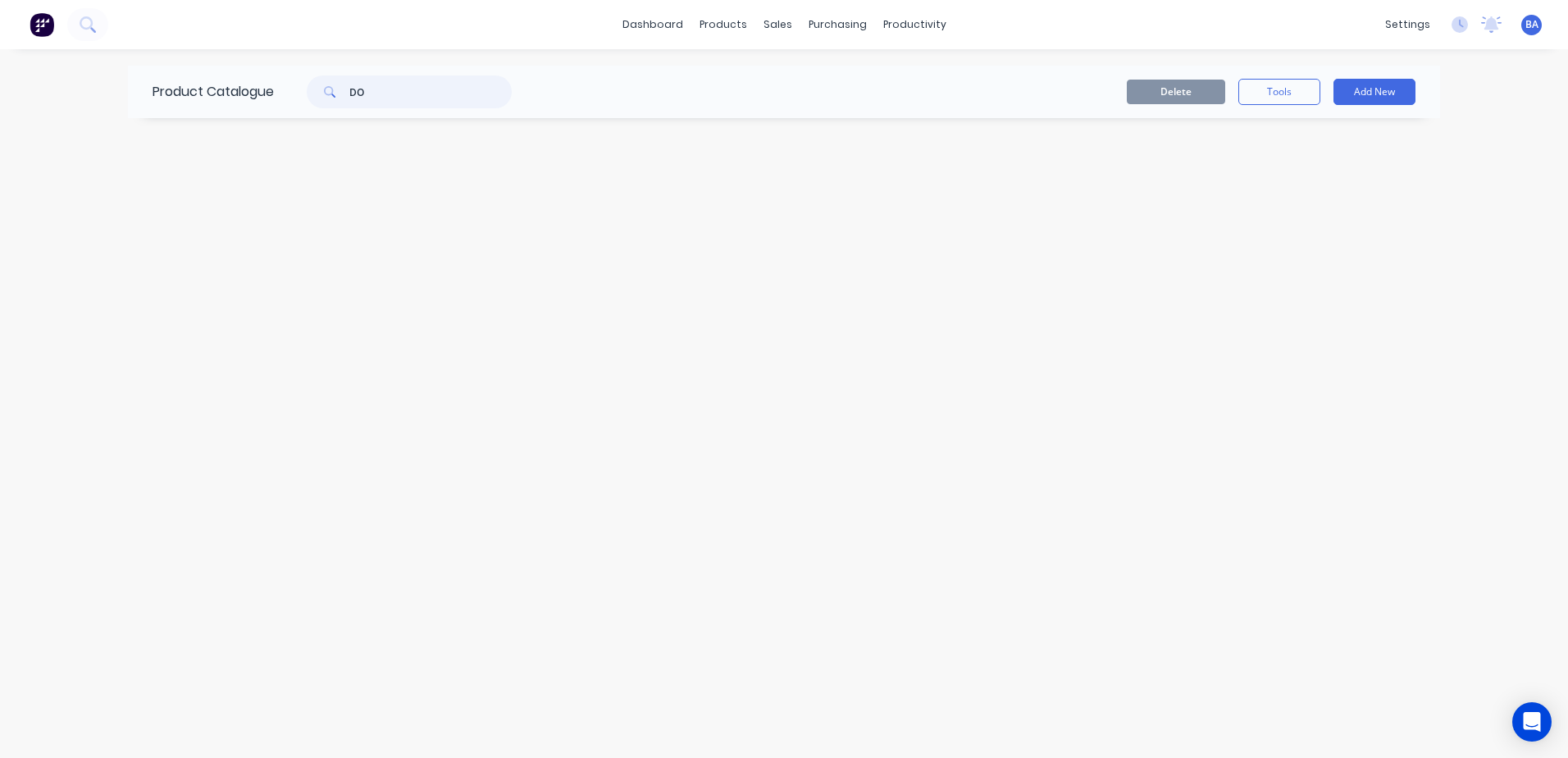
type input "D"
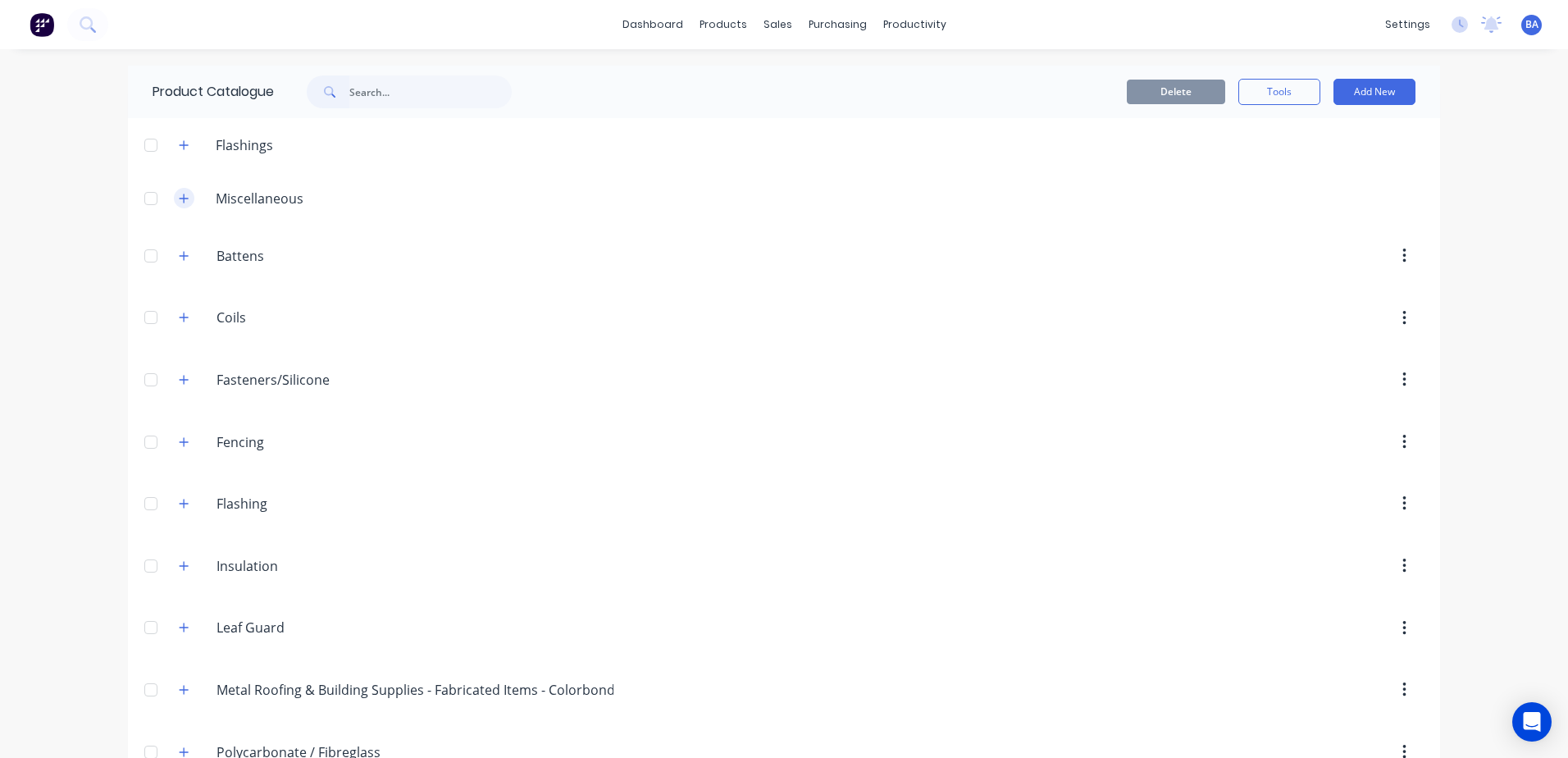
click at [179, 197] on icon "button" at bounding box center [184, 198] width 9 height 9
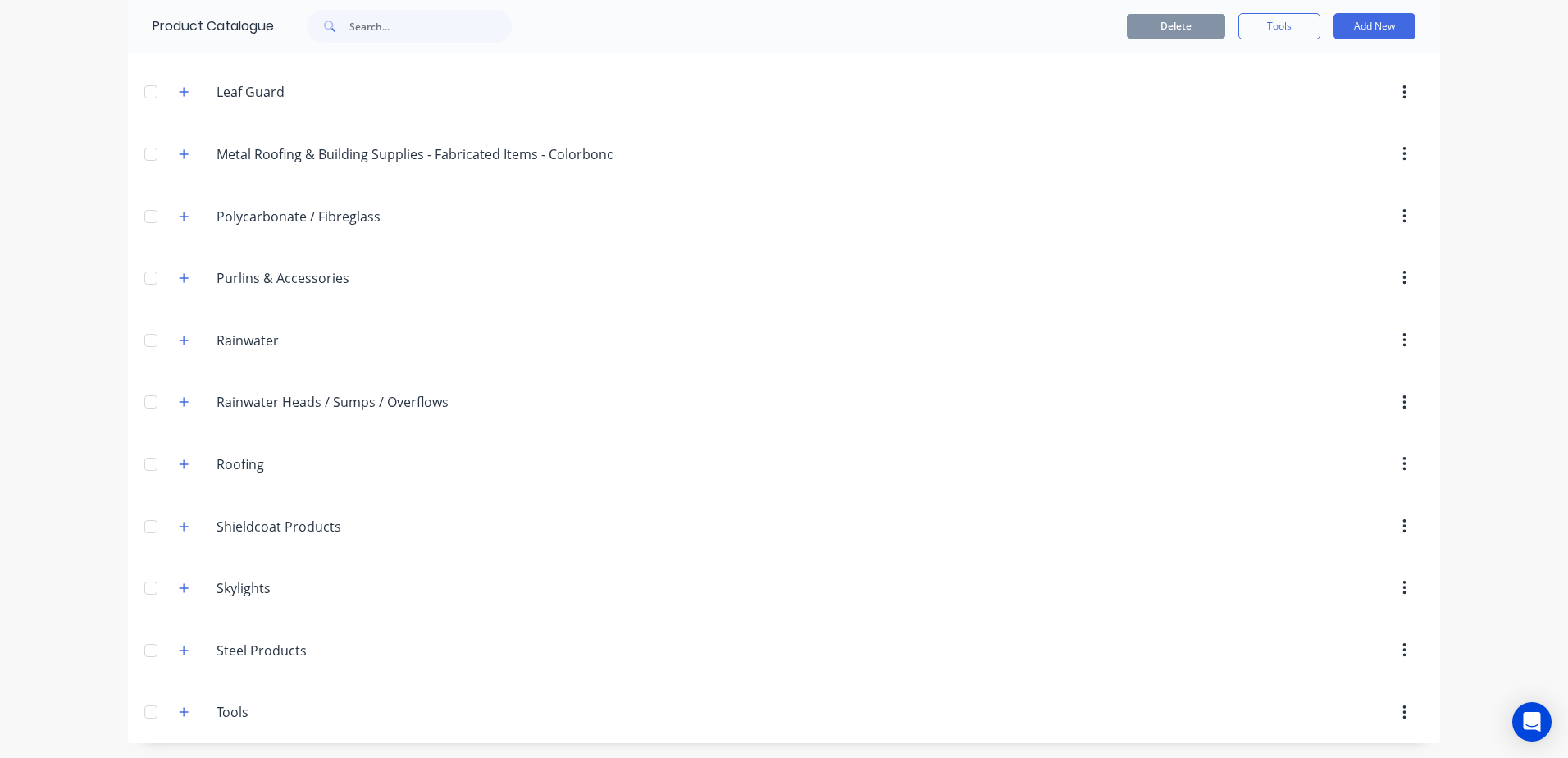
scroll to position [3857, 0]
click at [179, 403] on icon "button" at bounding box center [183, 400] width 9 height 11
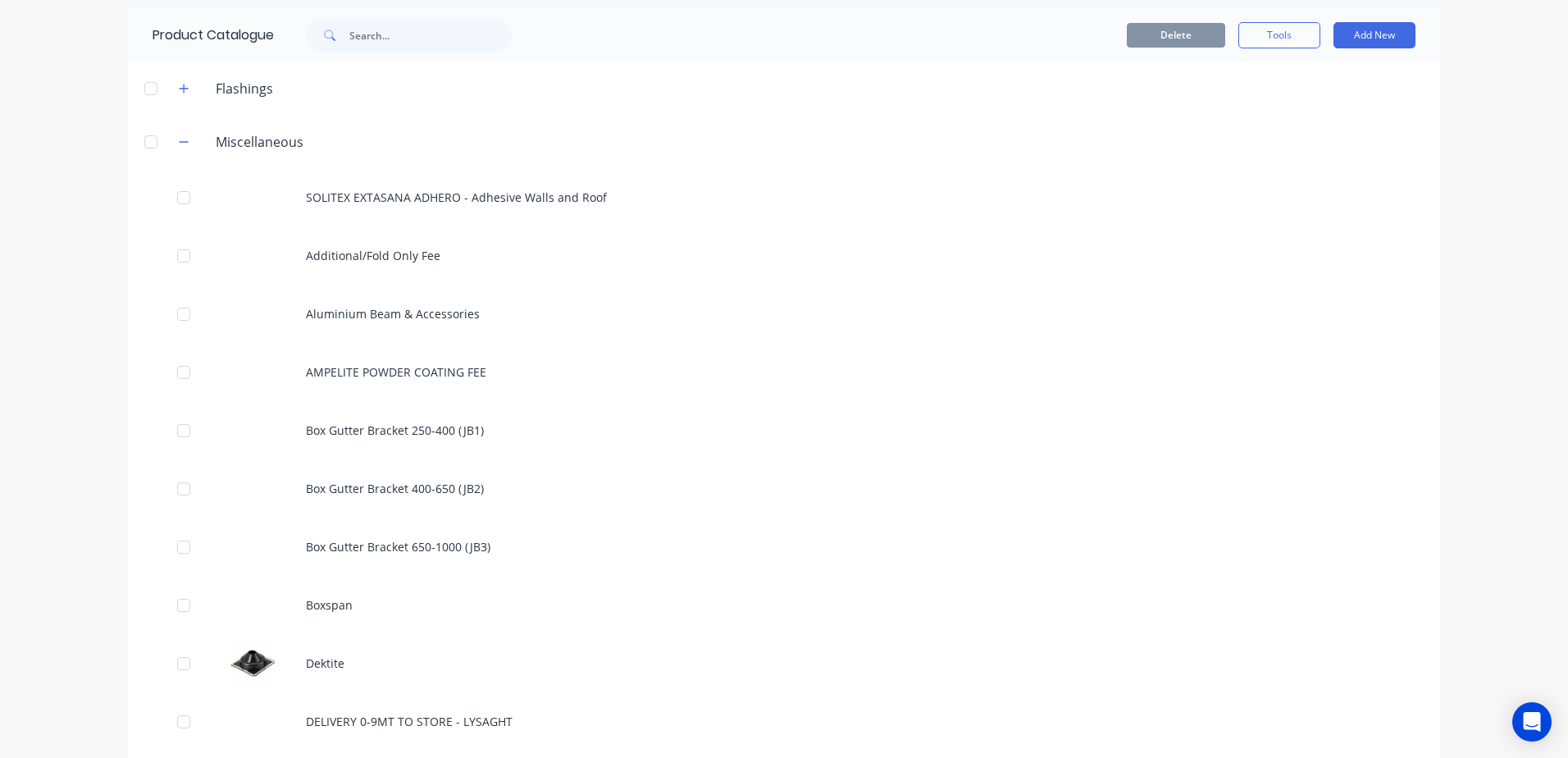
scroll to position [0, 0]
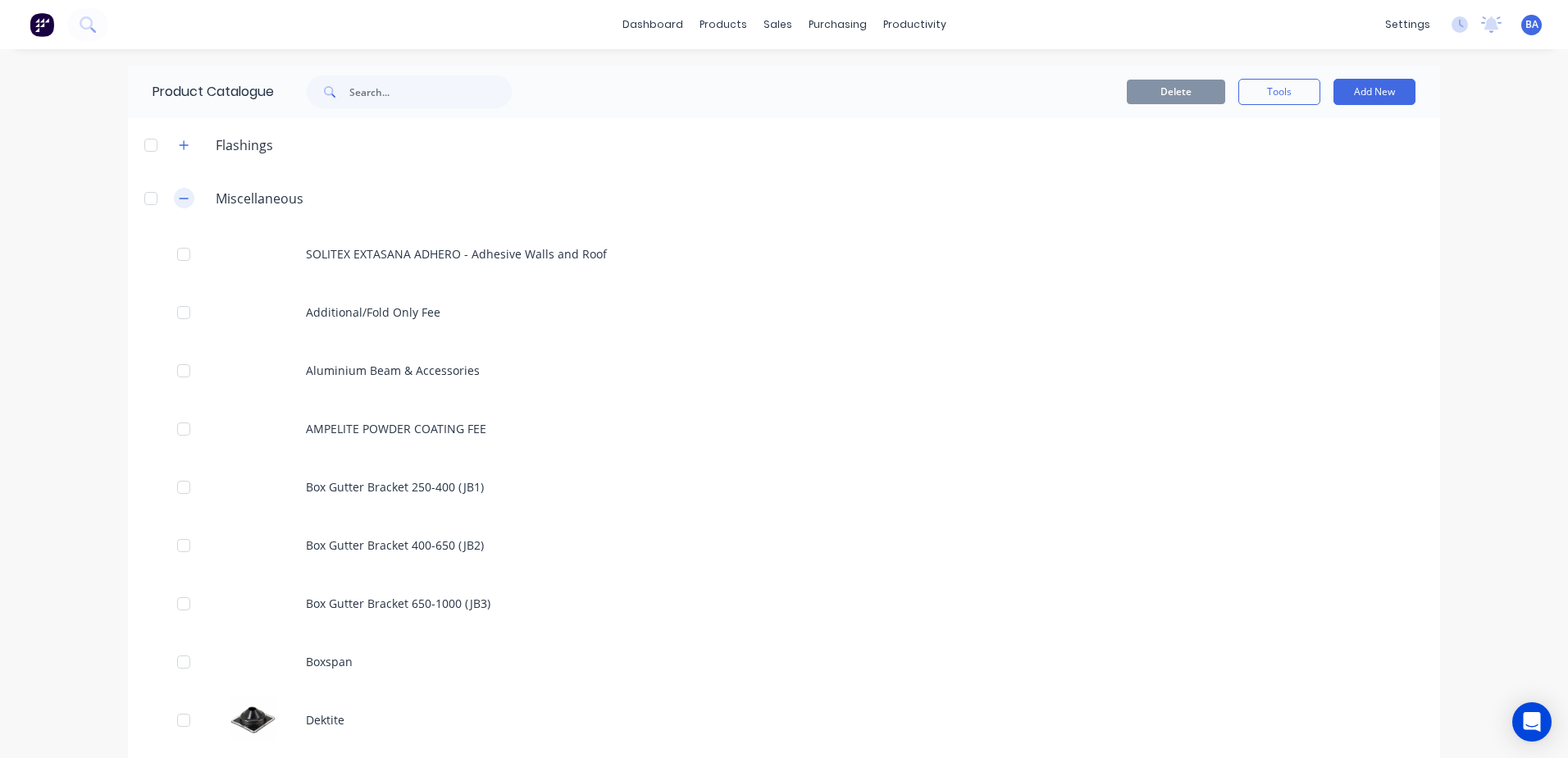
click at [186, 196] on button "button" at bounding box center [184, 198] width 21 height 21
